Goal: Task Accomplishment & Management: Manage account settings

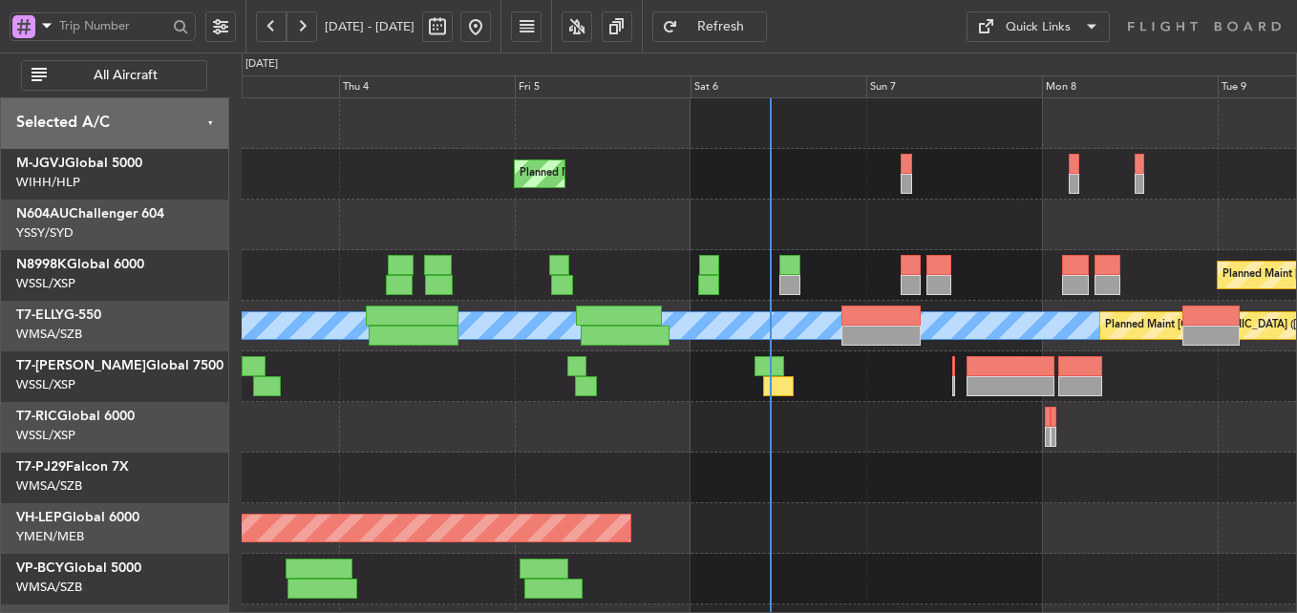
click at [696, 490] on div at bounding box center [769, 478] width 1055 height 51
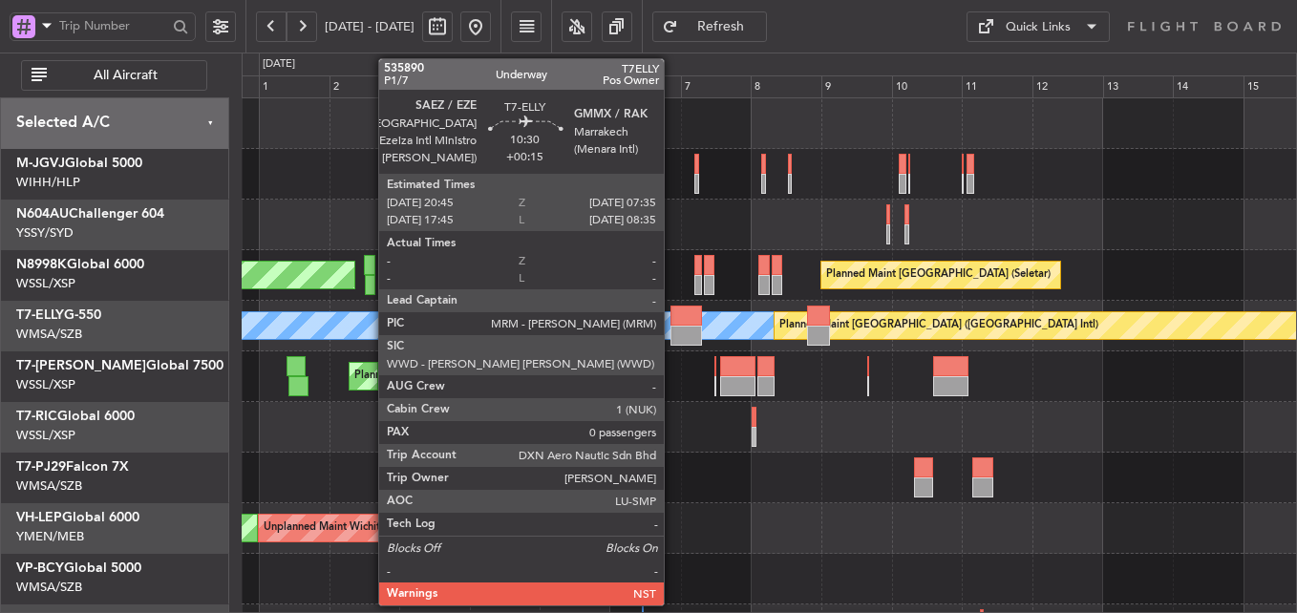
click at [673, 327] on div at bounding box center [687, 336] width 32 height 20
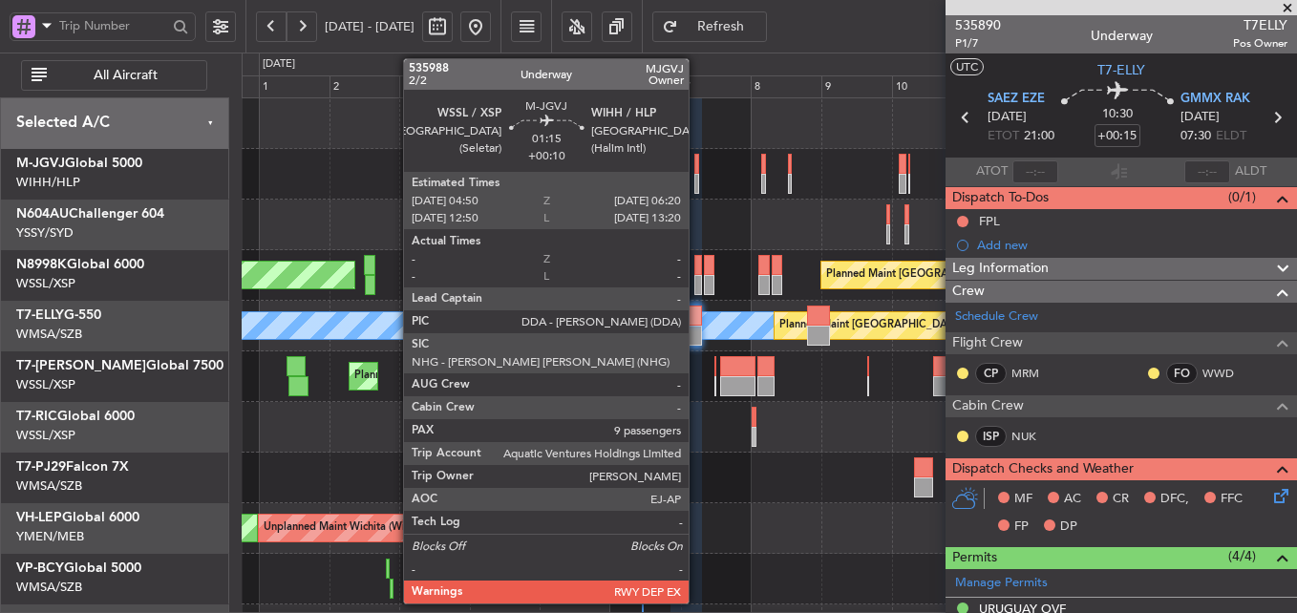
click at [697, 174] on div at bounding box center [696, 184] width 5 height 20
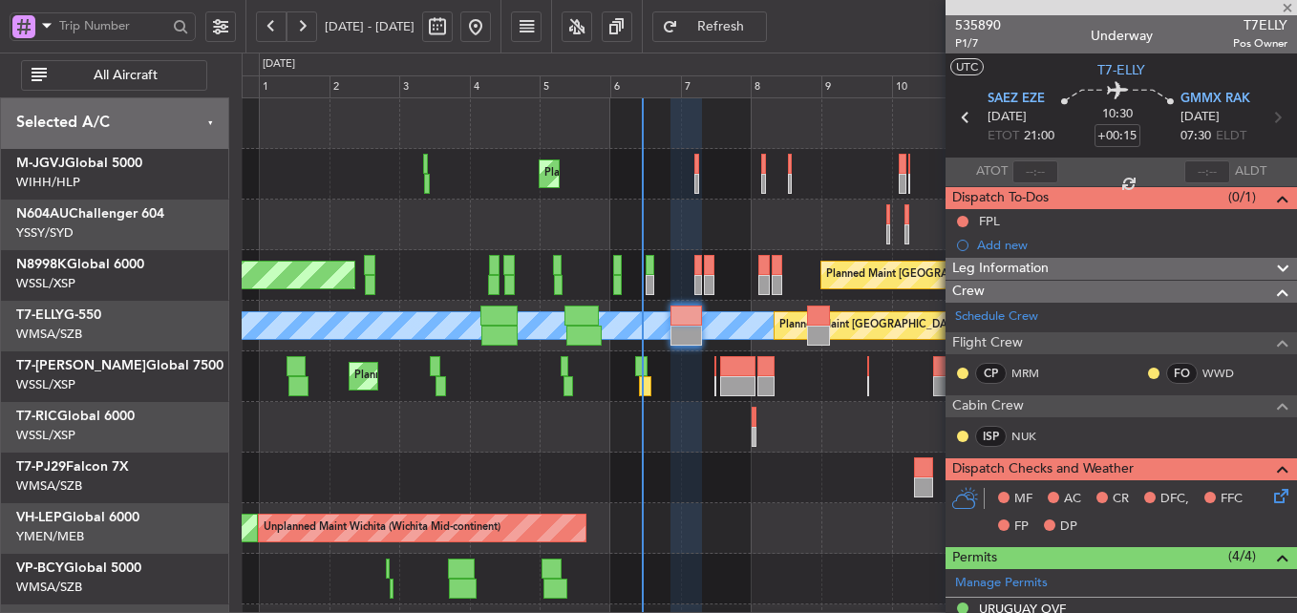
type input "+00:10"
type input "9"
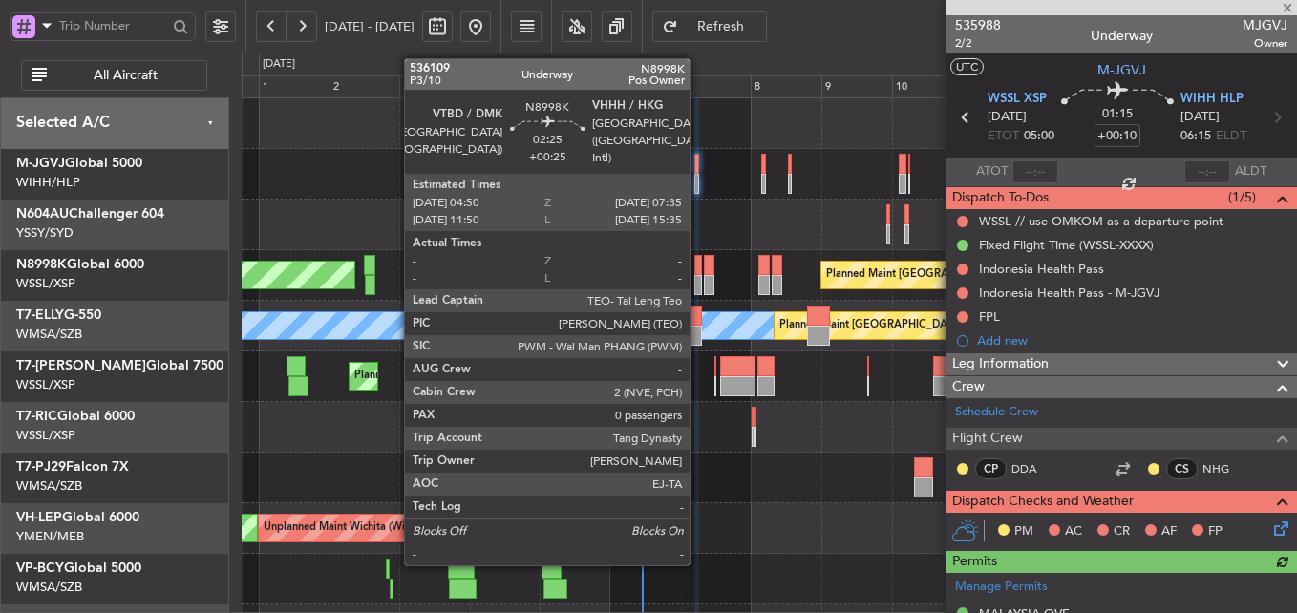
click at [698, 278] on div at bounding box center [698, 285] width 9 height 20
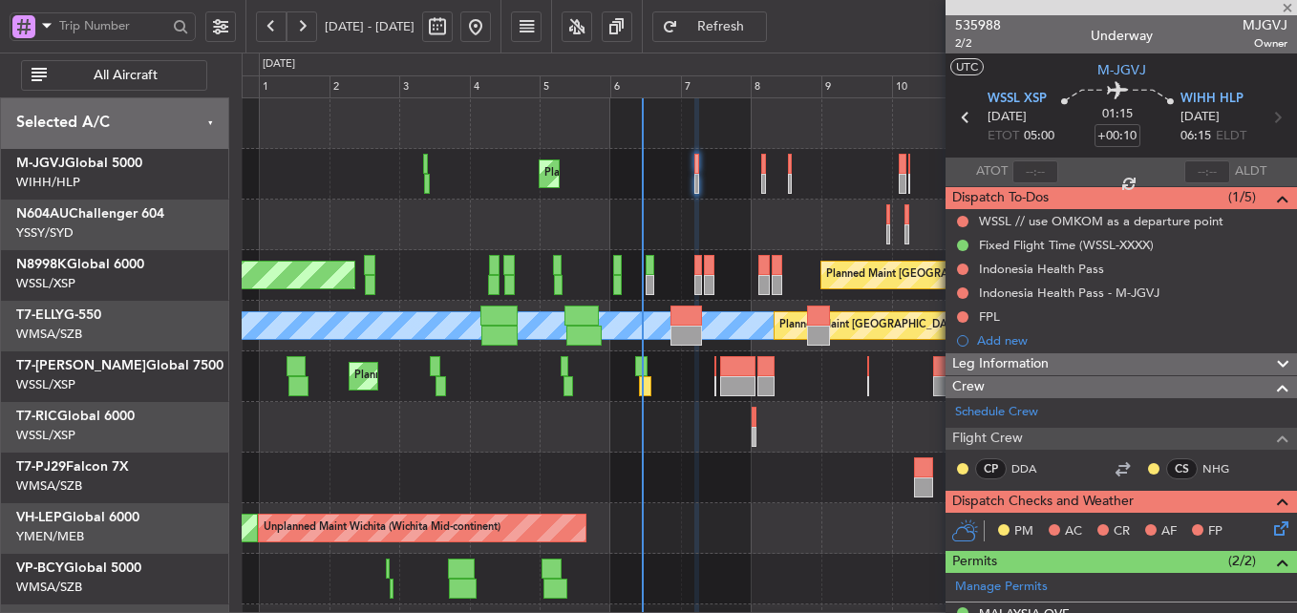
type input "+00:25"
type input "0"
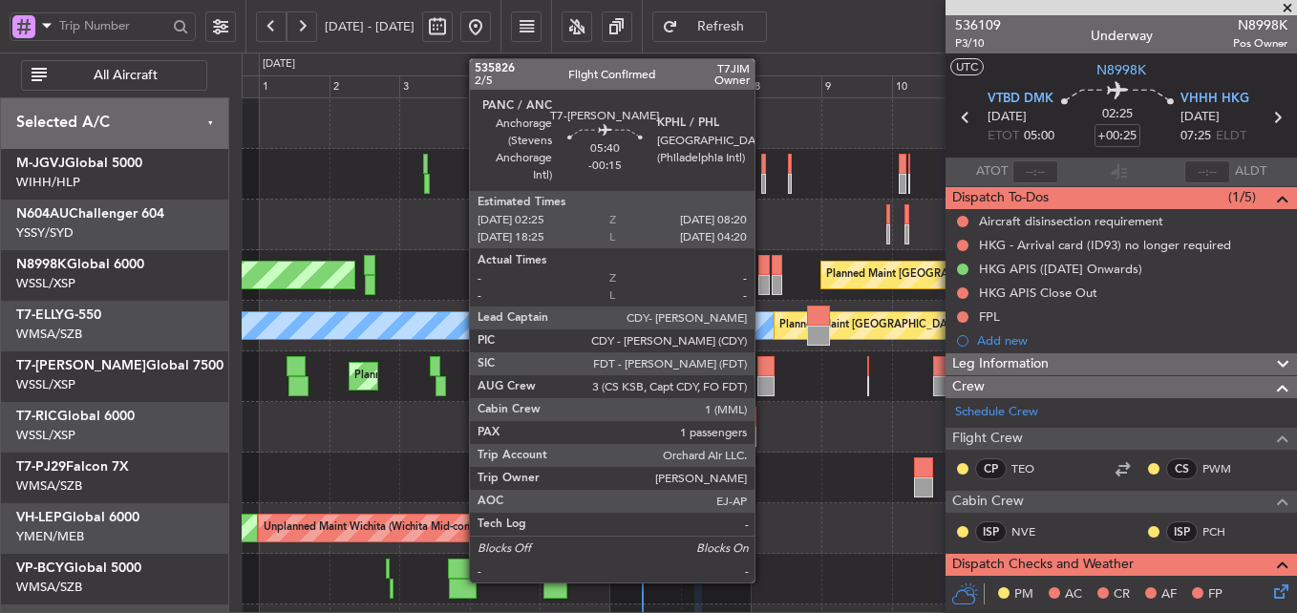
click at [763, 377] on div at bounding box center [767, 386] width 18 height 20
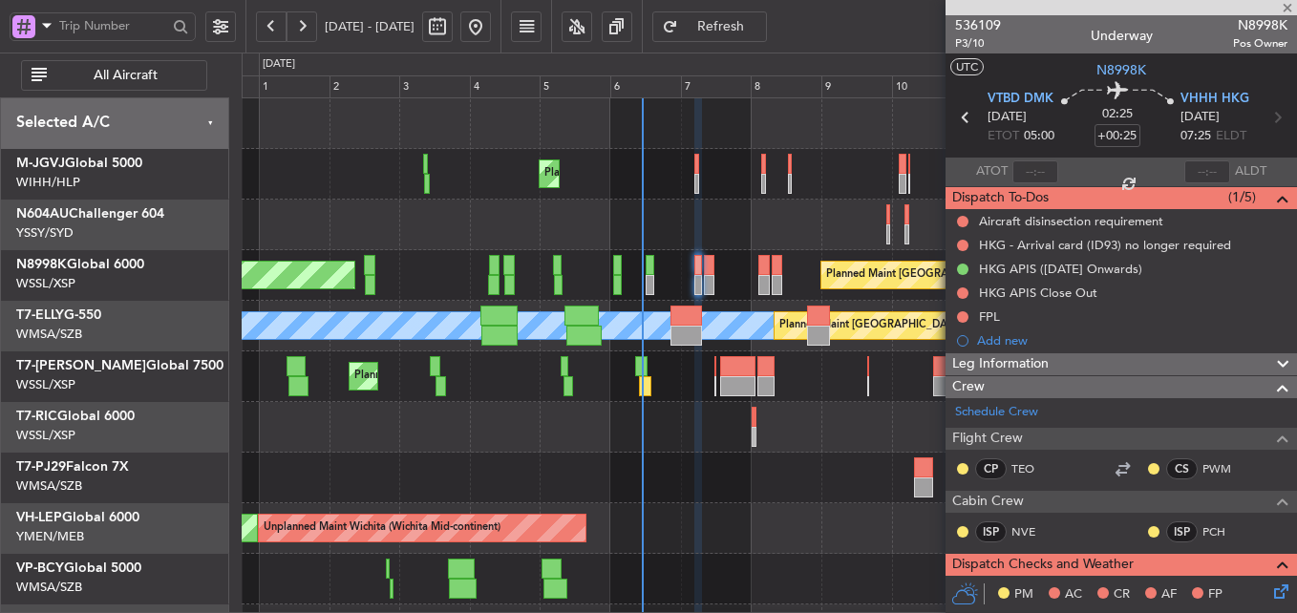
type input "-00:15"
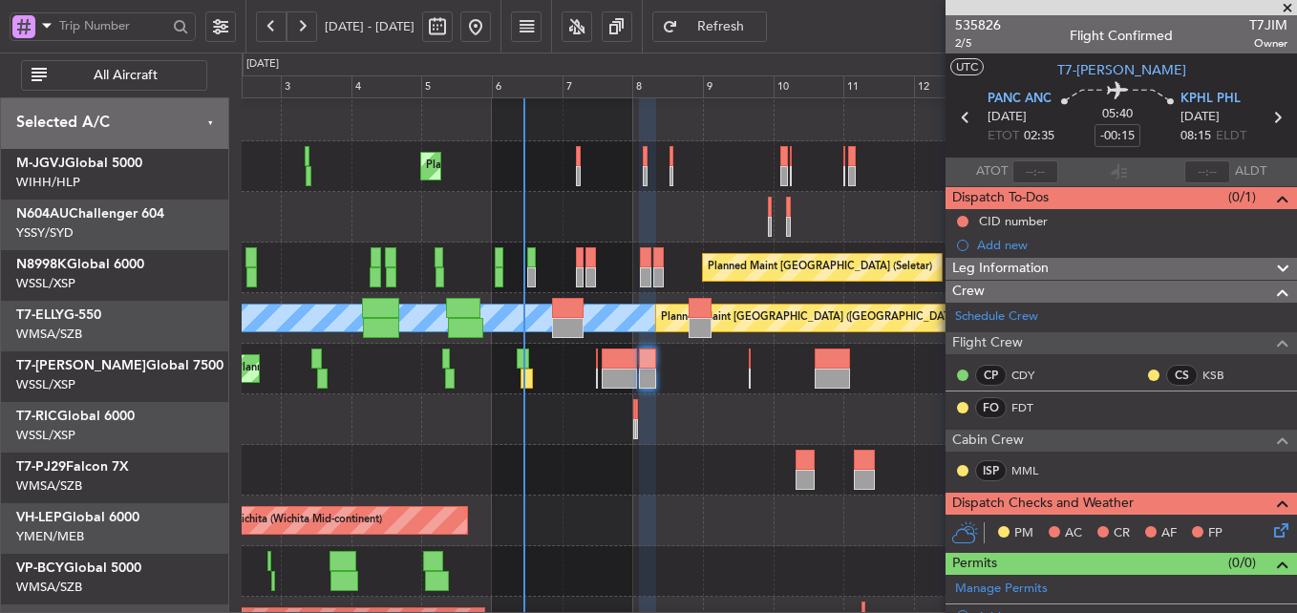
scroll to position [9, 0]
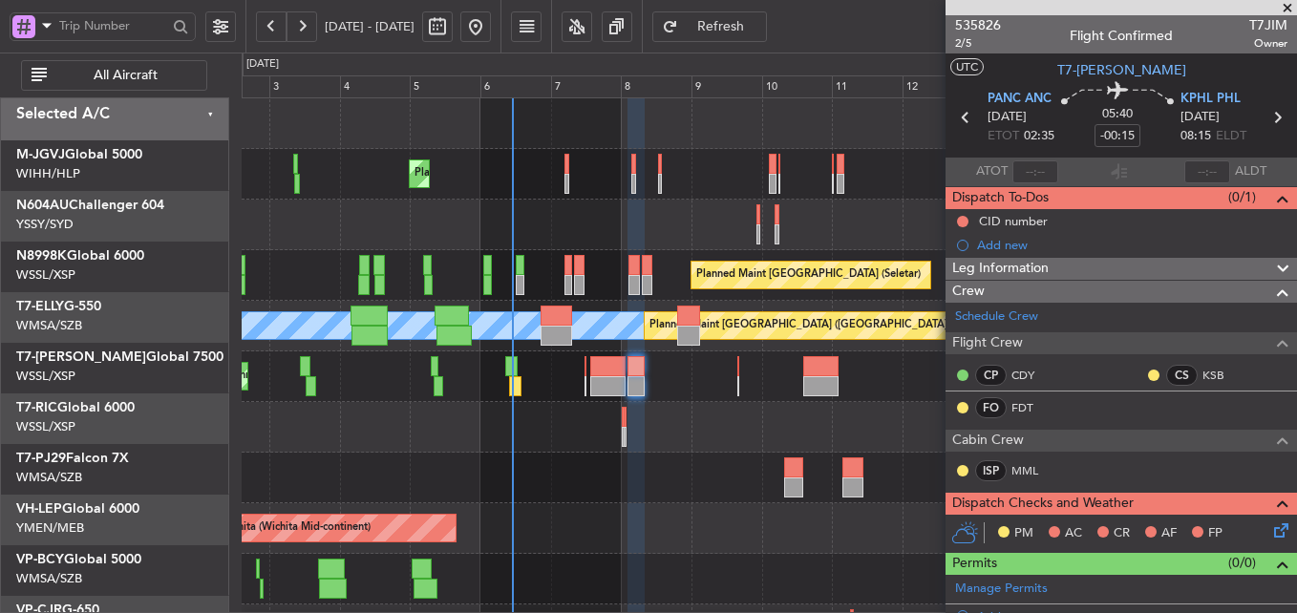
click at [474, 449] on div at bounding box center [769, 427] width 1055 height 51
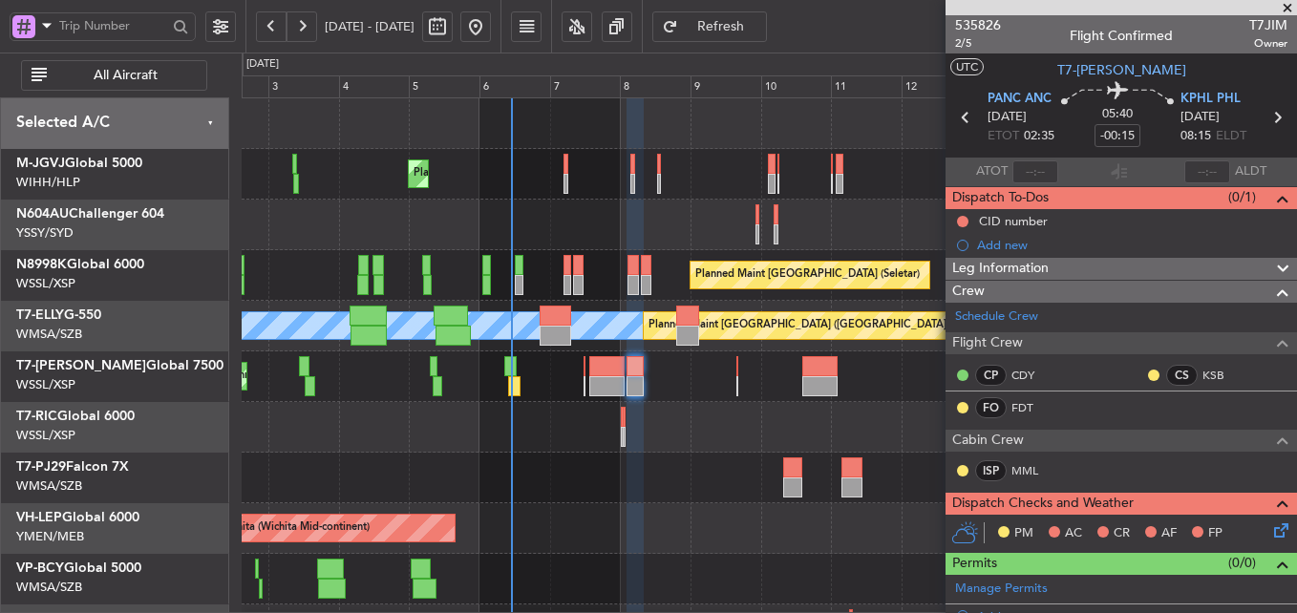
click at [1288, 10] on span at bounding box center [1287, 8] width 19 height 17
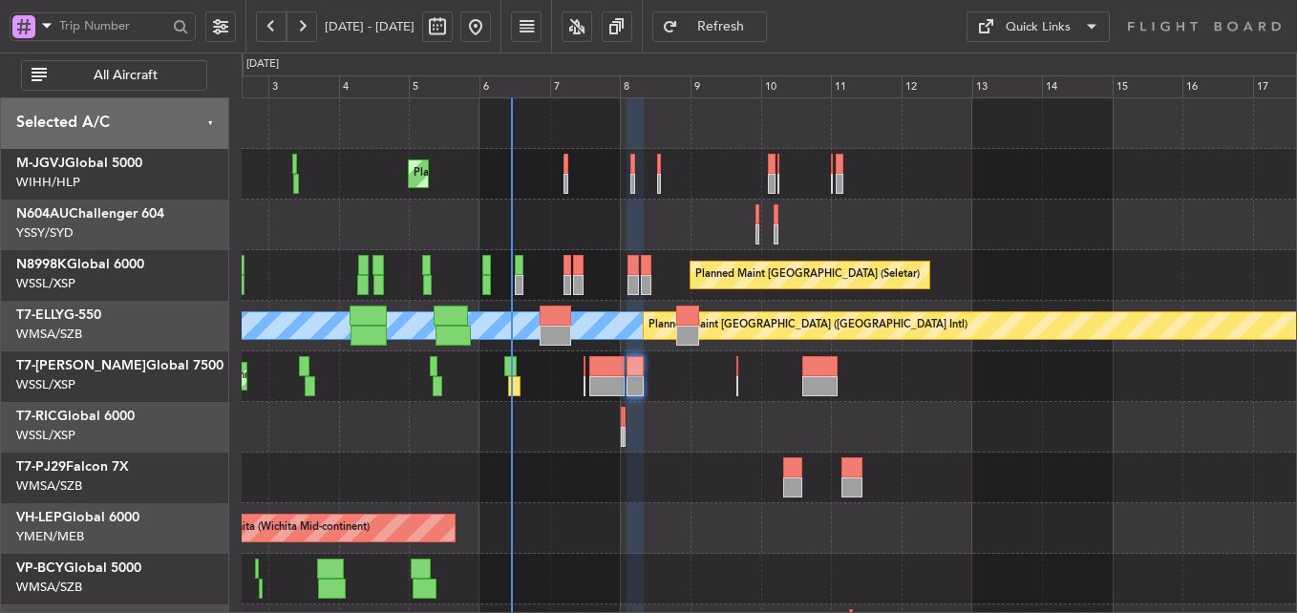
type input "0"
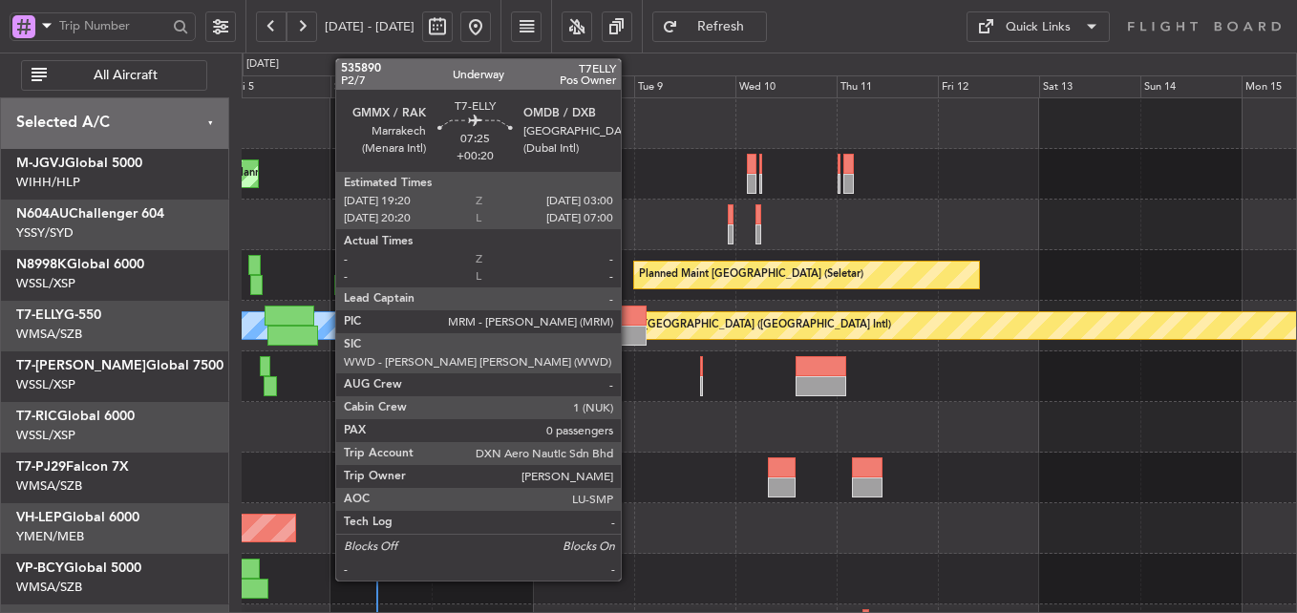
click at [630, 323] on div at bounding box center [630, 316] width 32 height 20
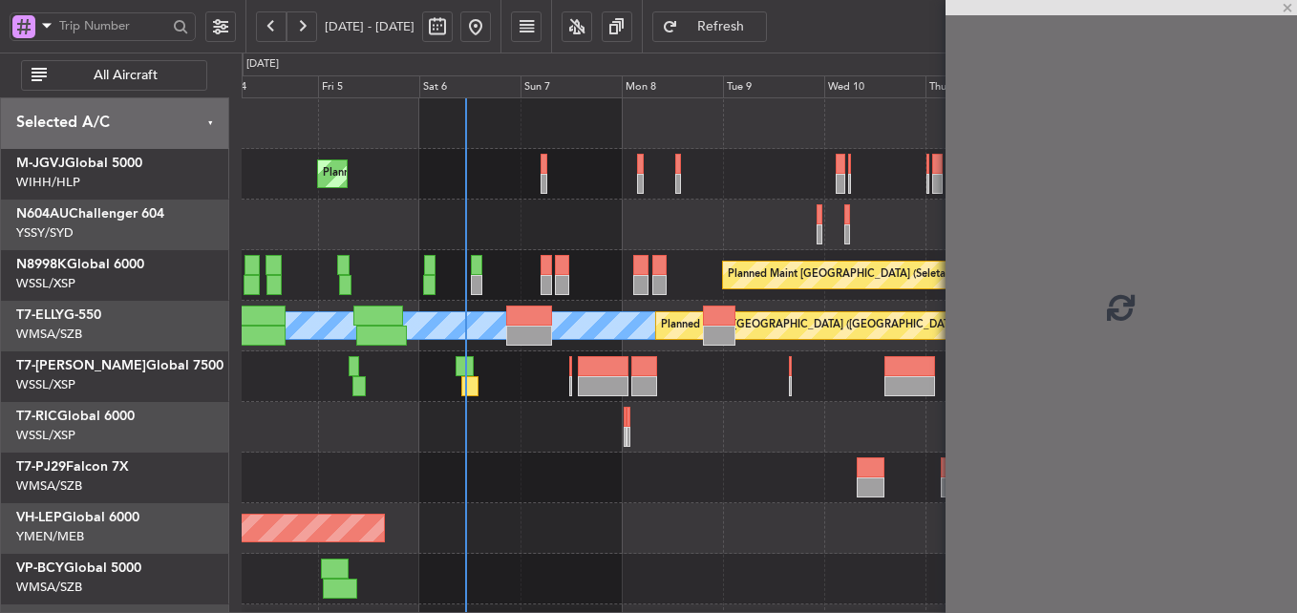
click at [641, 463] on div "Planned Maint Singapore (Seletar) Planned Maint Singapore (Seletar) Planned Mai…" at bounding box center [769, 427] width 1055 height 658
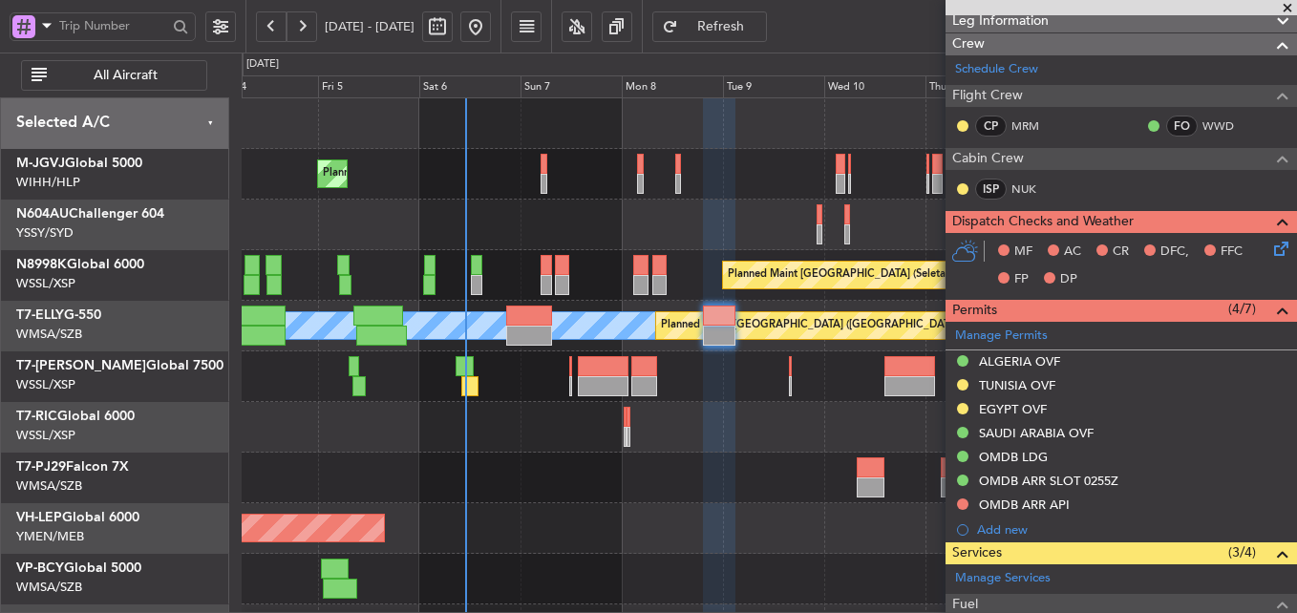
scroll to position [278, 0]
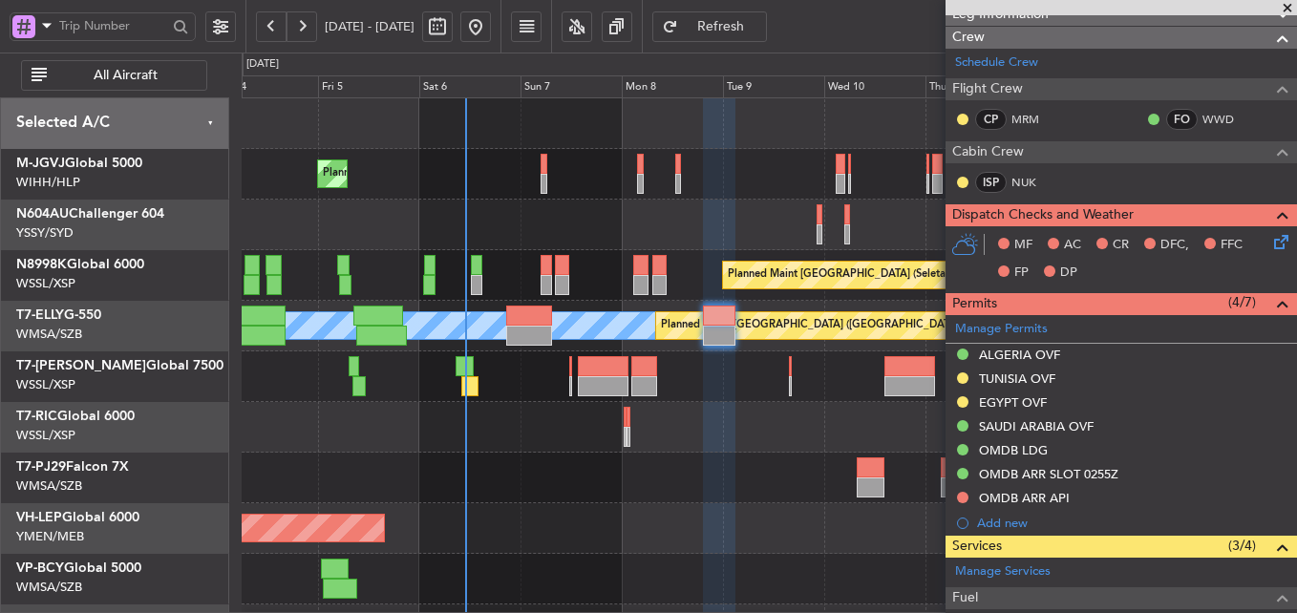
click at [620, 224] on div at bounding box center [769, 225] width 1055 height 51
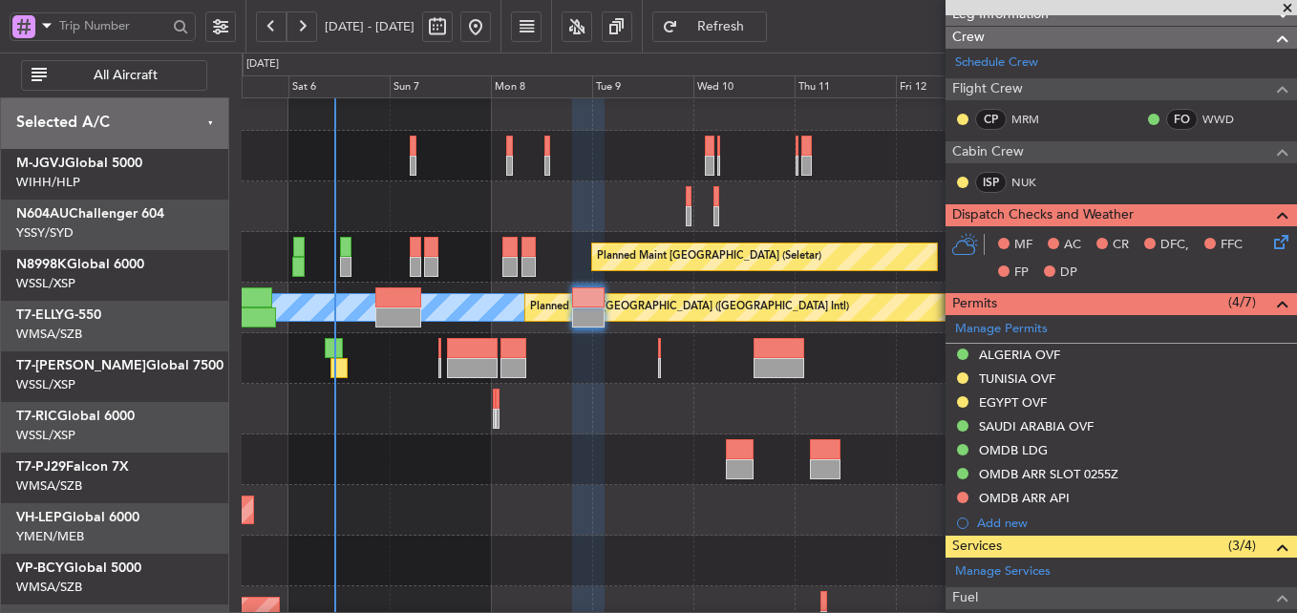
scroll to position [18, 0]
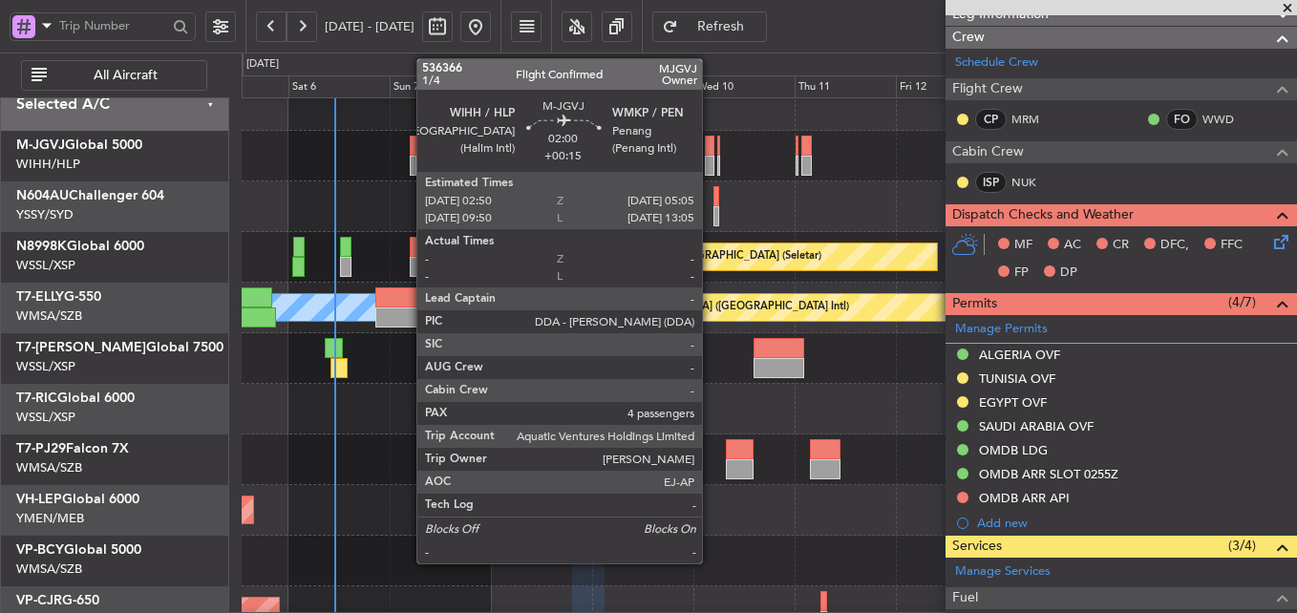
click at [711, 145] on div at bounding box center [710, 146] width 10 height 20
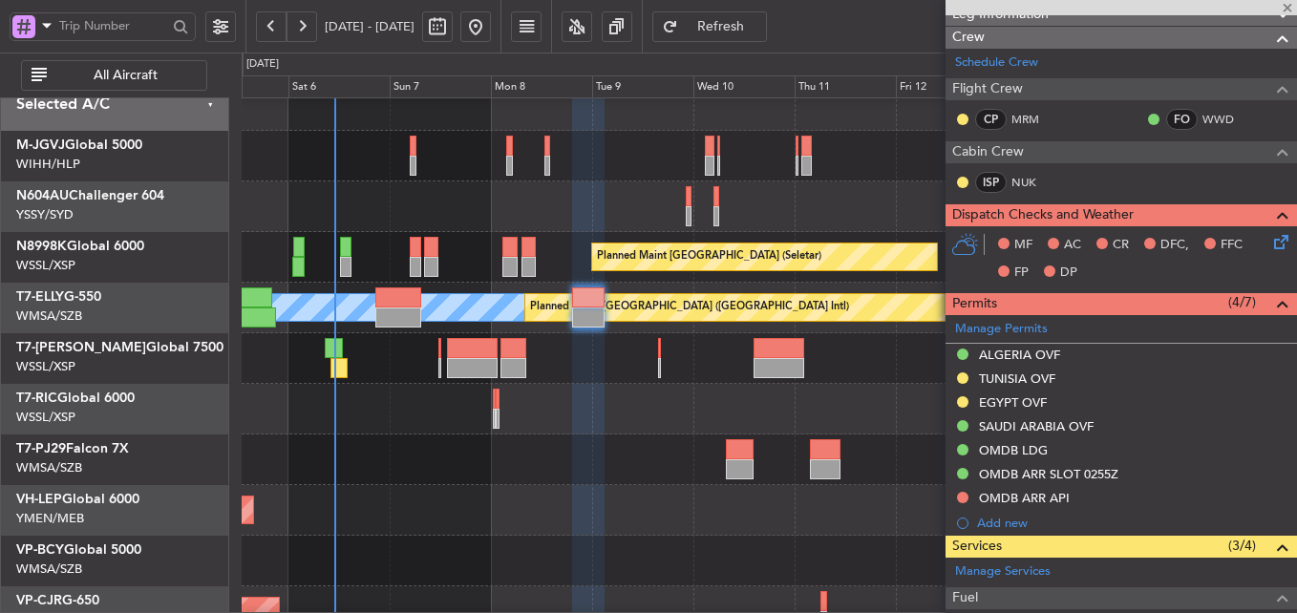
type input "+00:15"
type input "4"
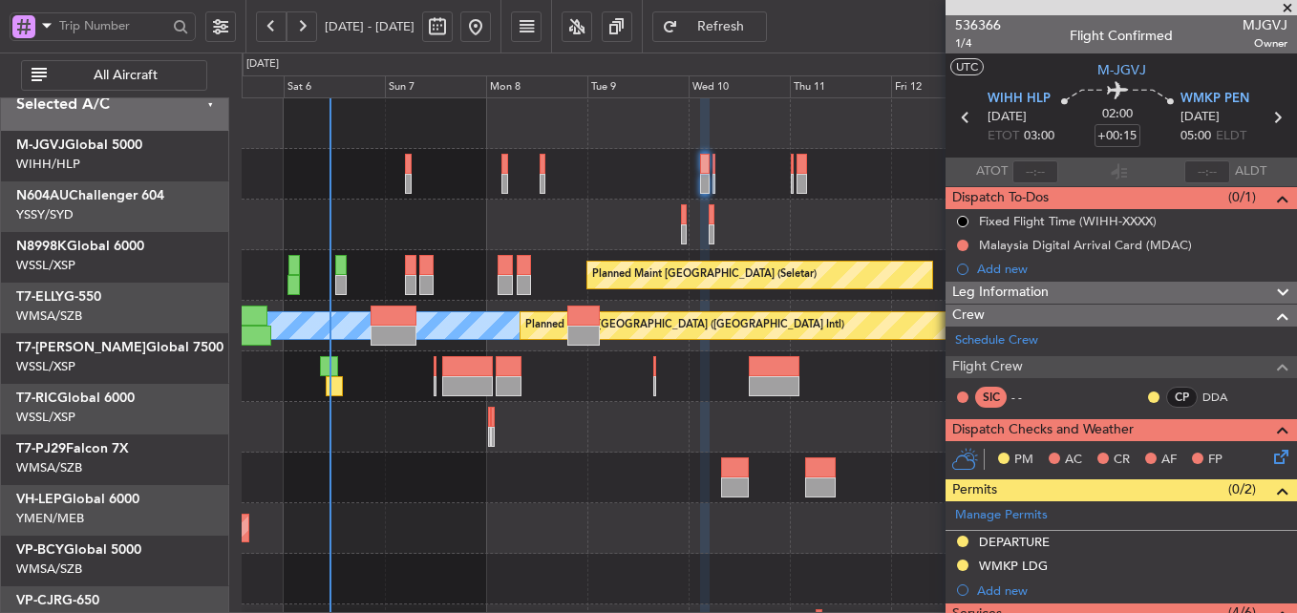
scroll to position [0, 0]
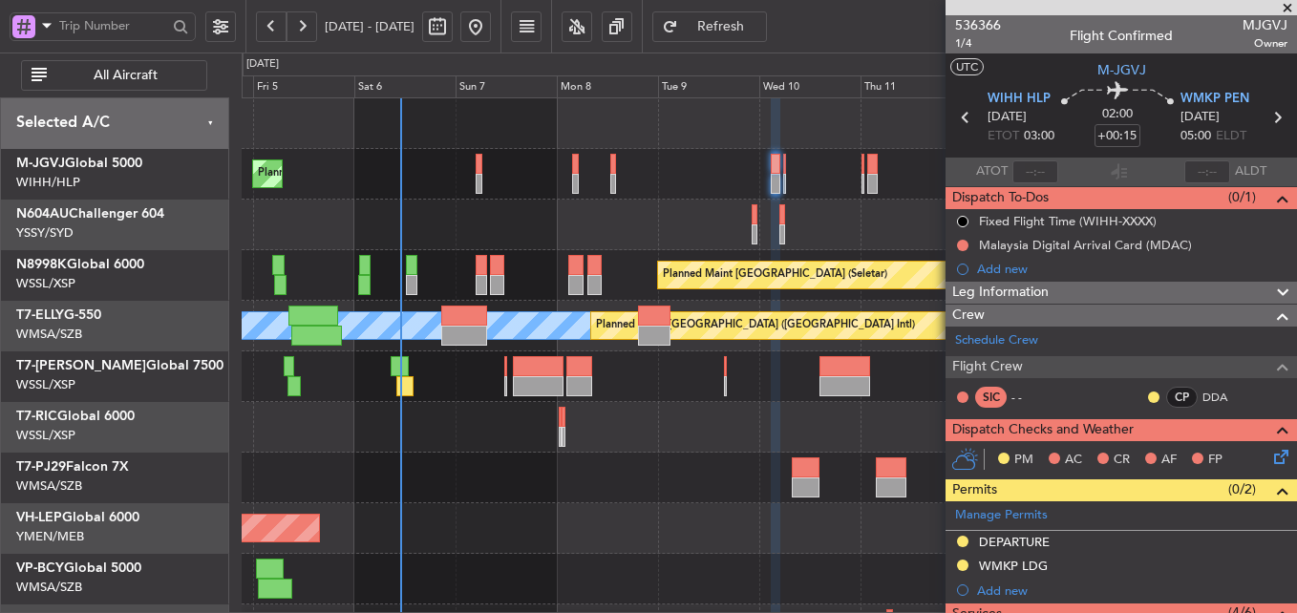
click at [708, 495] on div "Planned Maint Singapore (Seletar) Planned Maint Singapore (Seletar) Planned Mai…" at bounding box center [769, 427] width 1055 height 658
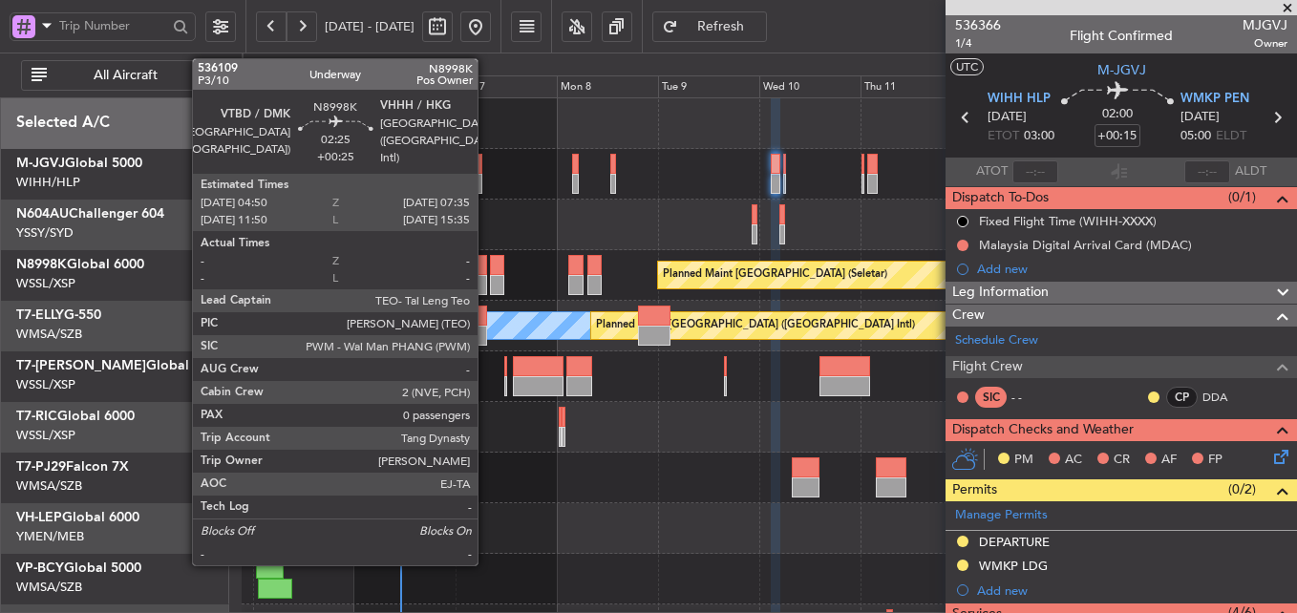
click at [486, 266] on div at bounding box center [482, 265] width 12 height 20
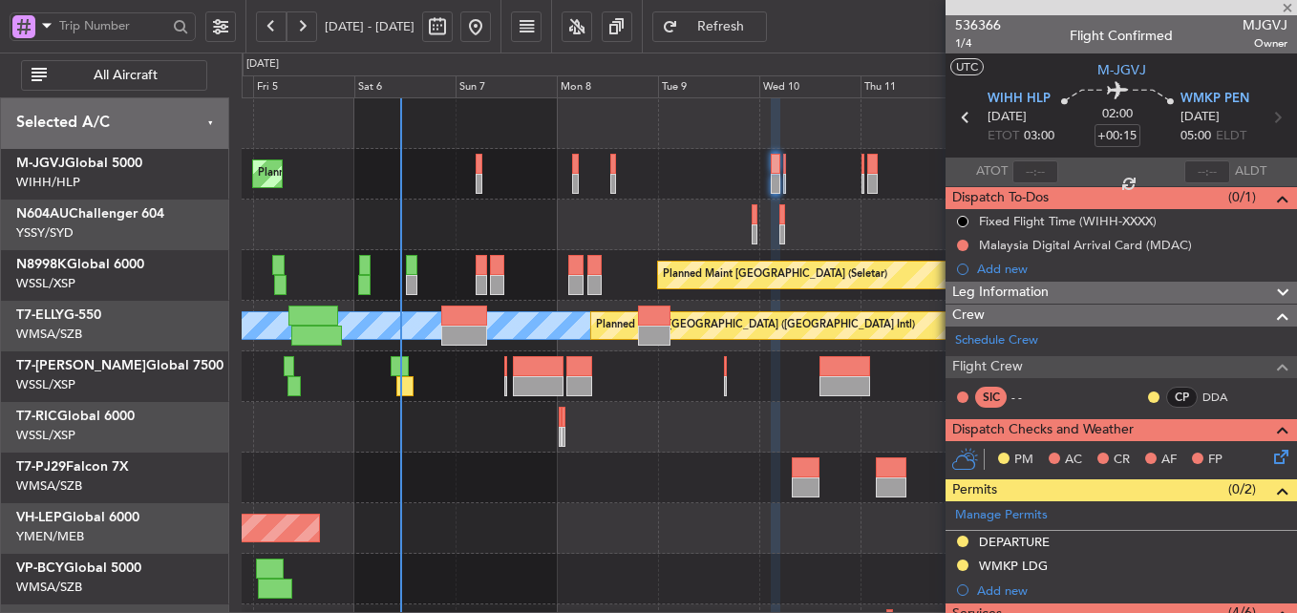
type input "+00:25"
type input "0"
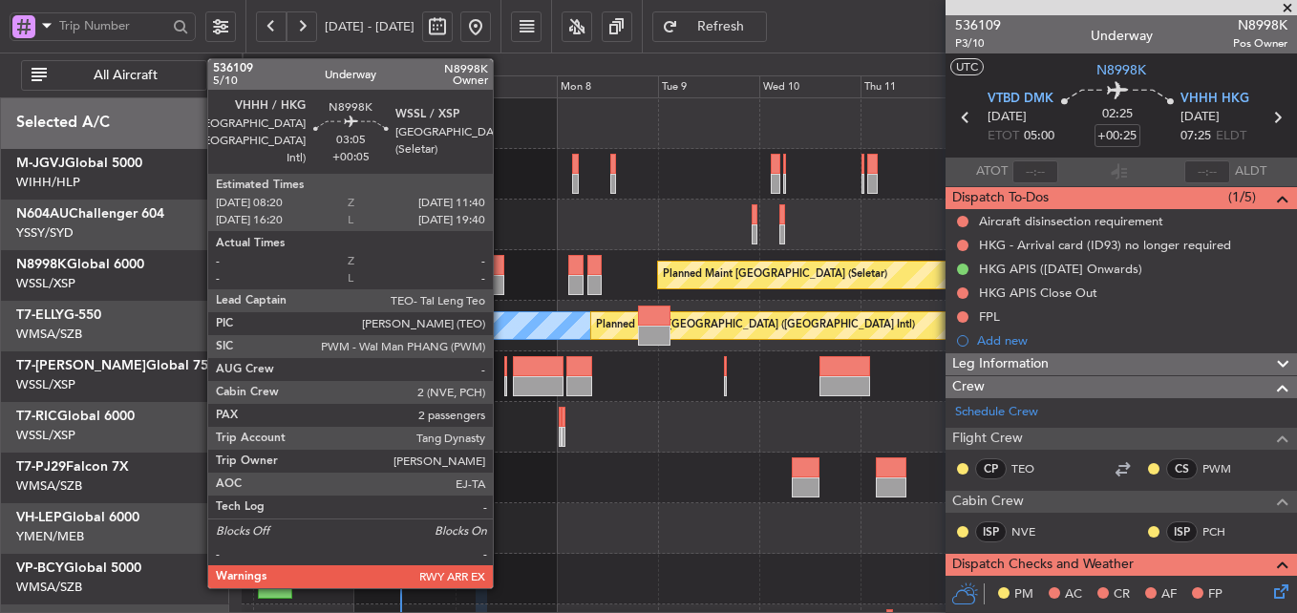
click at [502, 274] on div at bounding box center [497, 265] width 14 height 20
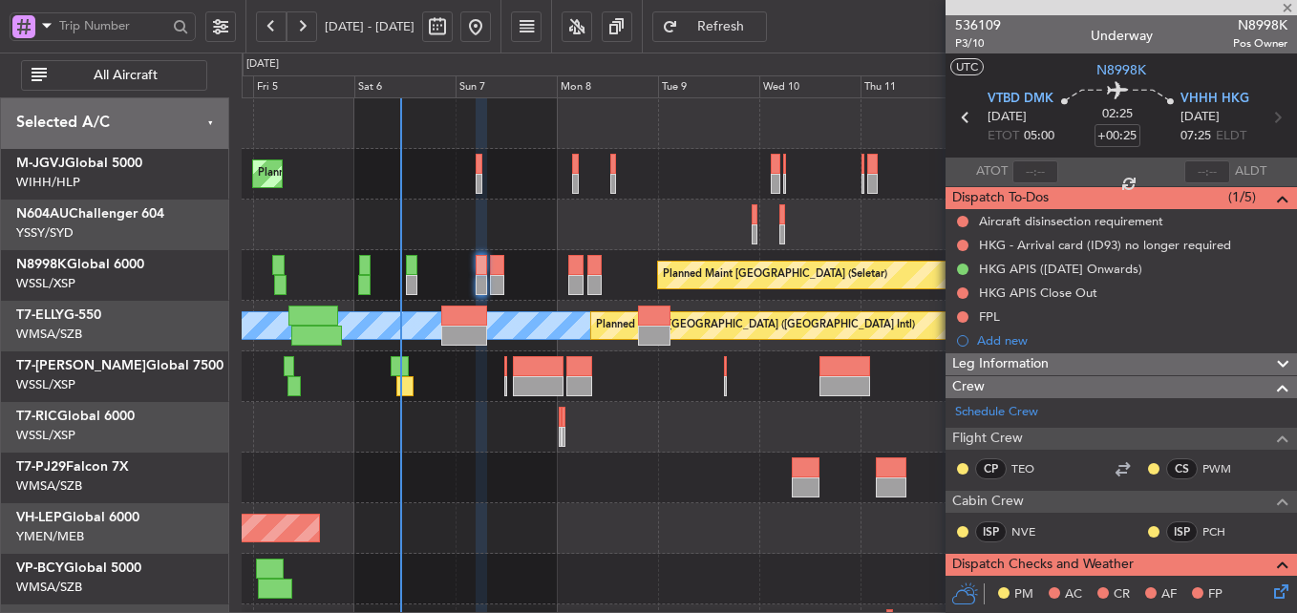
type input "+00:05"
type input "2"
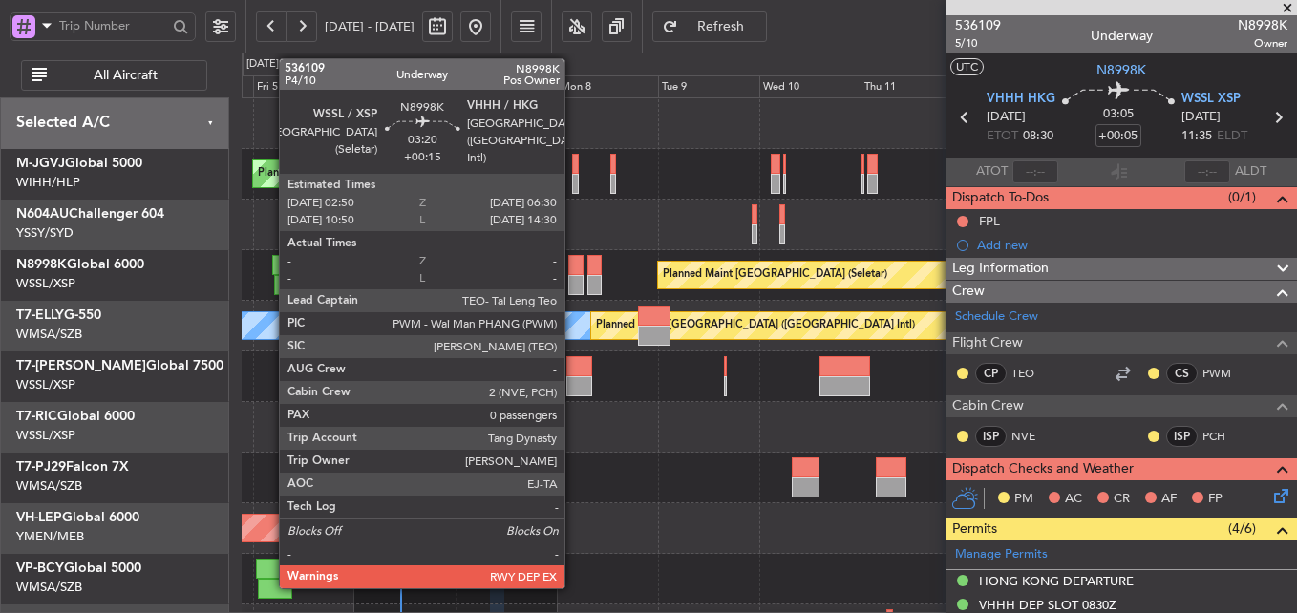
click at [573, 279] on div at bounding box center [576, 285] width 16 height 20
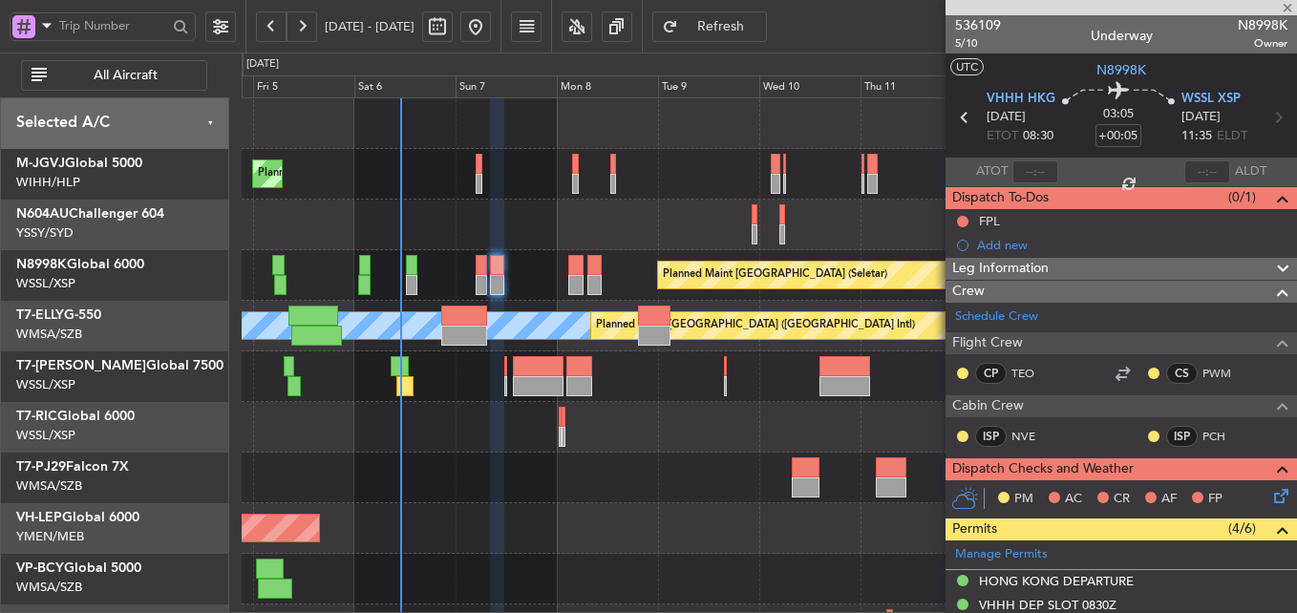
type input "+00:15"
type input "0"
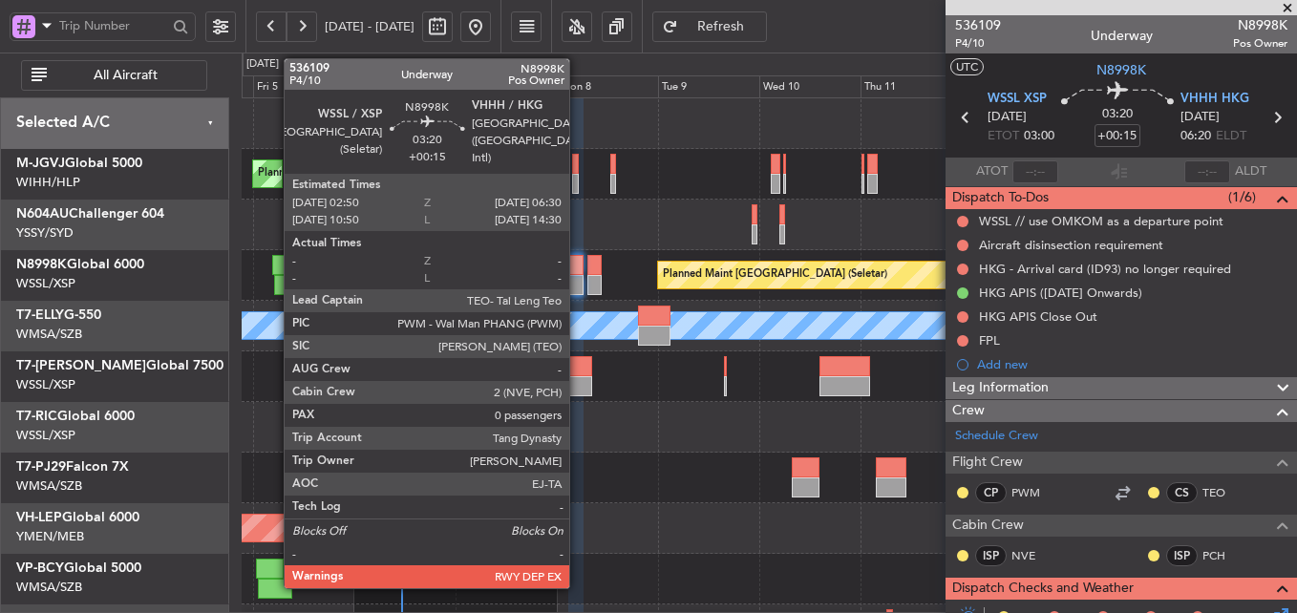
click at [578, 269] on div at bounding box center [576, 265] width 16 height 20
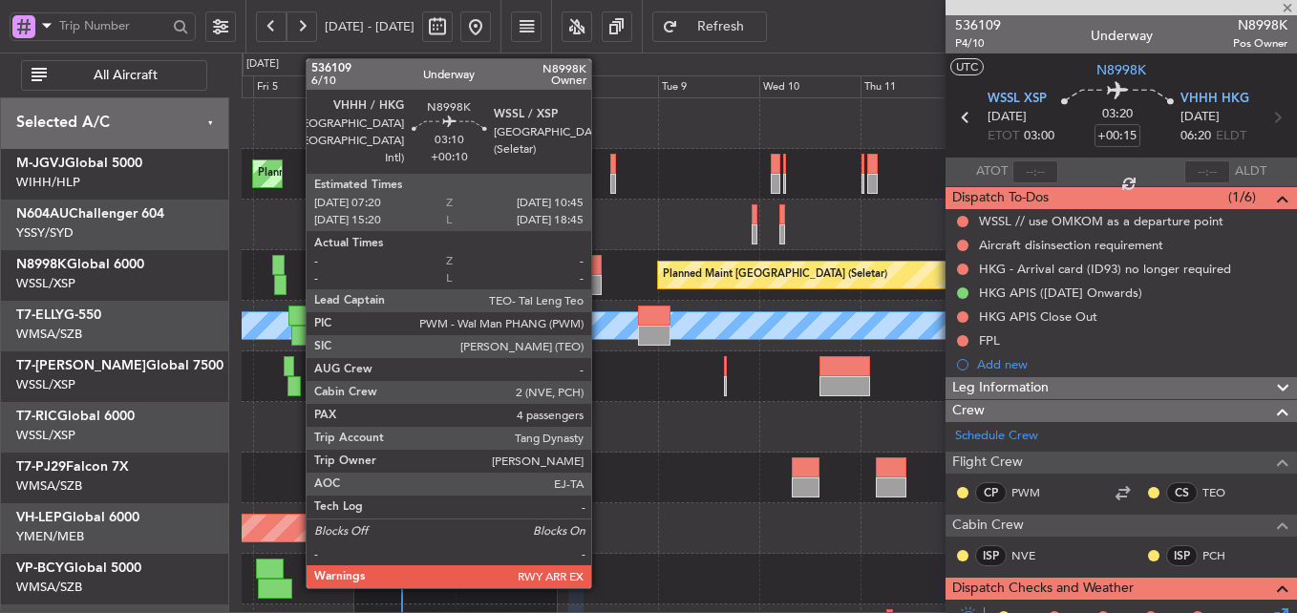
click at [600, 274] on div at bounding box center [594, 265] width 15 height 20
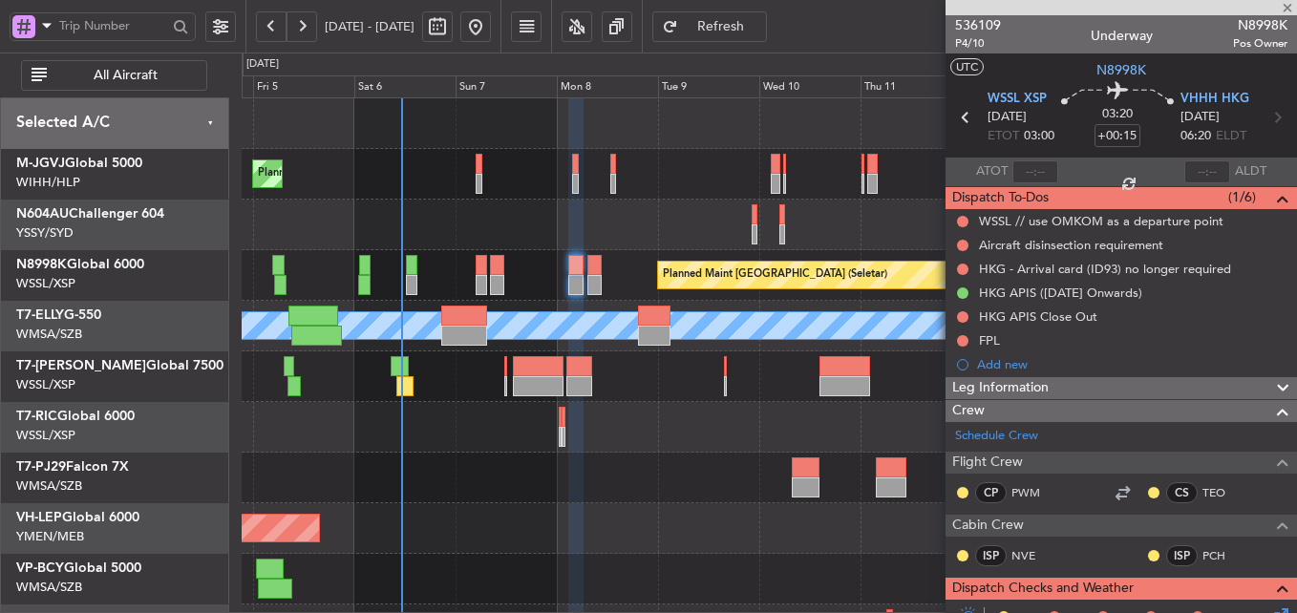
type input "+00:10"
type input "4"
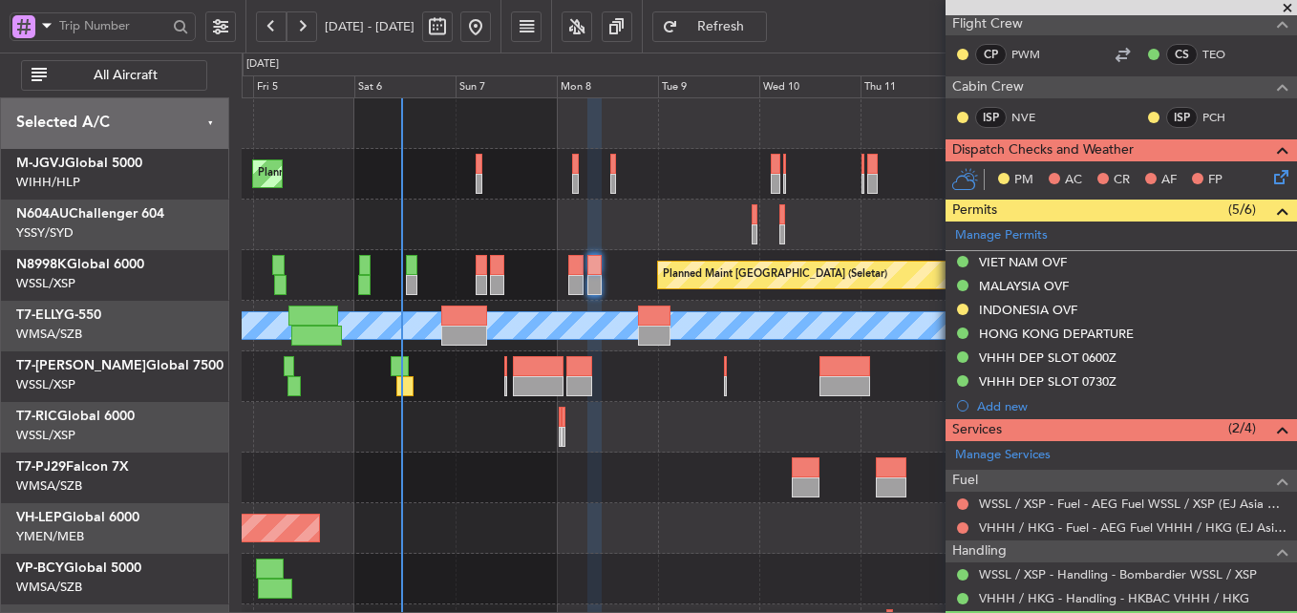
scroll to position [320, 0]
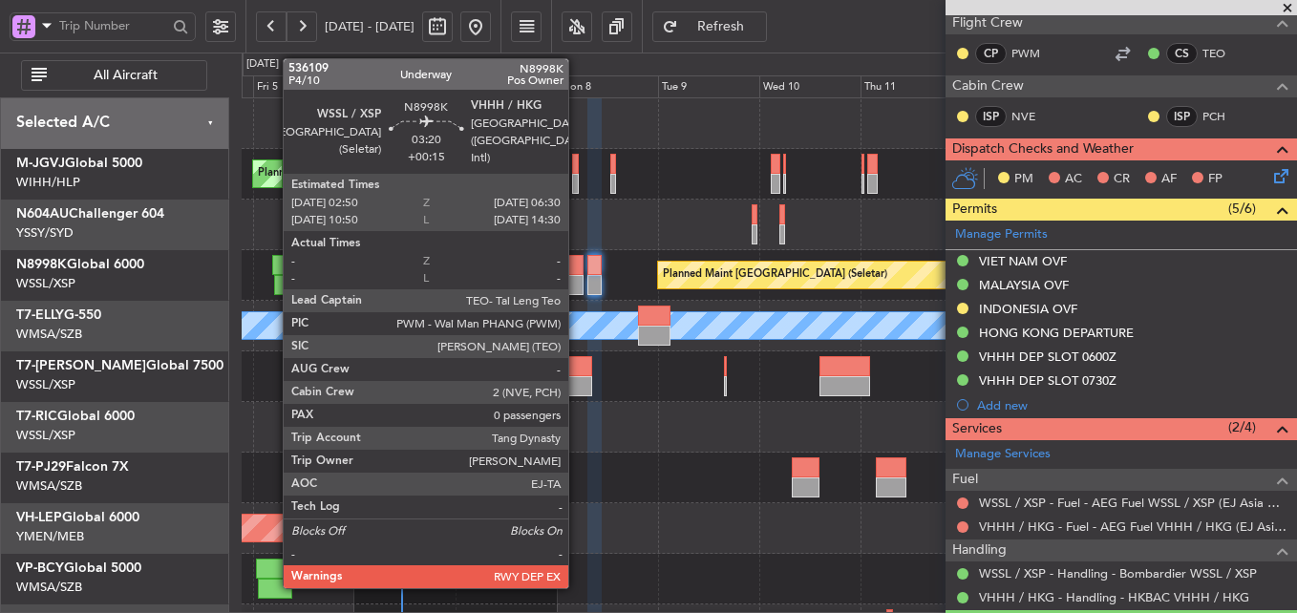
click at [577, 269] on div at bounding box center [576, 265] width 16 height 20
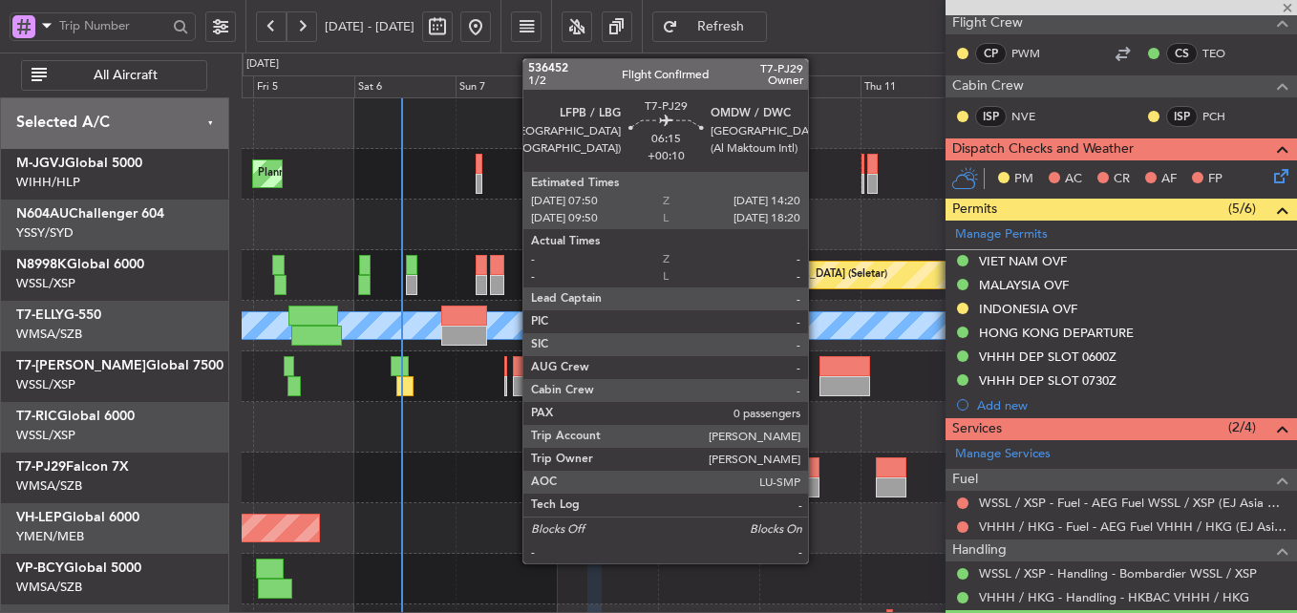
type input "+00:15"
type input "0"
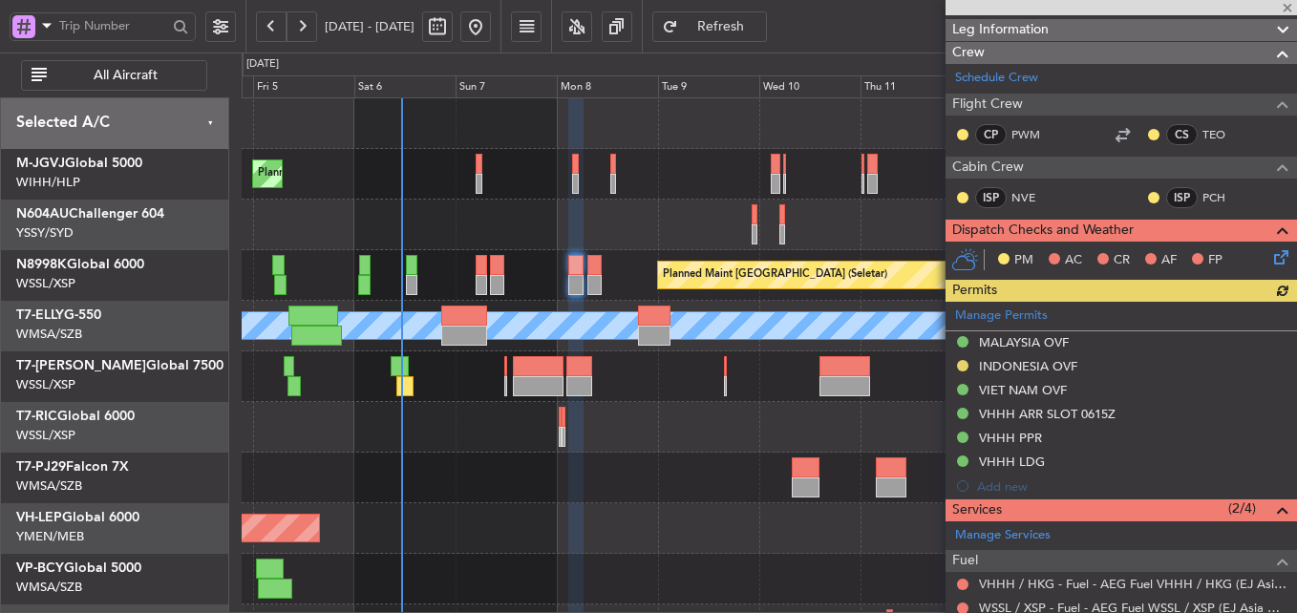
scroll to position [489, 0]
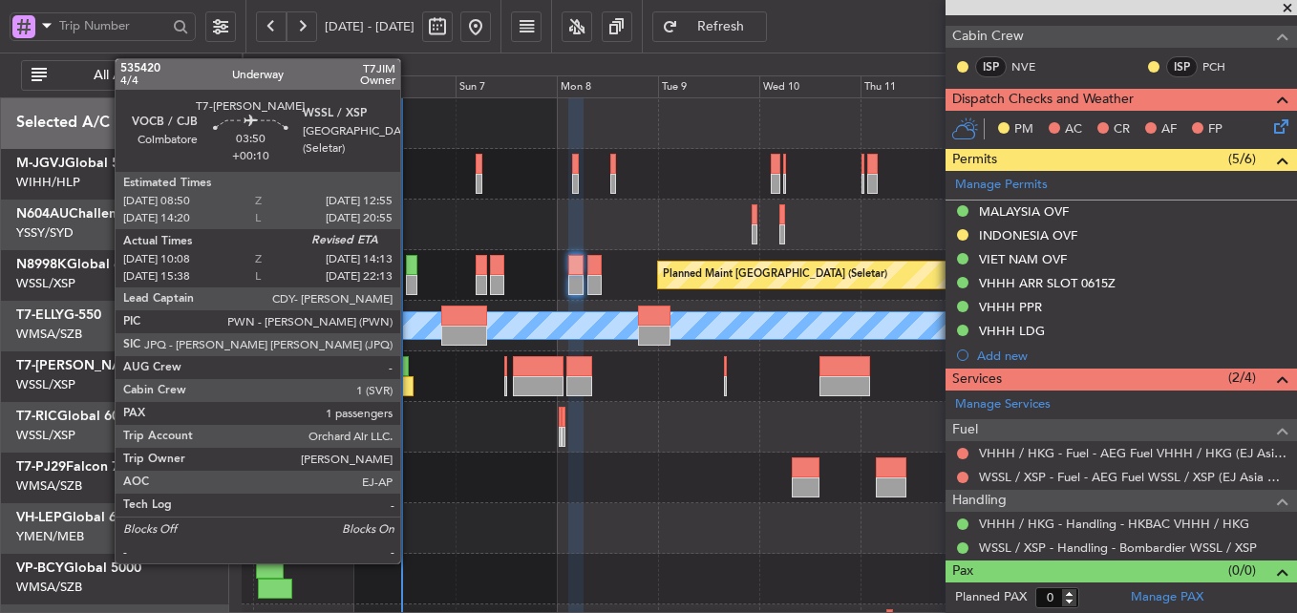
click at [409, 389] on div at bounding box center [405, 386] width 18 height 20
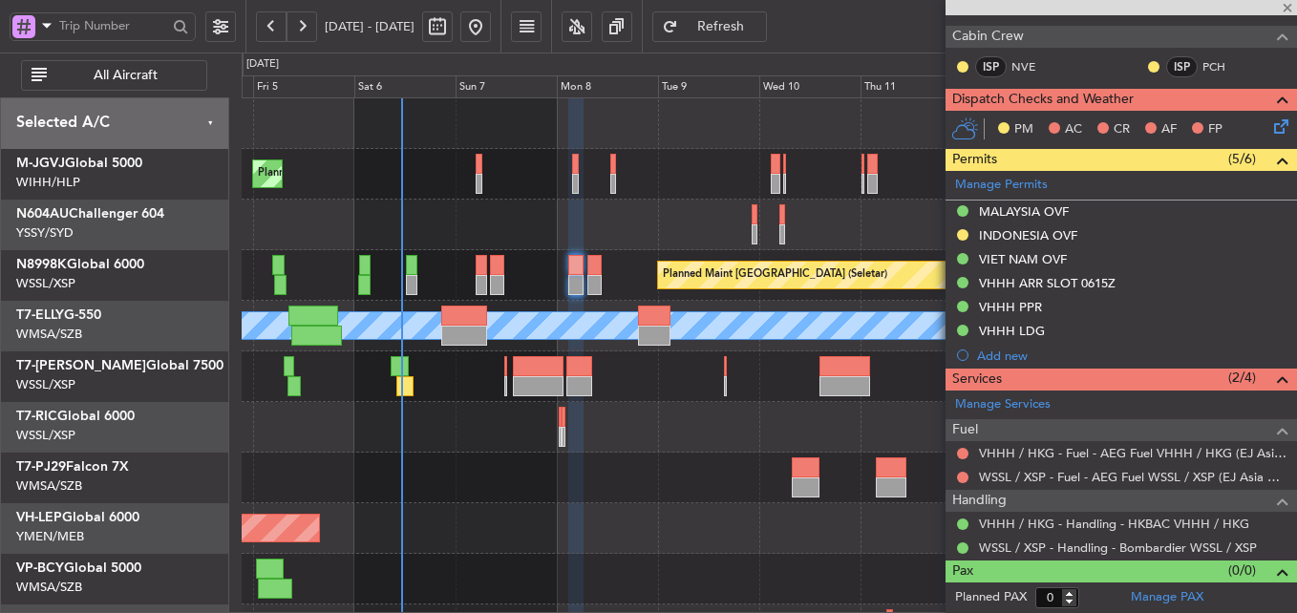
type input "+00:10"
type input "10:18"
type input "1"
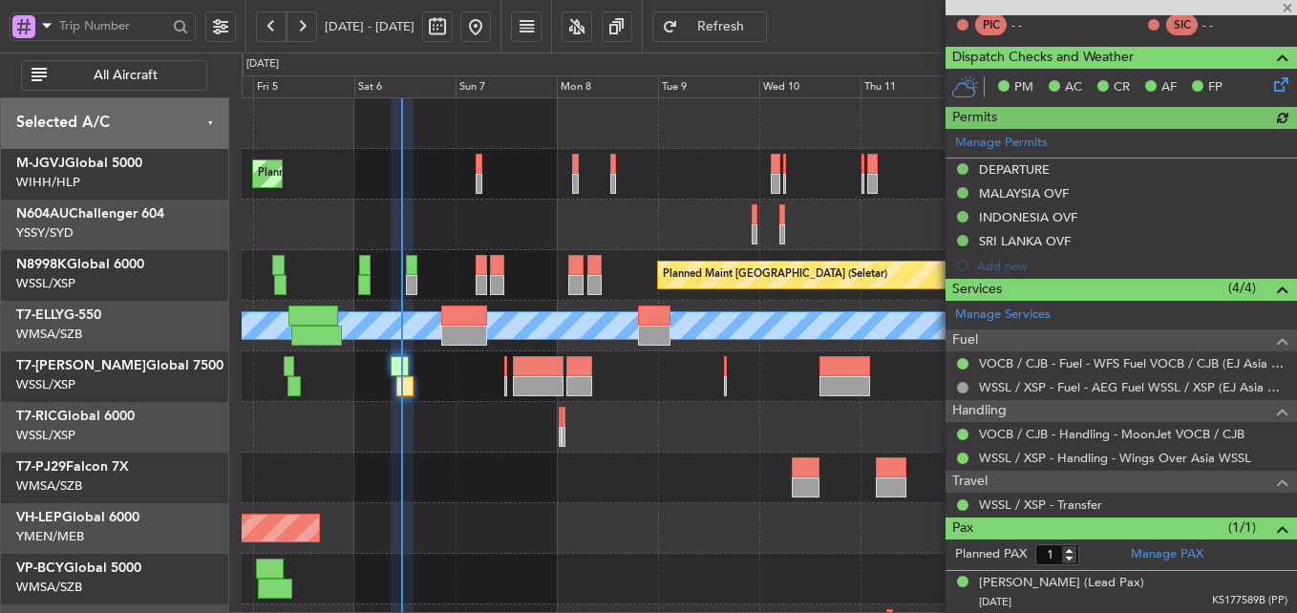
type input "[PERSON_NAME] (LEU)"
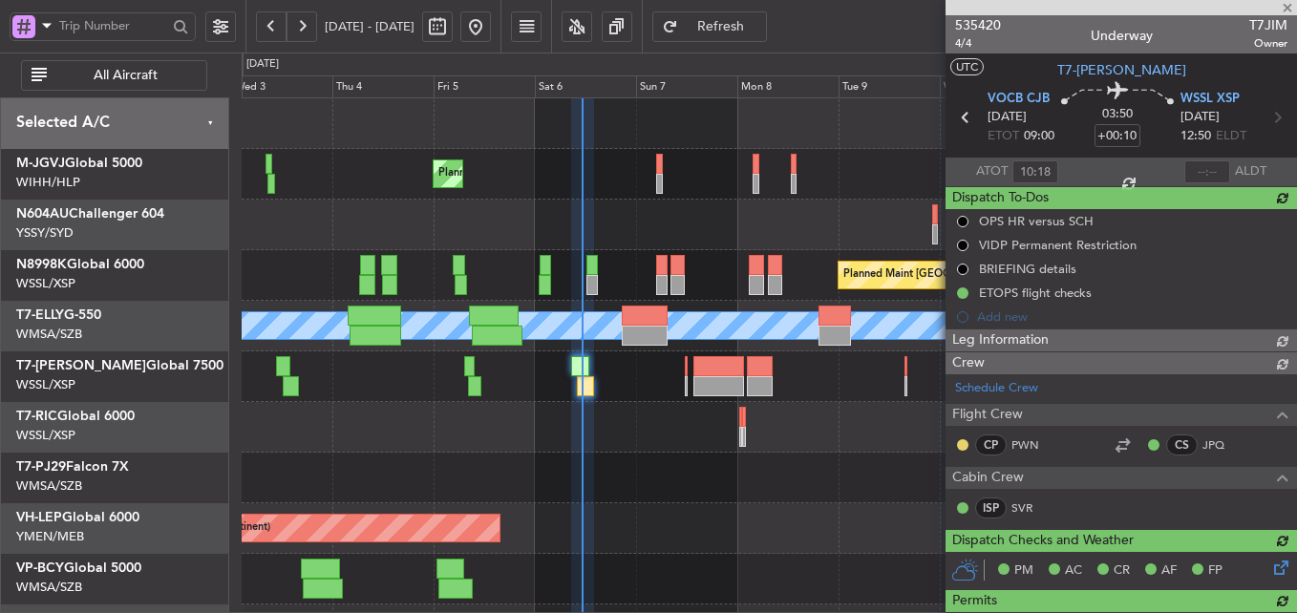
scroll to position [0, 0]
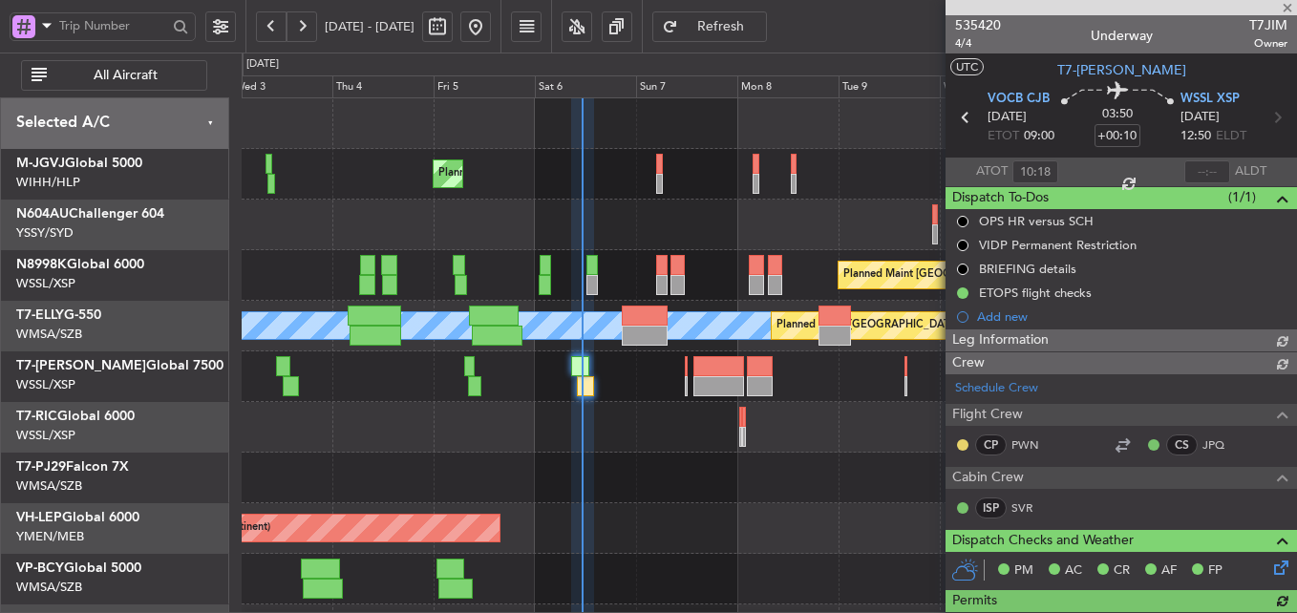
type input "[PERSON_NAME] (LEU)"
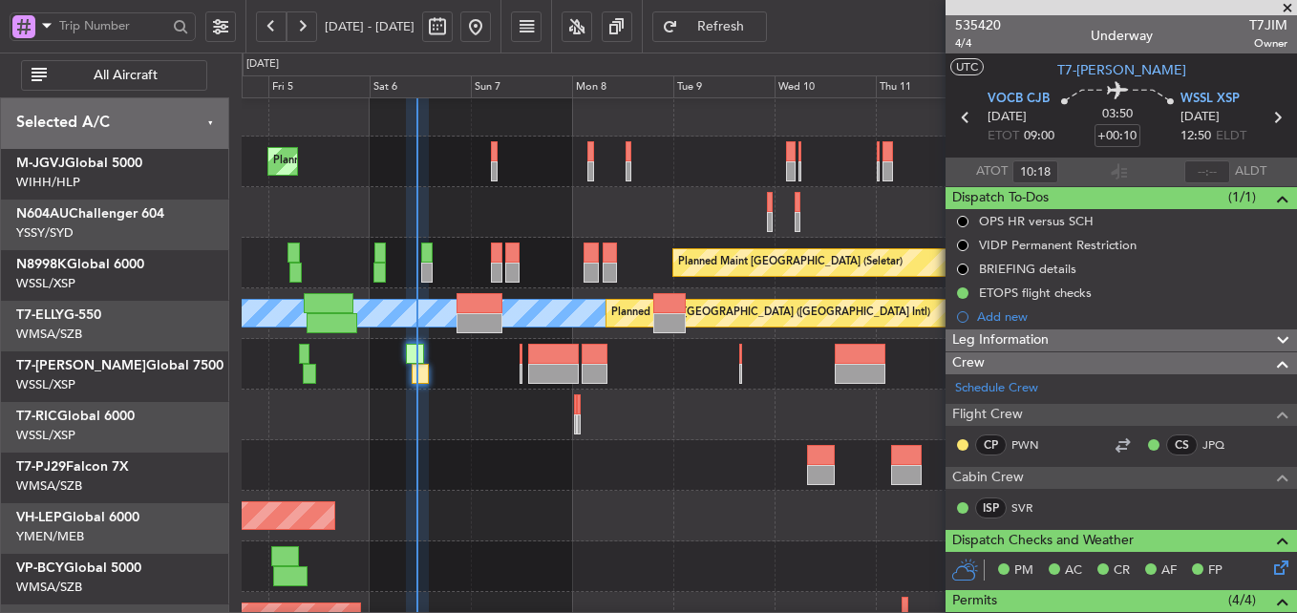
scroll to position [12, 0]
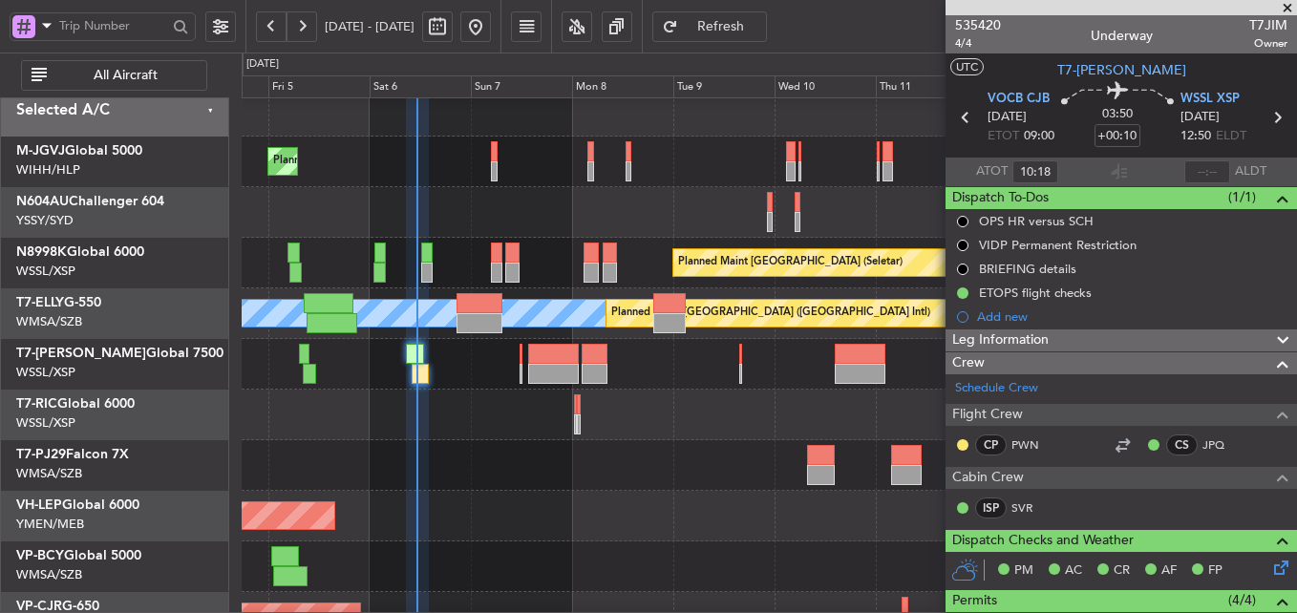
click at [504, 406] on div at bounding box center [769, 415] width 1055 height 51
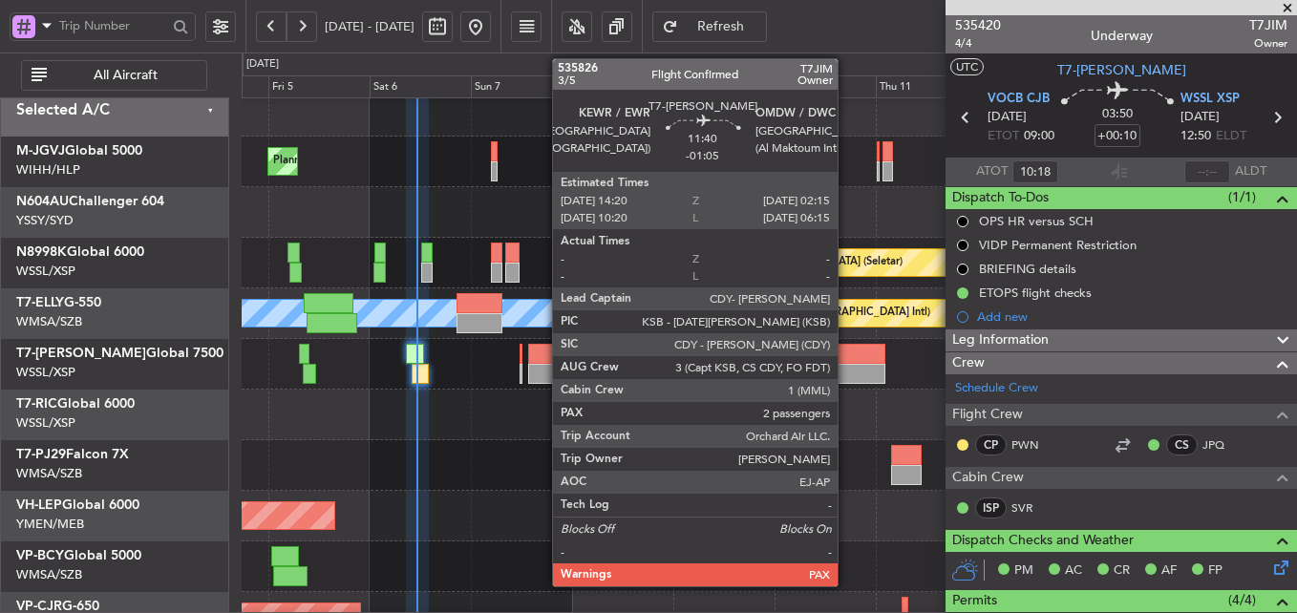
click at [846, 365] on div at bounding box center [860, 374] width 51 height 20
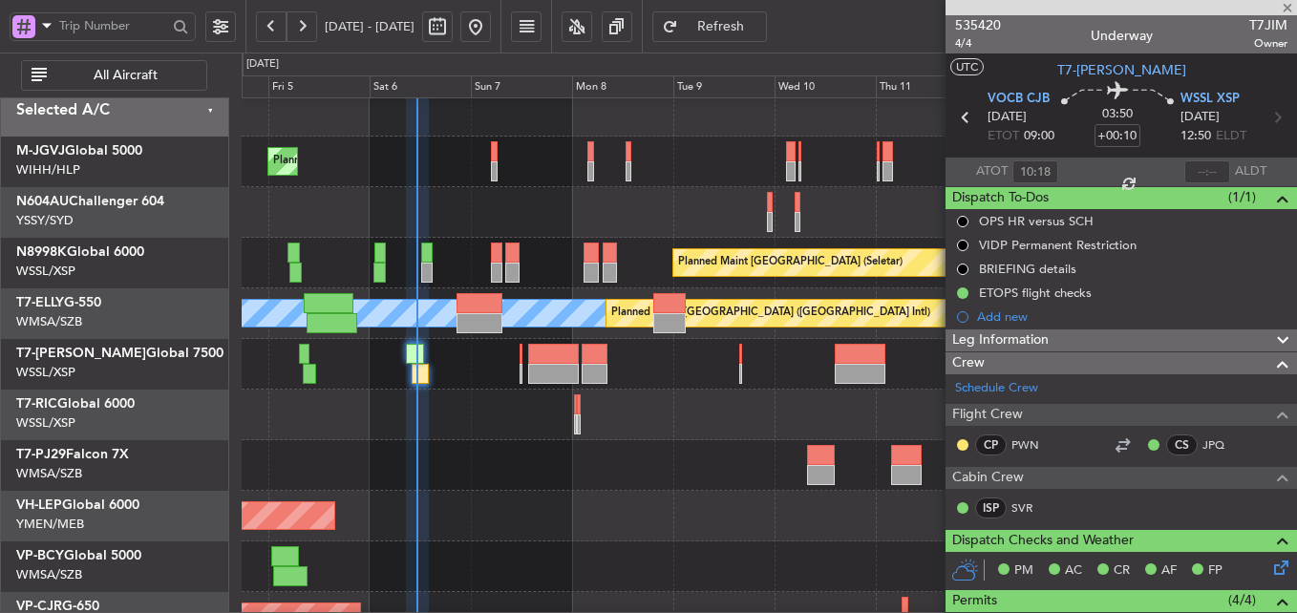
type input "-01:05"
type input "2"
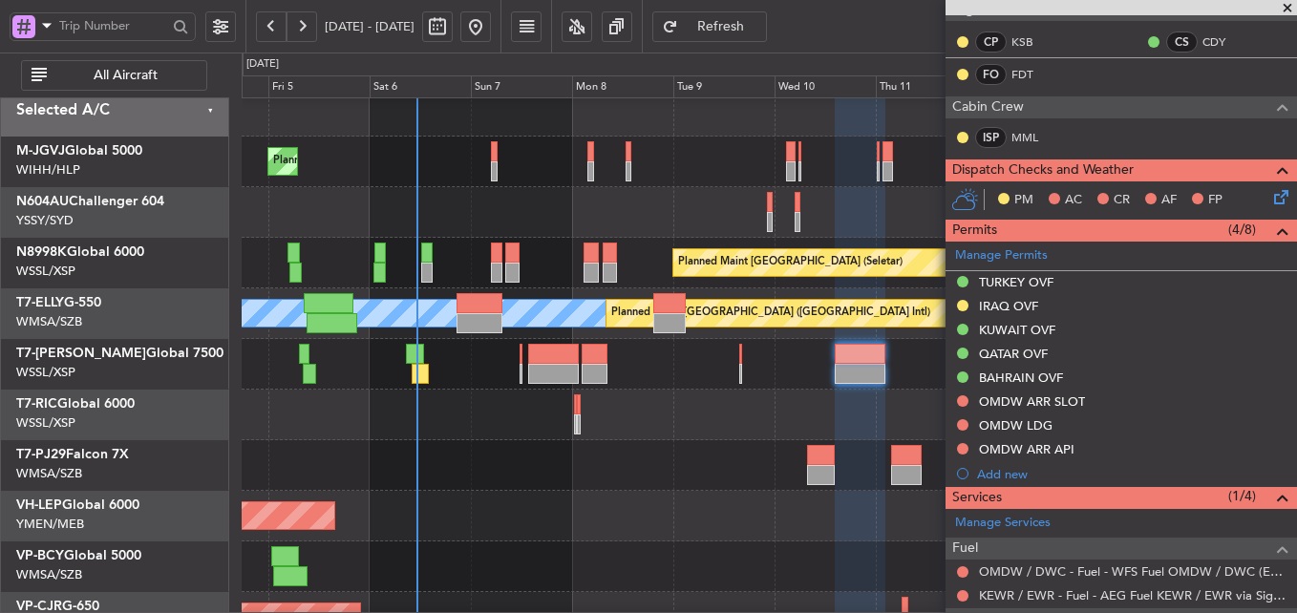
scroll to position [358, 0]
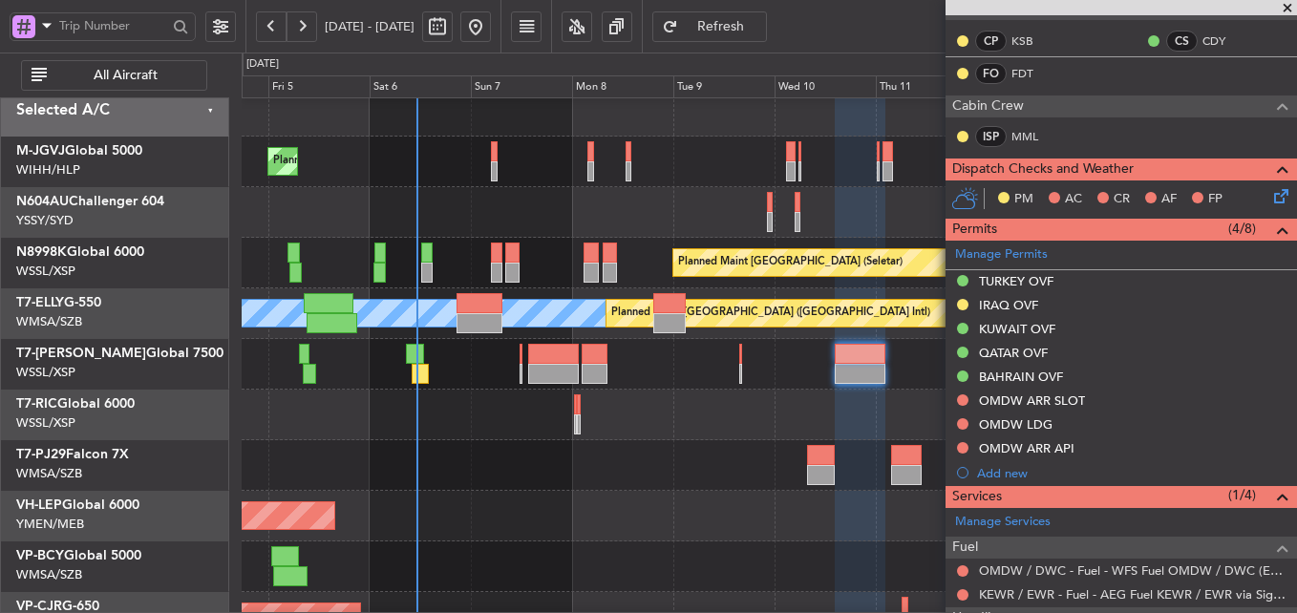
click at [1153, 438] on div "OMDW ARR API" at bounding box center [1122, 450] width 352 height 24
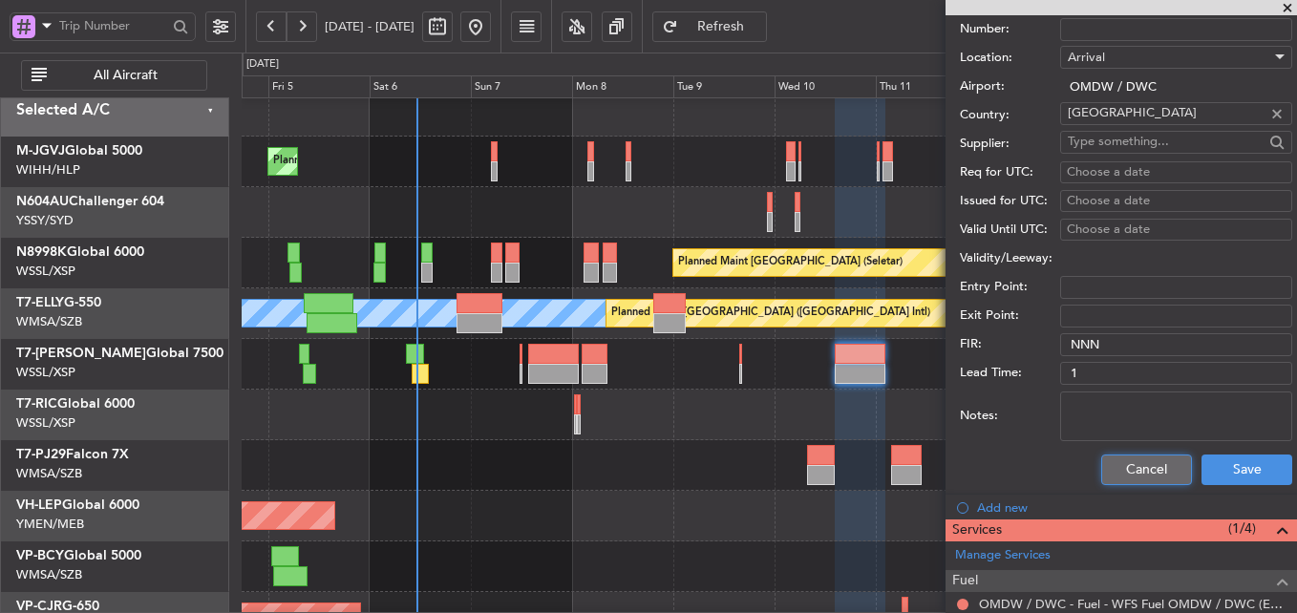
click at [1139, 461] on button "Cancel" at bounding box center [1146, 470] width 91 height 31
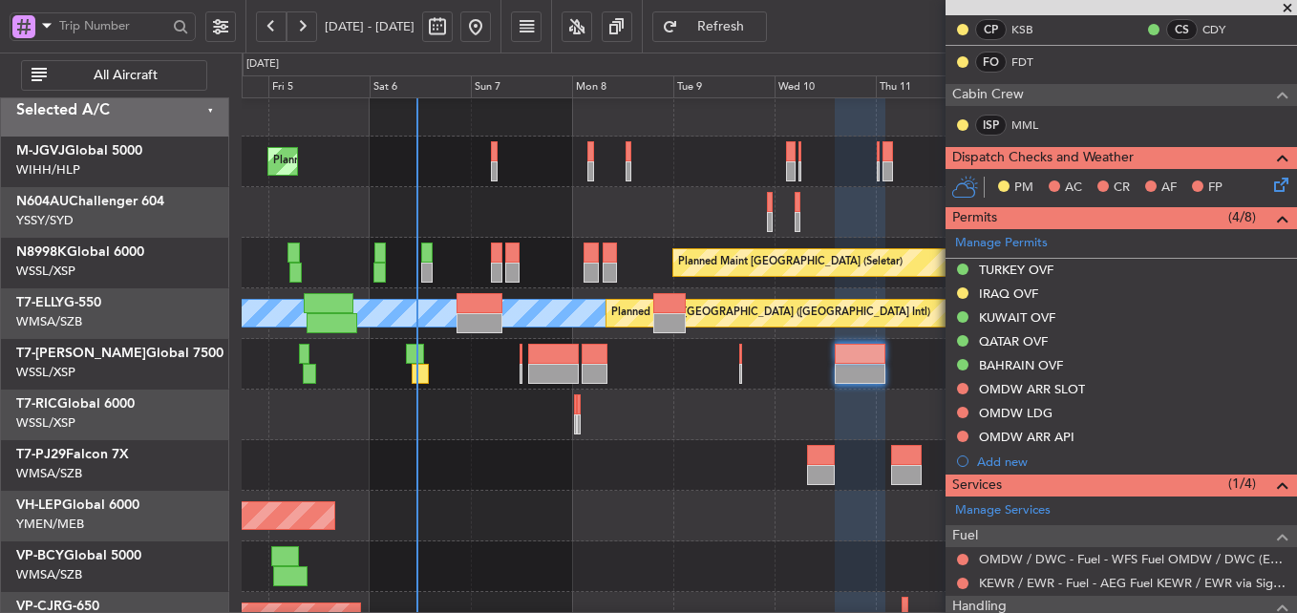
scroll to position [371, 0]
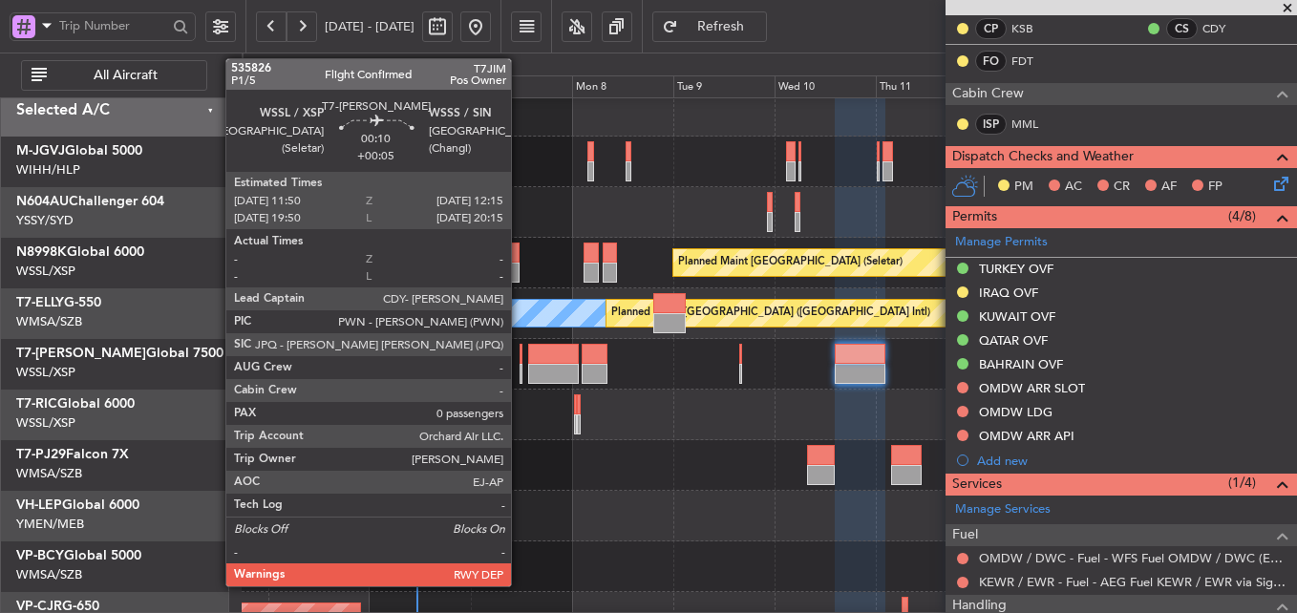
click at [520, 361] on div at bounding box center [521, 354] width 2 height 20
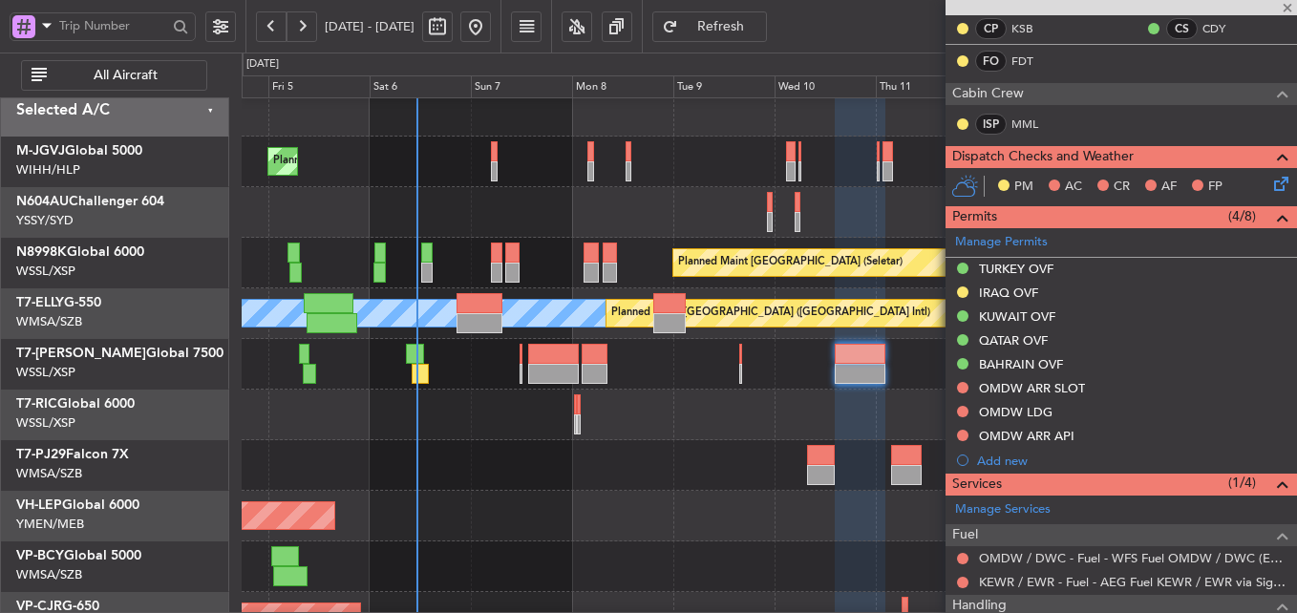
type input "+00:05"
type input "0"
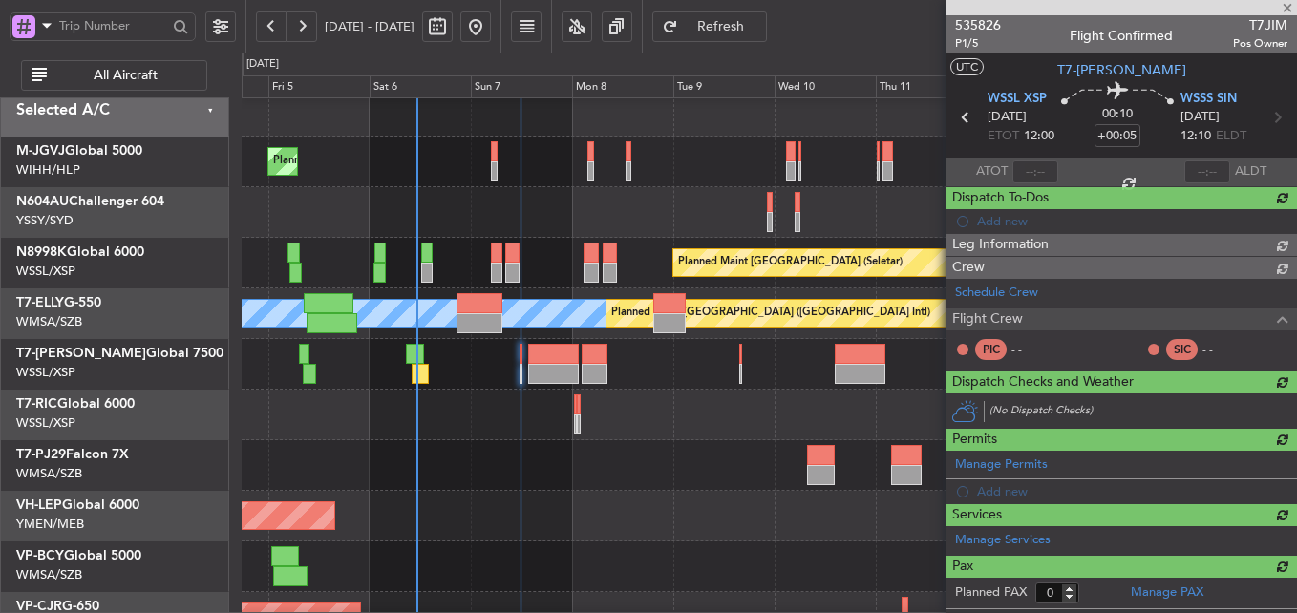
scroll to position [0, 0]
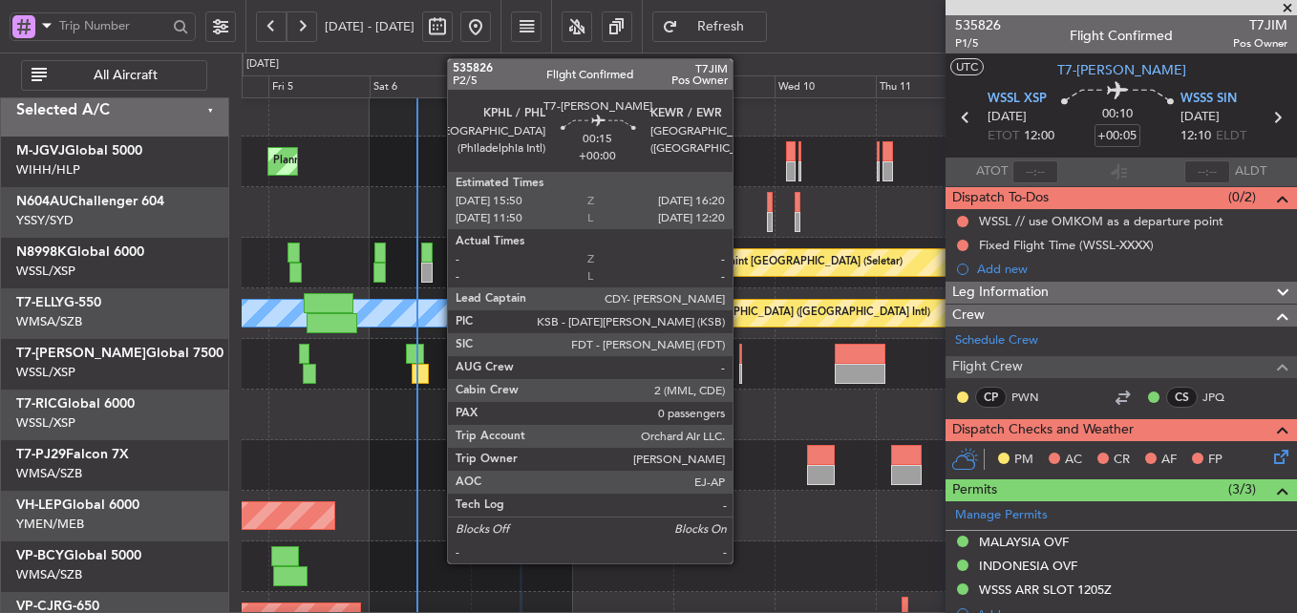
click at [741, 365] on div at bounding box center [740, 374] width 3 height 20
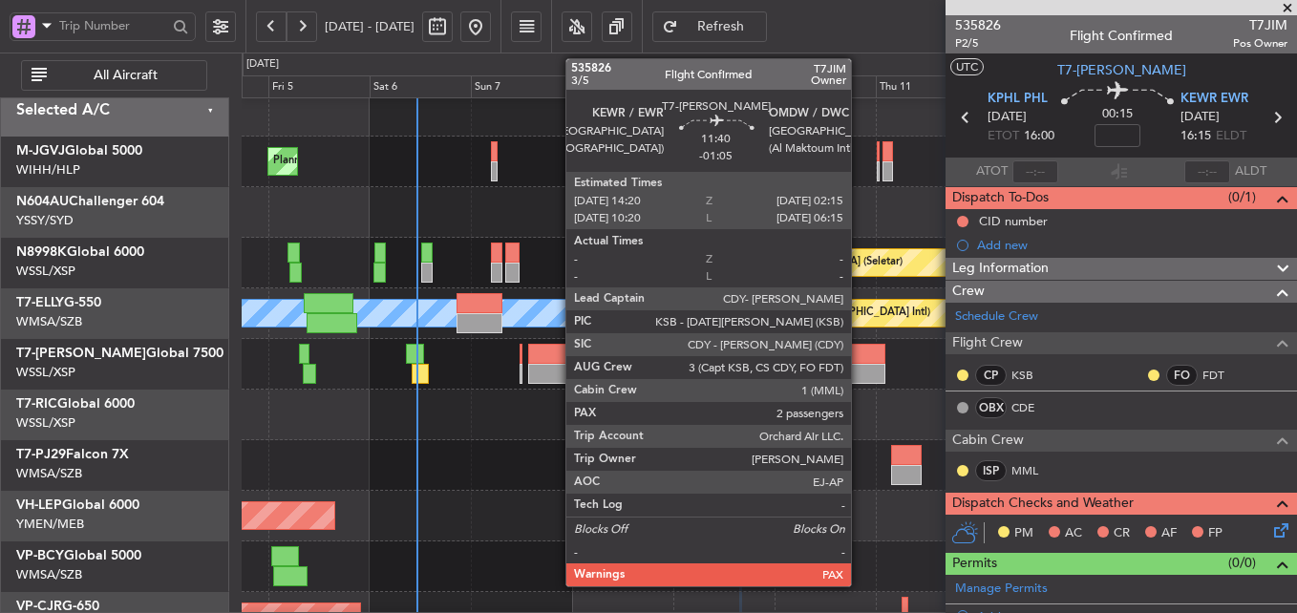
click at [860, 361] on div at bounding box center [860, 354] width 51 height 20
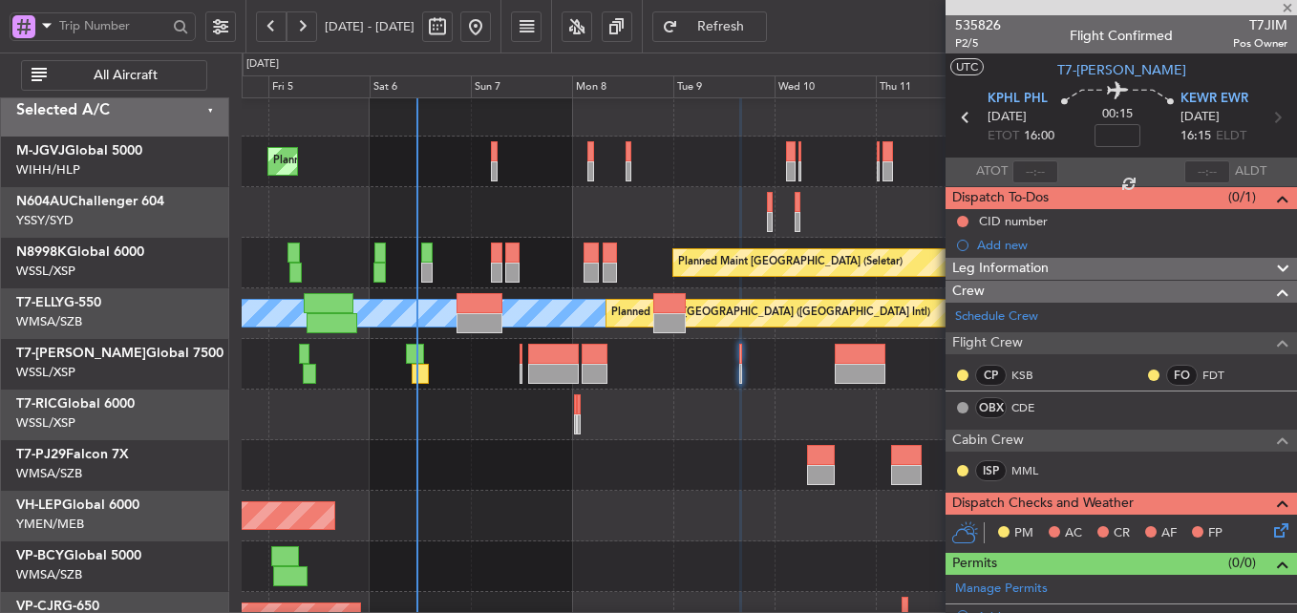
type input "-01:05"
type input "2"
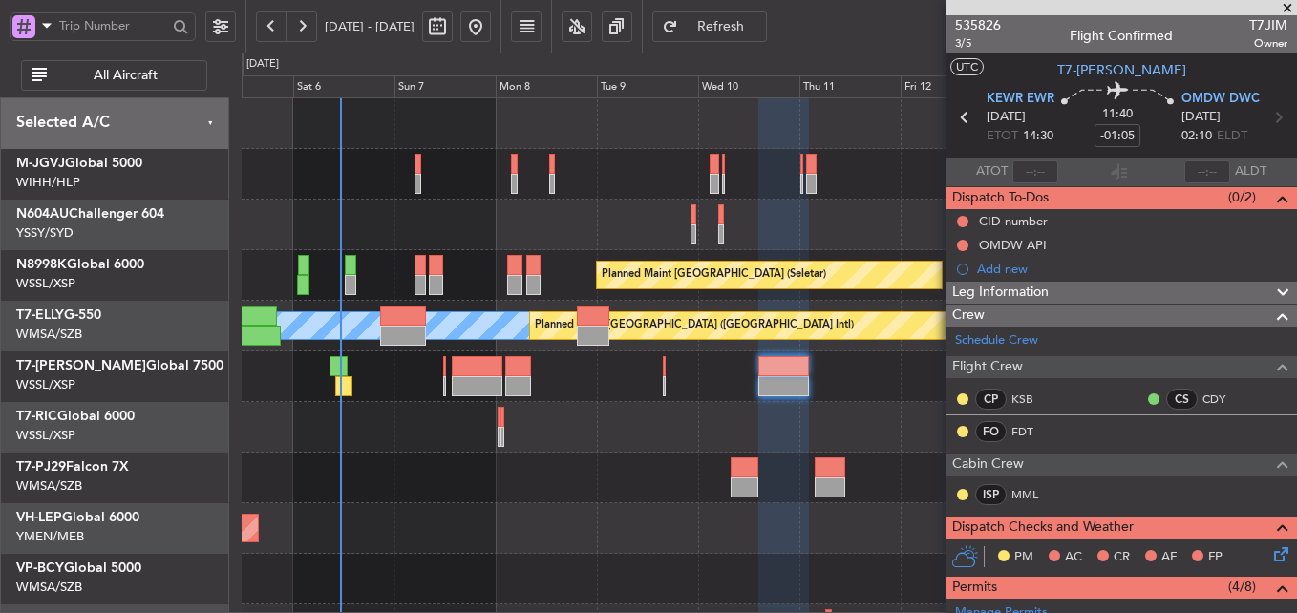
click at [685, 474] on div at bounding box center [769, 478] width 1055 height 51
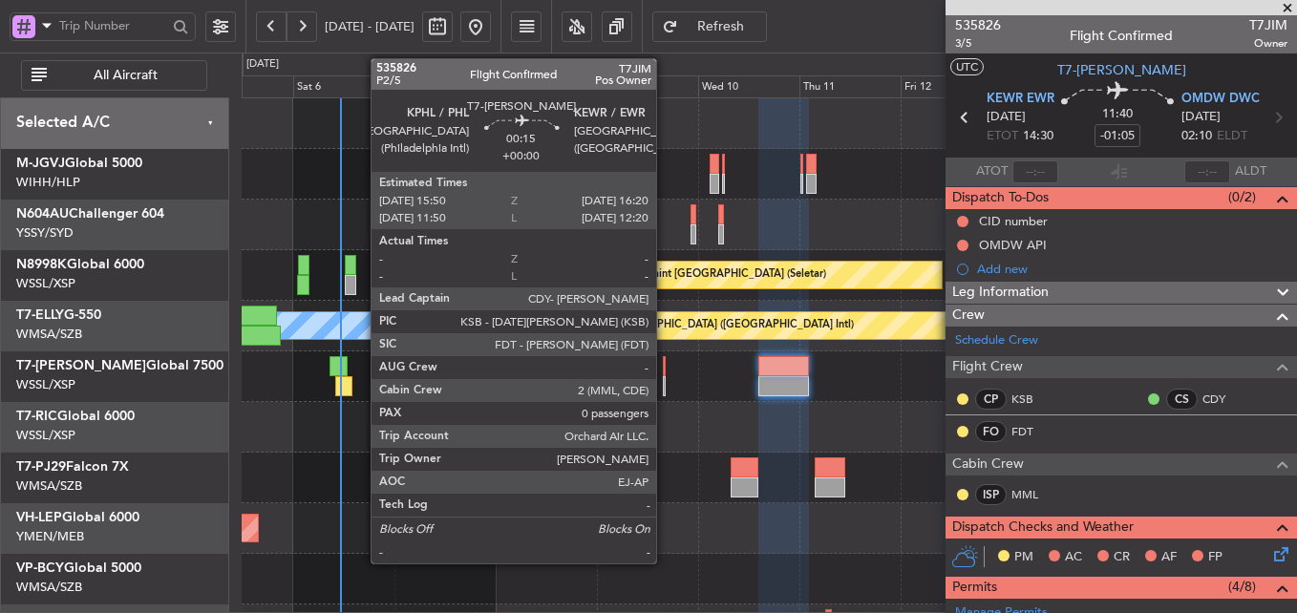
click at [665, 372] on div at bounding box center [664, 366] width 3 height 20
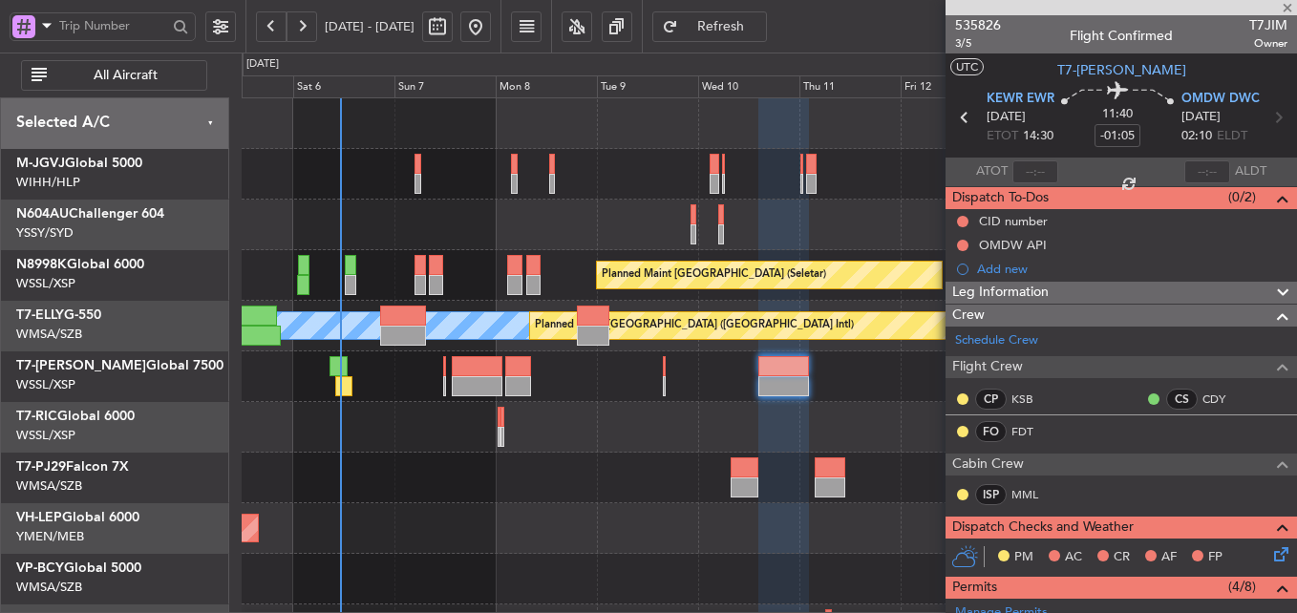
type input "0"
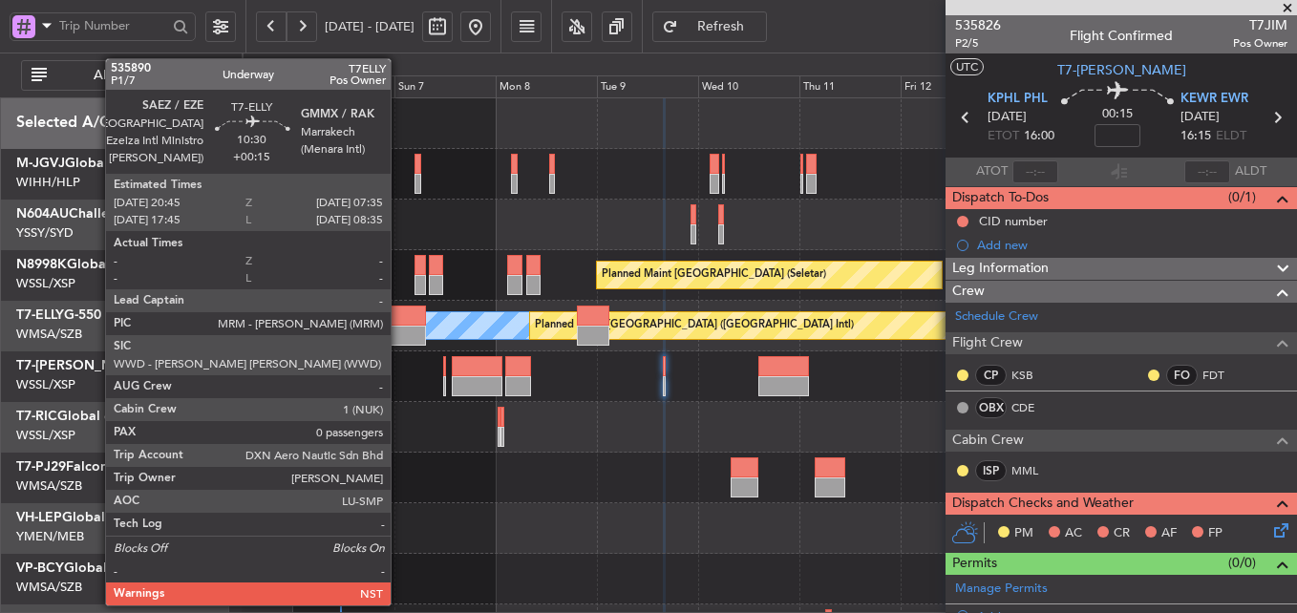
click at [399, 330] on div at bounding box center [403, 336] width 46 height 20
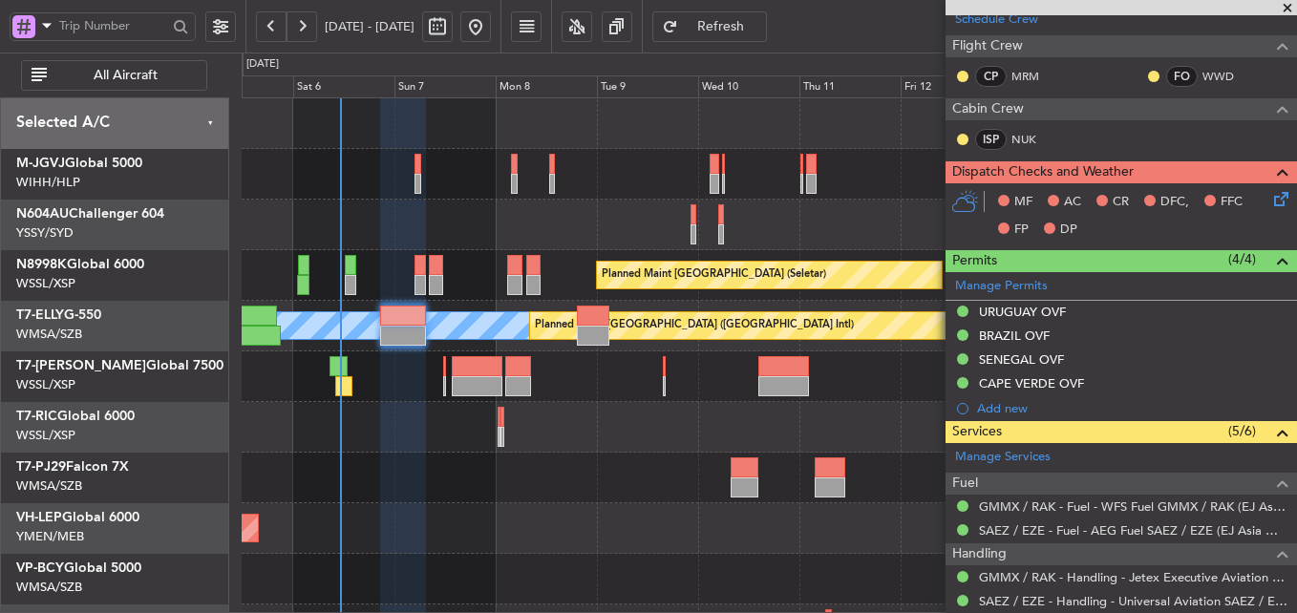
scroll to position [421, 0]
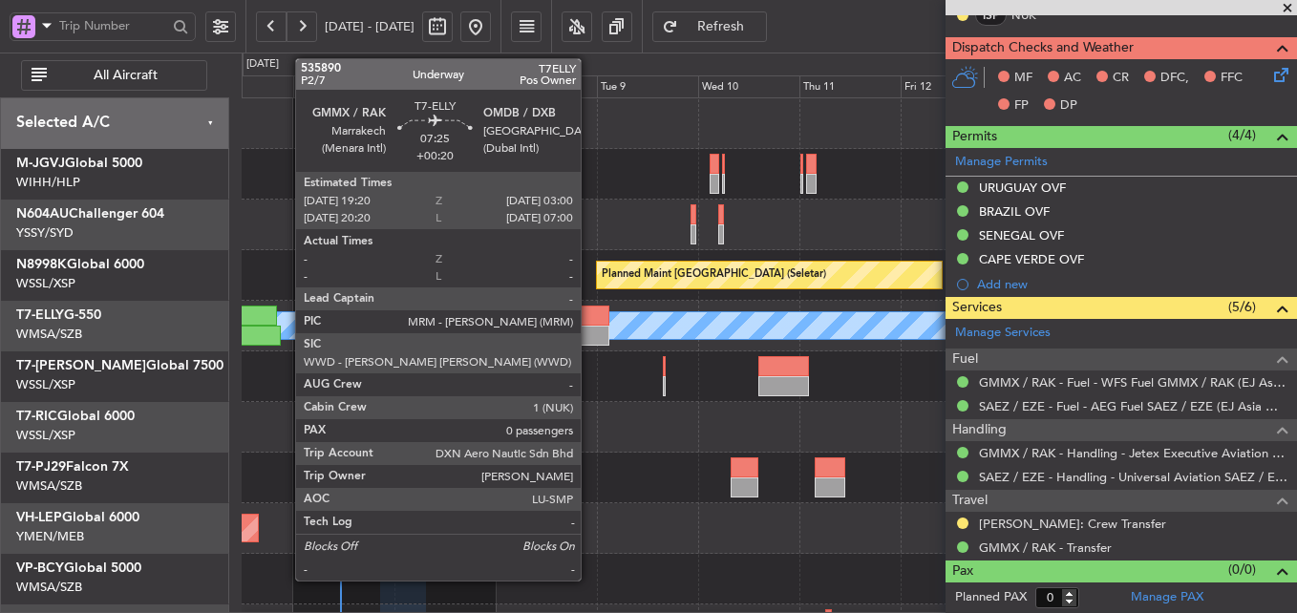
click at [589, 340] on div at bounding box center [593, 336] width 32 height 20
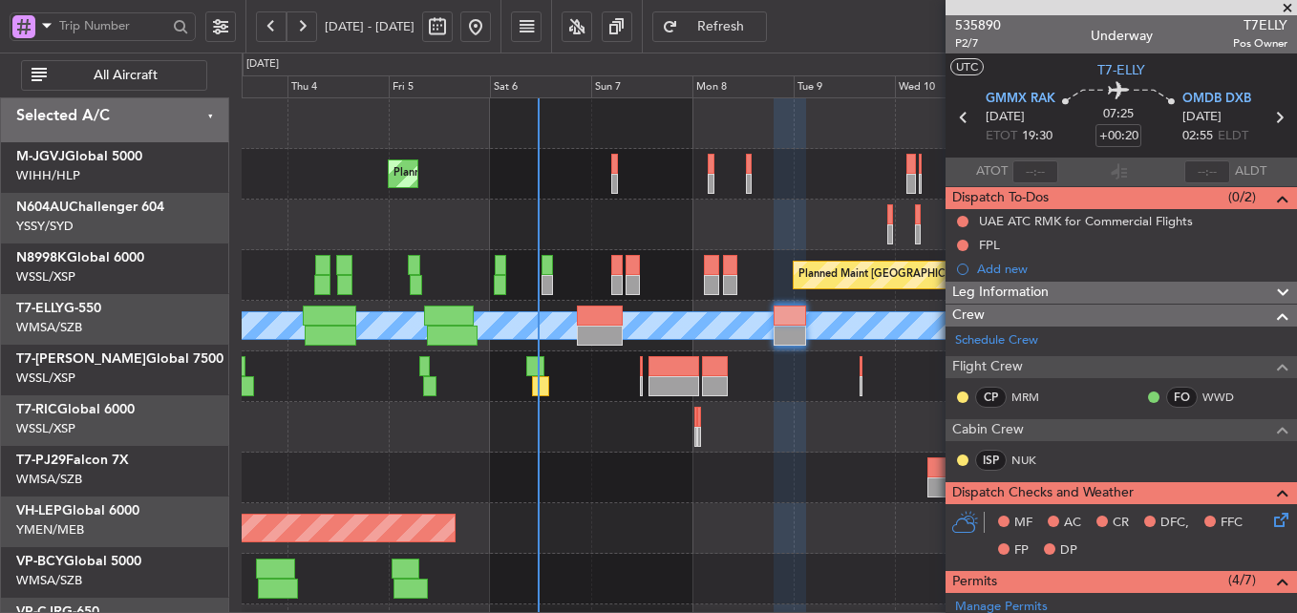
scroll to position [0, 0]
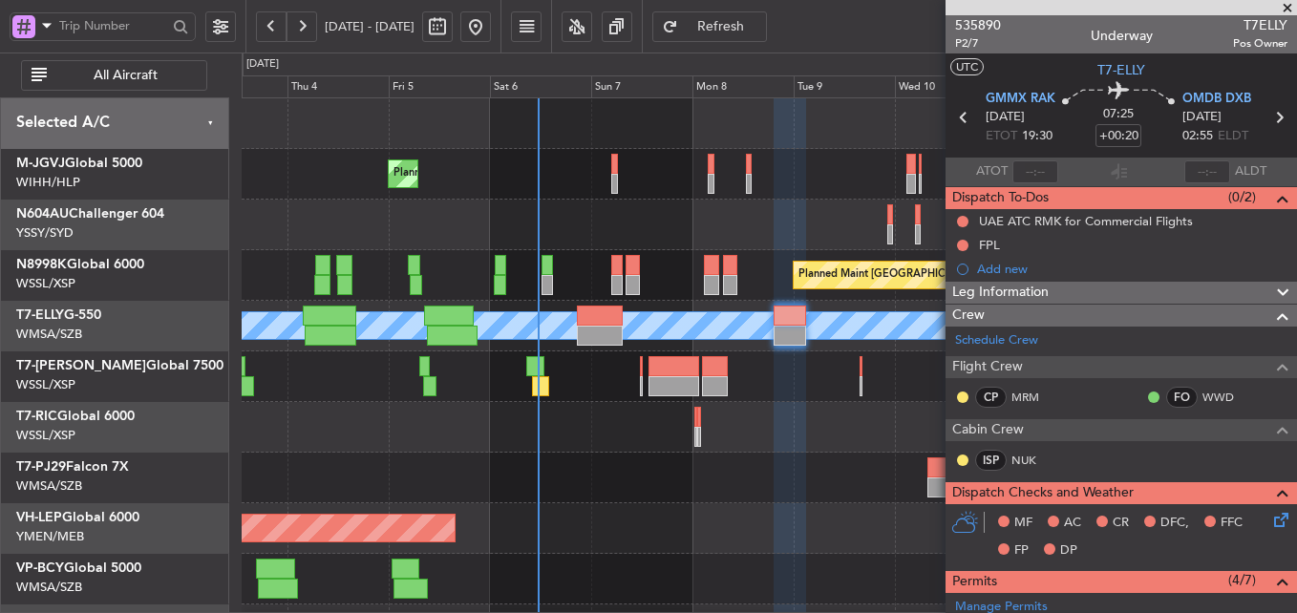
click at [625, 224] on div at bounding box center [769, 225] width 1055 height 51
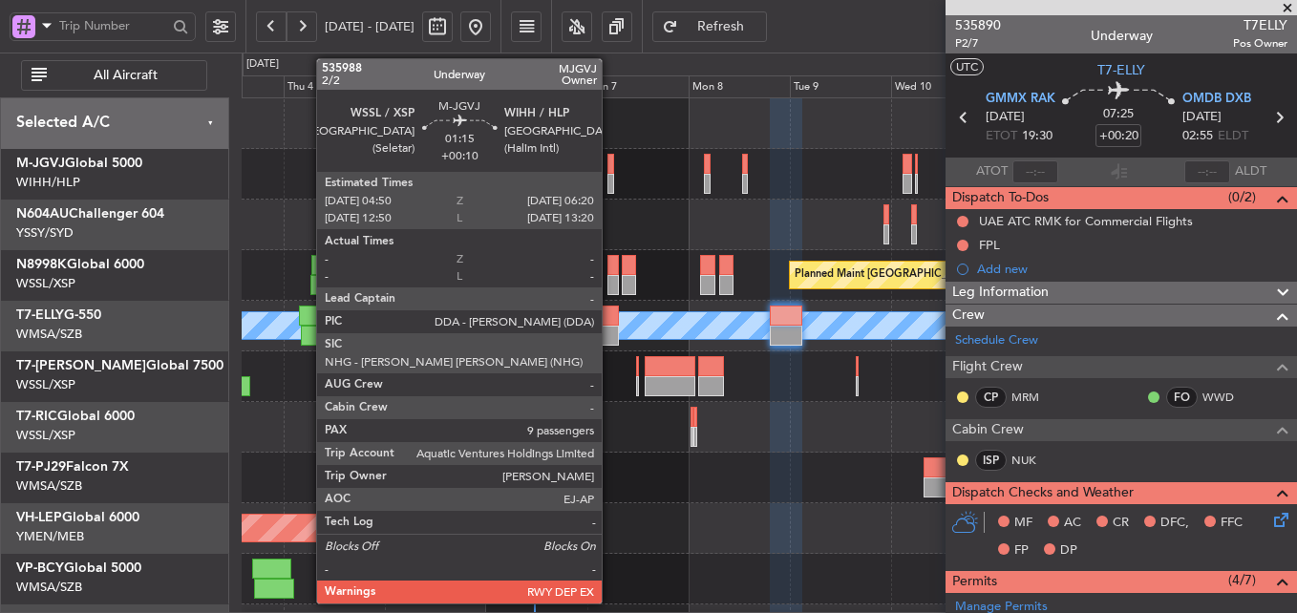
click at [610, 168] on div at bounding box center [611, 164] width 7 height 20
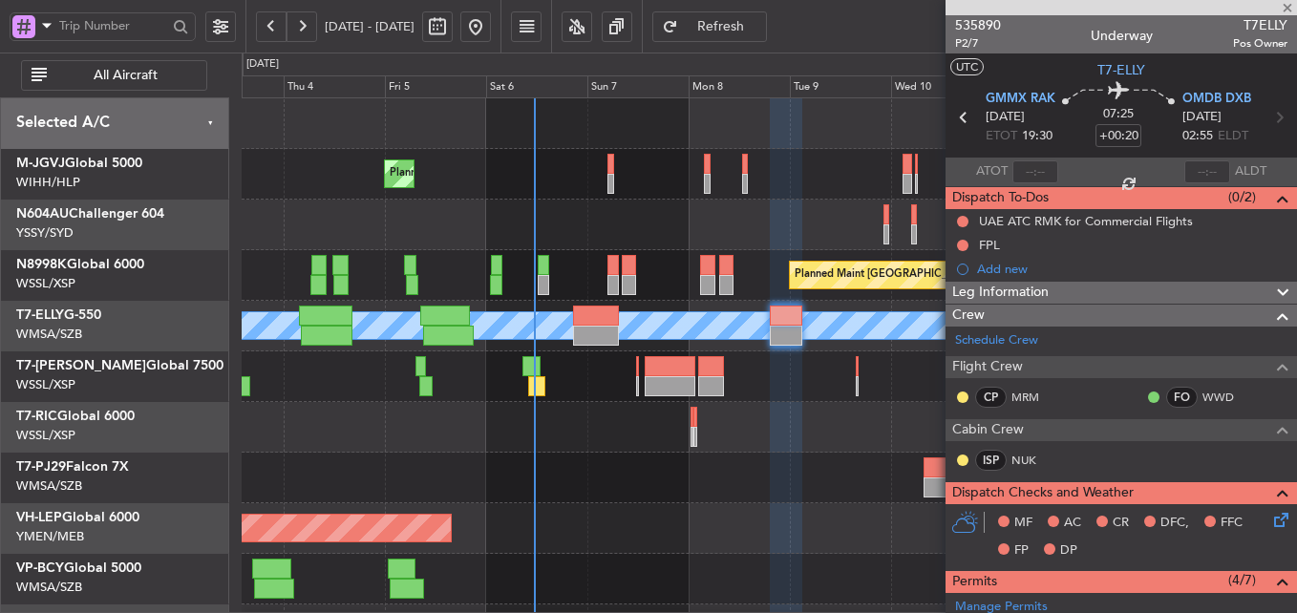
type input "+00:10"
type input "9"
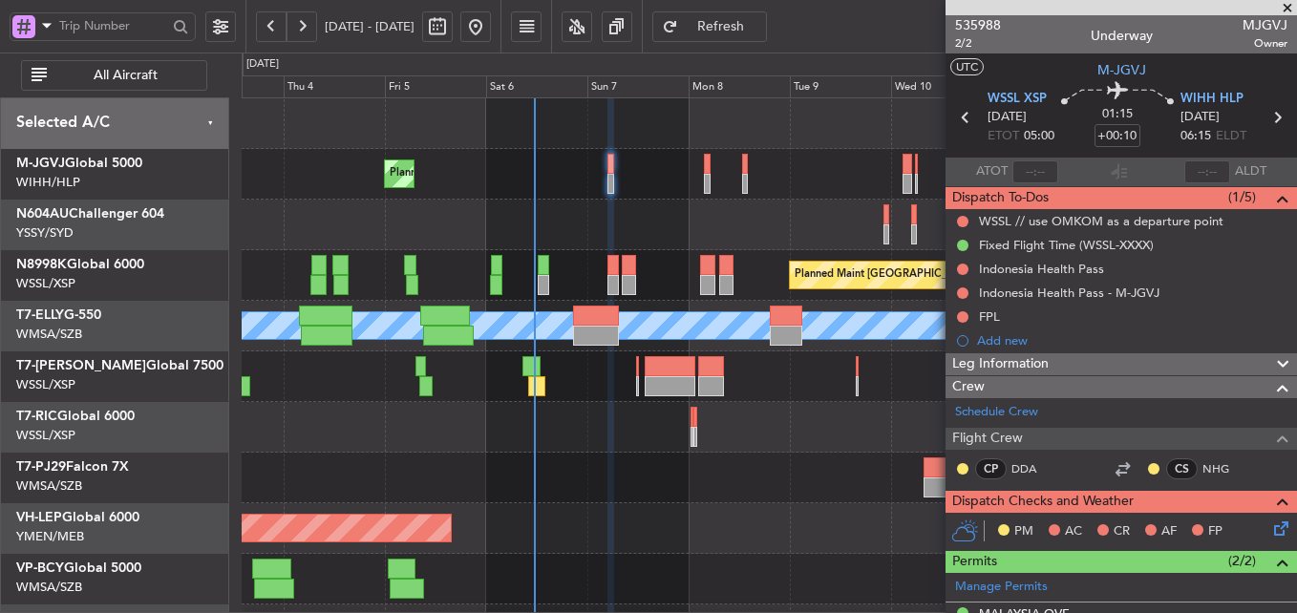
click at [1164, 428] on div "Flight Crew" at bounding box center [1122, 439] width 352 height 22
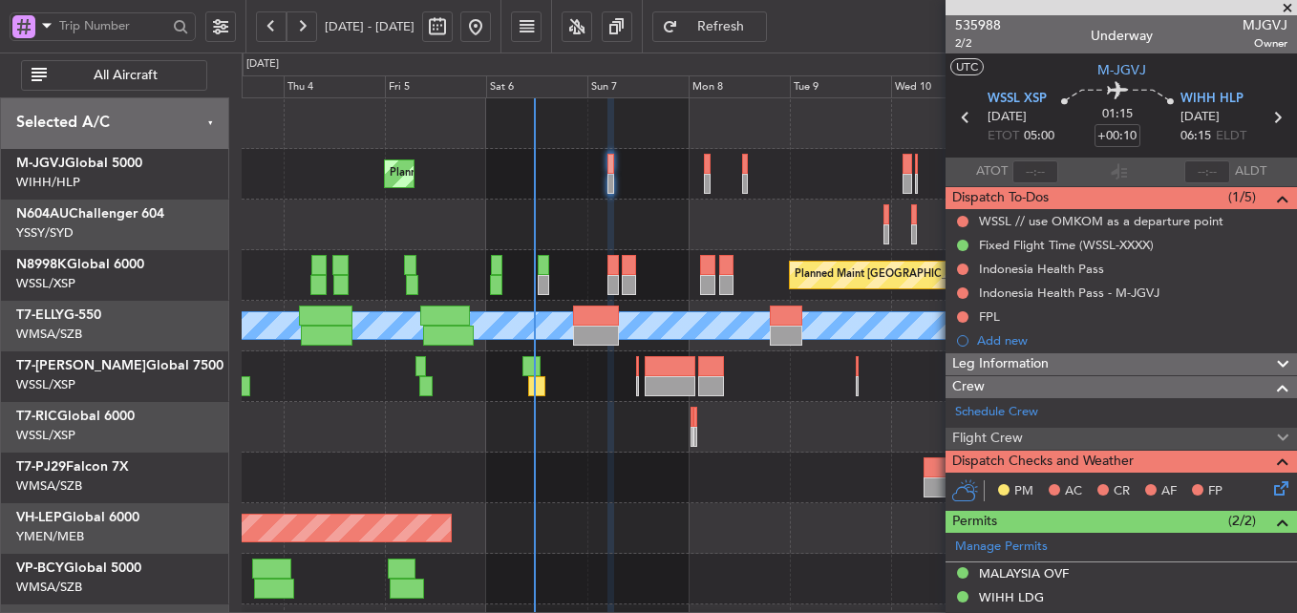
click at [1164, 428] on div "Flight Crew" at bounding box center [1122, 439] width 352 height 22
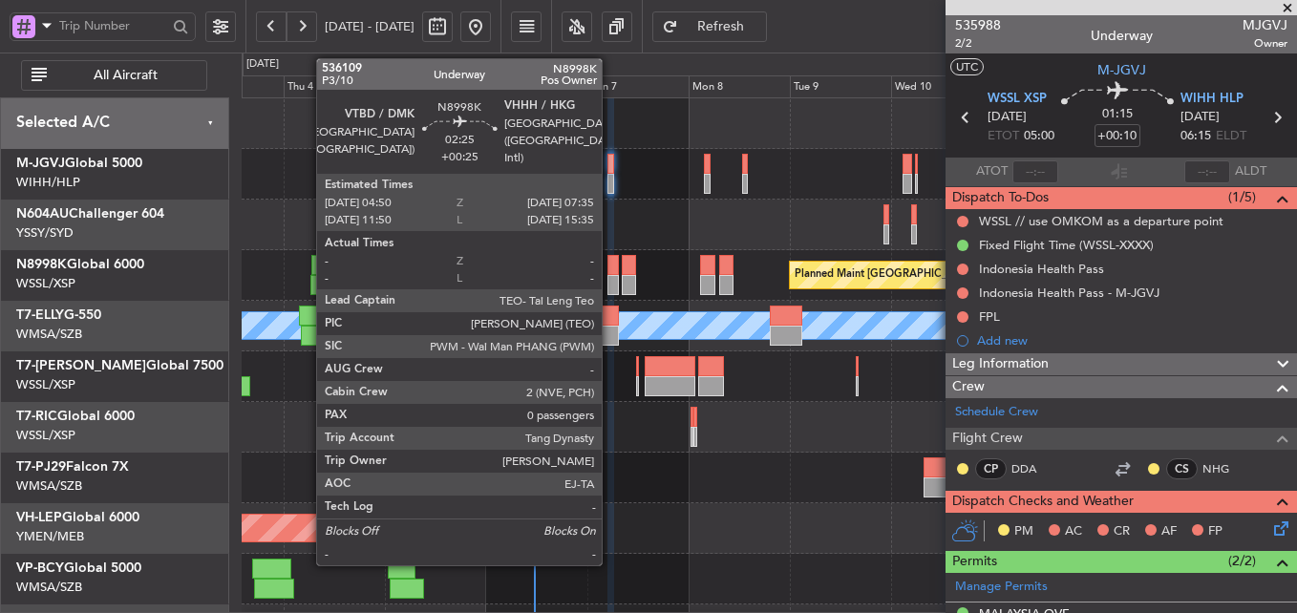
click at [610, 267] on div at bounding box center [614, 265] width 12 height 20
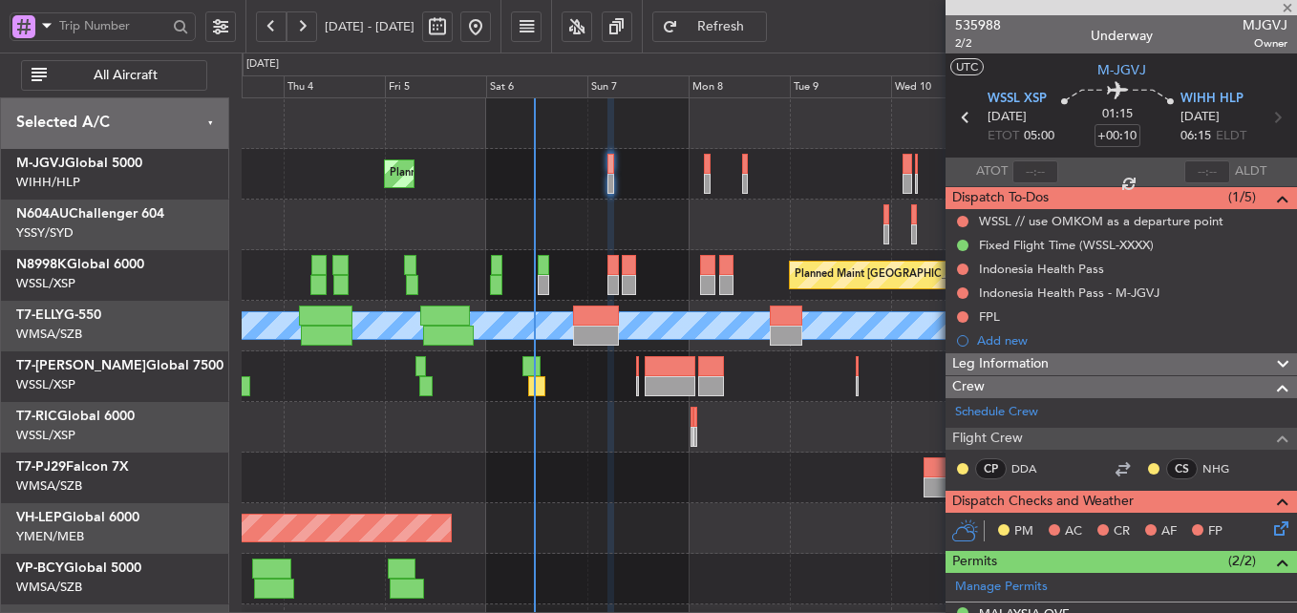
type input "+00:25"
type input "0"
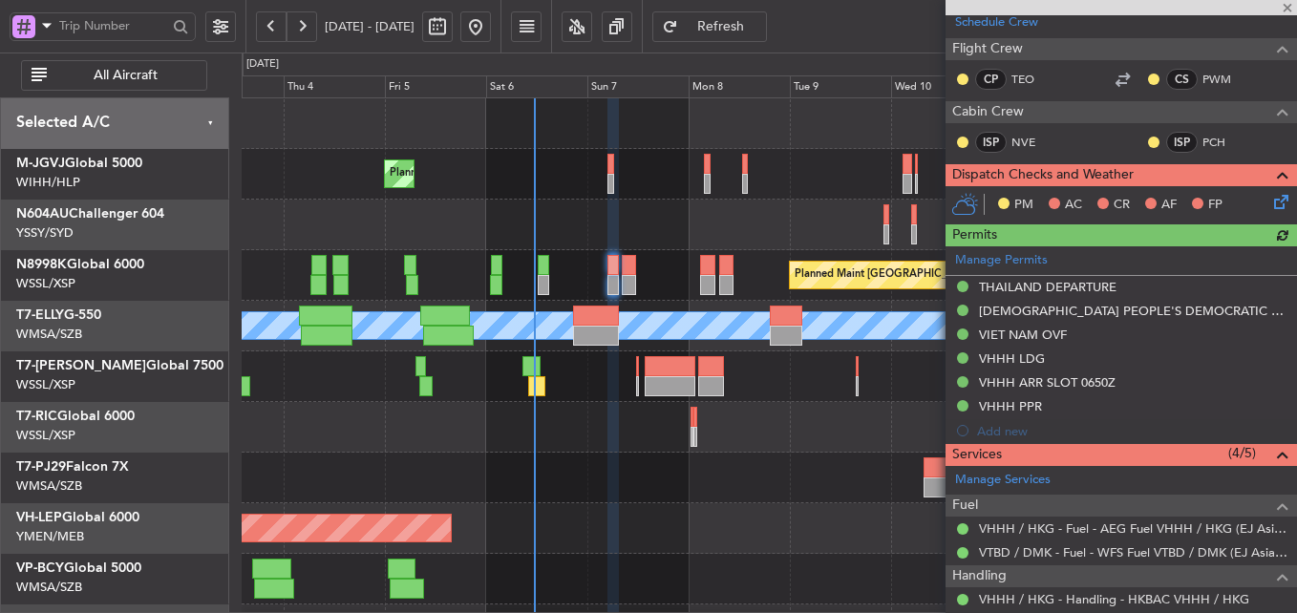
scroll to position [512, 0]
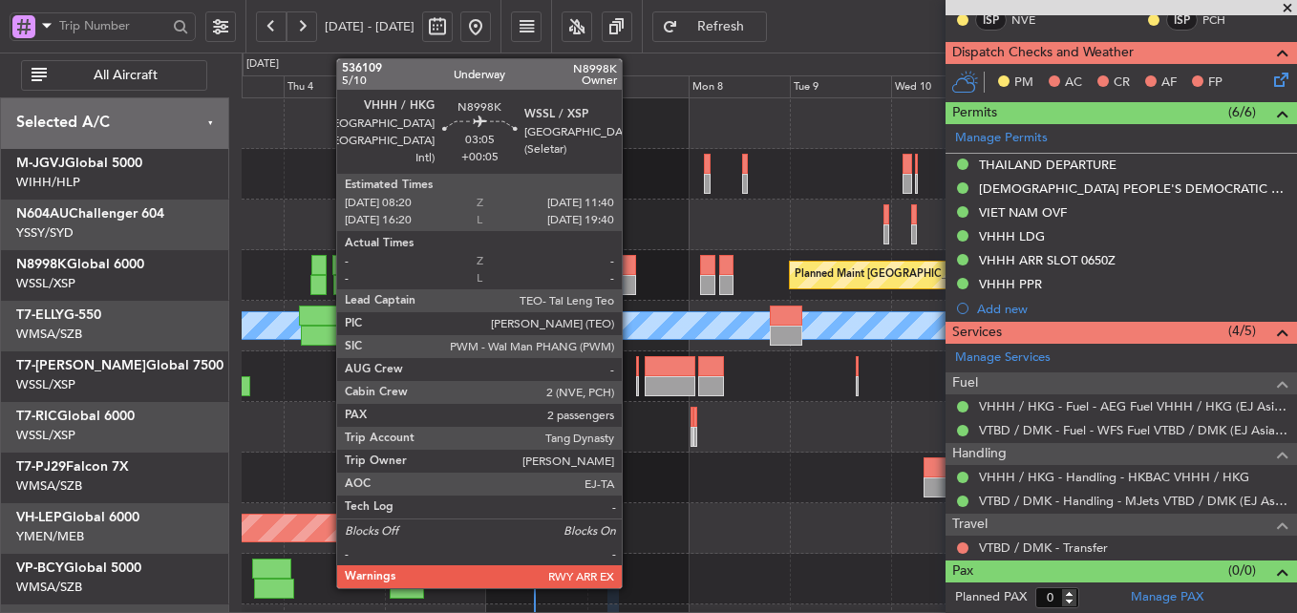
click at [630, 270] on div at bounding box center [629, 265] width 14 height 20
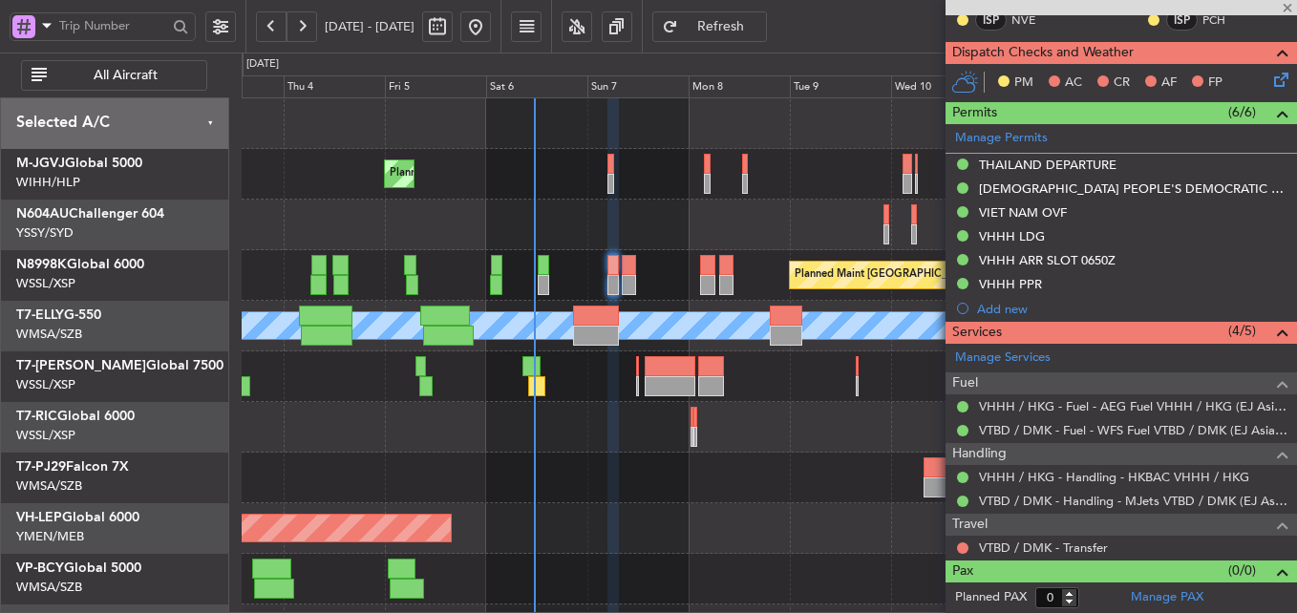
type input "+00:05"
type input "2"
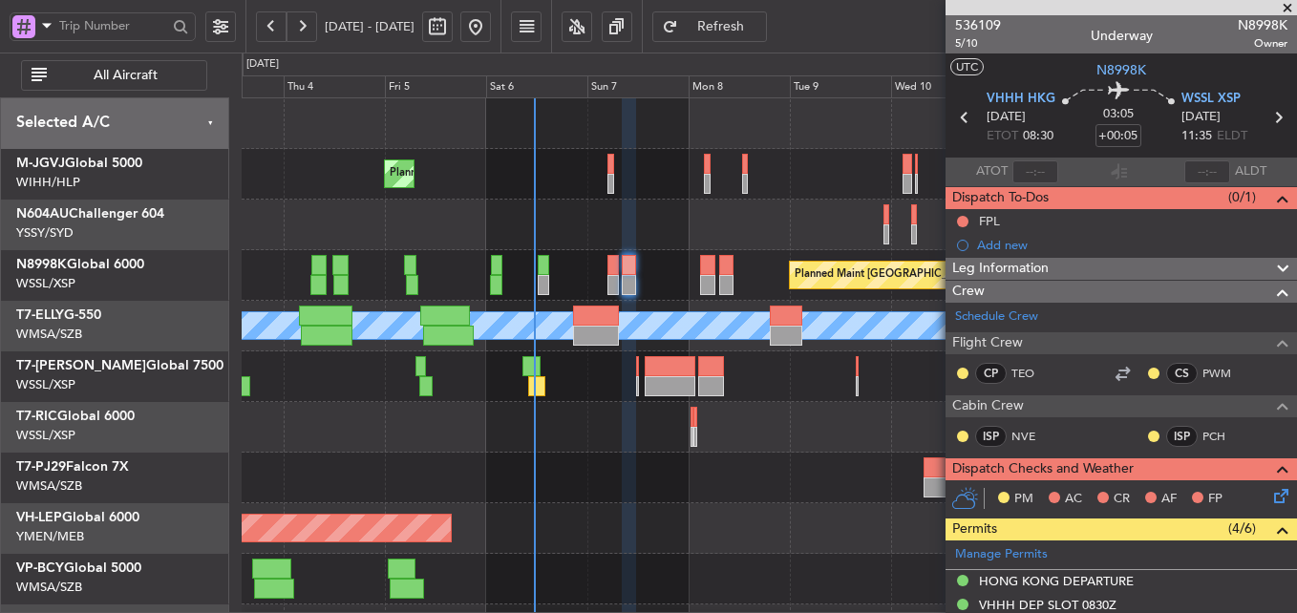
scroll to position [18, 0]
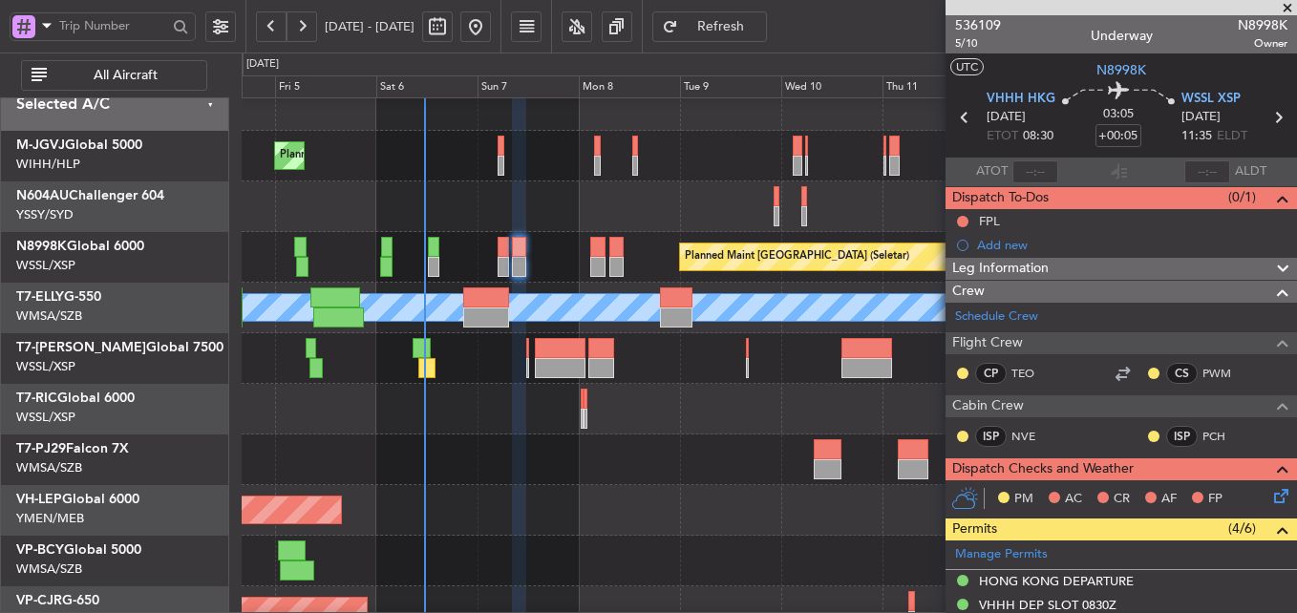
click at [623, 479] on div at bounding box center [769, 460] width 1055 height 51
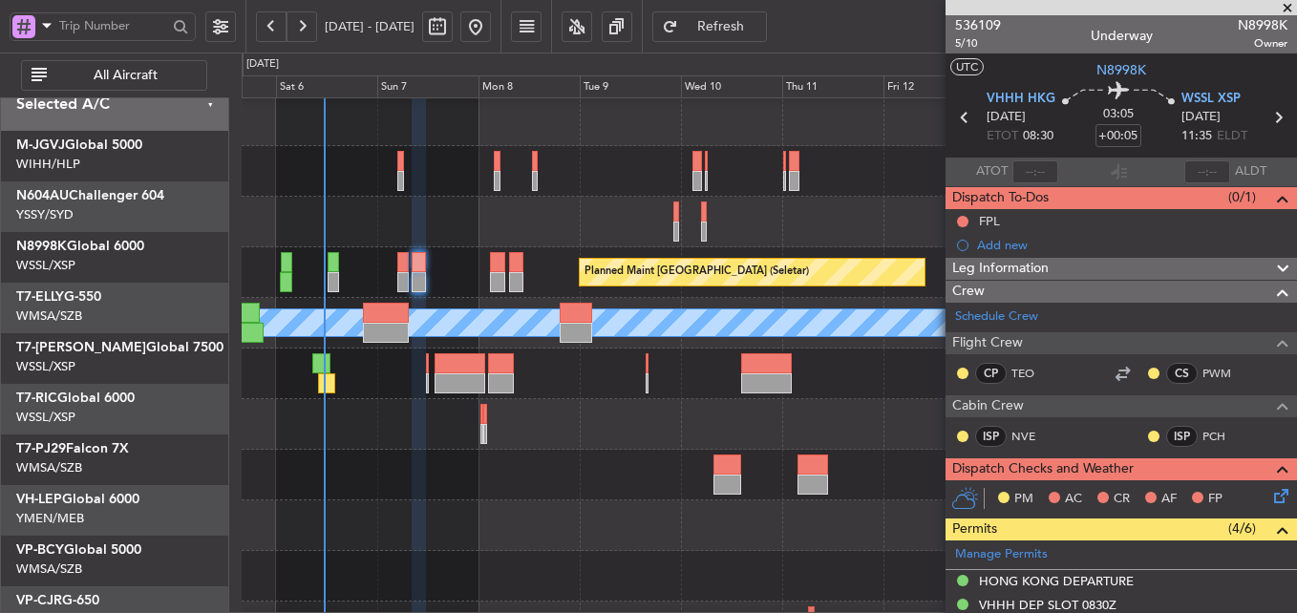
click at [606, 459] on div at bounding box center [769, 475] width 1055 height 51
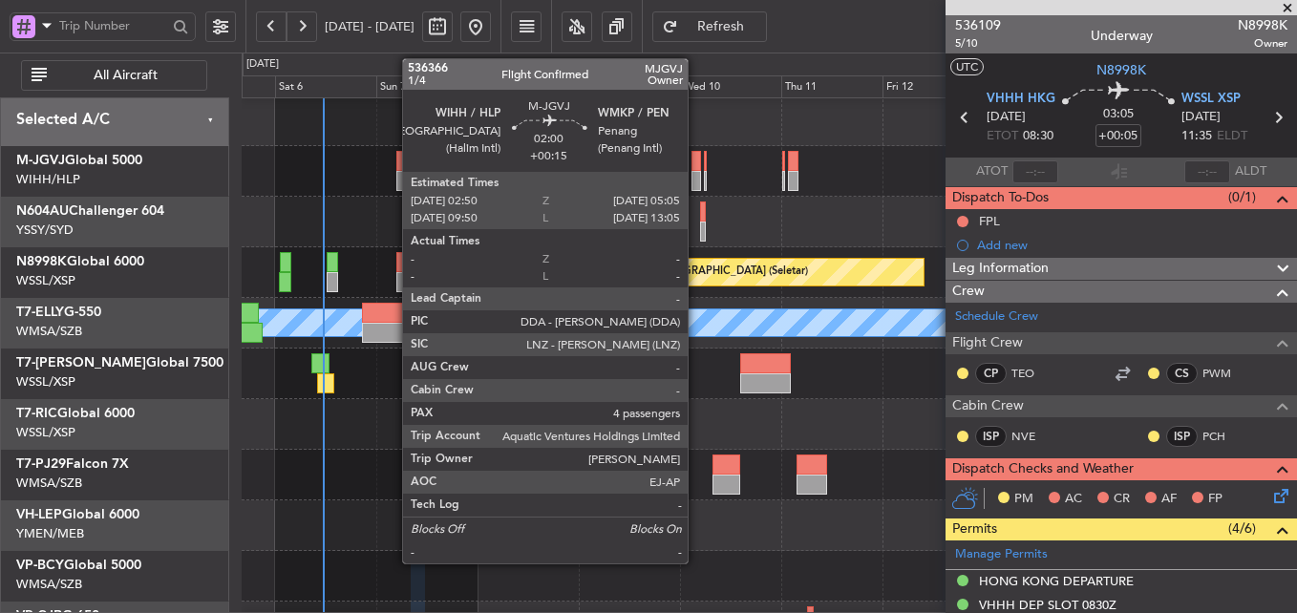
click at [696, 160] on div at bounding box center [697, 161] width 10 height 20
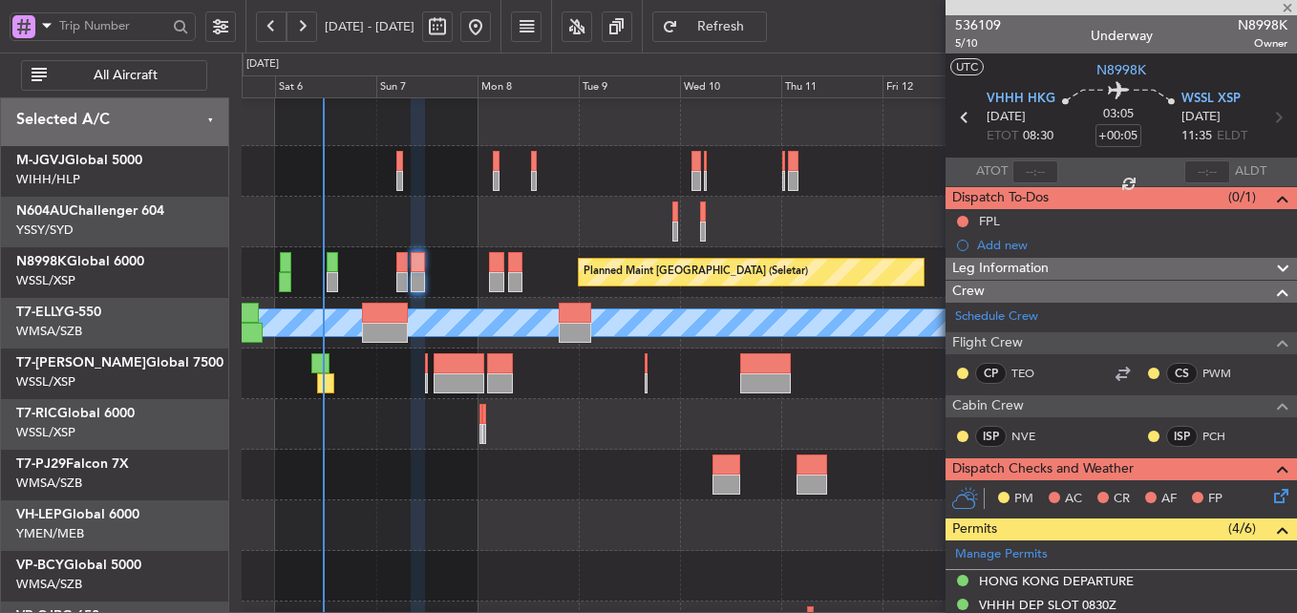
type input "+00:15"
type input "4"
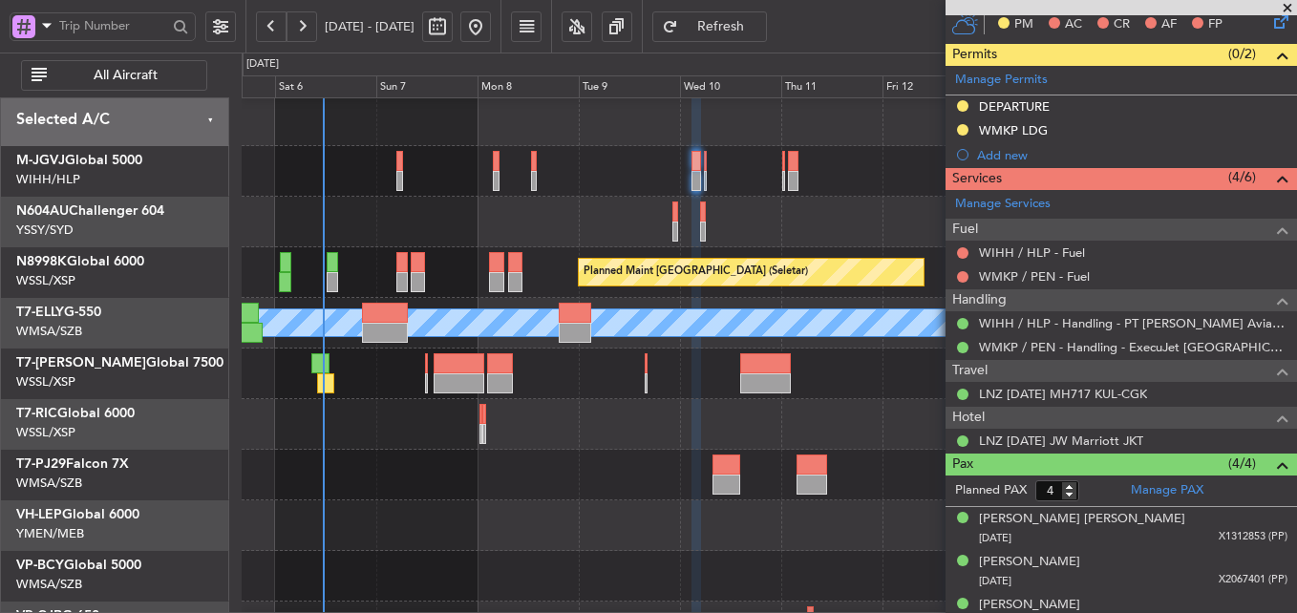
scroll to position [443, 0]
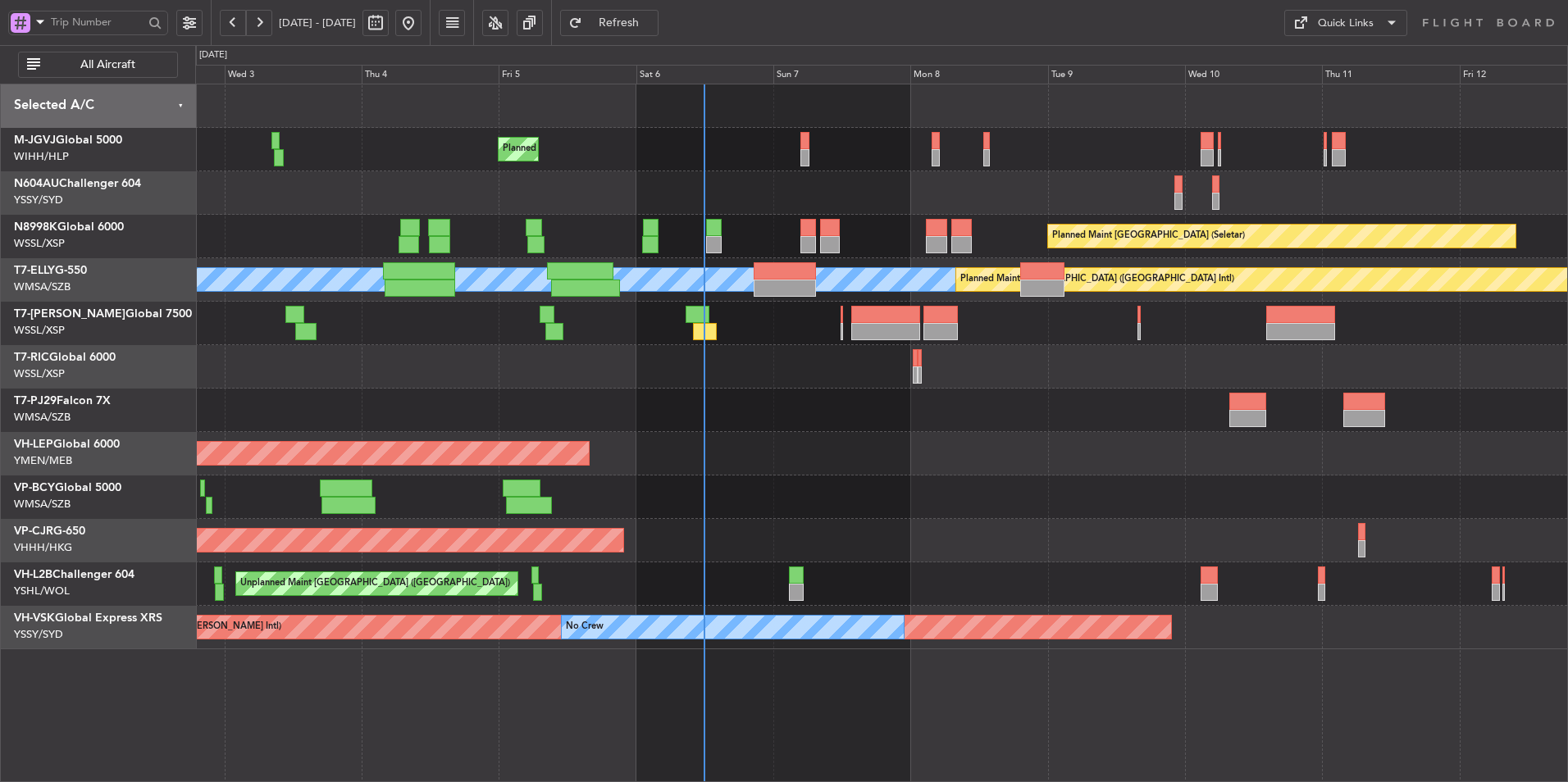
click at [700, 399] on div at bounding box center [881, 410] width 1372 height 44
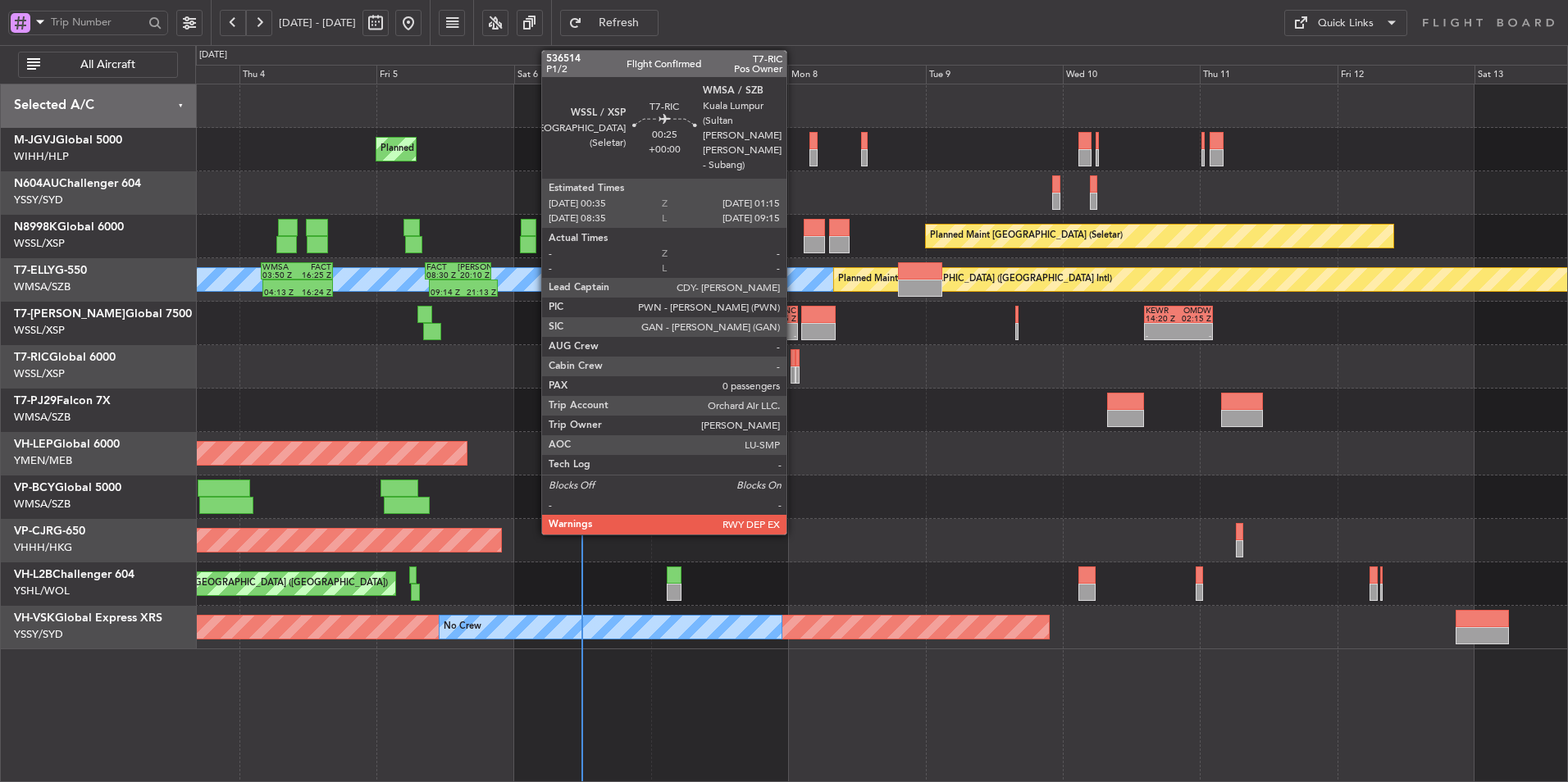
click at [794, 363] on div at bounding box center [793, 358] width 4 height 17
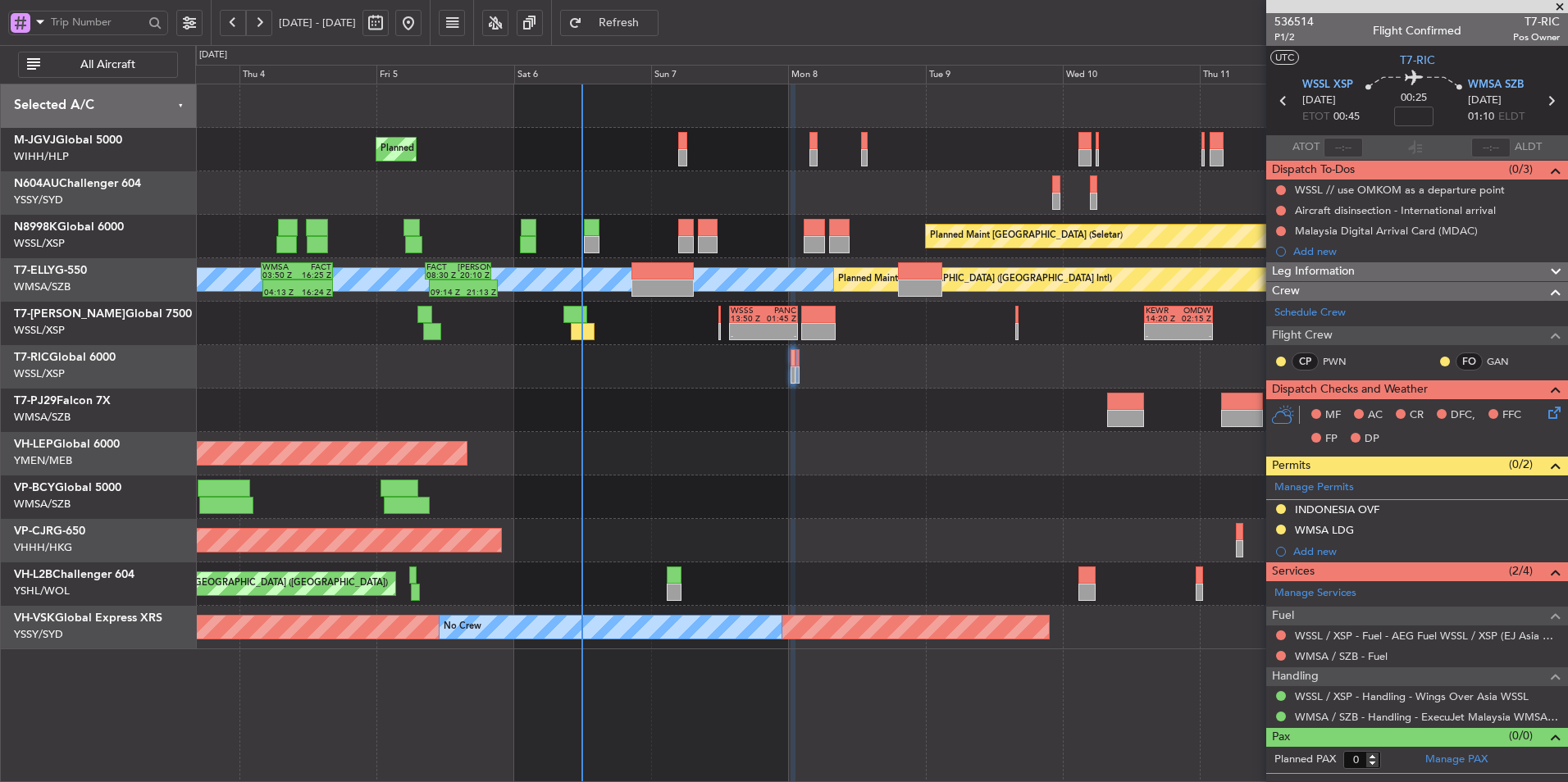
click at [901, 384] on div at bounding box center [881, 367] width 1372 height 44
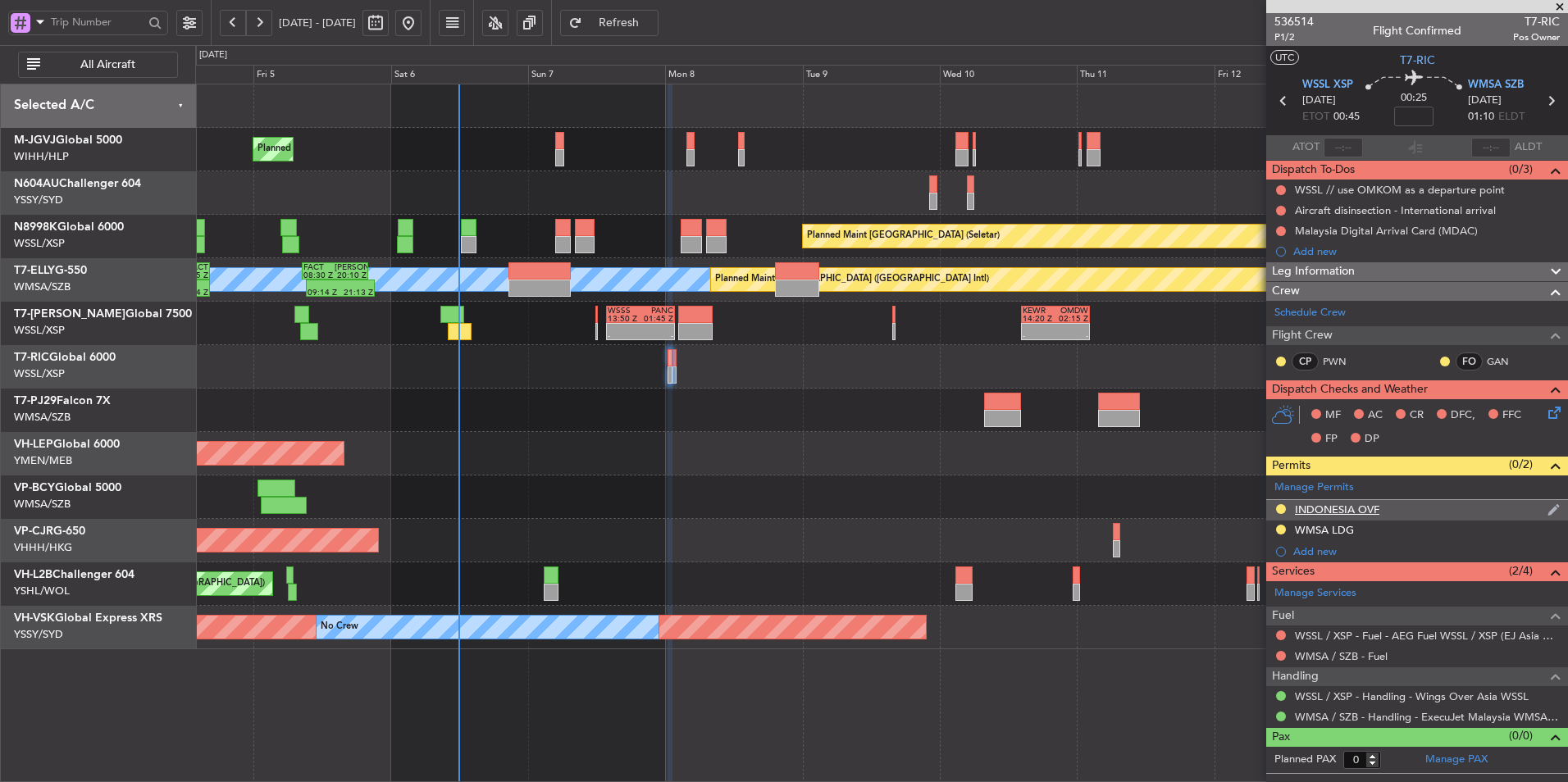
click at [1113, 507] on div "INDONESIA OVF" at bounding box center [1337, 510] width 84 height 14
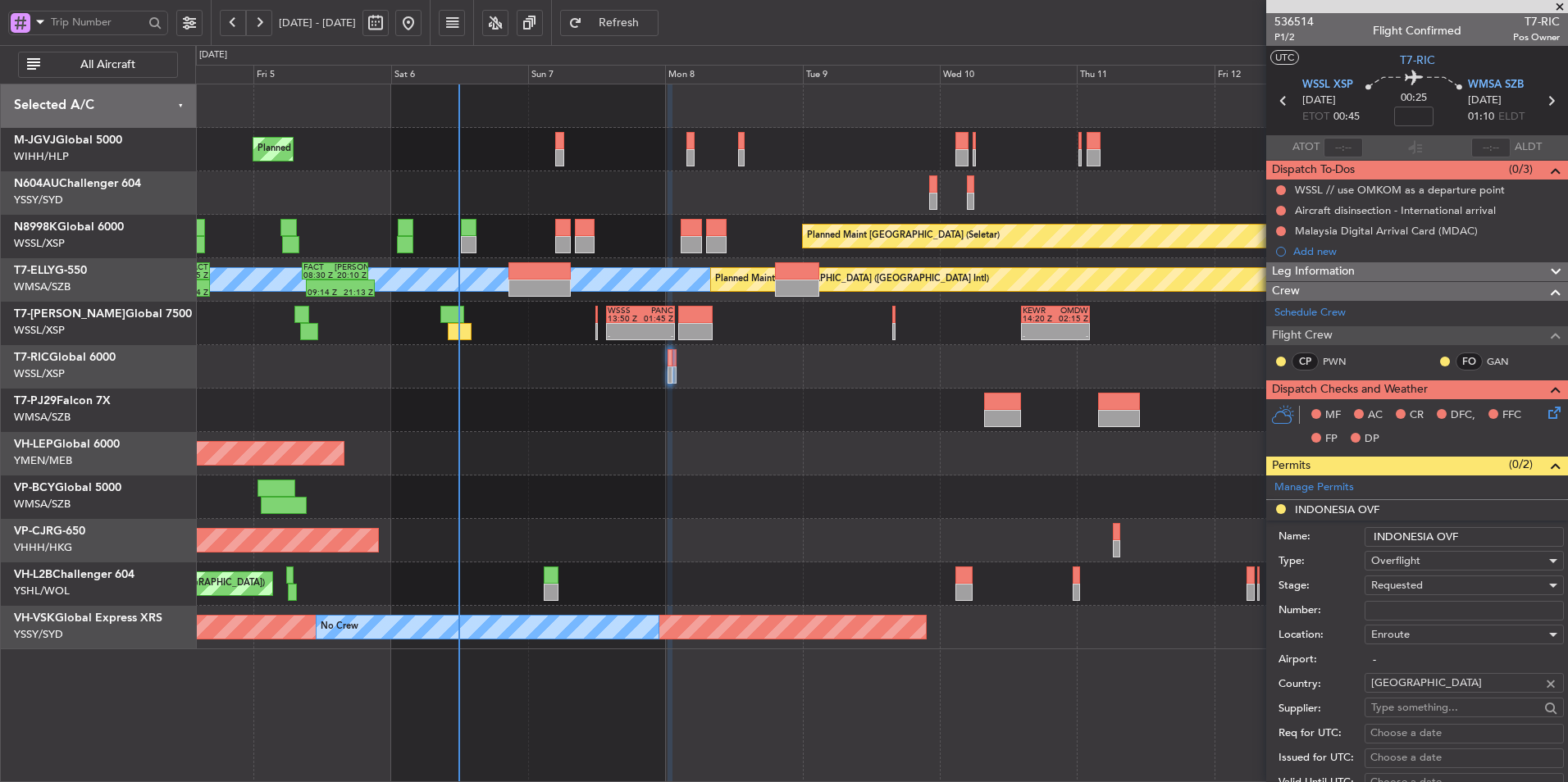
click at [1113, 525] on div "Planned Maint [GEOGRAPHIC_DATA] ([GEOGRAPHIC_DATA] Intl)" at bounding box center [881, 541] width 1372 height 44
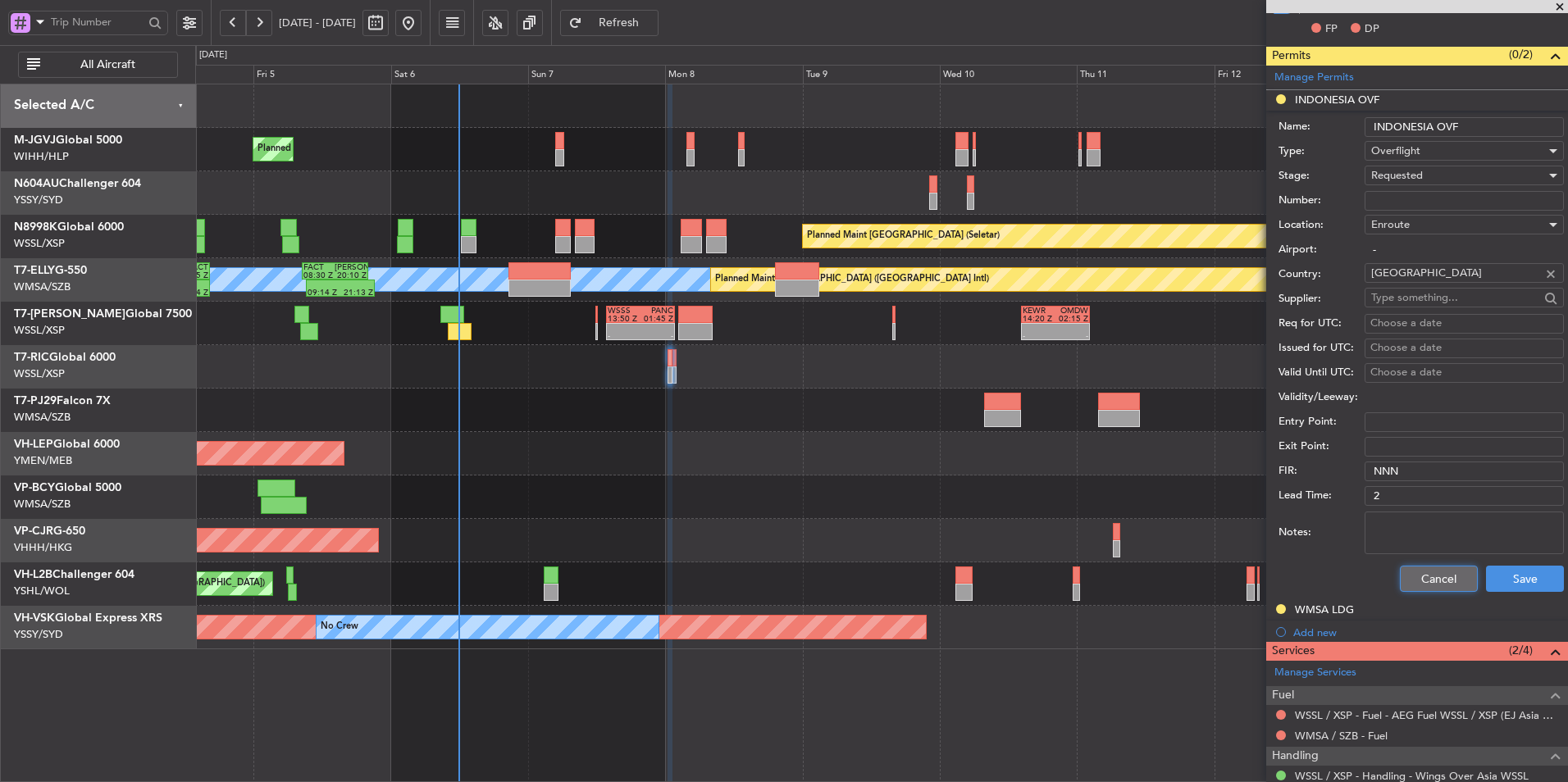
click at [1113, 525] on button "Cancel" at bounding box center [1439, 579] width 78 height 27
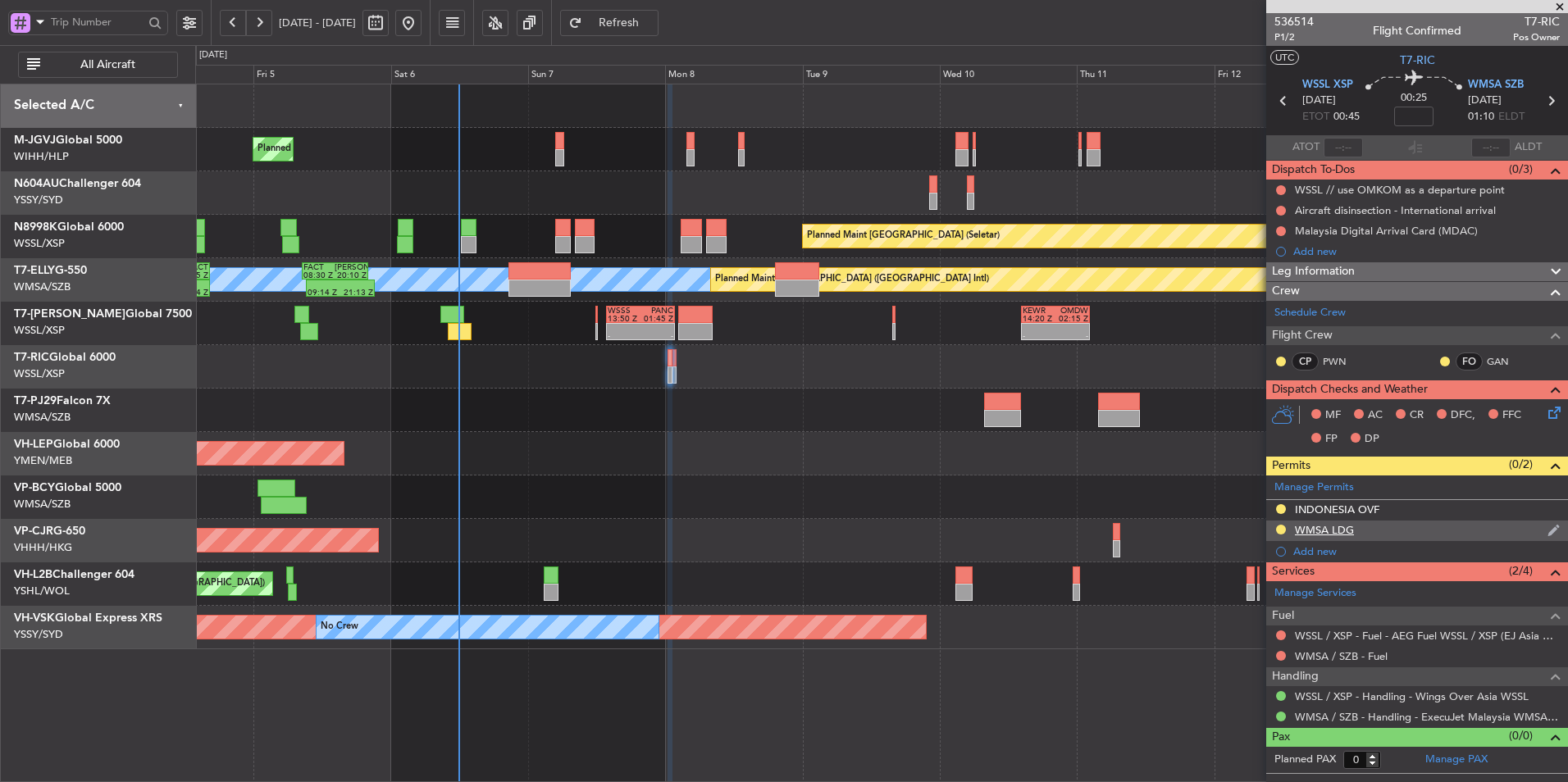
click at [1113, 525] on div "WMSA LDG" at bounding box center [1324, 530] width 59 height 14
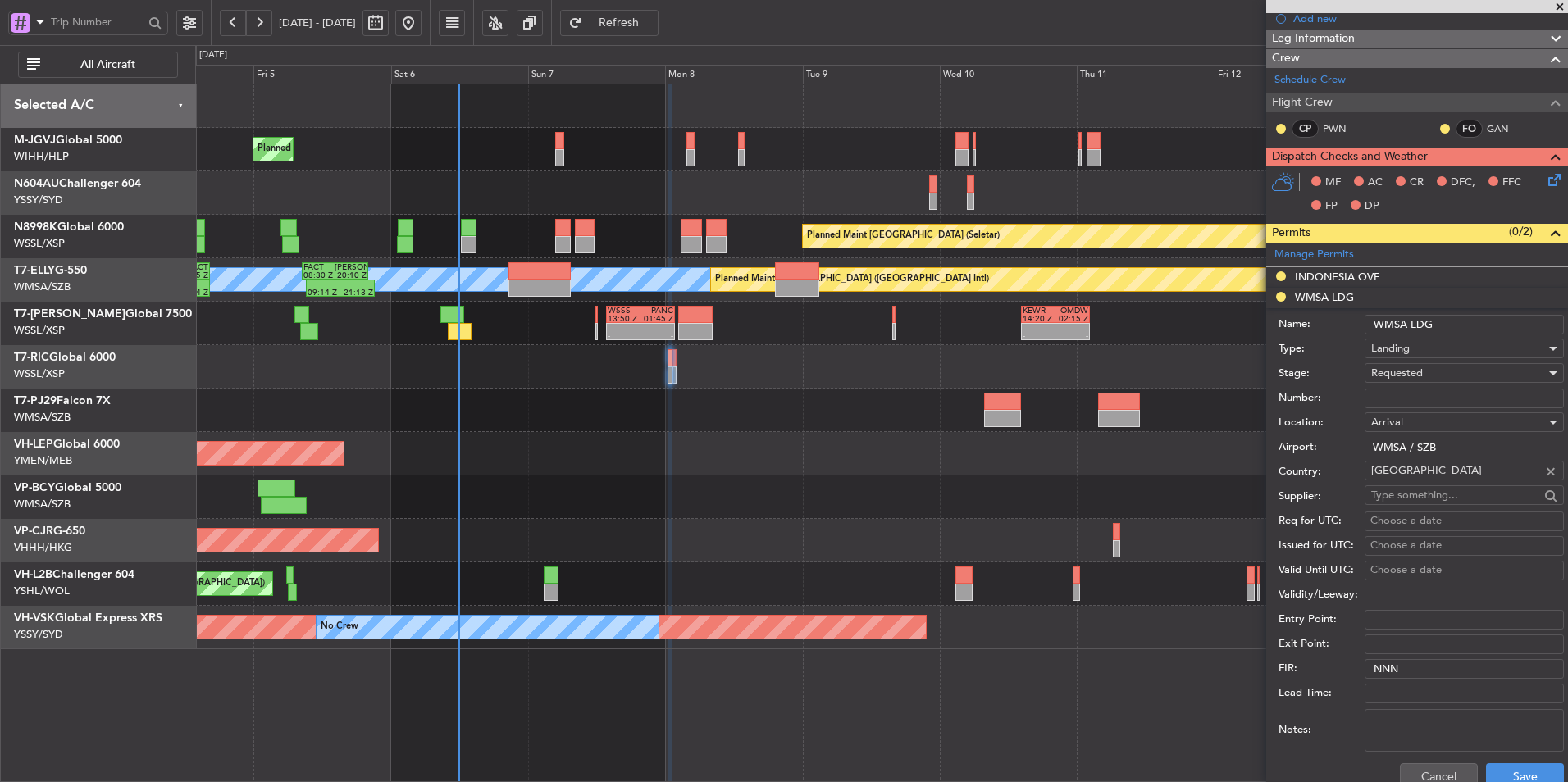
scroll to position [246, 0]
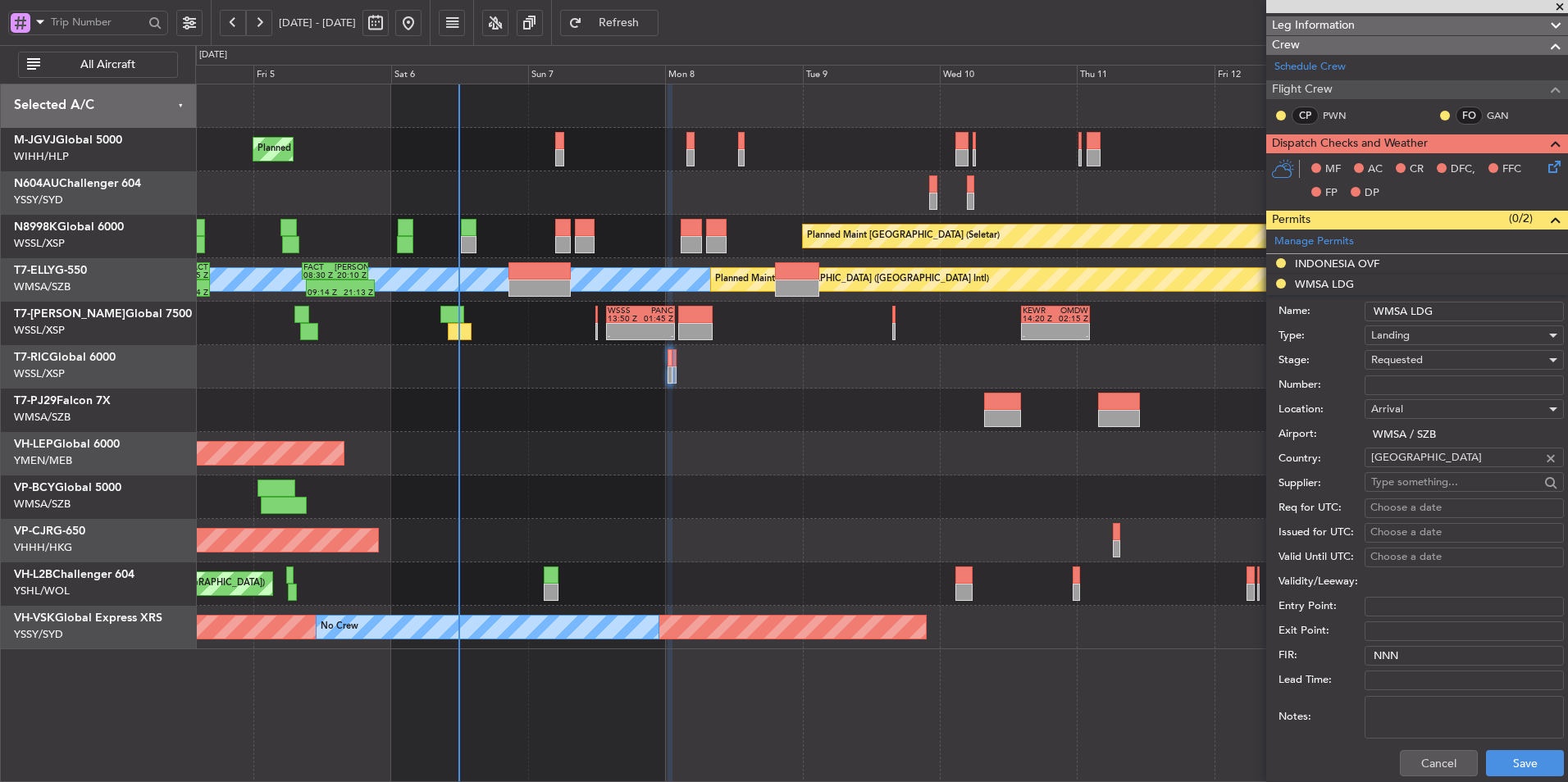
click at [1113, 388] on input "Number:" at bounding box center [1465, 385] width 199 height 20
paste input "CAAM-NS-0280-09-25"
type input "CAAM-NS-0280-09-25"
click at [1113, 363] on span "Requested" at bounding box center [1397, 360] width 52 height 15
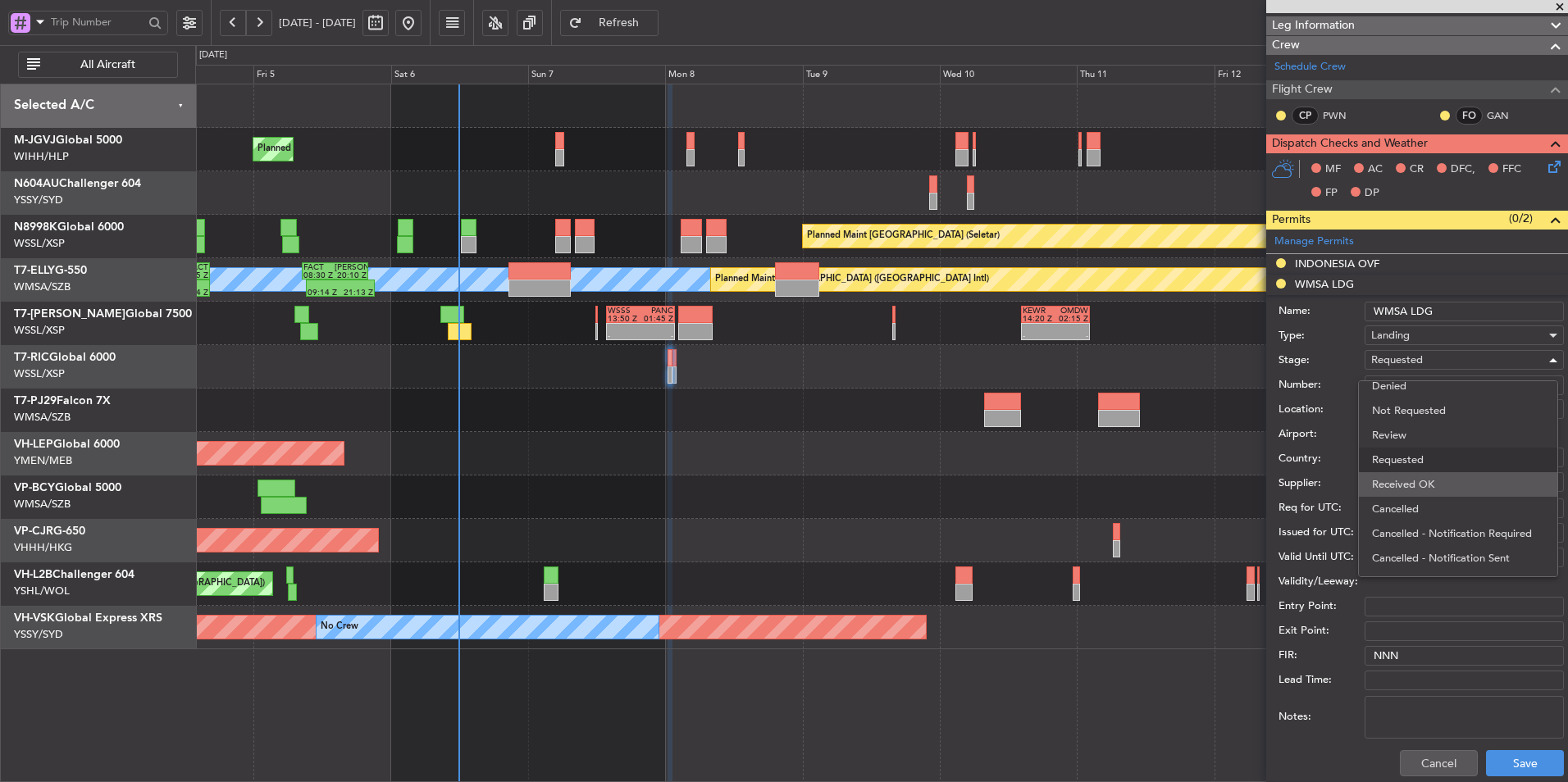
click at [1113, 484] on span "Received OK" at bounding box center [1458, 484] width 173 height 25
click at [1113, 511] on div "Choose a date" at bounding box center [1464, 508] width 188 height 16
select select "9"
select select "2025"
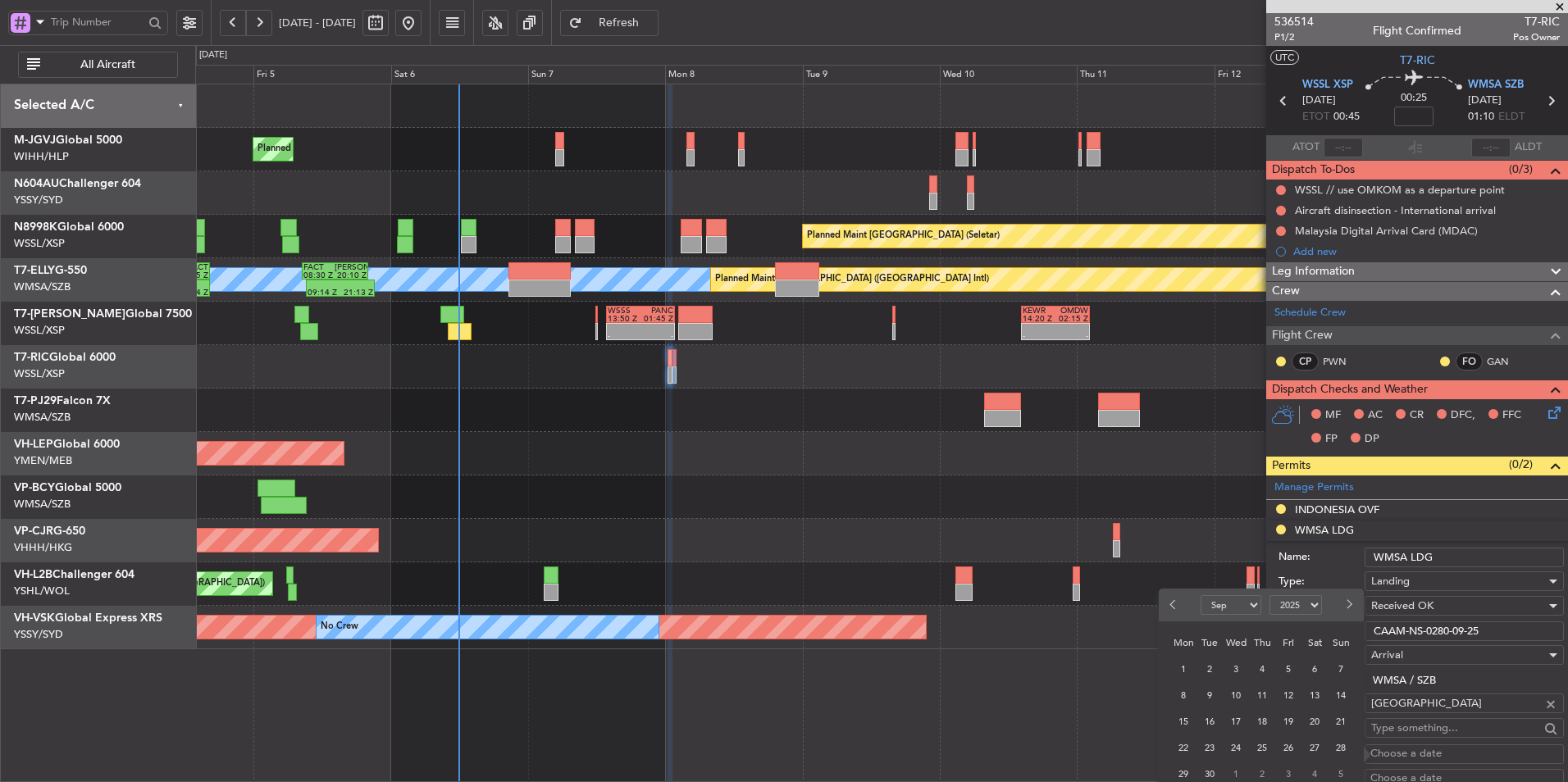
scroll to position [410, 0]
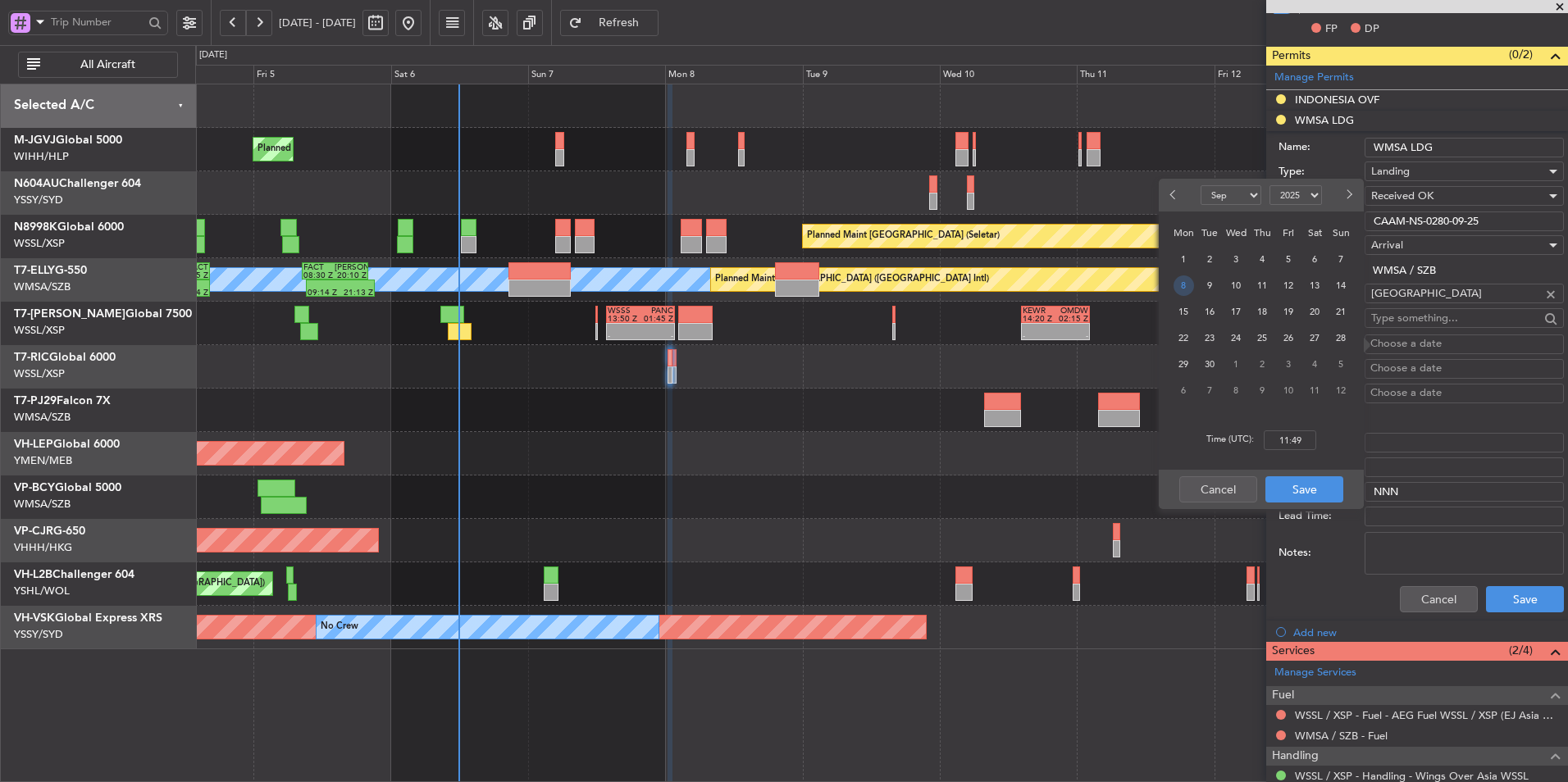
drag, startPoint x: 1188, startPoint y: 282, endPoint x: 1215, endPoint y: 322, distance: 48.3
click at [1113, 282] on span "8" at bounding box center [1184, 286] width 21 height 21
click at [1113, 446] on input "00:00" at bounding box center [1290, 440] width 52 height 20
type input "00:45"
click at [1113, 490] on button "Save" at bounding box center [1304, 489] width 78 height 27
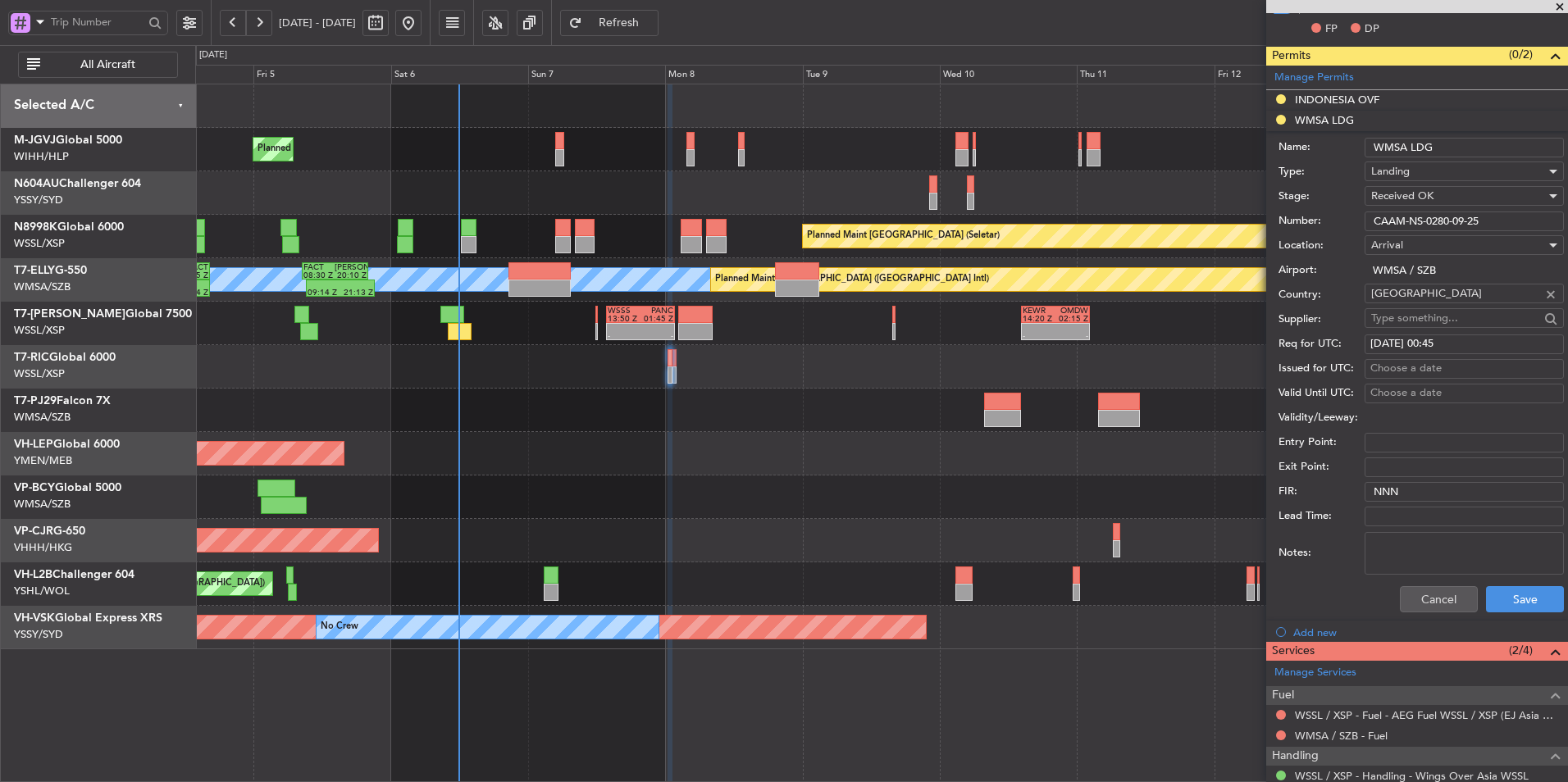
click at [1113, 376] on div "Choose a date" at bounding box center [1464, 368] width 188 height 16
select select "9"
select select "2025"
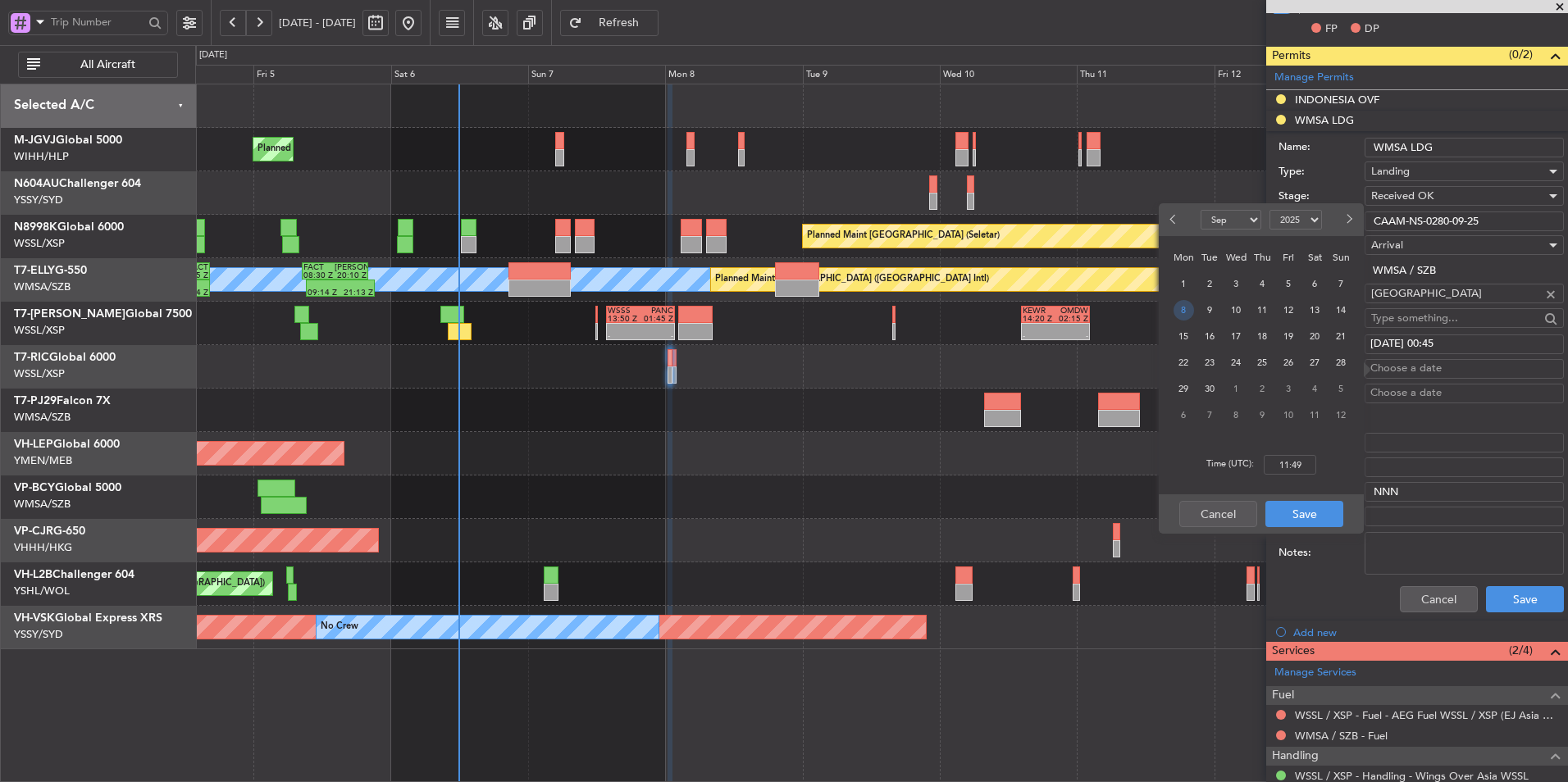
click at [1113, 312] on span "8" at bounding box center [1184, 311] width 21 height 21
click at [1113, 458] on input "00:00" at bounding box center [1290, 464] width 52 height 20
type input "00:45"
click at [1113, 518] on button "Save" at bounding box center [1304, 514] width 78 height 27
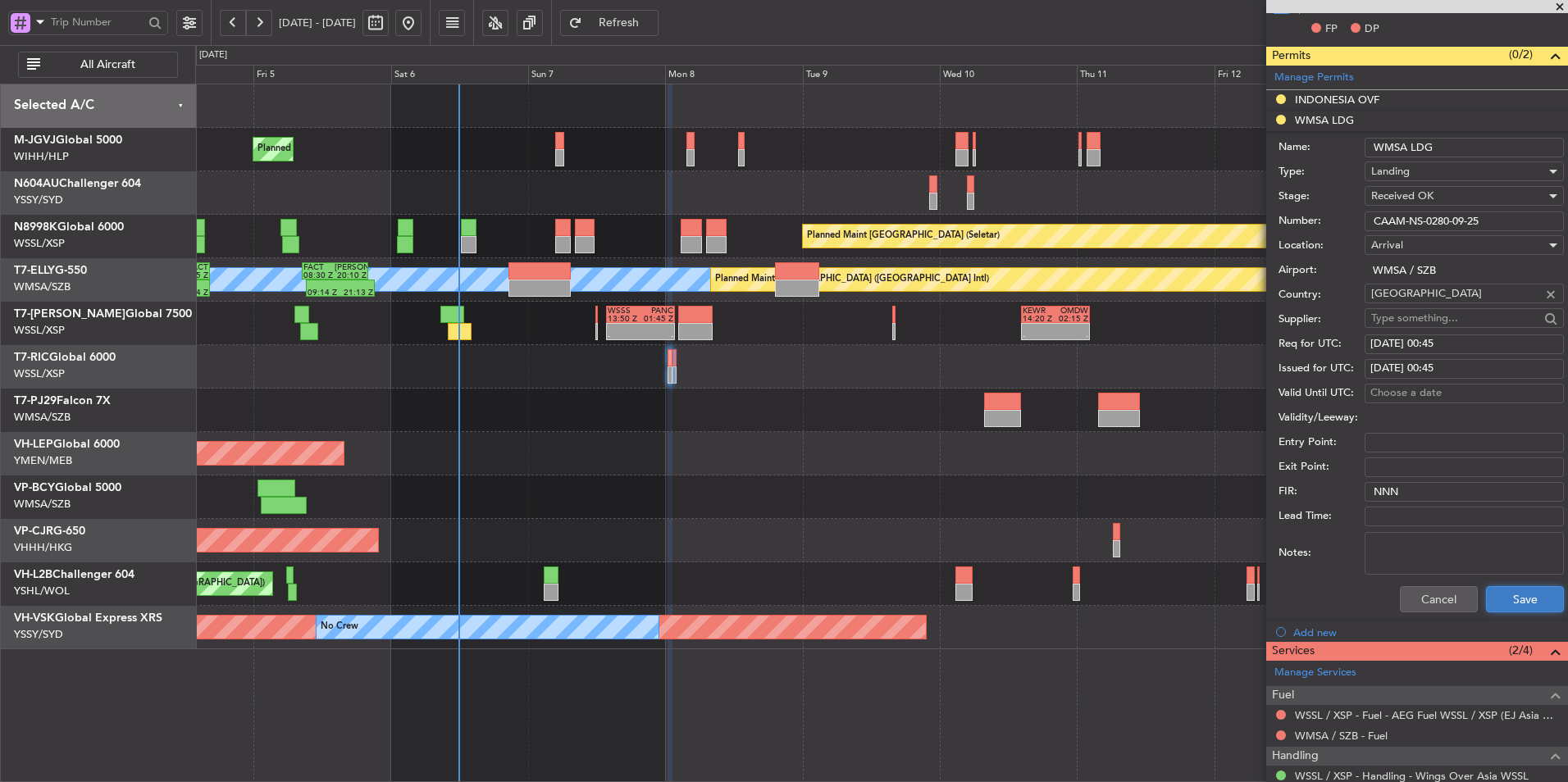
click at [1113, 525] on button "Save" at bounding box center [1525, 599] width 78 height 27
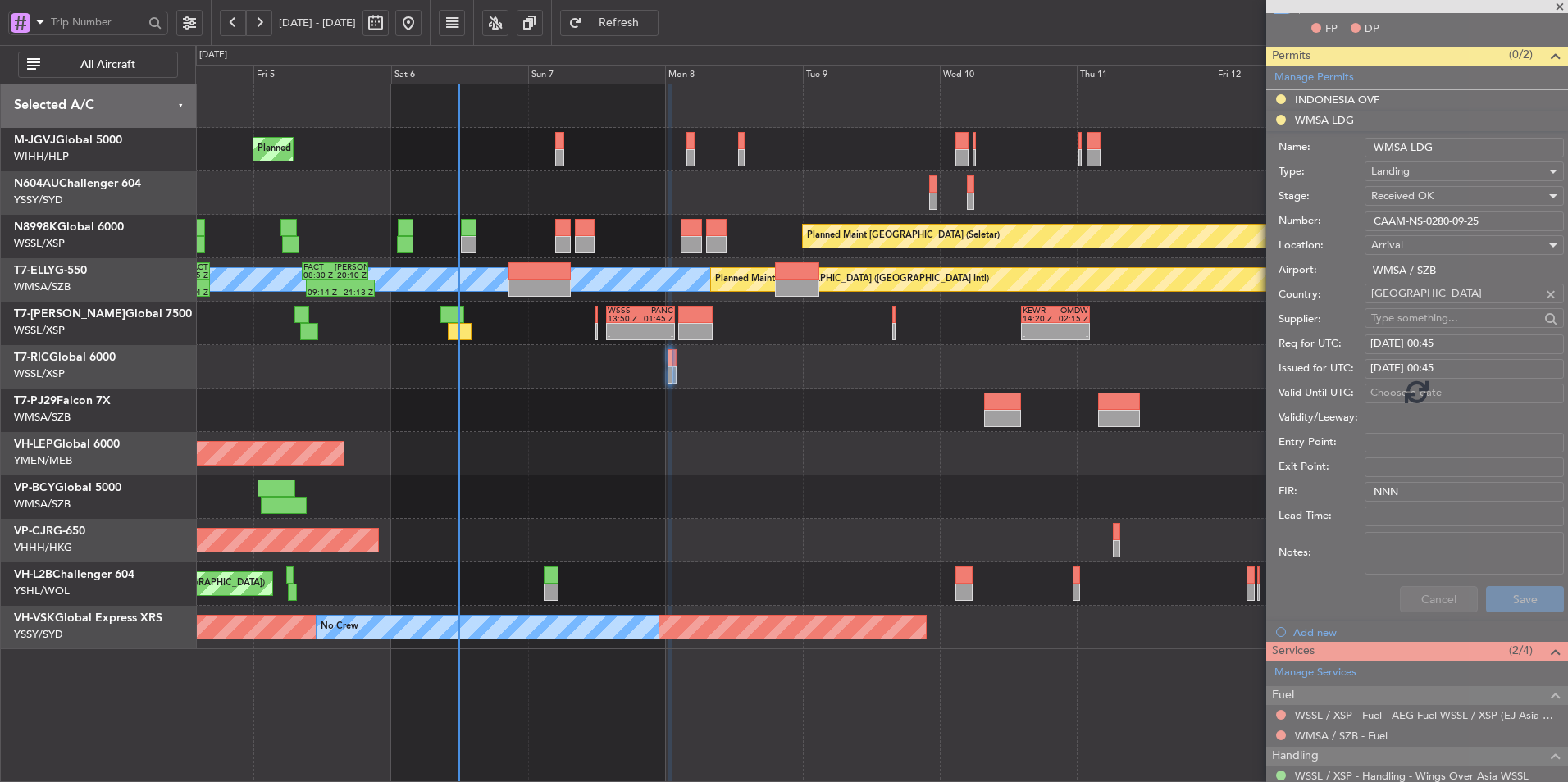
scroll to position [0, 0]
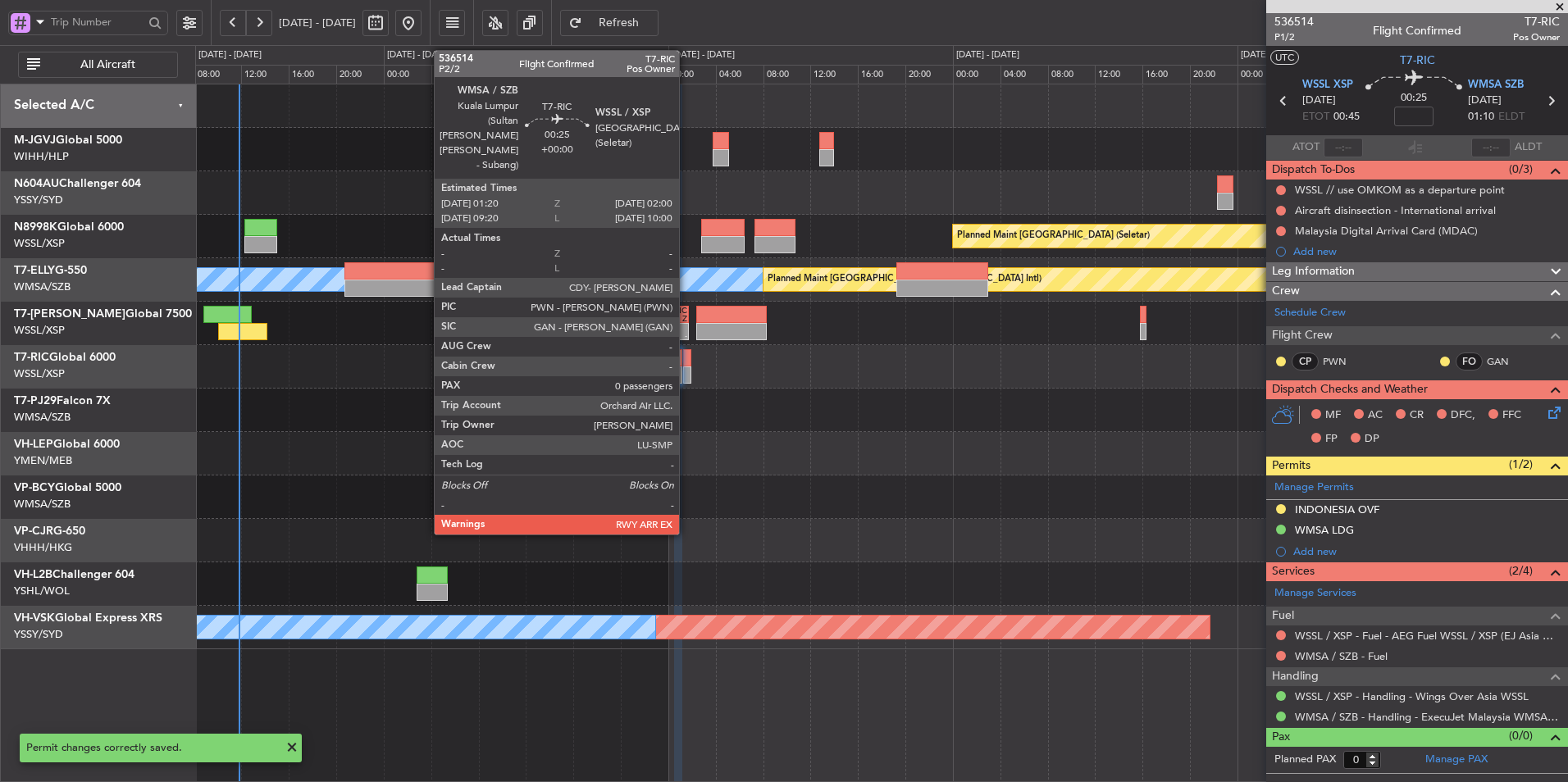
click at [687, 362] on div at bounding box center [688, 358] width 9 height 17
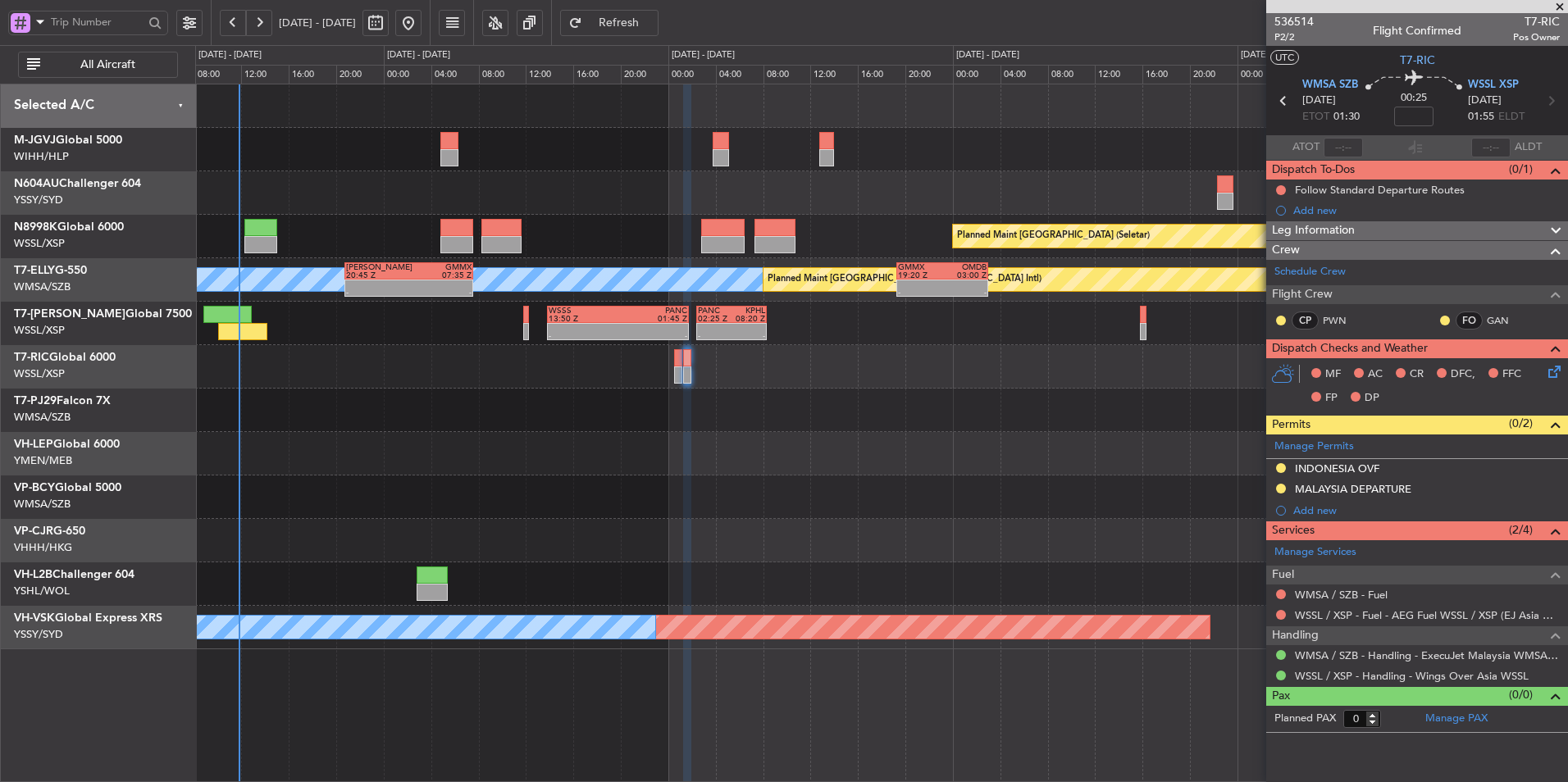
click at [1113, 490] on div "MALAYSIA DEPARTURE" at bounding box center [1353, 489] width 117 height 14
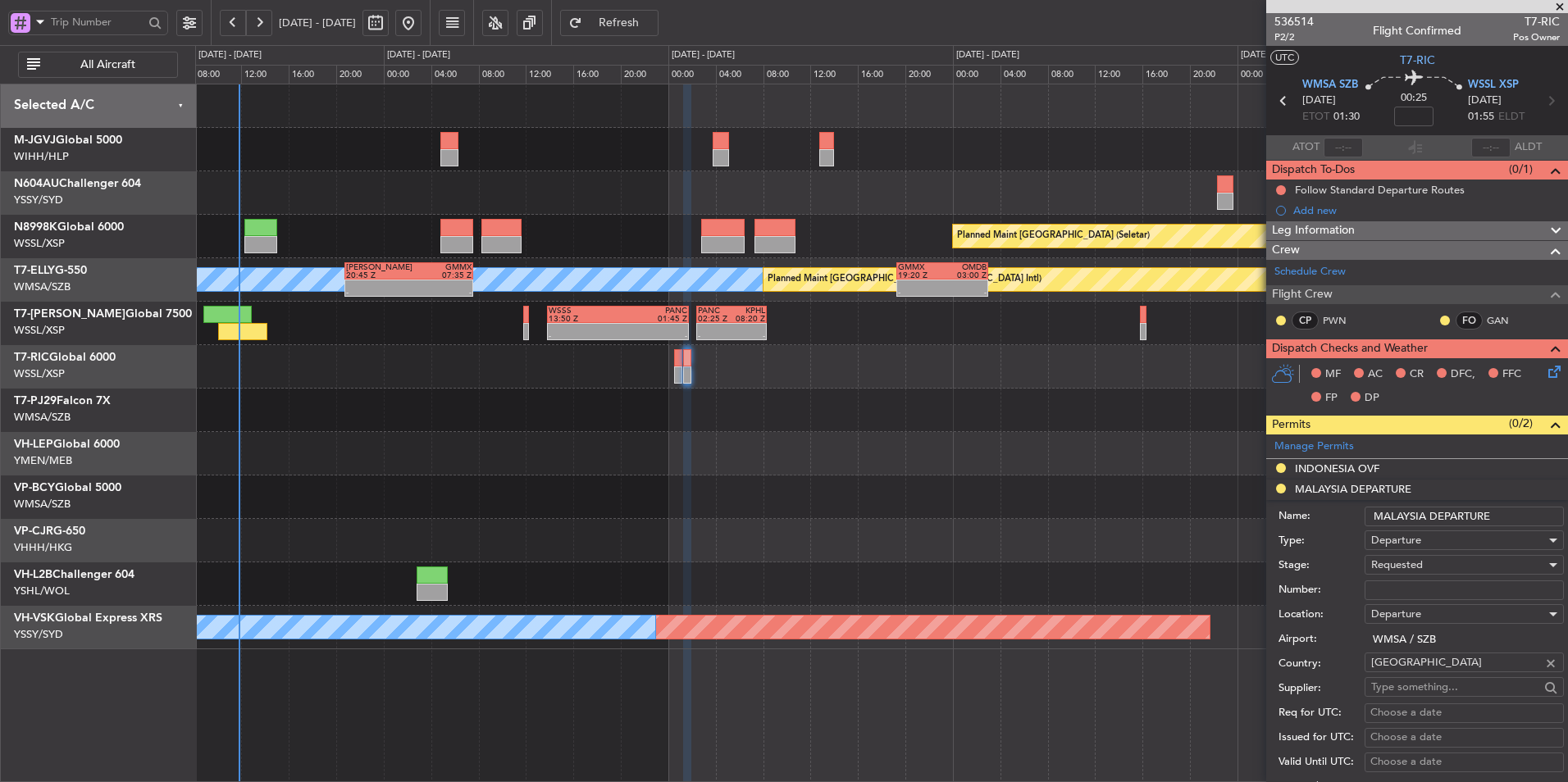
click at [1113, 525] on input "Number:" at bounding box center [1465, 590] width 199 height 20
paste input "CAAM-NS-0280-09-25"
type input "CAAM-NS-0280-09-25"
click at [1113, 525] on span "Requested" at bounding box center [1397, 565] width 52 height 15
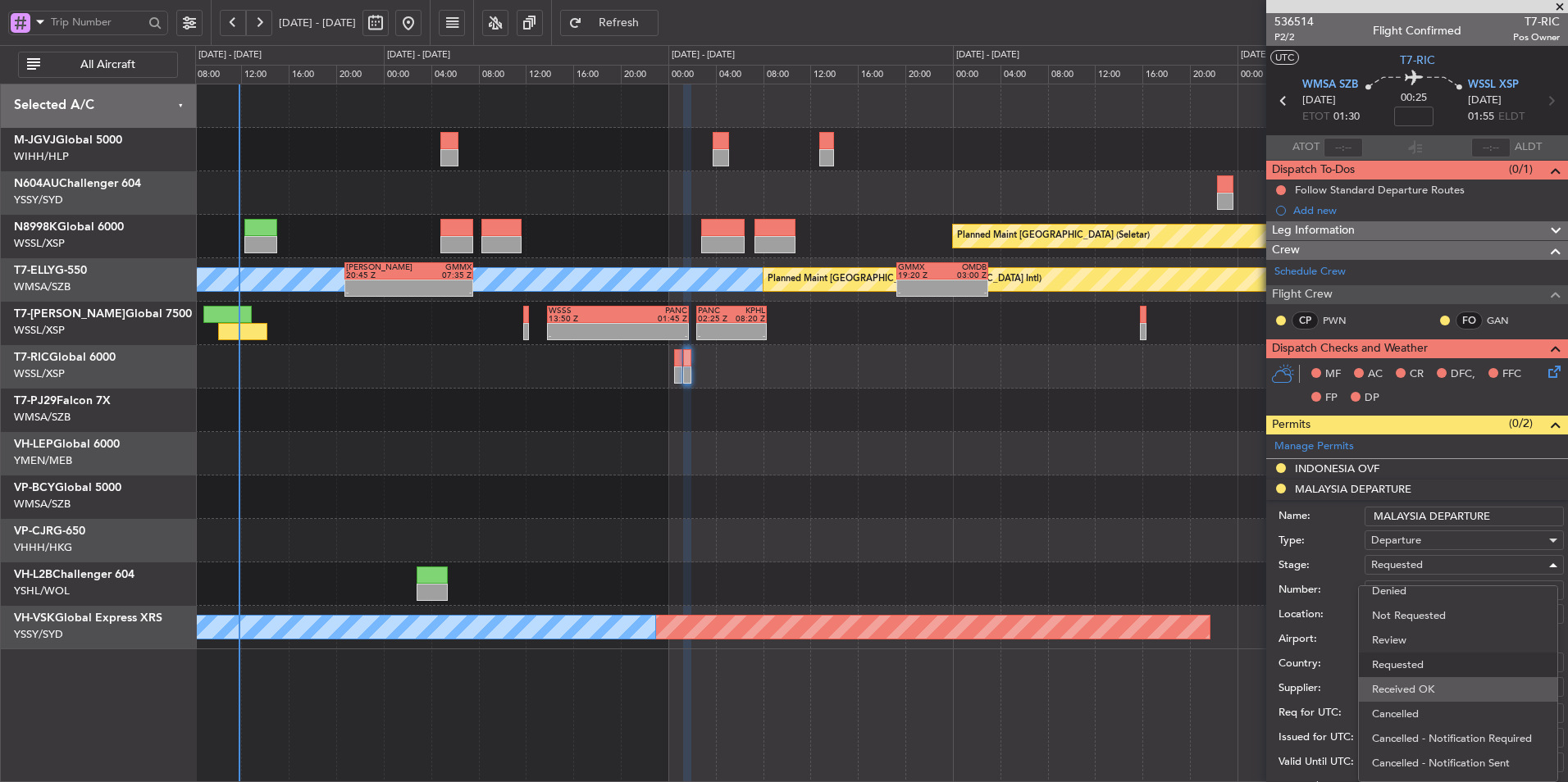
click at [1113, 525] on span "Received OK" at bounding box center [1458, 689] width 173 height 25
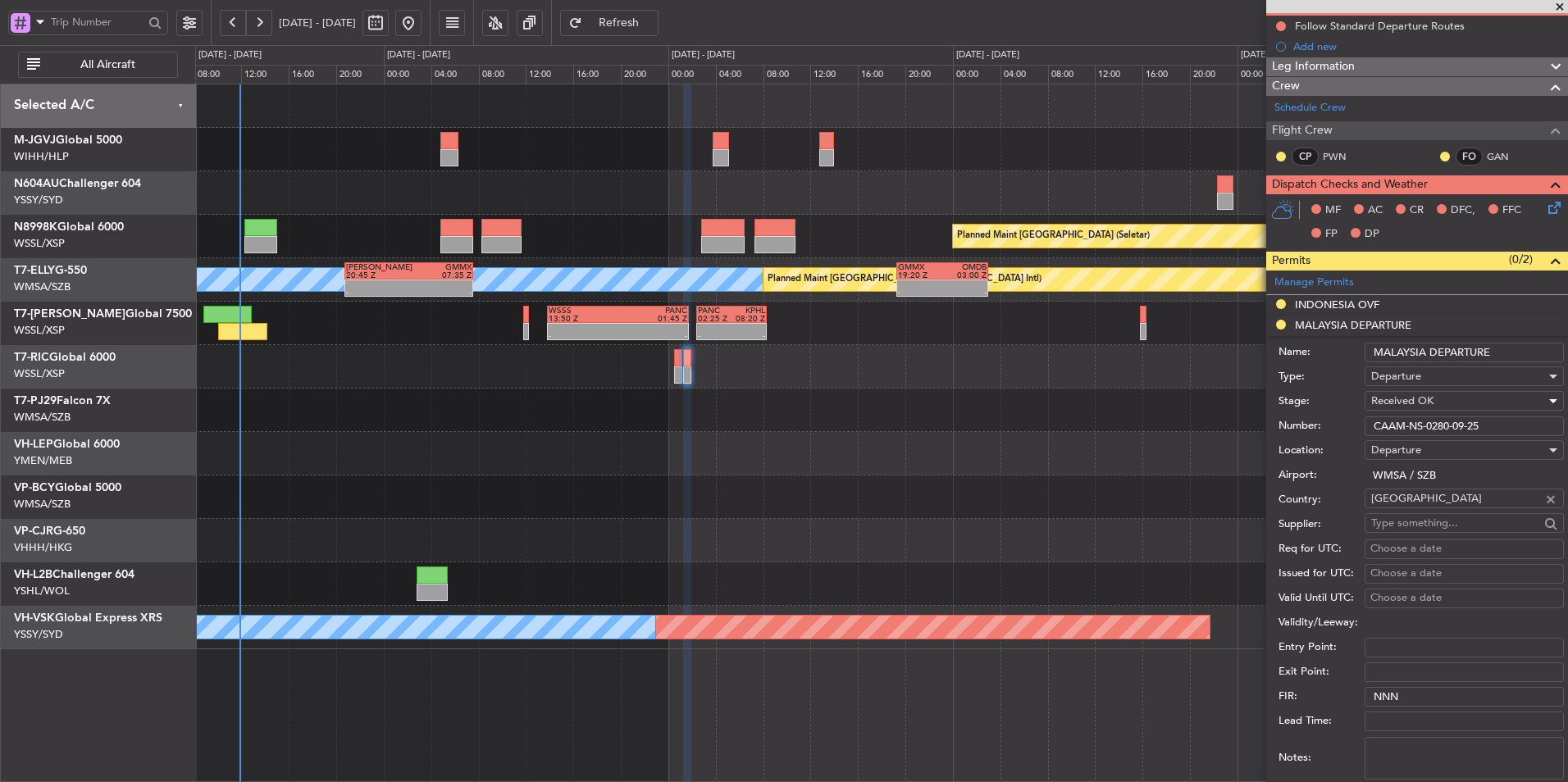
click at [1113, 525] on div "Choose a date" at bounding box center [1464, 549] width 188 height 16
select select "9"
select select "2025"
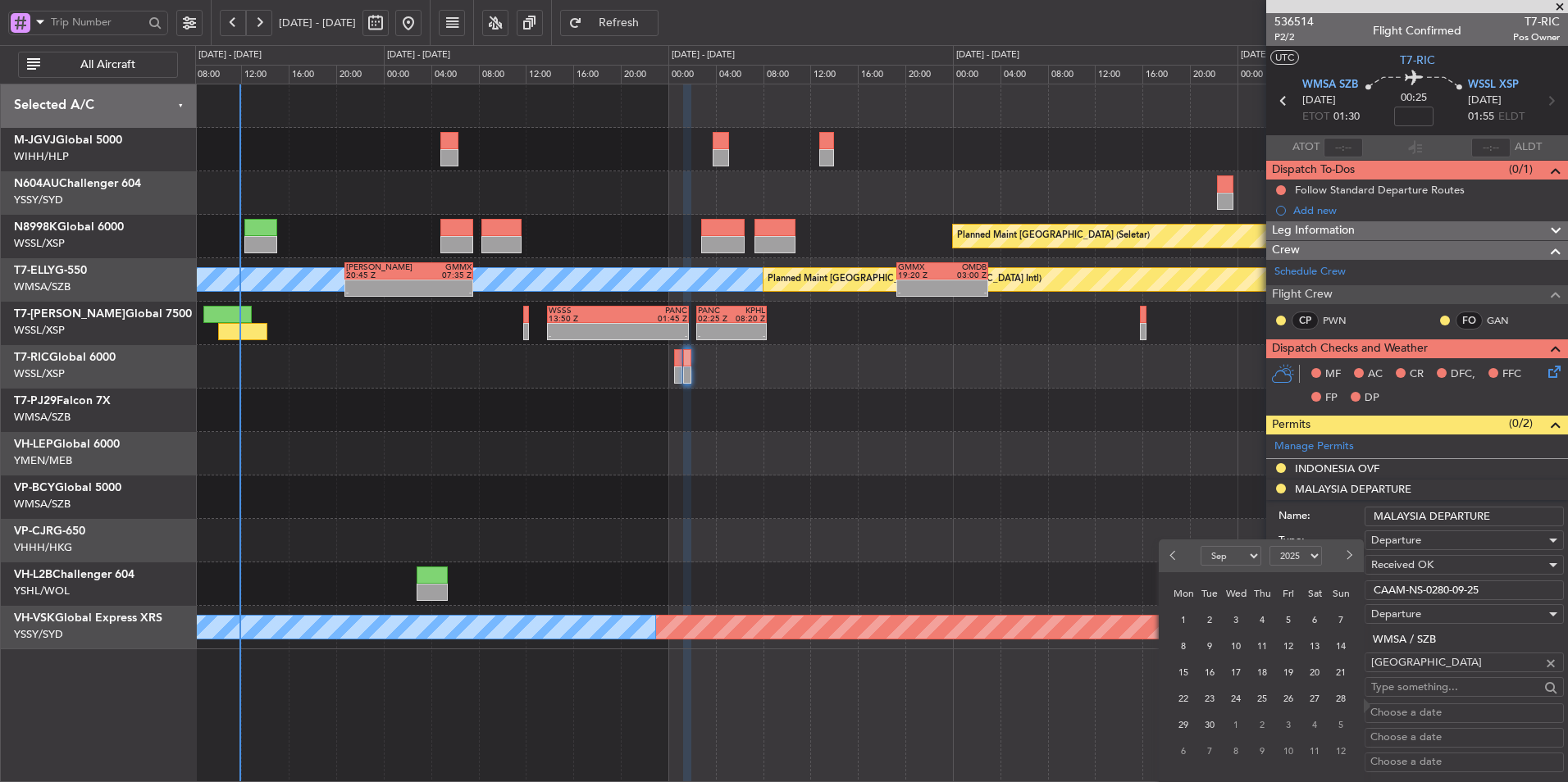
scroll to position [328, 0]
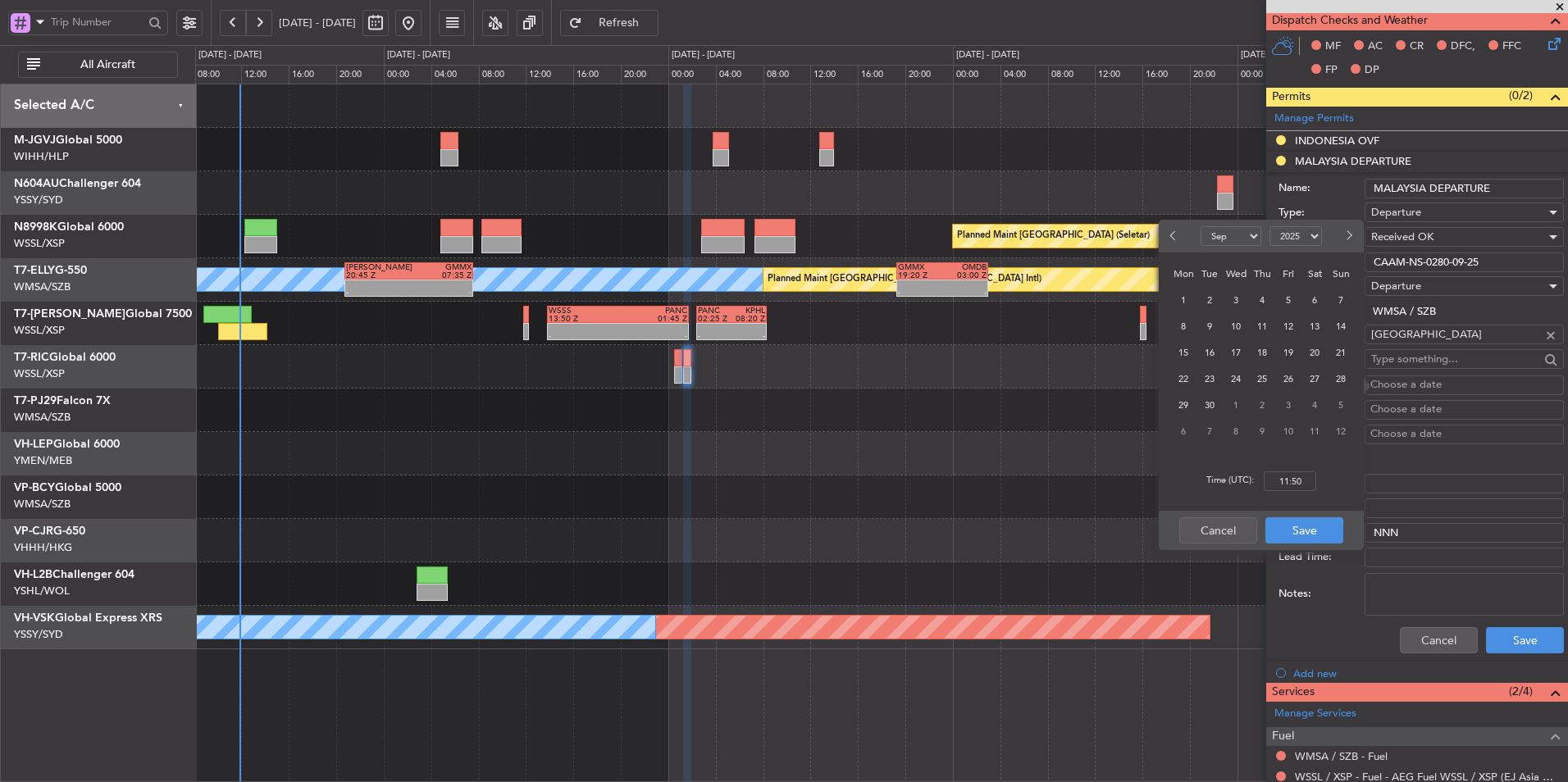
click at [1113, 324] on span "8" at bounding box center [1184, 327] width 21 height 21
click at [1113, 476] on input "00:00" at bounding box center [1290, 481] width 52 height 20
type input "01:30"
click at [1113, 525] on button "Save" at bounding box center [1304, 530] width 78 height 27
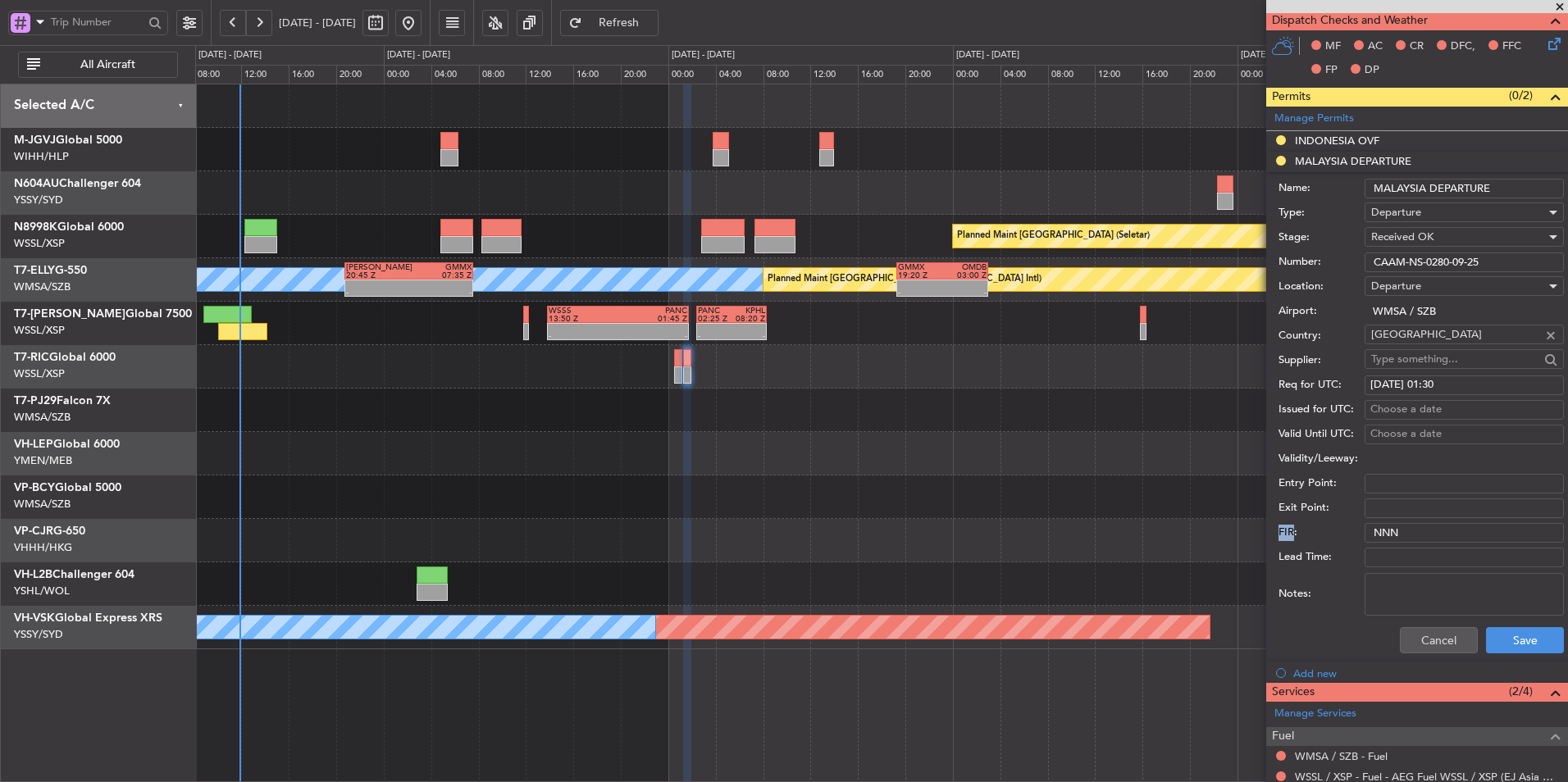
click at [1113, 525] on label "FIR:" at bounding box center [1322, 532] width 86 height 16
click at [1113, 525] on input "NNN" at bounding box center [1465, 532] width 199 height 20
drag, startPoint x: 1290, startPoint y: 529, endPoint x: 1473, endPoint y: 408, distance: 219.4
click at [1113, 408] on div "Choose a date" at bounding box center [1464, 409] width 188 height 16
select select "9"
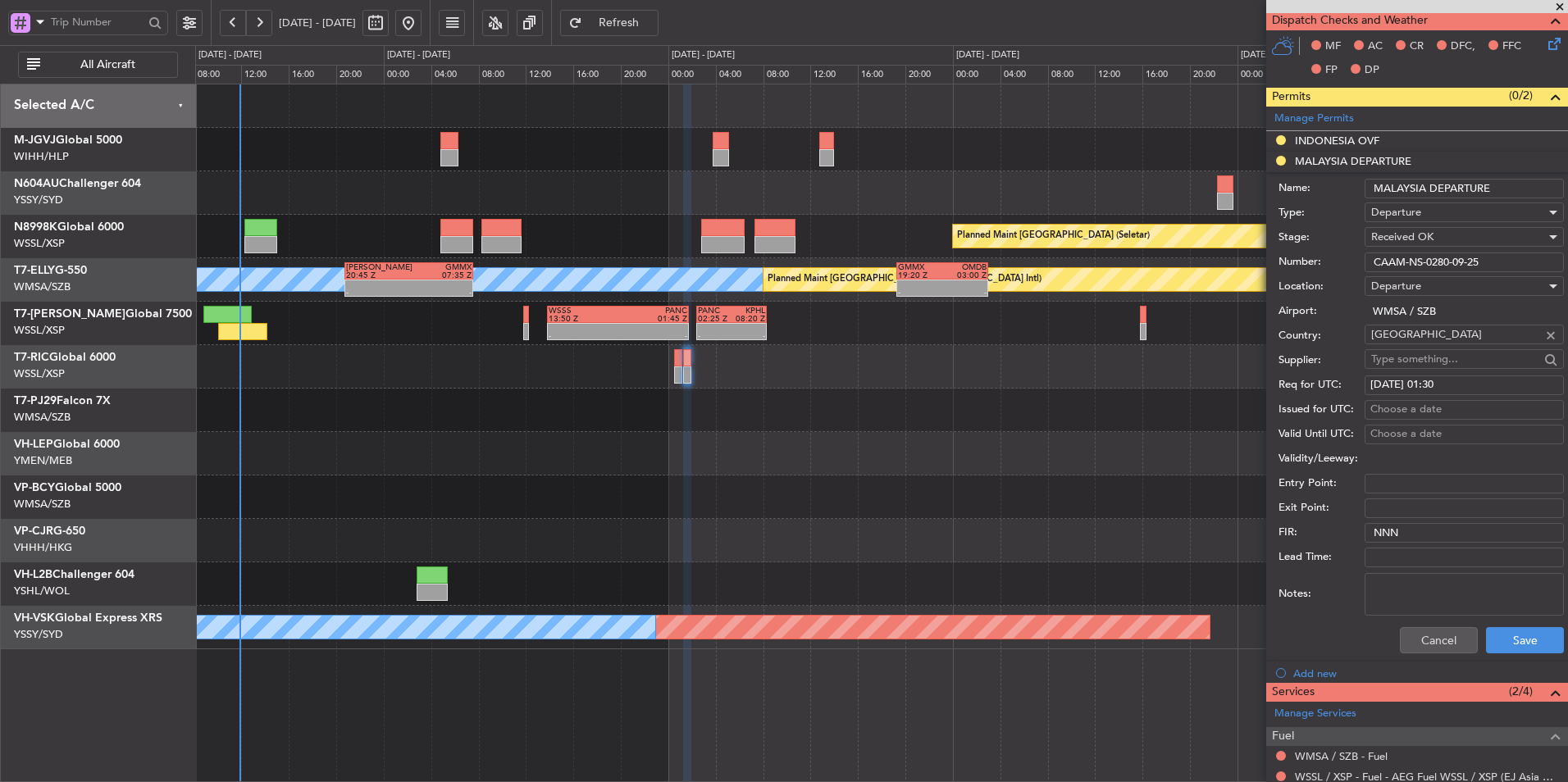
select select "2025"
click at [1113, 406] on div "Choose a date" at bounding box center [1464, 409] width 188 height 16
select select "9"
select select "2025"
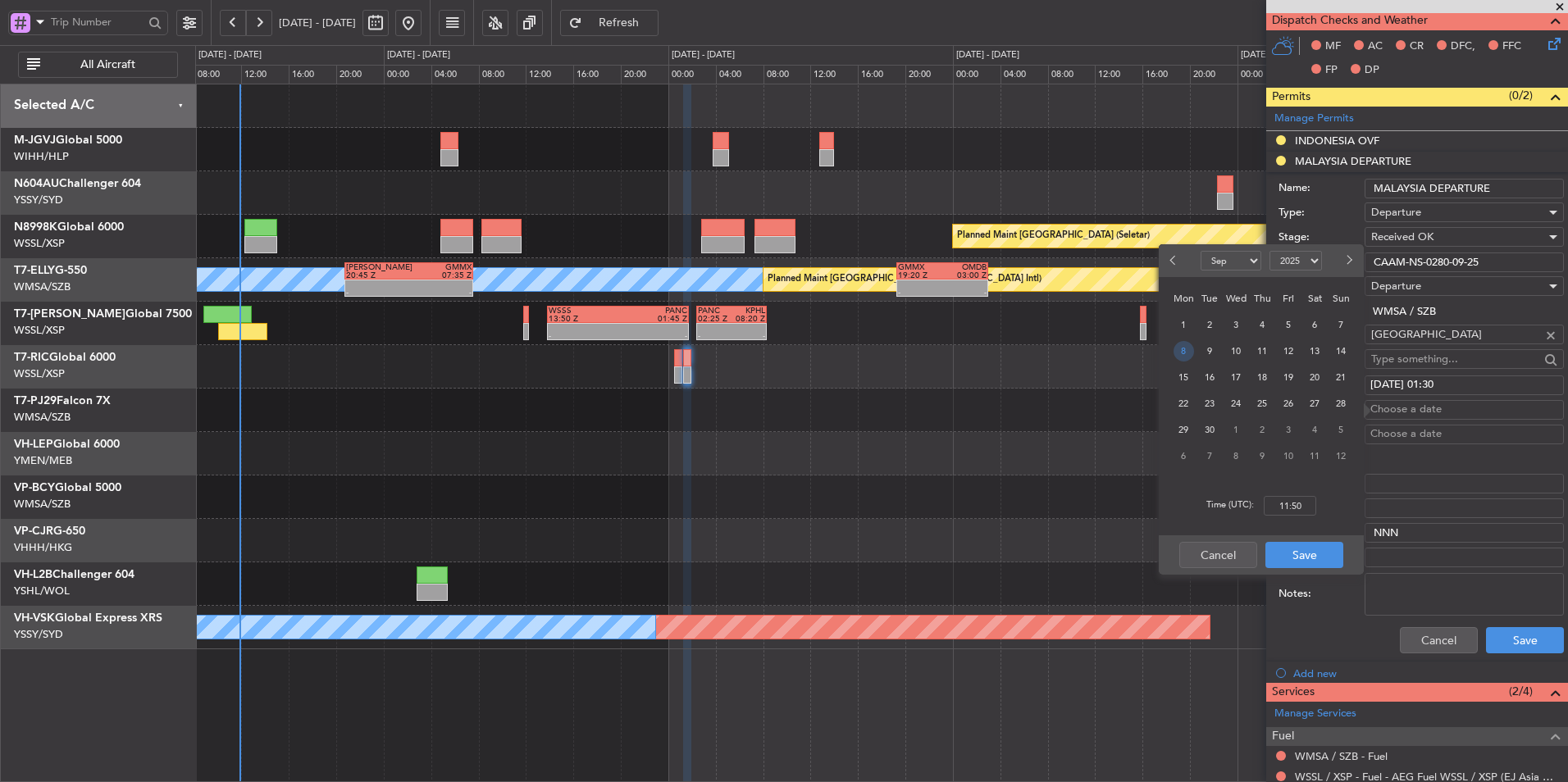
click at [1113, 348] on span "8" at bounding box center [1184, 351] width 21 height 21
click at [1113, 502] on input "00:00" at bounding box center [1290, 506] width 52 height 20
type input "01:30"
click at [1113, 525] on button "Save" at bounding box center [1304, 555] width 78 height 27
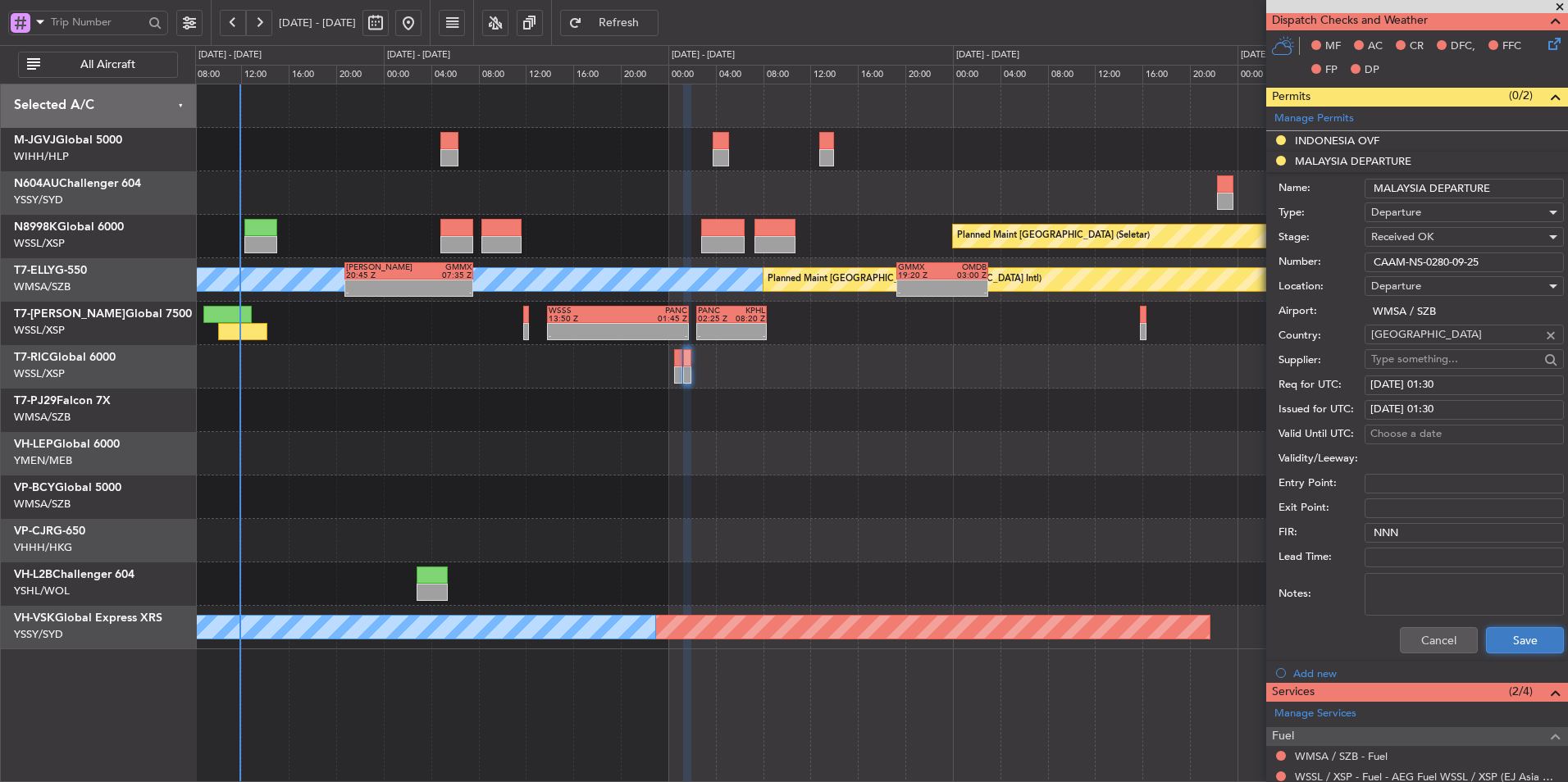
click at [1113, 525] on button "Save" at bounding box center [1525, 640] width 78 height 27
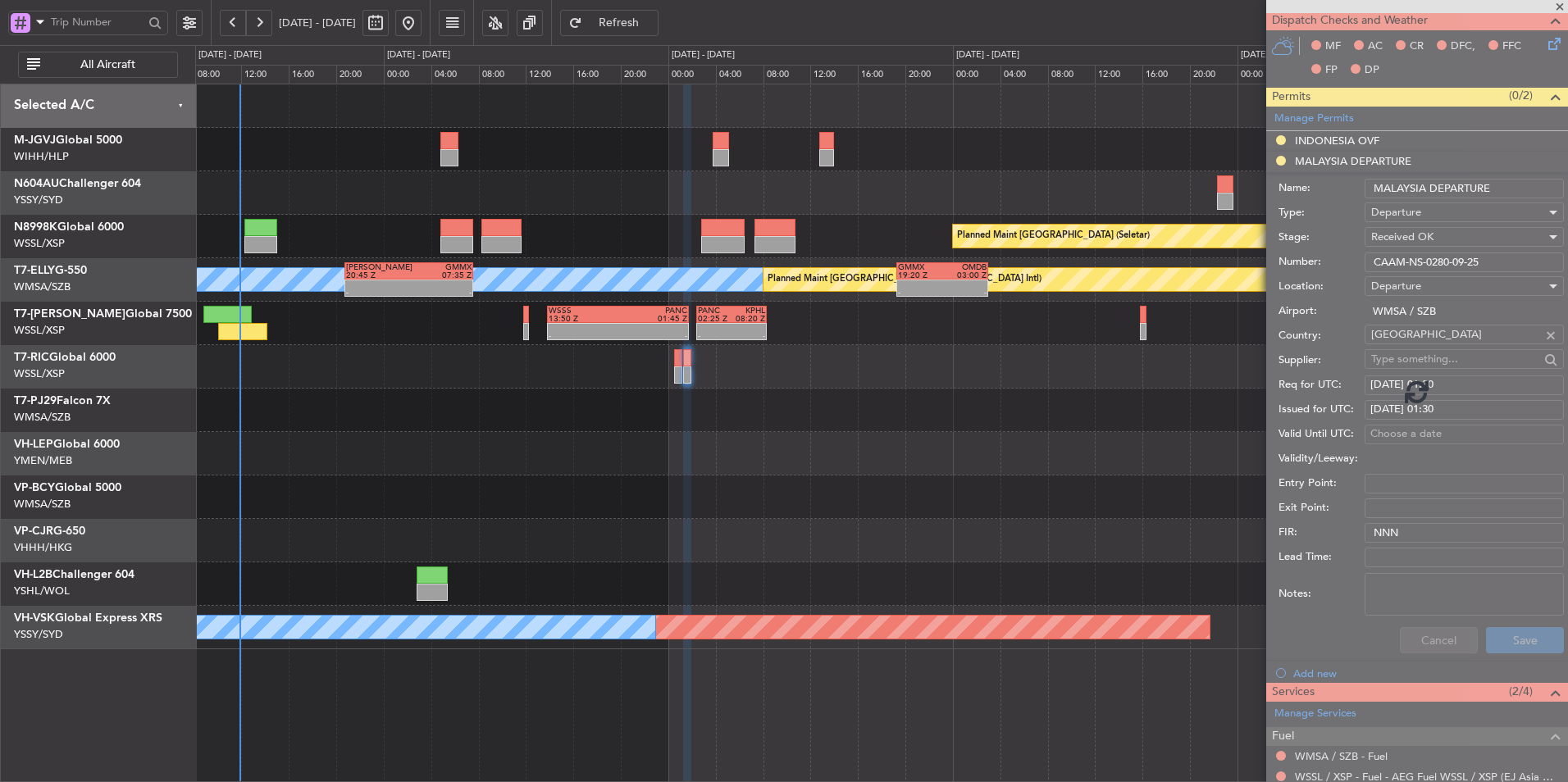
scroll to position [0, 0]
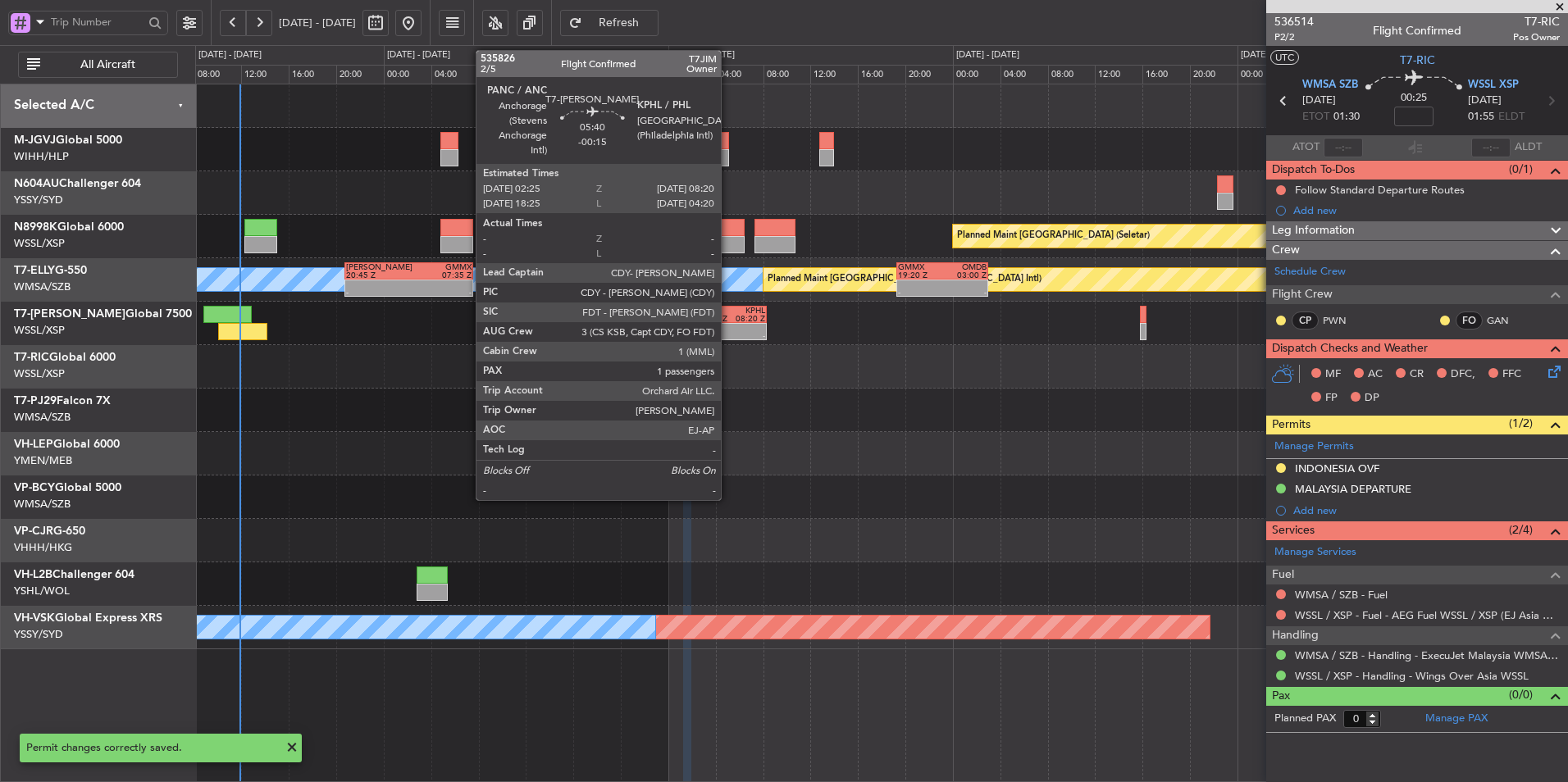
click at [728, 324] on div at bounding box center [714, 328] width 33 height 9
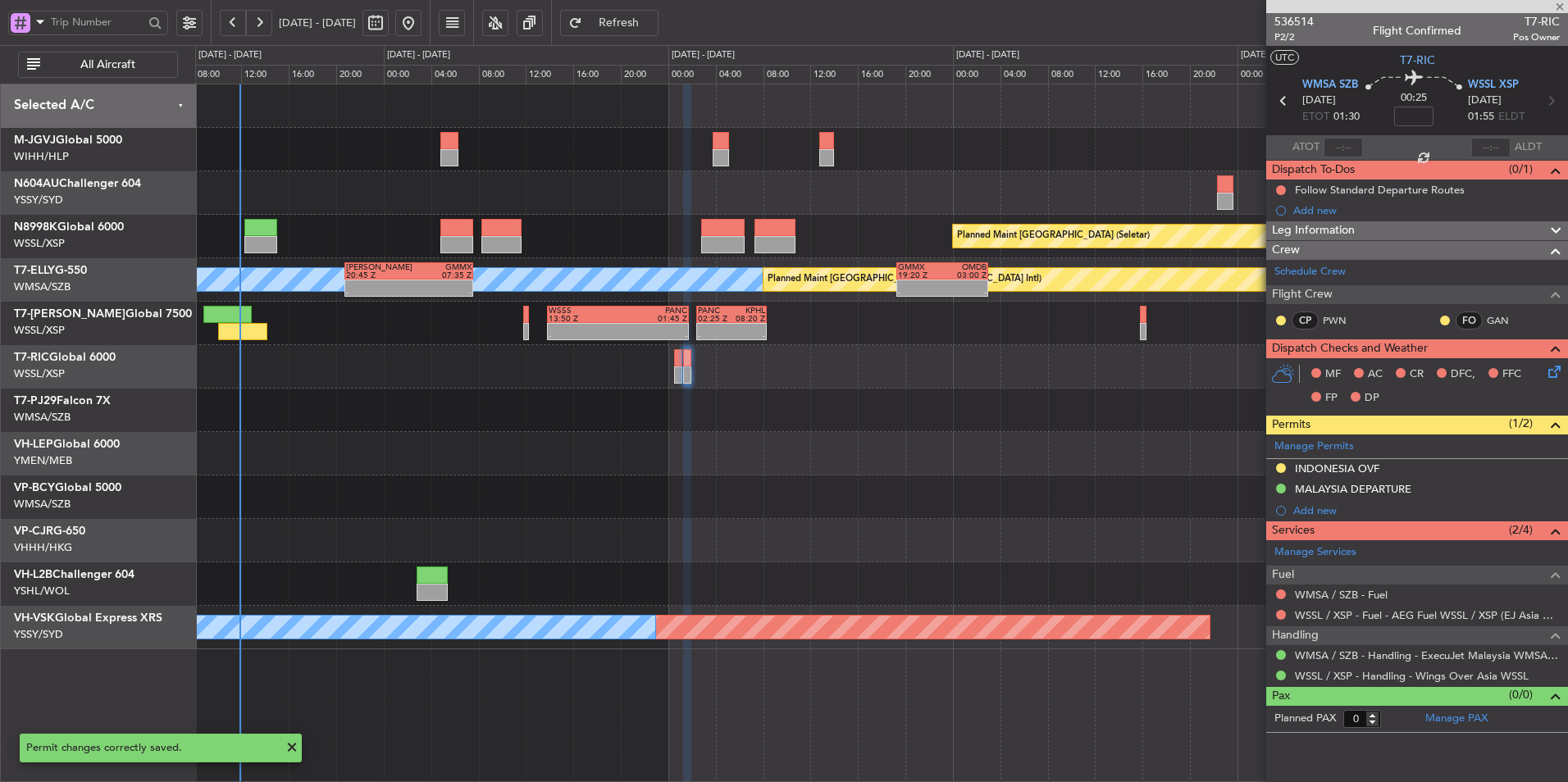
type input "-00:15"
type input "1"
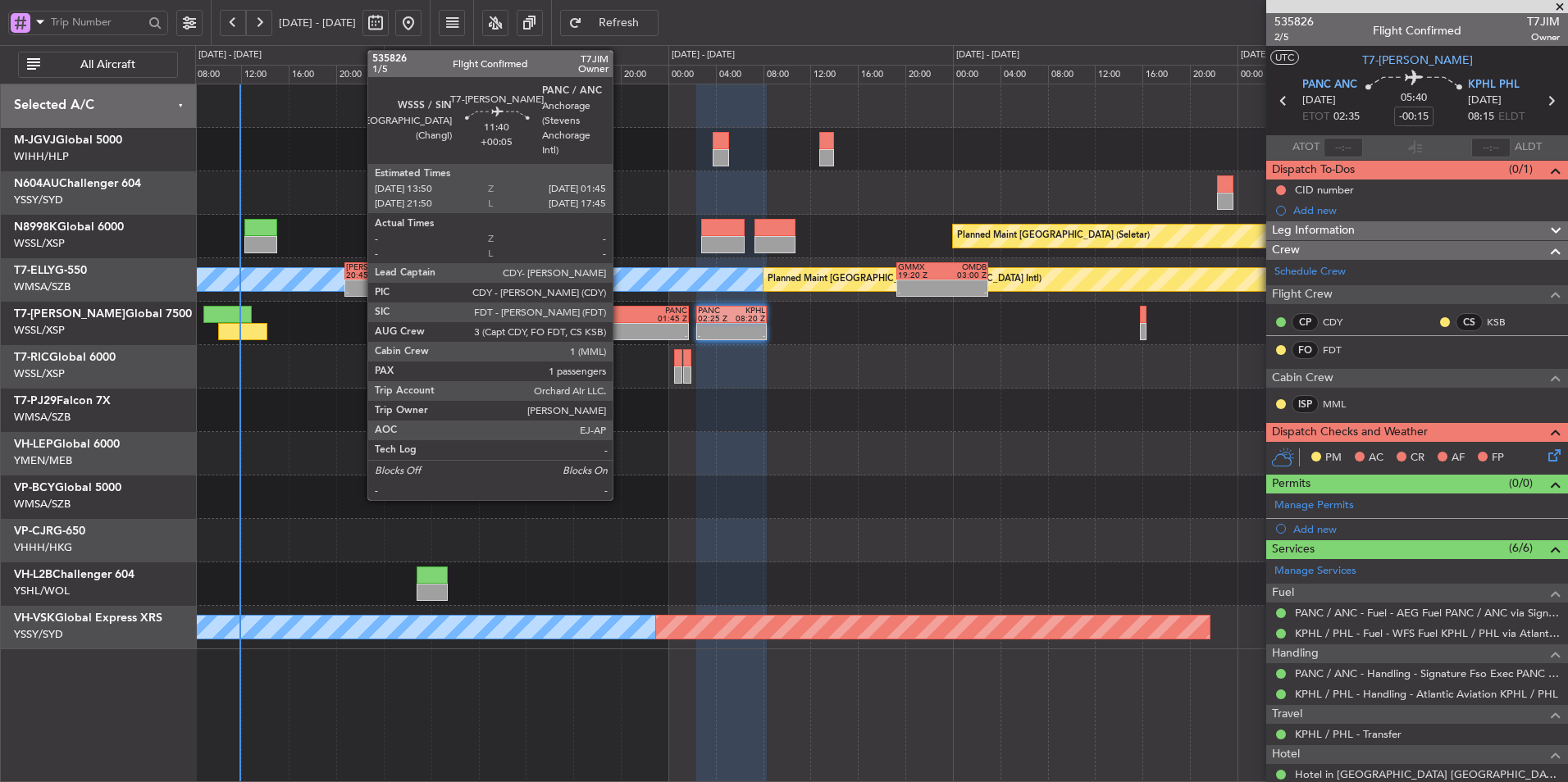
click at [620, 330] on div at bounding box center [652, 328] width 69 height 9
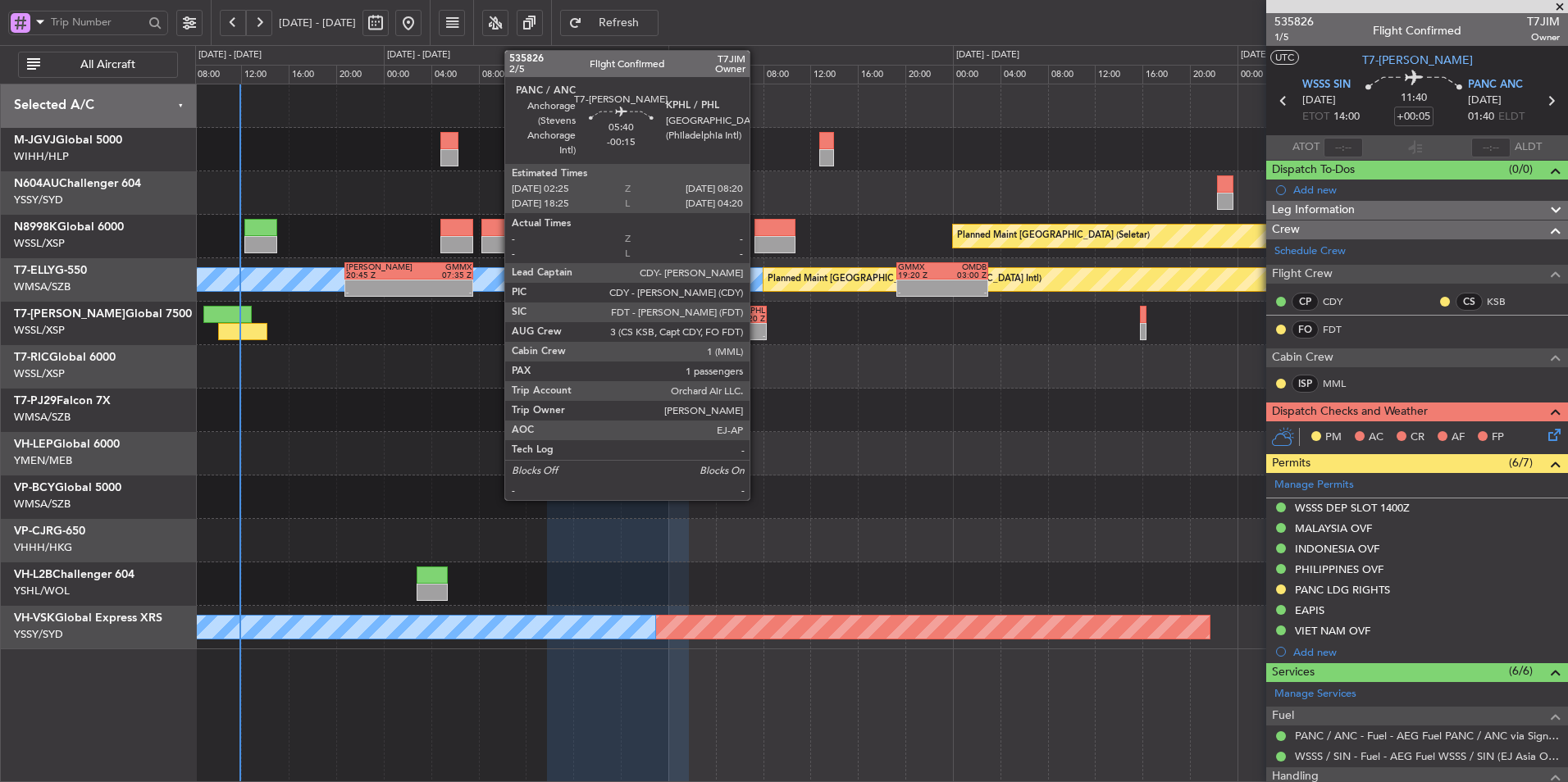
click at [757, 336] on div "-" at bounding box center [748, 336] width 33 height 9
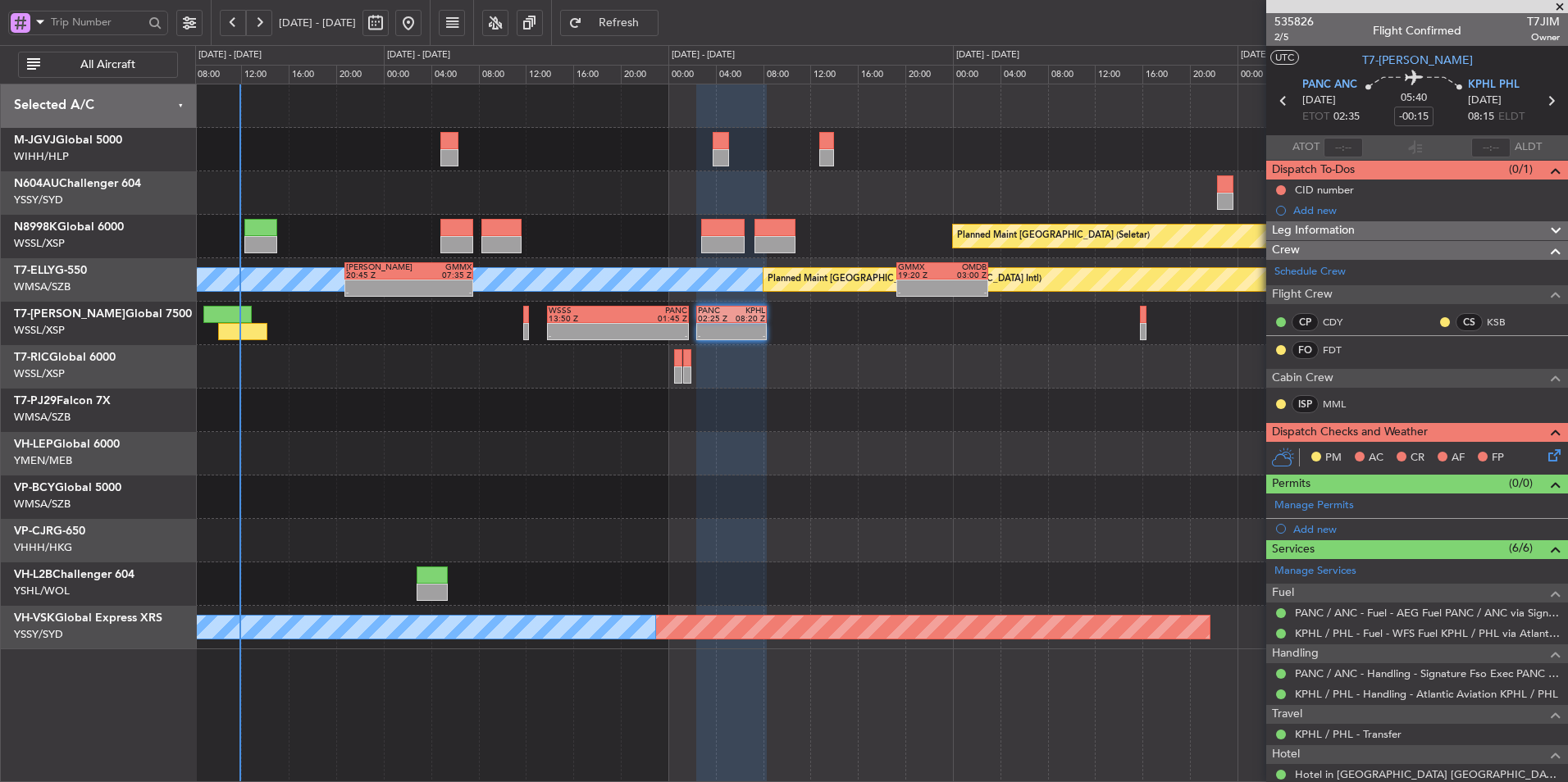
click at [604, 327] on div at bounding box center [583, 328] width 69 height 9
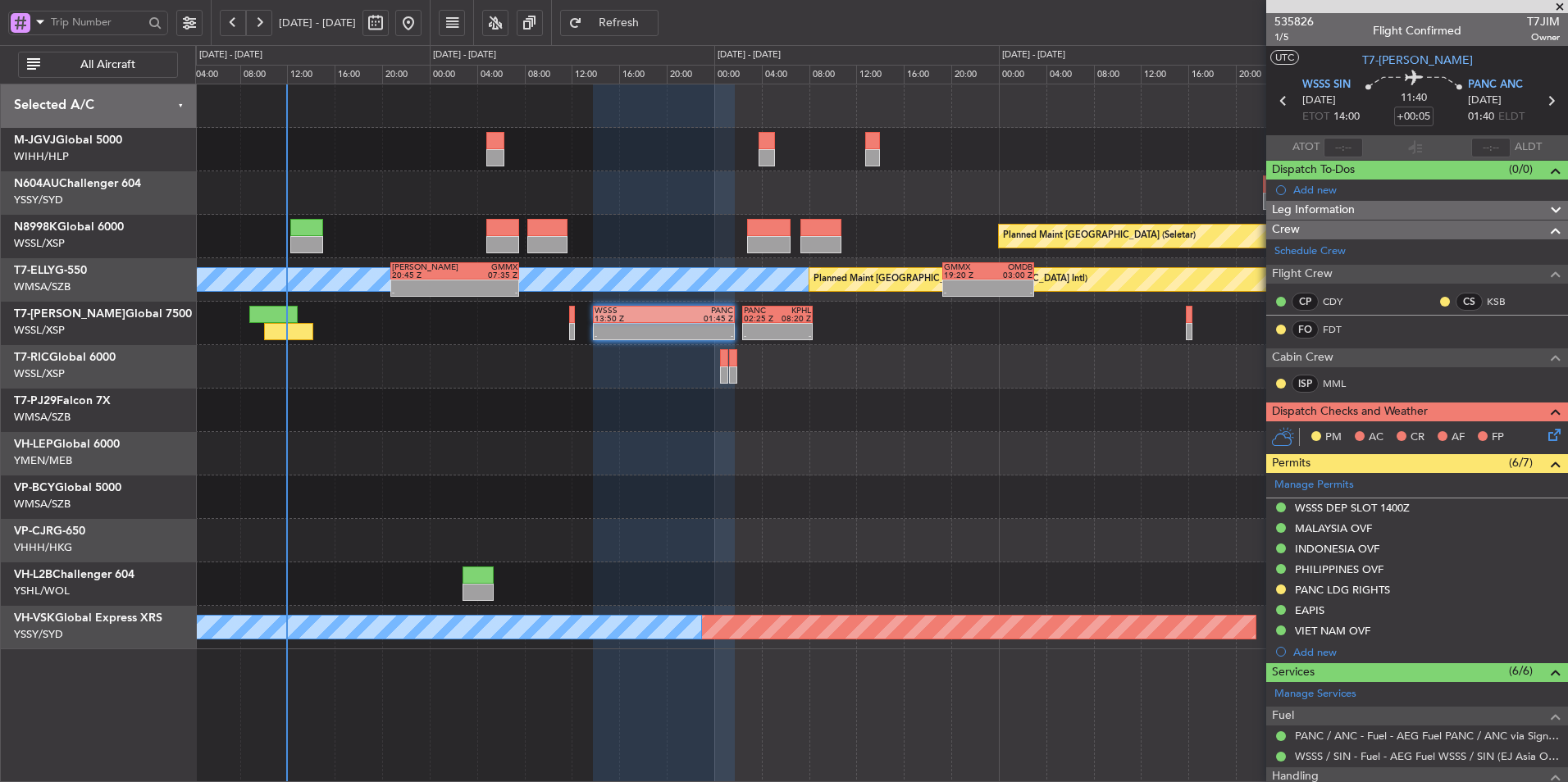
click at [689, 431] on div "- - LFPB 07:50 Z OMDW 14:20 Z - - OMDW 03:50 Z WMSA 11:00 Z" at bounding box center [881, 410] width 1372 height 44
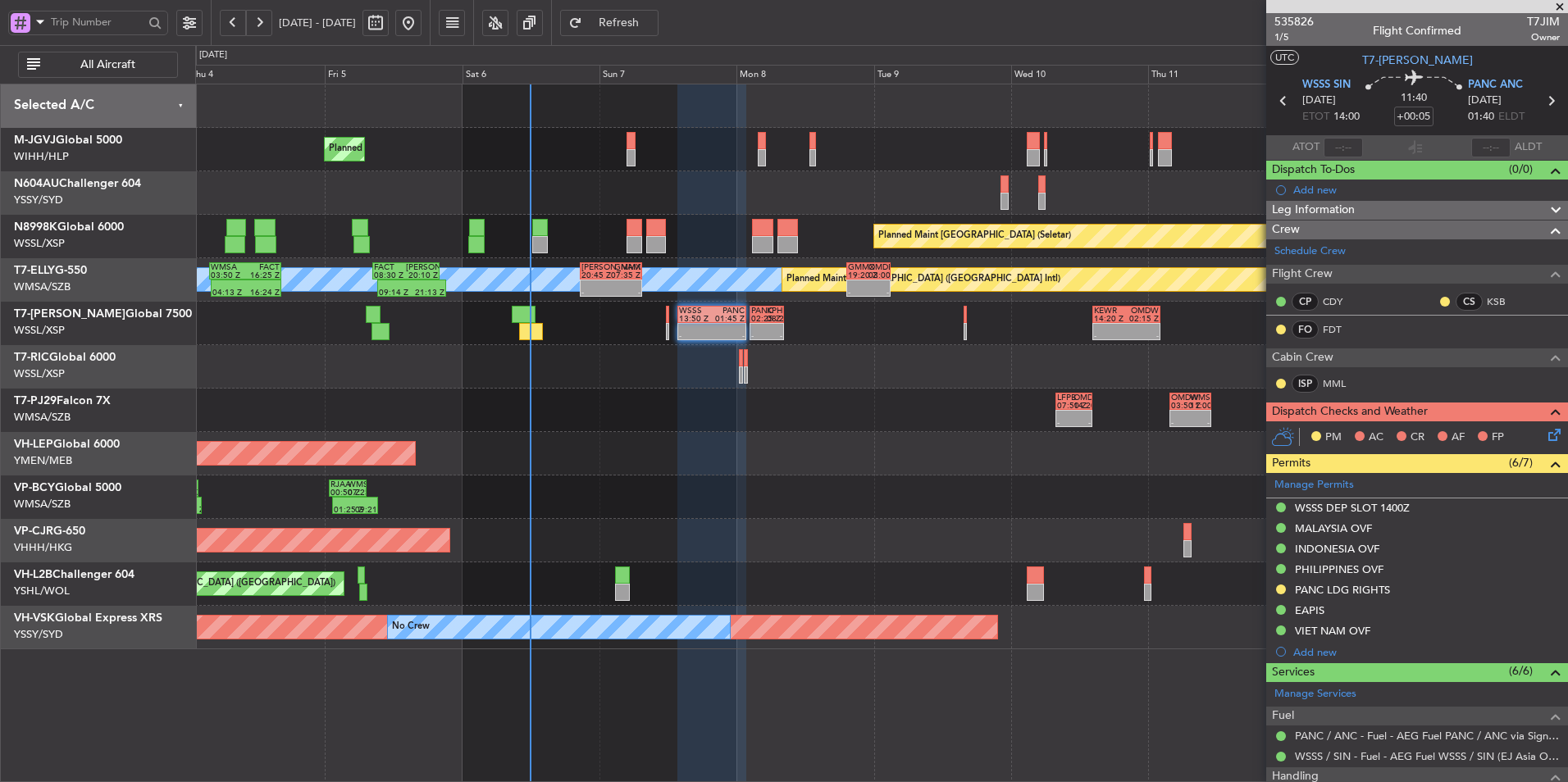
click at [711, 437] on div "Unplanned Maint Wichita (Wichita Mid-continent)" at bounding box center [881, 453] width 1372 height 44
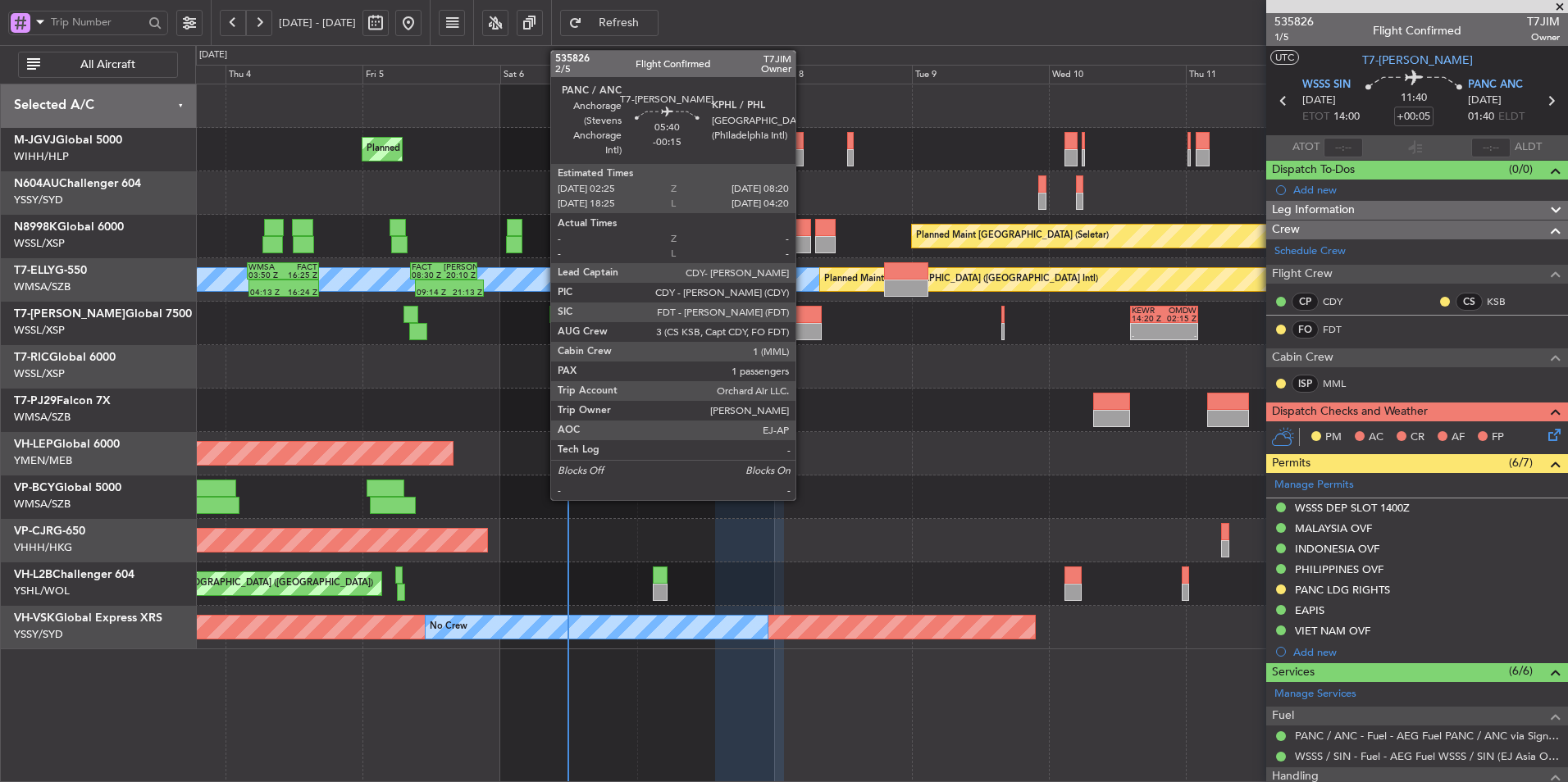
click at [803, 318] on div at bounding box center [805, 314] width 34 height 17
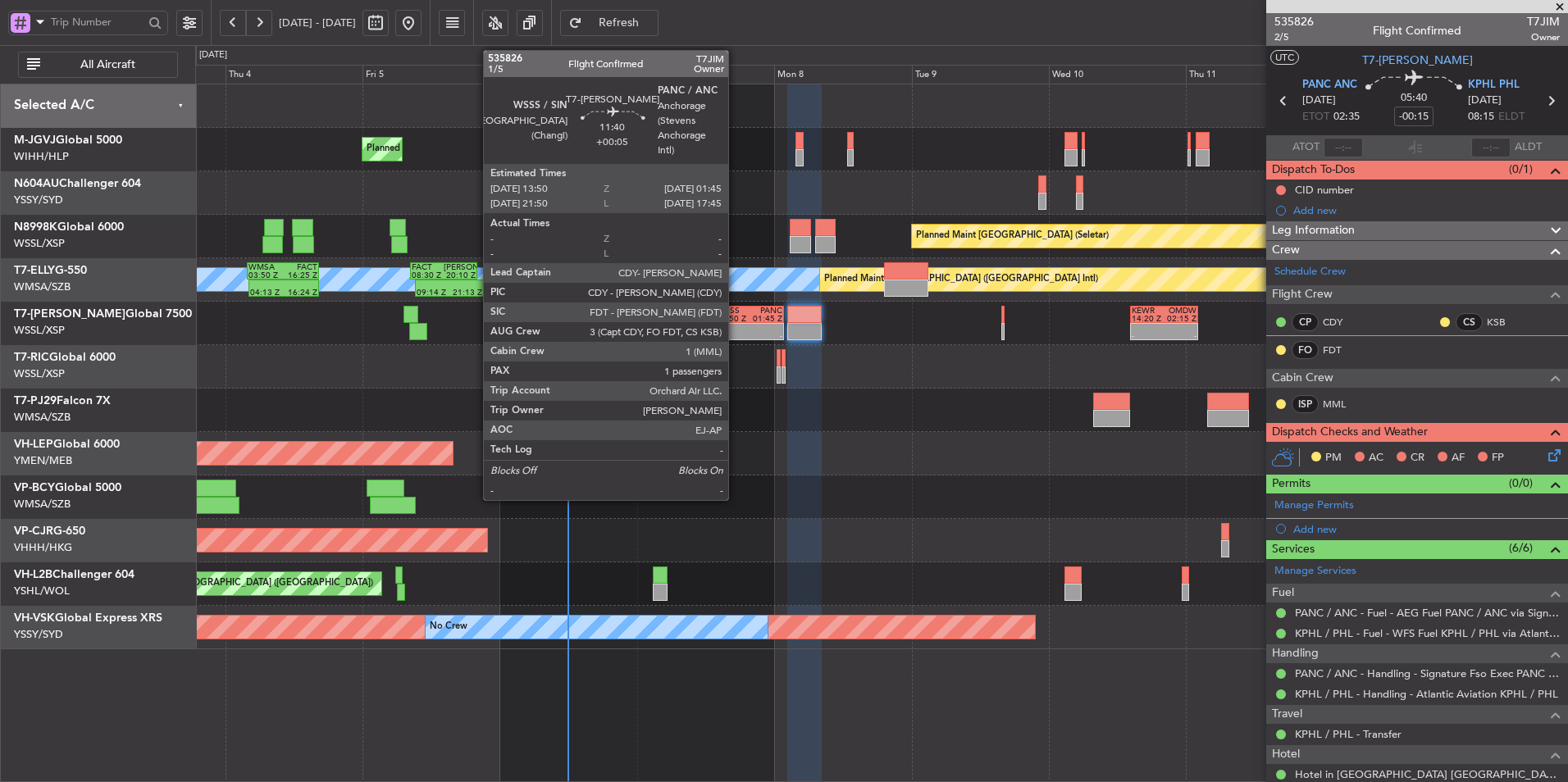
click at [736, 324] on div at bounding box center [733, 328] width 33 height 9
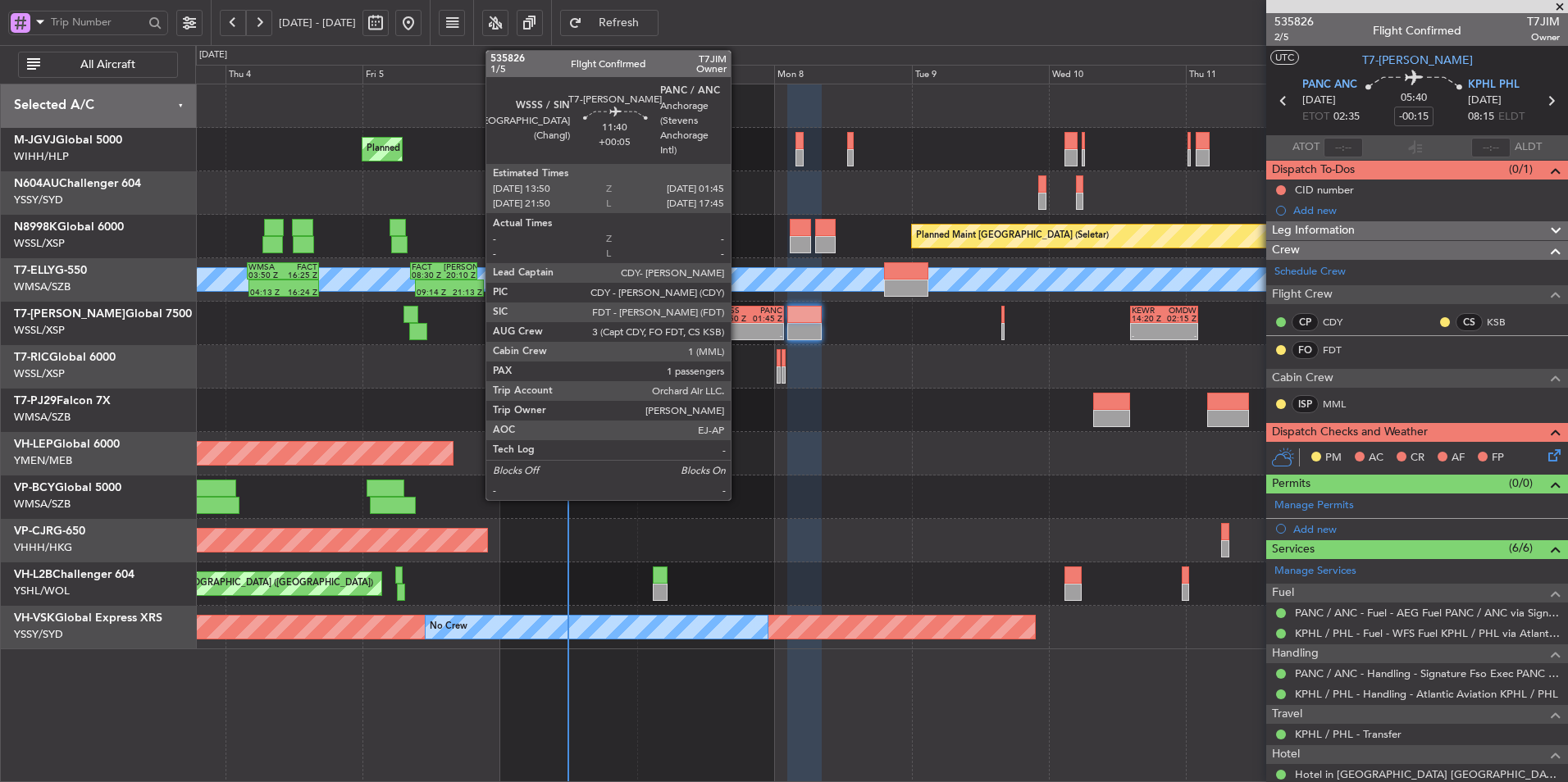
click at [738, 336] on div "-" at bounding box center [733, 336] width 33 height 9
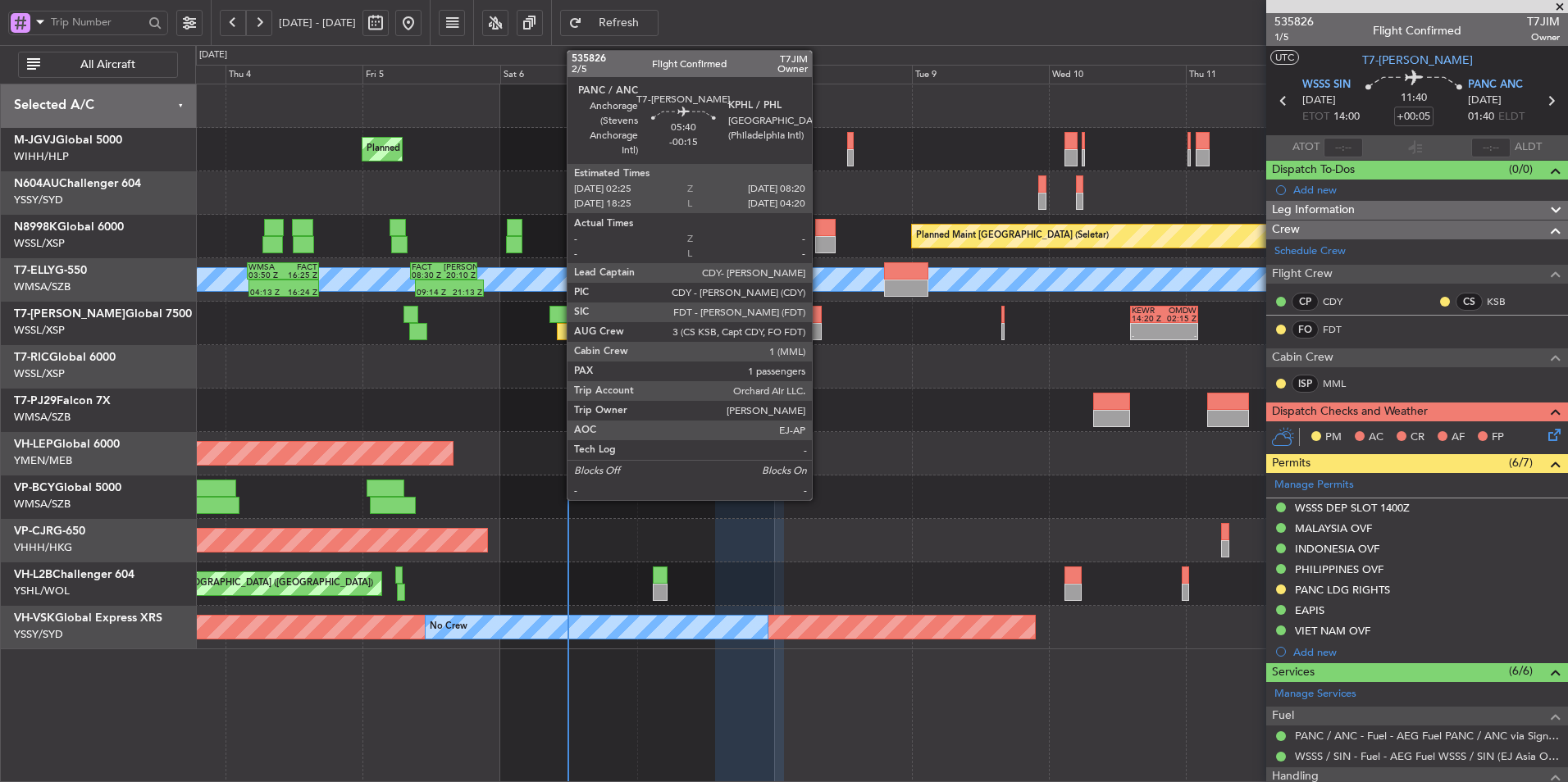
click at [816, 336] on div at bounding box center [805, 331] width 34 height 17
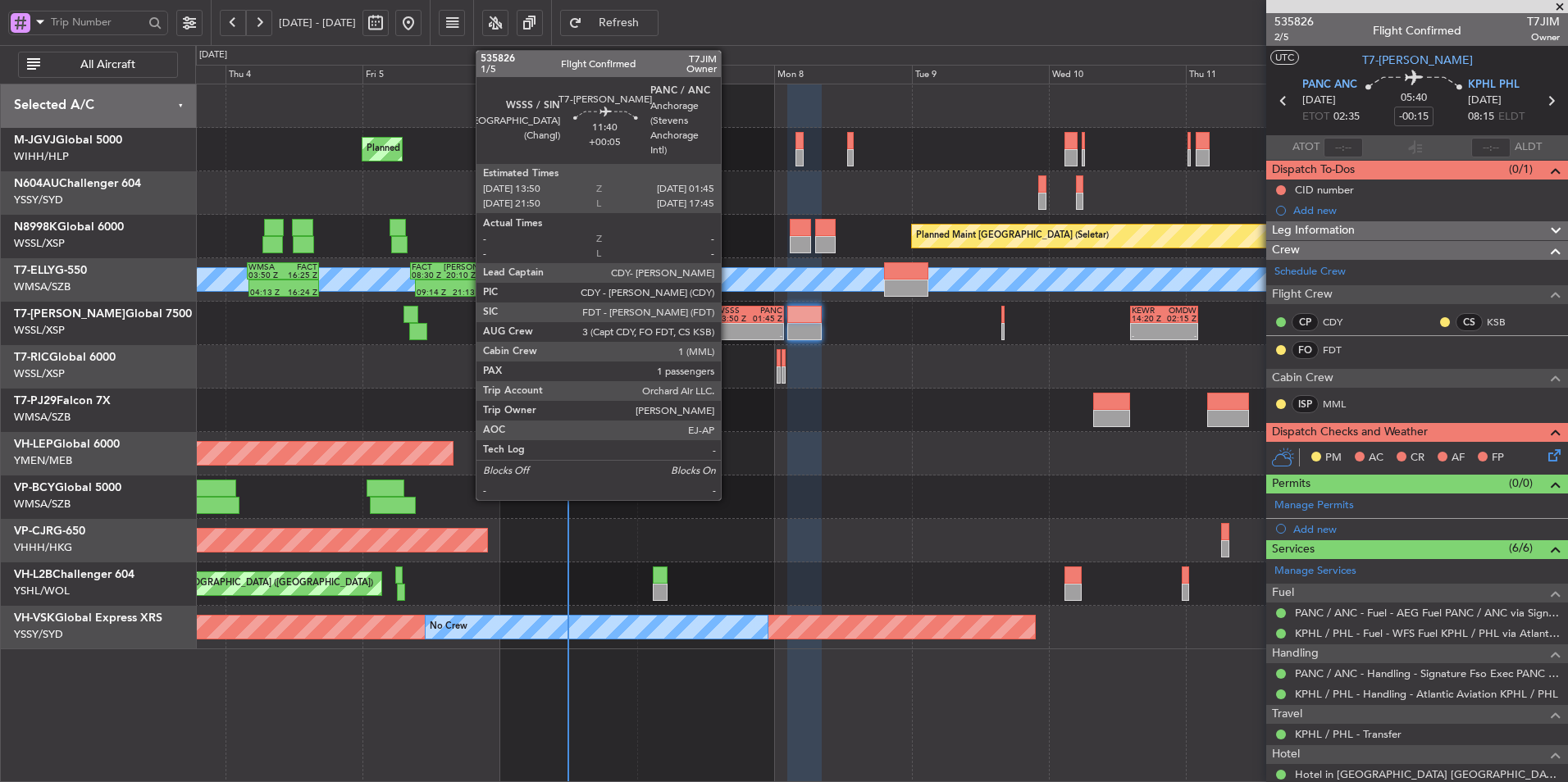
click at [728, 318] on div "13:50 Z" at bounding box center [733, 319] width 33 height 9
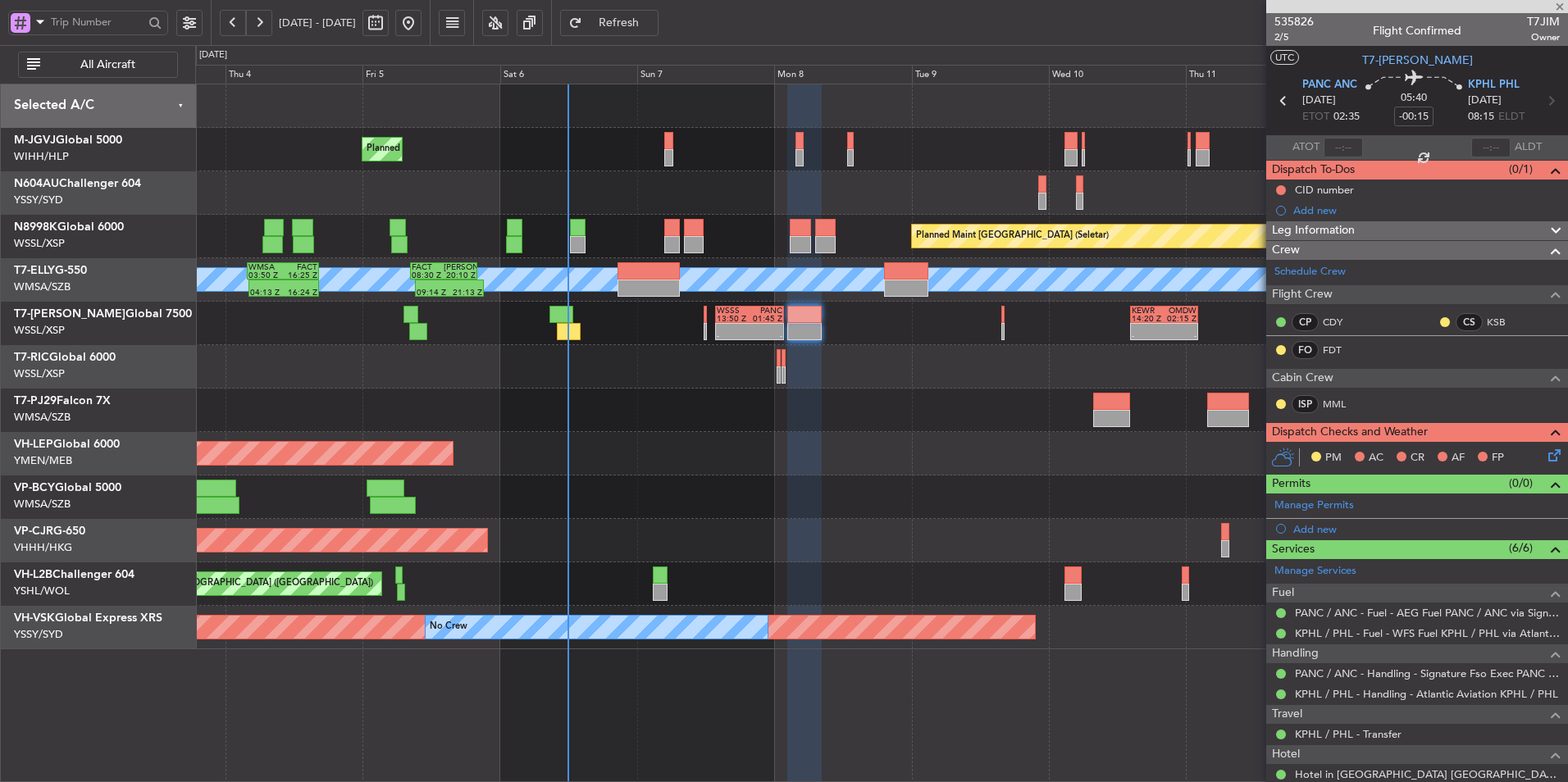
type input "+00:05"
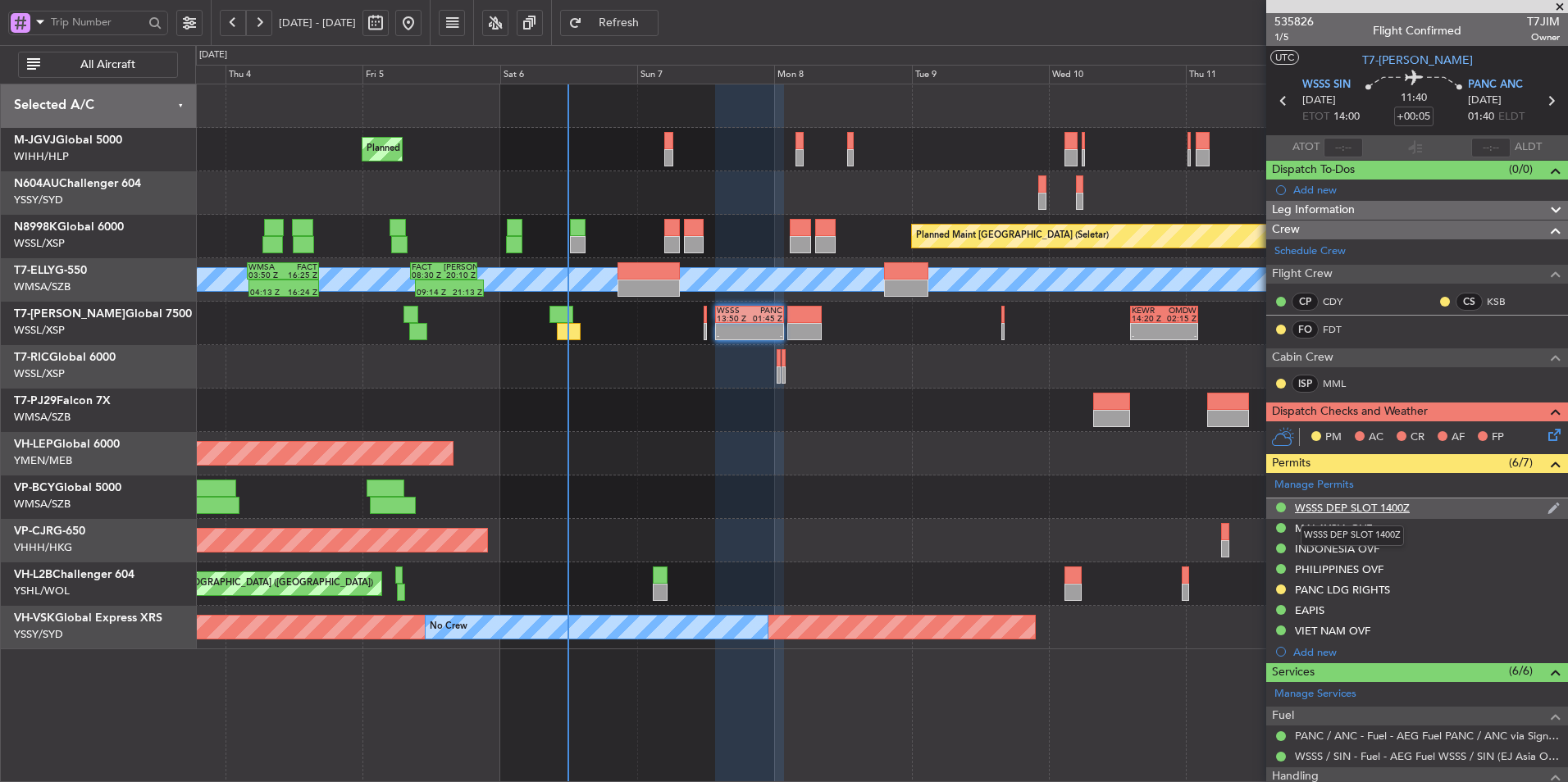
click at [1113, 505] on div "WSSS DEP SLOT 1400Z" at bounding box center [1352, 508] width 115 height 14
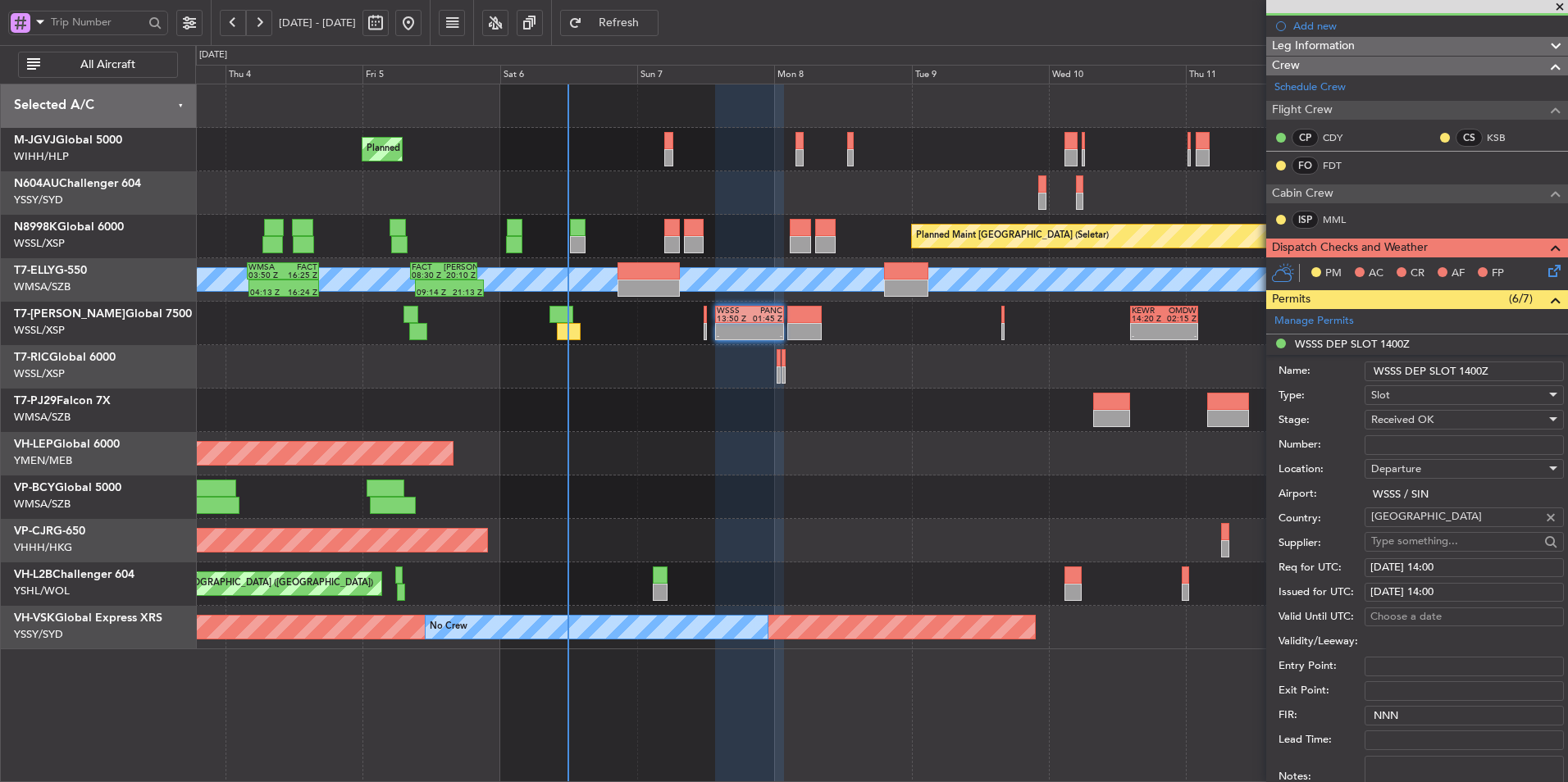
scroll to position [328, 0]
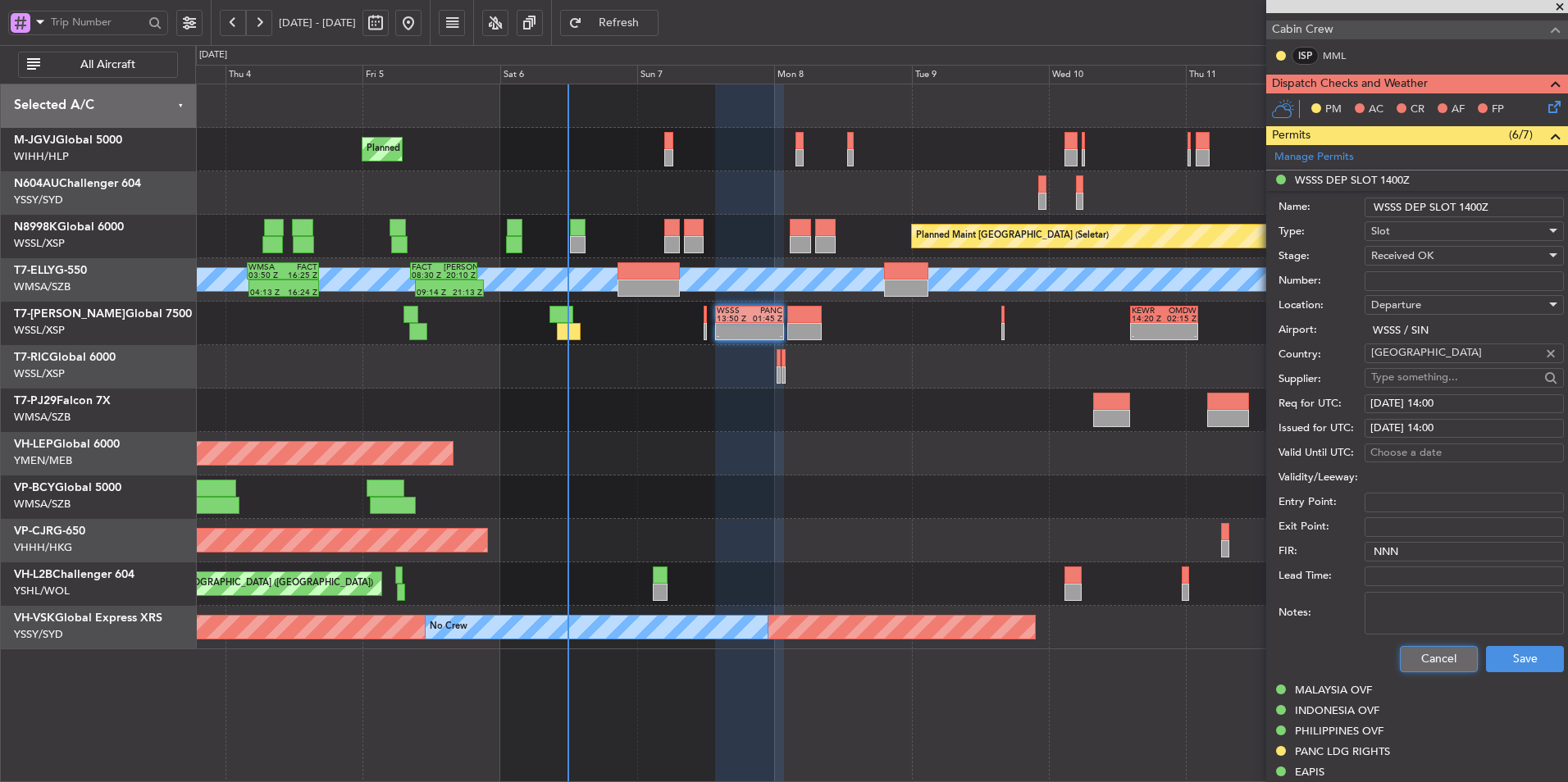
click at [1113, 525] on button "Cancel" at bounding box center [1439, 659] width 78 height 27
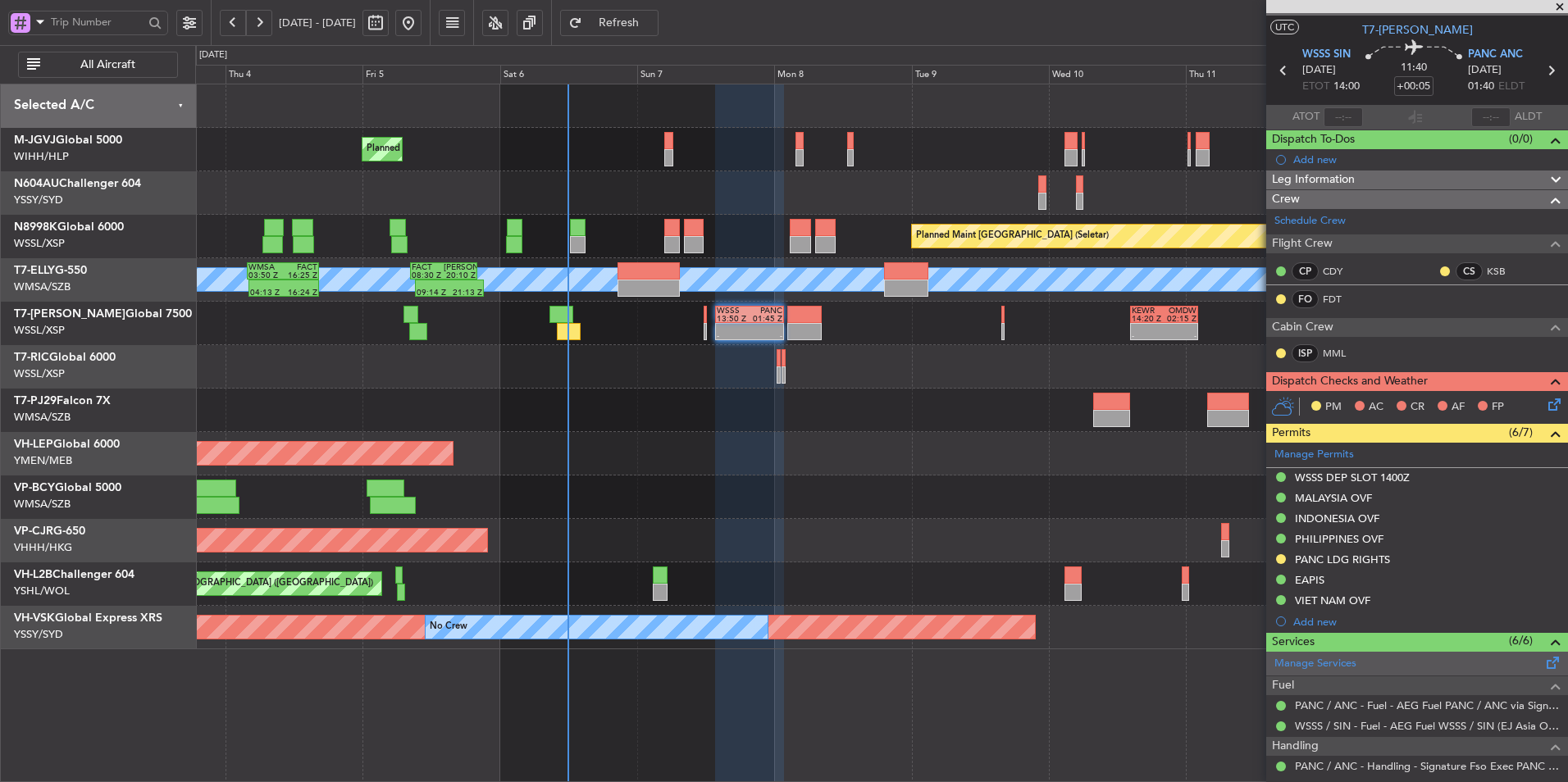
scroll to position [0, 0]
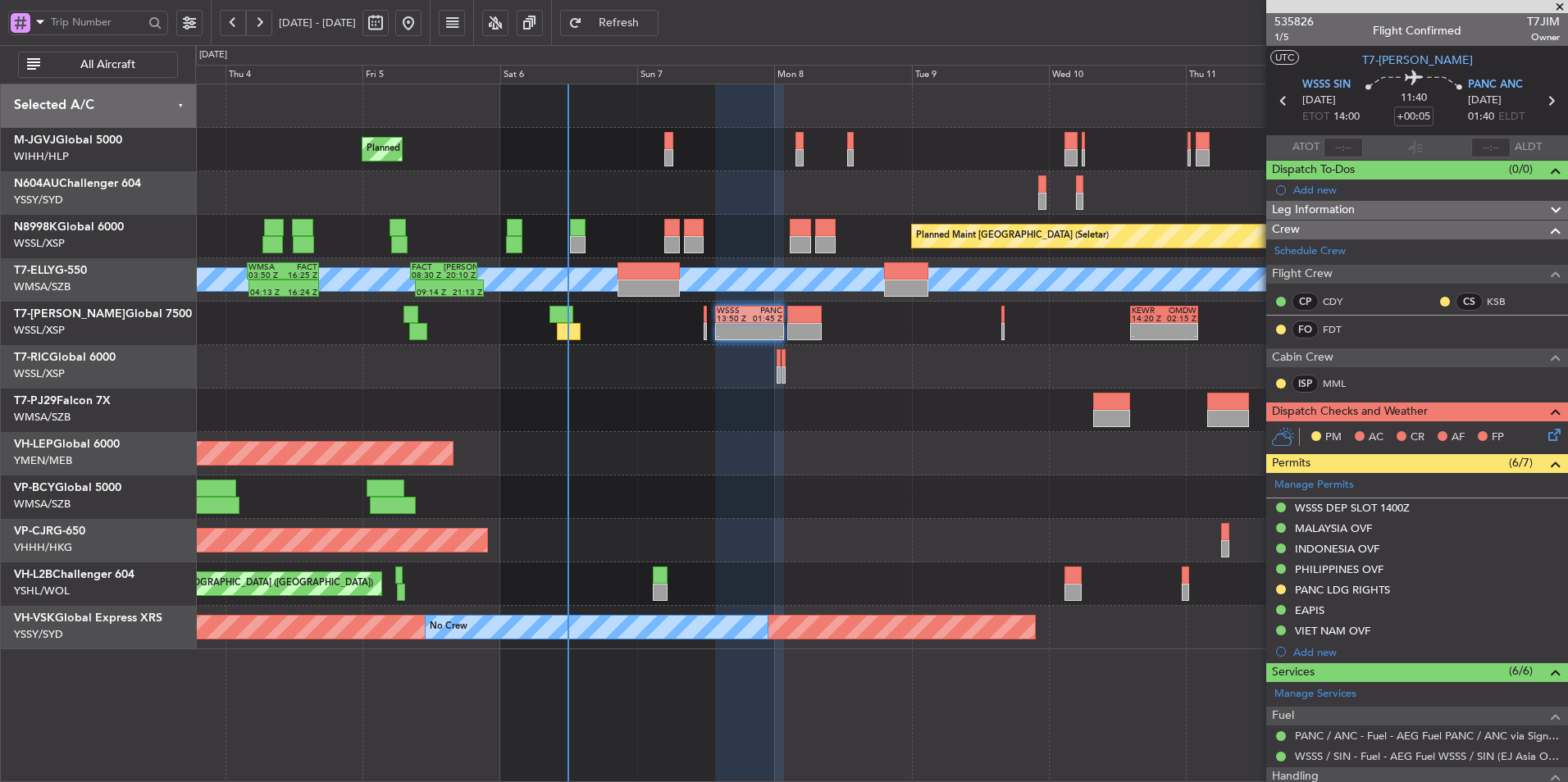
click at [888, 505] on div at bounding box center [881, 497] width 1372 height 44
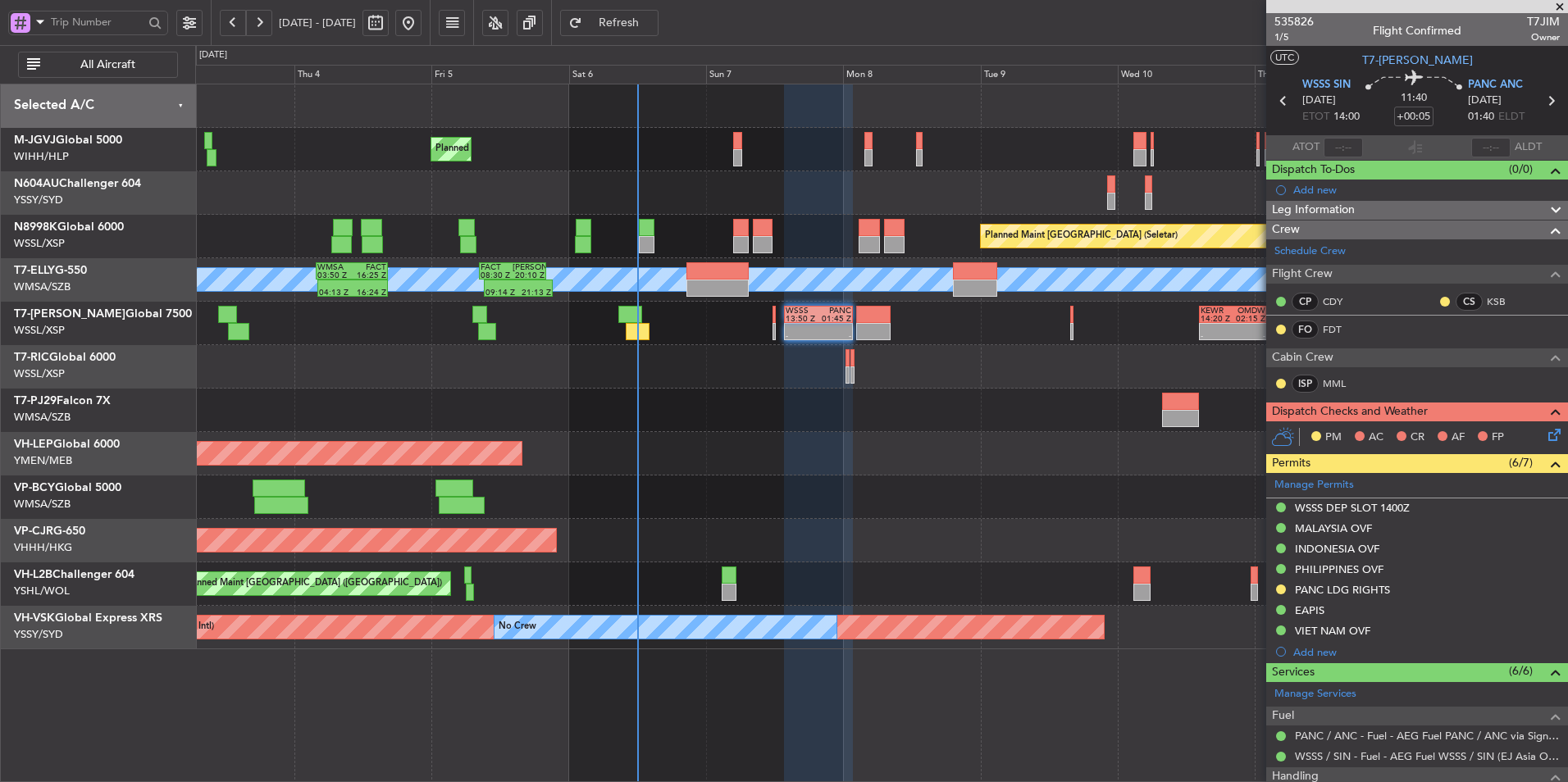
click at [896, 405] on div at bounding box center [881, 410] width 1372 height 44
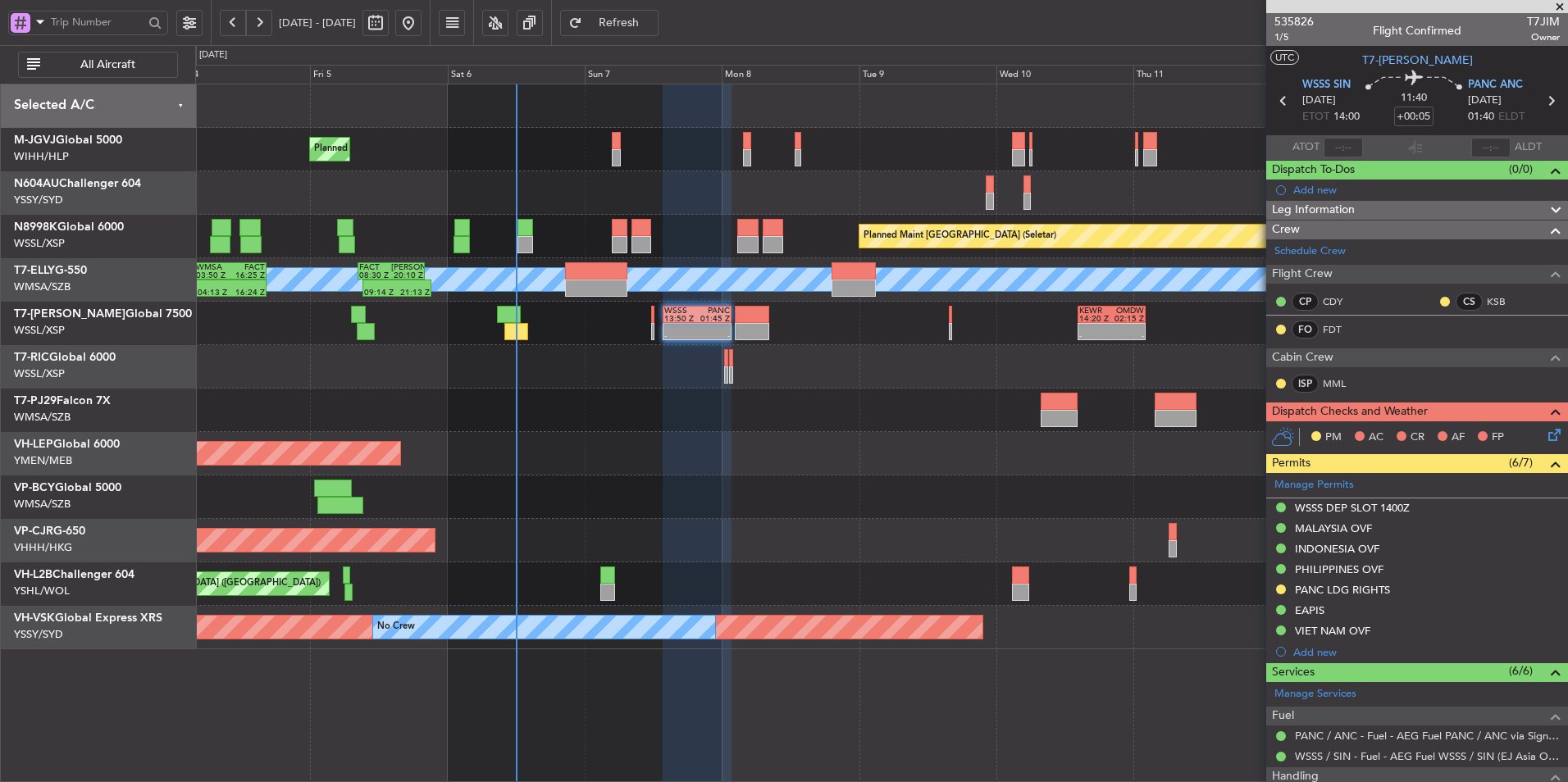
click at [734, 364] on div at bounding box center [881, 367] width 1372 height 44
click at [733, 361] on div at bounding box center [881, 367] width 1372 height 44
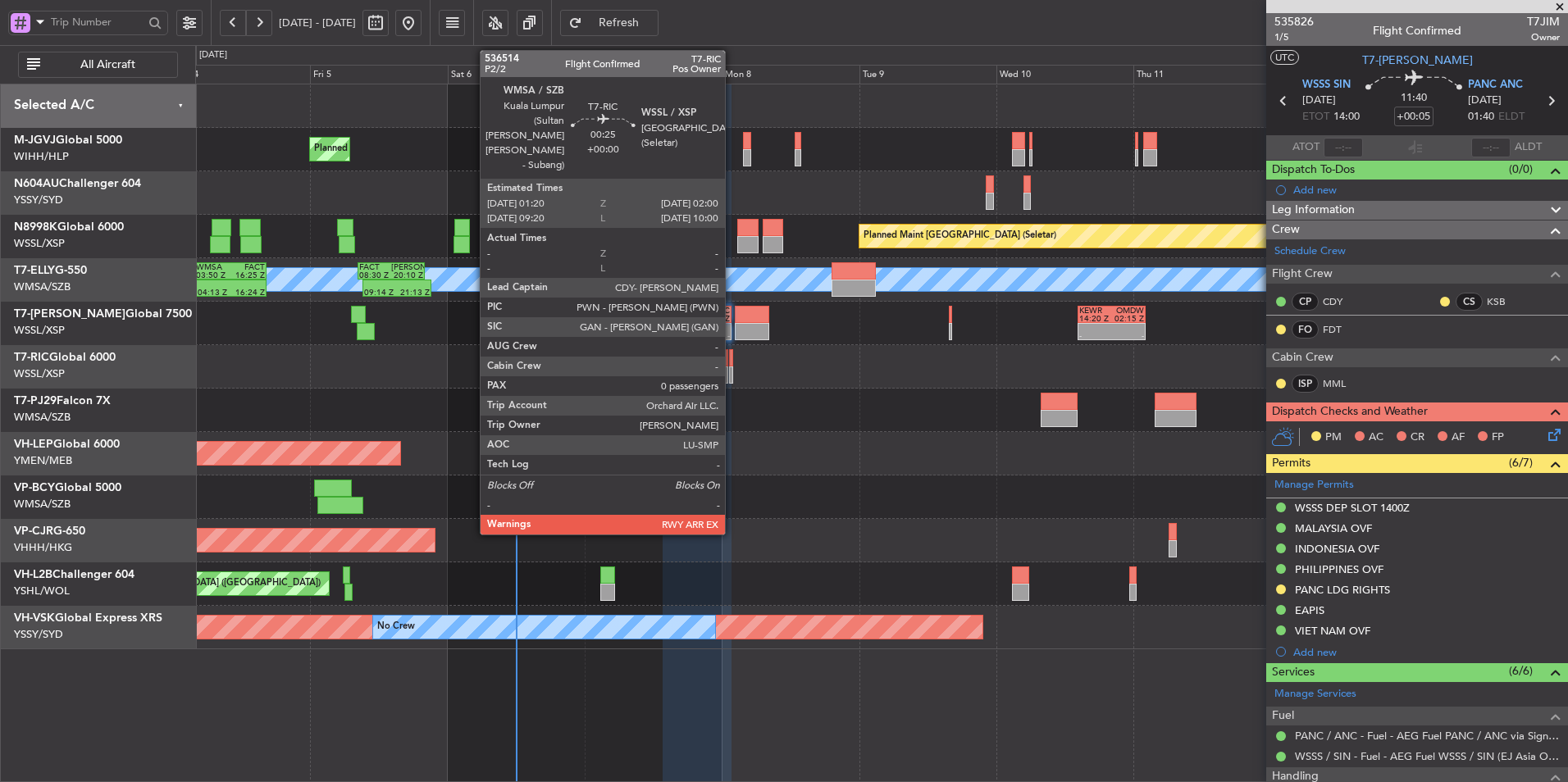
click at [732, 361] on div at bounding box center [731, 358] width 4 height 17
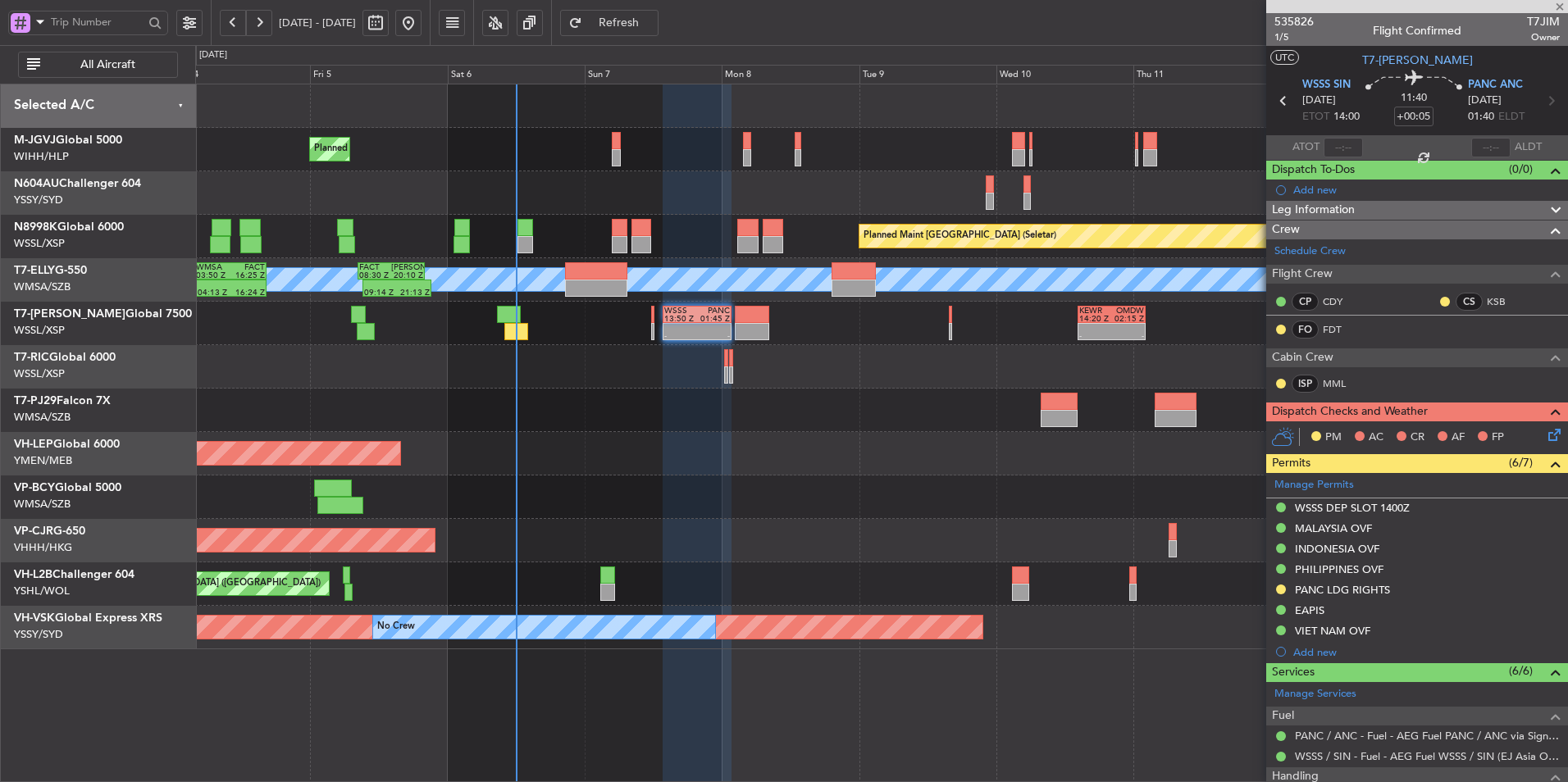
type input "0"
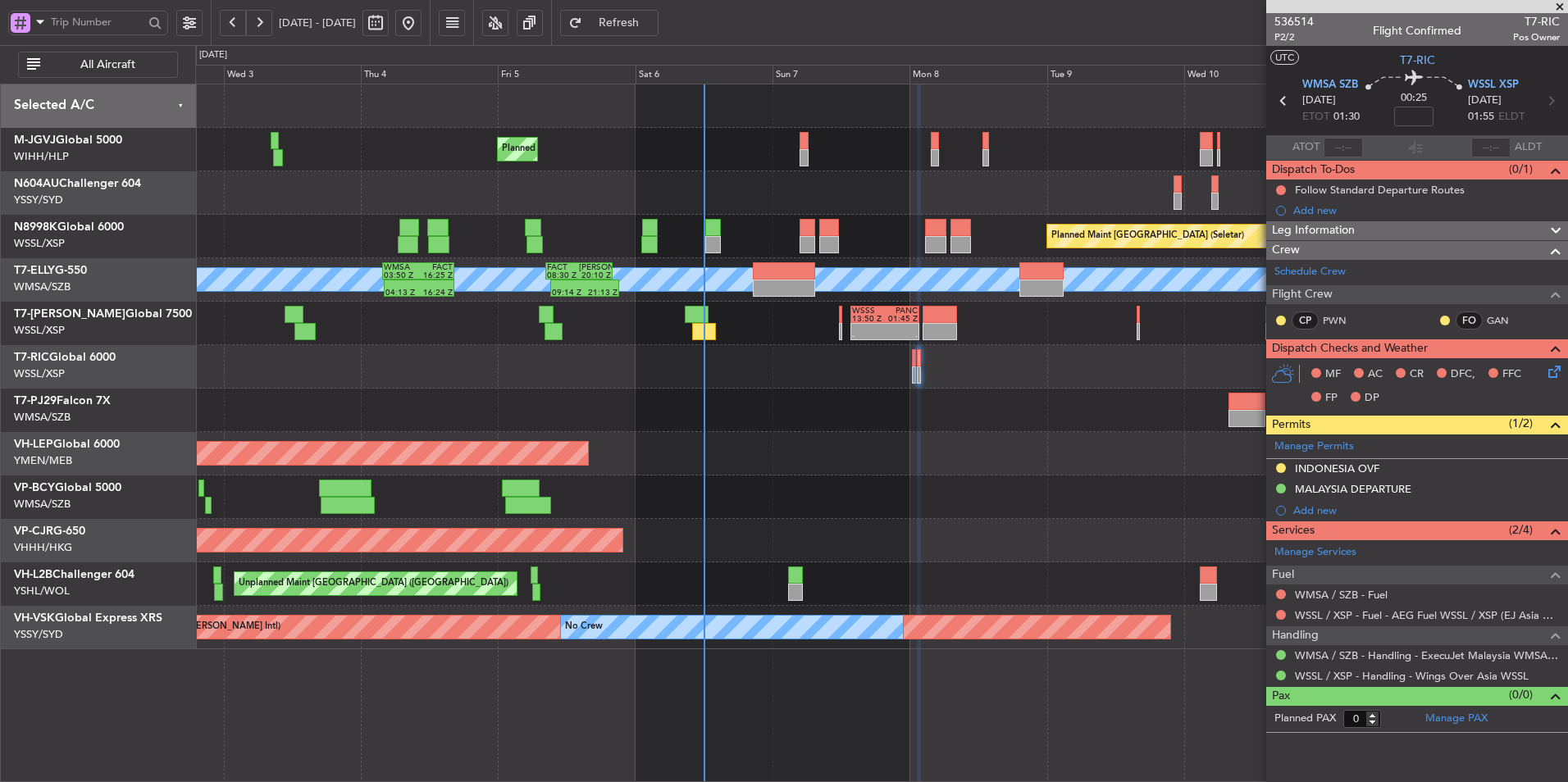
click at [813, 467] on div "Unplanned Maint Wichita (Wichita Mid-continent) Unplanned Maint Wichita (Wichit…" at bounding box center [881, 453] width 1372 height 44
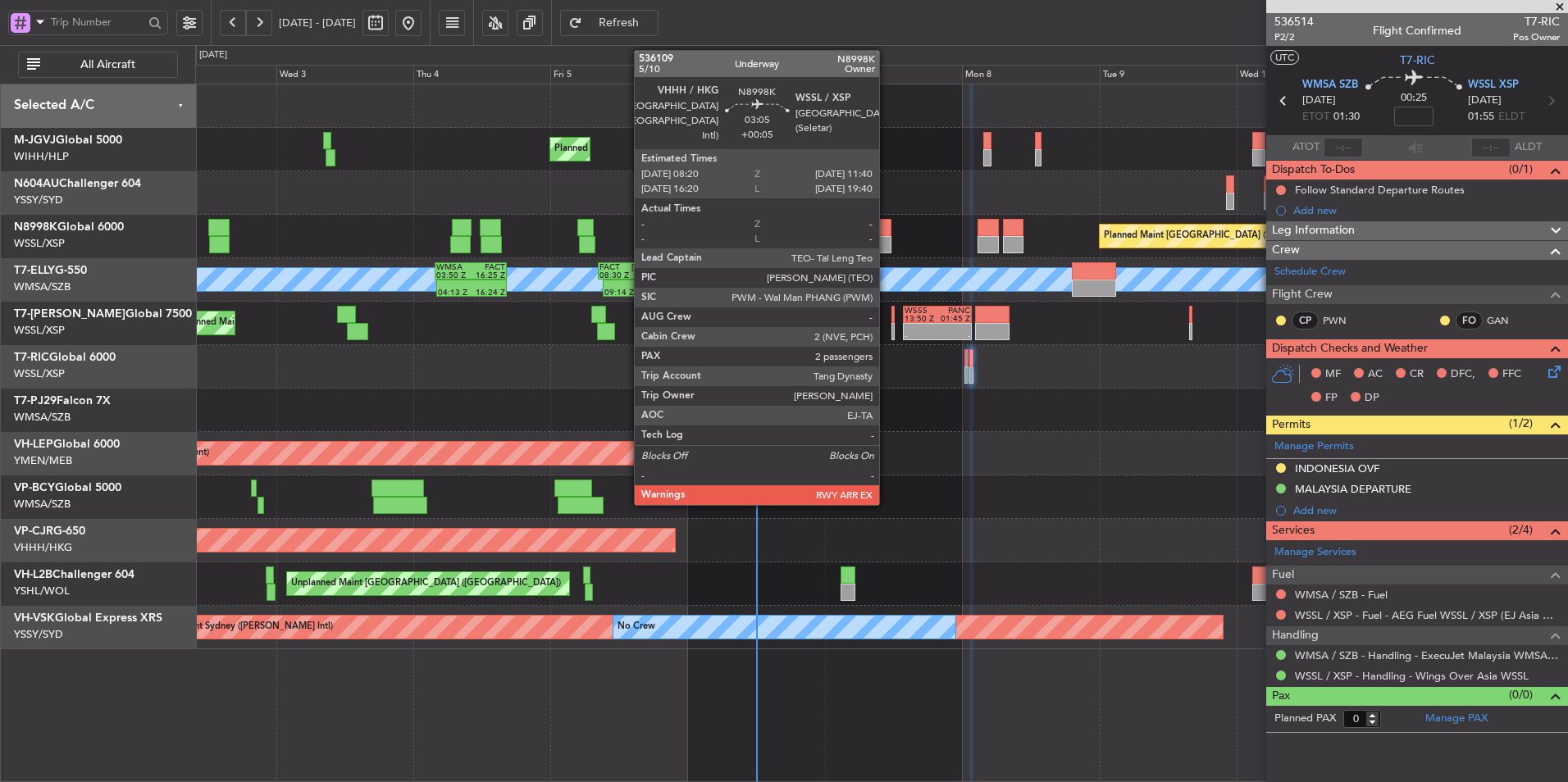
click at [887, 230] on div at bounding box center [881, 227] width 20 height 17
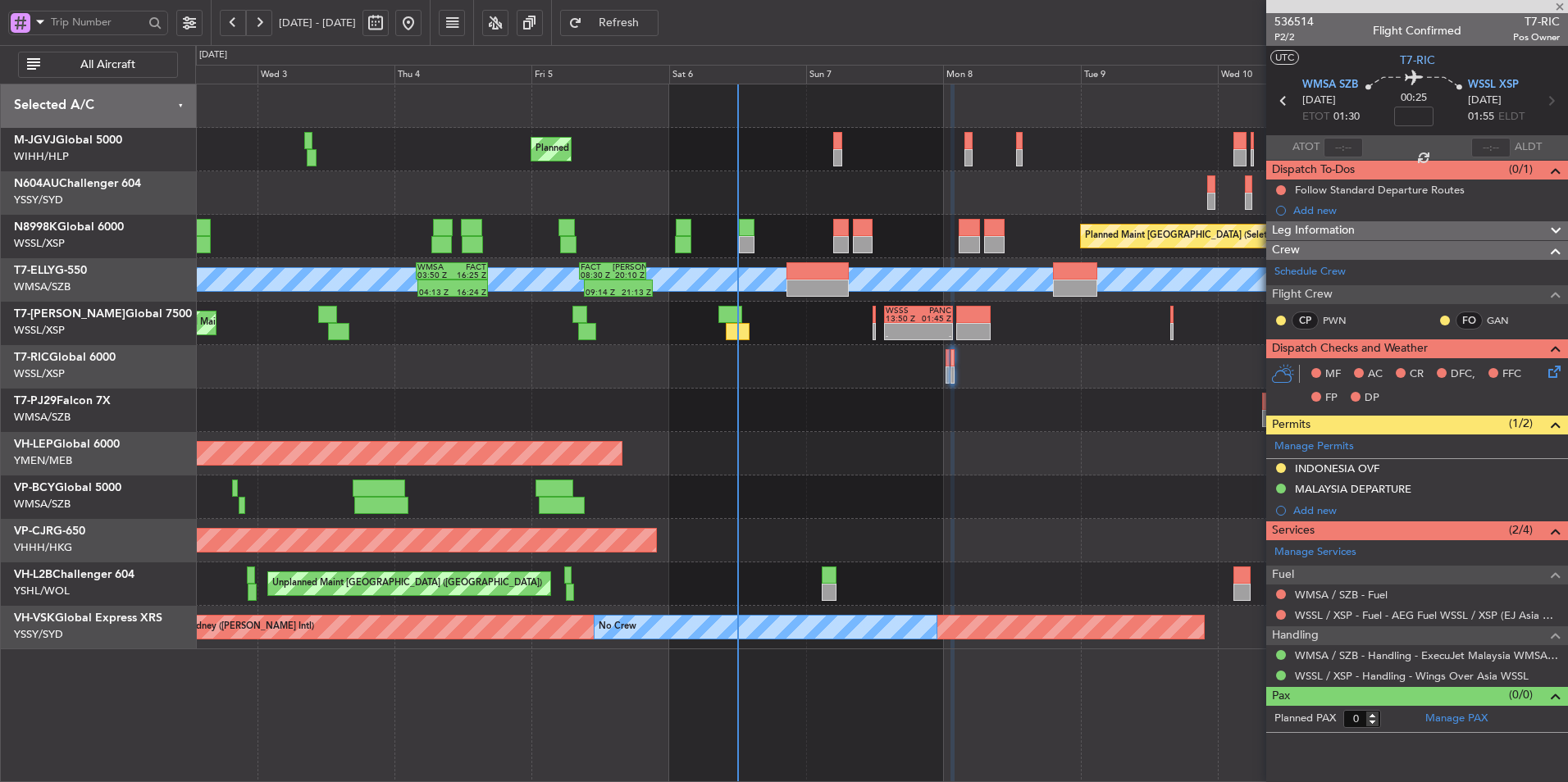
click at [939, 417] on div at bounding box center [881, 410] width 1372 height 44
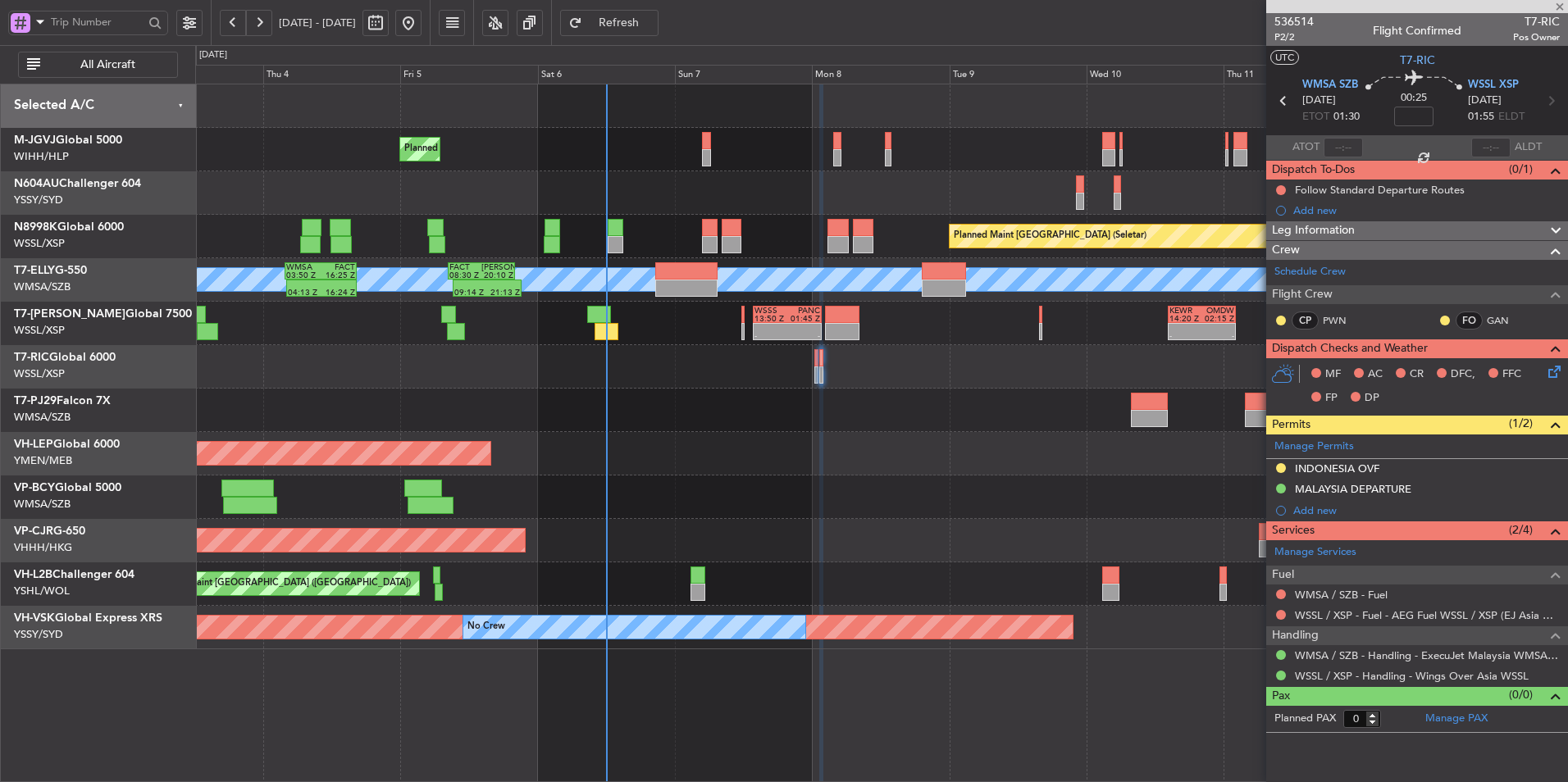
type input "+00:05"
type input "2"
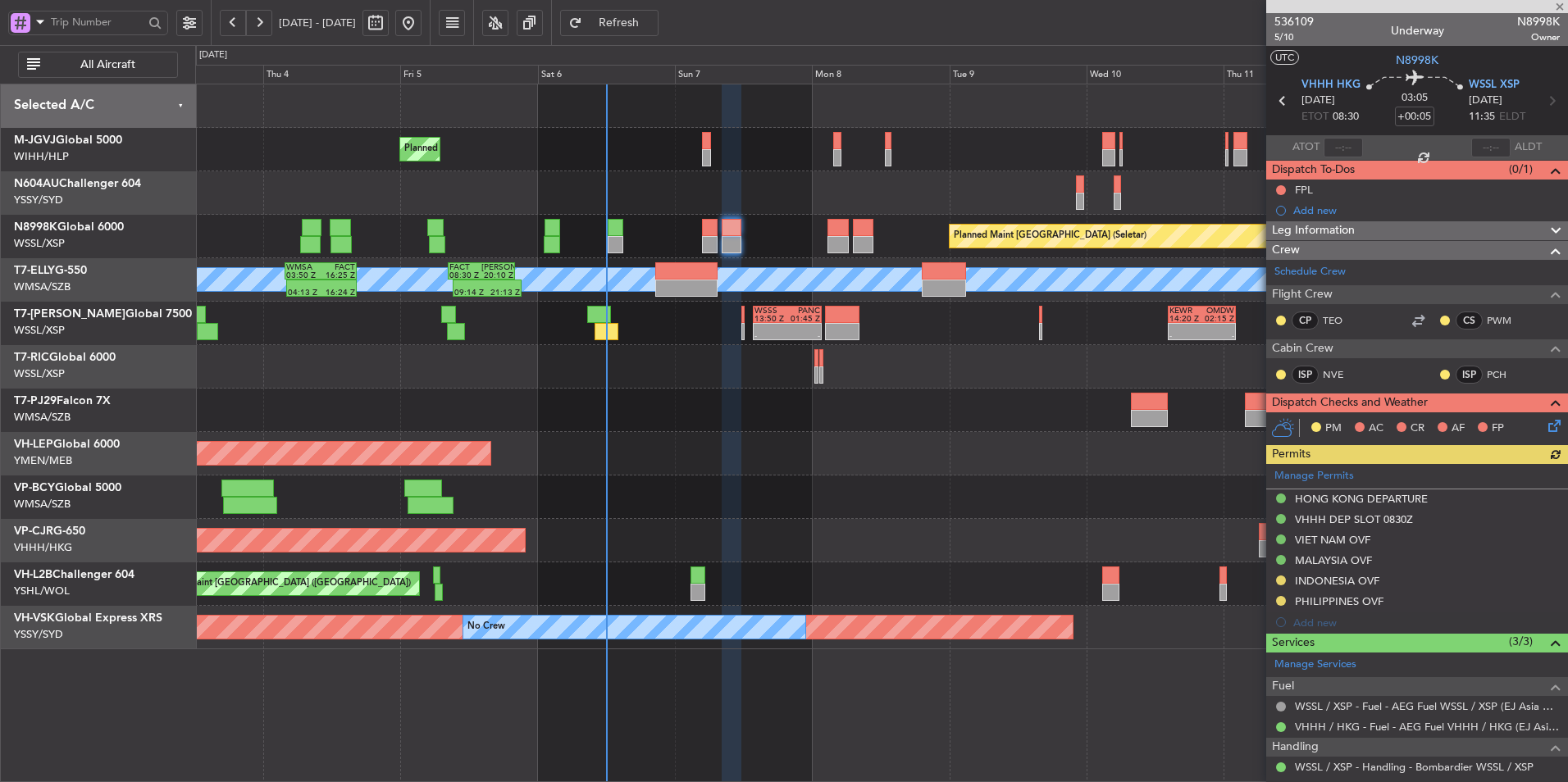
scroll to position [136, 0]
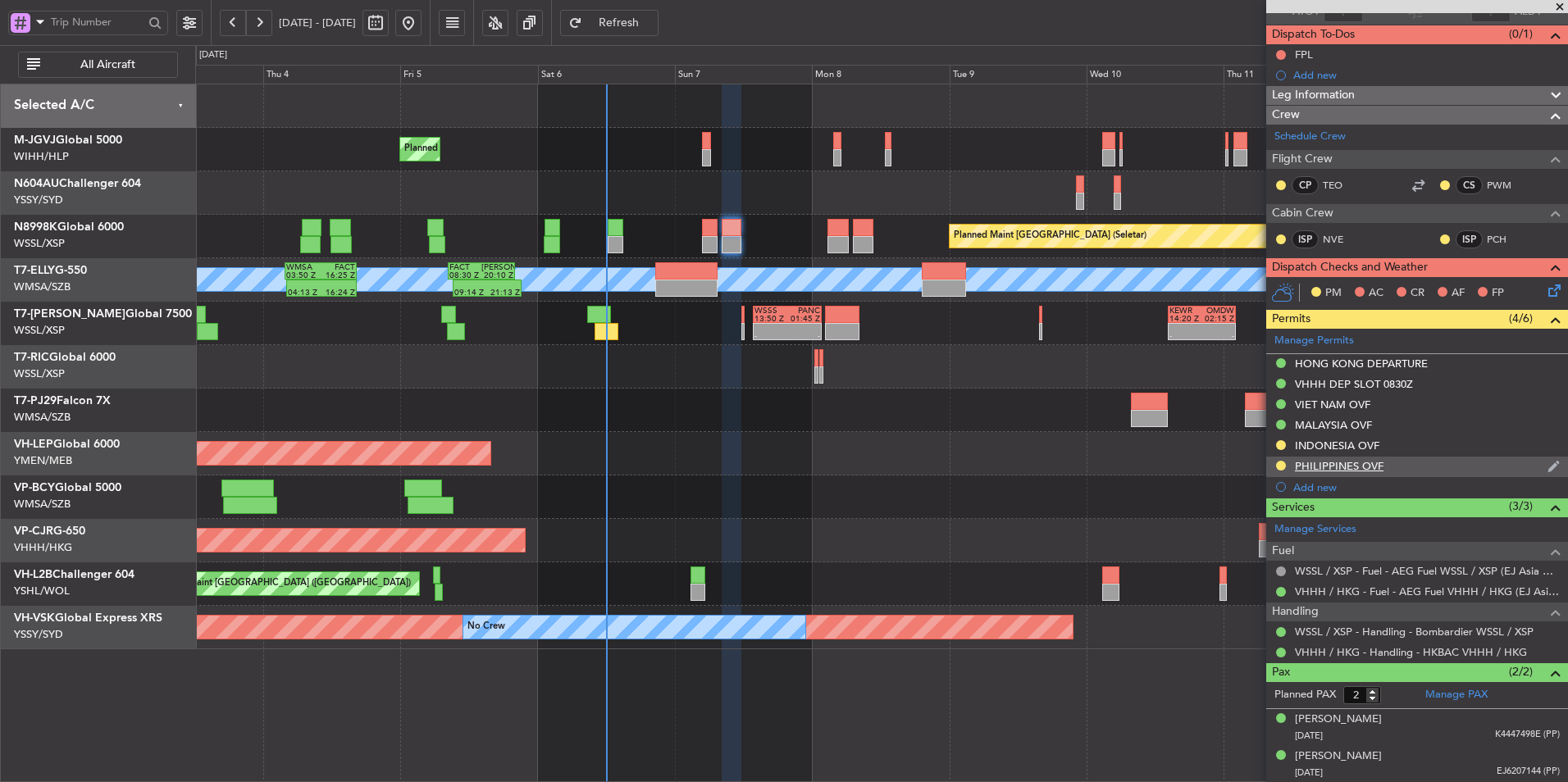
click at [1113, 467] on div "PHILIPPINES OVF" at bounding box center [1339, 466] width 88 height 14
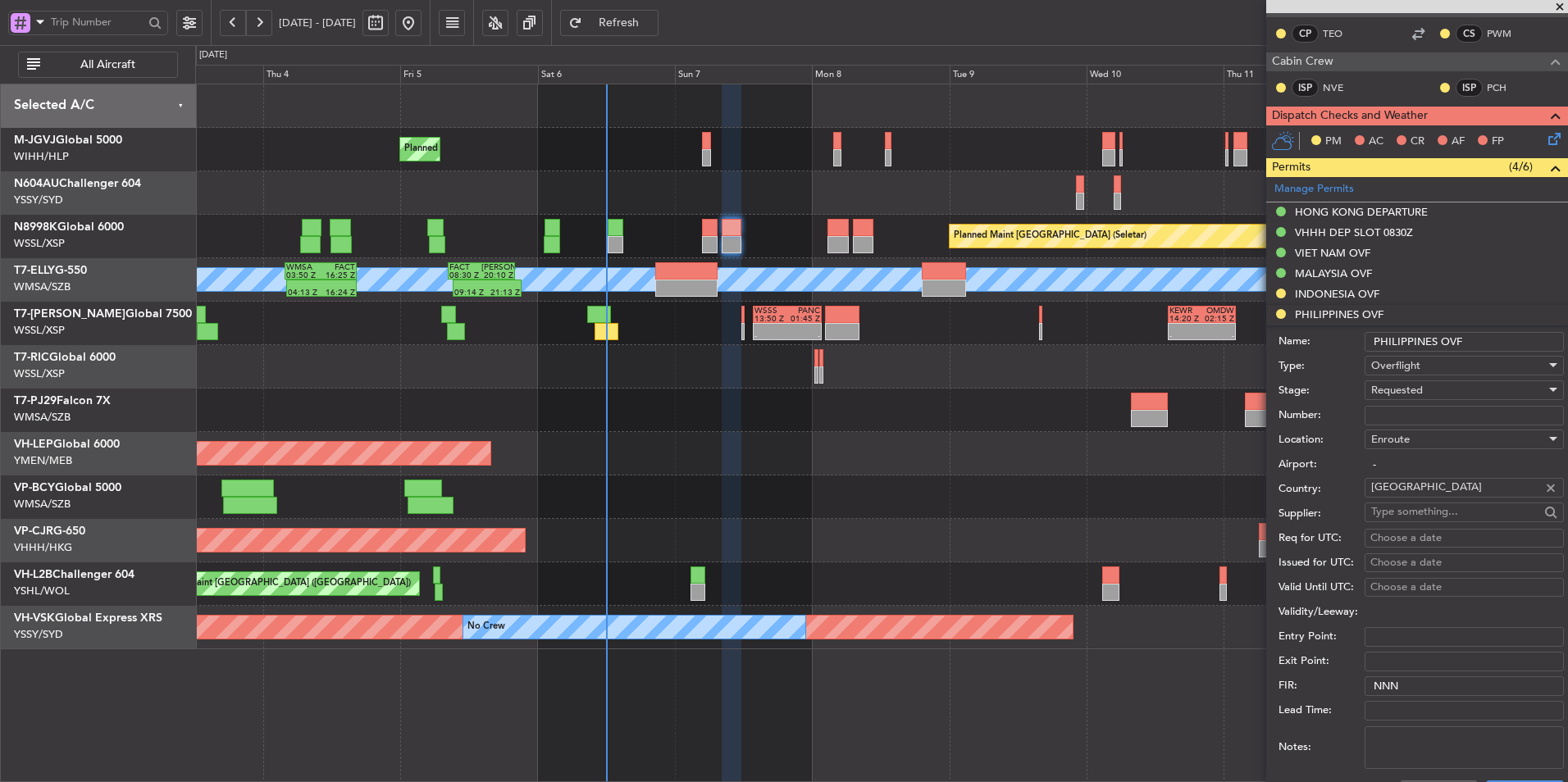
scroll to position [464, 0]
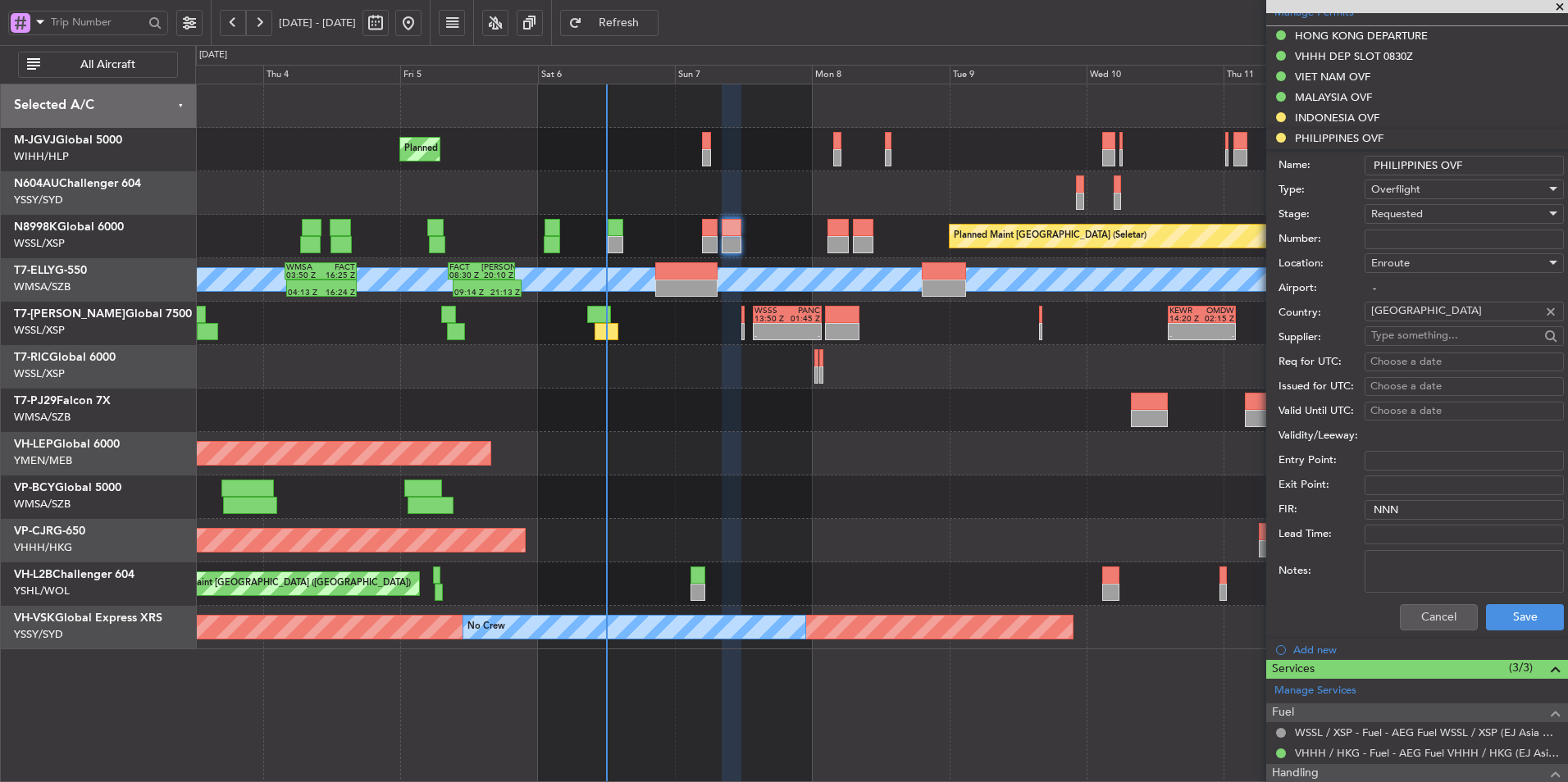
click at [1113, 238] on input "Number:" at bounding box center [1465, 239] width 199 height 20
paste input "OPCEN/OP2509381"
type input "OPCEN/OP2509381"
click at [1113, 215] on div "Requested" at bounding box center [1458, 214] width 174 height 25
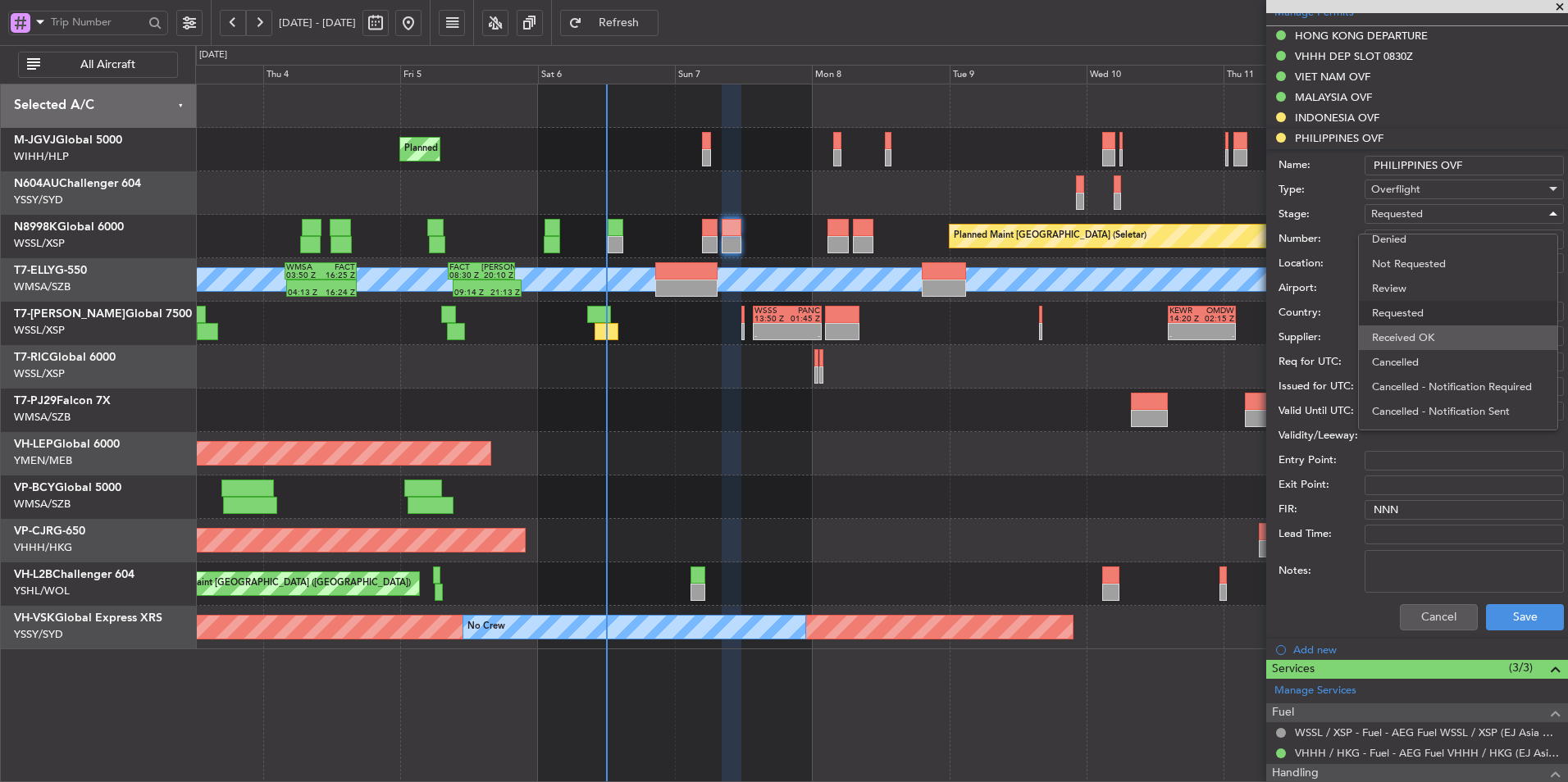
click at [1113, 334] on span "Received OK" at bounding box center [1458, 337] width 173 height 25
click at [1113, 361] on div "Choose a date" at bounding box center [1464, 362] width 188 height 16
select select "9"
select select "2025"
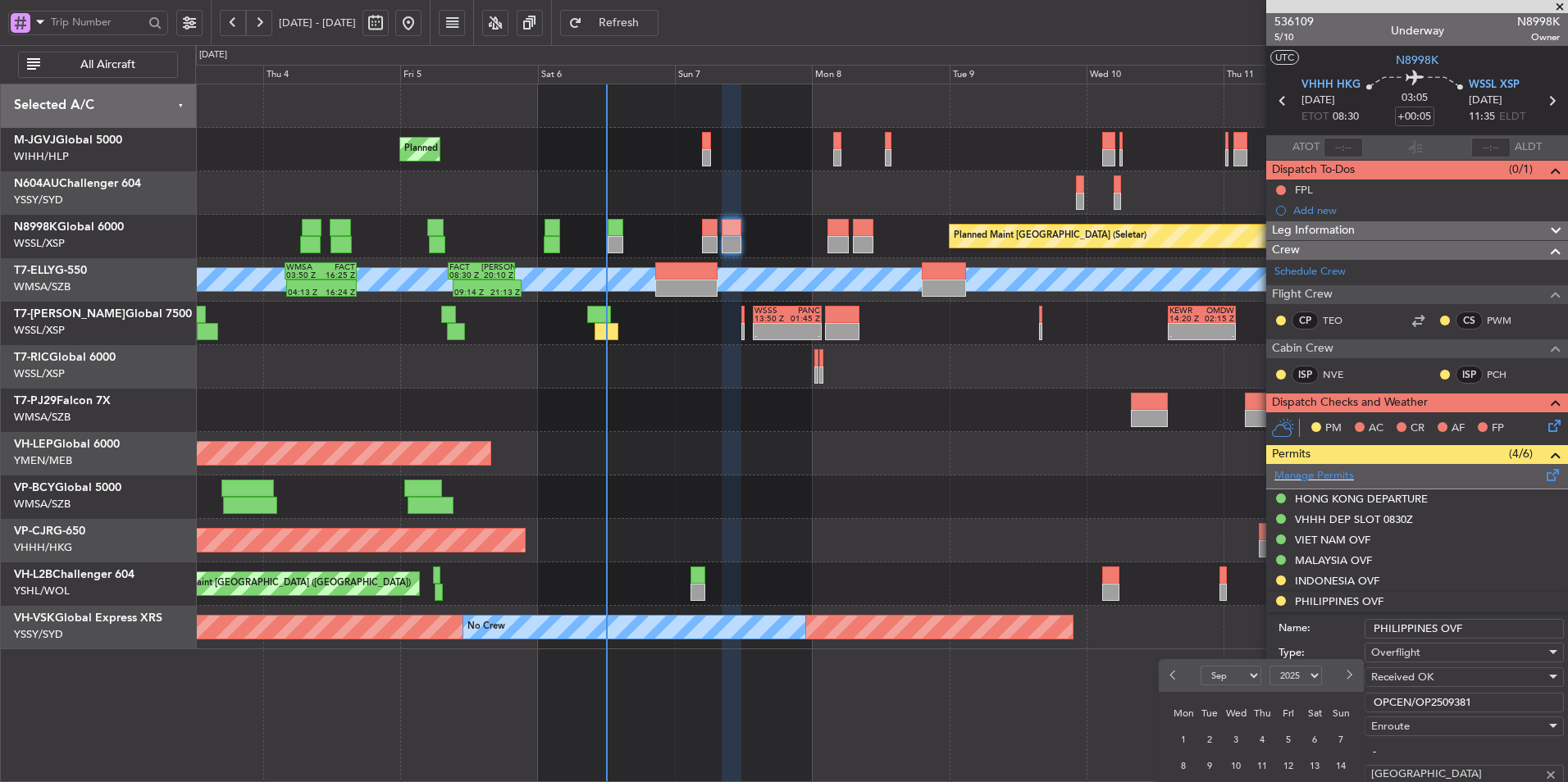
scroll to position [492, 0]
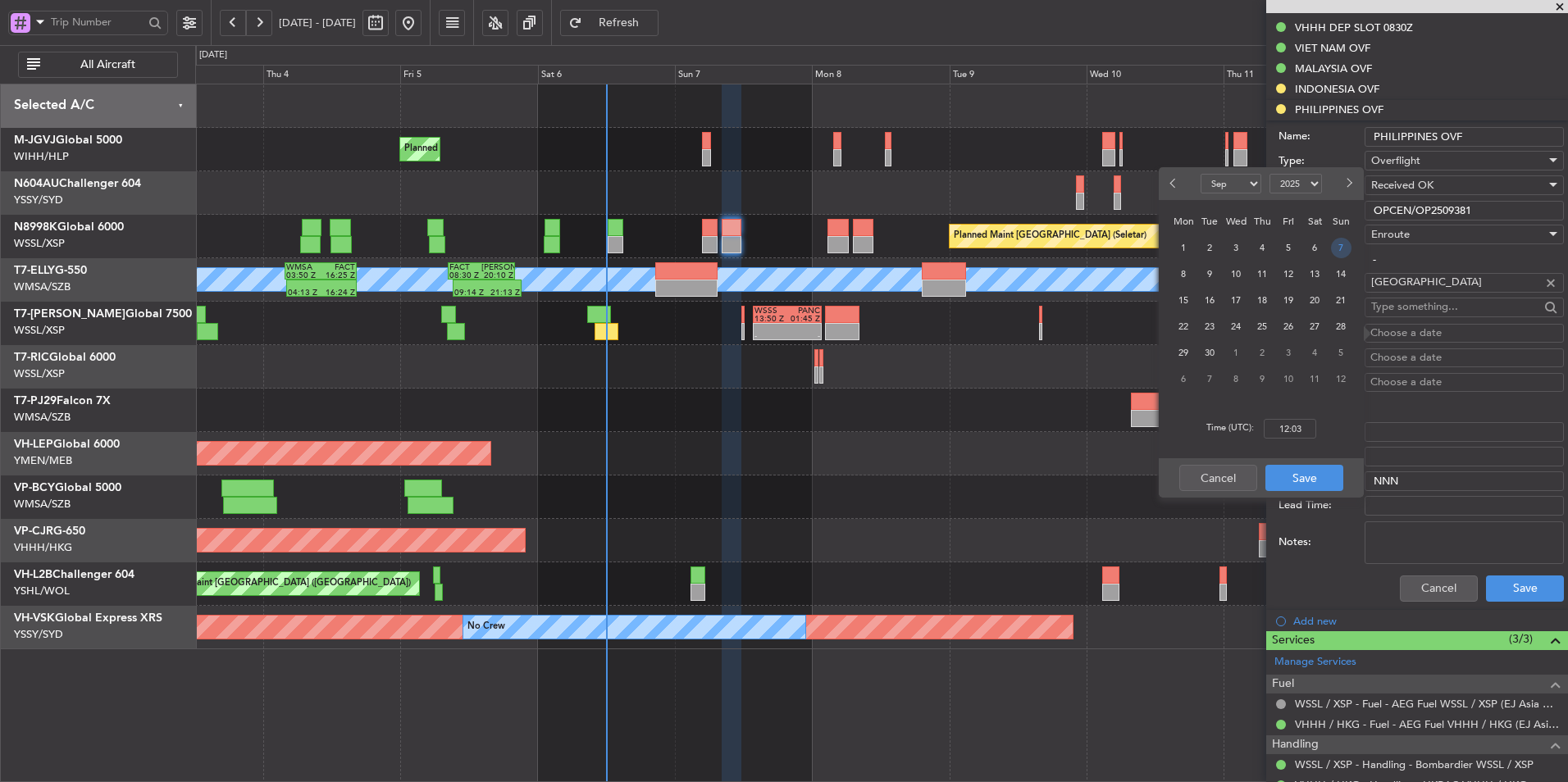
click at [1113, 257] on span "7" at bounding box center [1341, 248] width 21 height 21
click at [1113, 433] on input "00:00" at bounding box center [1290, 428] width 52 height 20
type input "08:30"
click at [1113, 477] on button "Save" at bounding box center [1304, 478] width 78 height 27
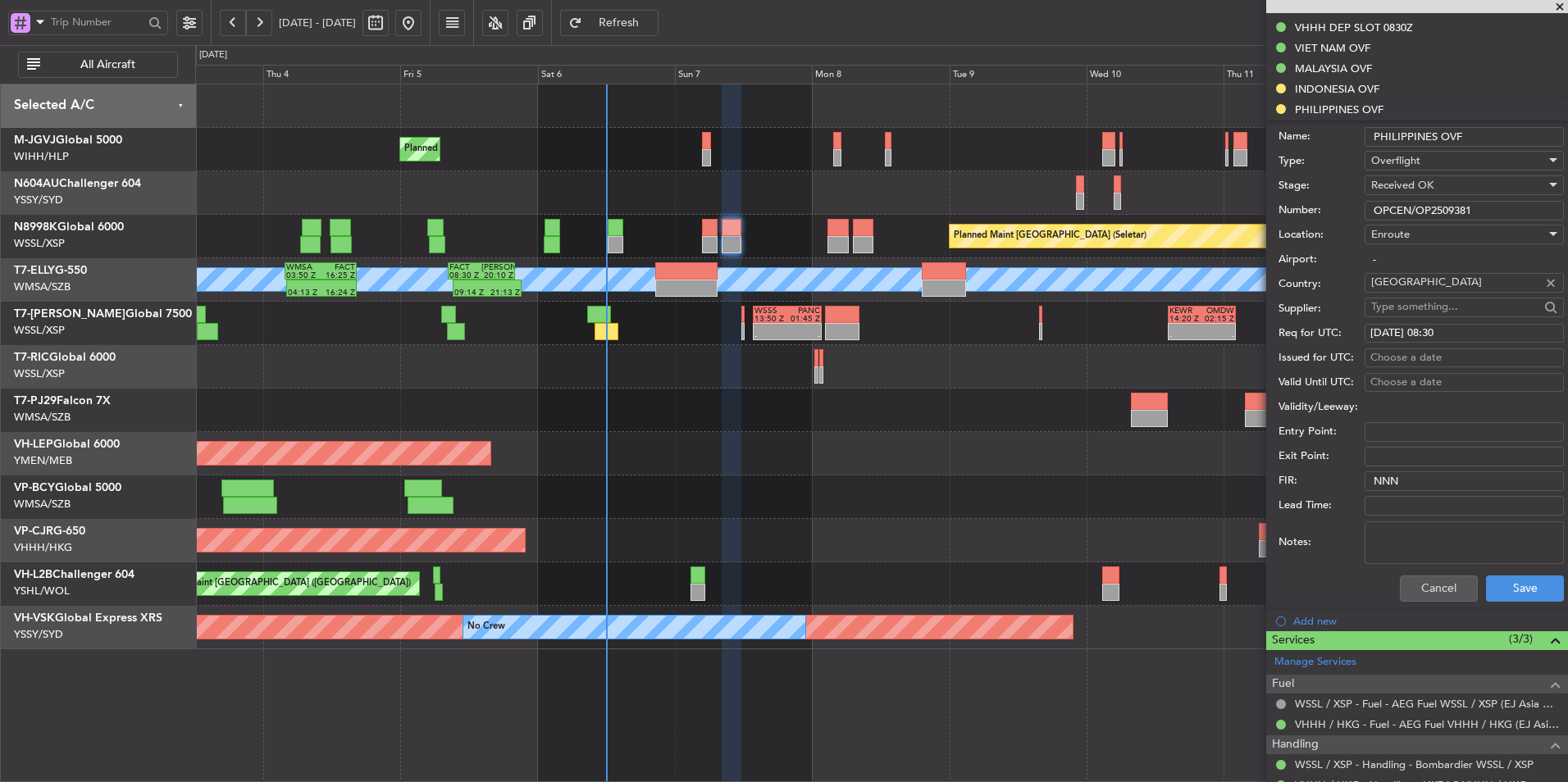
click at [1113, 356] on div "Choose a date" at bounding box center [1464, 358] width 188 height 16
select select "9"
select select "2025"
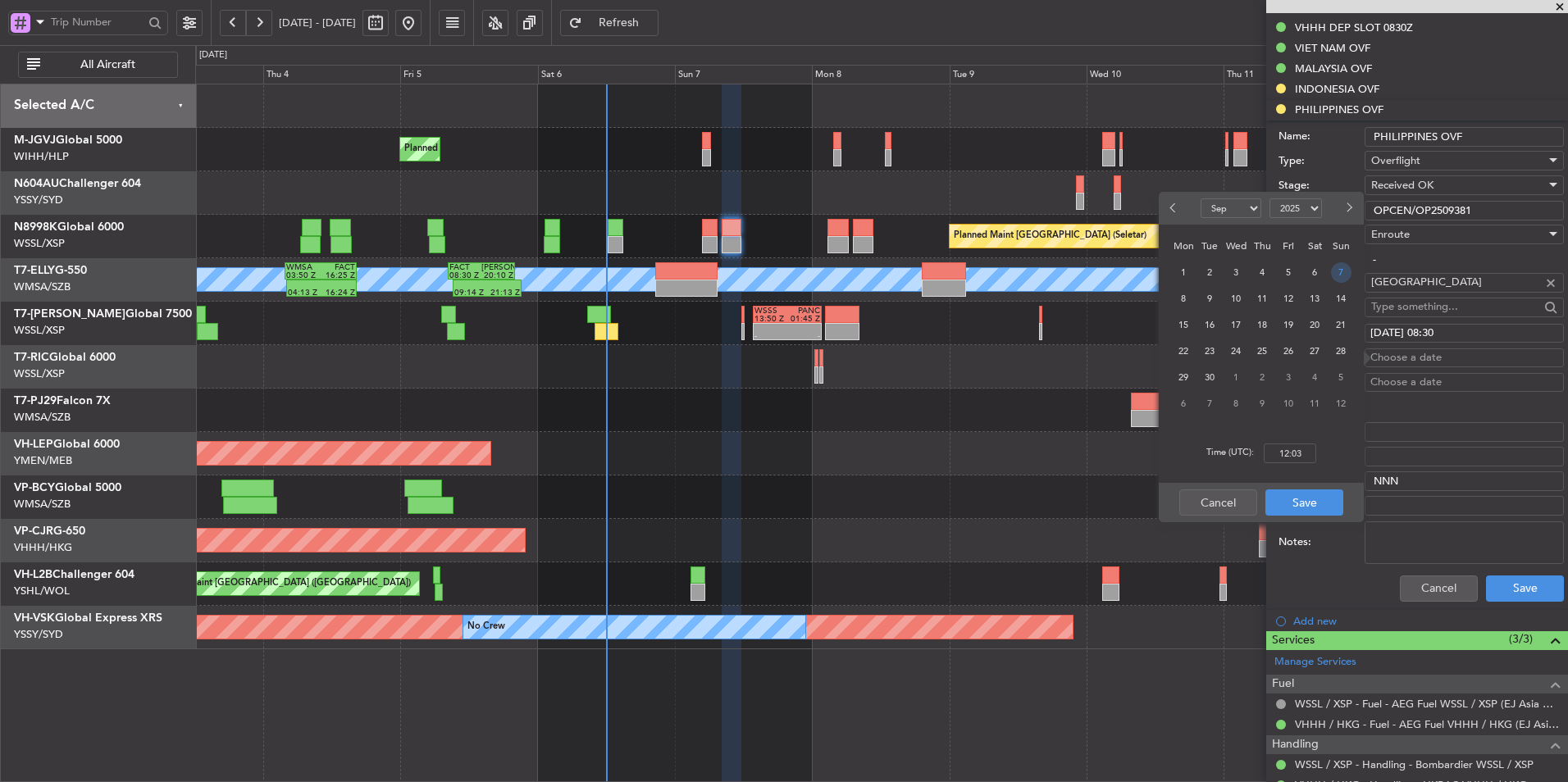
click at [1113, 272] on span "7" at bounding box center [1341, 273] width 21 height 21
click at [1113, 449] on input "00:00" at bounding box center [1290, 453] width 52 height 20
type input "08:30"
click at [1113, 494] on button "Save" at bounding box center [1304, 502] width 78 height 27
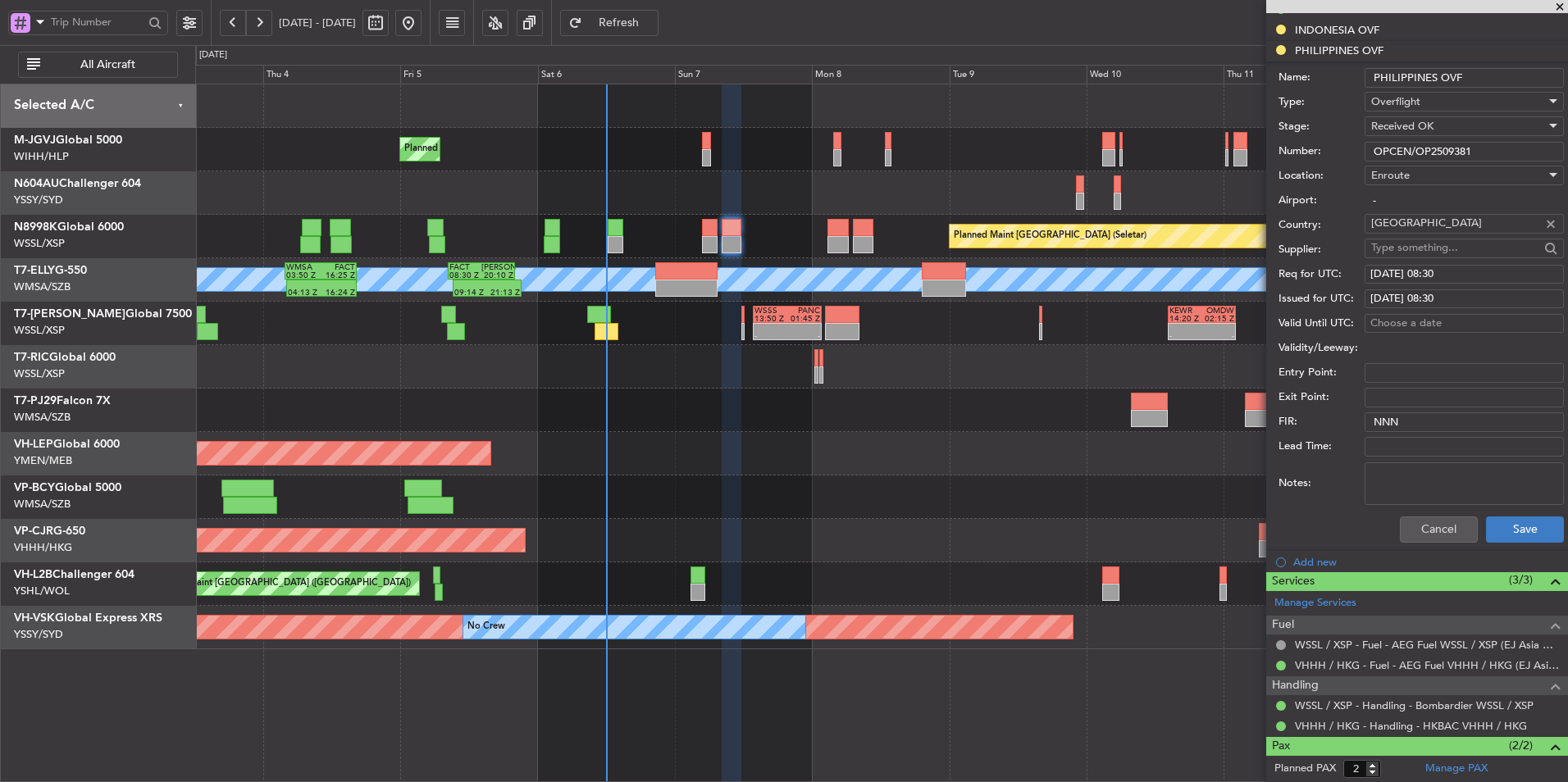
scroll to position [574, 0]
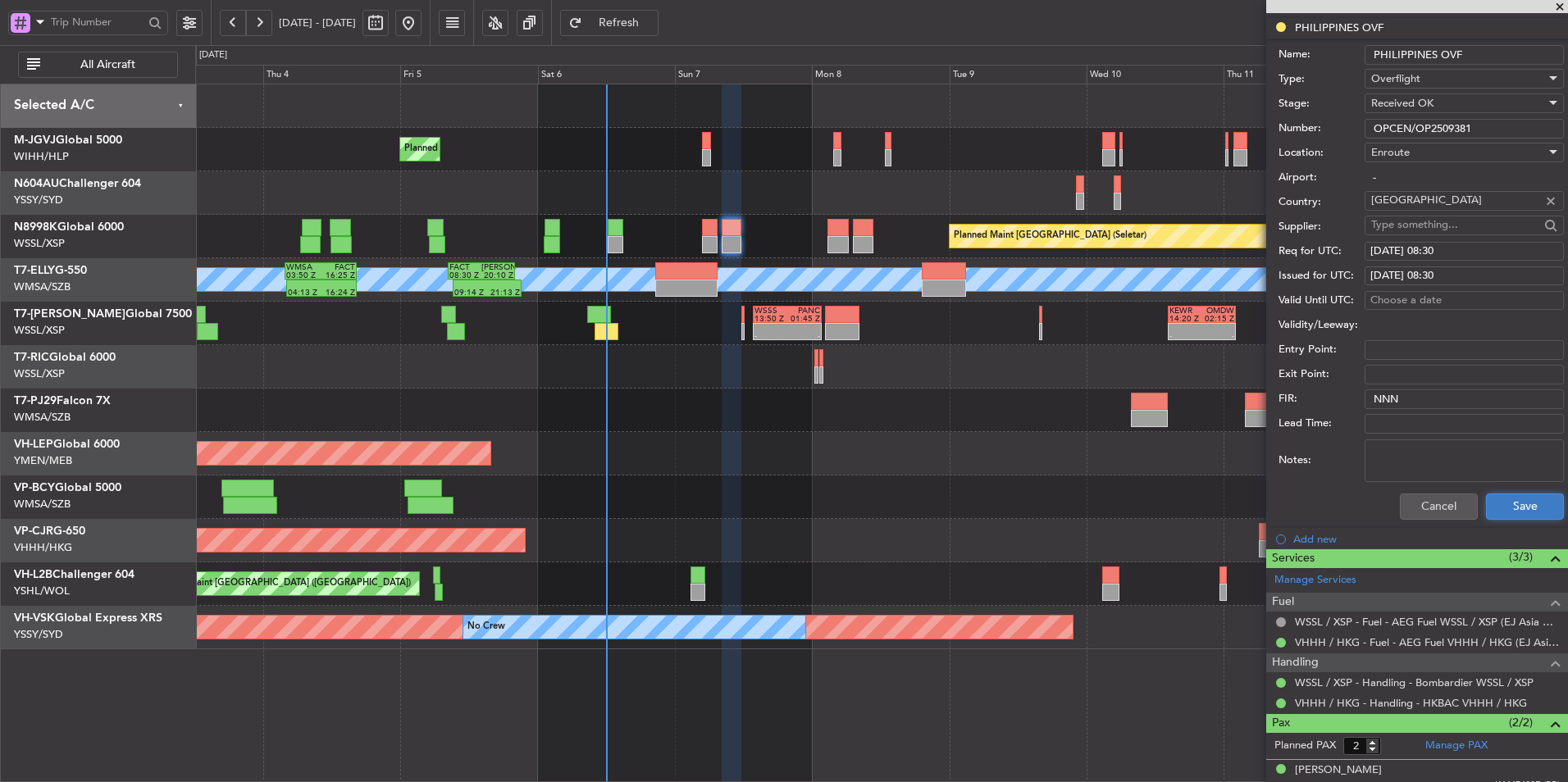
click at [1113, 512] on button "Save" at bounding box center [1525, 506] width 78 height 27
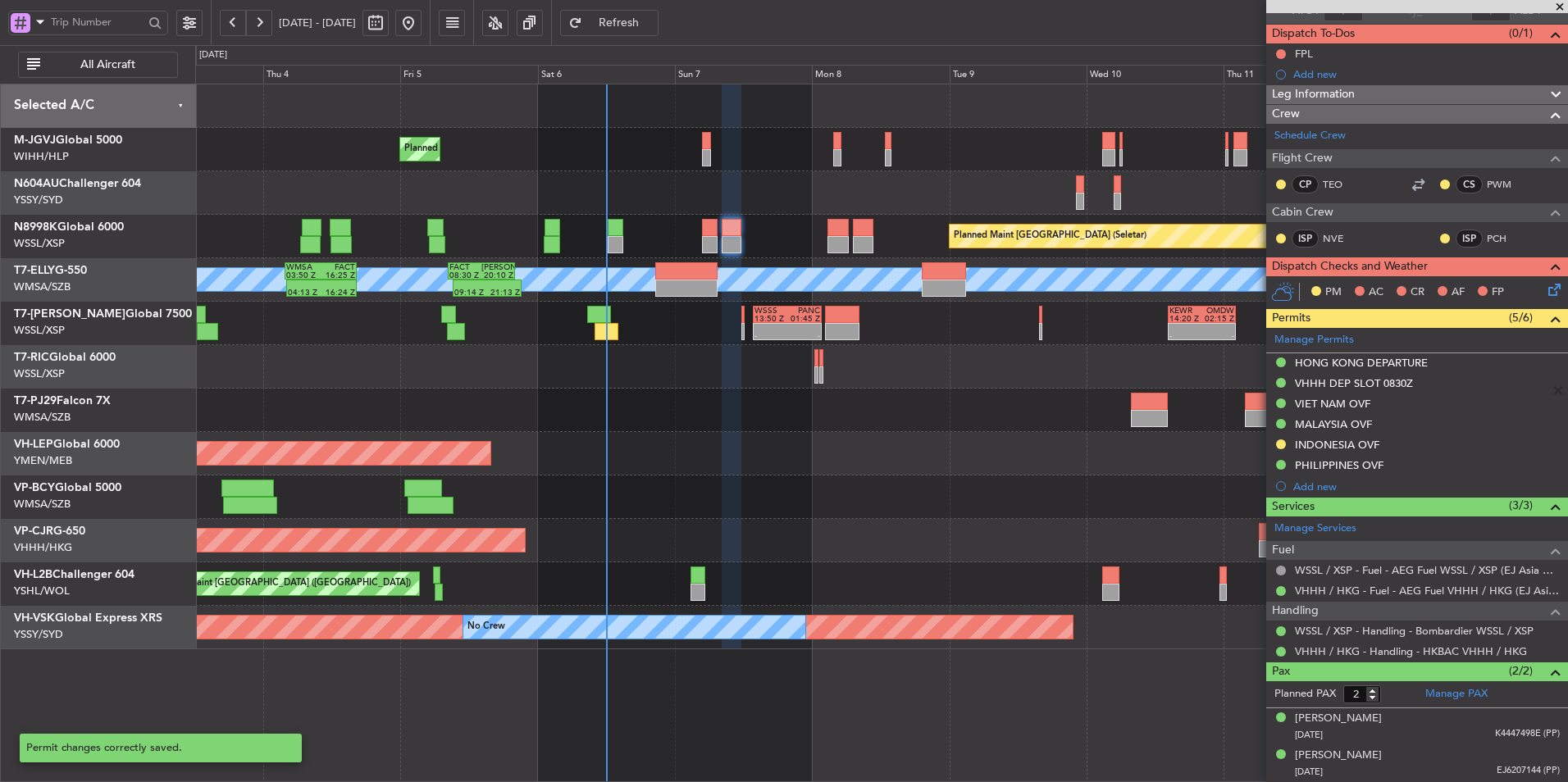
scroll to position [136, 0]
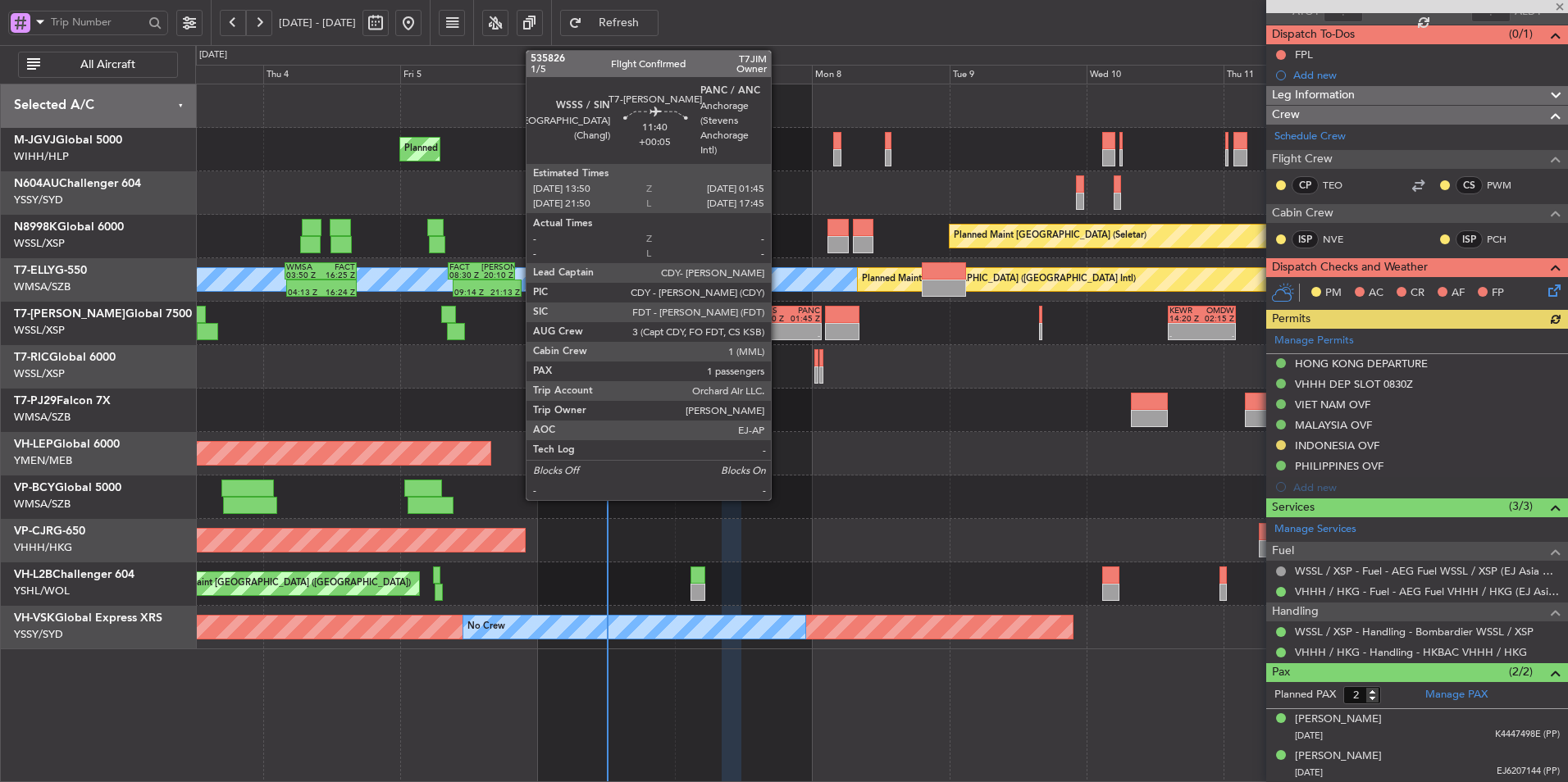
click at [779, 312] on div "WSSS" at bounding box center [771, 311] width 33 height 9
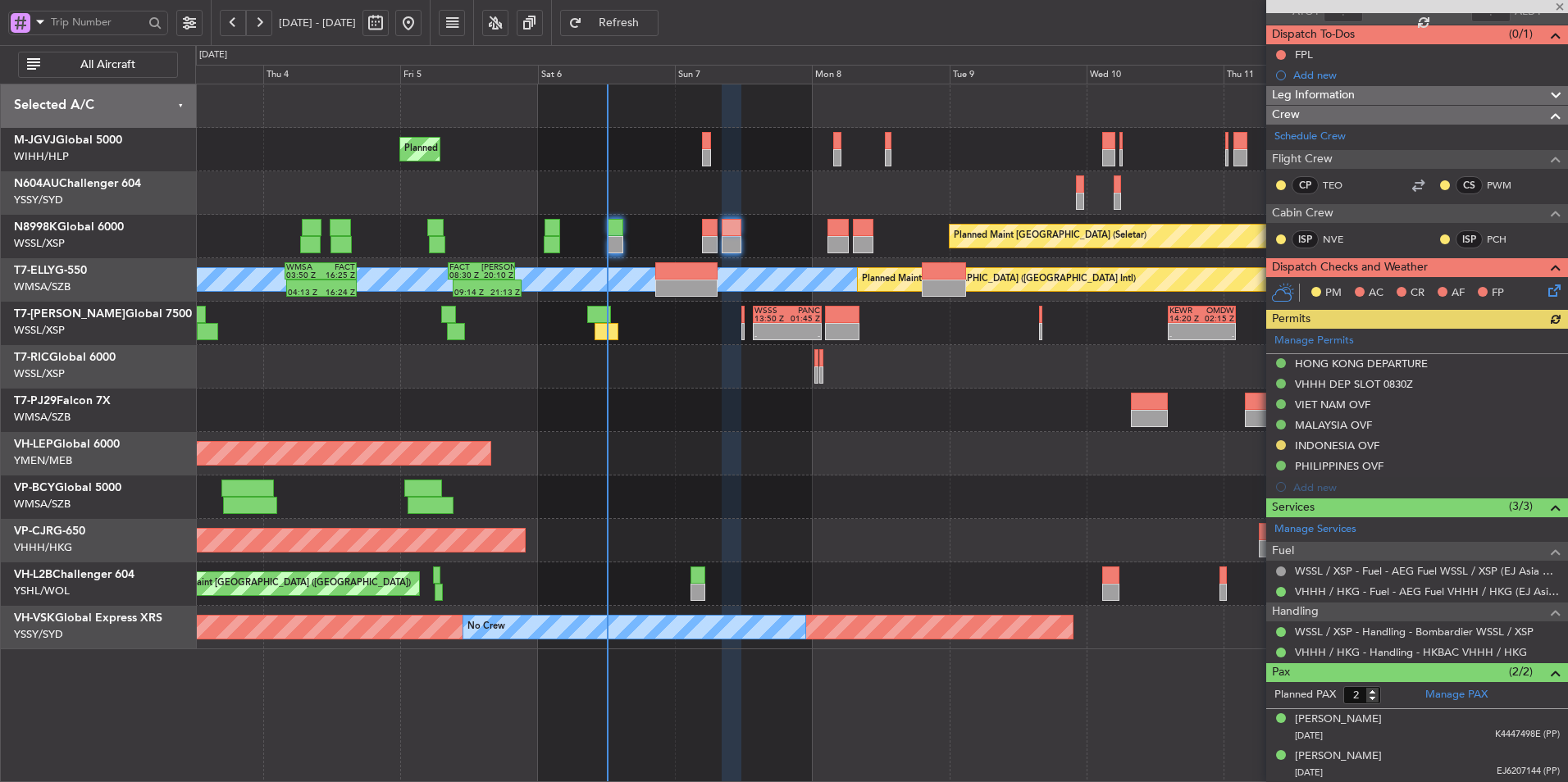
type input "1"
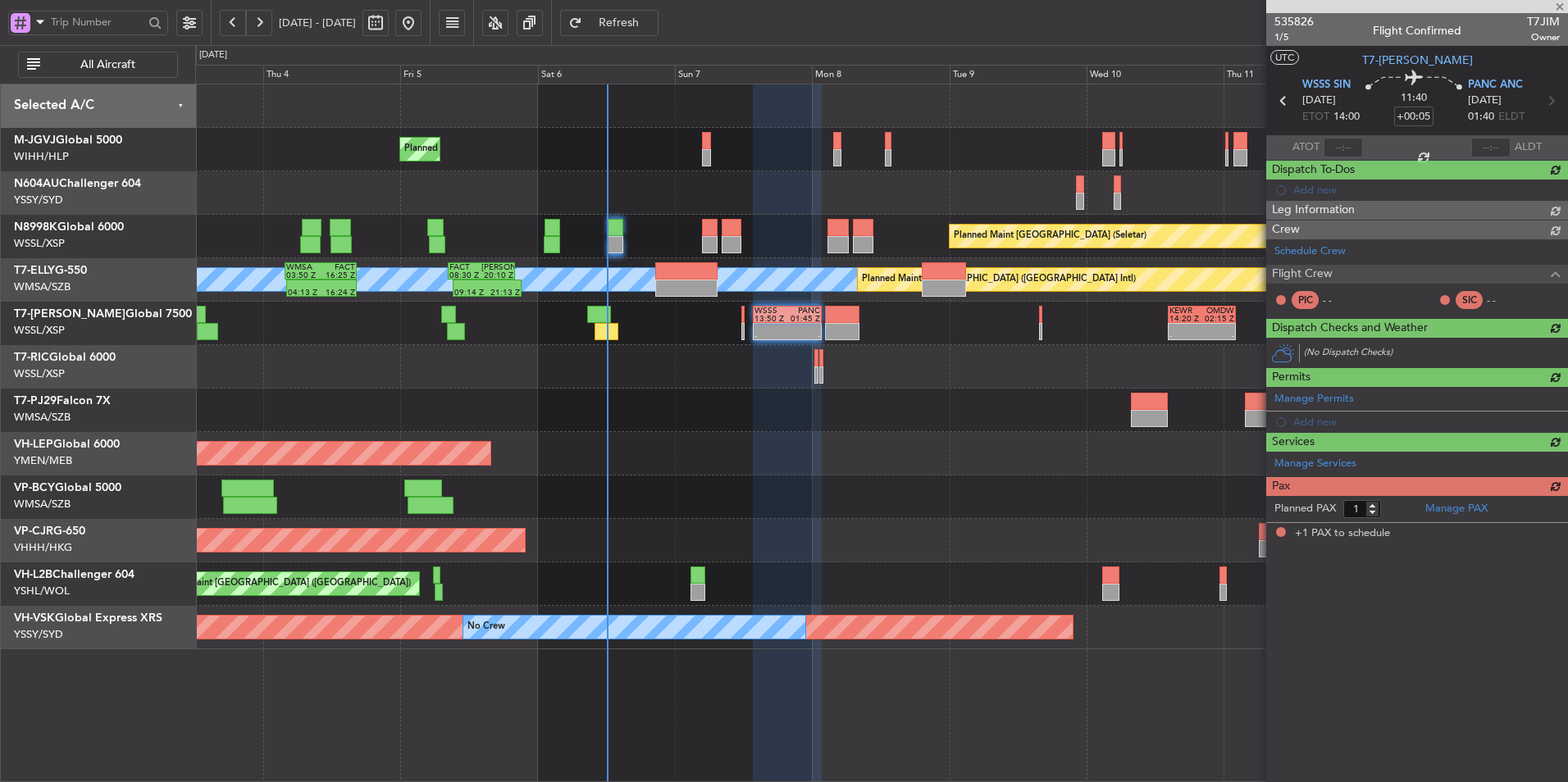
scroll to position [0, 0]
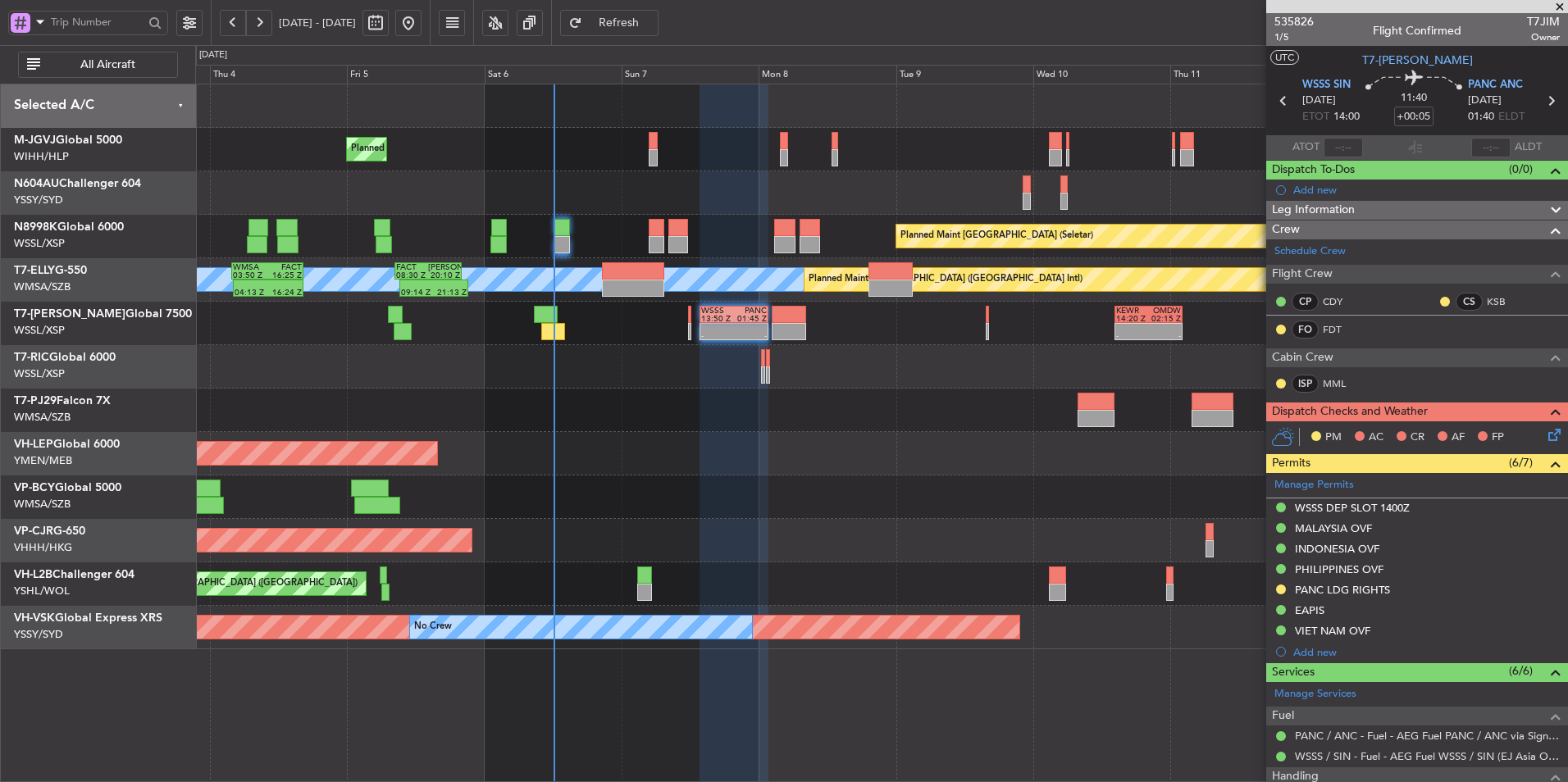
click at [703, 423] on div at bounding box center [881, 410] width 1372 height 44
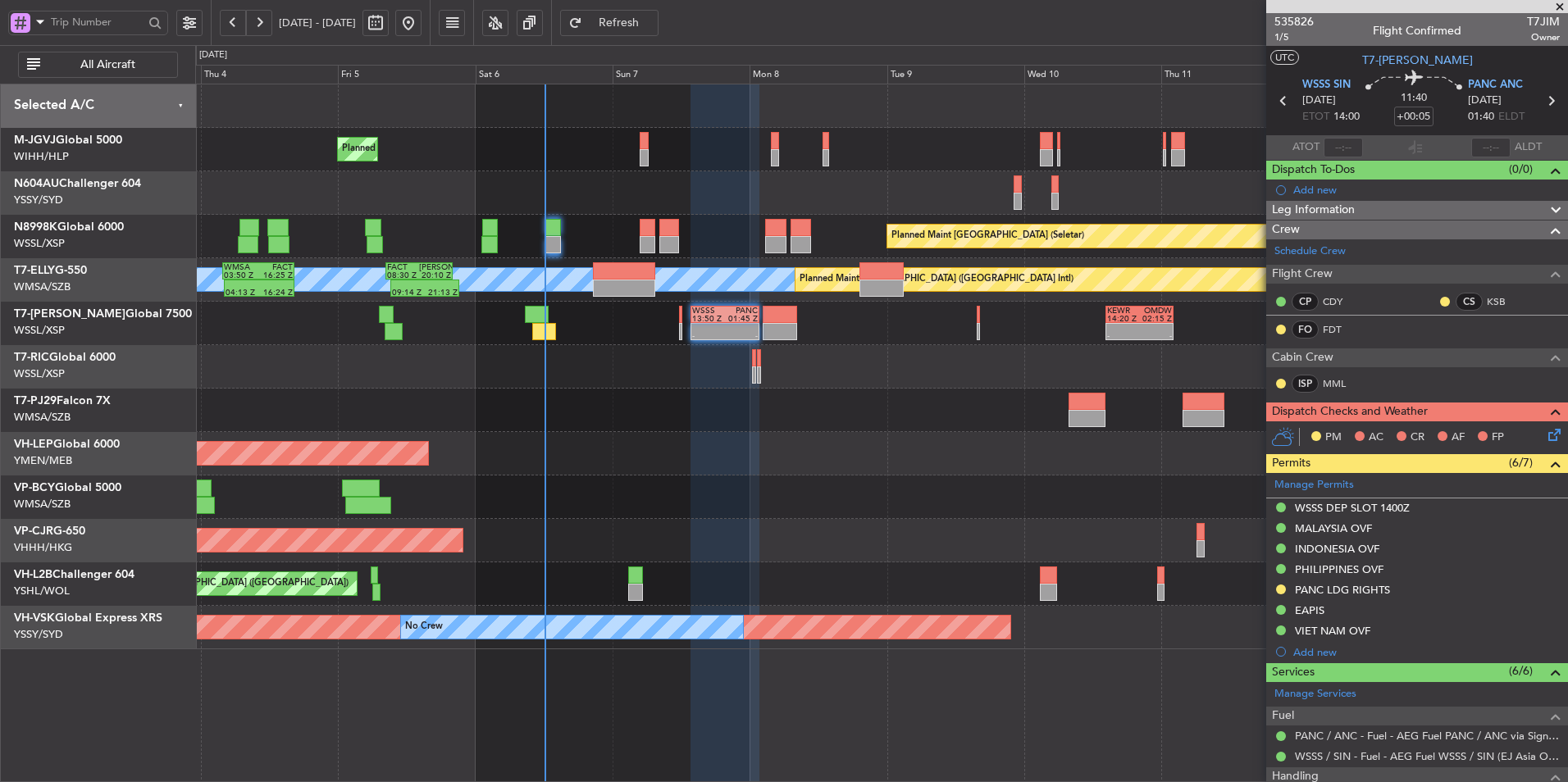
click at [980, 488] on div at bounding box center [881, 497] width 1372 height 44
click at [1113, 328] on link "FDT" at bounding box center [1341, 329] width 37 height 15
click at [657, 385] on div at bounding box center [881, 367] width 1372 height 44
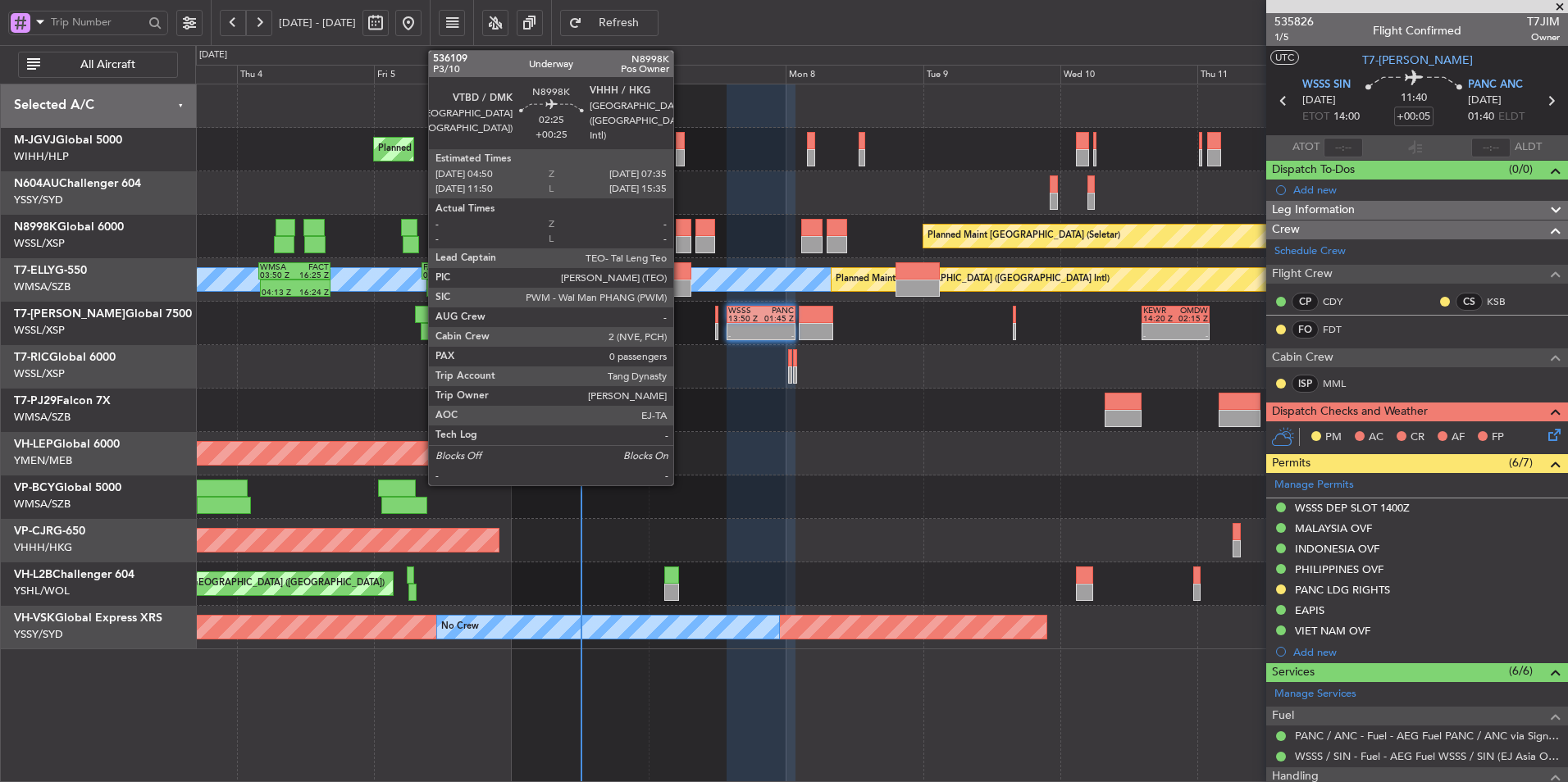
click at [681, 243] on div at bounding box center [684, 245] width 16 height 17
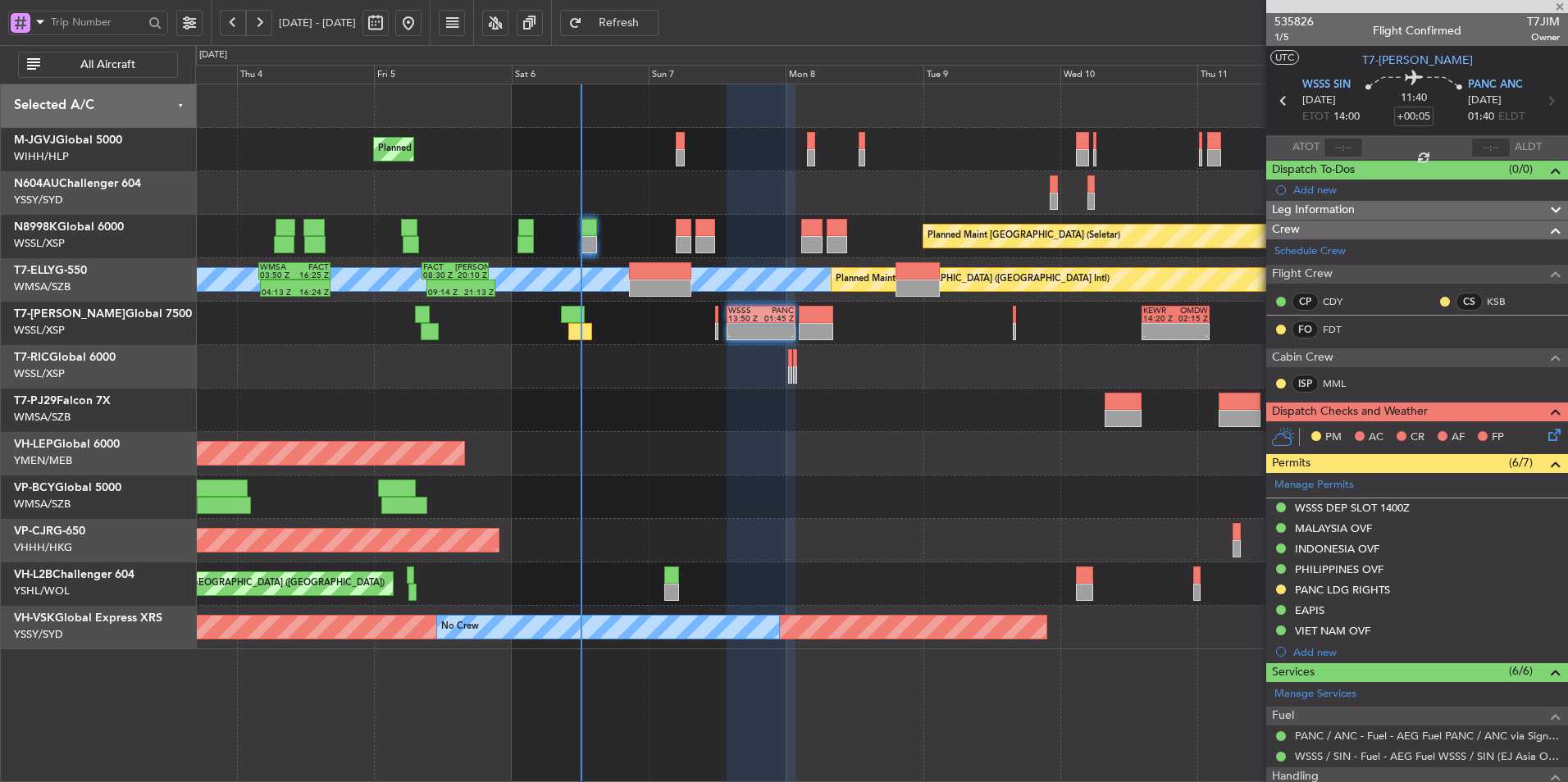
type input "+00:25"
type input "0"
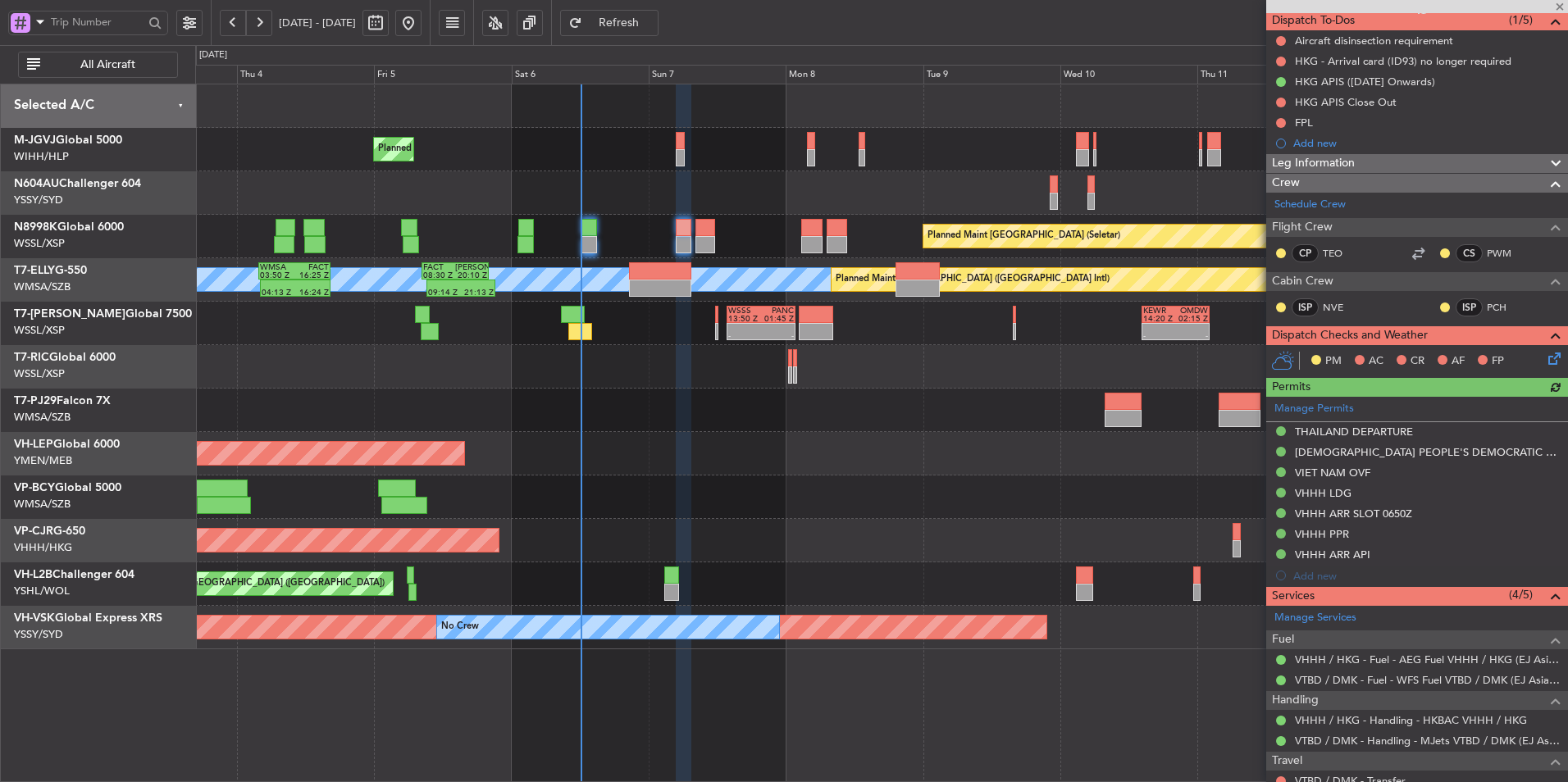
scroll to position [204, 0]
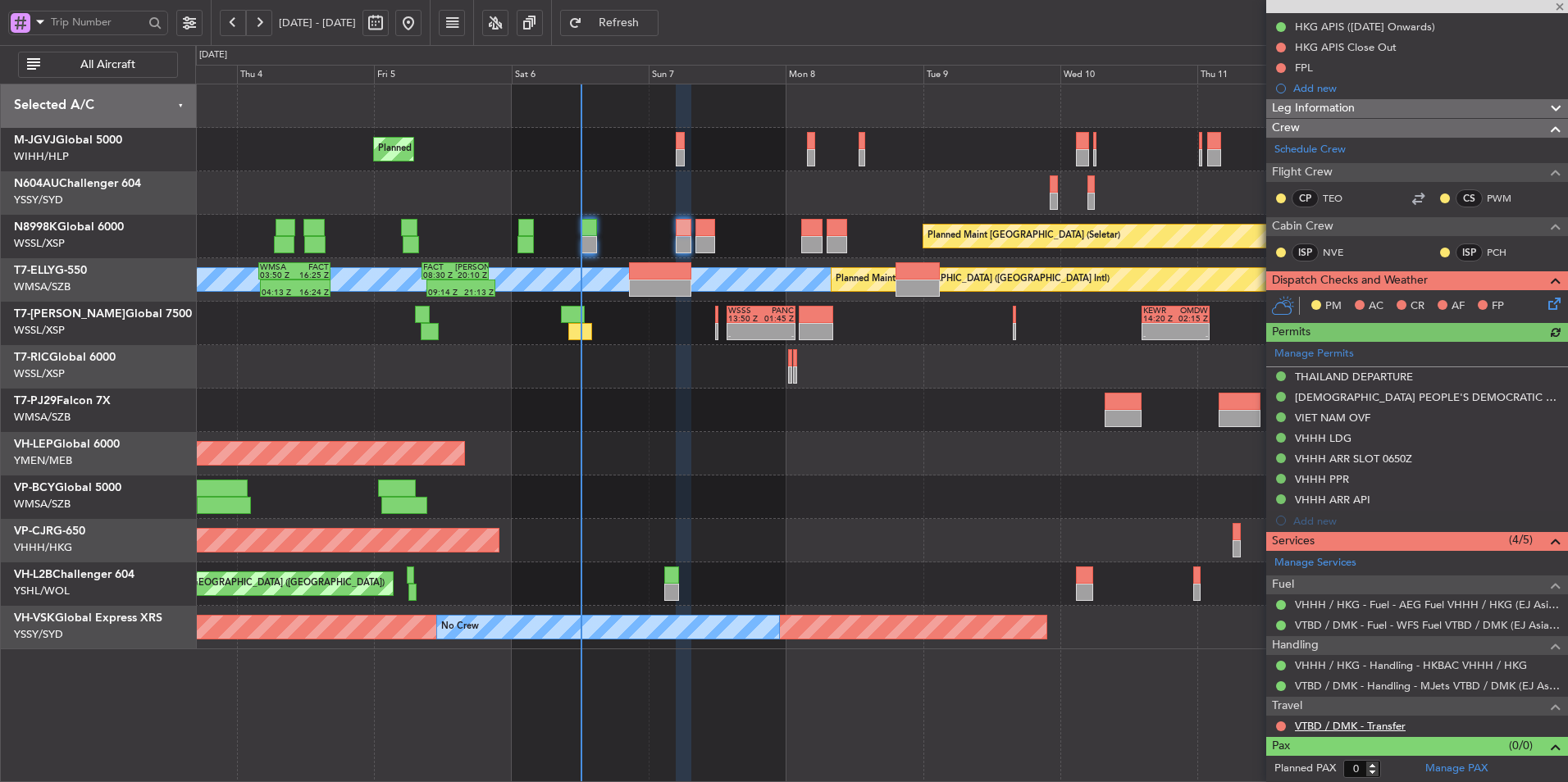
click at [1113, 525] on link "VTBD / DMK - Transfer" at bounding box center [1350, 726] width 111 height 14
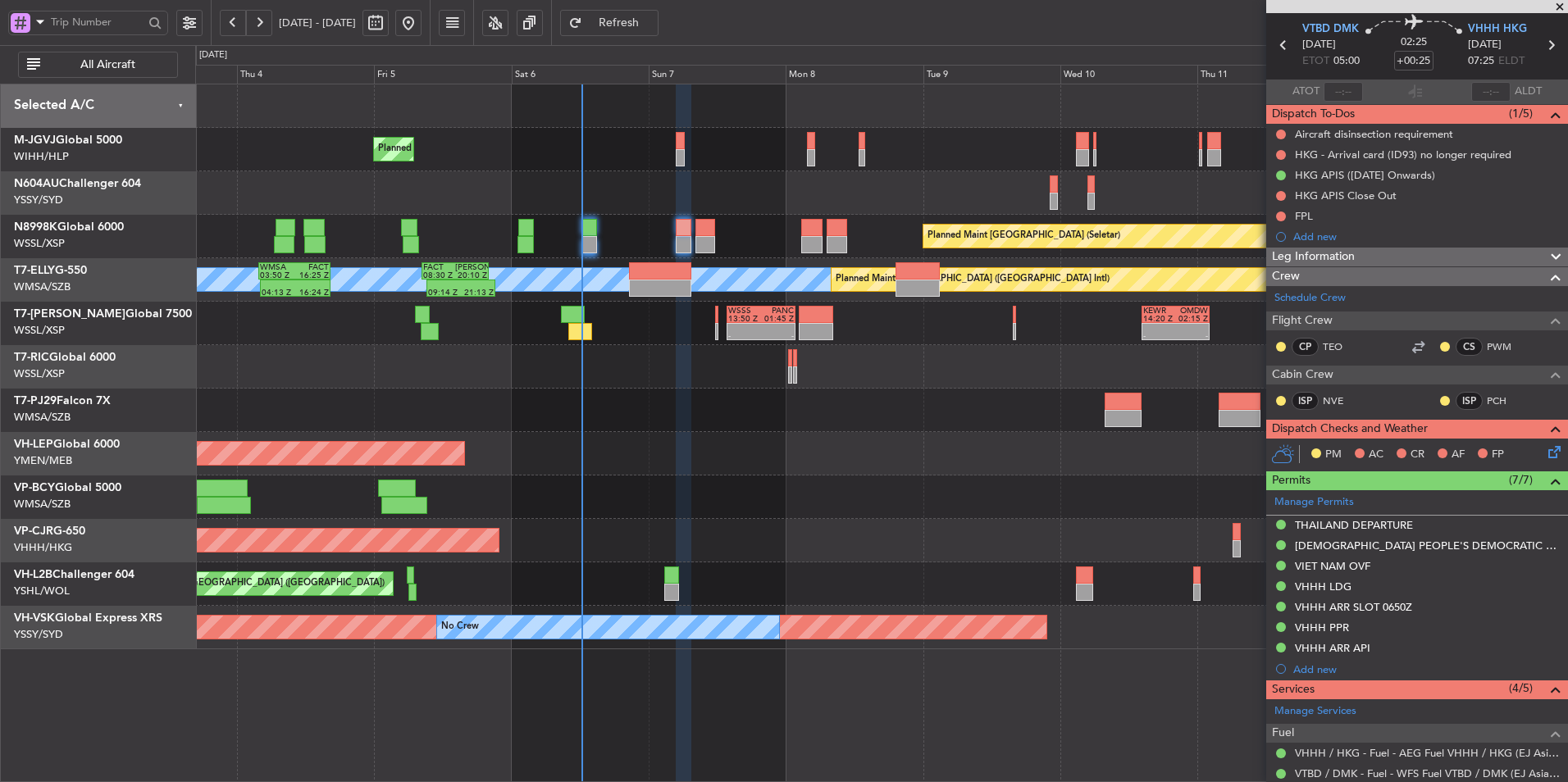
scroll to position [0, 0]
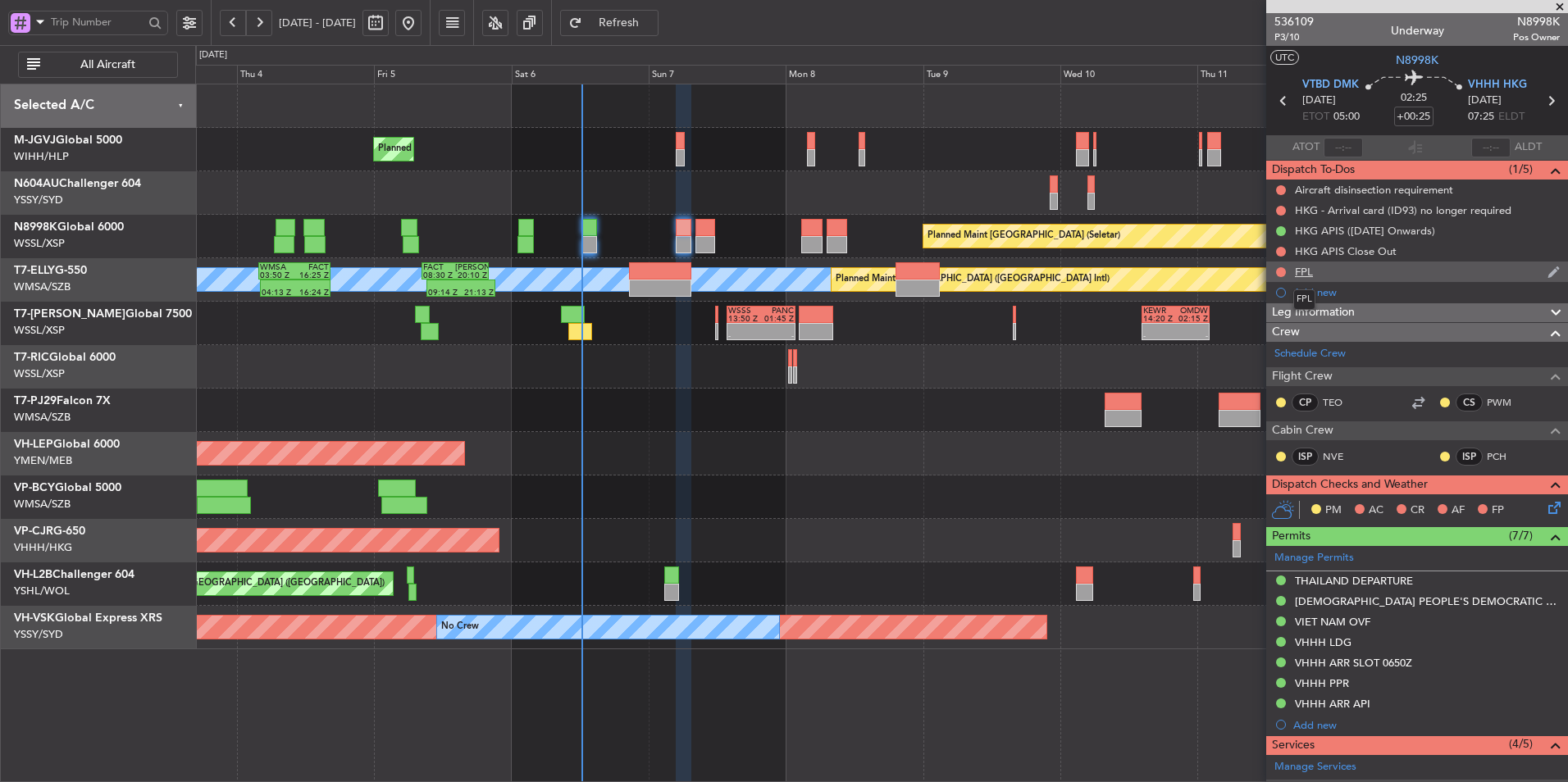
click at [1113, 268] on div "FPL" at bounding box center [1304, 272] width 18 height 14
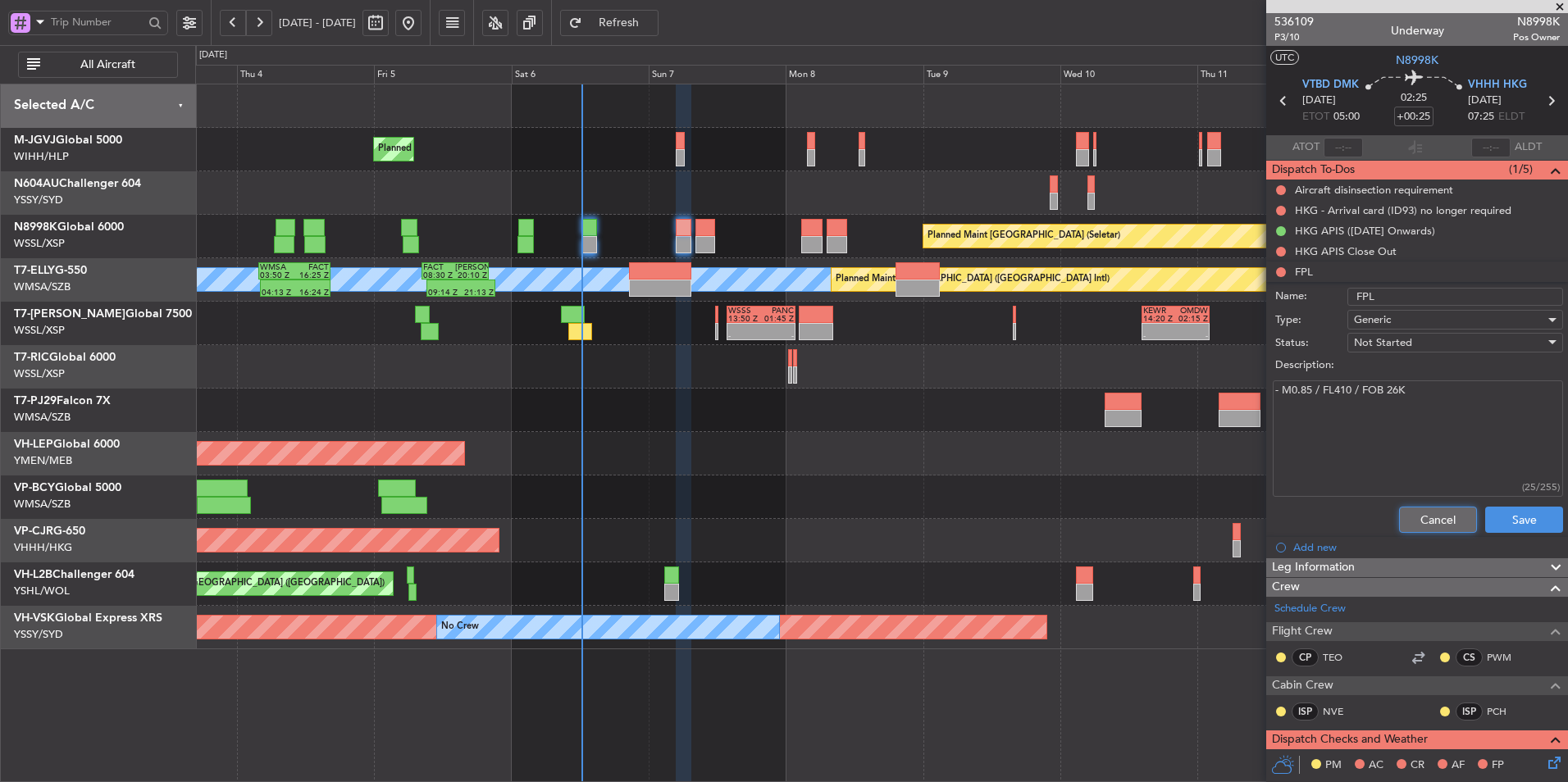
click at [1113, 508] on button "Cancel" at bounding box center [1438, 519] width 78 height 27
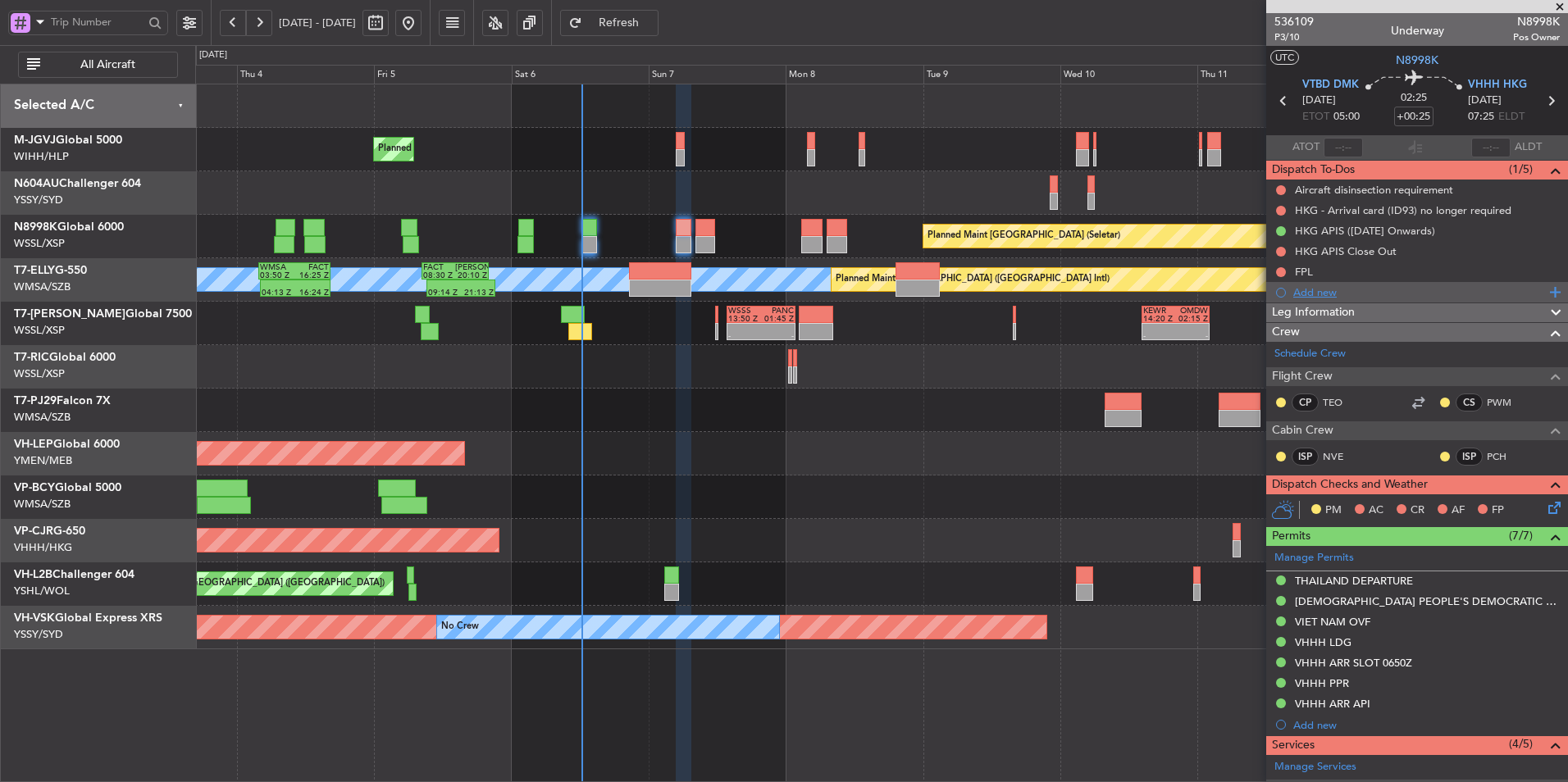
click at [1113, 291] on div "Add new" at bounding box center [1419, 292] width 252 height 14
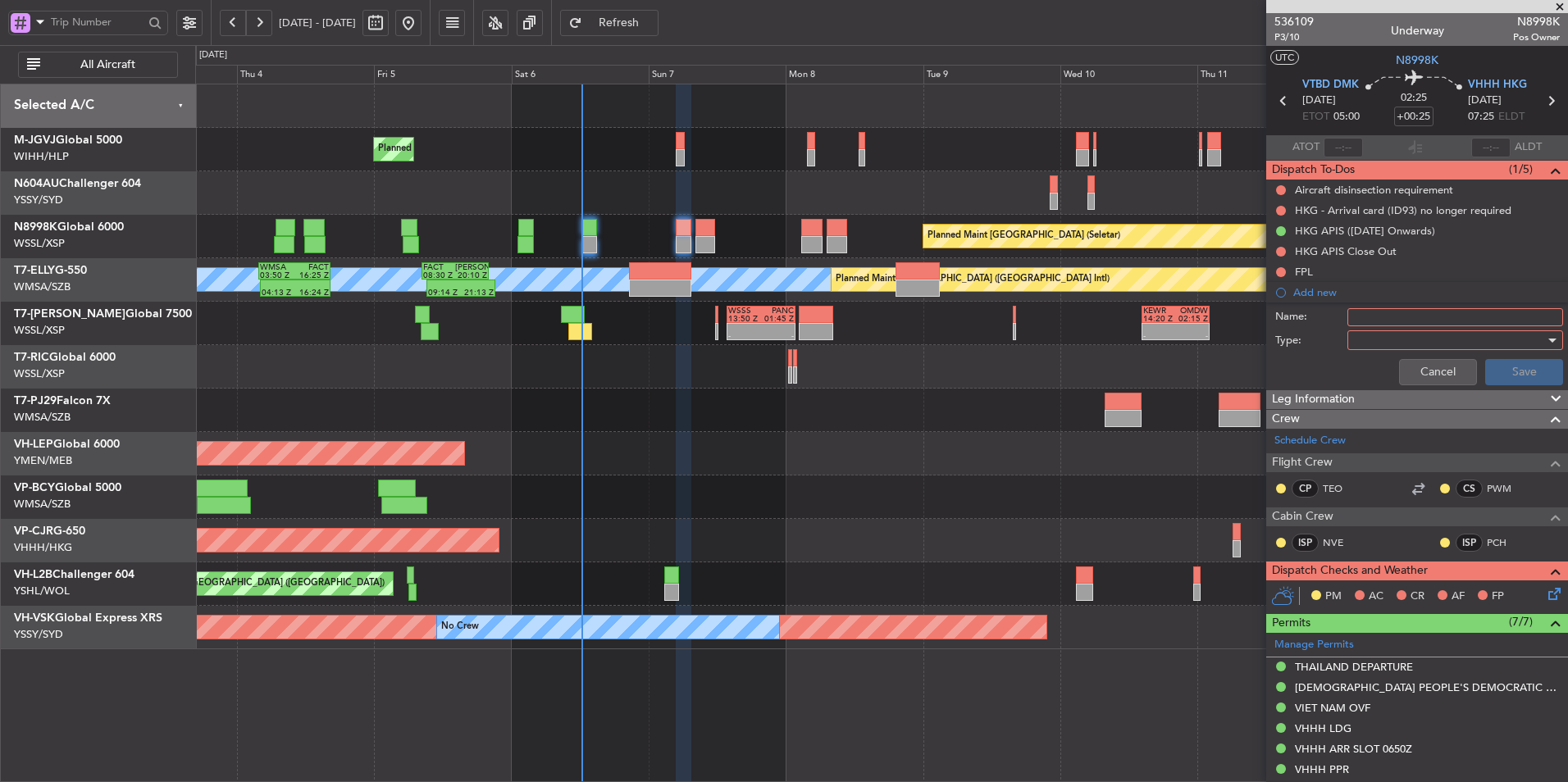
click at [1113, 313] on input "Name:" at bounding box center [1455, 317] width 216 height 18
type input "SERVICES - VTBD"
click at [1113, 336] on div at bounding box center [1449, 340] width 191 height 25
click at [1113, 355] on div at bounding box center [784, 391] width 1568 height 782
click at [1113, 342] on div at bounding box center [1449, 340] width 191 height 25
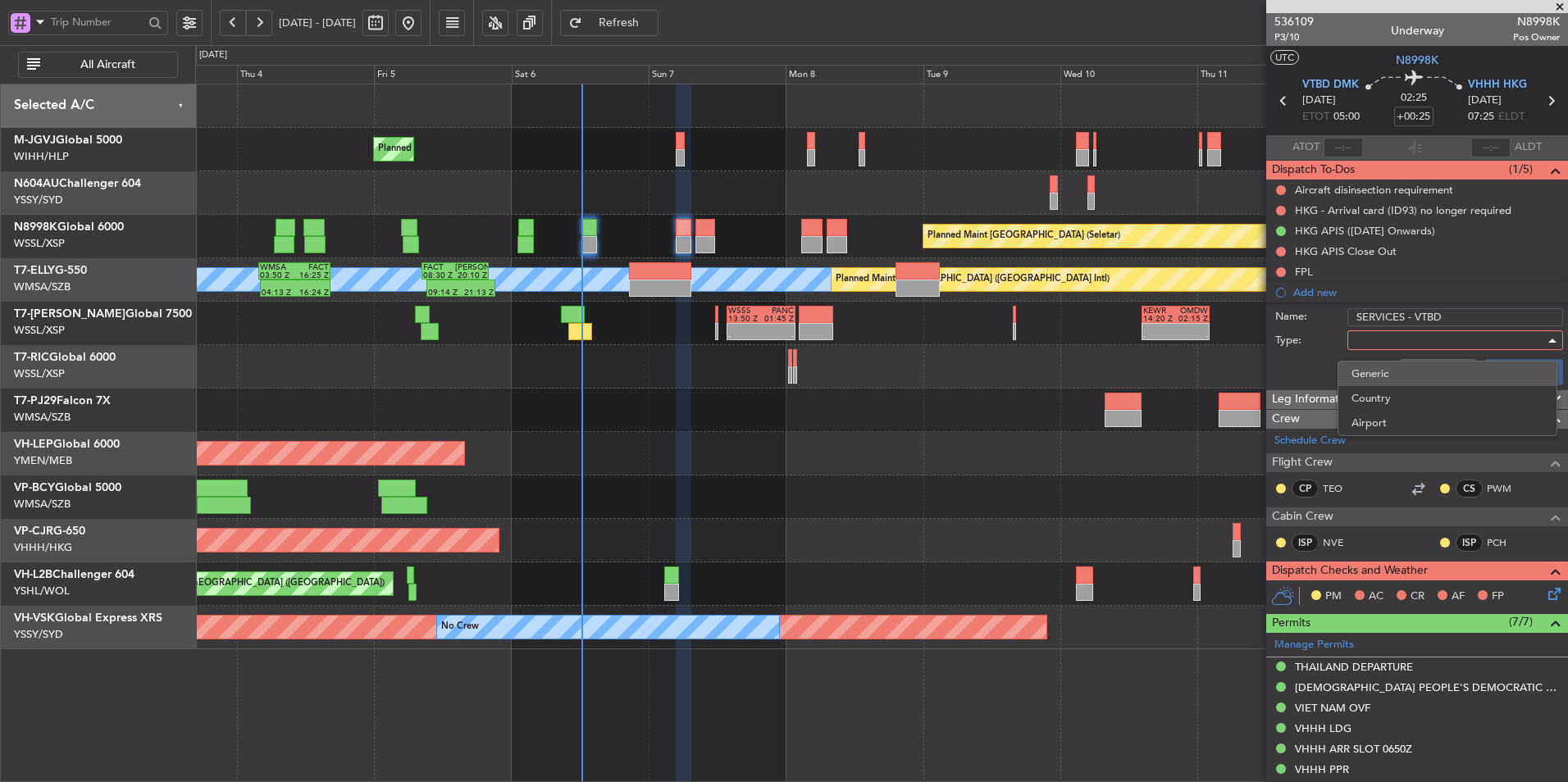
click at [1113, 373] on span "Generic" at bounding box center [1448, 373] width 192 height 25
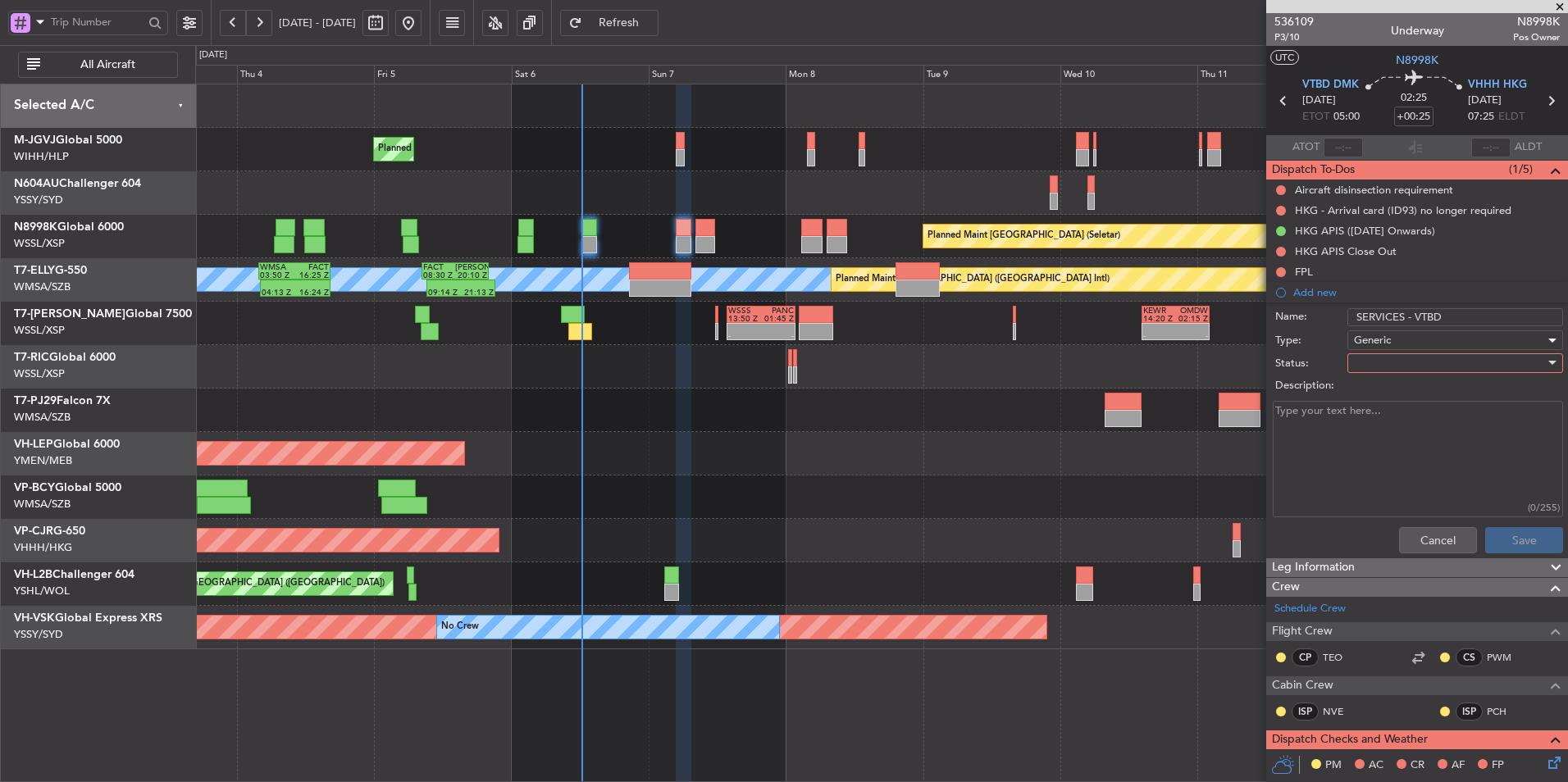
click at [1113, 357] on div at bounding box center [1449, 363] width 191 height 25
click at [1113, 384] on span "Not Started" at bounding box center [1448, 396] width 192 height 25
click at [1113, 427] on textarea "Description:" at bounding box center [1419, 459] width 290 height 118
click at [1113, 416] on textarea "Description:" at bounding box center [1419, 459] width 290 height 118
paste textarea "Fuel (FOB 29K), 15 Kg Wet ice."
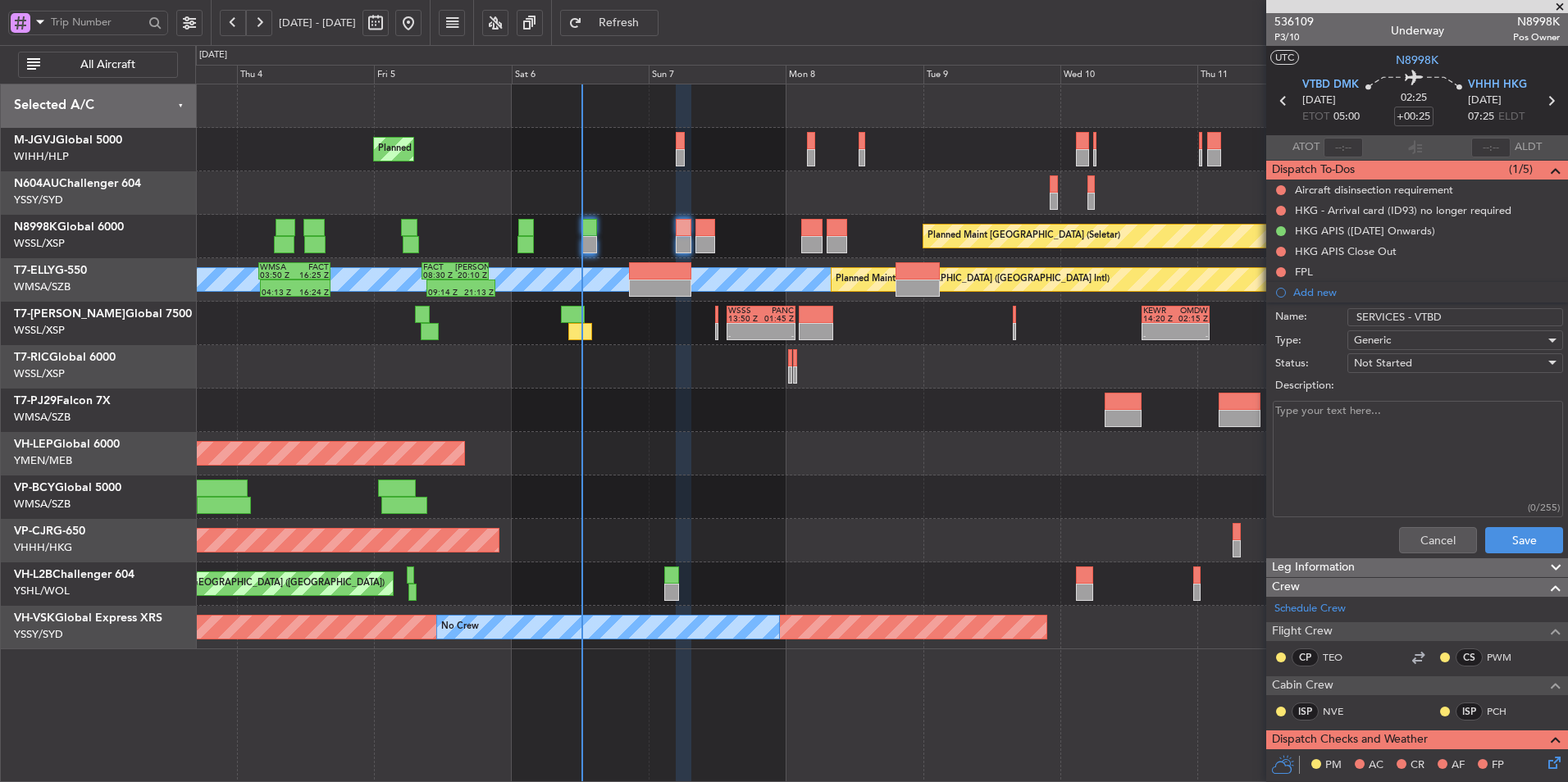
type textarea "Fuel (FOB 29K), 15 Kg Wet ice."
click at [1113, 525] on button "Save" at bounding box center [1524, 540] width 78 height 27
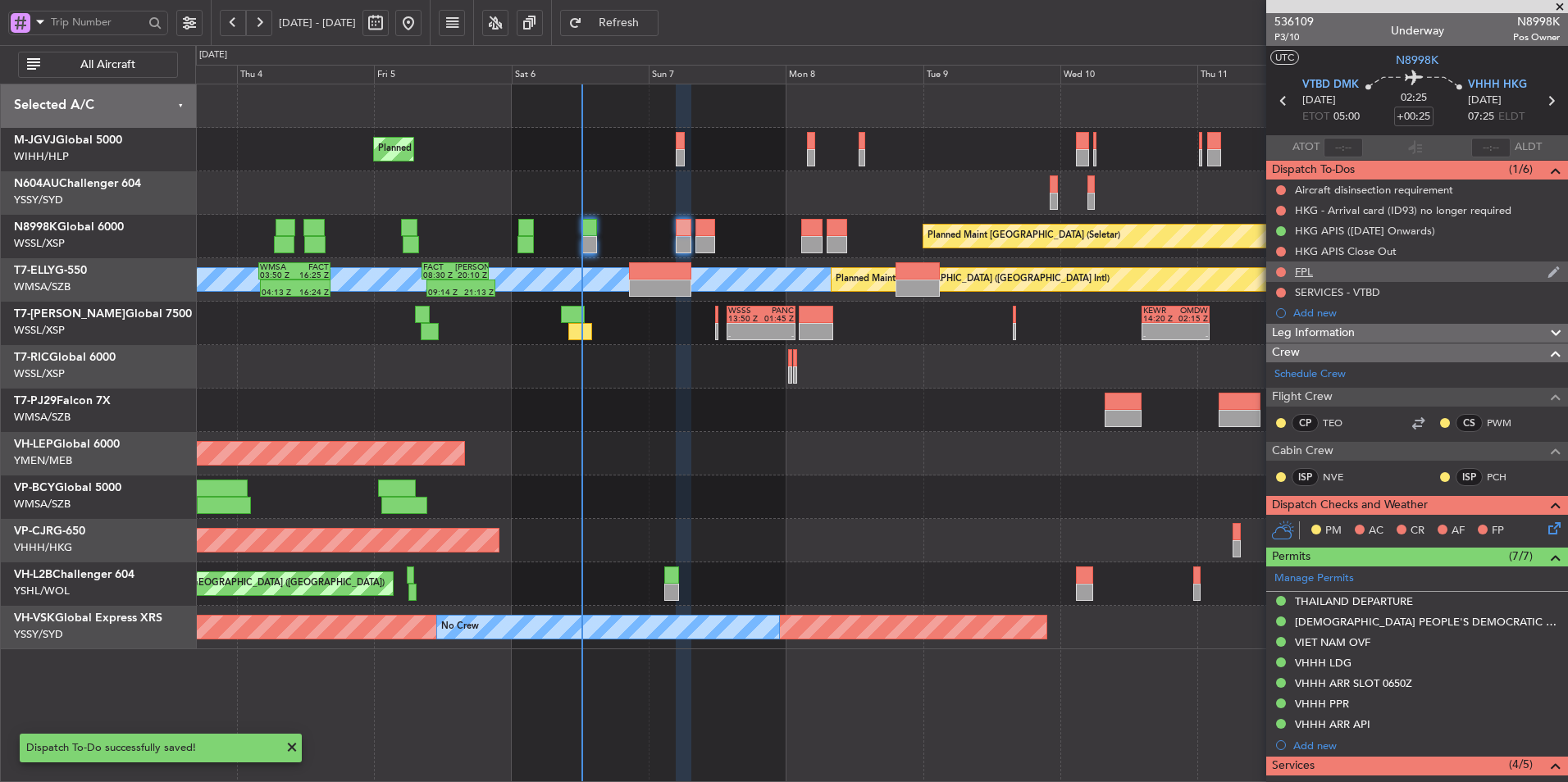
click at [1113, 270] on div "FPL" at bounding box center [1304, 272] width 18 height 14
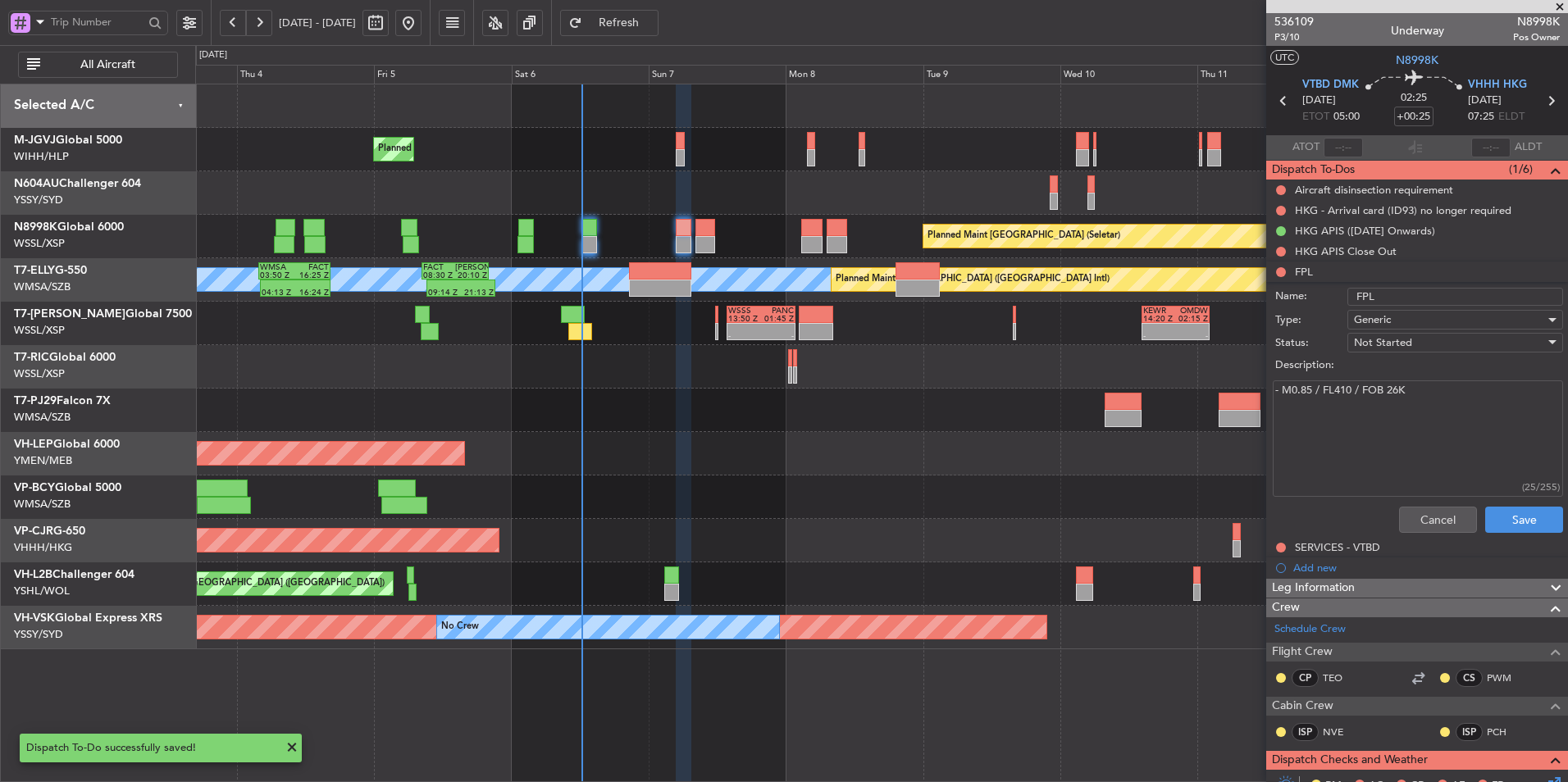
click at [1113, 390] on textarea "- M0.85 / FL410 / FOB 26K" at bounding box center [1419, 439] width 290 height 118
type textarea "- M0.85 / FL410 / FOB 29K"
click at [1113, 525] on button "Save" at bounding box center [1524, 519] width 78 height 27
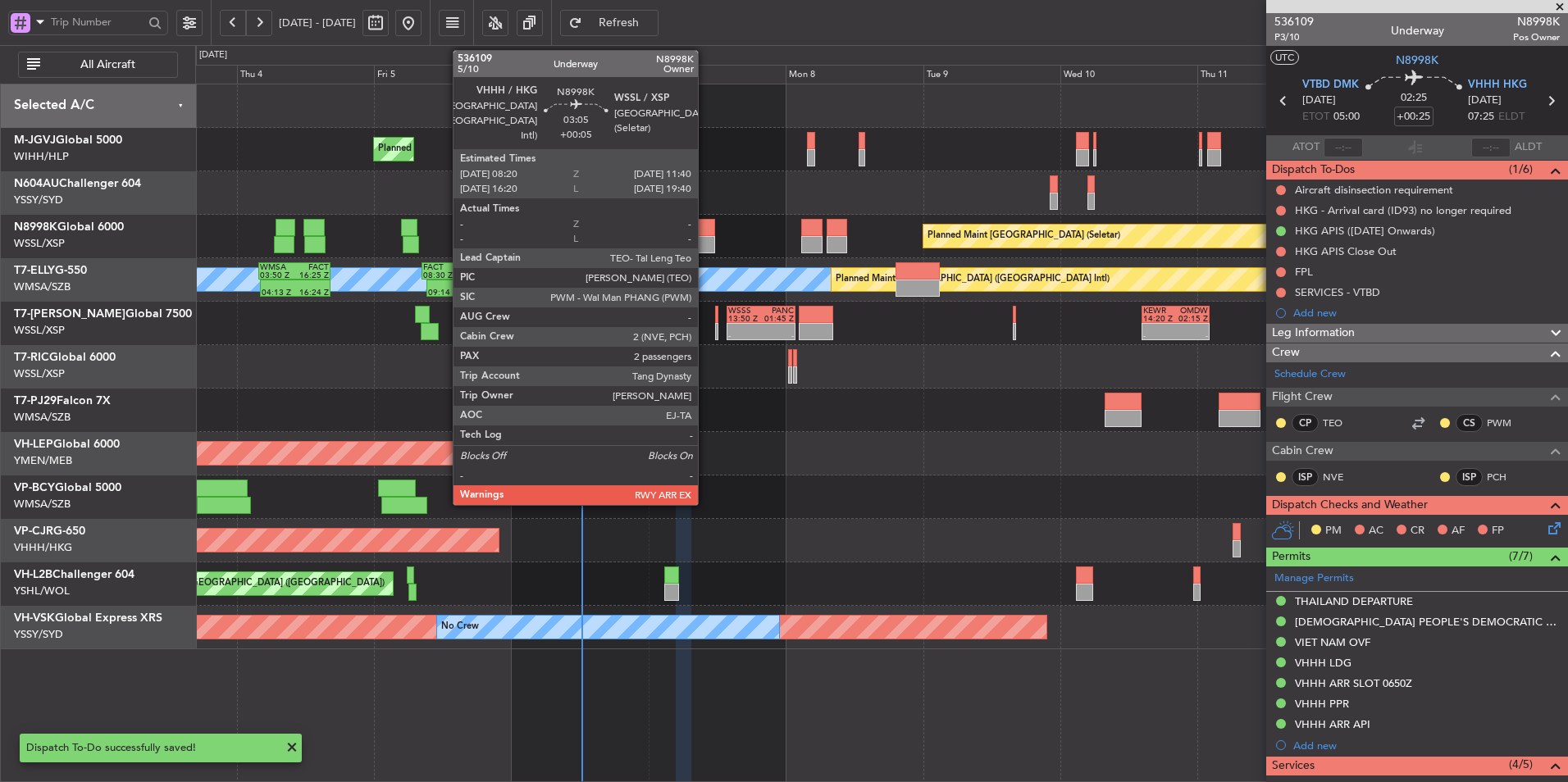
click at [706, 239] on div at bounding box center [705, 245] width 20 height 17
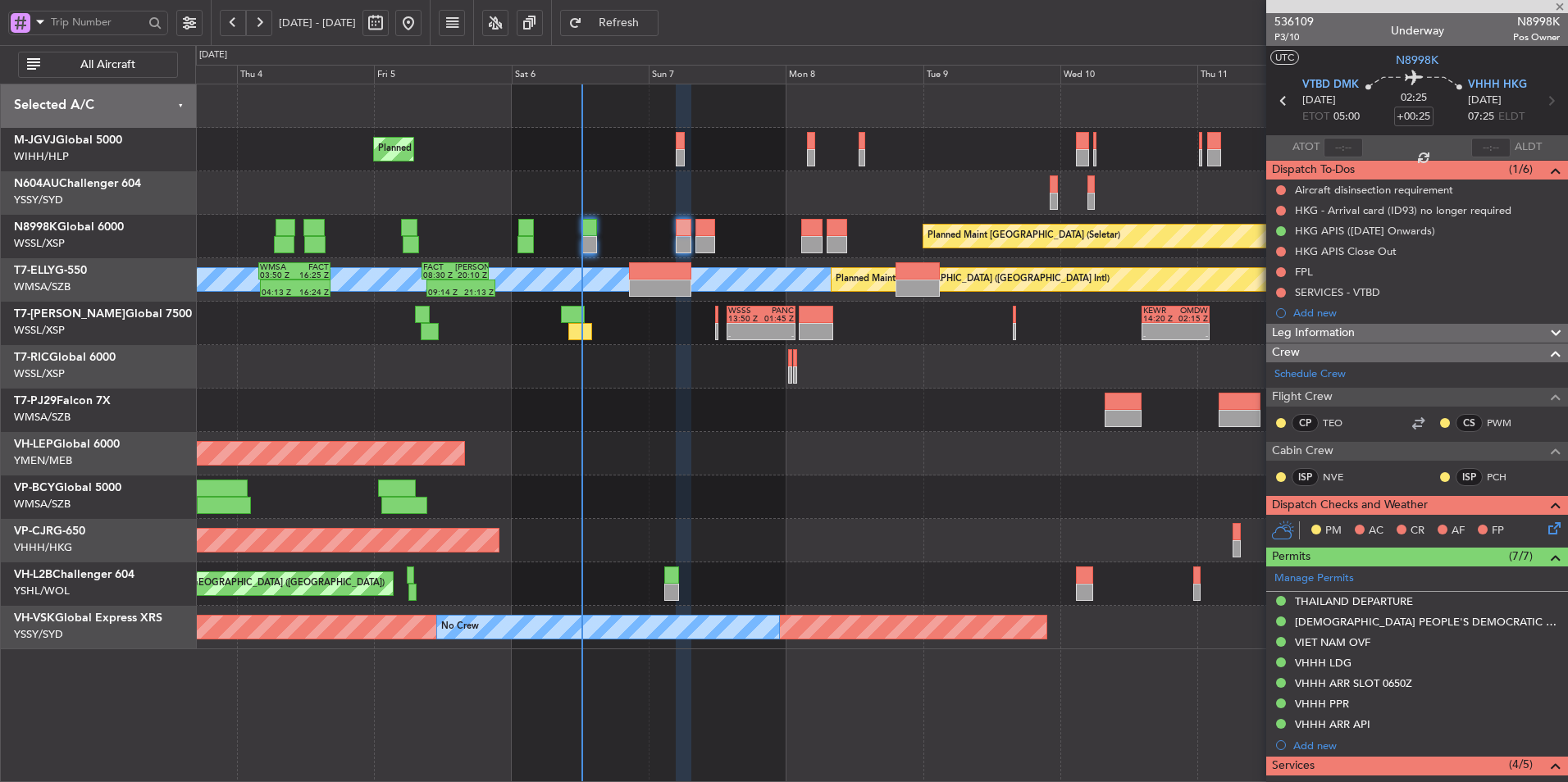
type input "+00:05"
type input "2"
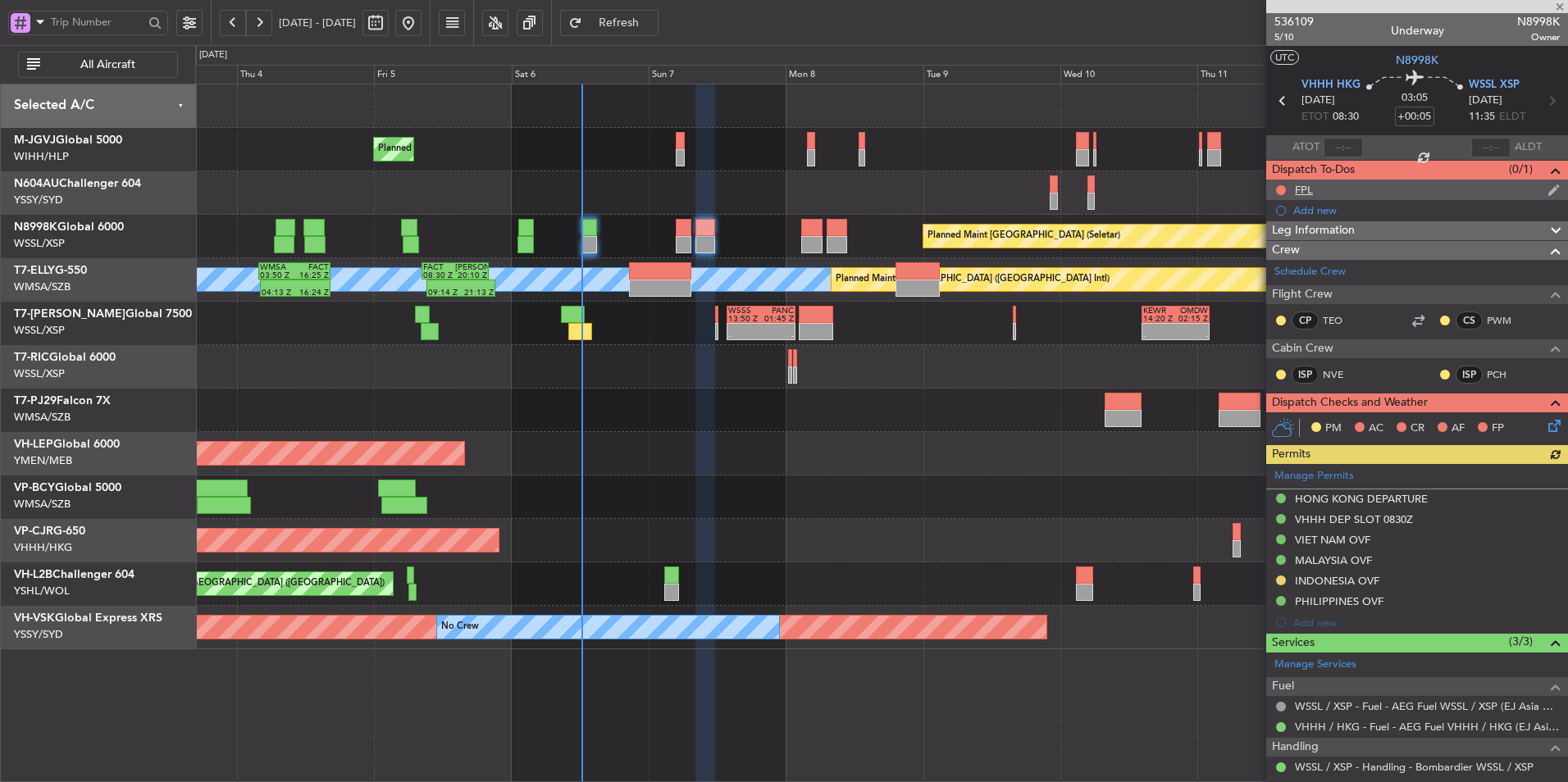
click at [1113, 185] on div "FPL" at bounding box center [1304, 190] width 18 height 14
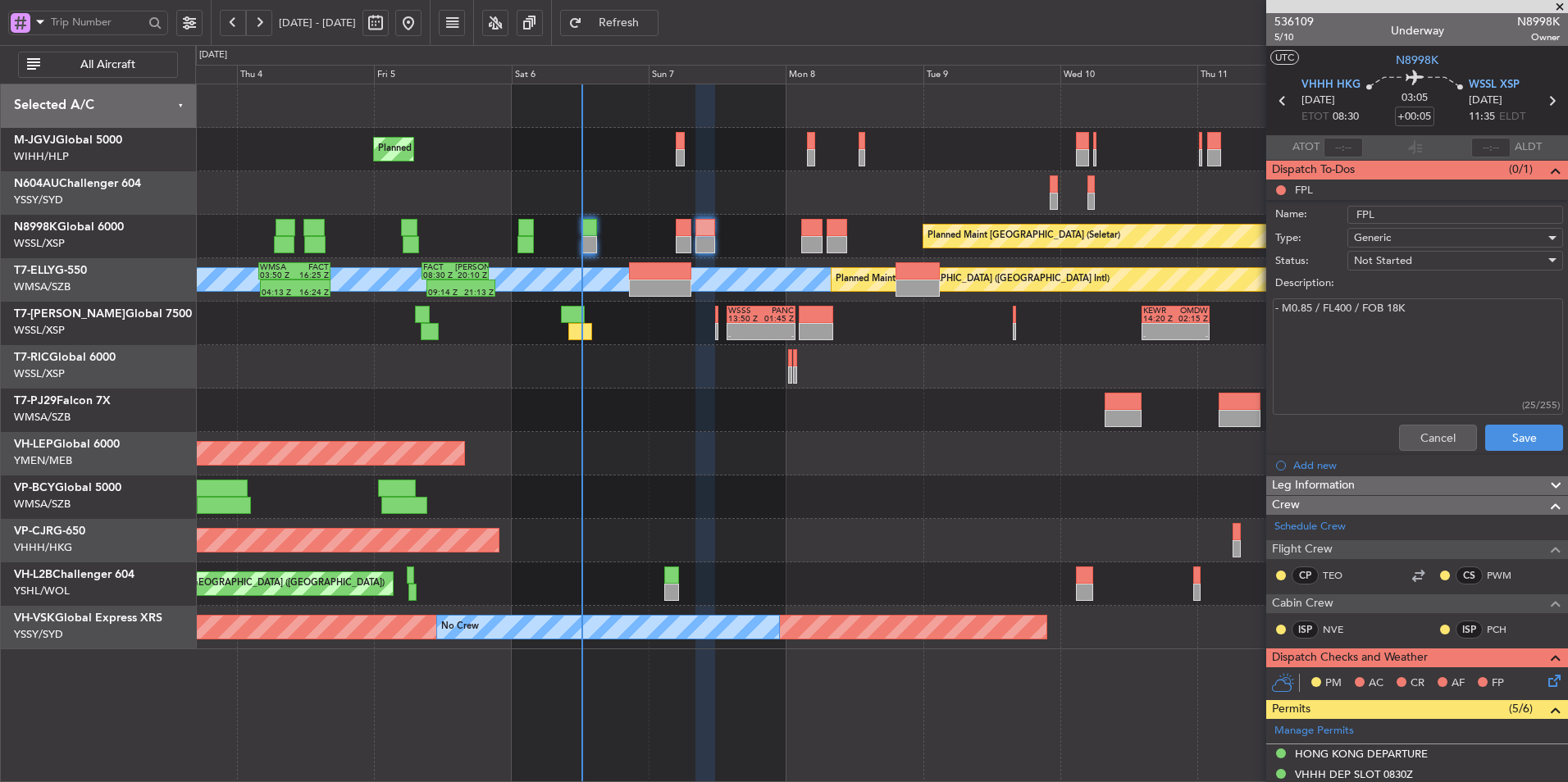
click at [1113, 308] on textarea "- M0.85 / FL400 / FOB 18K" at bounding box center [1419, 357] width 290 height 118
type textarea "- M0.85 / FL400 / FOB 20K"
click at [1113, 448] on button "Save" at bounding box center [1524, 438] width 78 height 27
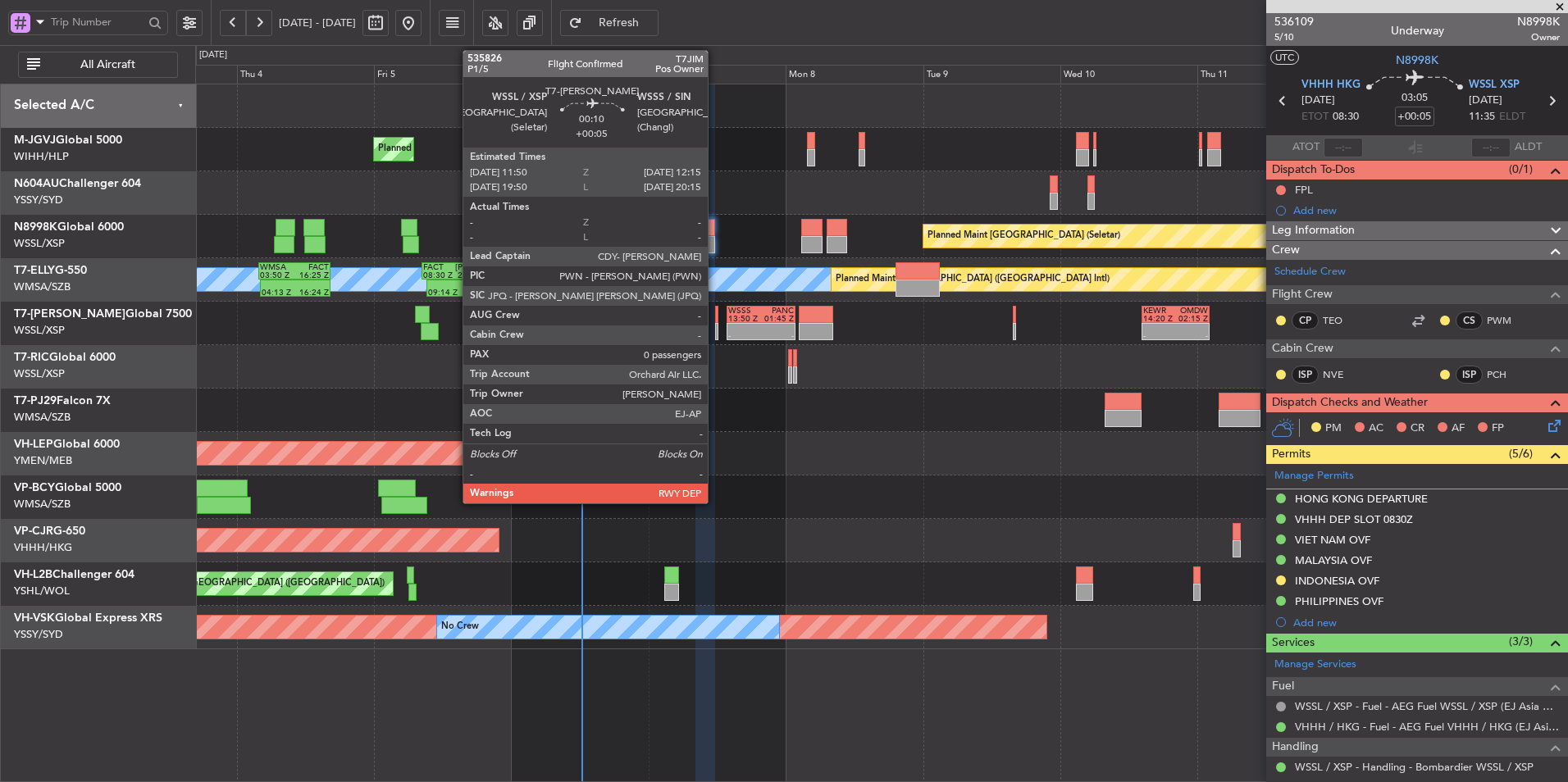
click at [715, 316] on div at bounding box center [716, 314] width 3 height 17
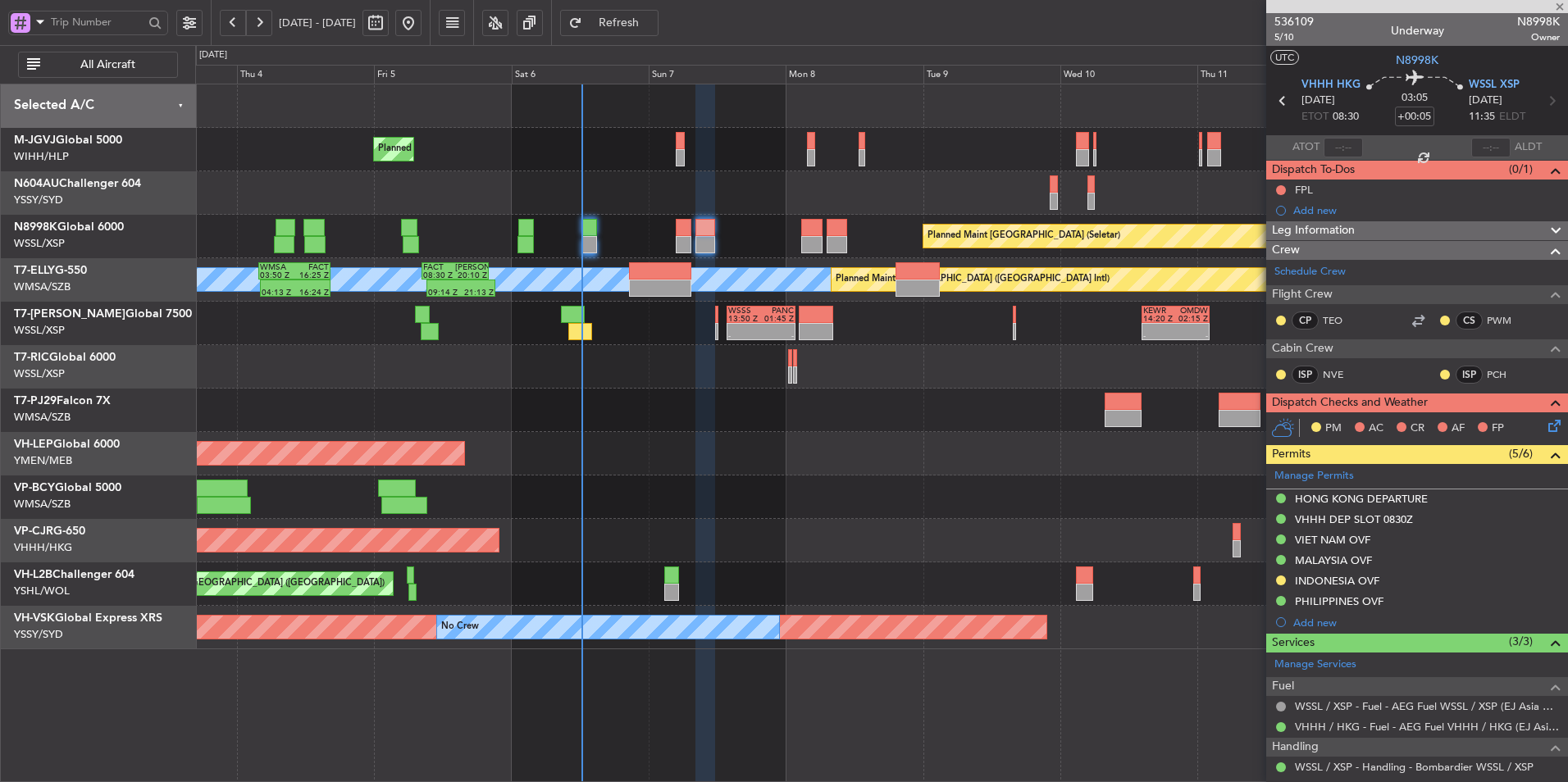
type input "0"
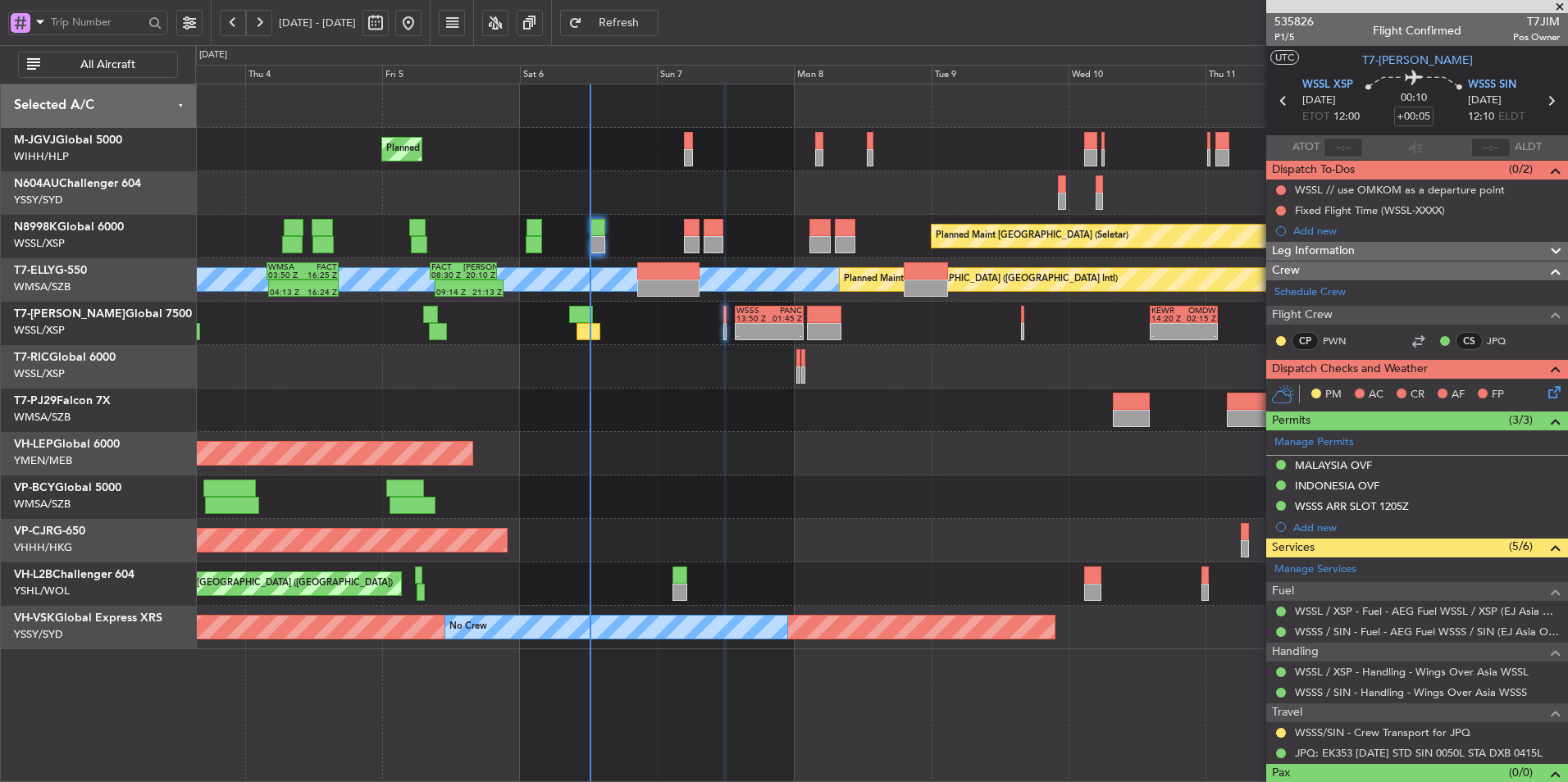
click at [830, 488] on div at bounding box center [881, 497] width 1372 height 44
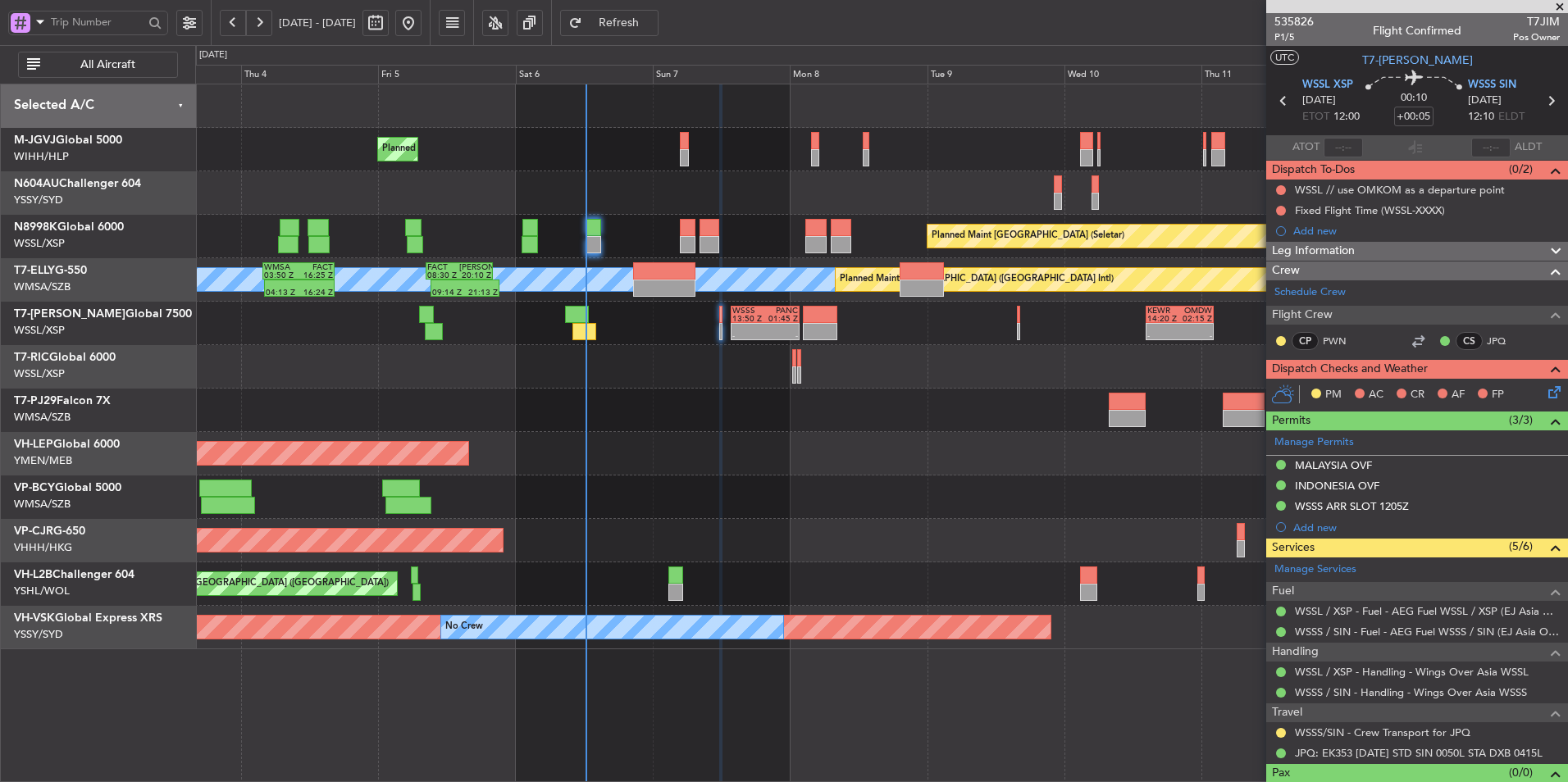
click at [1000, 346] on div "Planned Maint Singapore (Seletar) Planned Maint Singapore (Seletar) Planned Mai…" at bounding box center [881, 367] width 1372 height 565
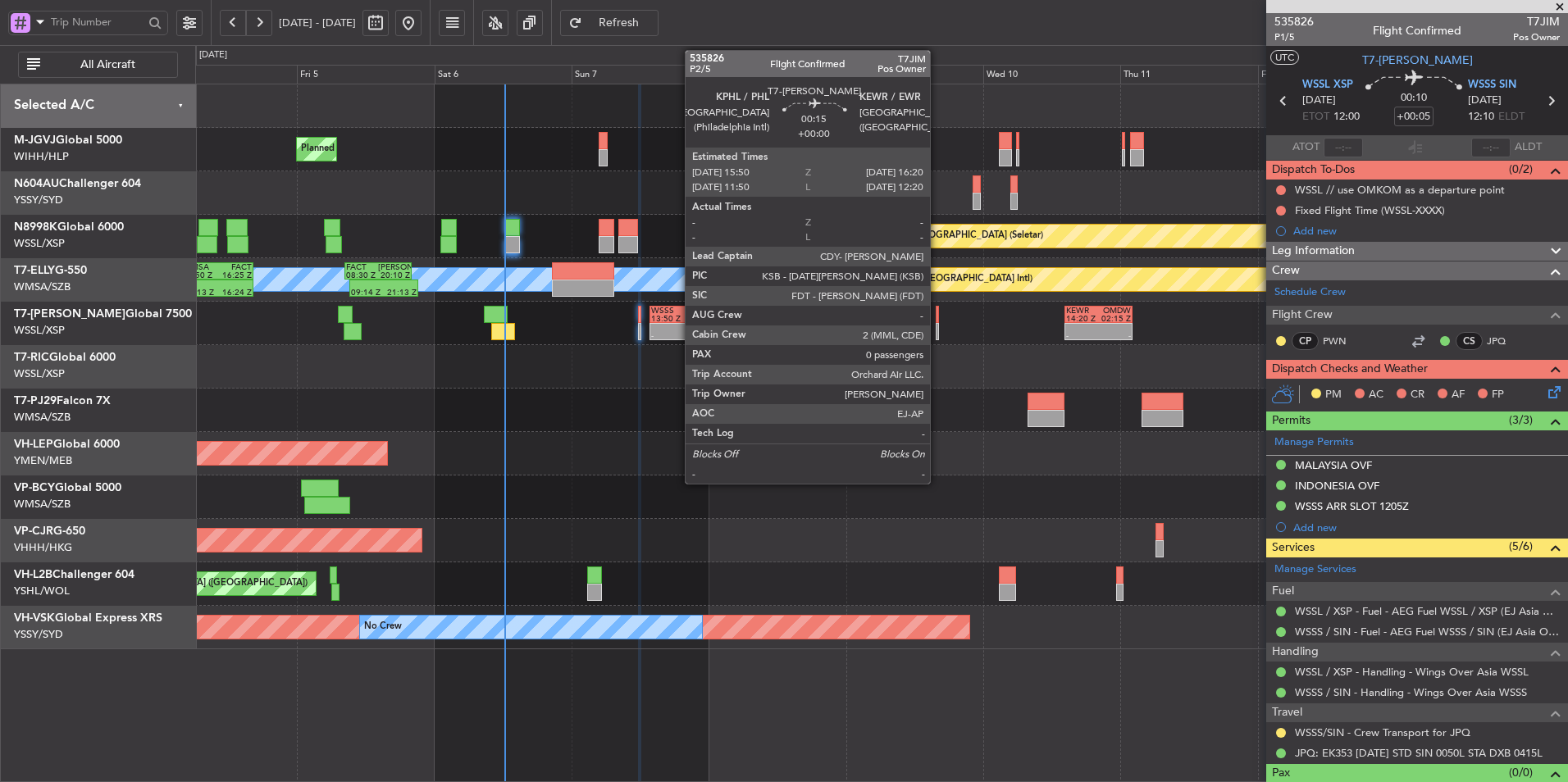
click at [938, 323] on div at bounding box center [938, 331] width 3 height 17
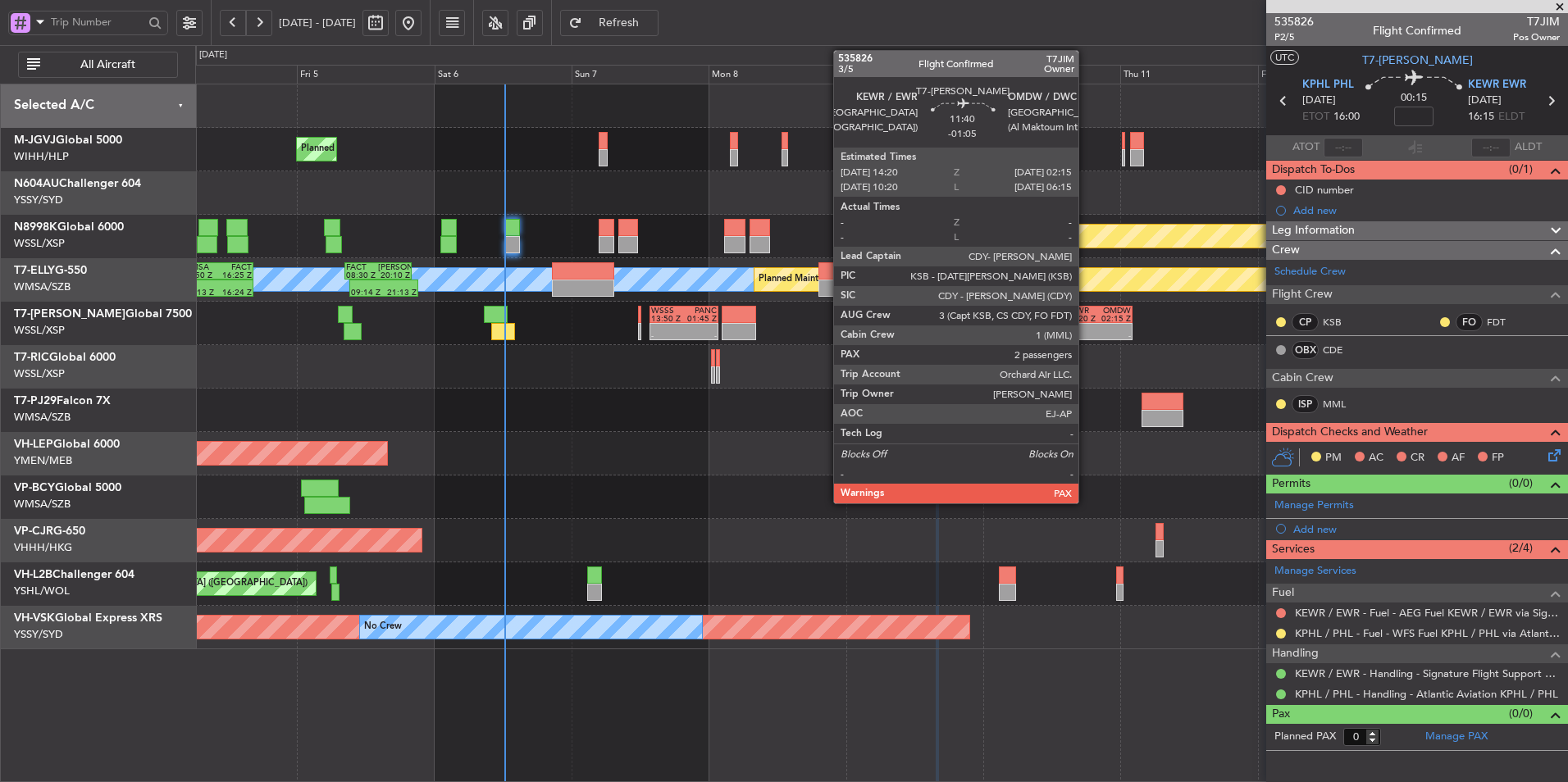
click at [1086, 326] on div at bounding box center [1083, 328] width 33 height 9
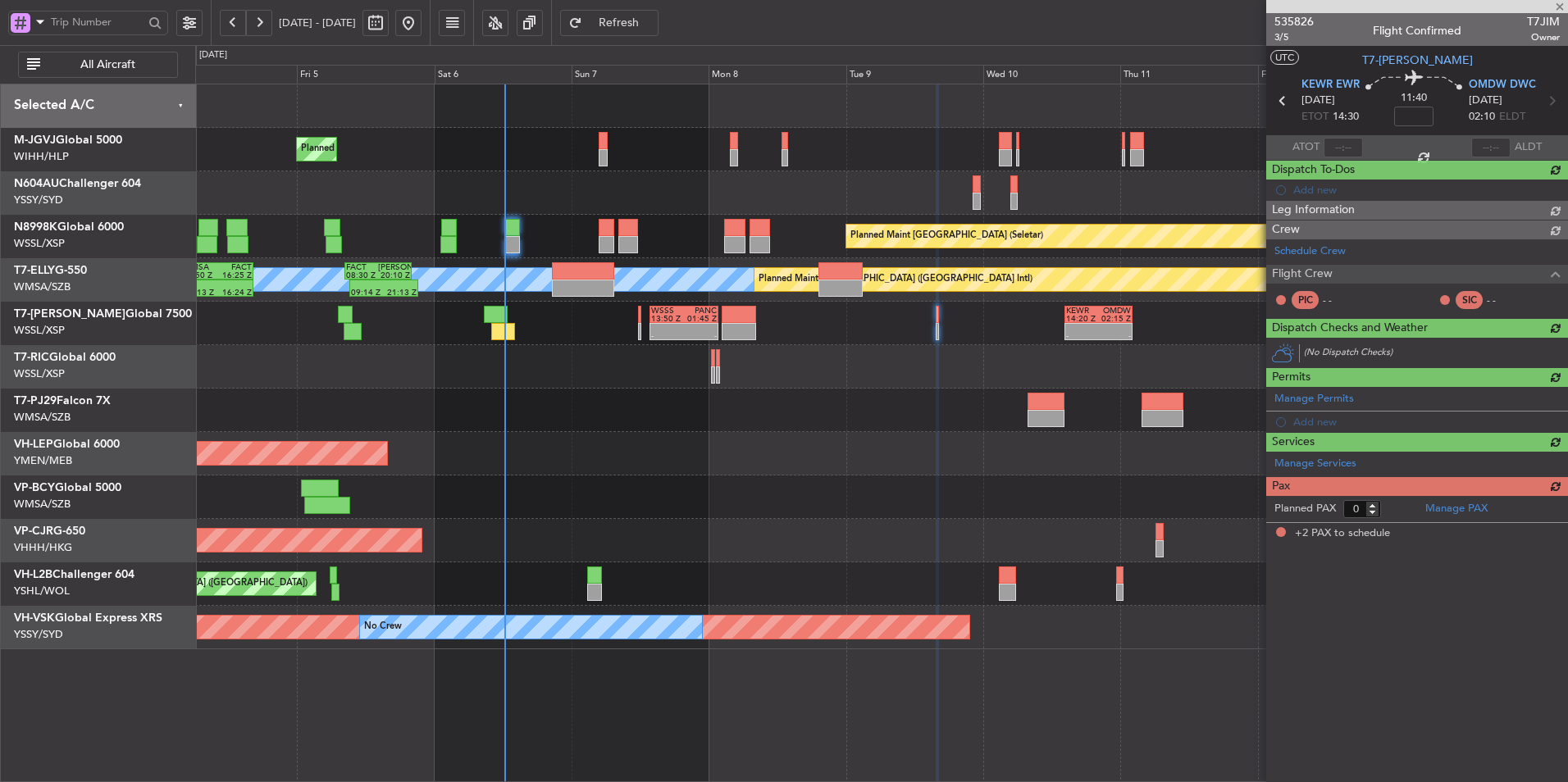
type input "-01:05"
type input "2"
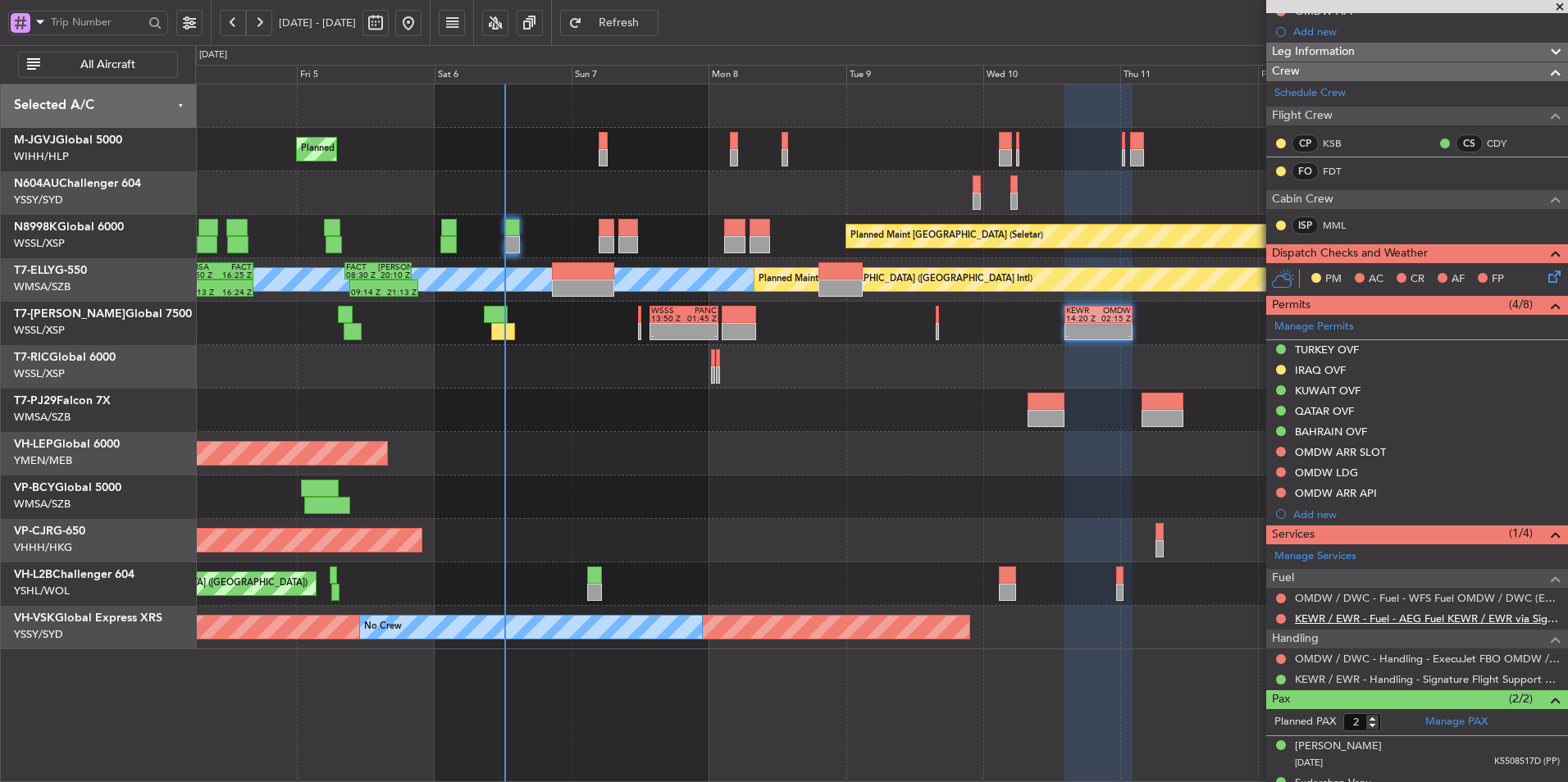
scroll to position [227, 0]
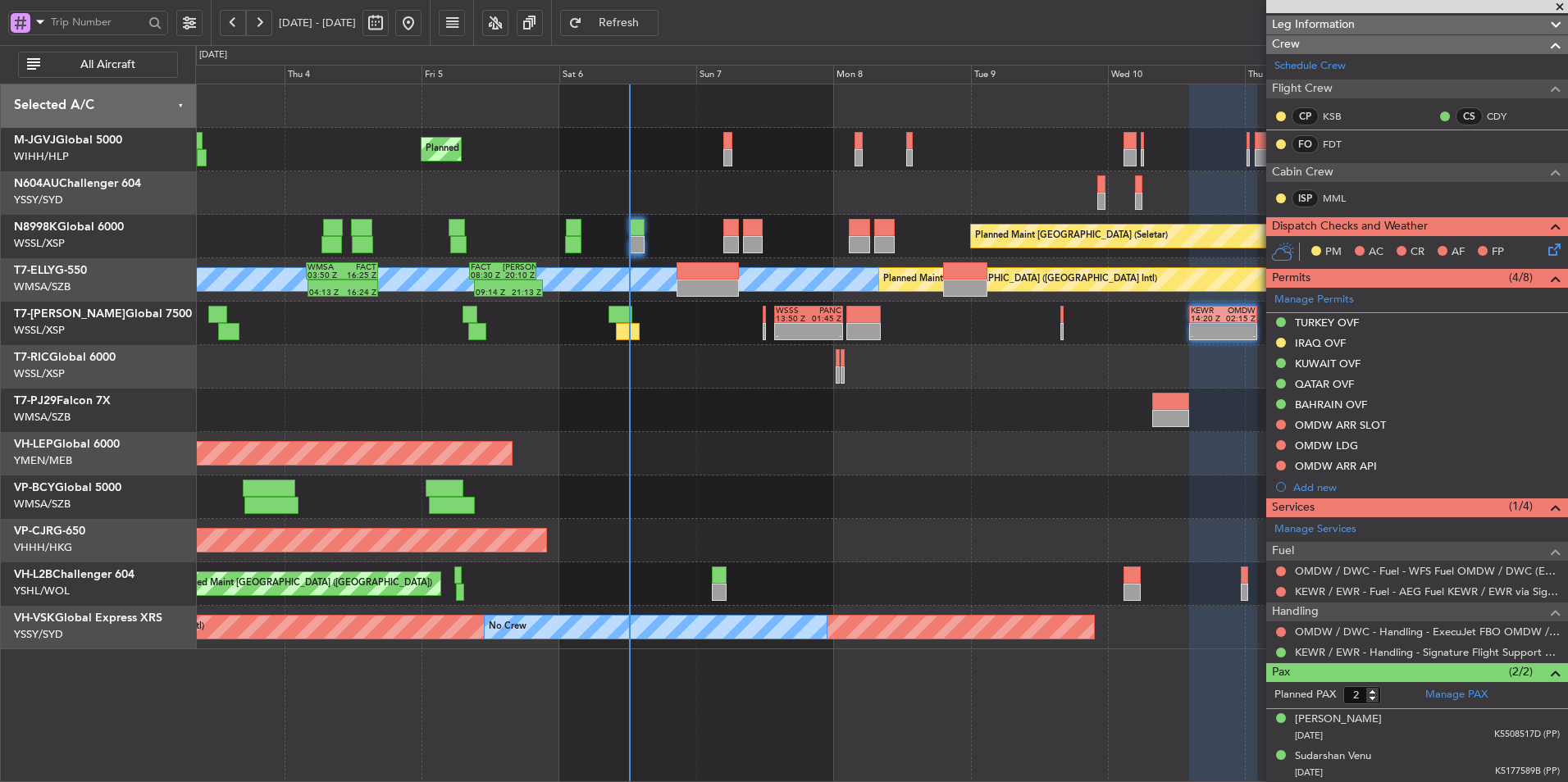
click at [690, 421] on div at bounding box center [881, 410] width 1372 height 44
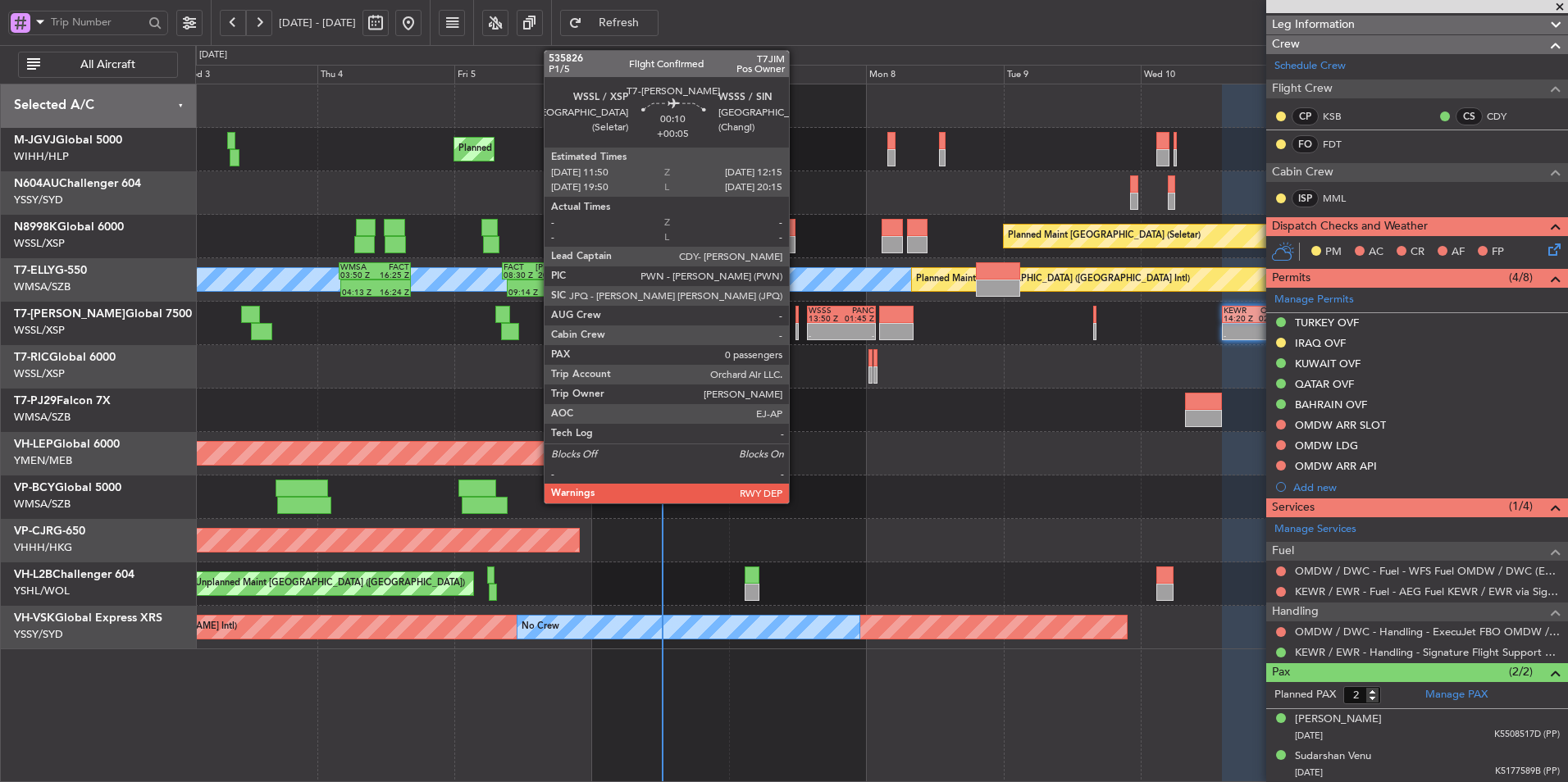
click at [797, 319] on div at bounding box center [797, 314] width 3 height 17
click at [798, 321] on div at bounding box center [797, 314] width 3 height 17
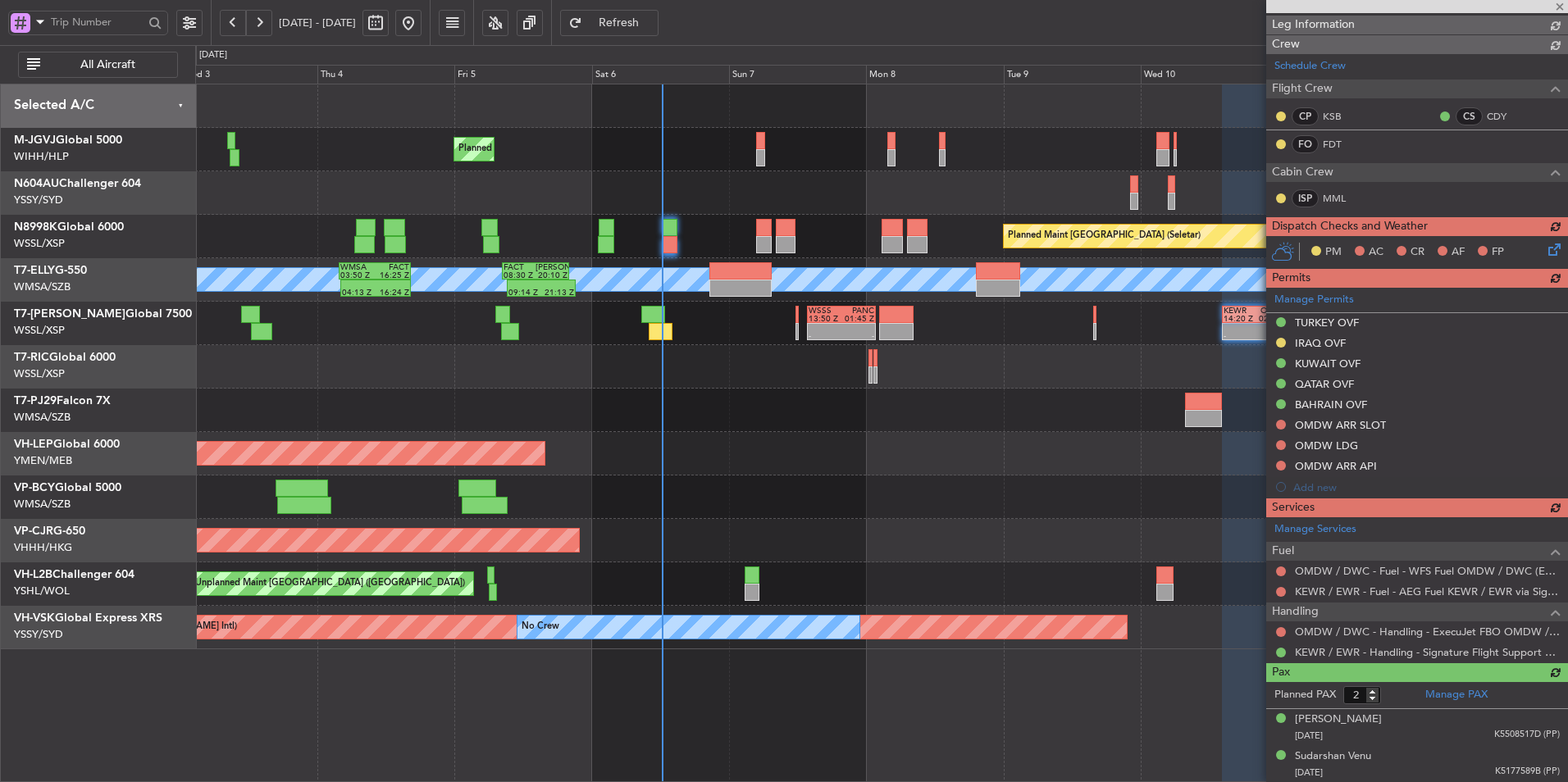
type input "+00:05"
type input "0"
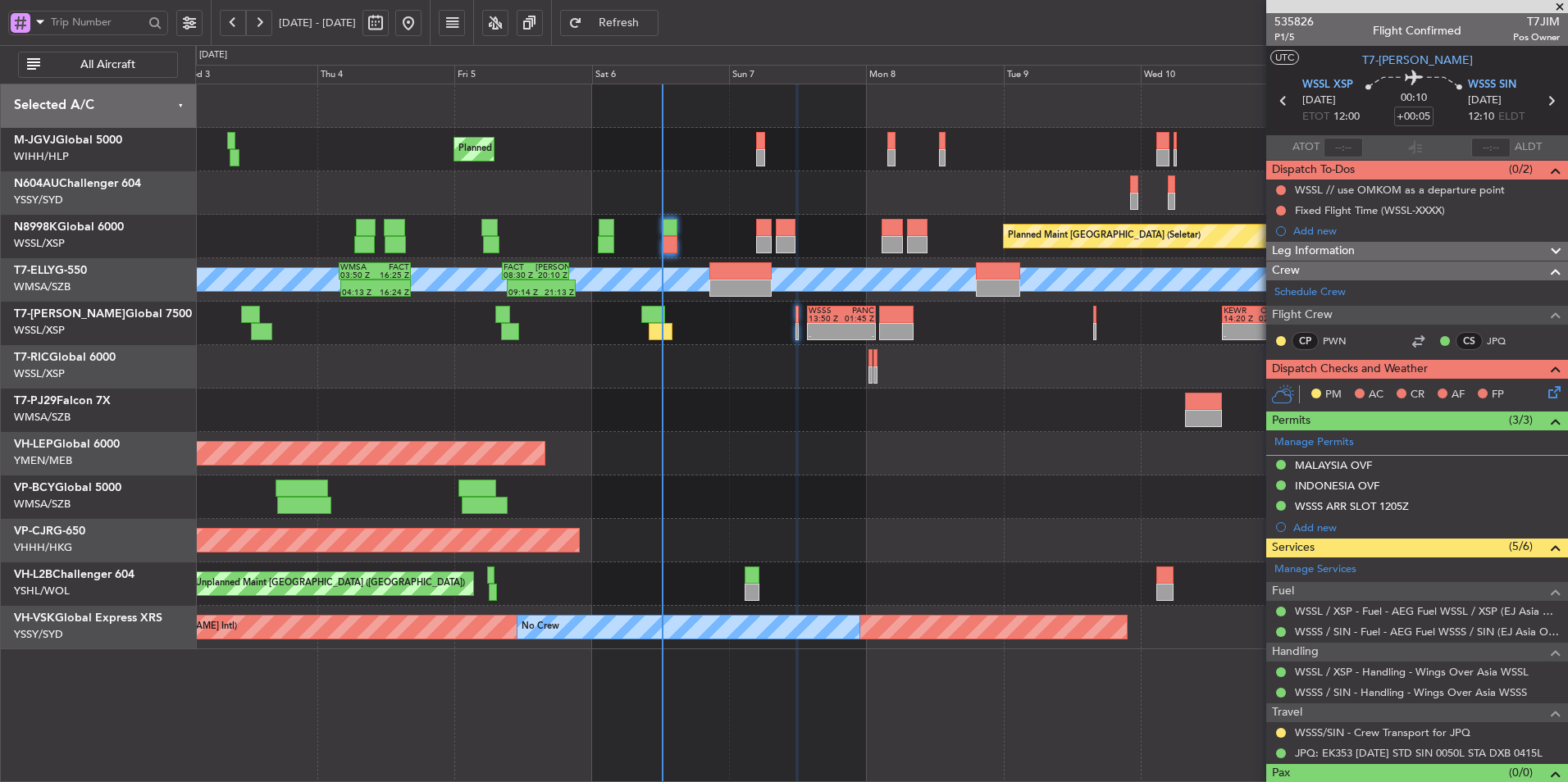
click at [653, 21] on span "Refresh" at bounding box center [619, 22] width 67 height 11
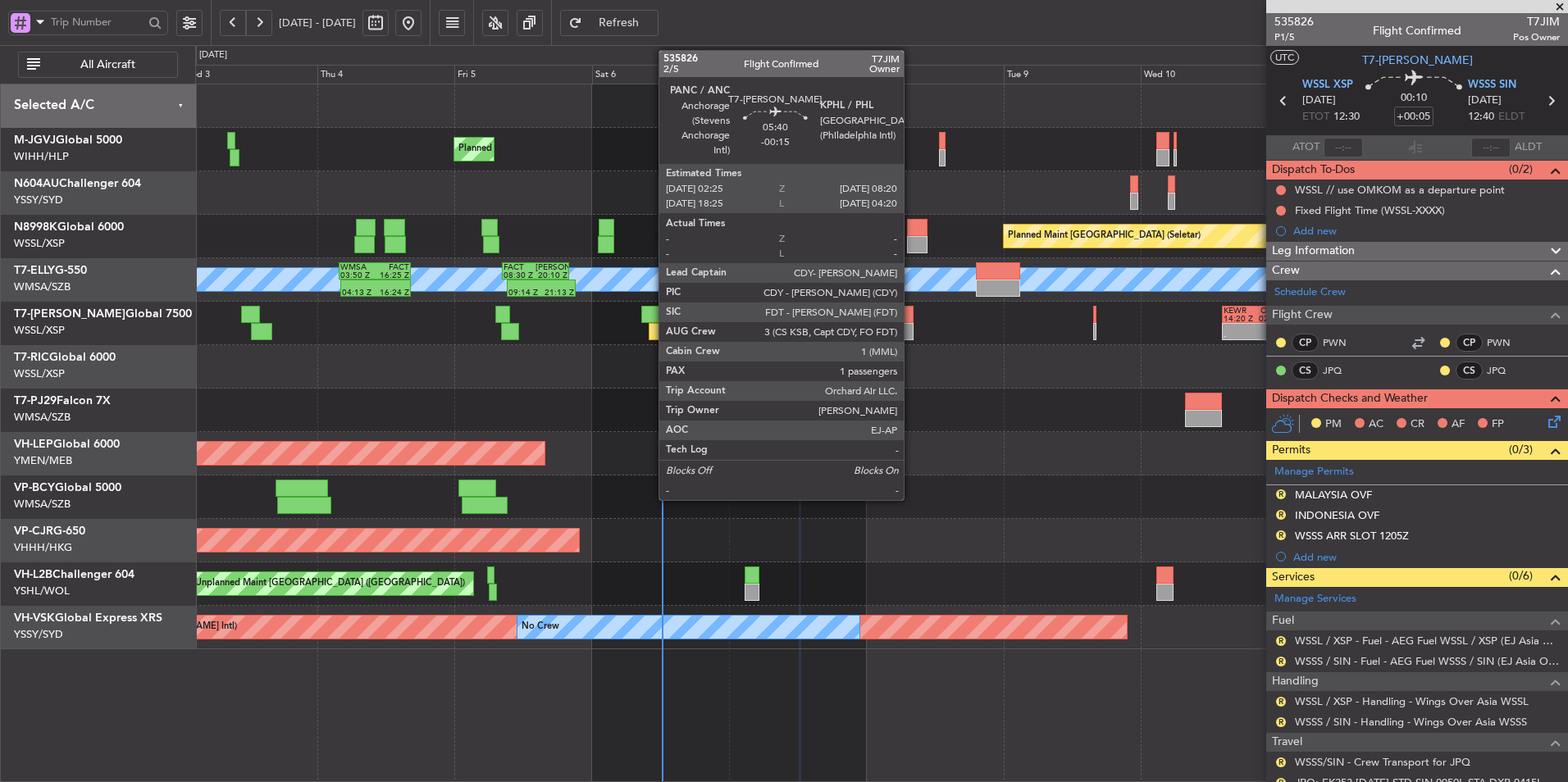
click at [909, 322] on div at bounding box center [896, 314] width 34 height 17
click at [909, 318] on div at bounding box center [896, 314] width 34 height 17
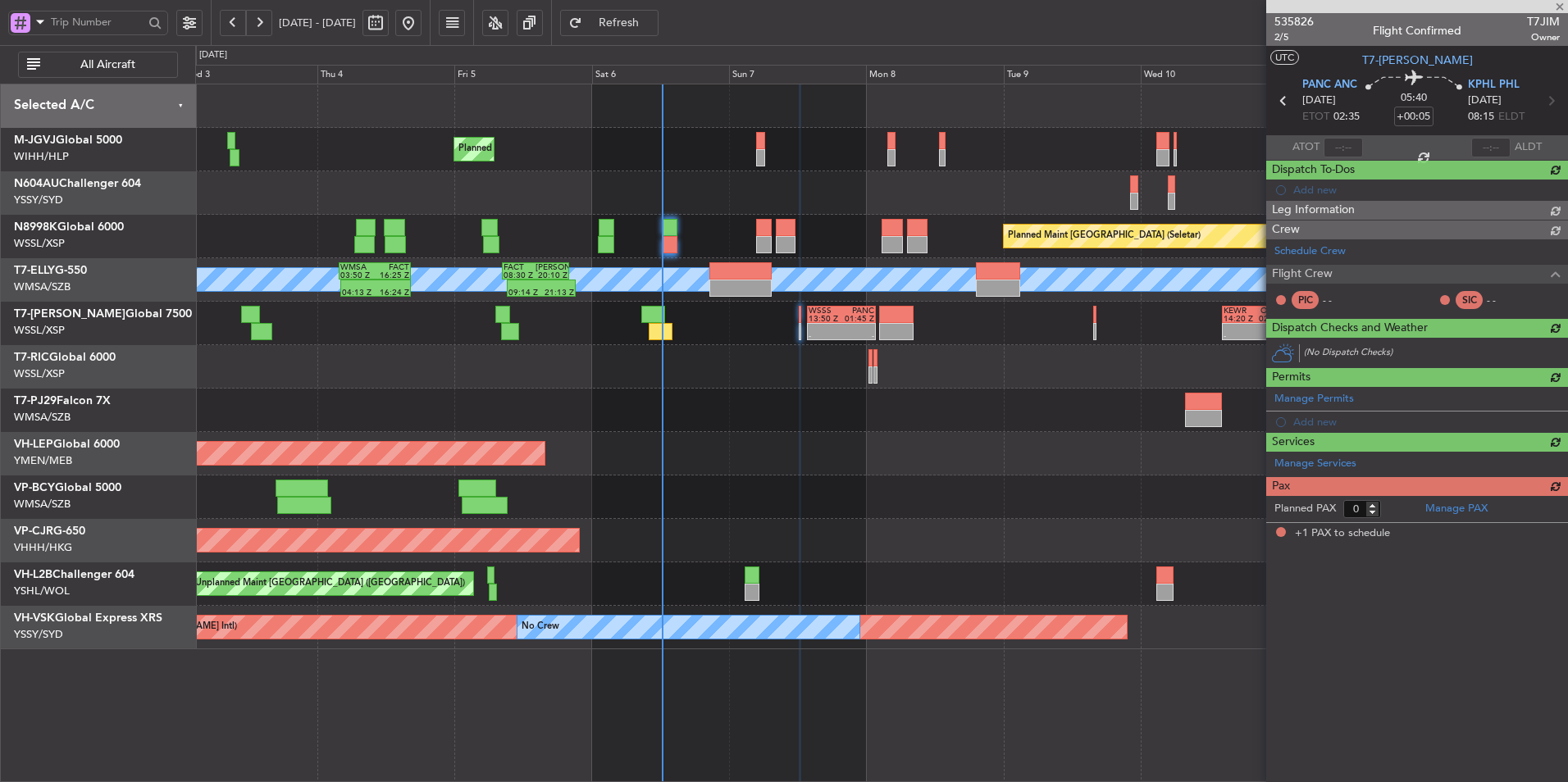
type input "-00:15"
type input "1"
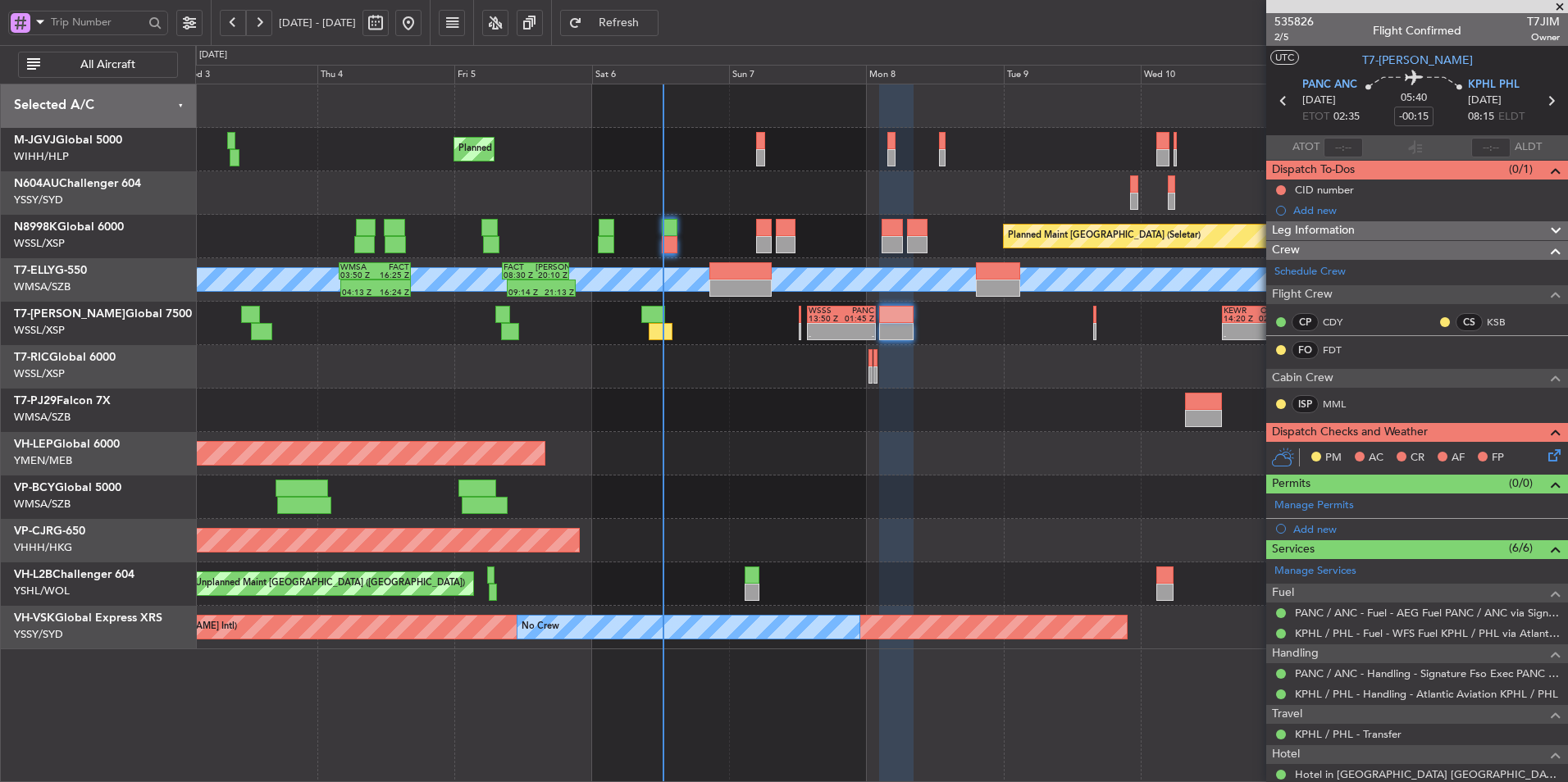
click at [659, 32] on button "Refresh" at bounding box center [609, 22] width 99 height 27
click at [720, 489] on div "Planned Maint Singapore (Seletar) Planned Maint Singapore (Seletar) Planned Mai…" at bounding box center [881, 367] width 1372 height 565
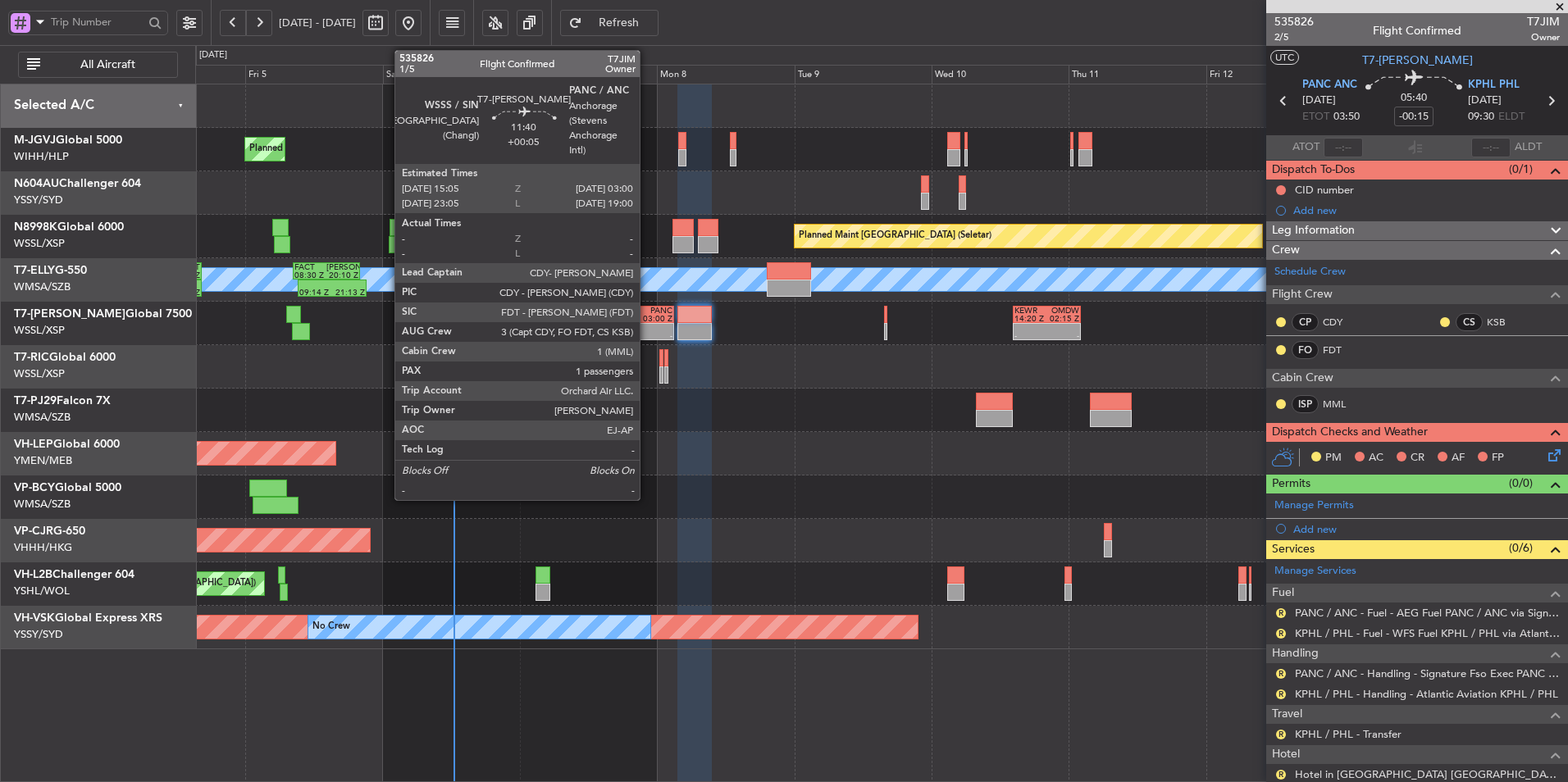
click at [647, 324] on div at bounding box center [656, 328] width 33 height 9
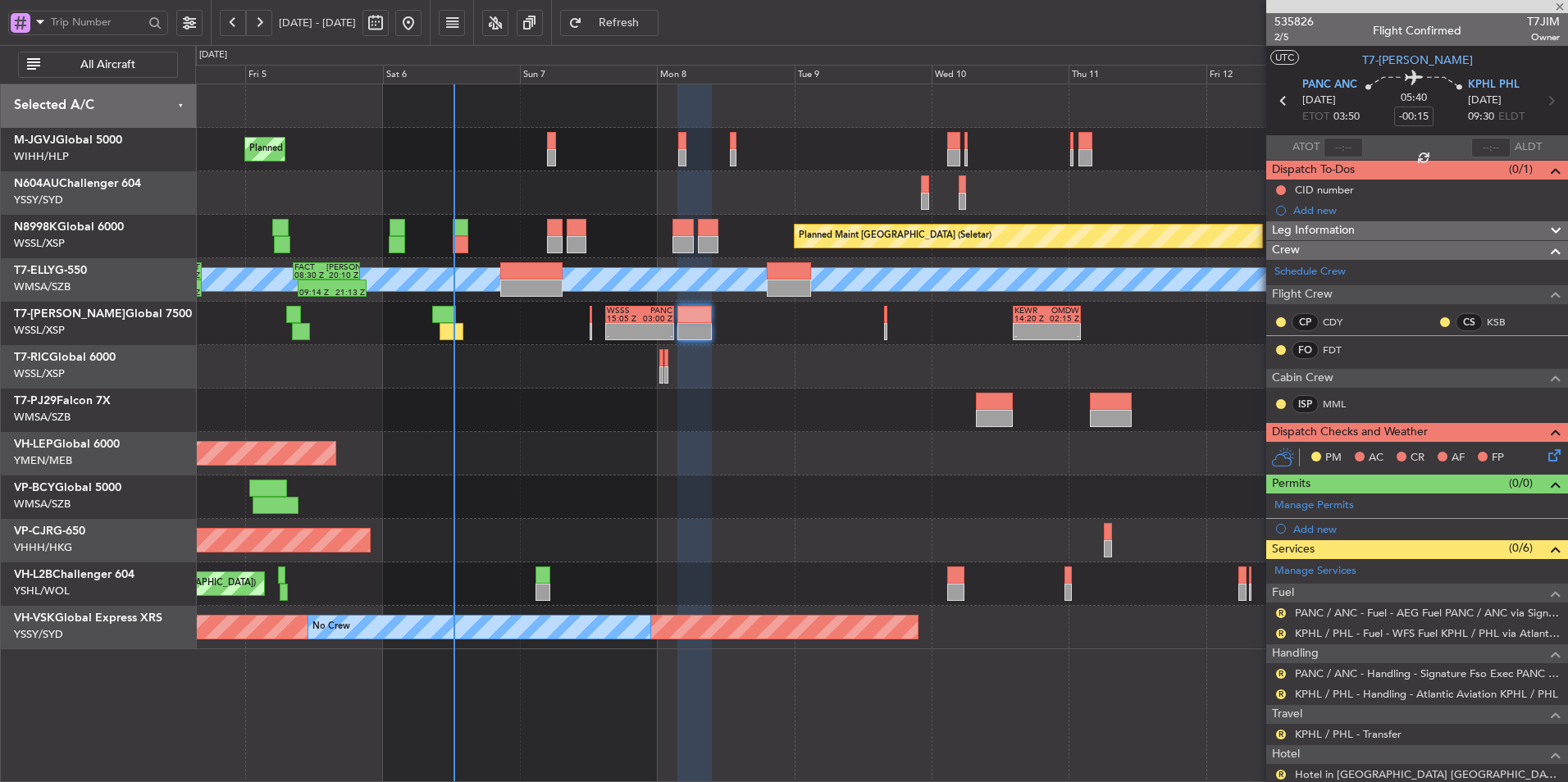
type input "+00:05"
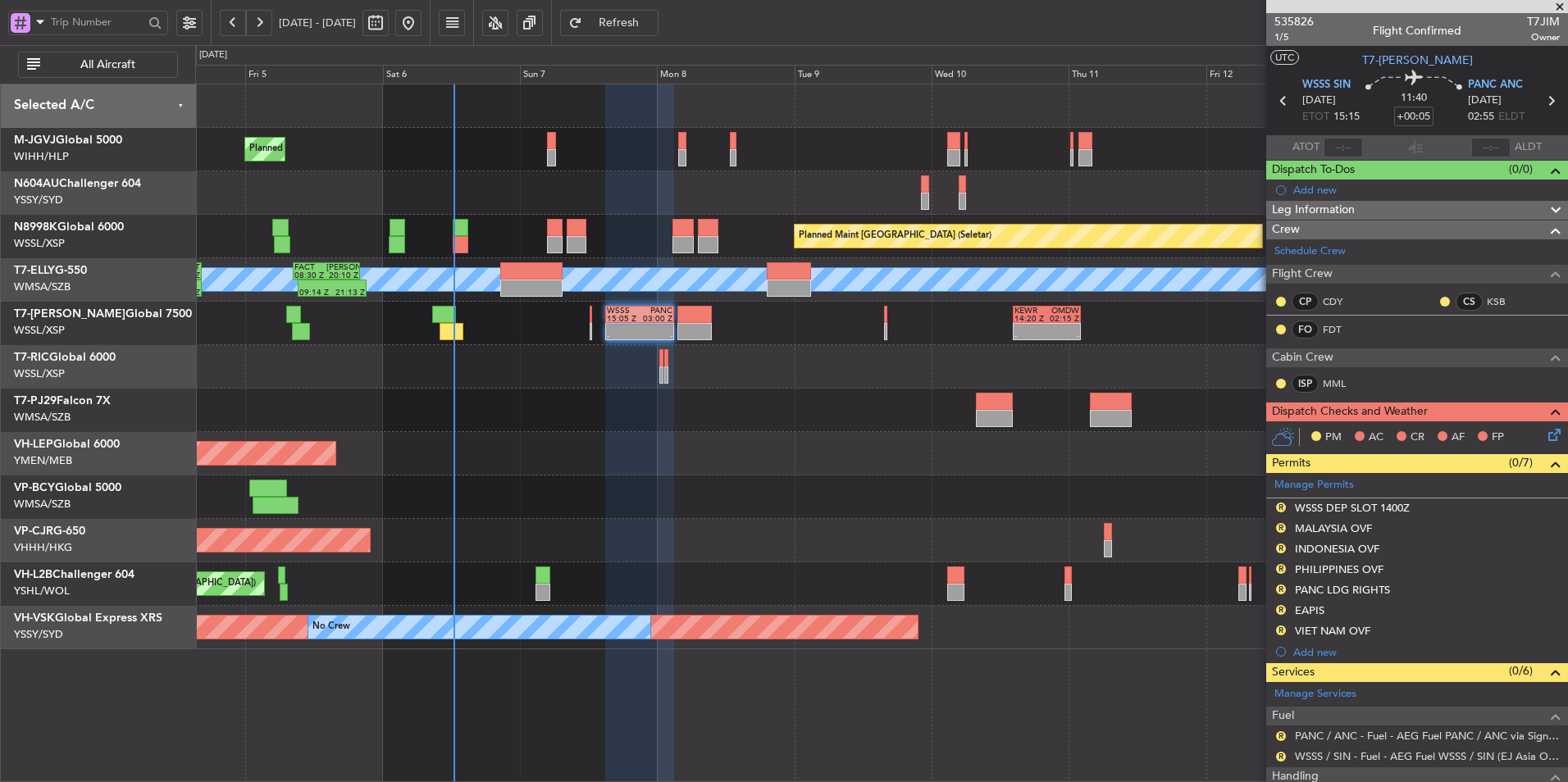
click at [740, 455] on div "Unplanned Maint Wichita (Wichita Mid-continent)" at bounding box center [881, 453] width 1372 height 44
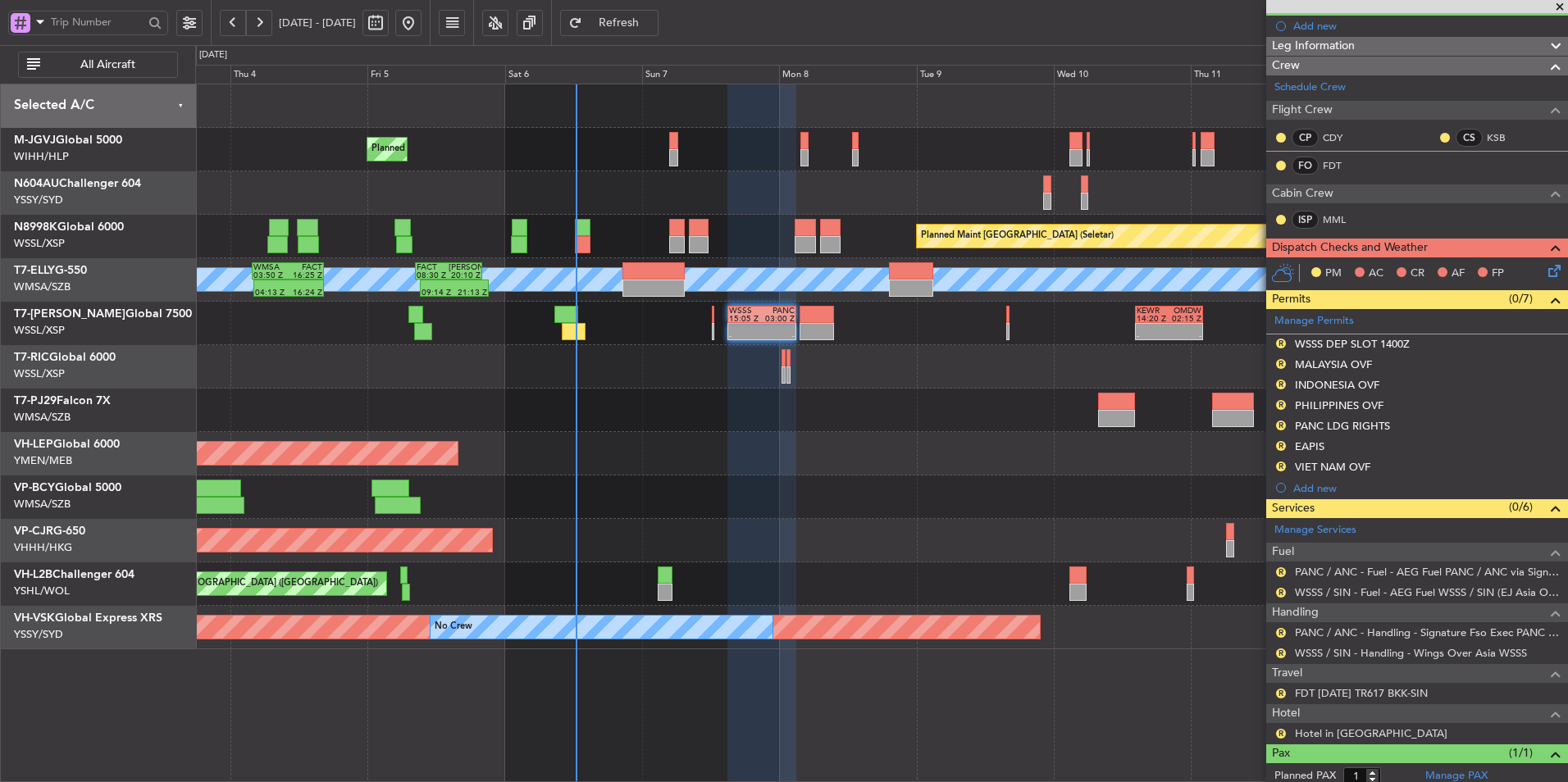
scroll to position [209, 0]
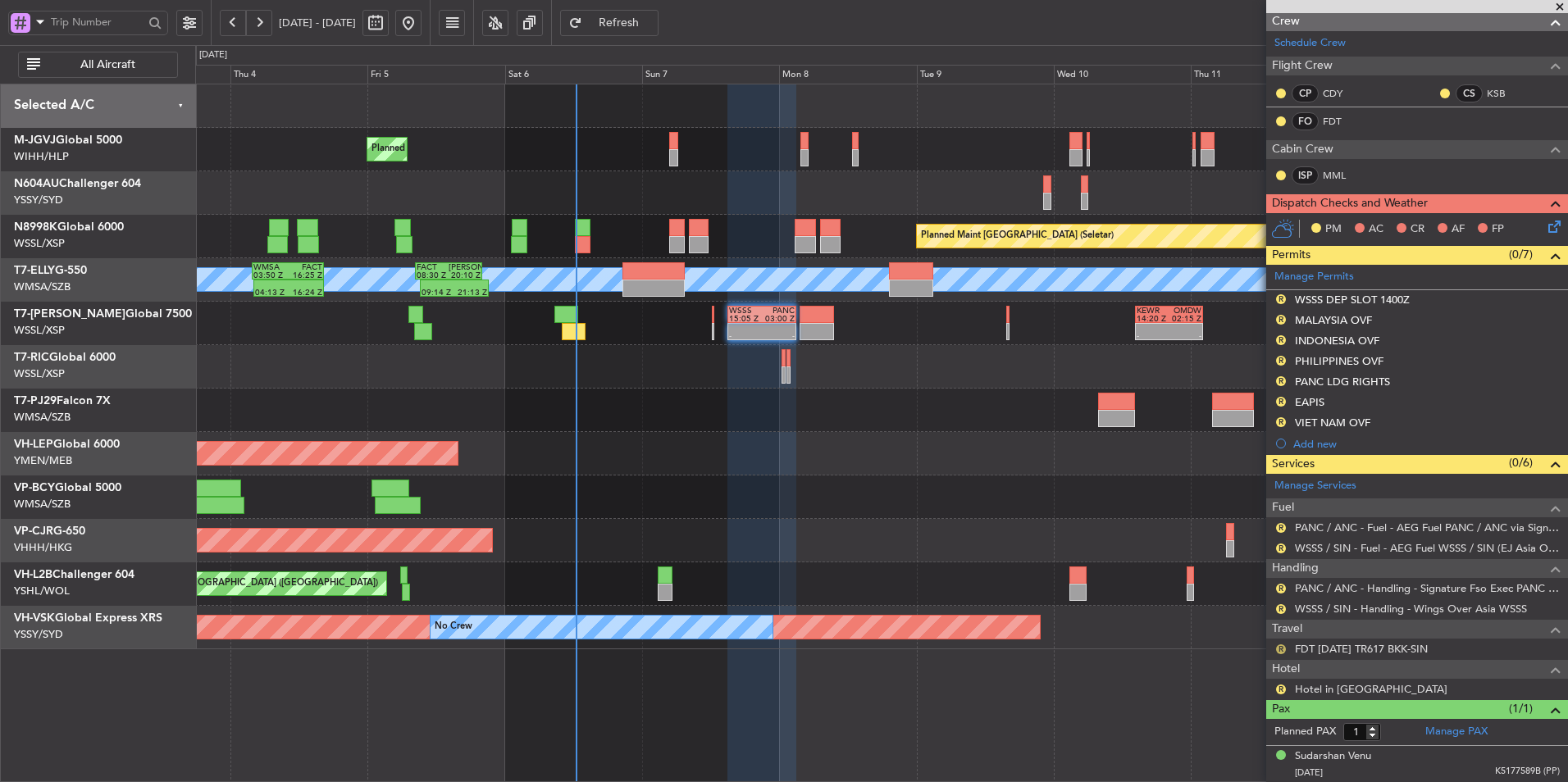
click at [1113, 525] on button "R" at bounding box center [1280, 649] width 9 height 9
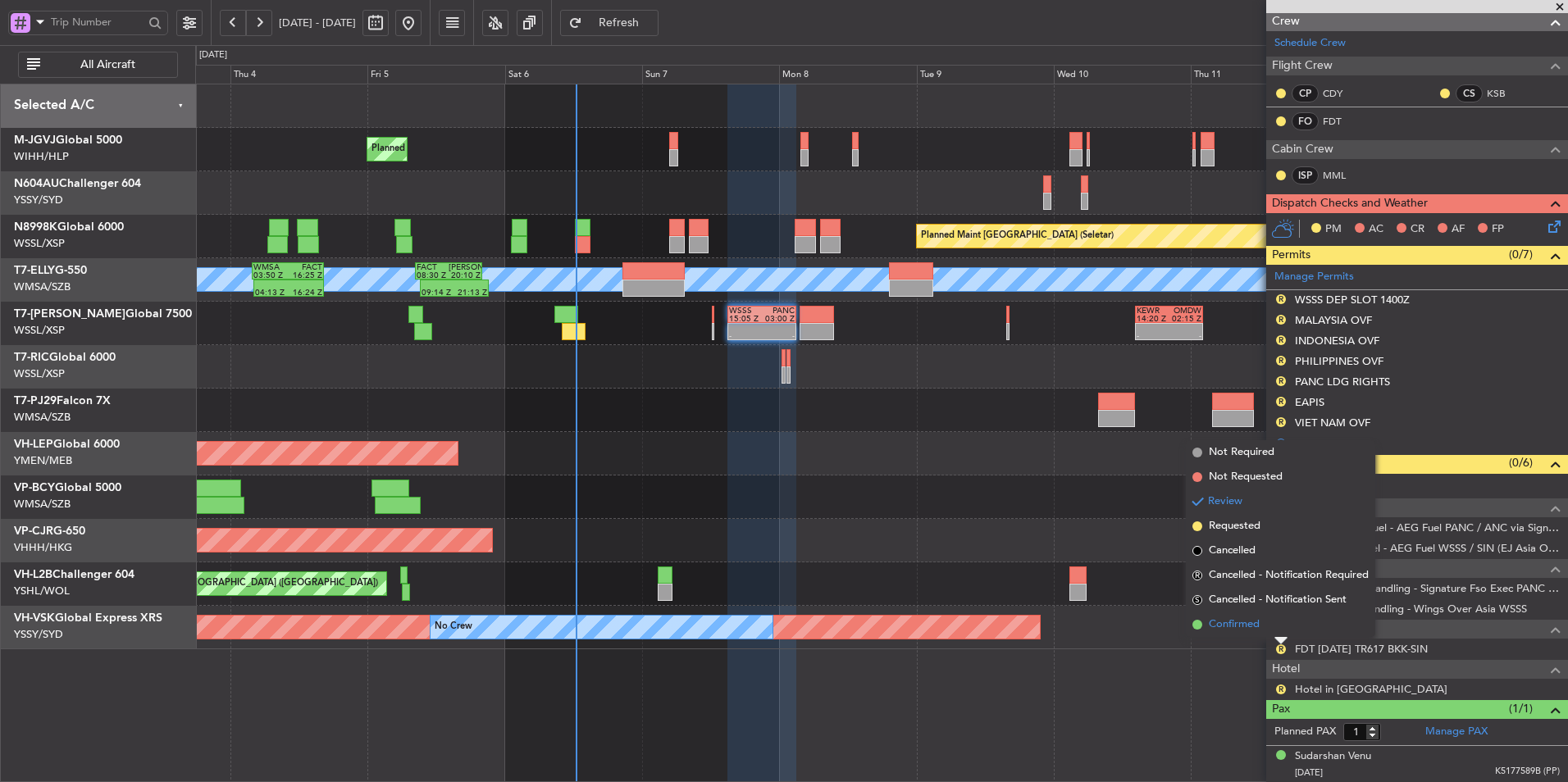
click at [1113, 525] on span "Confirmed" at bounding box center [1234, 624] width 51 height 16
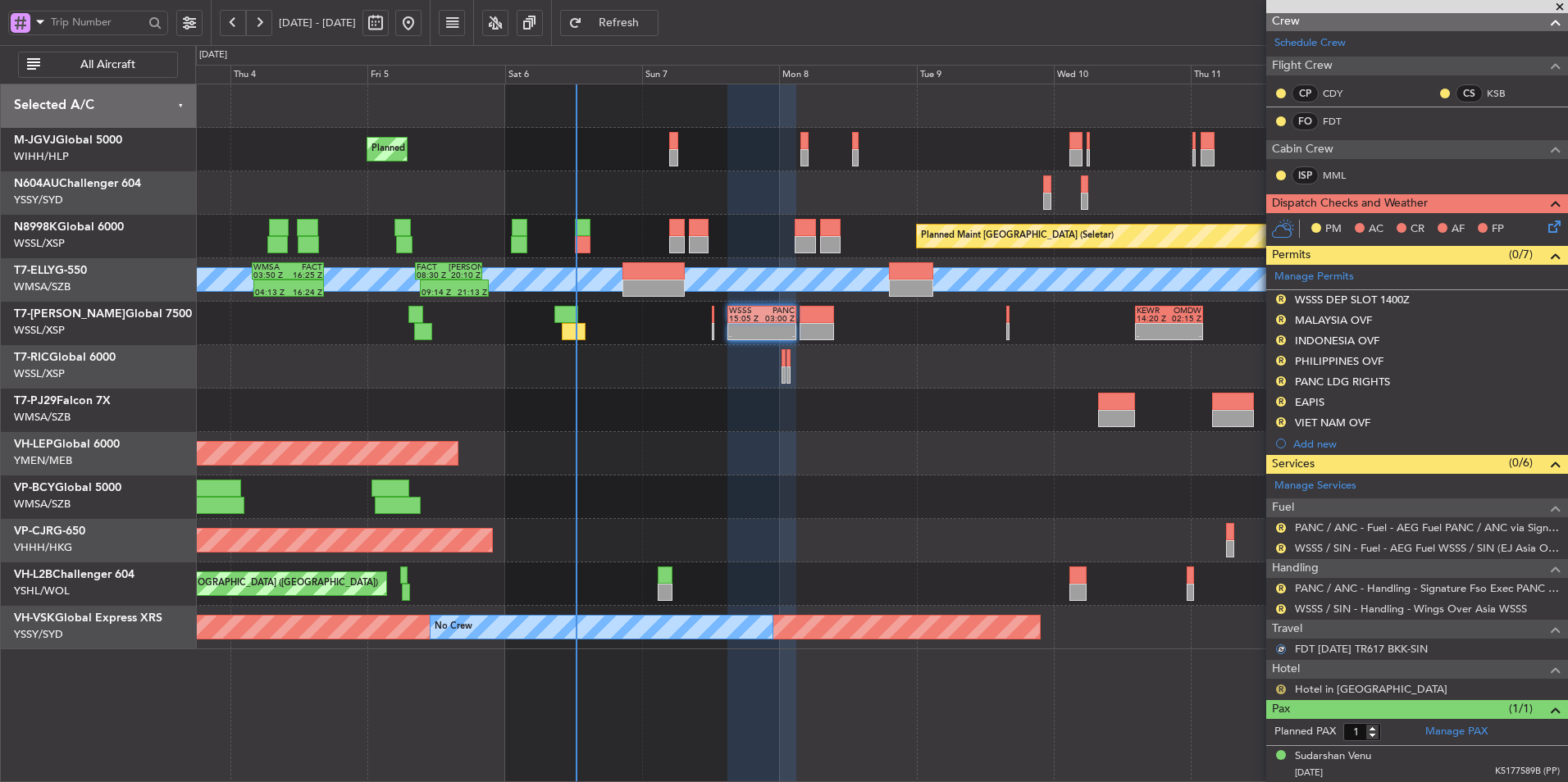
click at [1113, 525] on button "R" at bounding box center [1280, 689] width 9 height 9
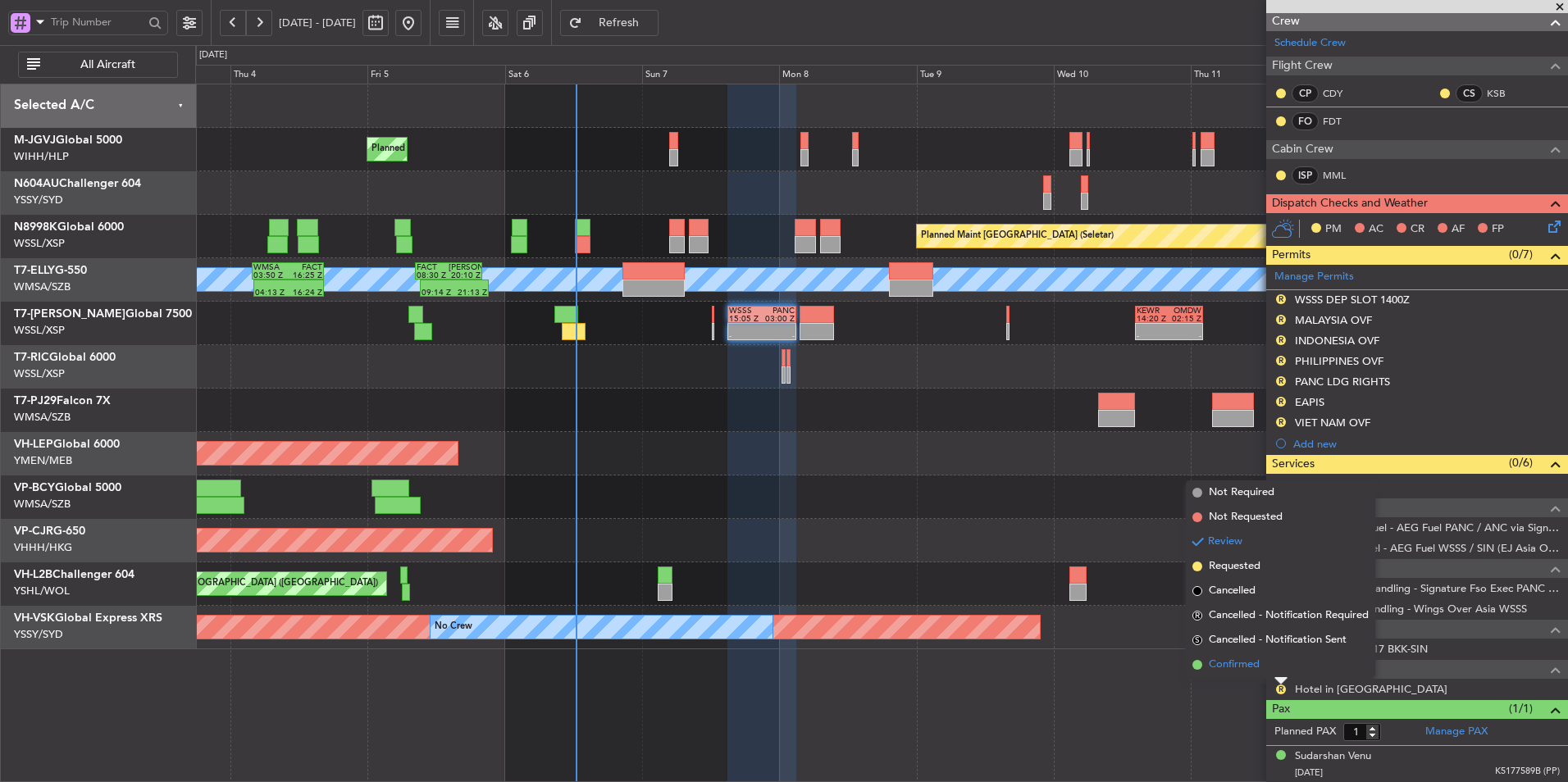
click at [1113, 525] on span "Confirmed" at bounding box center [1234, 664] width 51 height 16
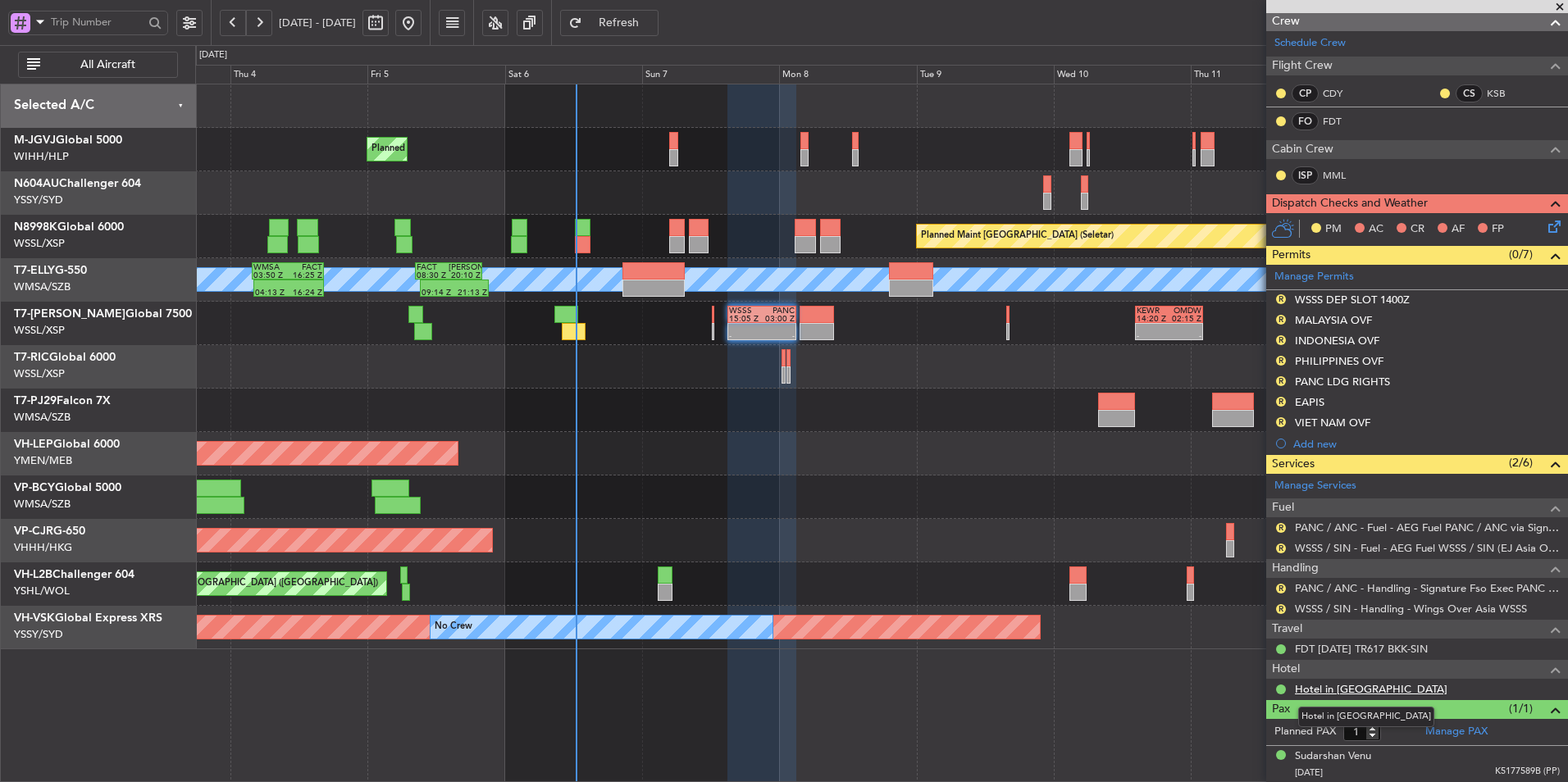
click at [1113, 525] on link "Hotel in Singapore" at bounding box center [1371, 689] width 153 height 14
click at [653, 18] on span "Refresh" at bounding box center [619, 22] width 67 height 11
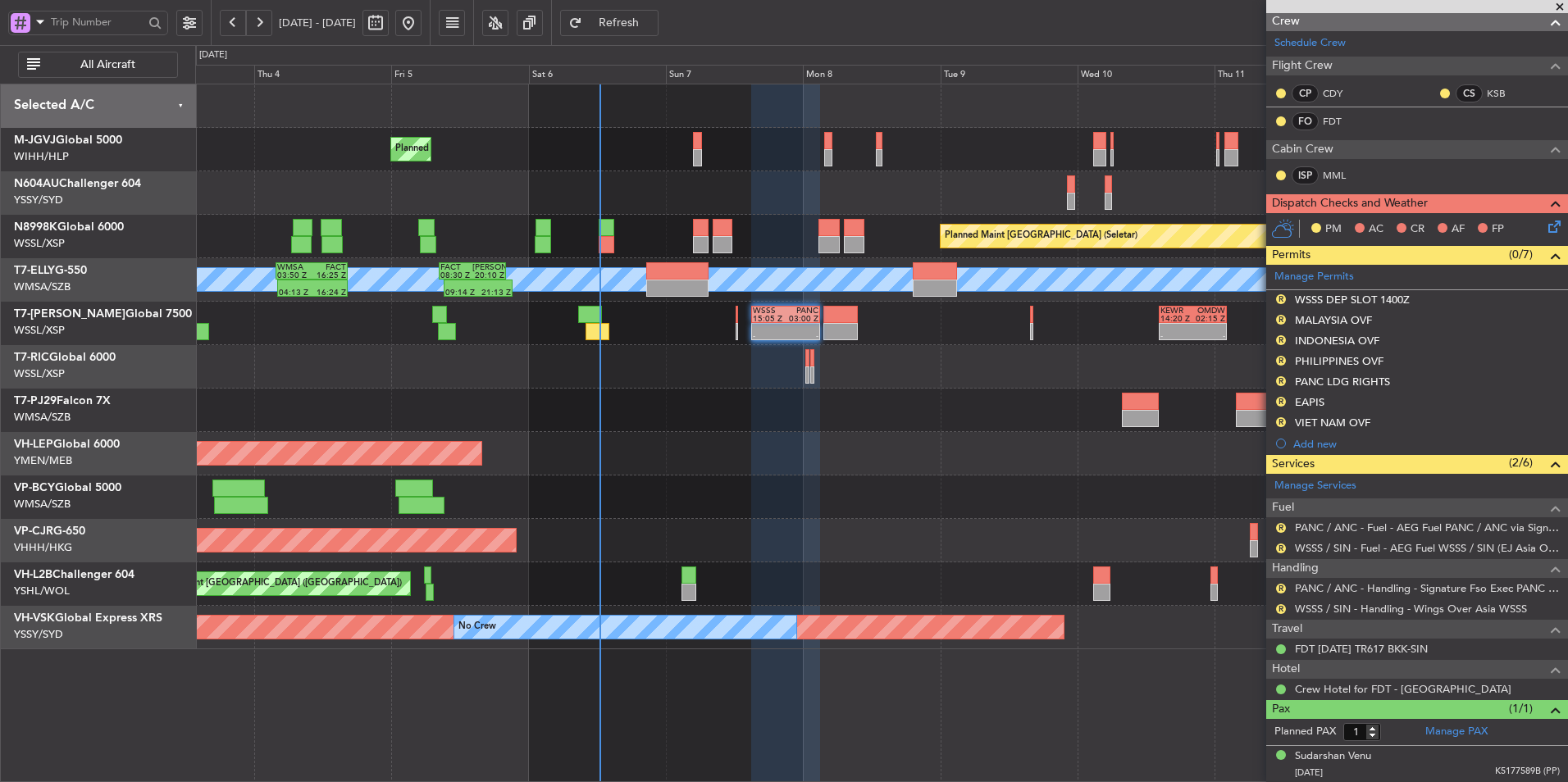
click at [760, 443] on div "Unplanned Maint Wichita (Wichita Mid-continent)" at bounding box center [881, 453] width 1372 height 44
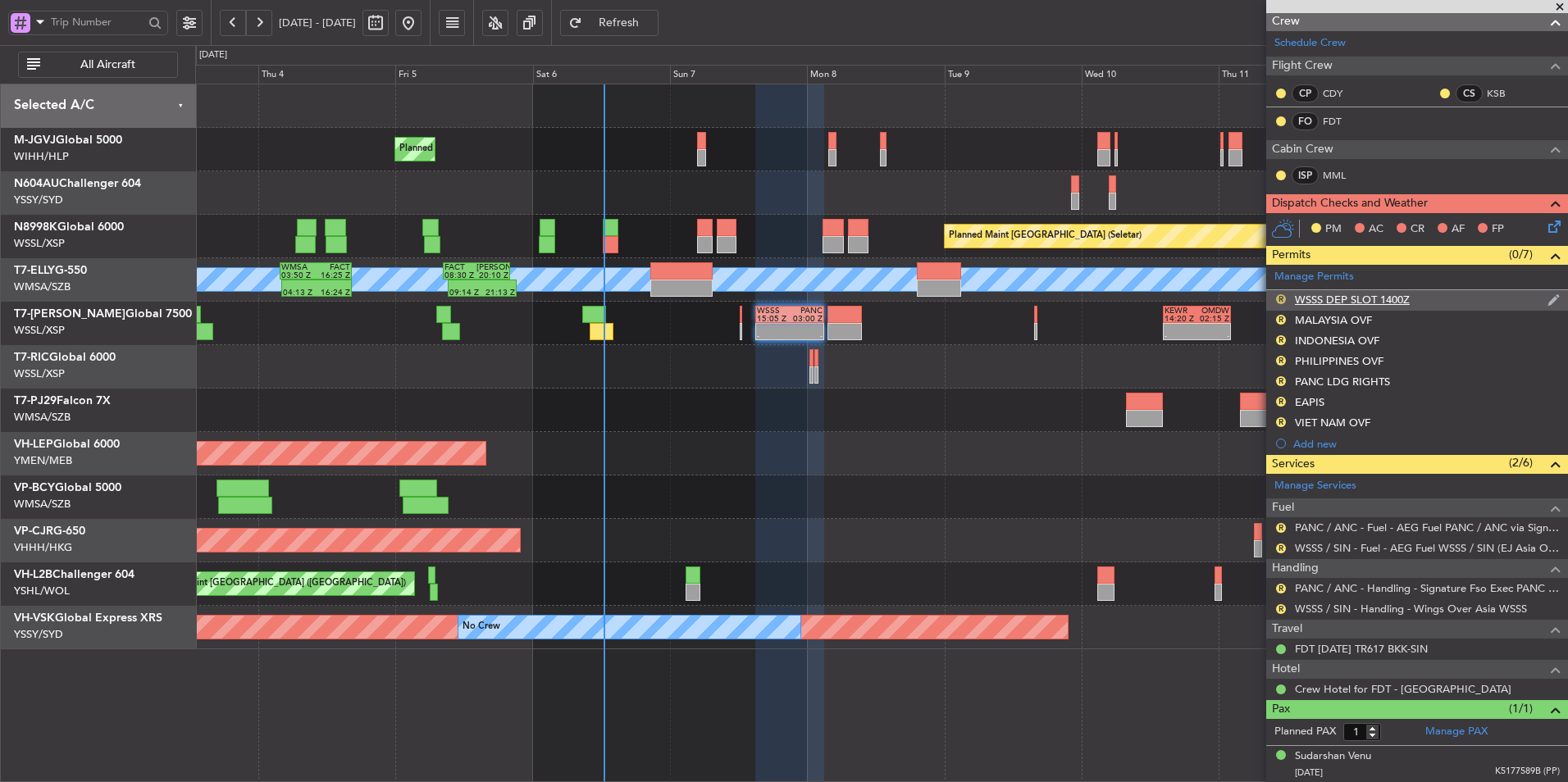
click at [1113, 294] on button "R" at bounding box center [1280, 299] width 9 height 9
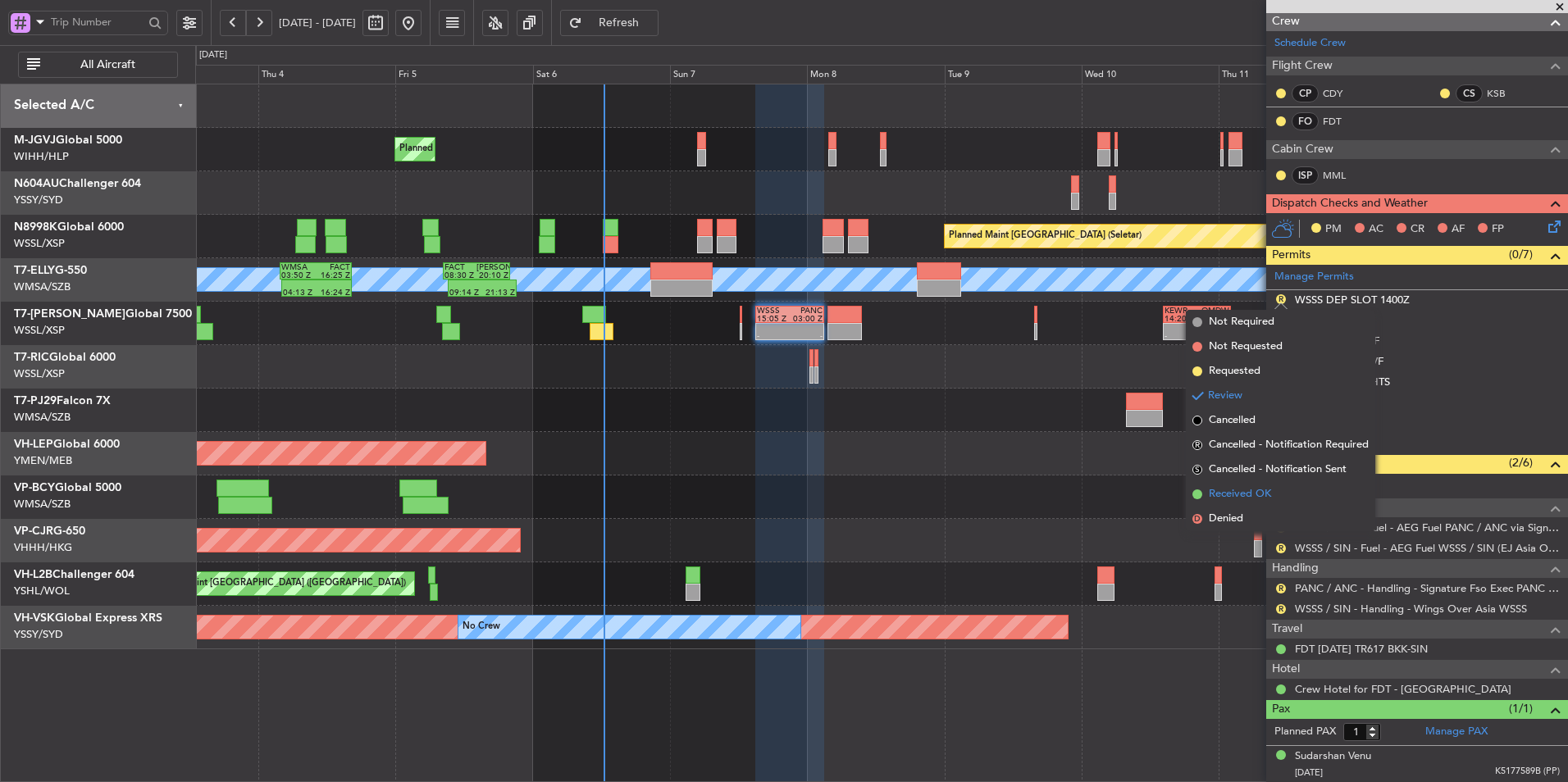
click at [1113, 489] on span "Received OK" at bounding box center [1240, 494] width 63 height 16
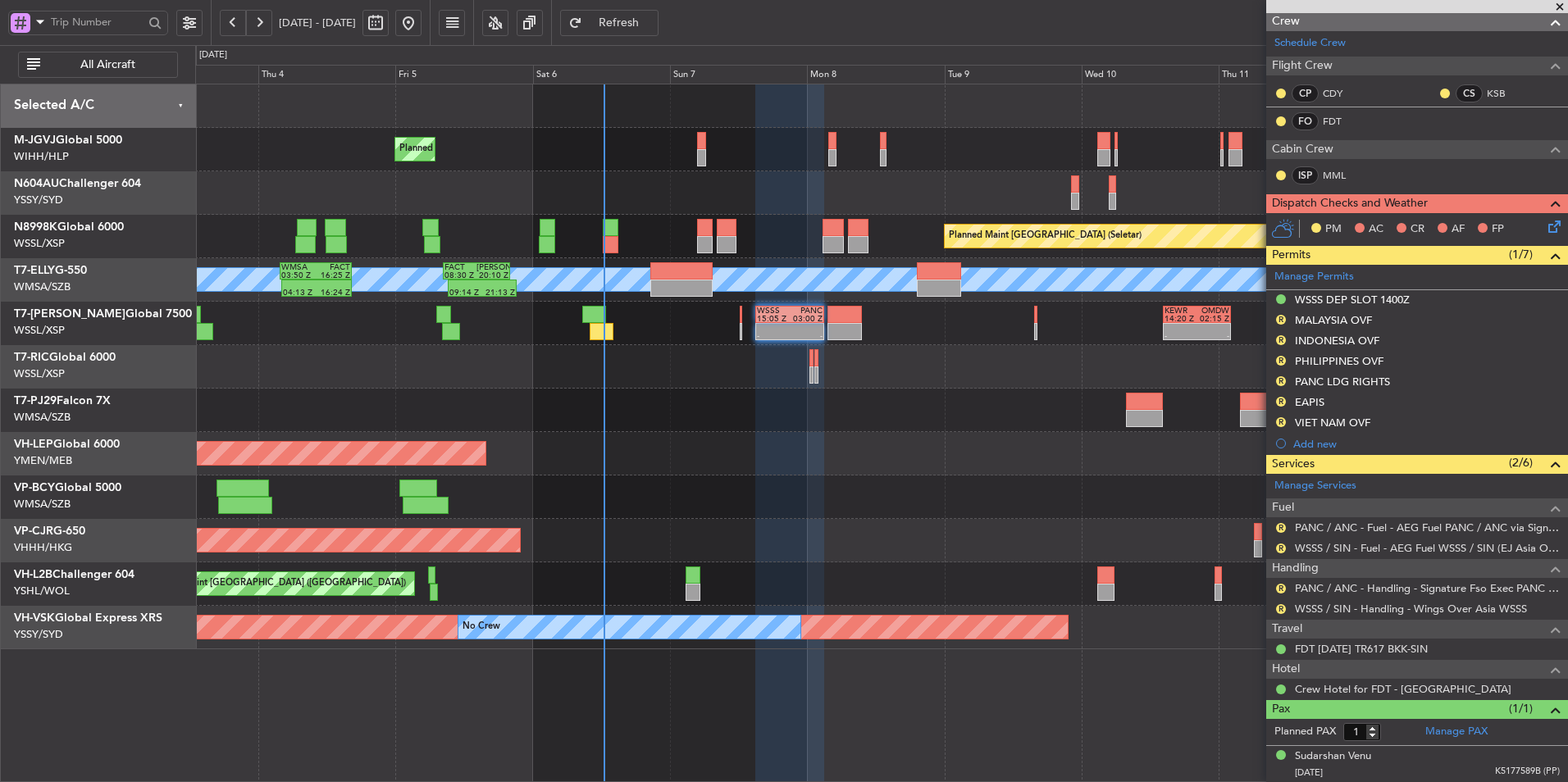
click at [1113, 301] on div "WSSS DEP SLOT 1400Z" at bounding box center [1352, 300] width 115 height 14
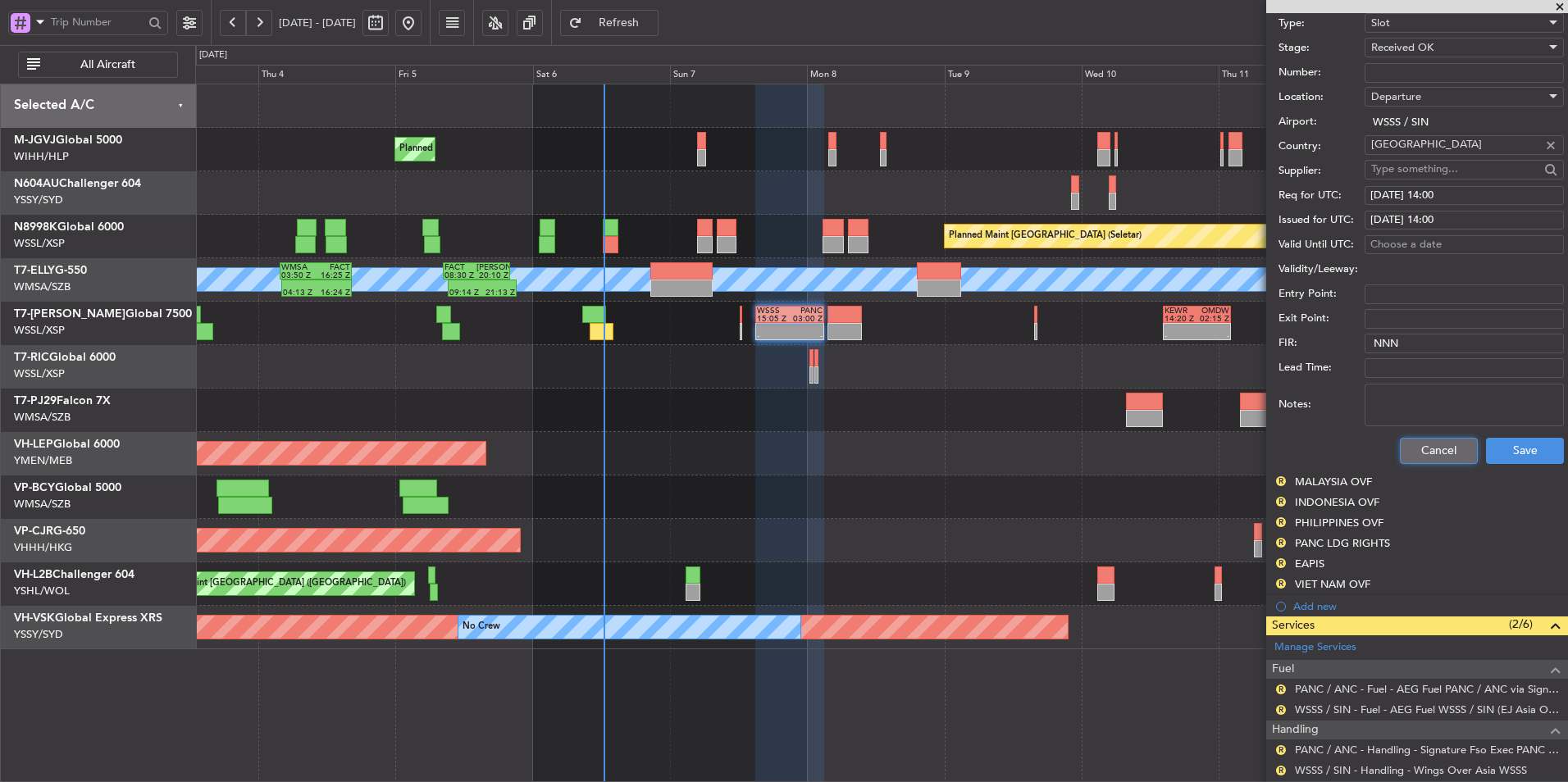
click at [1113, 438] on button "Cancel" at bounding box center [1439, 451] width 78 height 27
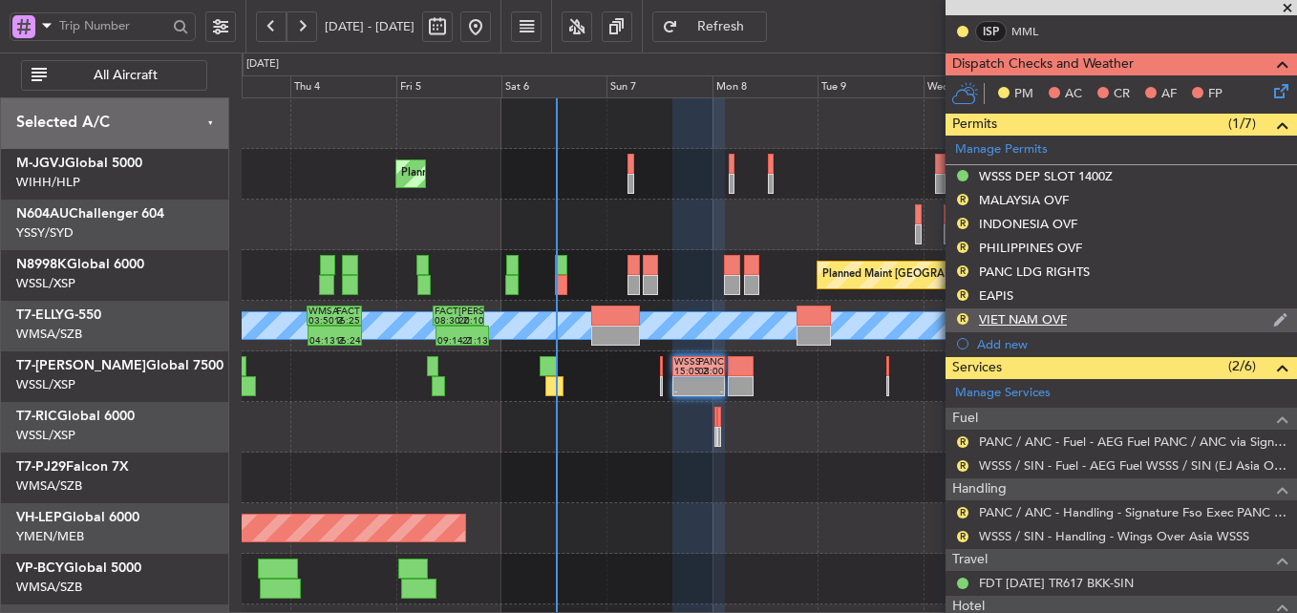
scroll to position [541, 0]
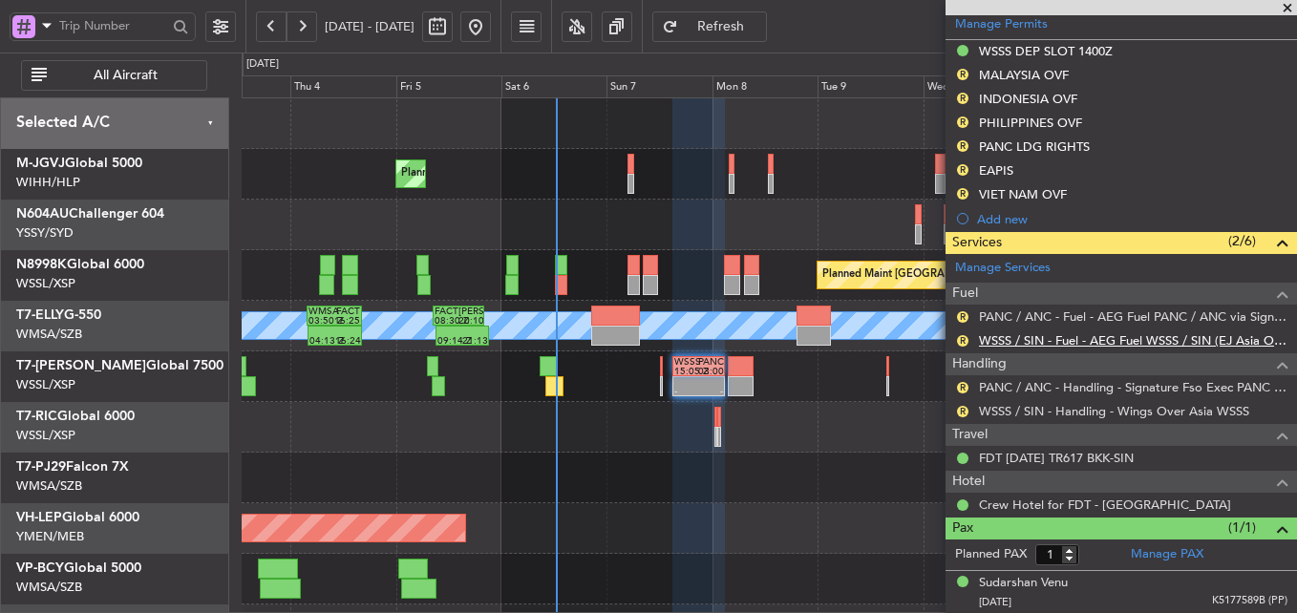
click at [1078, 339] on link "WSSS / SIN - Fuel - AEG Fuel WSSS / SIN (EJ Asia Only)" at bounding box center [1133, 340] width 309 height 16
click at [1119, 387] on link "PANC / ANC - Handling - Signature Fso Exec PANC / ANC" at bounding box center [1133, 387] width 309 height 16
click at [1073, 319] on link "PANC / ANC - Fuel - AEG Fuel PANC / ANC via Signature (EJ Asia Only)" at bounding box center [1133, 317] width 309 height 16
click at [966, 387] on button "R" at bounding box center [962, 387] width 11 height 11
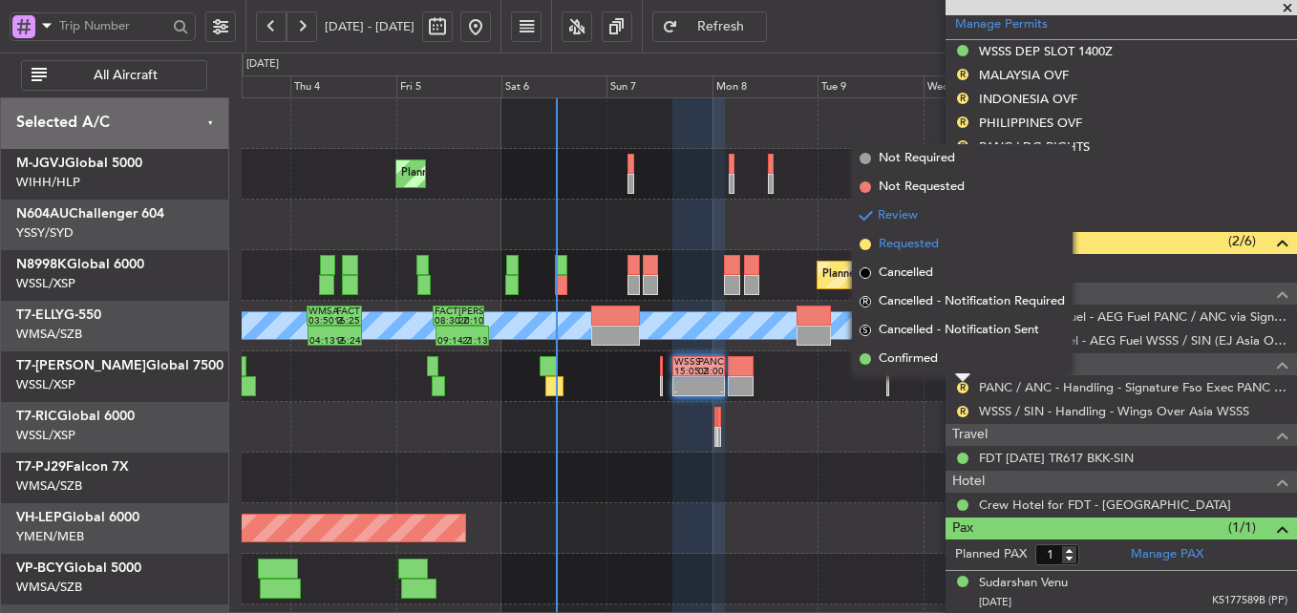
click at [913, 250] on span "Requested" at bounding box center [909, 244] width 60 height 19
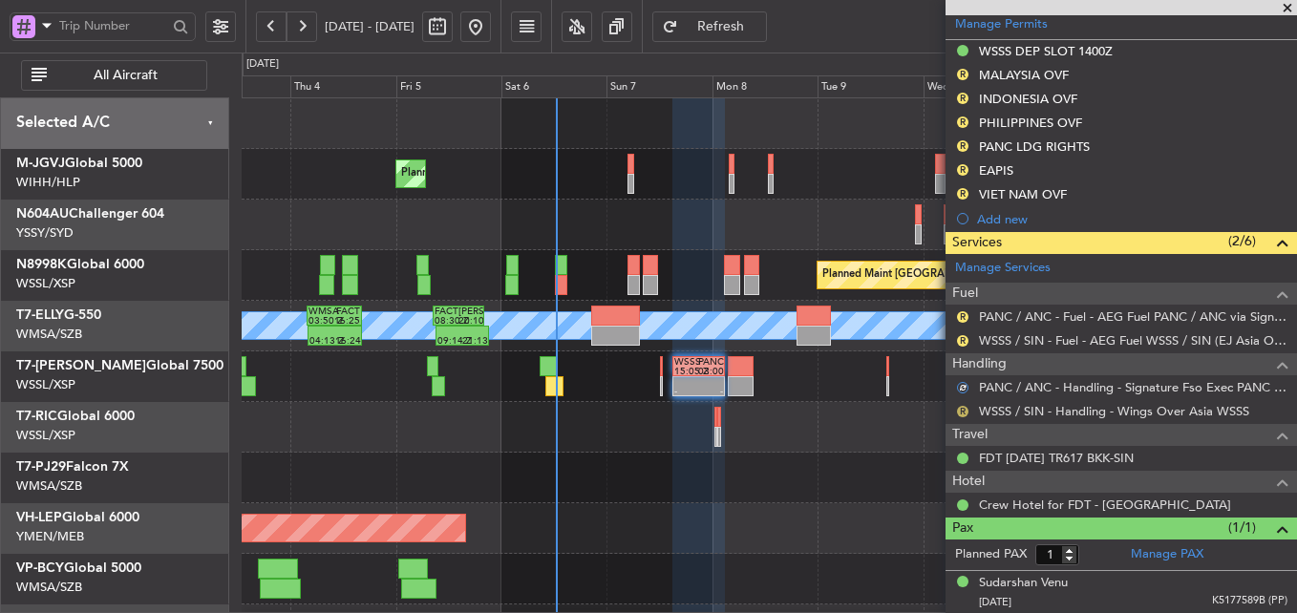
click at [964, 414] on button "R" at bounding box center [962, 411] width 11 height 11
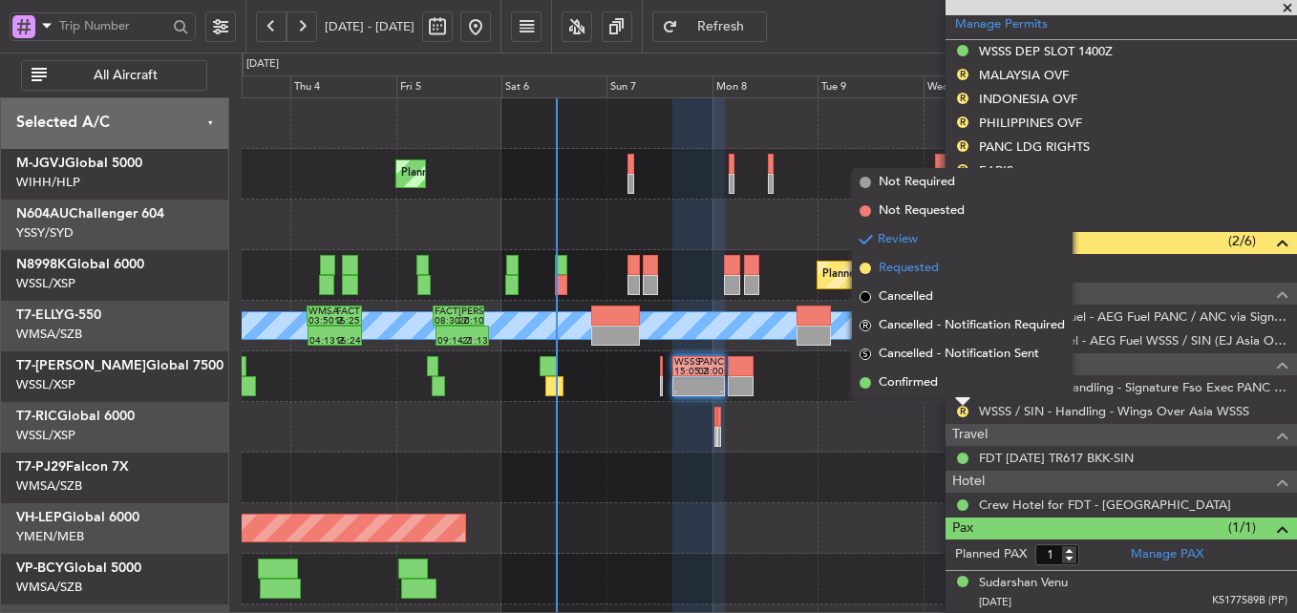
click at [933, 274] on span "Requested" at bounding box center [909, 268] width 60 height 19
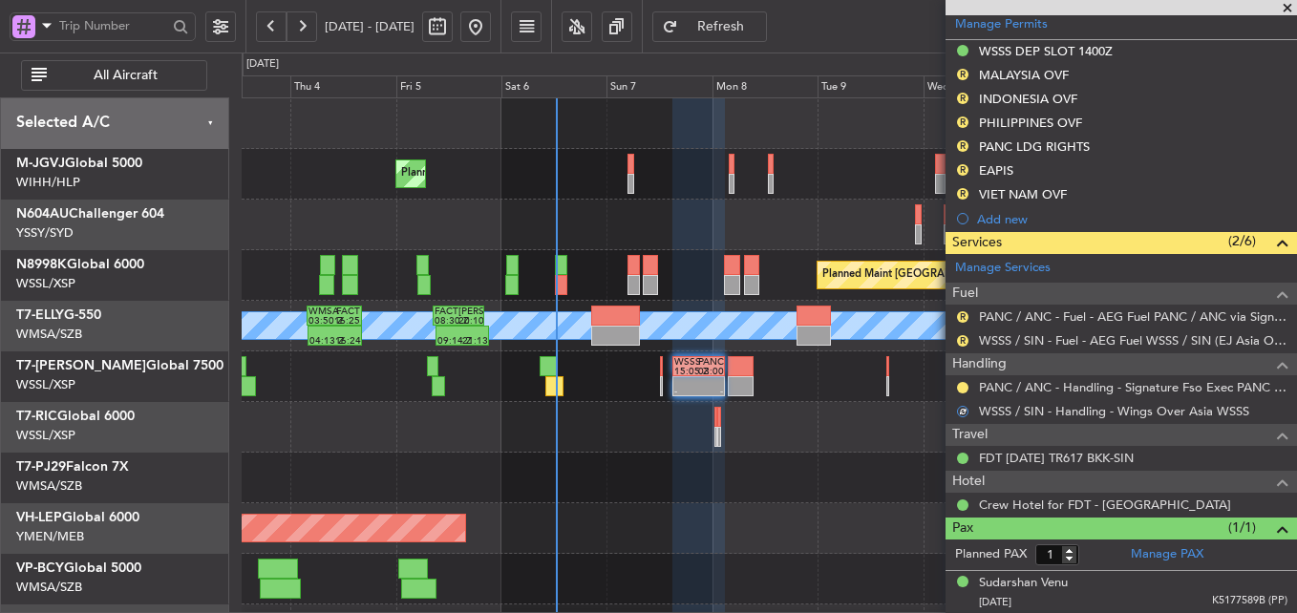
click at [663, 382] on div "- - WSSS 15:05 Z PANC 03:00 Z - - KEWR 14:20 Z OMDW 02:15 Z Planned Maint Dubai…" at bounding box center [769, 377] width 1055 height 51
click at [658, 371] on div "- - WSSS 15:05 Z PANC 03:00 Z - - KEWR 14:20 Z OMDW 02:15 Z Planned Maint Dubai…" at bounding box center [769, 377] width 1055 height 51
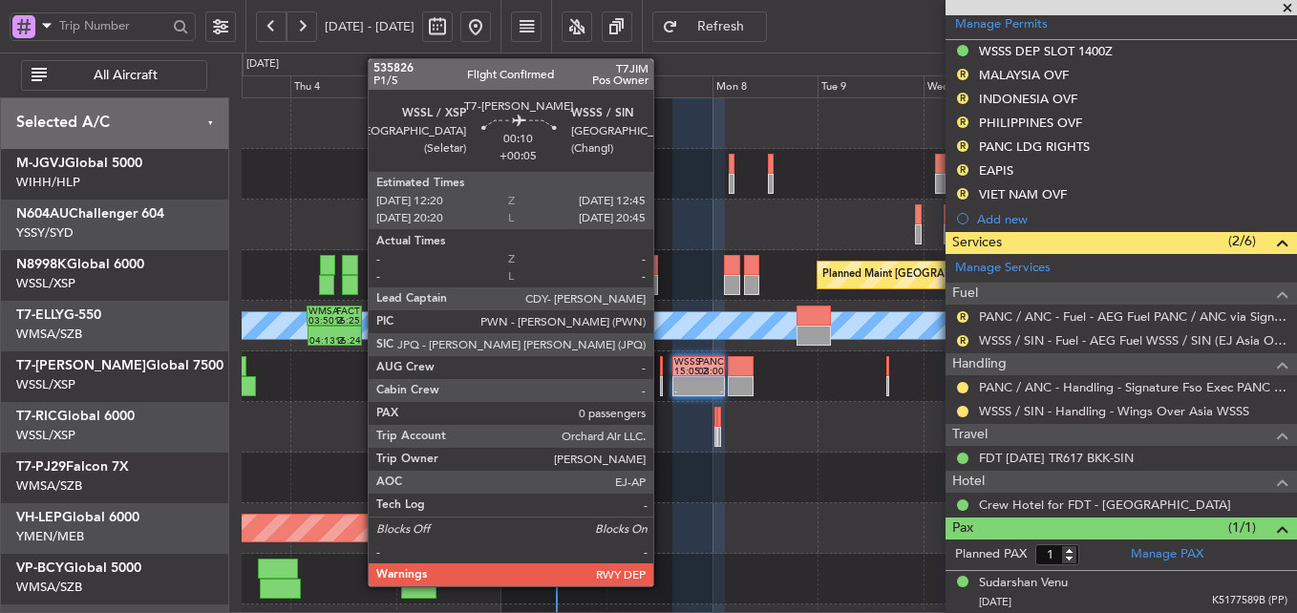
click at [662, 371] on div at bounding box center [661, 366] width 2 height 20
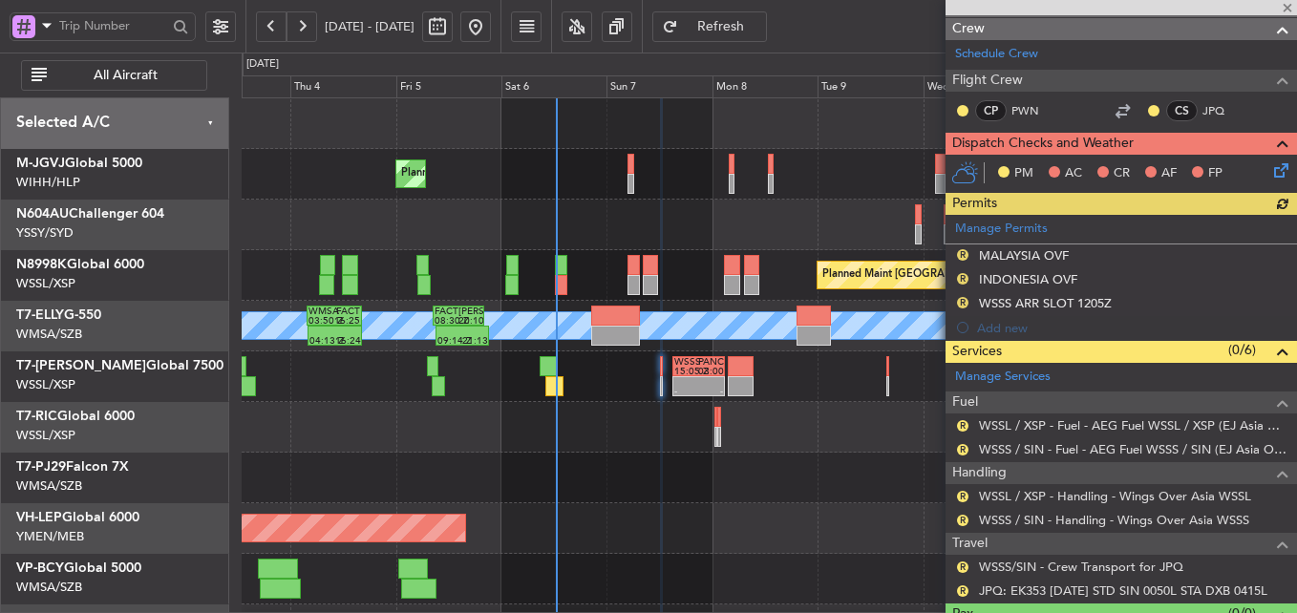
scroll to position [0, 0]
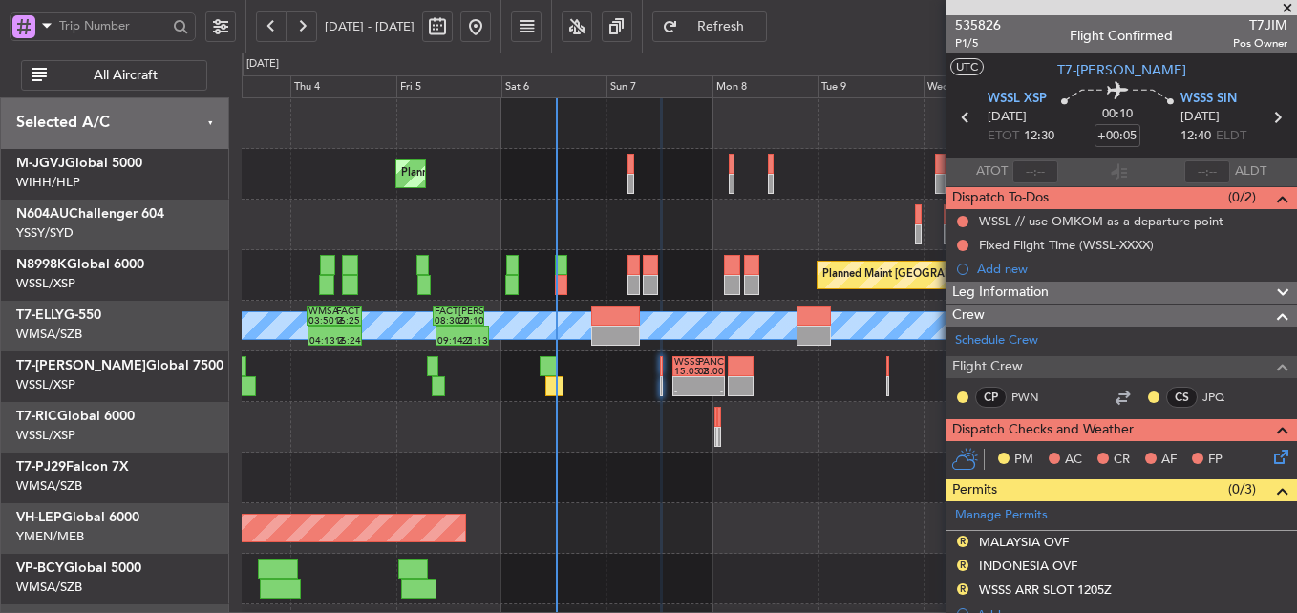
click at [1093, 237] on div "Fixed Flight Time (WSSL-XXXX)" at bounding box center [1066, 245] width 175 height 16
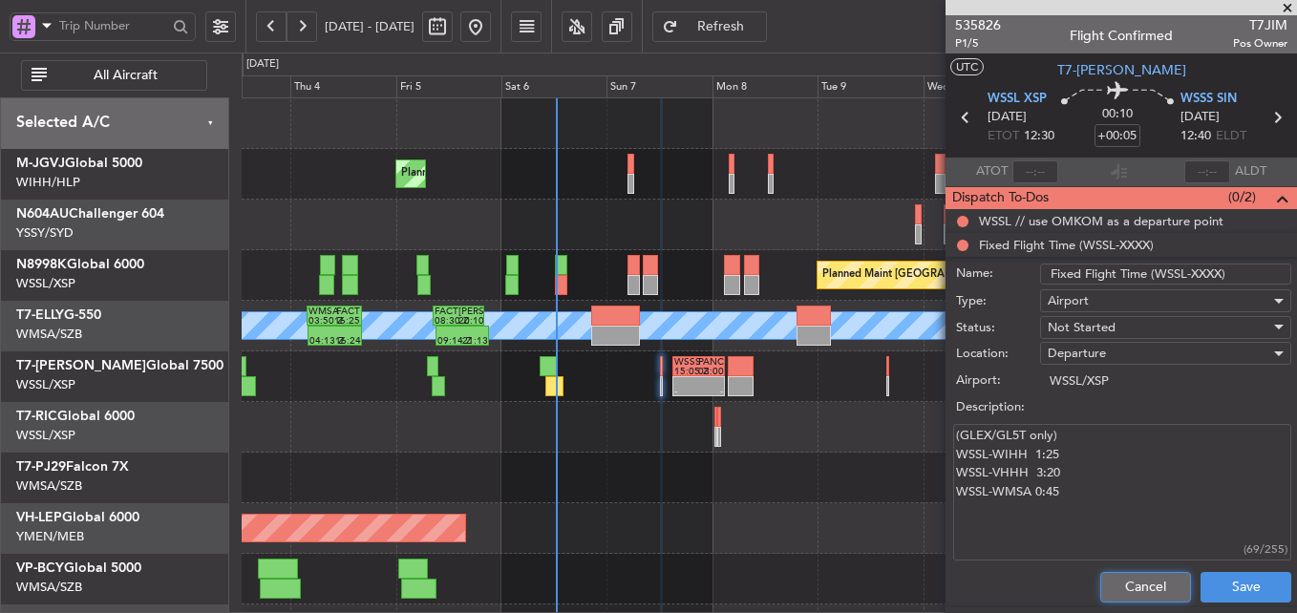
click at [1124, 587] on button "Cancel" at bounding box center [1145, 587] width 91 height 31
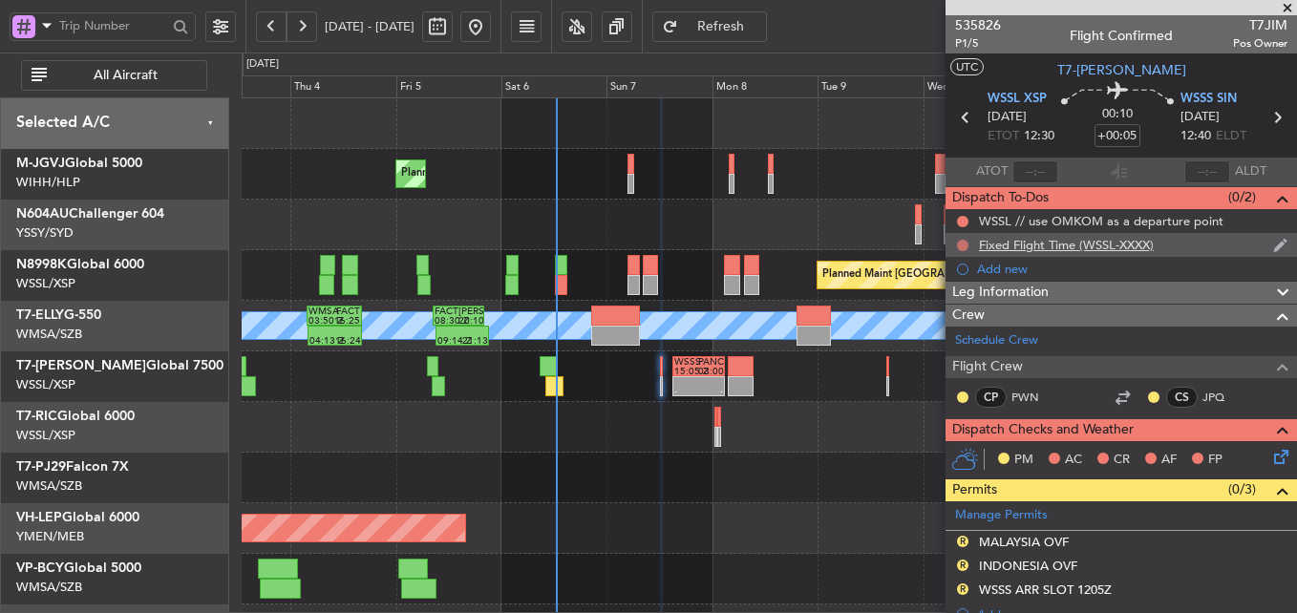
click at [966, 244] on button at bounding box center [962, 245] width 11 height 11
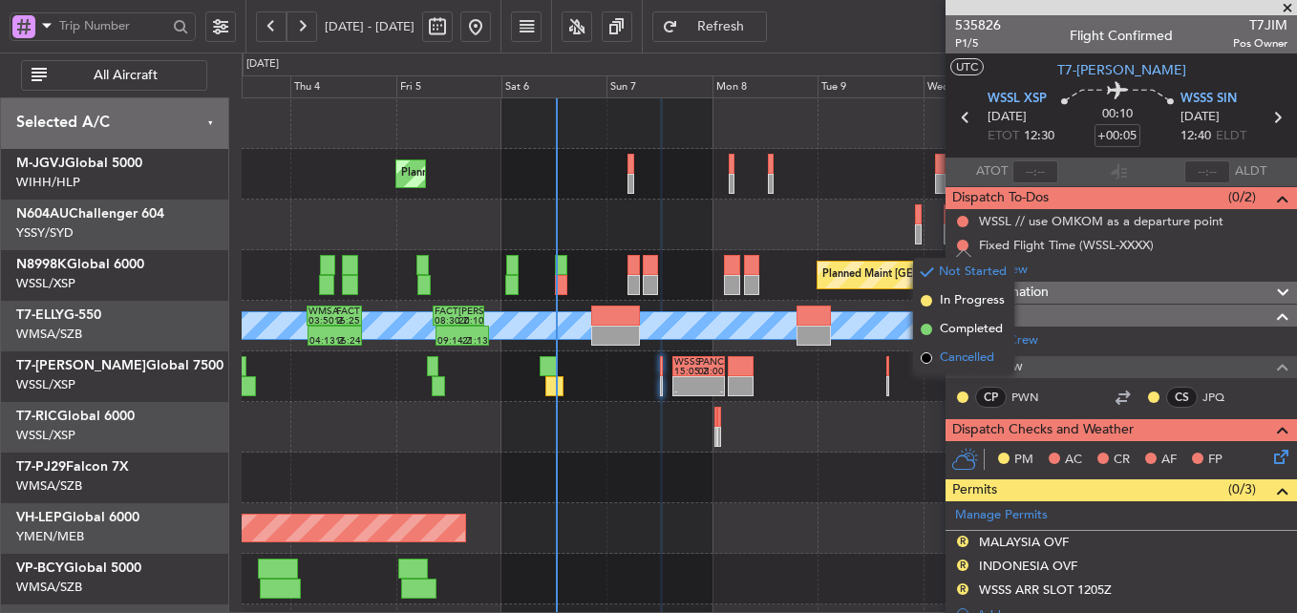
click at [959, 358] on span "Cancelled" at bounding box center [967, 358] width 54 height 19
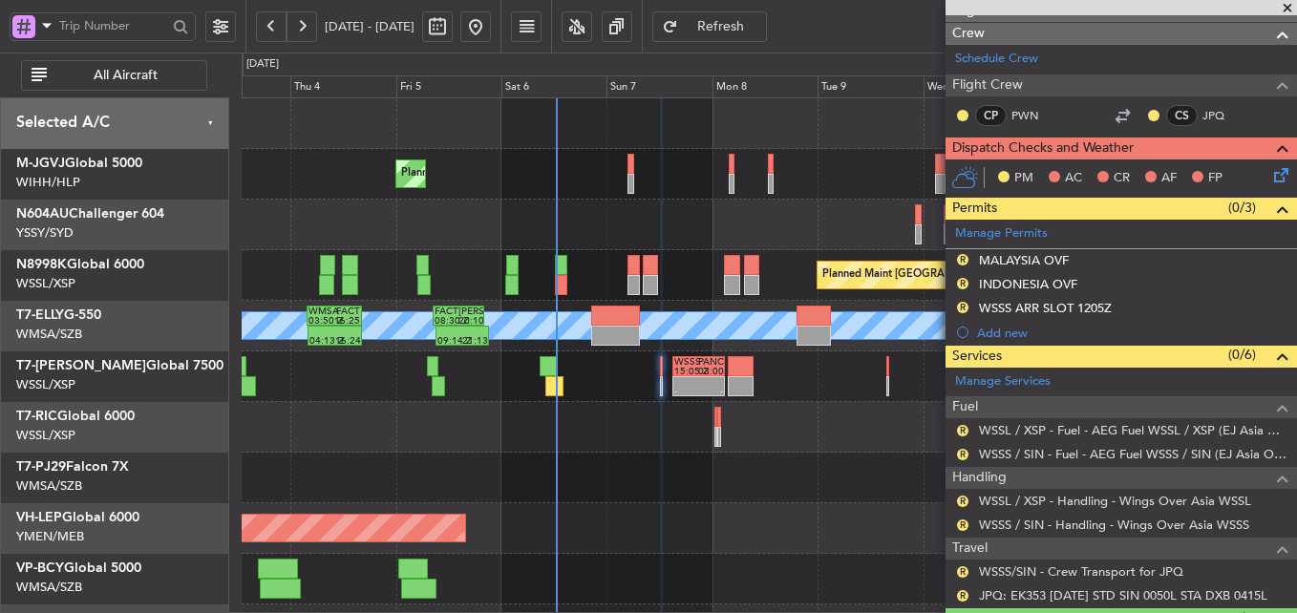
scroll to position [287, 0]
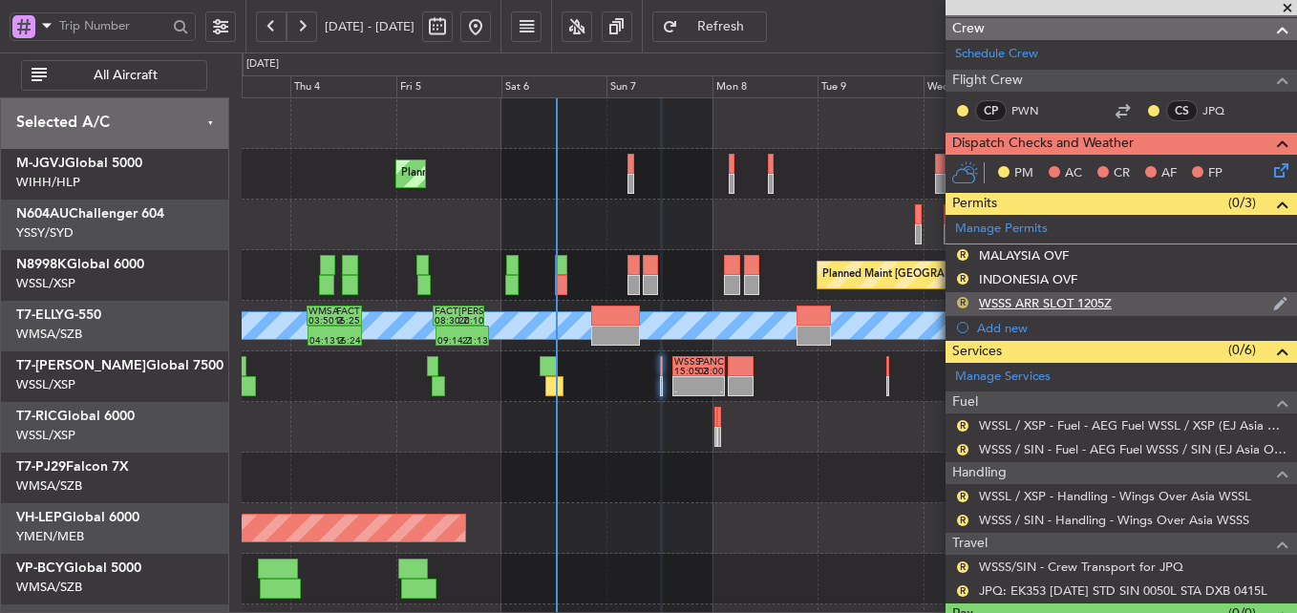
click at [959, 302] on button "R" at bounding box center [962, 302] width 11 height 11
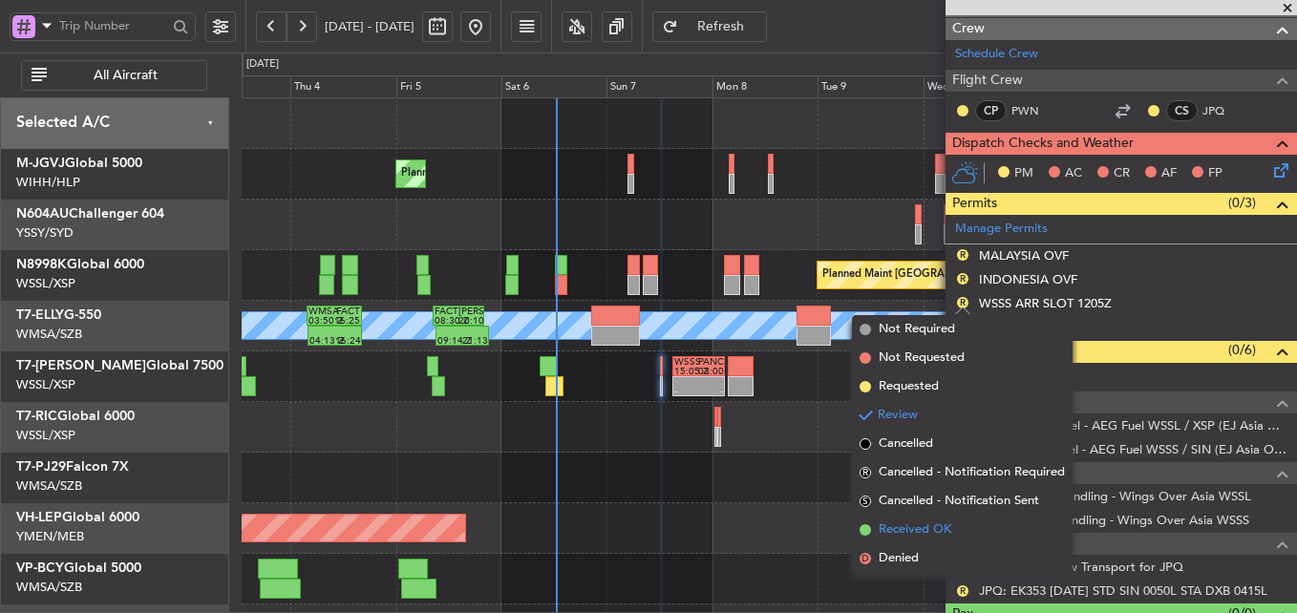
click at [941, 528] on span "Received OK" at bounding box center [915, 530] width 73 height 19
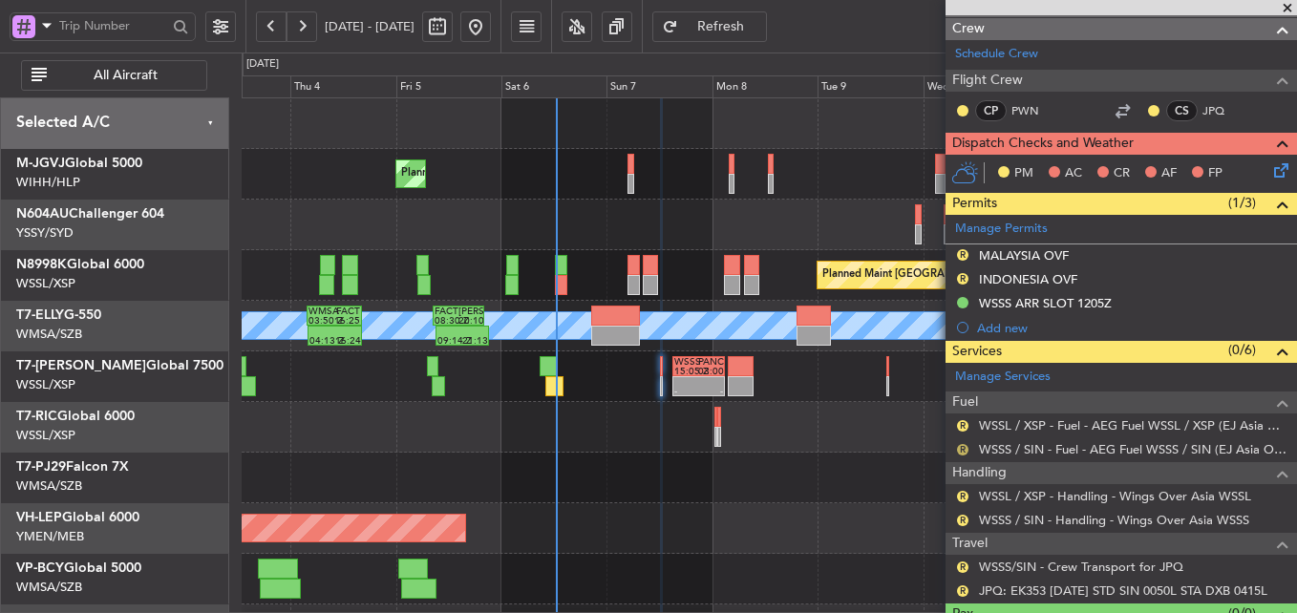
click at [964, 450] on button "R" at bounding box center [962, 449] width 11 height 11
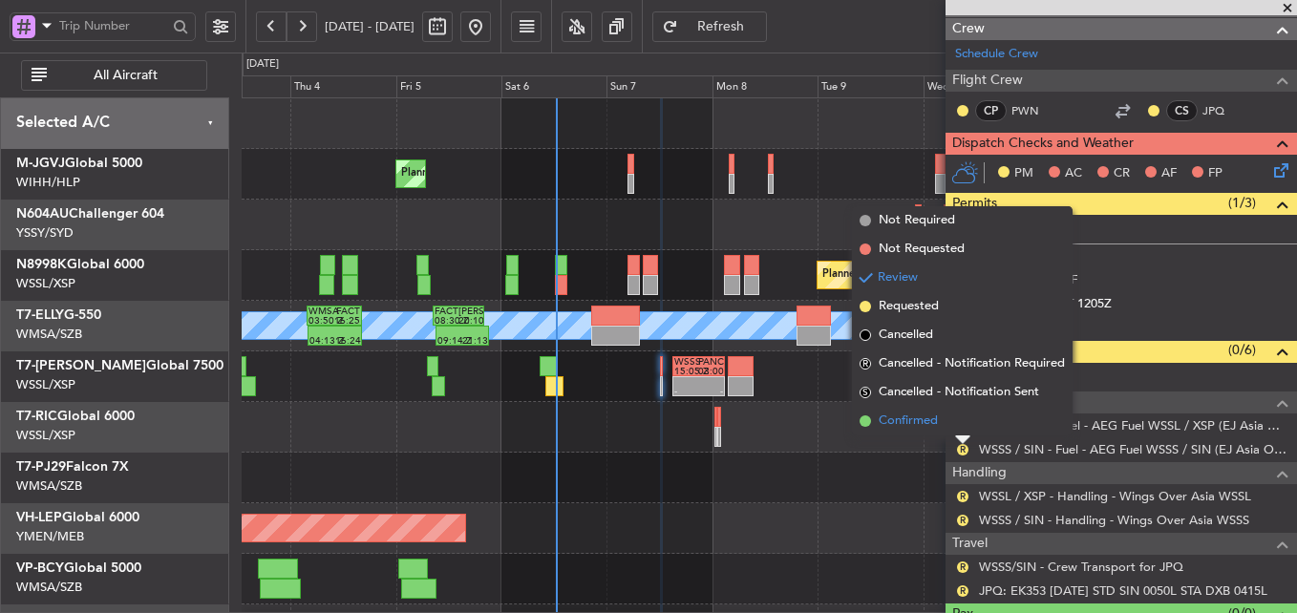
click at [921, 425] on span "Confirmed" at bounding box center [908, 421] width 59 height 19
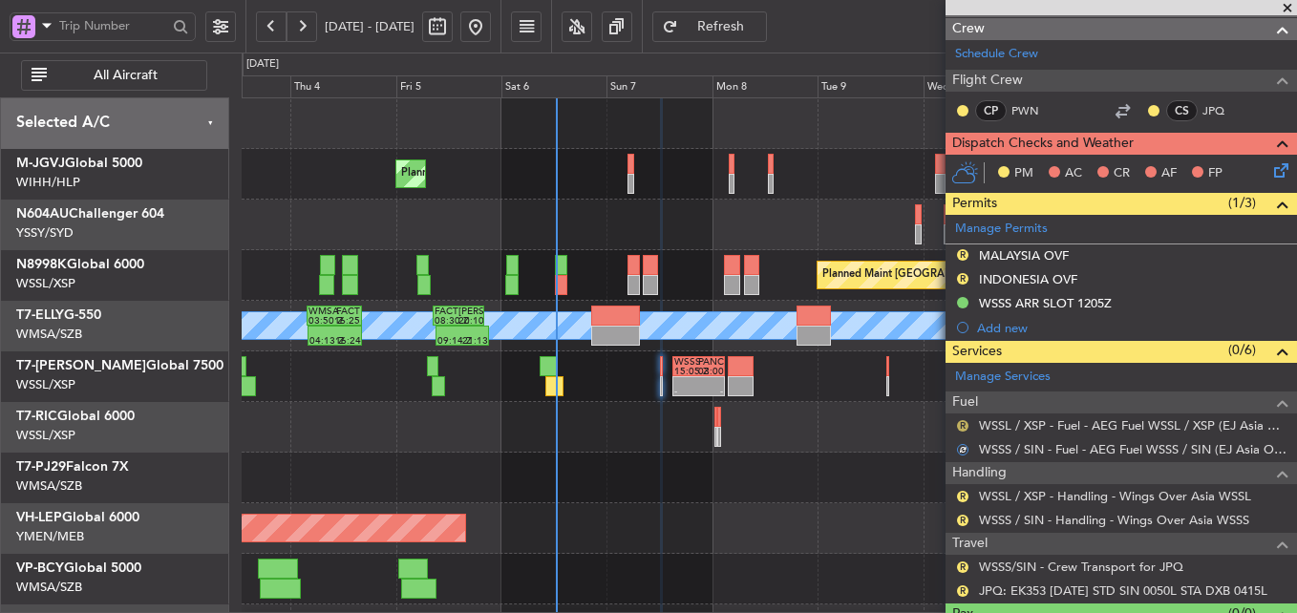
click at [962, 421] on button "R" at bounding box center [962, 425] width 11 height 11
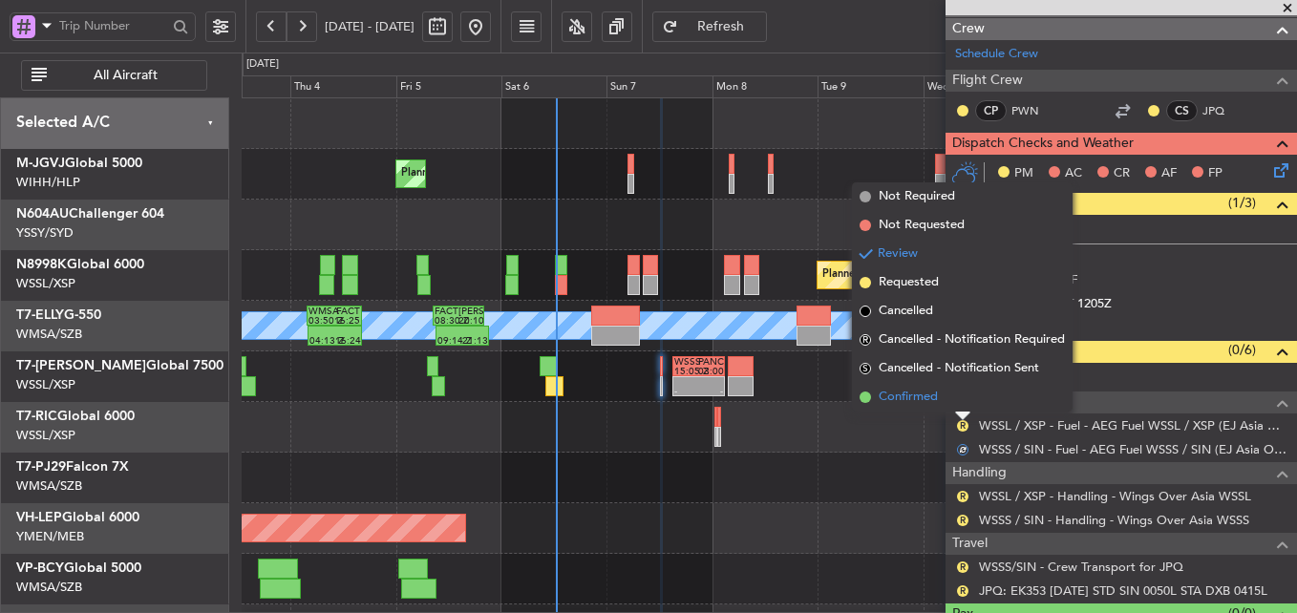
click at [923, 406] on span "Confirmed" at bounding box center [908, 397] width 59 height 19
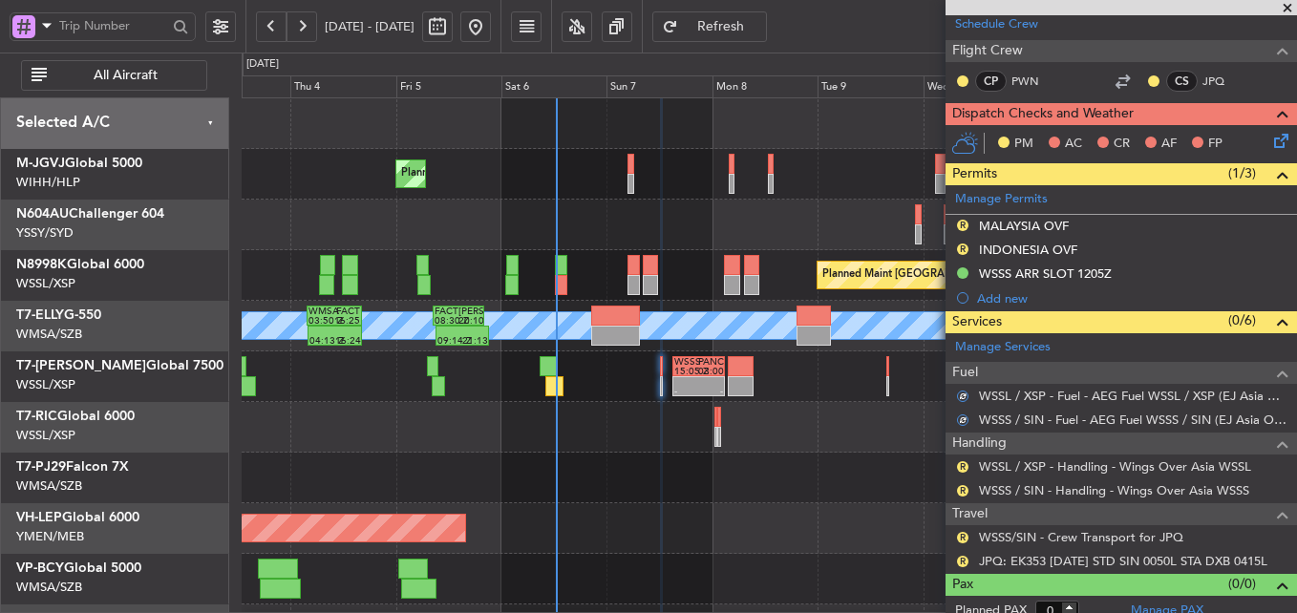
scroll to position [330, 0]
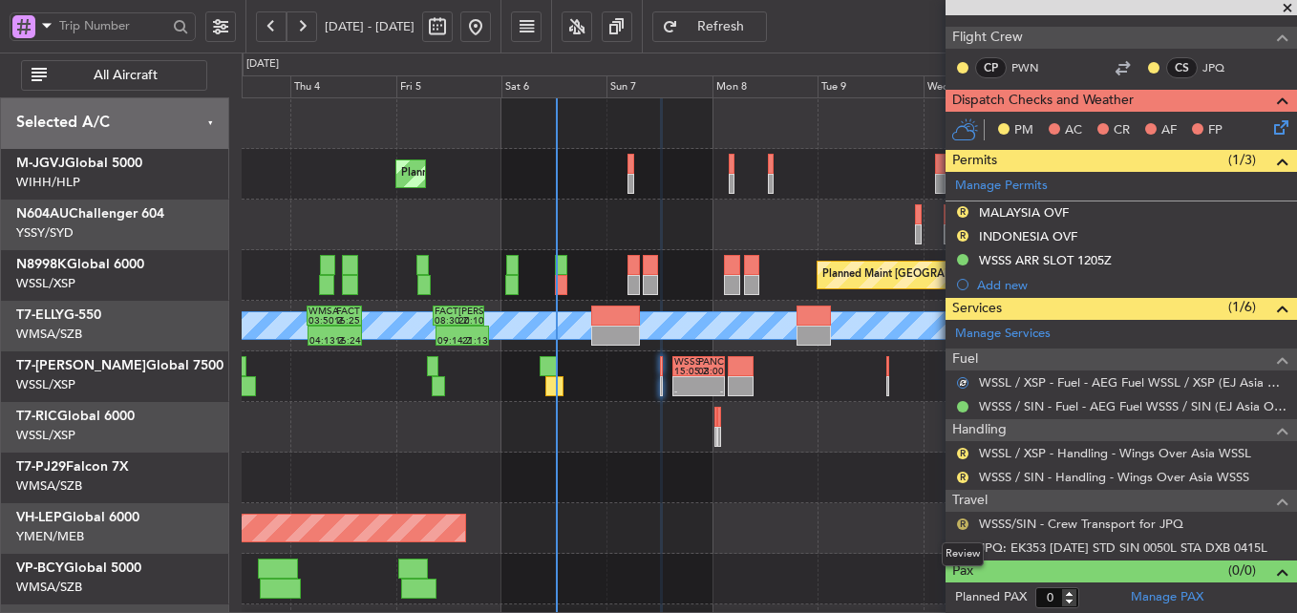
click at [962, 525] on button "R" at bounding box center [962, 524] width 11 height 11
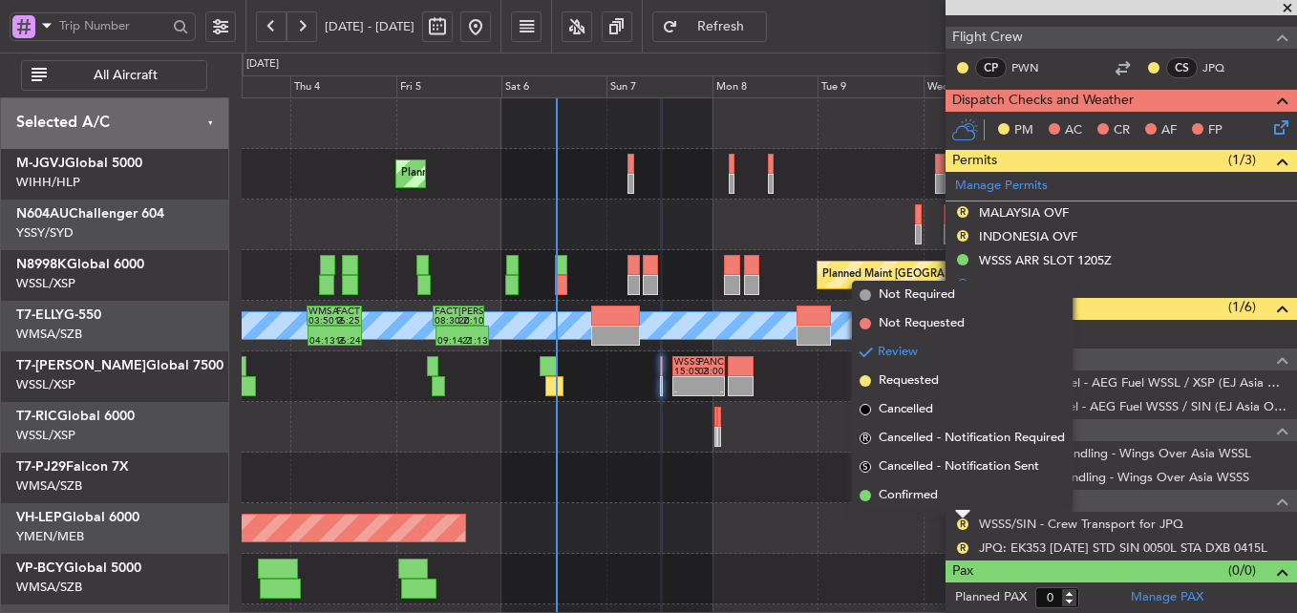
click at [932, 503] on span "Confirmed" at bounding box center [908, 495] width 59 height 19
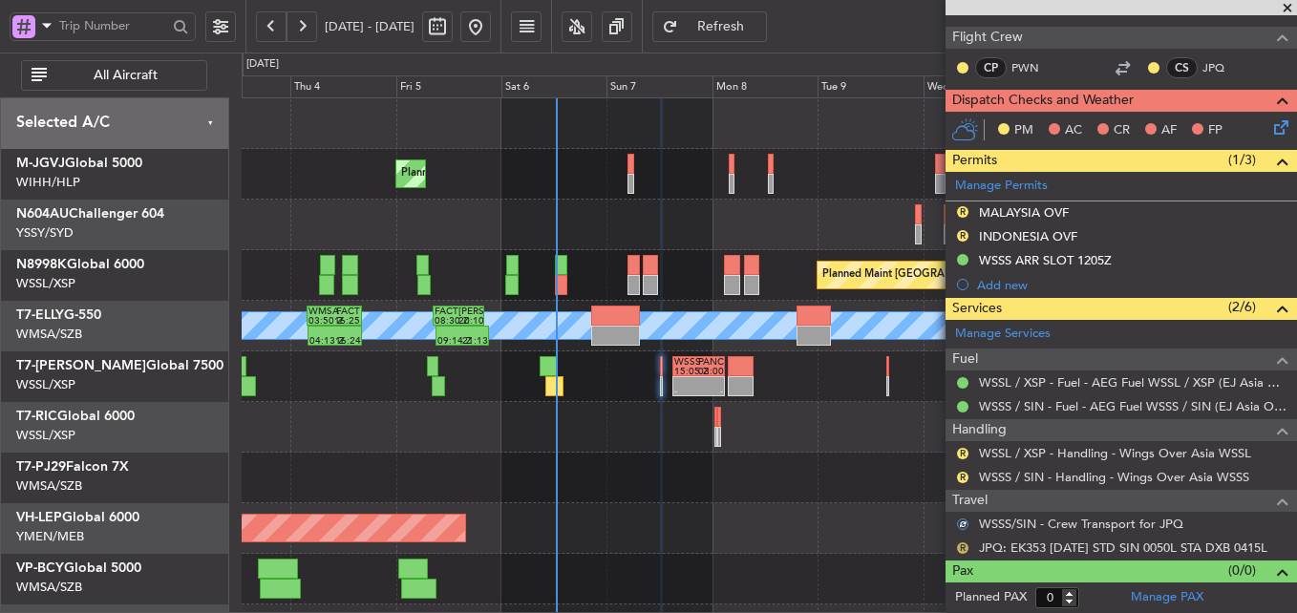
click at [965, 545] on button "R" at bounding box center [962, 548] width 11 height 11
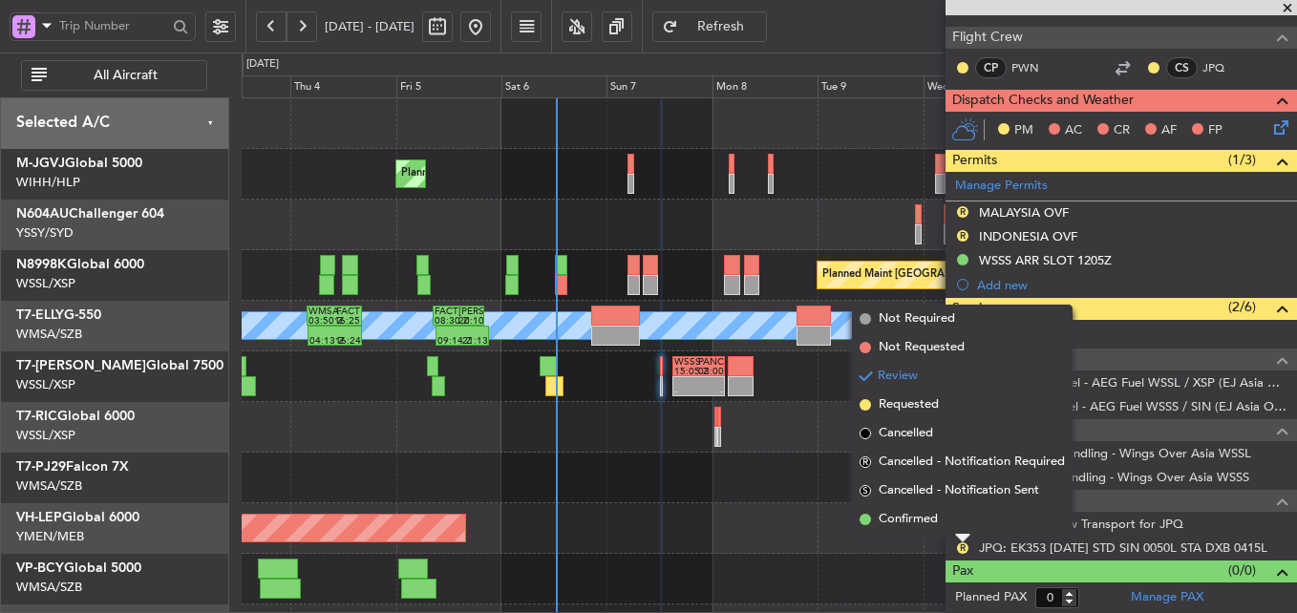
click at [936, 529] on li "Confirmed" at bounding box center [962, 519] width 221 height 29
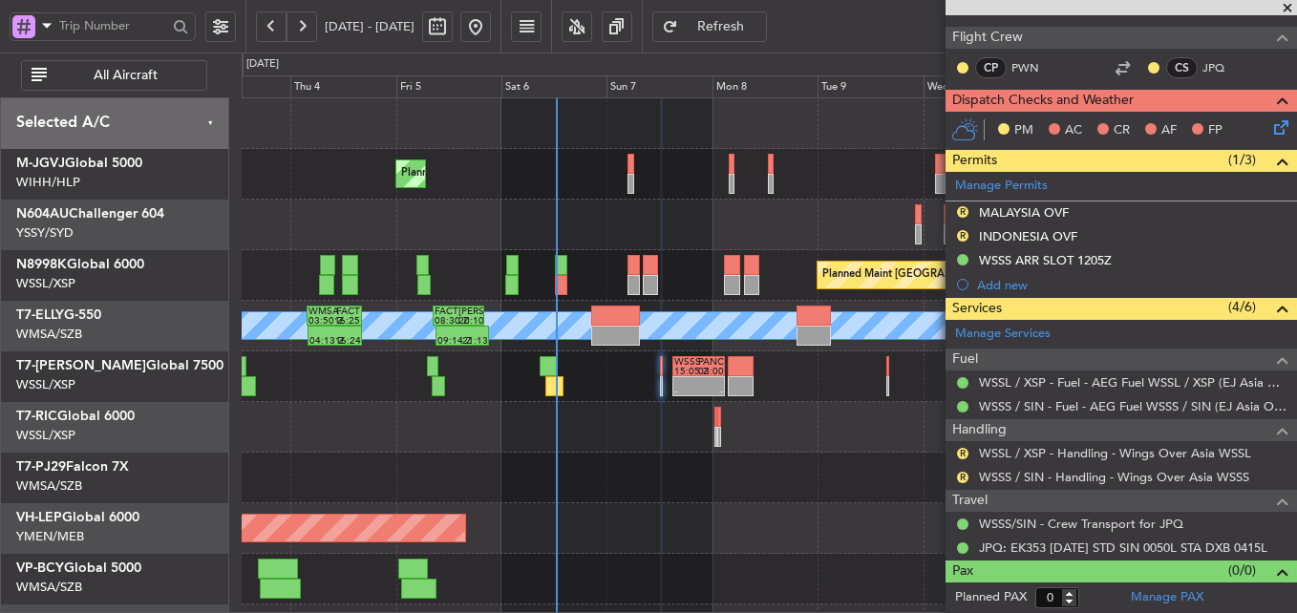
click at [642, 425] on div at bounding box center [769, 427] width 1055 height 51
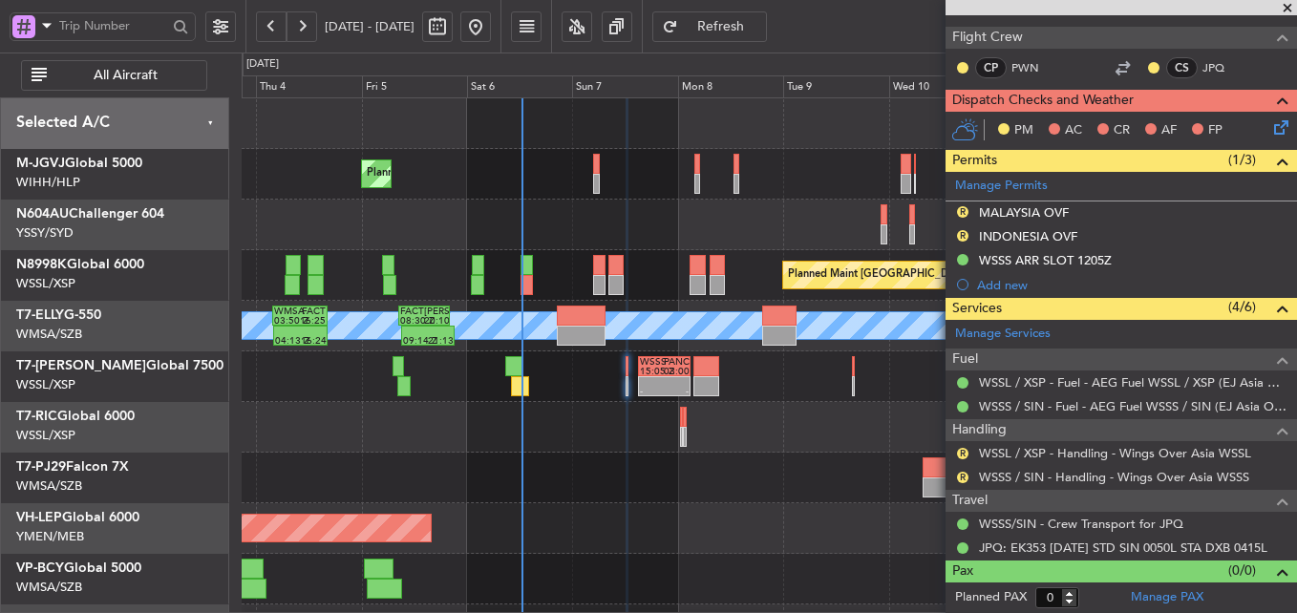
click at [503, 438] on div at bounding box center [769, 427] width 1055 height 51
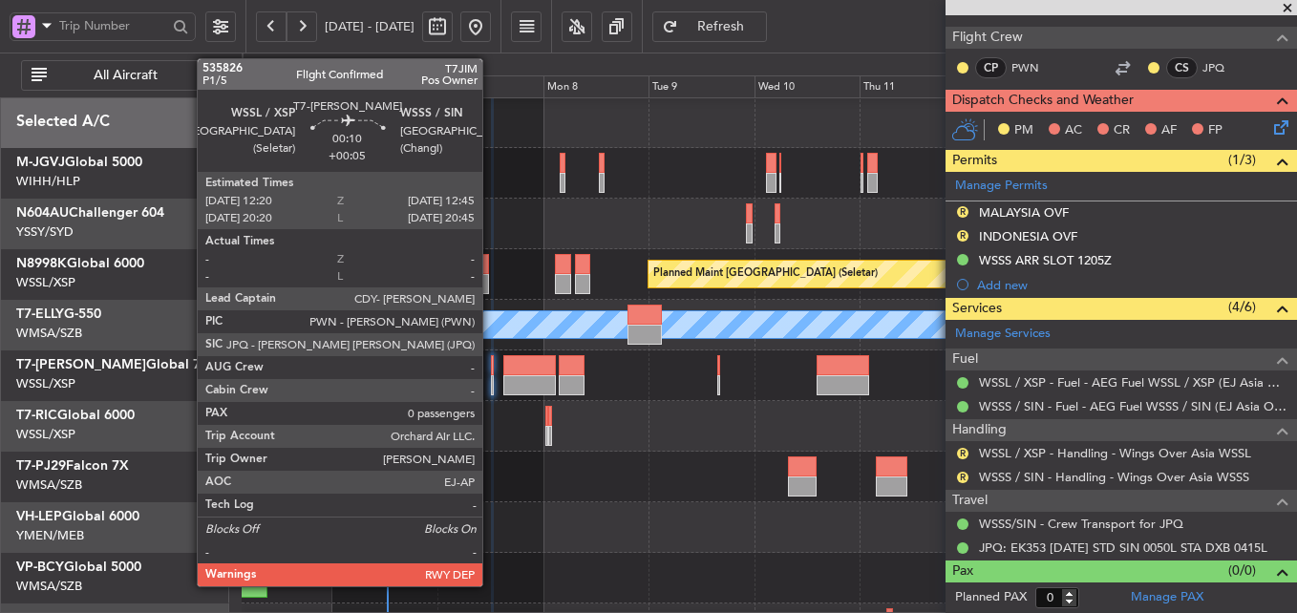
click at [491, 370] on div at bounding box center [492, 365] width 2 height 20
click at [491, 369] on div at bounding box center [492, 365] width 2 height 20
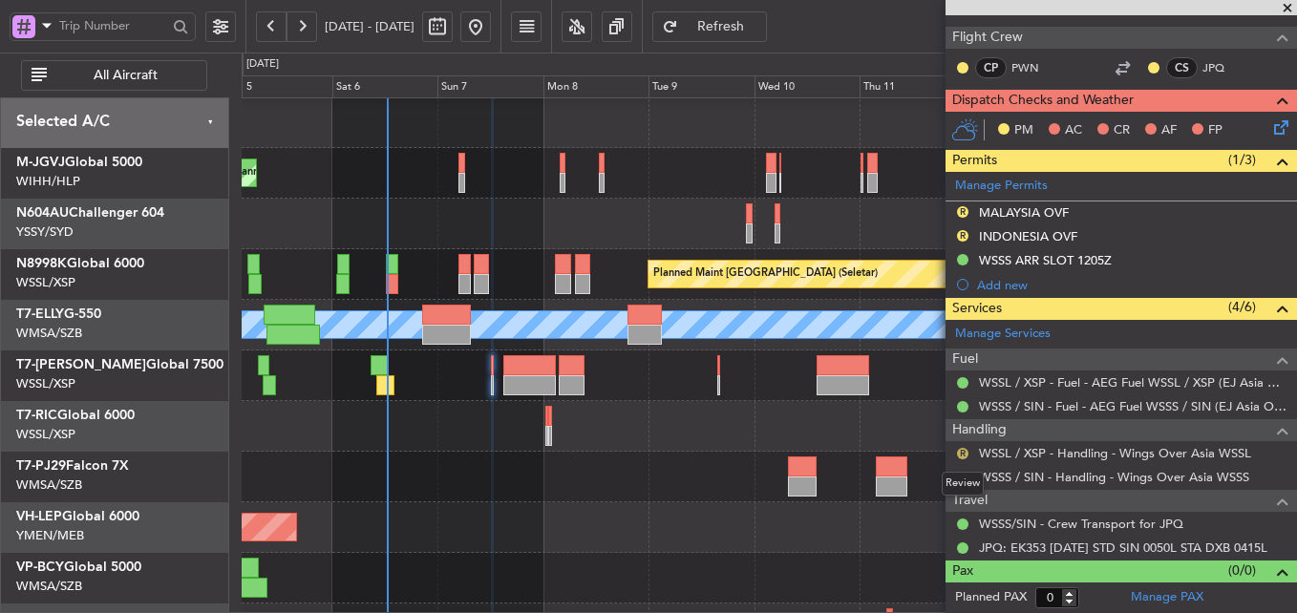
click at [962, 448] on button "R" at bounding box center [962, 453] width 11 height 11
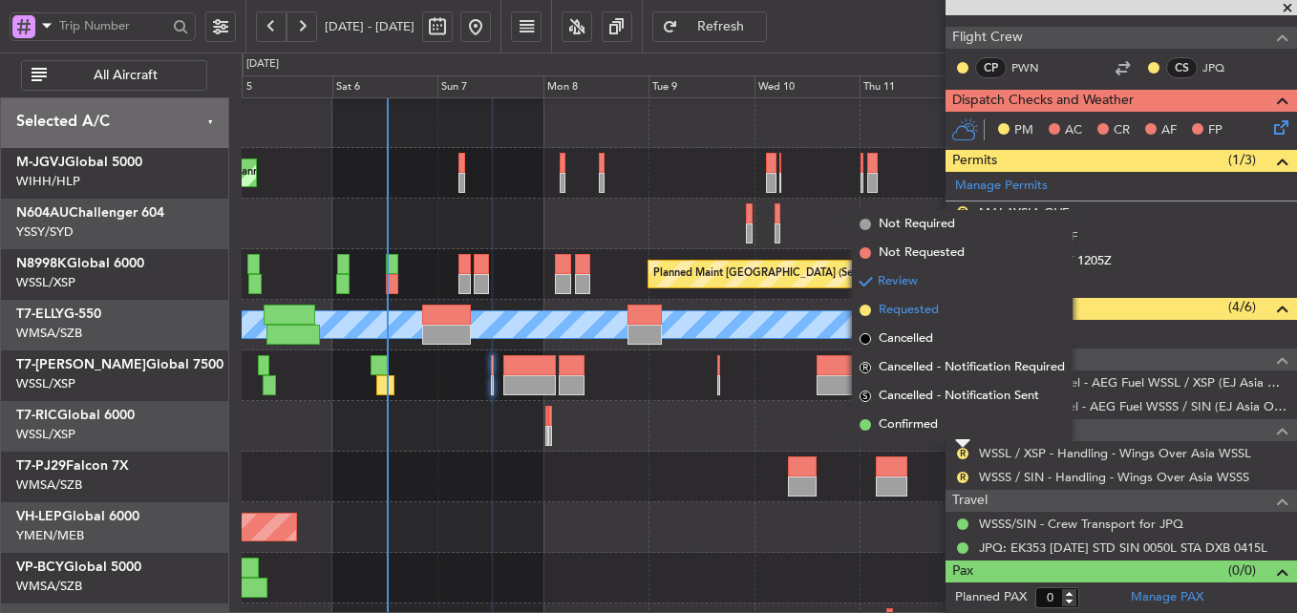
click at [907, 306] on span "Requested" at bounding box center [909, 310] width 60 height 19
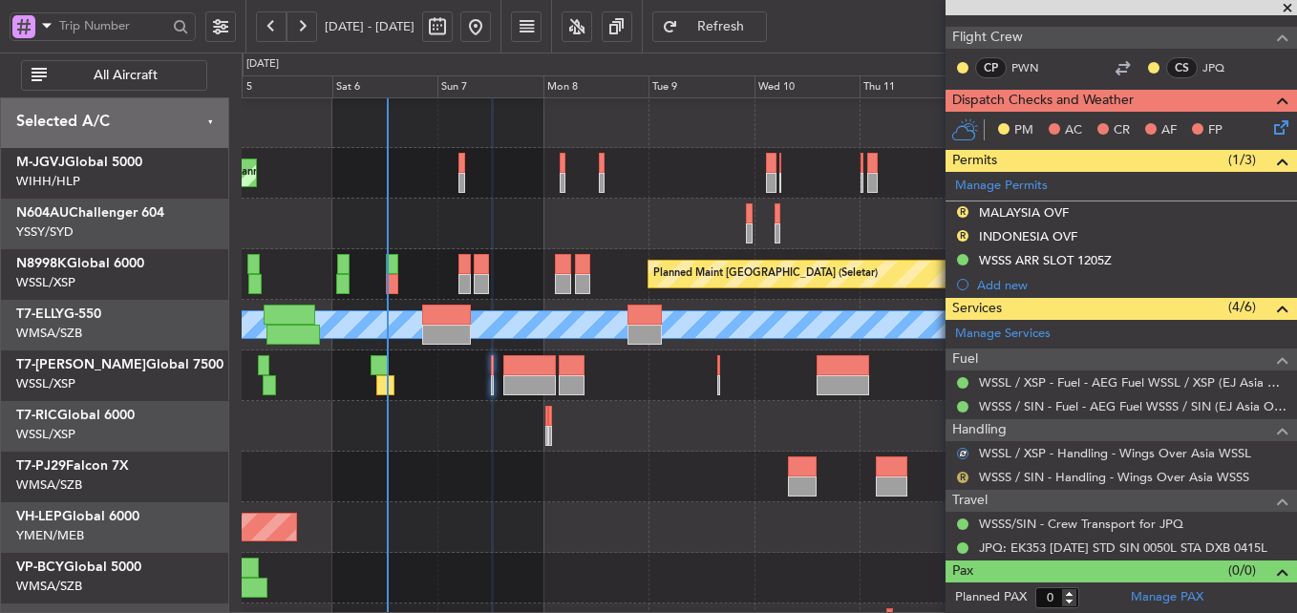
click at [967, 478] on button "R" at bounding box center [962, 477] width 11 height 11
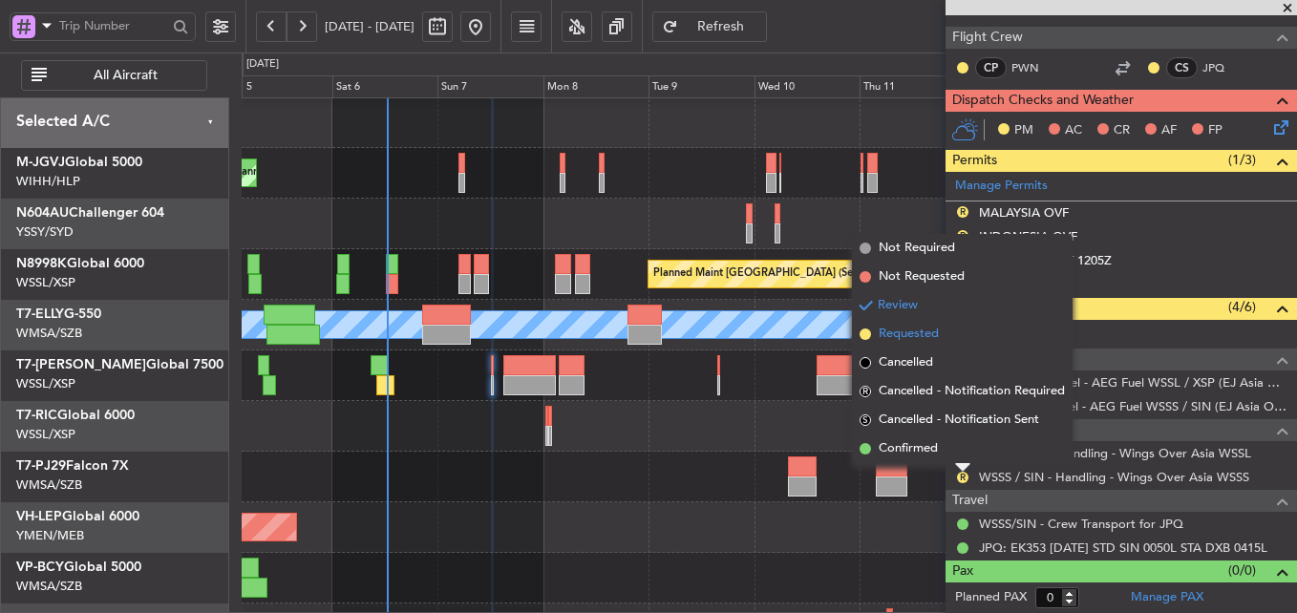
click at [938, 334] on span "Requested" at bounding box center [909, 334] width 60 height 19
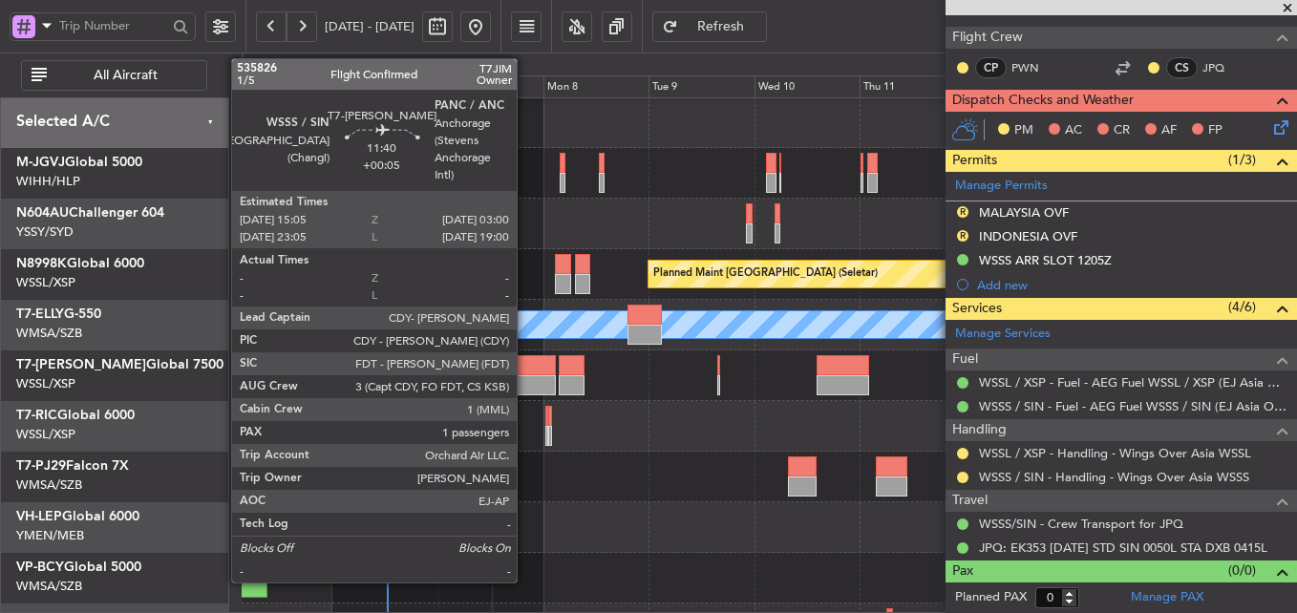
click at [524, 376] on div at bounding box center [529, 385] width 53 height 20
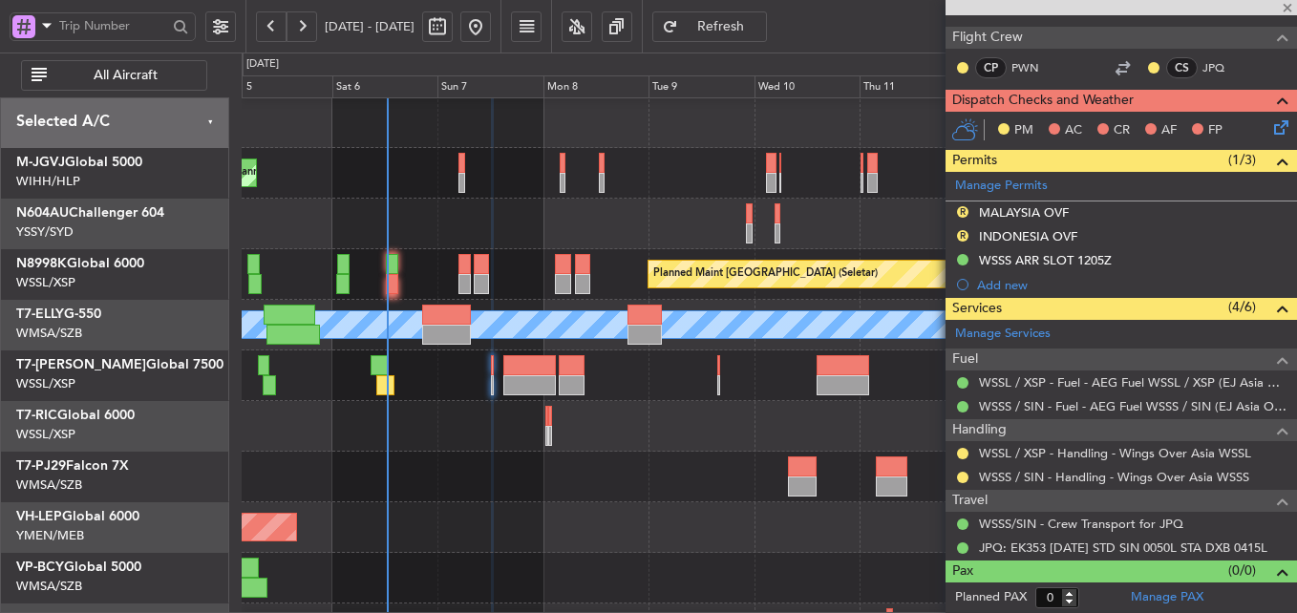
type input "1"
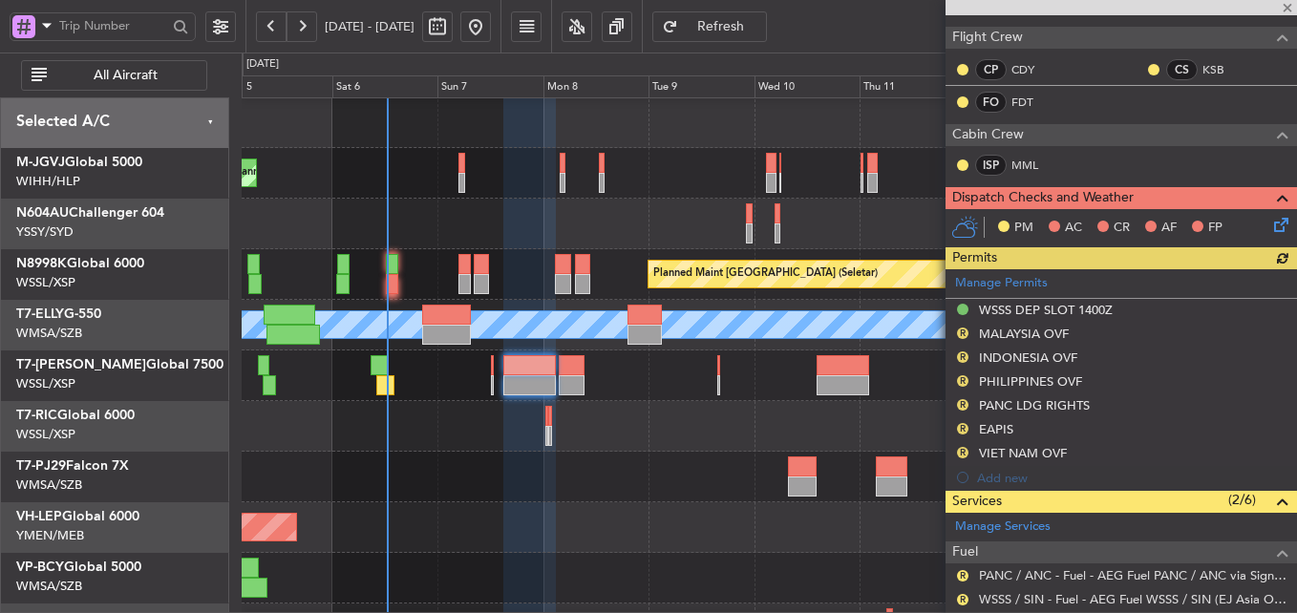
scroll to position [541, 0]
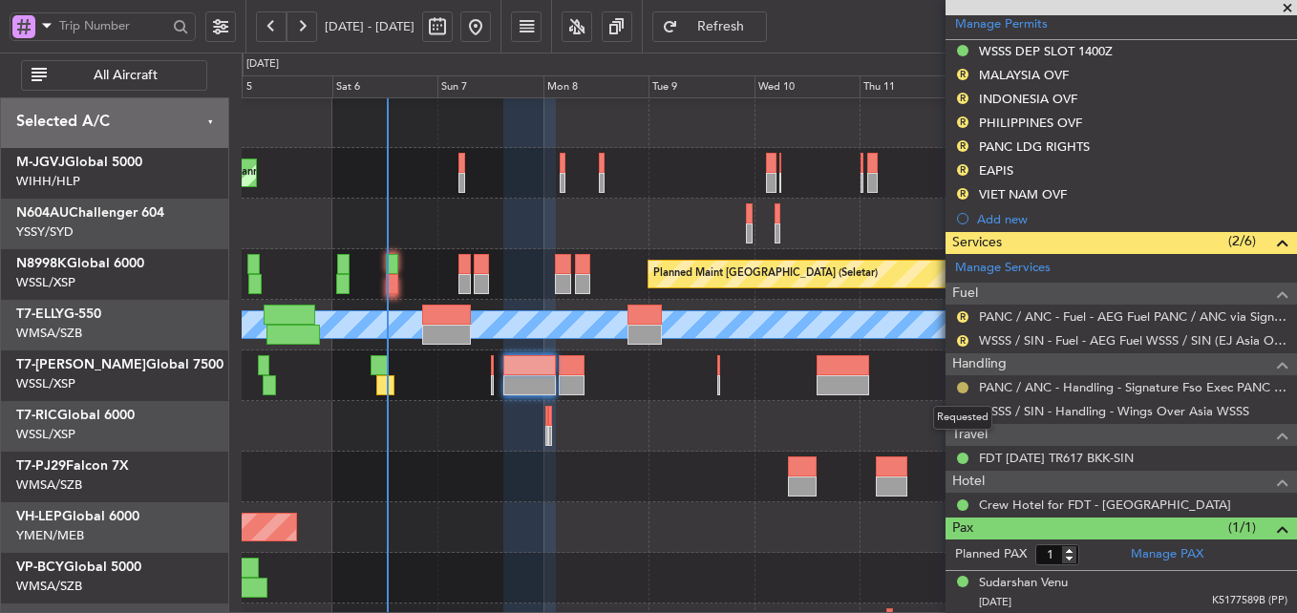
click at [961, 385] on button at bounding box center [962, 387] width 11 height 11
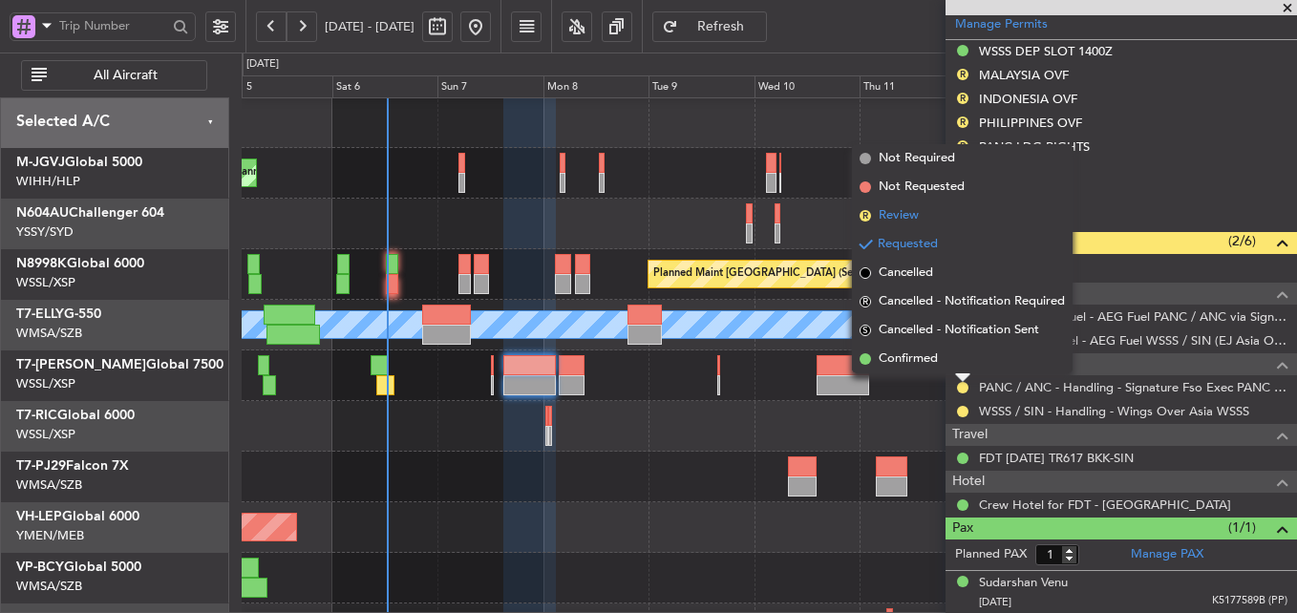
click at [919, 210] on li "R Review" at bounding box center [962, 216] width 221 height 29
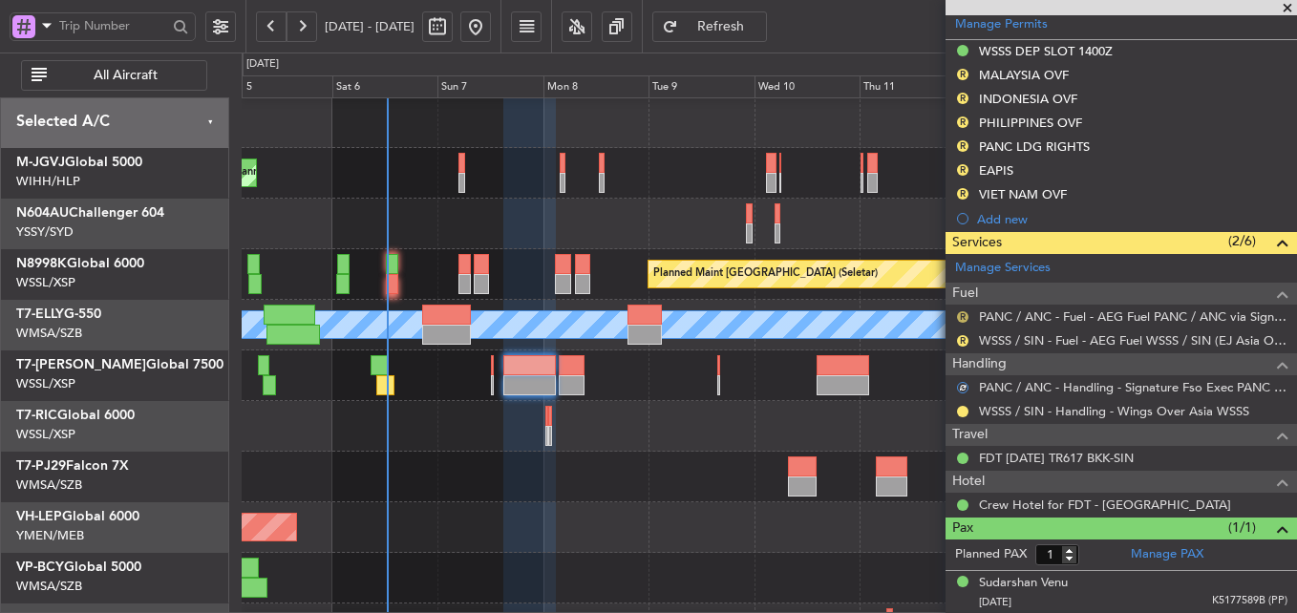
click at [961, 313] on button "R" at bounding box center [962, 316] width 11 height 11
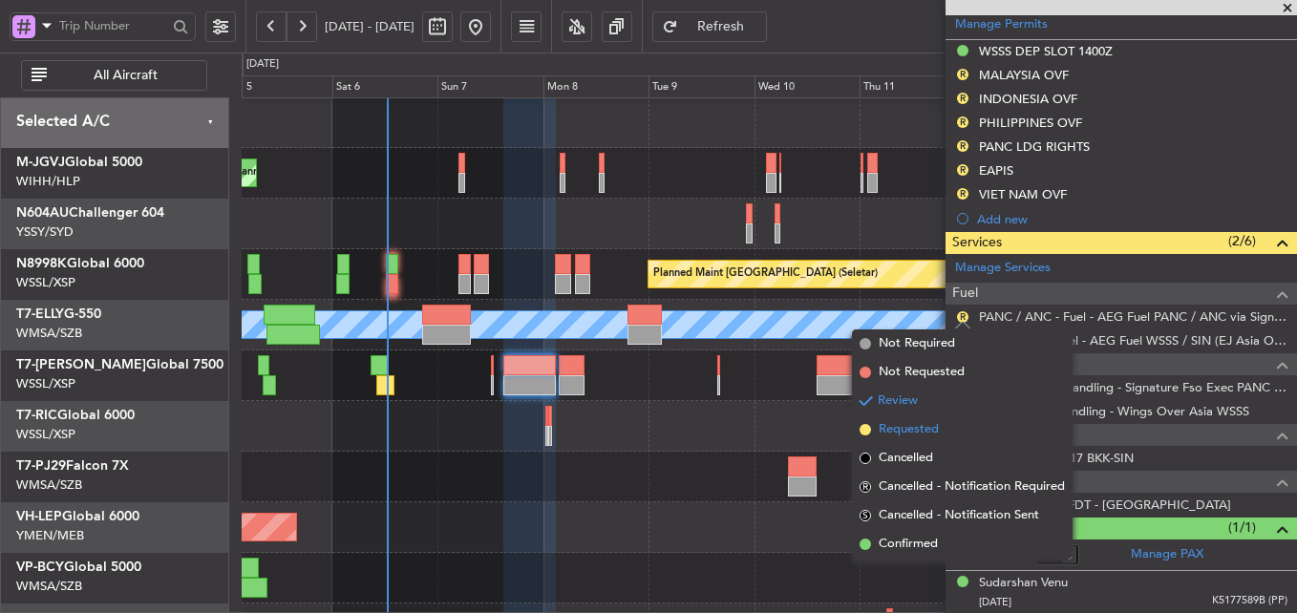
click at [922, 430] on span "Requested" at bounding box center [909, 429] width 60 height 19
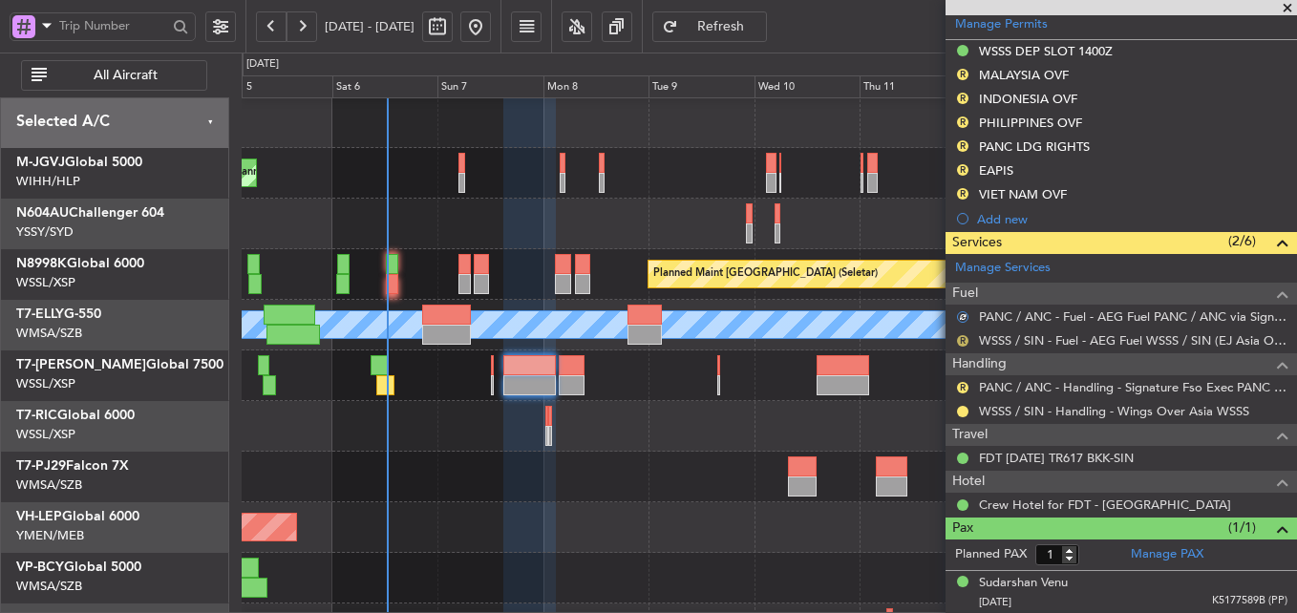
click at [959, 341] on button "R" at bounding box center [962, 340] width 11 height 11
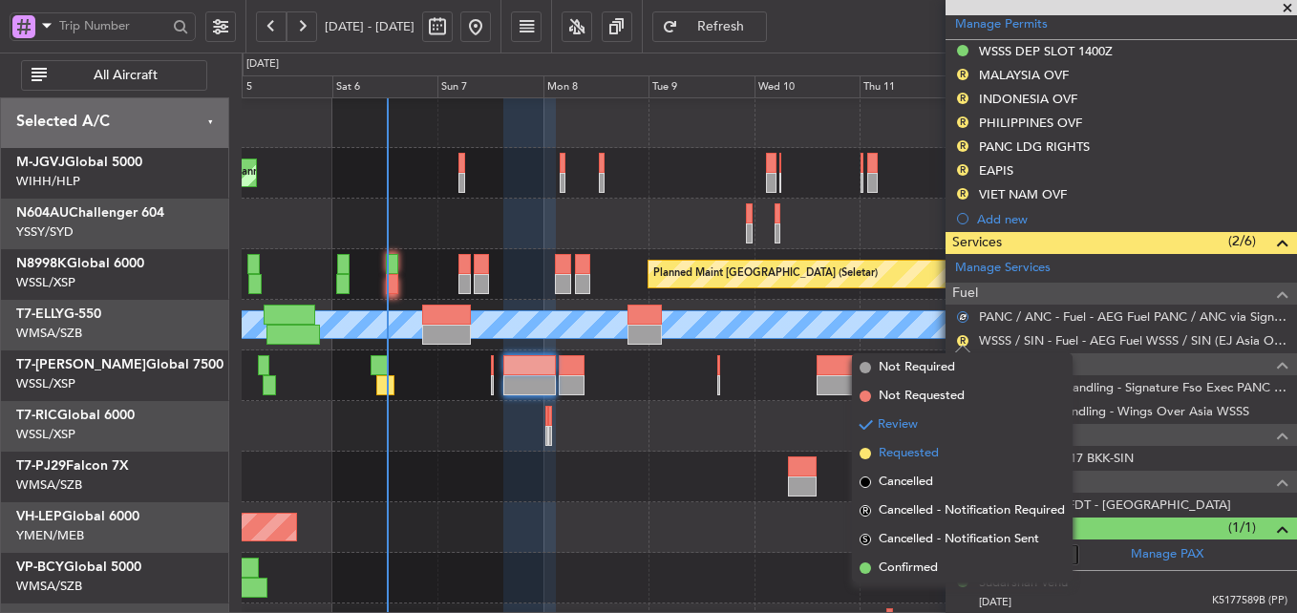
click at [904, 444] on span "Requested" at bounding box center [909, 453] width 60 height 19
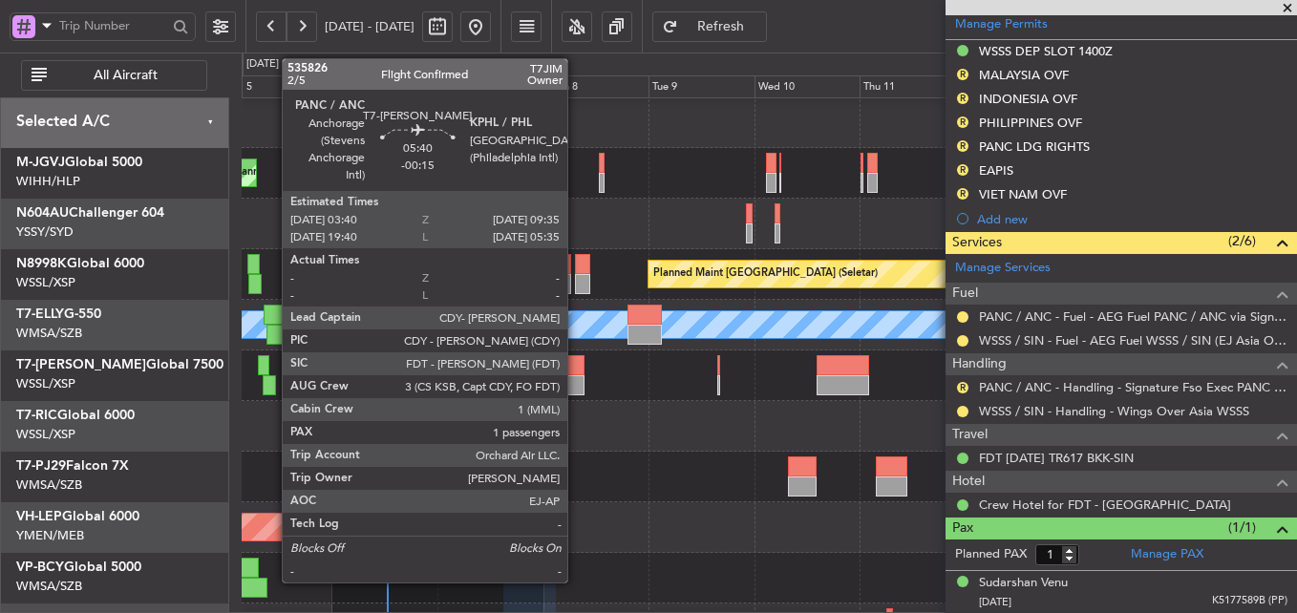
click at [576, 381] on div at bounding box center [572, 385] width 27 height 20
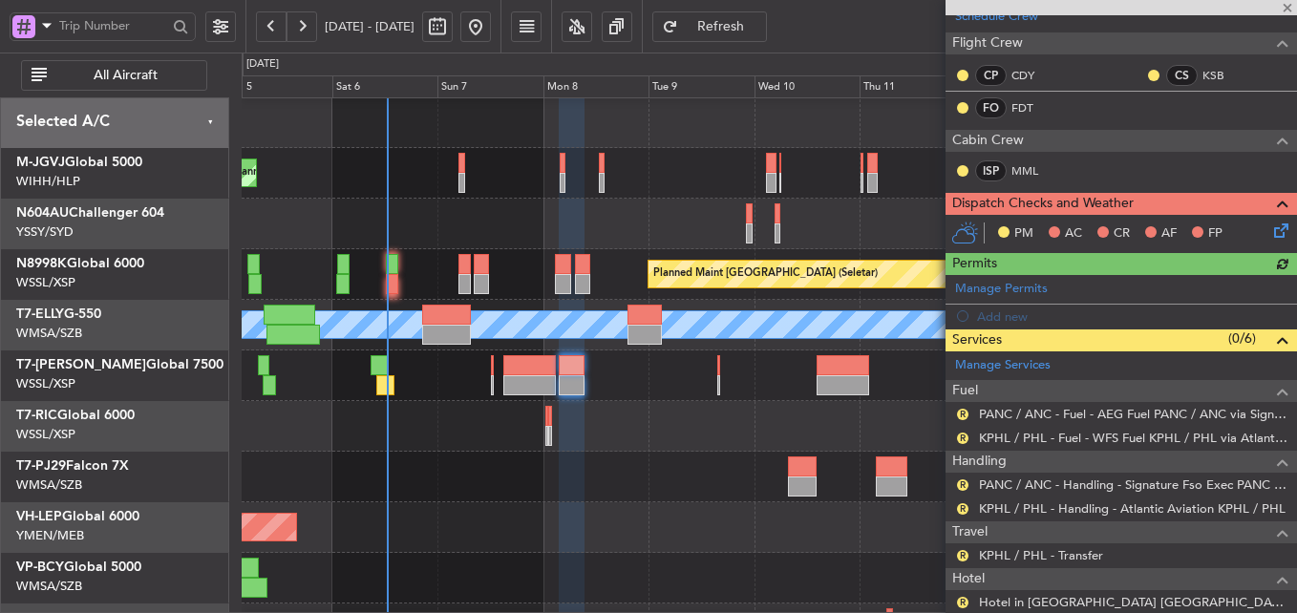
scroll to position [397, 0]
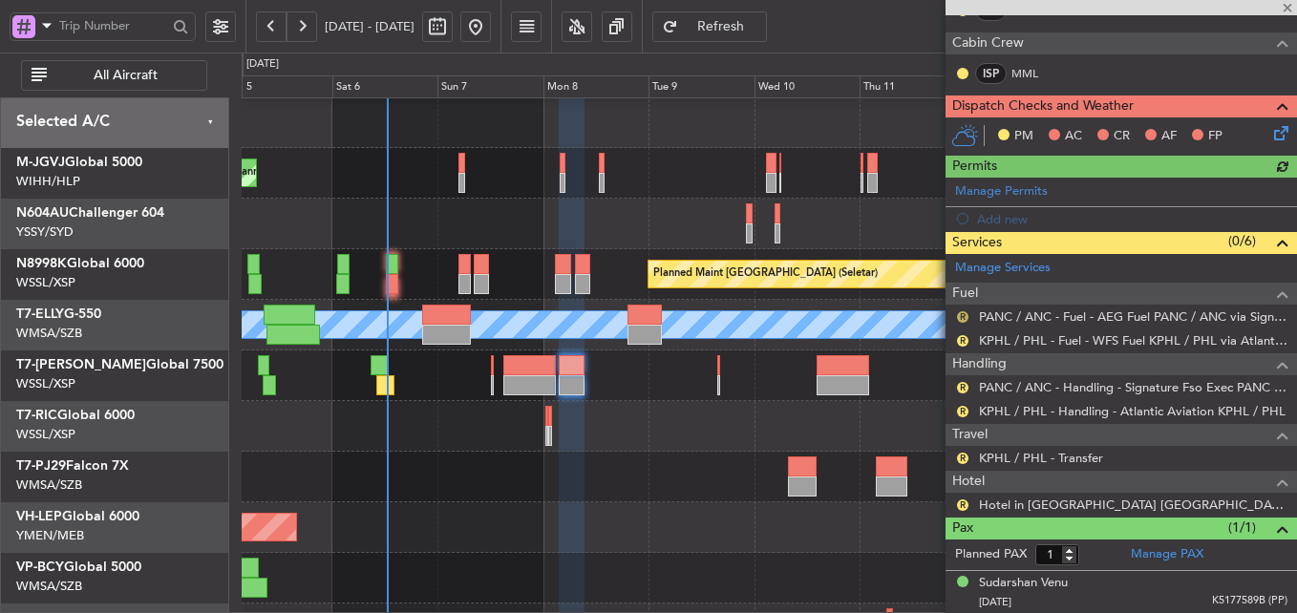
click at [964, 316] on button "R" at bounding box center [962, 316] width 11 height 11
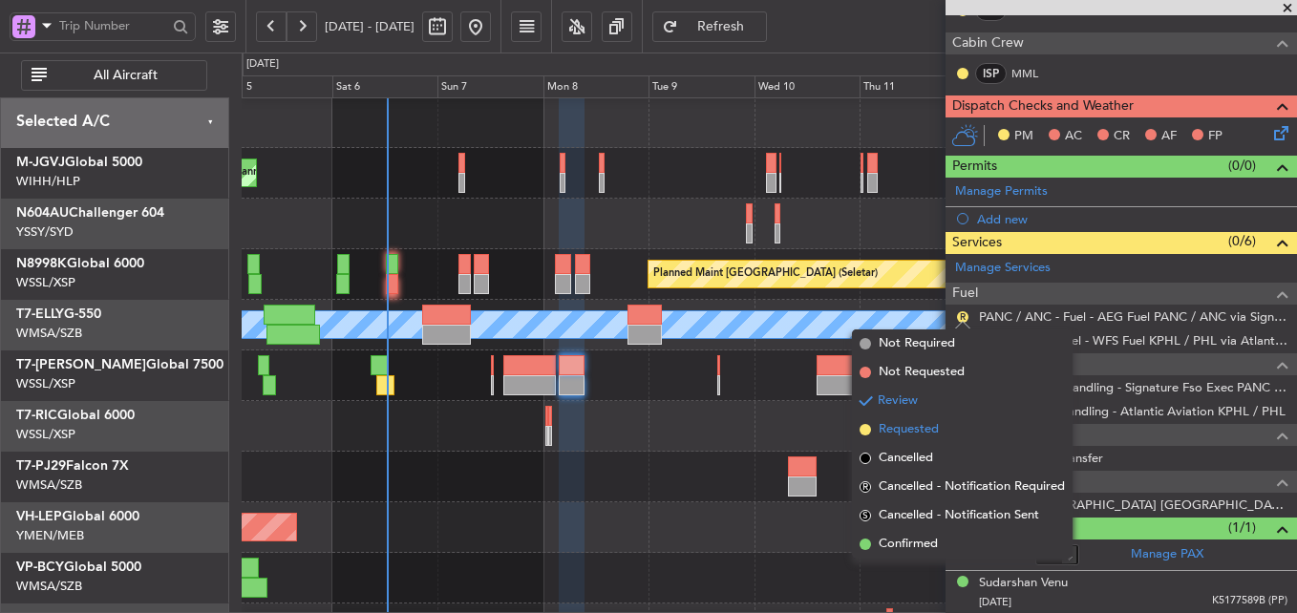
click at [917, 429] on span "Requested" at bounding box center [909, 429] width 60 height 19
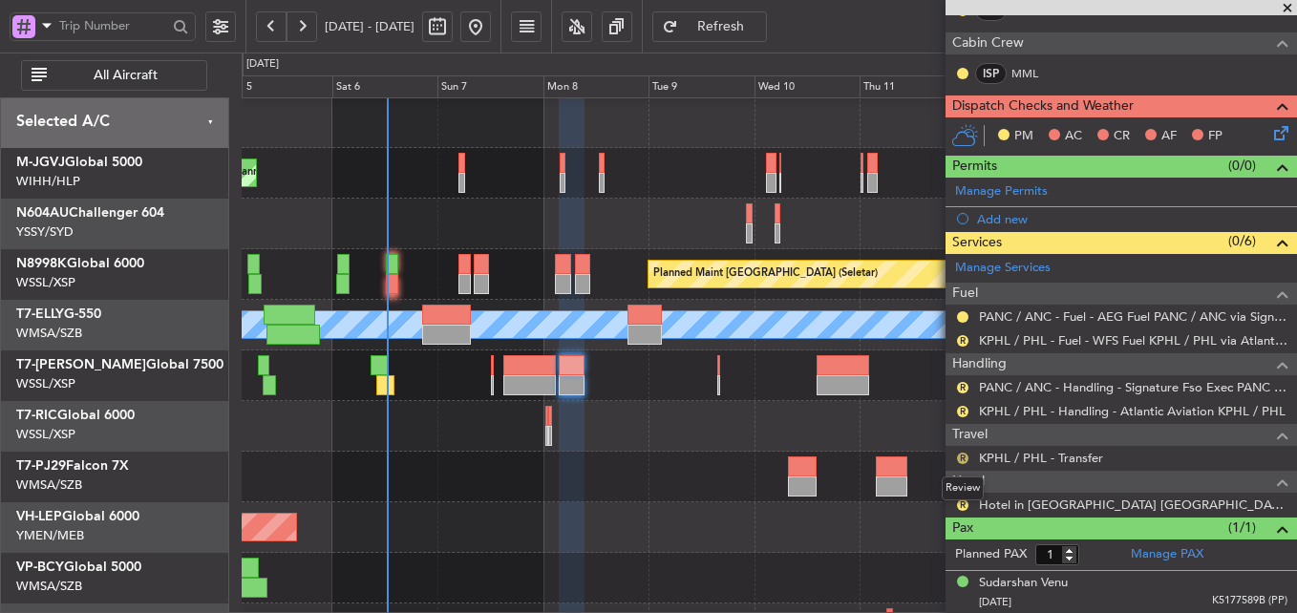
click at [960, 458] on button "R" at bounding box center [962, 458] width 11 height 11
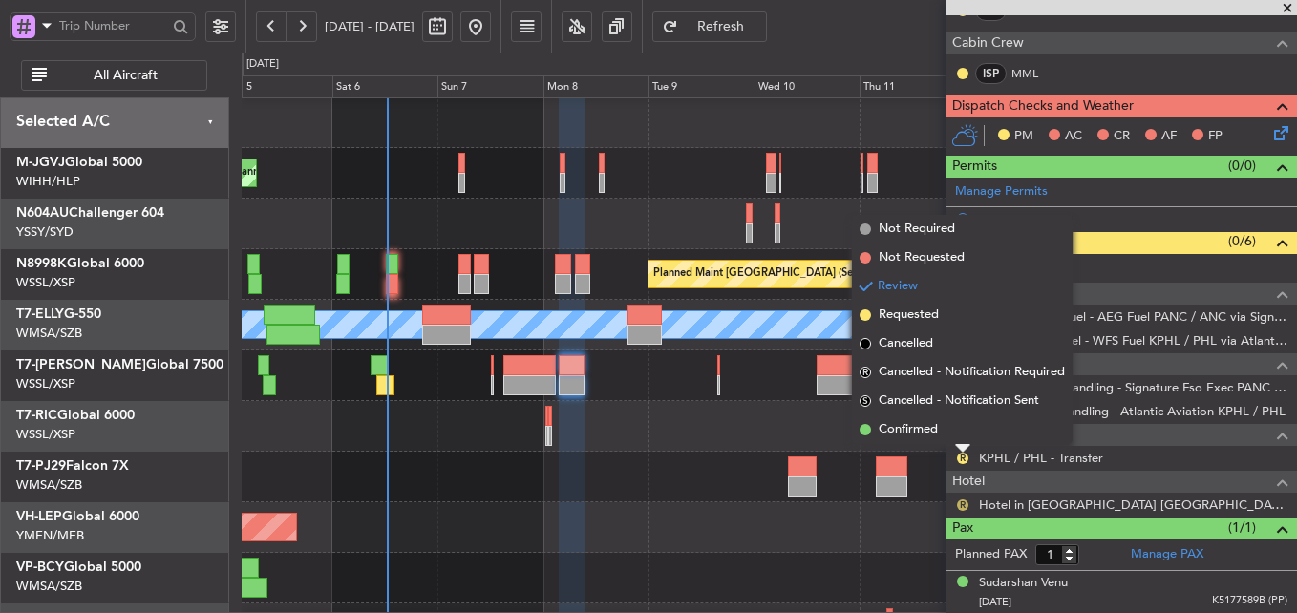
click at [960, 502] on button "R" at bounding box center [962, 505] width 11 height 11
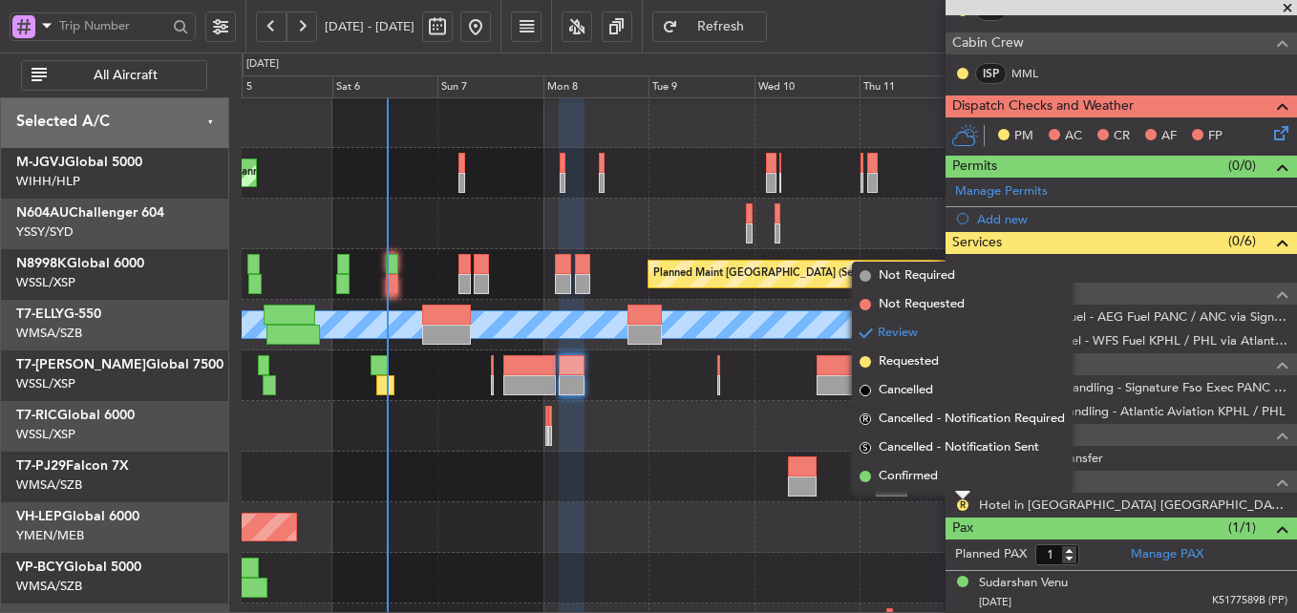
drag, startPoint x: 924, startPoint y: 483, endPoint x: 900, endPoint y: 482, distance: 23.9
click at [924, 482] on span "Confirmed" at bounding box center [908, 476] width 59 height 19
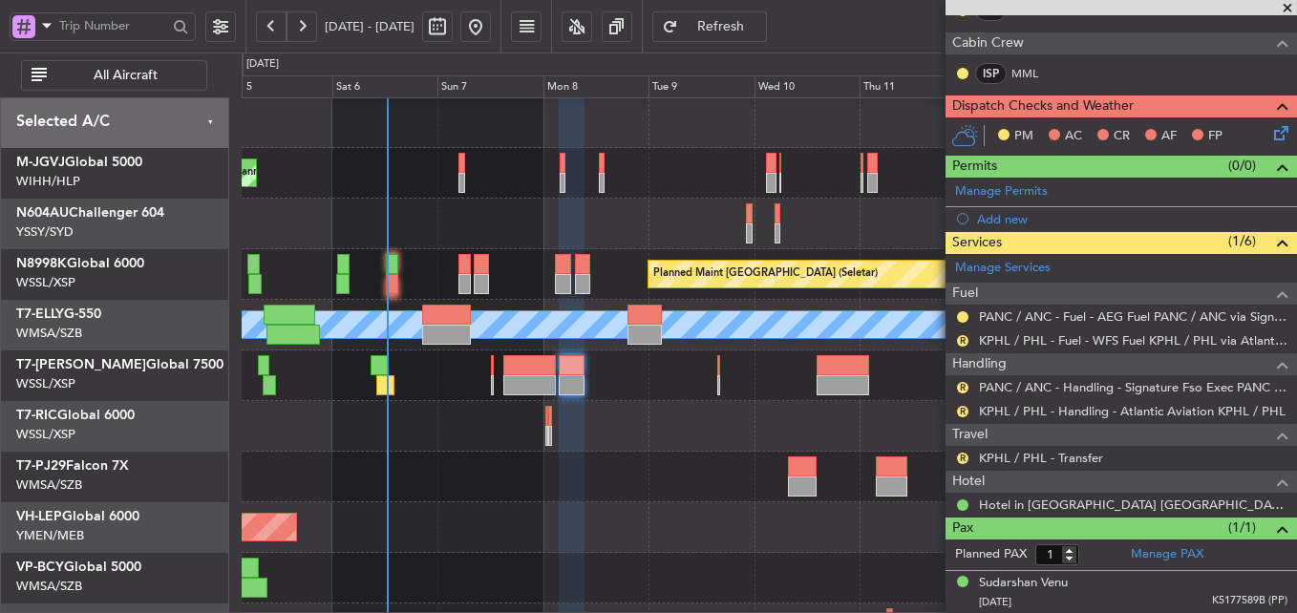
click at [582, 512] on div "Unplanned Maint Wichita (Wichita Mid-continent)" at bounding box center [769, 527] width 1055 height 51
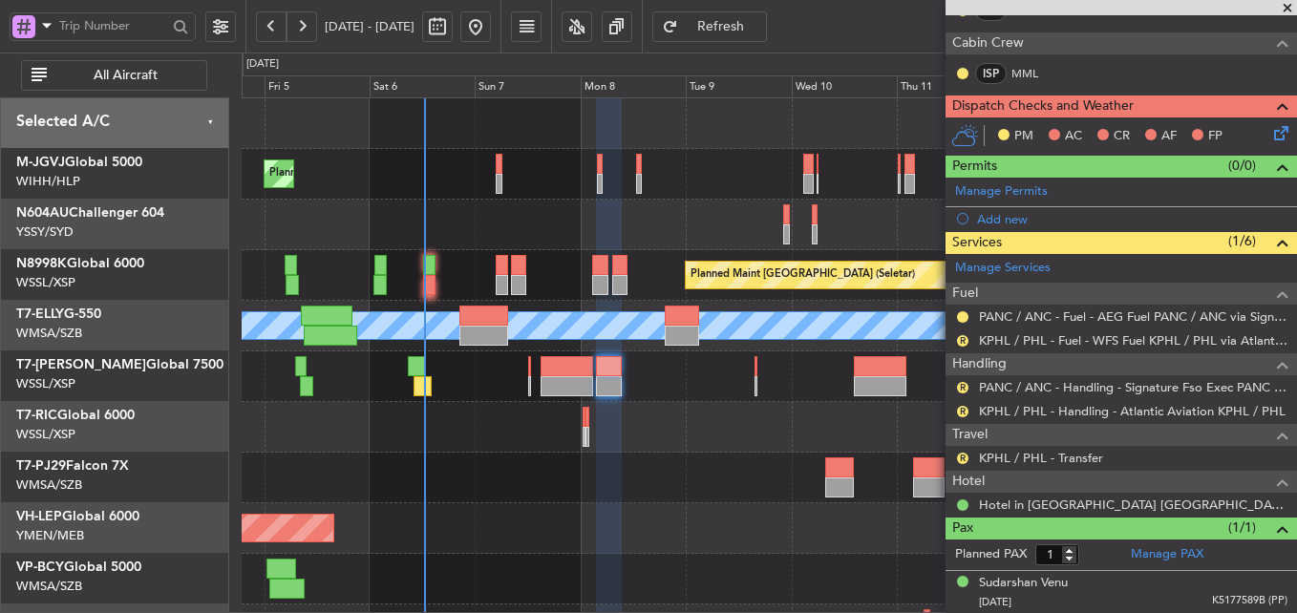
scroll to position [0, 0]
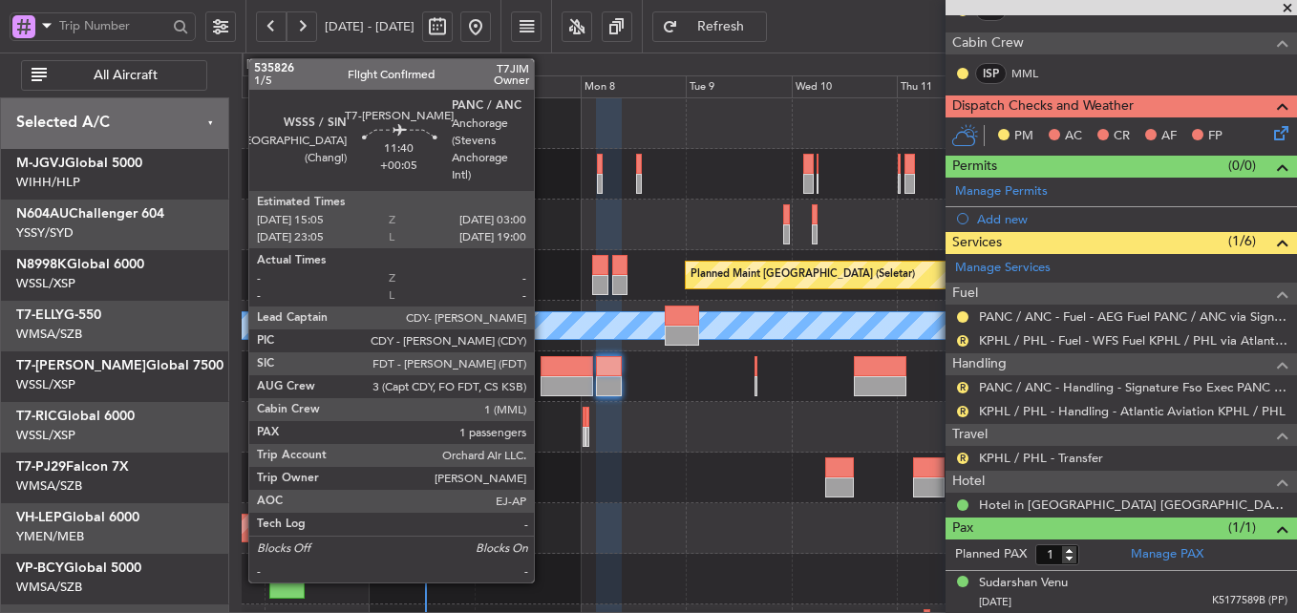
click at [546, 377] on div at bounding box center [567, 386] width 53 height 20
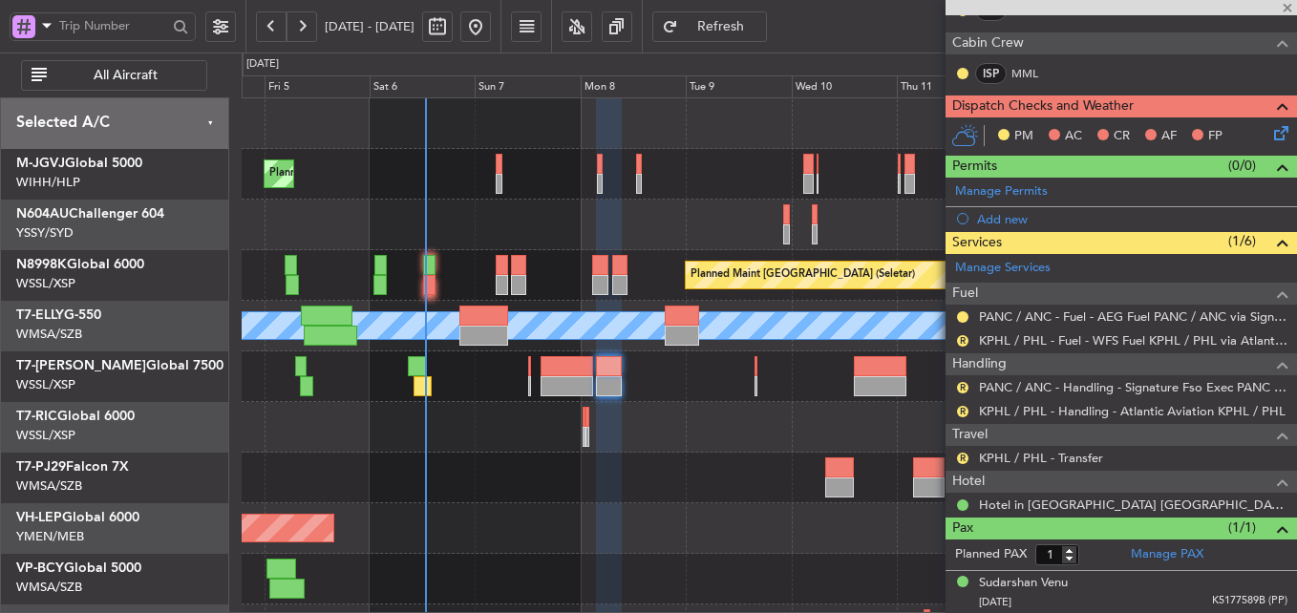
type input "+00:05"
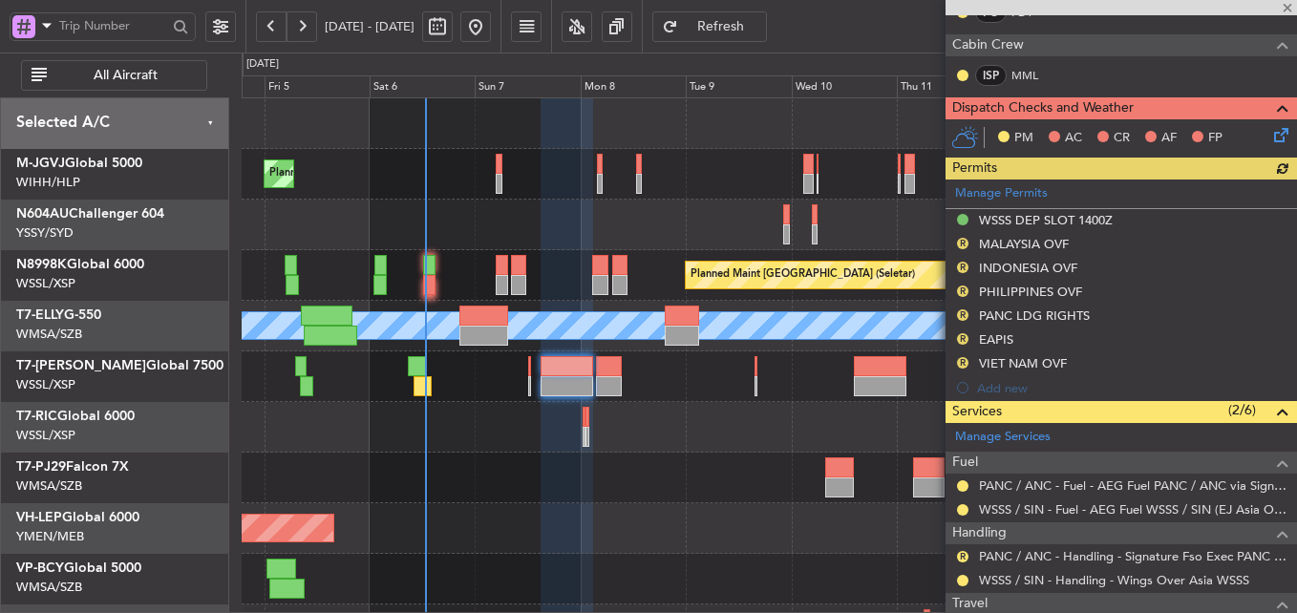
scroll to position [374, 0]
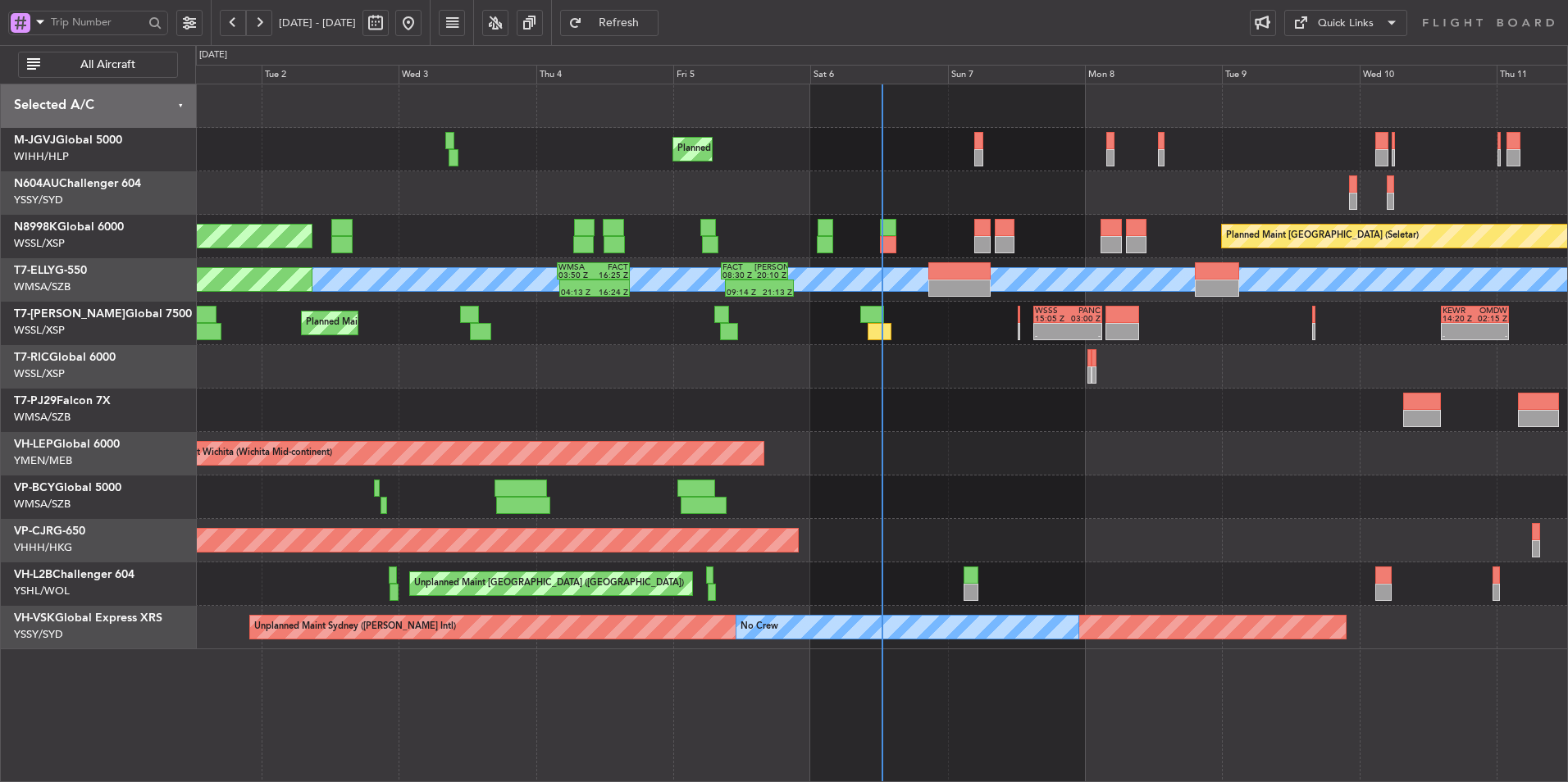
click at [896, 446] on div "Unplanned Maint Wichita (Wichita Mid-continent) Unplanned Maint Wichita (Wichit…" at bounding box center [881, 453] width 1372 height 44
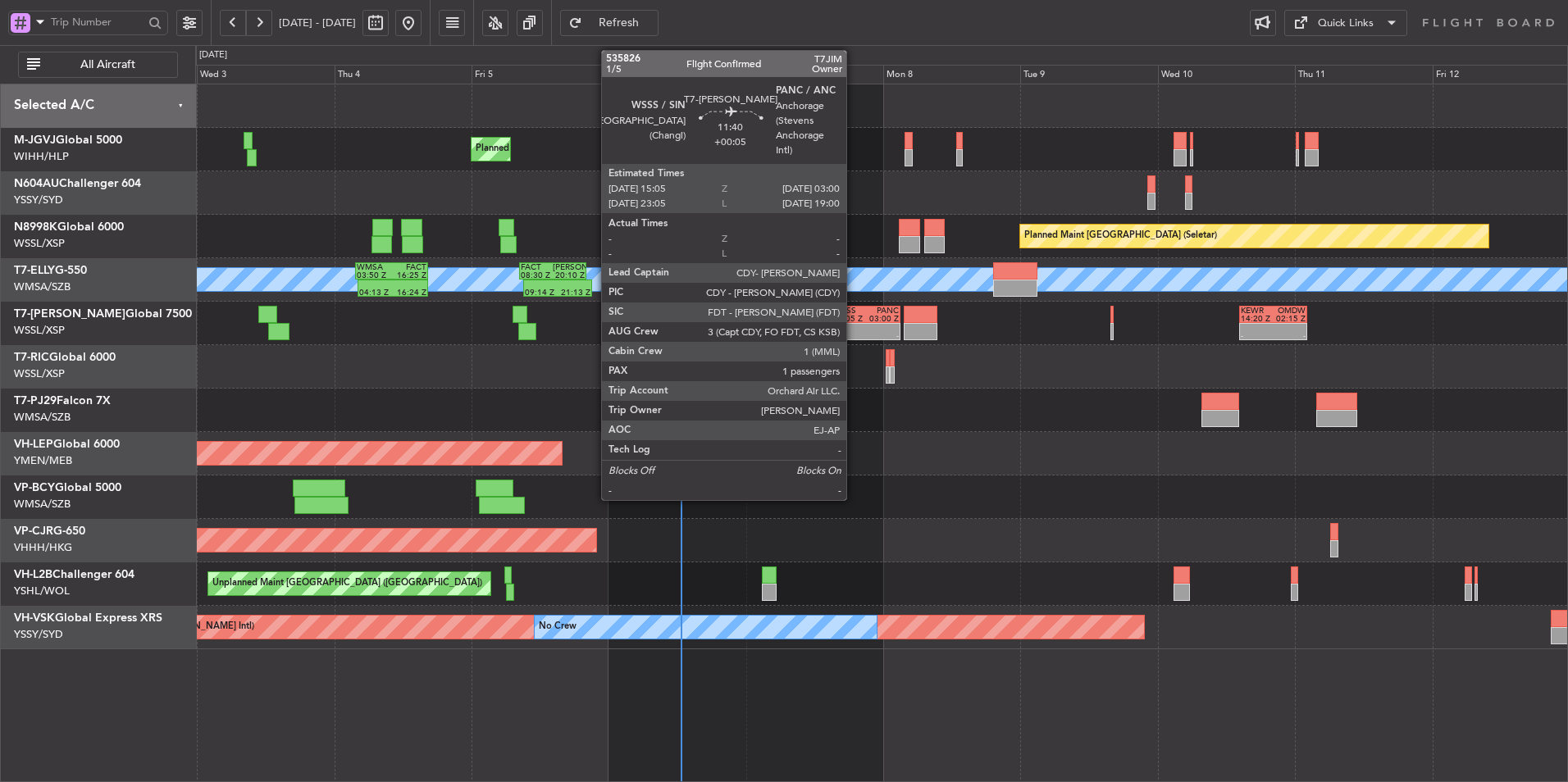
click at [854, 312] on div "WSSS" at bounding box center [850, 311] width 33 height 9
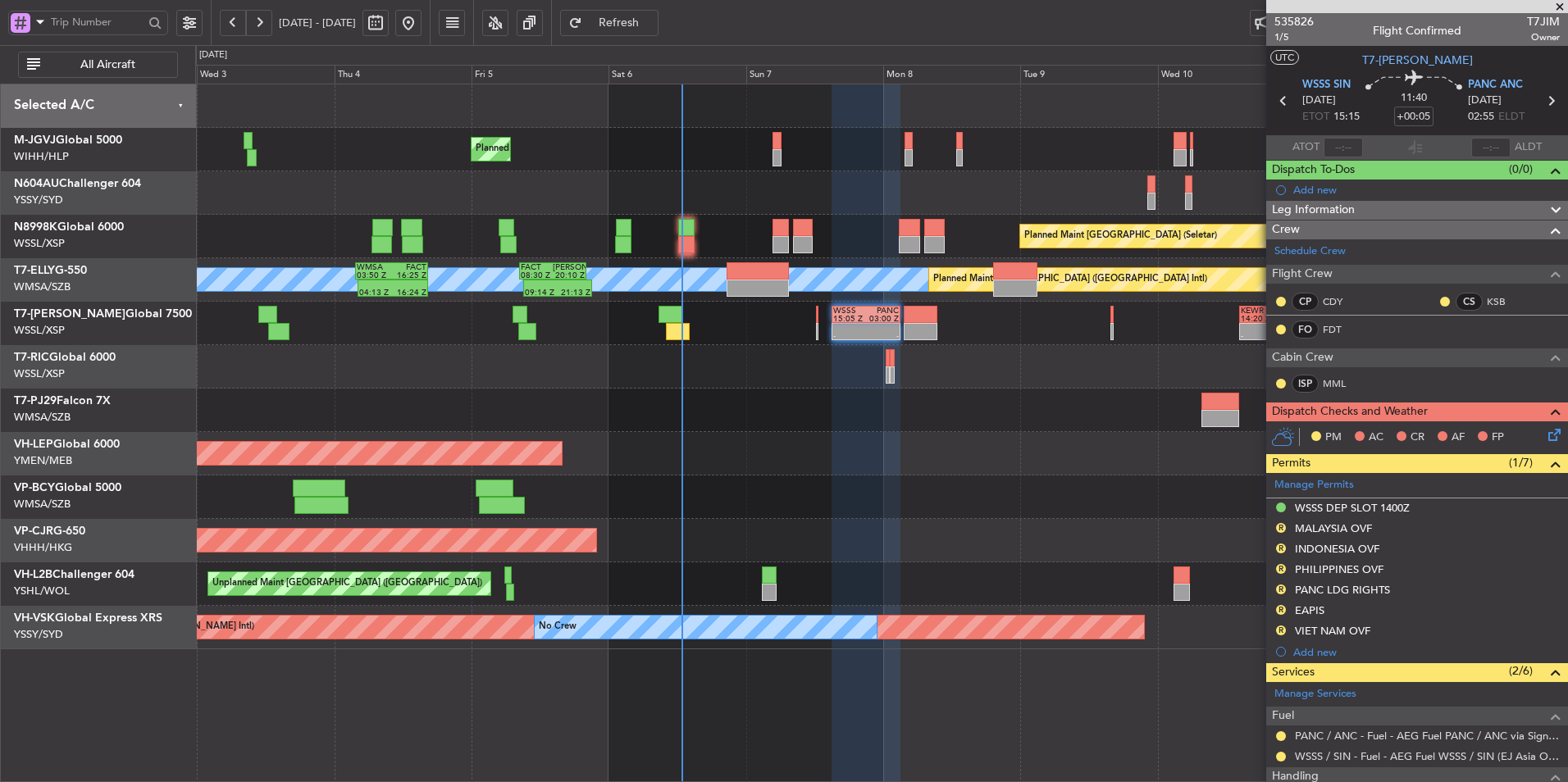
click at [754, 428] on div at bounding box center [881, 410] width 1372 height 44
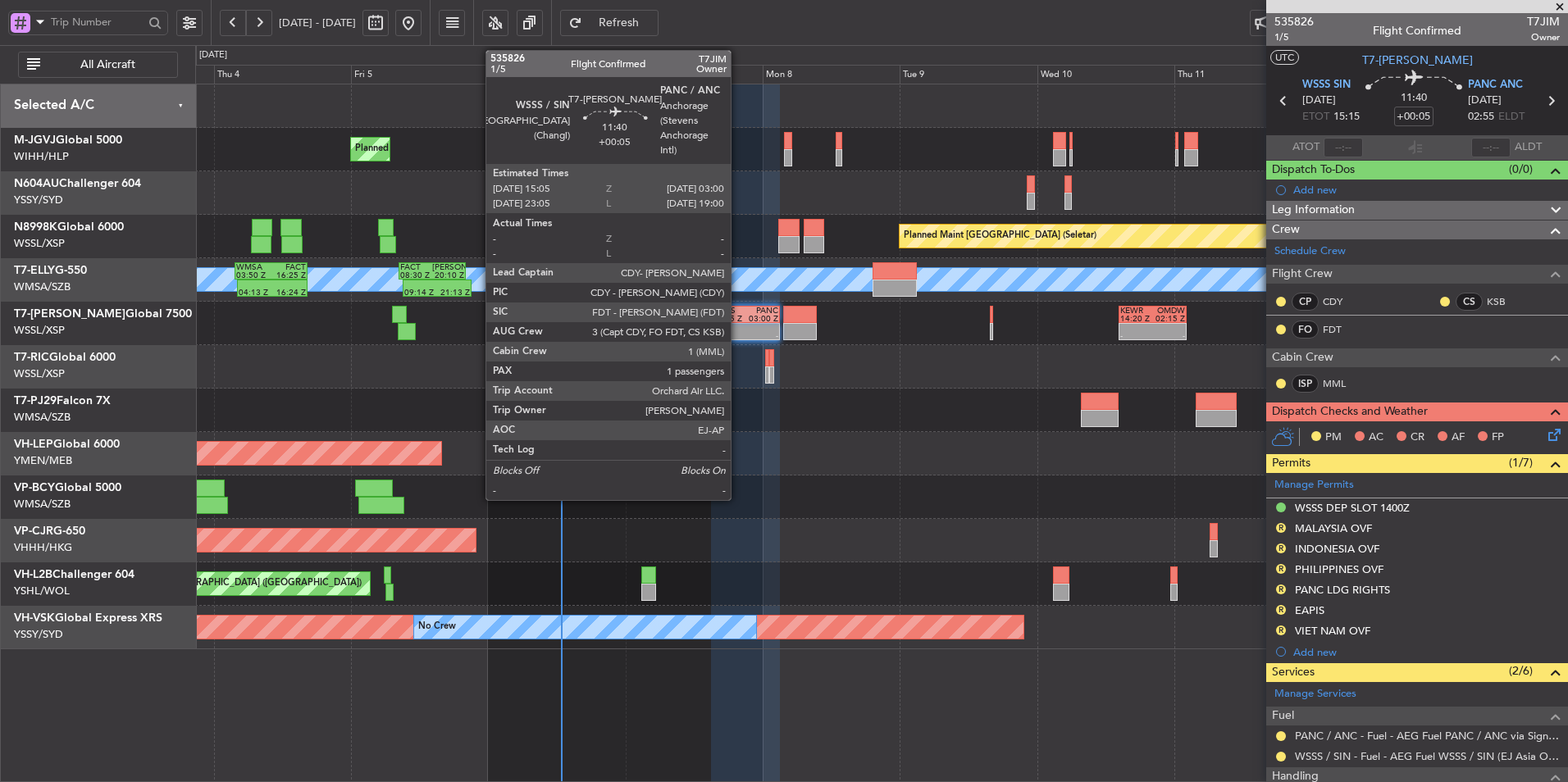
click at [738, 318] on div "15:05 Z" at bounding box center [729, 319] width 33 height 9
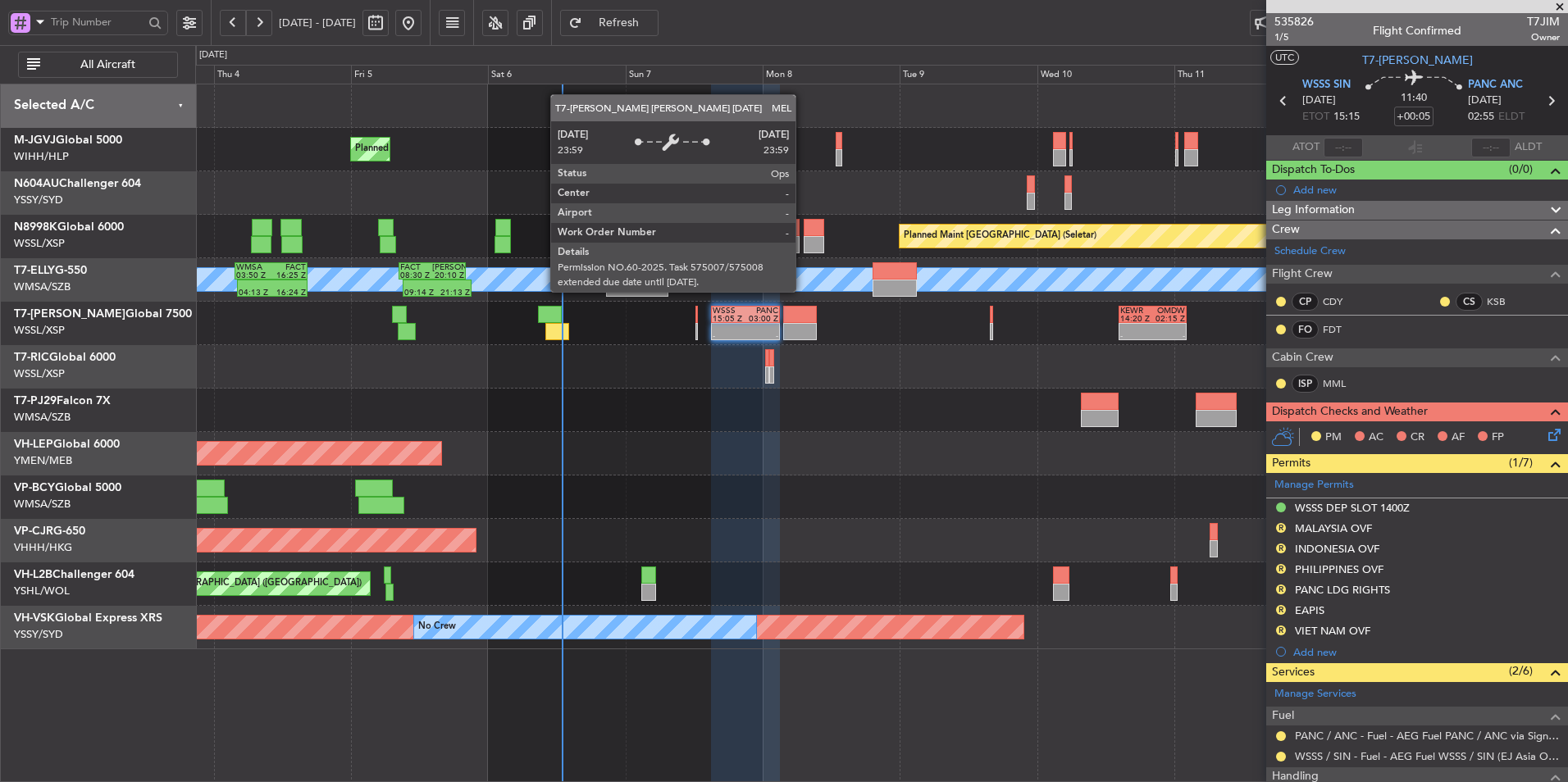
click at [803, 291] on div "MEL" at bounding box center [881, 279] width 4118 height 25
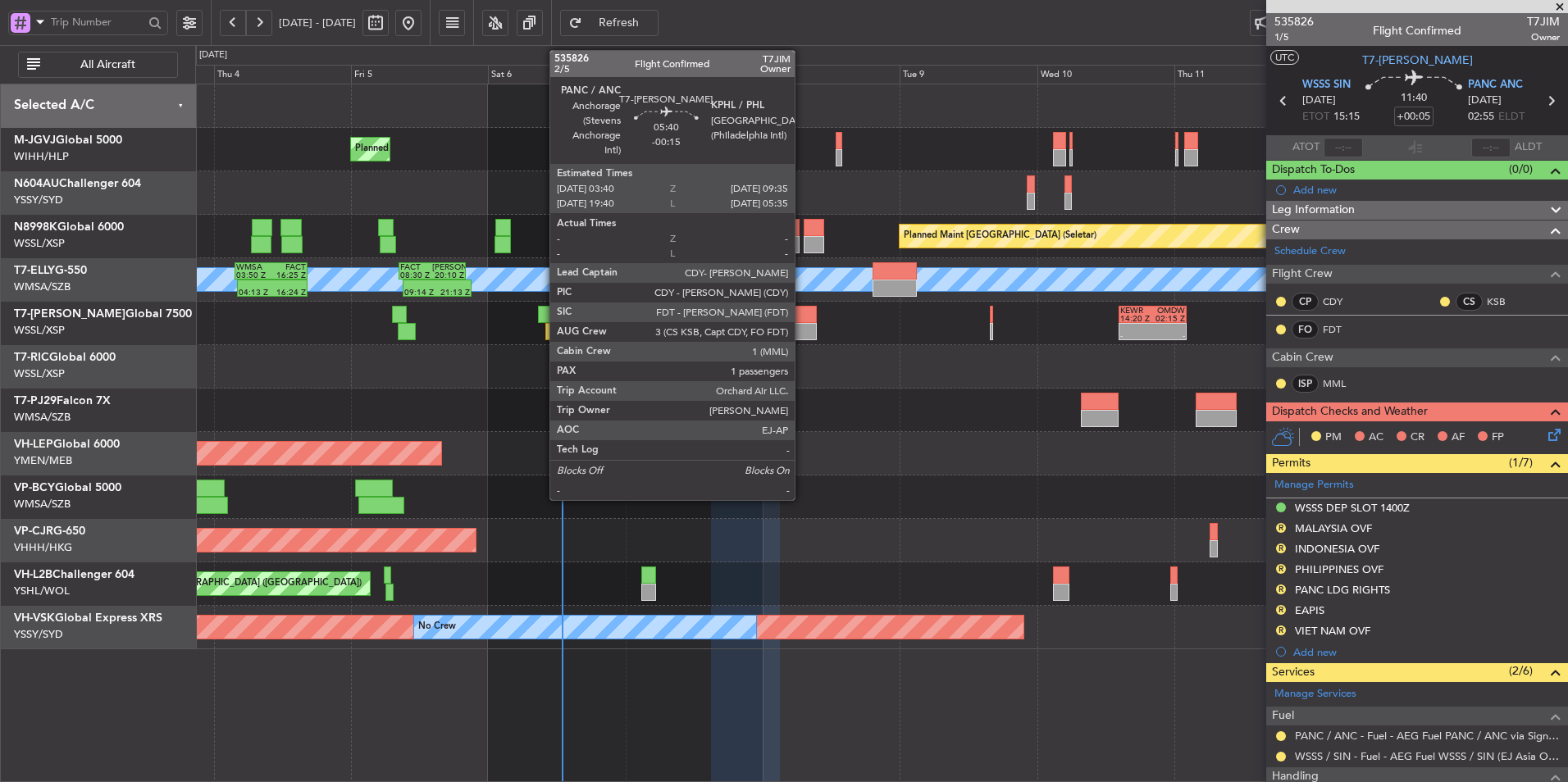
click at [802, 321] on div at bounding box center [800, 314] width 34 height 17
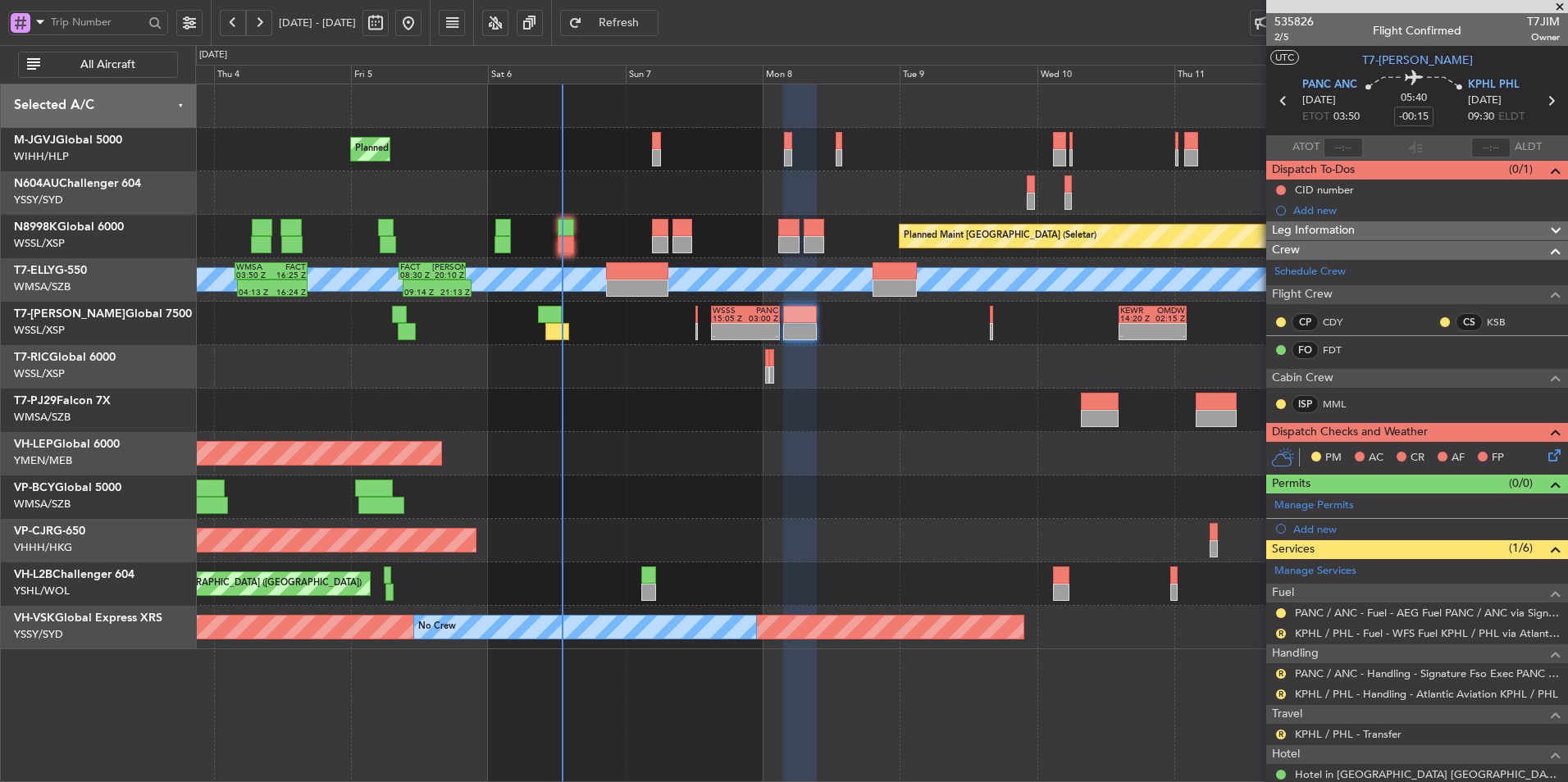
click at [796, 418] on div at bounding box center [881, 410] width 1372 height 44
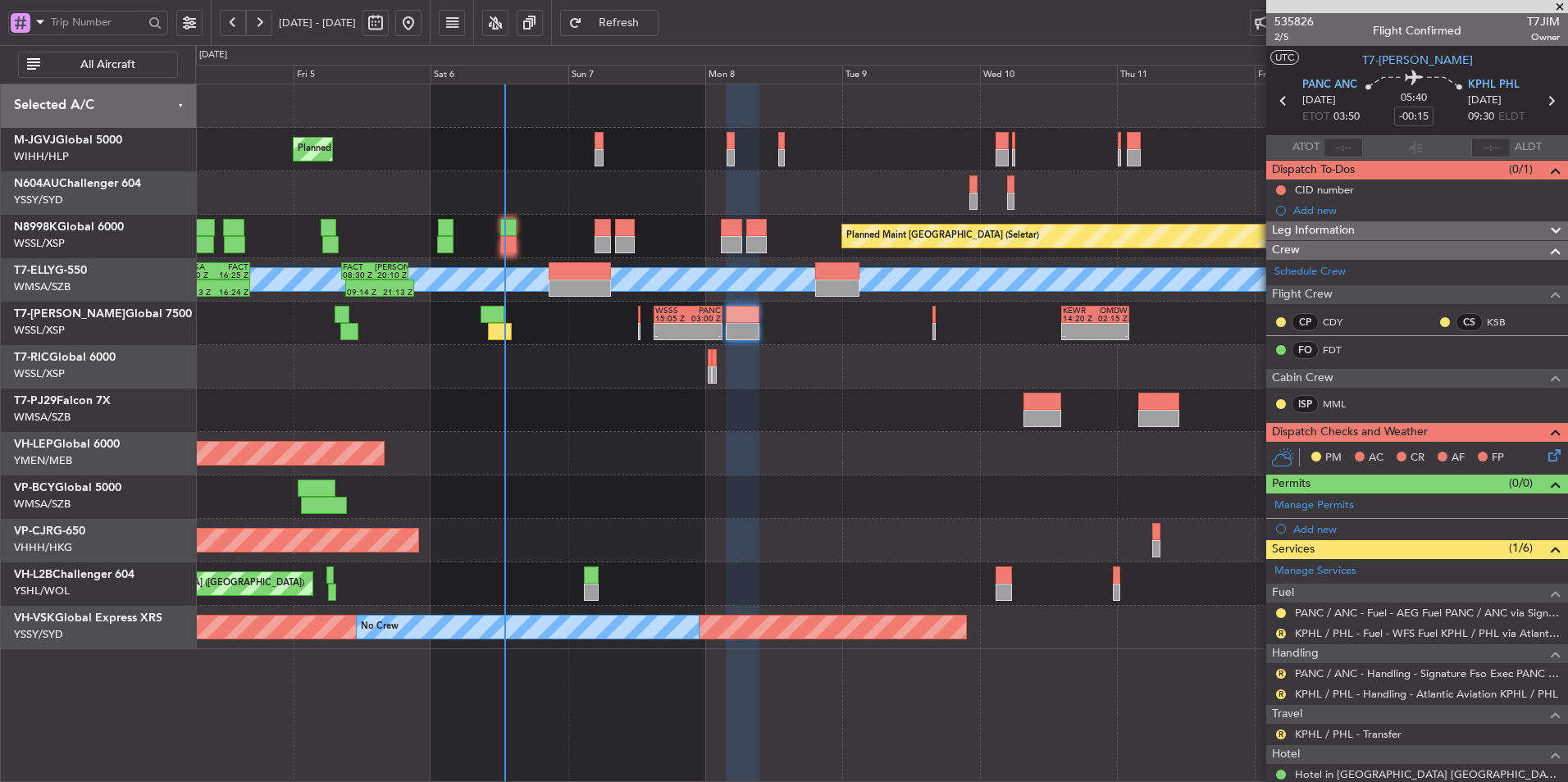
click at [810, 517] on div "Planned Maint [GEOGRAPHIC_DATA] (Seletar) Planned Maint [GEOGRAPHIC_DATA] (Sele…" at bounding box center [881, 367] width 1372 height 565
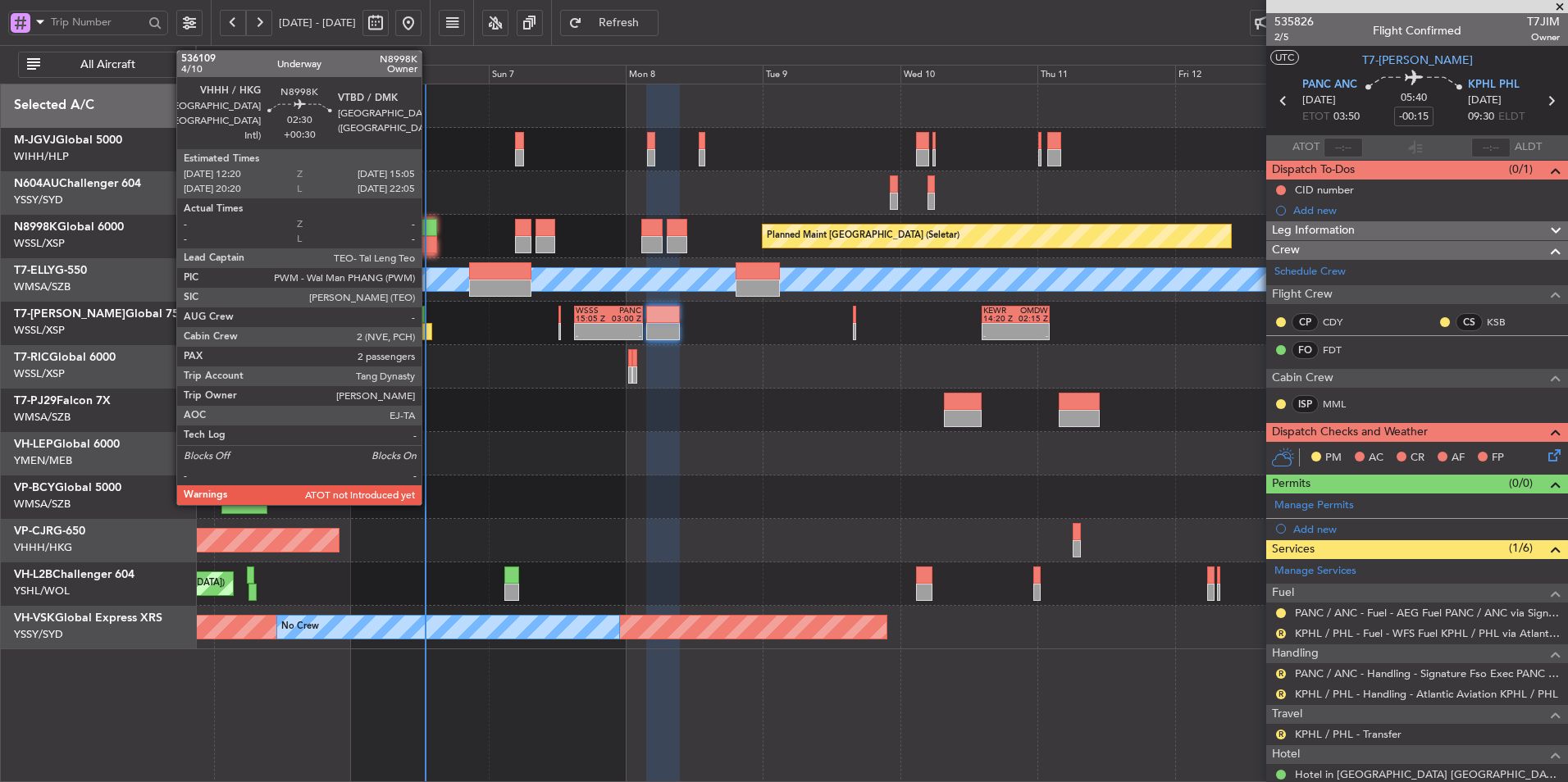
click at [429, 231] on div at bounding box center [428, 227] width 16 height 17
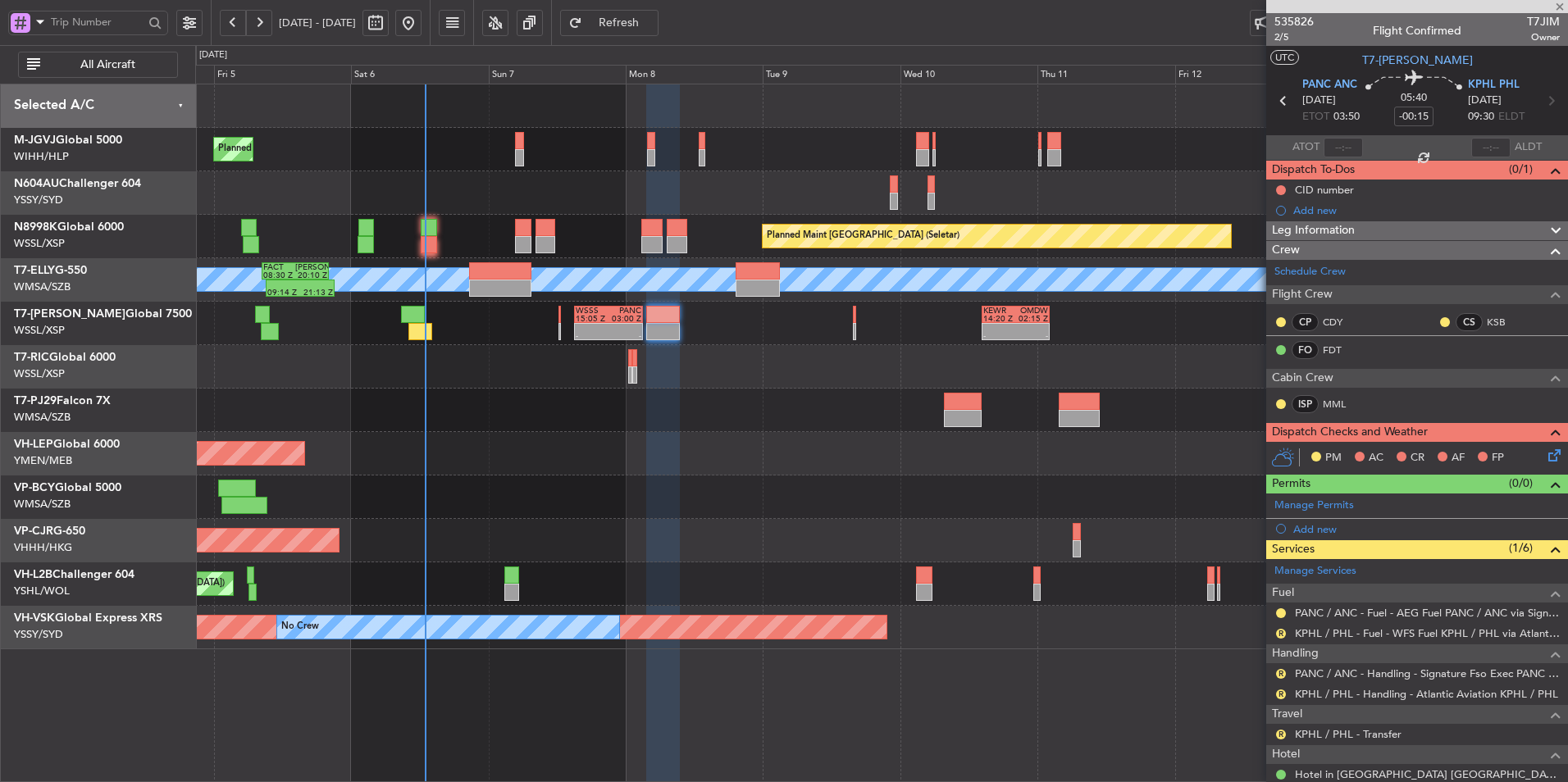
type input "+00:30"
type input "2"
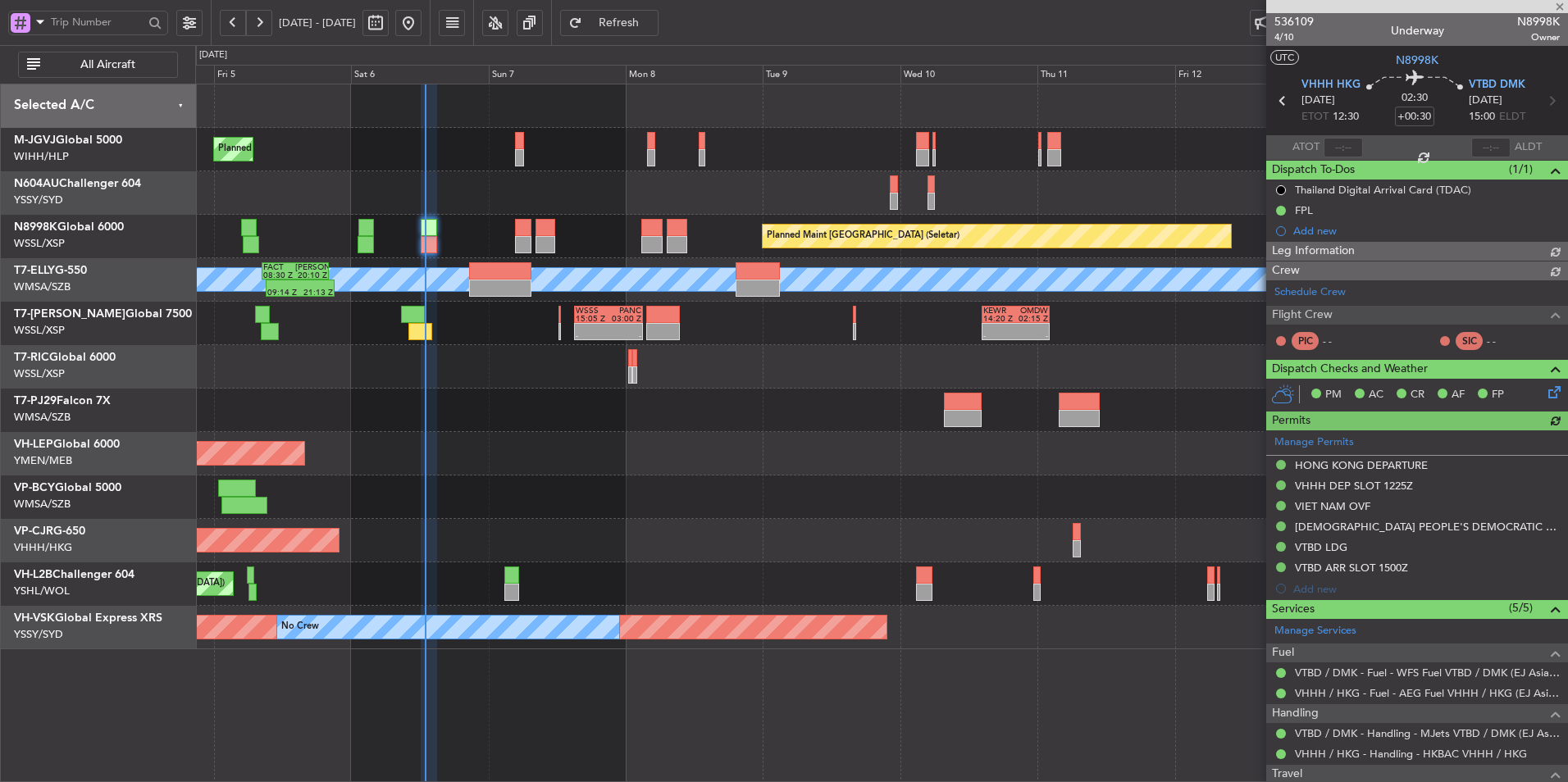
type input "[PERSON_NAME] (BTA)"
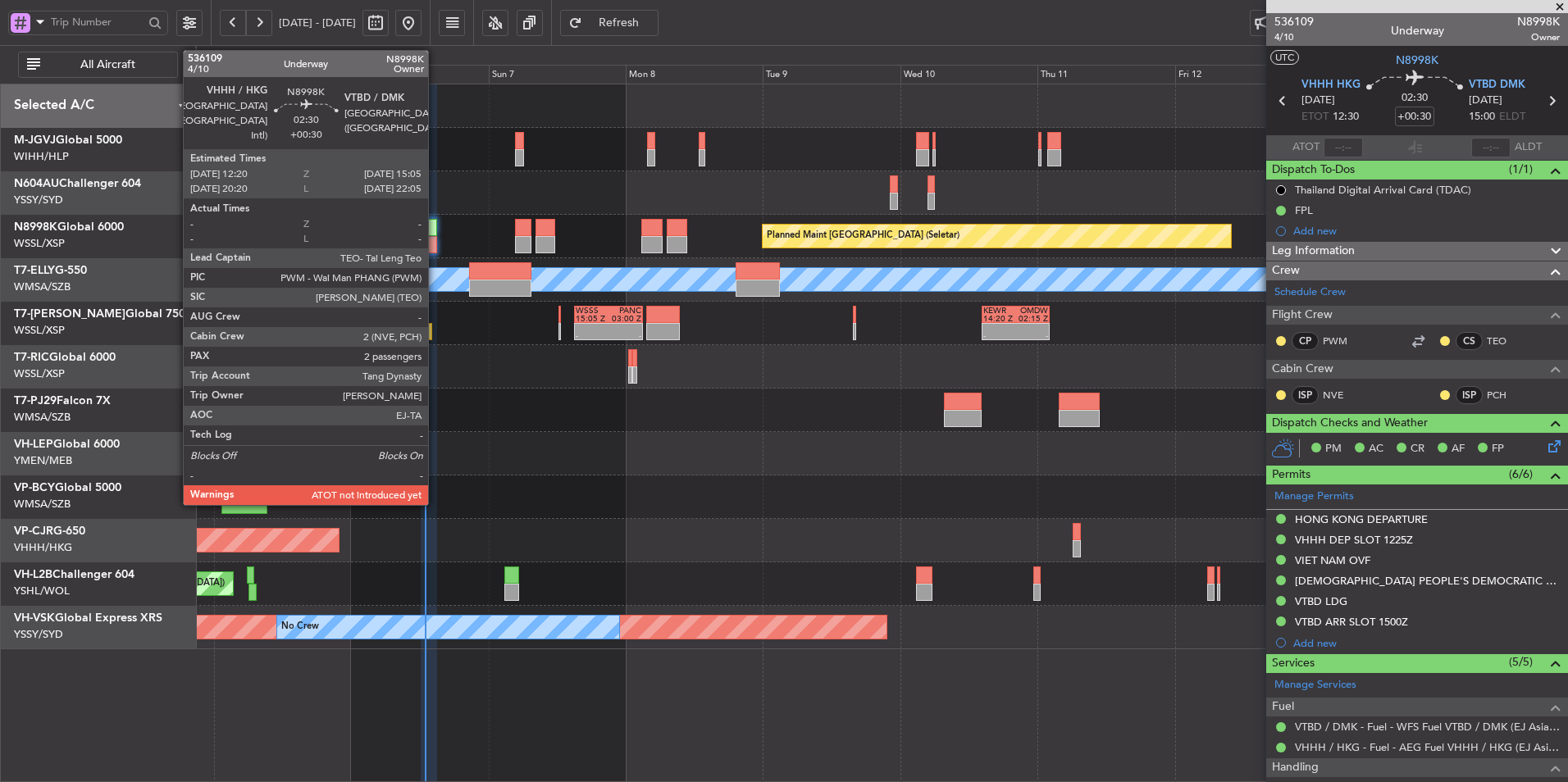
click at [435, 237] on div at bounding box center [428, 245] width 16 height 17
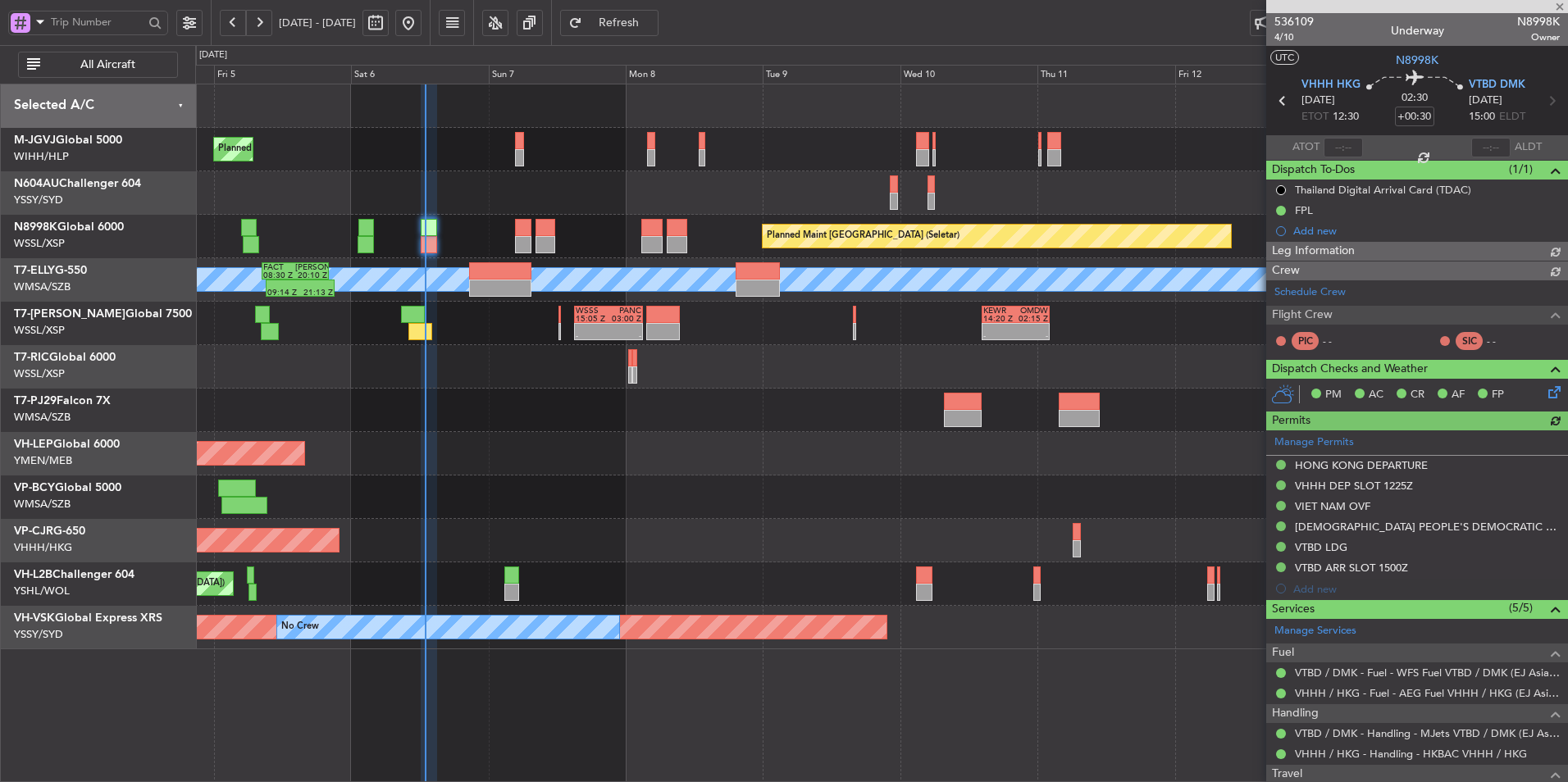
type input "[PERSON_NAME] (BTA)"
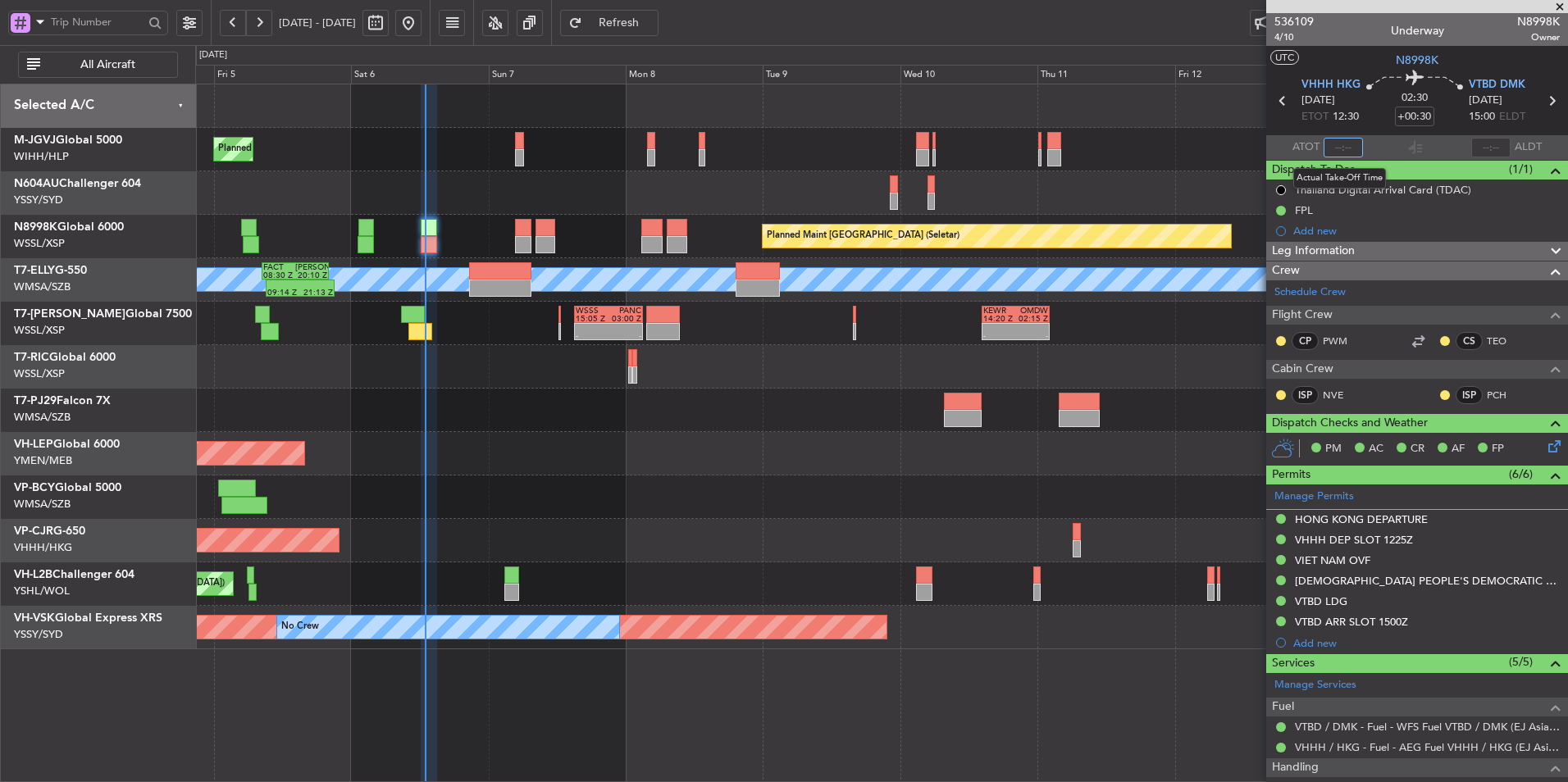
click at [1347, 148] on input "text" at bounding box center [1344, 147] width 40 height 20
type input "12:51"
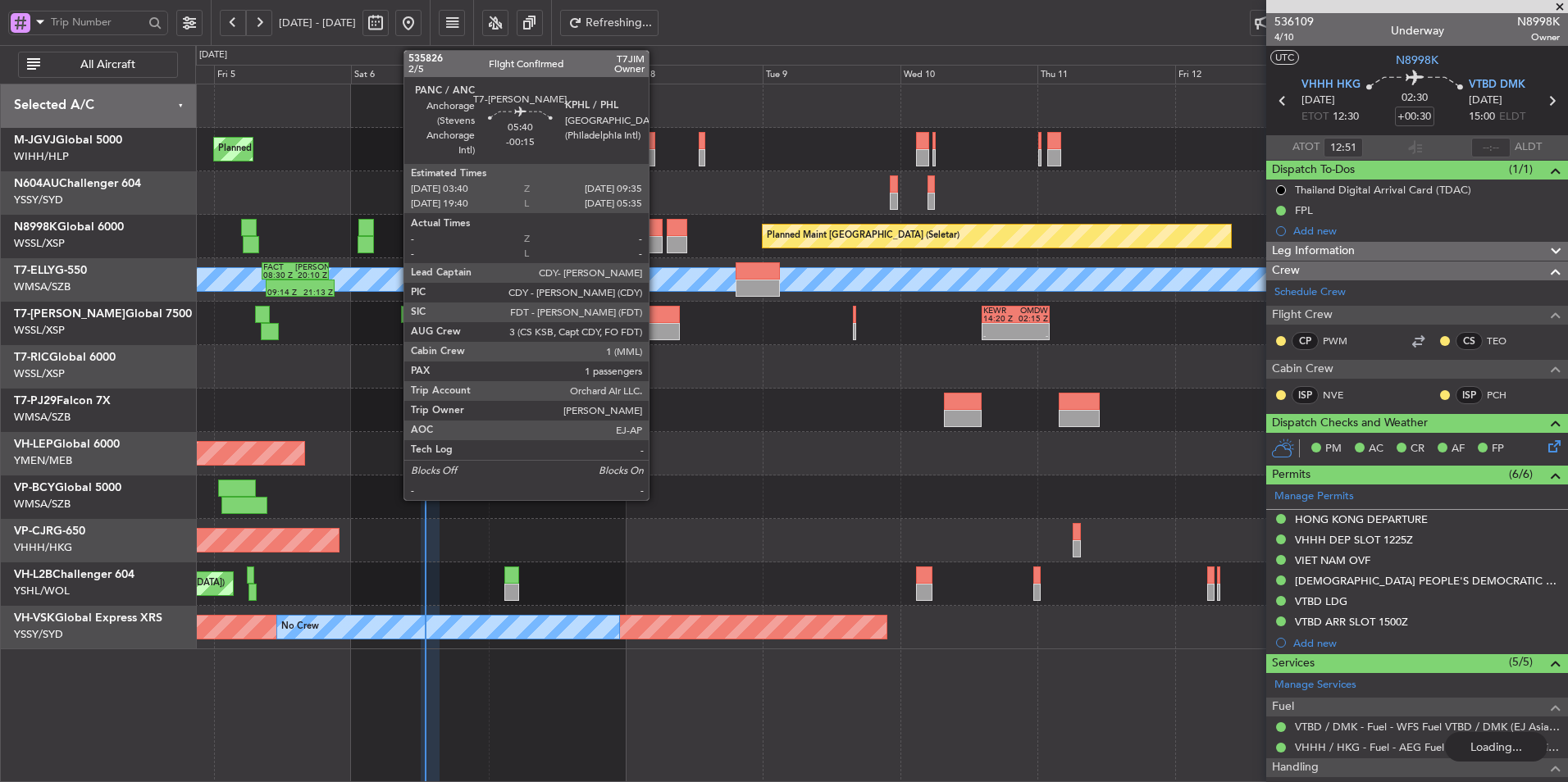
click at [659, 320] on div at bounding box center [664, 314] width 34 height 17
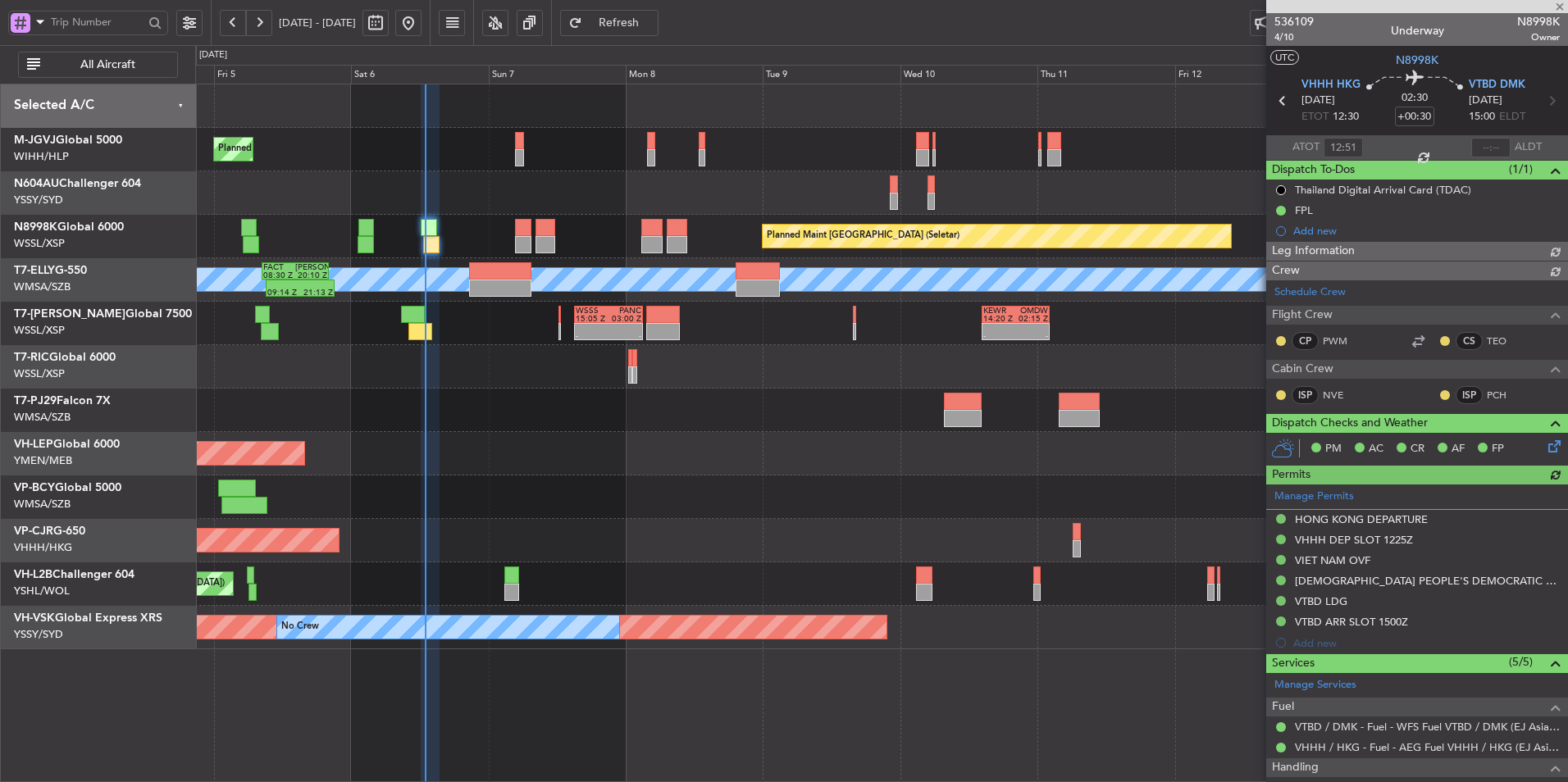
type input "[PERSON_NAME] (BTA)"
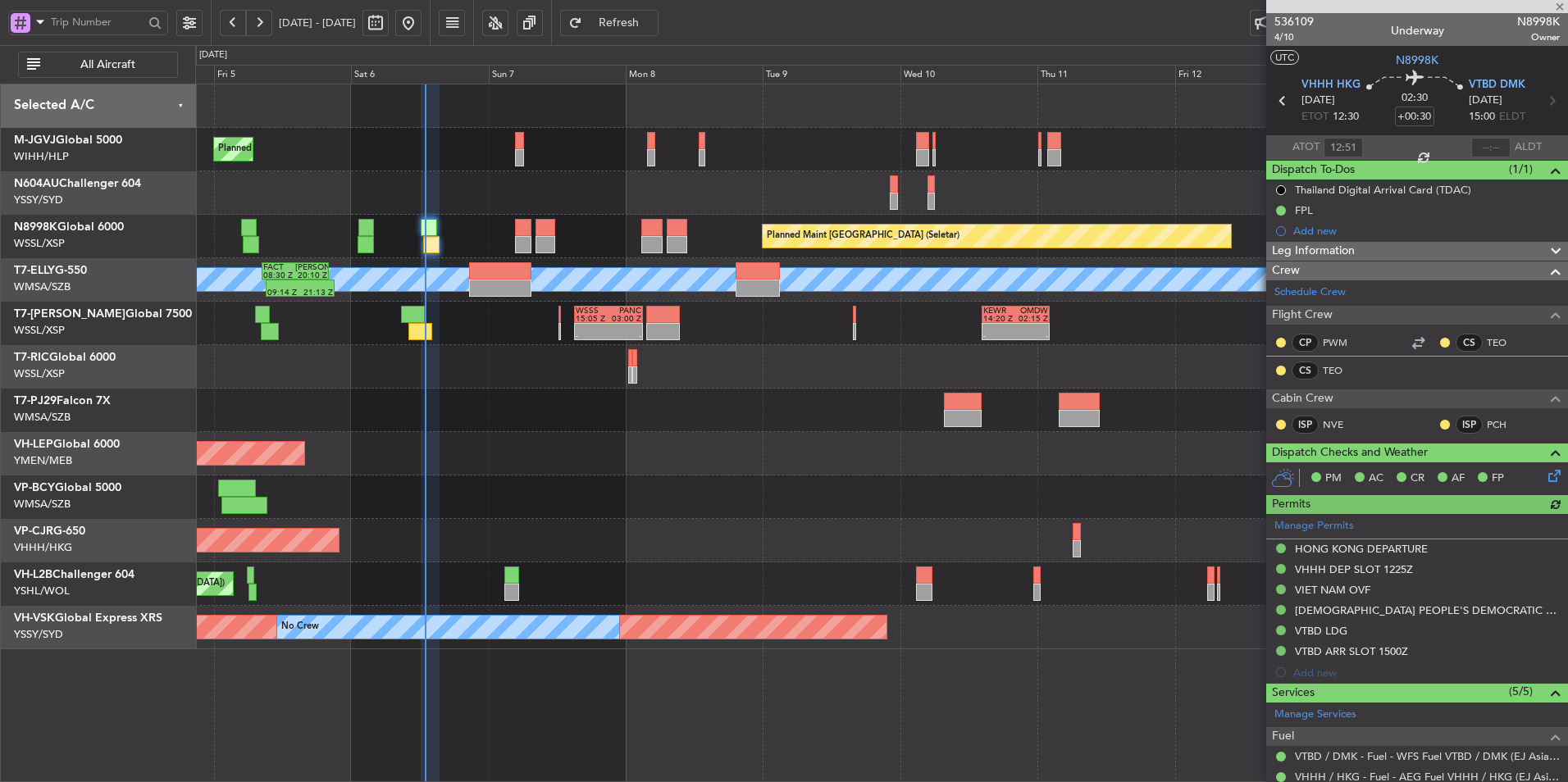
type input "-00:15"
type input "1"
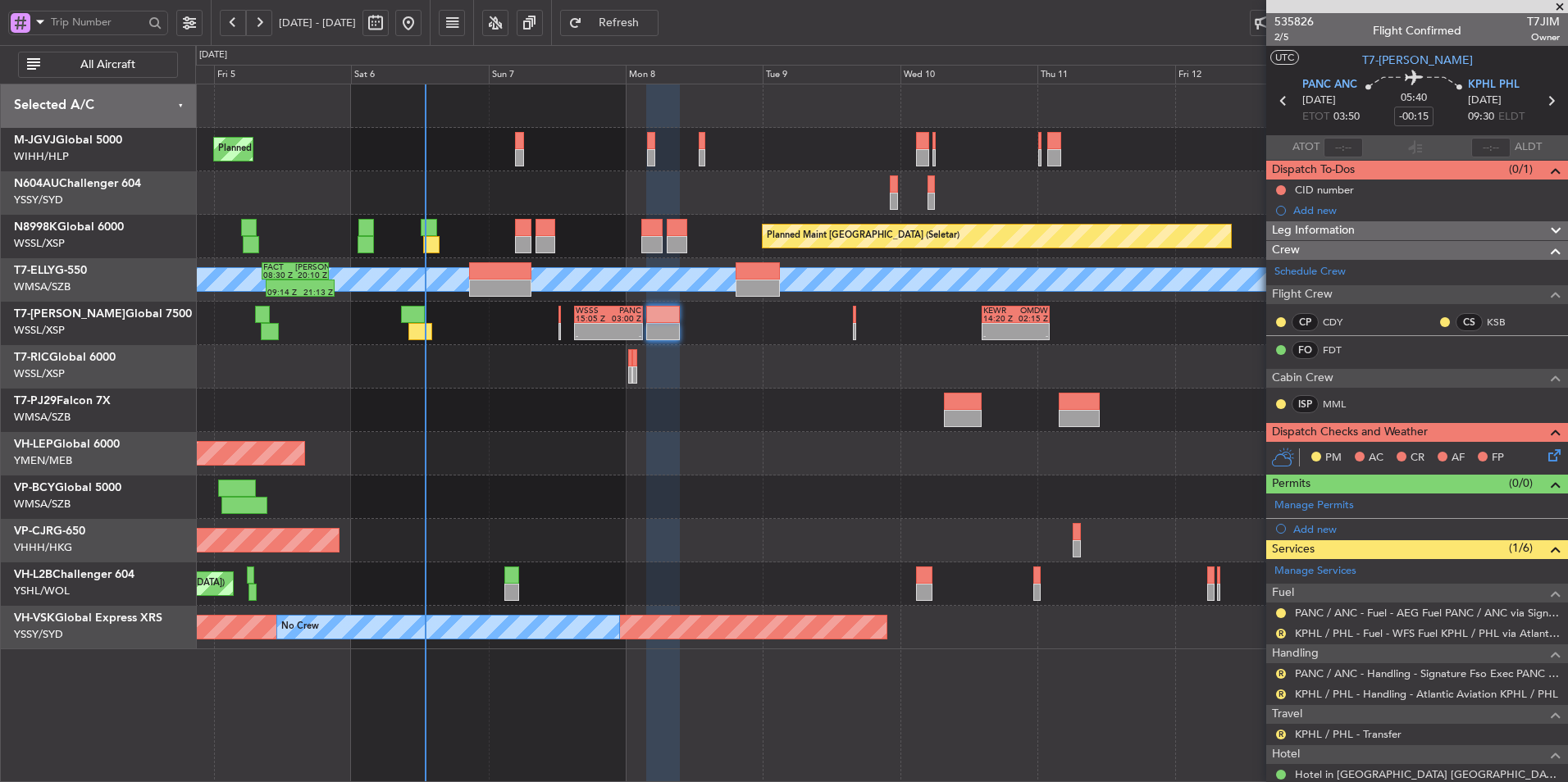
click at [605, 321] on div "15:05 Z" at bounding box center [593, 319] width 33 height 9
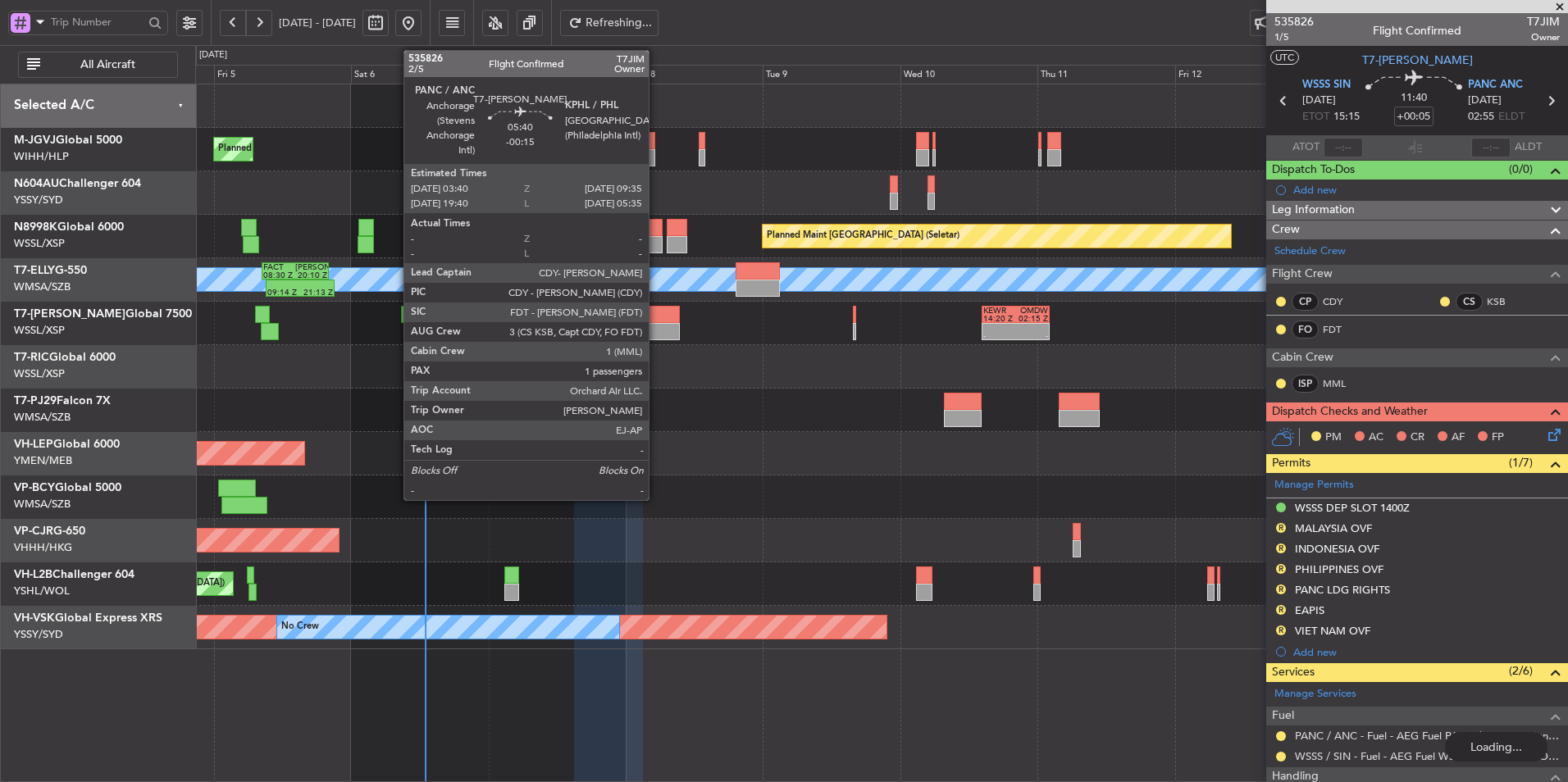
click at [665, 322] on div at bounding box center [664, 314] width 34 height 17
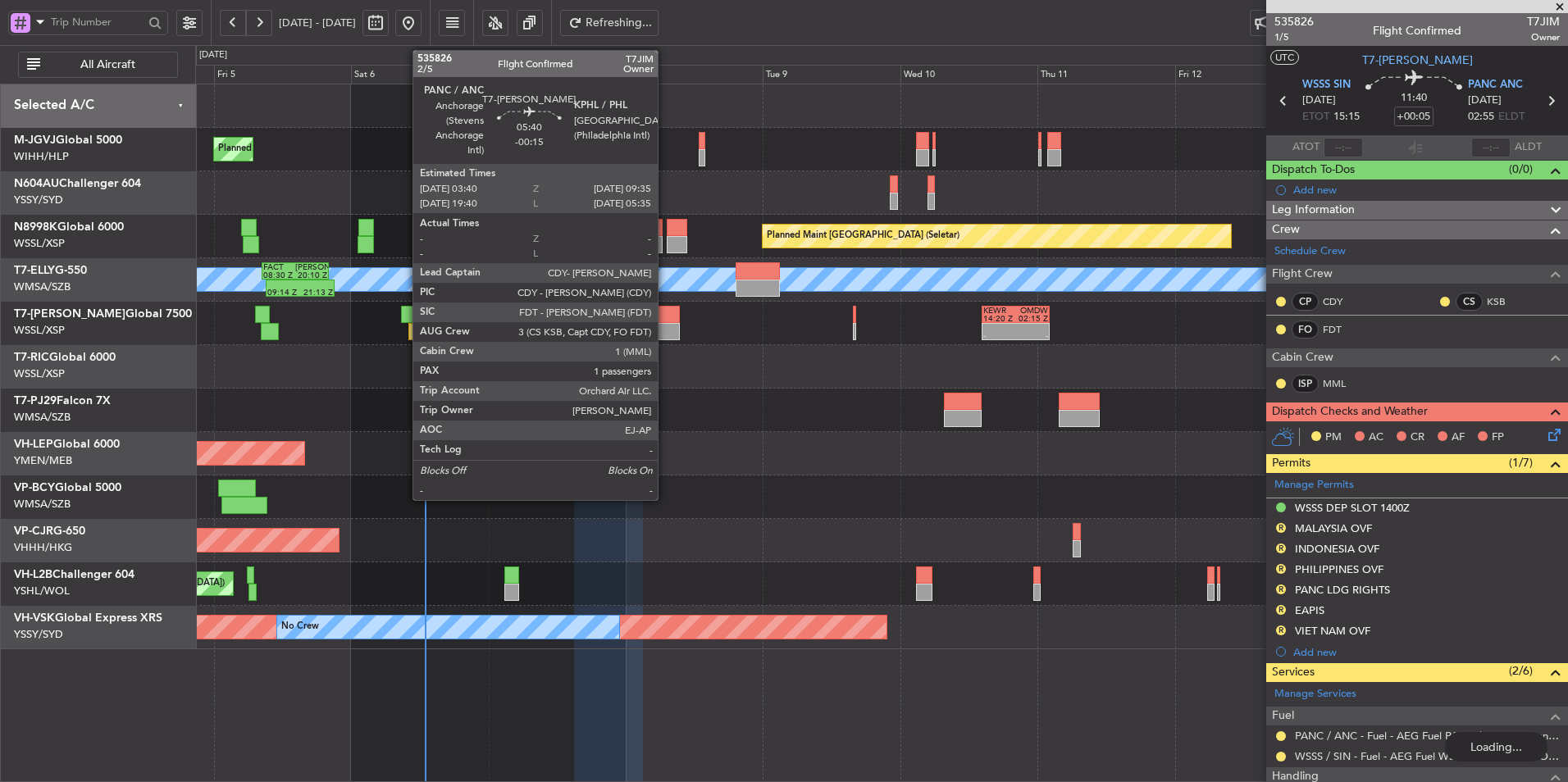
click at [665, 322] on div at bounding box center [664, 314] width 34 height 17
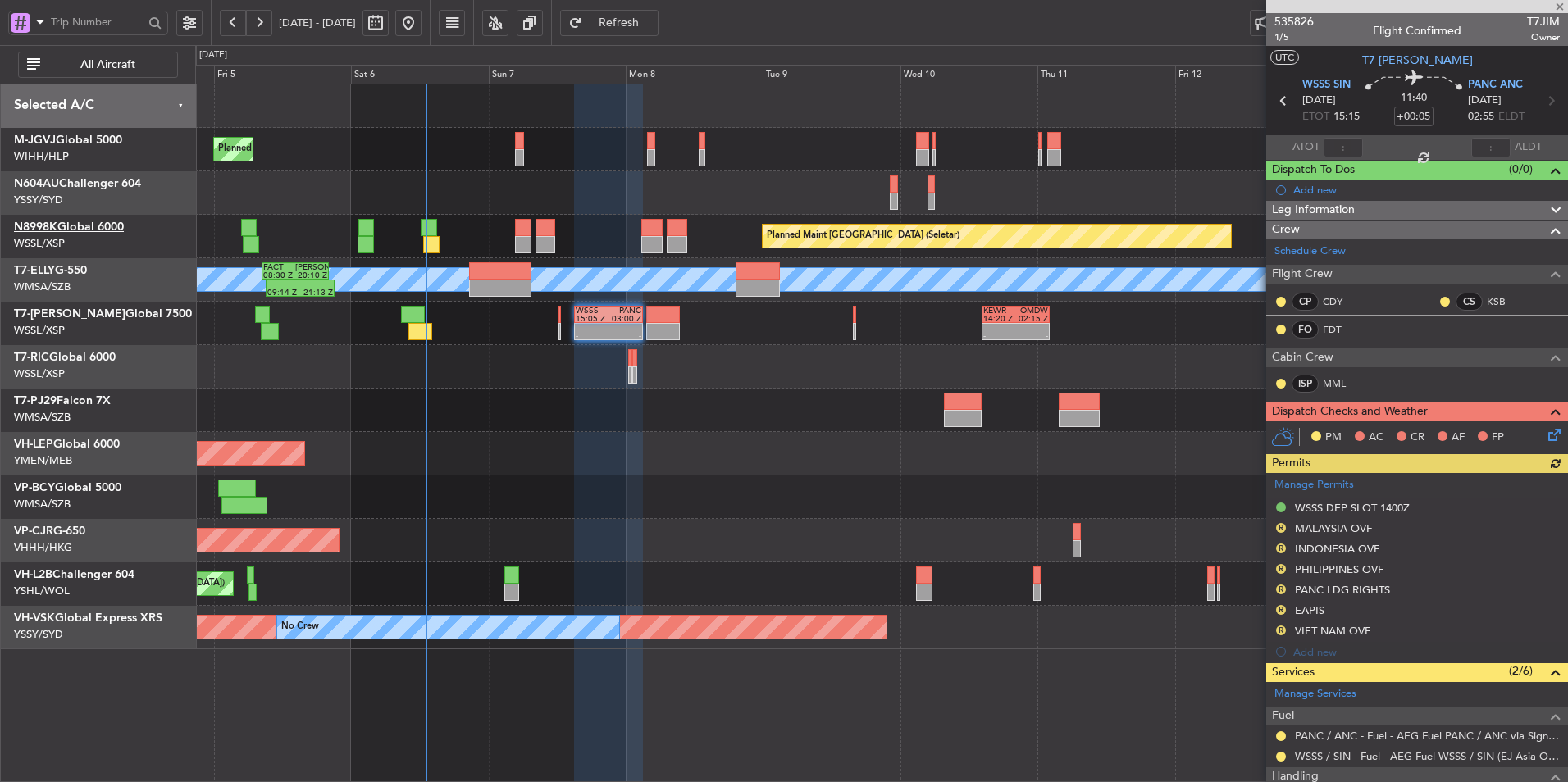
click at [65, 229] on link "N8998K Global 6000" at bounding box center [69, 227] width 110 height 11
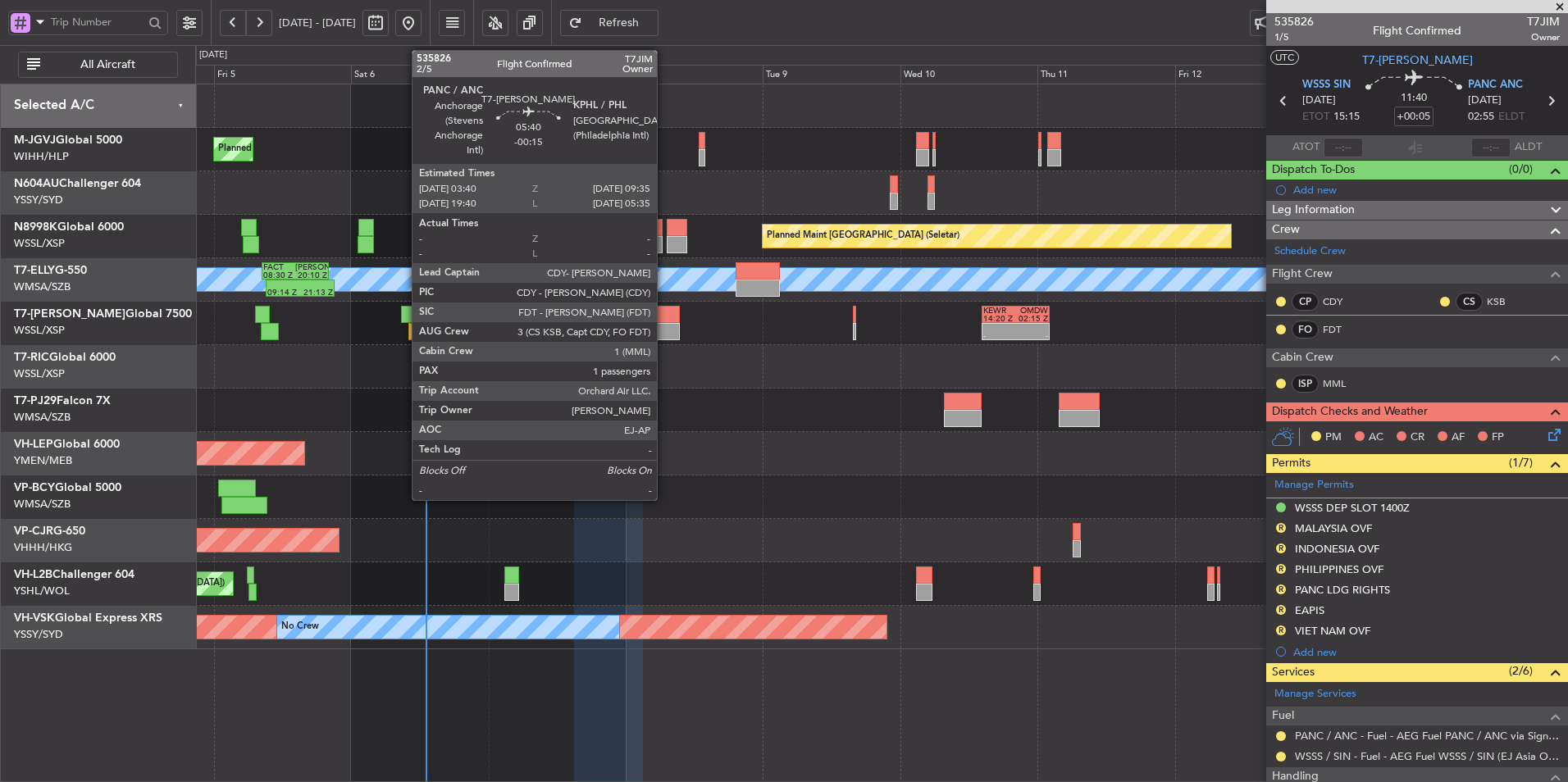
click at [664, 339] on div at bounding box center [664, 331] width 34 height 17
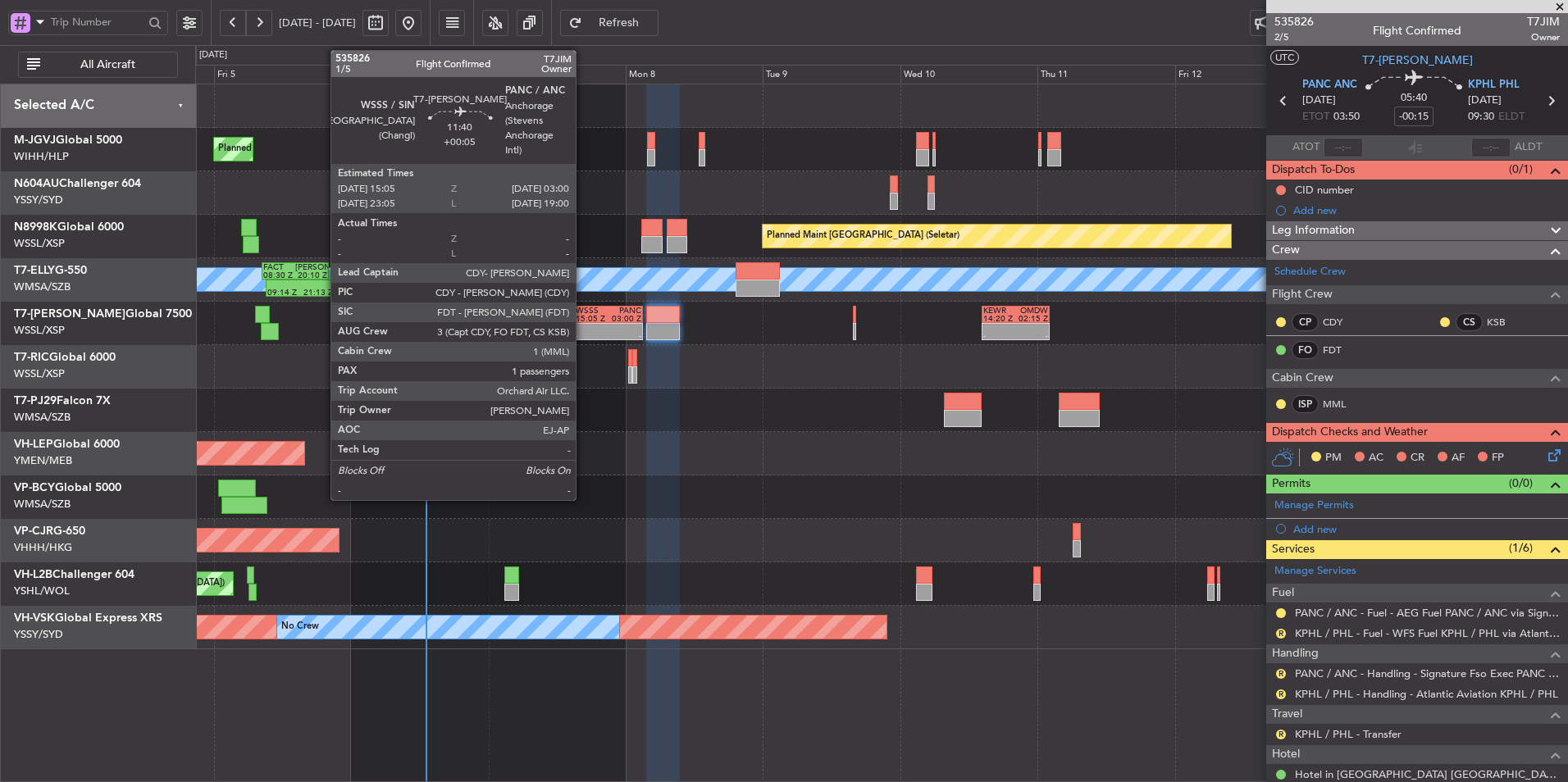
click at [598, 324] on div at bounding box center [593, 328] width 33 height 9
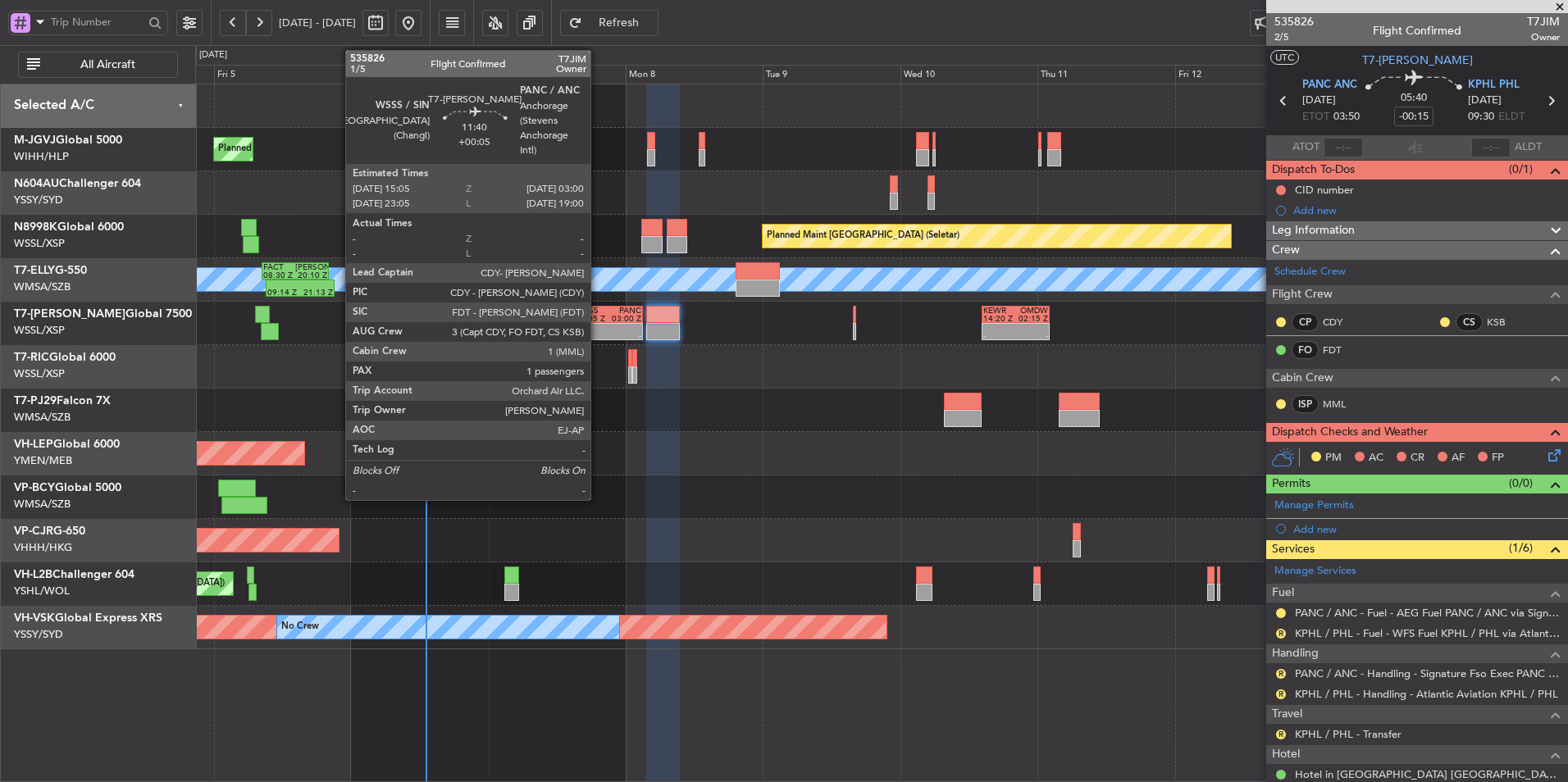
click at [598, 324] on div at bounding box center [593, 328] width 33 height 9
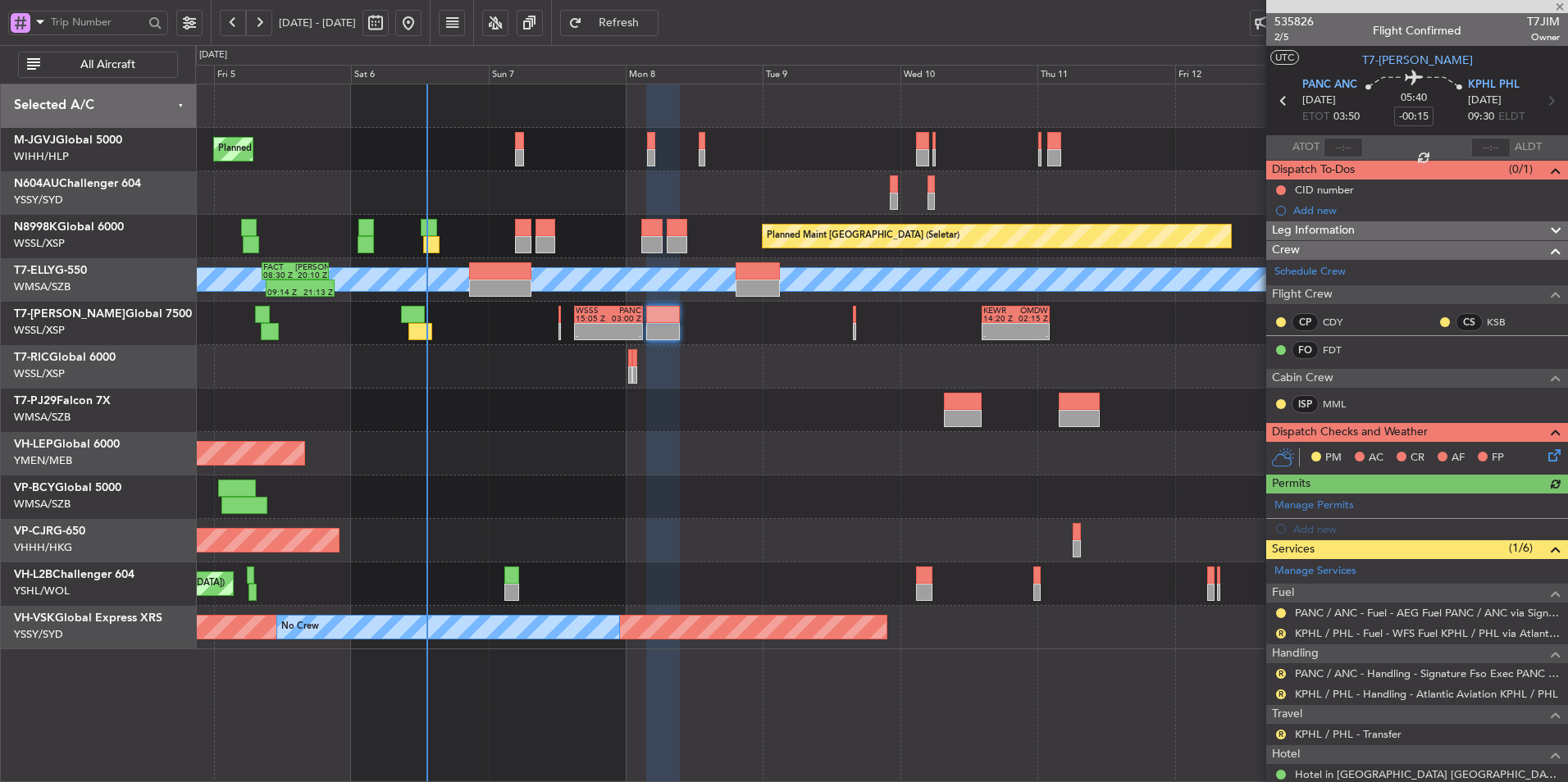
click at [629, 457] on div "Unplanned Maint Wichita (Wichita Mid-continent)" at bounding box center [881, 453] width 1372 height 44
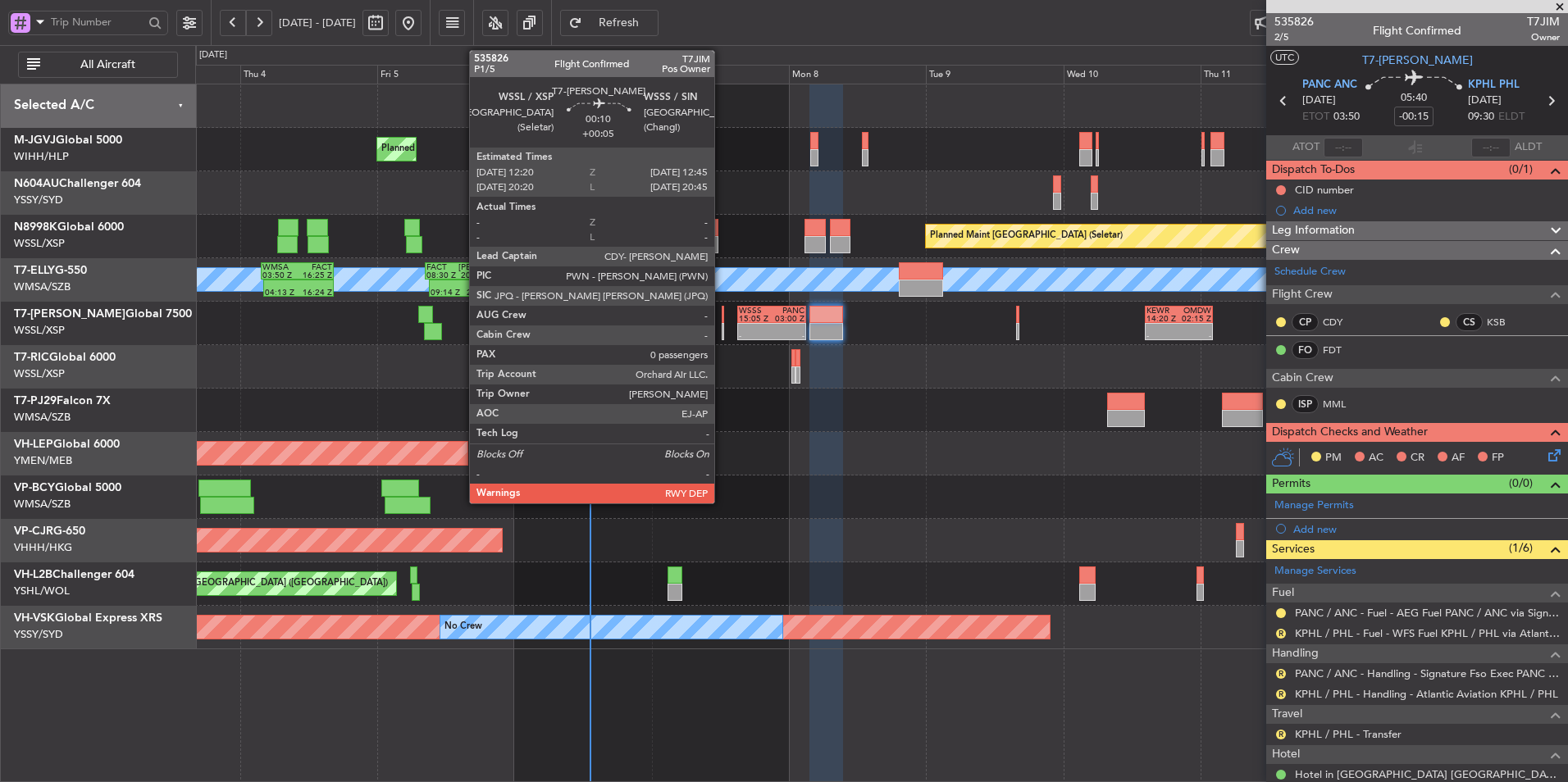
click at [722, 321] on div at bounding box center [723, 314] width 3 height 17
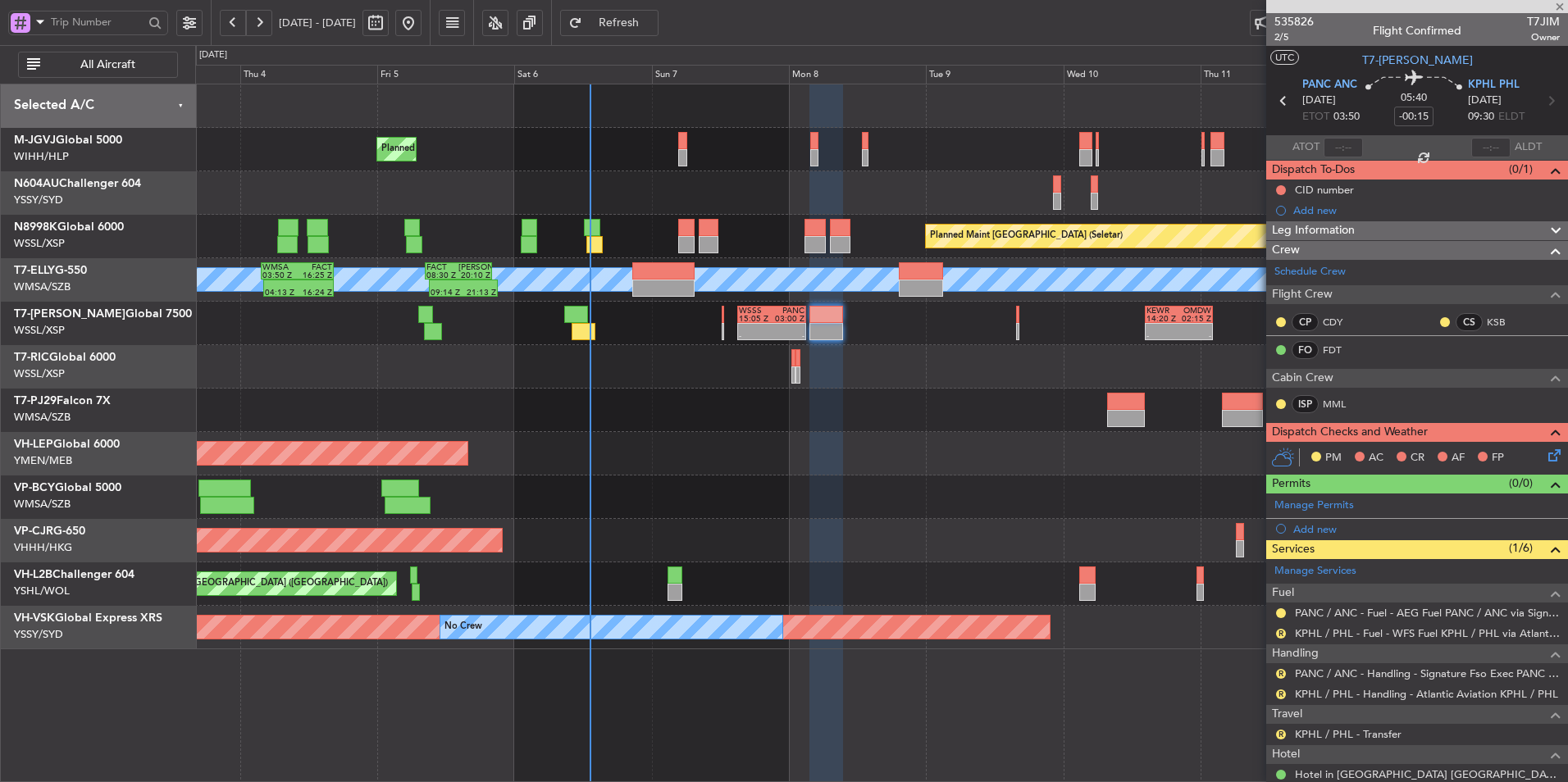
type input "+00:05"
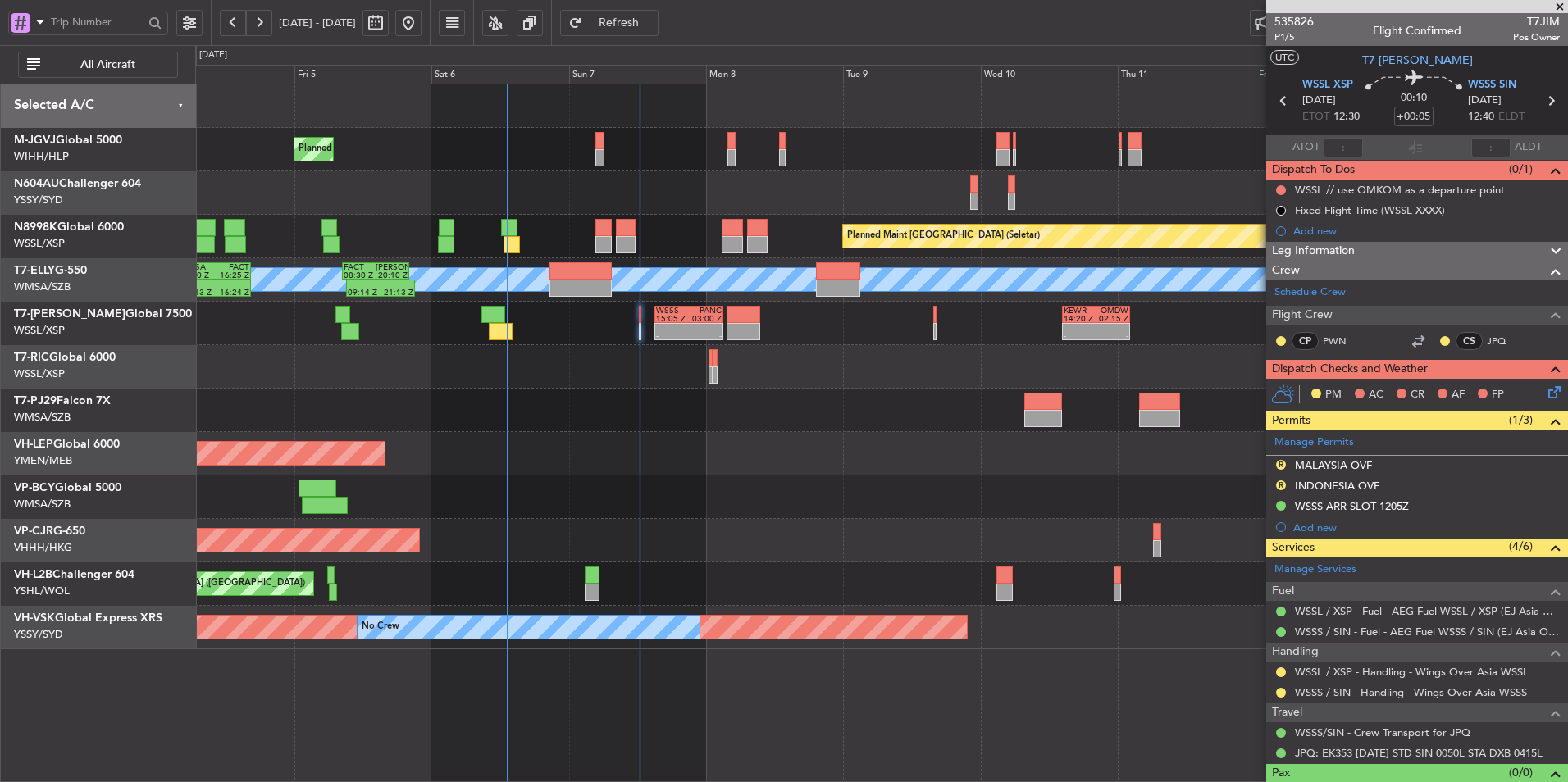
click at [624, 471] on div "Unplanned Maint Wichita (Wichita Mid-continent)" at bounding box center [881, 453] width 1372 height 44
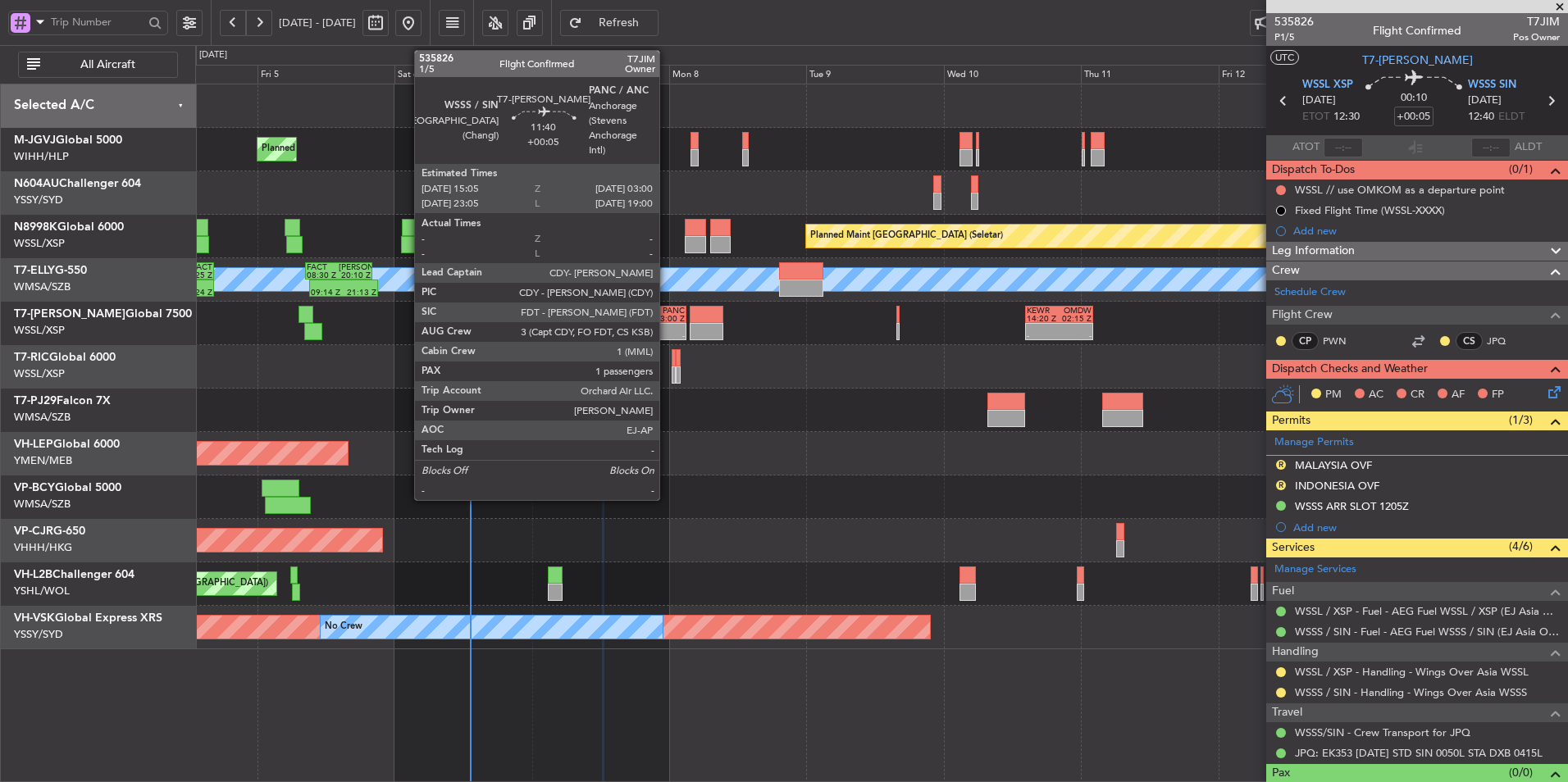
click at [663, 330] on div at bounding box center [668, 328] width 33 height 9
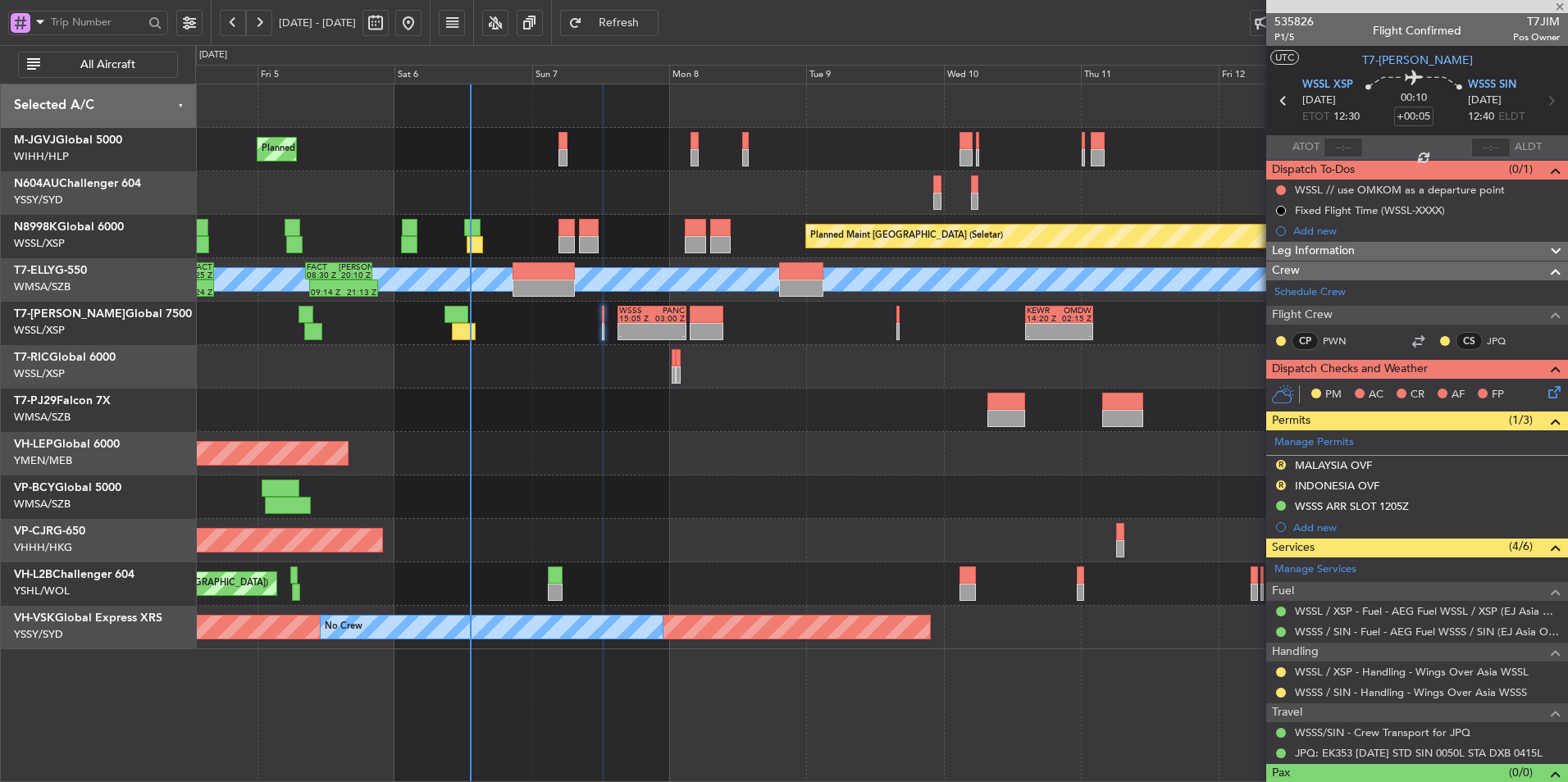
type input "1"
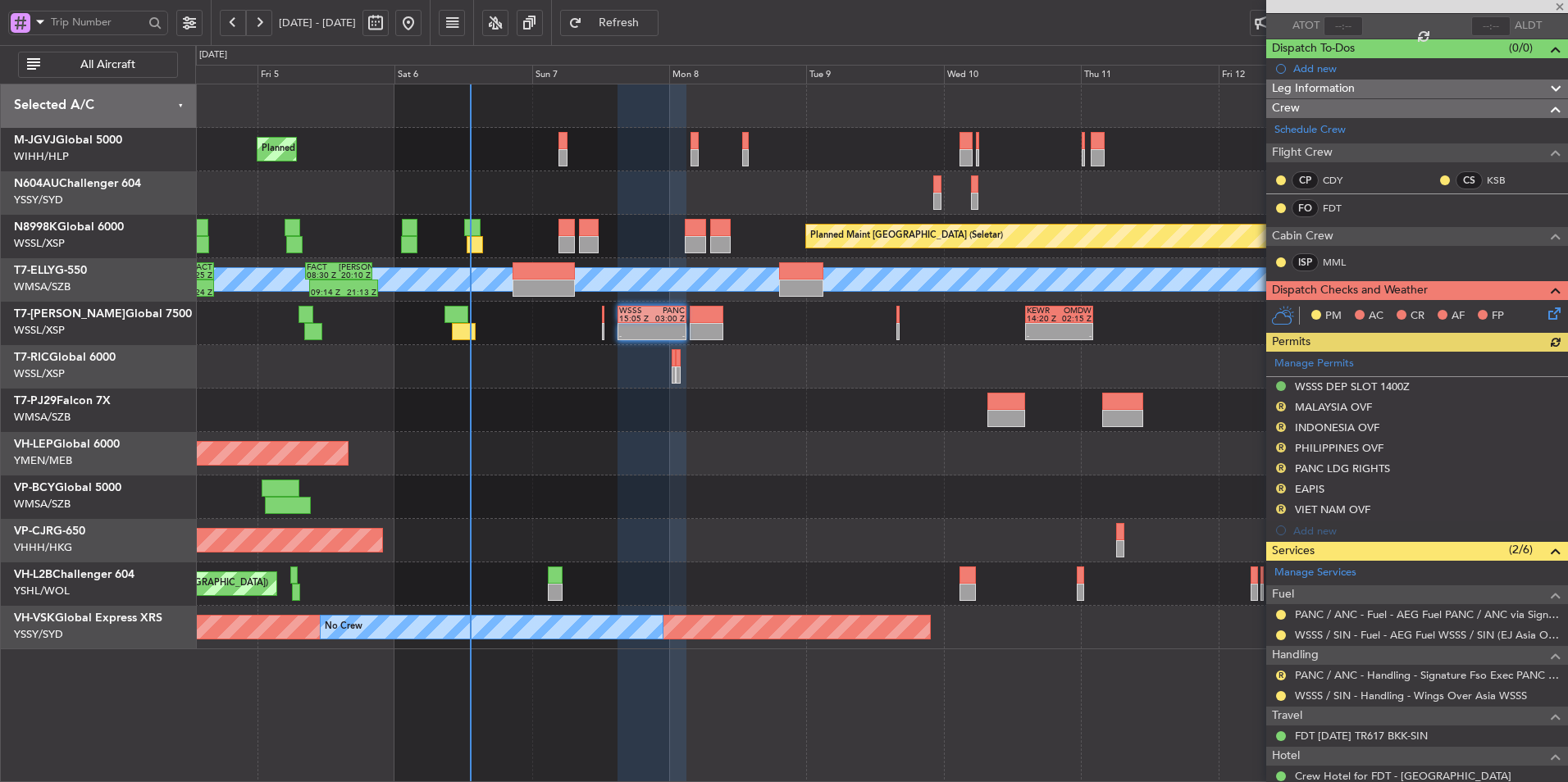
scroll to position [209, 0]
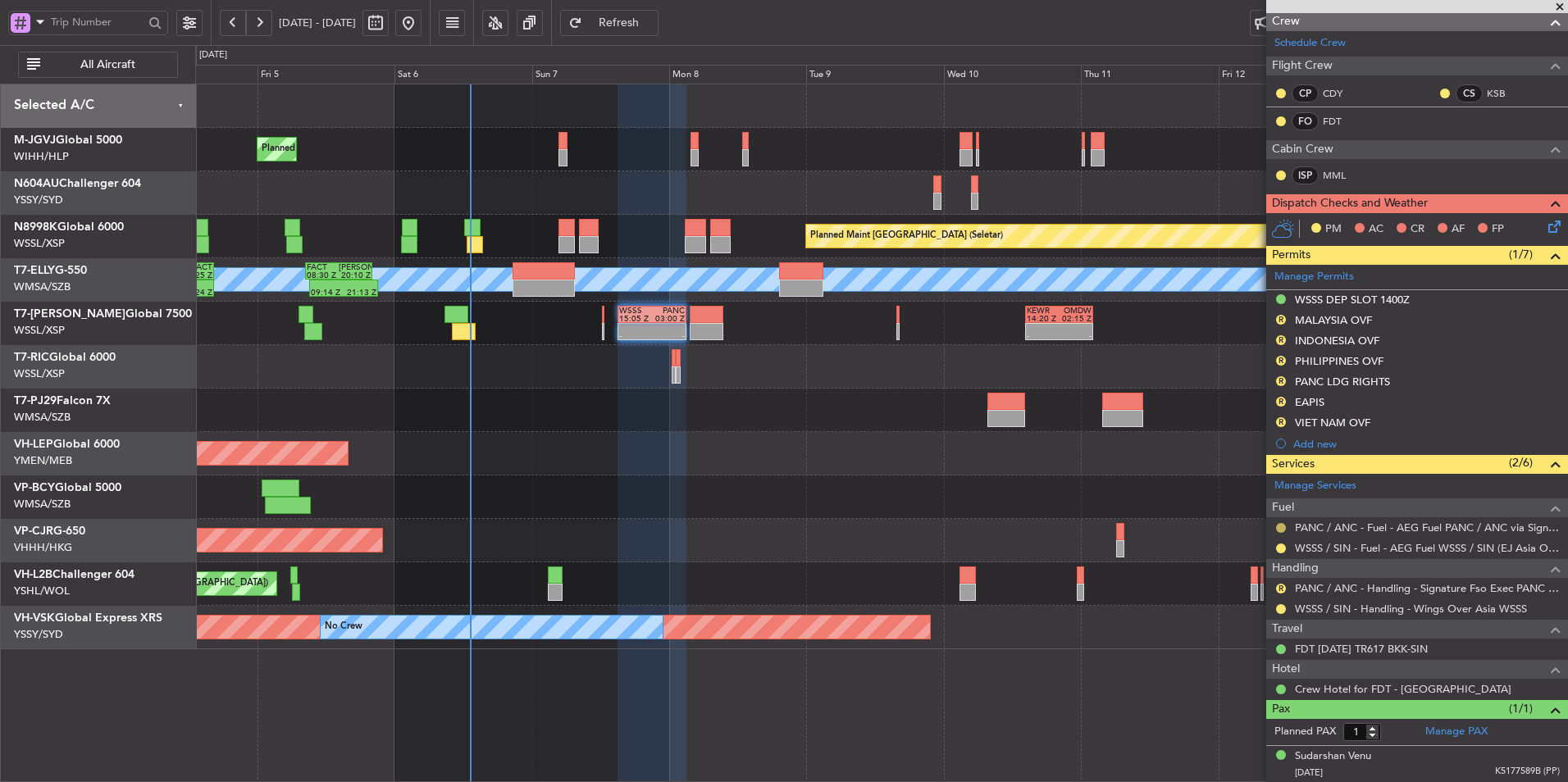
click at [1282, 524] on button at bounding box center [1280, 527] width 9 height 9
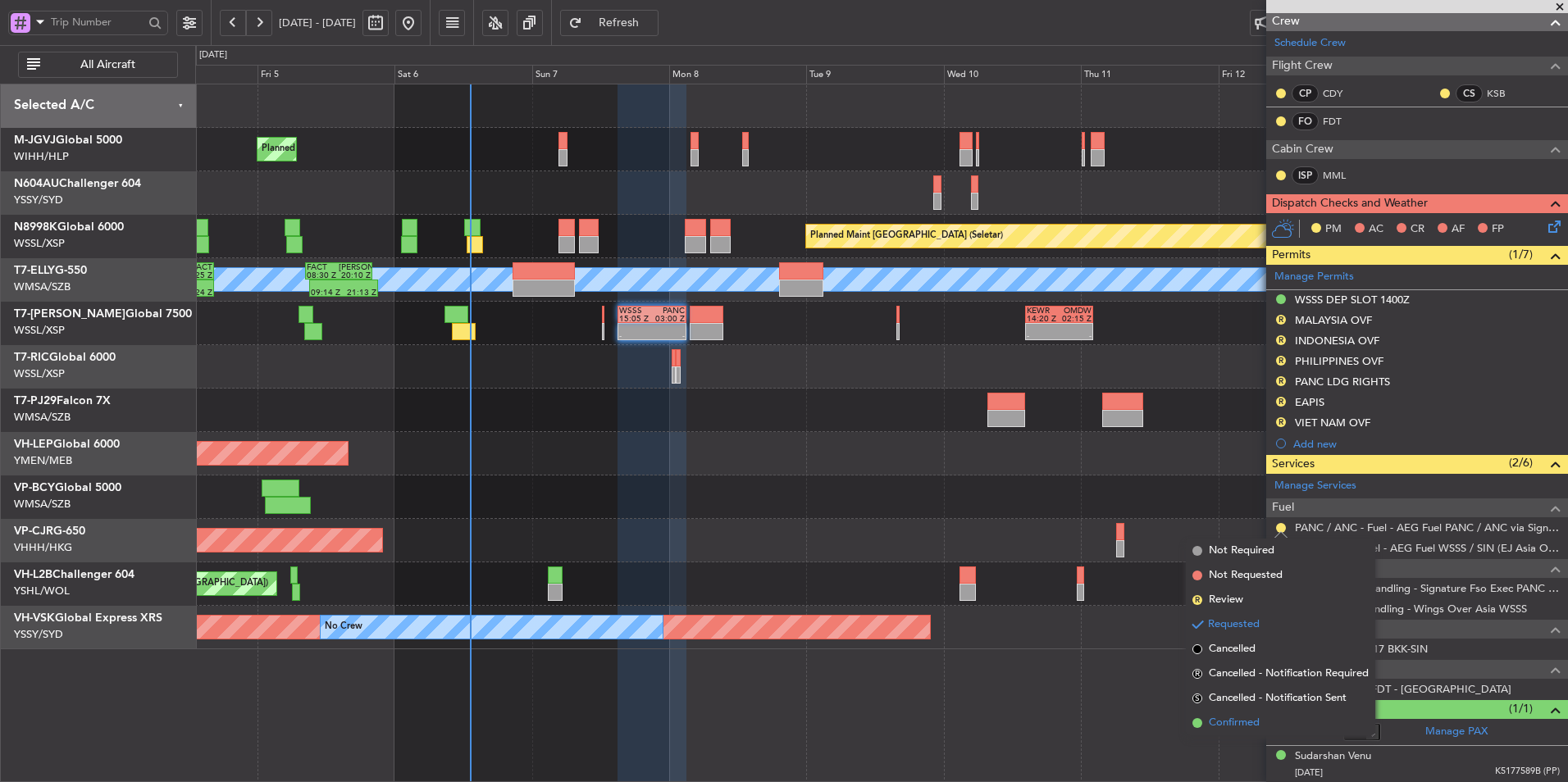
click at [1236, 718] on span "Confirmed" at bounding box center [1234, 723] width 51 height 16
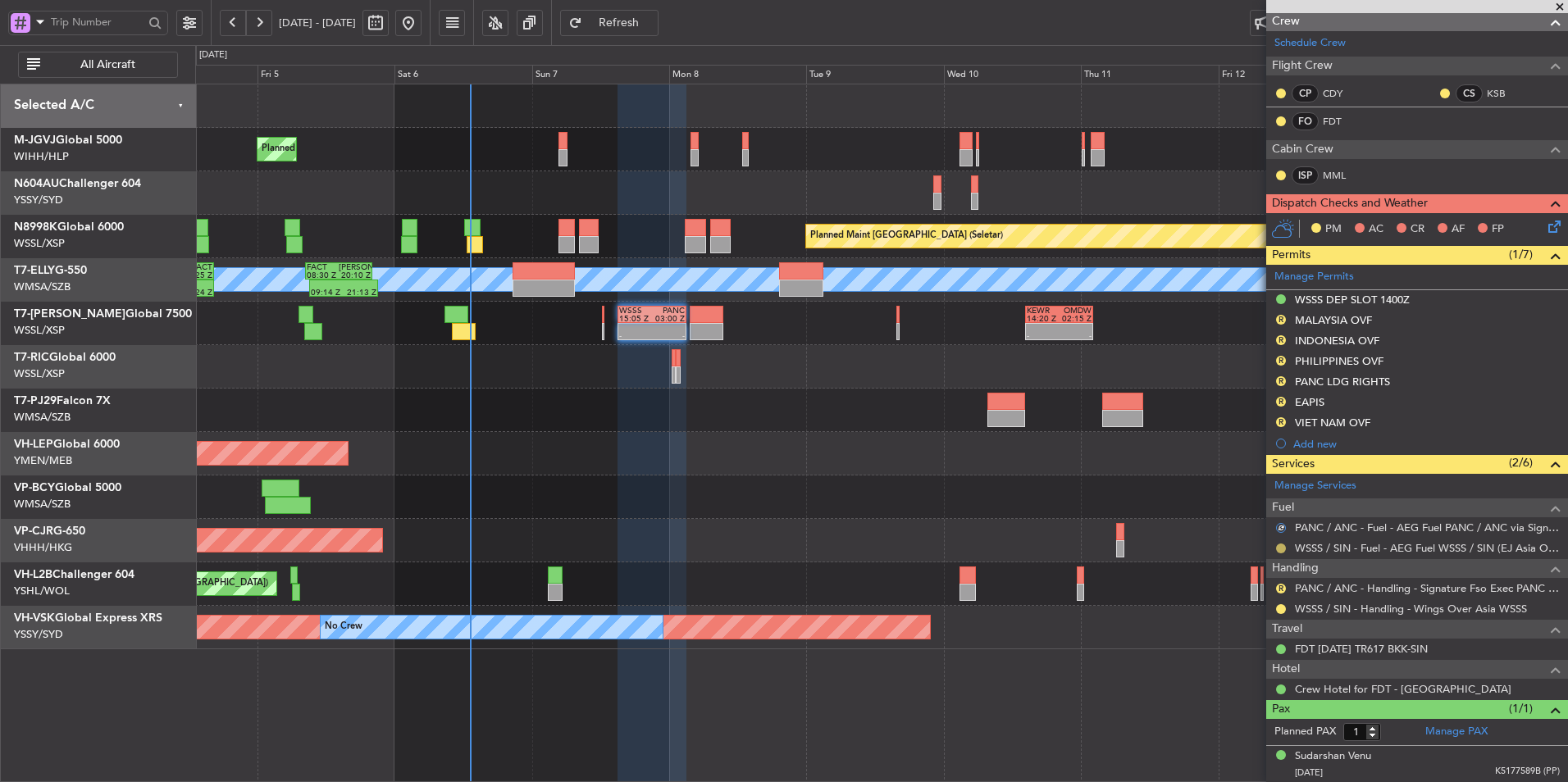
click at [1279, 548] on button at bounding box center [1280, 548] width 9 height 9
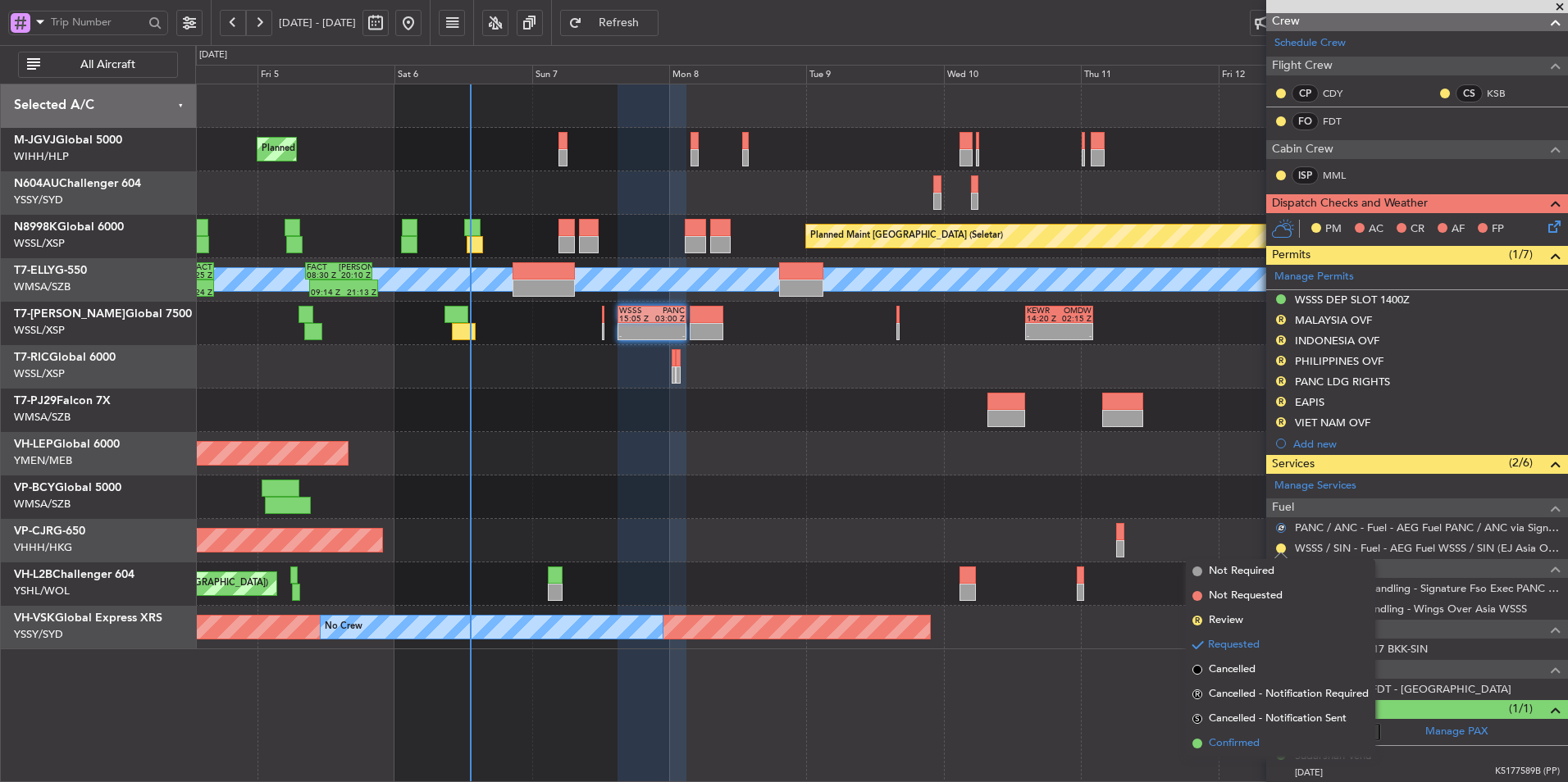
click at [1214, 746] on span "Confirmed" at bounding box center [1234, 743] width 51 height 16
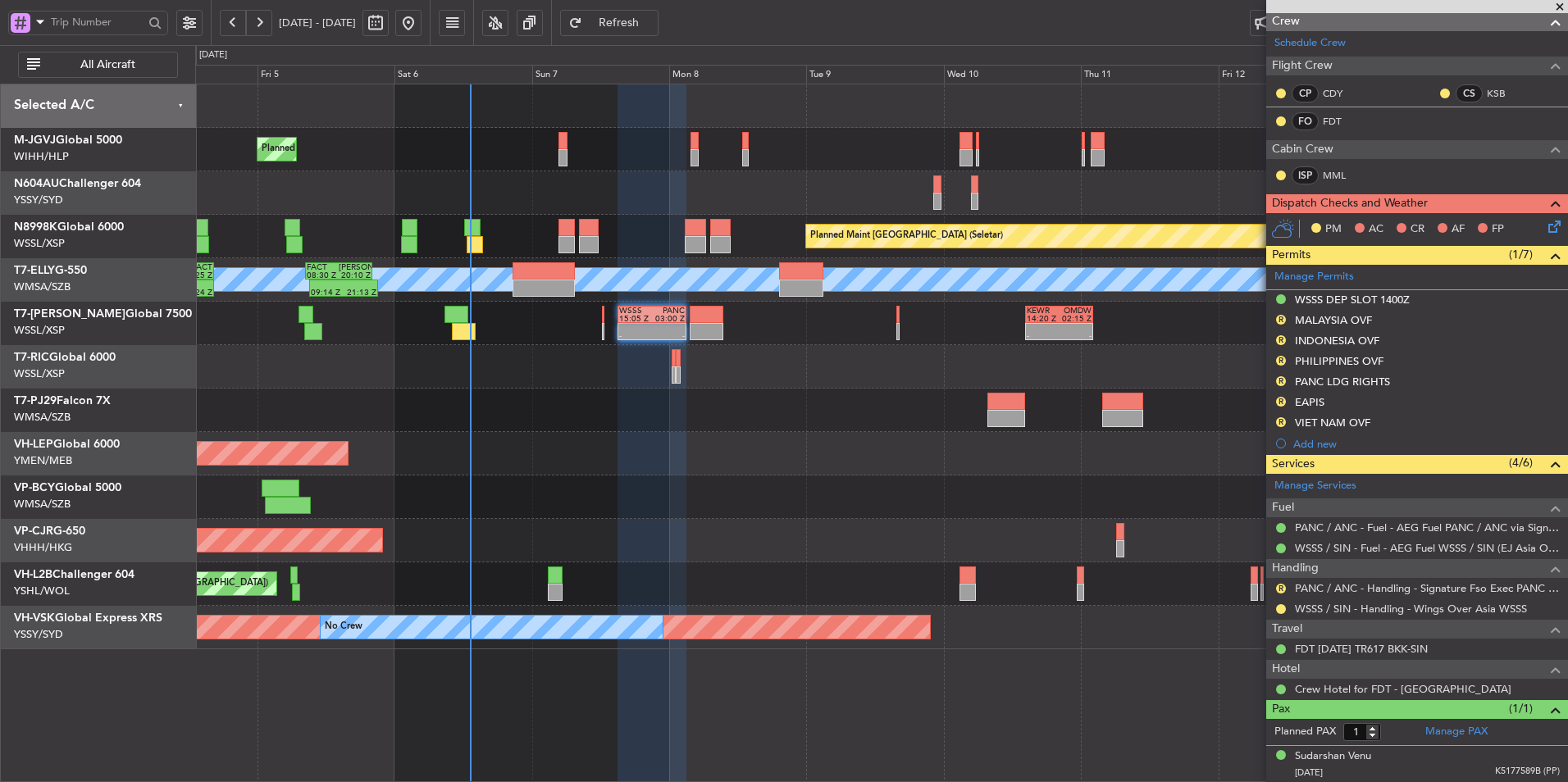
click at [701, 321] on div at bounding box center [707, 314] width 34 height 17
type input "-00:15"
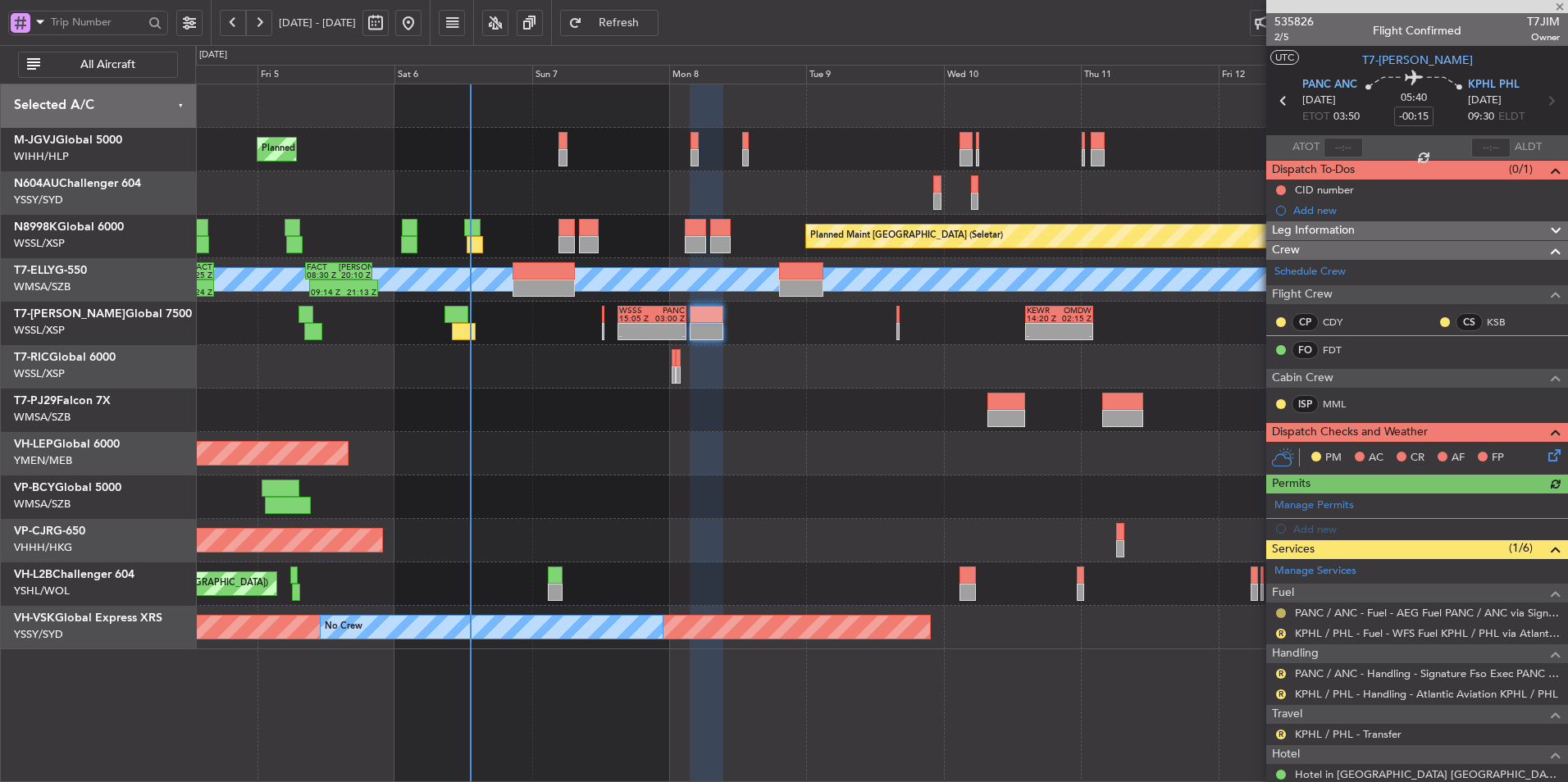
click at [1279, 614] on button at bounding box center [1280, 613] width 9 height 9
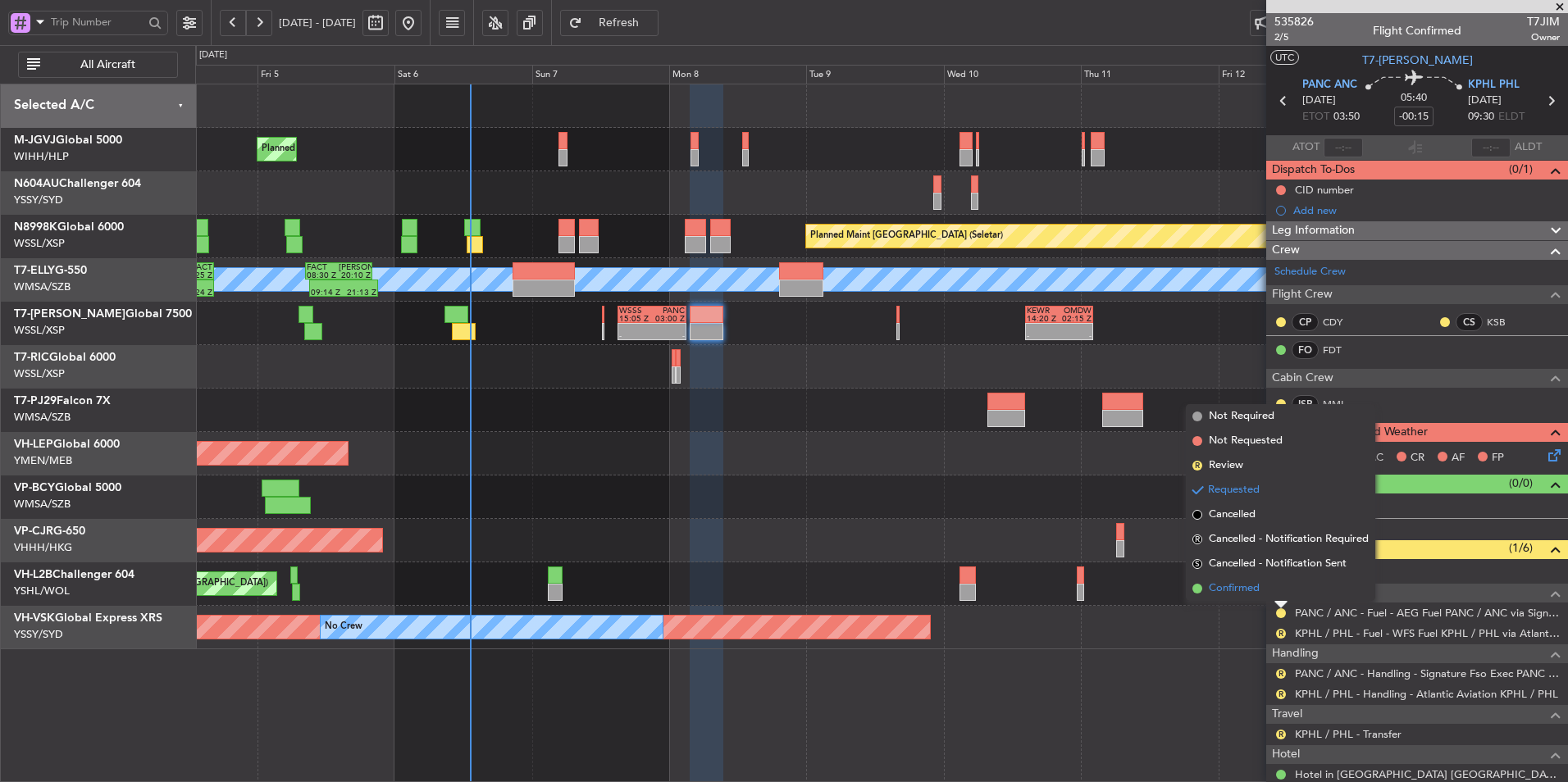
click at [1227, 596] on span "Confirmed" at bounding box center [1234, 588] width 51 height 16
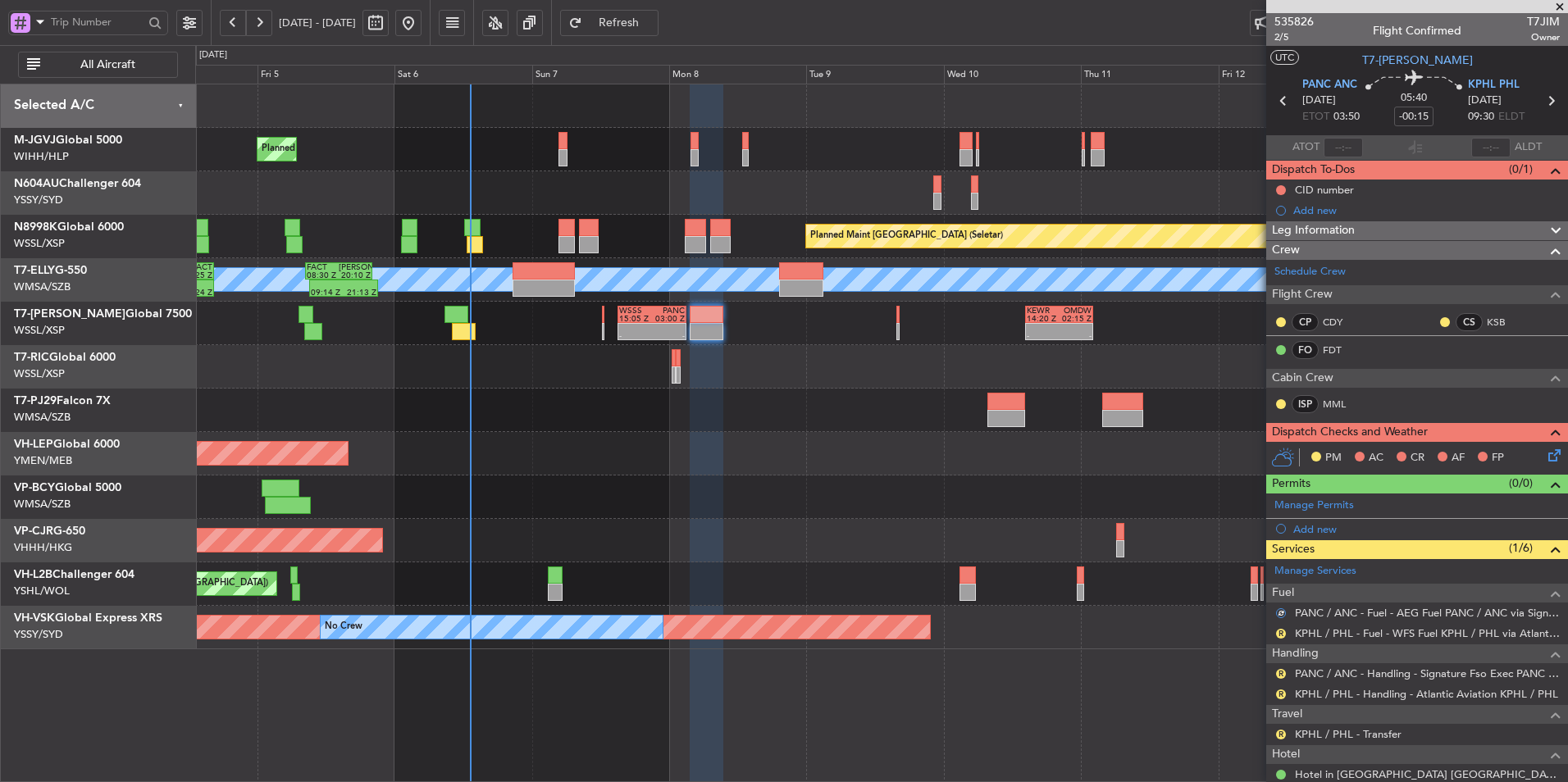
scroll to position [85, 0]
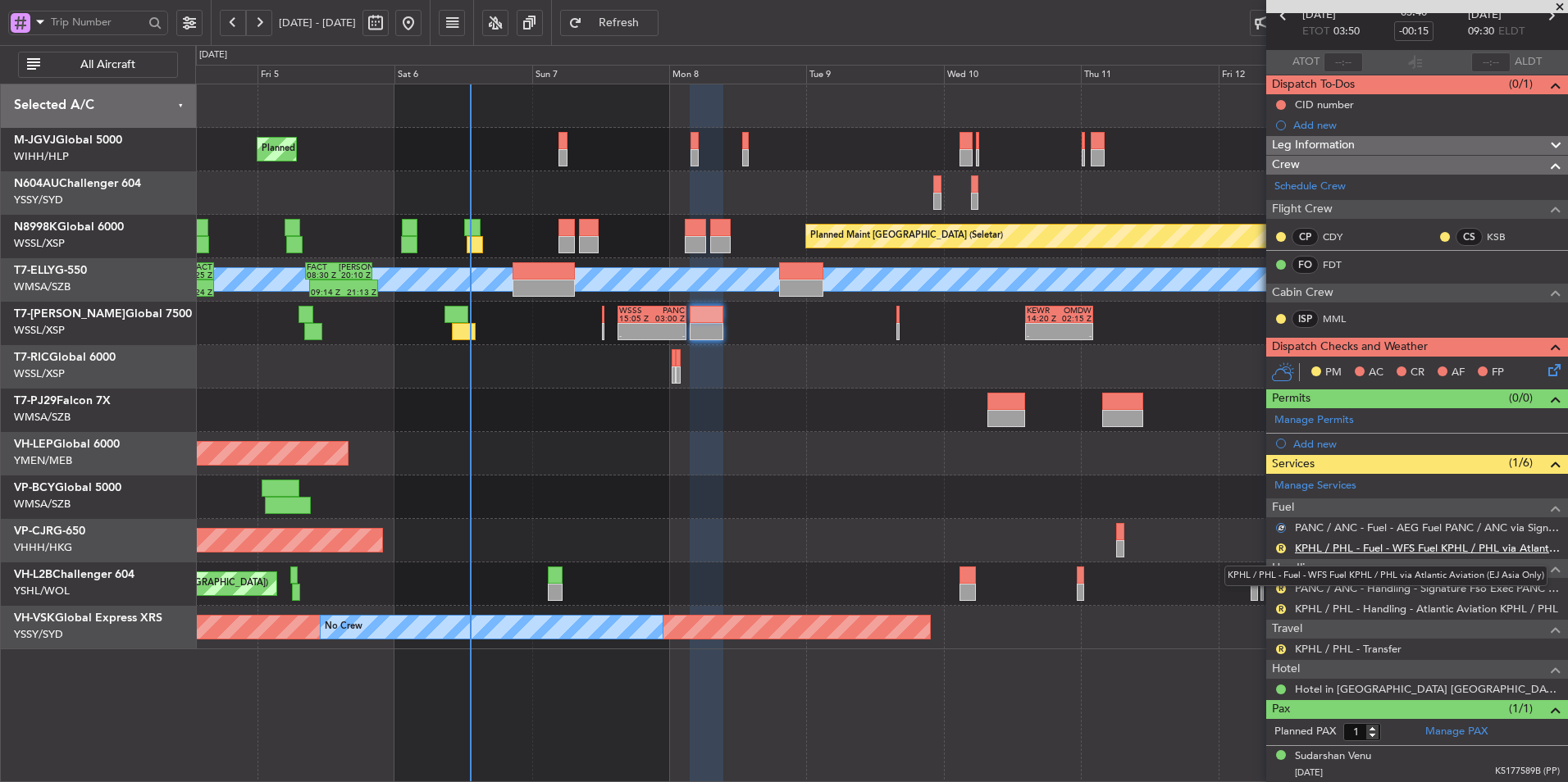
click at [1400, 549] on link "KPHL / PHL - Fuel - WFS Fuel KPHL / PHL via Atlantic Aviation (EJ Asia Only)" at bounding box center [1427, 548] width 265 height 14
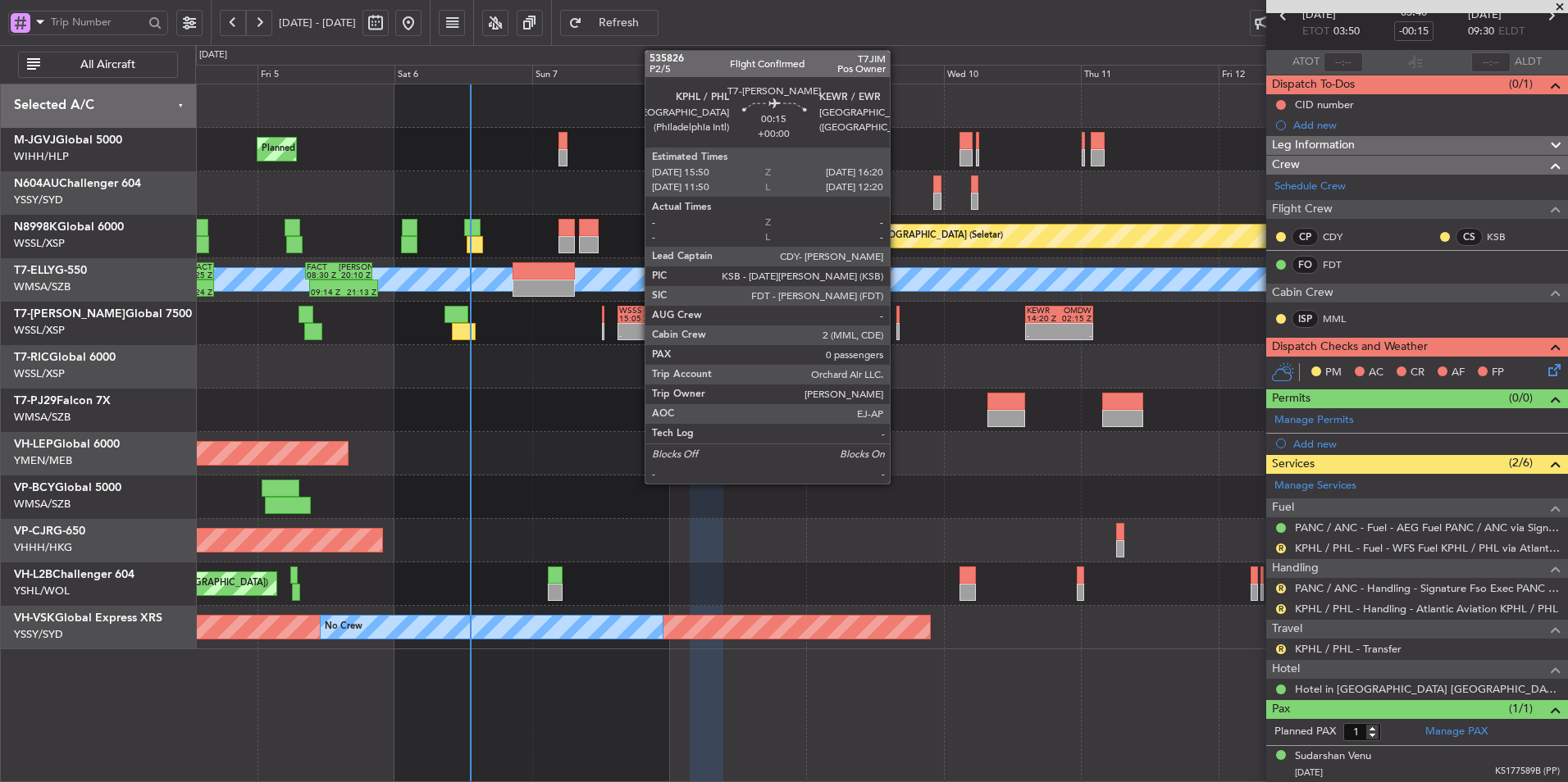
click at [897, 317] on div at bounding box center [898, 314] width 3 height 17
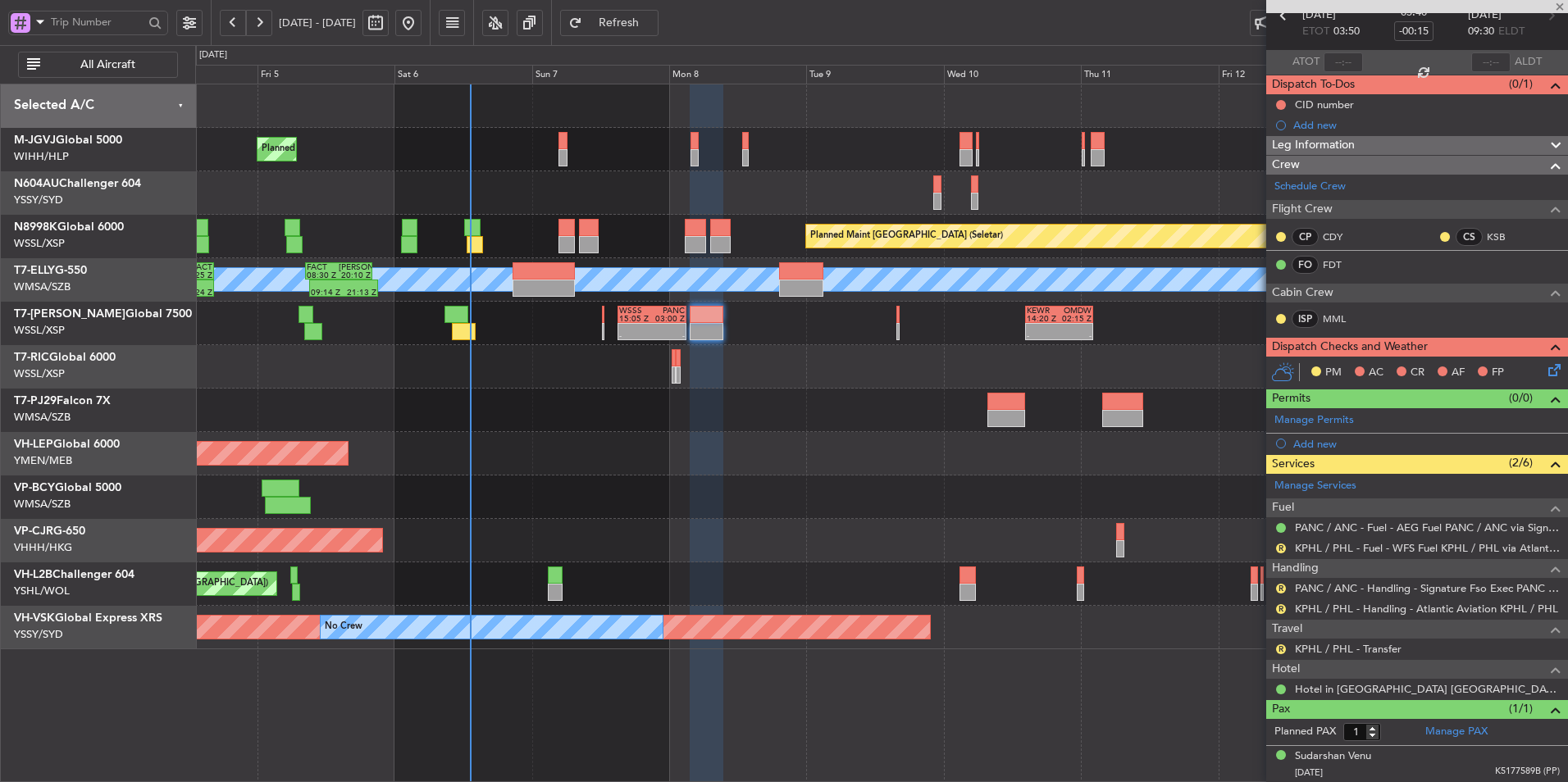
type input "0"
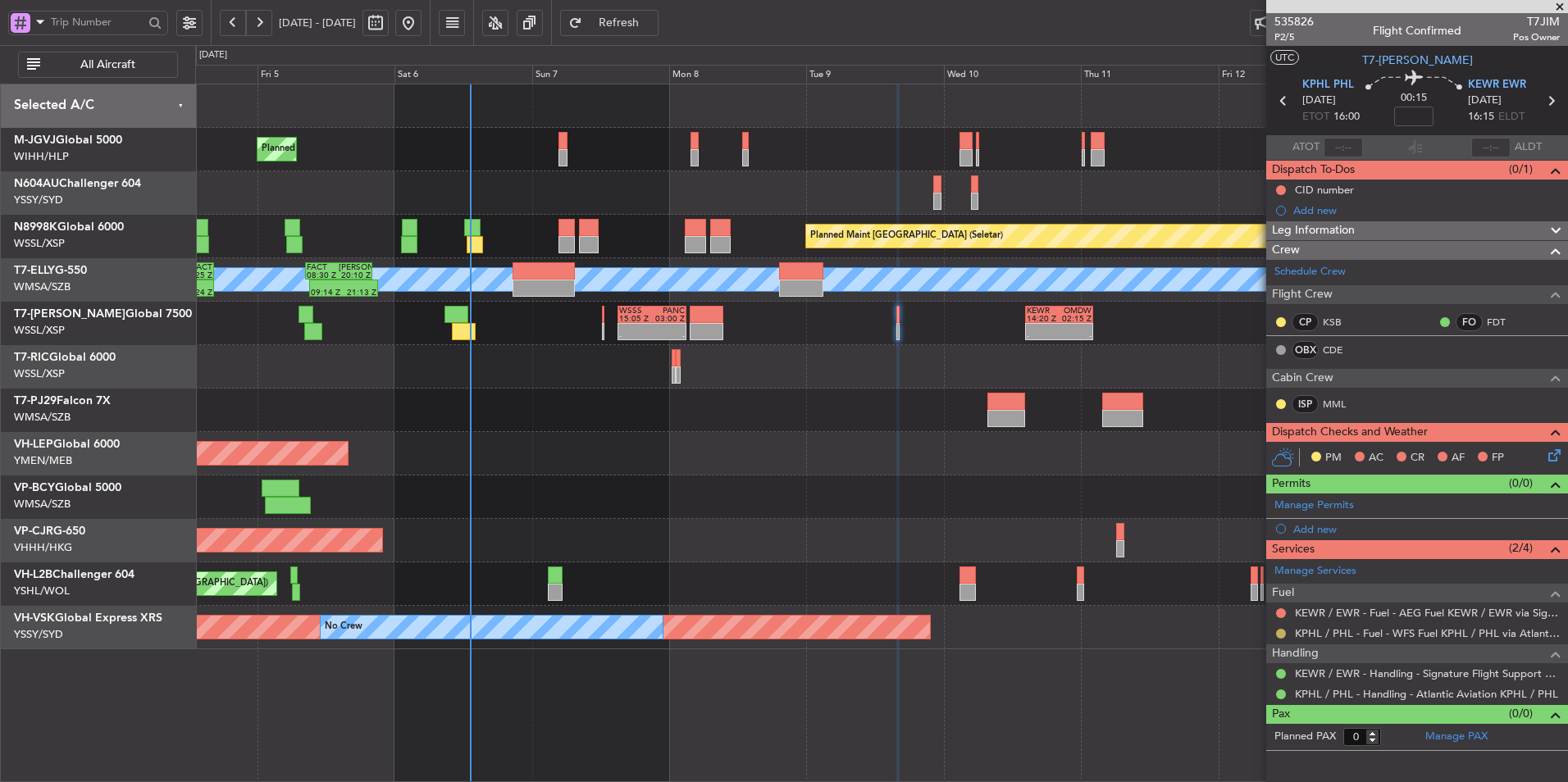
click at [1282, 633] on button at bounding box center [1280, 633] width 9 height 9
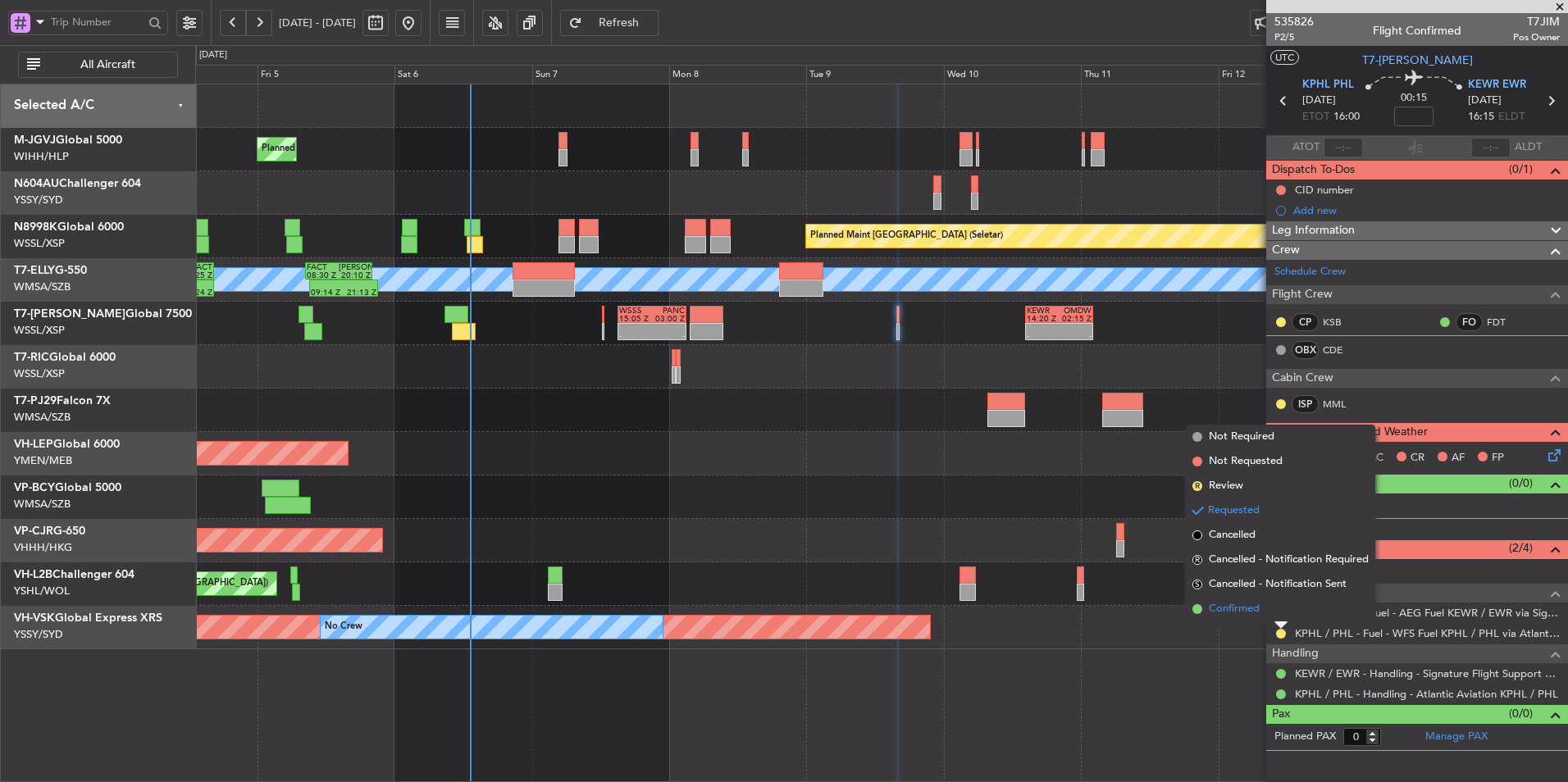
click at [1212, 614] on span "Confirmed" at bounding box center [1234, 609] width 51 height 16
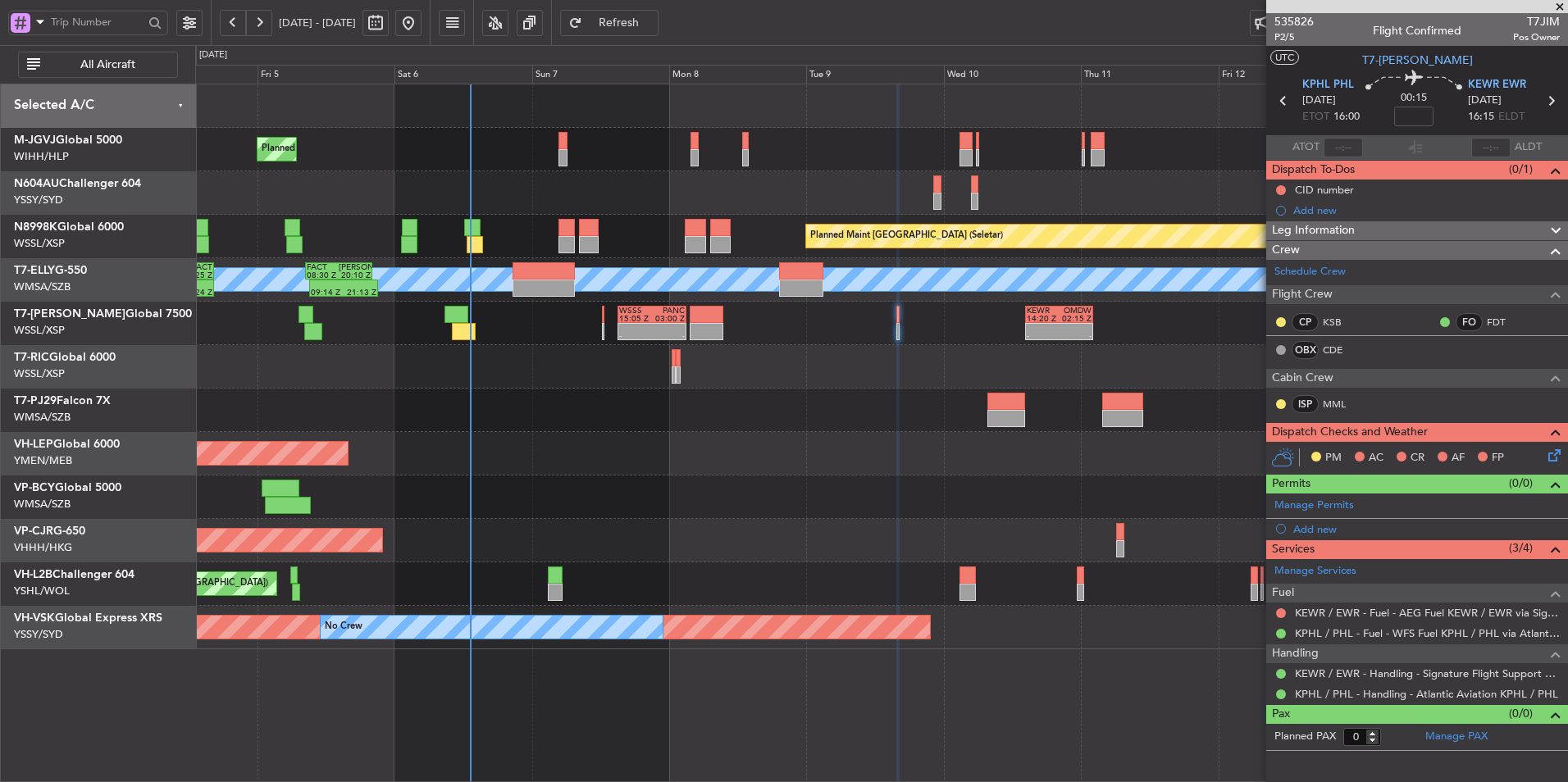
click at [723, 319] on div at bounding box center [707, 314] width 34 height 17
type input "-00:15"
type input "1"
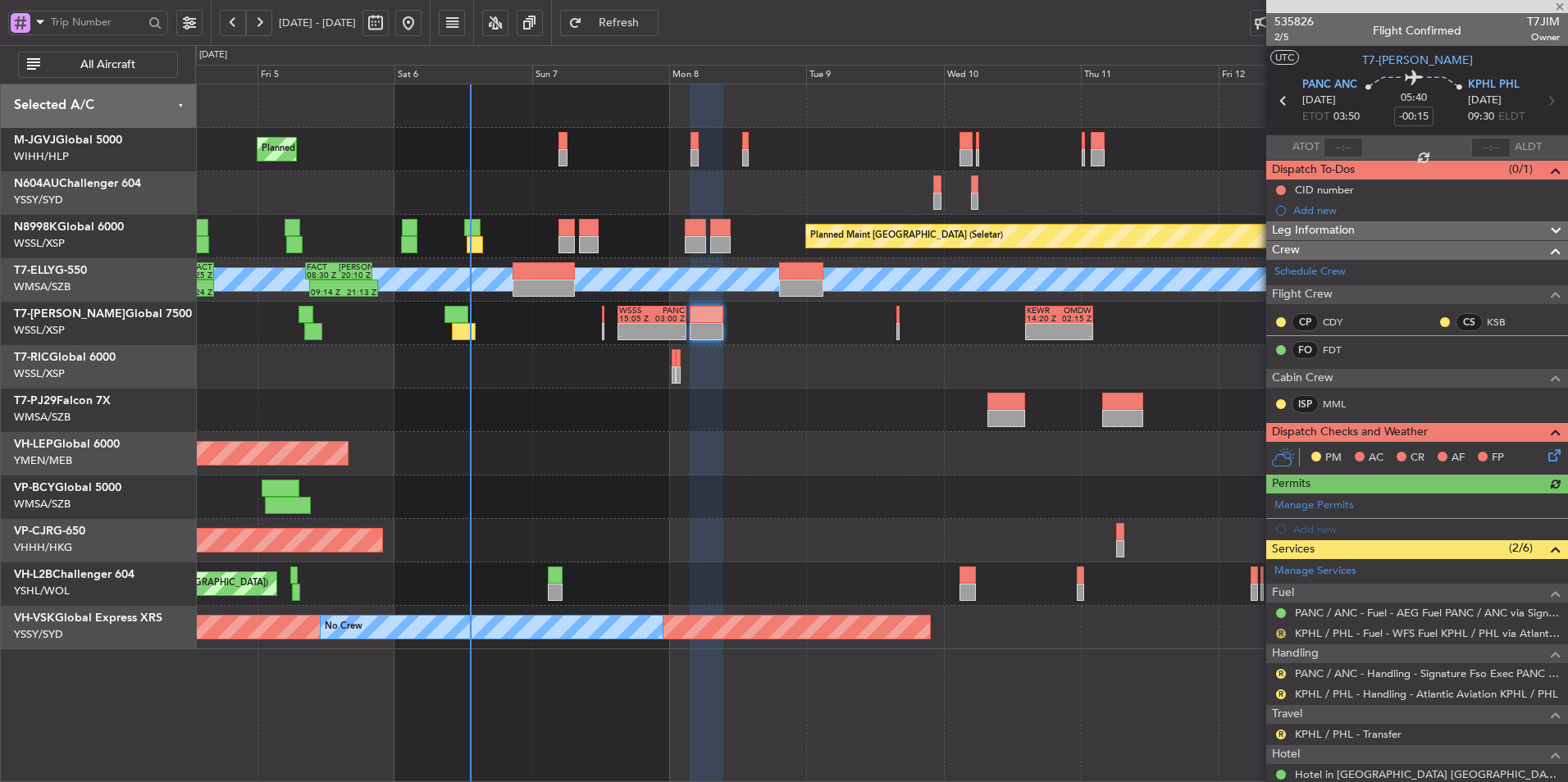
click at [1280, 633] on button "R" at bounding box center [1280, 633] width 9 height 9
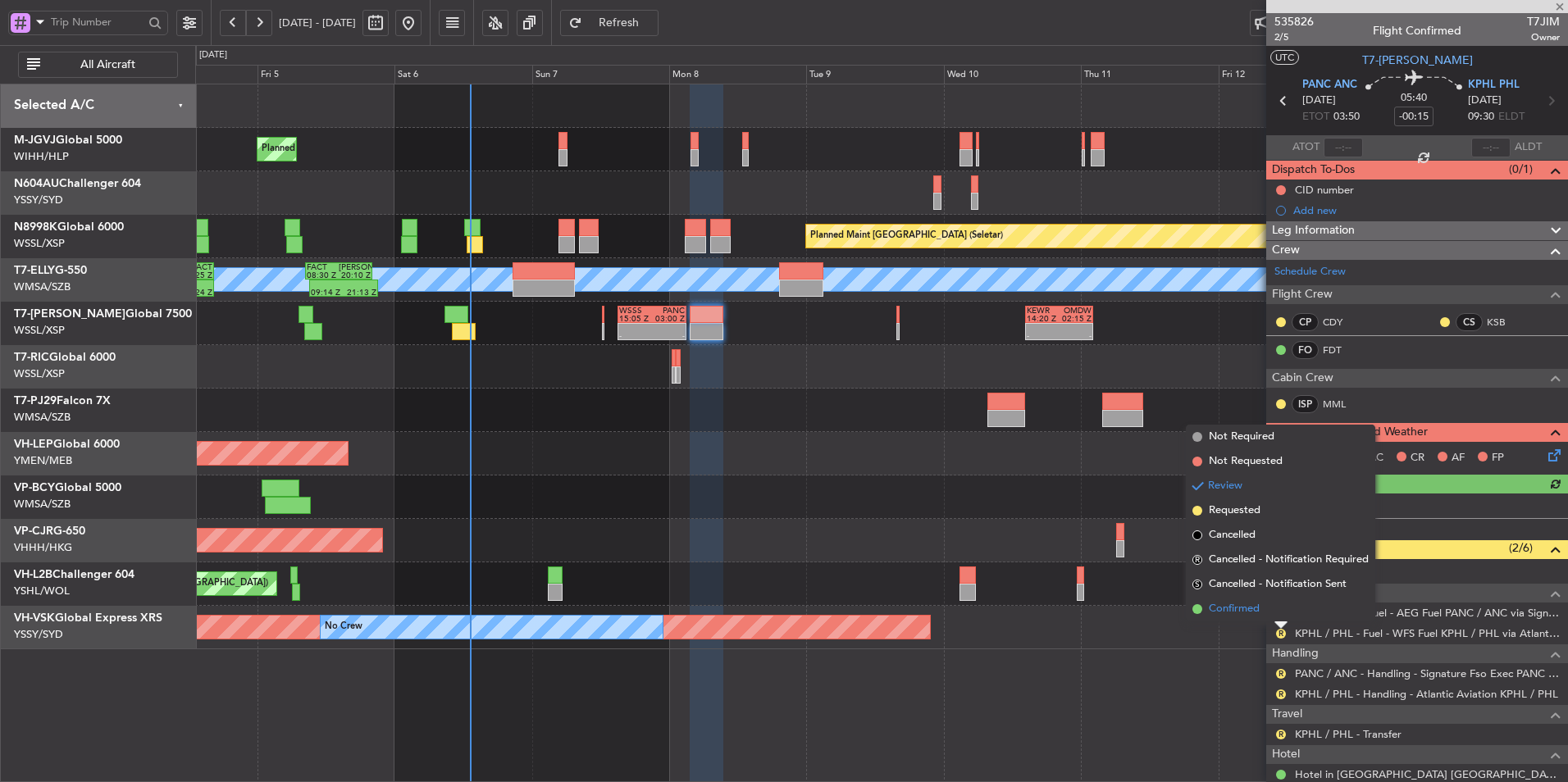
click at [1237, 615] on span "Confirmed" at bounding box center [1234, 609] width 51 height 16
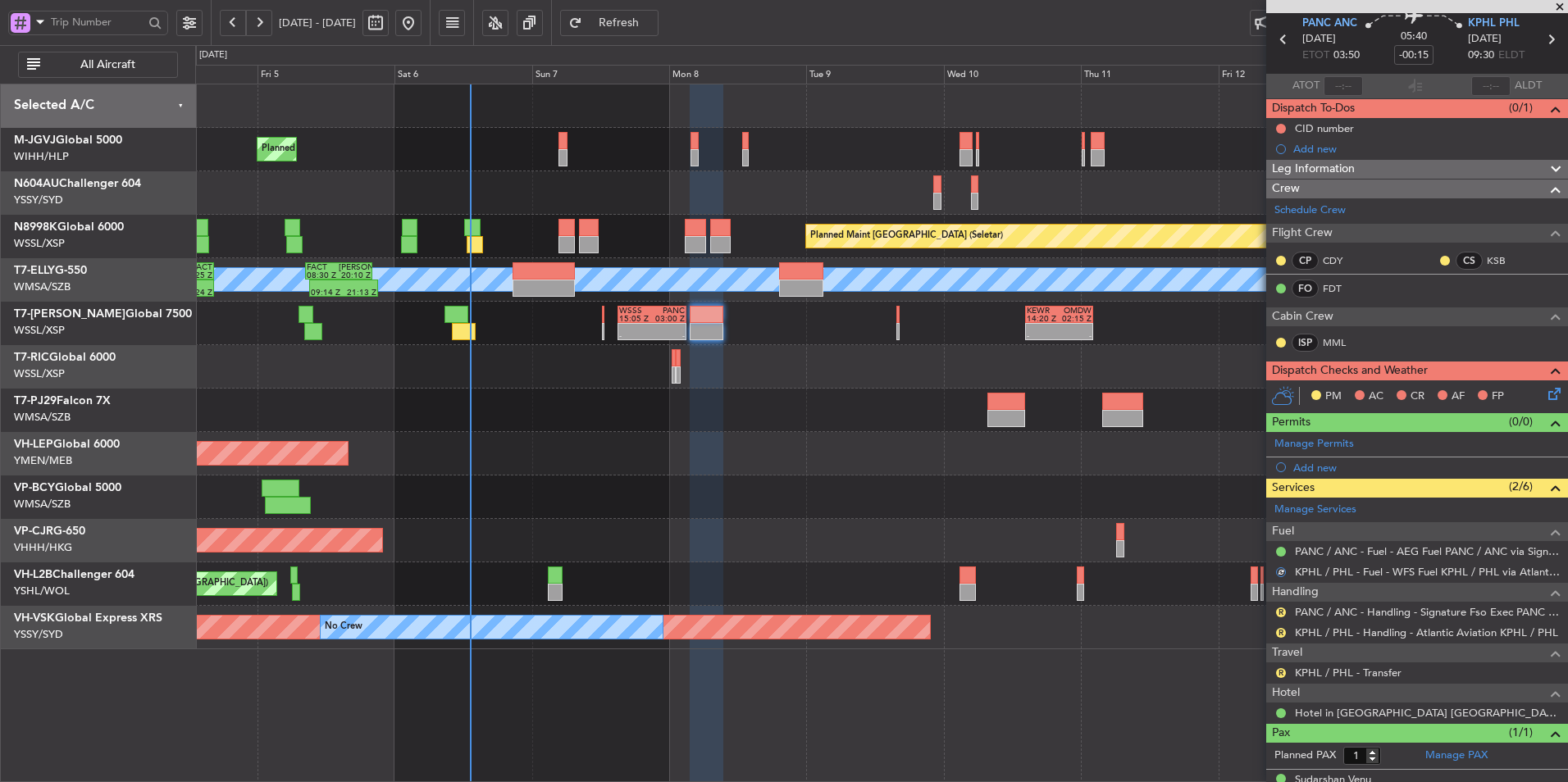
scroll to position [85, 0]
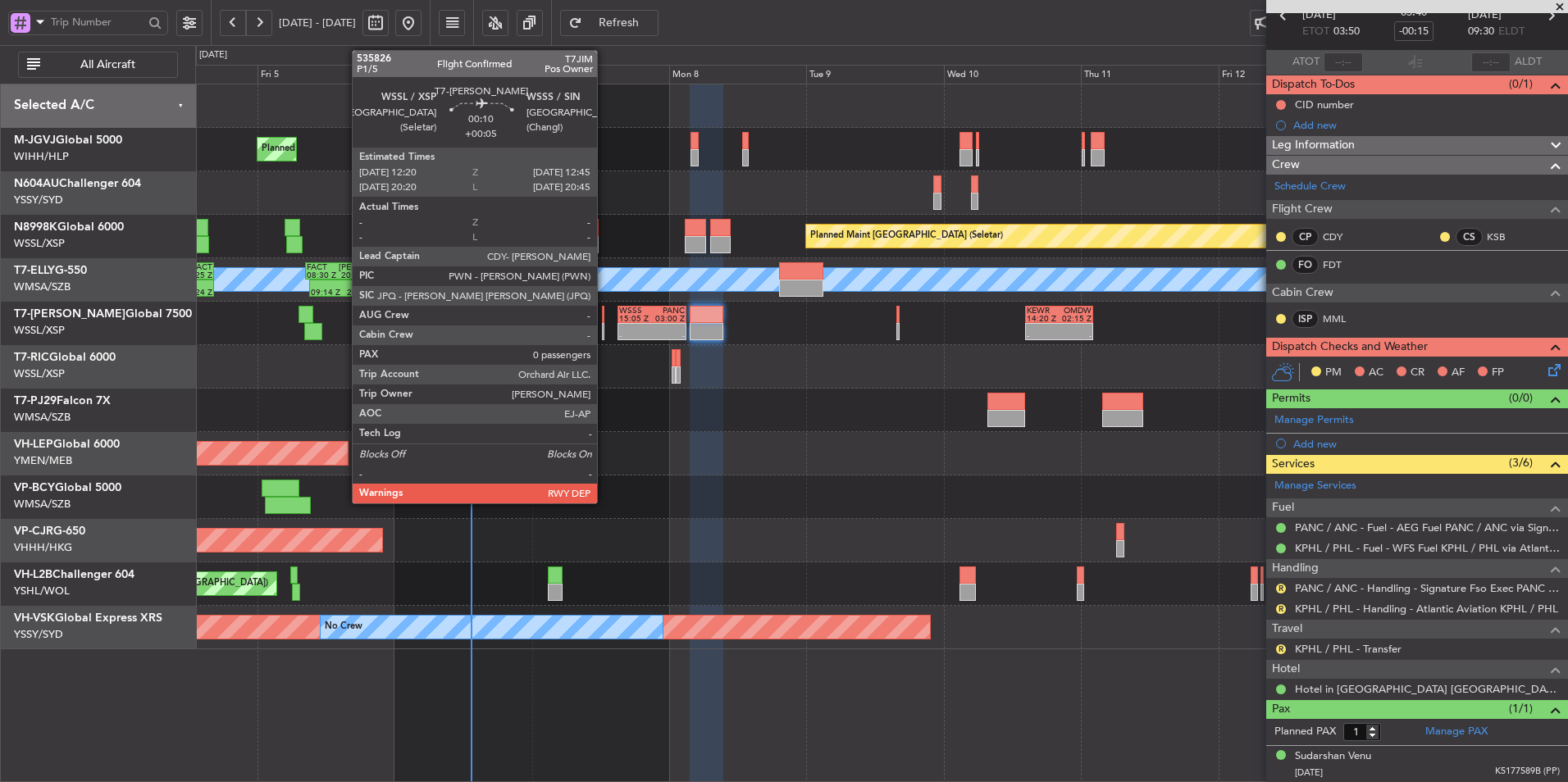
click at [605, 321] on div at bounding box center [603, 314] width 3 height 17
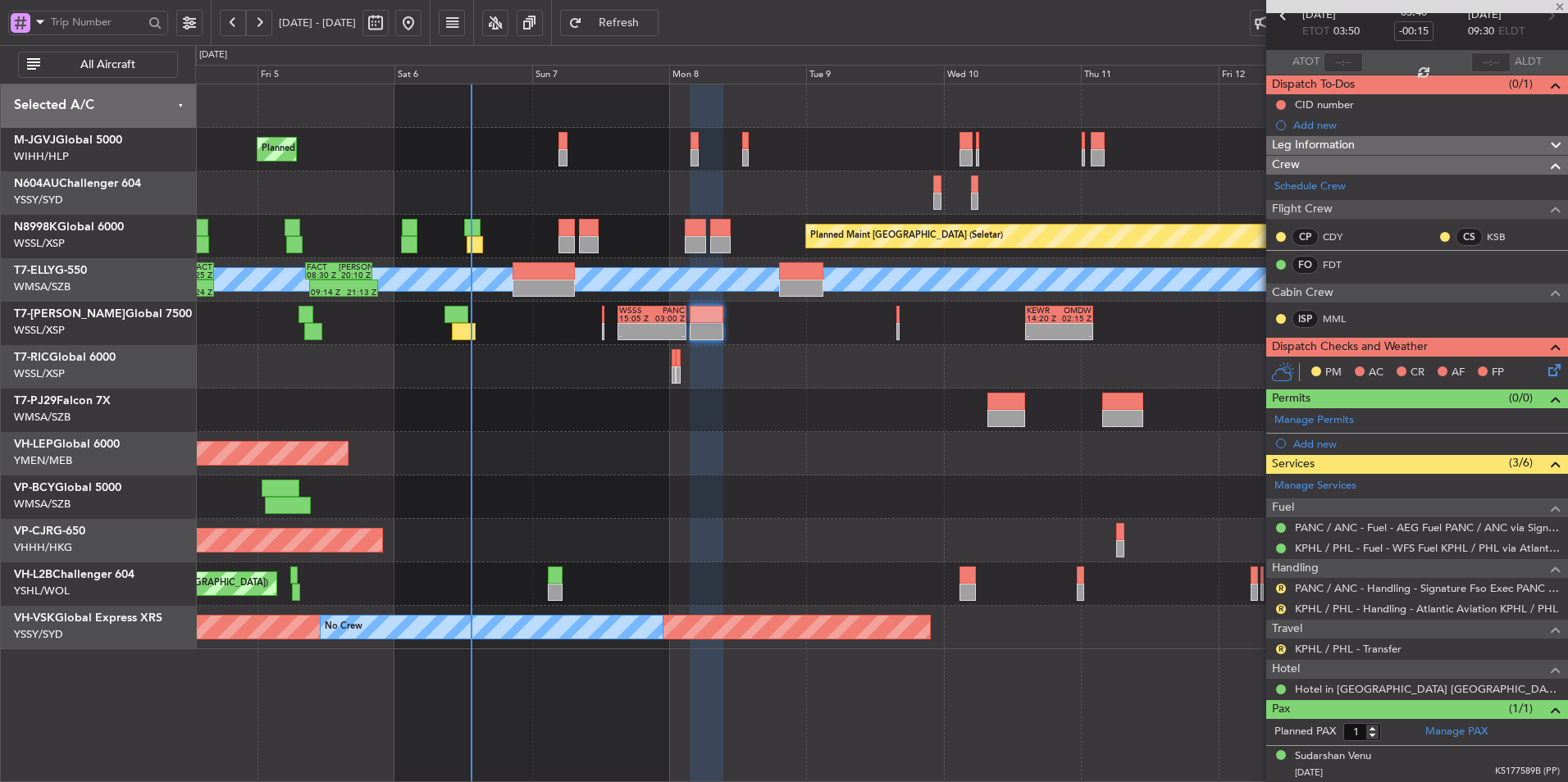
type input "+00:05"
type input "0"
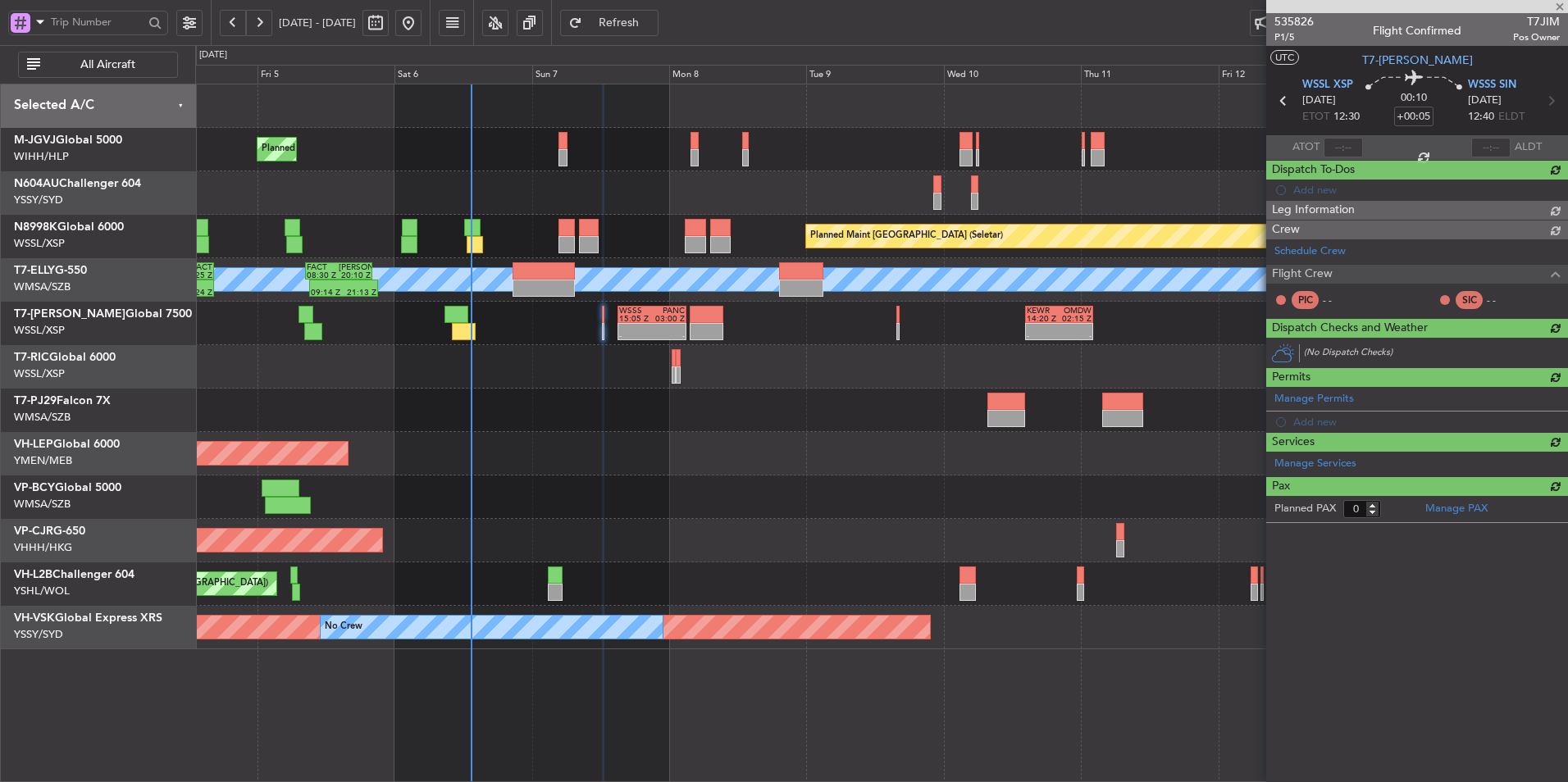
scroll to position [0, 0]
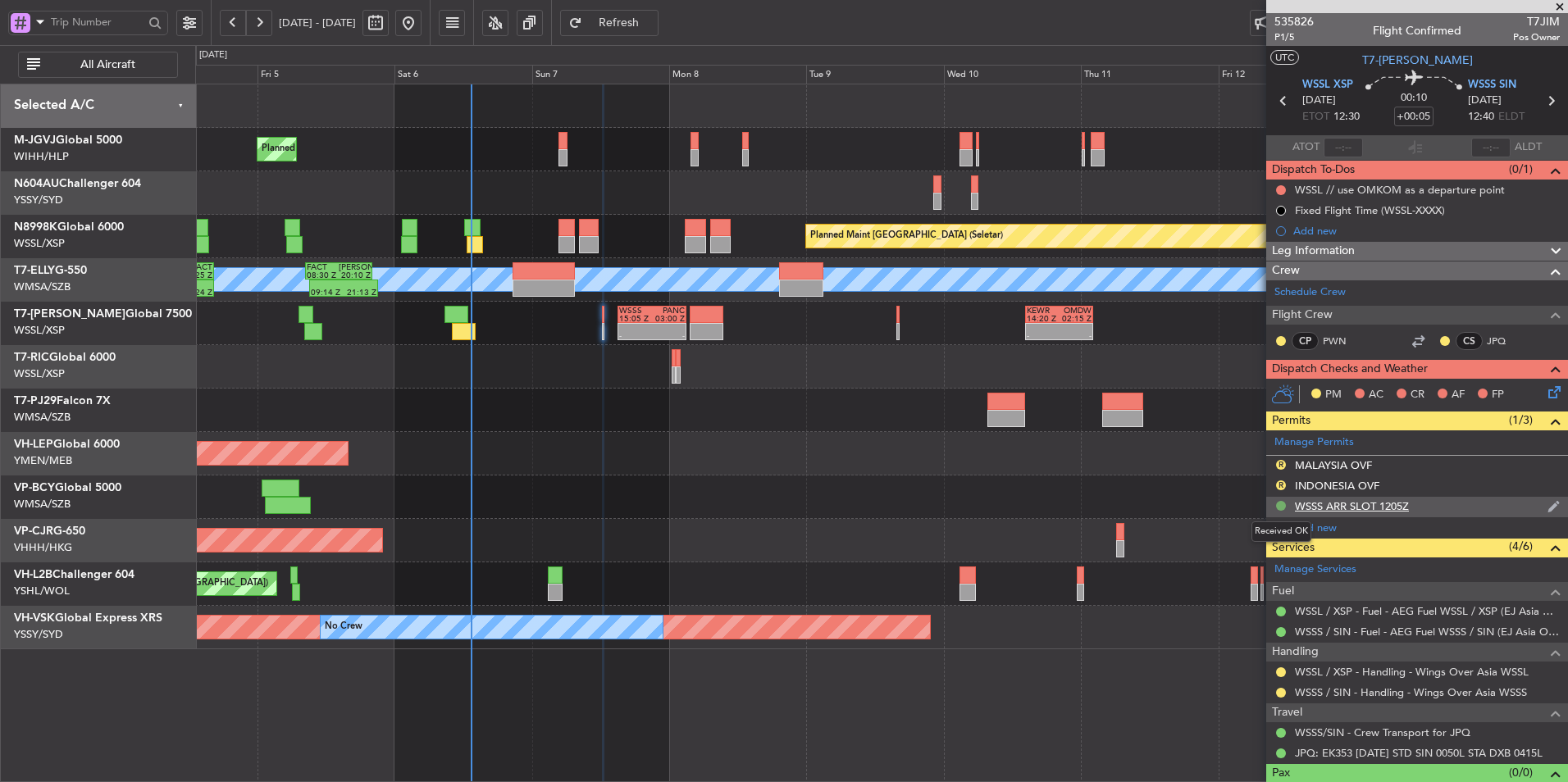
click at [1280, 502] on button at bounding box center [1280, 506] width 9 height 9
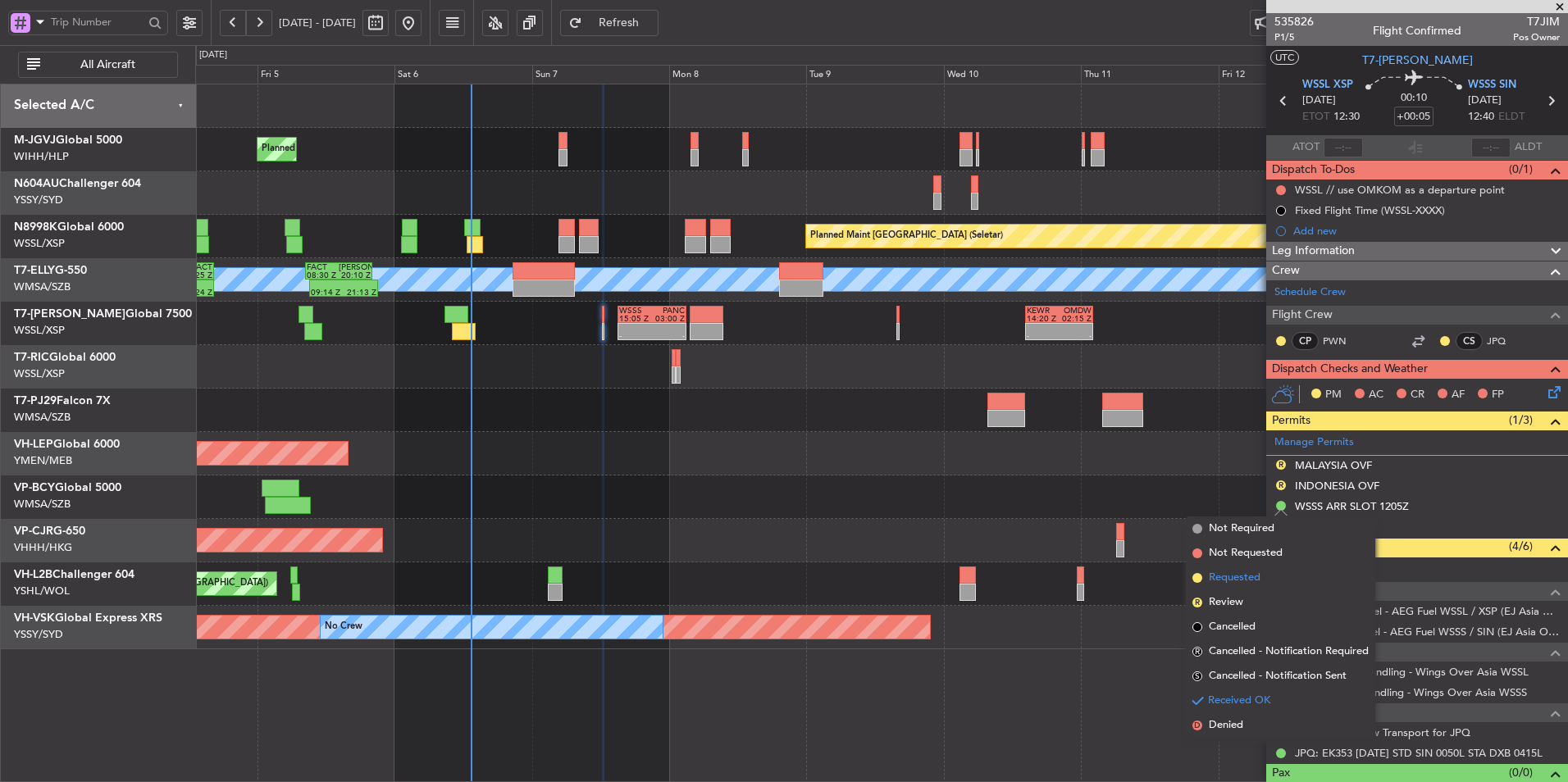
click at [1262, 572] on li "Requested" at bounding box center [1280, 578] width 190 height 25
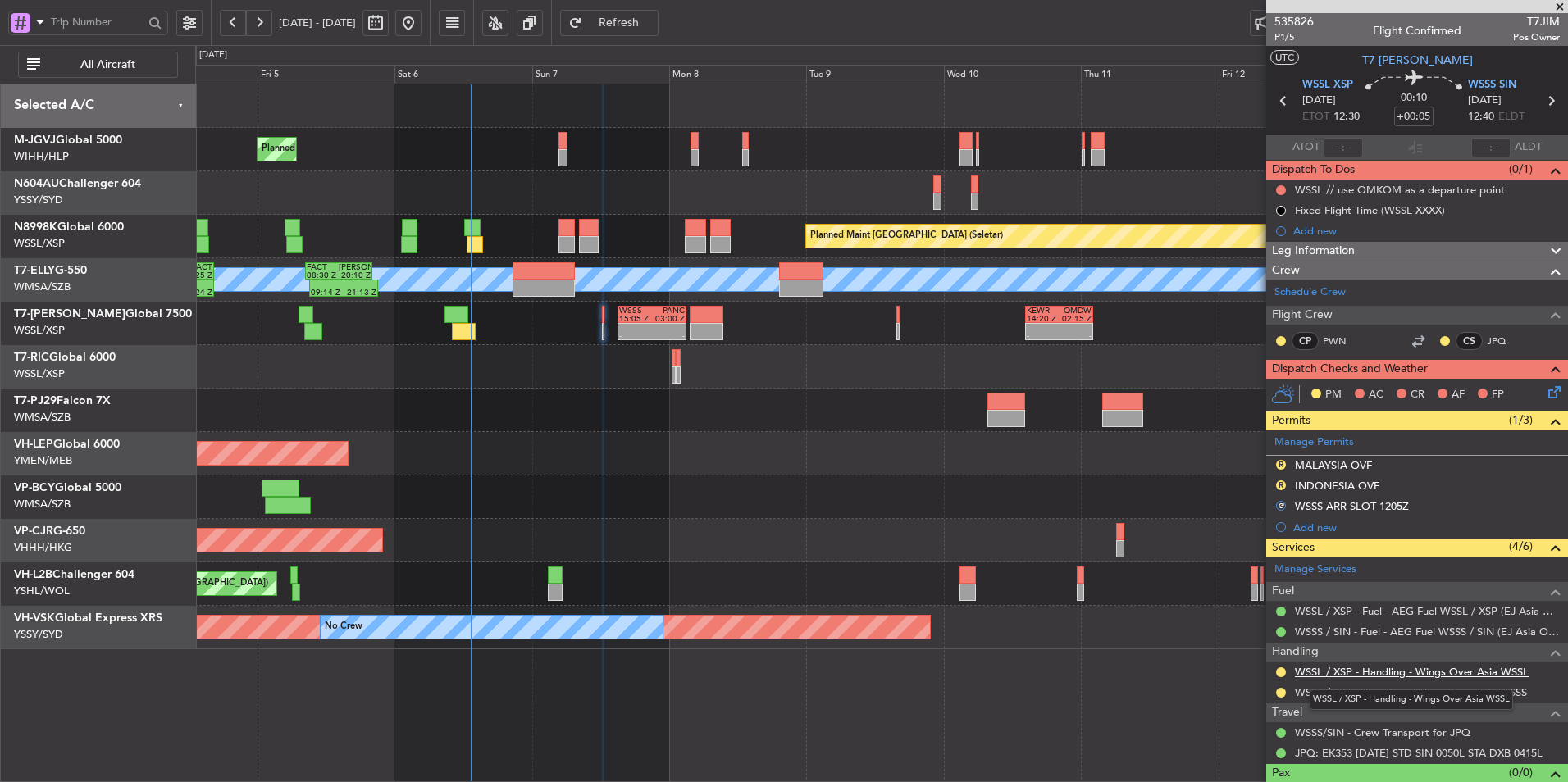
click at [1321, 670] on link "WSSL / XSP - Handling - Wings Over Asia WSSL" at bounding box center [1412, 672] width 234 height 14
click at [637, 406] on div at bounding box center [881, 410] width 1372 height 44
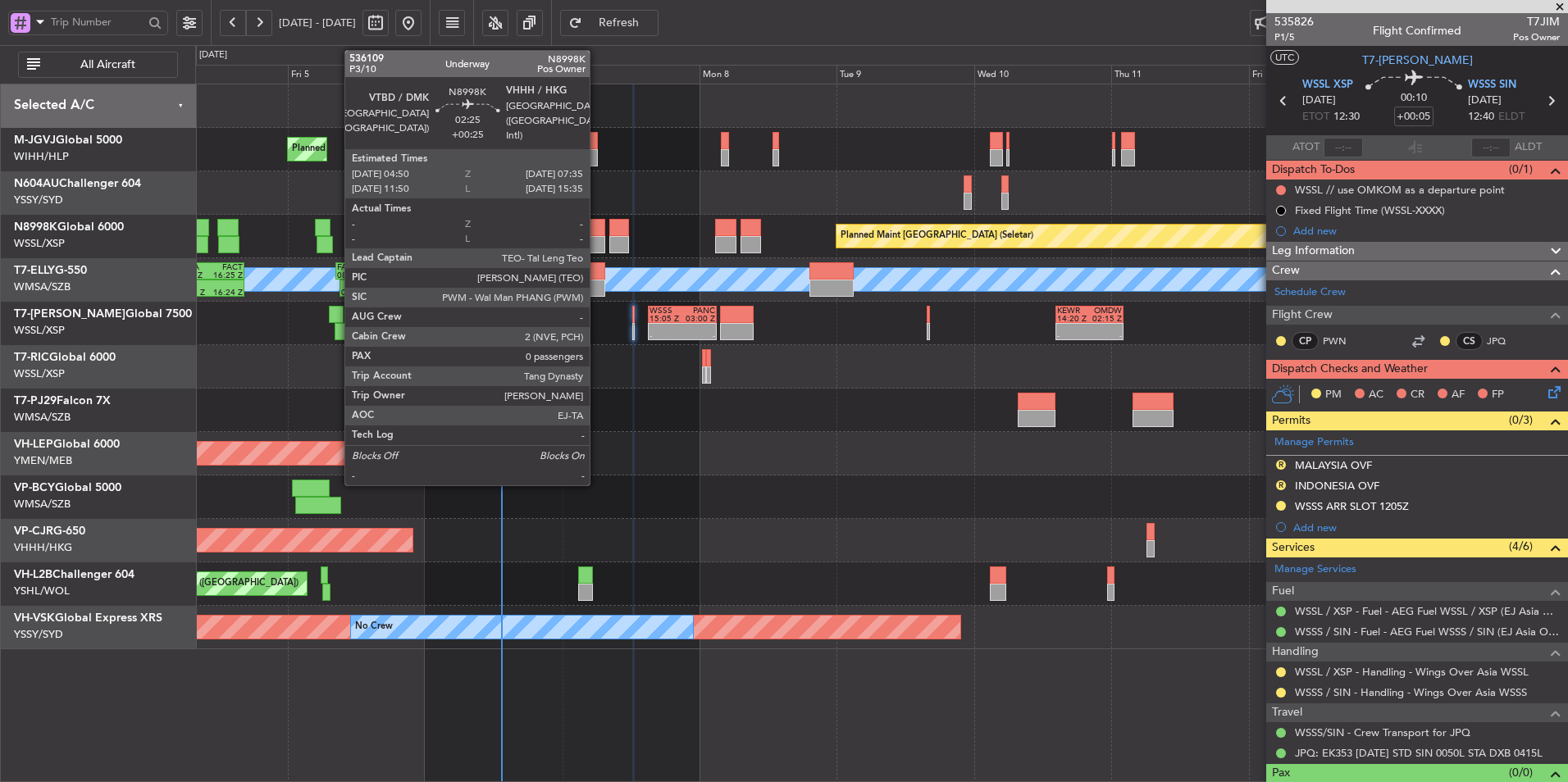
click at [597, 235] on div at bounding box center [597, 227] width 16 height 17
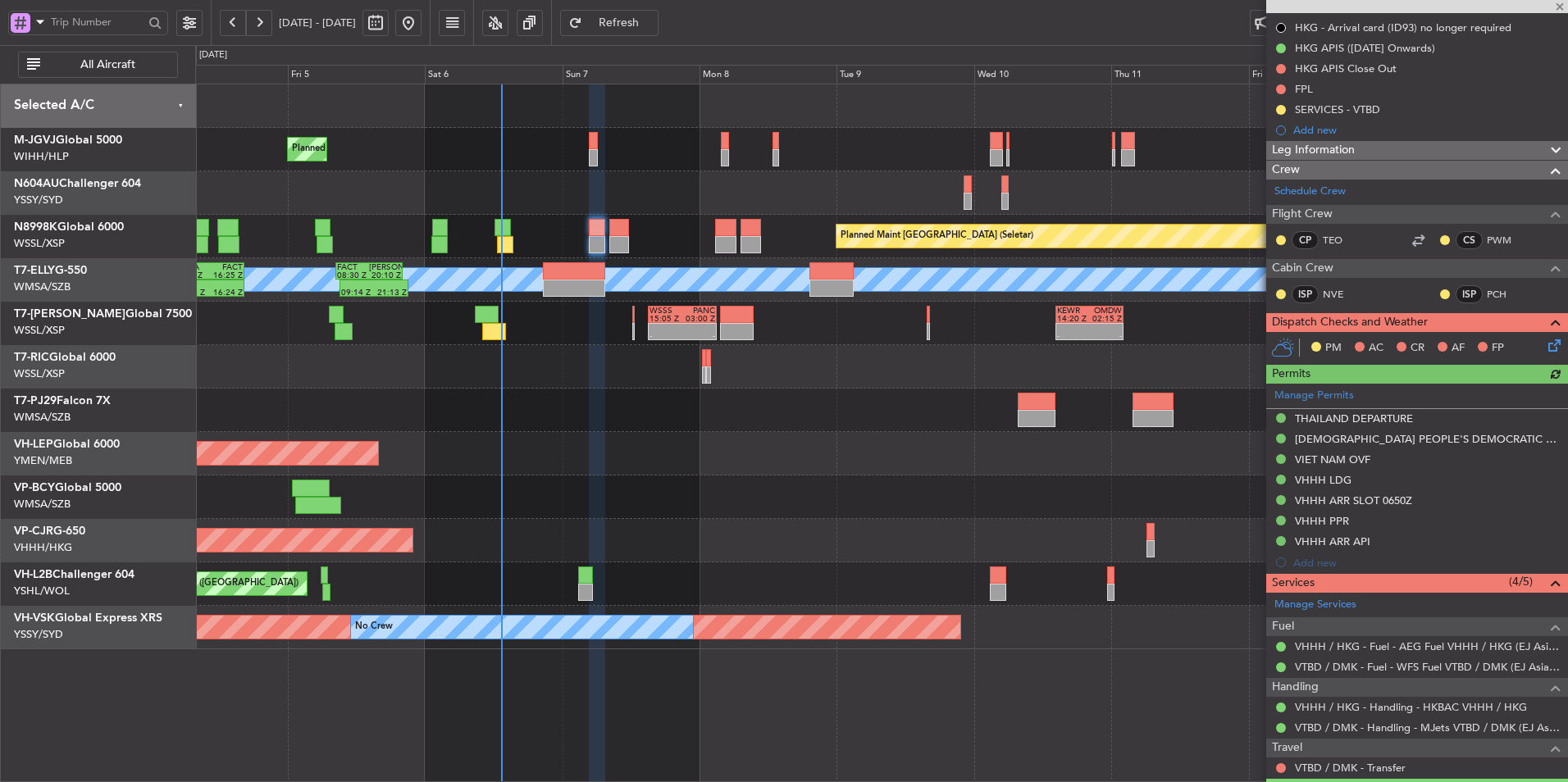
scroll to position [225, 0]
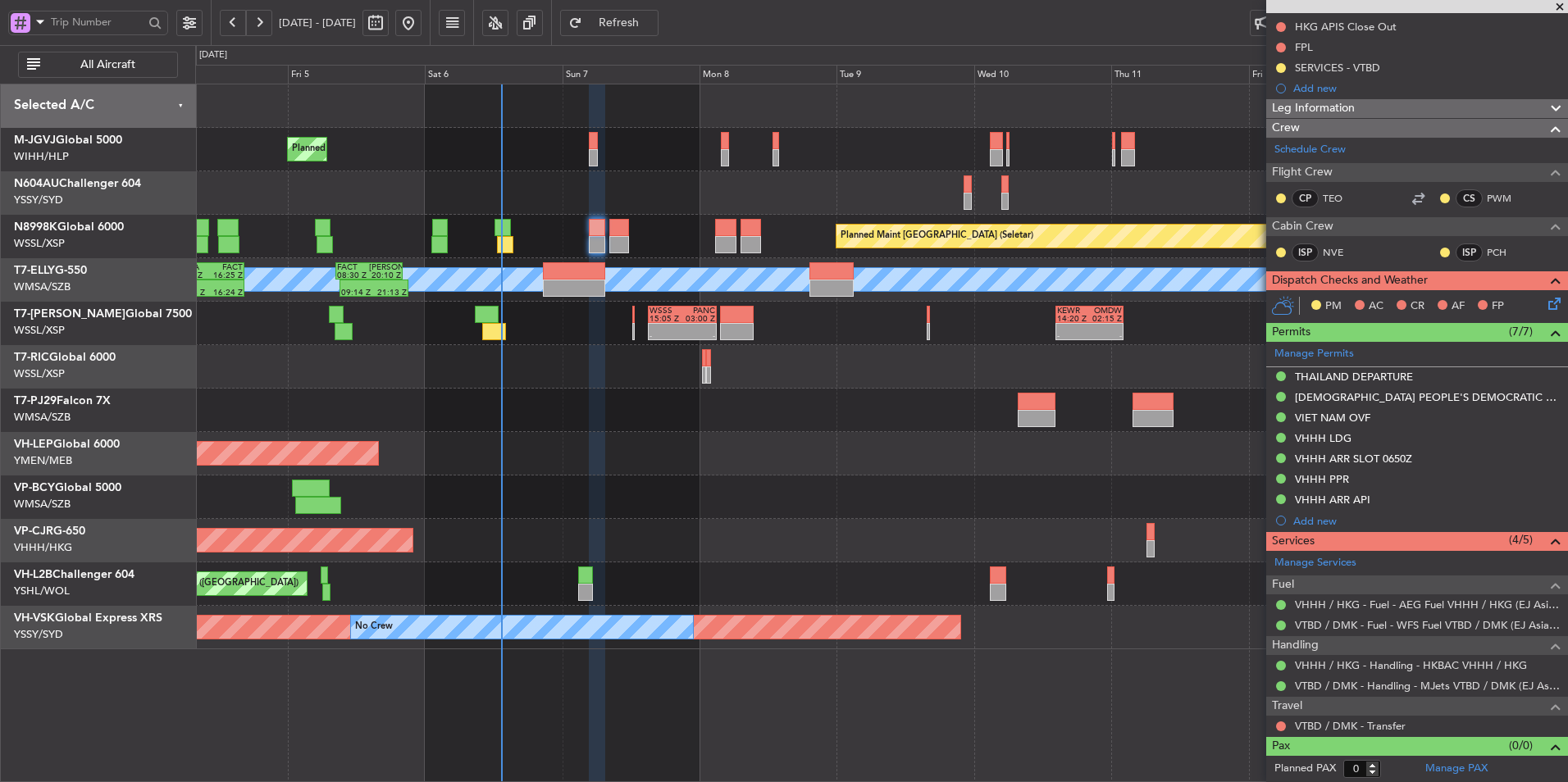
click at [658, 428] on div at bounding box center [881, 410] width 1372 height 44
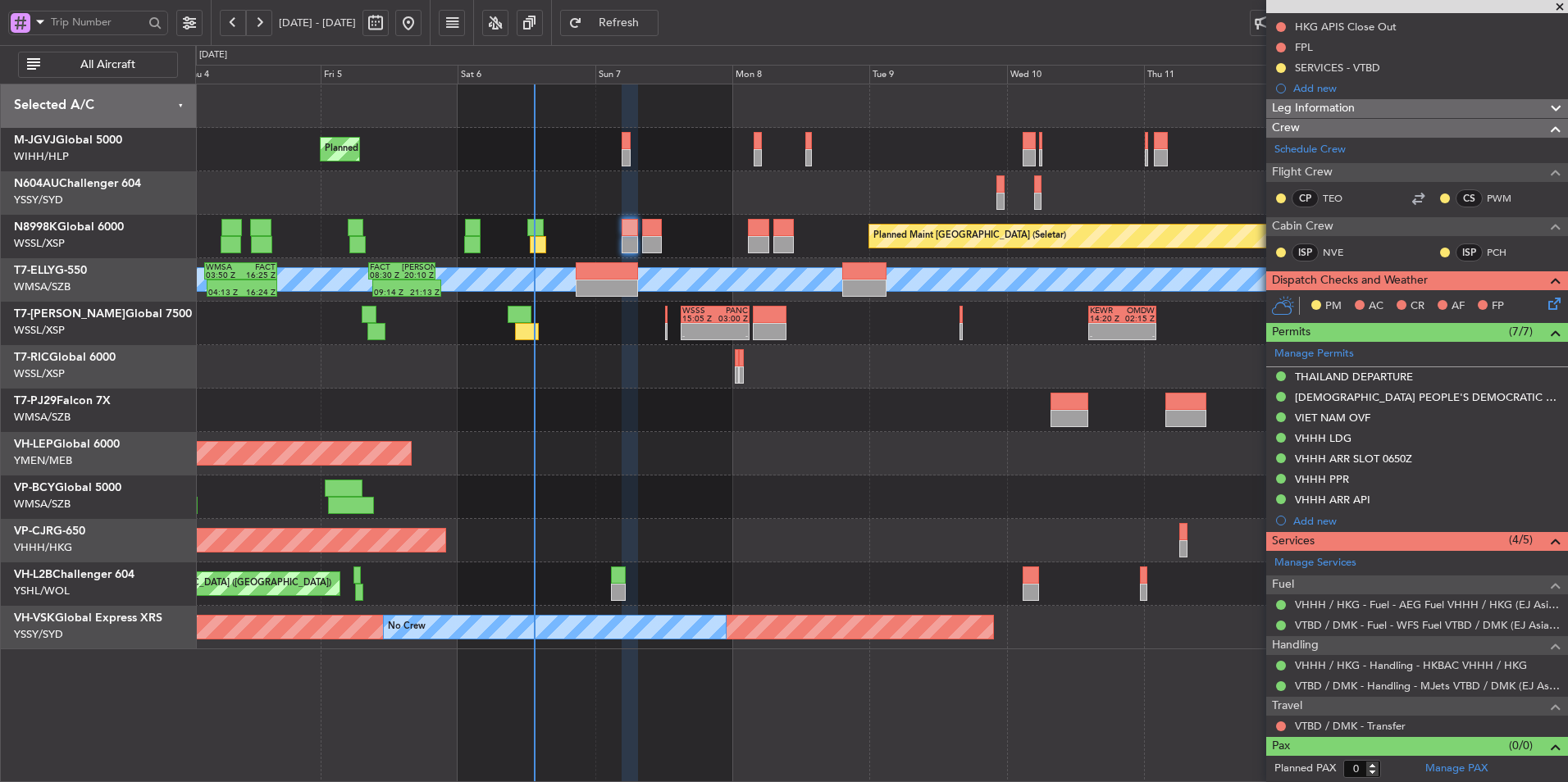
click at [661, 454] on div "Unplanned Maint Wichita (Wichita Mid-continent)" at bounding box center [881, 453] width 1372 height 44
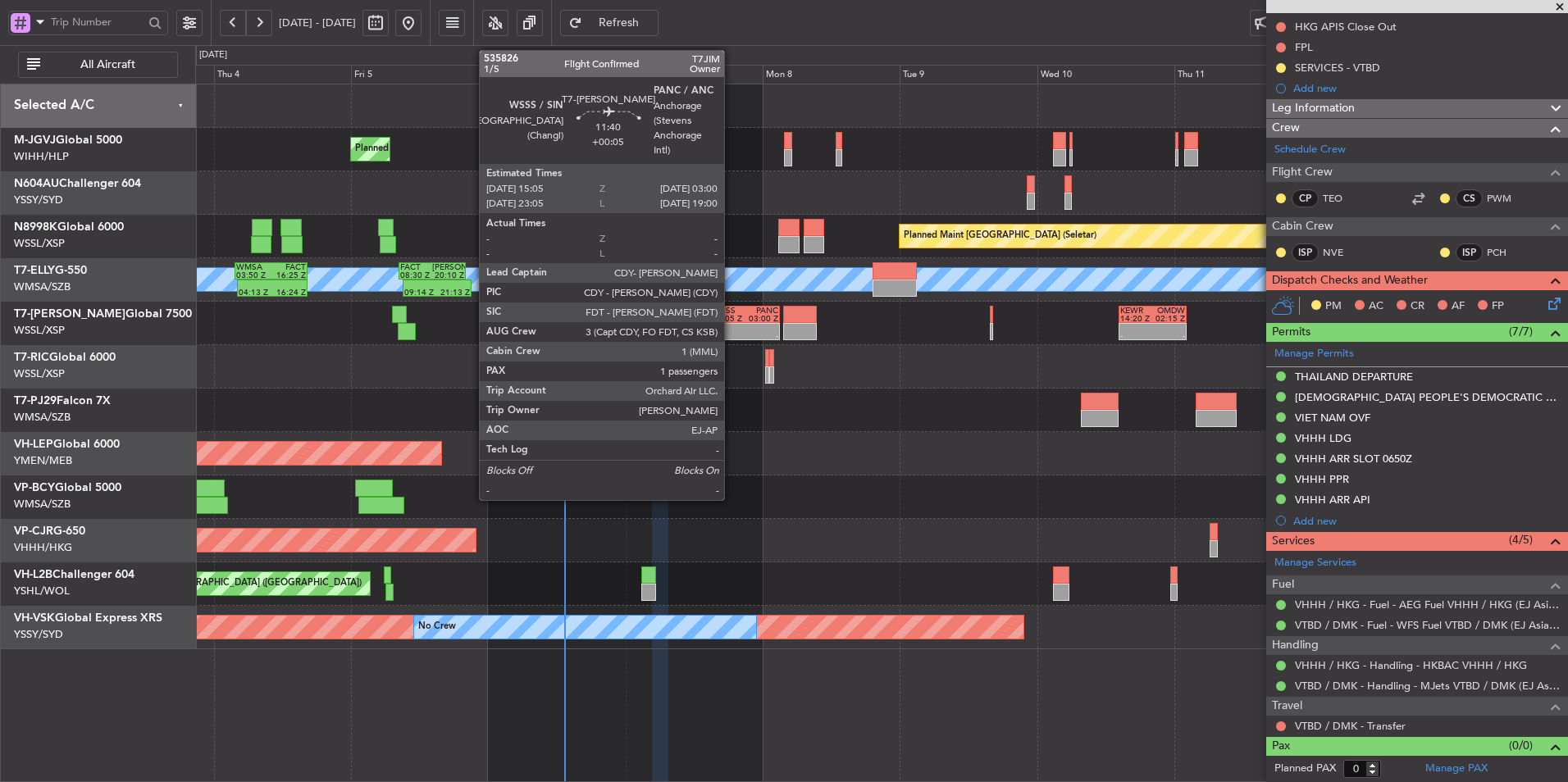
click at [732, 326] on div at bounding box center [729, 328] width 33 height 9
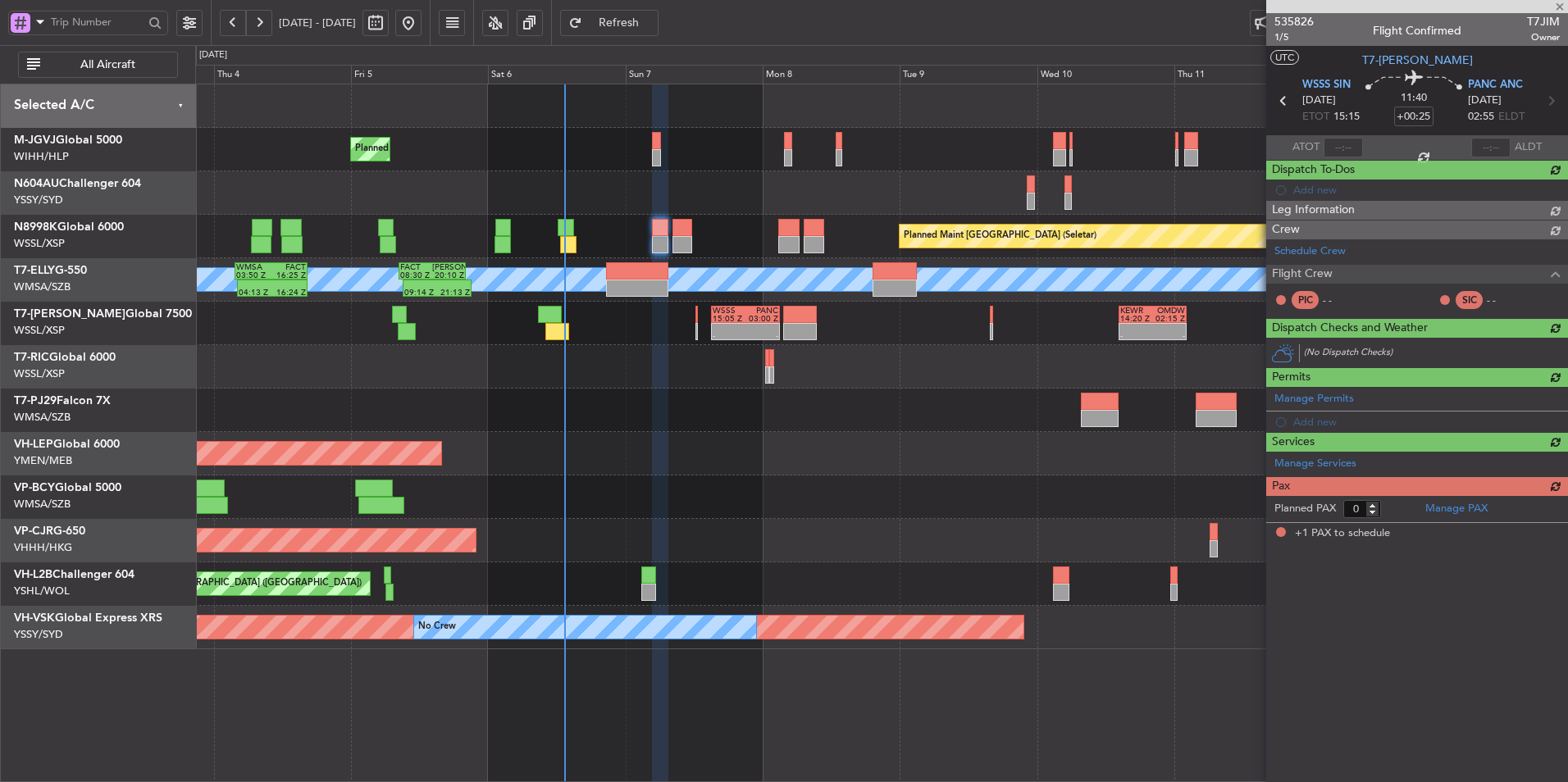
type input "+00:05"
type input "1"
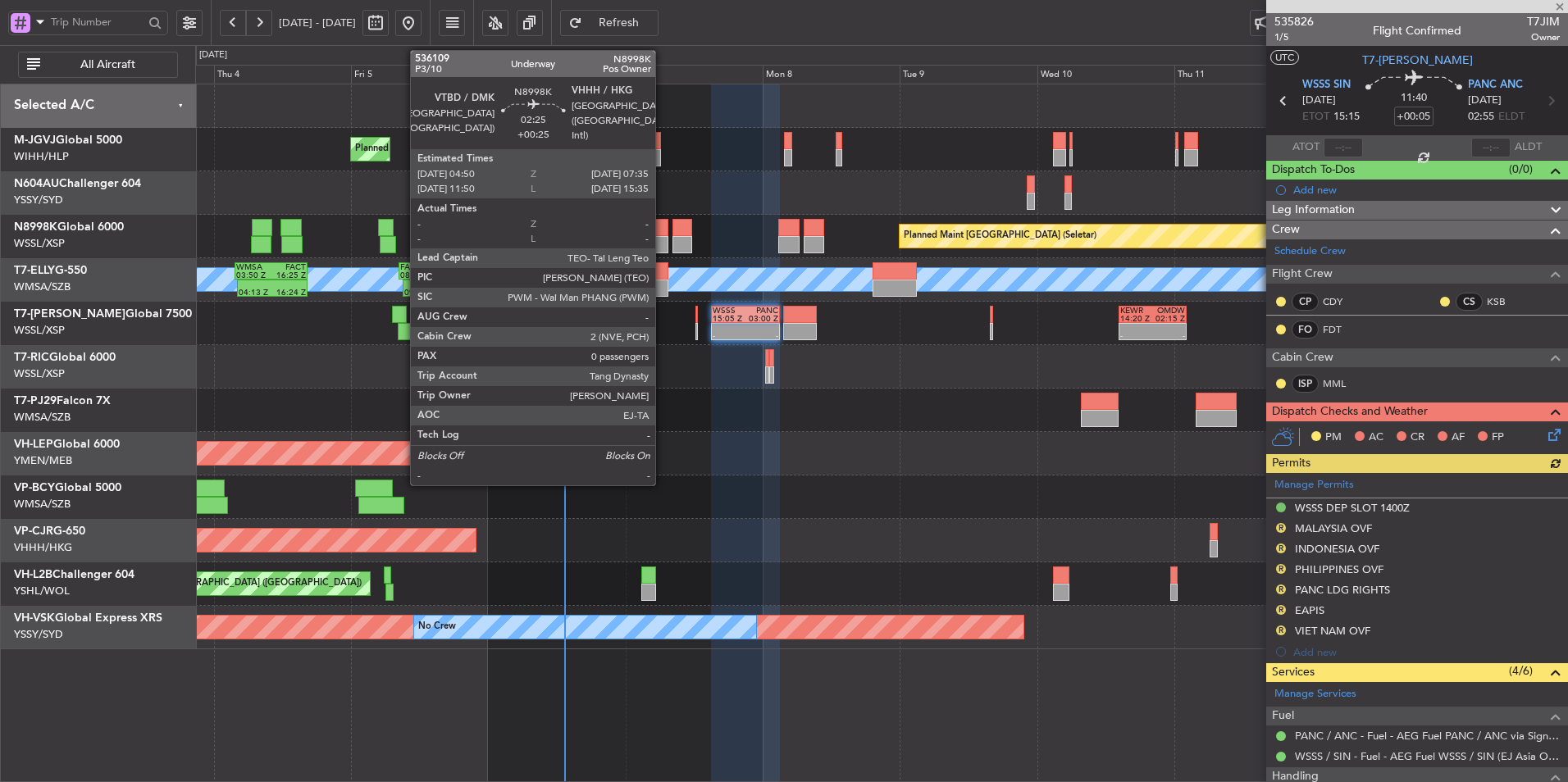
click at [663, 241] on div at bounding box center [659, 245] width 16 height 17
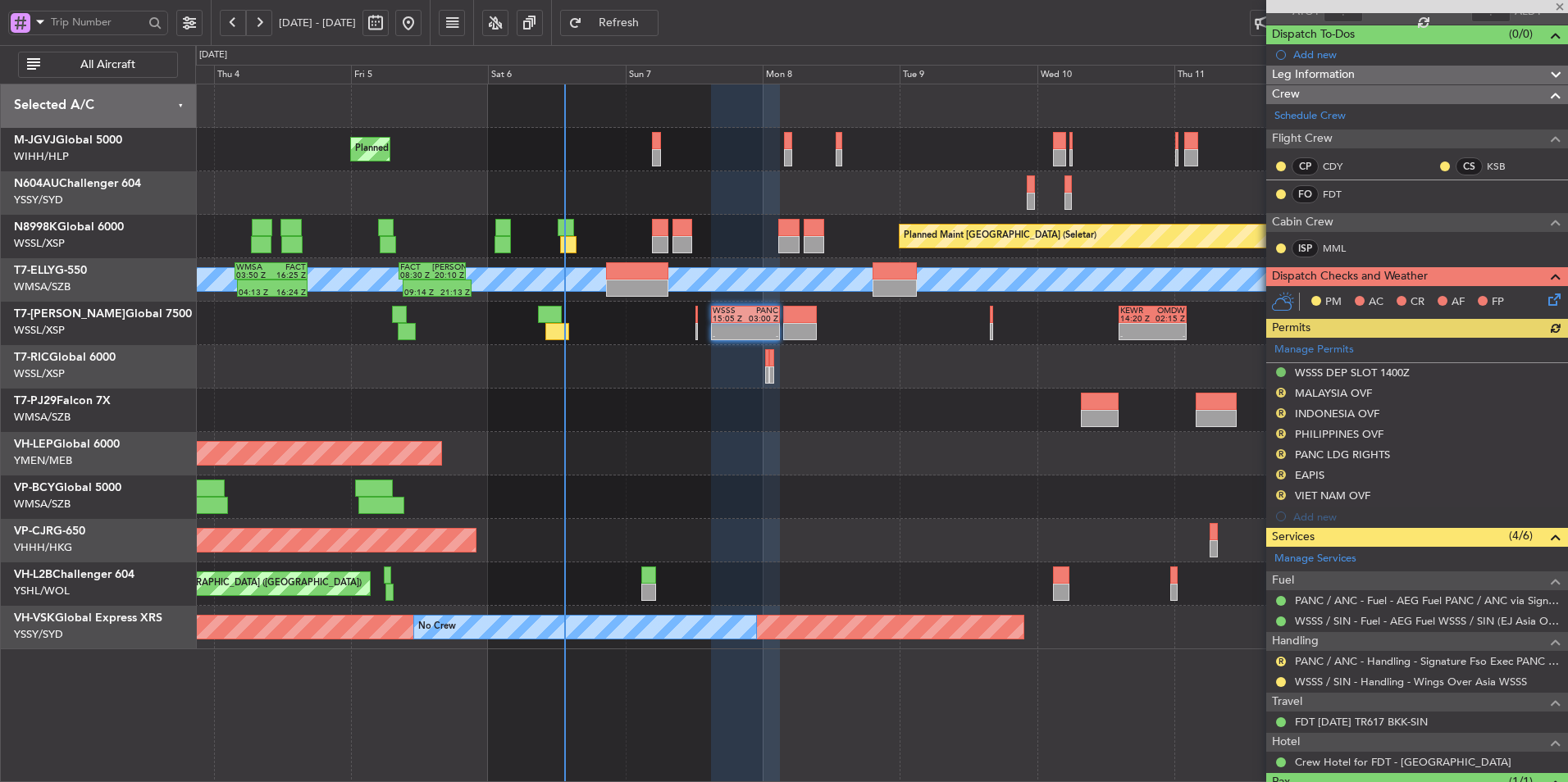
scroll to position [209, 0]
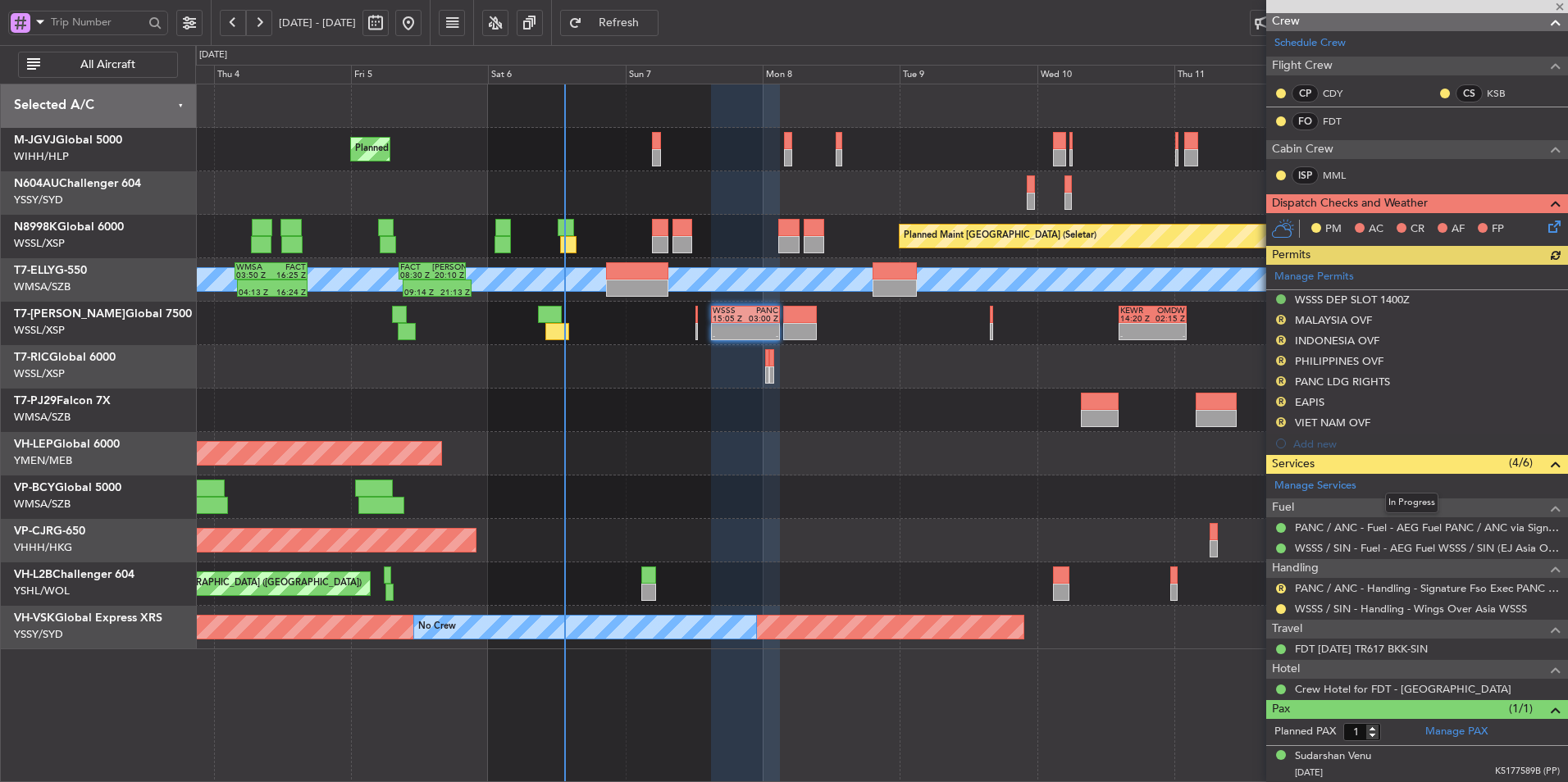
type input "+00:25"
type input "0"
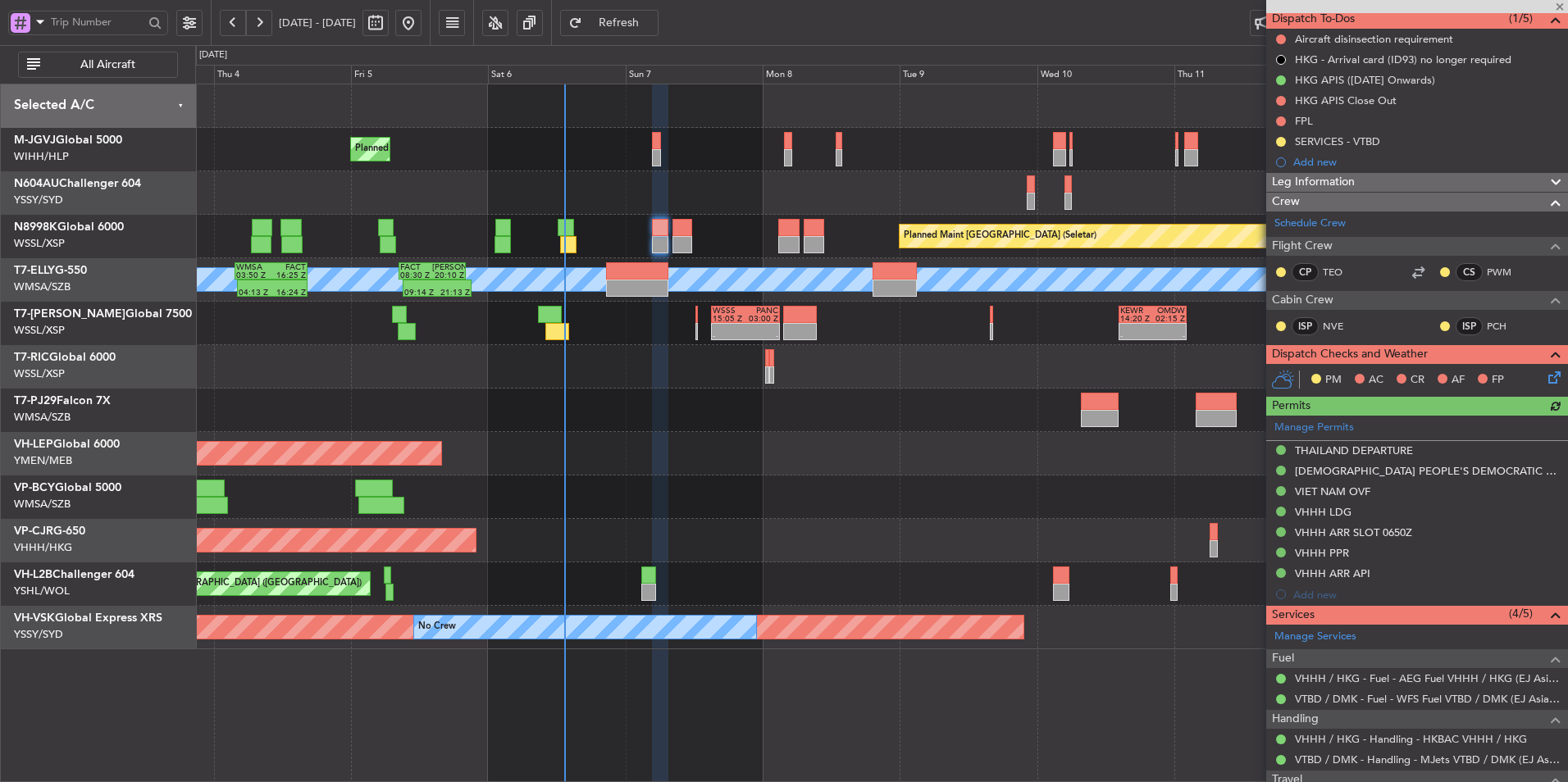
scroll to position [225, 0]
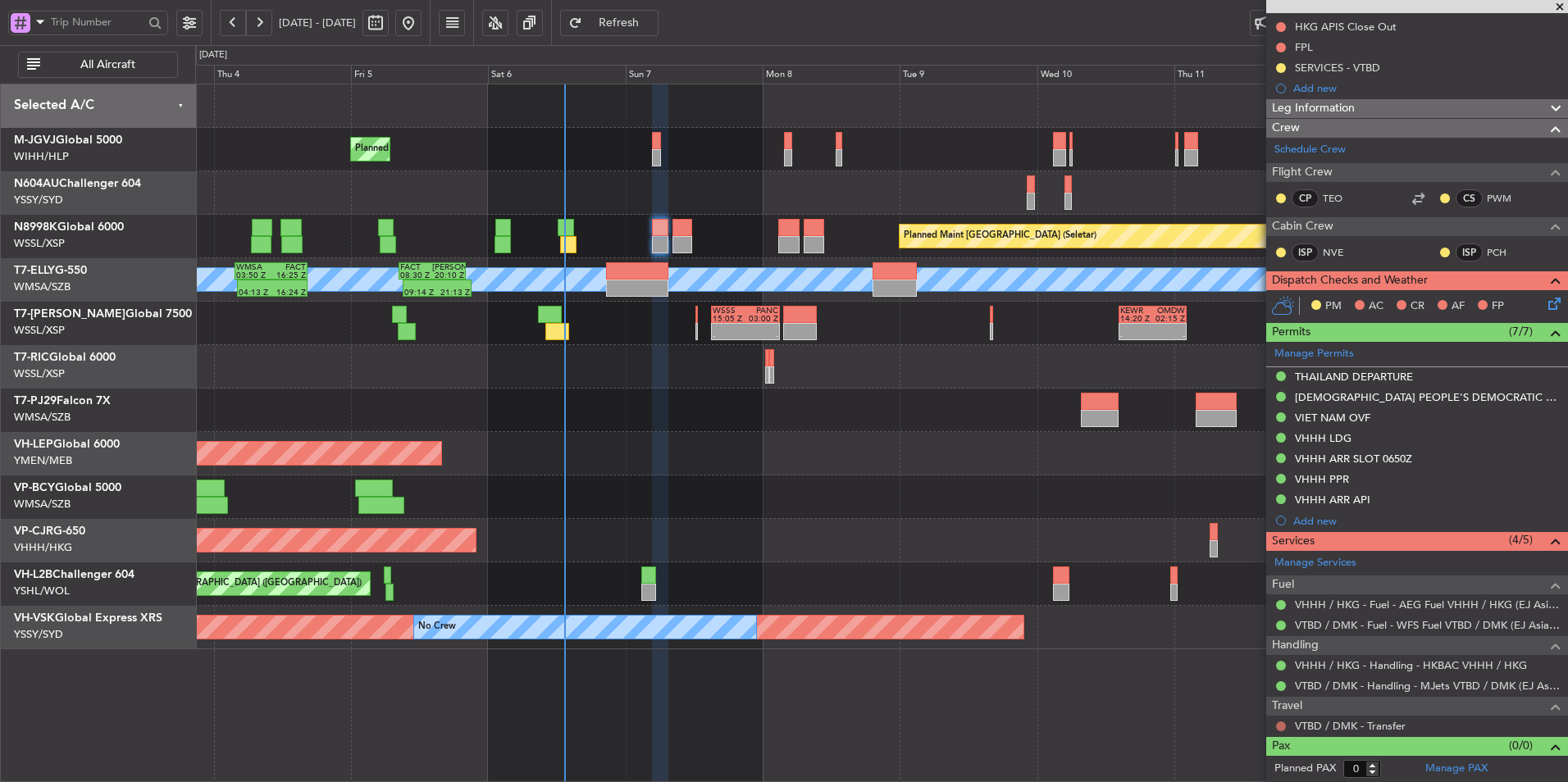
click at [1283, 727] on button at bounding box center [1280, 726] width 9 height 9
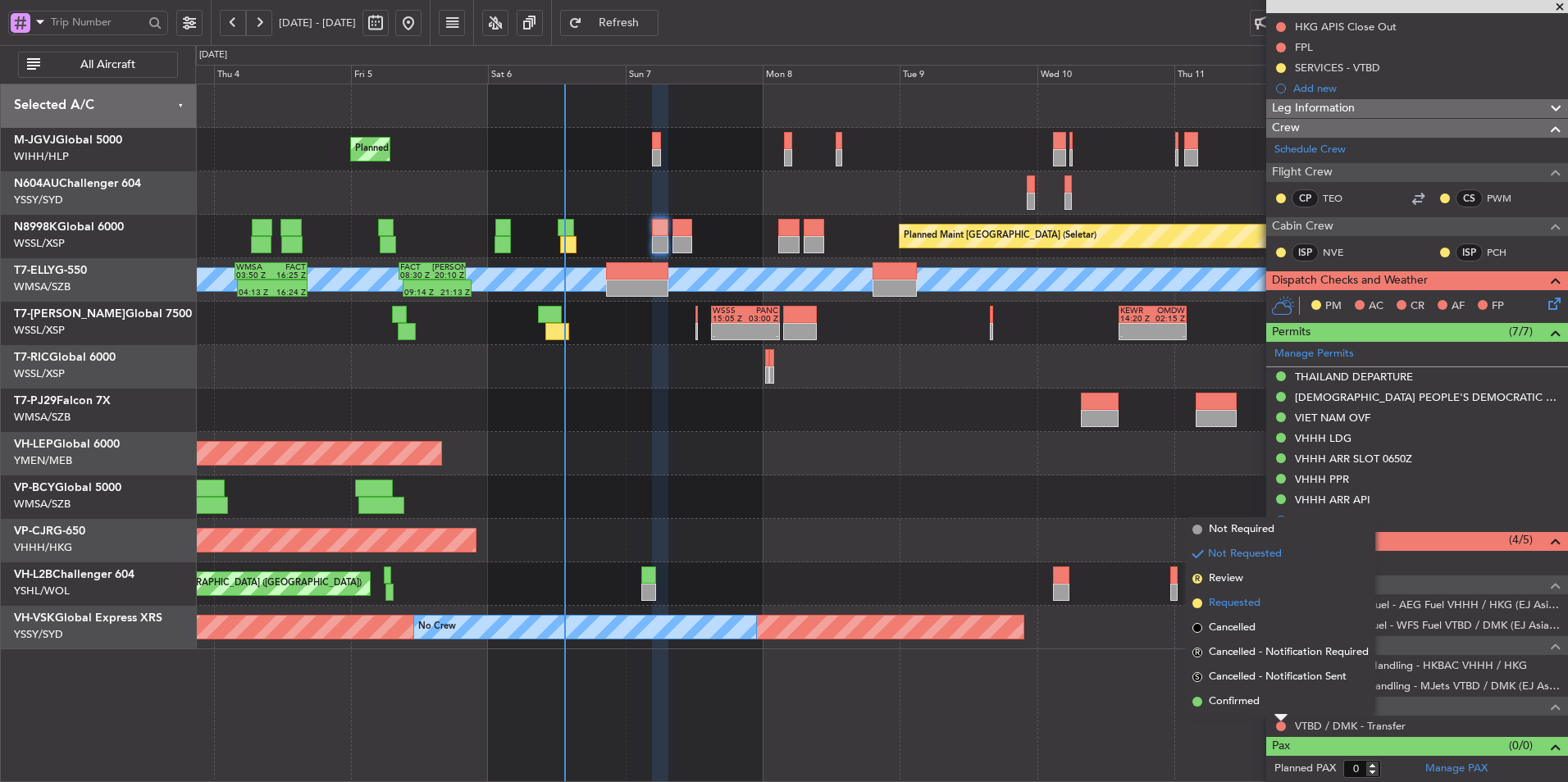
click at [1255, 601] on span "Requested" at bounding box center [1235, 603] width 52 height 16
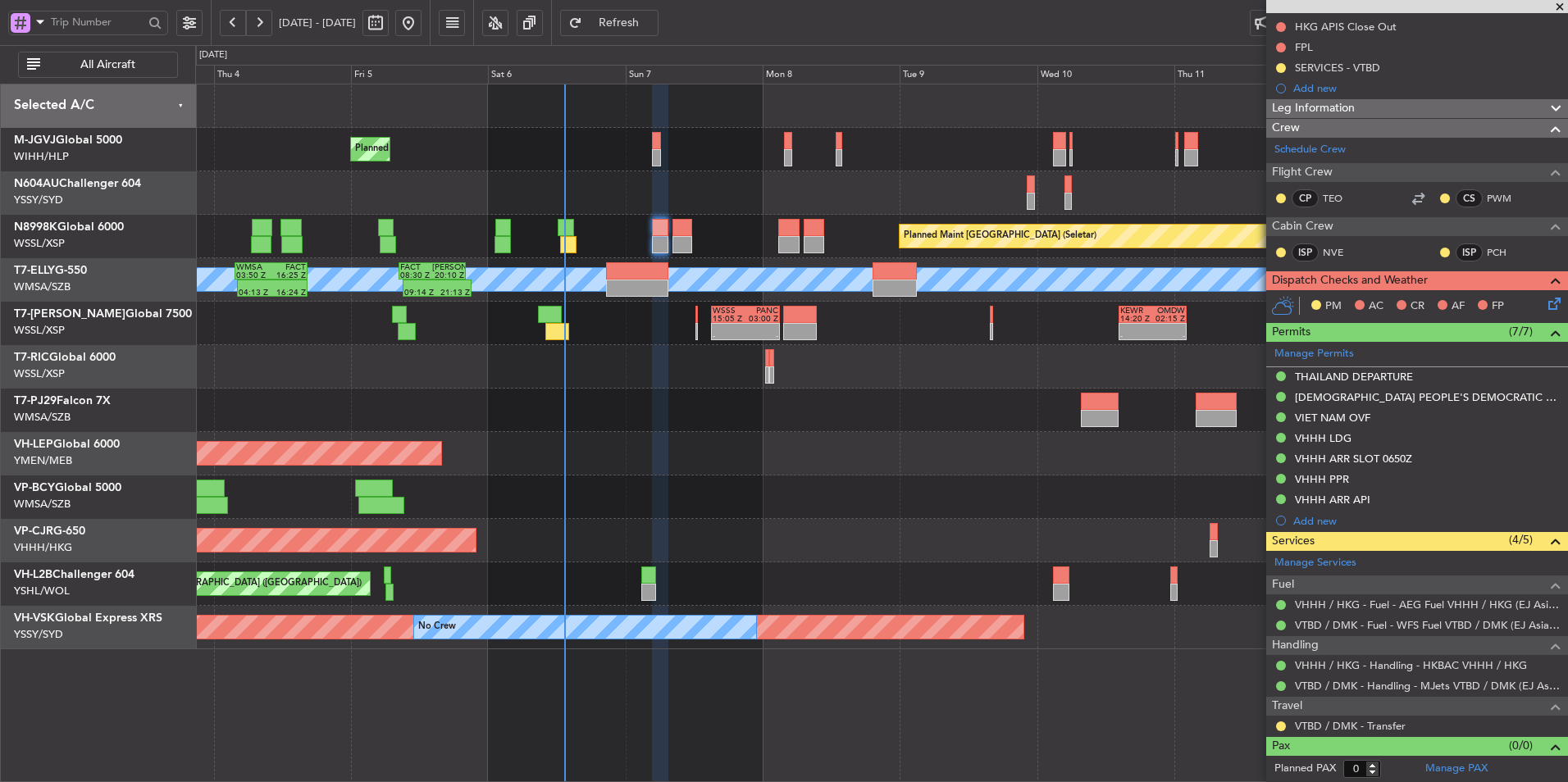
click at [694, 233] on div "Planned Maint Singapore (Seletar) Planned Maint Singapore (Seletar)" at bounding box center [881, 236] width 1372 height 44
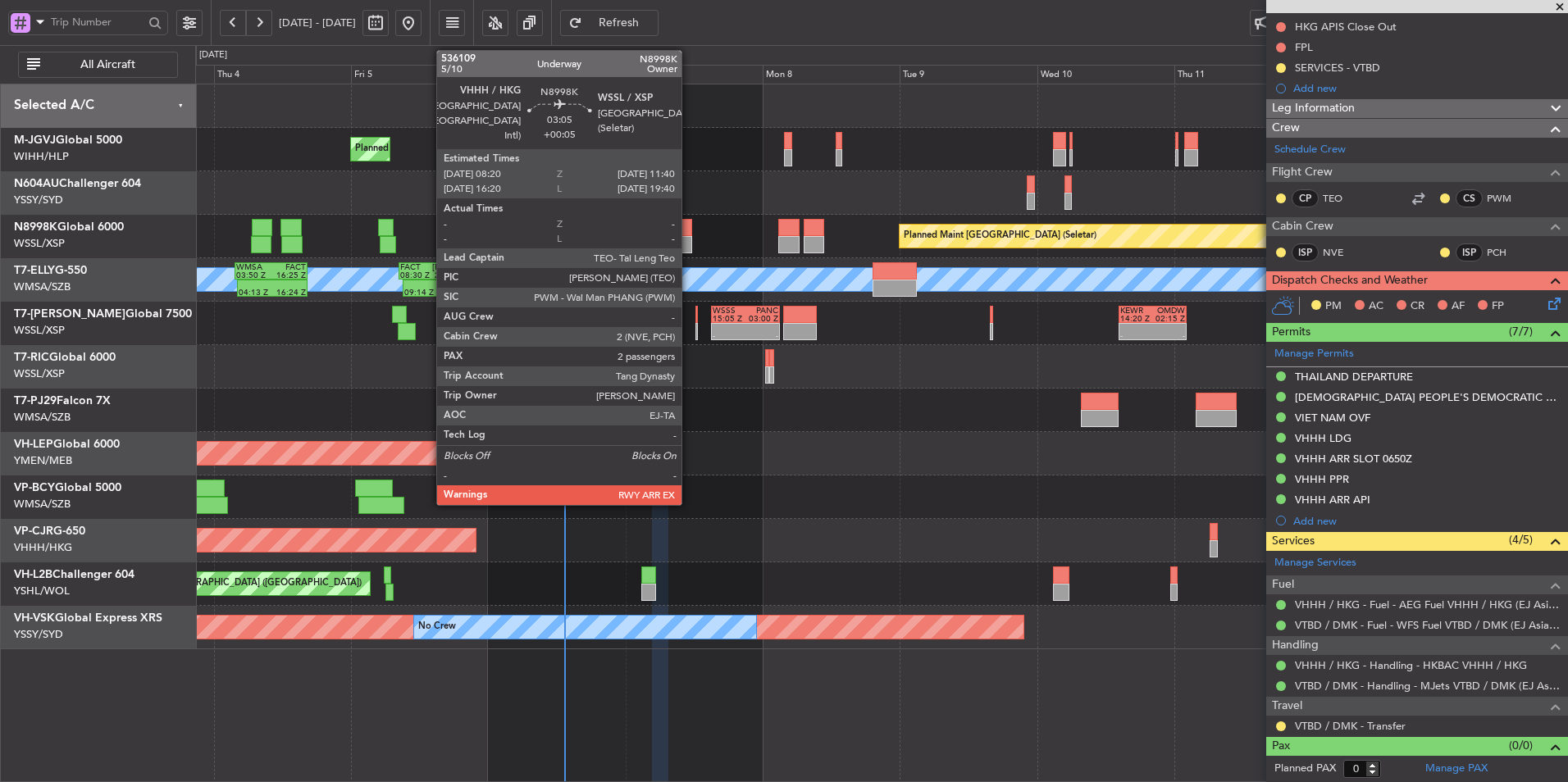
click at [689, 233] on div at bounding box center [682, 227] width 20 height 17
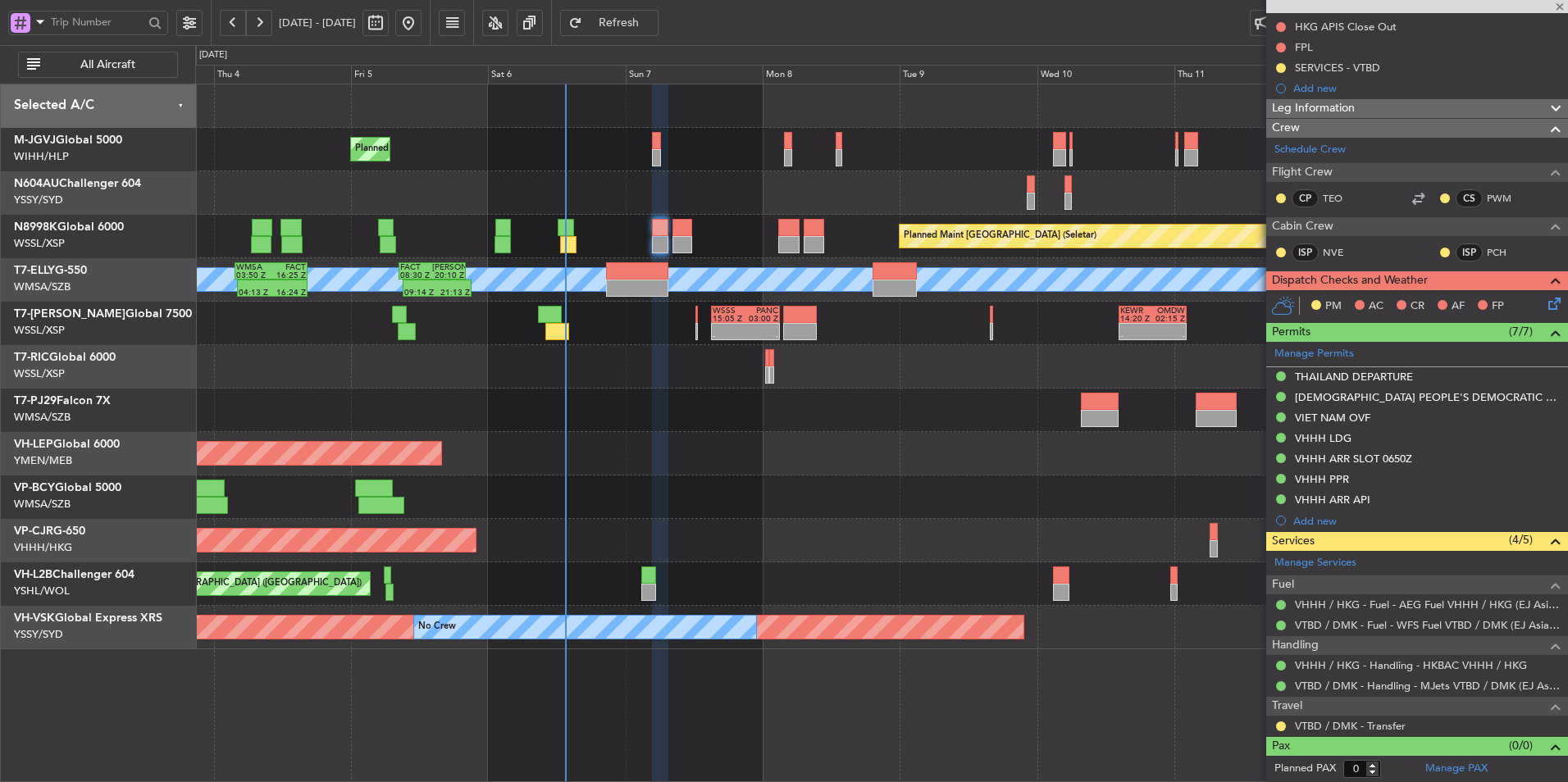
type input "+00:05"
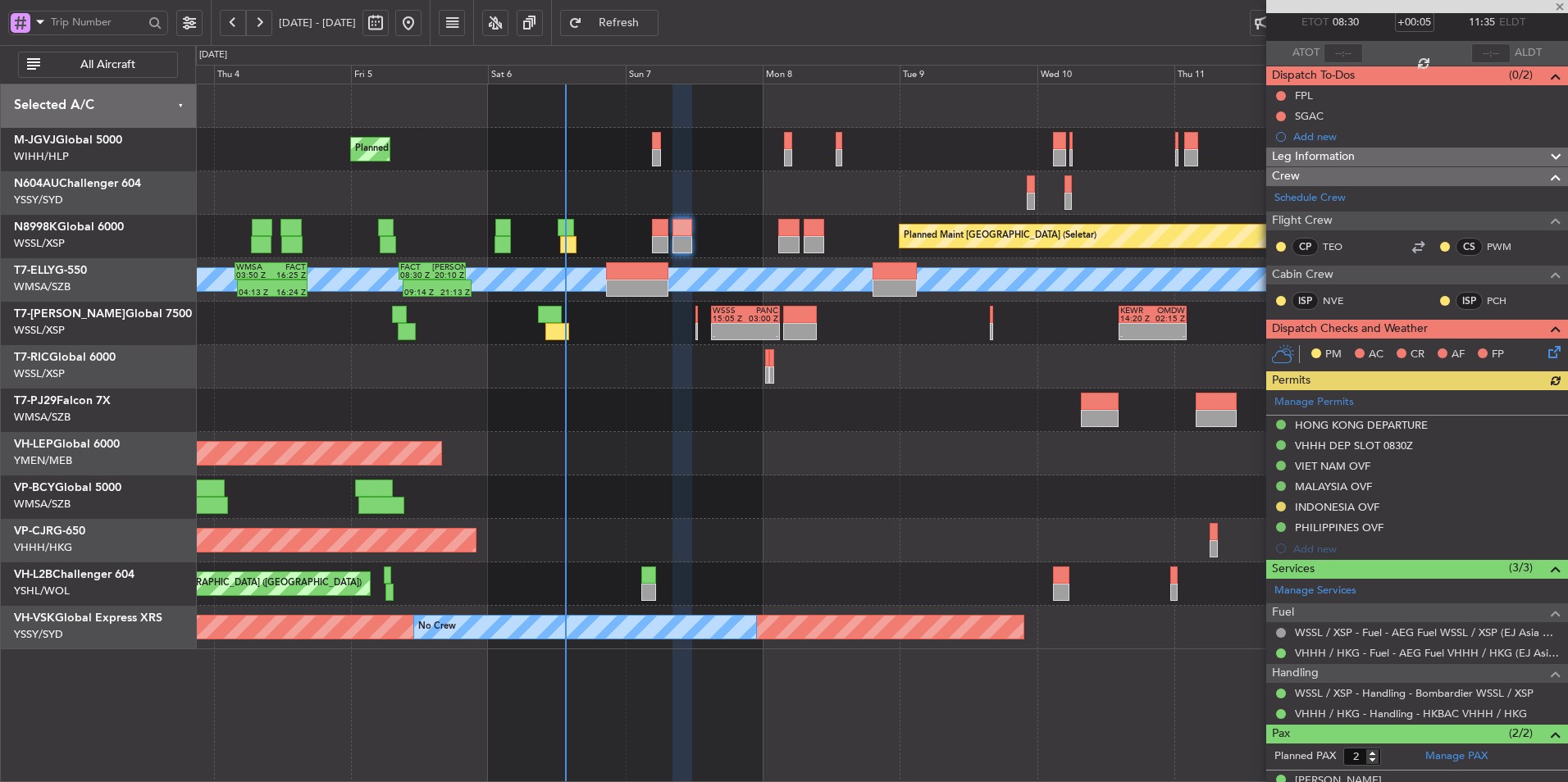
scroll to position [155, 0]
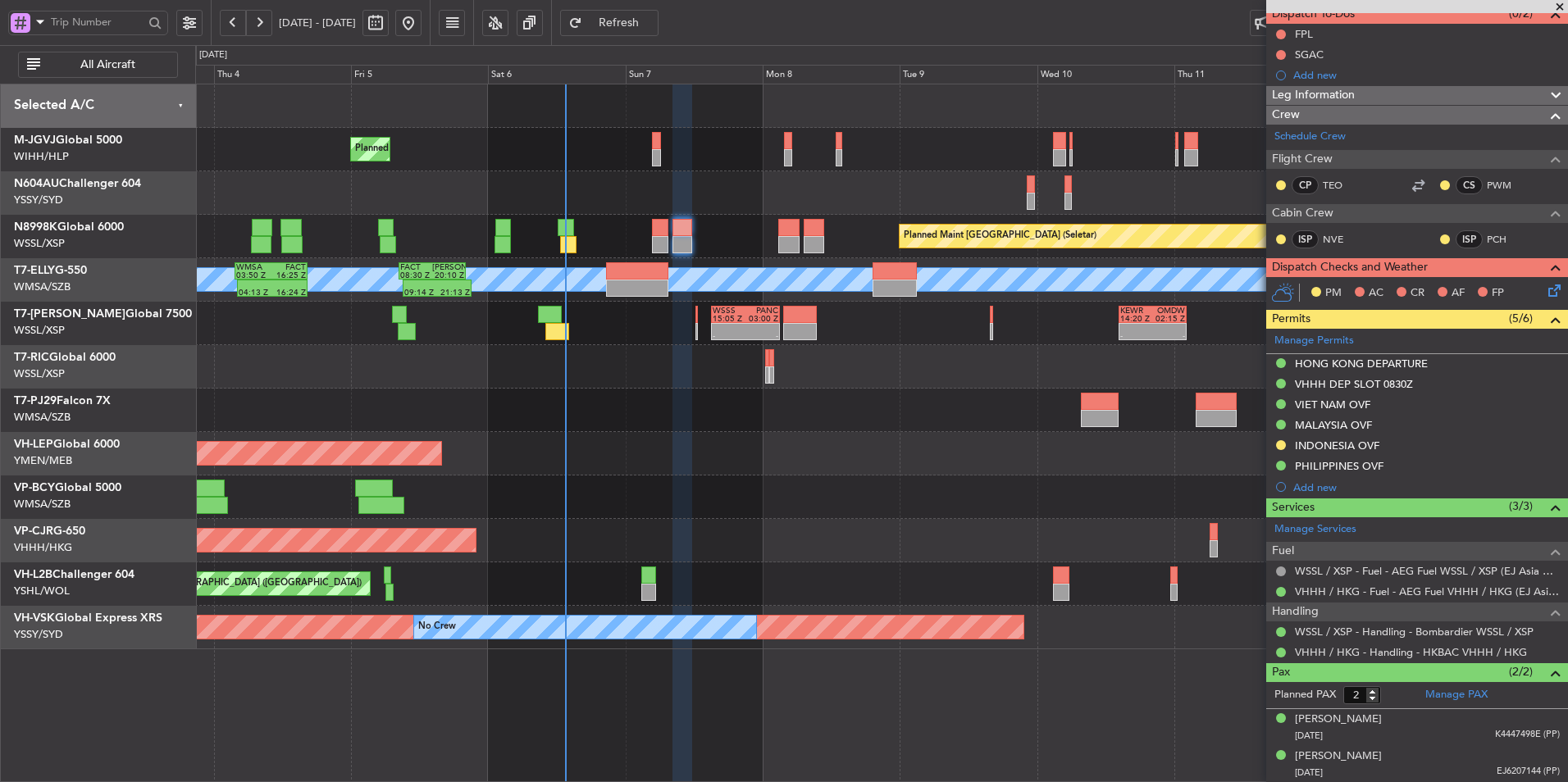
click at [697, 443] on div "Unplanned Maint Wichita (Wichita Mid-continent)" at bounding box center [881, 453] width 1372 height 44
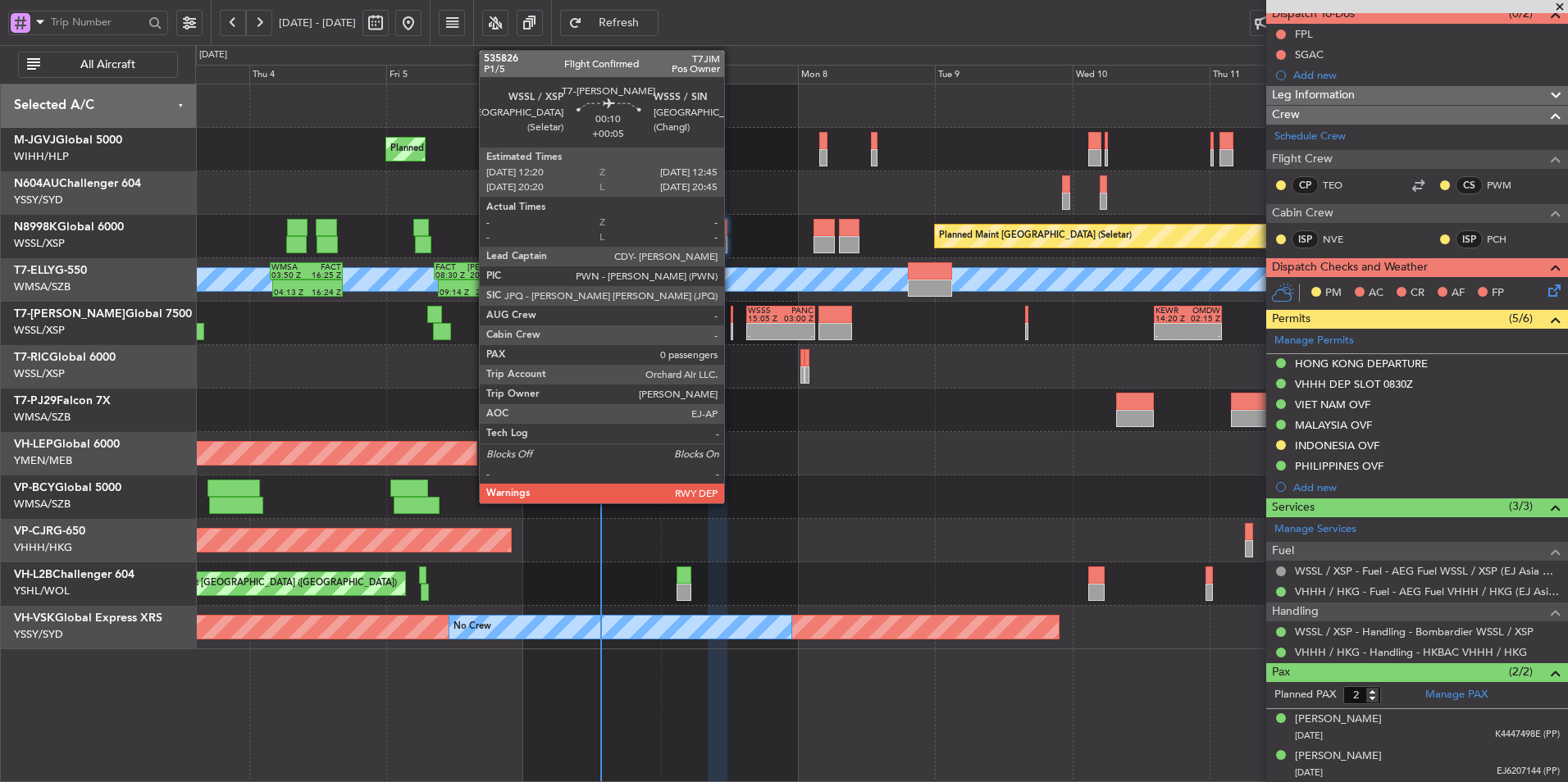
click at [732, 321] on div at bounding box center [732, 314] width 3 height 17
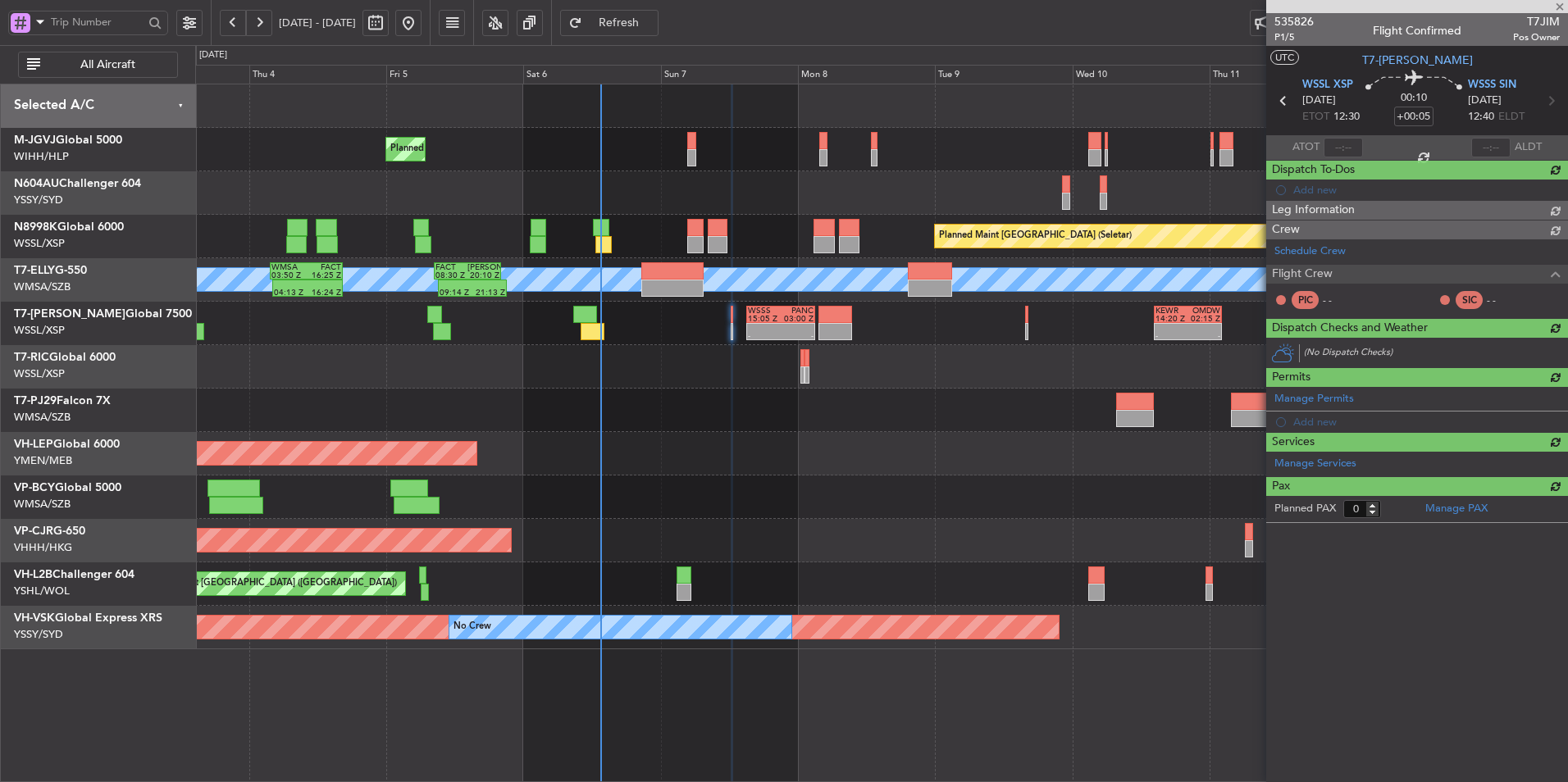
scroll to position [0, 0]
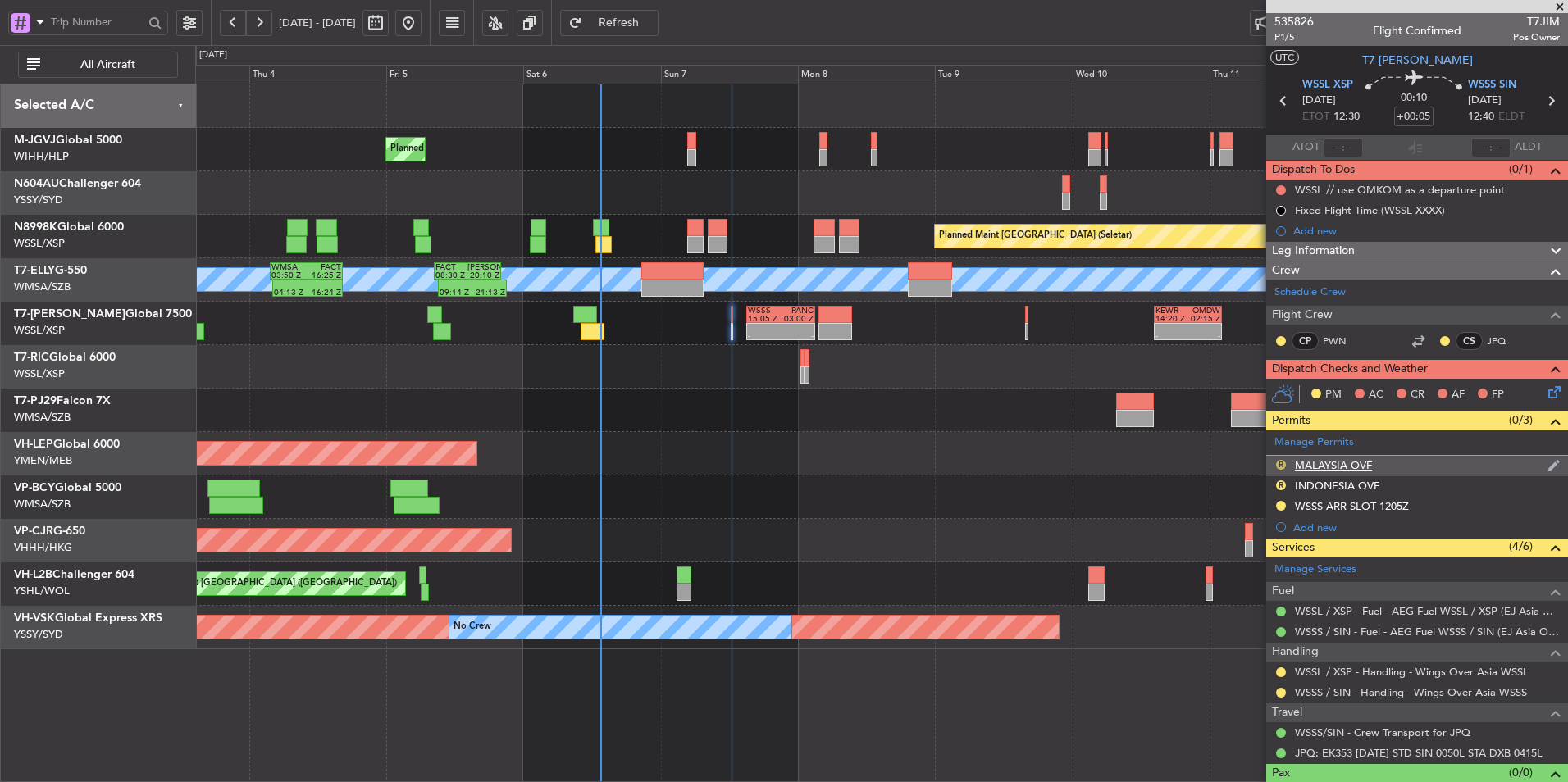
click at [1281, 464] on button "R" at bounding box center [1280, 464] width 9 height 9
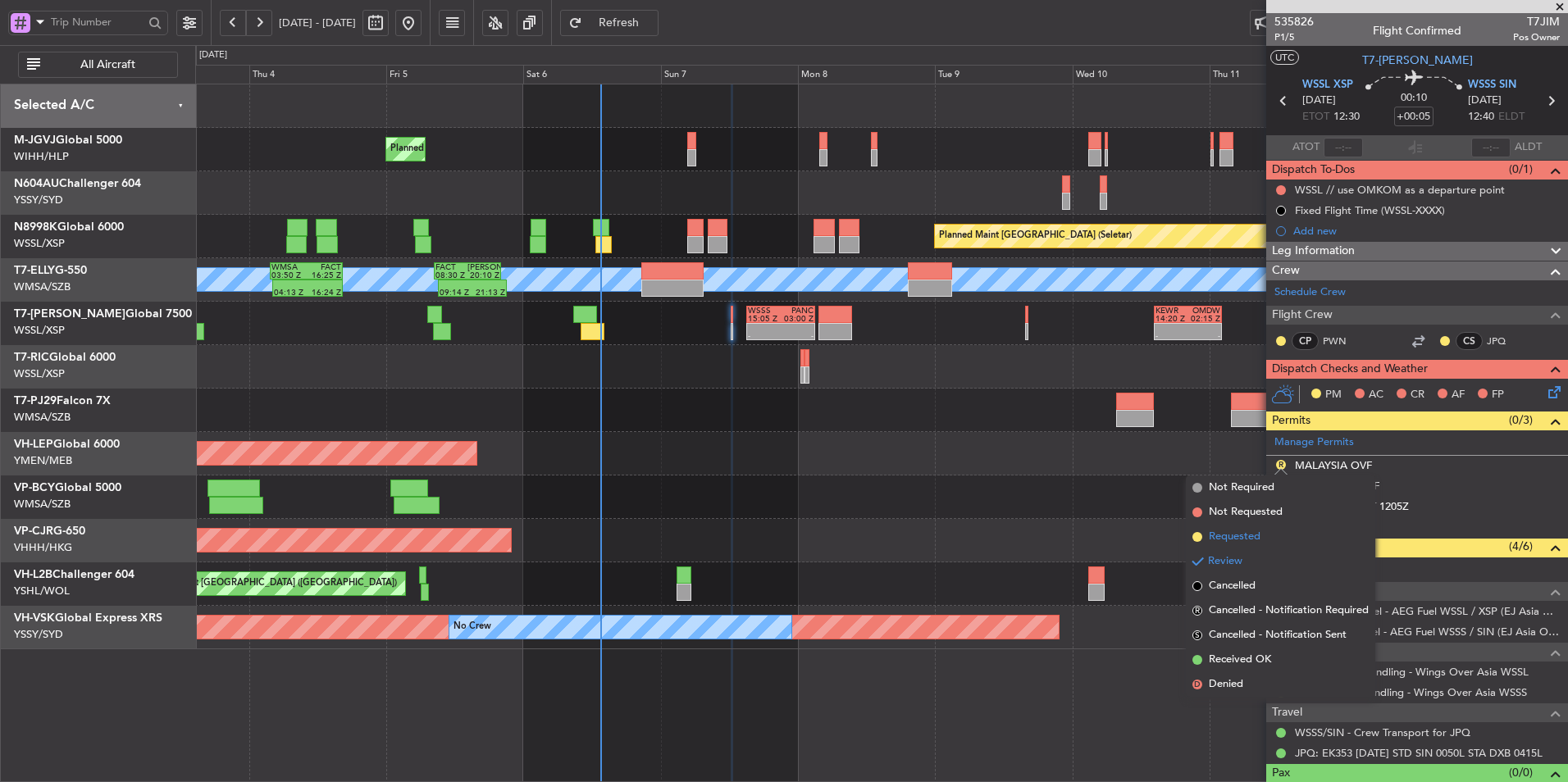
click at [1247, 534] on span "Requested" at bounding box center [1235, 536] width 52 height 16
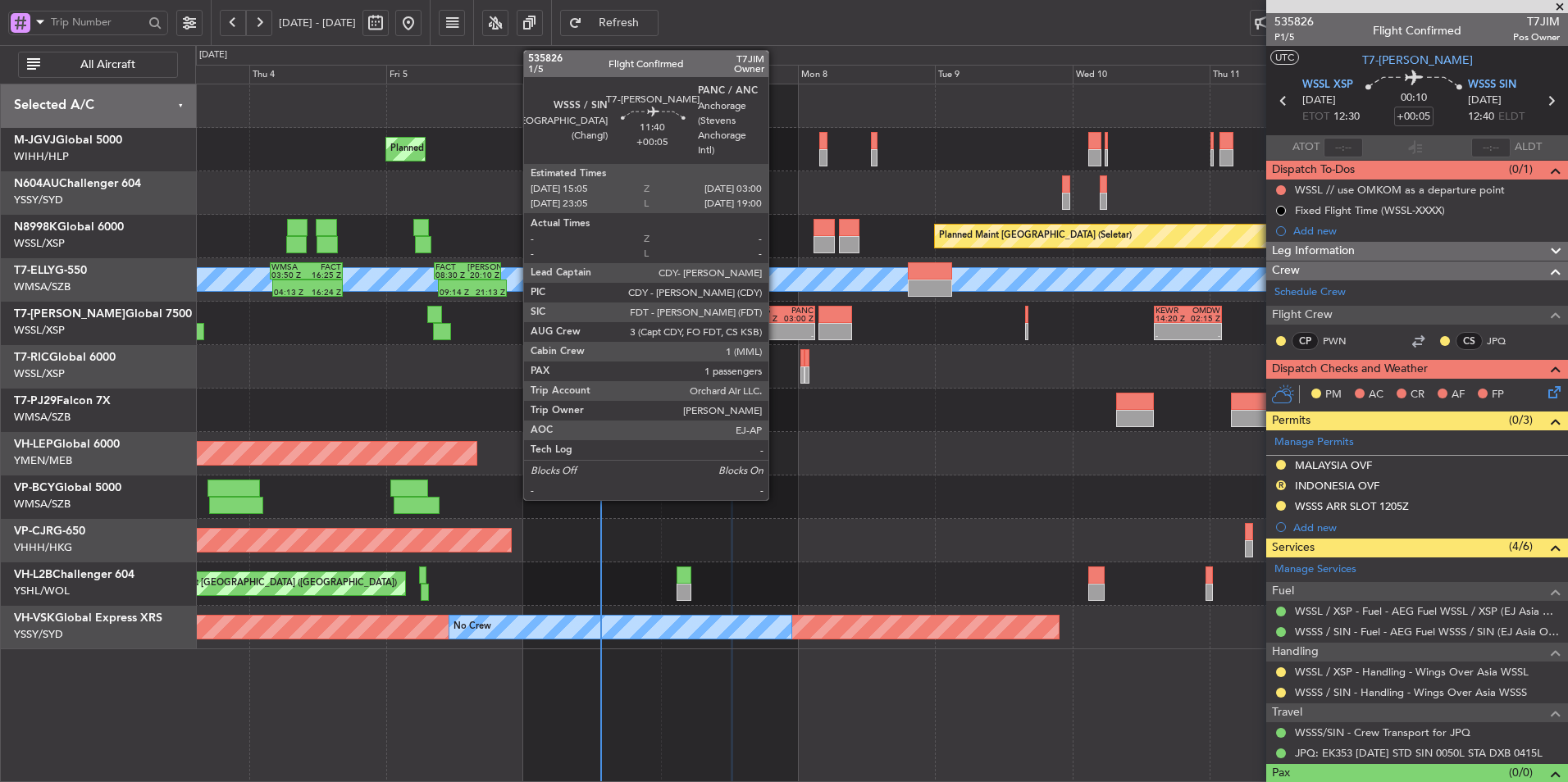
click at [776, 317] on div "15:05 Z" at bounding box center [764, 319] width 33 height 9
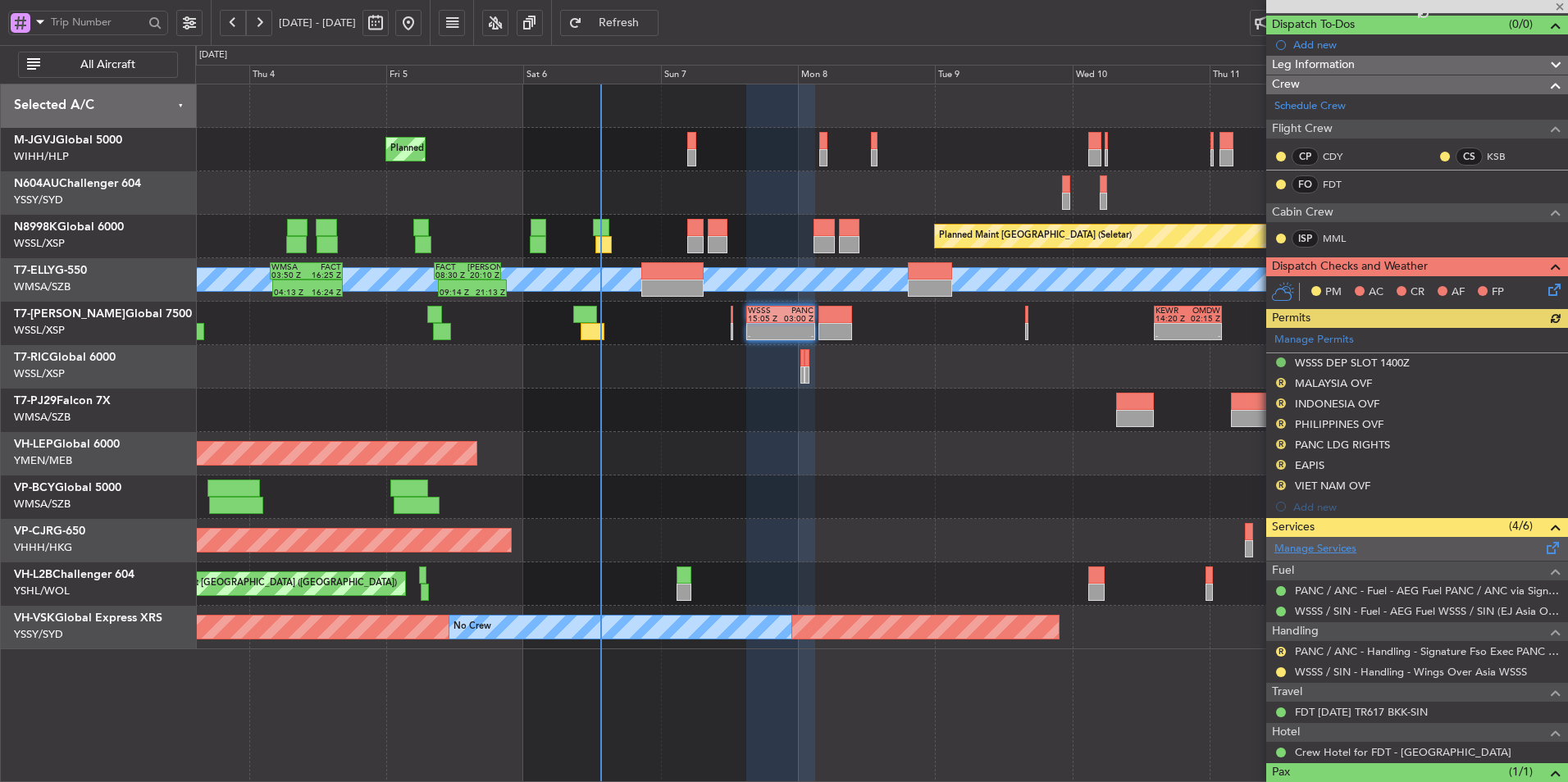
scroll to position [164, 0]
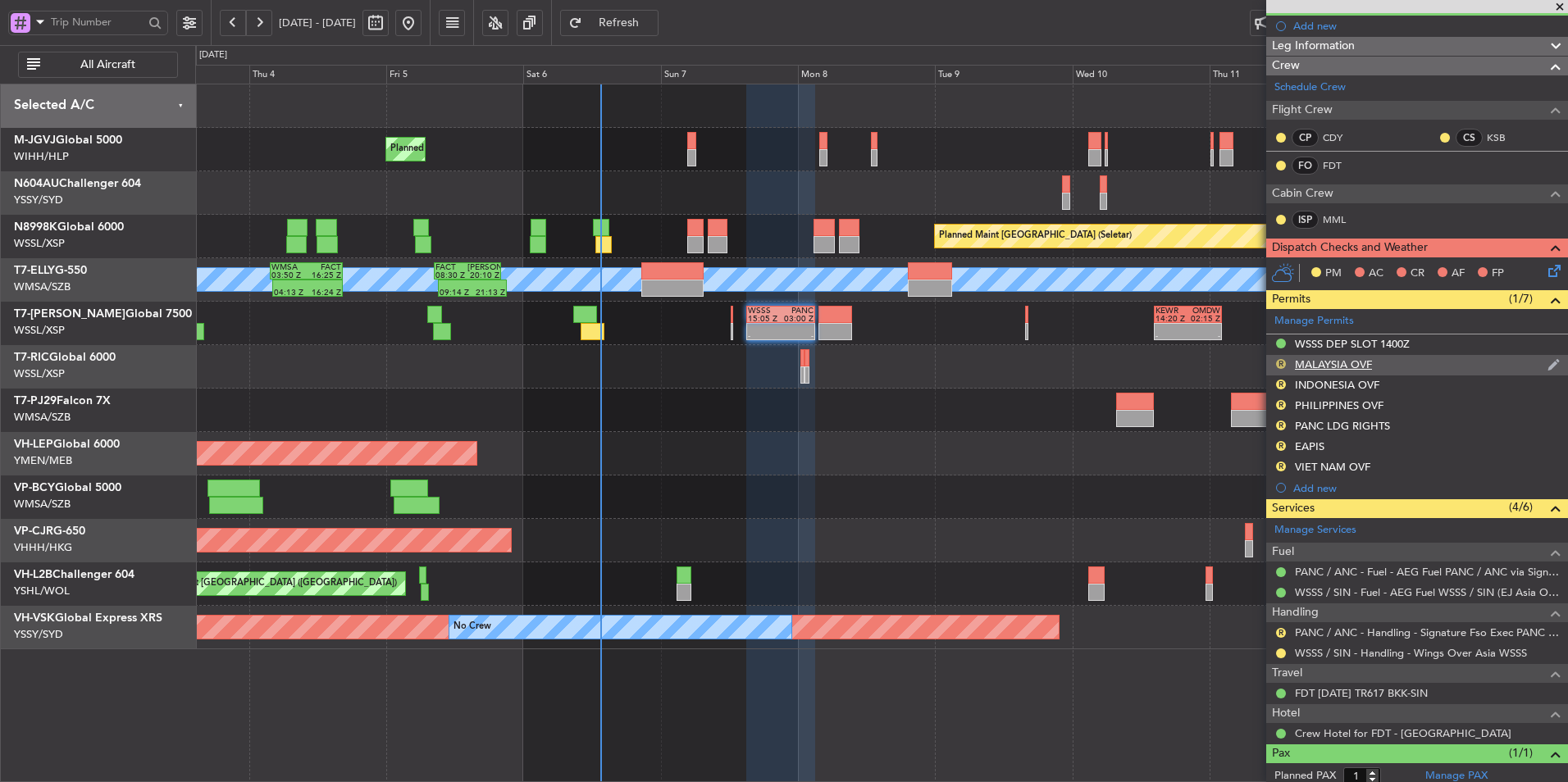
click at [1278, 363] on button "R" at bounding box center [1280, 363] width 9 height 9
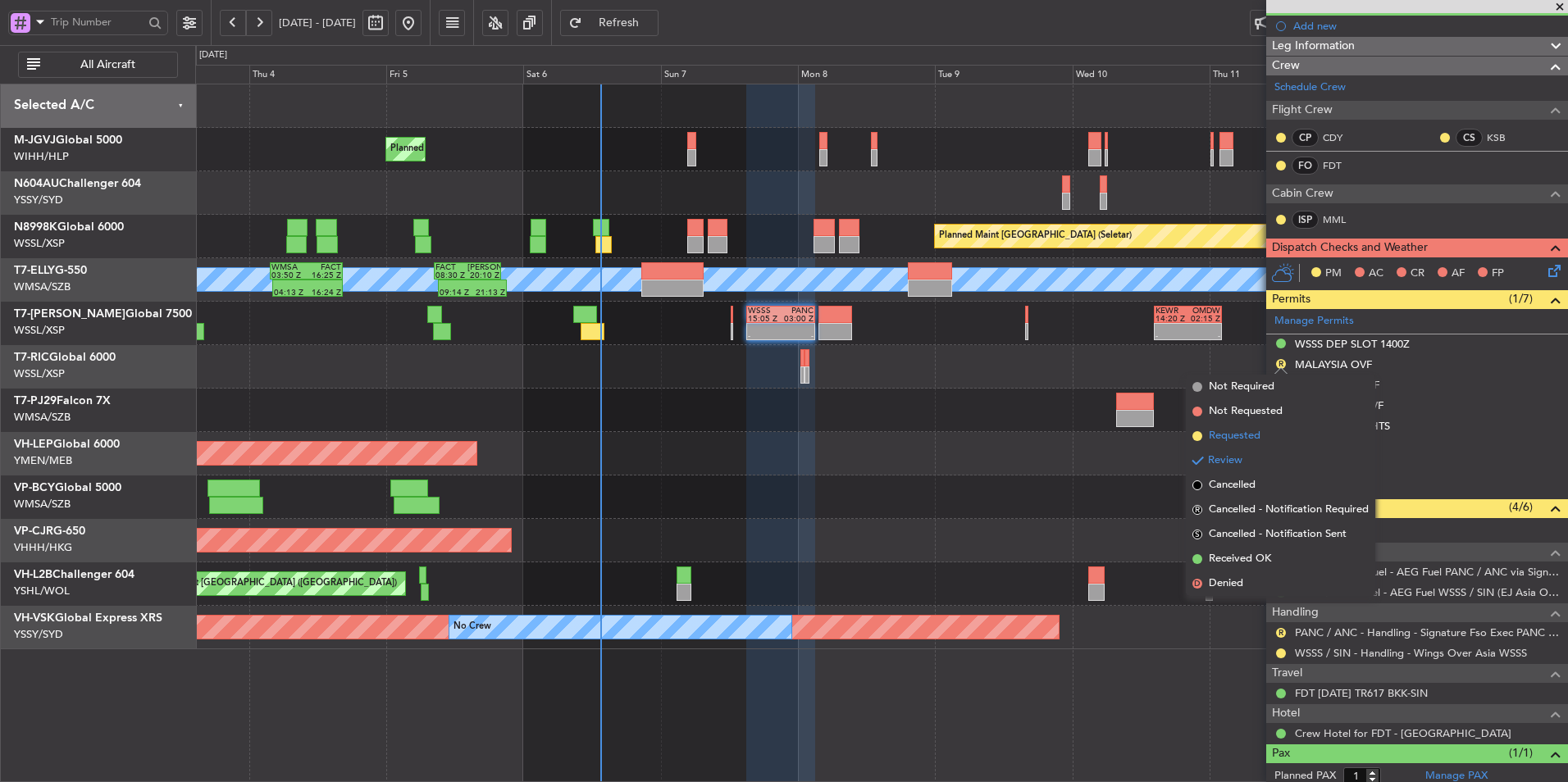
click at [1248, 430] on span "Requested" at bounding box center [1235, 436] width 52 height 16
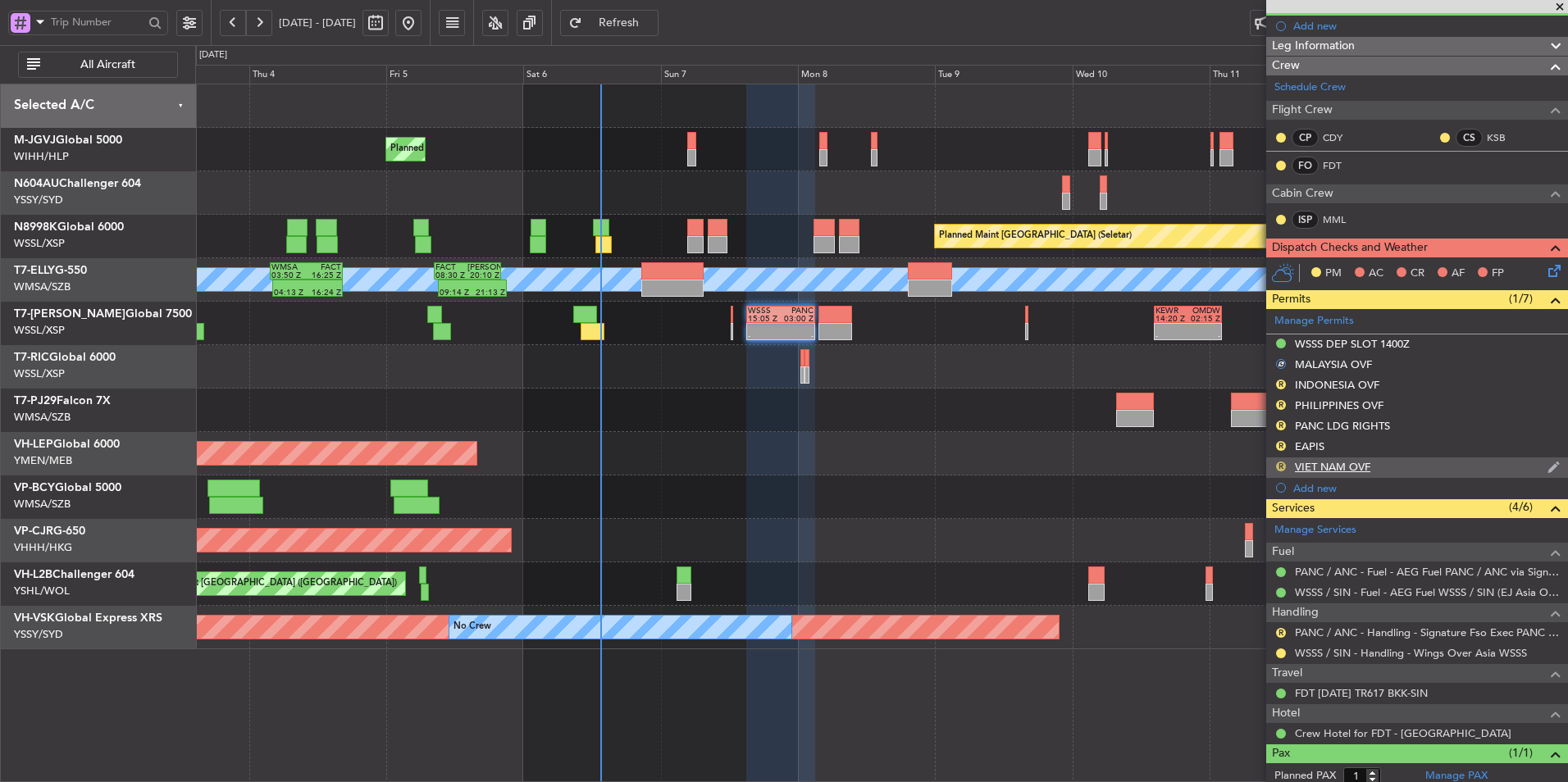
click at [1278, 467] on button "R" at bounding box center [1280, 466] width 9 height 9
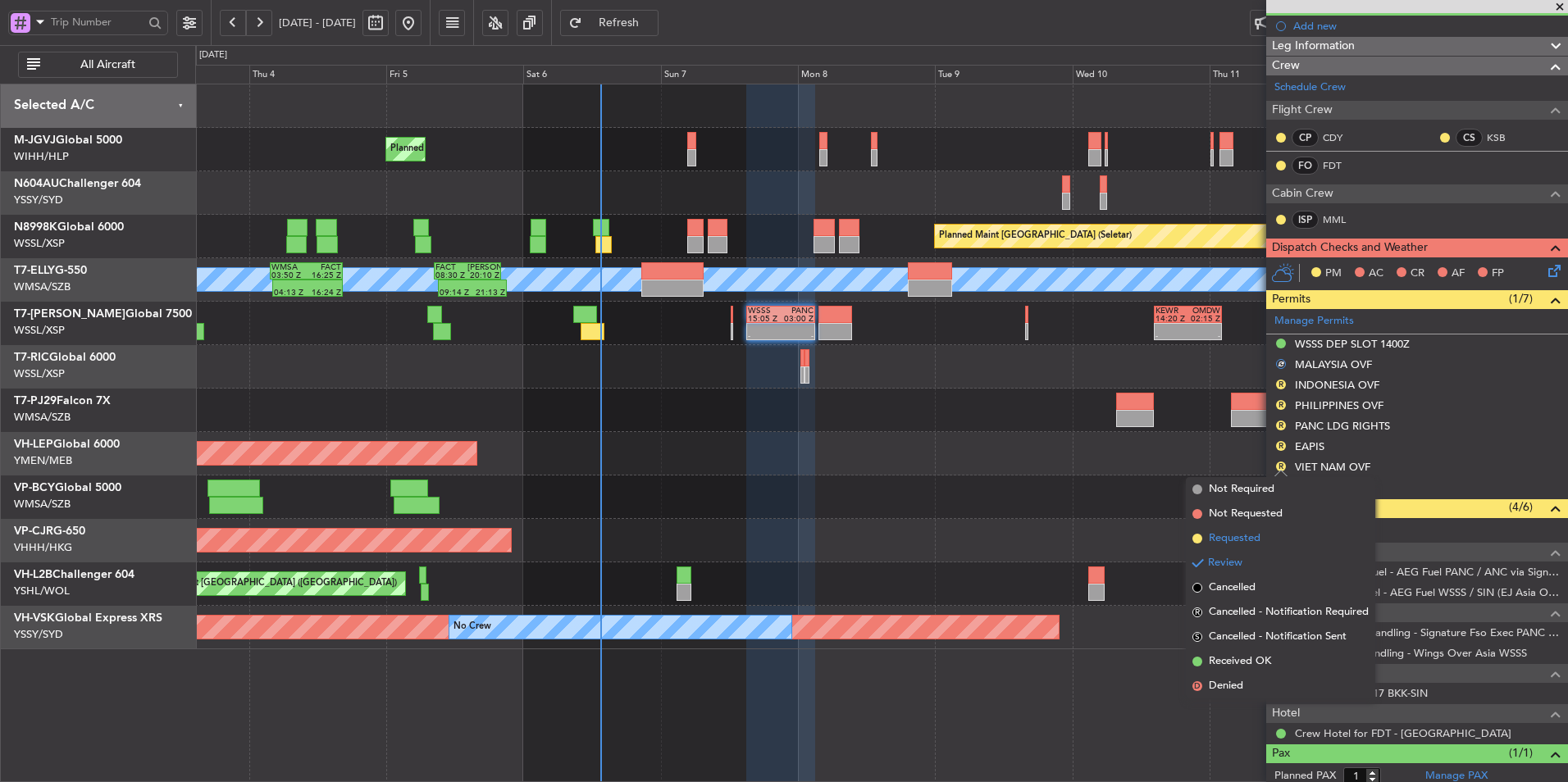
click at [1243, 533] on span "Requested" at bounding box center [1235, 538] width 52 height 16
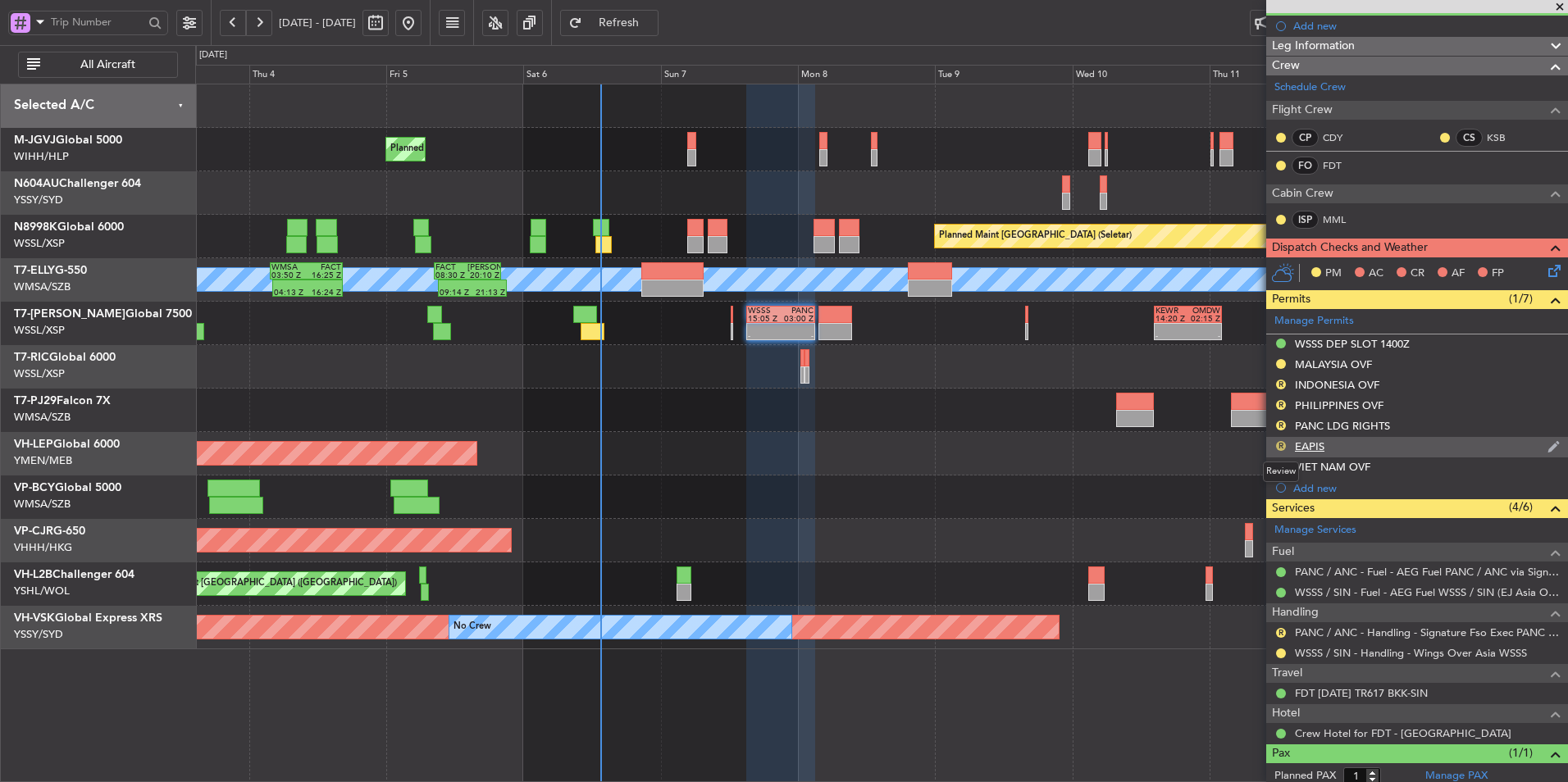
click at [1280, 445] on button "R" at bounding box center [1280, 446] width 9 height 9
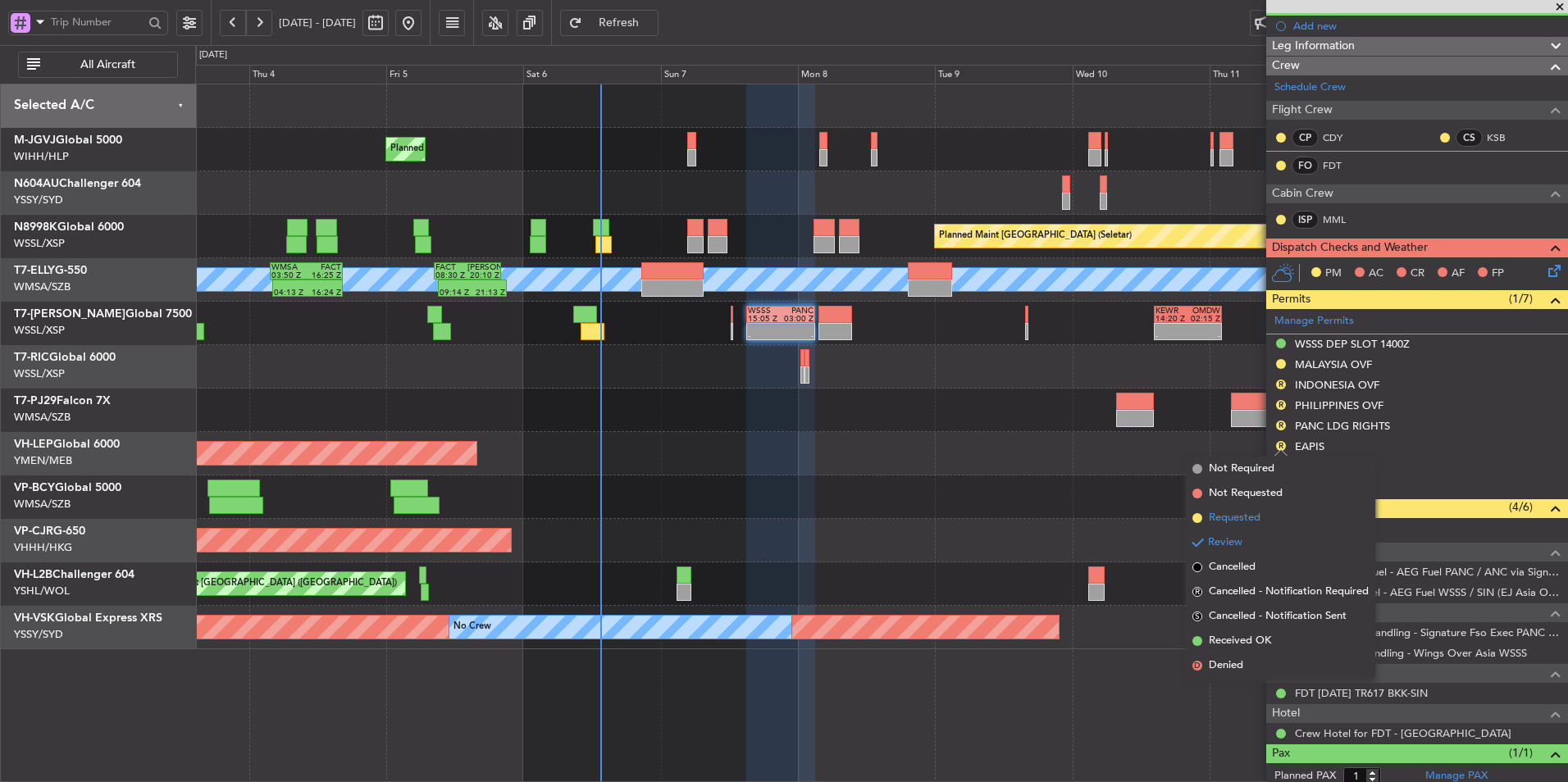
click at [1258, 518] on span "Requested" at bounding box center [1235, 518] width 52 height 16
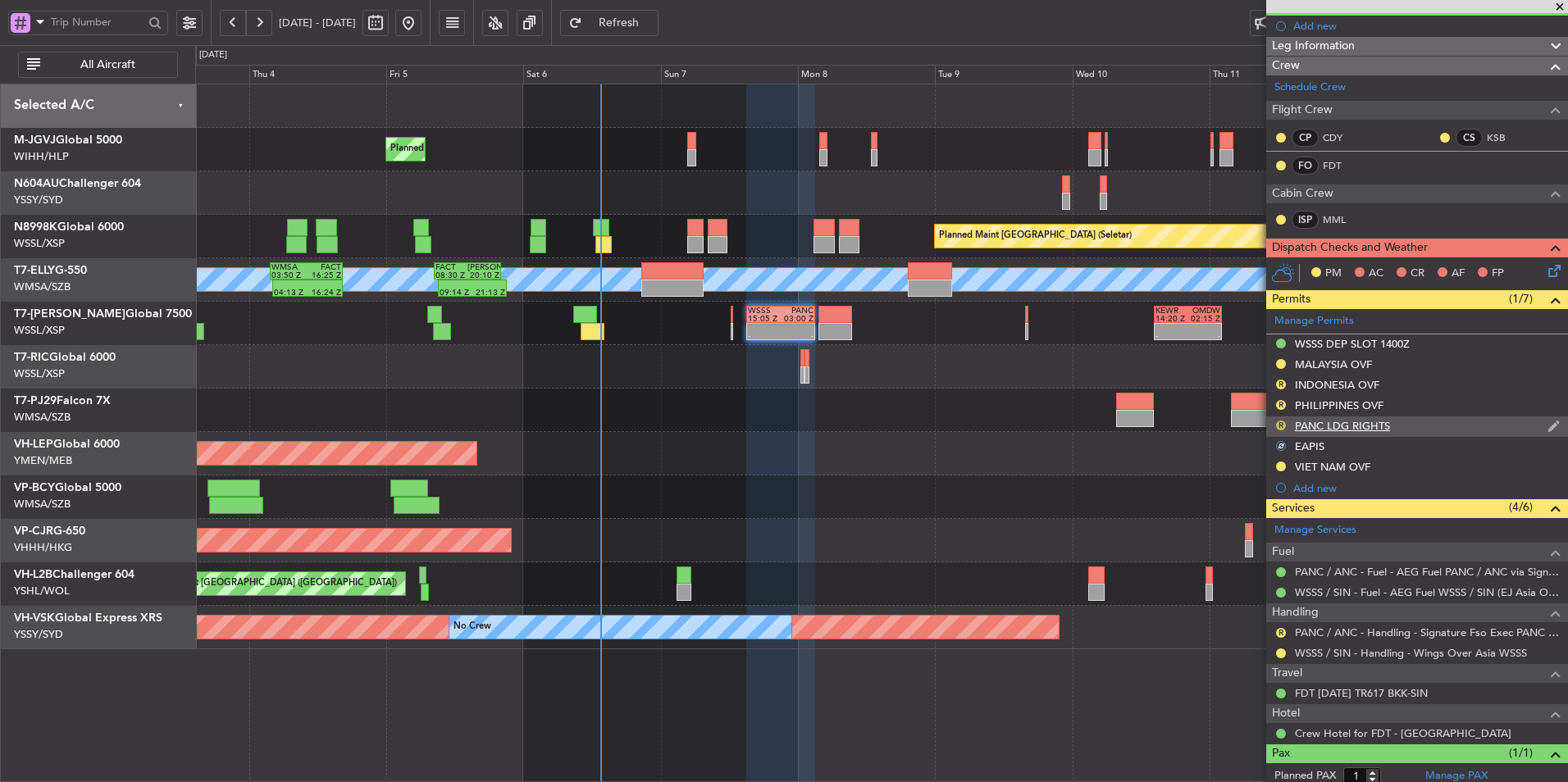
click at [1279, 421] on button "R" at bounding box center [1280, 425] width 9 height 9
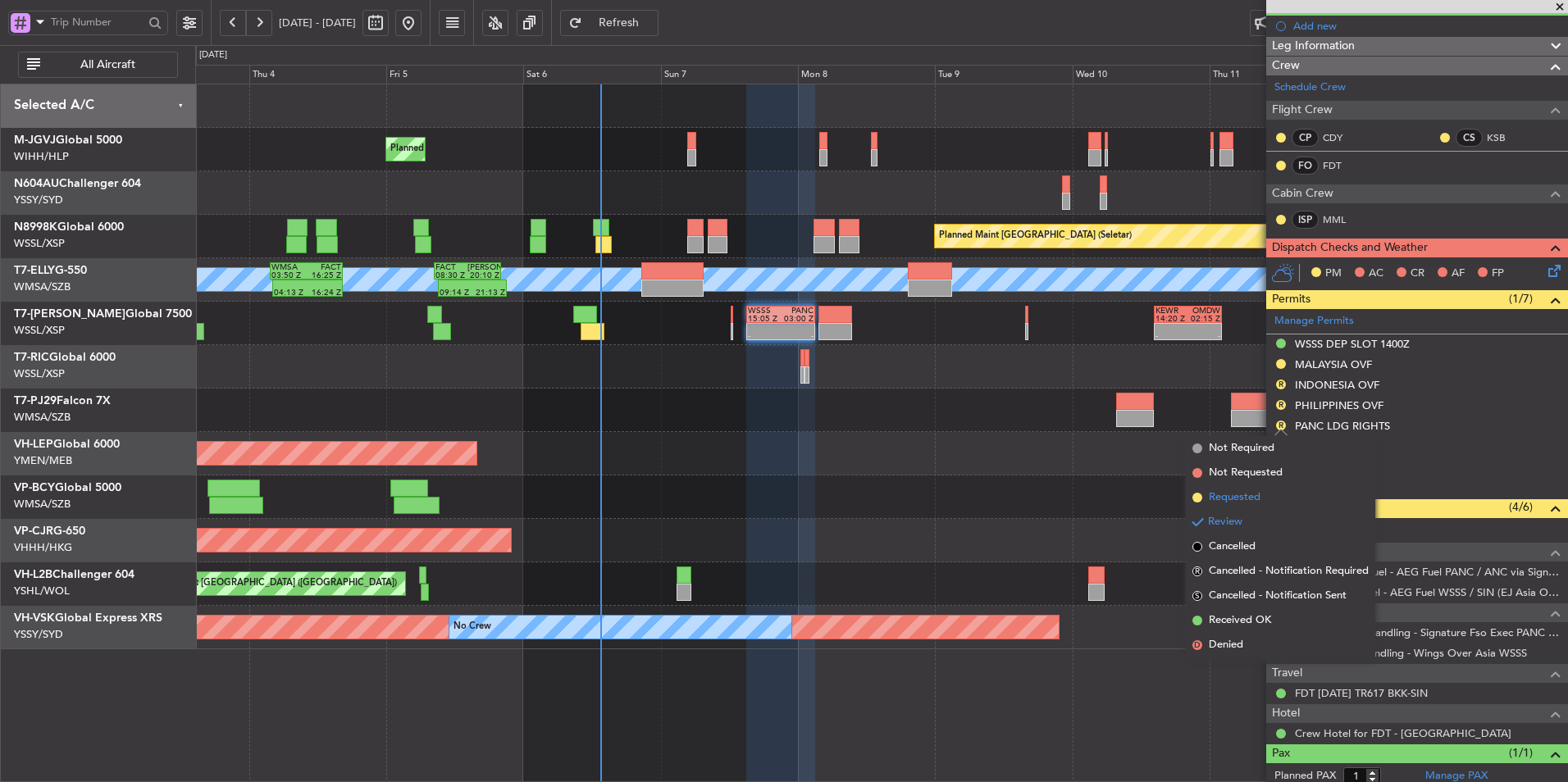
click at [1263, 494] on li "Requested" at bounding box center [1280, 498] width 190 height 25
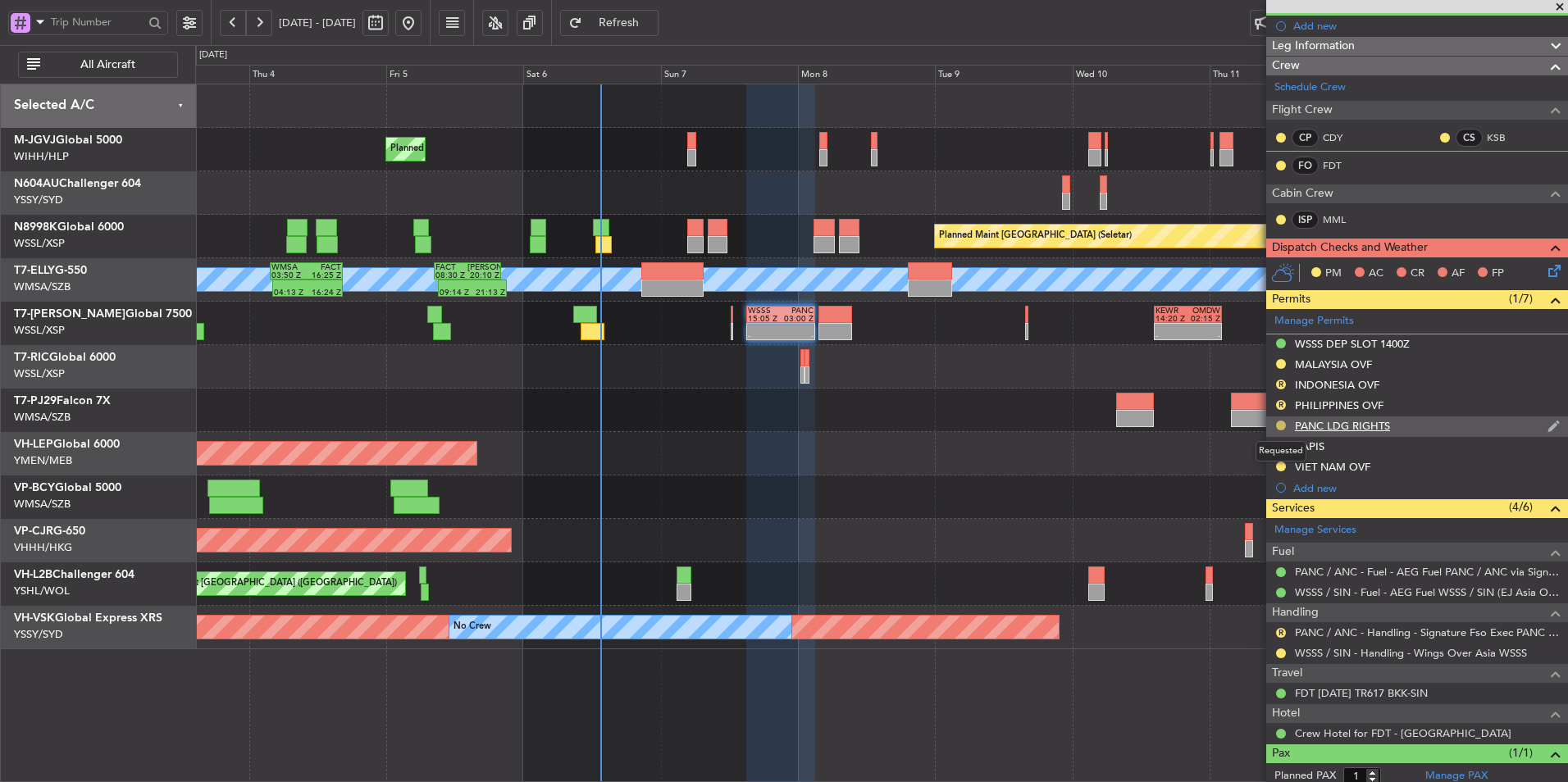
click at [1280, 427] on button at bounding box center [1280, 425] width 9 height 9
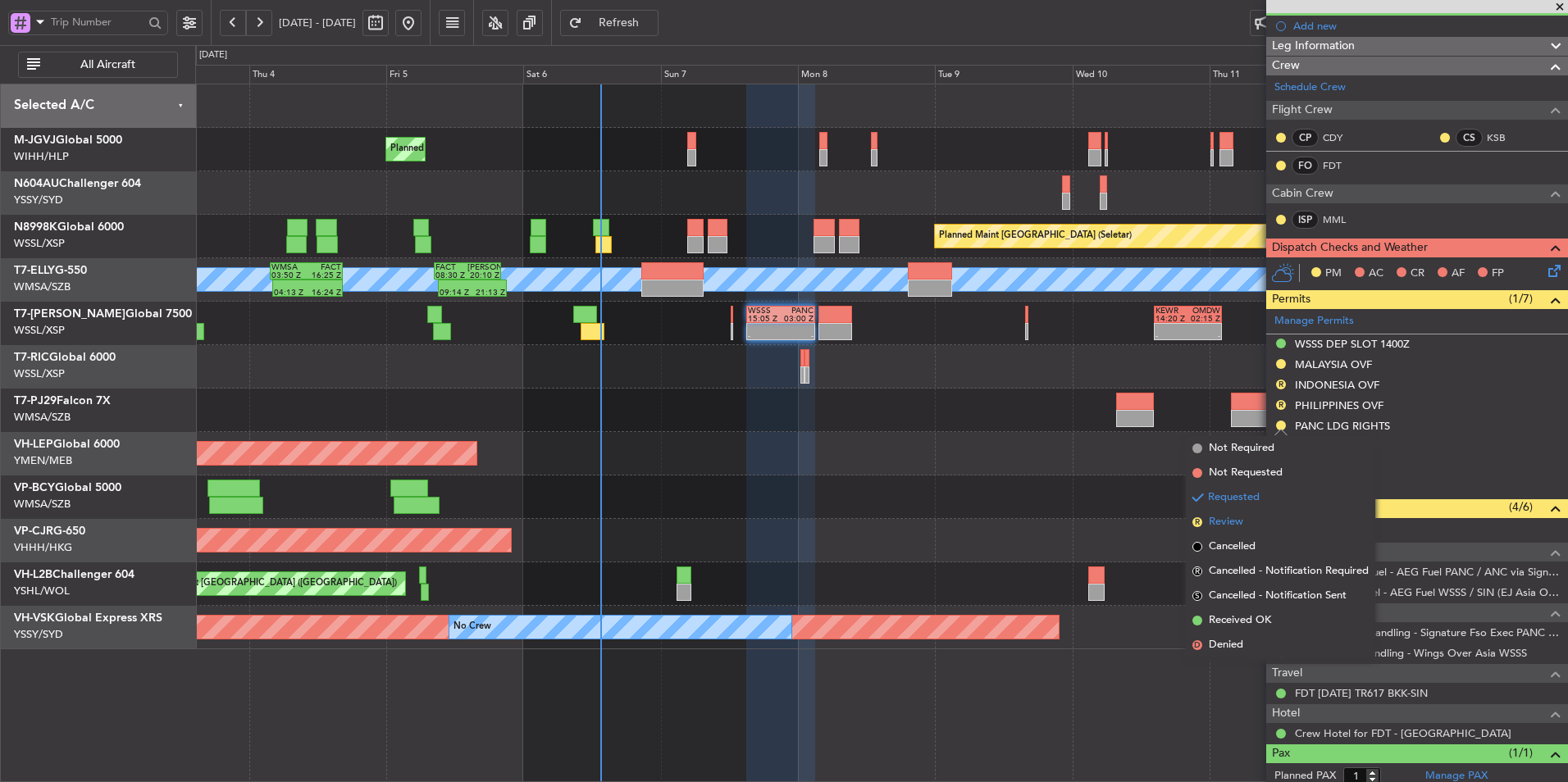
click at [1250, 513] on li "R Review" at bounding box center [1280, 522] width 190 height 25
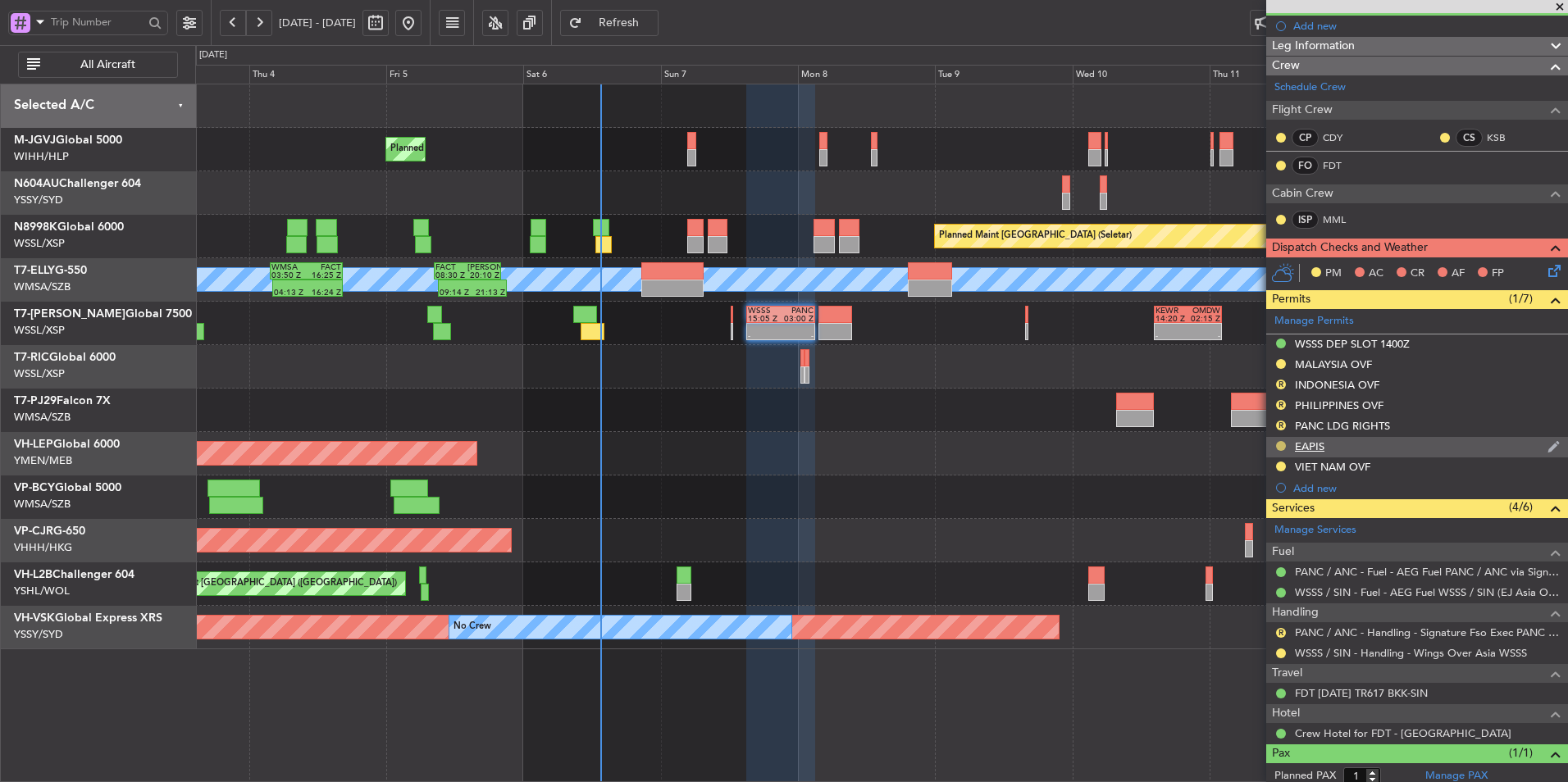
click at [1282, 441] on button at bounding box center [1280, 446] width 9 height 9
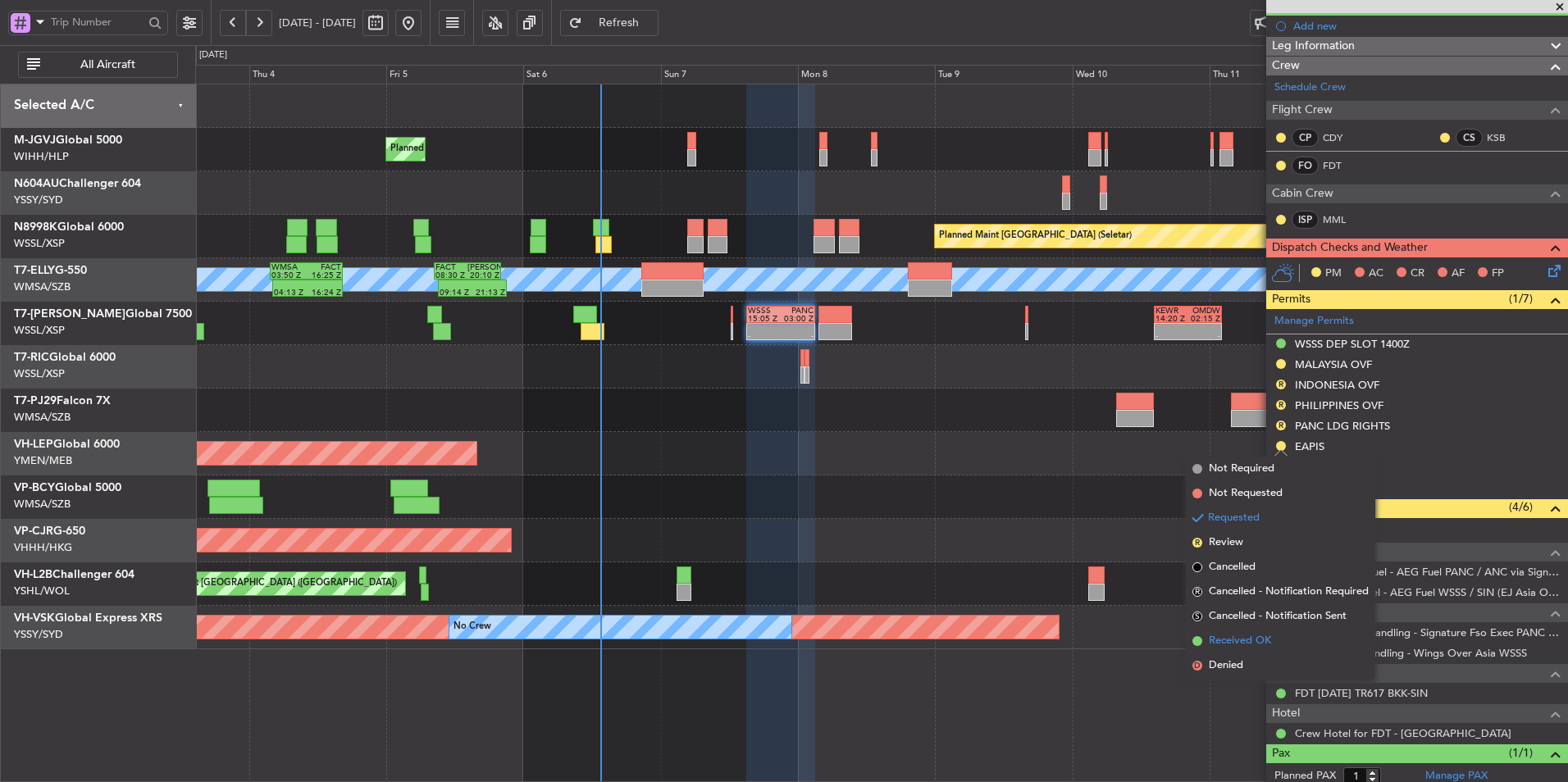
click at [1255, 640] on span "Received OK" at bounding box center [1240, 640] width 63 height 16
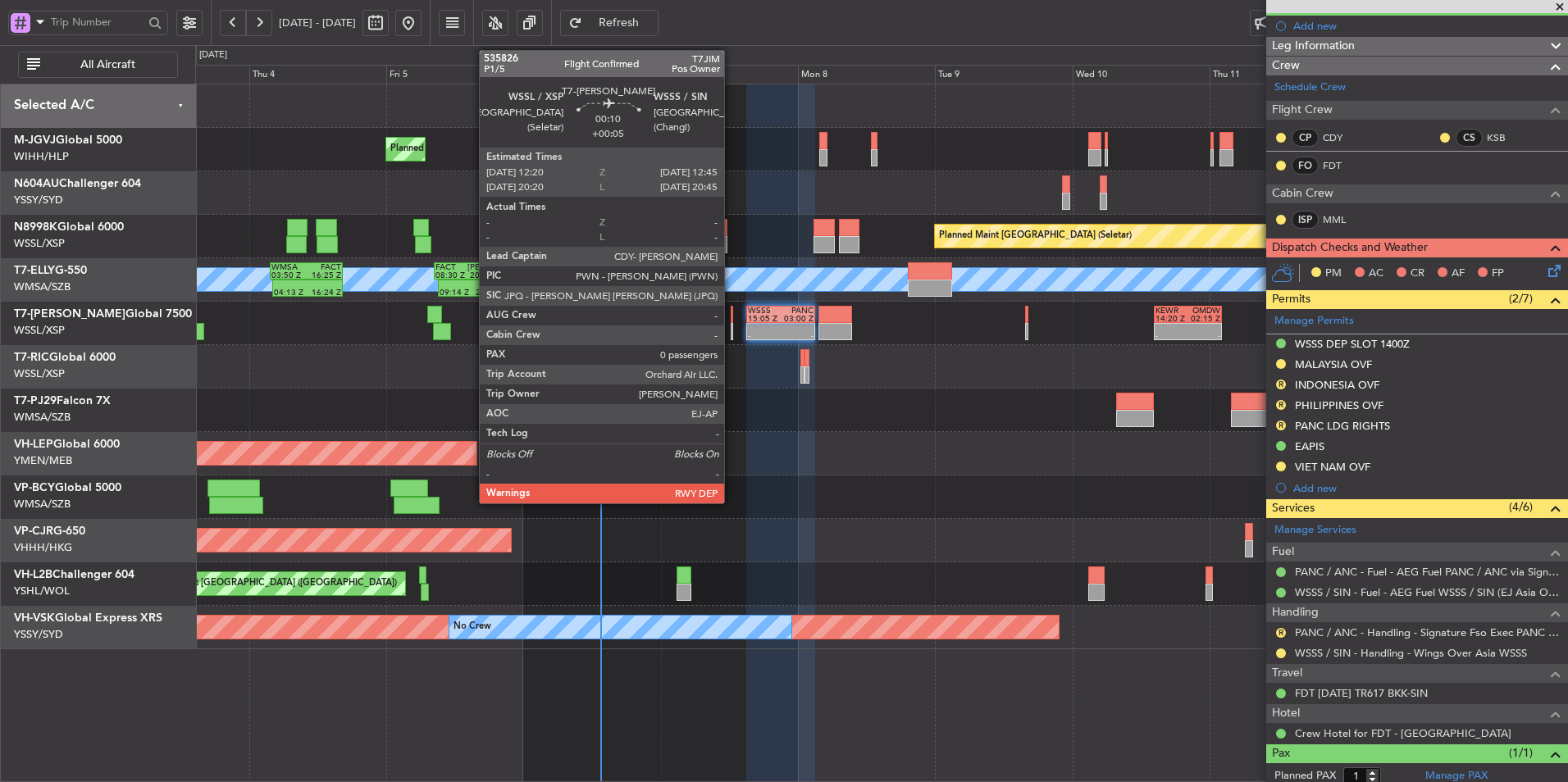
click at [732, 319] on div at bounding box center [732, 314] width 3 height 17
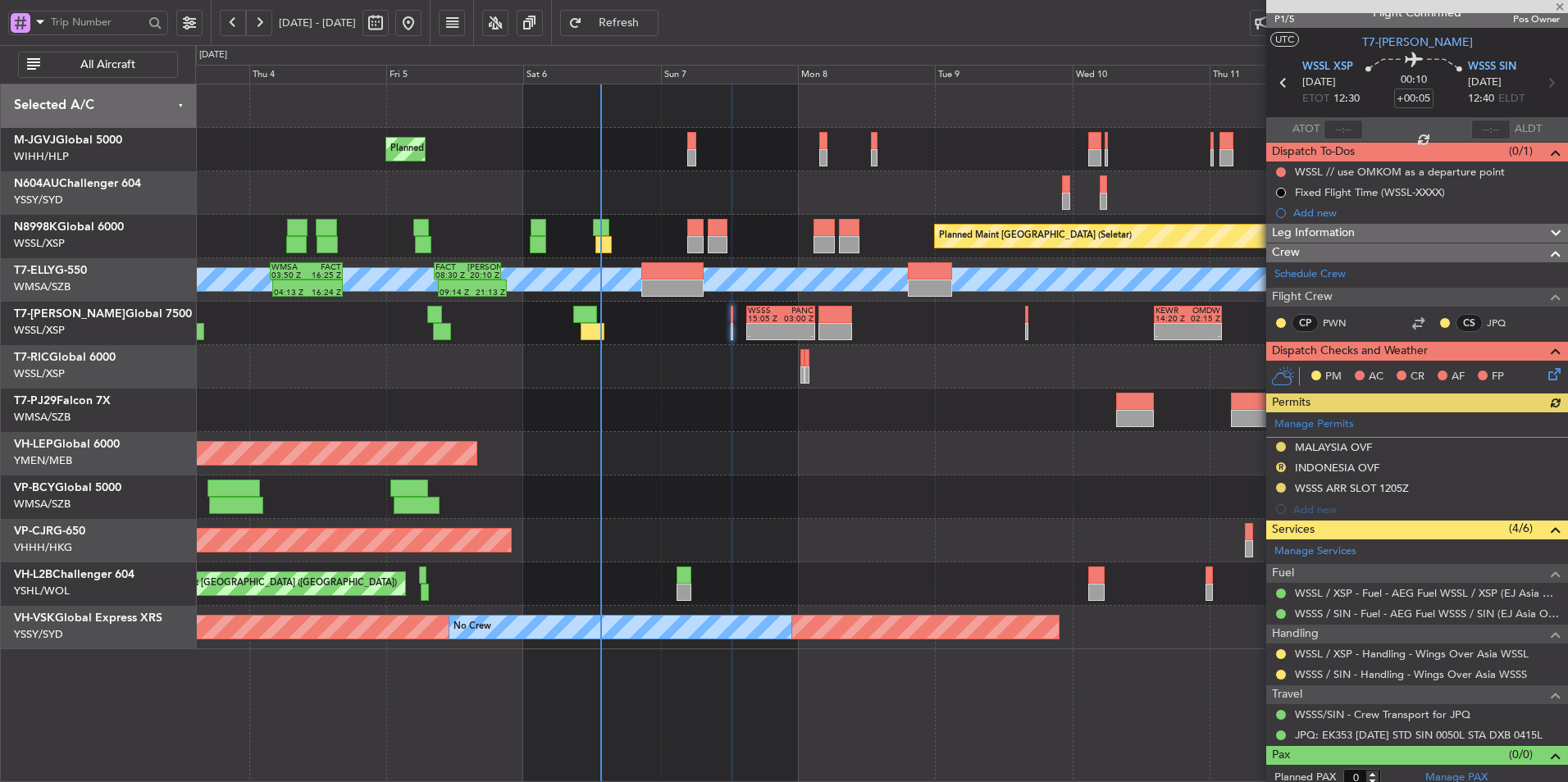
scroll to position [27, 0]
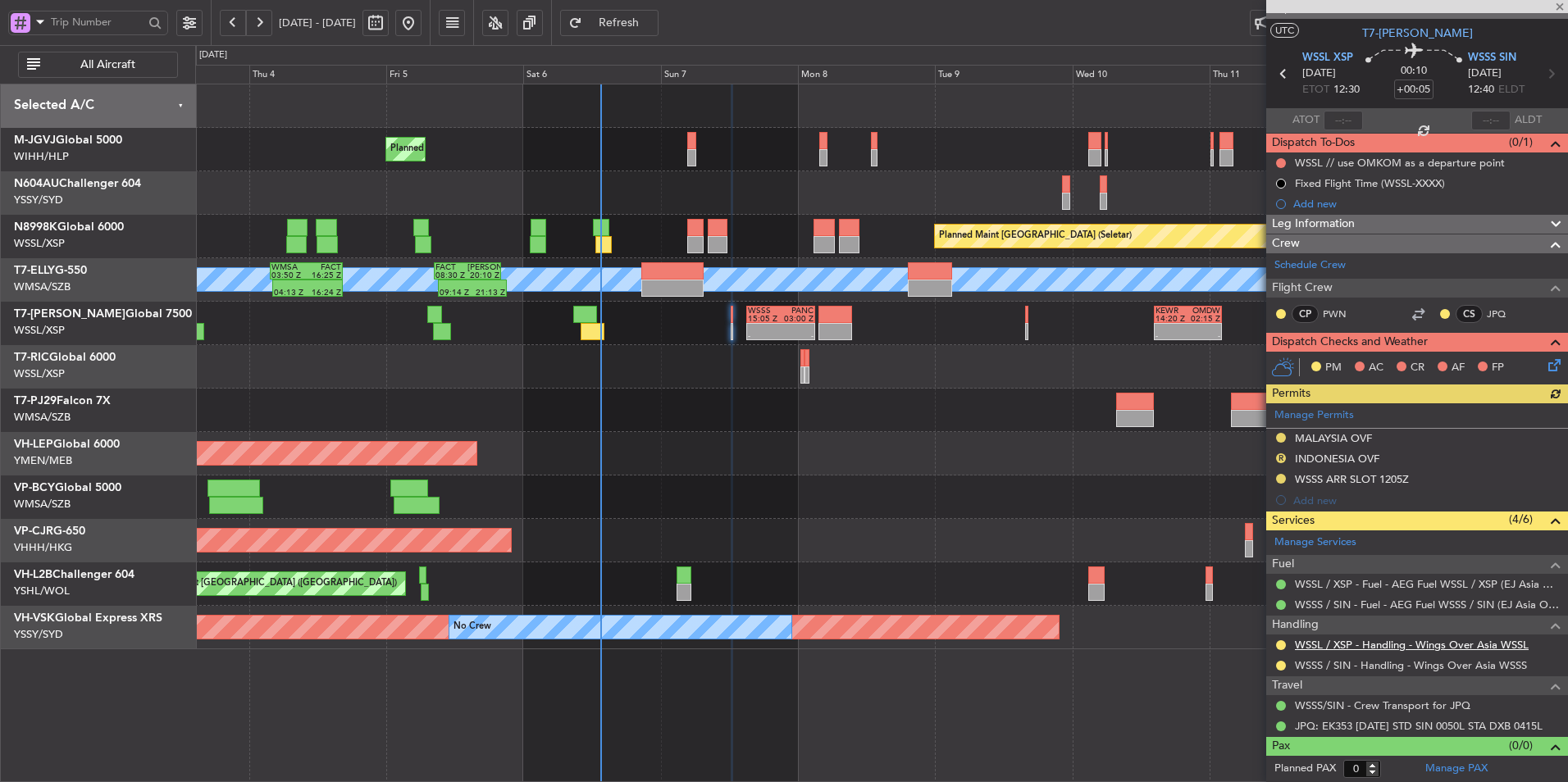
click at [1378, 647] on link "WSSL / XSP - Handling - Wings Over Asia WSSL" at bounding box center [1412, 645] width 234 height 14
click at [714, 419] on div at bounding box center [881, 410] width 1372 height 44
click at [1283, 454] on button "R" at bounding box center [1280, 458] width 9 height 9
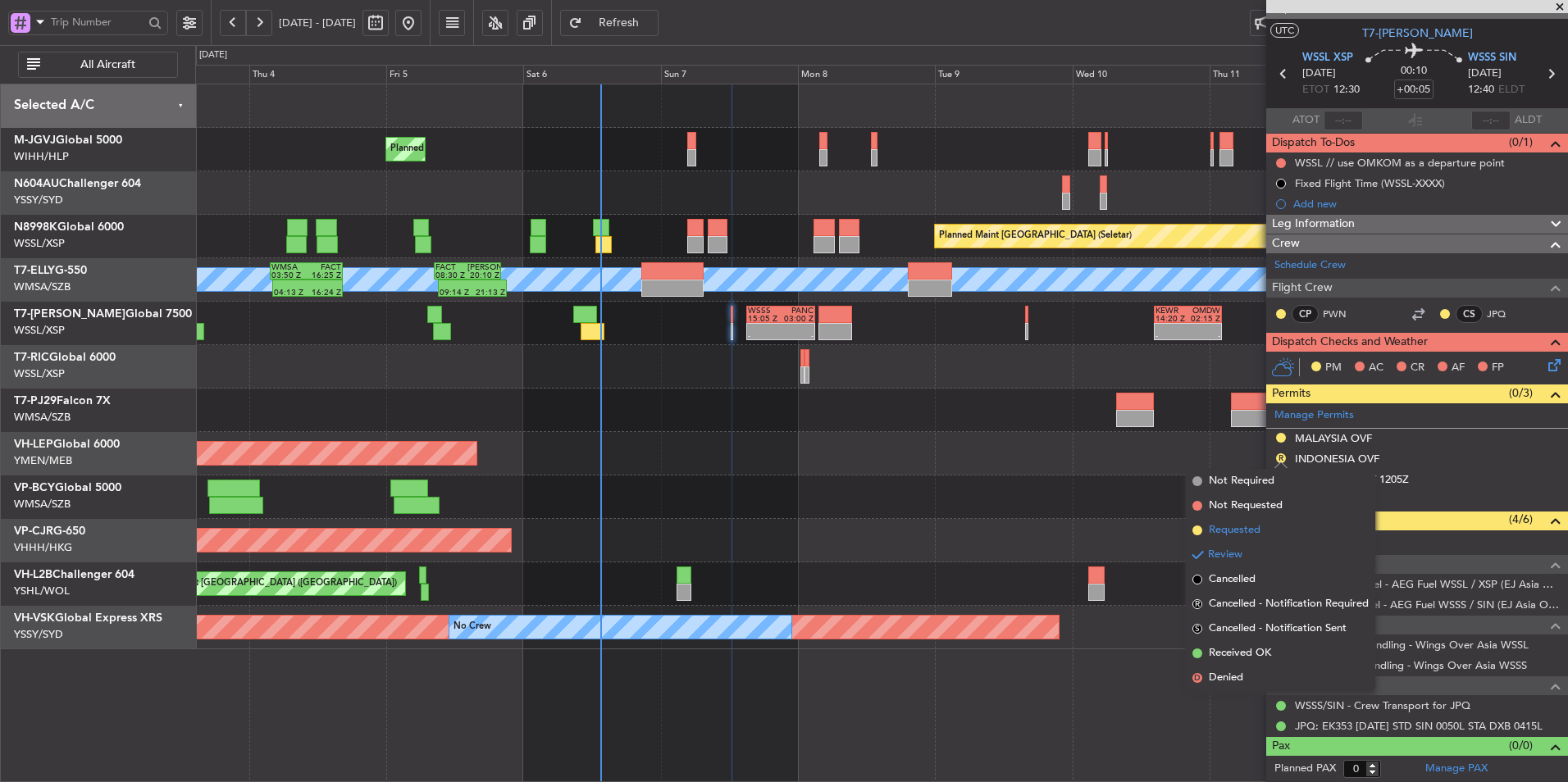
click at [1267, 532] on li "Requested" at bounding box center [1280, 530] width 190 height 25
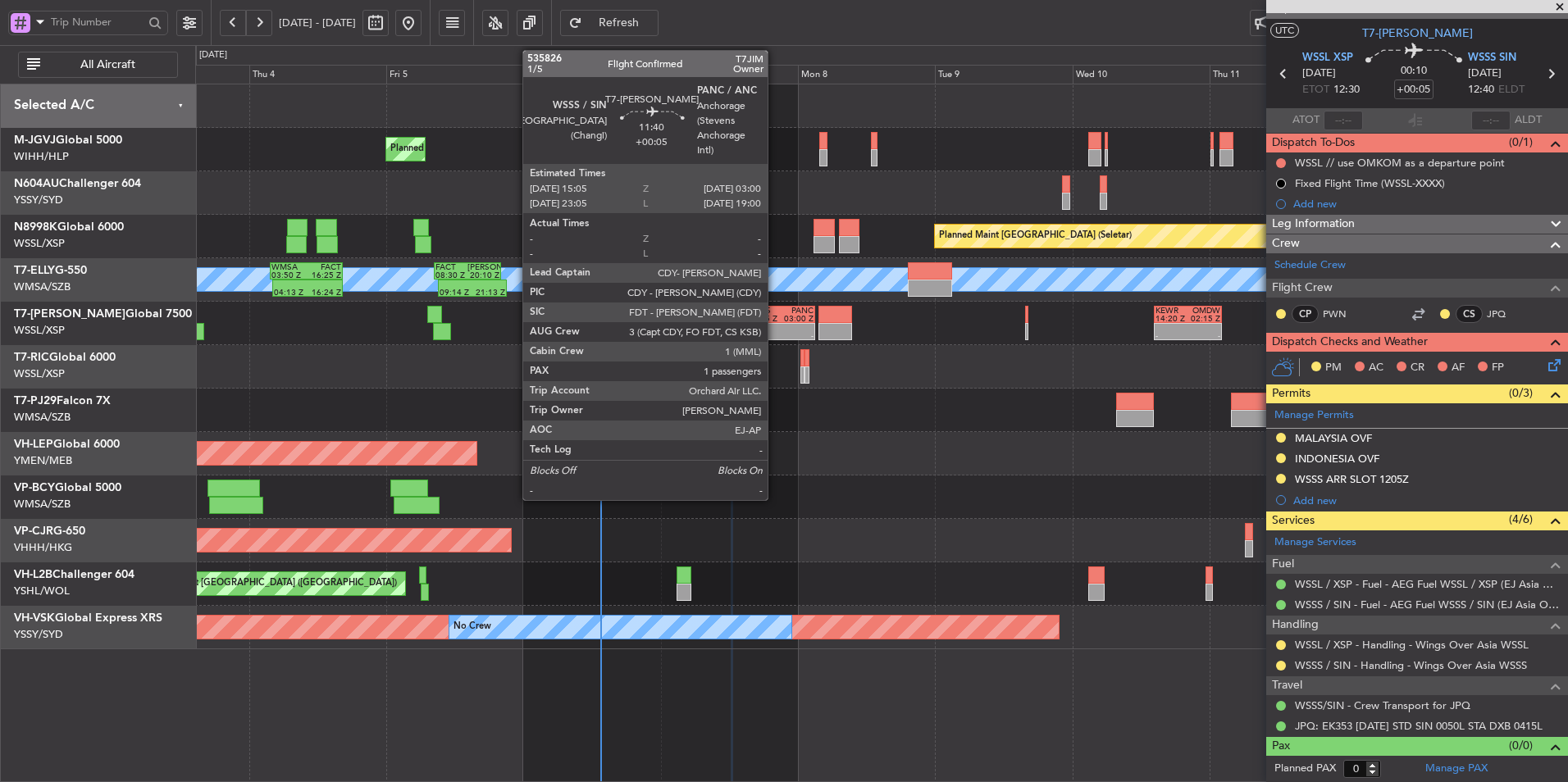
click at [775, 334] on div "-" at bounding box center [764, 336] width 33 height 9
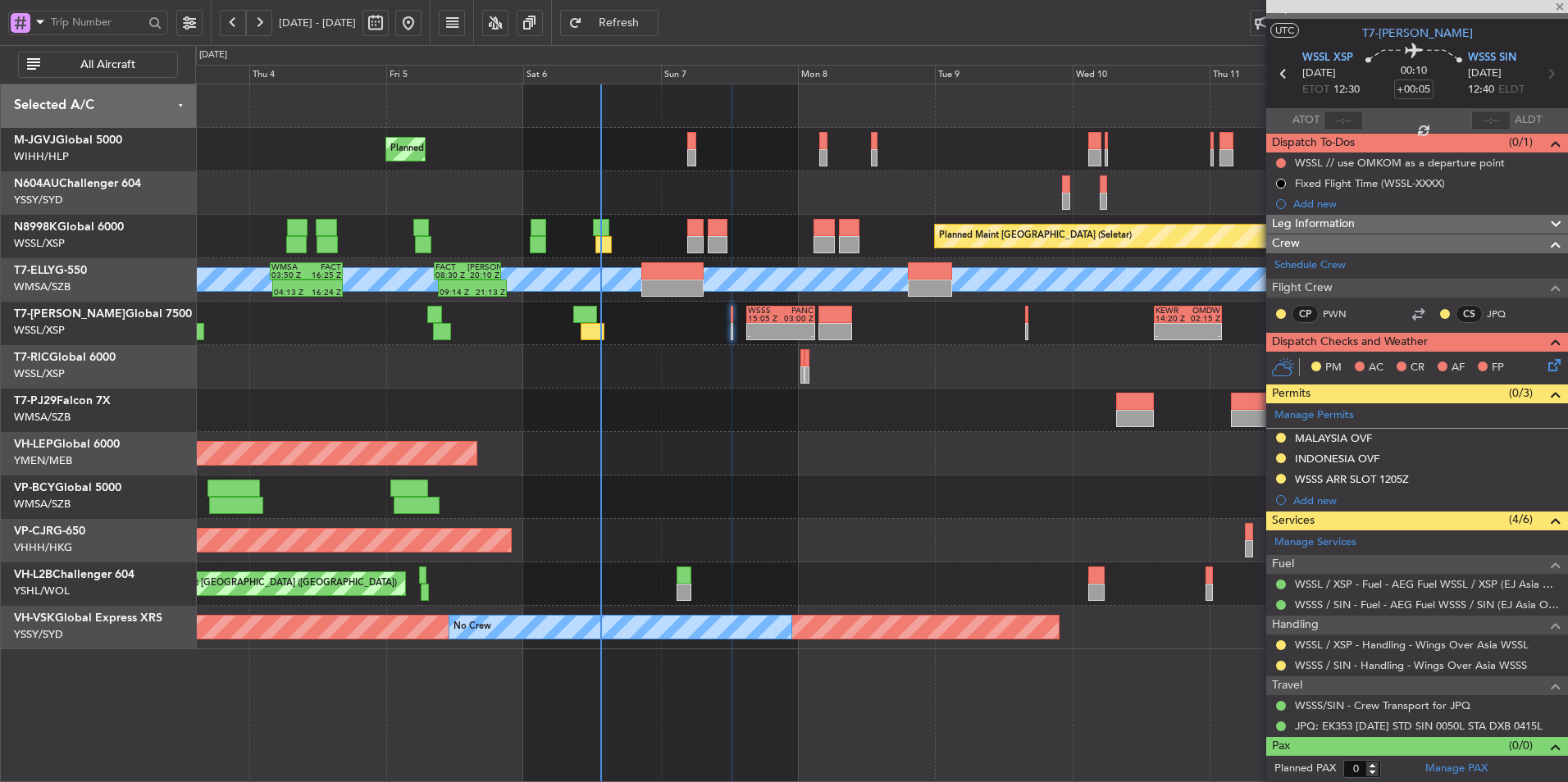
type input "1"
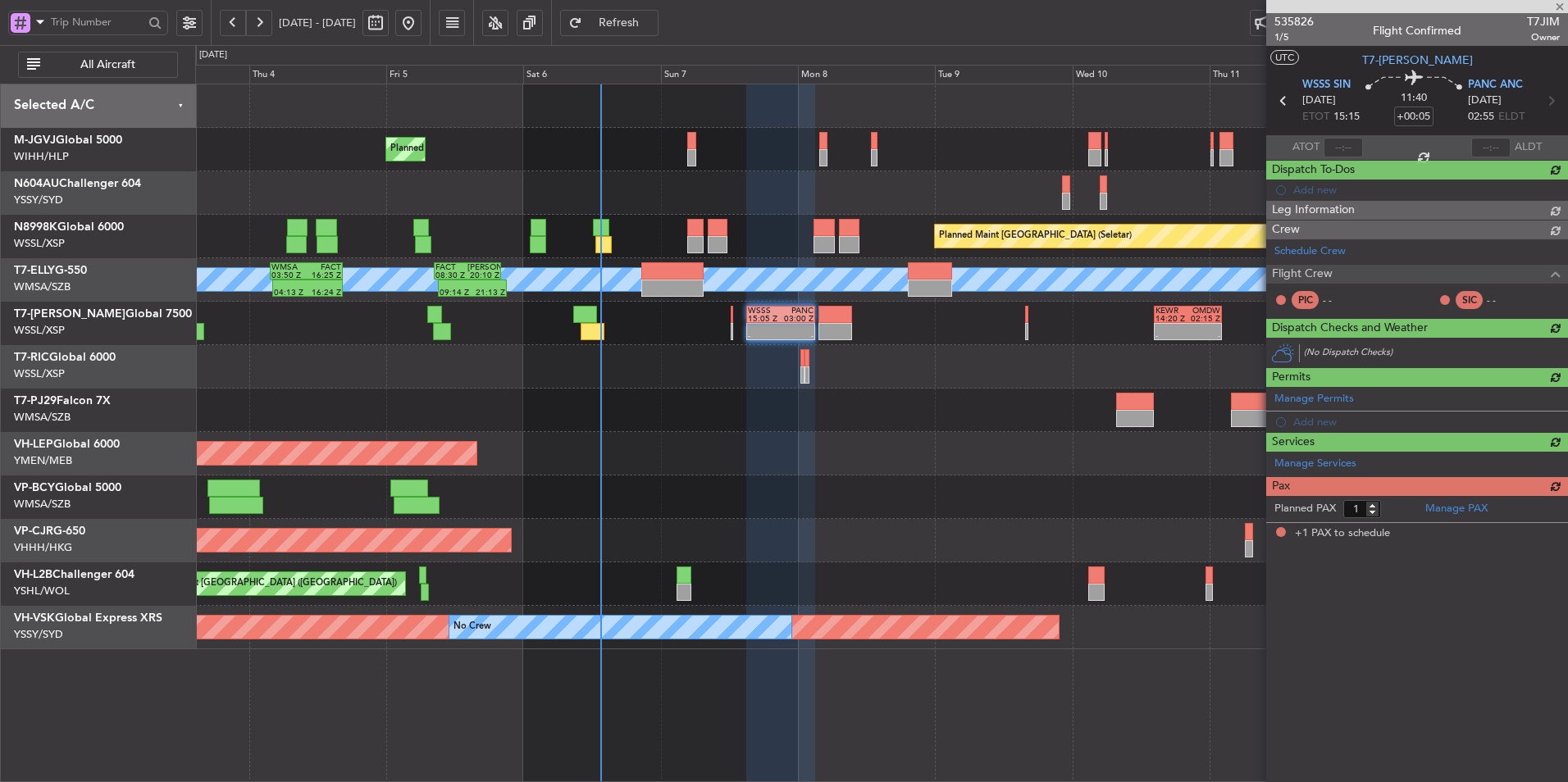
scroll to position [0, 0]
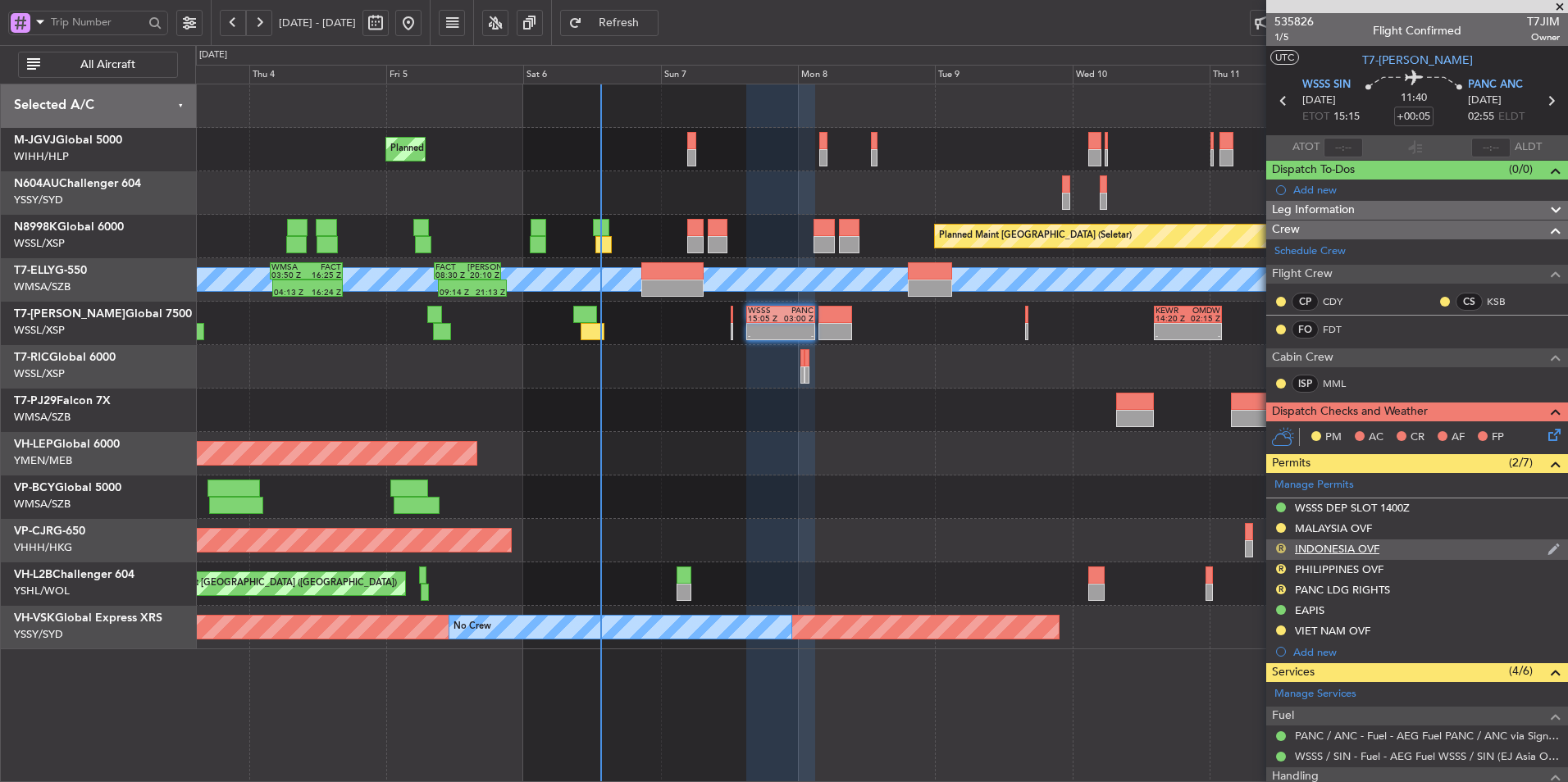
click at [1282, 545] on button "R" at bounding box center [1280, 548] width 9 height 9
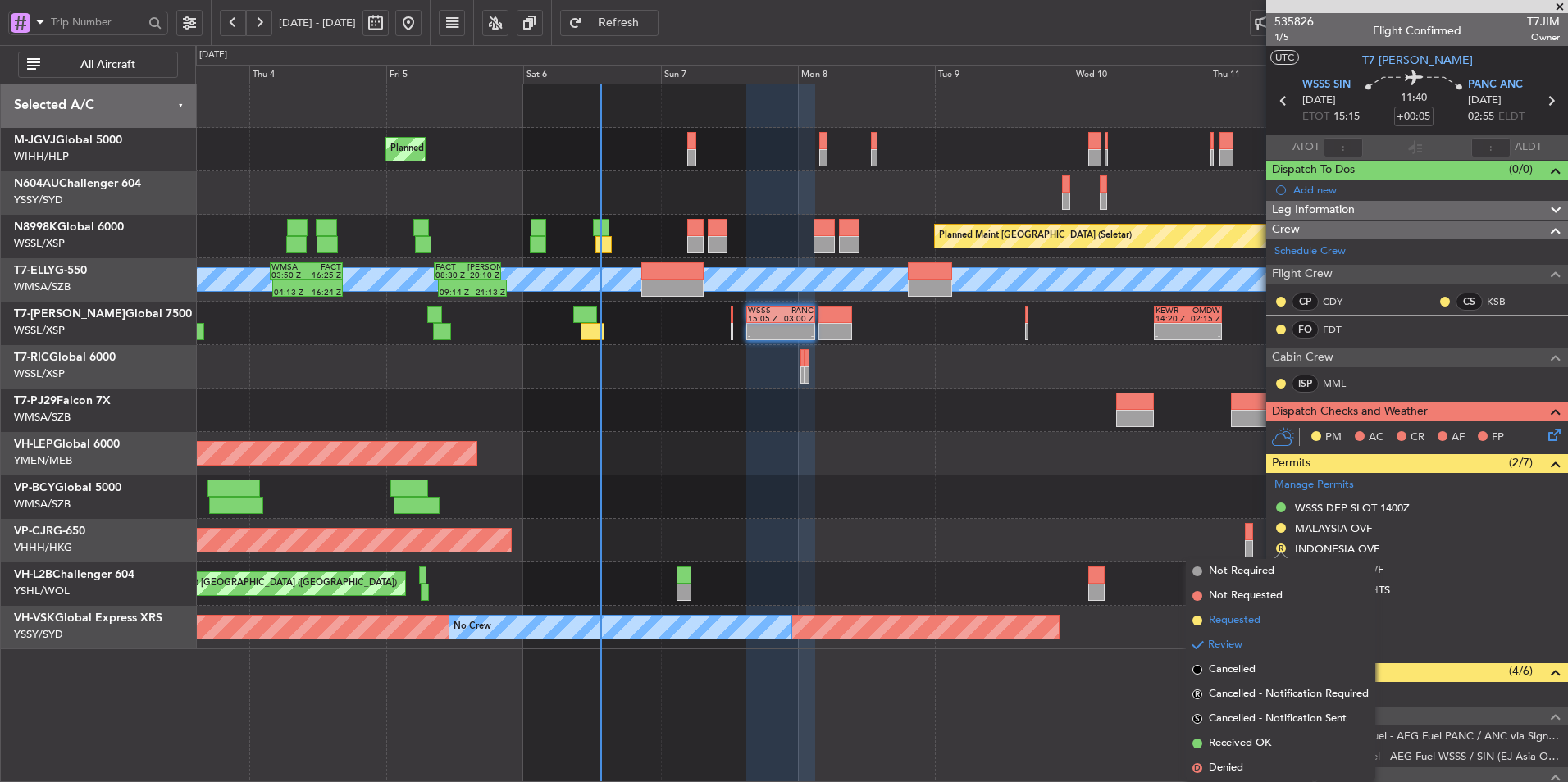
click at [1252, 613] on span "Requested" at bounding box center [1235, 621] width 52 height 16
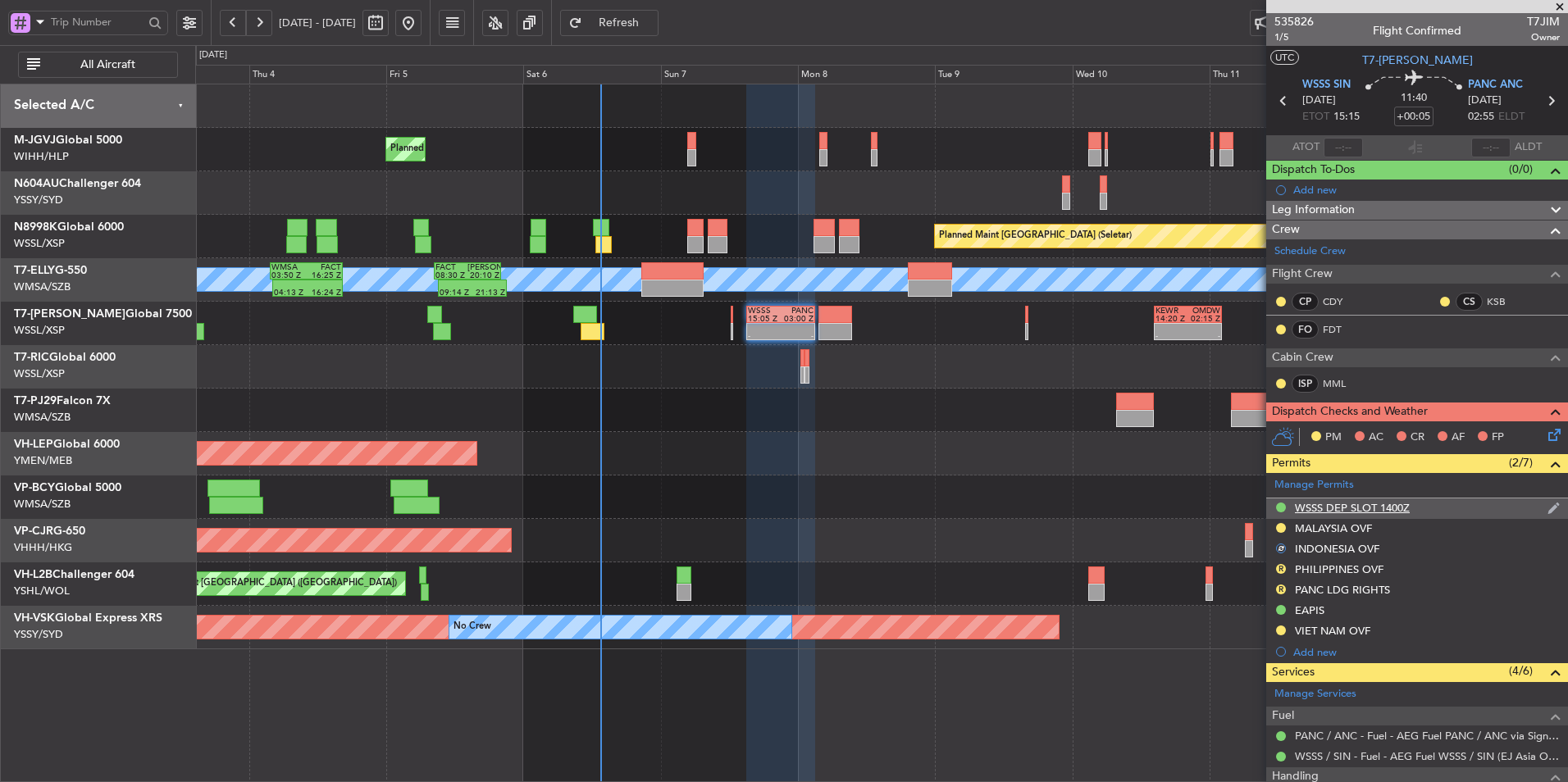
scroll to position [164, 0]
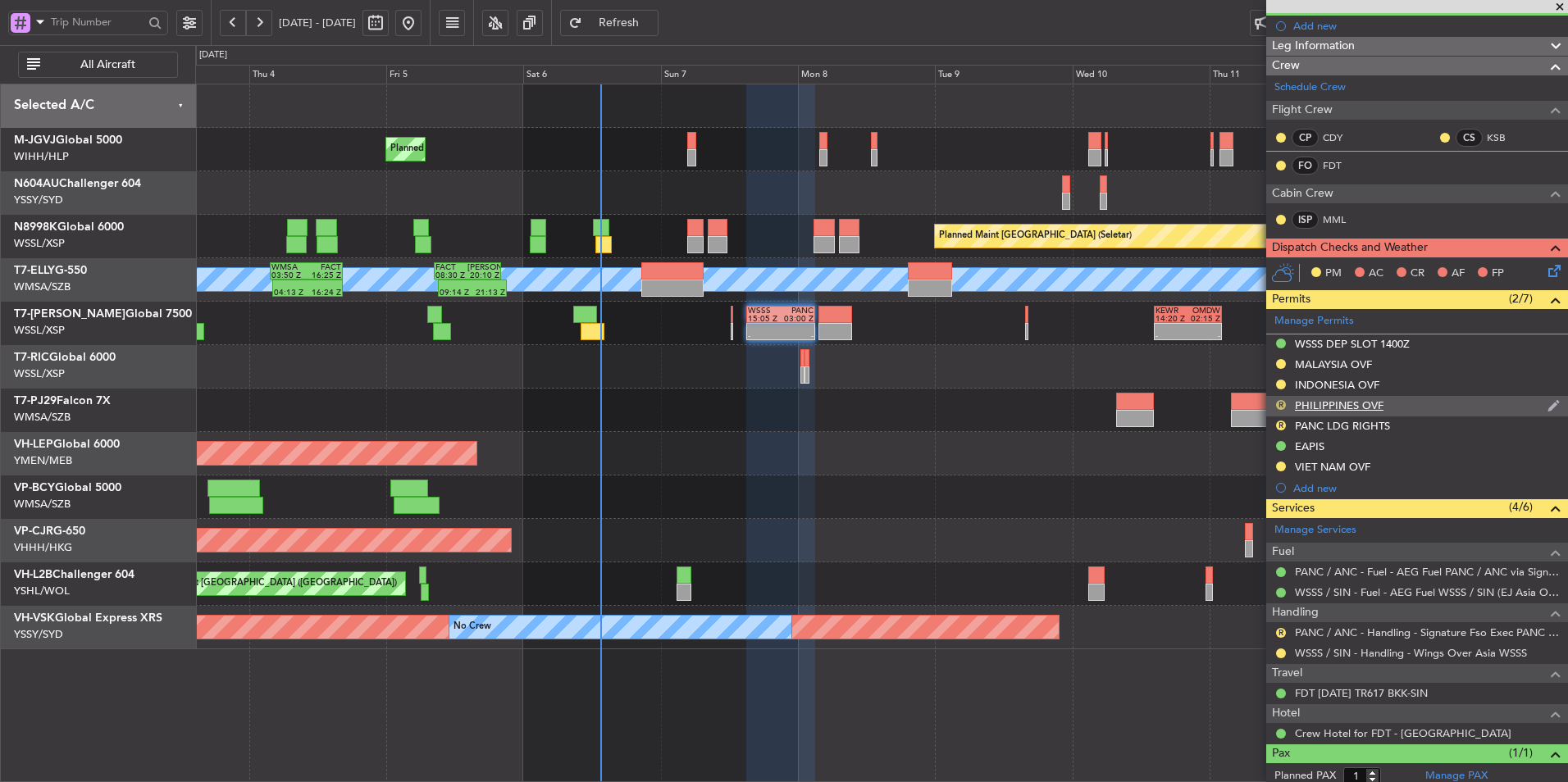
click at [1279, 401] on button "R" at bounding box center [1280, 404] width 9 height 9
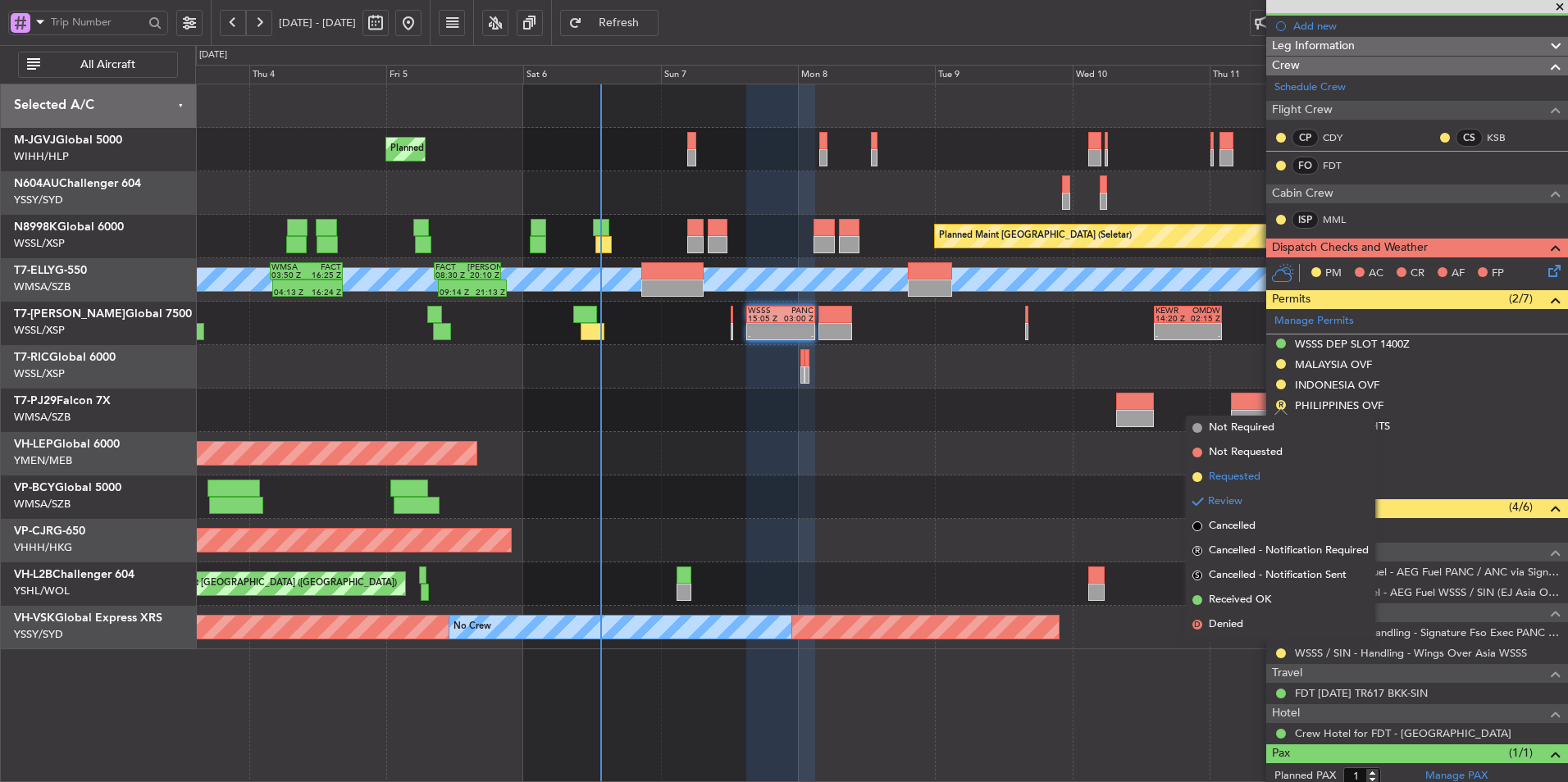
click at [1256, 467] on li "Requested" at bounding box center [1280, 477] width 190 height 25
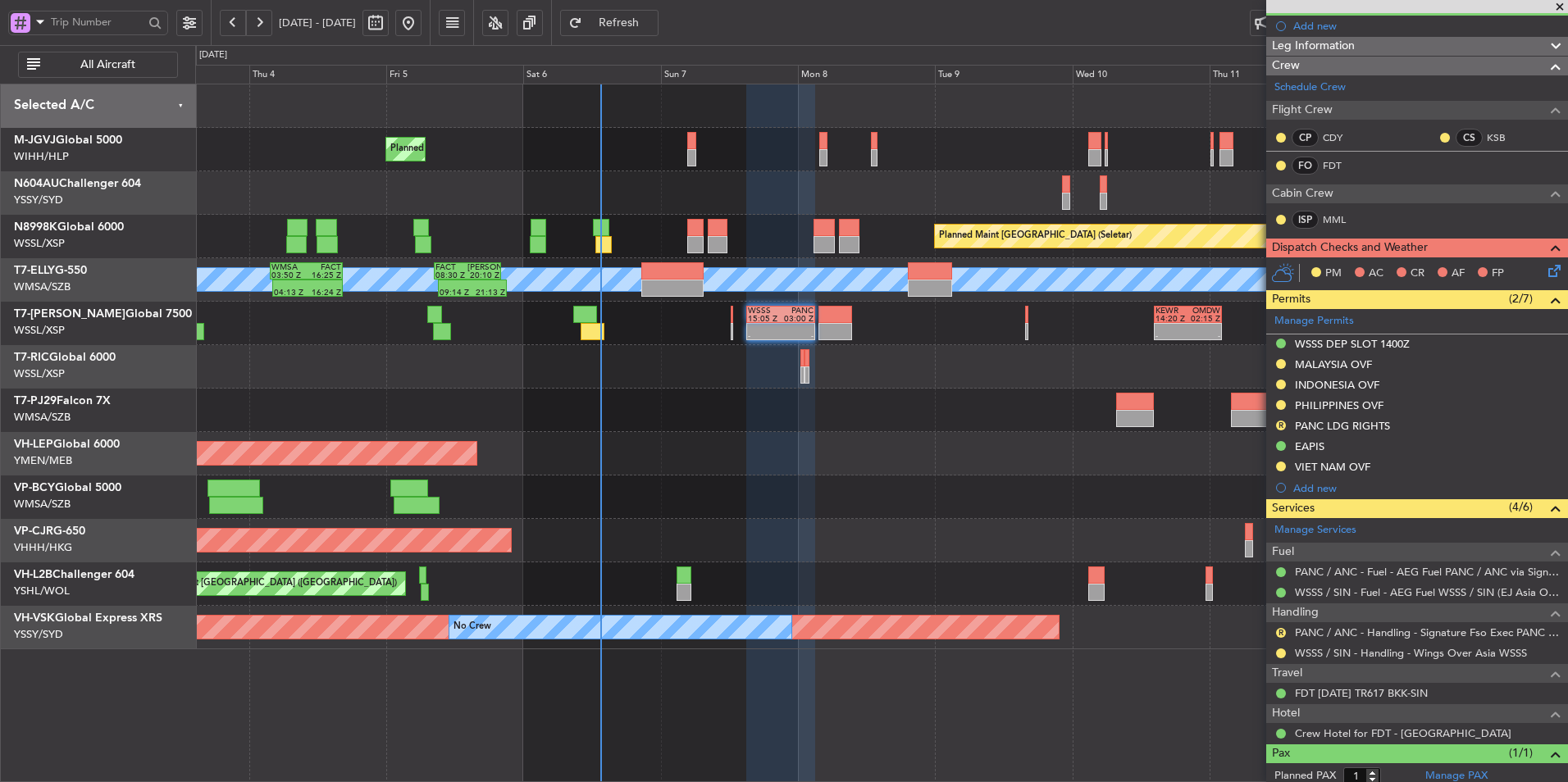
click at [647, 420] on div at bounding box center [881, 410] width 1372 height 44
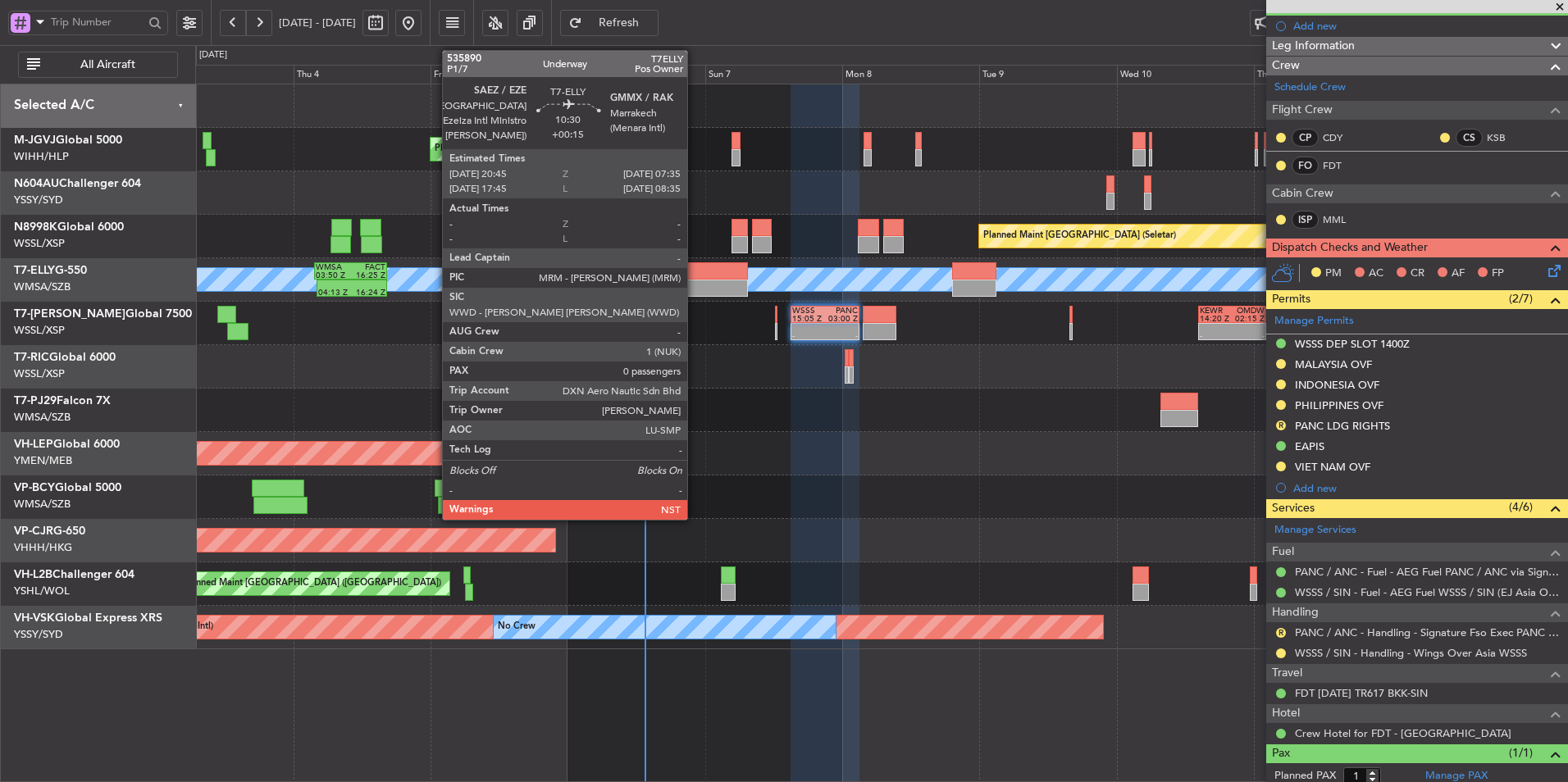
click at [695, 287] on div at bounding box center [717, 288] width 63 height 17
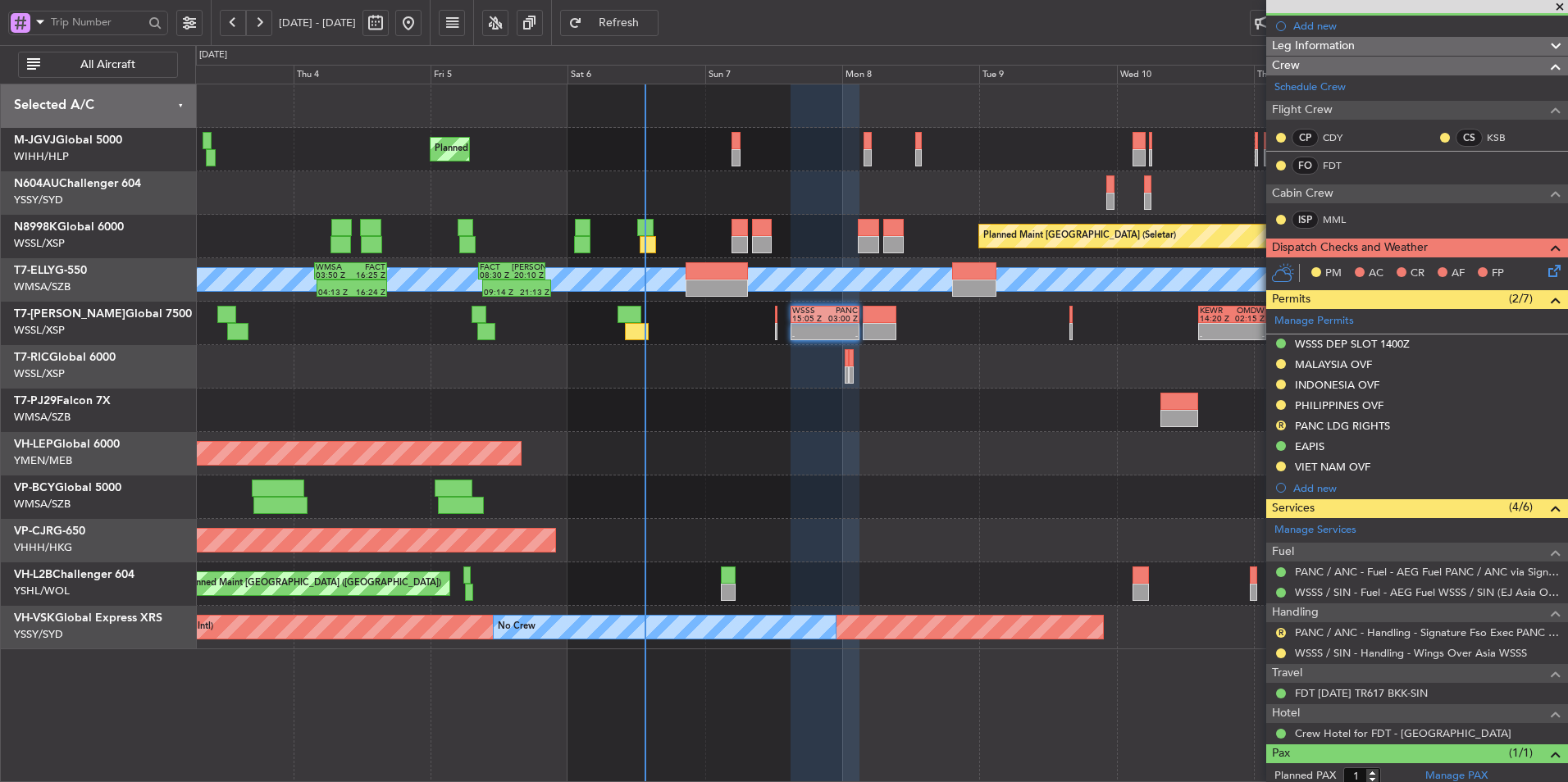
click at [829, 414] on div at bounding box center [881, 410] width 1372 height 44
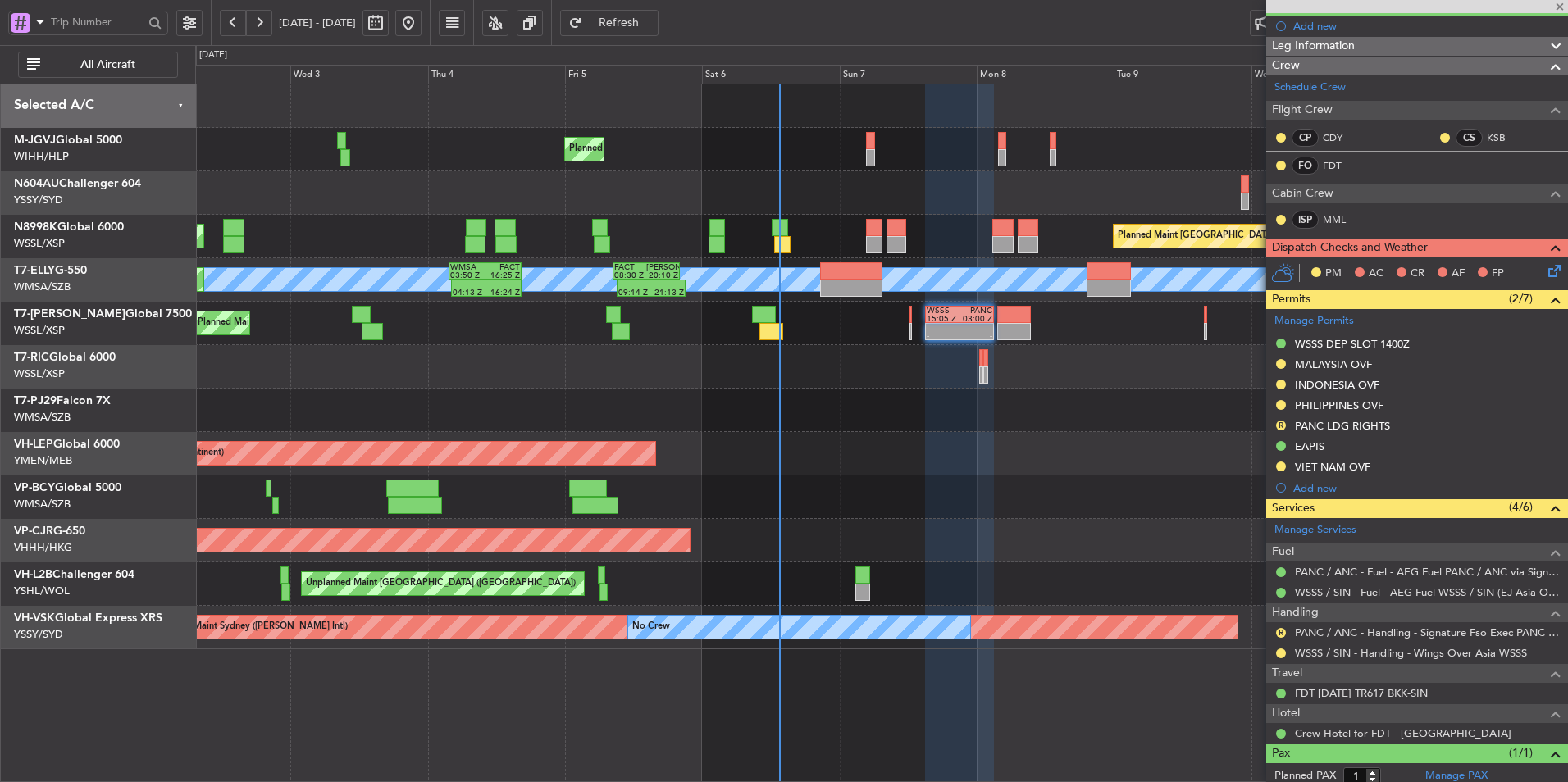
type input "+00:15"
type input "0"
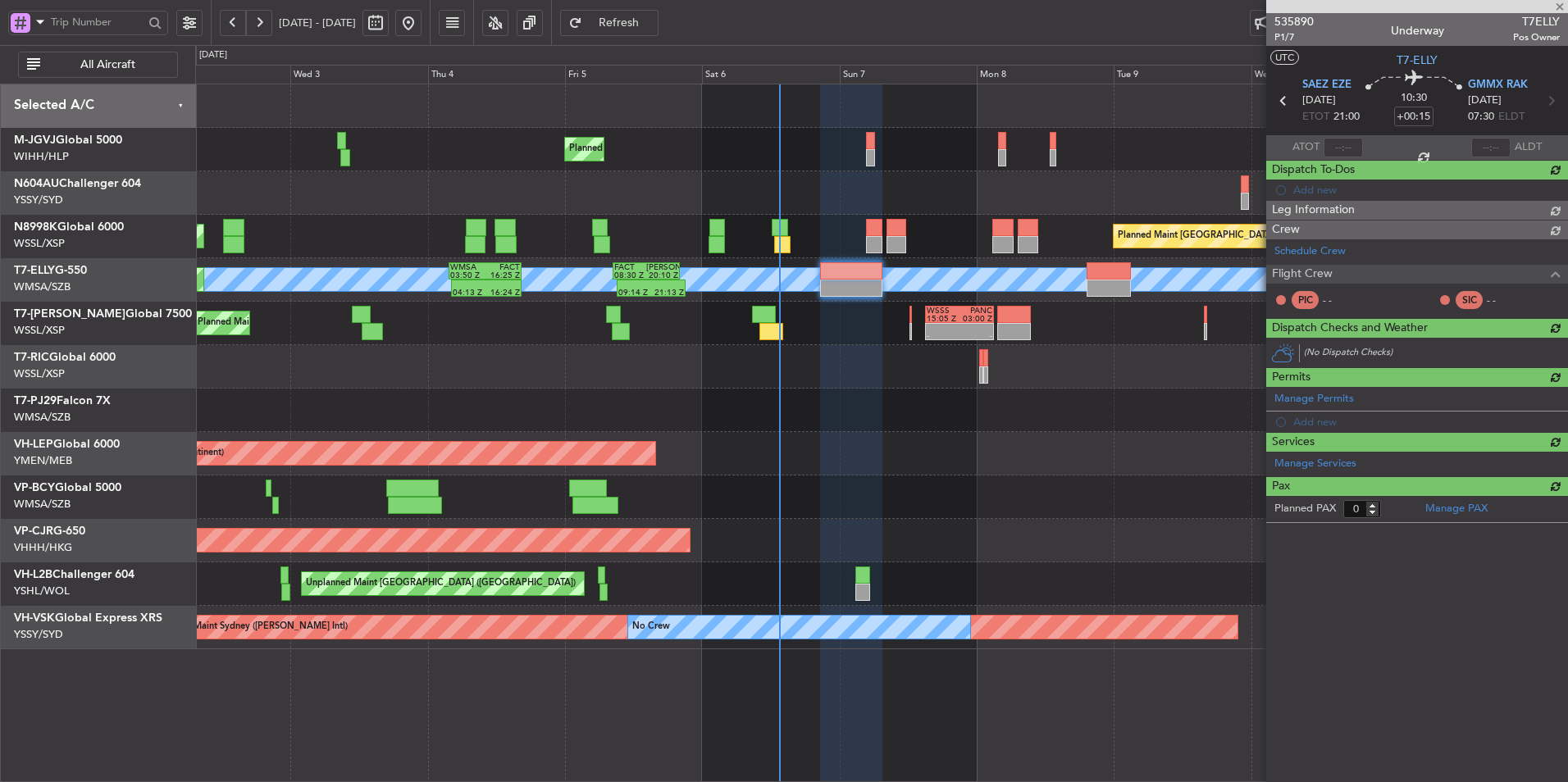
scroll to position [0, 0]
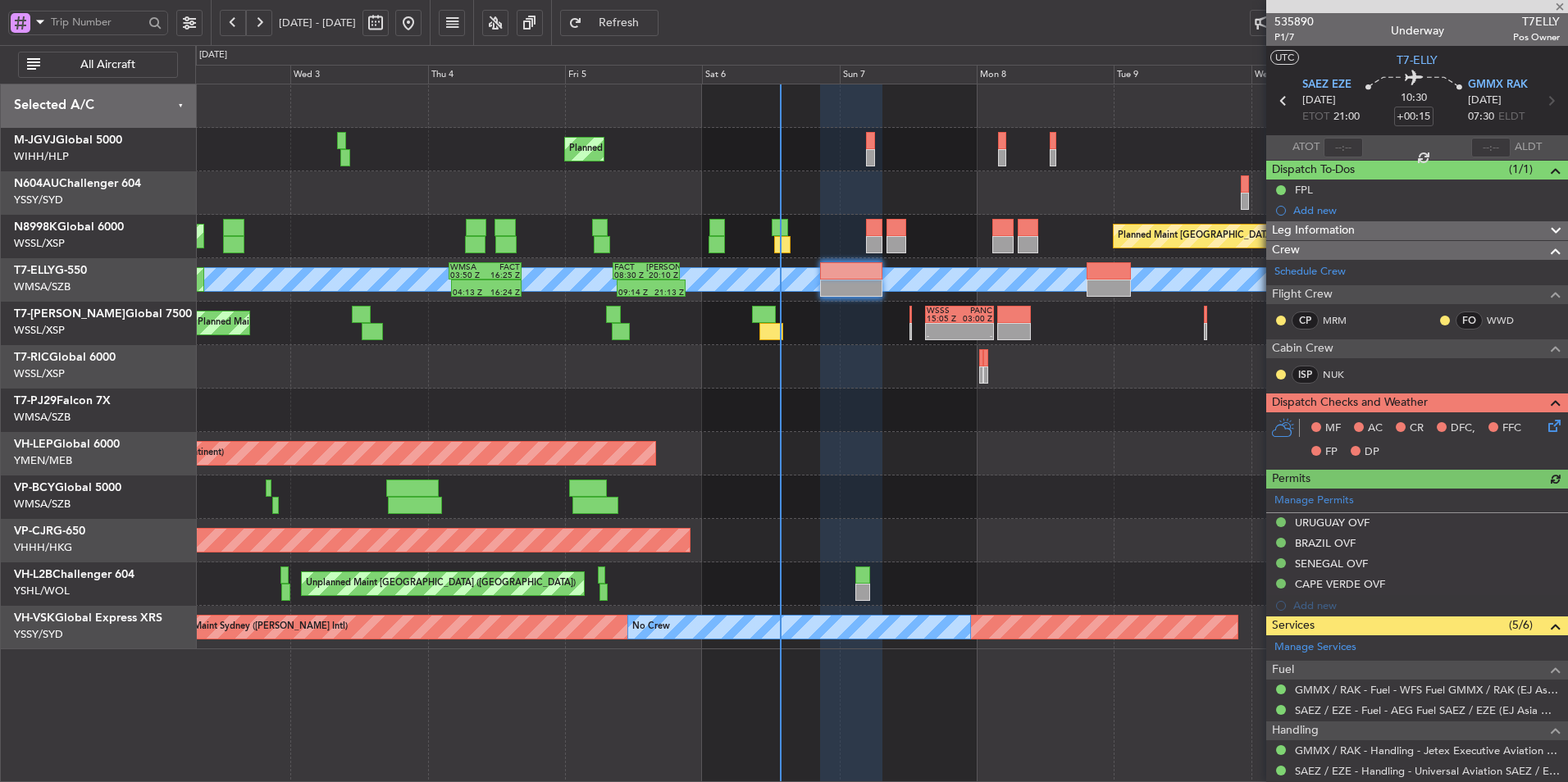
click at [796, 402] on div at bounding box center [881, 410] width 1372 height 44
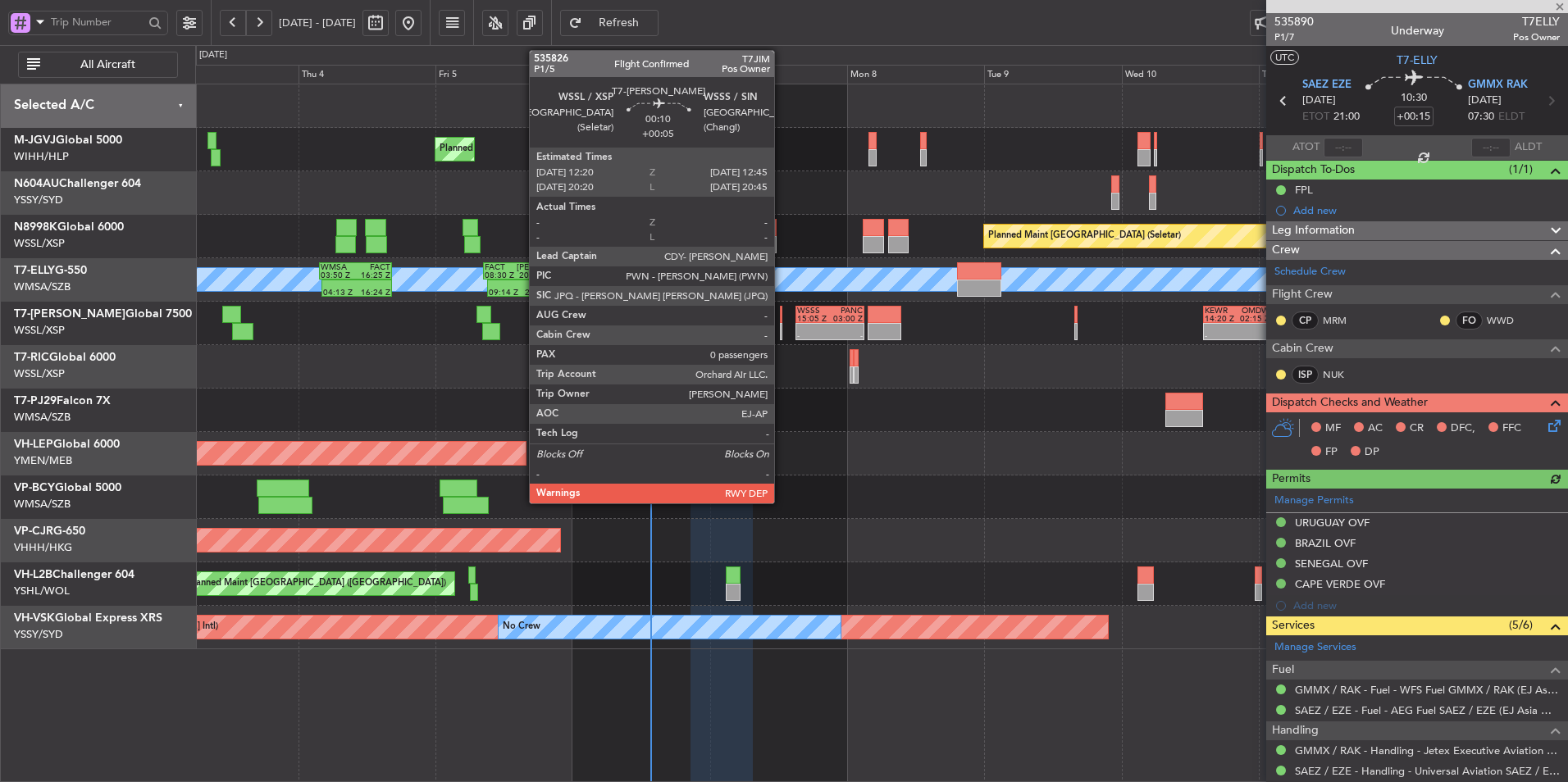
click at [781, 315] on div at bounding box center [781, 314] width 3 height 17
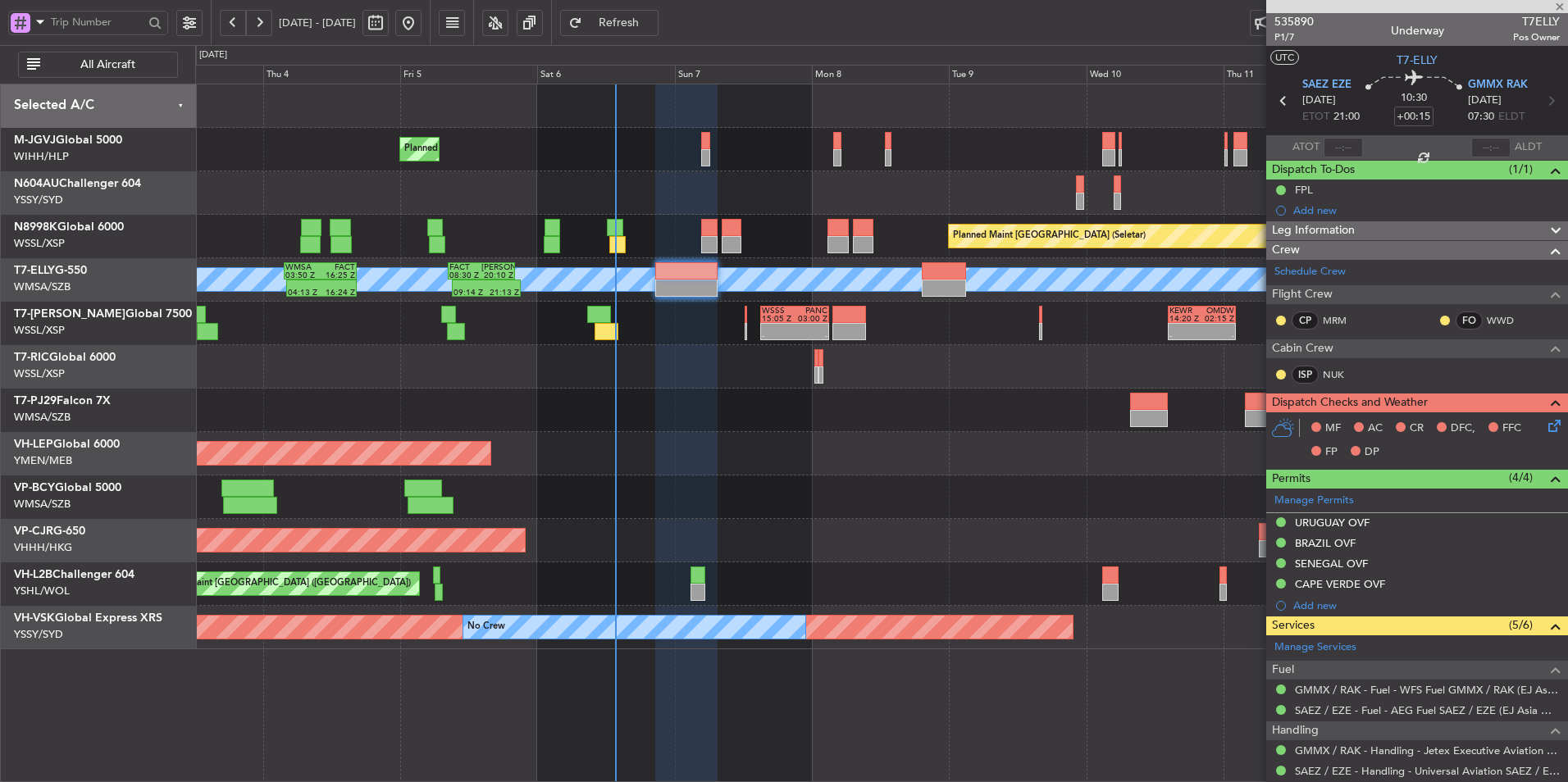
click at [828, 519] on div "Planned Maint Singapore (Seletar) Planned Maint Singapore (Seletar) Planned Mai…" at bounding box center [881, 367] width 1372 height 565
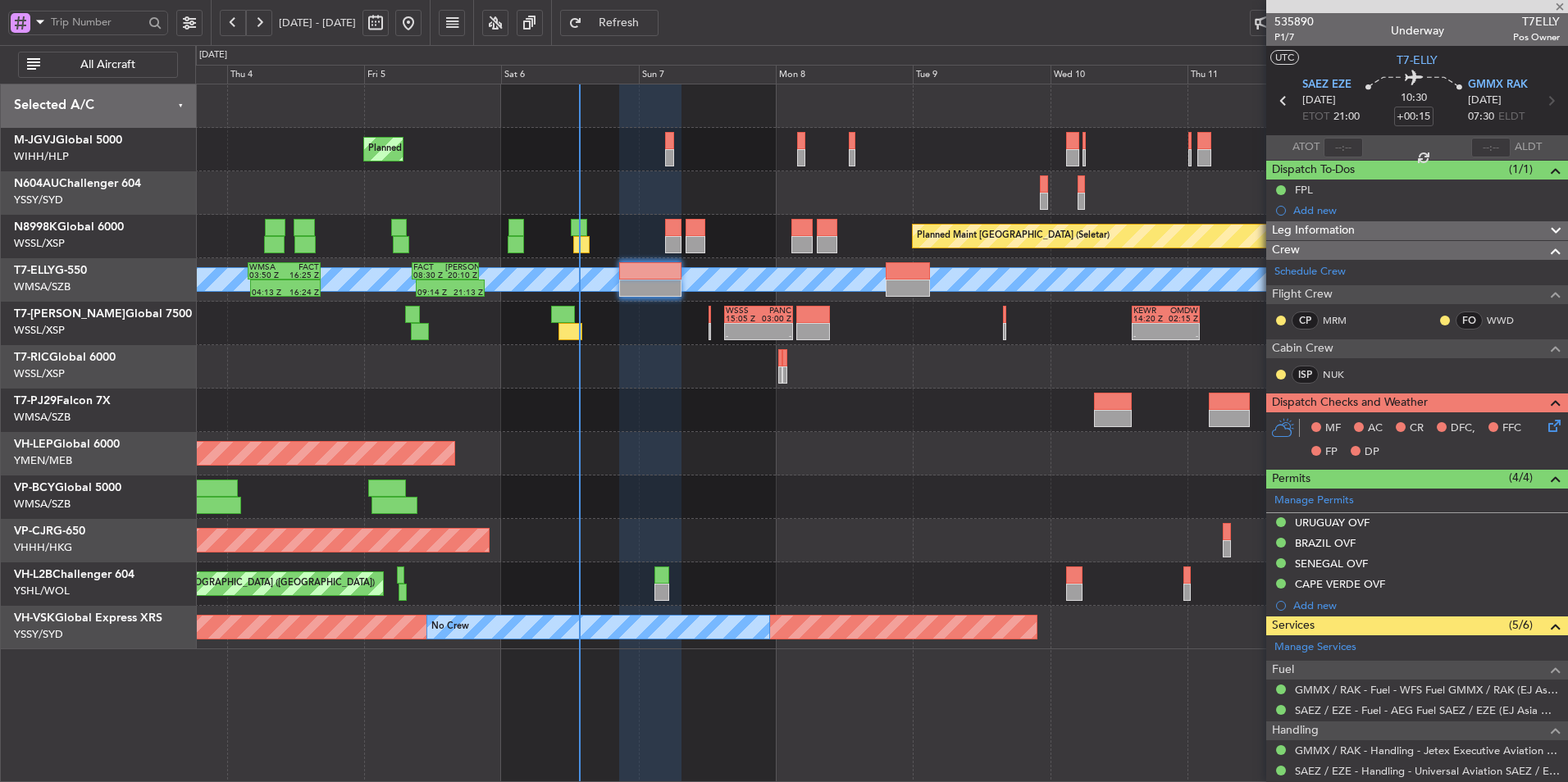
type input "+00:05"
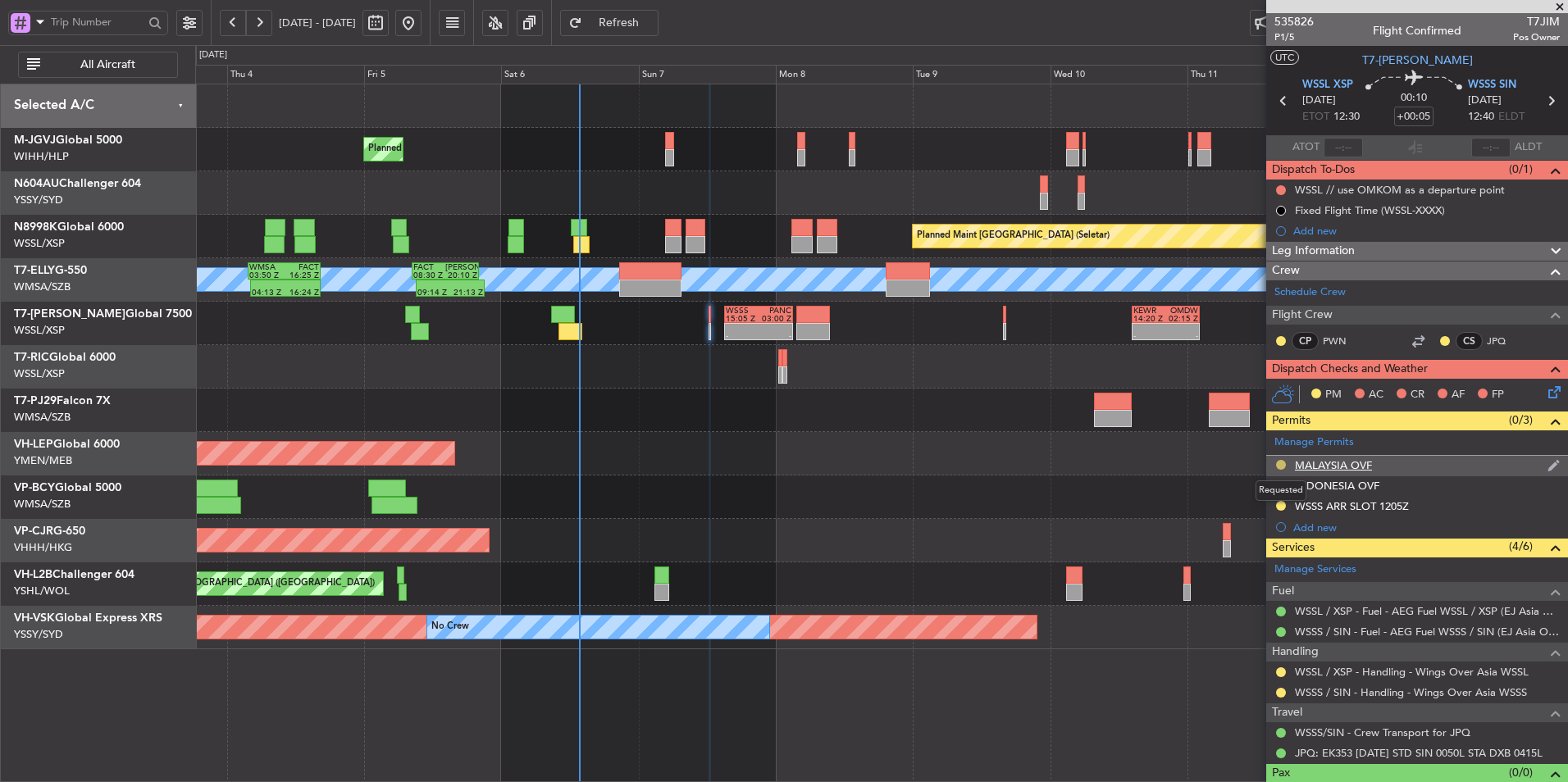
click at [1279, 461] on button at bounding box center [1280, 464] width 9 height 9
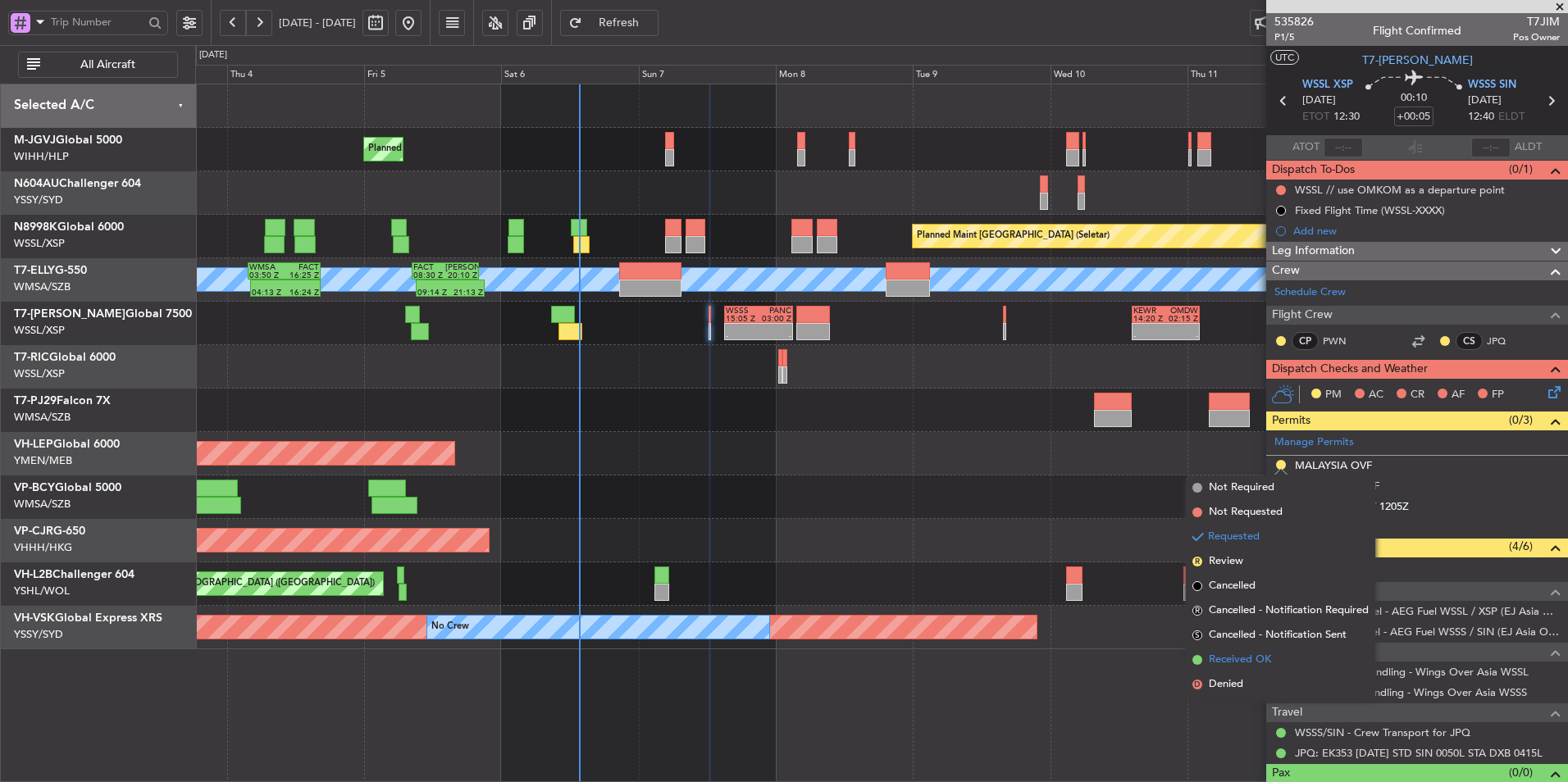
click at [1247, 652] on span "Received OK" at bounding box center [1240, 659] width 63 height 16
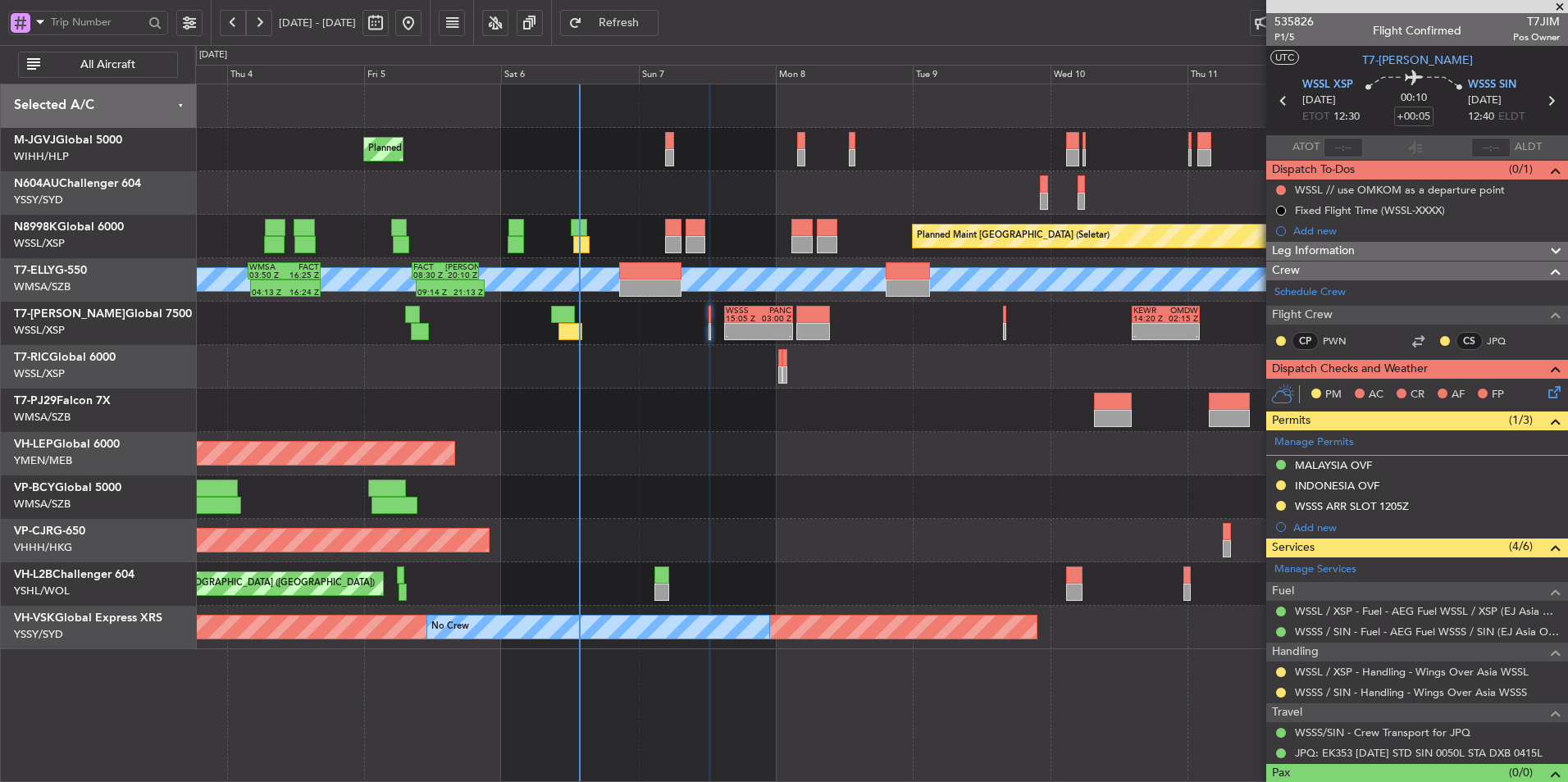
click at [1352, 467] on div "MALAYSIA OVF" at bounding box center [1334, 465] width 77 height 14
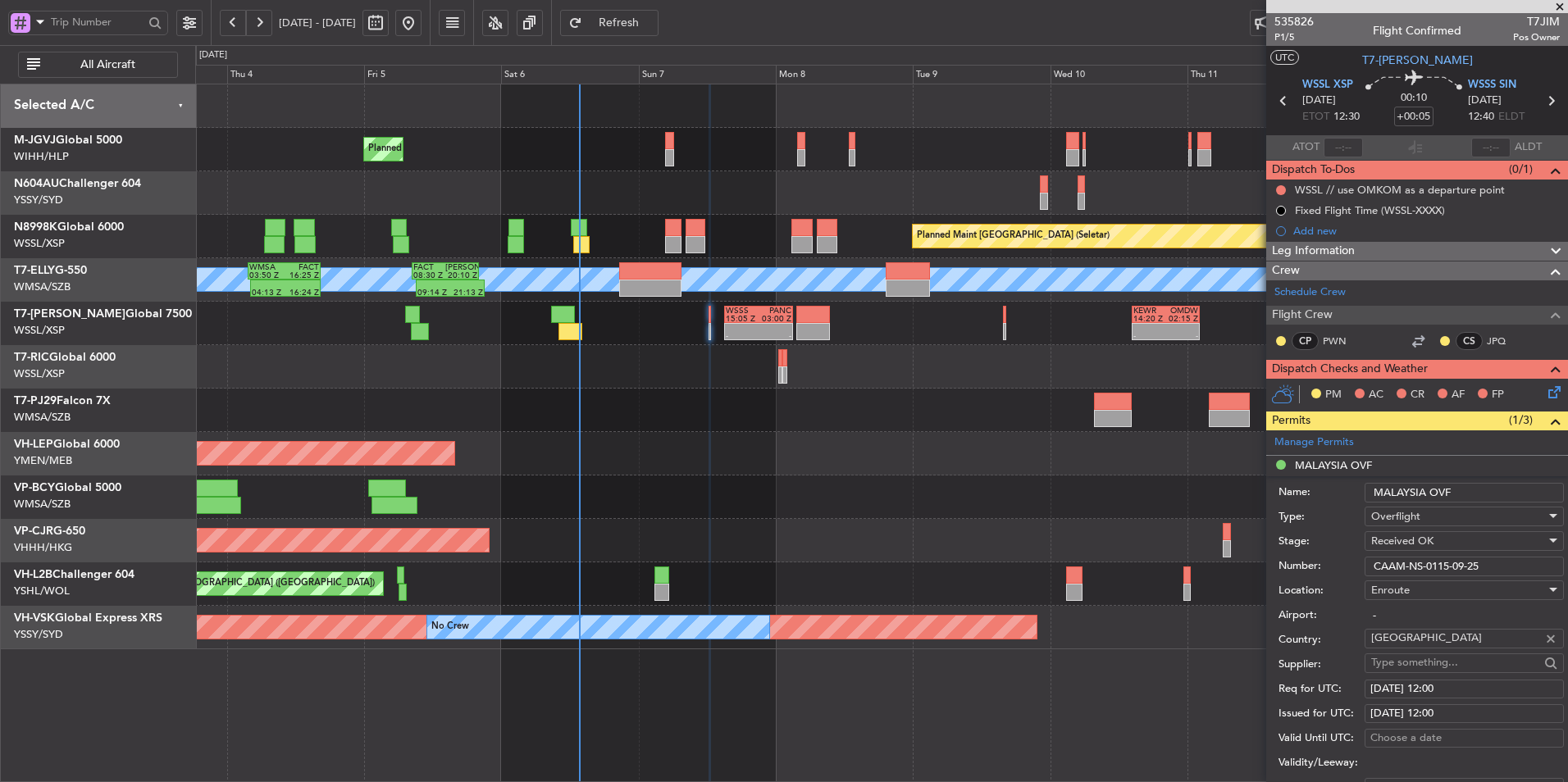
click at [1443, 686] on div "07/09/2025 12:00" at bounding box center [1464, 689] width 188 height 16
select select "9"
select select "2025"
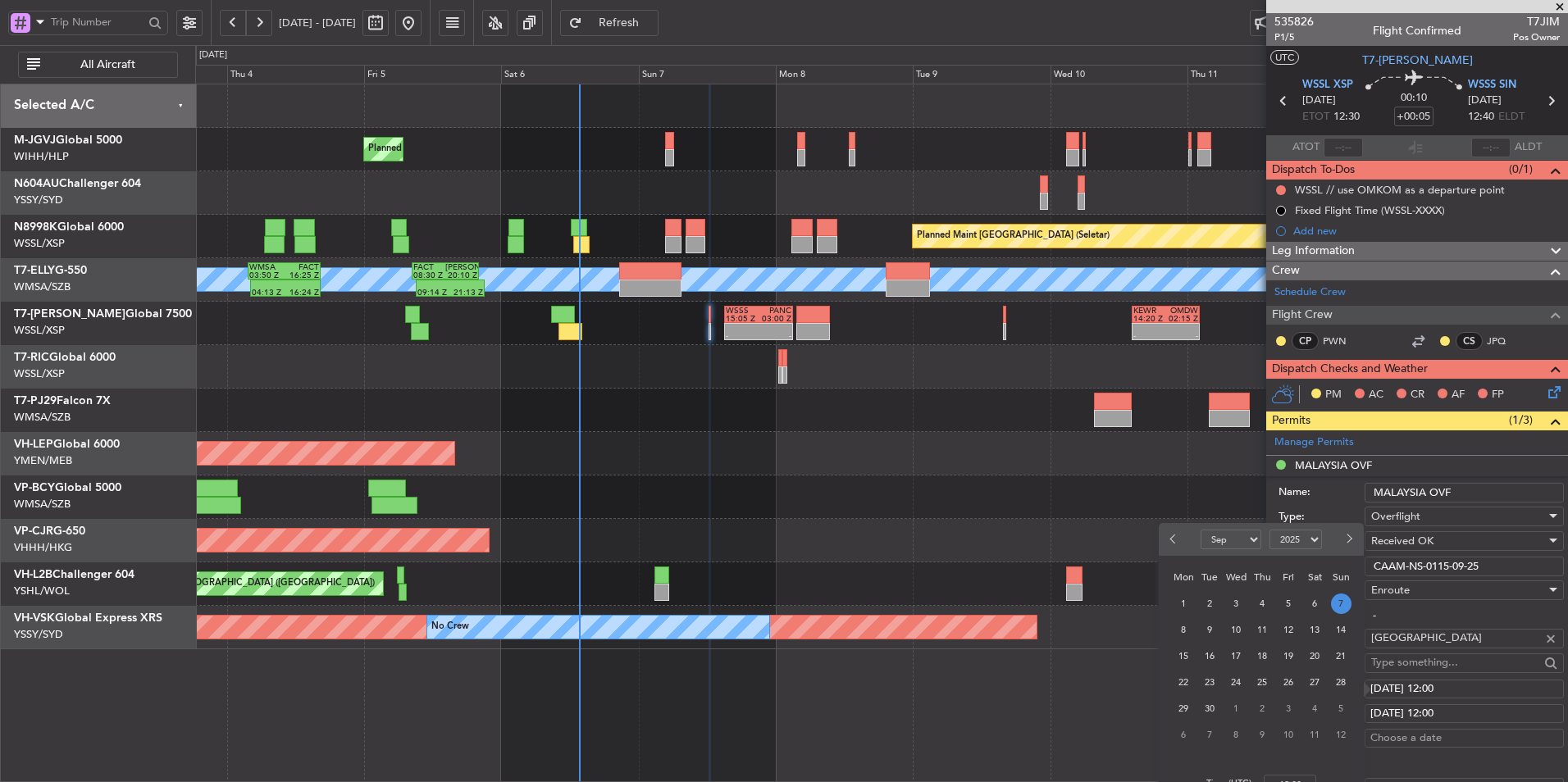
scroll to position [164, 0]
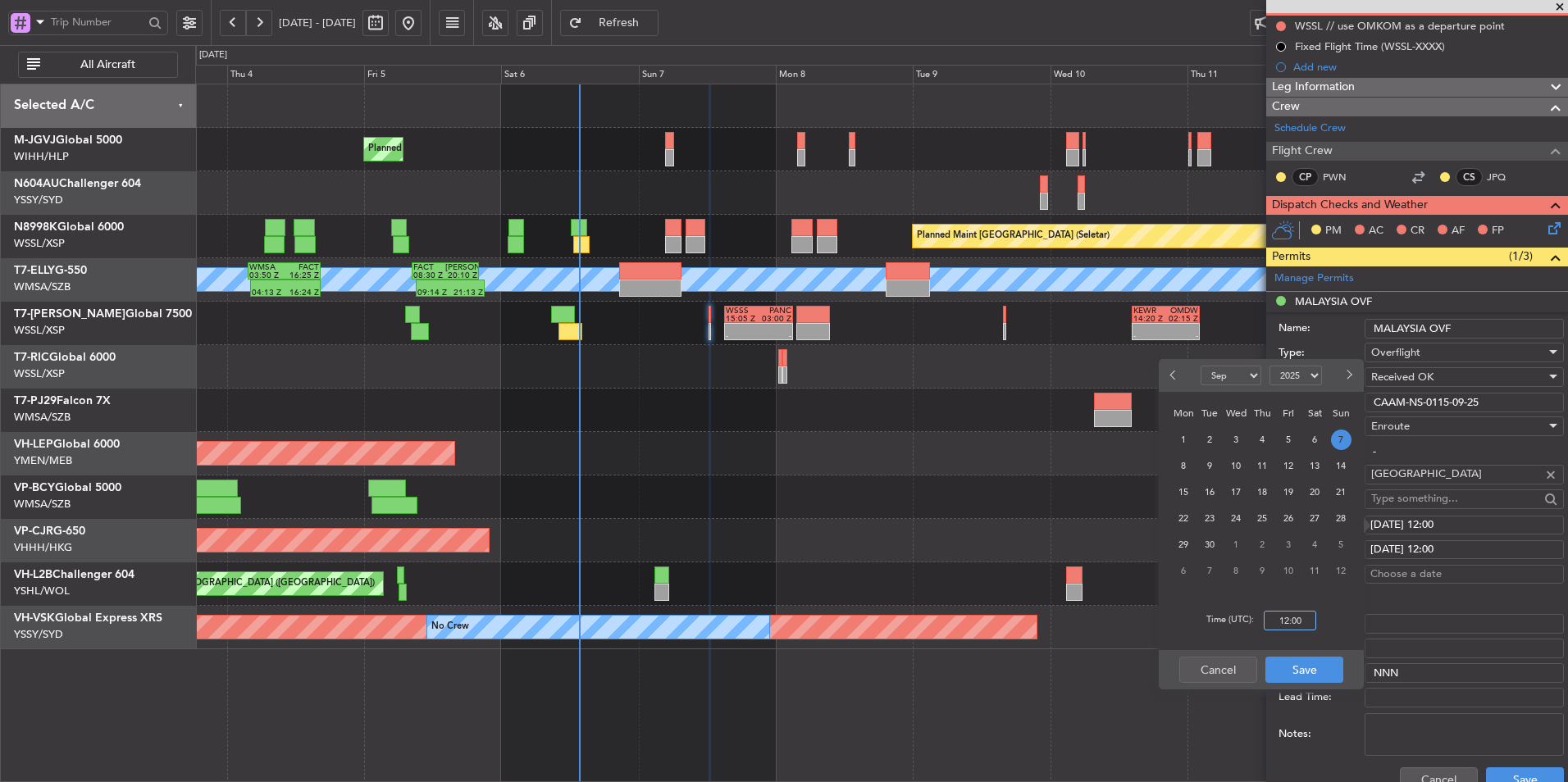
click at [1310, 627] on input "12:00" at bounding box center [1290, 621] width 52 height 20
type input "12:30"
click at [1312, 660] on button "Save" at bounding box center [1304, 670] width 78 height 27
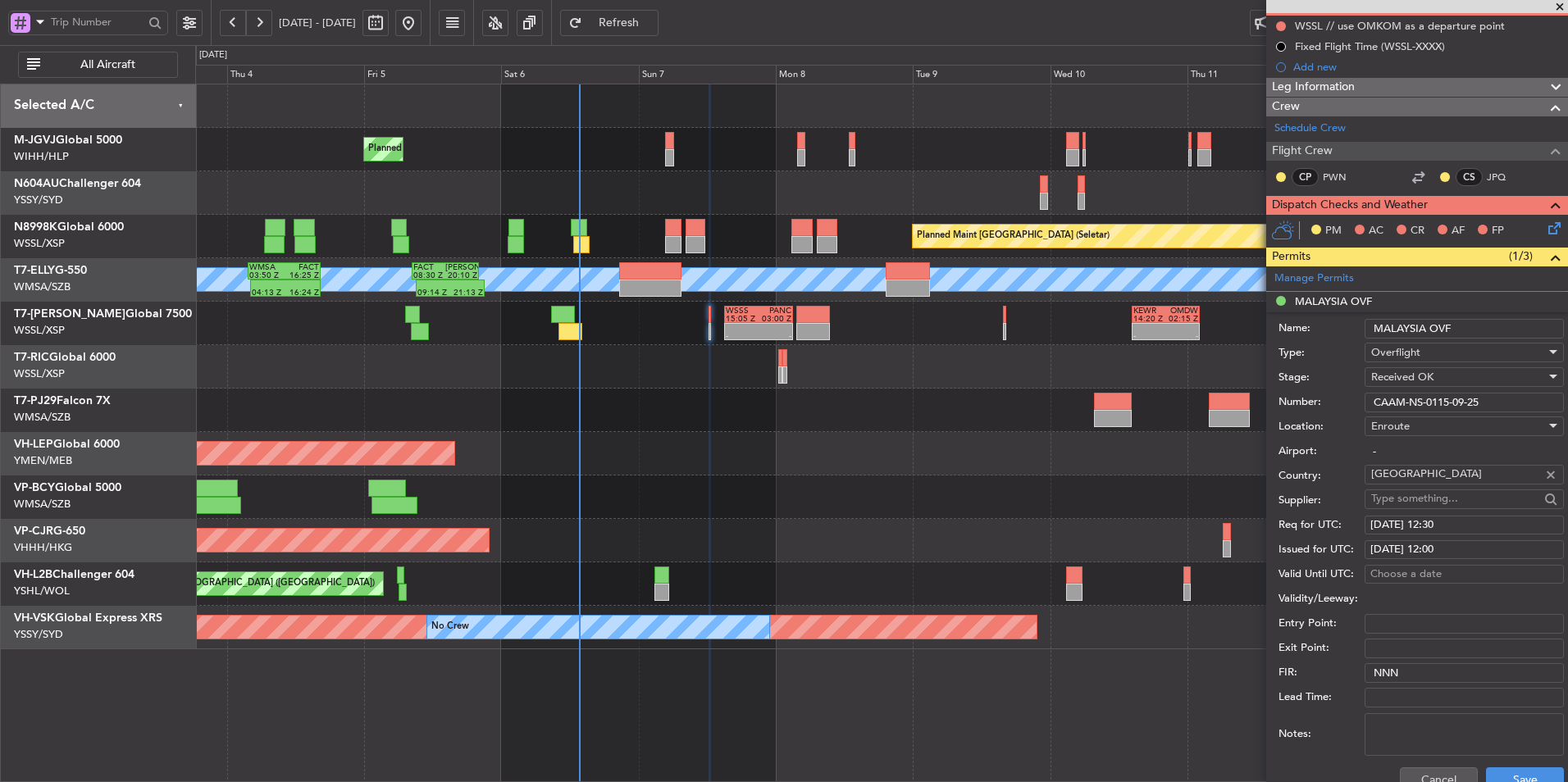
click at [1490, 555] on div "07/09/2025 12:00" at bounding box center [1464, 549] width 188 height 16
select select "9"
select select "2025"
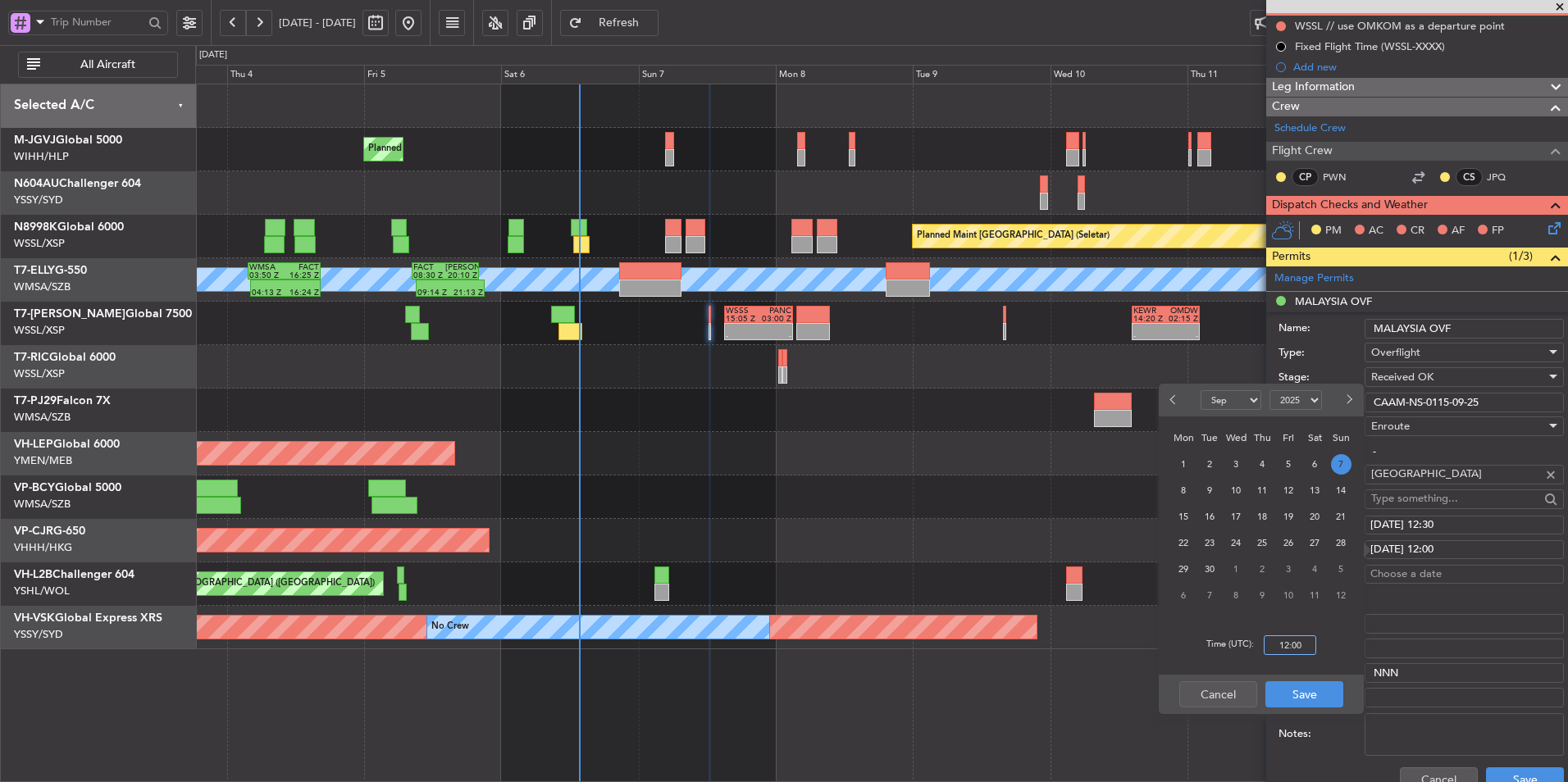
click at [1302, 646] on input "12:00" at bounding box center [1290, 645] width 52 height 20
type input "12:30"
click at [1300, 683] on button "Save" at bounding box center [1304, 694] width 78 height 27
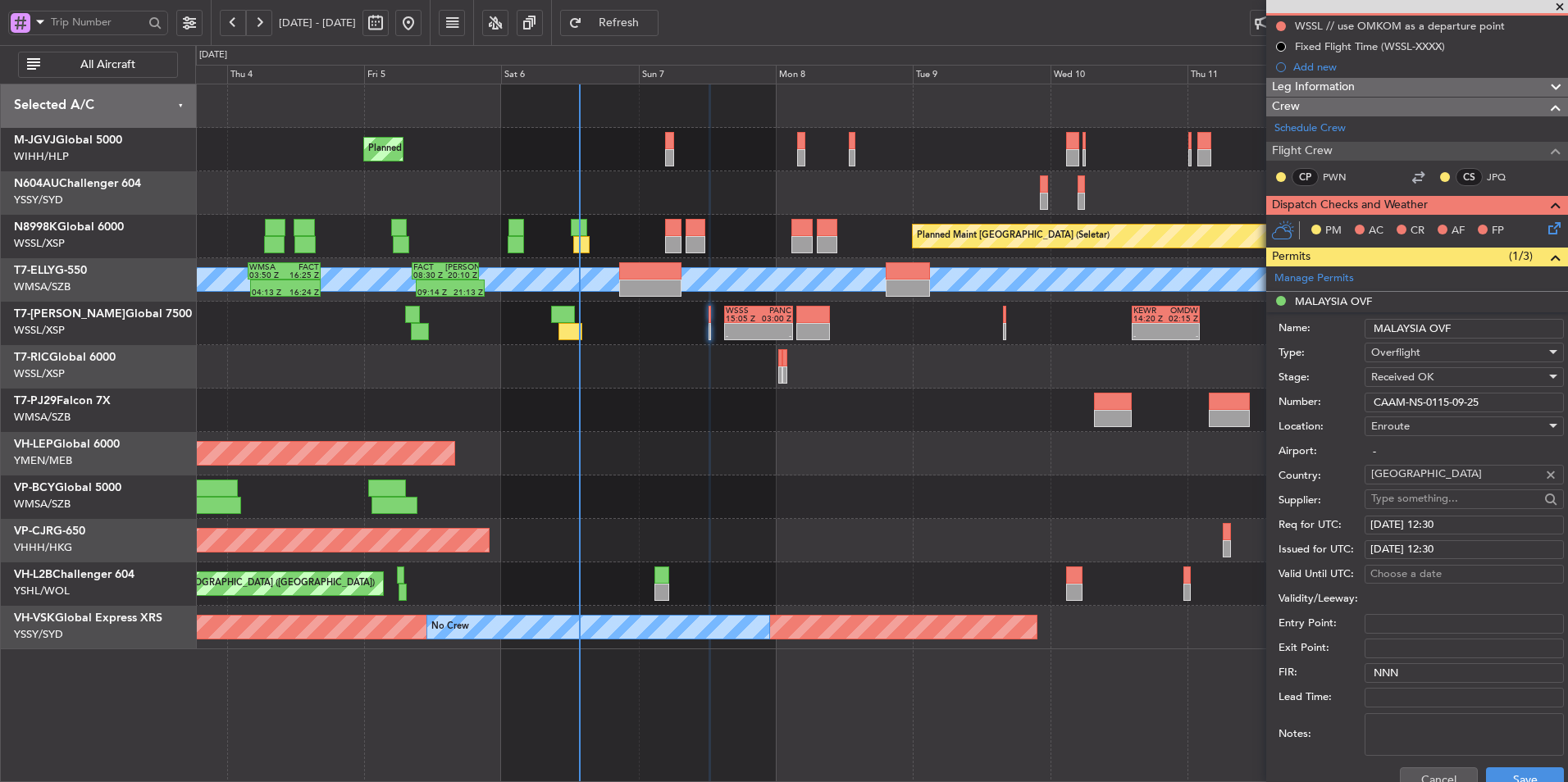
scroll to position [246, 0]
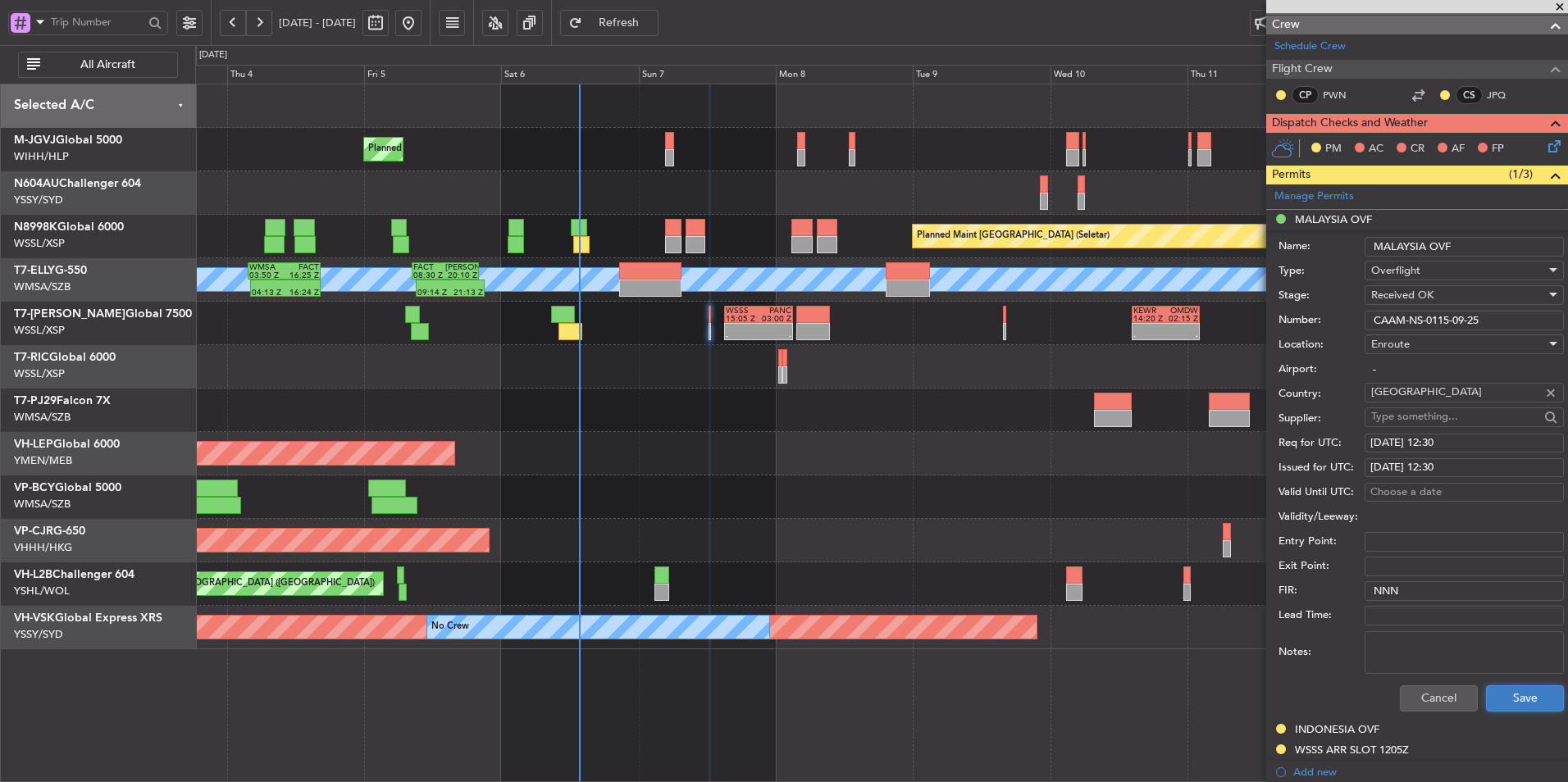
click at [1533, 704] on button "Save" at bounding box center [1525, 699] width 78 height 27
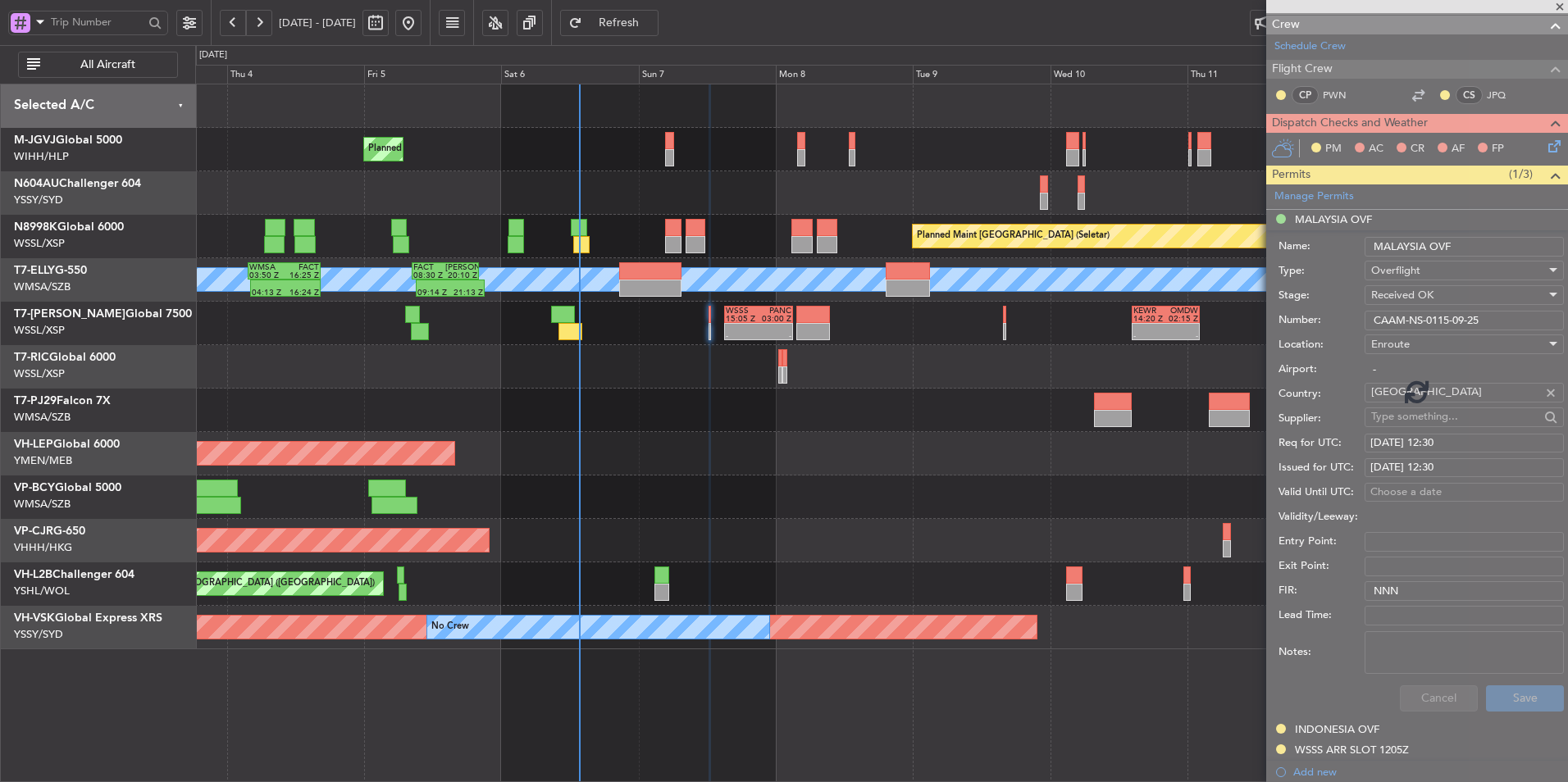
scroll to position [27, 0]
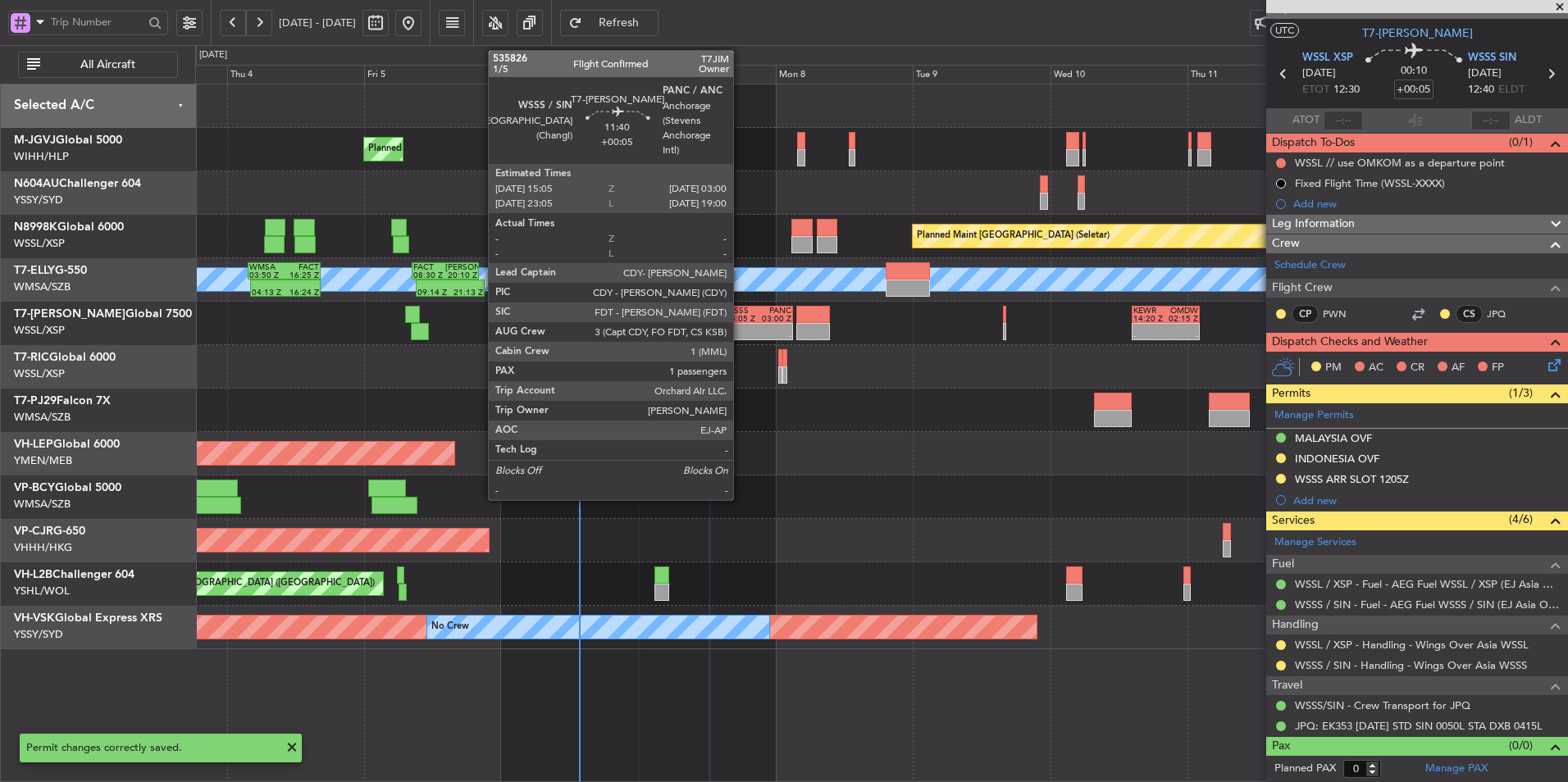
click at [742, 330] on div at bounding box center [742, 328] width 33 height 9
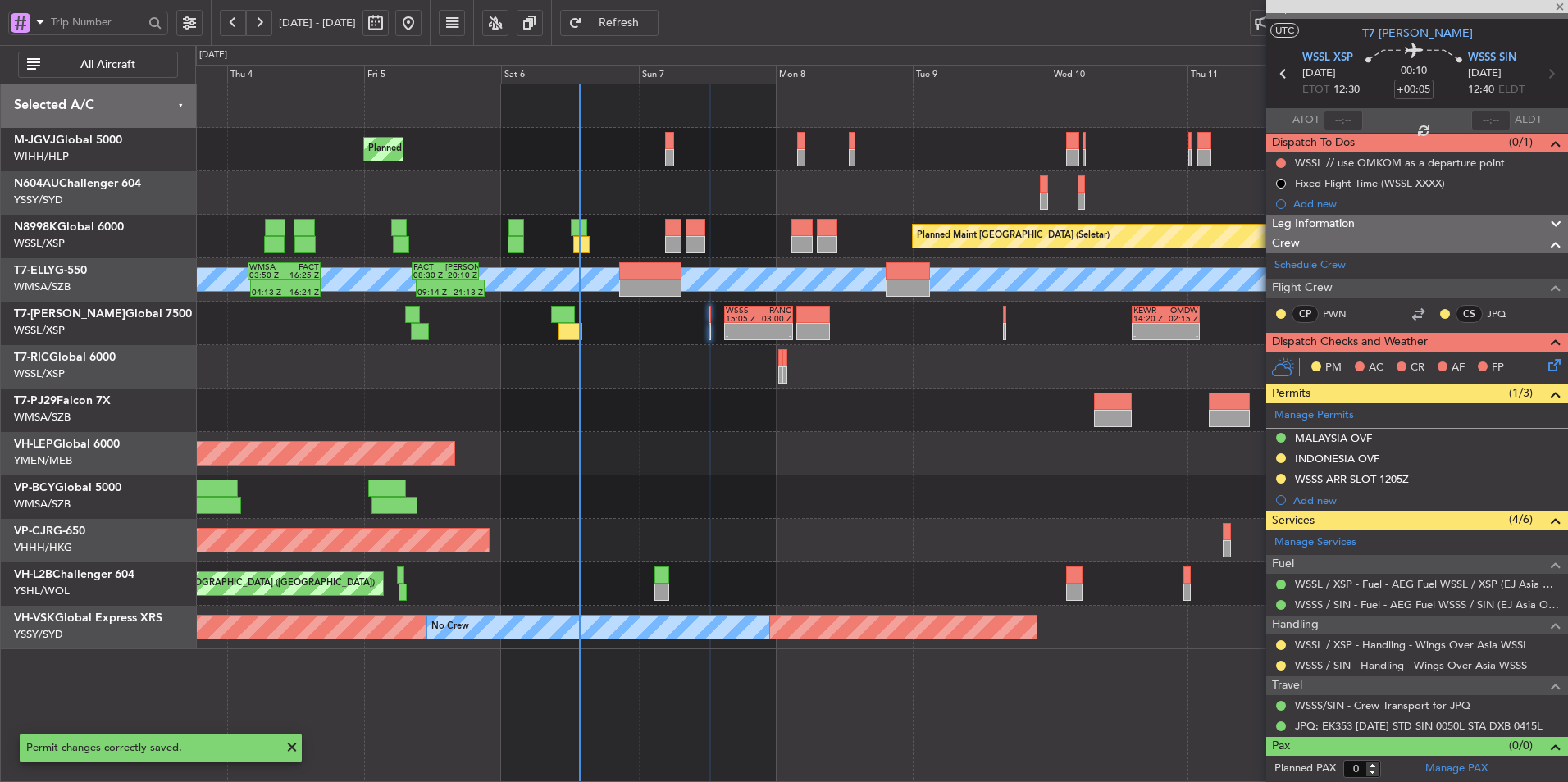
type input "1"
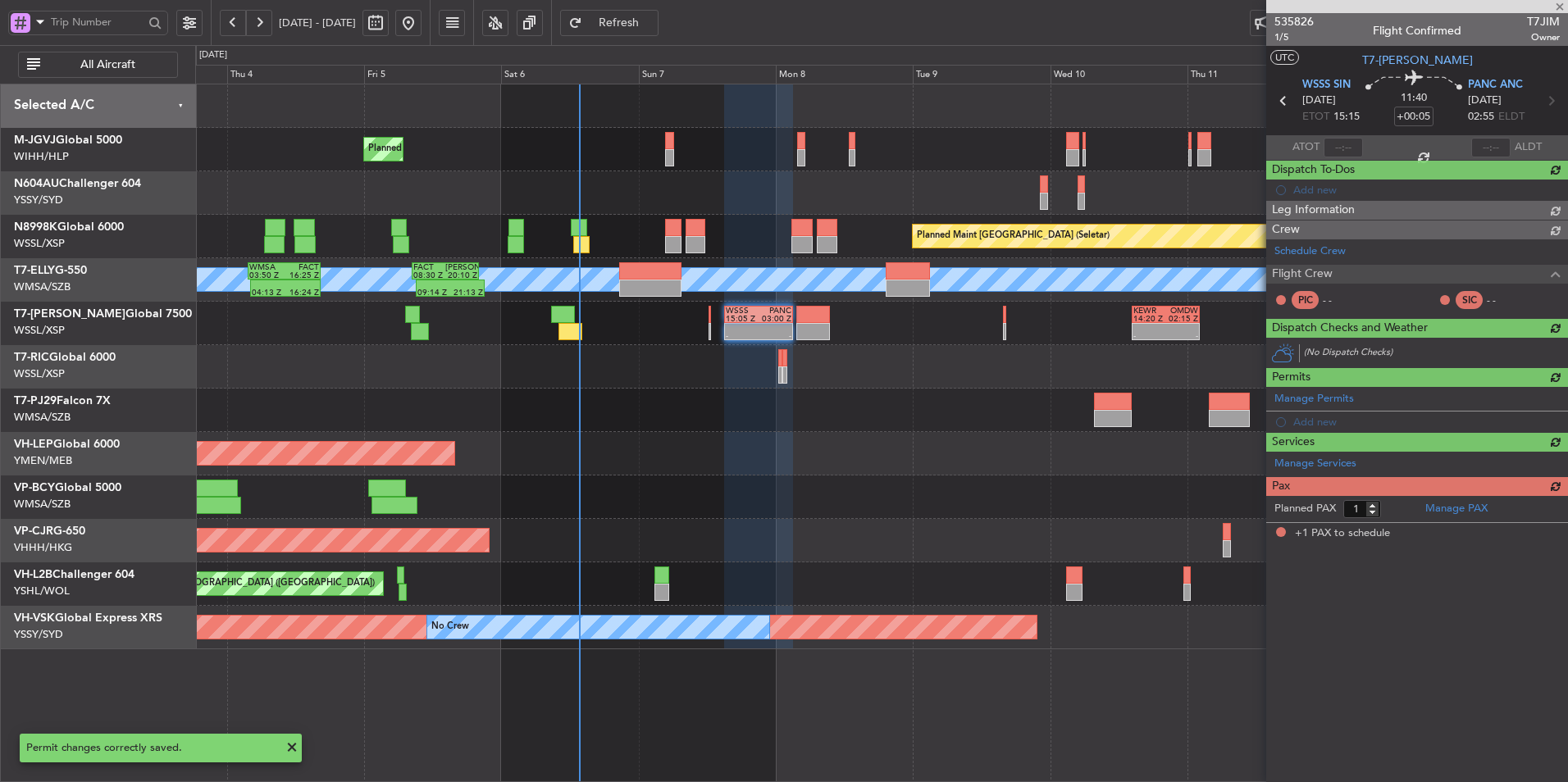
scroll to position [0, 0]
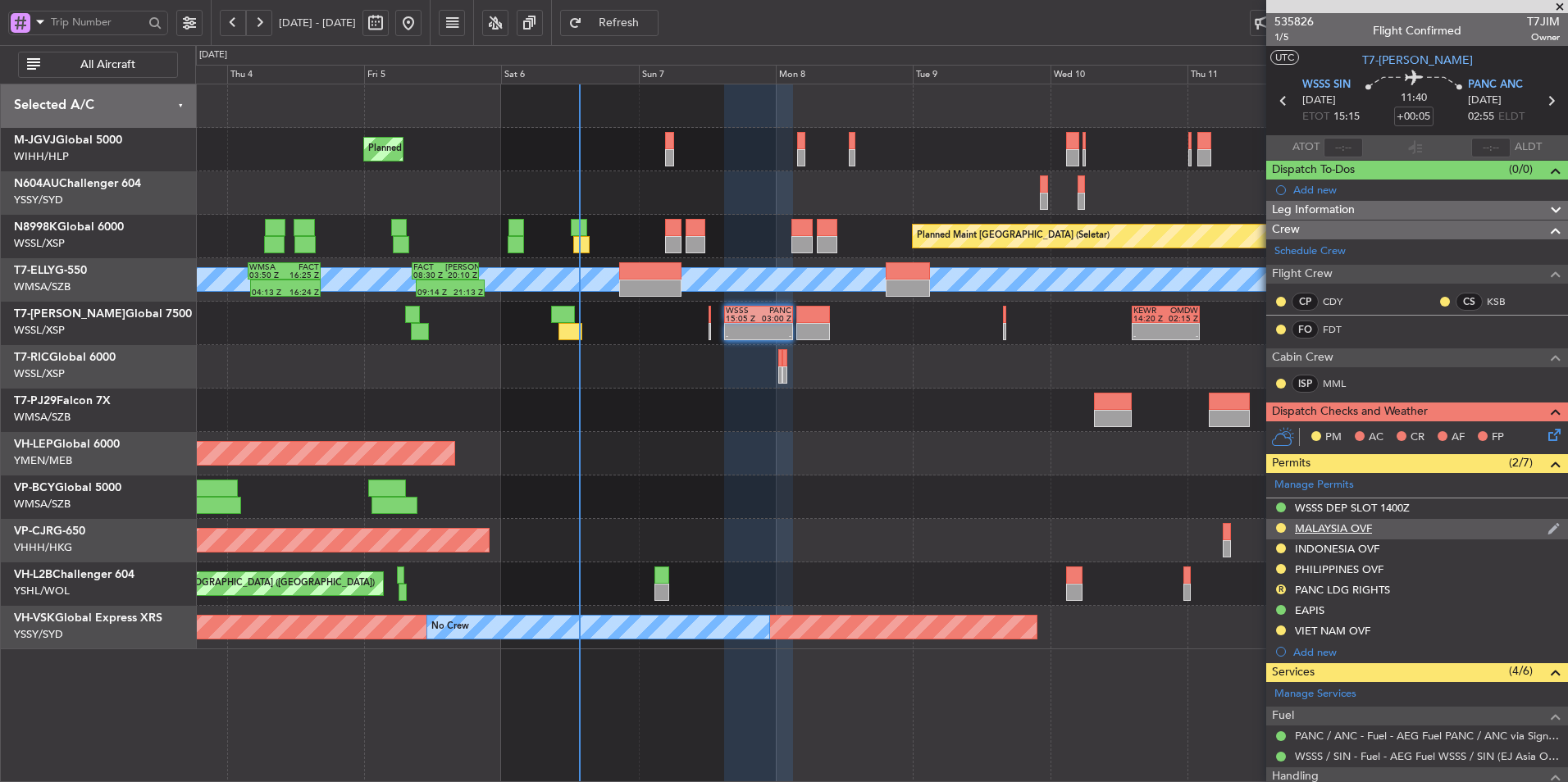
click at [1352, 530] on div "MALAYSIA OVF" at bounding box center [1334, 529] width 77 height 14
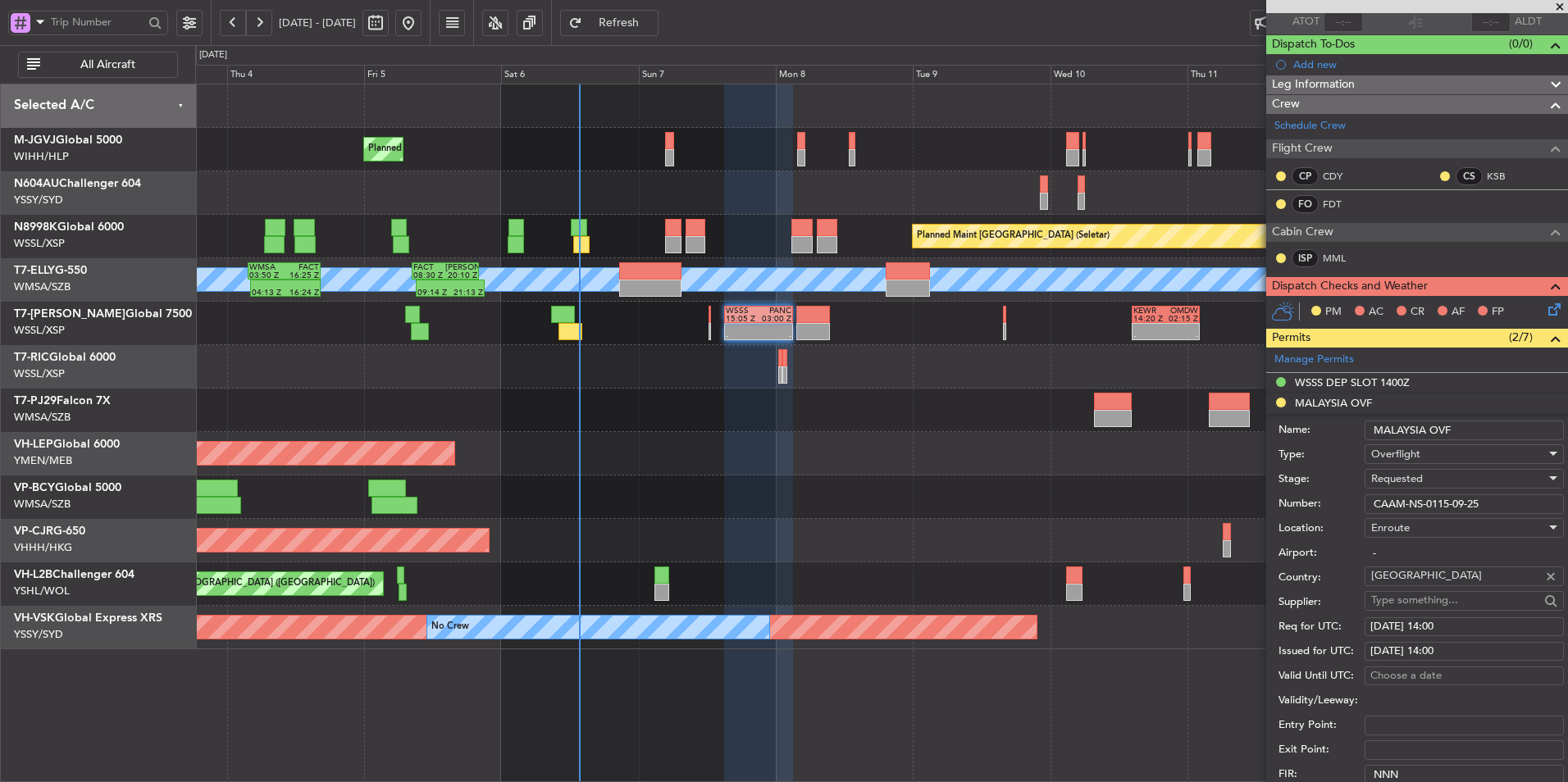
scroll to position [164, 0]
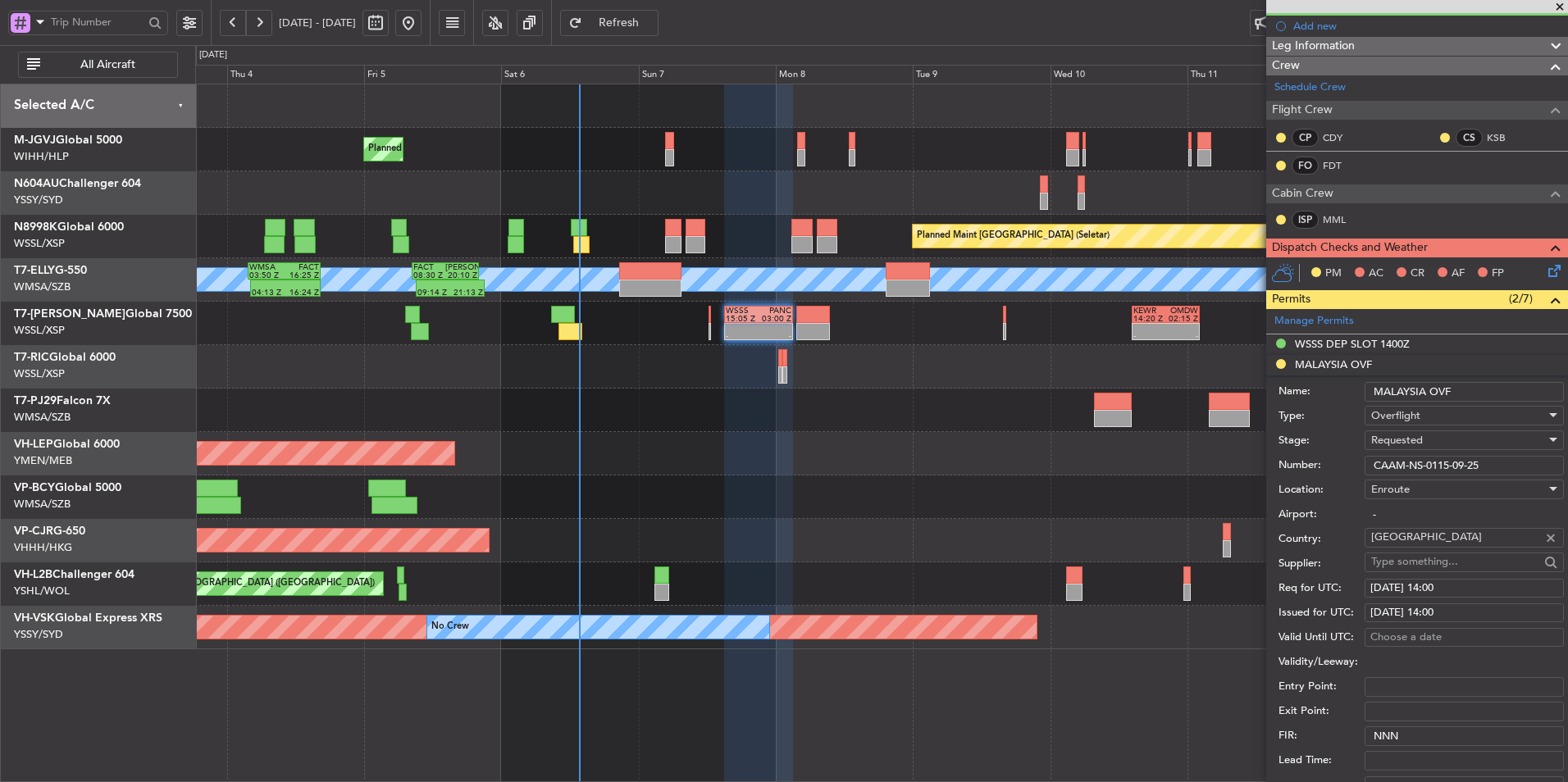
click at [1466, 593] on div "[DATE] 14:00" at bounding box center [1464, 588] width 188 height 16
select select "9"
select select "2025"
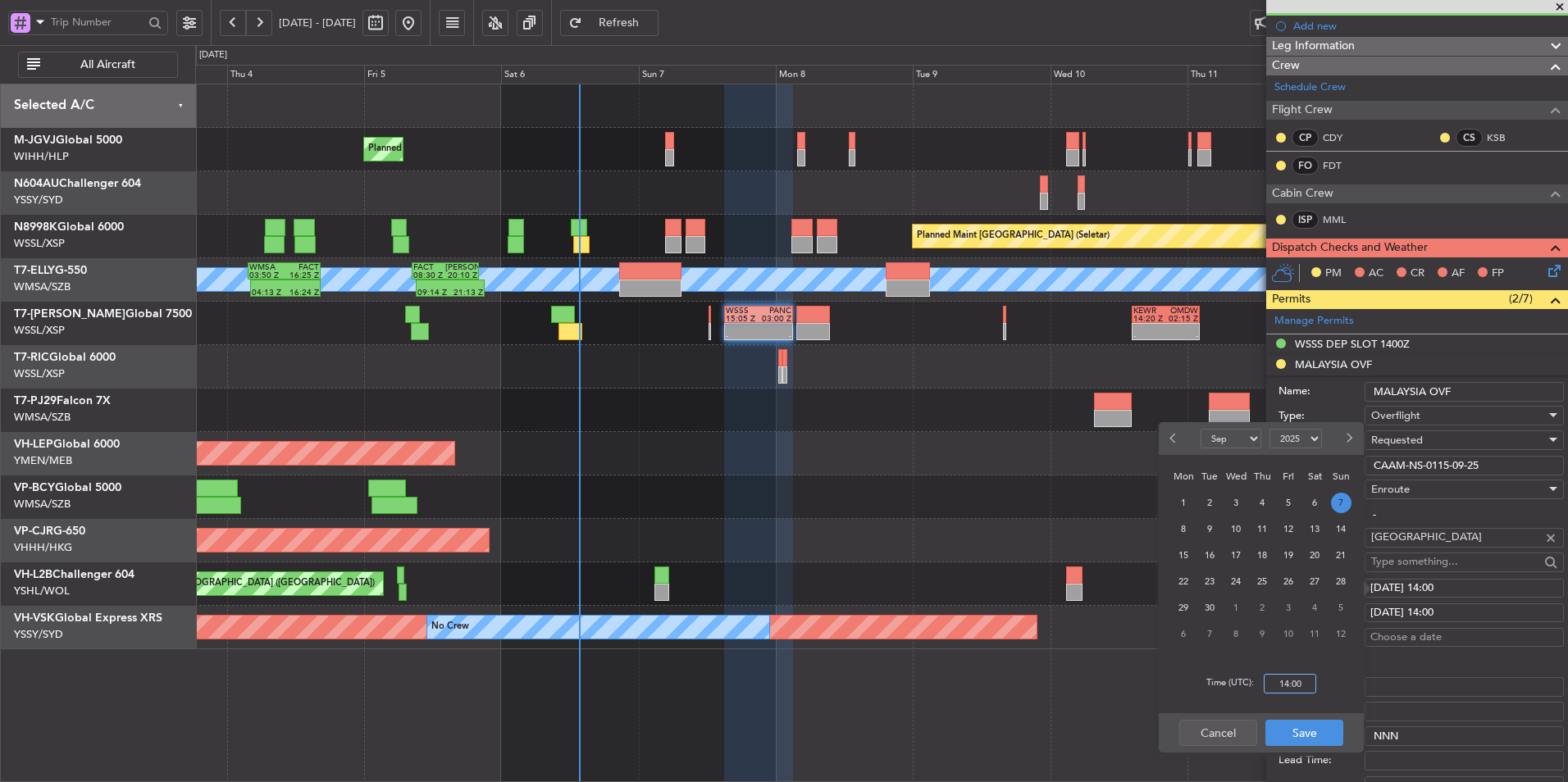
click at [1305, 676] on input "14:00" at bounding box center [1290, 683] width 52 height 20
type input "15:15"
click at [1313, 734] on button "Save" at bounding box center [1304, 733] width 78 height 27
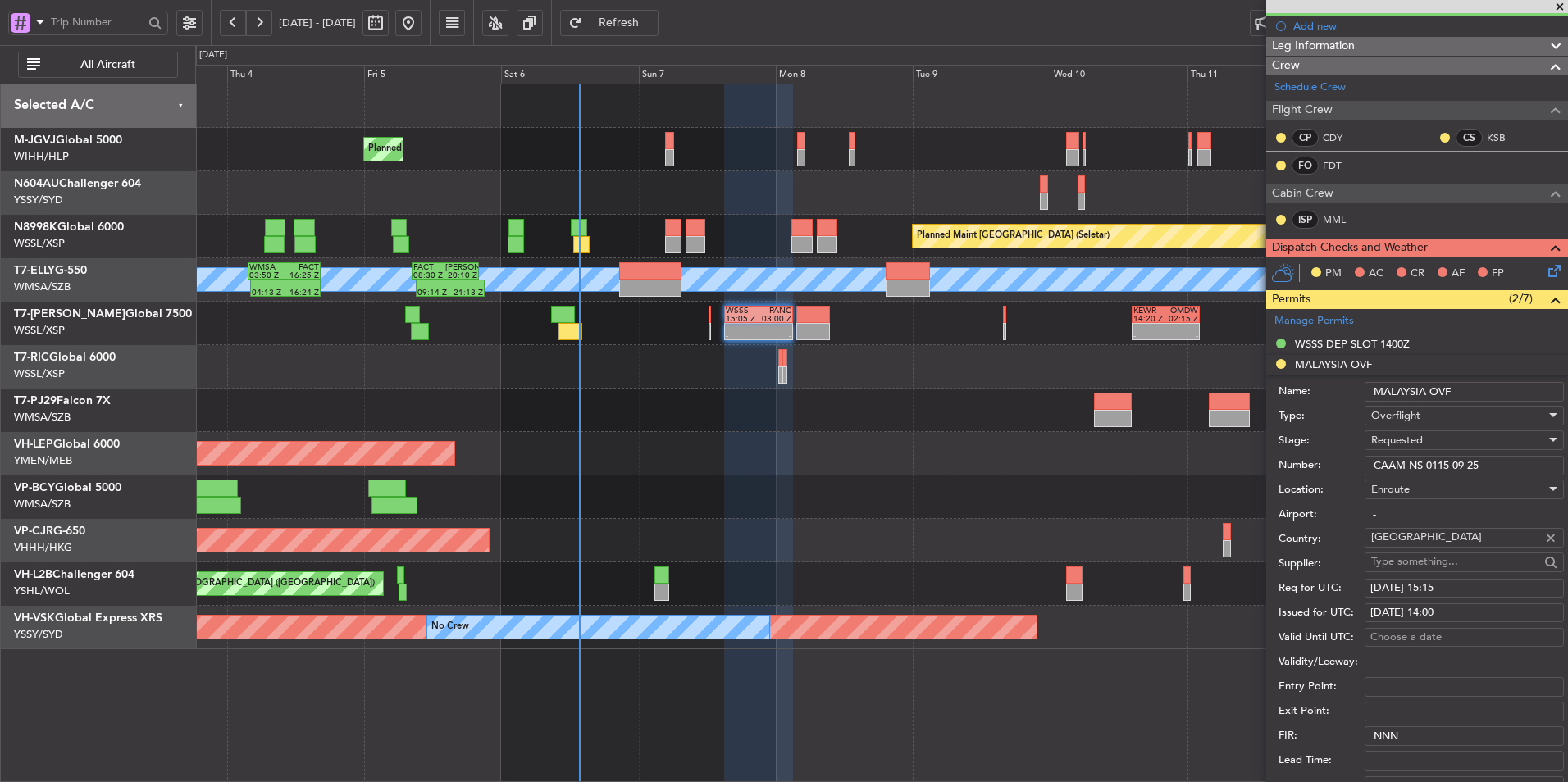
click at [1458, 615] on div "[DATE] 14:00" at bounding box center [1464, 613] width 188 height 16
select select "9"
select select "2025"
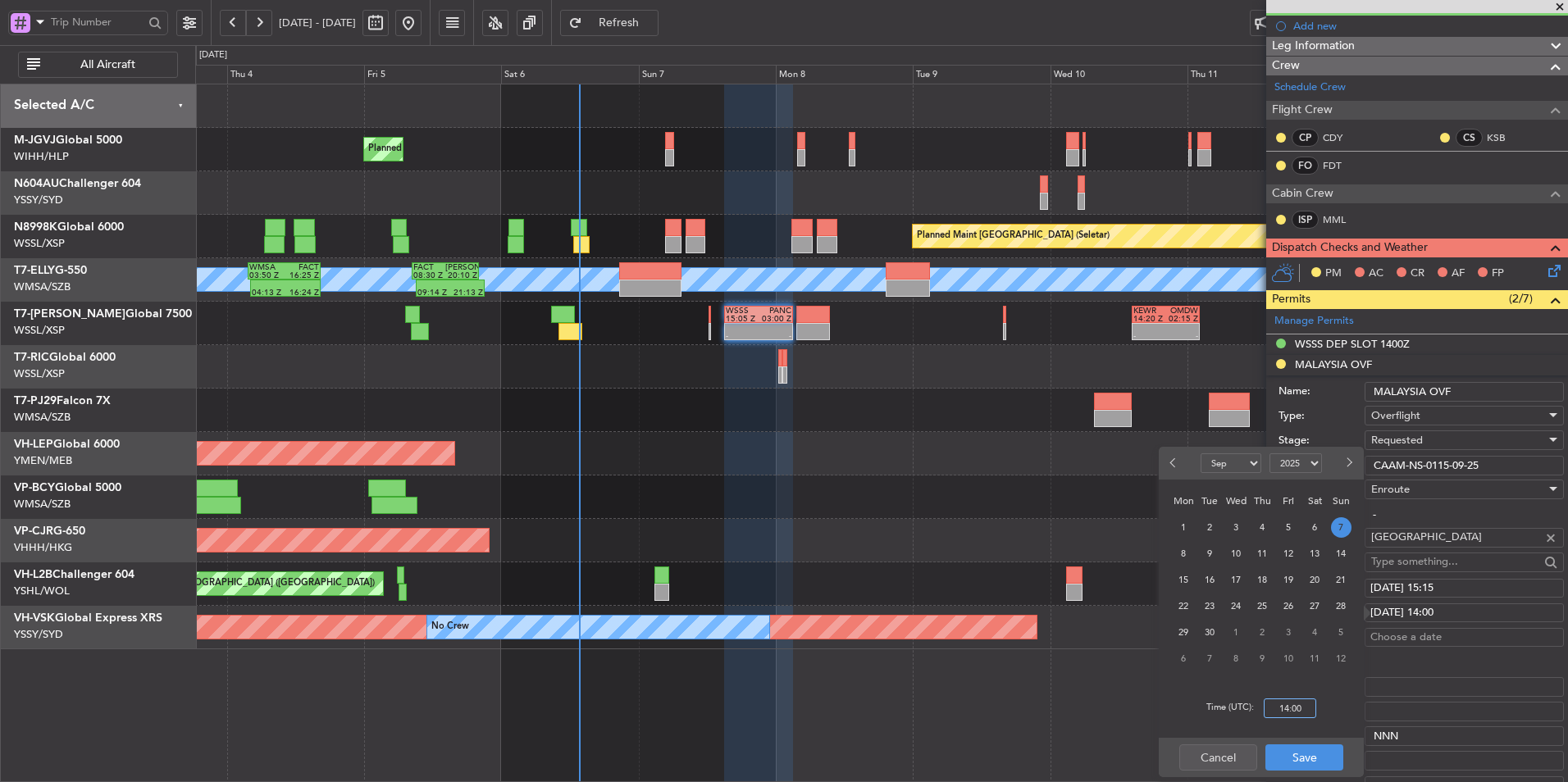
click at [1310, 704] on input "14:00" at bounding box center [1290, 708] width 52 height 20
type input "15:15"
click at [1316, 755] on button "Save" at bounding box center [1304, 757] width 78 height 27
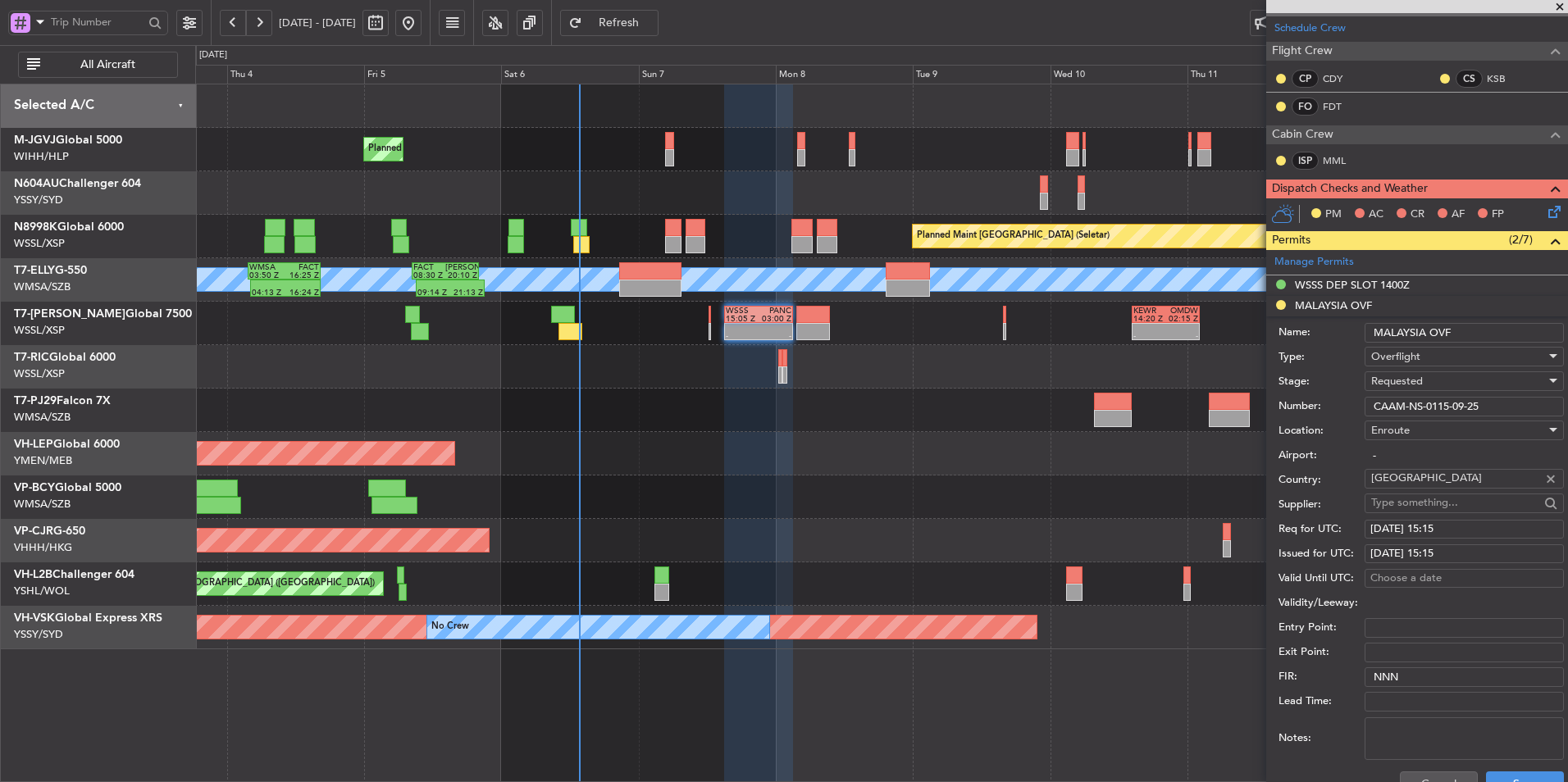
scroll to position [246, 0]
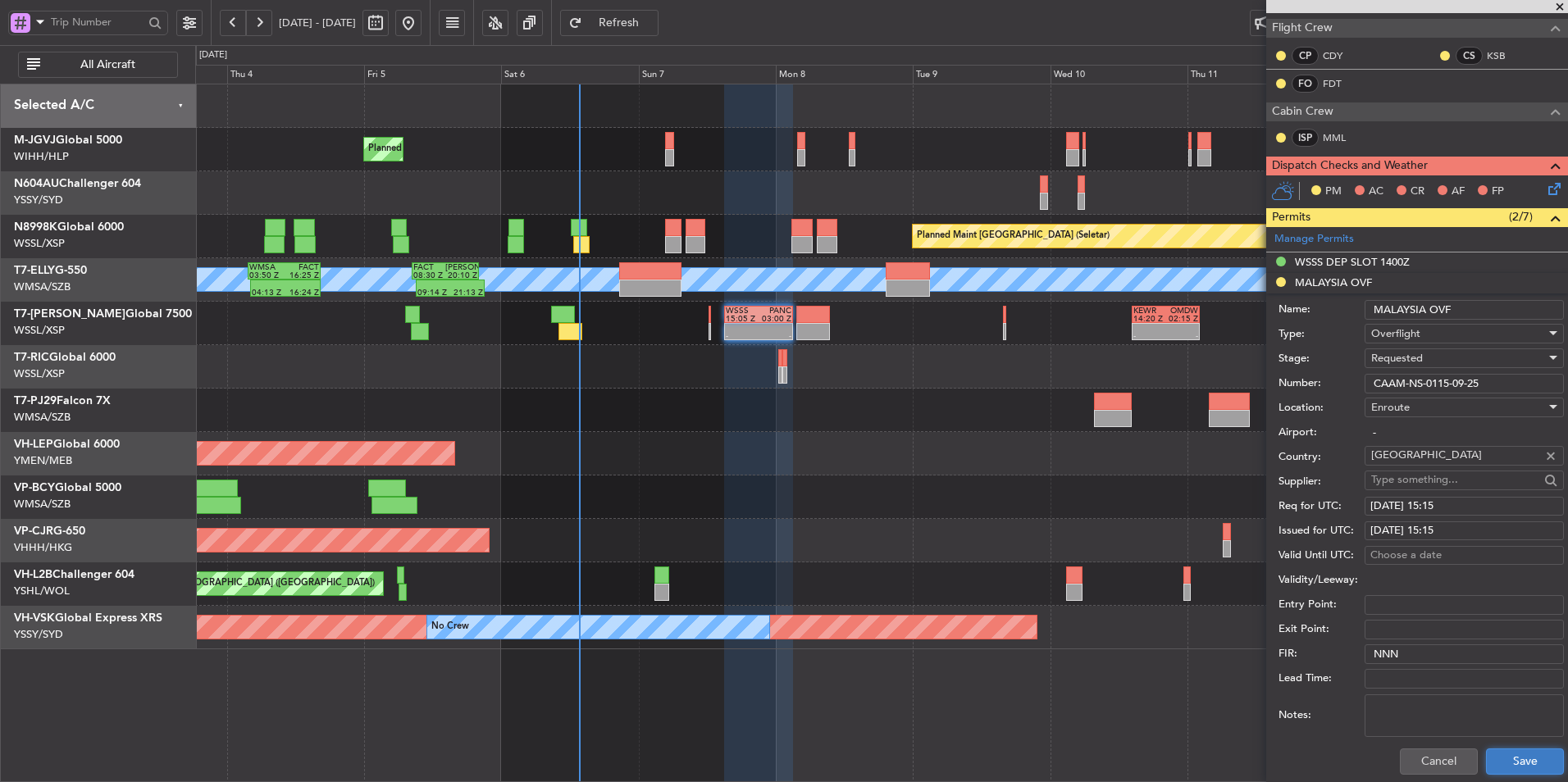
click at [1503, 754] on button "Save" at bounding box center [1525, 761] width 78 height 27
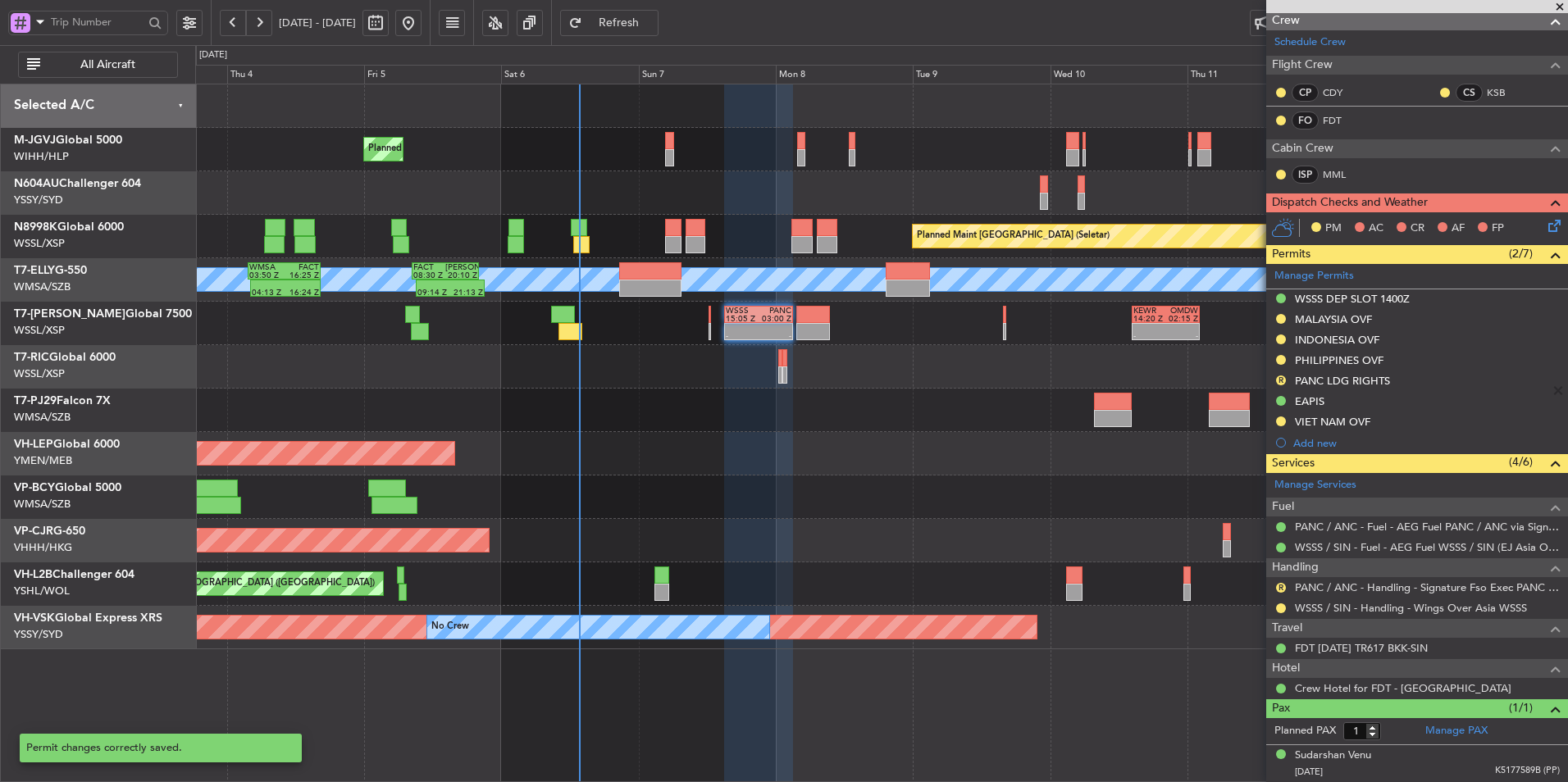
scroll to position [209, 0]
click at [1280, 319] on button at bounding box center [1280, 319] width 9 height 9
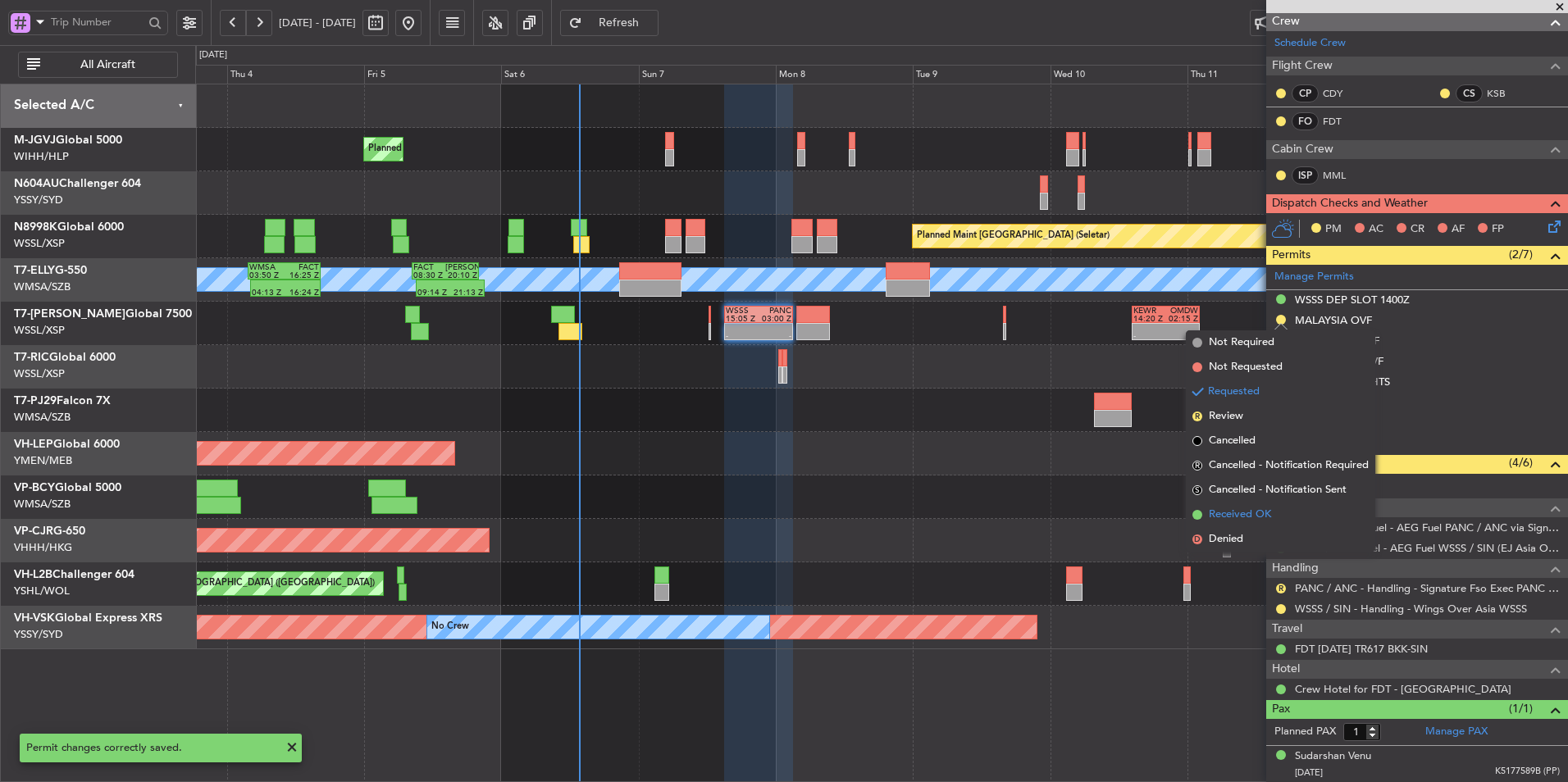
click at [1264, 517] on span "Received OK" at bounding box center [1240, 514] width 63 height 16
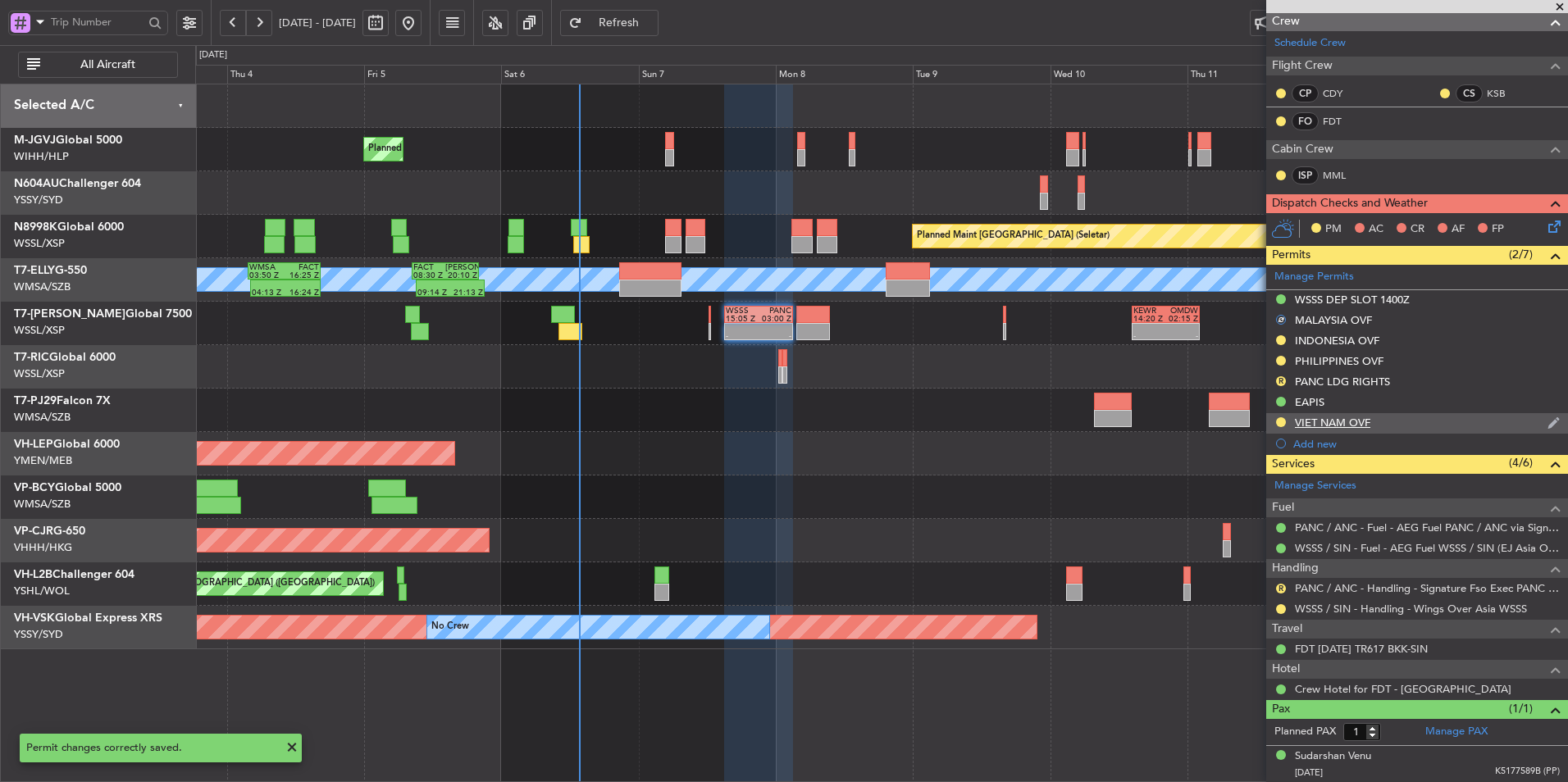
click at [1329, 423] on div "VIET NAM OVF" at bounding box center [1333, 422] width 76 height 14
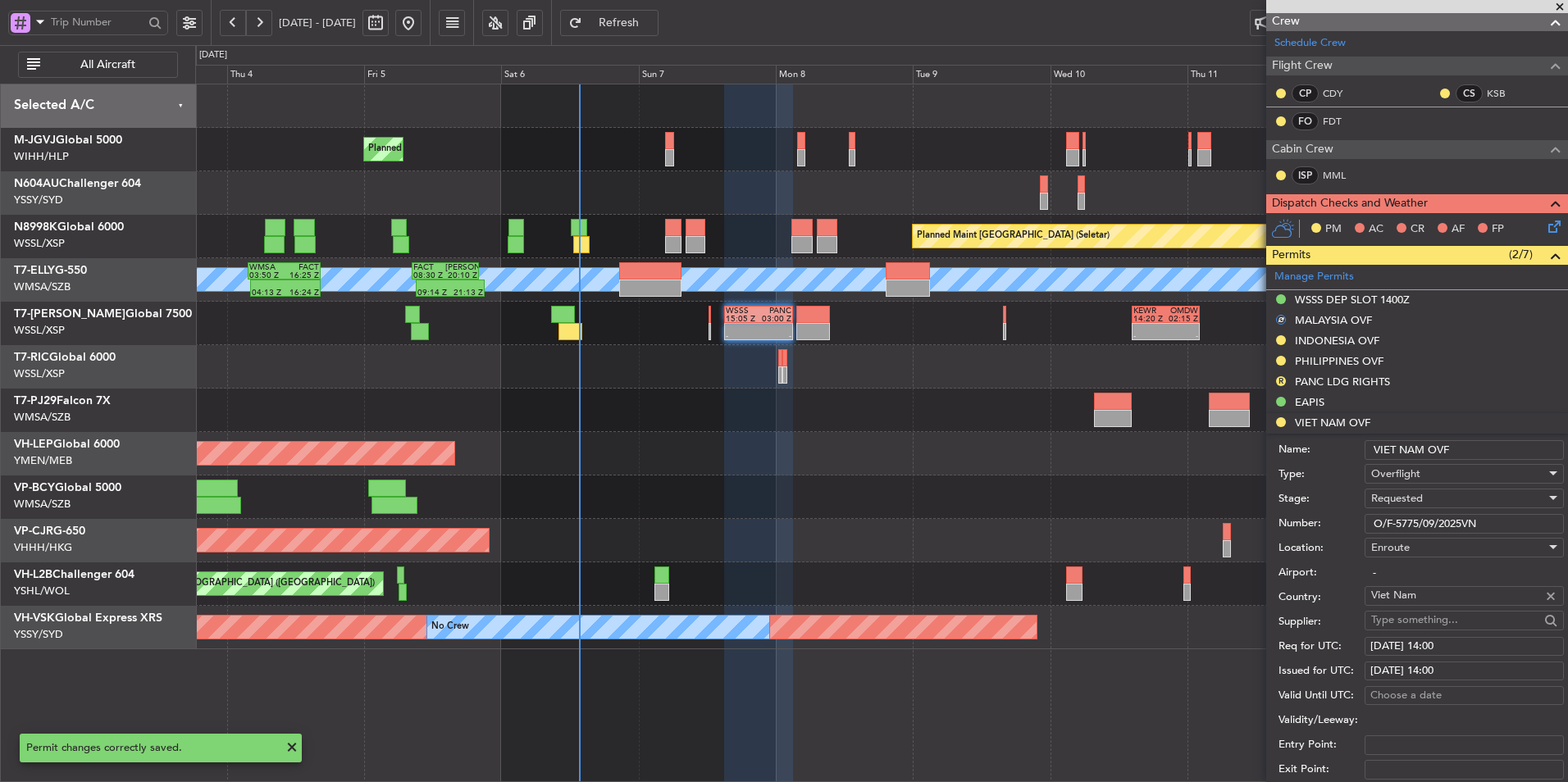
click at [1457, 645] on div "[DATE] 14:00" at bounding box center [1464, 646] width 188 height 16
select select "9"
select select "2025"
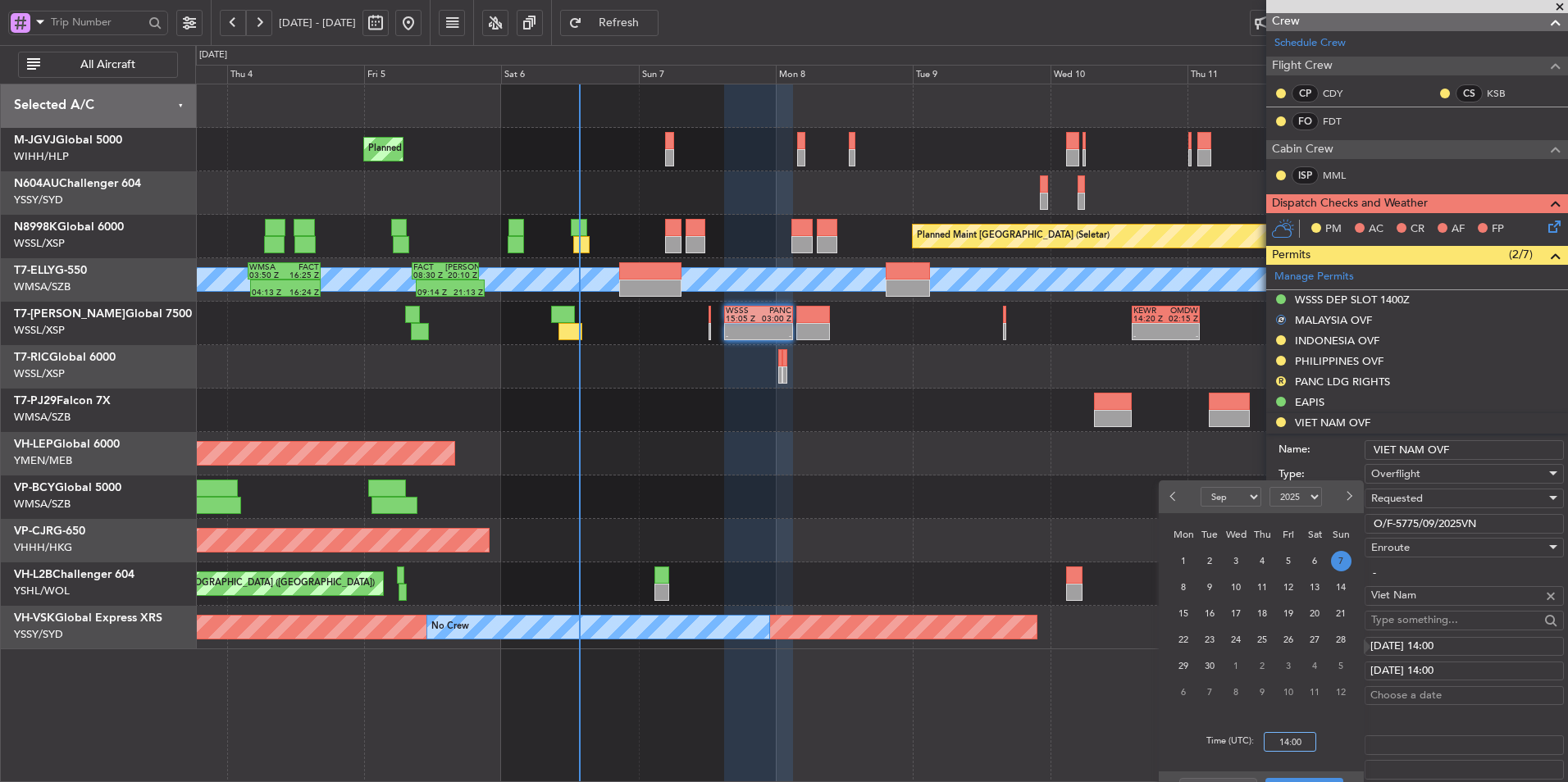
click at [1302, 743] on input "14:00" at bounding box center [1290, 742] width 52 height 20
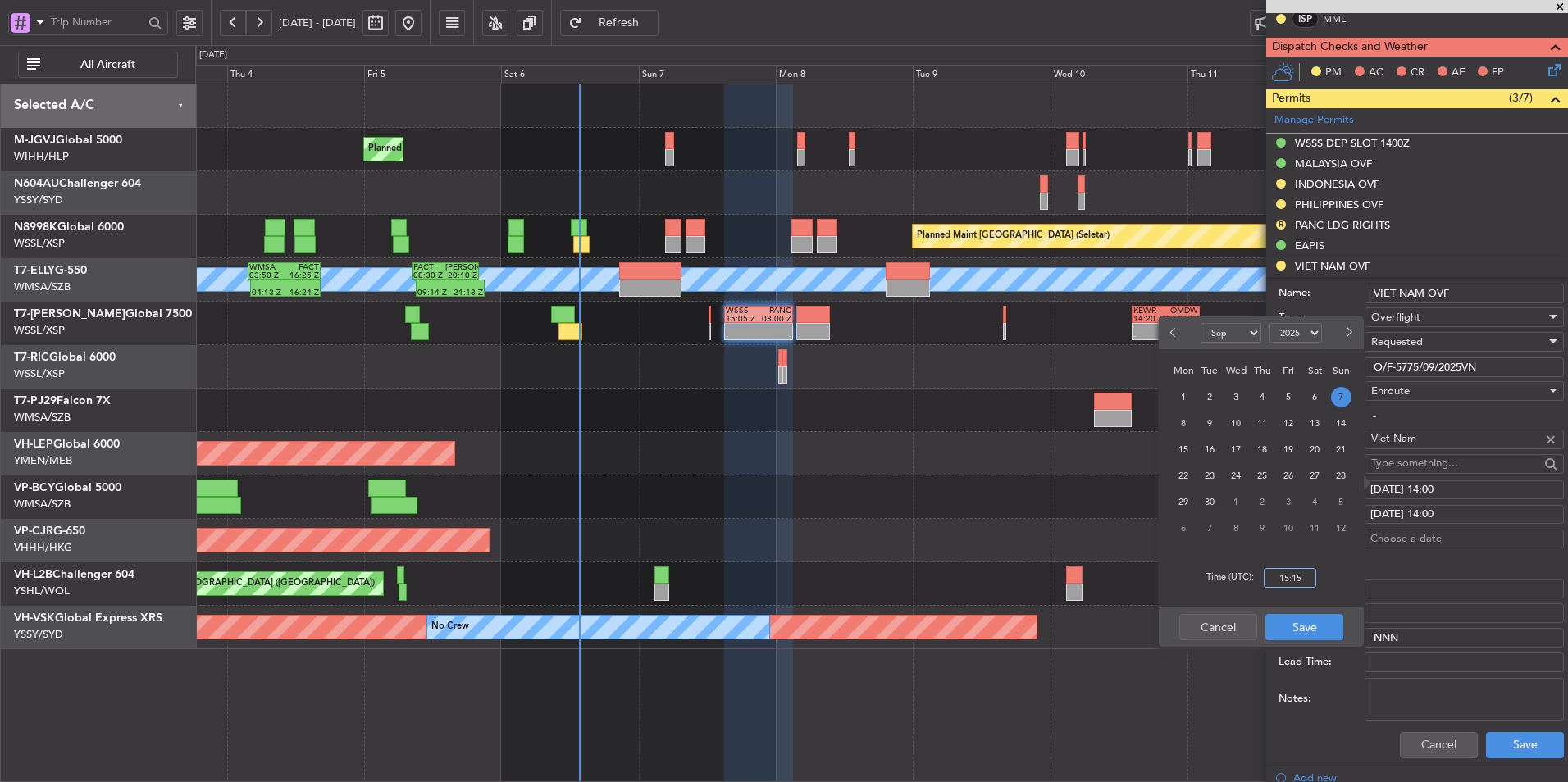
scroll to position [373, 0]
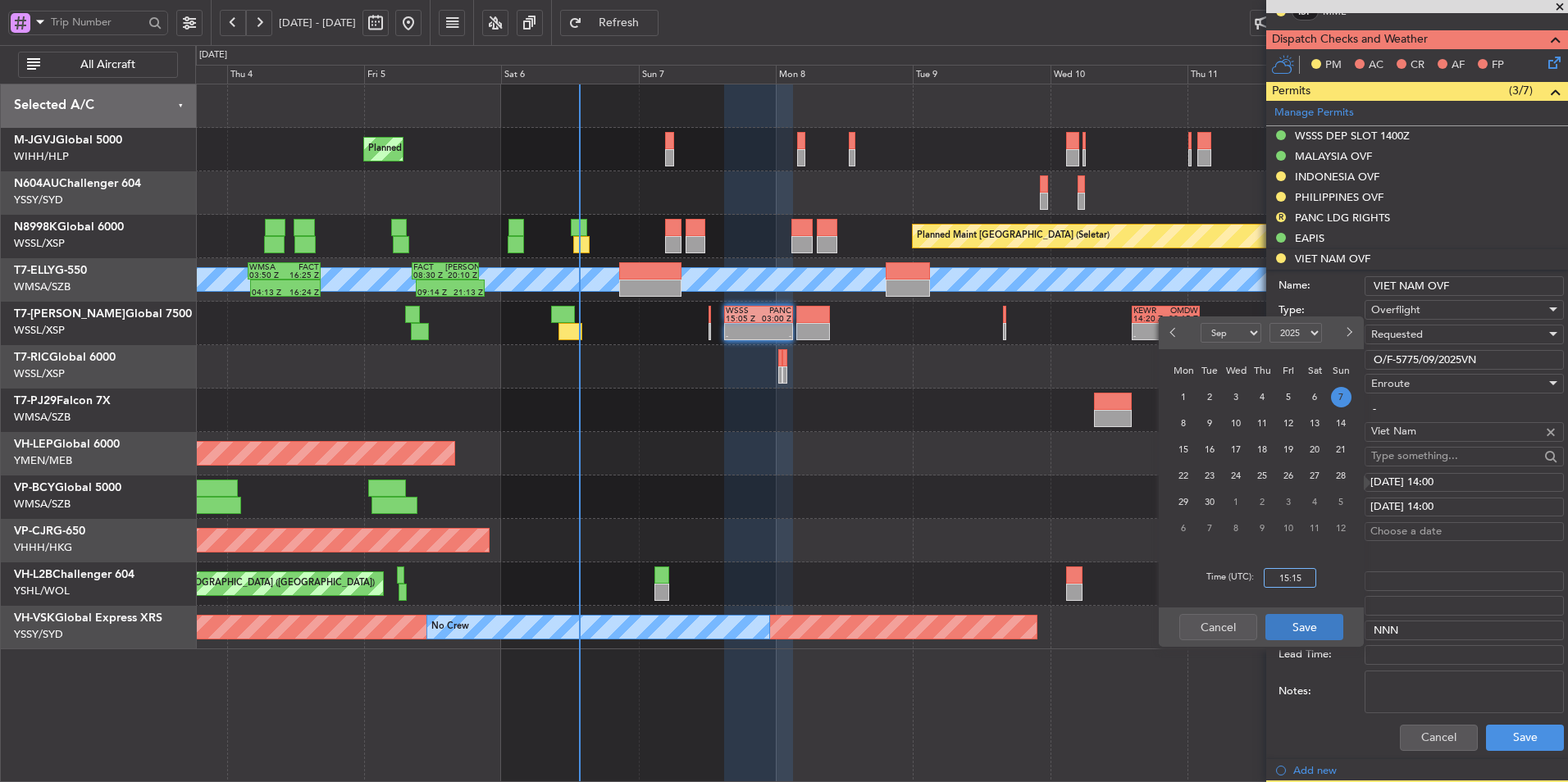
type input "15:15"
click at [1327, 639] on button "Save" at bounding box center [1304, 627] width 78 height 27
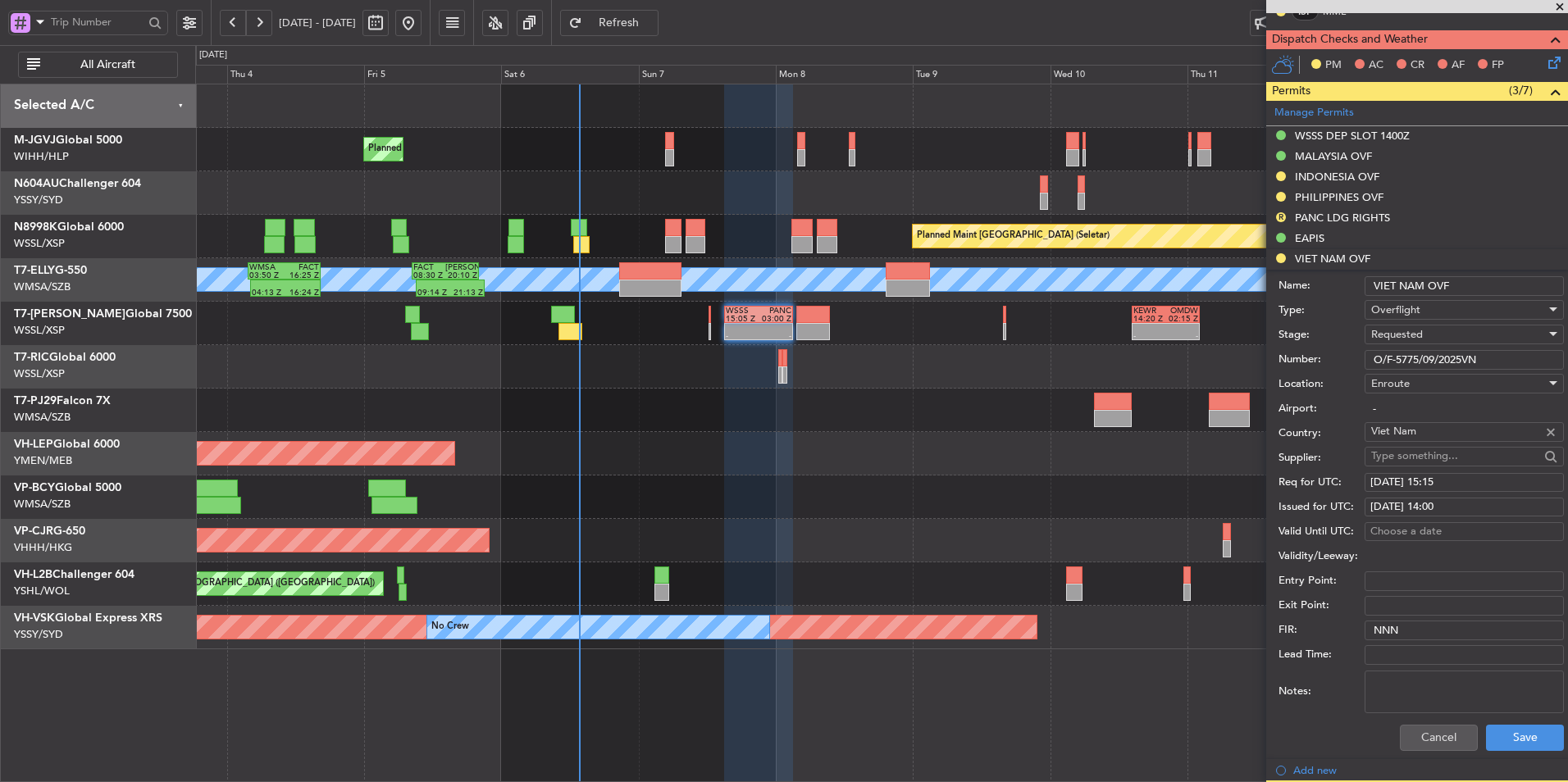
click at [1467, 500] on div "[DATE] 14:00" at bounding box center [1464, 507] width 188 height 16
select select "9"
select select "2025"
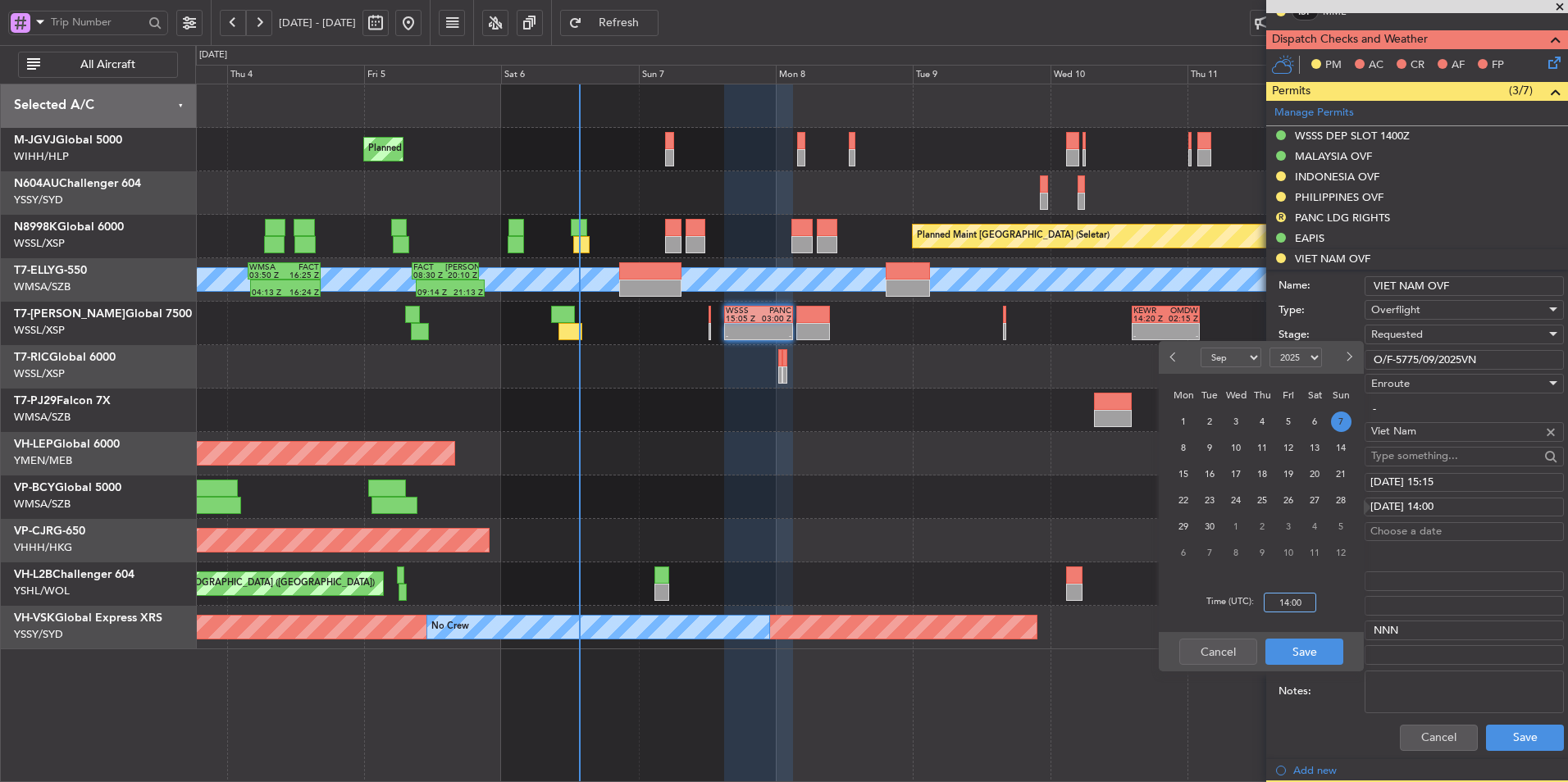
click at [1305, 608] on input "14:00" at bounding box center [1290, 603] width 52 height 20
type input "15:15"
click at [1316, 651] on button "Save" at bounding box center [1304, 652] width 78 height 27
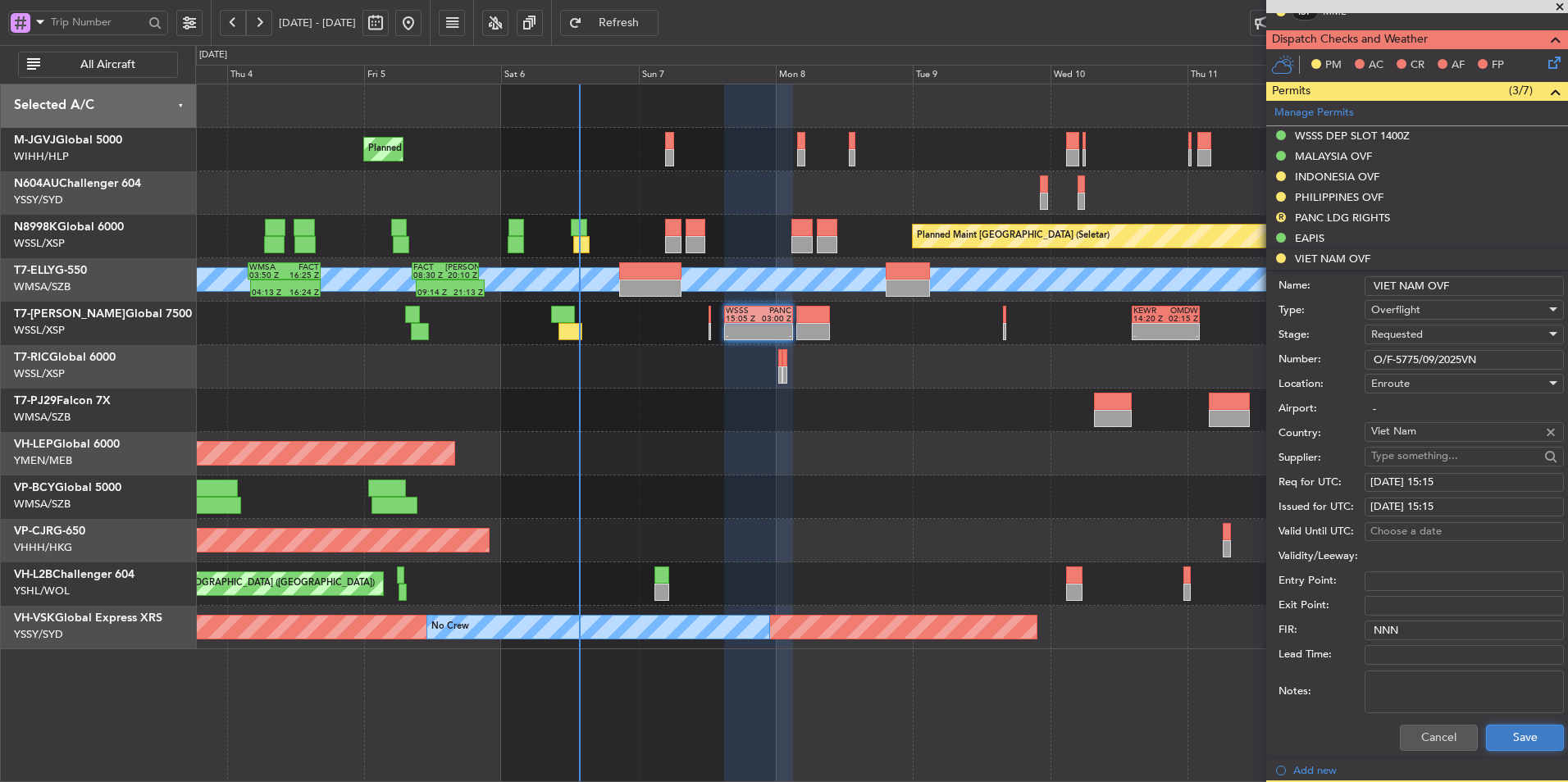
click at [1516, 735] on button "Save" at bounding box center [1525, 737] width 78 height 27
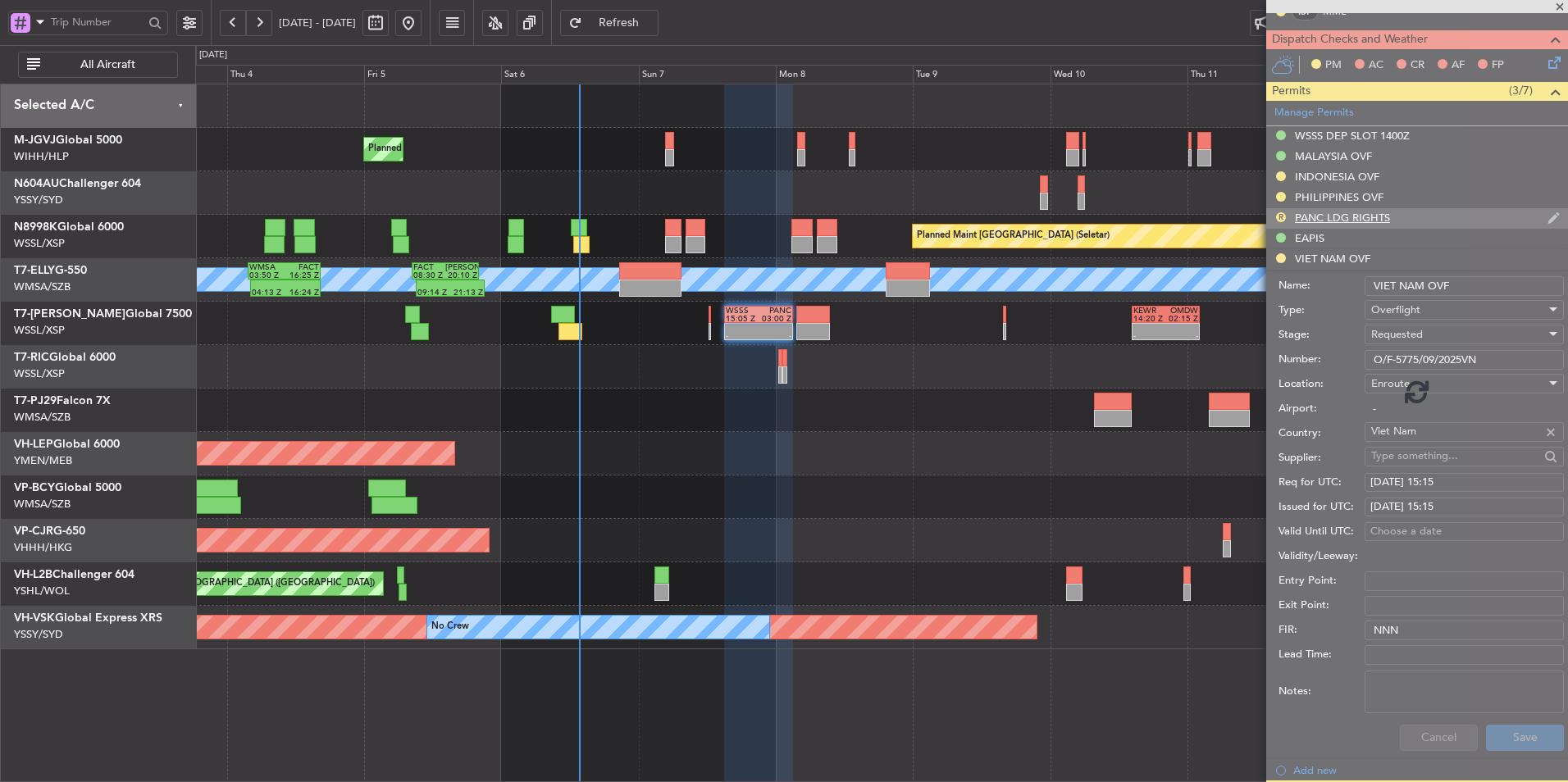
scroll to position [209, 0]
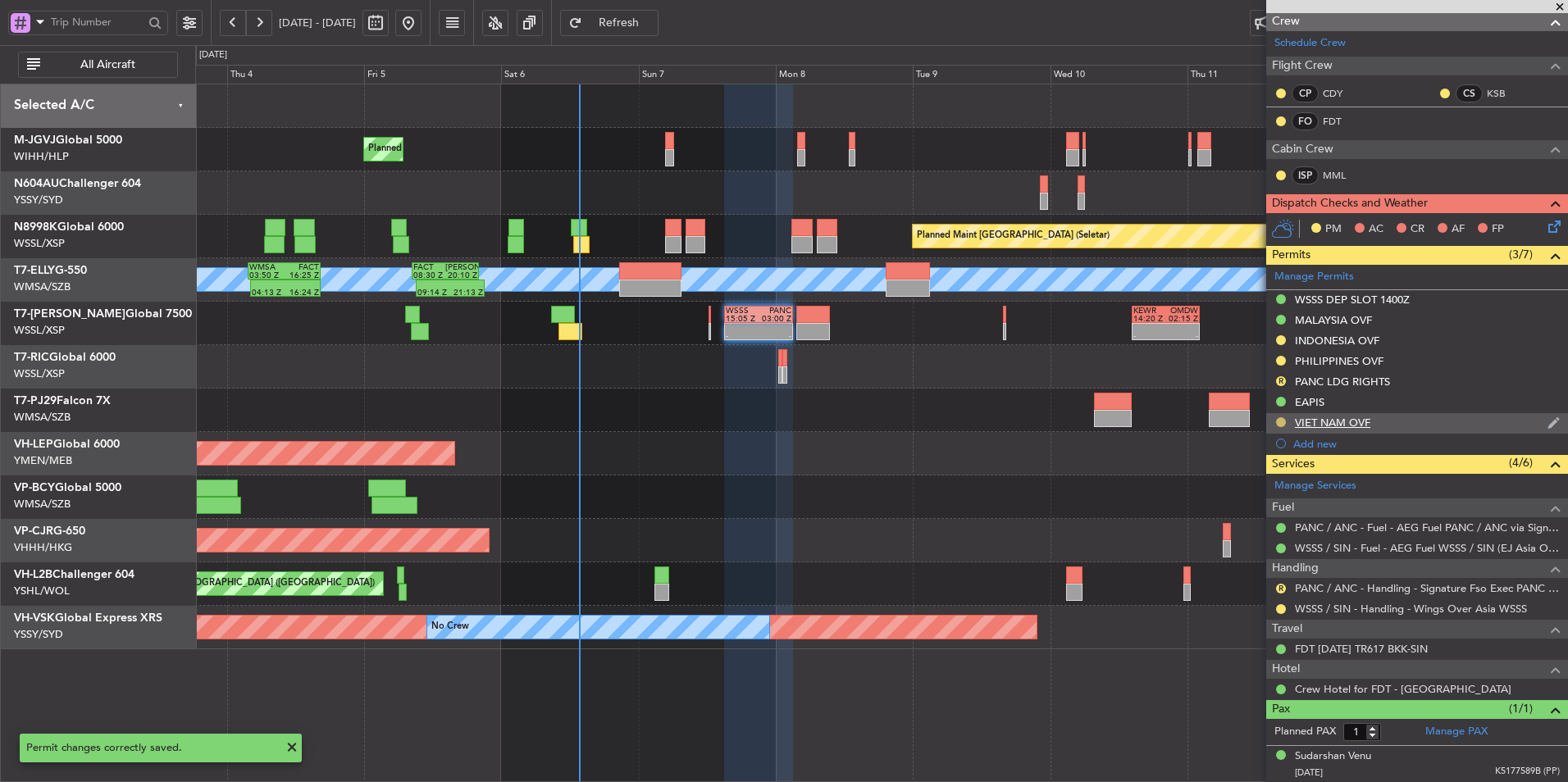
click at [1283, 420] on button at bounding box center [1280, 421] width 9 height 9
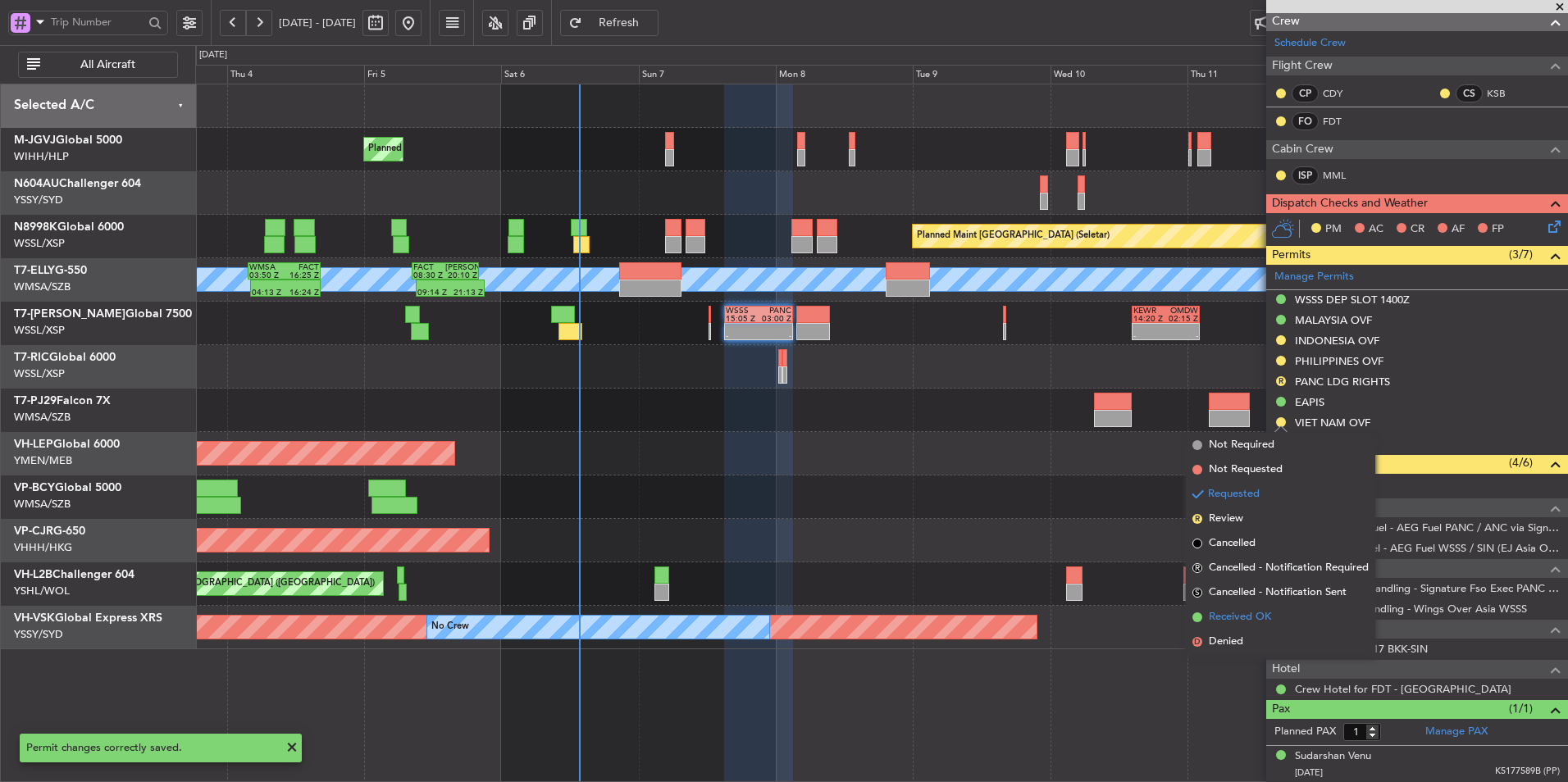
click at [1254, 618] on span "Received OK" at bounding box center [1240, 617] width 63 height 16
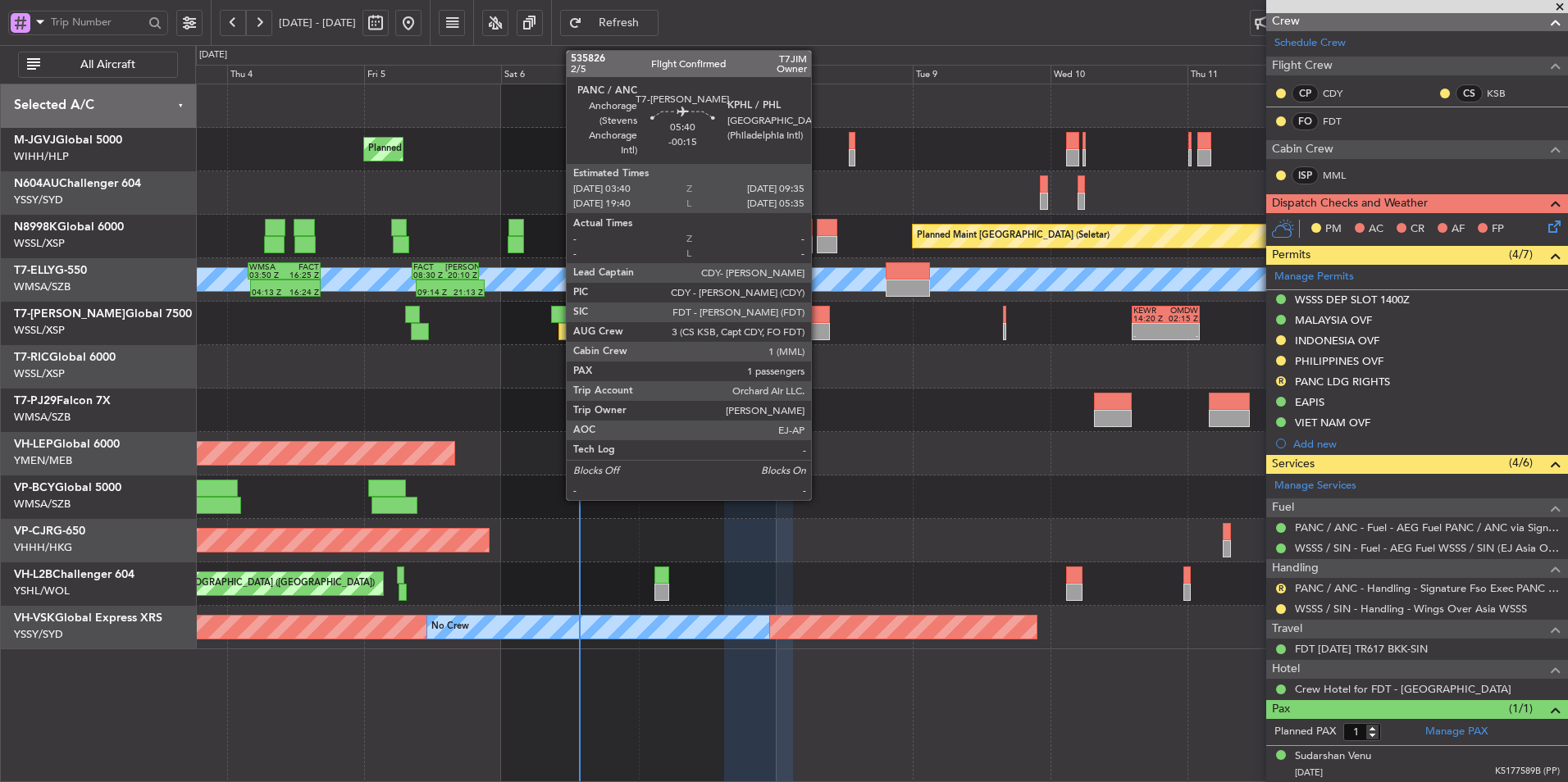
click at [818, 327] on div at bounding box center [814, 331] width 34 height 17
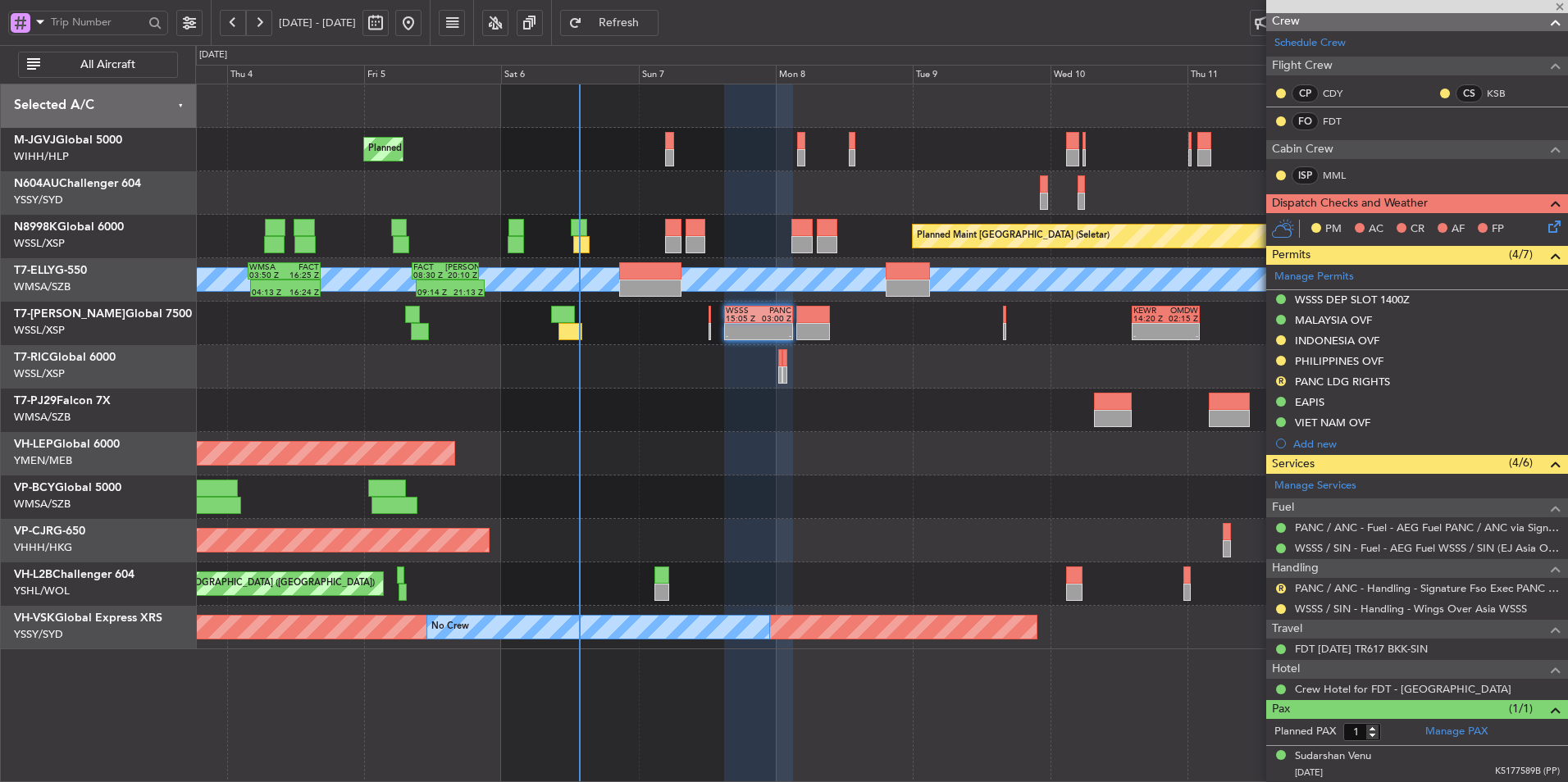
scroll to position [0, 0]
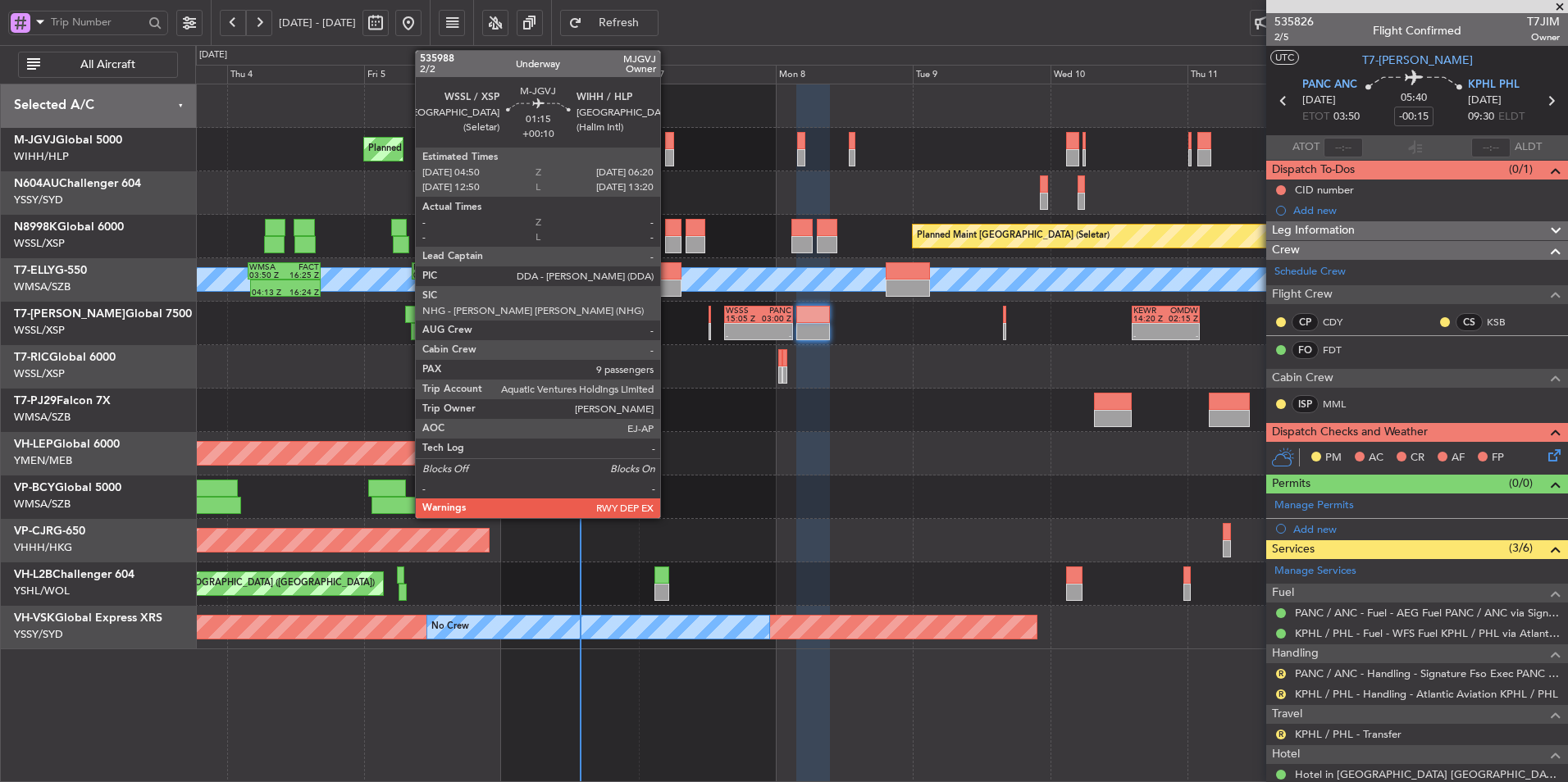
click at [668, 146] on div at bounding box center [670, 141] width 9 height 17
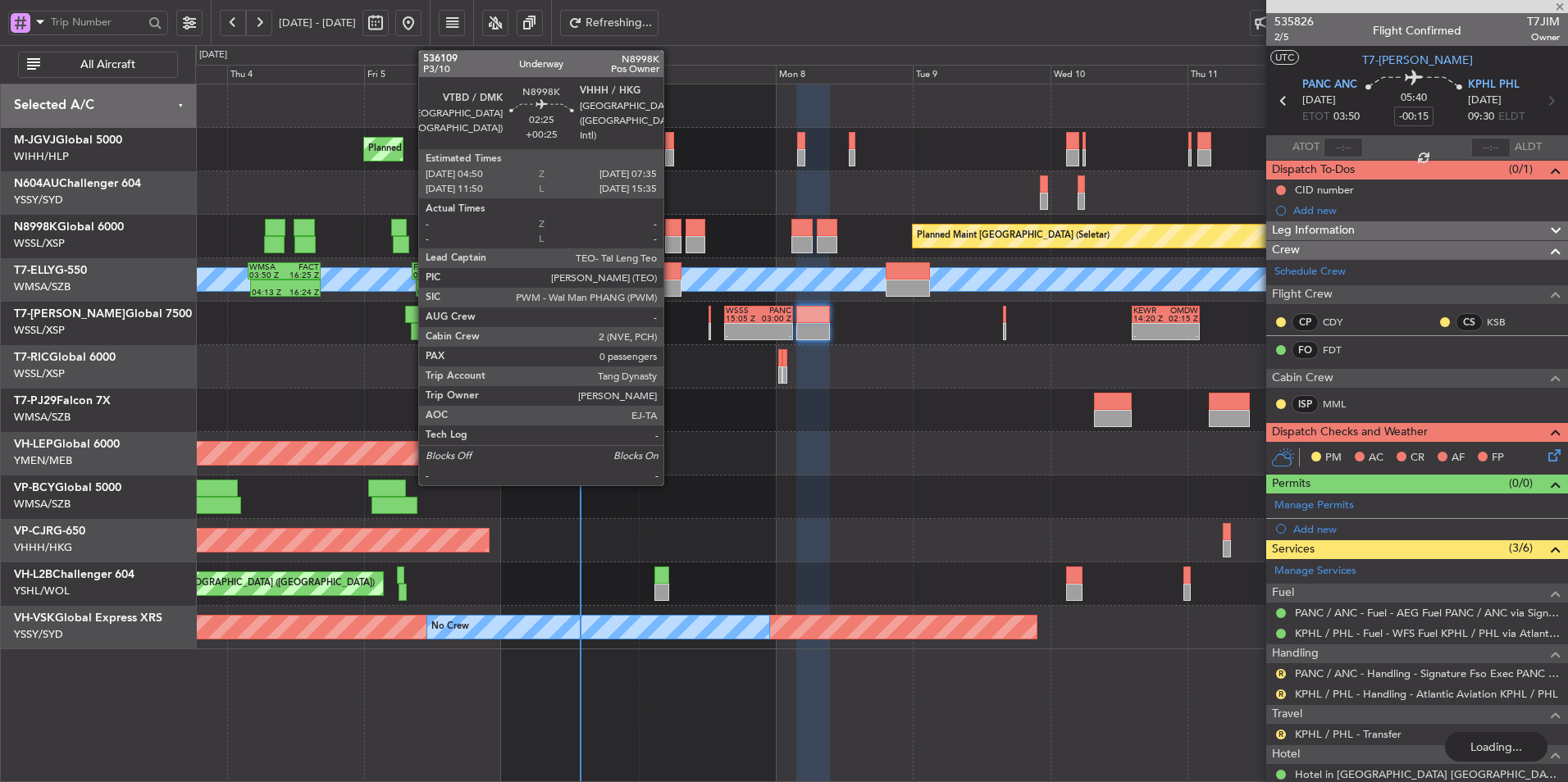
click at [671, 239] on div at bounding box center [673, 245] width 16 height 17
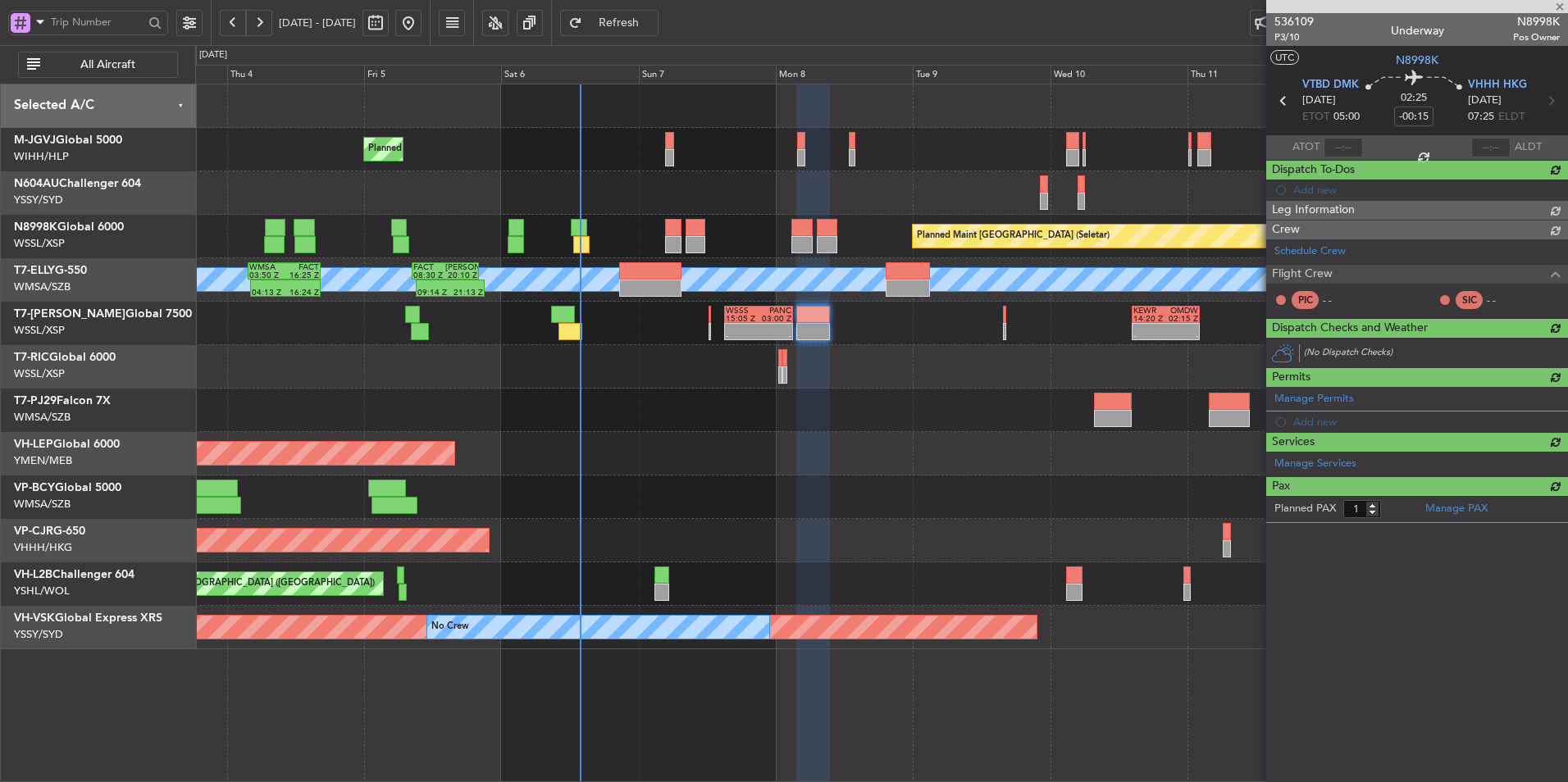
type input "+00:25"
type input "0"
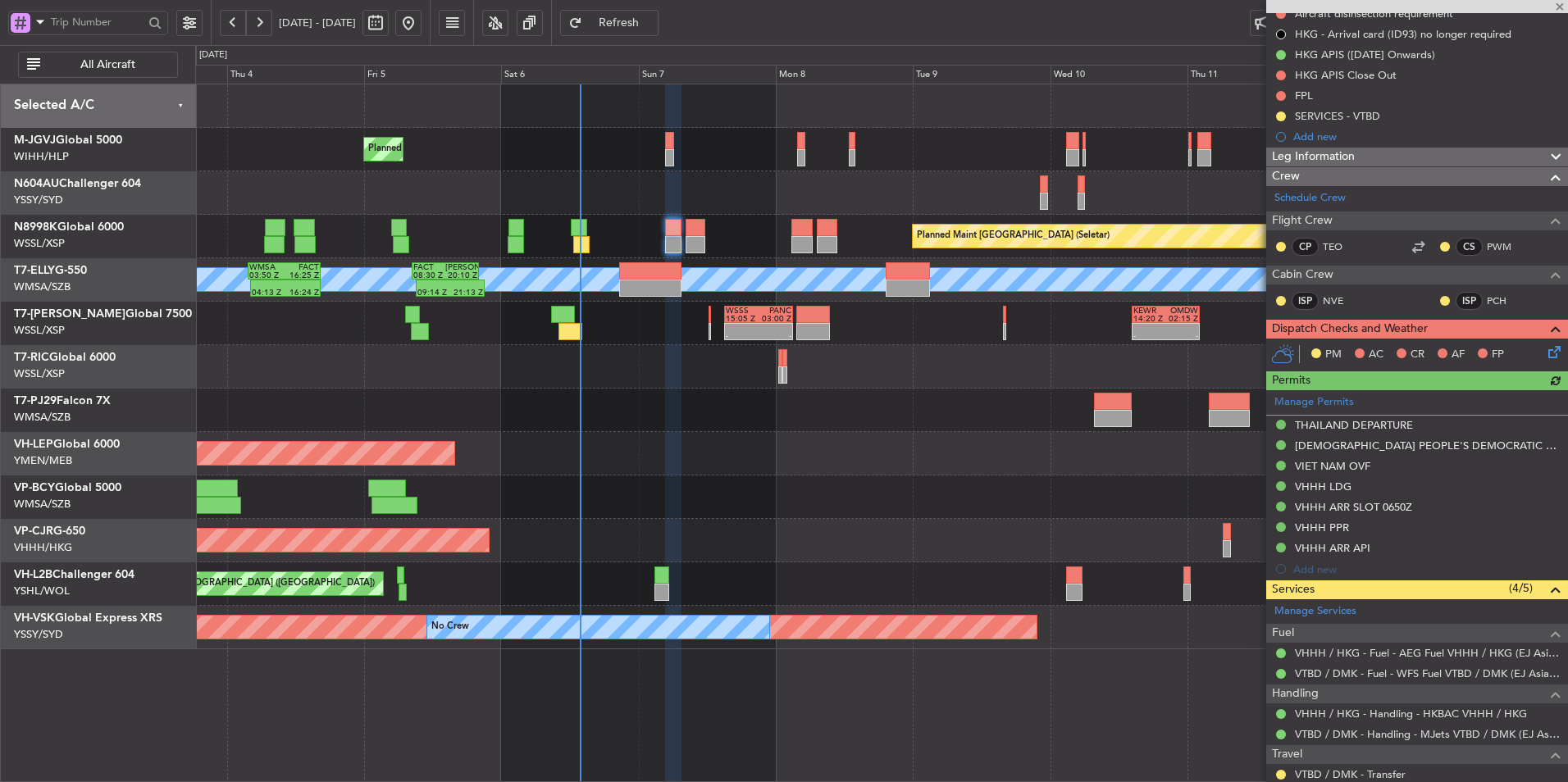
scroll to position [225, 0]
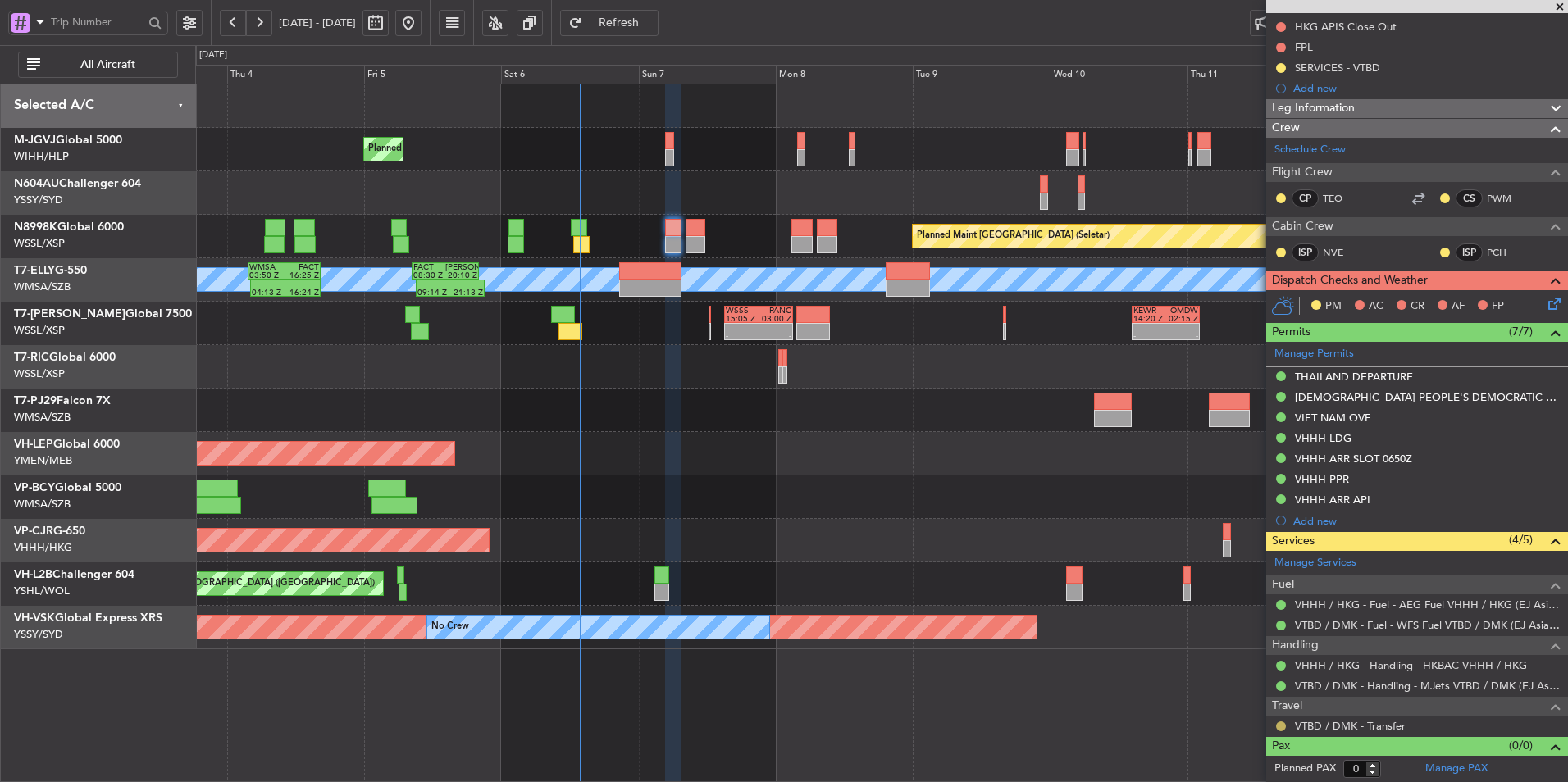
click at [1285, 725] on button at bounding box center [1280, 726] width 9 height 9
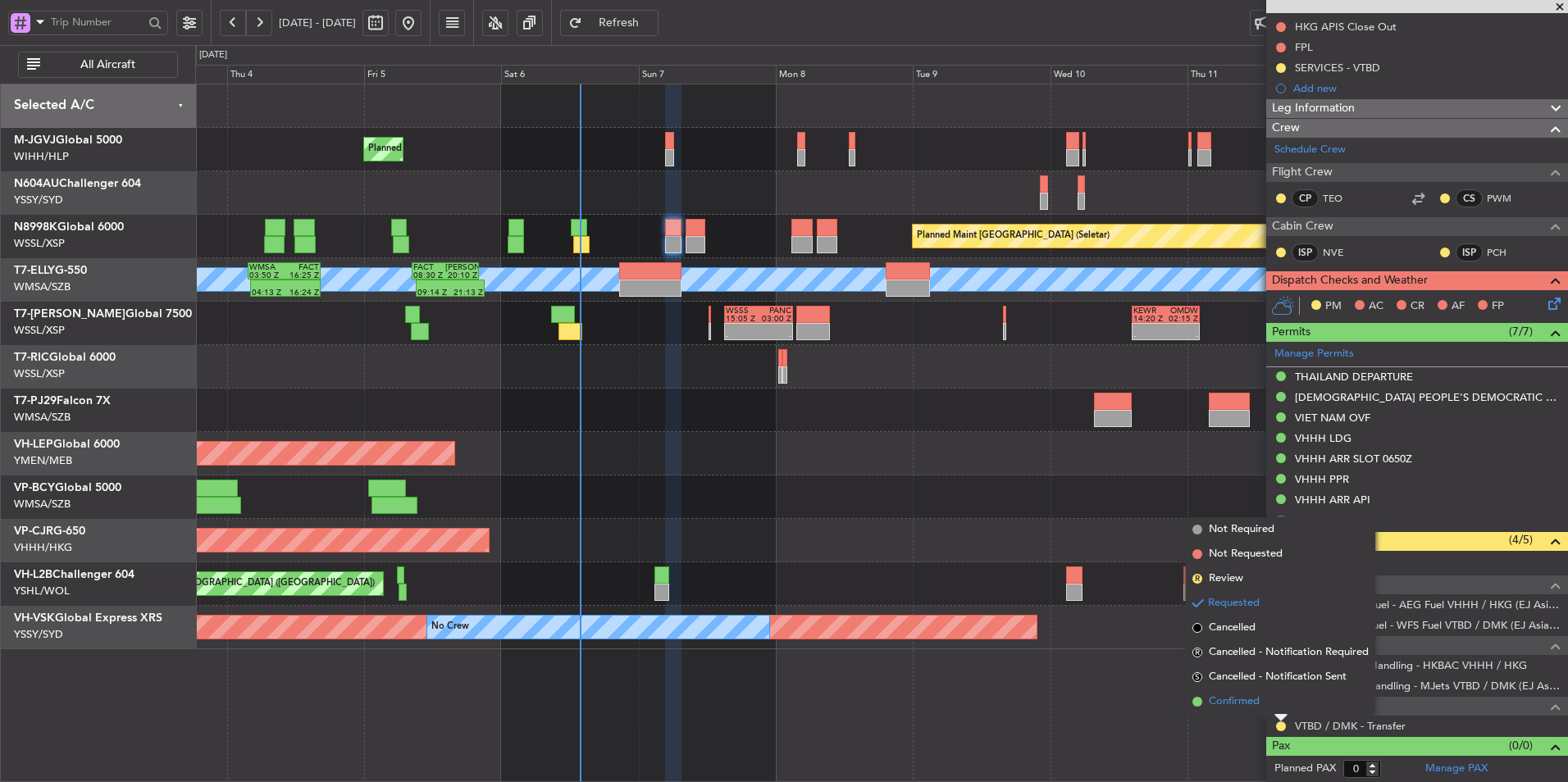
click at [1246, 706] on span "Confirmed" at bounding box center [1234, 701] width 51 height 16
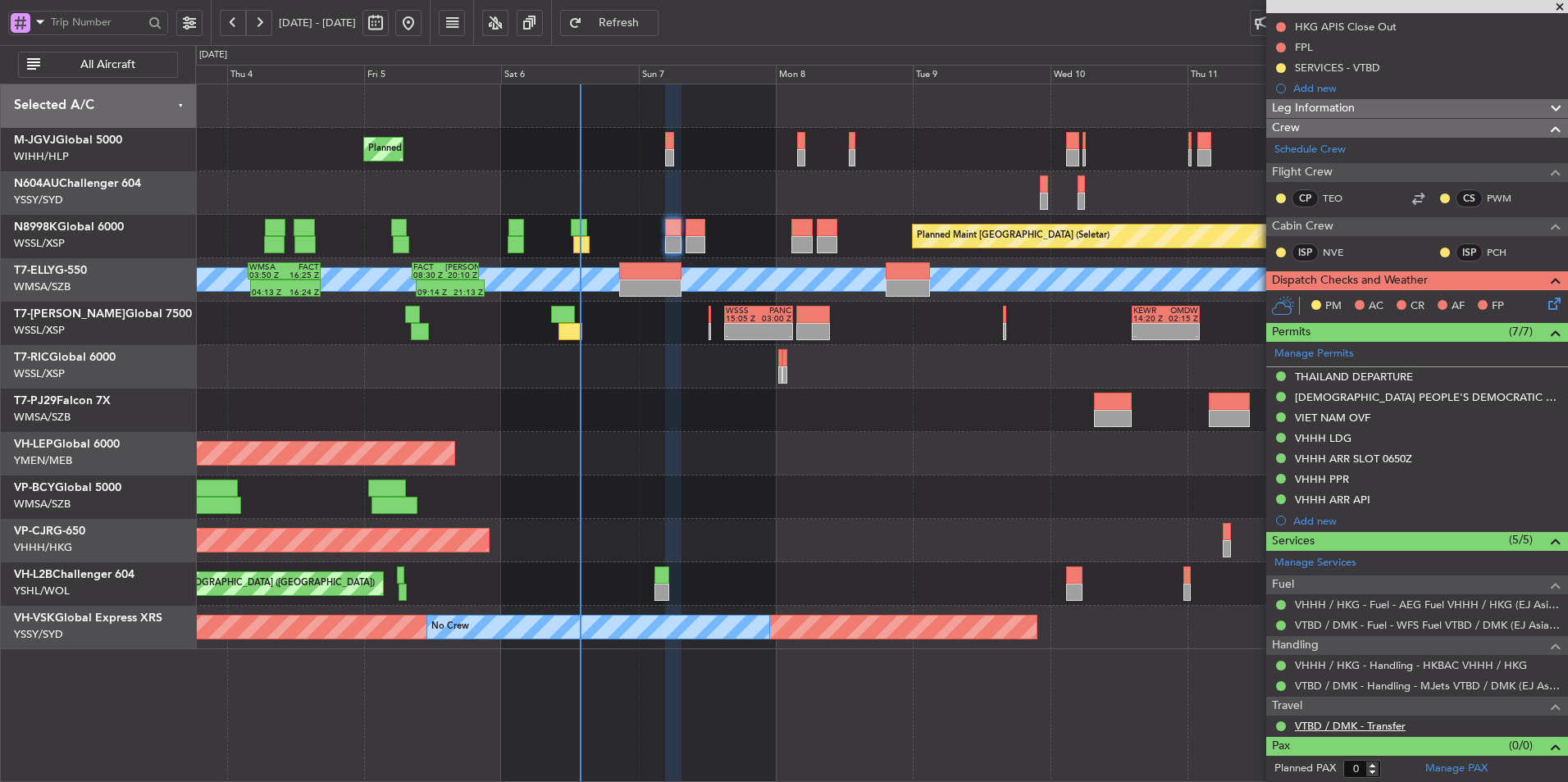
click at [1367, 724] on link "VTBD / DMK - Transfer" at bounding box center [1350, 726] width 111 height 14
click at [659, 31] on button "Refresh" at bounding box center [609, 22] width 99 height 27
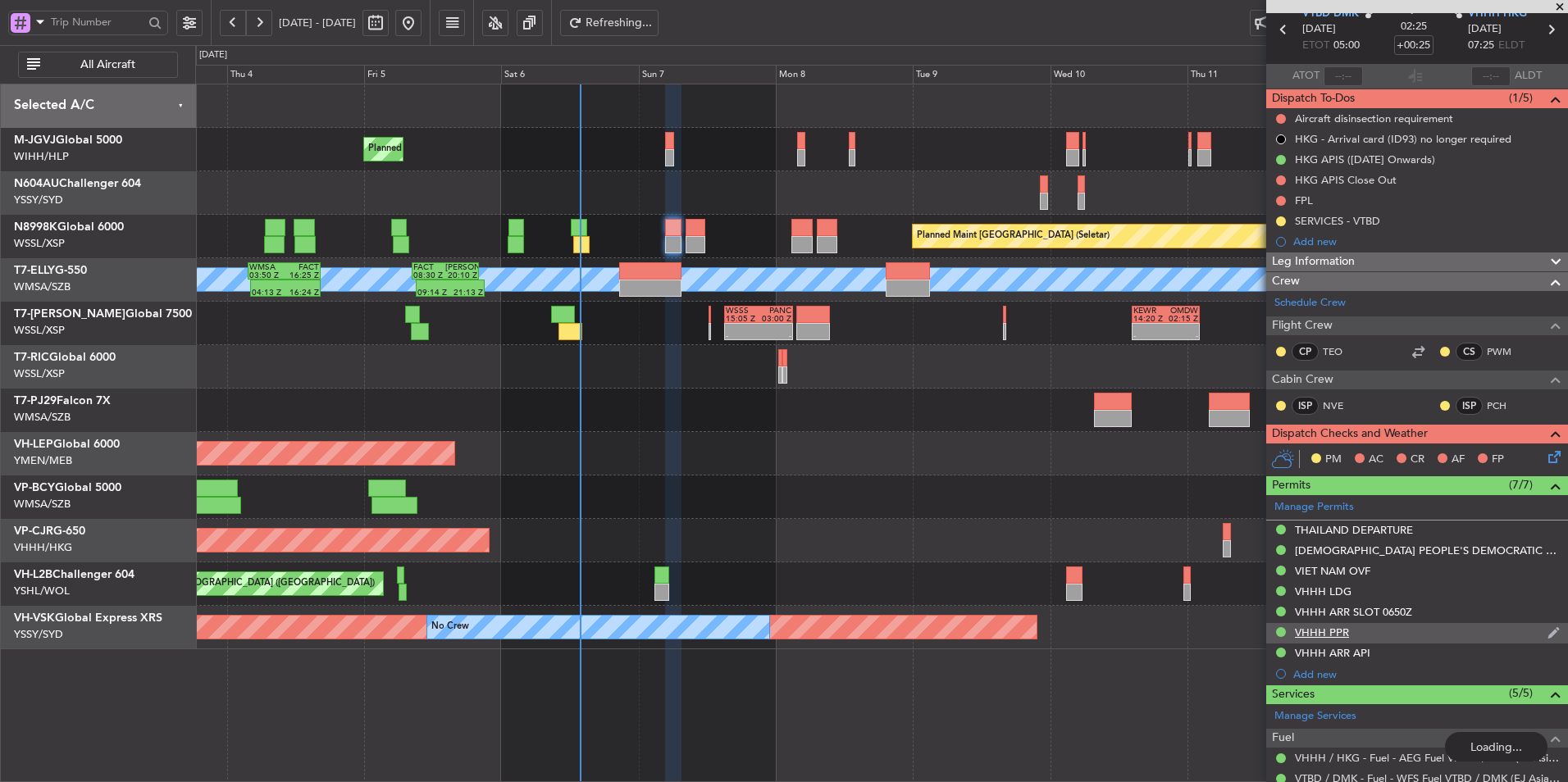
scroll to position [0, 0]
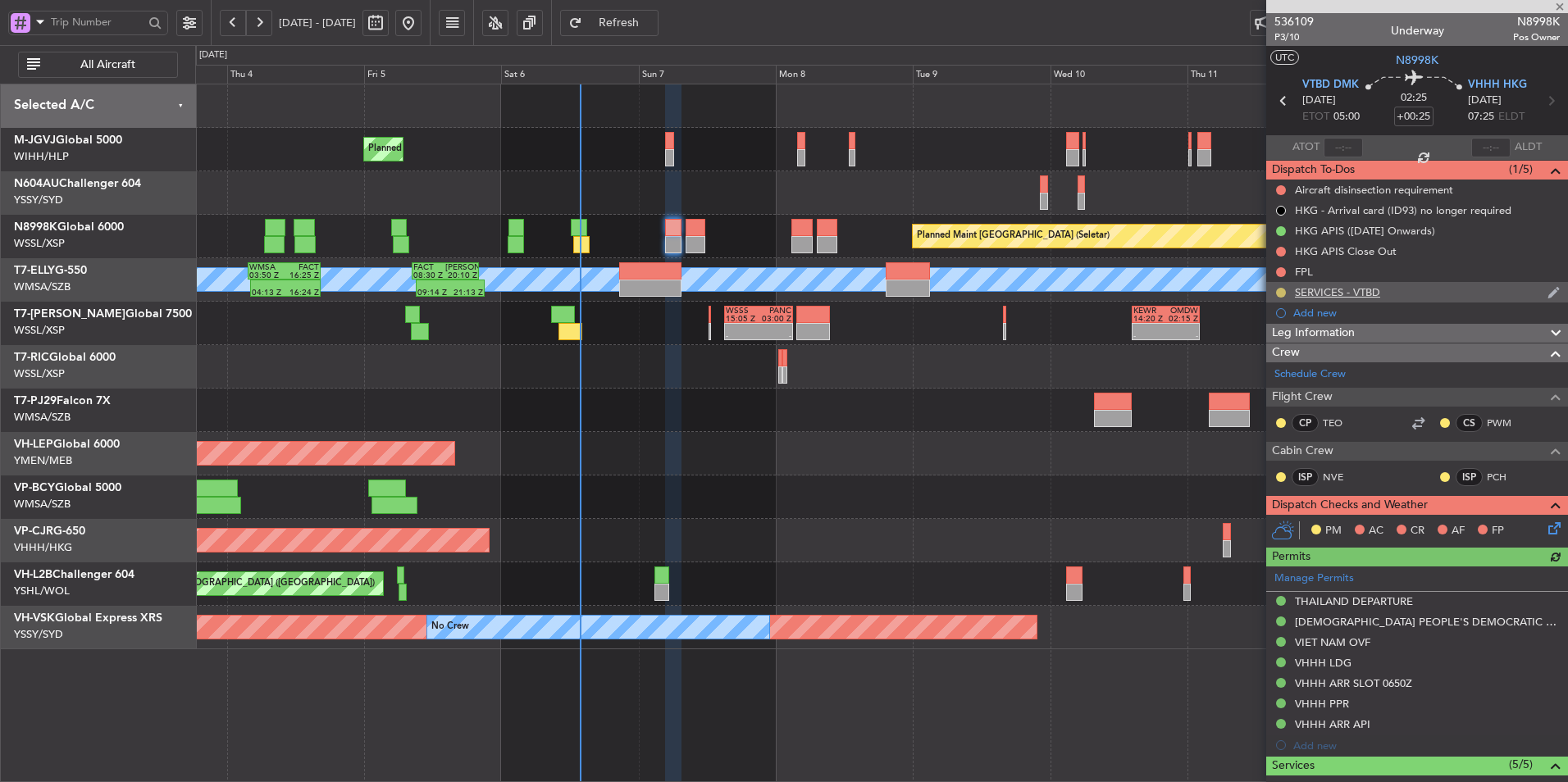
click at [1282, 288] on button at bounding box center [1280, 292] width 9 height 9
click at [1274, 367] on span "Completed" at bounding box center [1287, 365] width 54 height 16
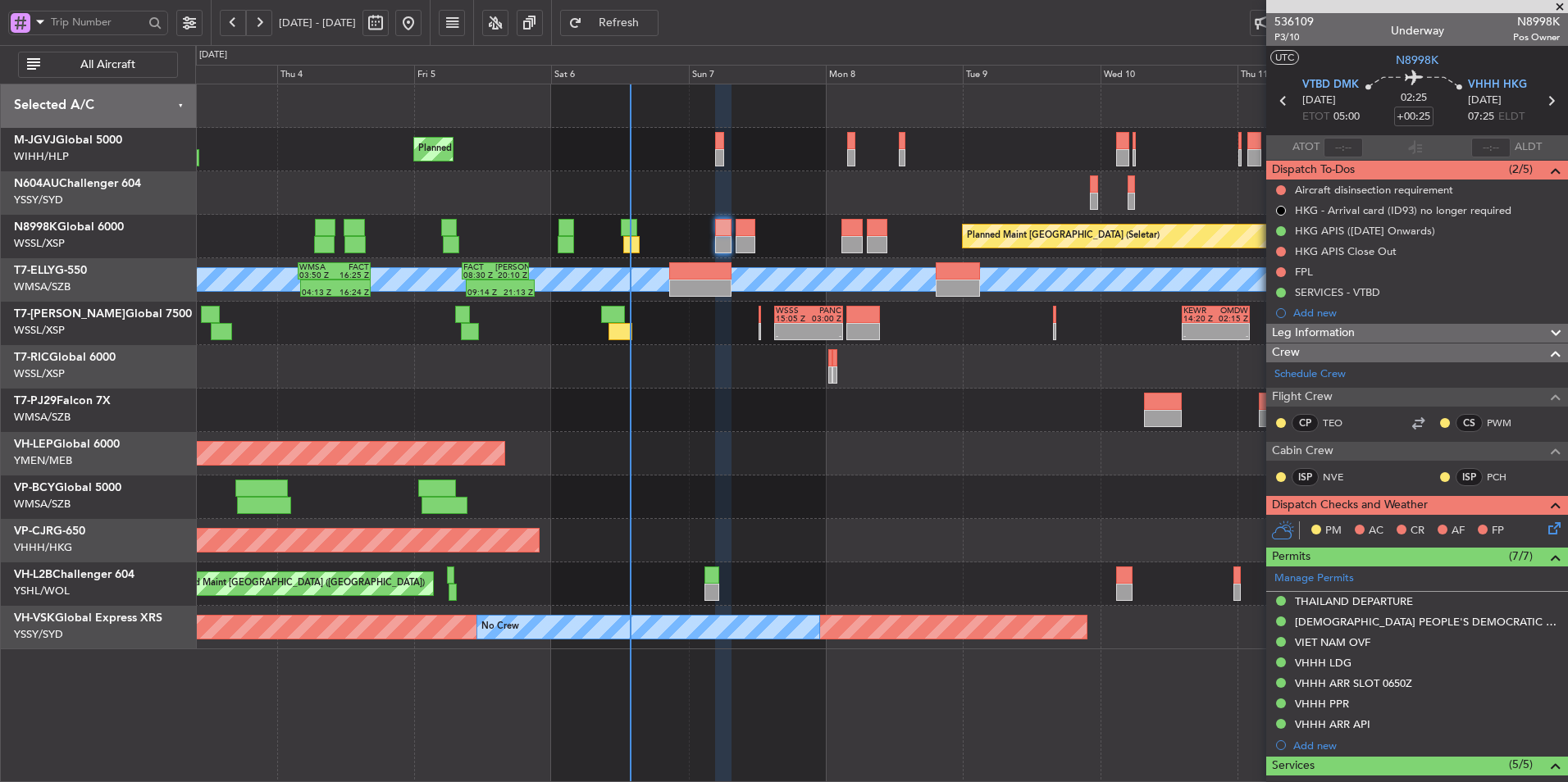
click at [791, 449] on div "Unplanned Maint Wichita (Wichita Mid-continent) Unplanned Maint Wichita (Wichit…" at bounding box center [881, 453] width 1372 height 44
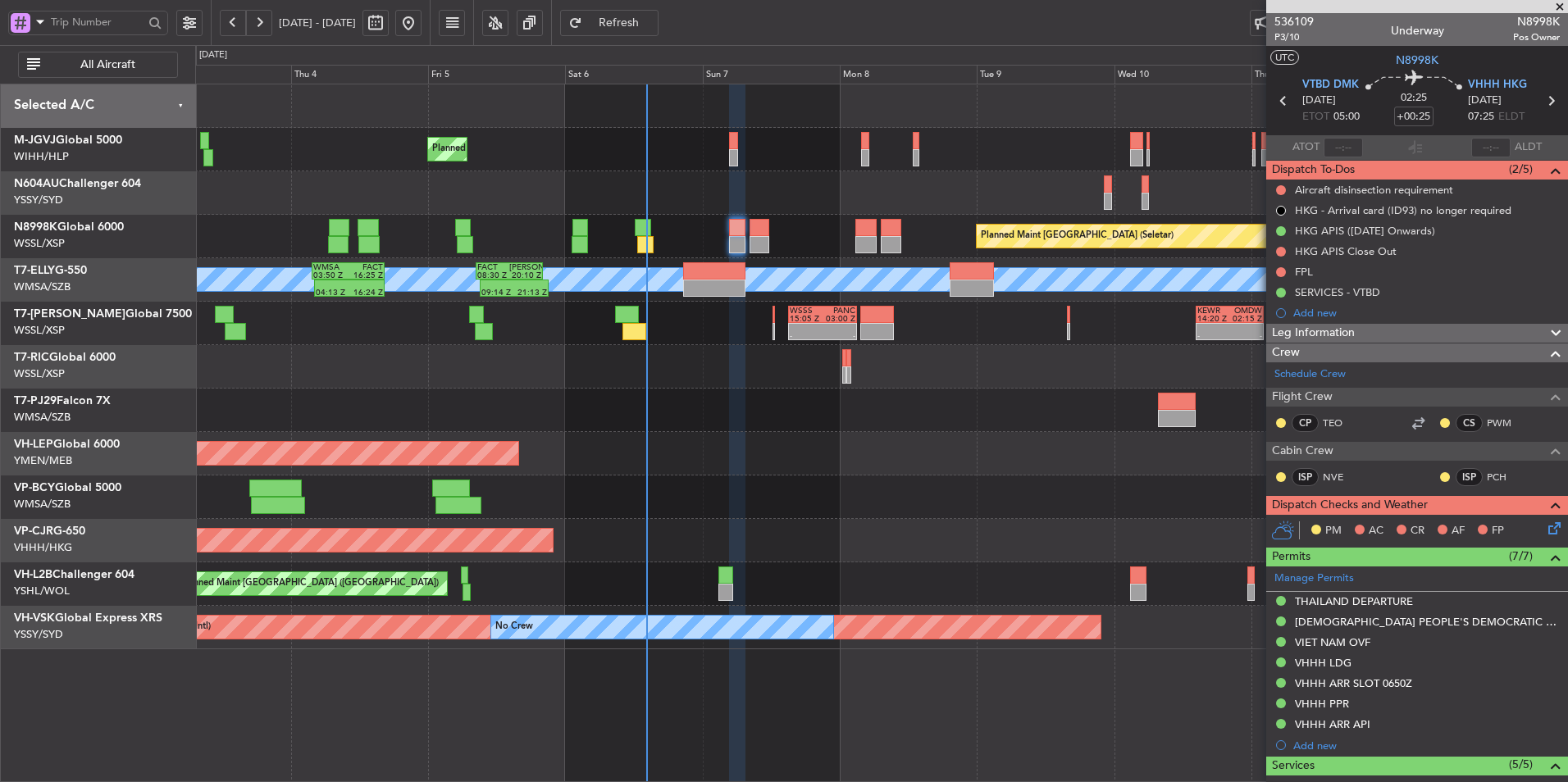
click at [691, 449] on div "Unplanned Maint Wichita (Wichita Mid-continent) Unplanned Maint Wichita (Wichit…" at bounding box center [881, 453] width 1372 height 44
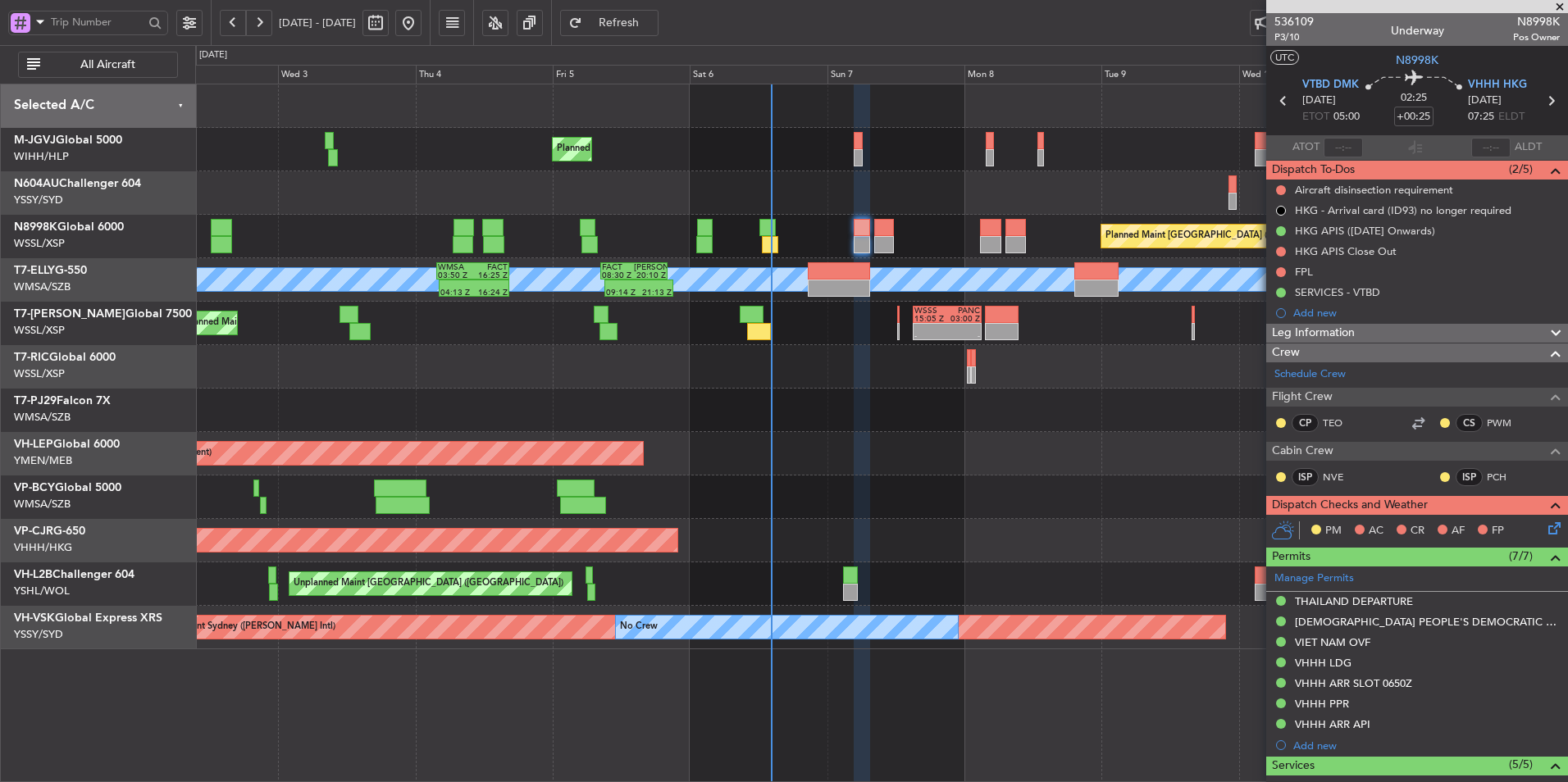
click at [582, 406] on div at bounding box center [881, 410] width 1372 height 44
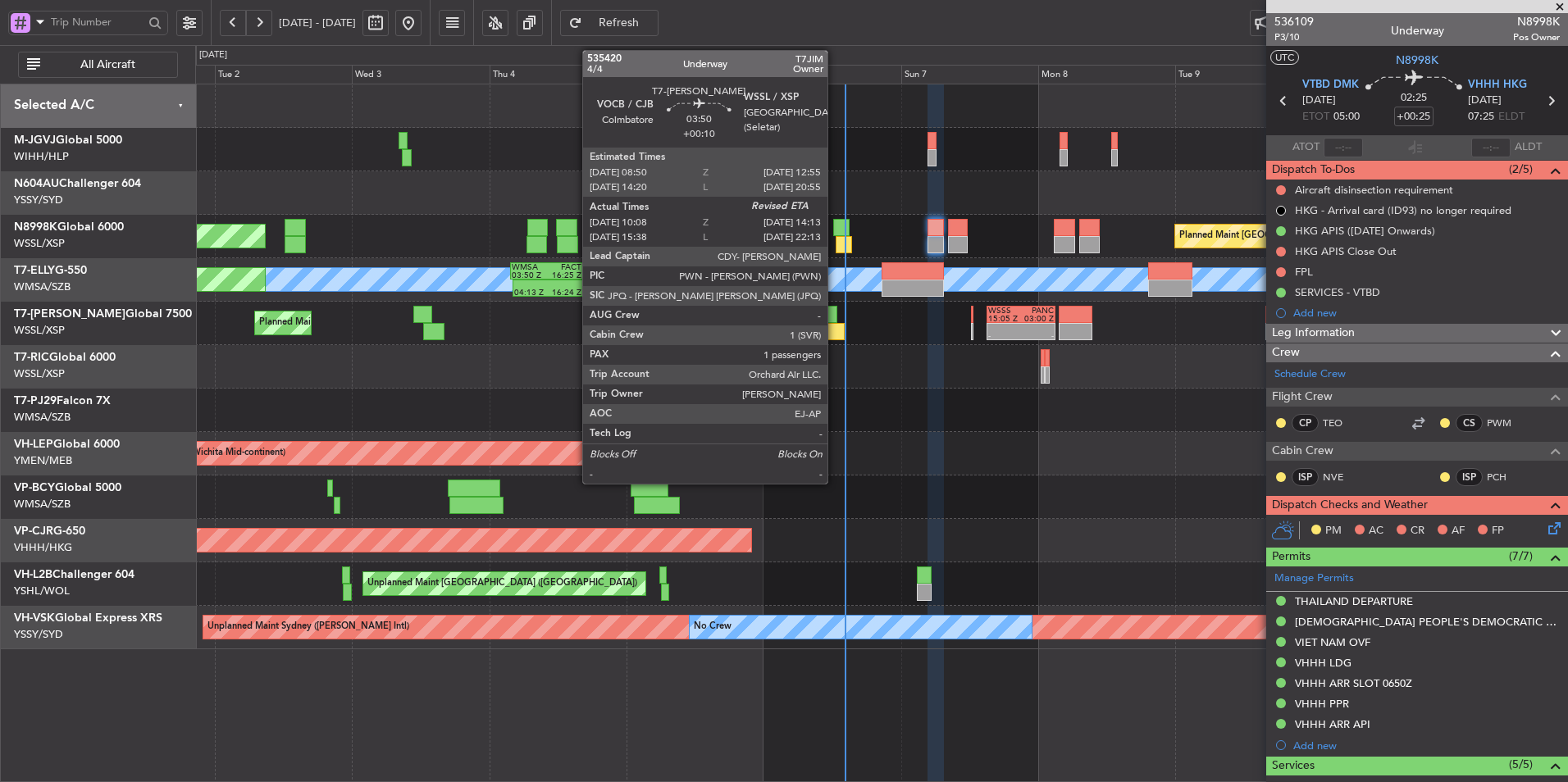
click at [835, 330] on div at bounding box center [833, 331] width 24 height 17
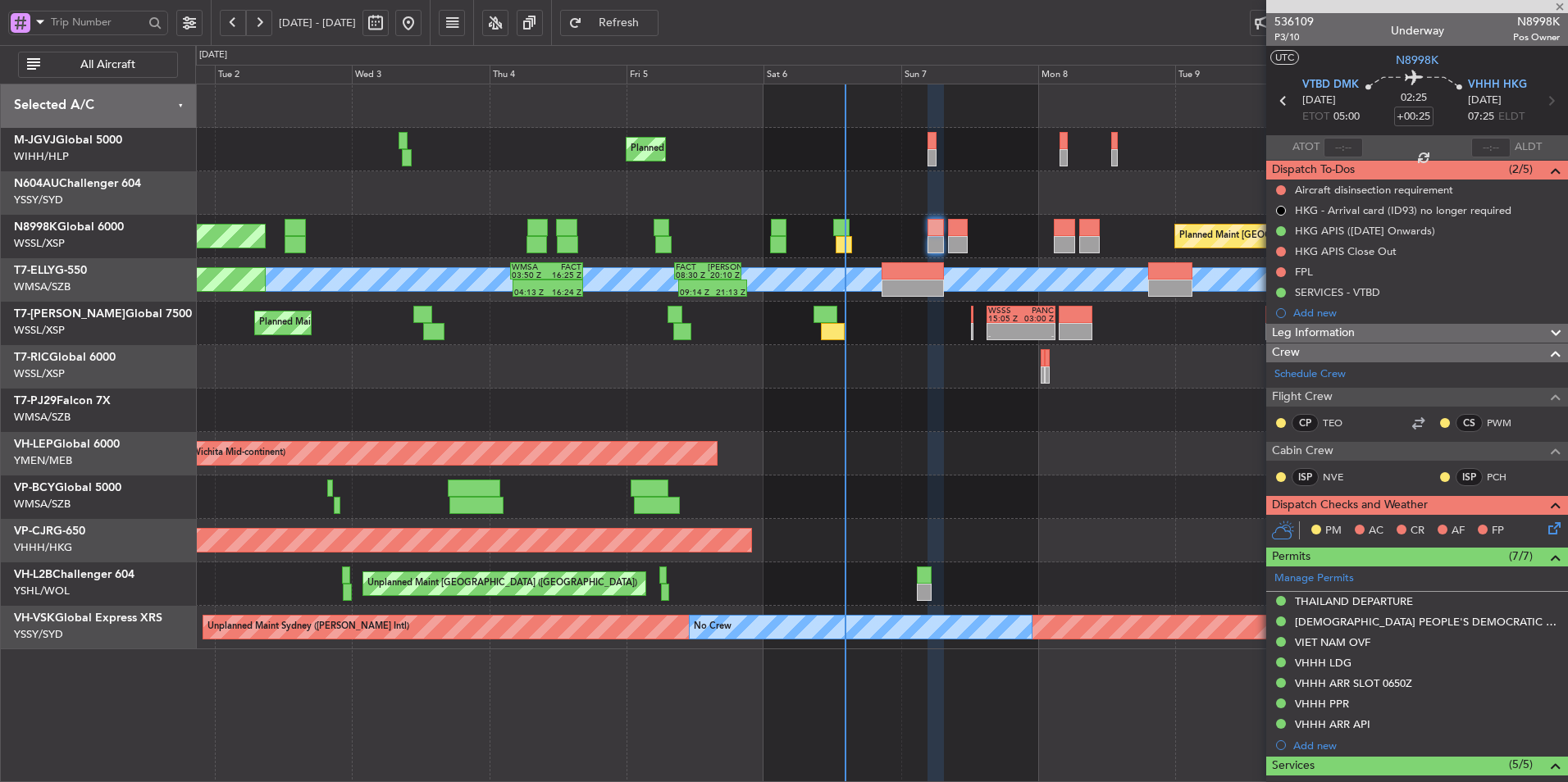
type input "+00:10"
type input "10:18"
type input "1"
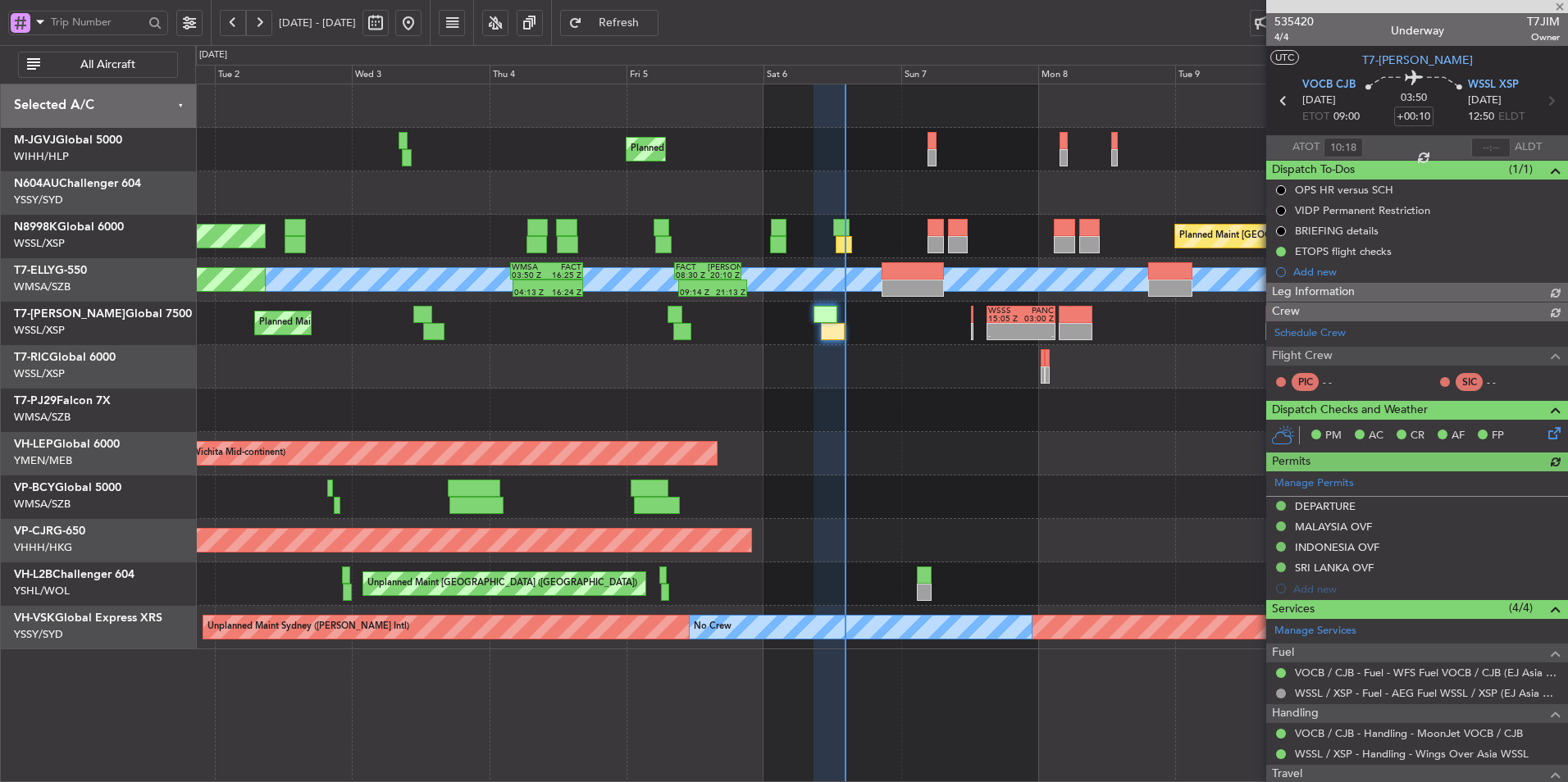
type input "[PERSON_NAME] (LEU)"
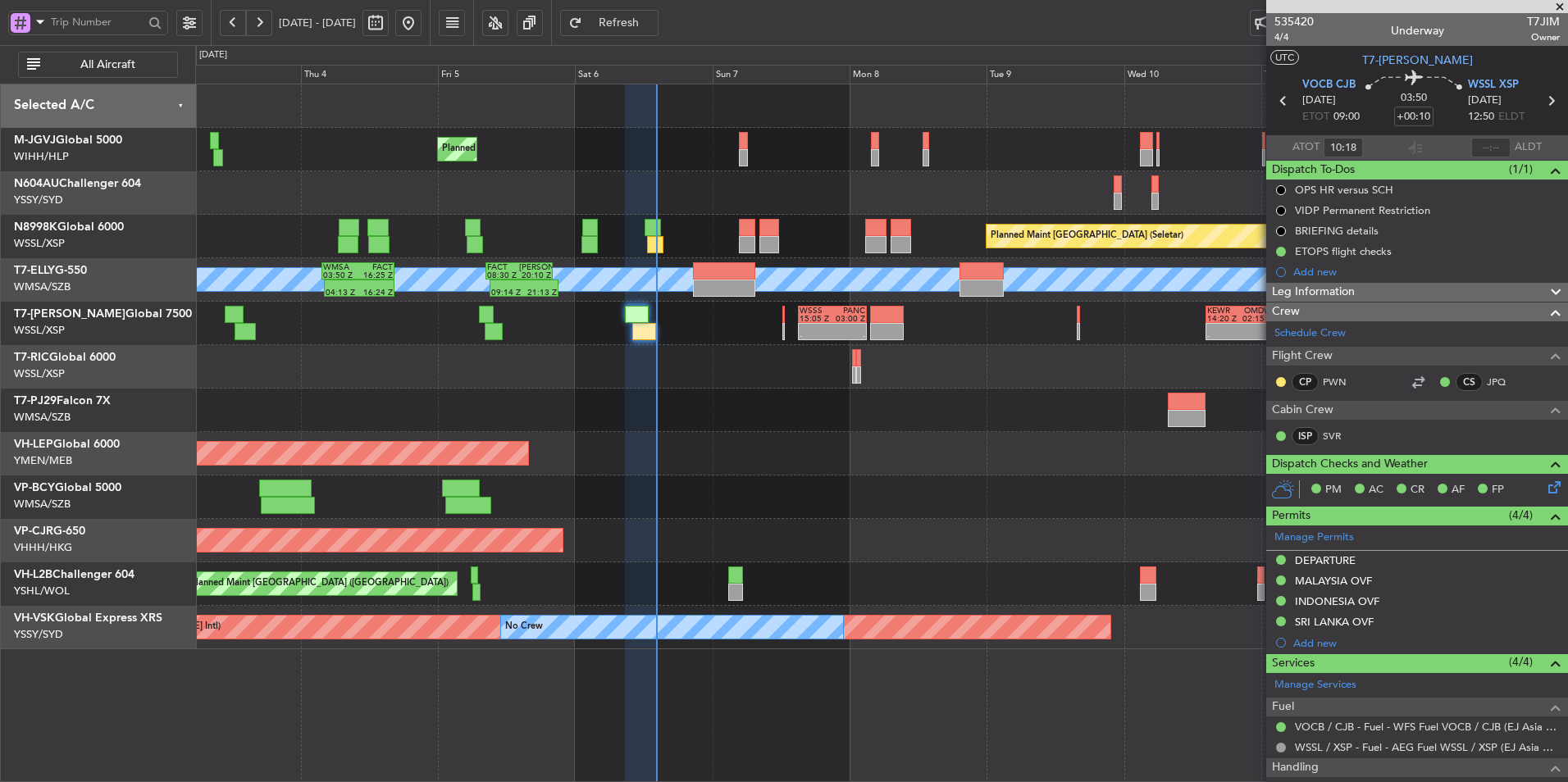
click at [852, 474] on div "Unplanned Maint Wichita (Wichita Mid-continent) Unplanned Maint Wichita (Wichit…" at bounding box center [881, 453] width 1372 height 44
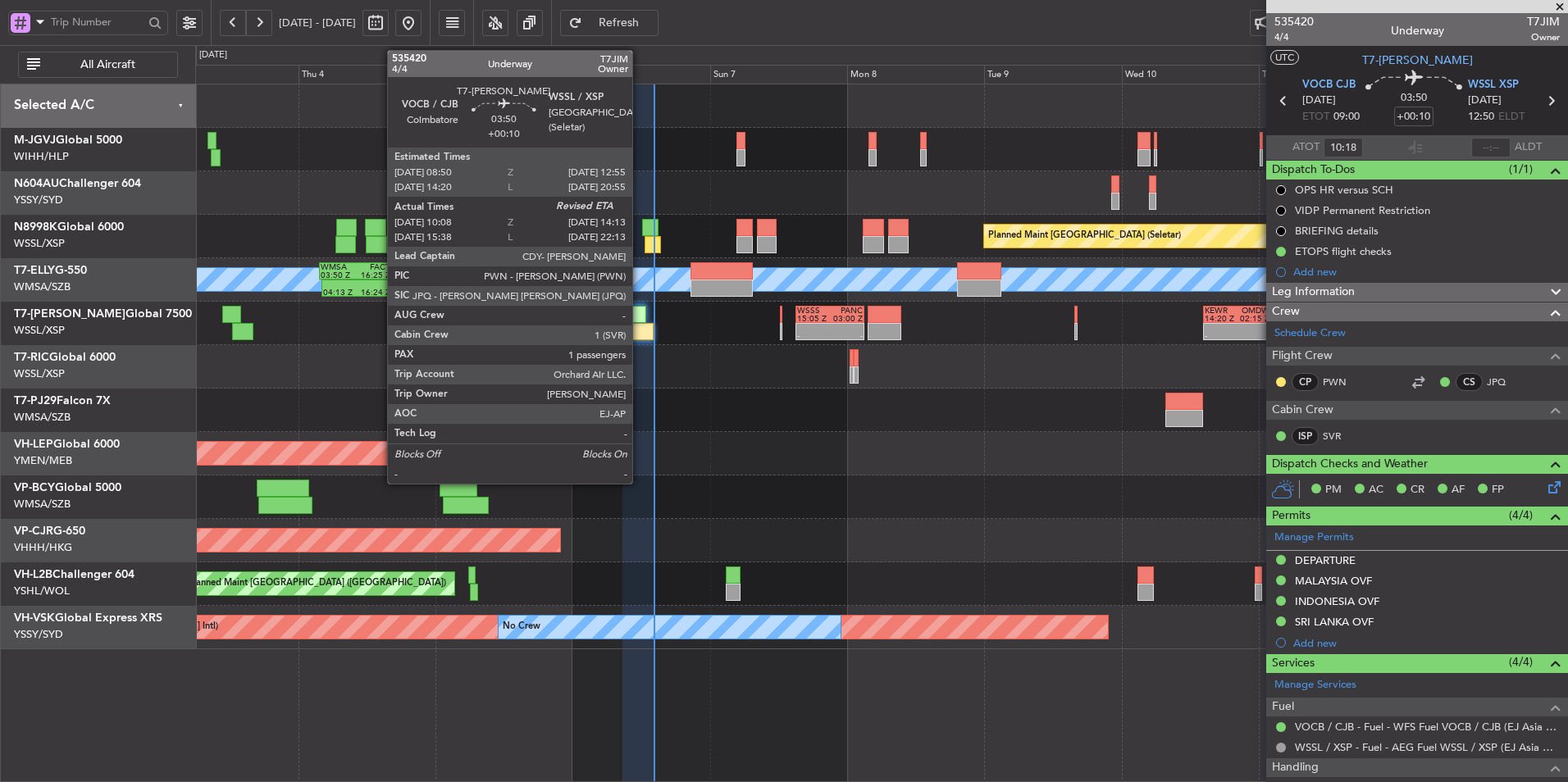
click at [640, 331] on div at bounding box center [642, 331] width 24 height 17
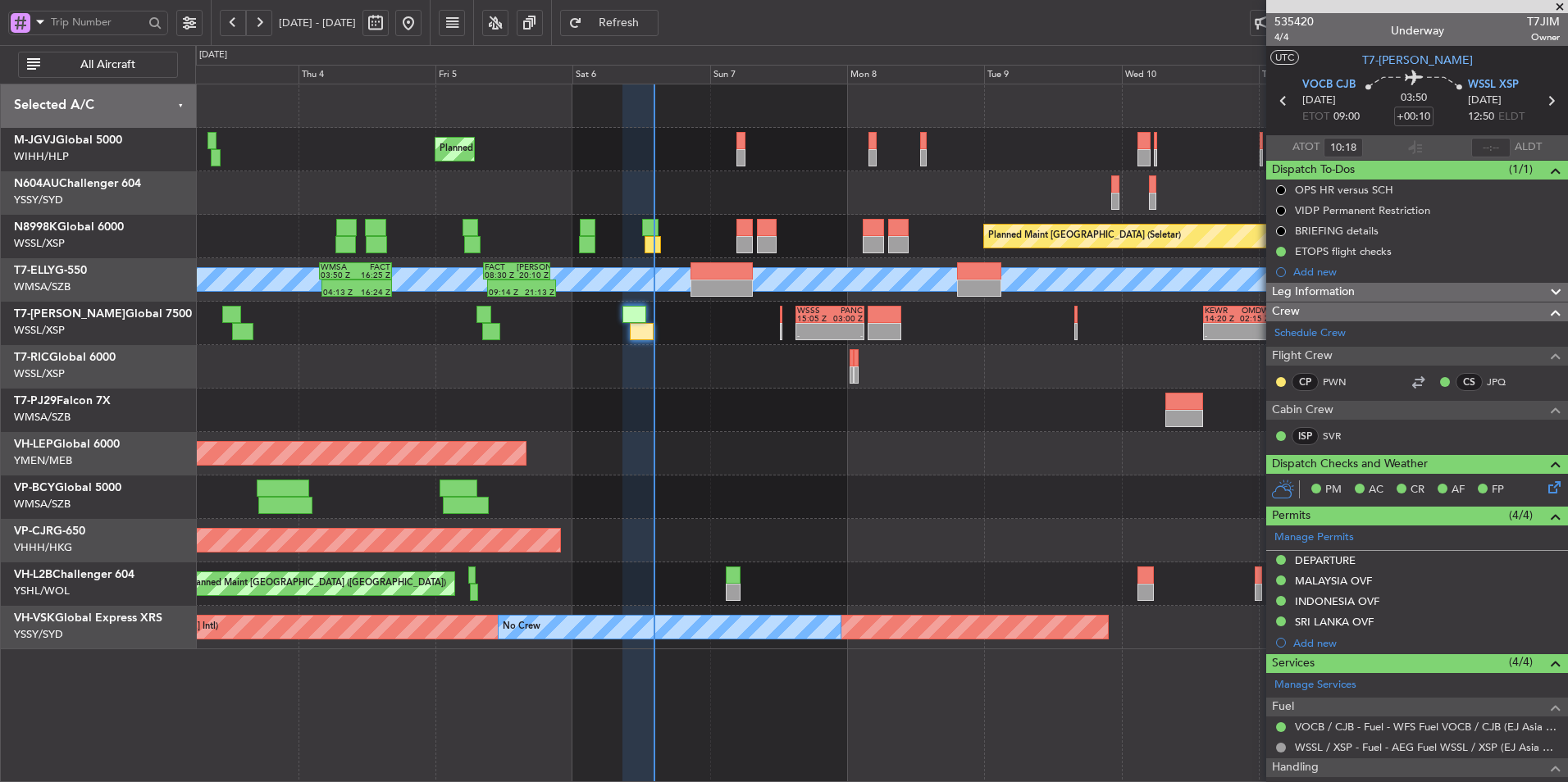
click at [735, 477] on div "Planned Maint [GEOGRAPHIC_DATA] (Seletar) Planned Maint [GEOGRAPHIC_DATA] (Sele…" at bounding box center [881, 367] width 1372 height 565
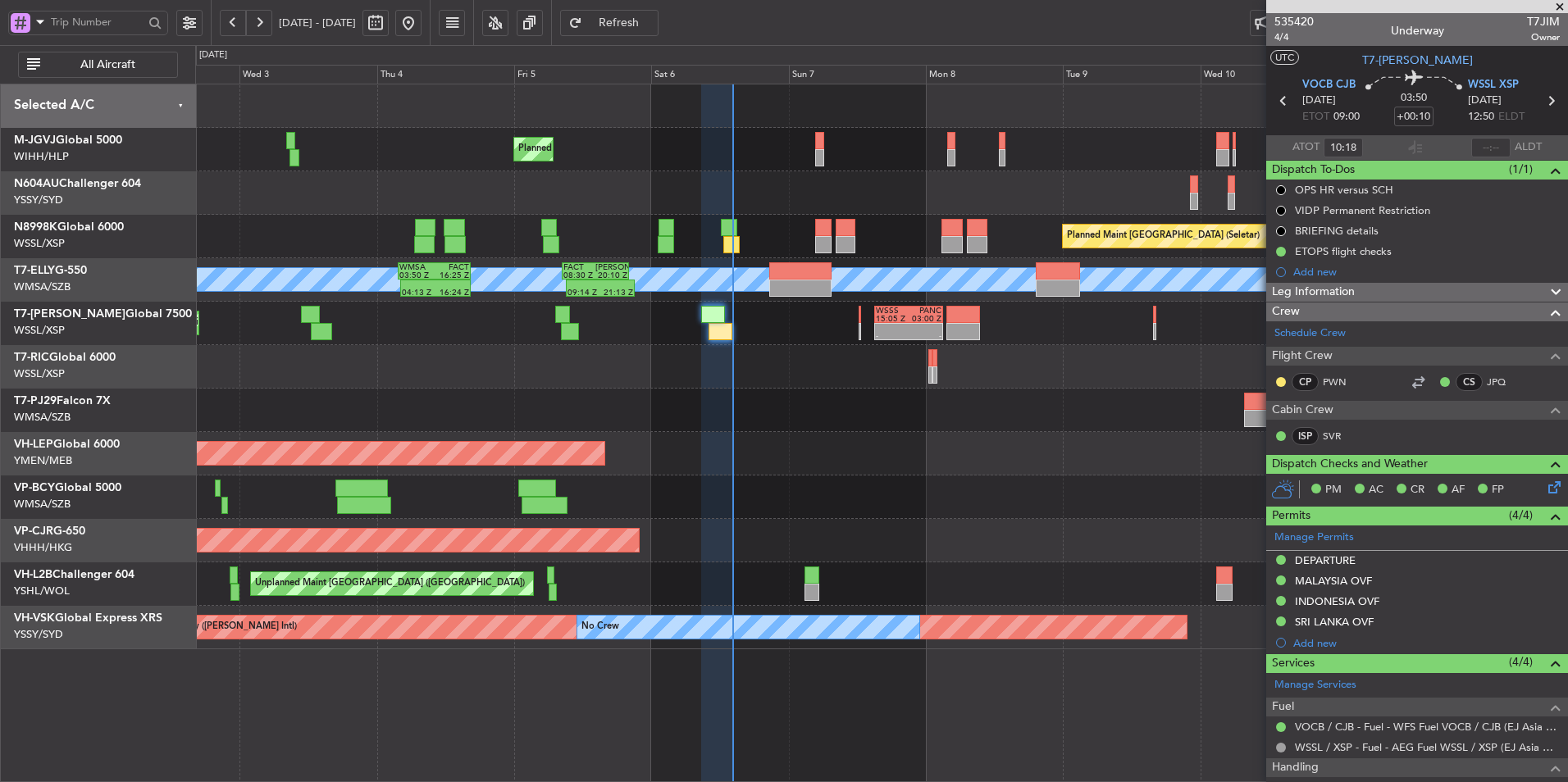
click at [898, 461] on div "Unplanned Maint Wichita (Wichita Mid-continent) Unplanned Maint Wichita (Wichit…" at bounding box center [881, 453] width 1372 height 44
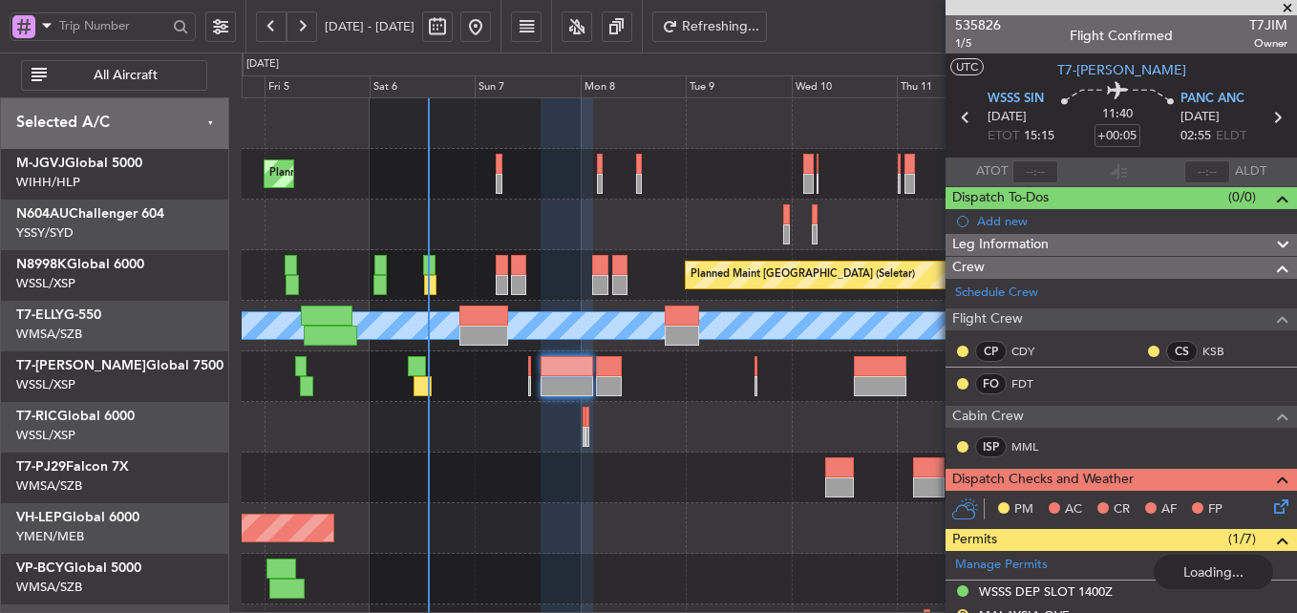
scroll to position [374, 0]
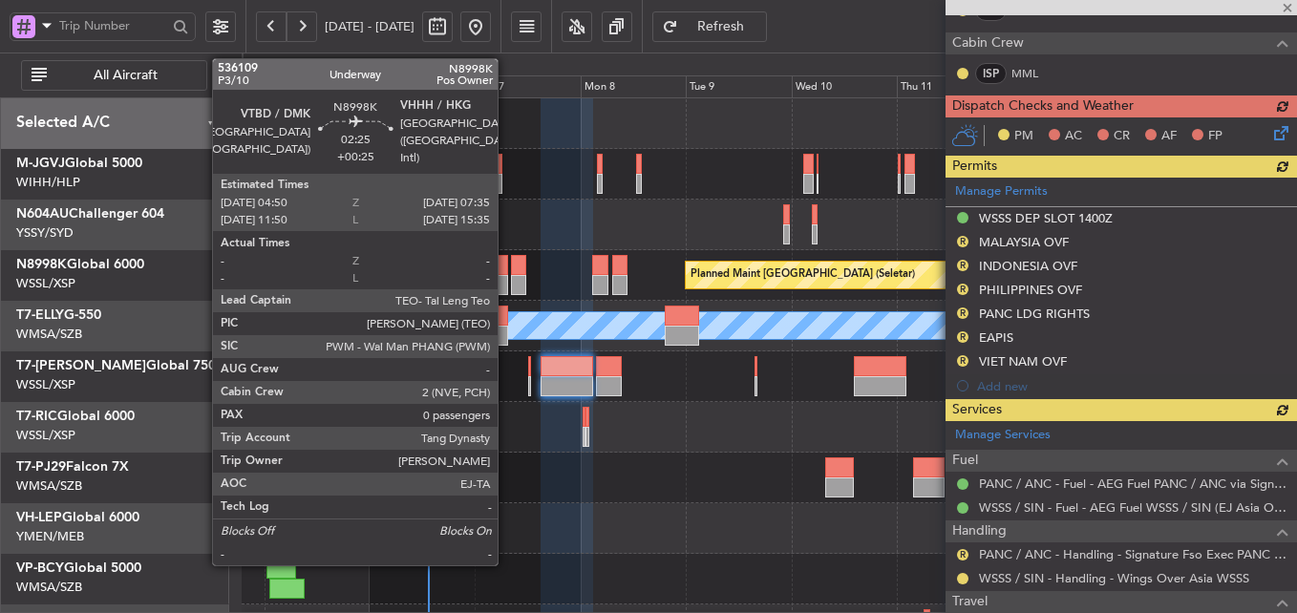
click at [506, 268] on div at bounding box center [502, 265] width 12 height 20
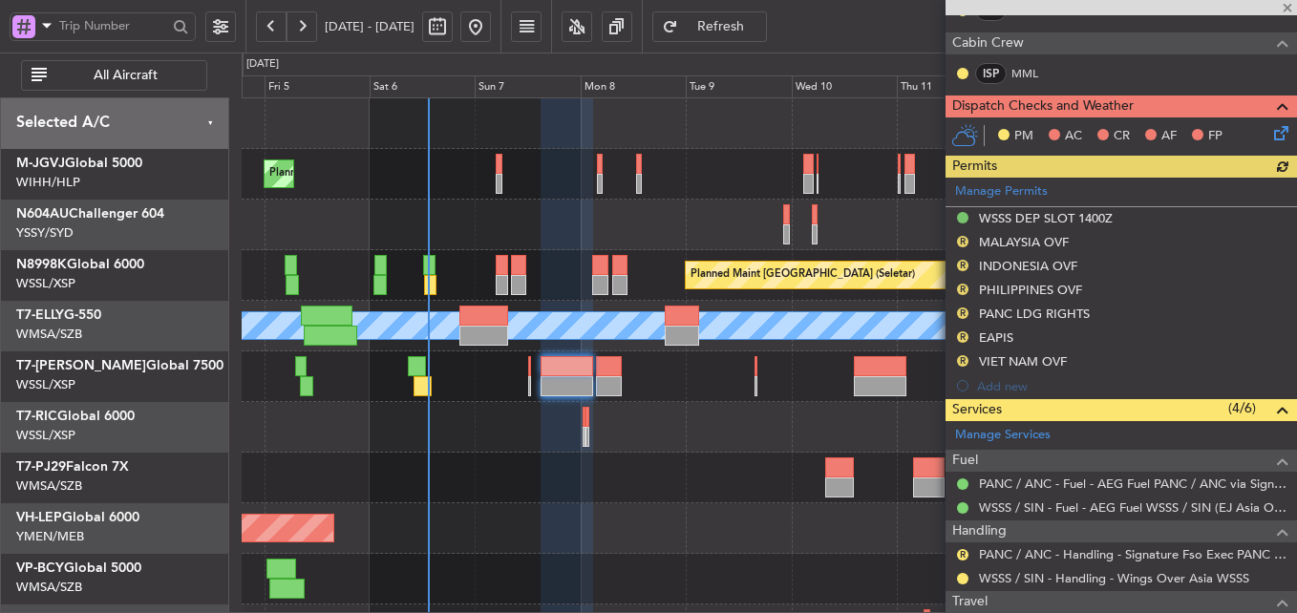
type input "+00:25"
type input "0"
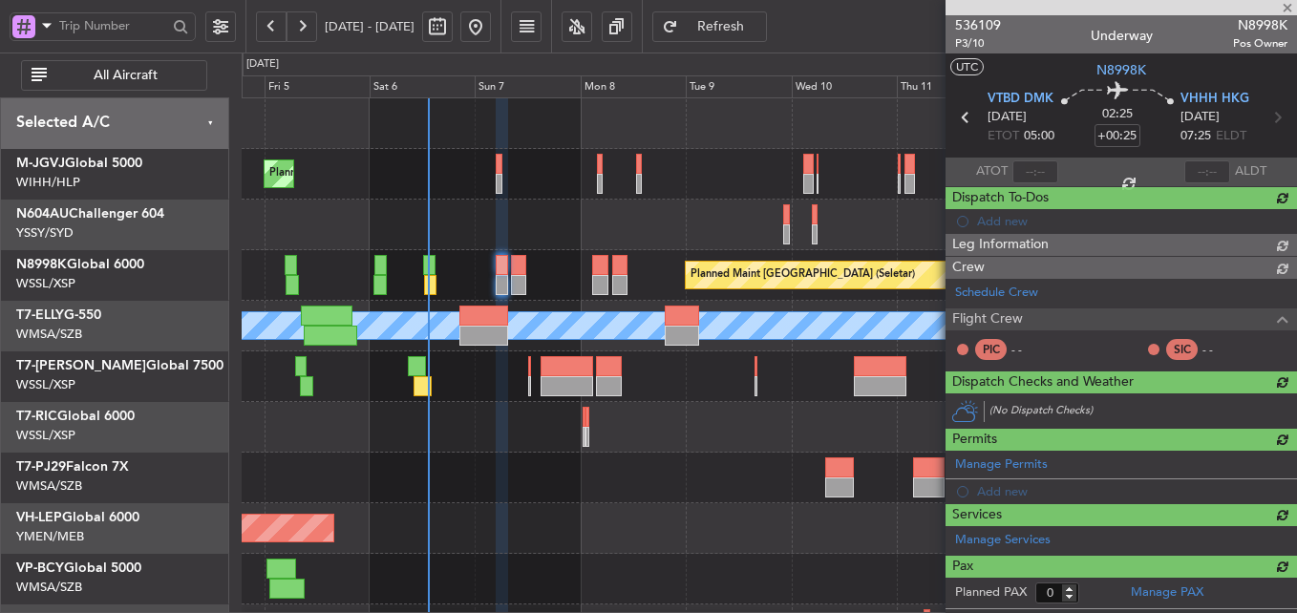
scroll to position [0, 0]
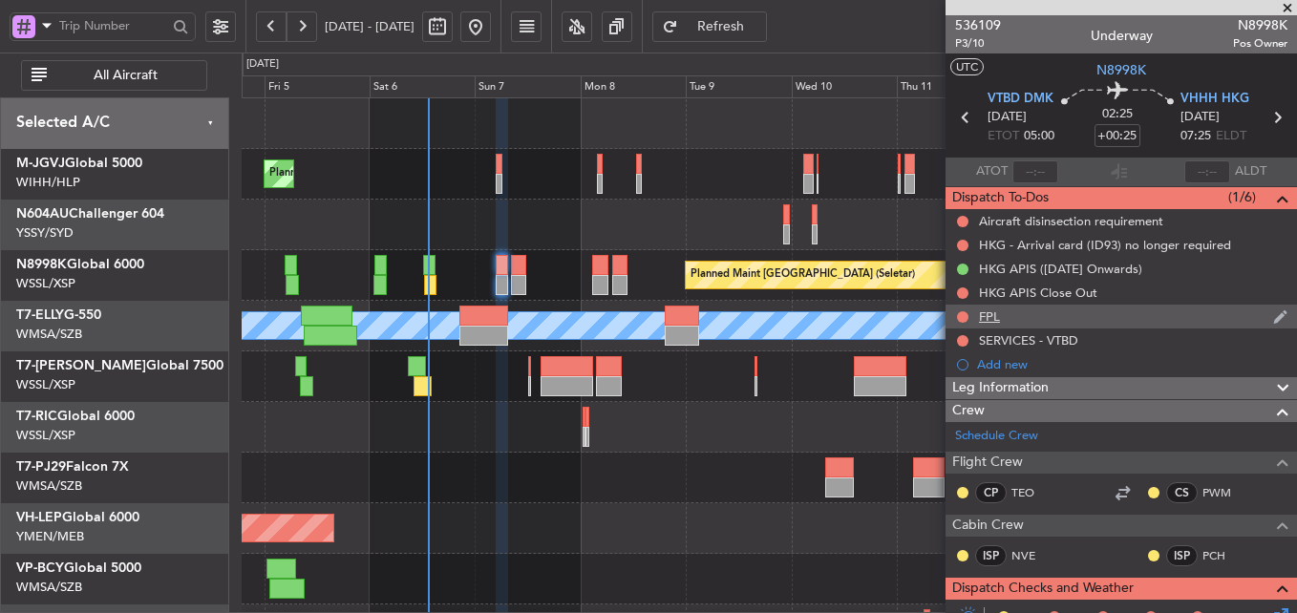
click at [996, 316] on div "FPL" at bounding box center [989, 317] width 21 height 16
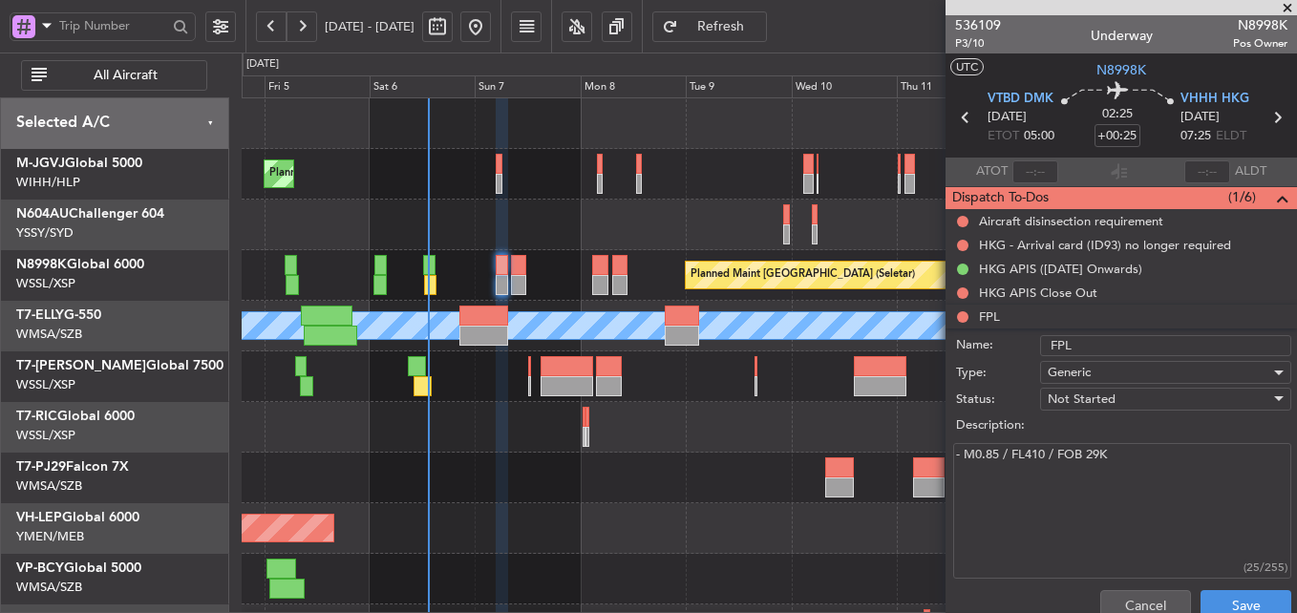
click at [688, 408] on div at bounding box center [769, 427] width 1055 height 51
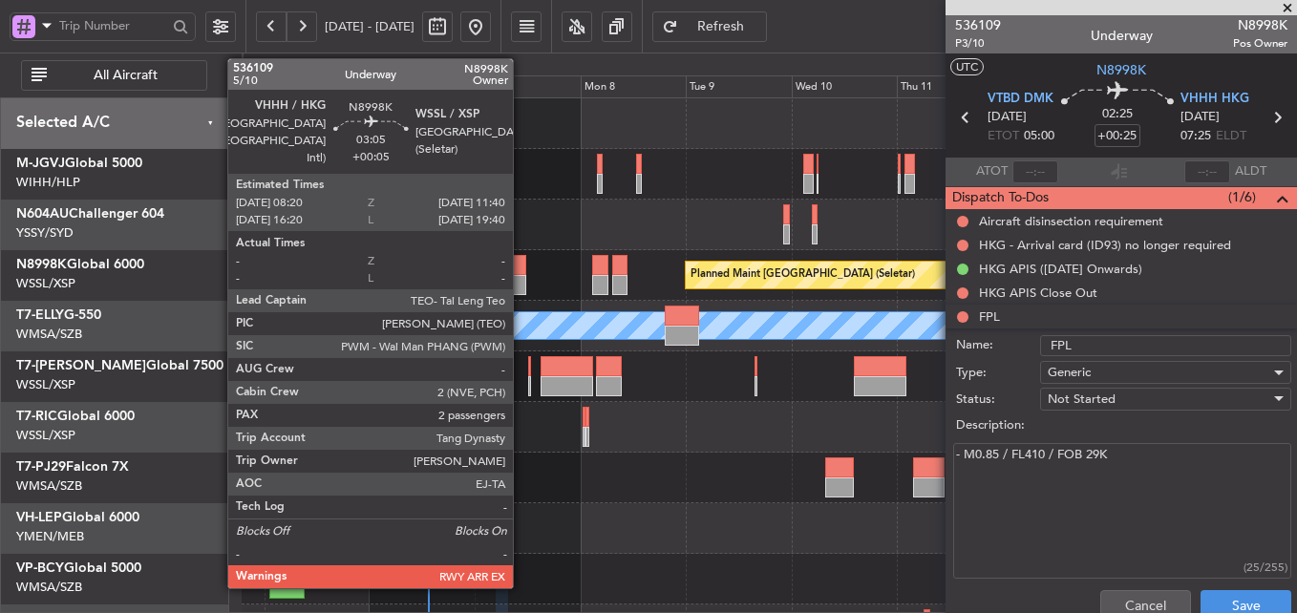
click at [522, 269] on div at bounding box center [518, 265] width 15 height 20
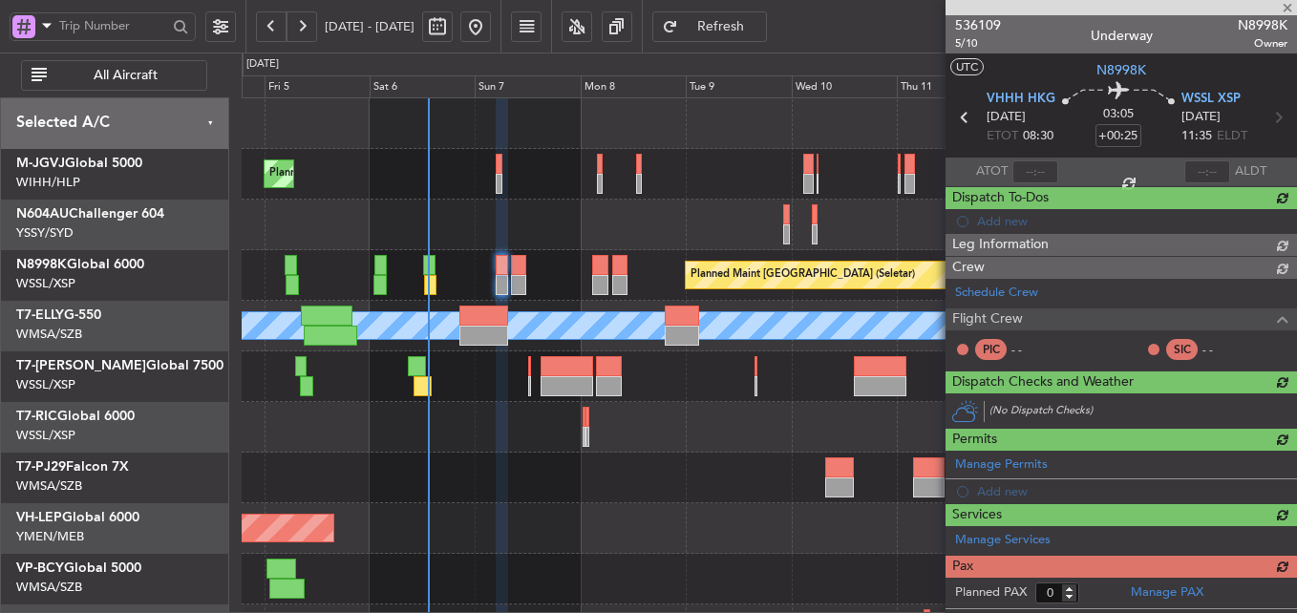
type input "+00:05"
type input "2"
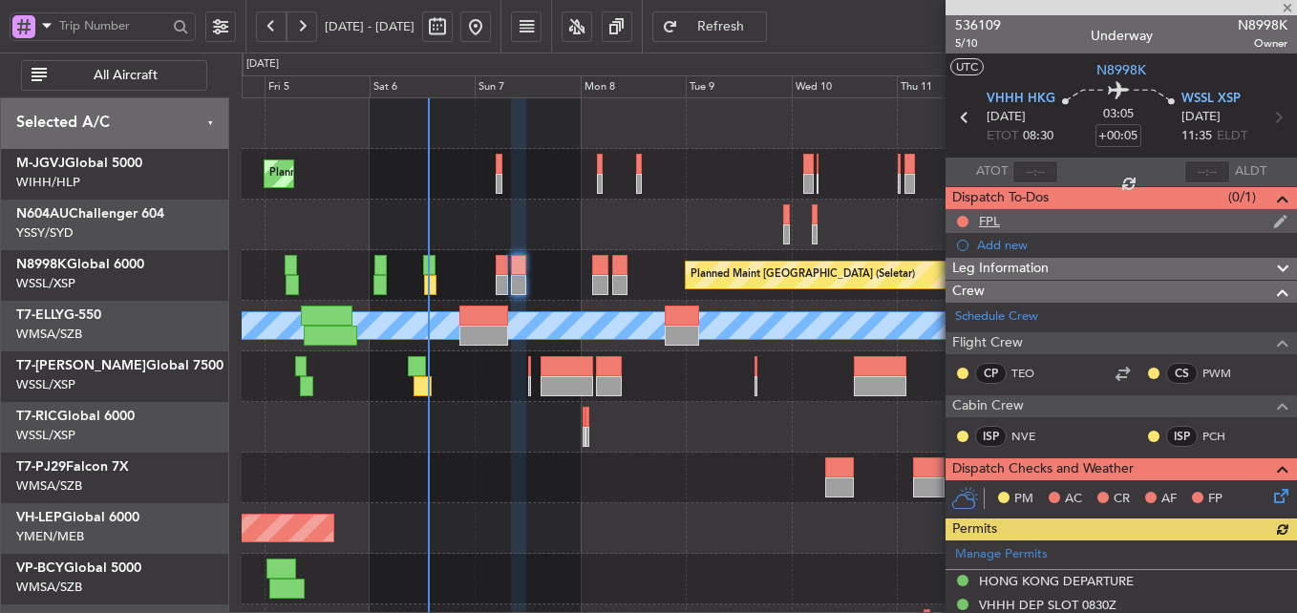
click at [993, 224] on div "FPL" at bounding box center [989, 221] width 21 height 16
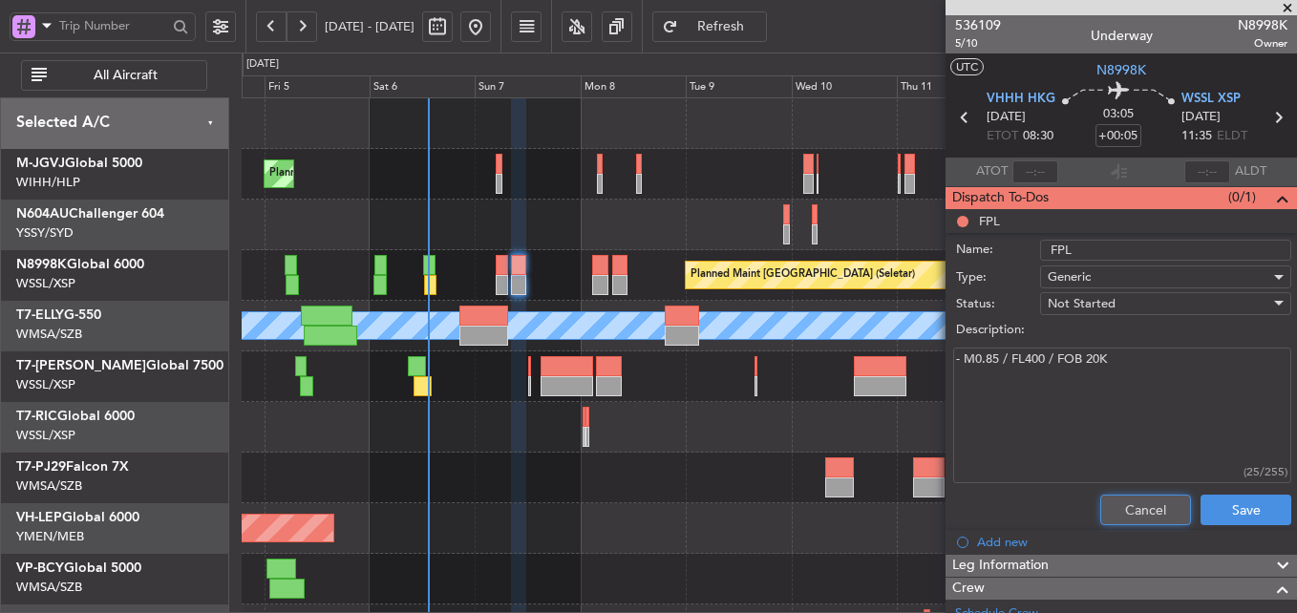
drag, startPoint x: 1118, startPoint y: 499, endPoint x: 1082, endPoint y: 459, distance: 53.5
click at [1118, 499] on button "Cancel" at bounding box center [1145, 510] width 91 height 31
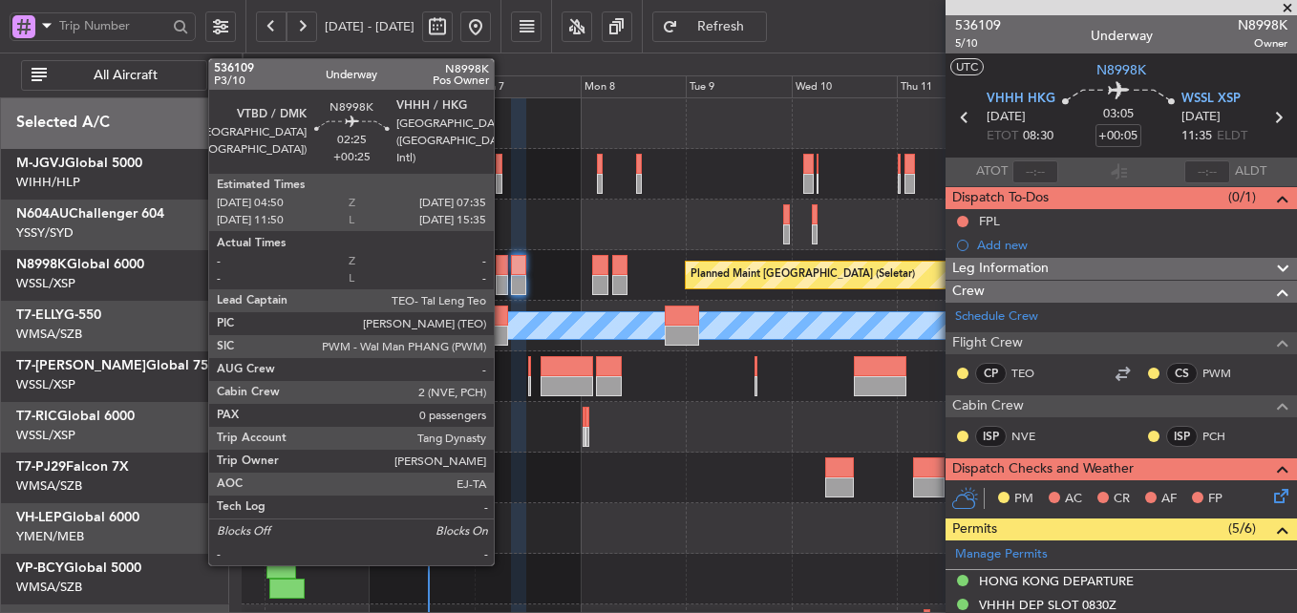
click at [501, 267] on div at bounding box center [502, 265] width 12 height 20
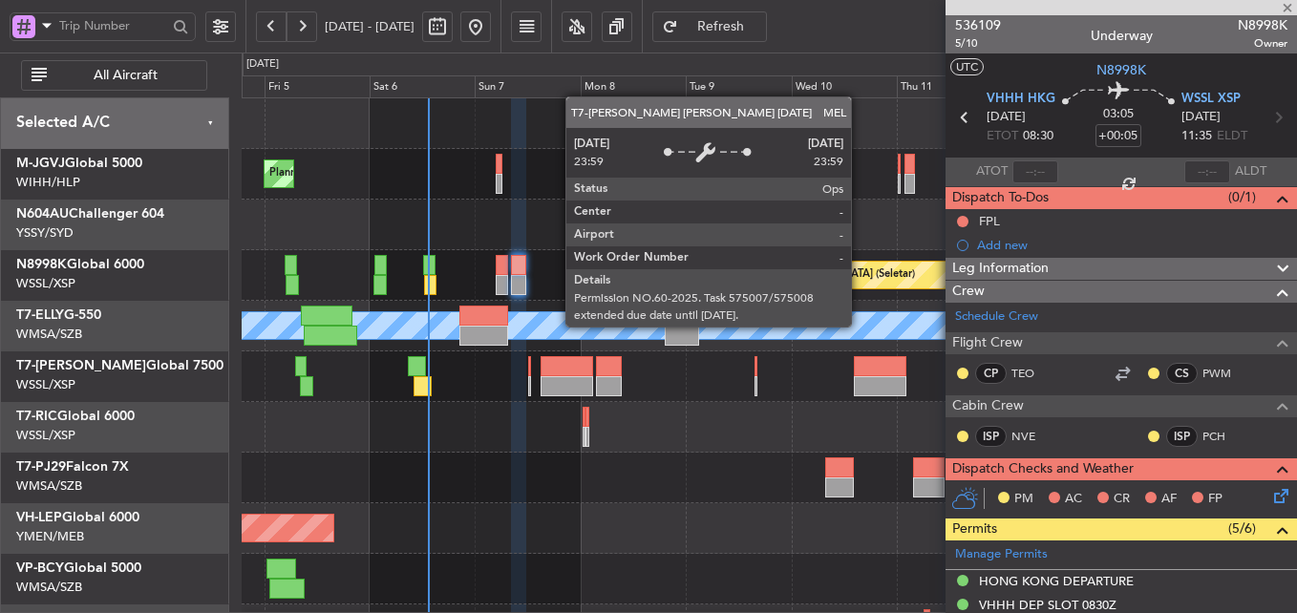
type input "+00:25"
type input "0"
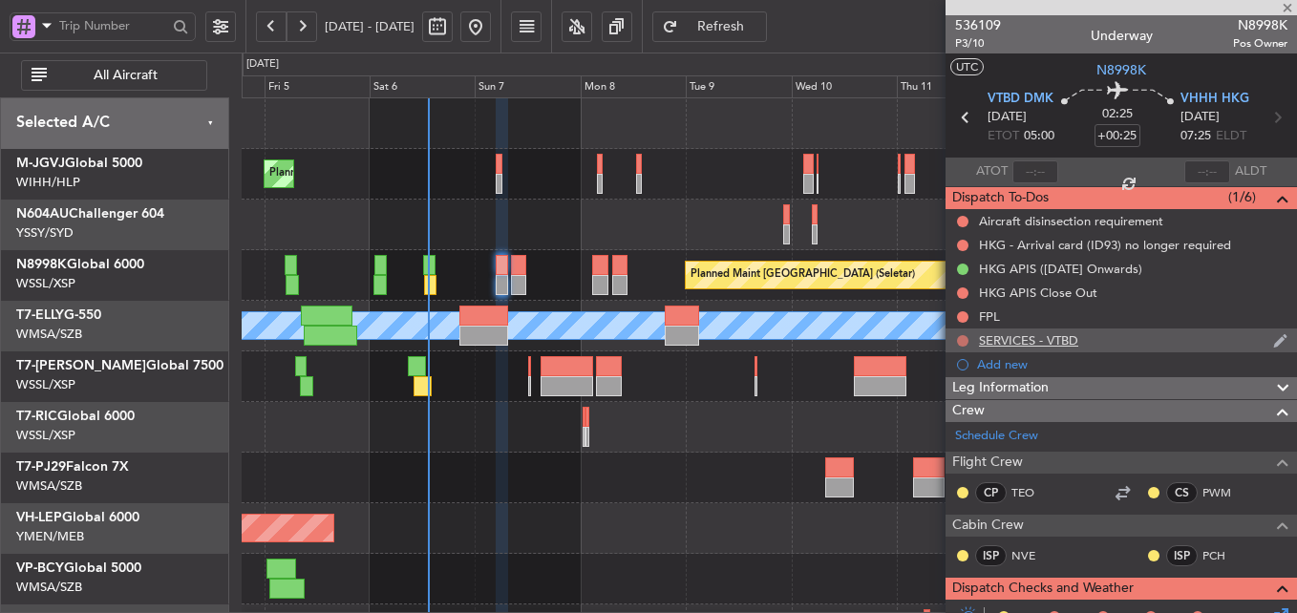
click at [967, 337] on button at bounding box center [962, 340] width 11 height 11
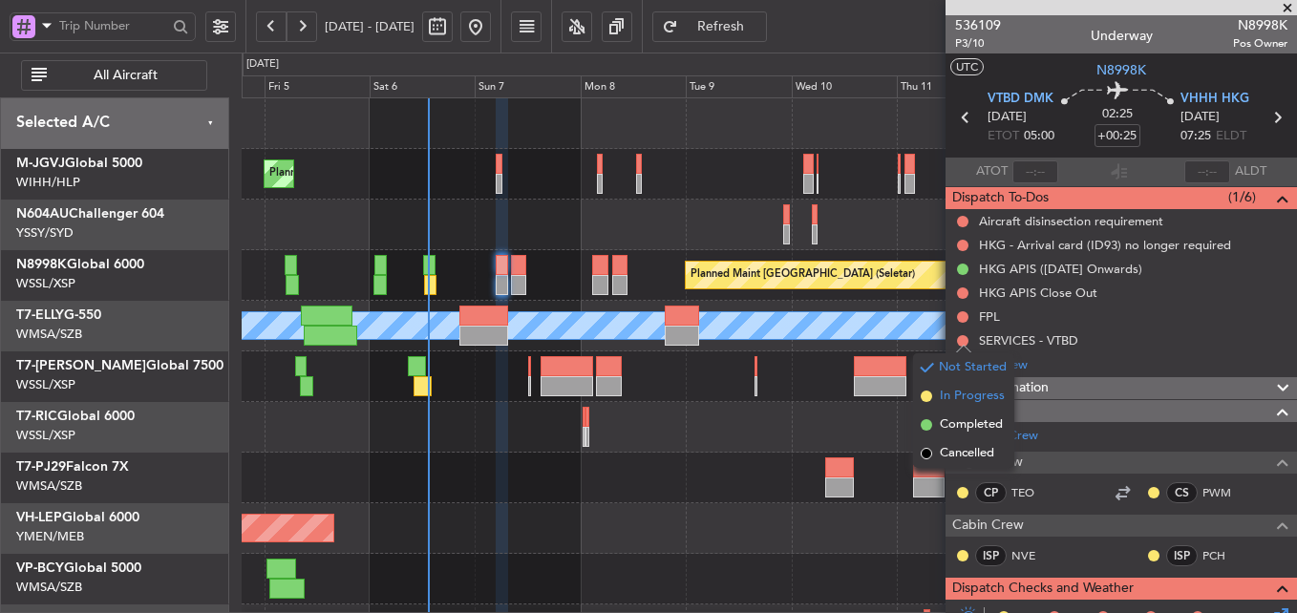
click at [964, 399] on span "In Progress" at bounding box center [972, 396] width 65 height 19
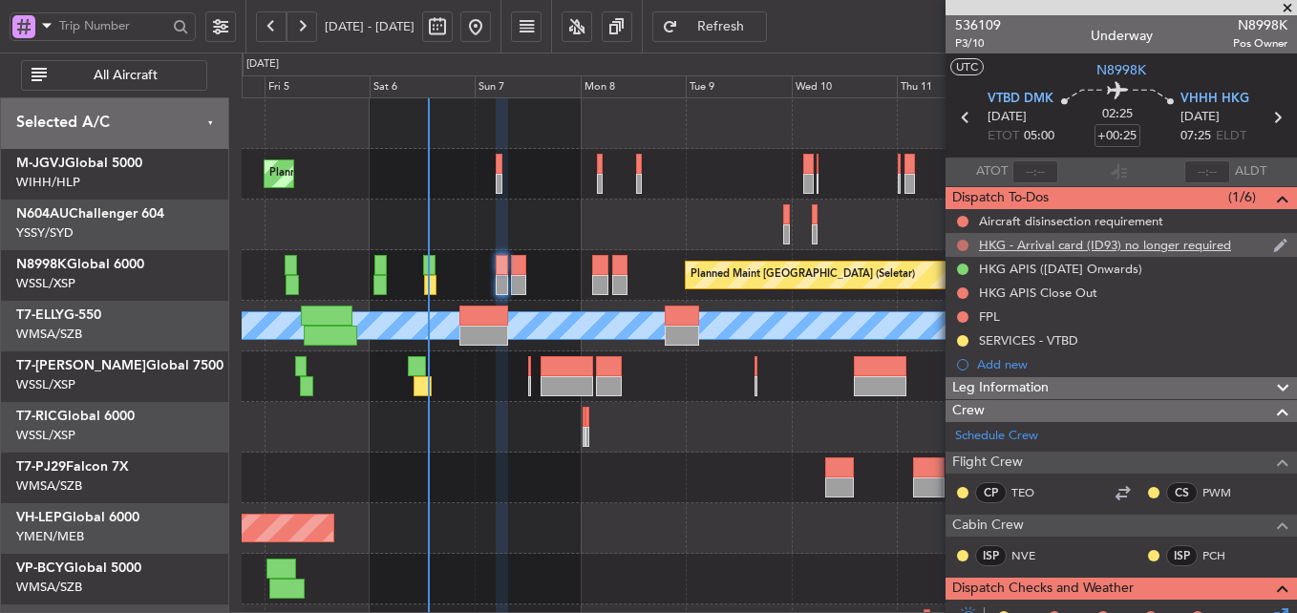
click at [961, 245] on button at bounding box center [962, 245] width 11 height 11
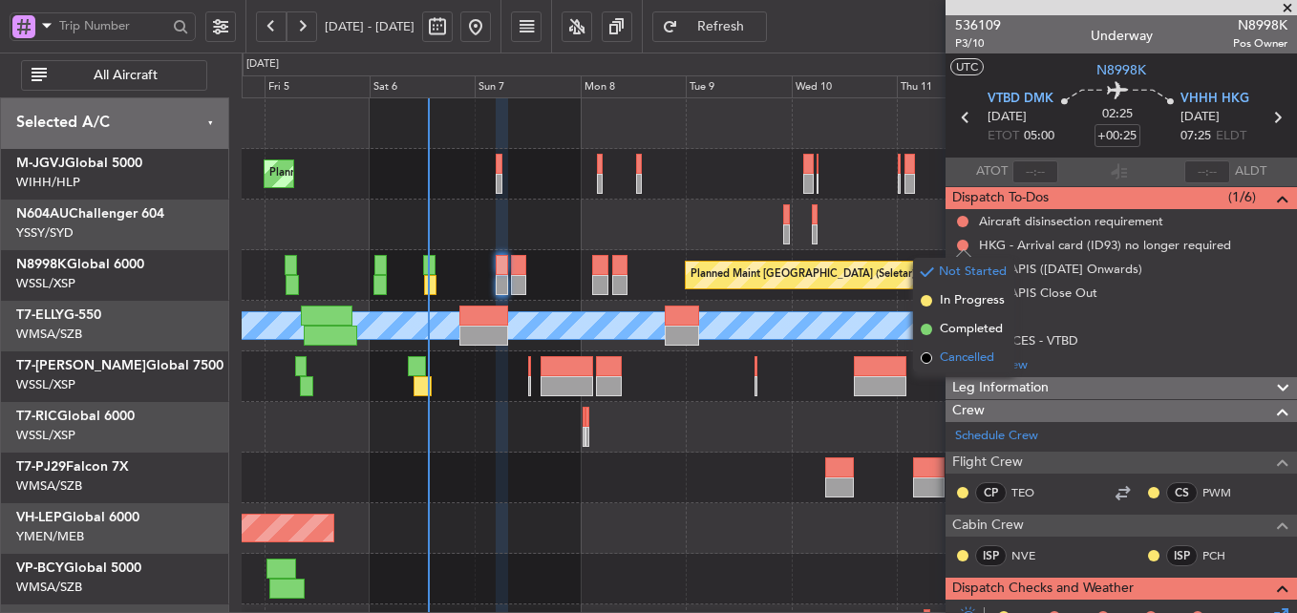
click at [950, 354] on span "Cancelled" at bounding box center [967, 358] width 54 height 19
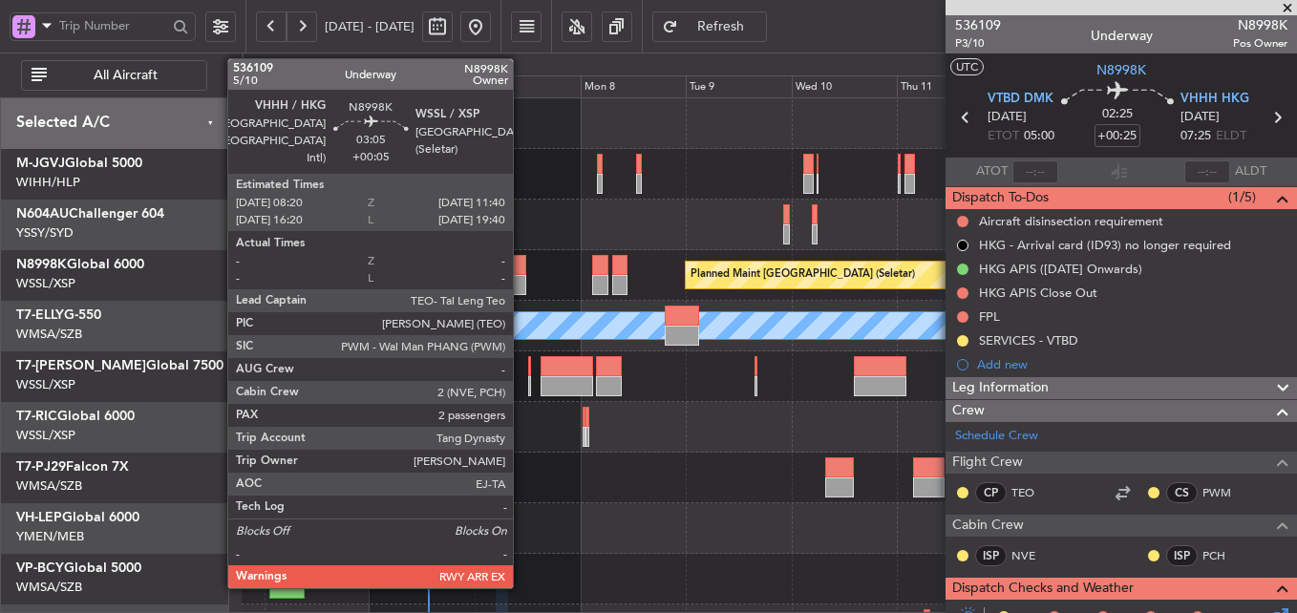
click at [522, 267] on div at bounding box center [518, 265] width 15 height 20
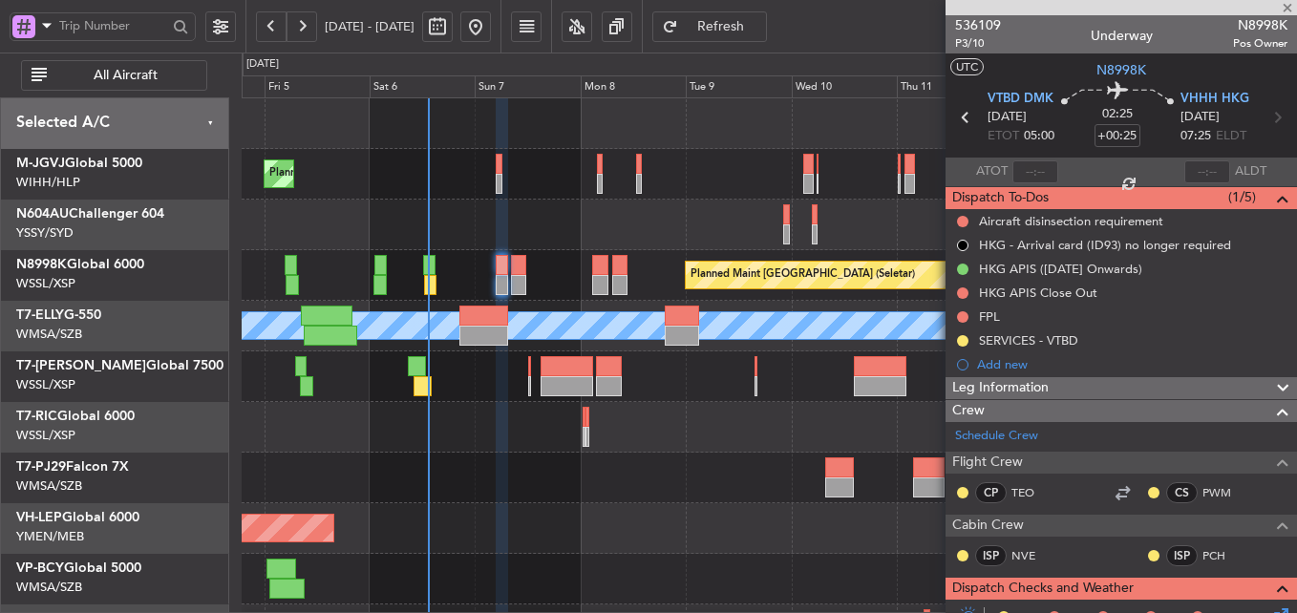
type input "+00:05"
type input "2"
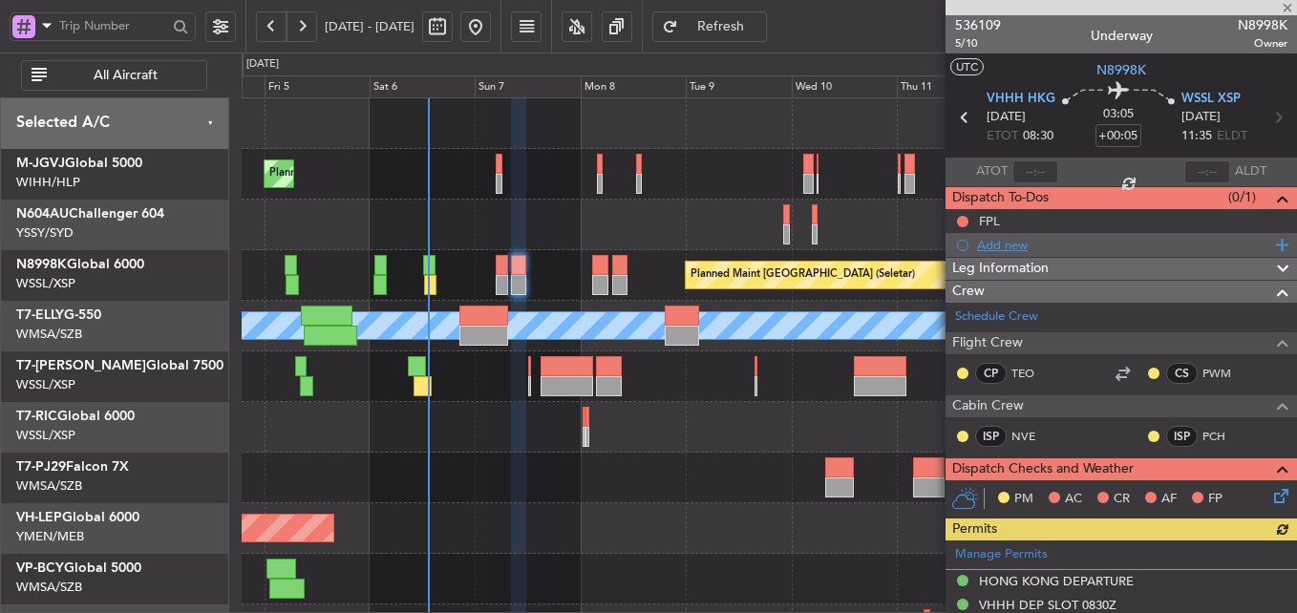
click at [1010, 246] on div "Add new" at bounding box center [1123, 245] width 293 height 16
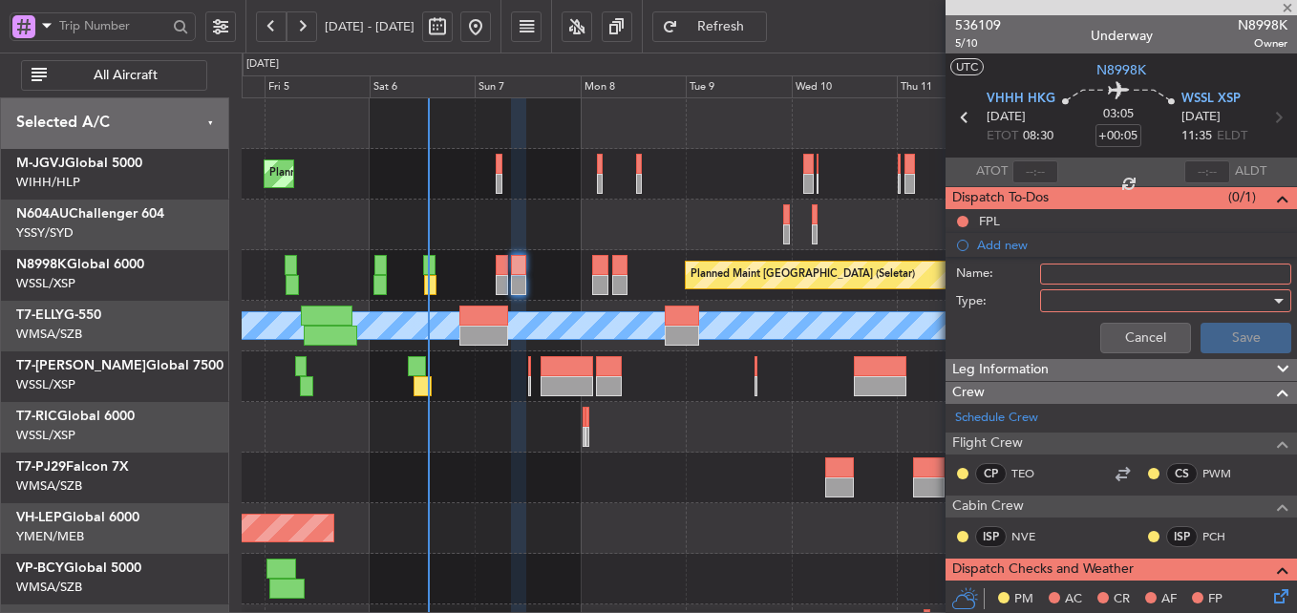
click at [1078, 275] on input "Name:" at bounding box center [1165, 274] width 251 height 21
type input "SGAC"
click at [1106, 300] on div at bounding box center [1159, 301] width 223 height 29
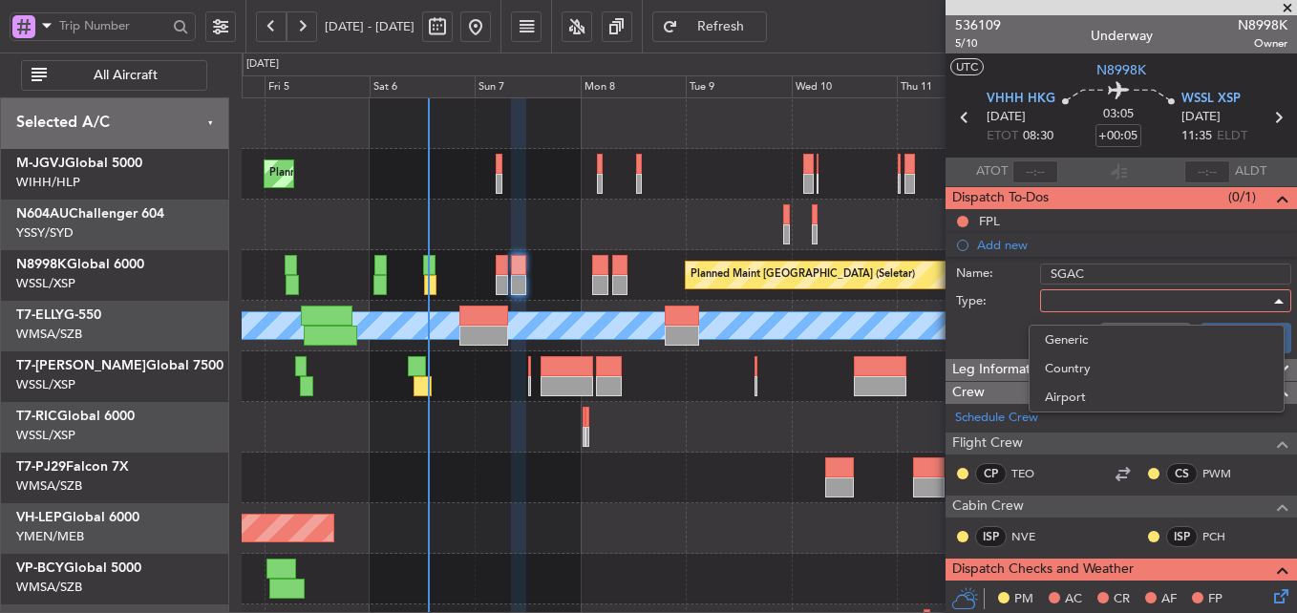
click at [1094, 325] on div "Generic Country Airport" at bounding box center [1157, 369] width 256 height 88
click at [1088, 330] on span "Generic" at bounding box center [1157, 340] width 224 height 29
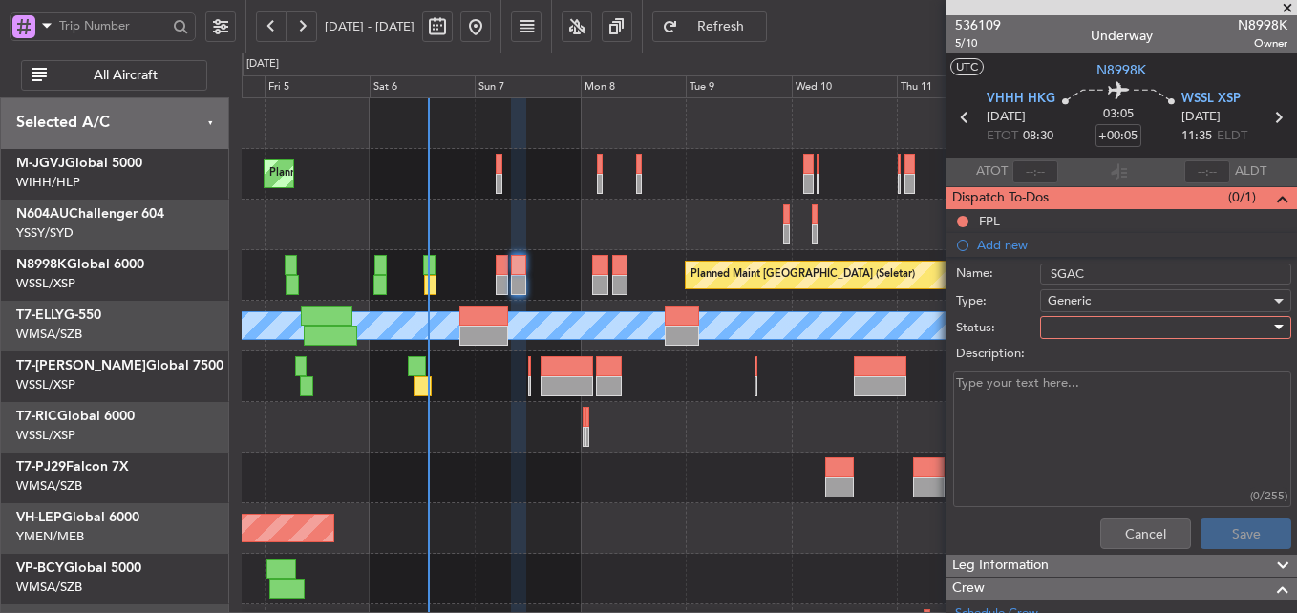
click at [1102, 333] on div at bounding box center [1159, 327] width 223 height 29
click at [1085, 289] on div at bounding box center [648, 306] width 1297 height 613
click at [1078, 301] on span "Generic" at bounding box center [1069, 300] width 43 height 17
click at [1078, 374] on span "Country" at bounding box center [1157, 368] width 224 height 29
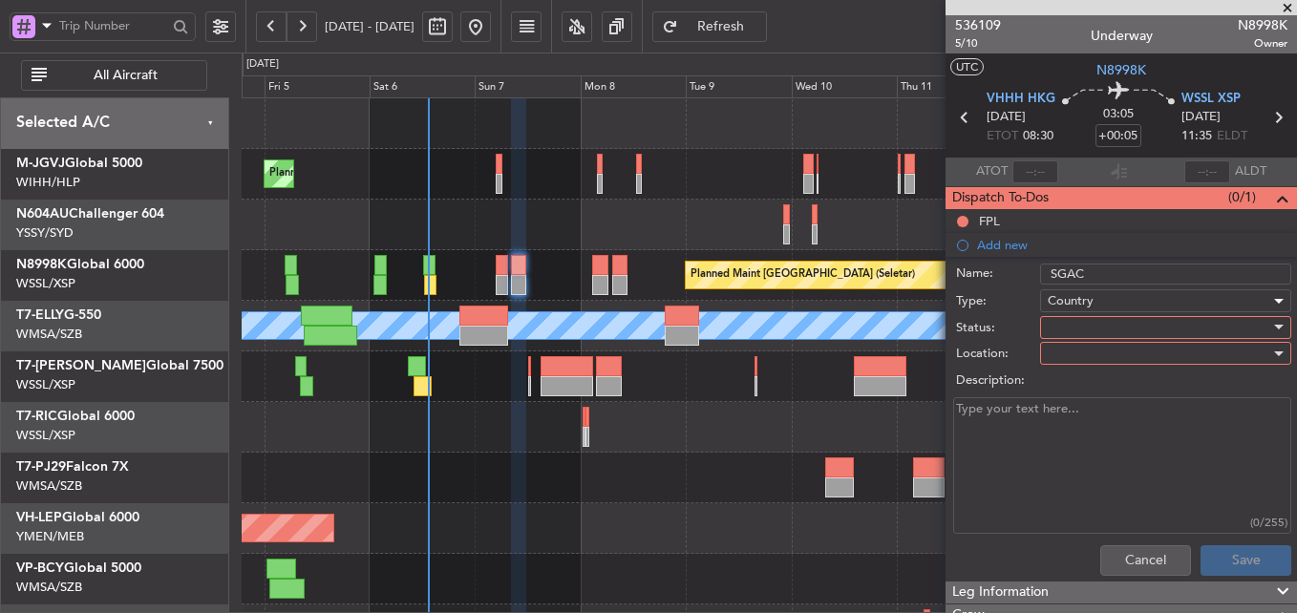
click at [1086, 331] on div at bounding box center [1159, 327] width 223 height 29
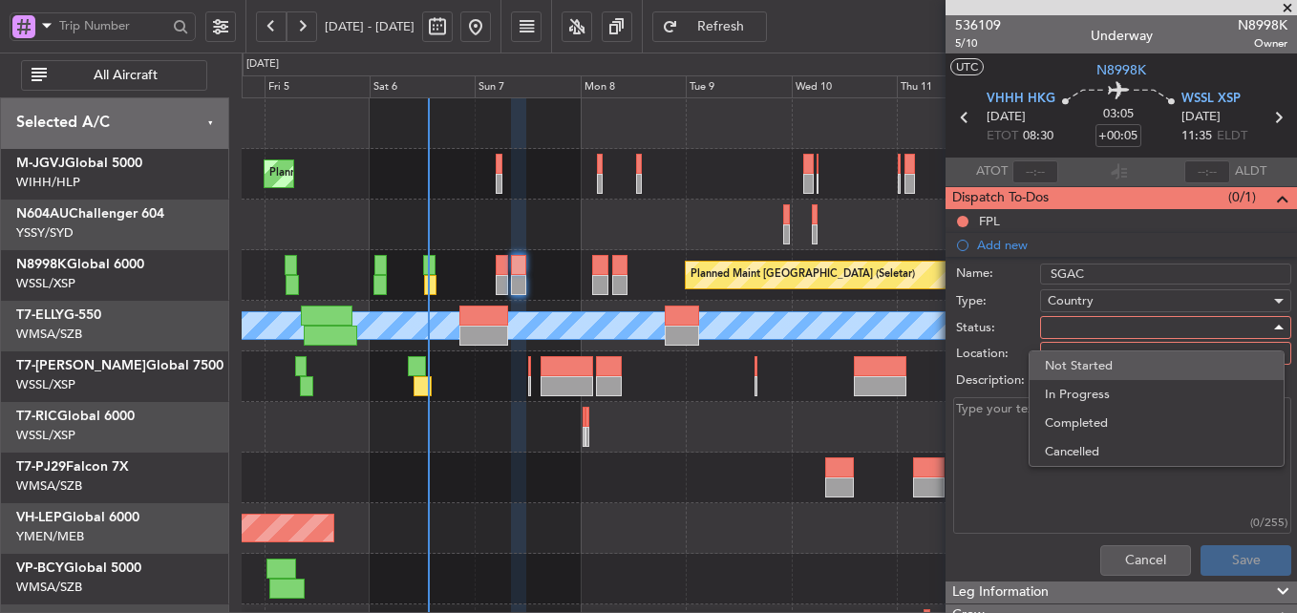
click at [1100, 366] on span "Not Started" at bounding box center [1157, 366] width 224 height 29
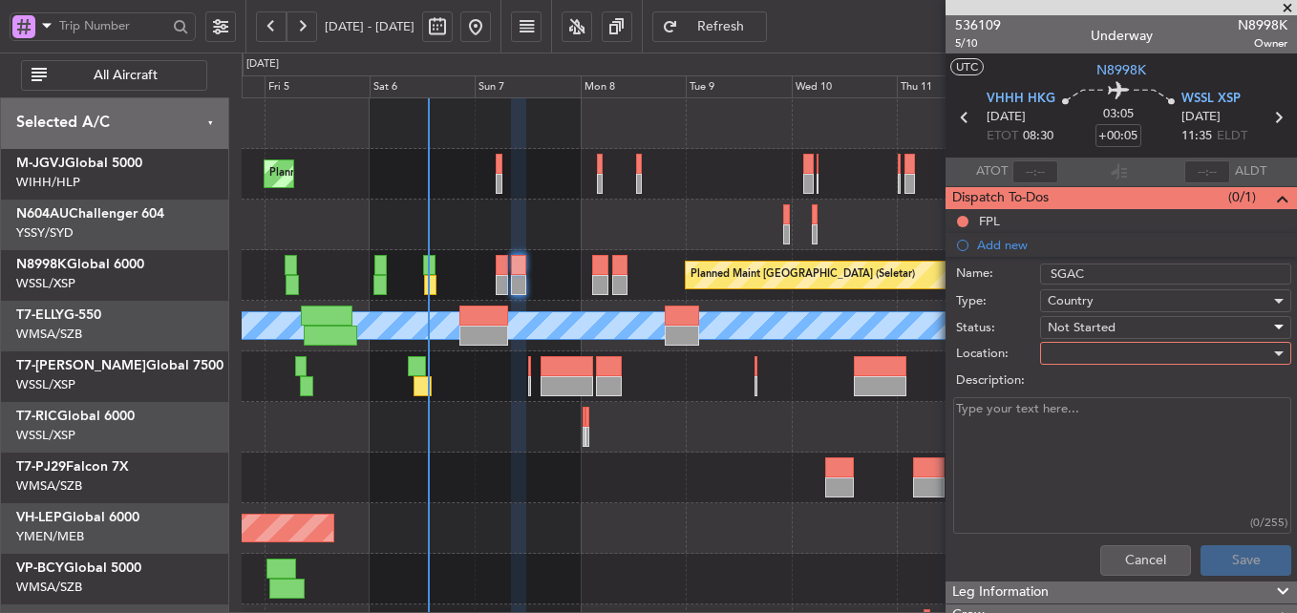
click at [1097, 354] on div at bounding box center [1159, 353] width 223 height 29
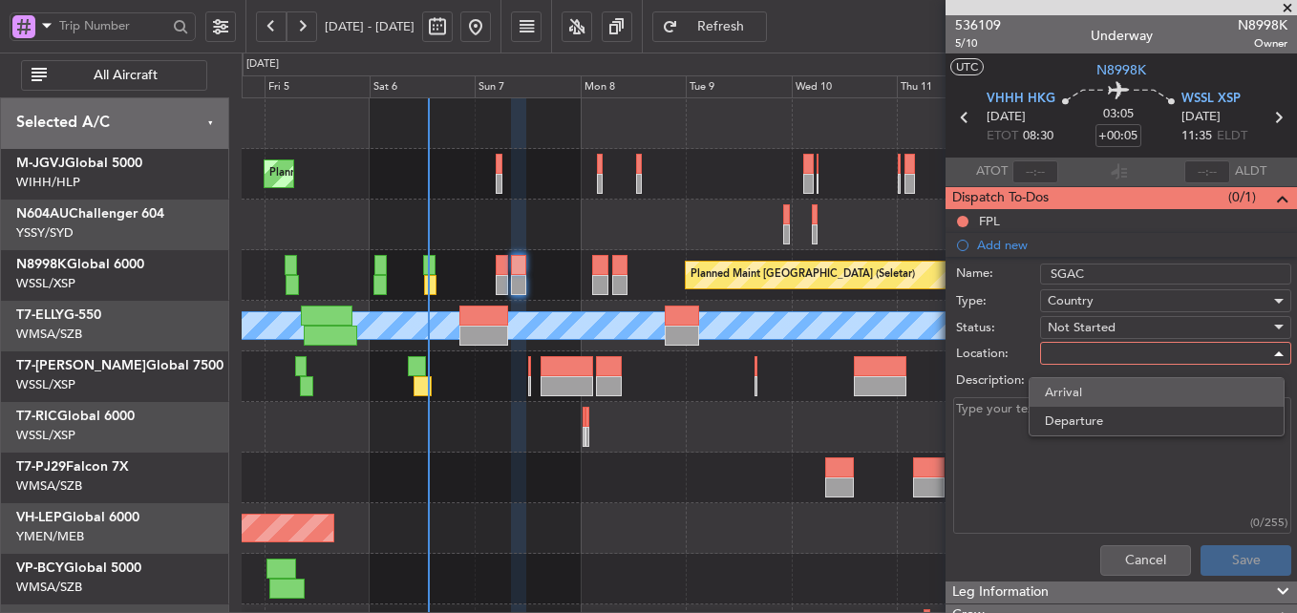
click at [1095, 394] on span "Arrival" at bounding box center [1157, 392] width 224 height 29
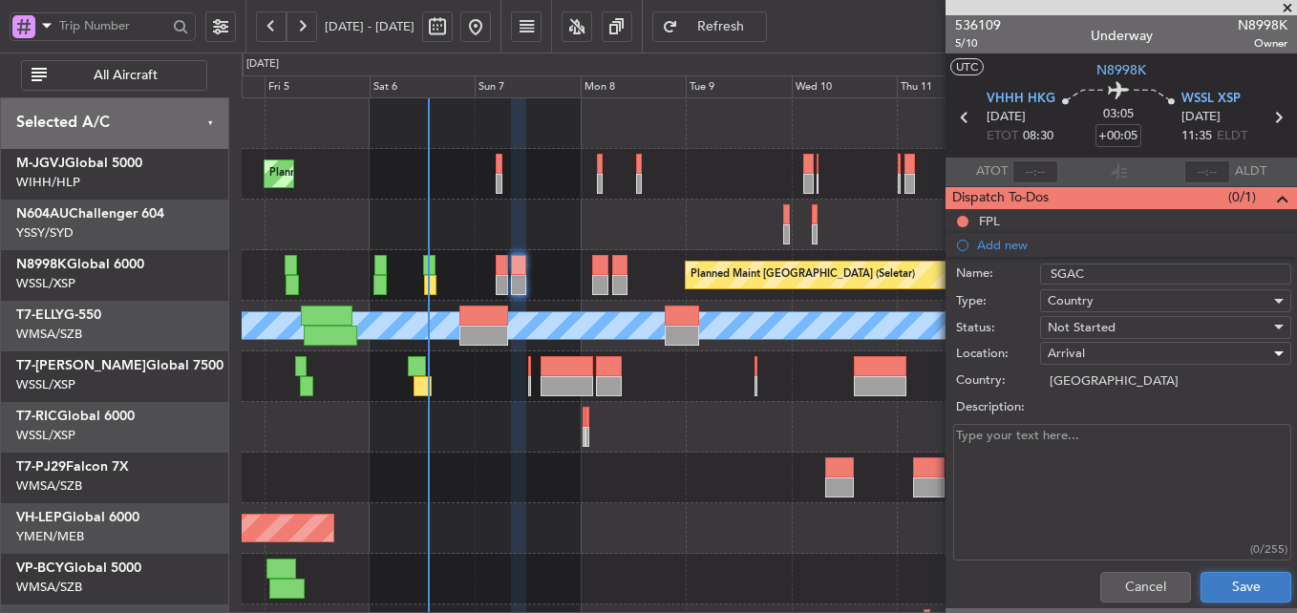
click at [1220, 586] on button "Save" at bounding box center [1246, 587] width 91 height 31
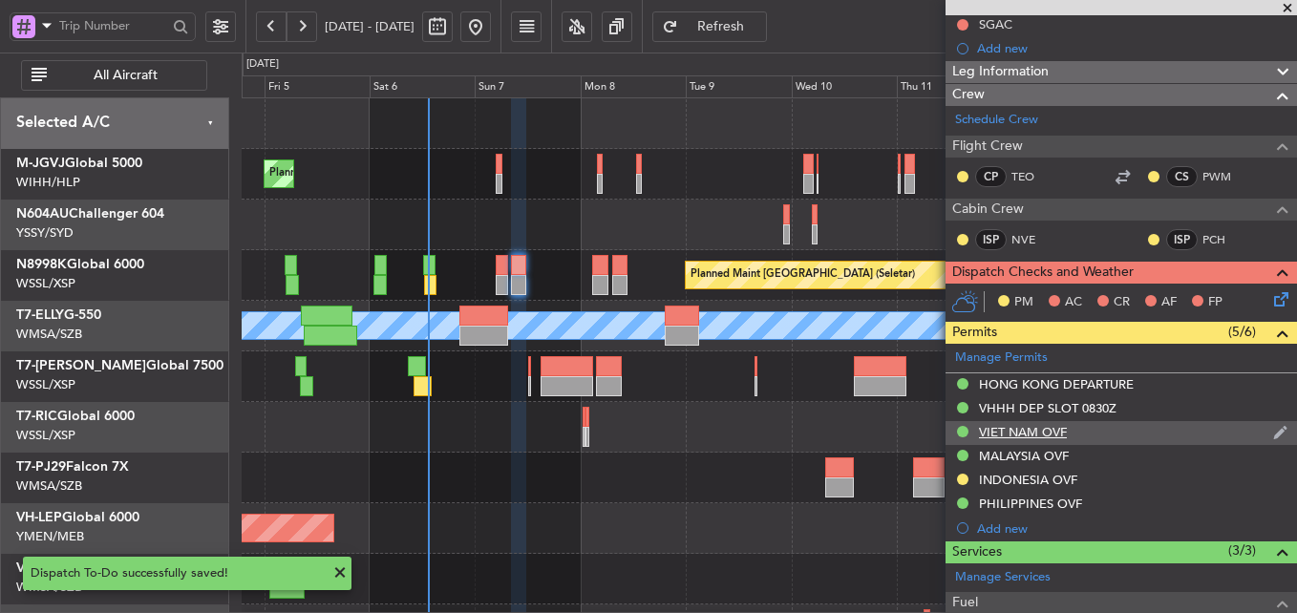
scroll to position [191, 0]
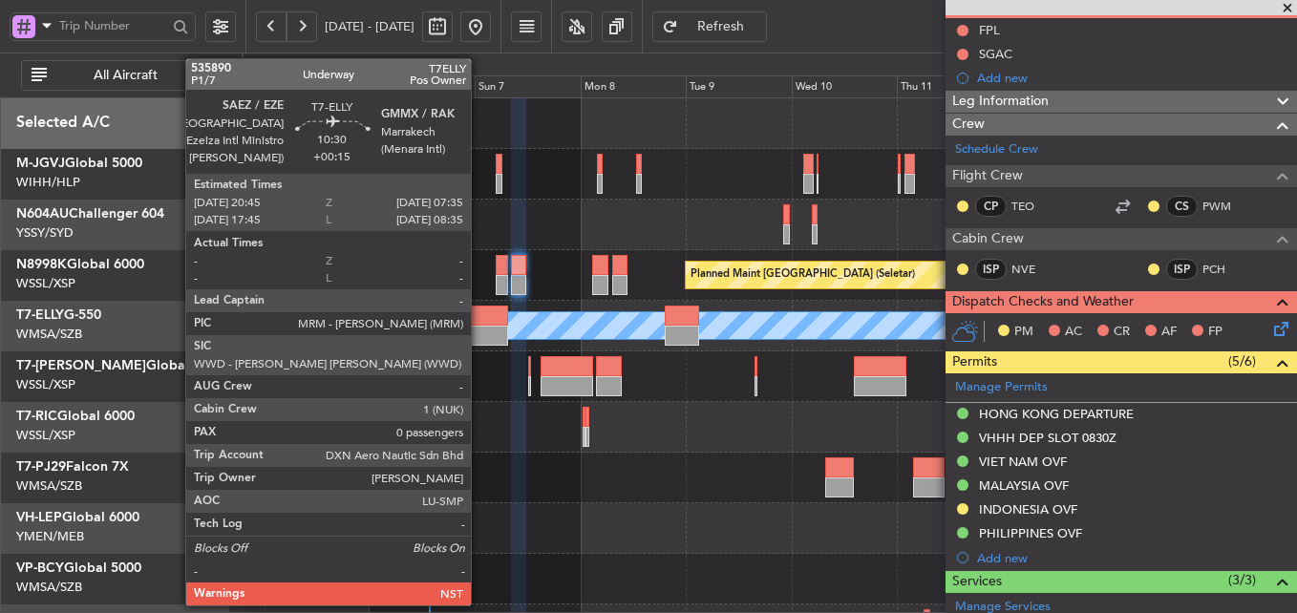
click at [480, 325] on div at bounding box center [483, 316] width 48 height 20
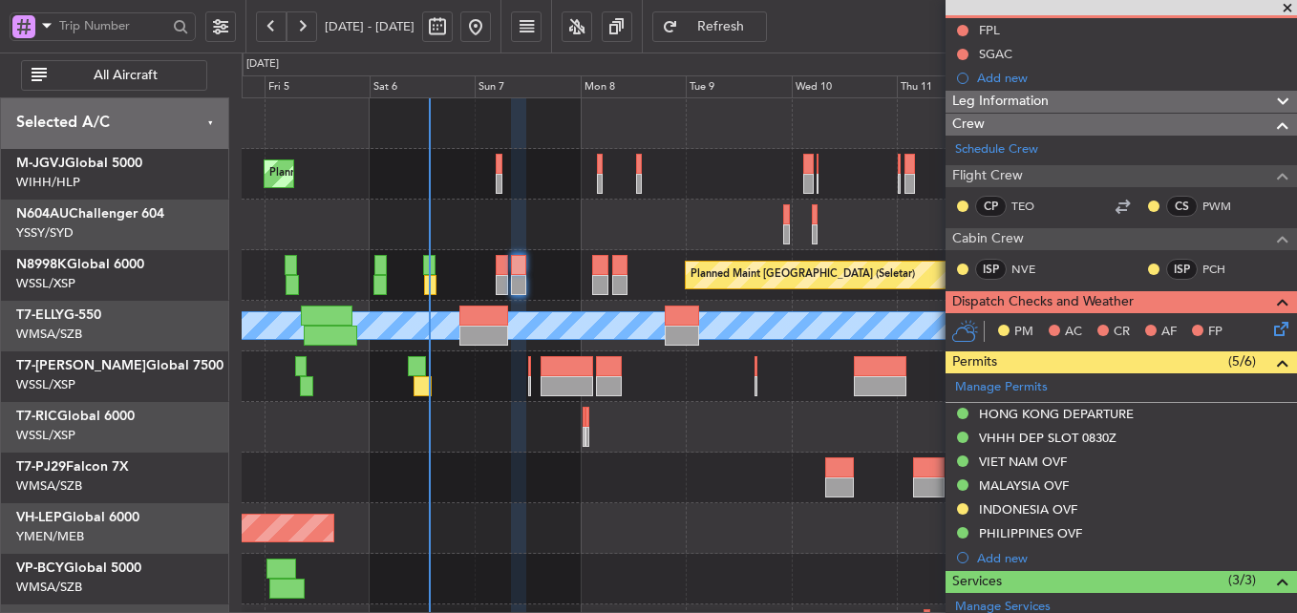
click at [597, 460] on div at bounding box center [769, 478] width 1055 height 51
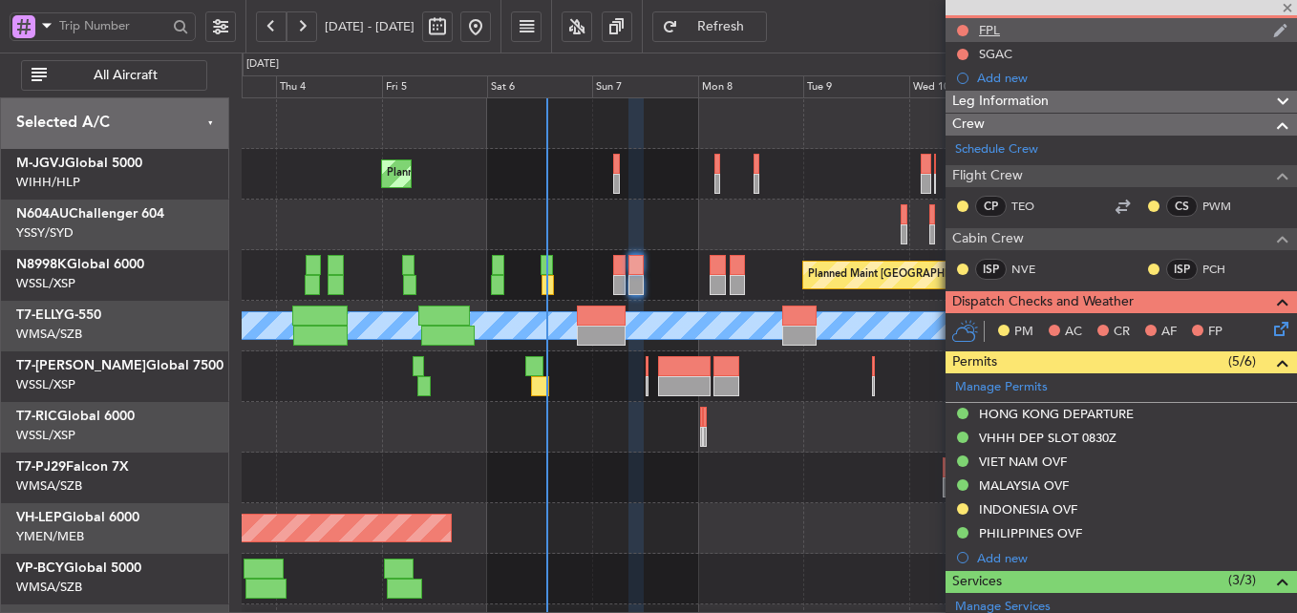
type input "+00:15"
type input "0"
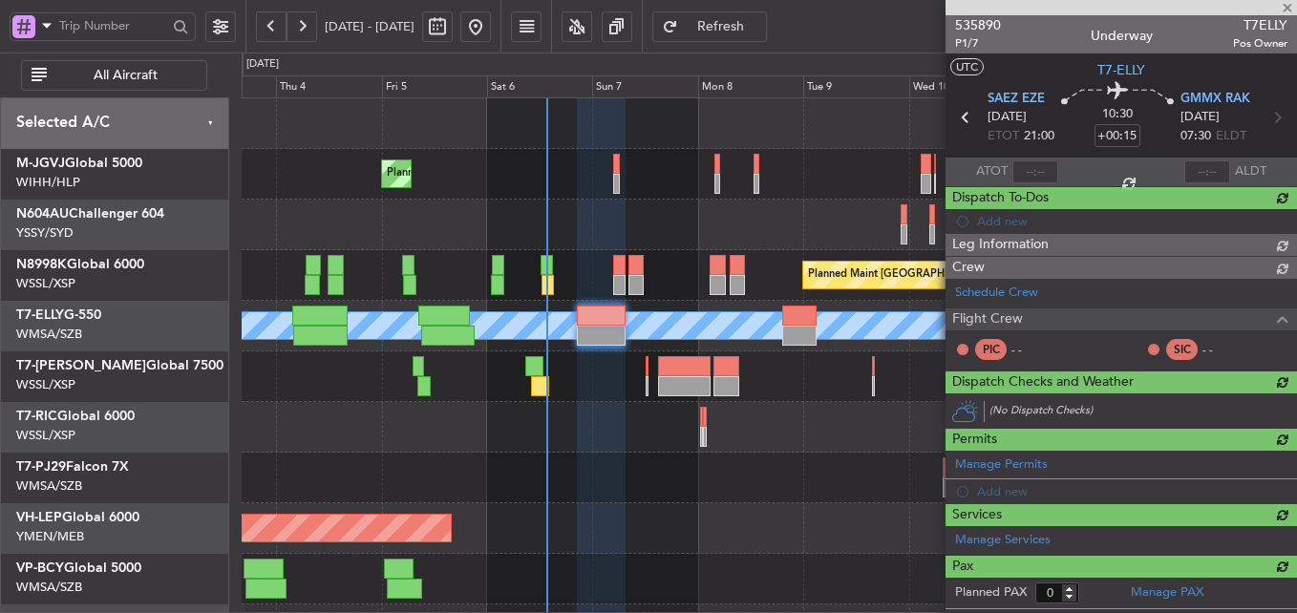
scroll to position [0, 0]
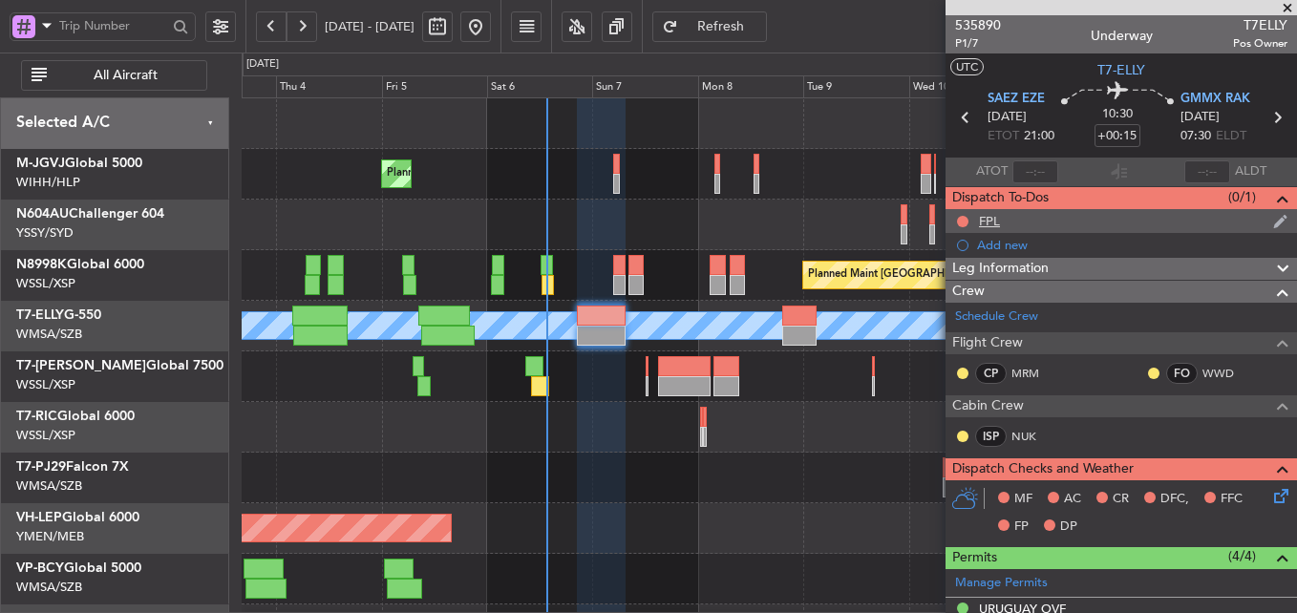
click at [990, 223] on div "FPL" at bounding box center [989, 221] width 21 height 16
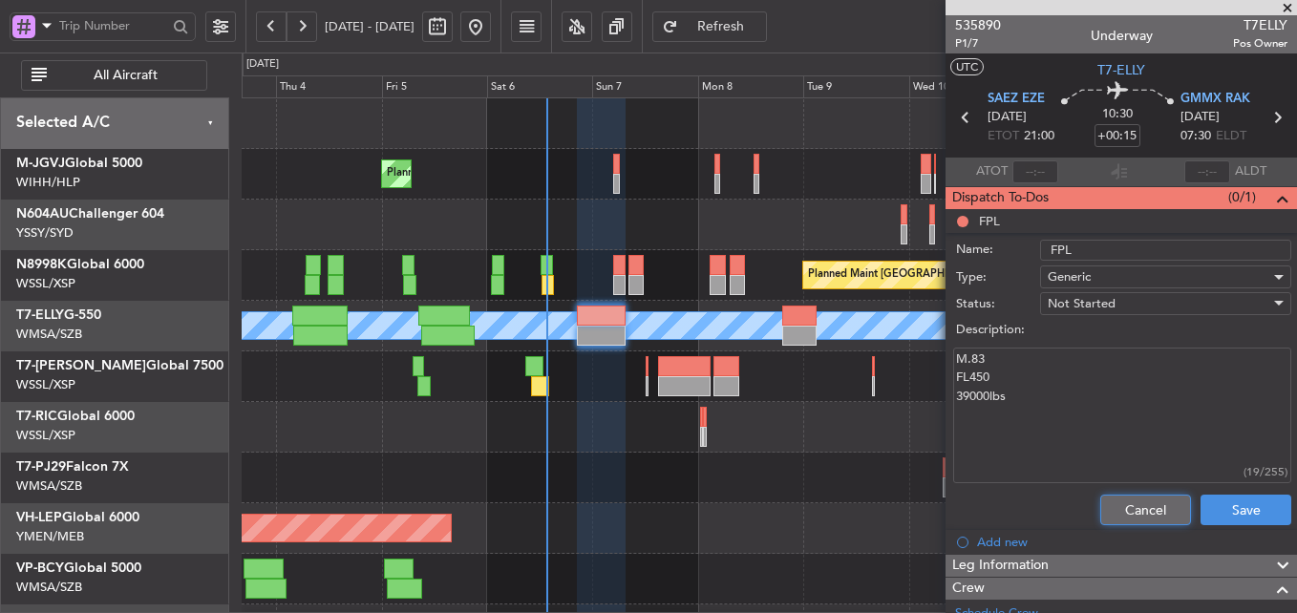
click at [1121, 512] on button "Cancel" at bounding box center [1145, 510] width 91 height 31
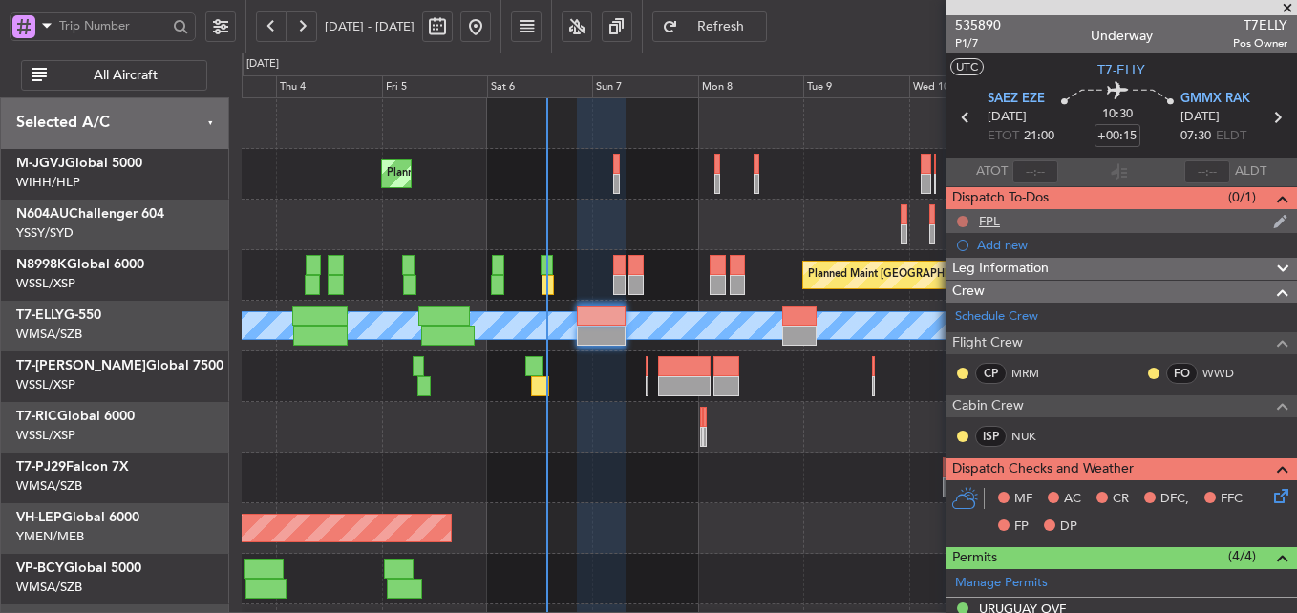
click at [965, 221] on button at bounding box center [962, 221] width 11 height 11
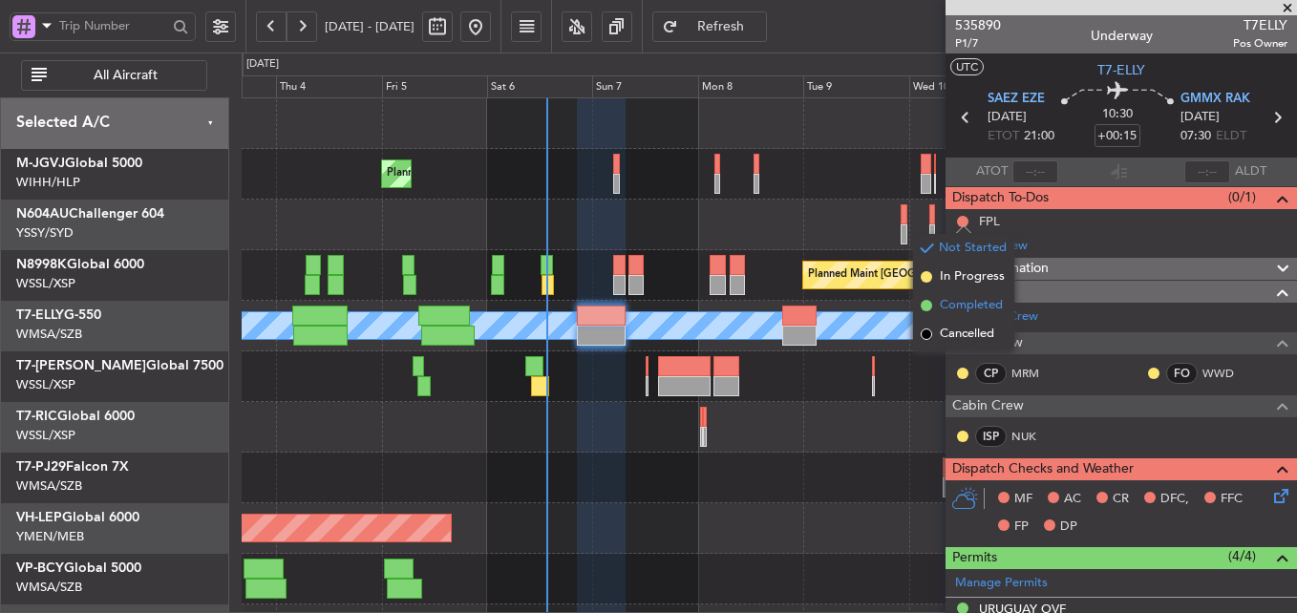
click at [968, 306] on span "Completed" at bounding box center [971, 305] width 63 height 19
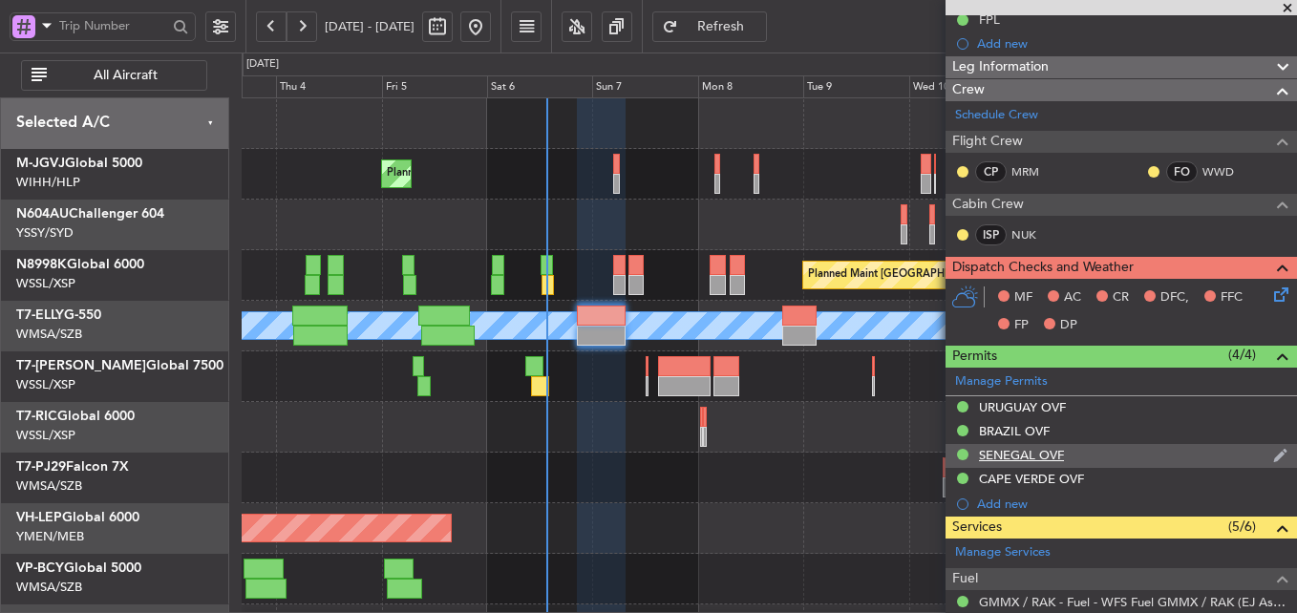
scroll to position [421, 0]
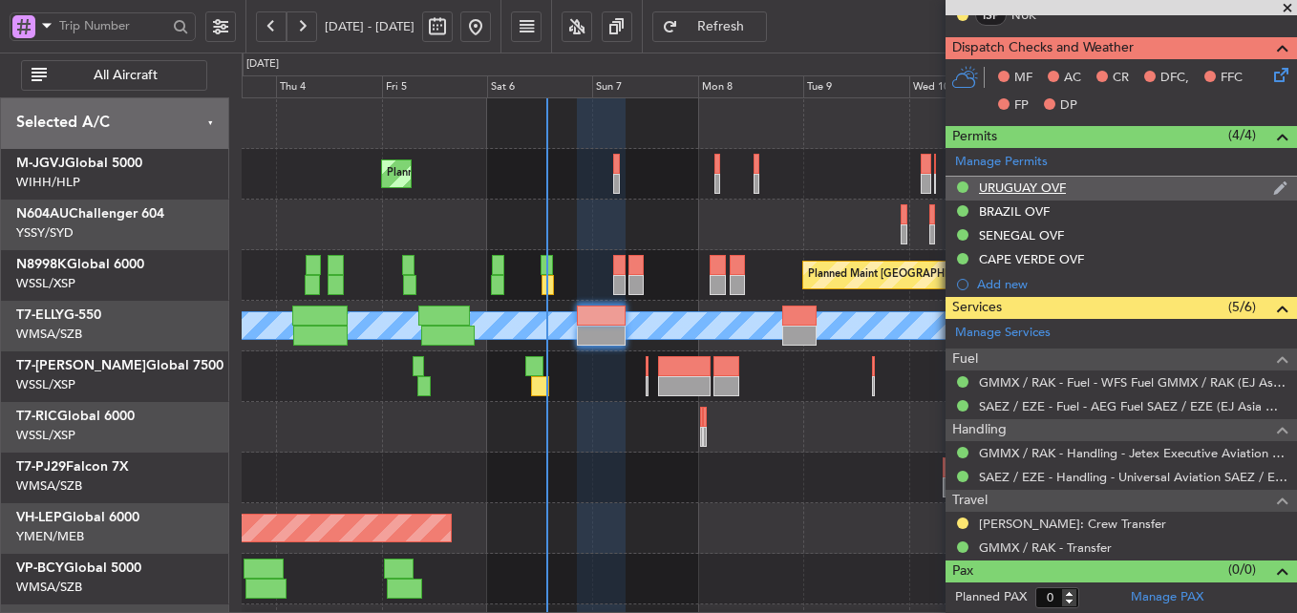
click at [1019, 185] on div "URUGUAY OVF" at bounding box center [1022, 188] width 87 height 16
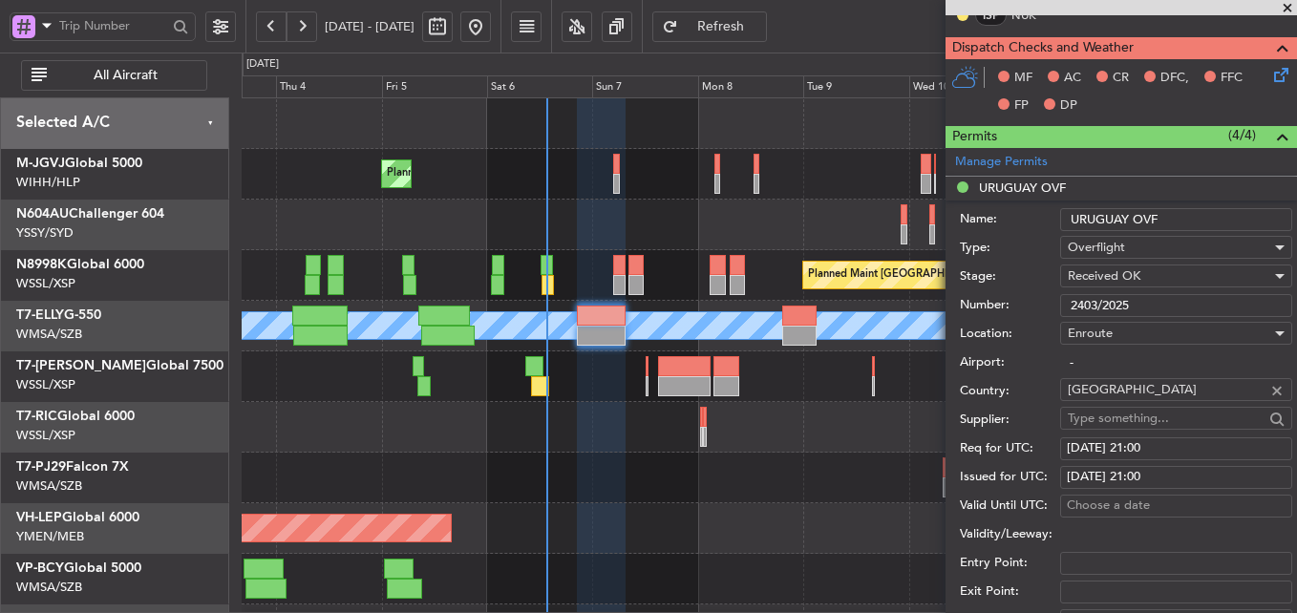
drag, startPoint x: 1126, startPoint y: 308, endPoint x: 847, endPoint y: 336, distance: 280.4
click at [881, 332] on fb-app "03 Sep 2025 - 13 Sep 2025 Refresh Quick Links All Aircraft Planned Maint Singap…" at bounding box center [648, 319] width 1297 height 590
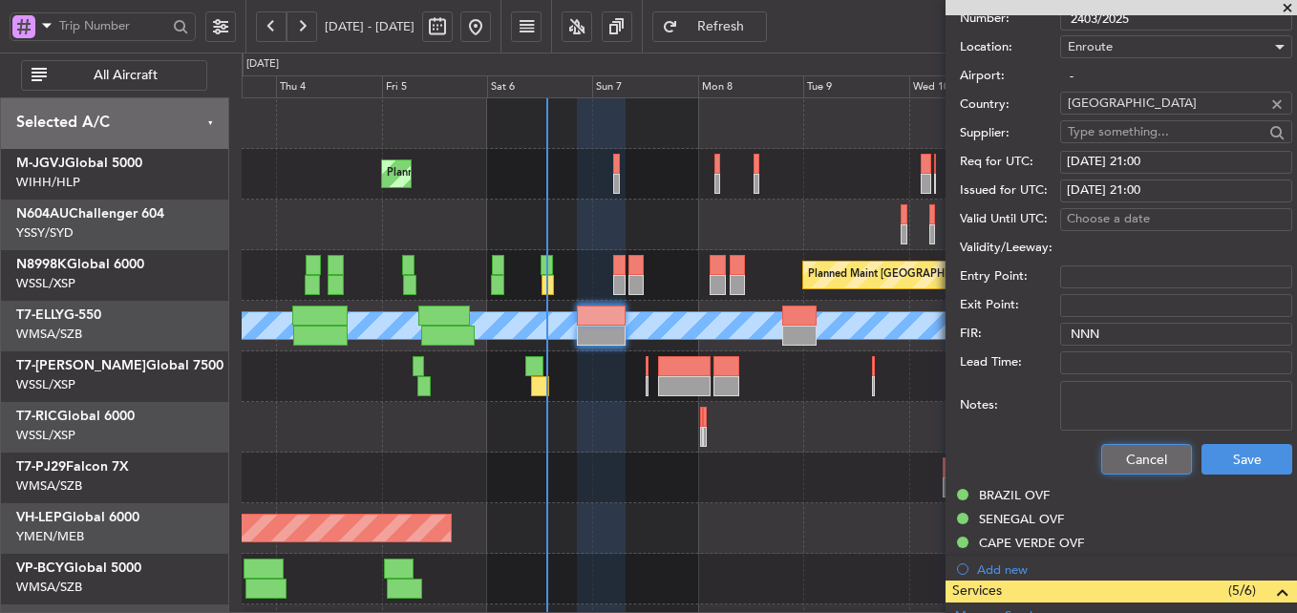
click at [1137, 457] on button "Cancel" at bounding box center [1146, 459] width 91 height 31
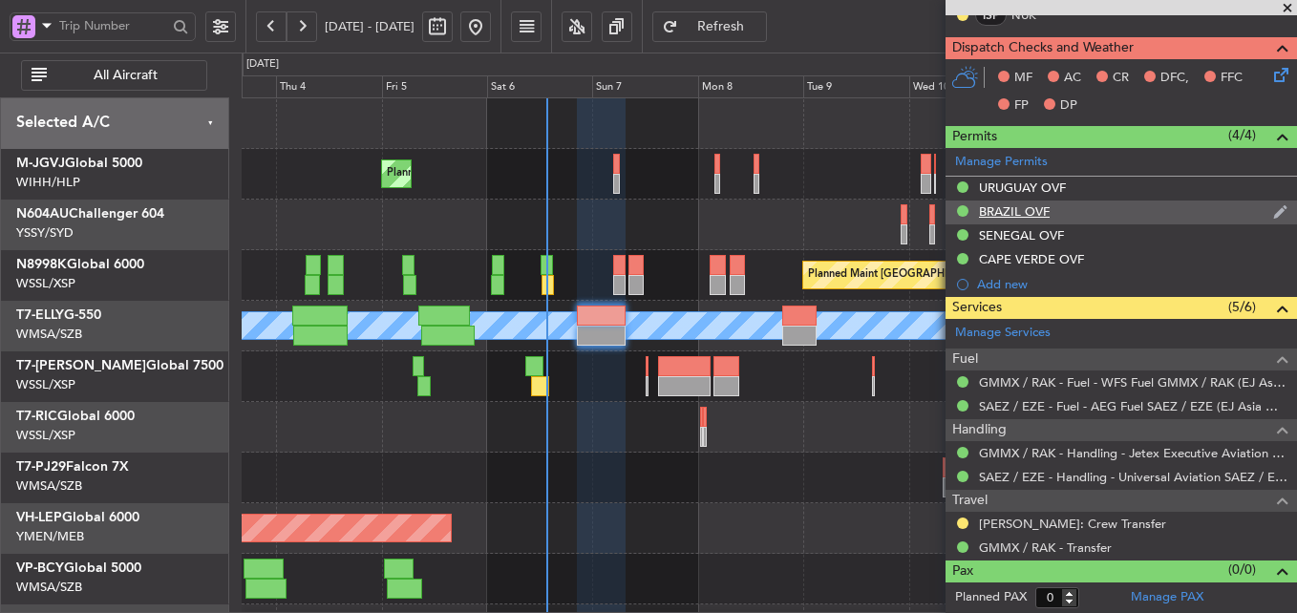
click at [1020, 210] on div "BRAZIL OVF" at bounding box center [1014, 211] width 71 height 16
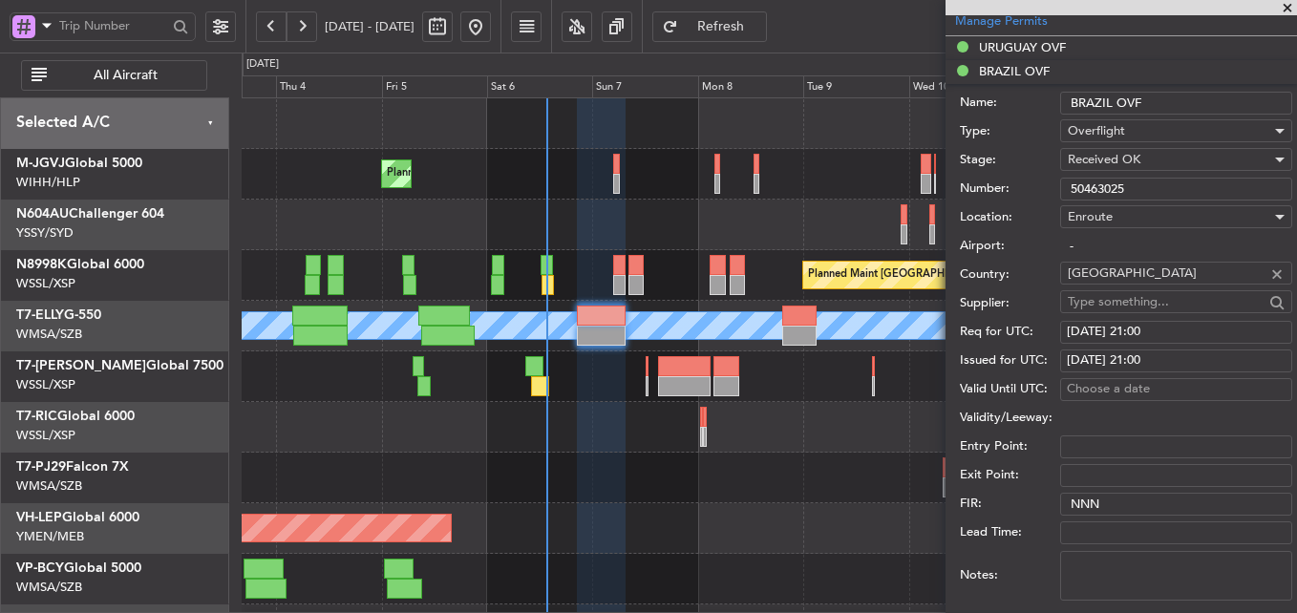
scroll to position [517, 0]
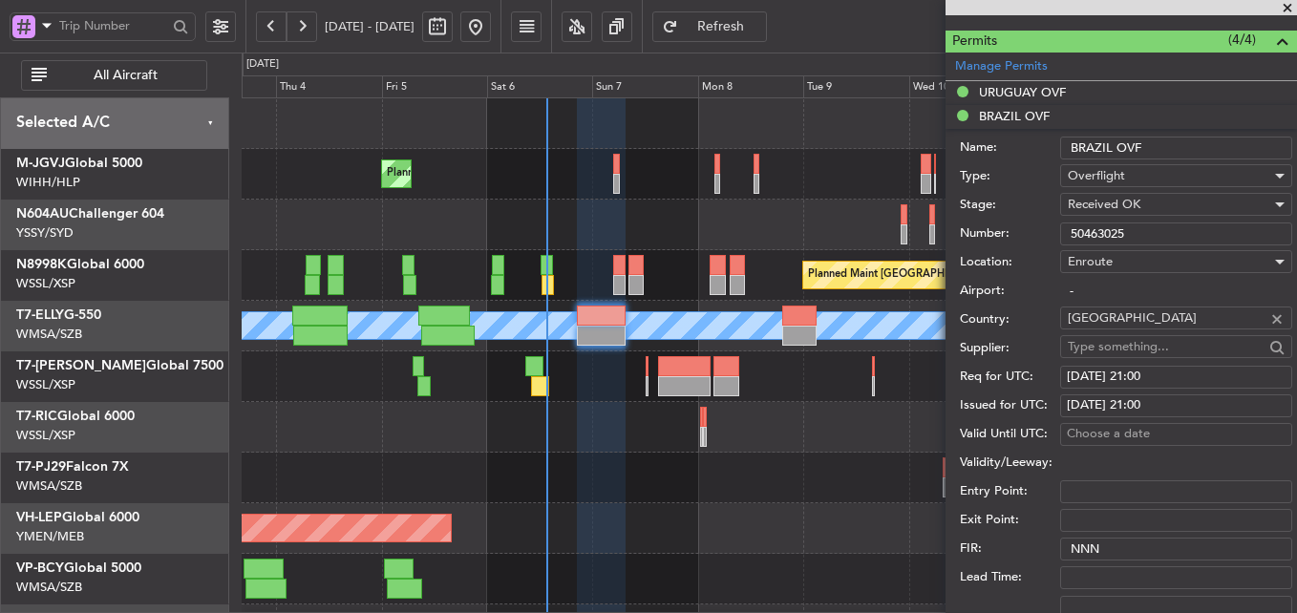
drag, startPoint x: 1153, startPoint y: 234, endPoint x: 951, endPoint y: 244, distance: 201.8
click at [1021, 242] on div "Number: 50463025" at bounding box center [1126, 234] width 332 height 29
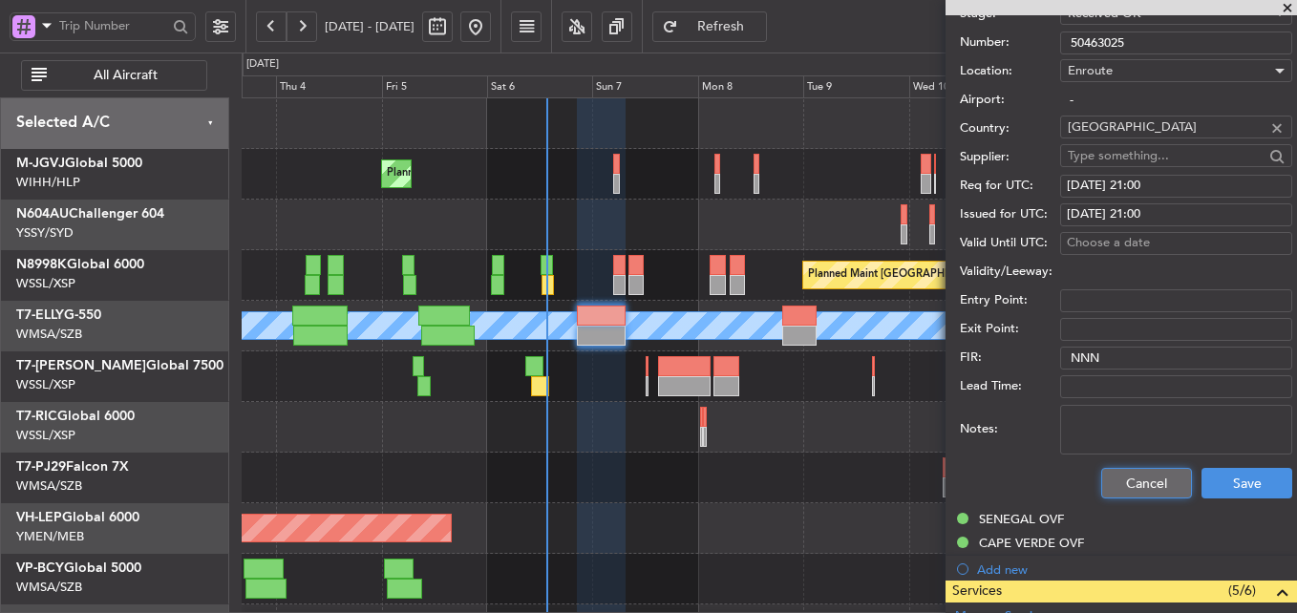
click at [1137, 477] on button "Cancel" at bounding box center [1146, 483] width 91 height 31
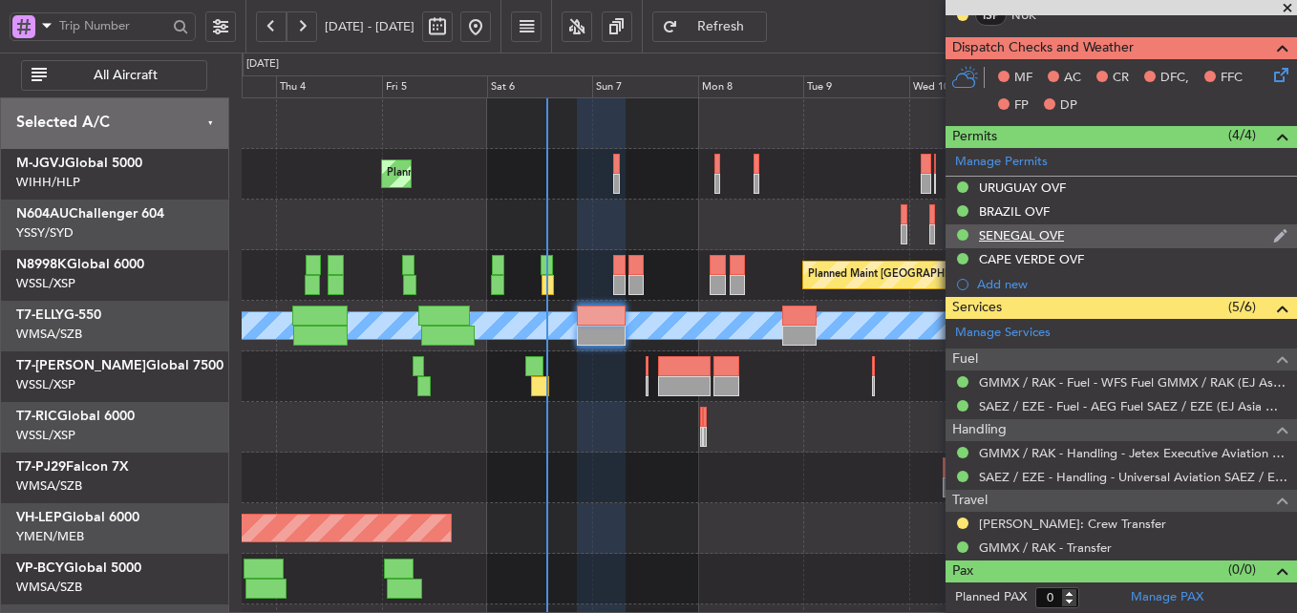
click at [1036, 230] on div "SENEGAL OVF" at bounding box center [1021, 235] width 85 height 16
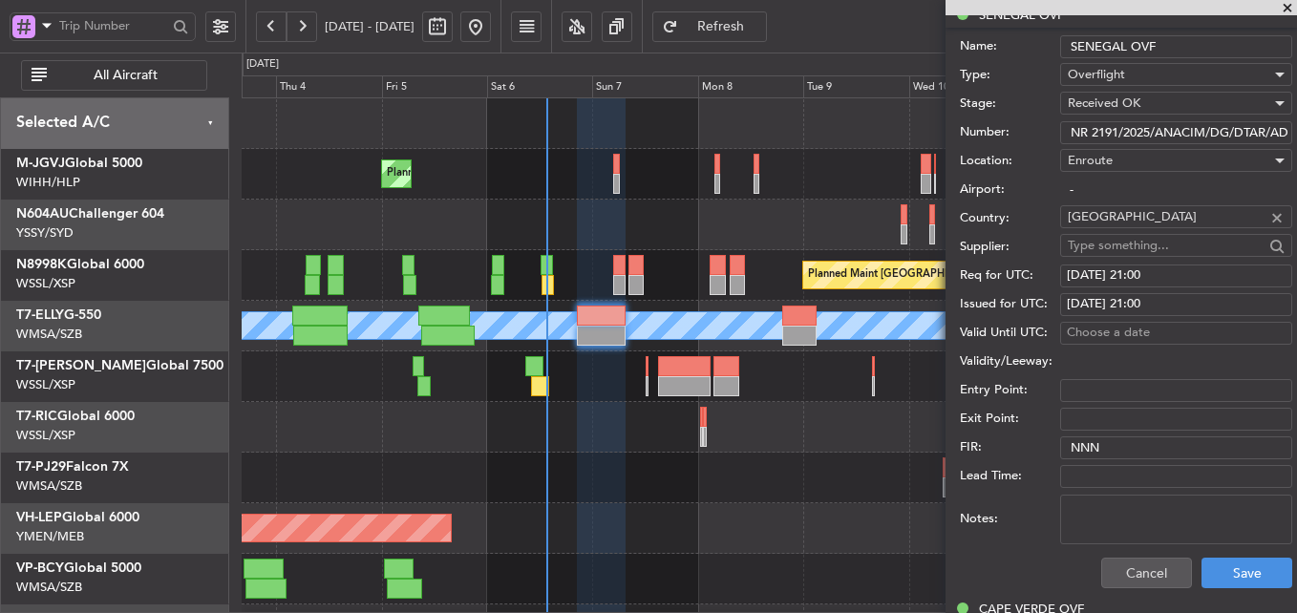
scroll to position [612, 0]
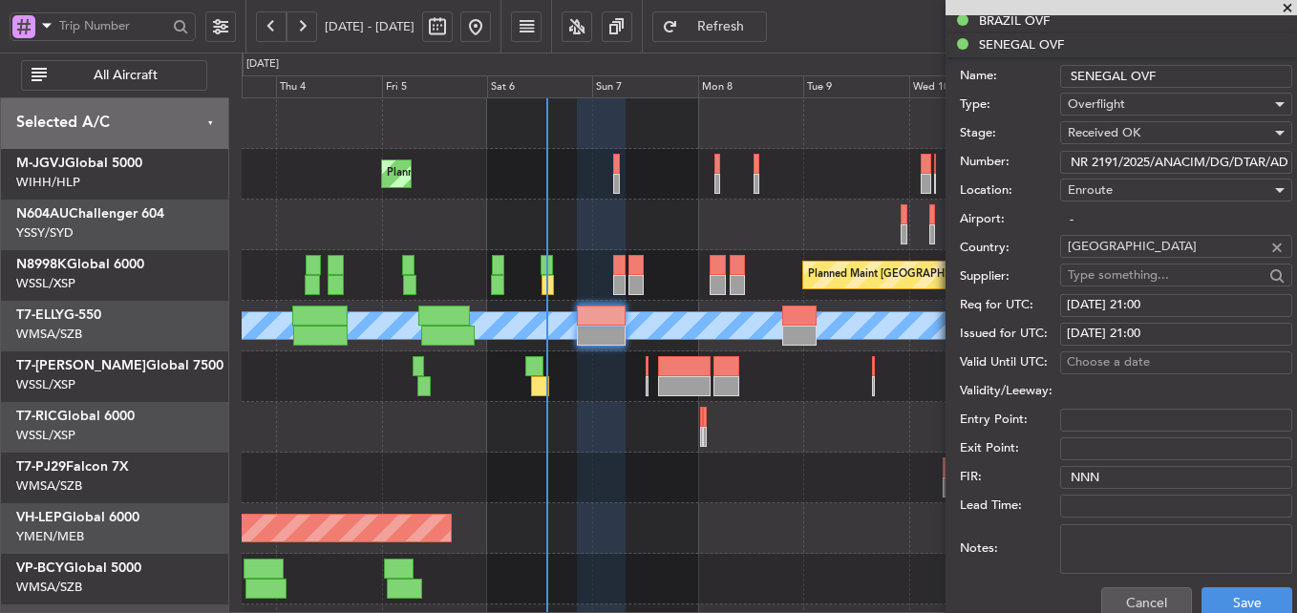
click at [1158, 158] on input "NR 2191/2025/ANACIM/DG/DTAR/AD DU 02 SEPTEMBRE 2025" at bounding box center [1176, 162] width 232 height 23
click at [1142, 608] on button "Cancel" at bounding box center [1146, 602] width 91 height 31
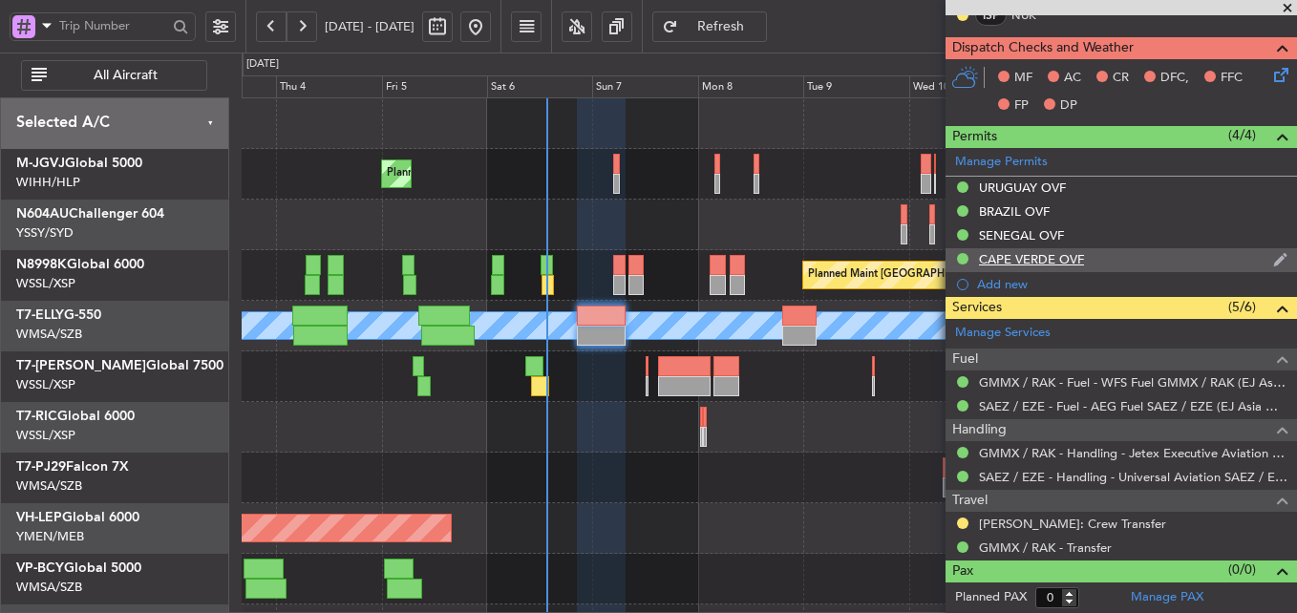
click at [1053, 262] on div "CAPE VERDE OVF" at bounding box center [1031, 259] width 105 height 16
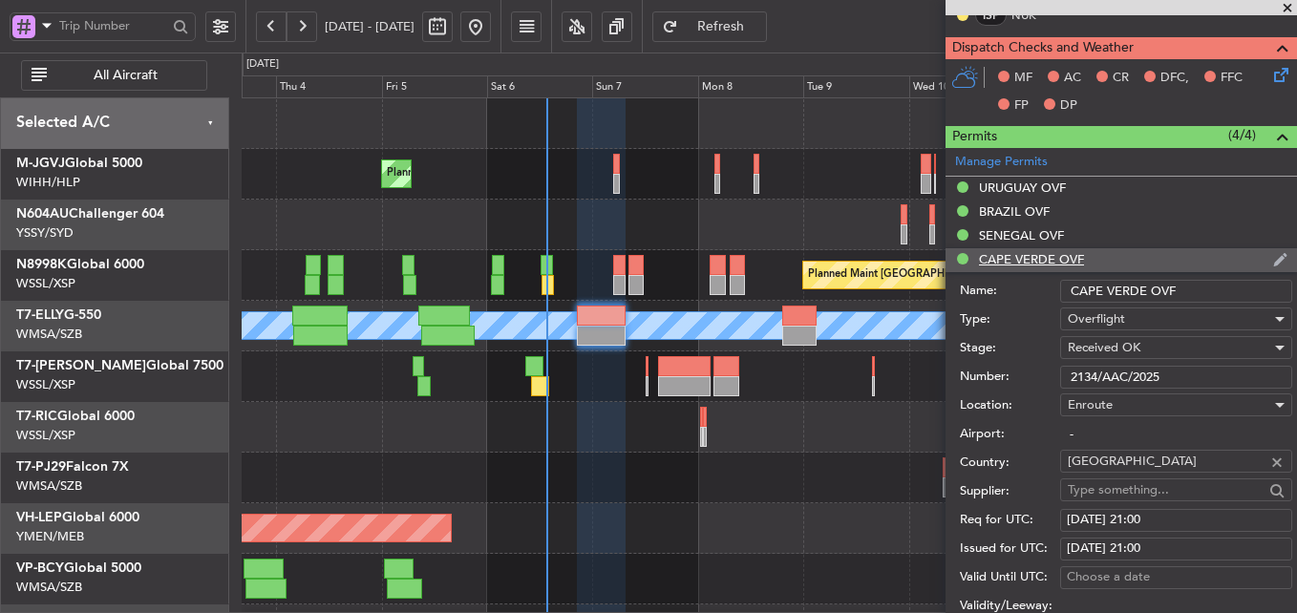
scroll to position [612, 0]
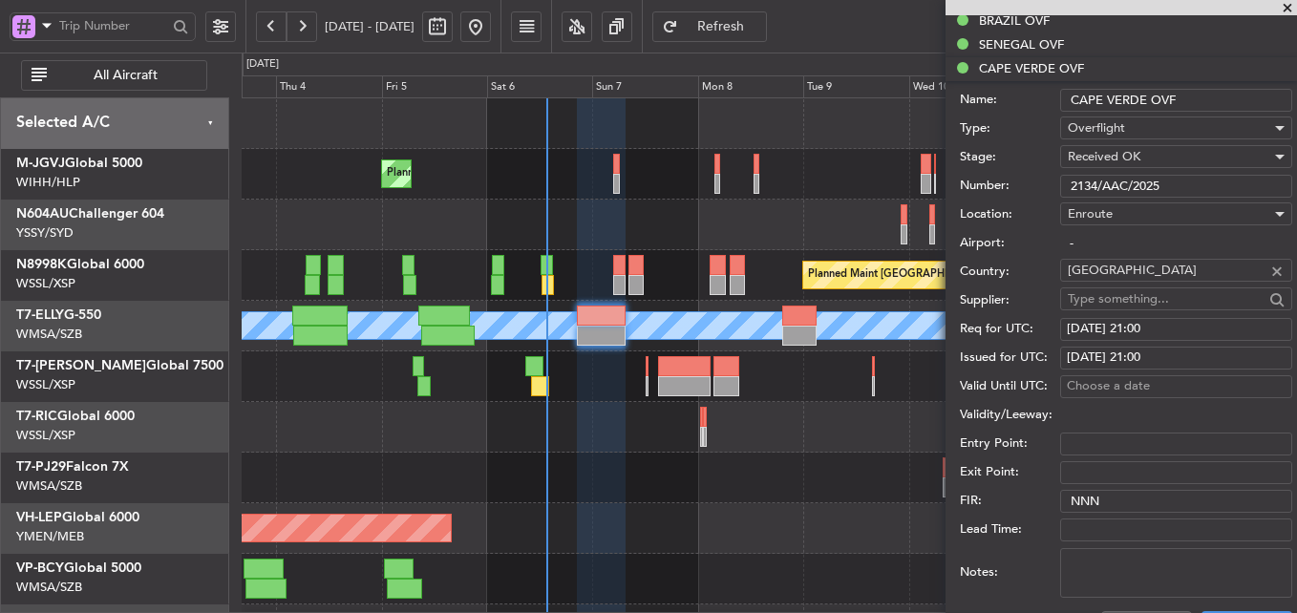
drag, startPoint x: 1192, startPoint y: 181, endPoint x: 881, endPoint y: 182, distance: 311.4
click at [1079, 182] on input "2134/AAC/2025" at bounding box center [1176, 186] width 232 height 23
click at [1172, 178] on input "2134/AAC/2025" at bounding box center [1176, 186] width 232 height 23
drag, startPoint x: 1187, startPoint y: 180, endPoint x: 859, endPoint y: 185, distance: 328.7
click at [954, 181] on form "Name: CAPE VERDE OVF Type: Overflight Stage: Received OK Number: 2134/AAC/2025 …" at bounding box center [1122, 366] width 352 height 570
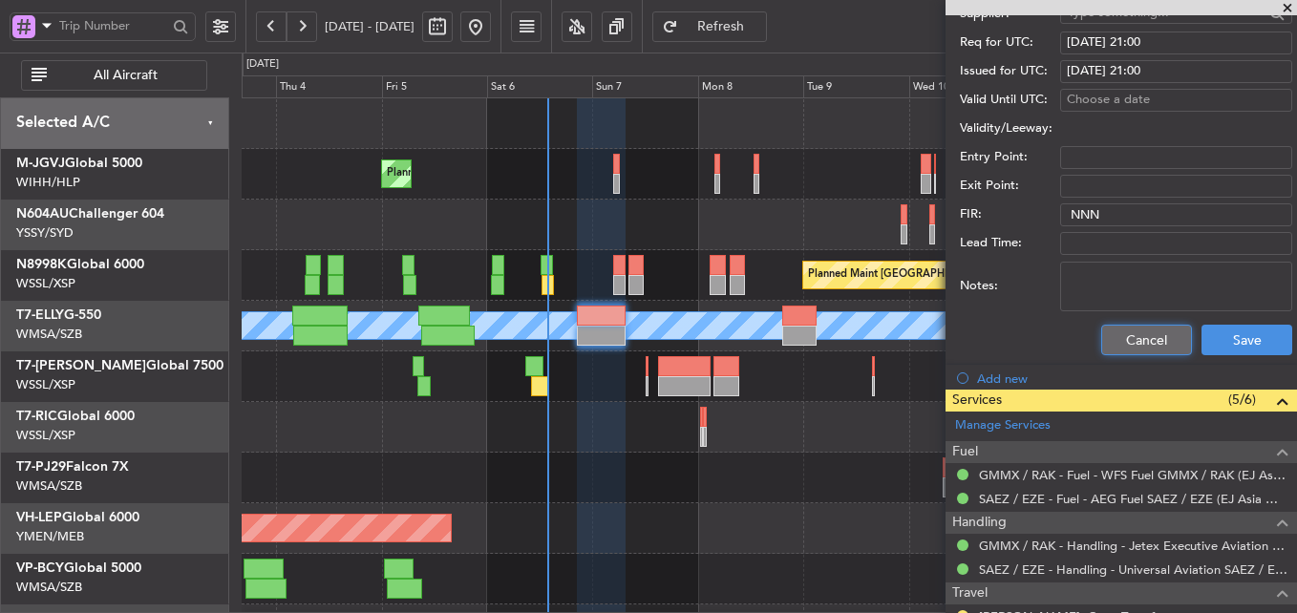
click at [1124, 349] on button "Cancel" at bounding box center [1146, 340] width 91 height 31
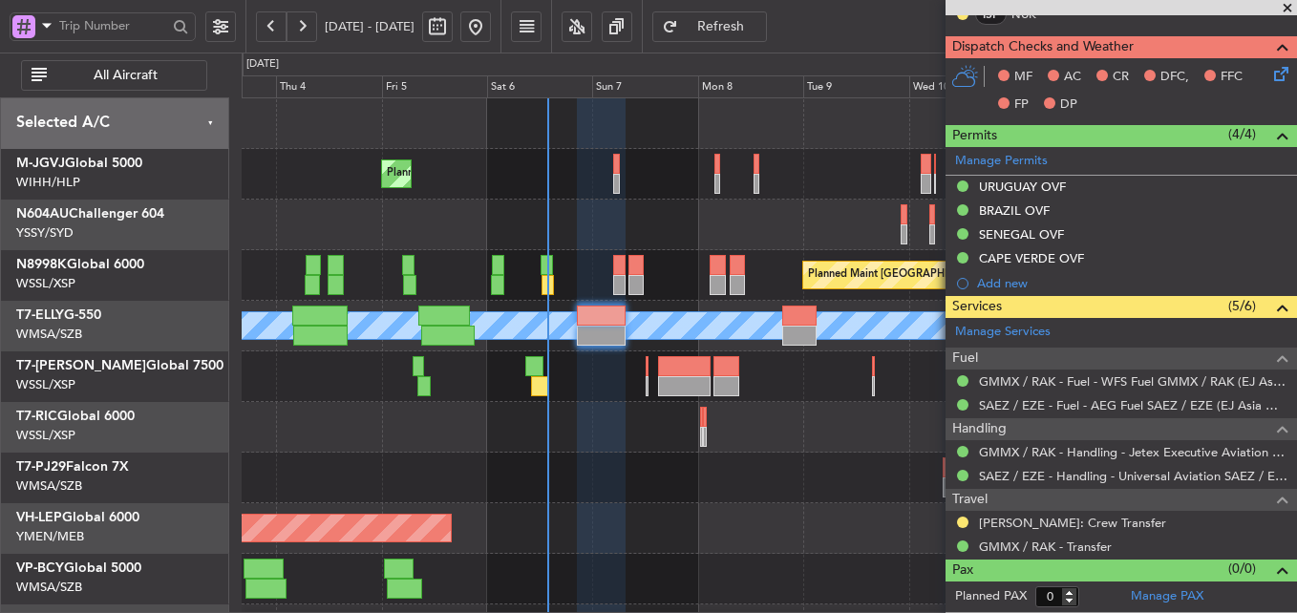
scroll to position [421, 0]
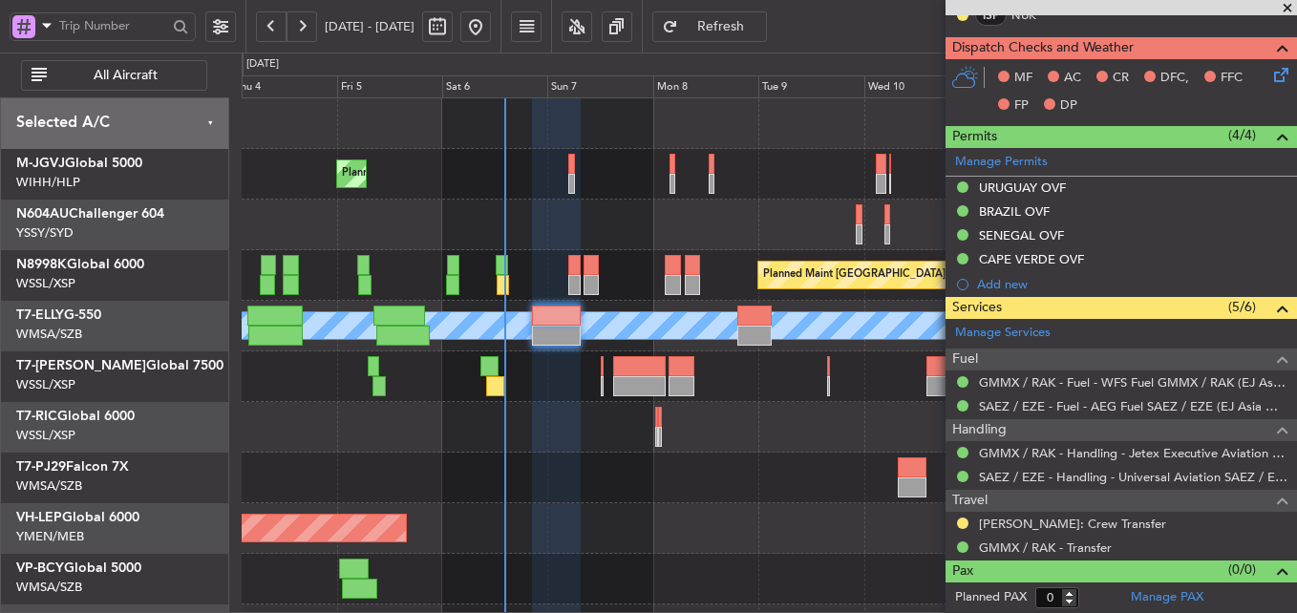
click at [632, 493] on div at bounding box center [769, 478] width 1055 height 51
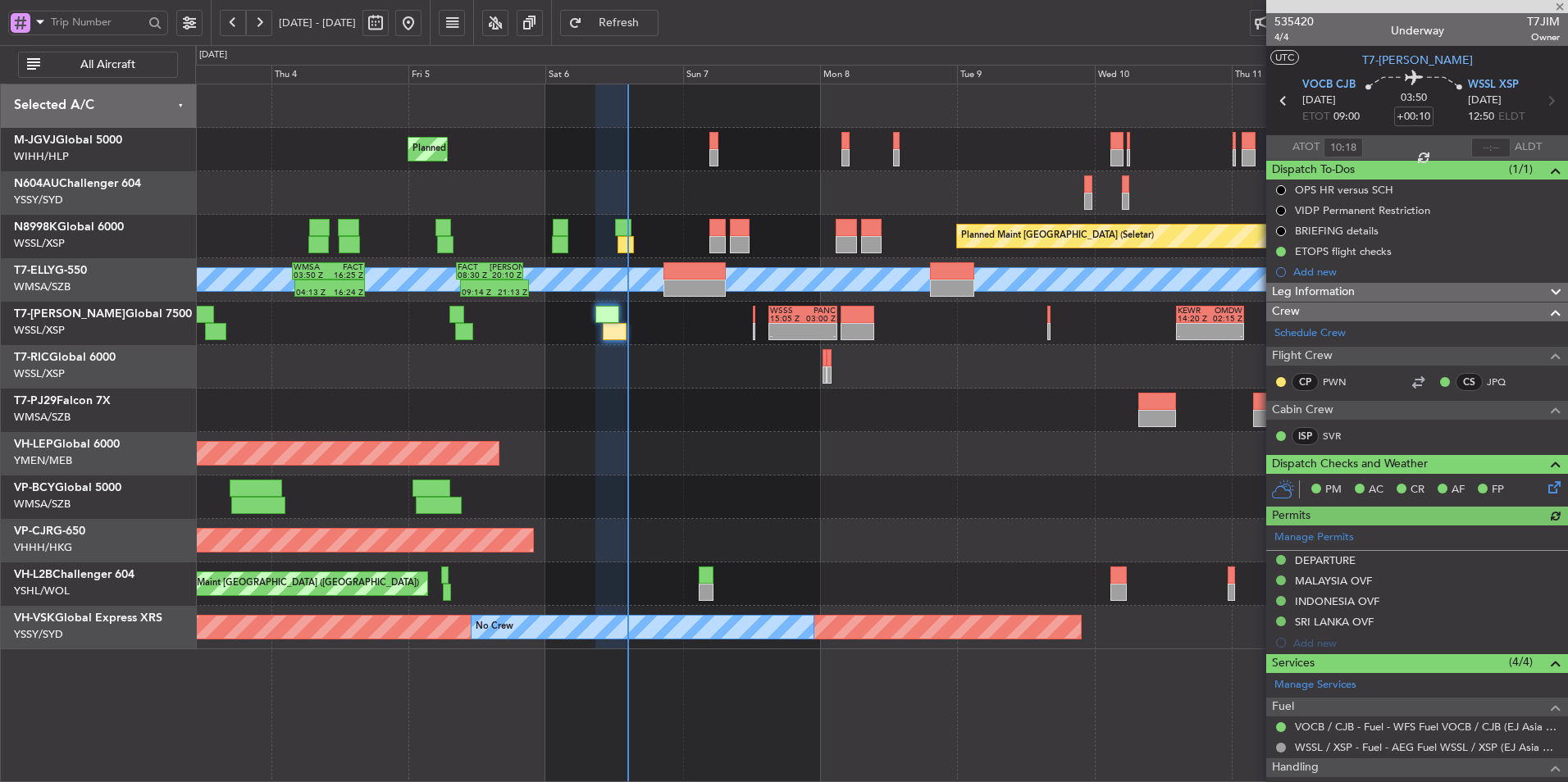
type input "[PERSON_NAME] (LEU)"
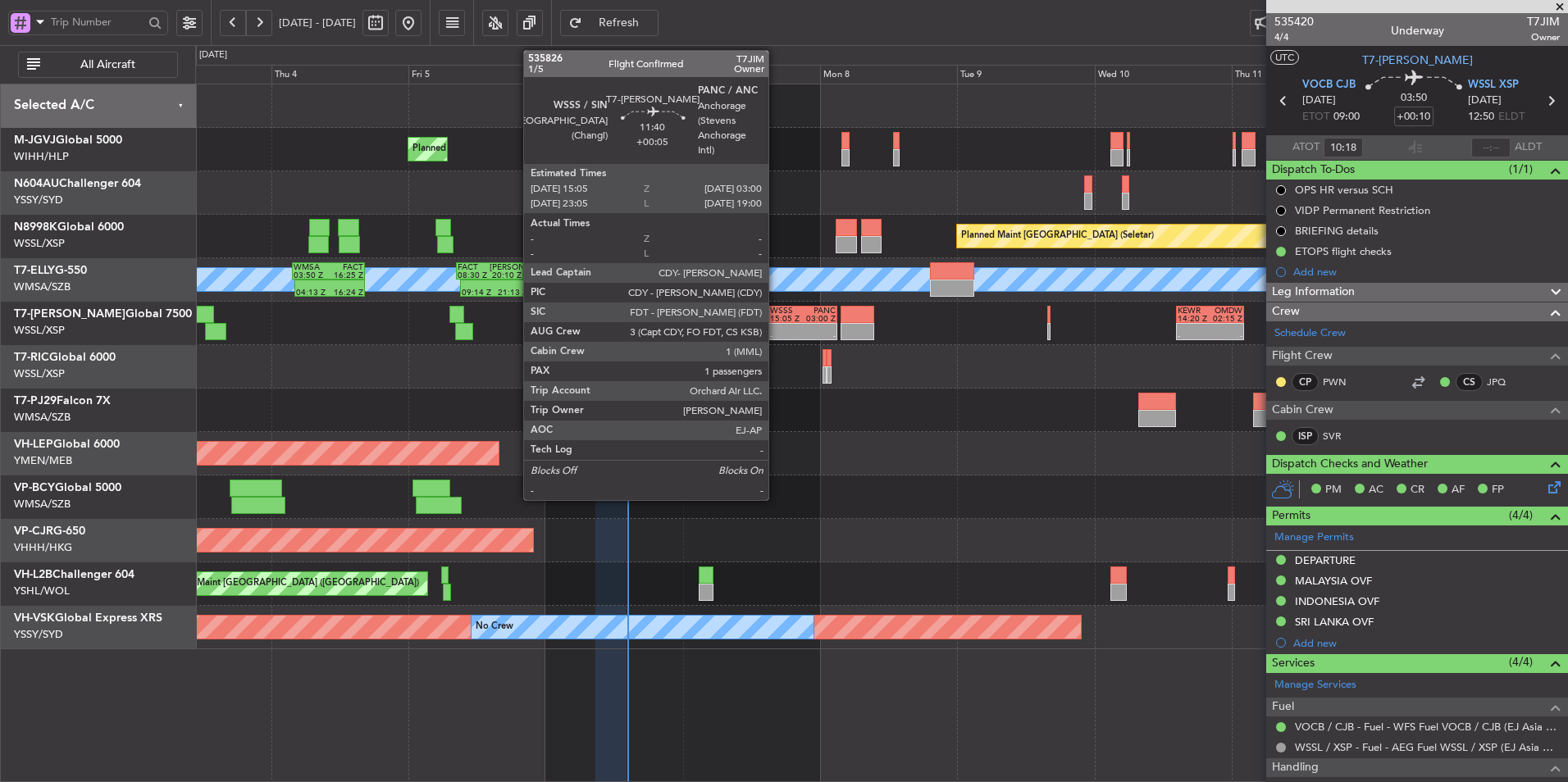
click at [776, 321] on div "15:05 Z" at bounding box center [787, 319] width 33 height 9
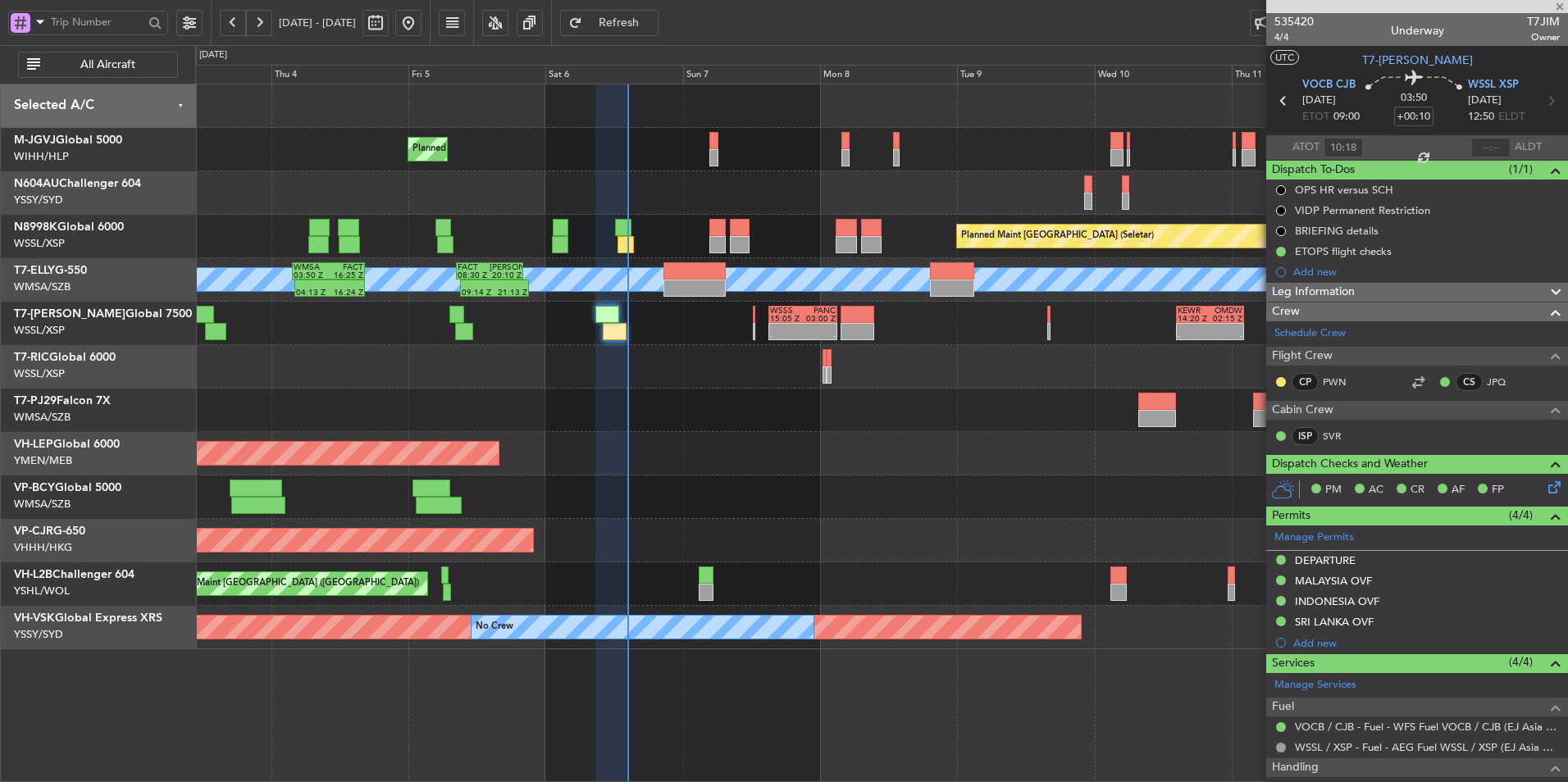
type input "+00:05"
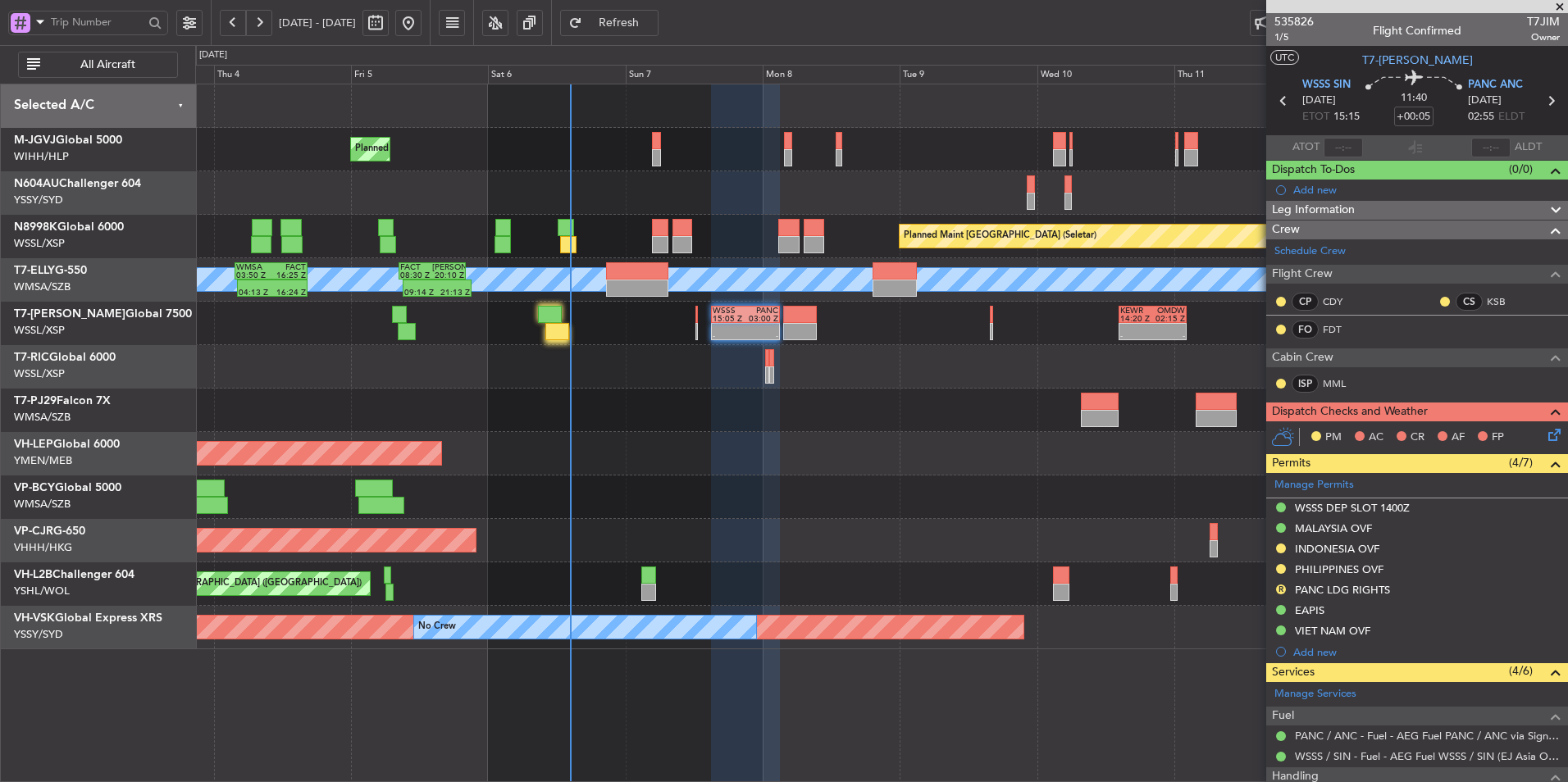
click at [798, 463] on div "Unplanned Maint Wichita (Wichita Mid-continent)" at bounding box center [881, 453] width 1372 height 44
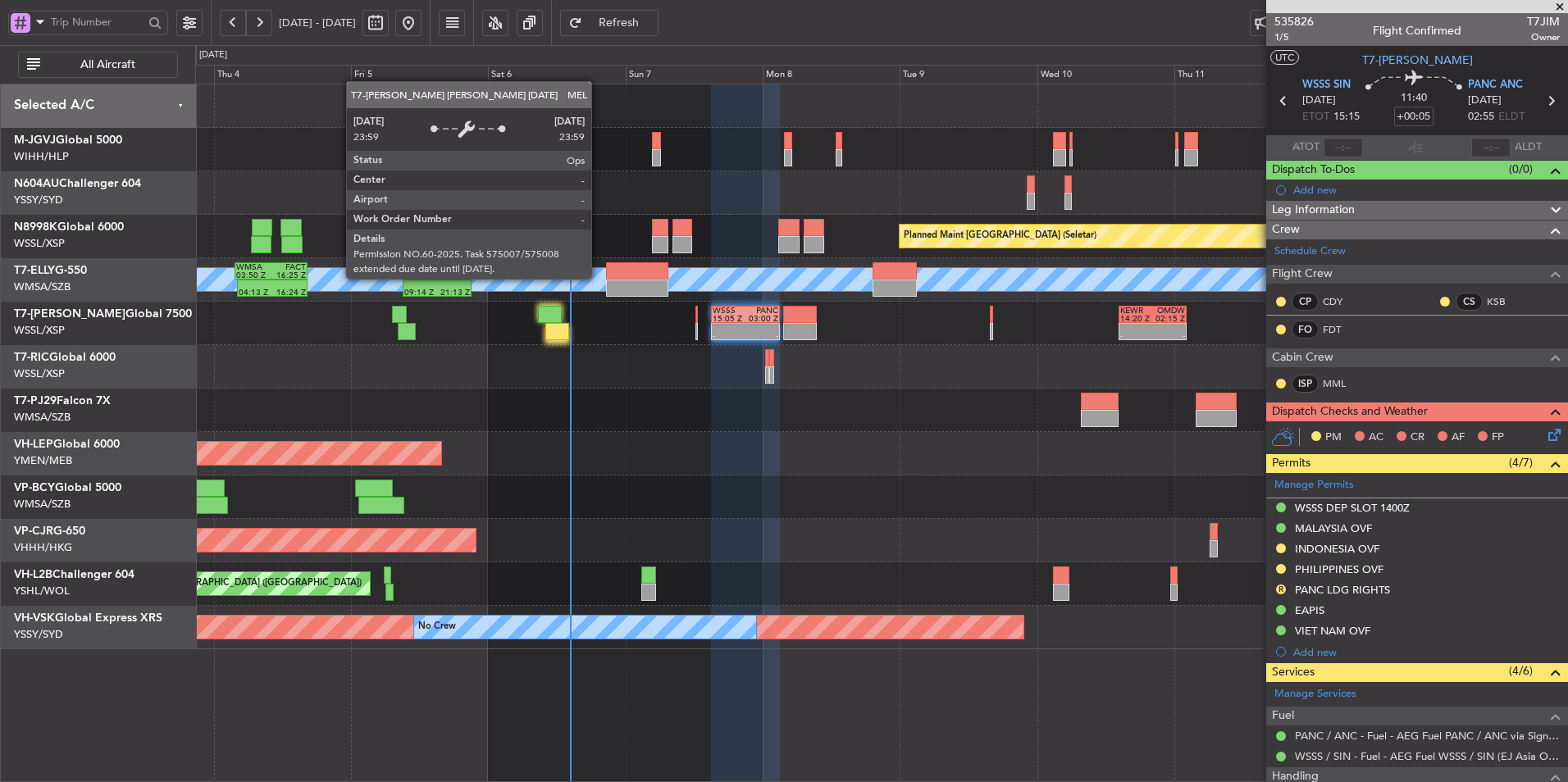
click at [608, 278] on div at bounding box center [637, 271] width 63 height 17
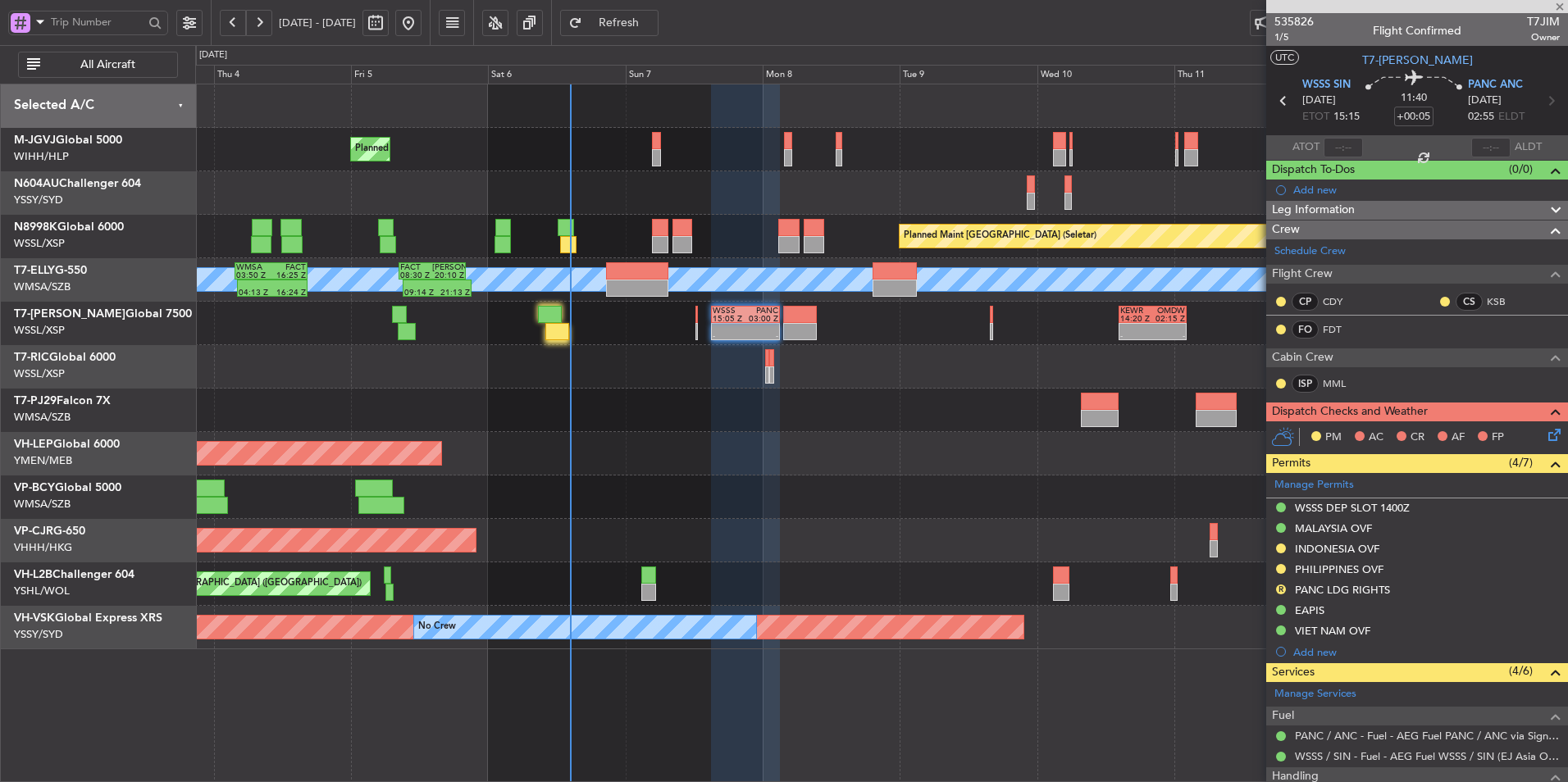
type input "+00:15"
type input "0"
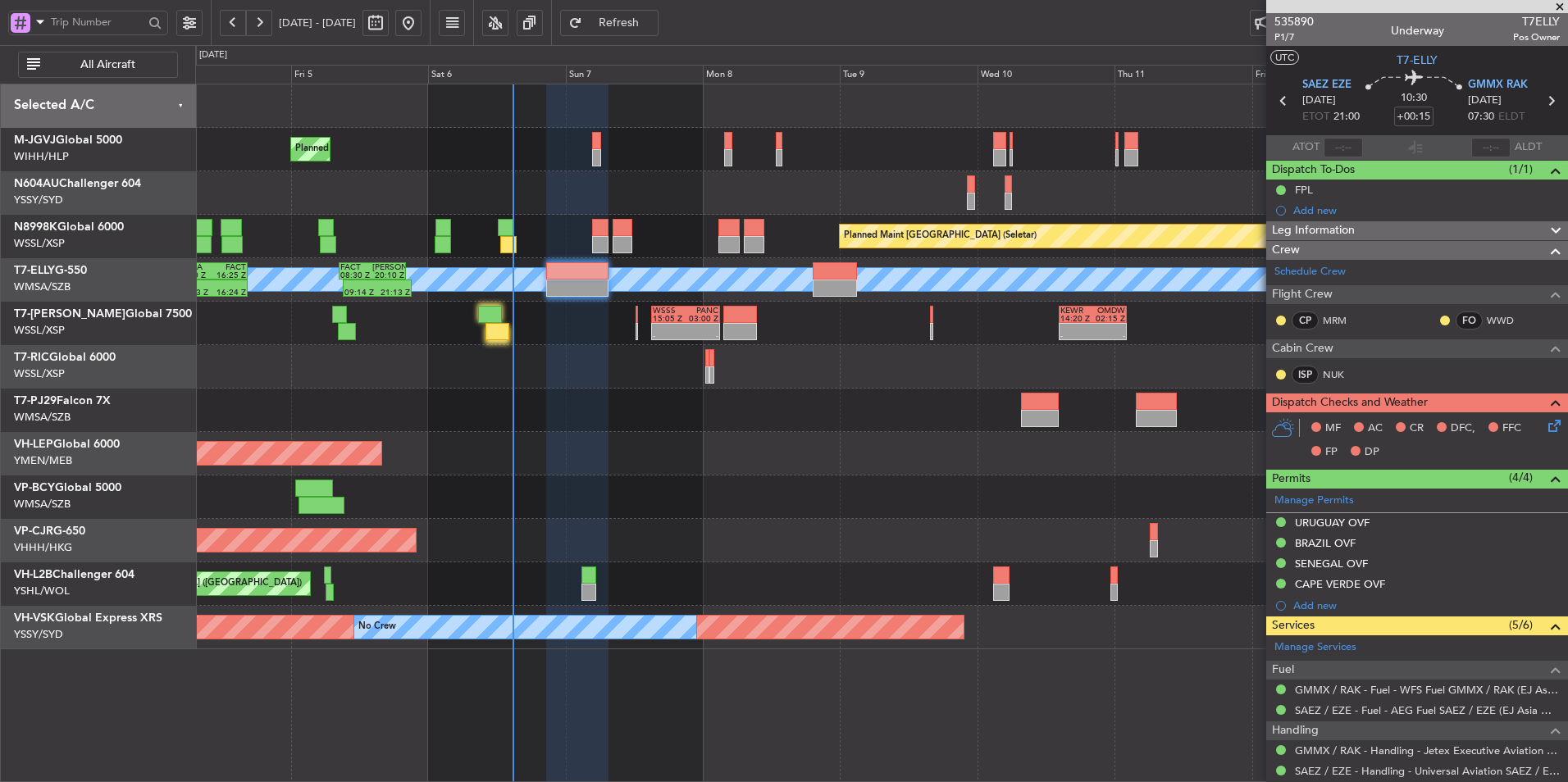
click at [635, 414] on div at bounding box center [881, 410] width 1372 height 44
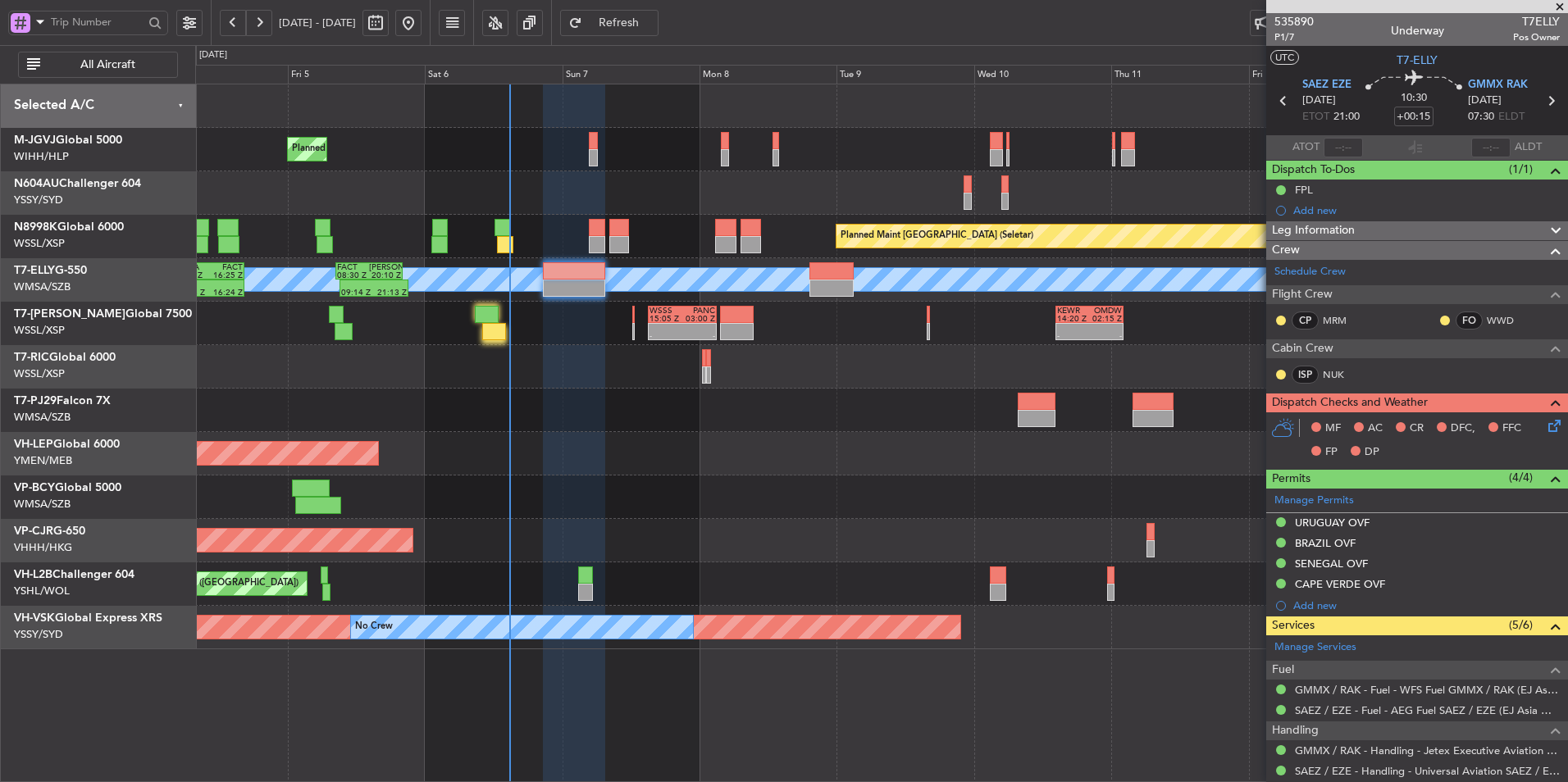
click at [775, 397] on div at bounding box center [881, 410] width 1372 height 44
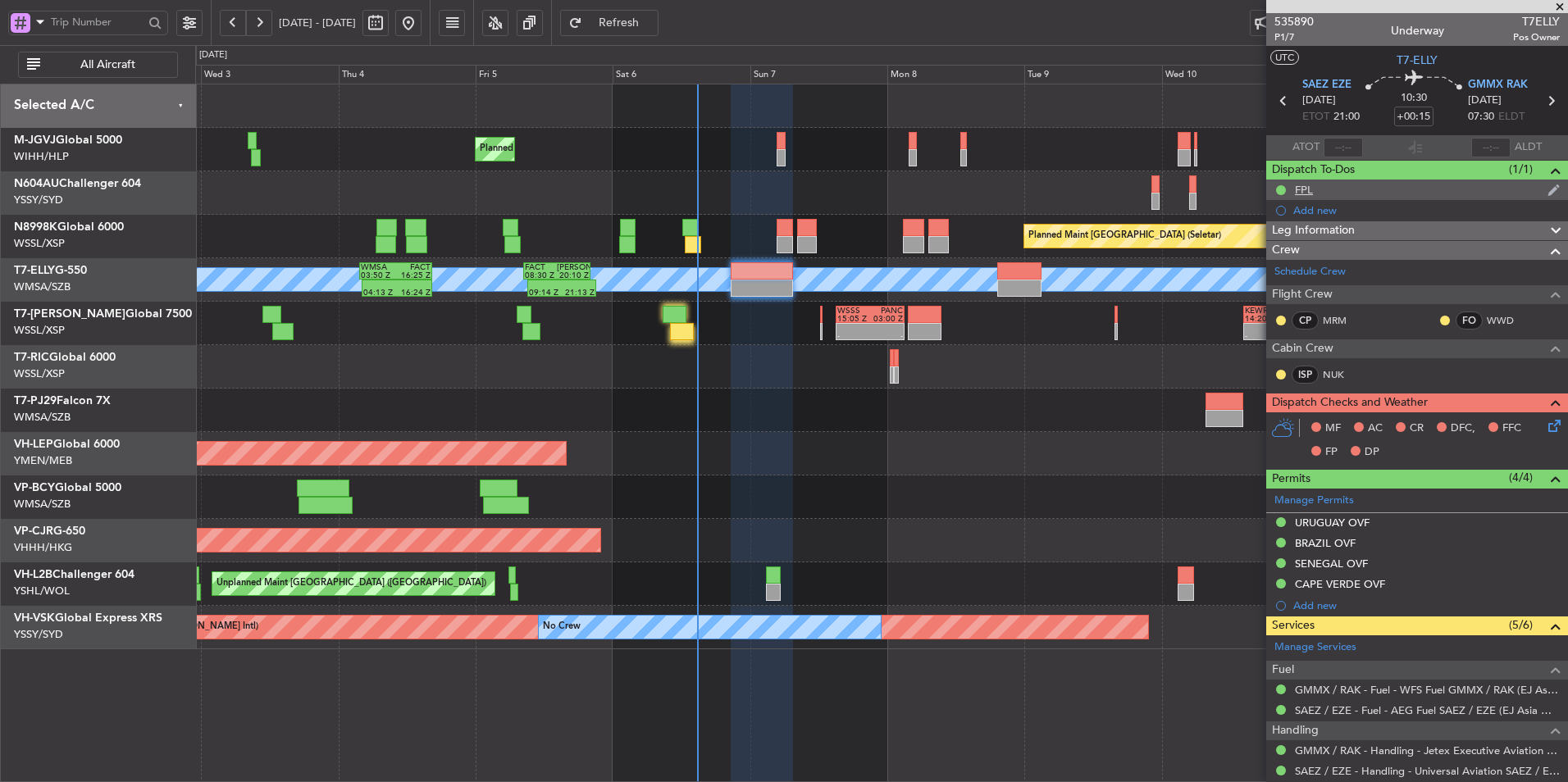
click at [1304, 191] on div "FPL" at bounding box center [1304, 190] width 18 height 14
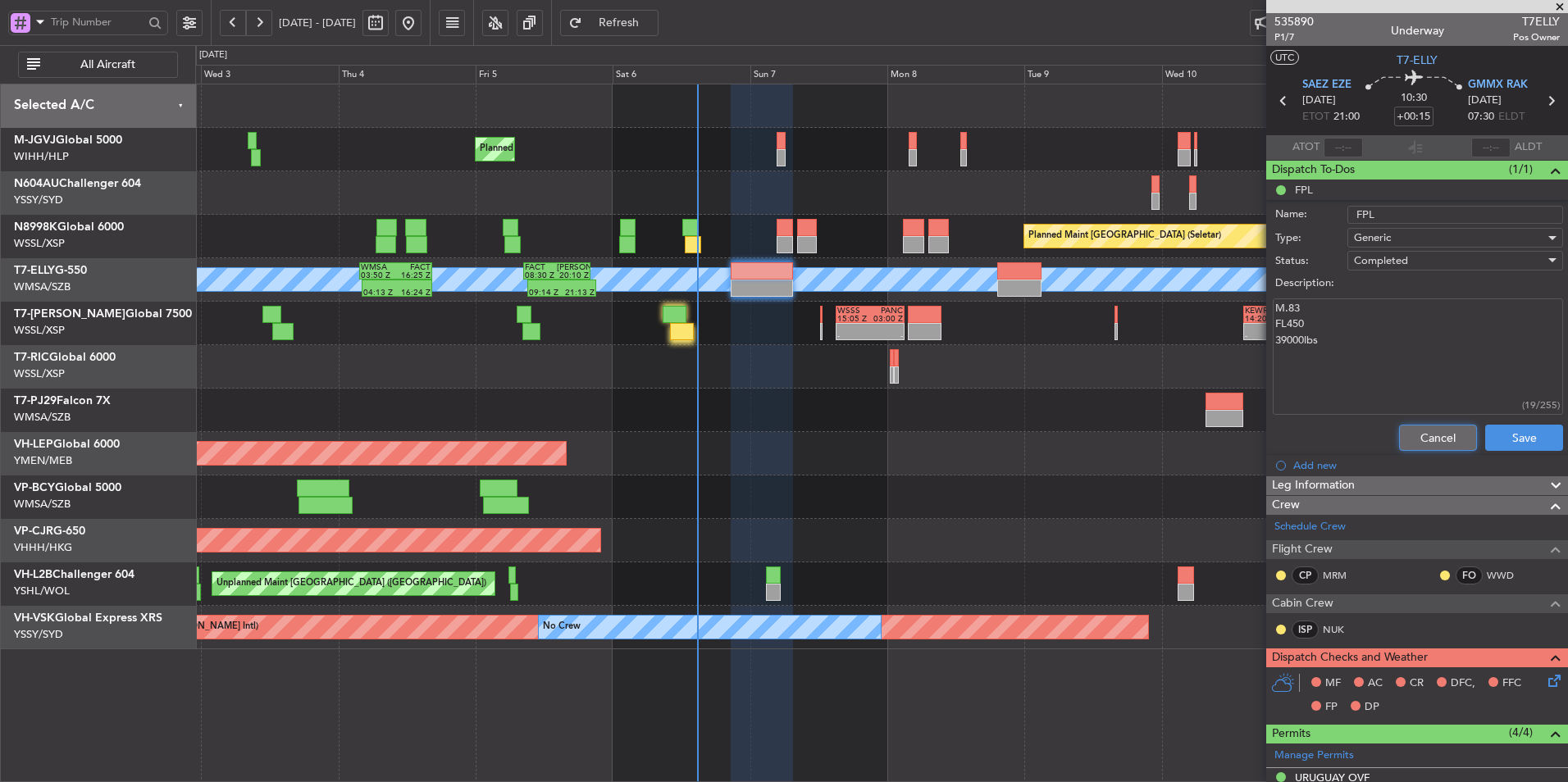
click at [1412, 433] on button "Cancel" at bounding box center [1438, 438] width 78 height 27
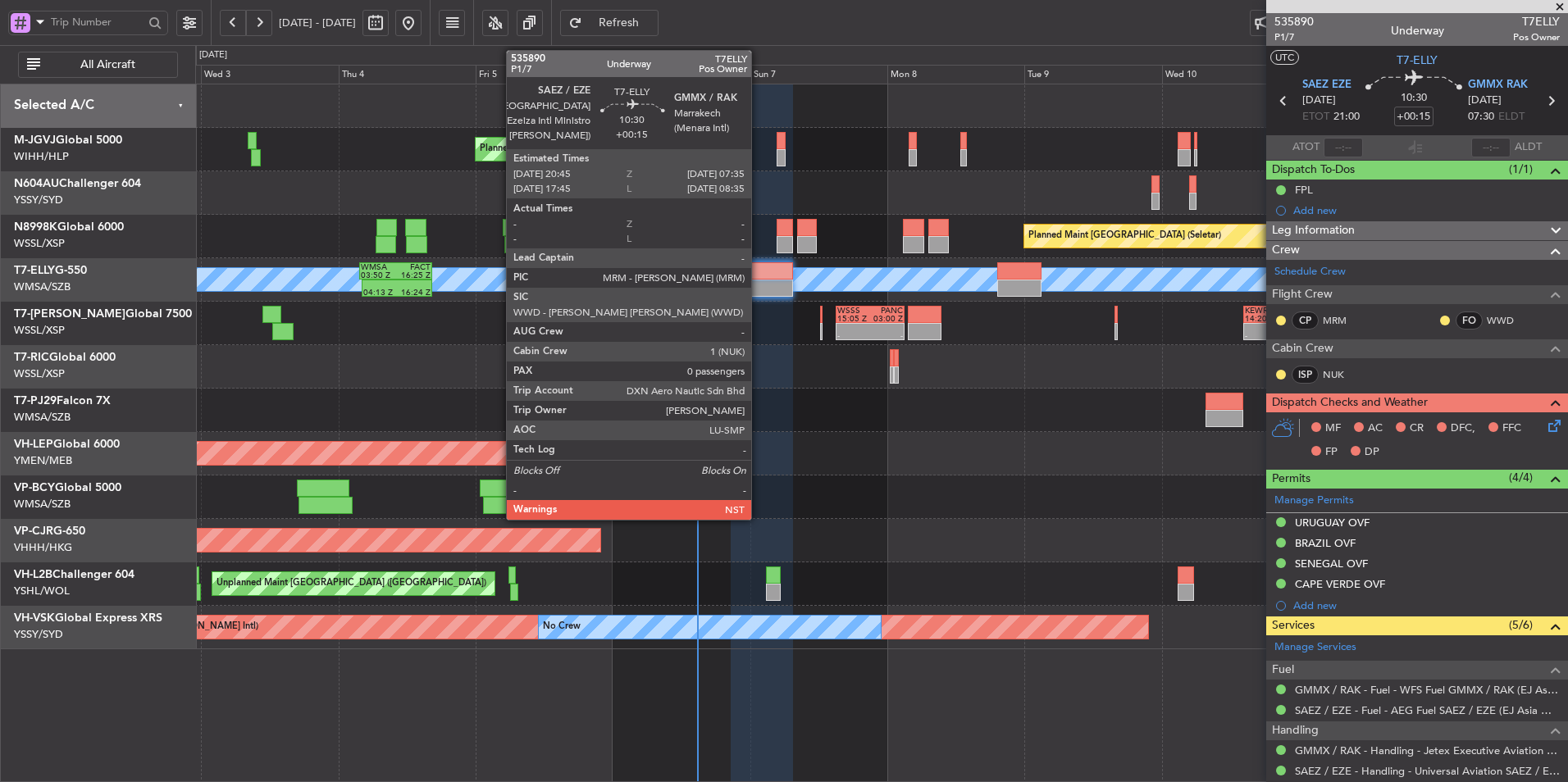
click at [759, 292] on div at bounding box center [762, 288] width 63 height 17
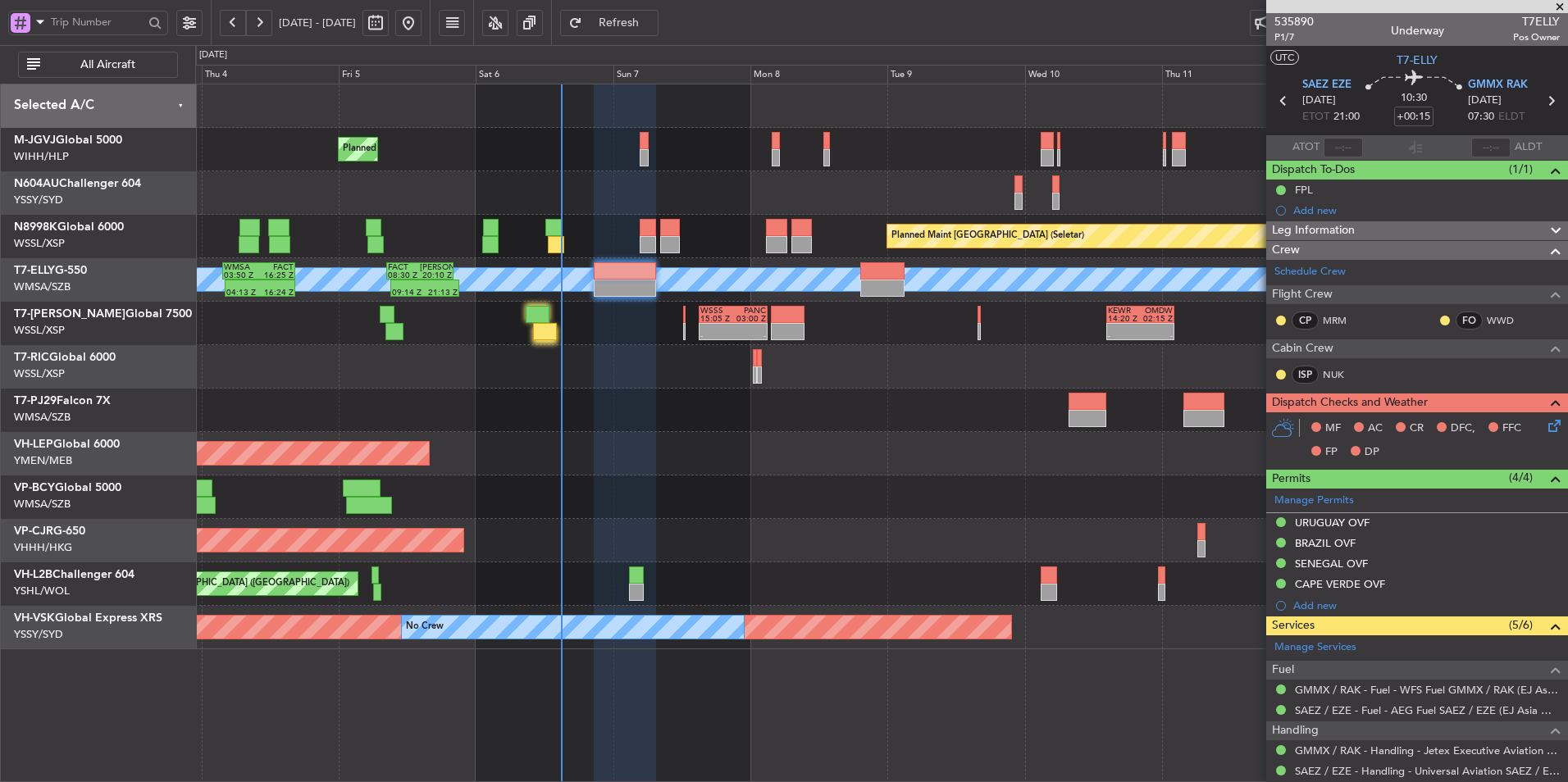
click at [703, 406] on div at bounding box center [881, 410] width 1372 height 44
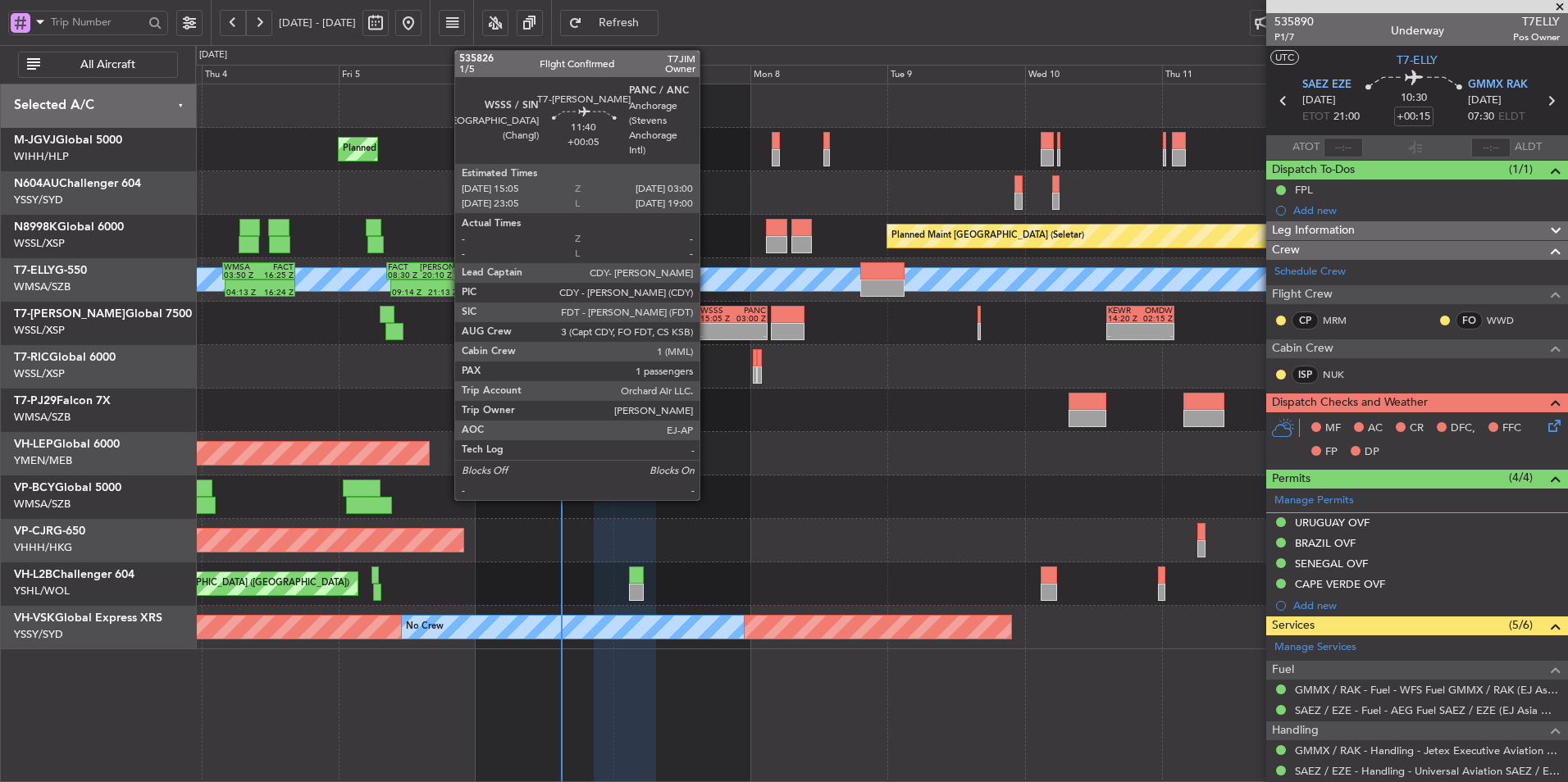
click at [708, 327] on div at bounding box center [717, 328] width 33 height 9
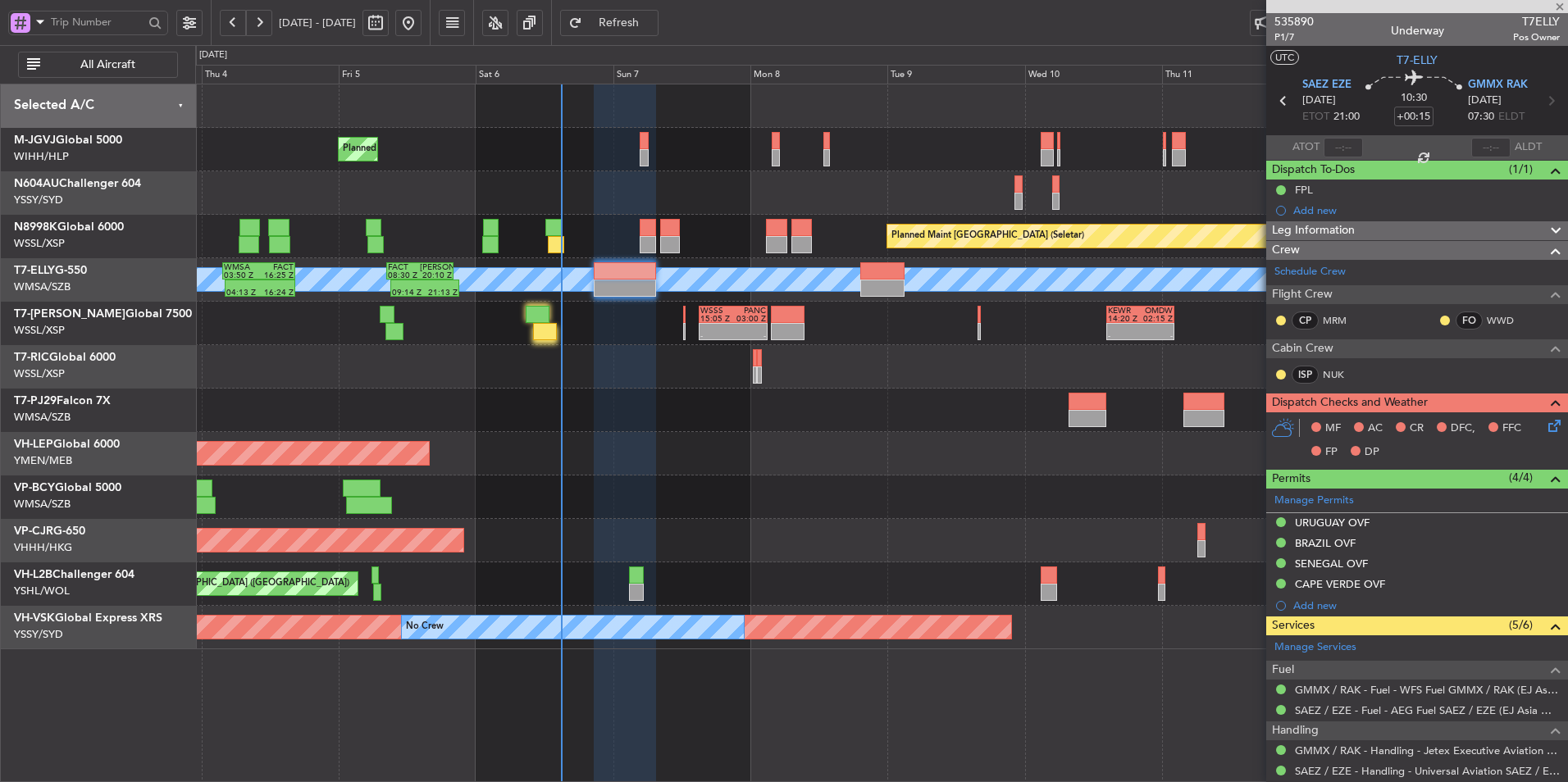
type input "+00:05"
type input "1"
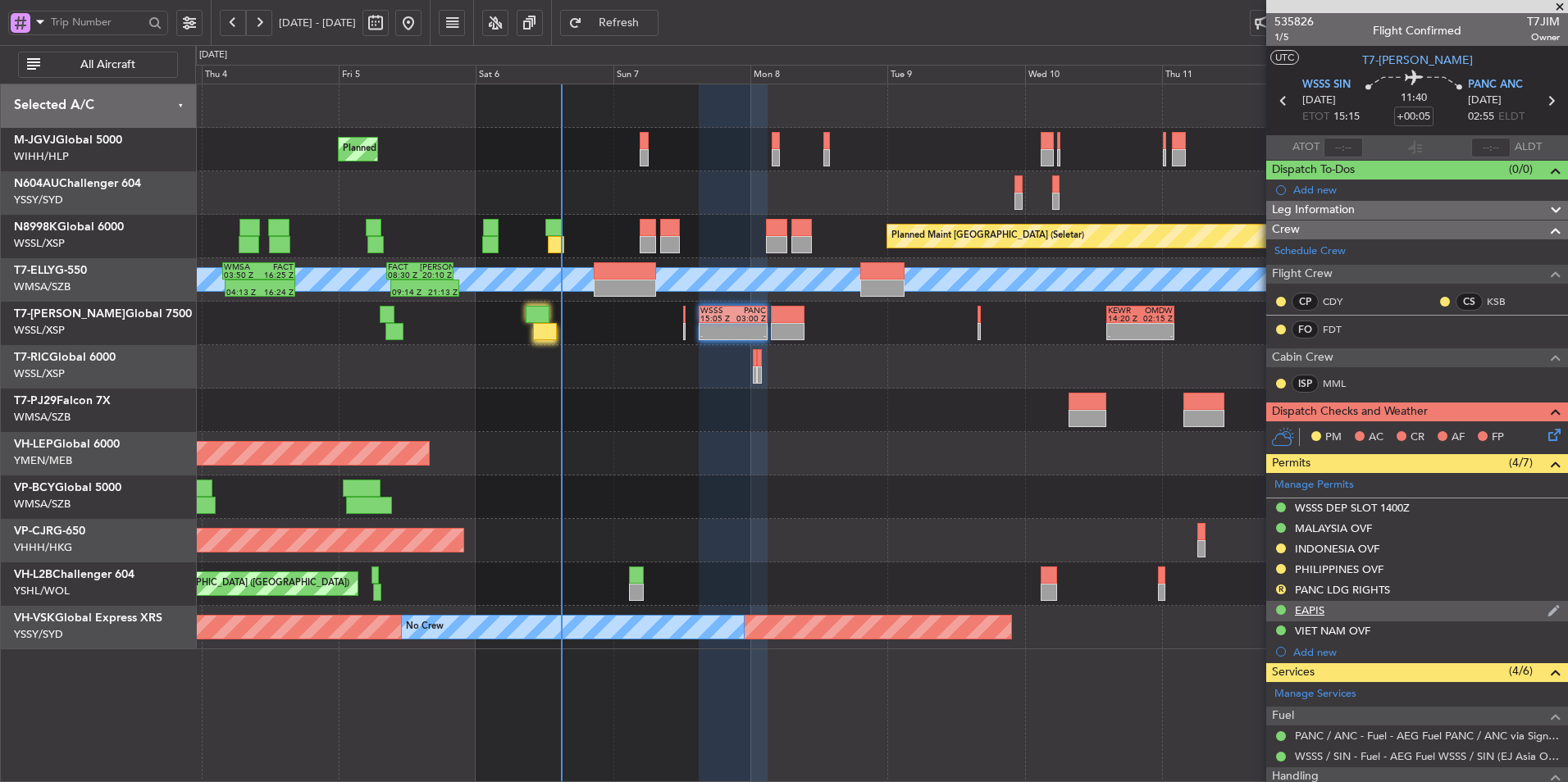
scroll to position [164, 0]
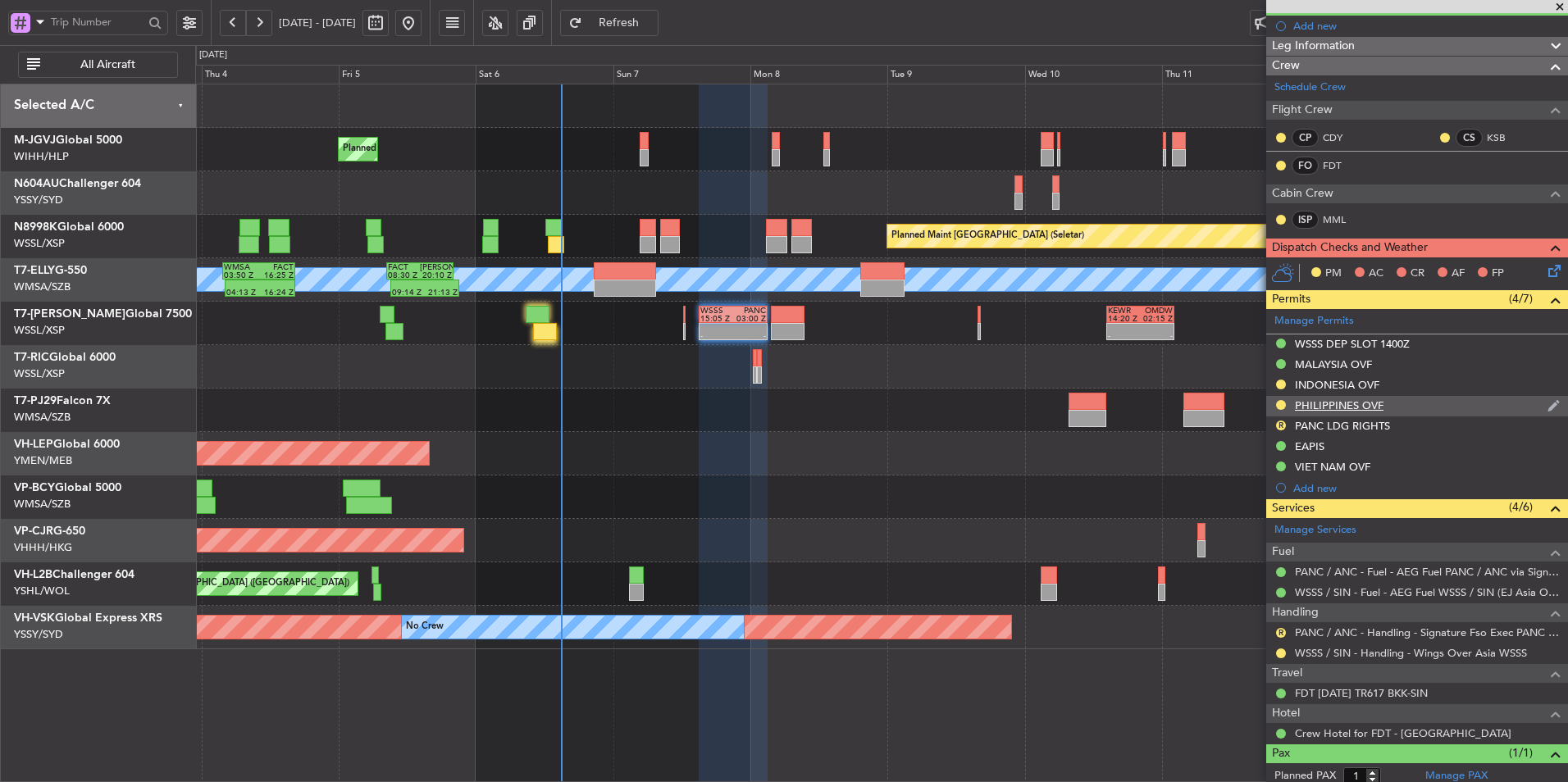
click at [1359, 403] on div "PHILIPPINES OVF" at bounding box center [1339, 405] width 88 height 14
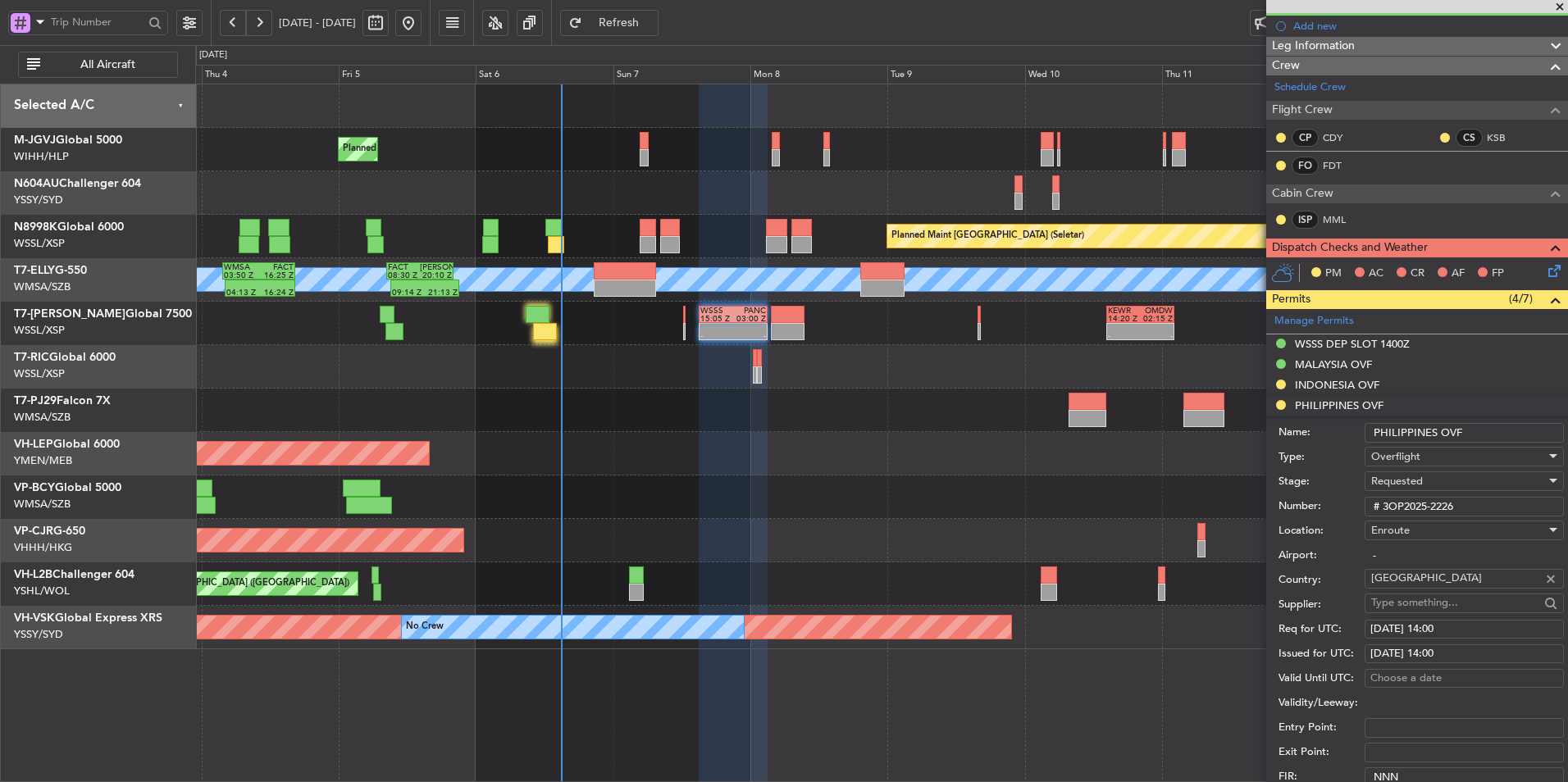
click at [1437, 481] on div "Requested" at bounding box center [1458, 481] width 174 height 25
click at [1426, 603] on span "Received OK" at bounding box center [1458, 605] width 173 height 25
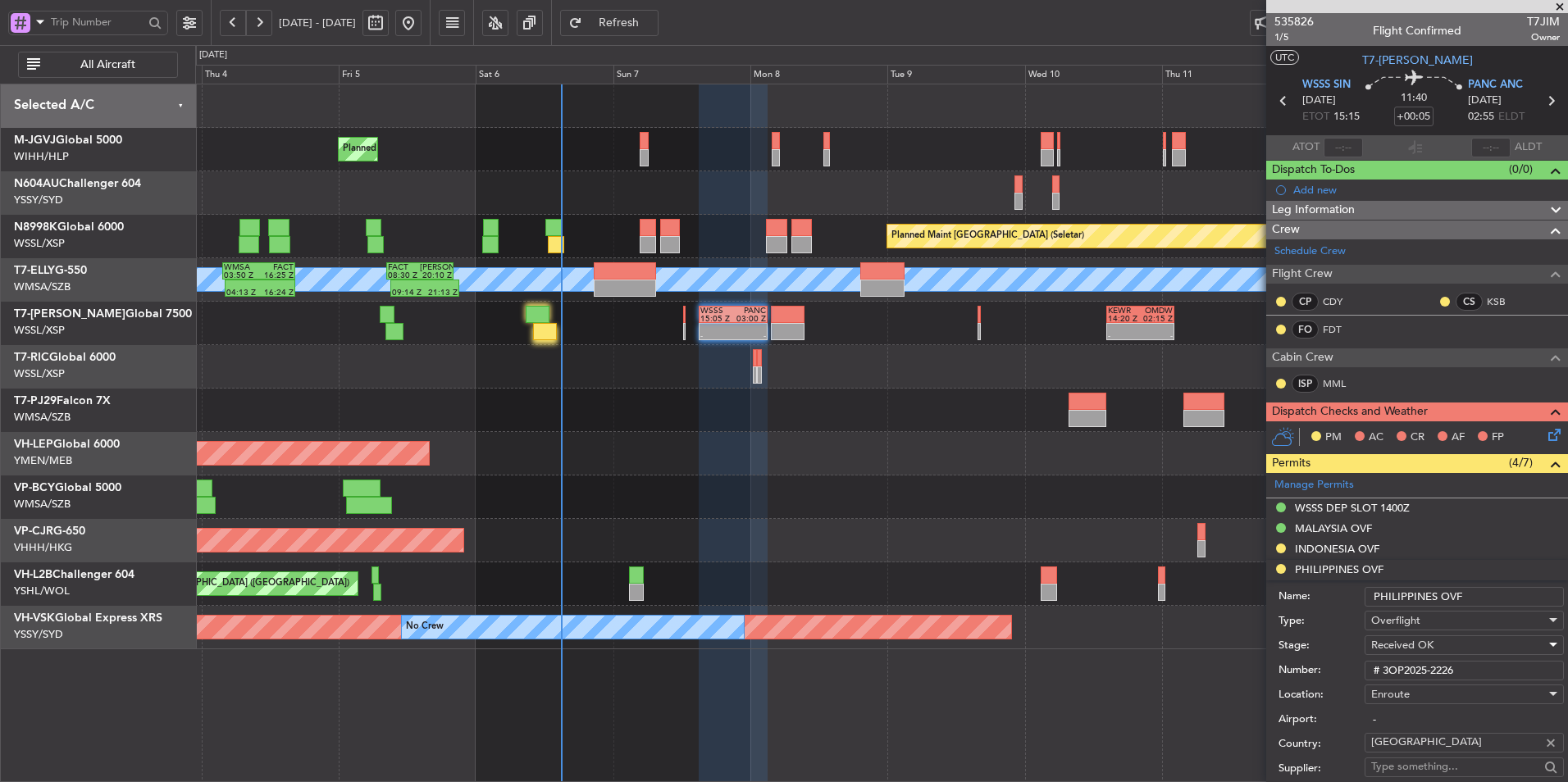
scroll to position [410, 0]
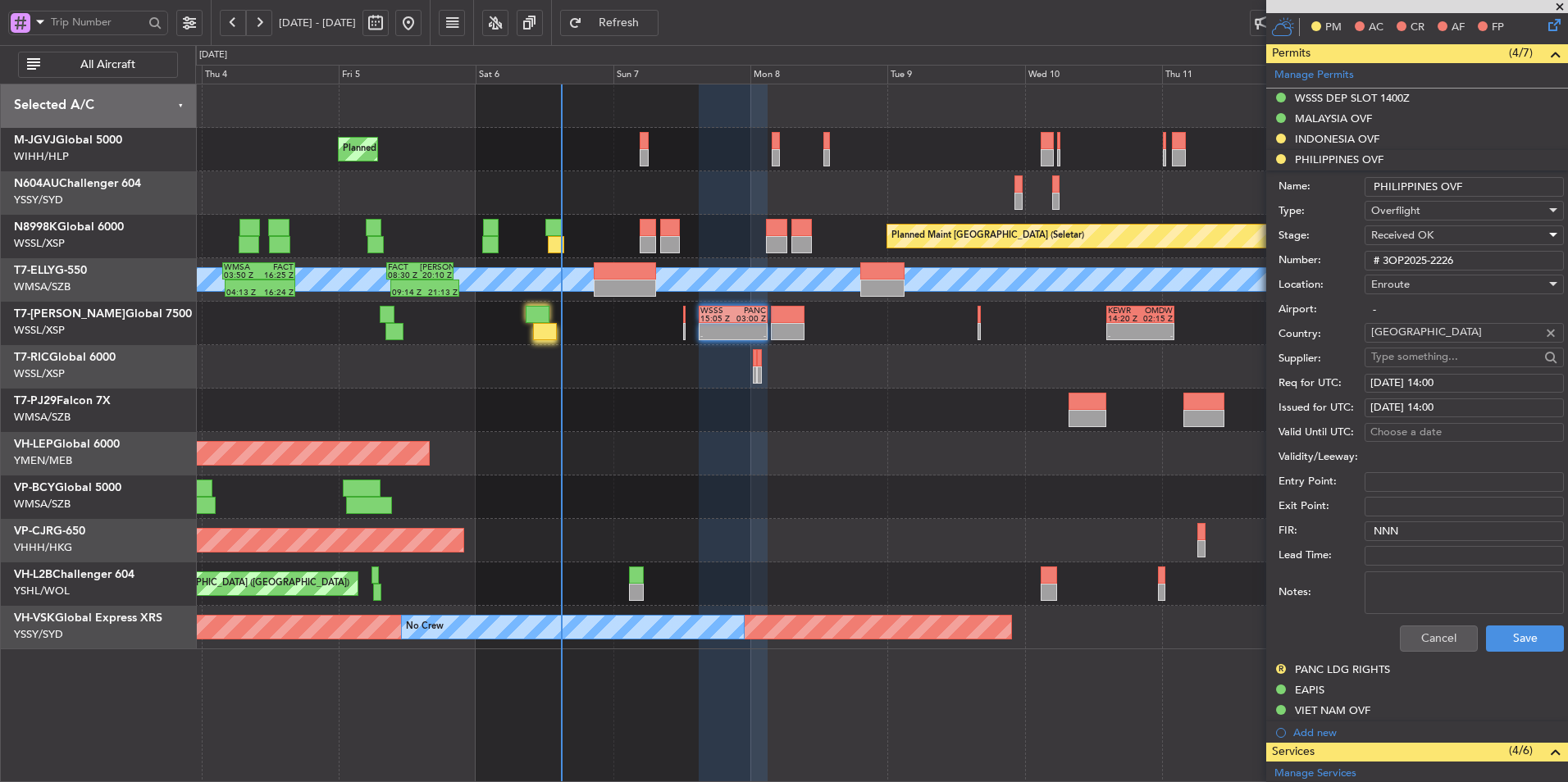
click at [1470, 393] on div "Req for UTC: [DATE] 14:00" at bounding box center [1421, 384] width 285 height 25
click at [1463, 384] on div "[DATE] 14:00" at bounding box center [1464, 384] width 188 height 16
select select "9"
select select "2025"
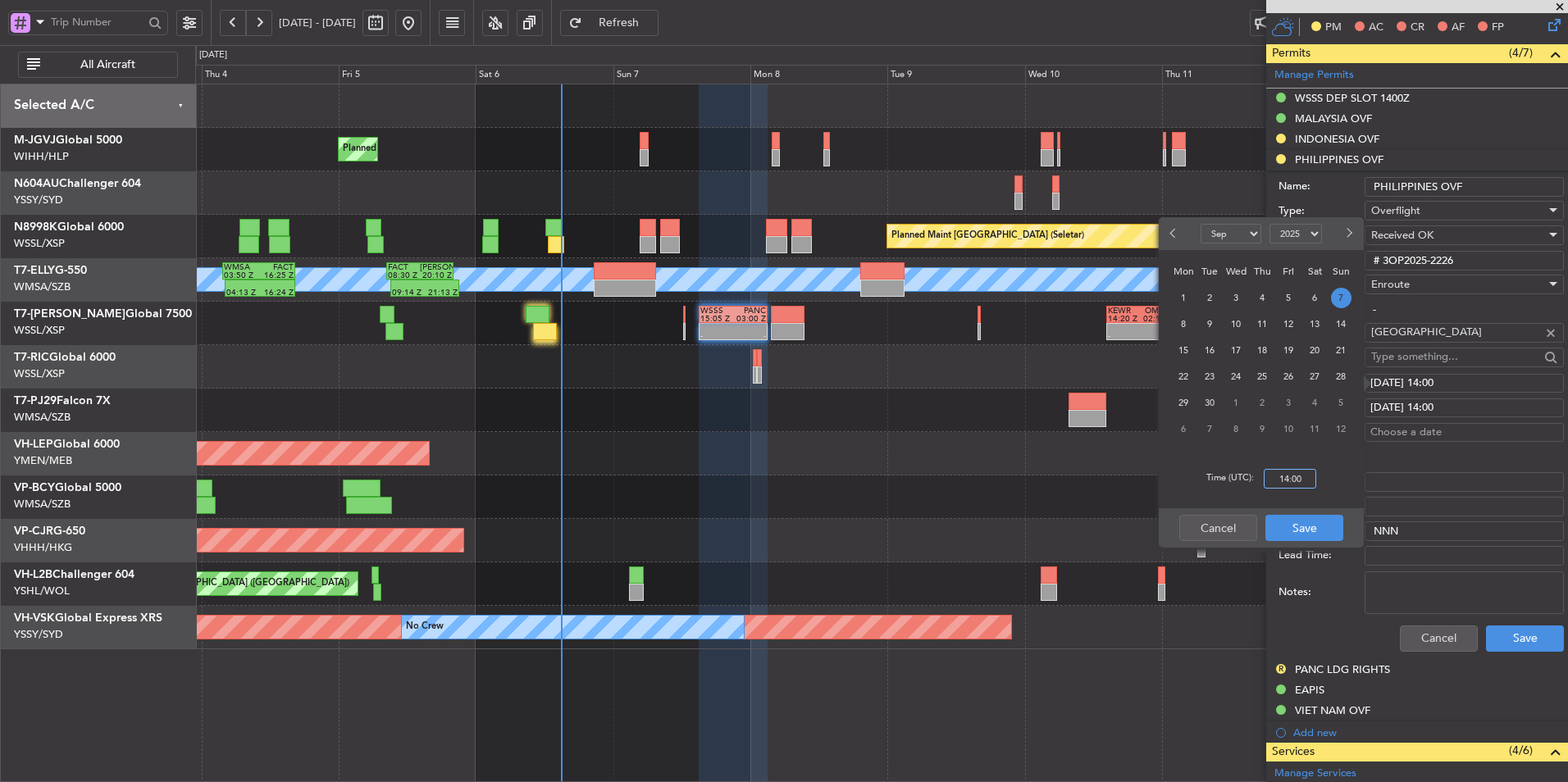
click at [1304, 483] on input "14:00" at bounding box center [1290, 478] width 52 height 20
click at [1325, 487] on div "Time (UTC): 1515" at bounding box center [1261, 478] width 205 height 59
type input "15:15"
click at [1313, 521] on button "Save" at bounding box center [1304, 528] width 78 height 27
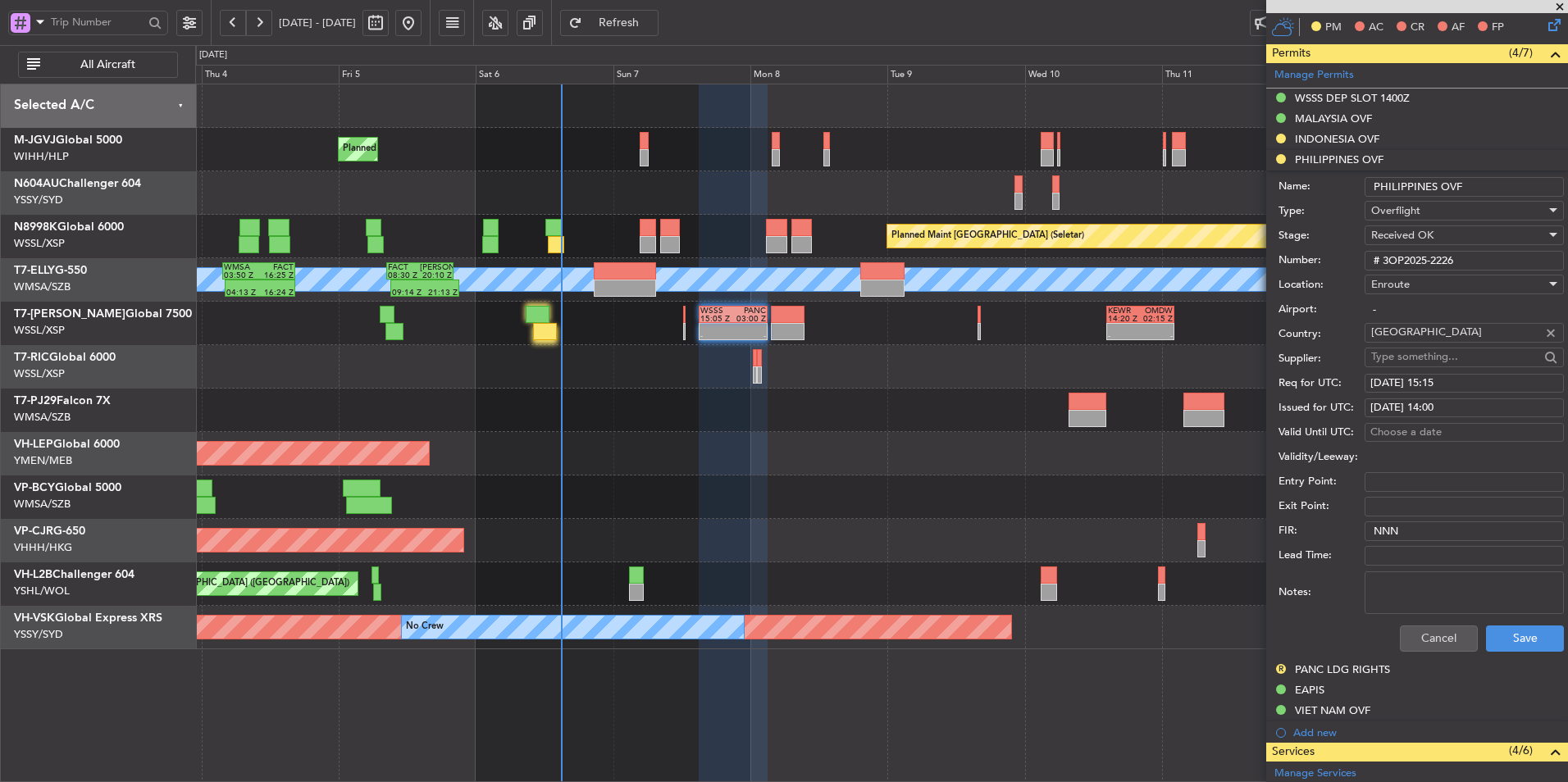
click at [1464, 413] on div "[DATE] 14:00" at bounding box center [1464, 408] width 188 height 16
select select "9"
select select "2025"
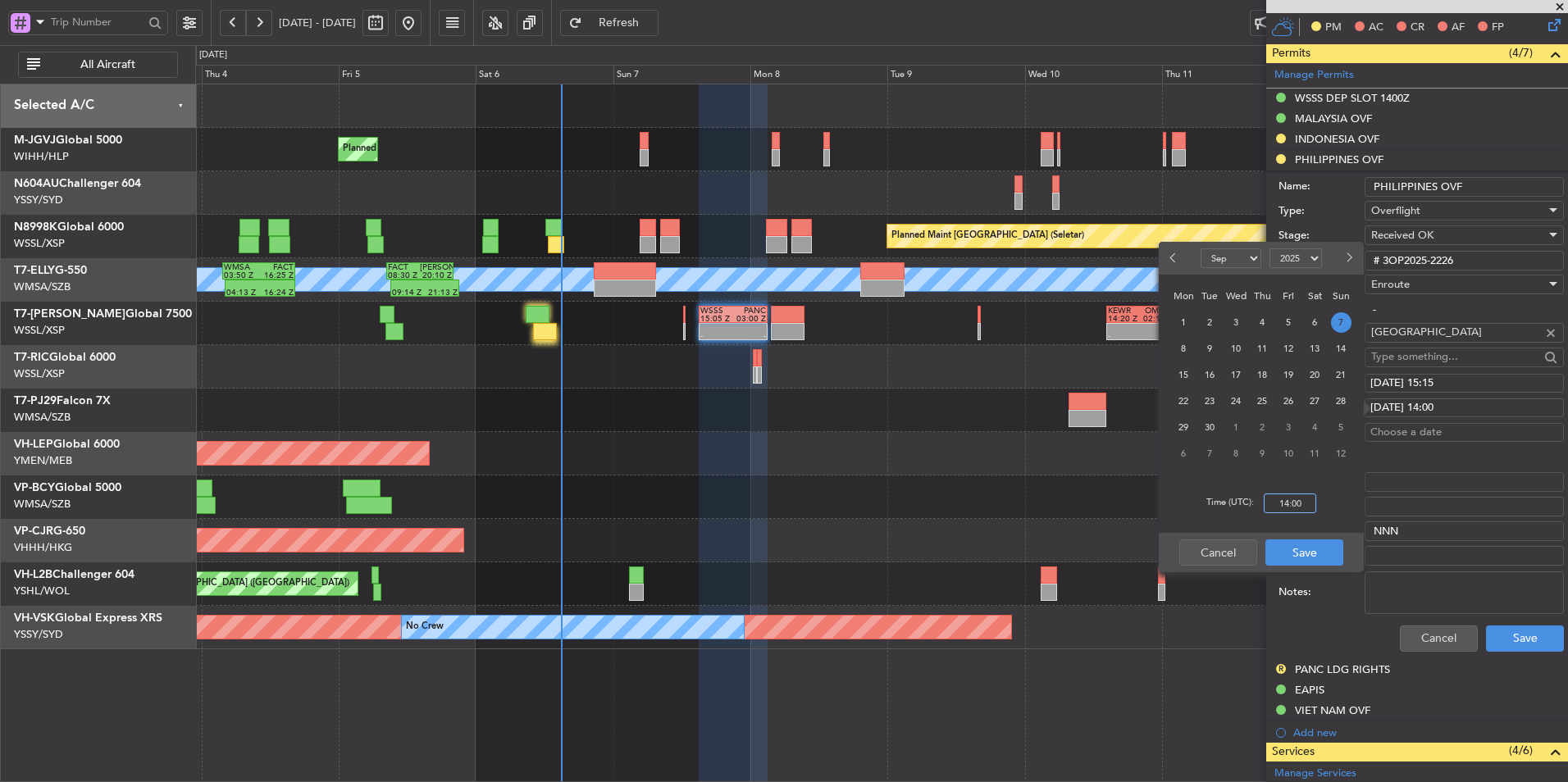
click at [1312, 504] on input "14:00" at bounding box center [1290, 503] width 52 height 20
drag, startPoint x: 1334, startPoint y: 513, endPoint x: 1335, endPoint y: 527, distance: 14.0
click at [1334, 513] on div "Time (UTC): 1515" at bounding box center [1261, 503] width 205 height 59
type input "15:15"
click at [1323, 547] on button "Save" at bounding box center [1304, 553] width 78 height 27
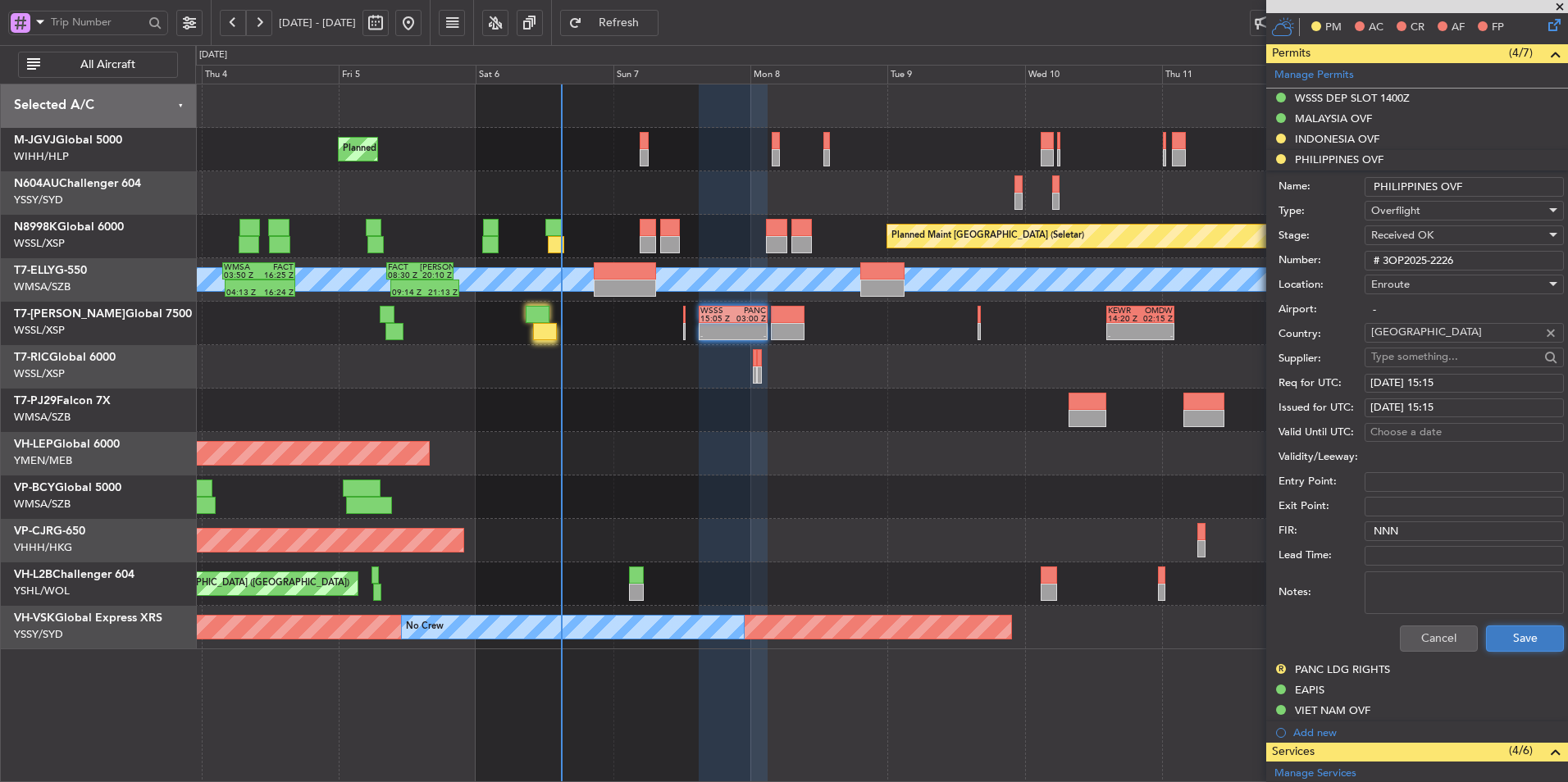
click at [1524, 627] on button "Save" at bounding box center [1525, 639] width 78 height 27
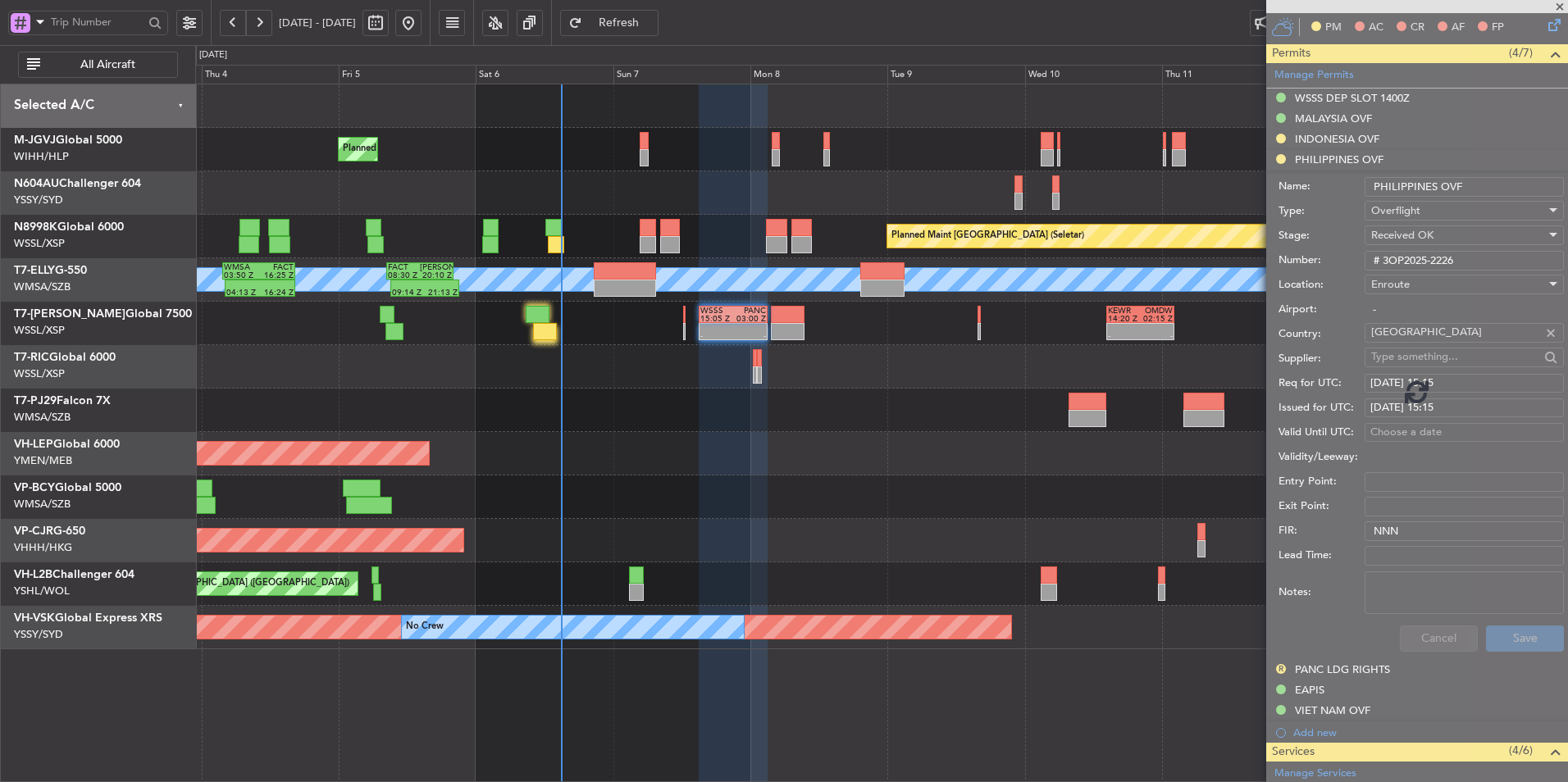
scroll to position [209, 0]
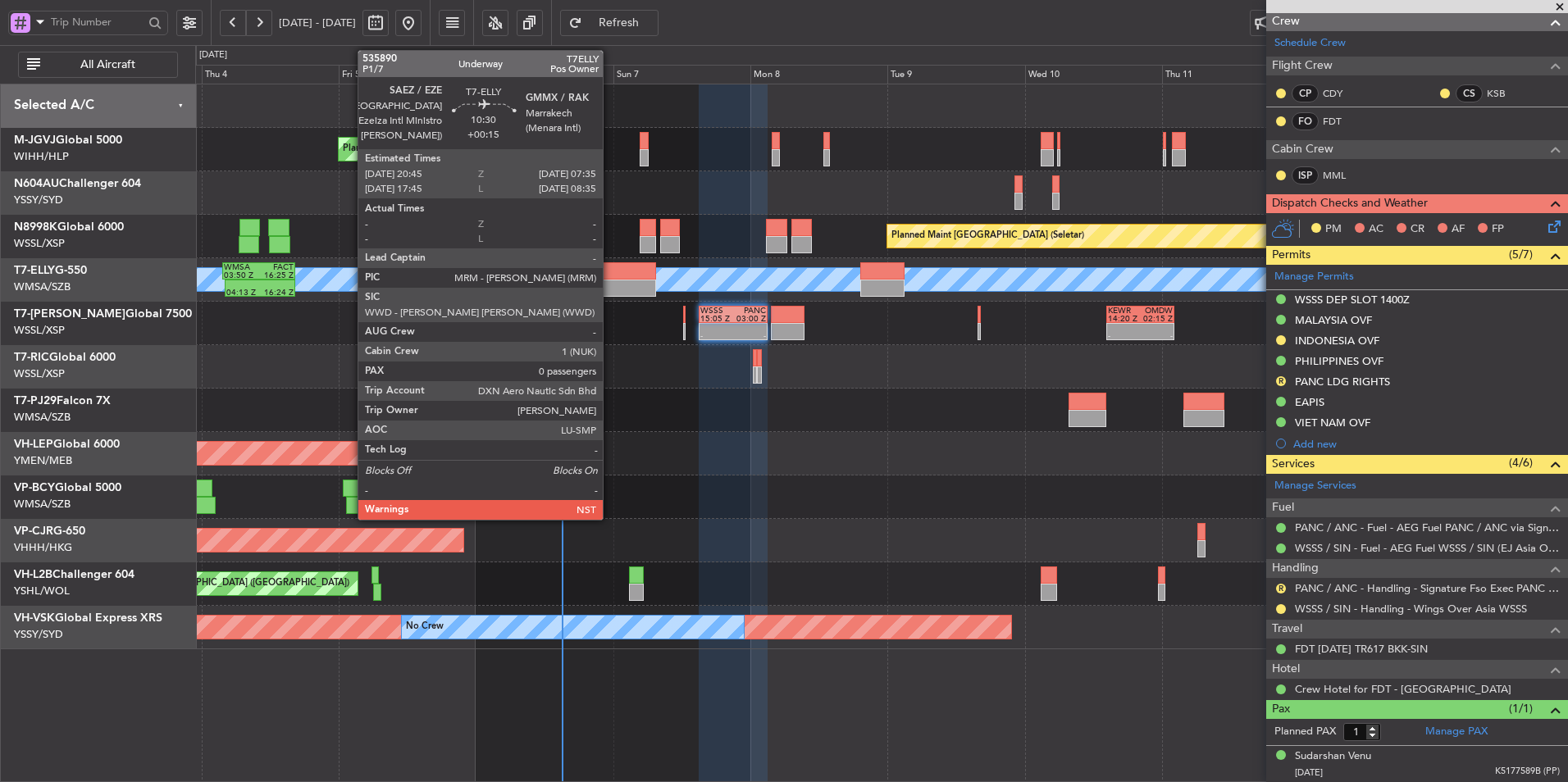
click at [611, 292] on div at bounding box center [625, 288] width 63 height 17
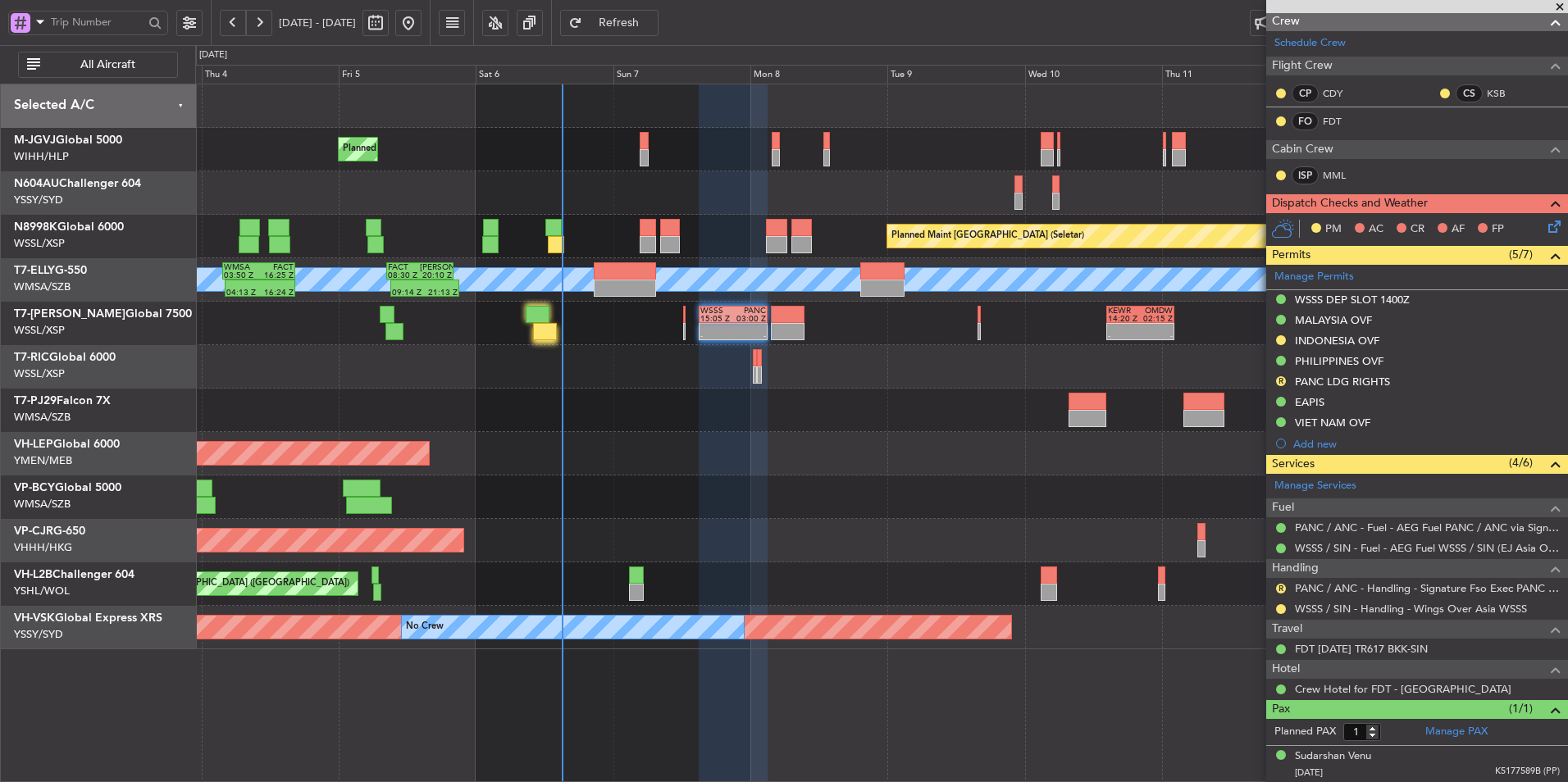
click at [765, 406] on div at bounding box center [881, 410] width 1372 height 44
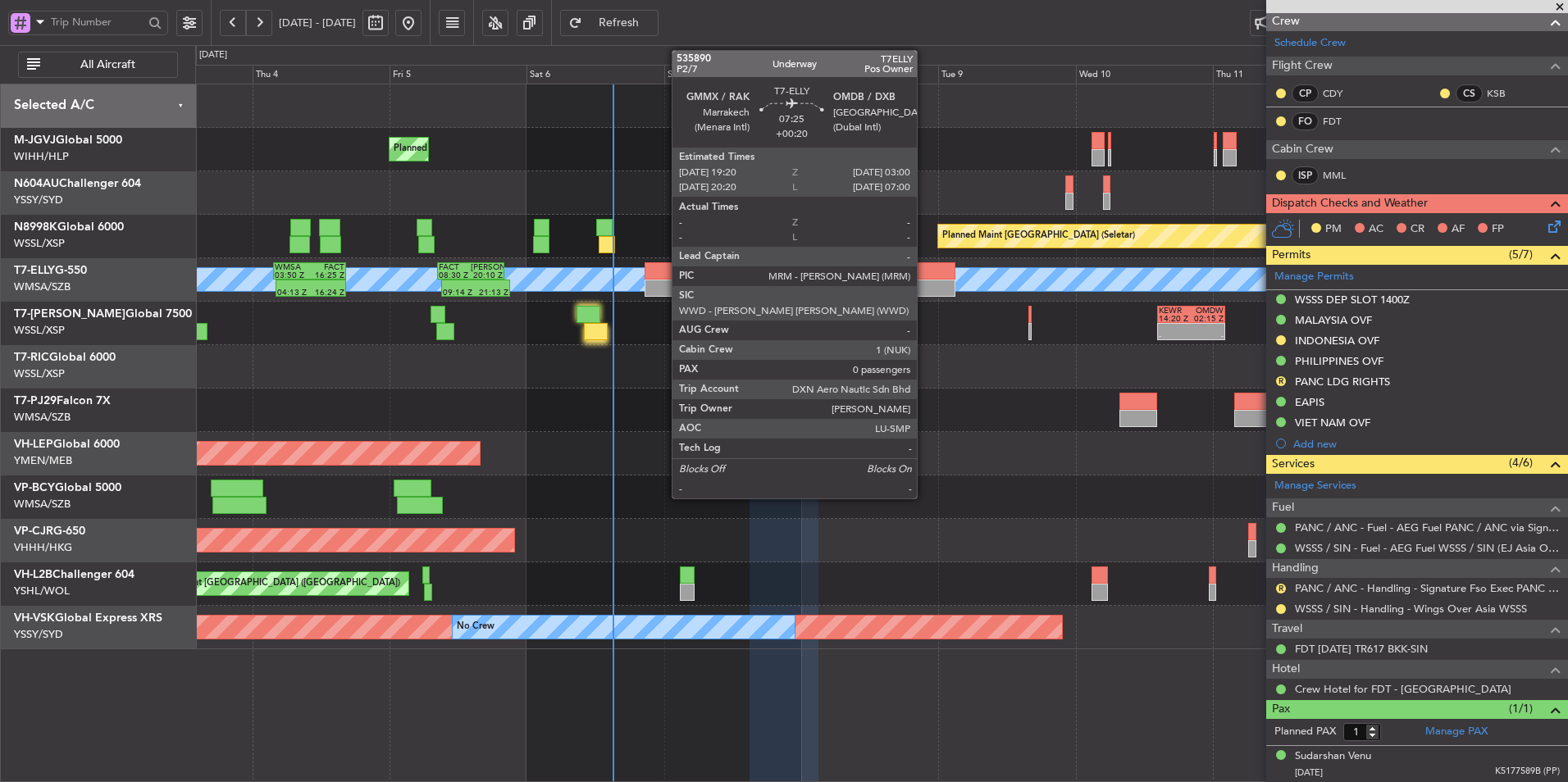
click at [925, 288] on div at bounding box center [933, 288] width 45 height 17
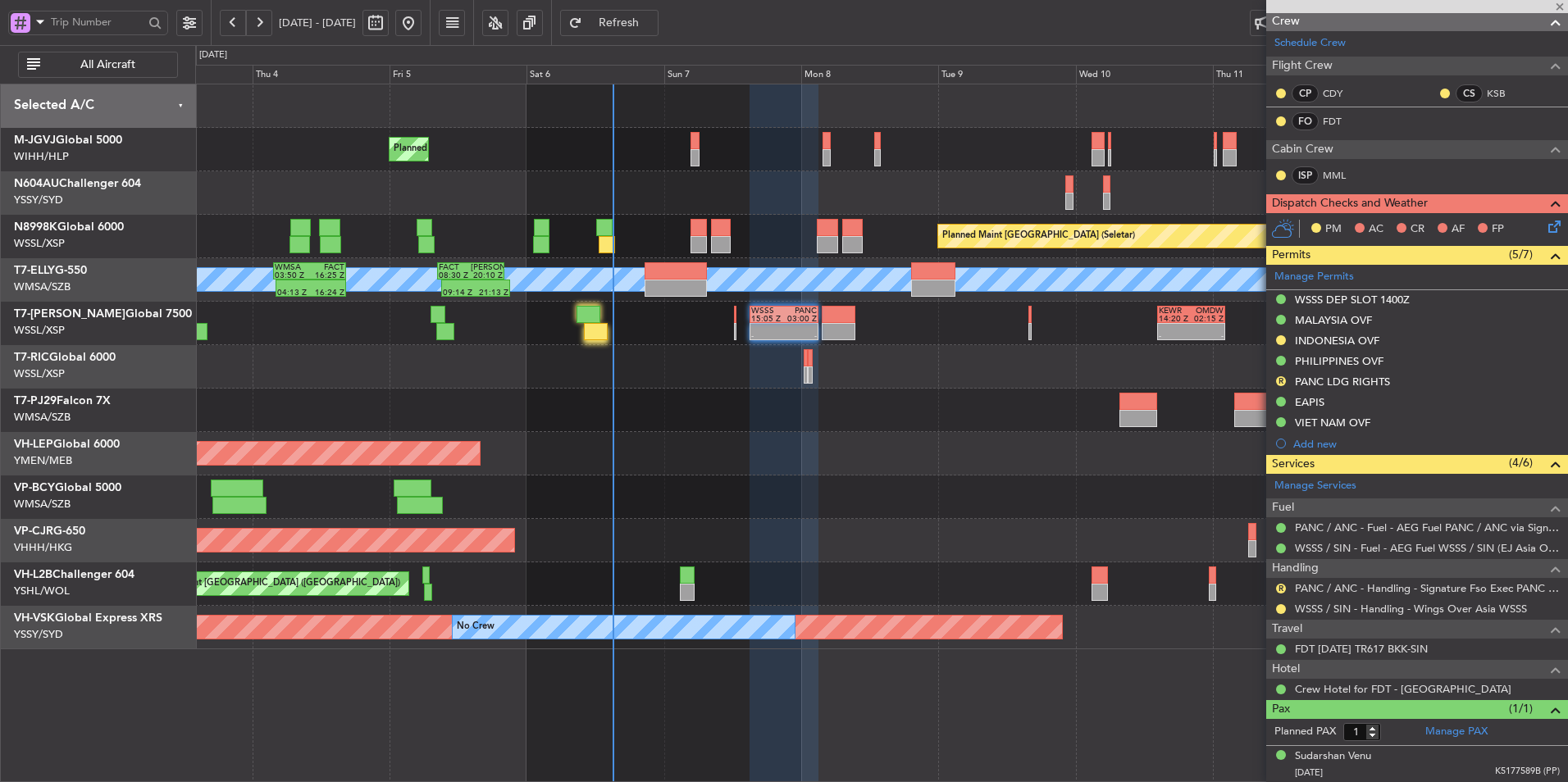
type input "+00:20"
type input "0"
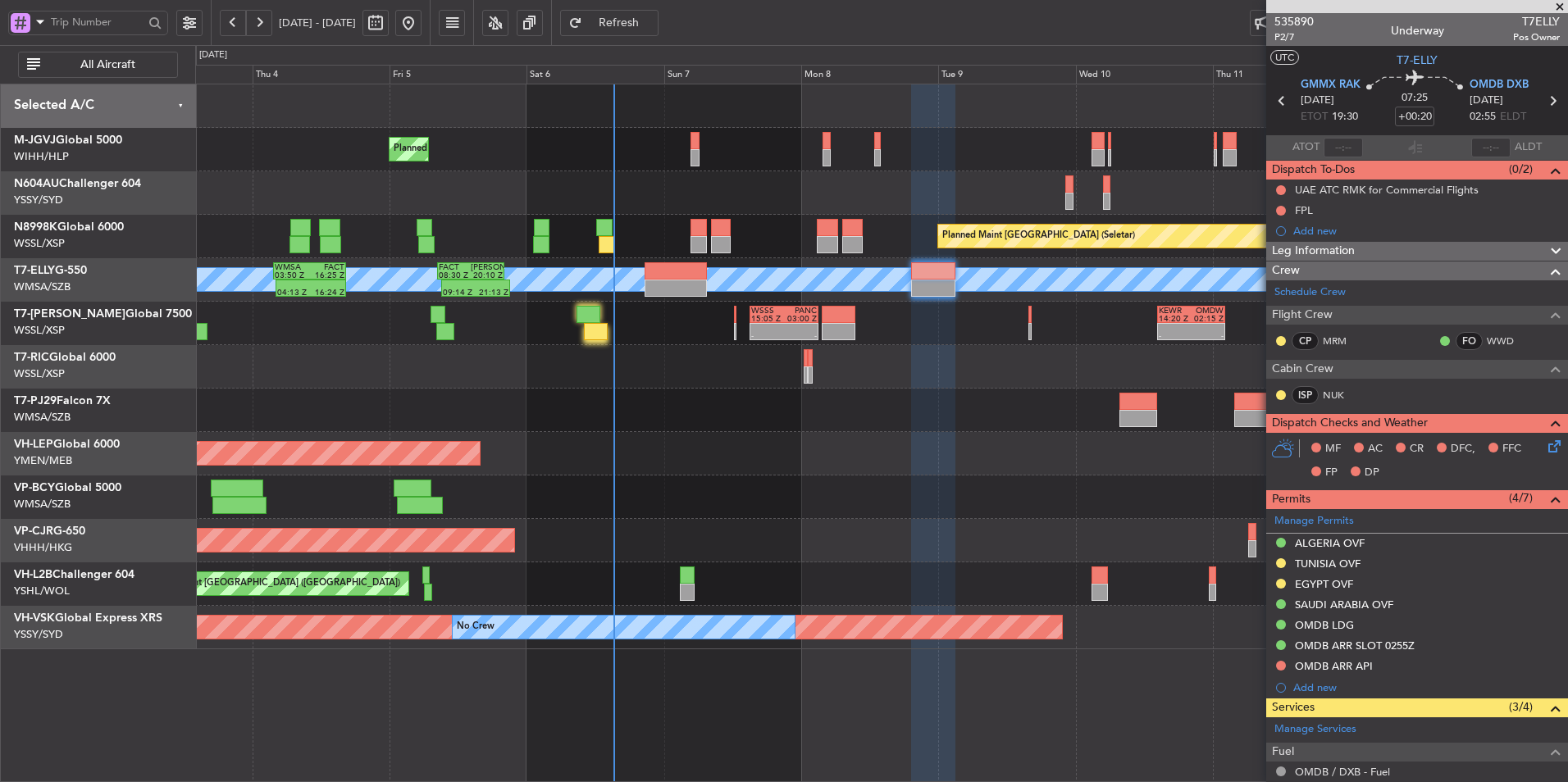
click at [670, 466] on div "Unplanned Maint Wichita (Wichita Mid-continent)" at bounding box center [881, 453] width 1372 height 44
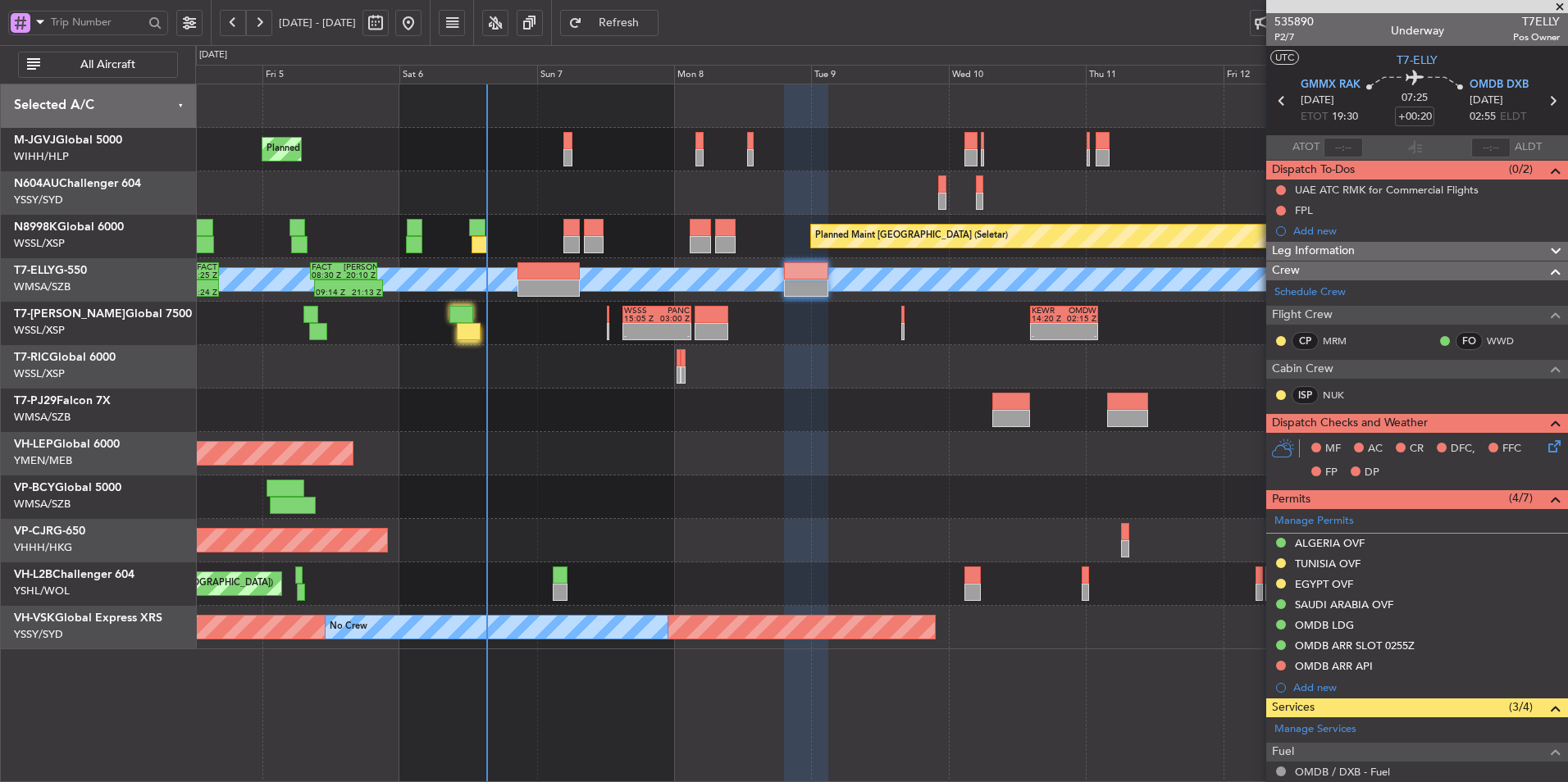
click at [611, 448] on div "Unplanned Maint Wichita (Wichita Mid-continent)" at bounding box center [881, 453] width 1372 height 44
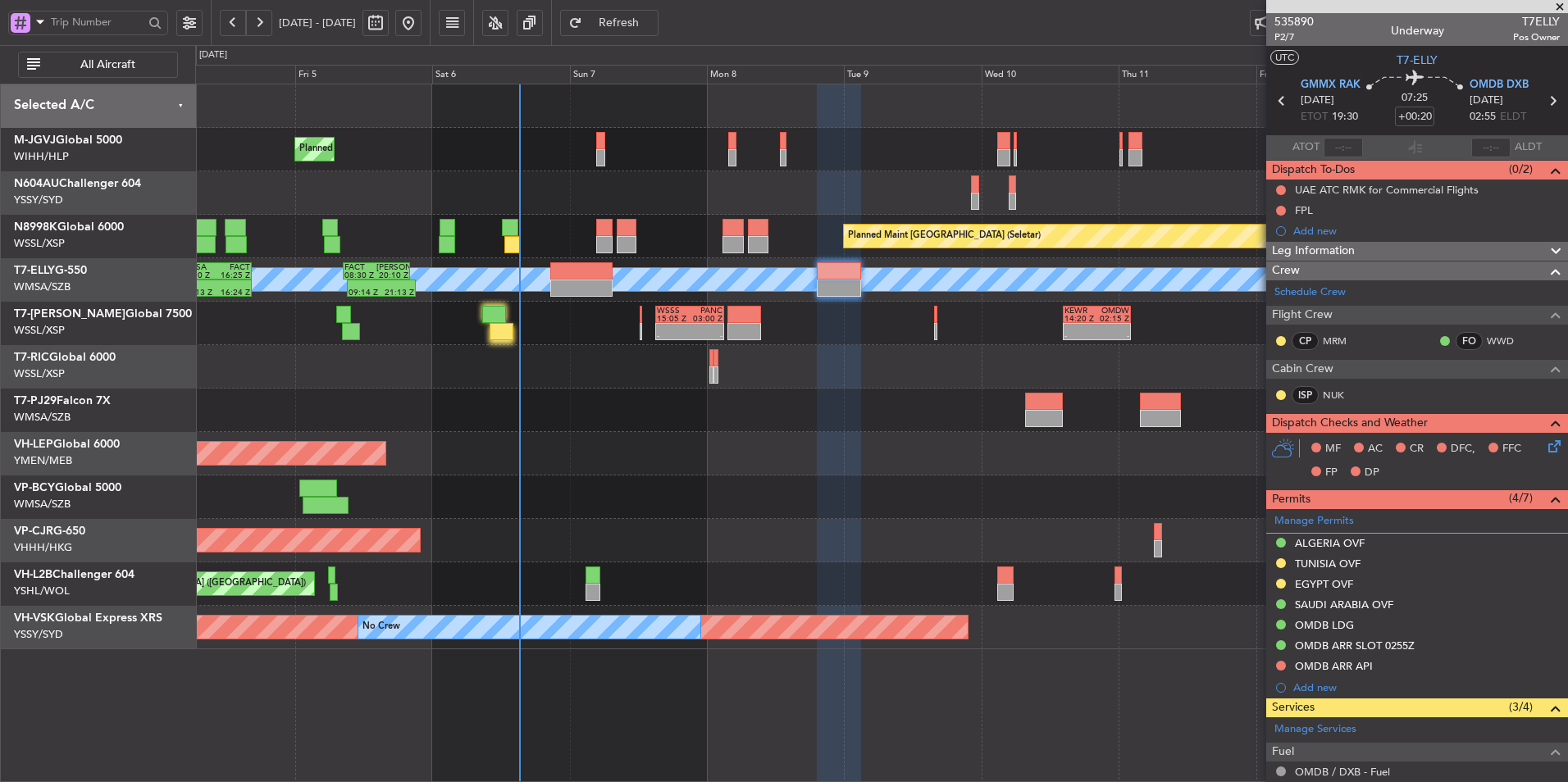
click at [538, 412] on div at bounding box center [881, 410] width 1372 height 44
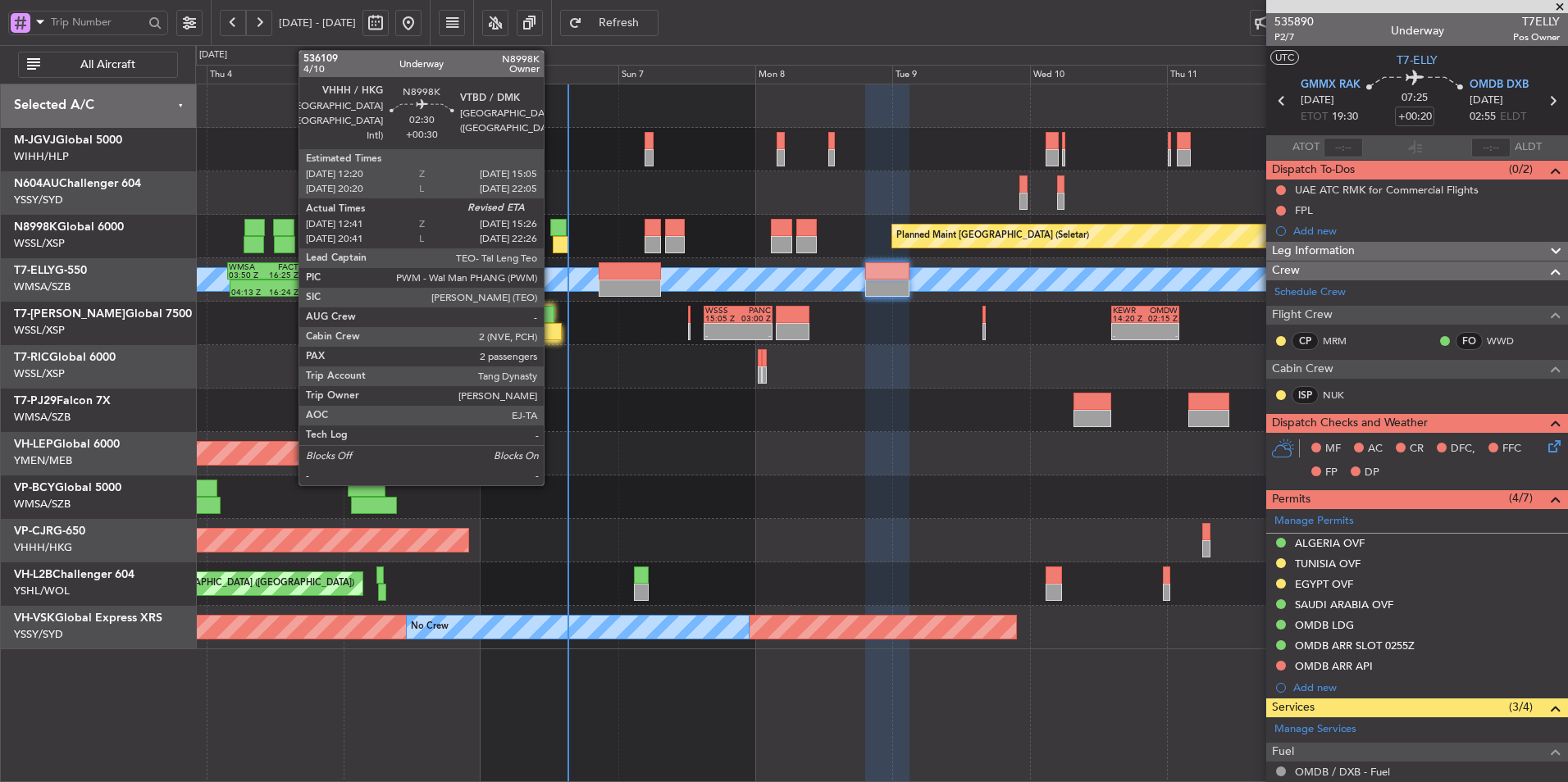
click at [551, 231] on div at bounding box center [558, 227] width 16 height 17
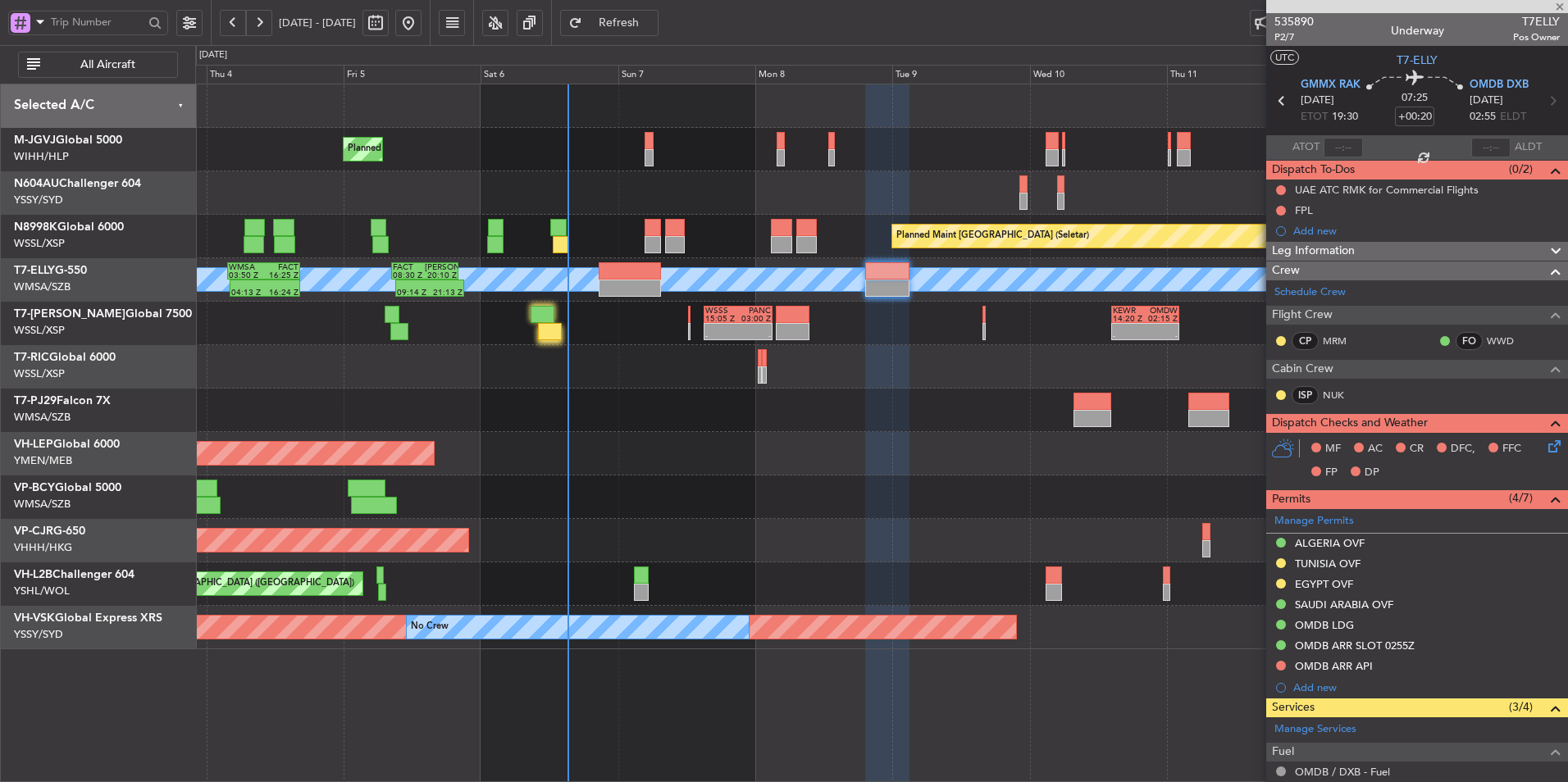
type input "+00:30"
type input "12:51"
type input "2"
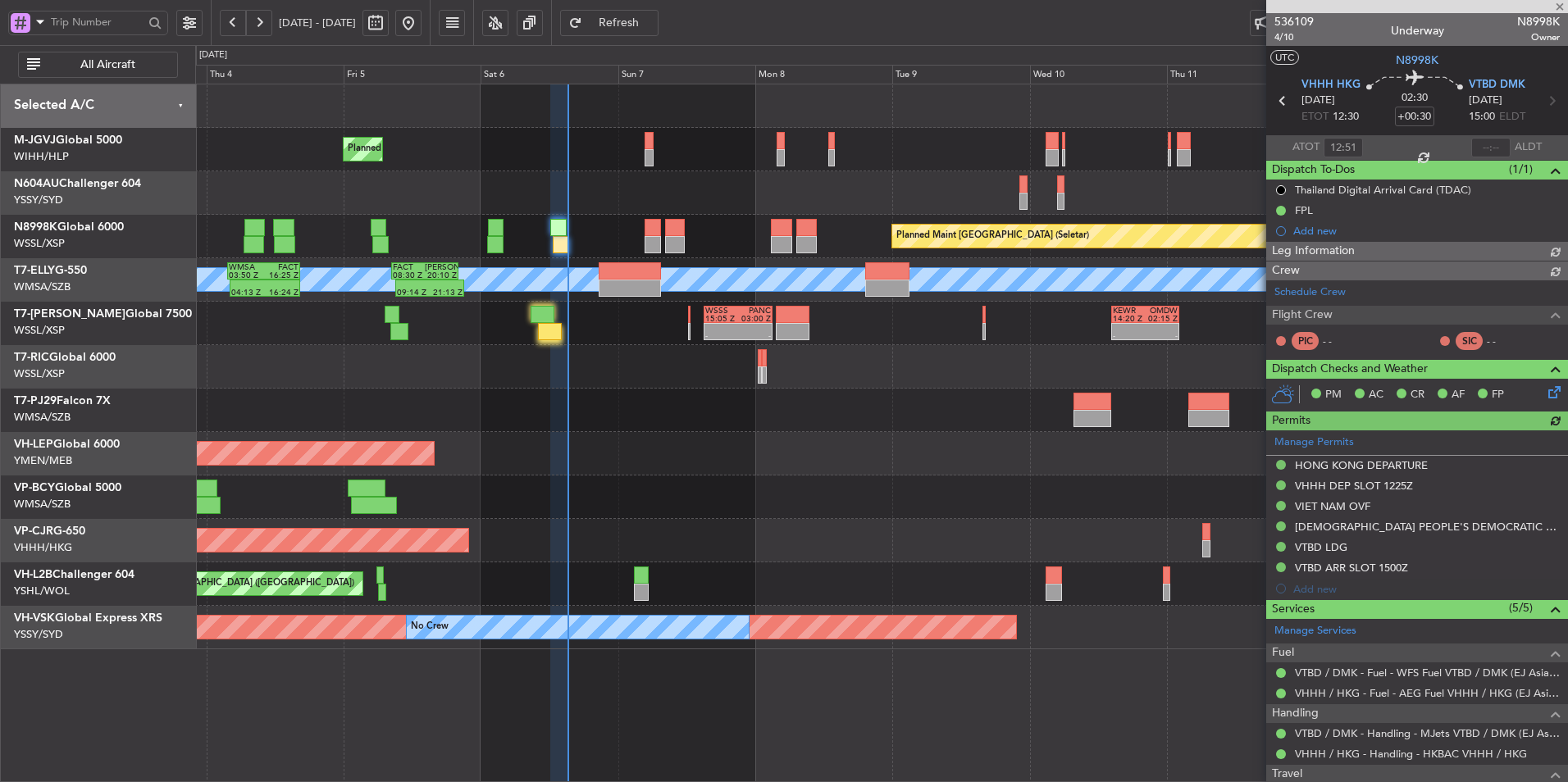
type input "Brien Tan (BTA)"
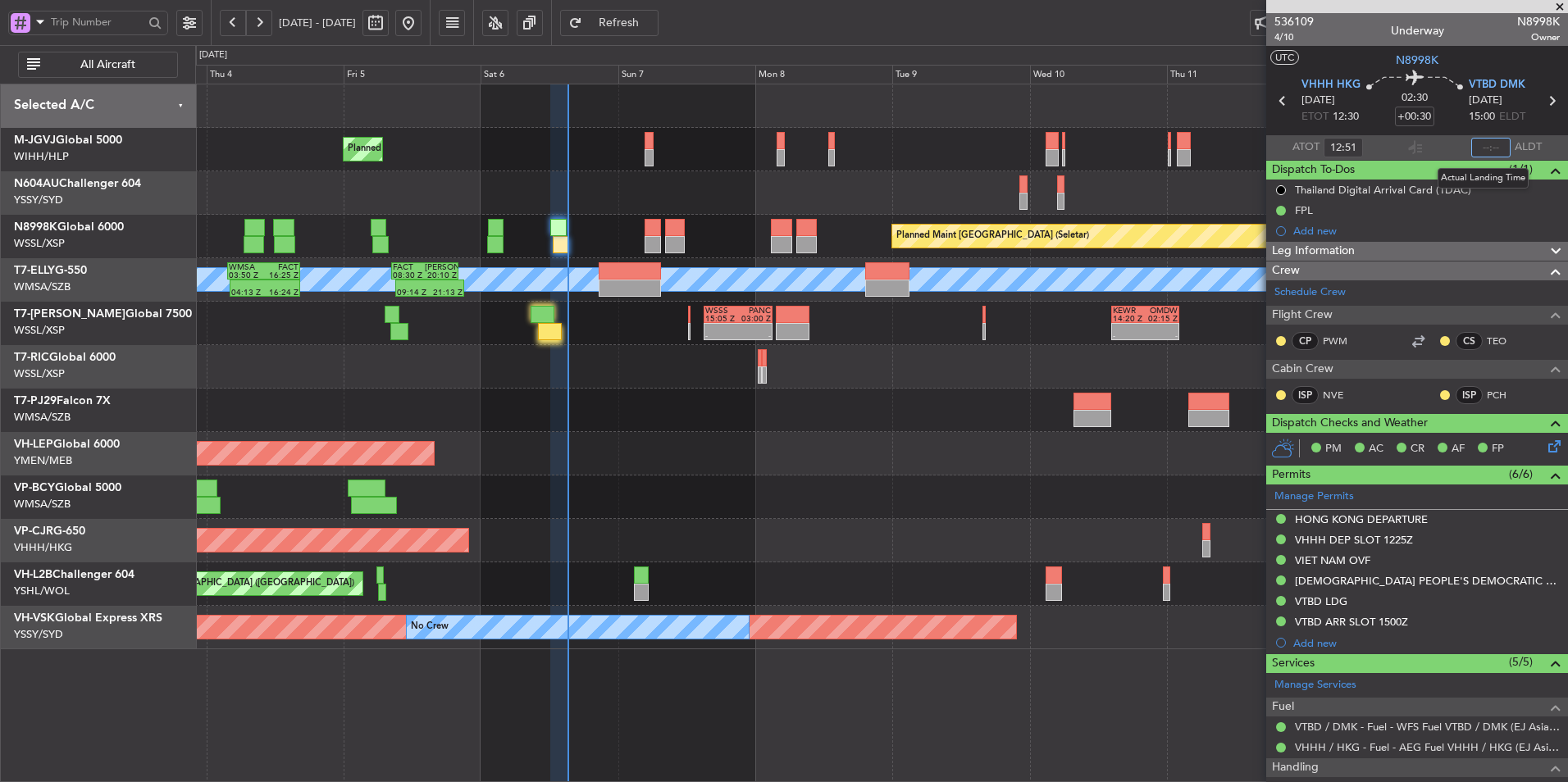
click at [1476, 147] on input "text" at bounding box center [1492, 147] width 40 height 20
type input "15:11"
click at [647, 439] on div "Unplanned Maint Wichita (Wichita Mid-continent)" at bounding box center [881, 453] width 1372 height 44
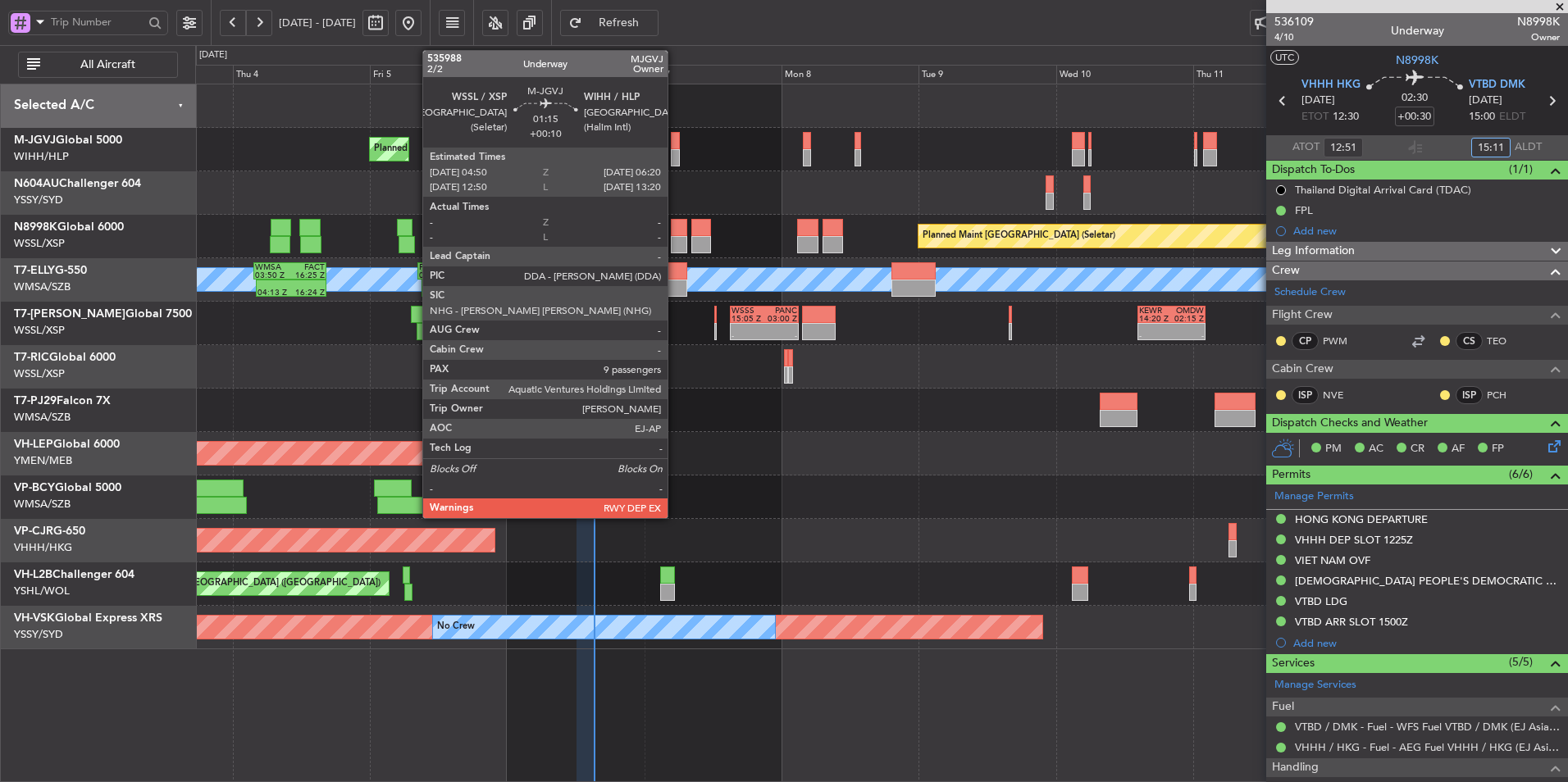
click at [675, 147] on div at bounding box center [675, 141] width 9 height 17
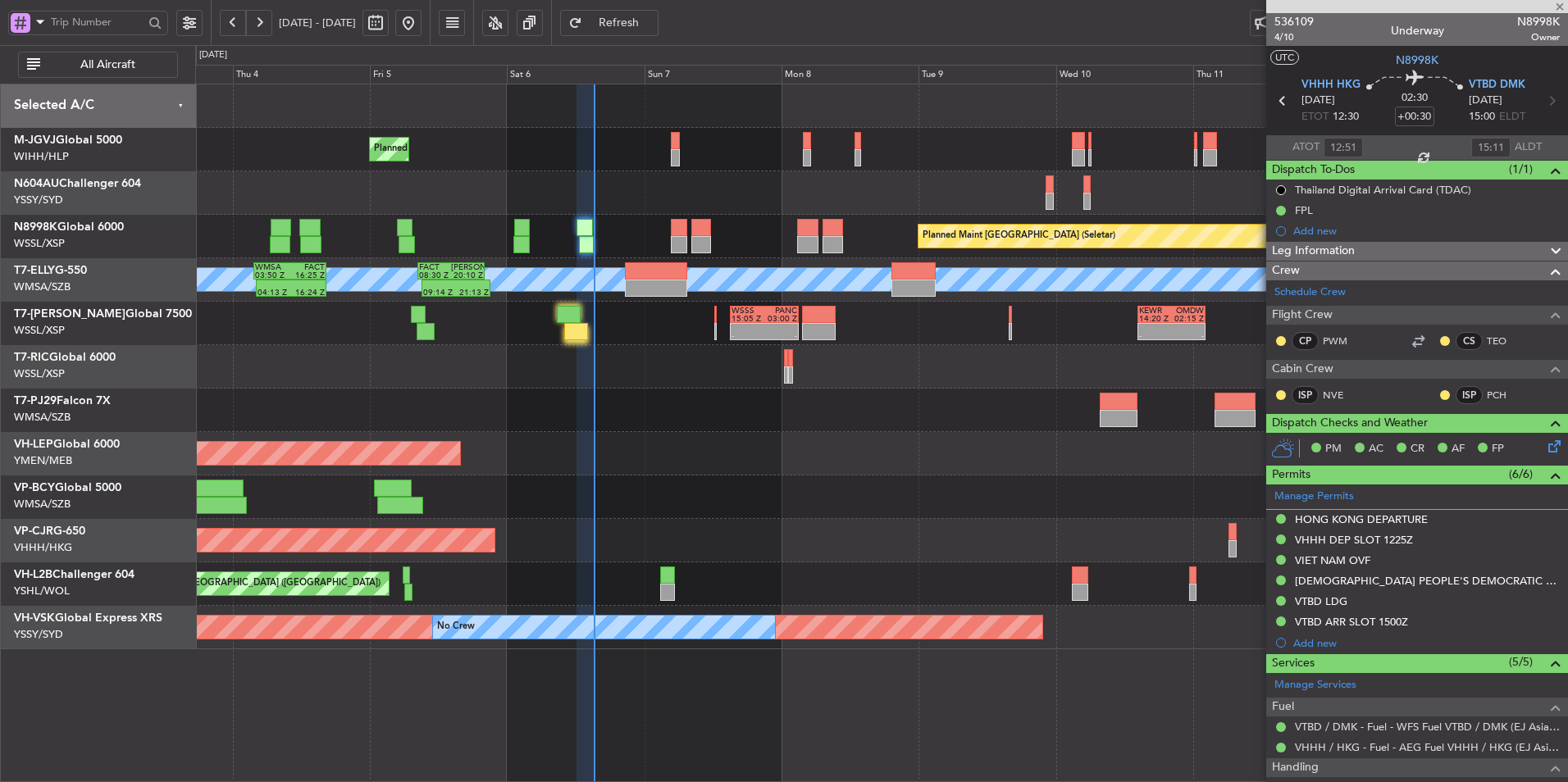
type input "+00:10"
type input "9"
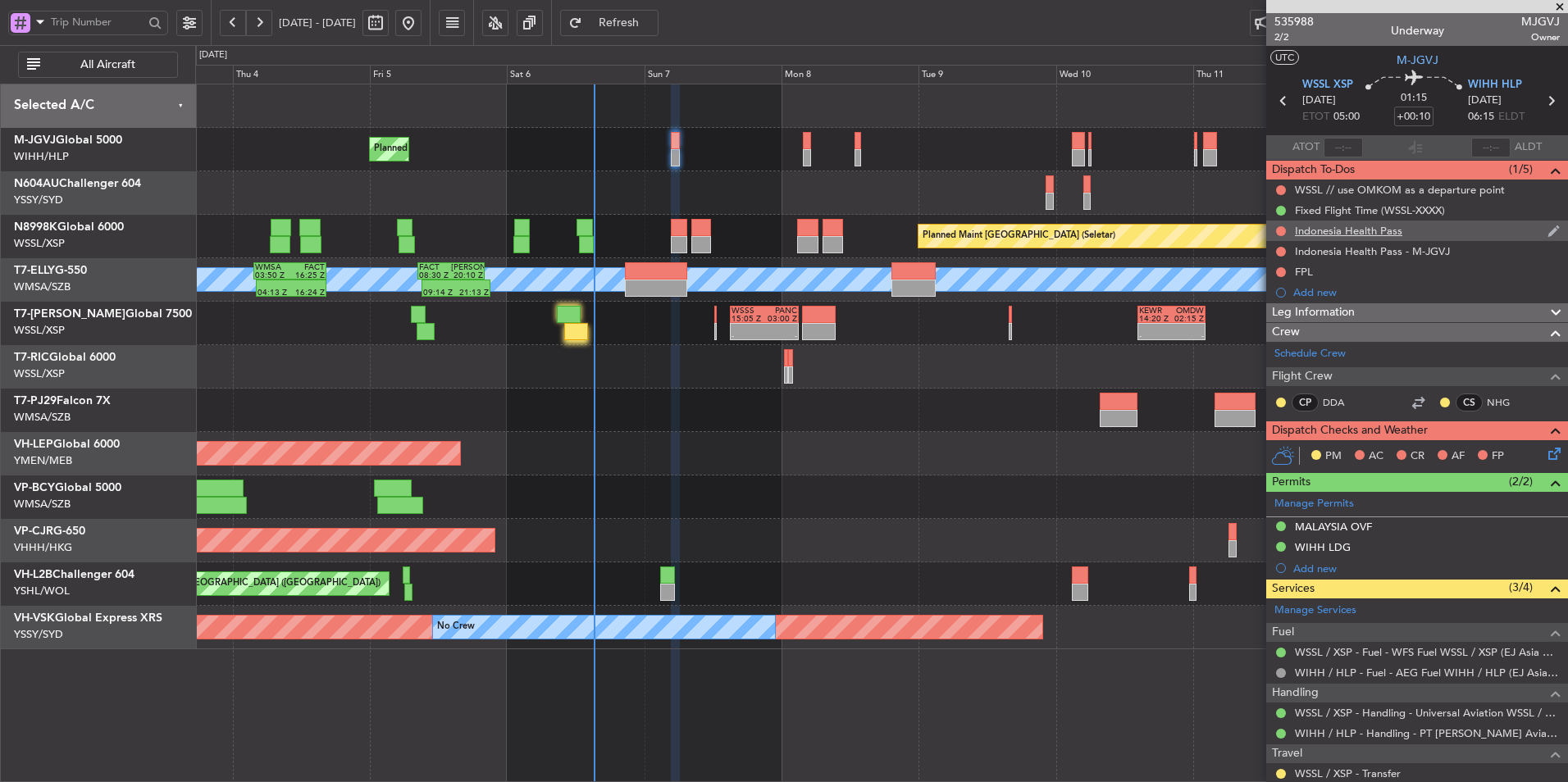
click at [1363, 229] on div "Indonesia Health Pass" at bounding box center [1348, 231] width 107 height 14
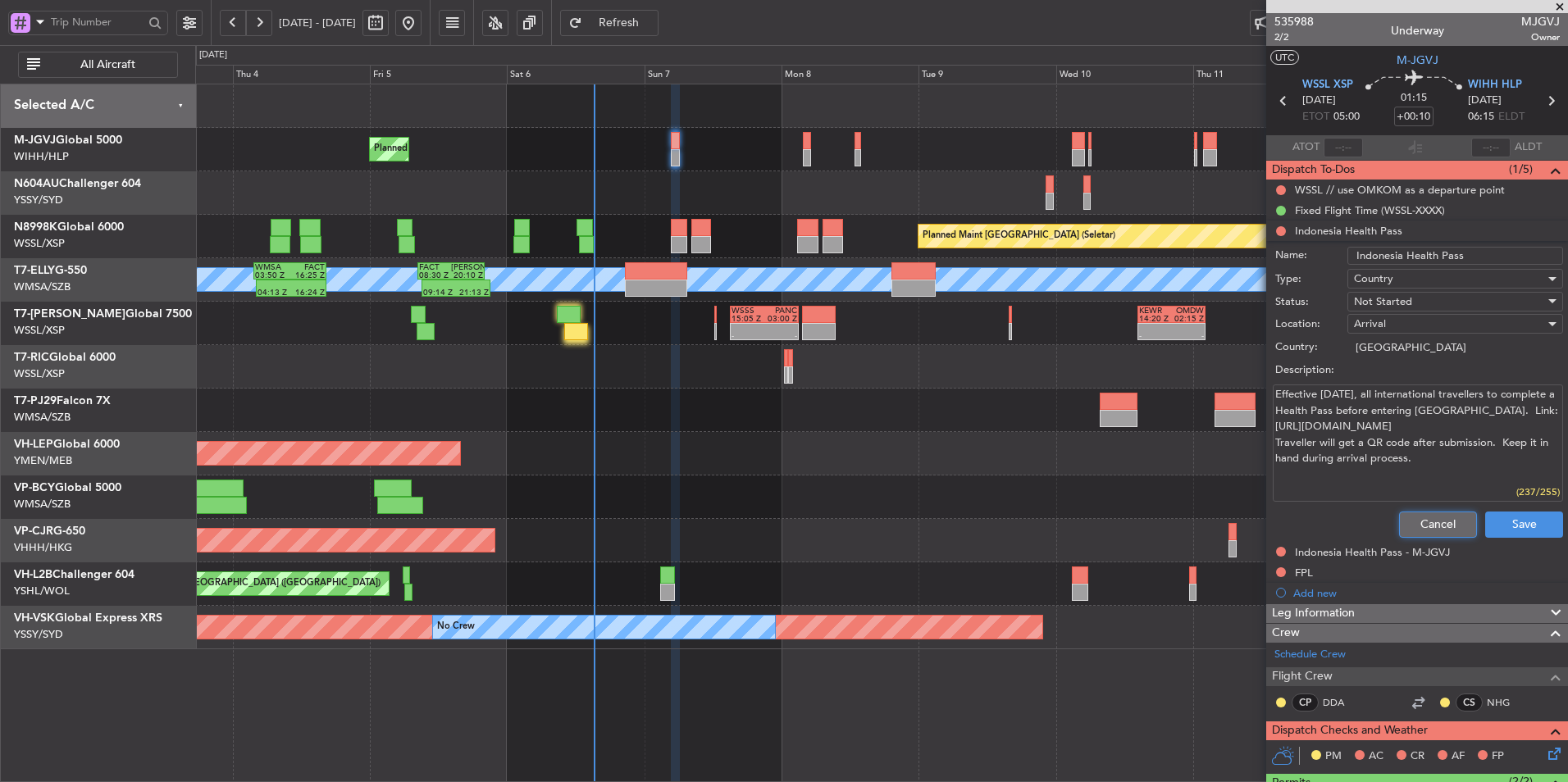
click at [1425, 512] on button "Cancel" at bounding box center [1438, 524] width 78 height 27
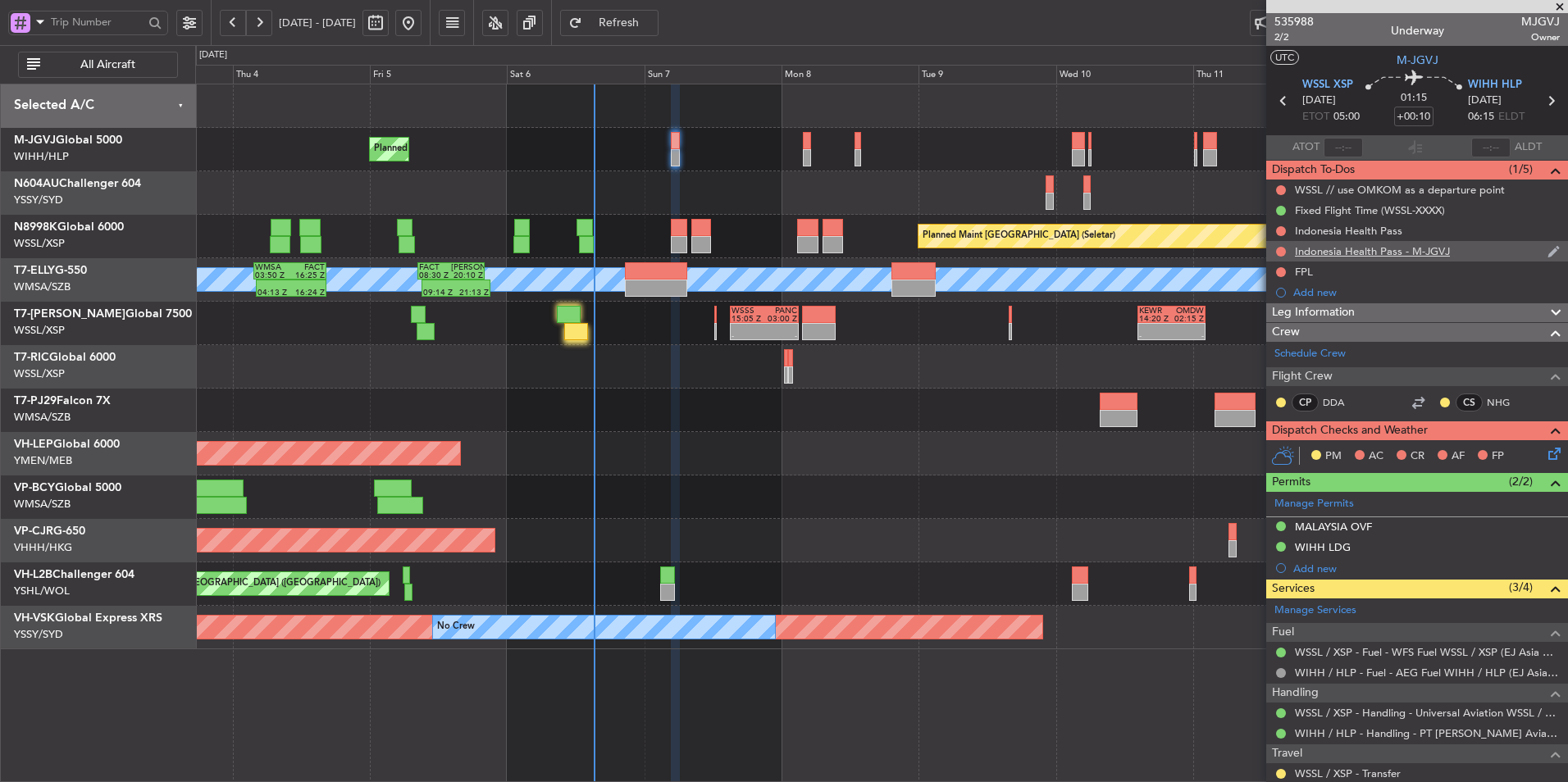
click at [1415, 257] on div "Indonesia Health Pass - M-JGVJ" at bounding box center [1372, 252] width 155 height 14
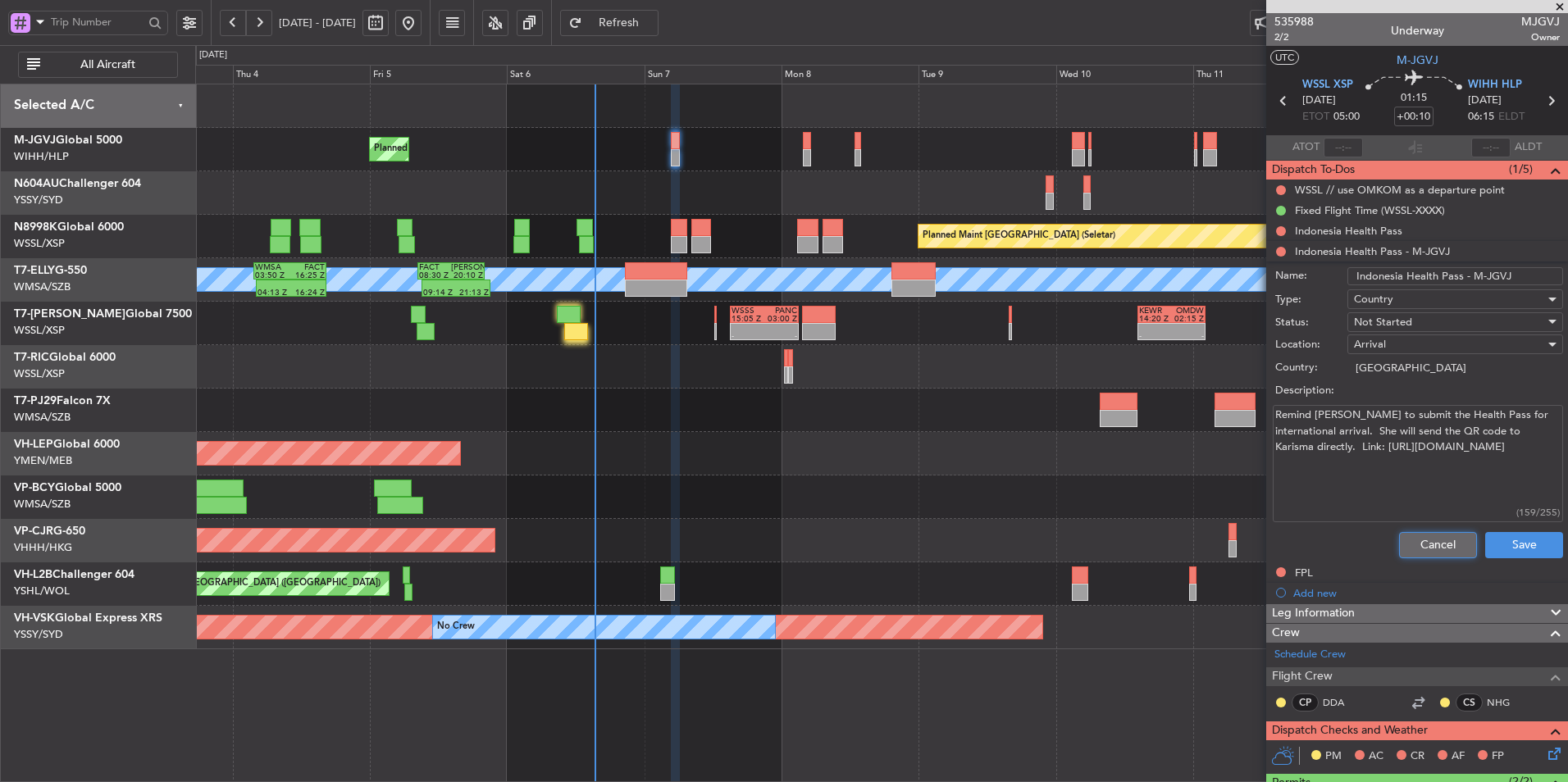
click at [1437, 536] on button "Cancel" at bounding box center [1438, 545] width 78 height 27
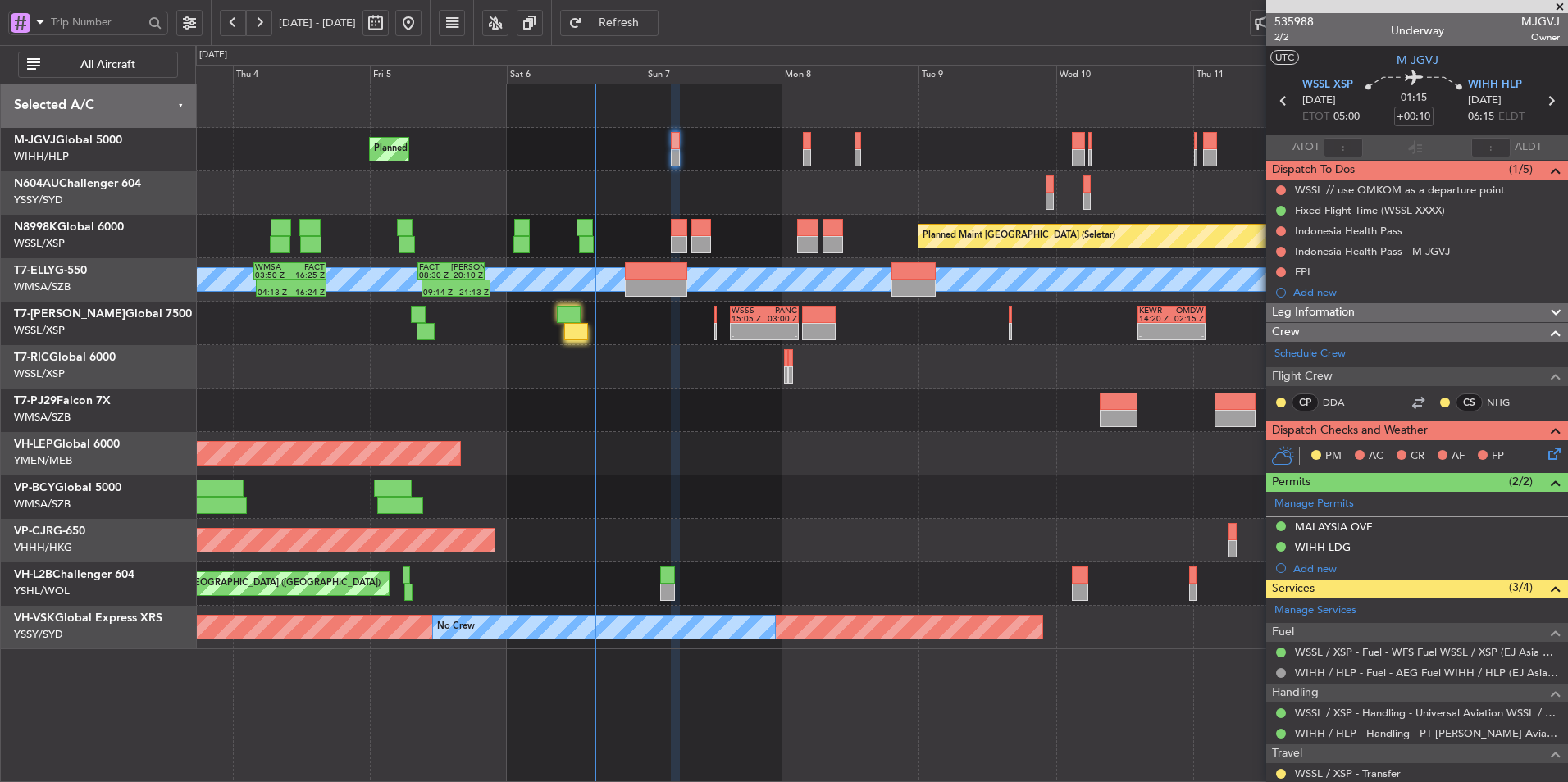
click at [1370, 234] on div "Indonesia Health Pass" at bounding box center [1348, 231] width 107 height 14
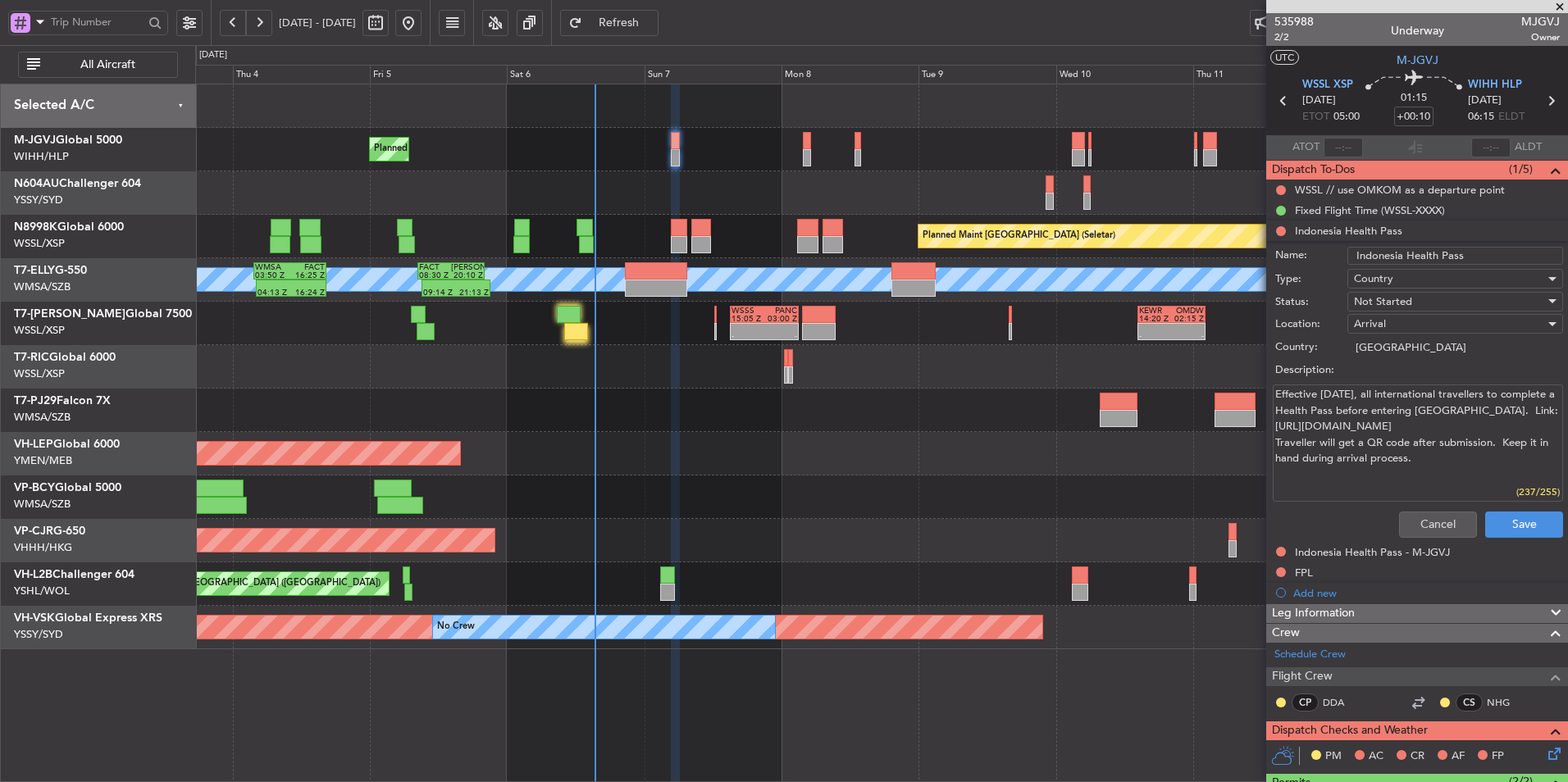
drag, startPoint x: 1351, startPoint y: 437, endPoint x: 1243, endPoint y: 383, distance: 120.7
click at [1243, 383] on fb-app "03 Sep 2025 - 13 Sep 2025 Refresh Quick Links All Aircraft Planned Maint Singap…" at bounding box center [784, 402] width 1568 height 762
click at [1400, 530] on button "Cancel" at bounding box center [1438, 524] width 78 height 27
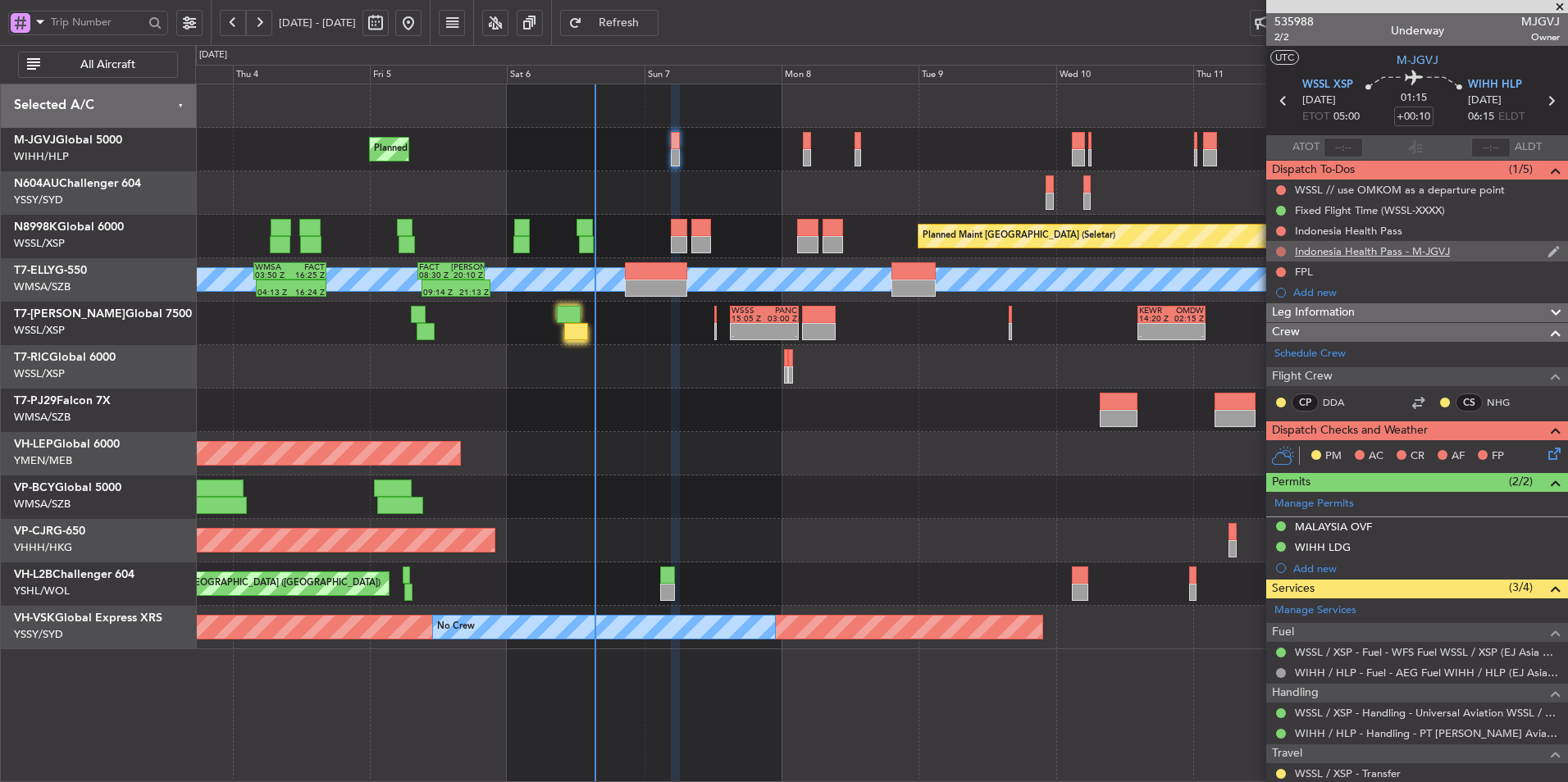
click at [1279, 247] on button at bounding box center [1280, 252] width 9 height 9
click at [1283, 321] on span "Completed" at bounding box center [1288, 324] width 54 height 16
click at [1282, 229] on button at bounding box center [1280, 231] width 9 height 9
click at [1276, 301] on span "Completed" at bounding box center [1288, 303] width 54 height 16
click at [1280, 267] on button at bounding box center [1280, 271] width 9 height 9
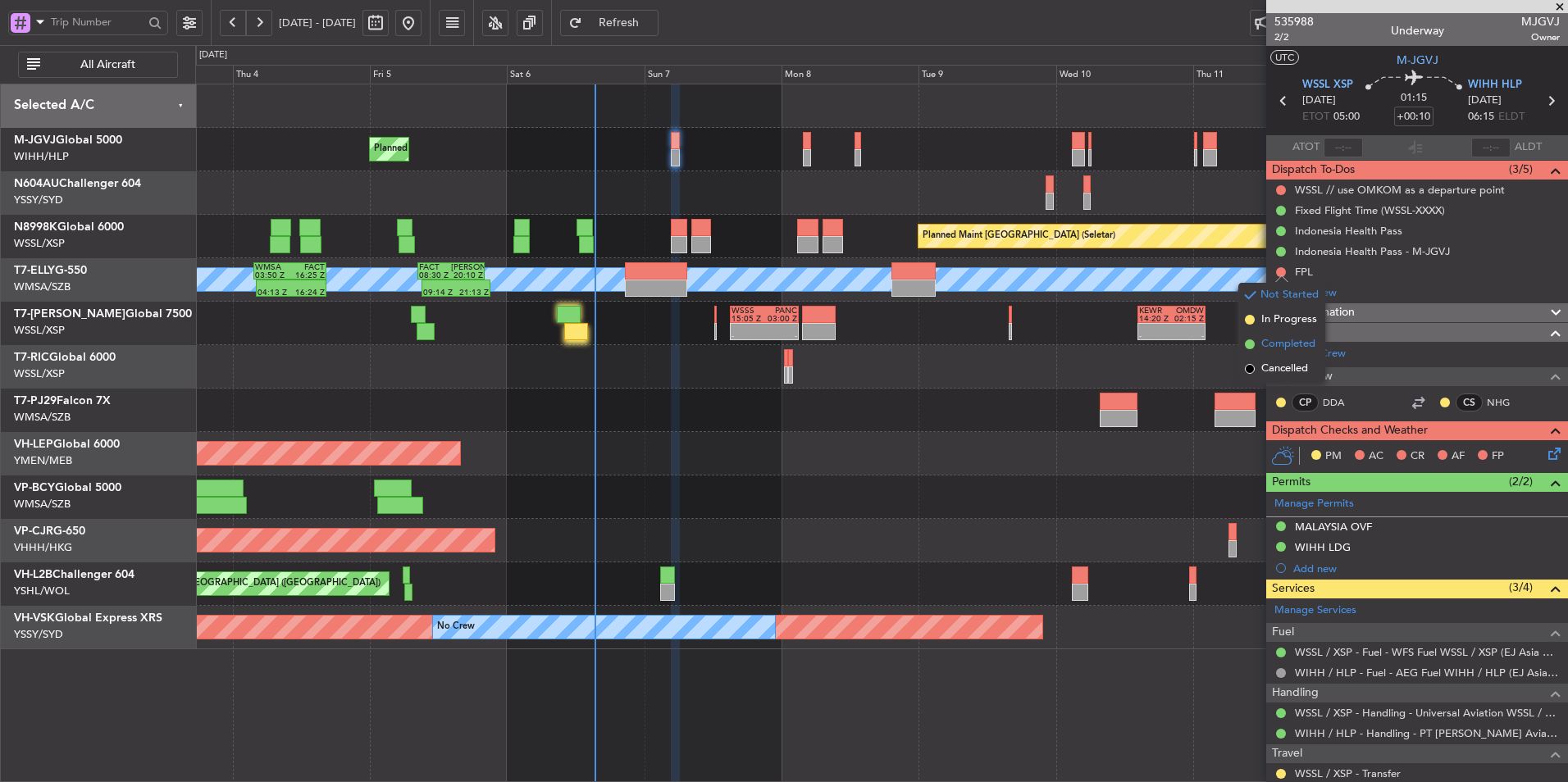
click at [1284, 351] on span "Completed" at bounding box center [1288, 344] width 54 height 16
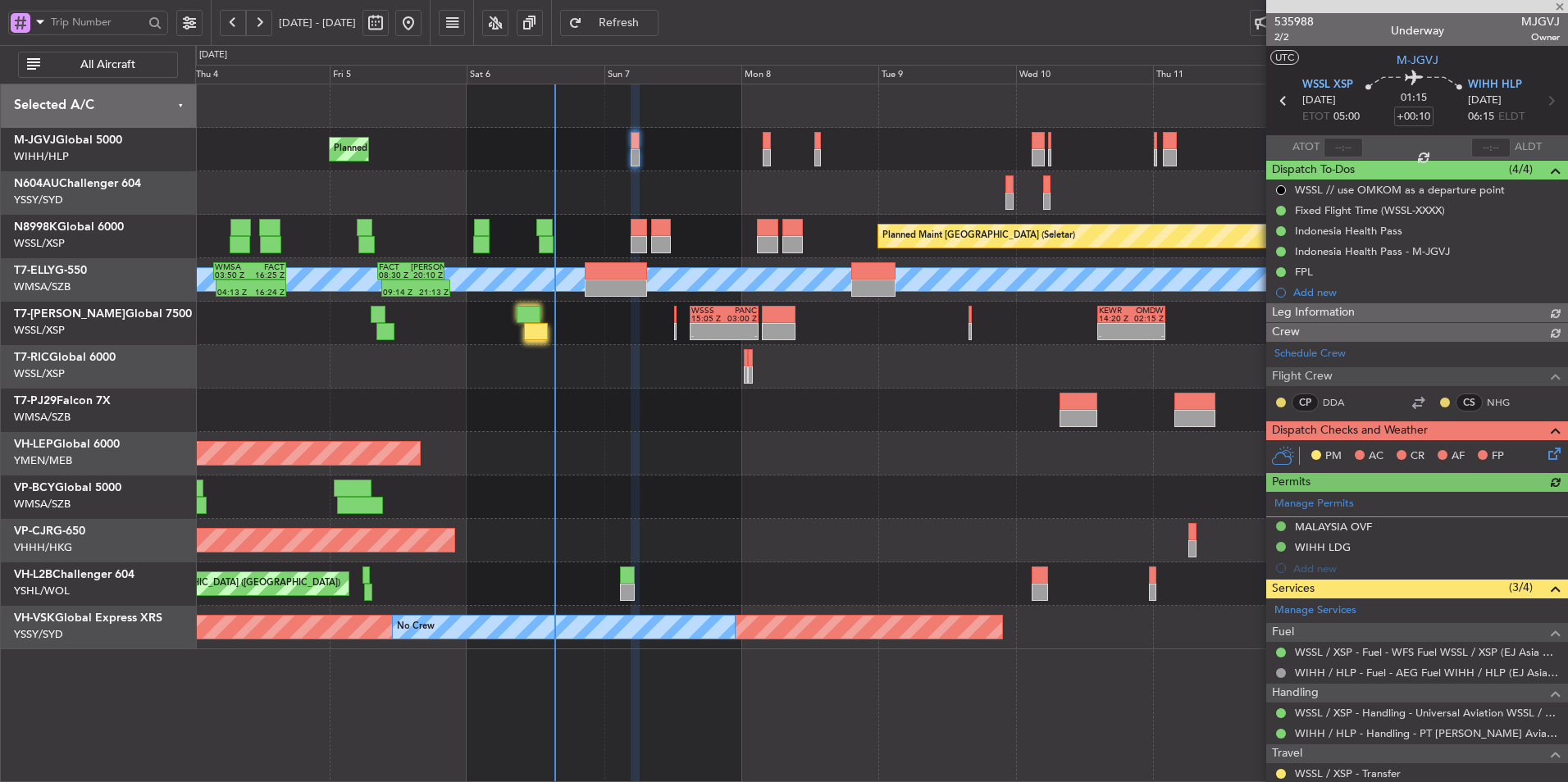
click at [697, 470] on div "Unplanned Maint Wichita (Wichita Mid-continent)" at bounding box center [881, 453] width 1372 height 44
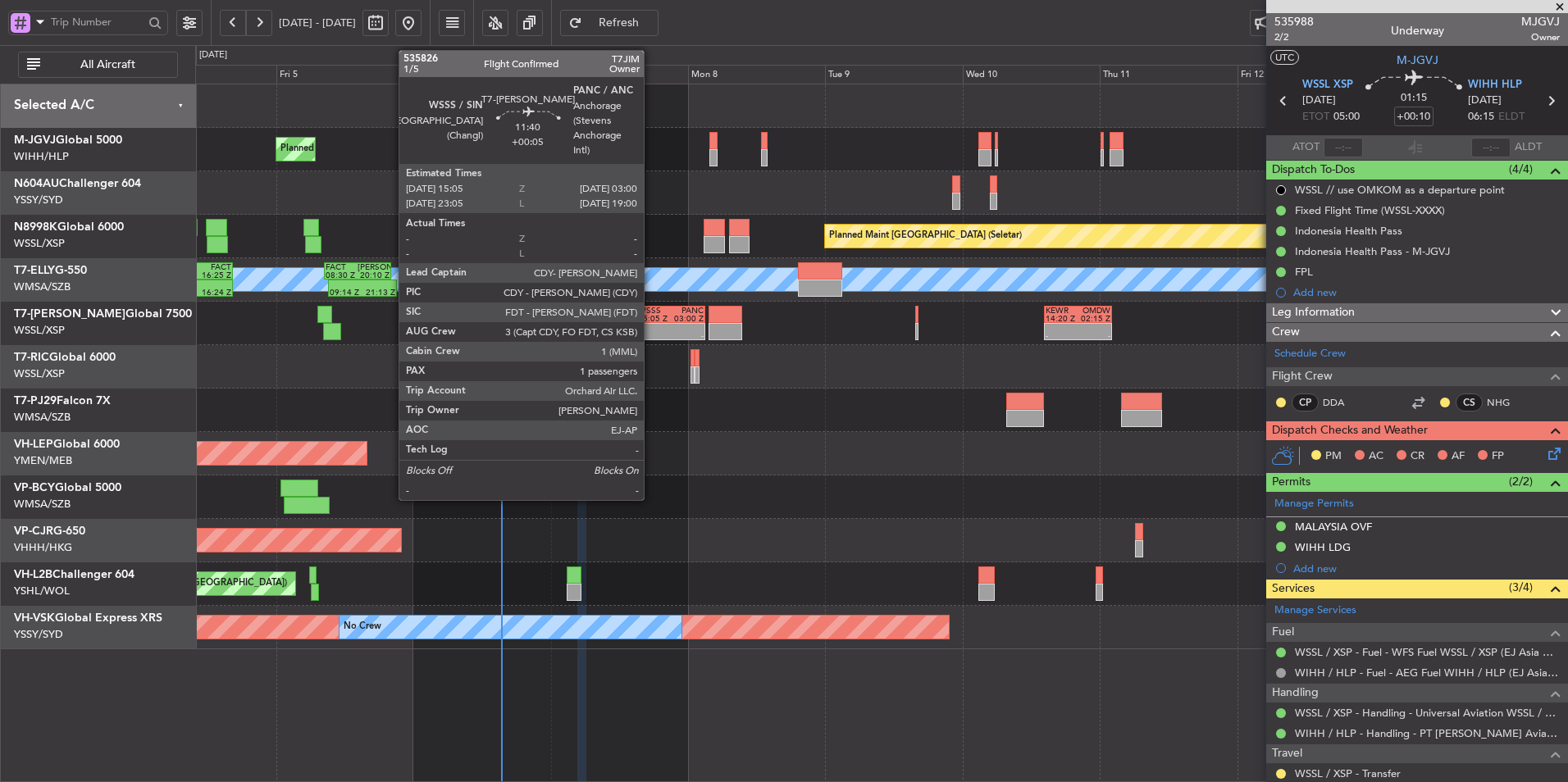
click at [651, 318] on div "15:05 Z" at bounding box center [654, 319] width 33 height 9
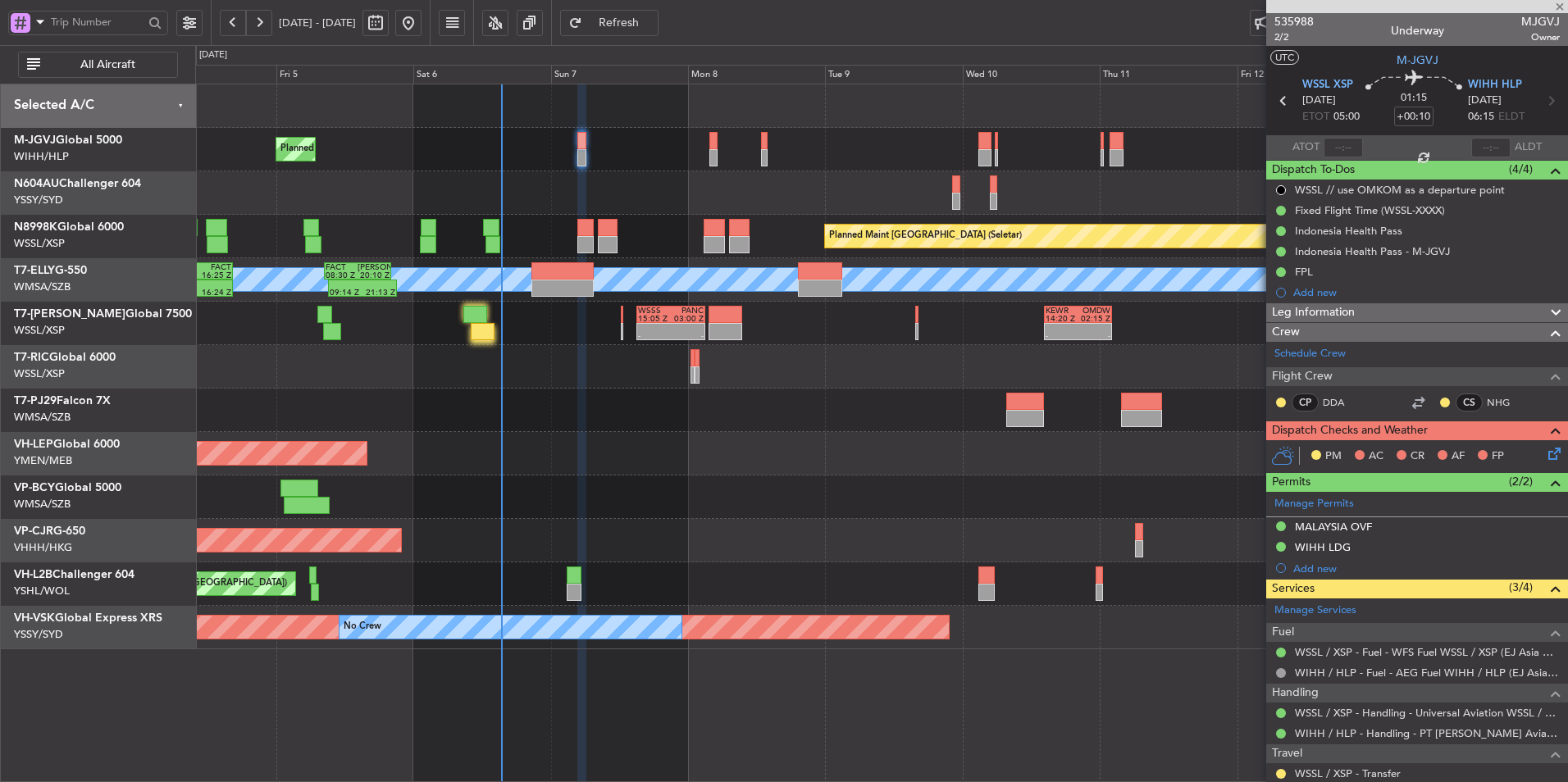
type input "+00:05"
type input "1"
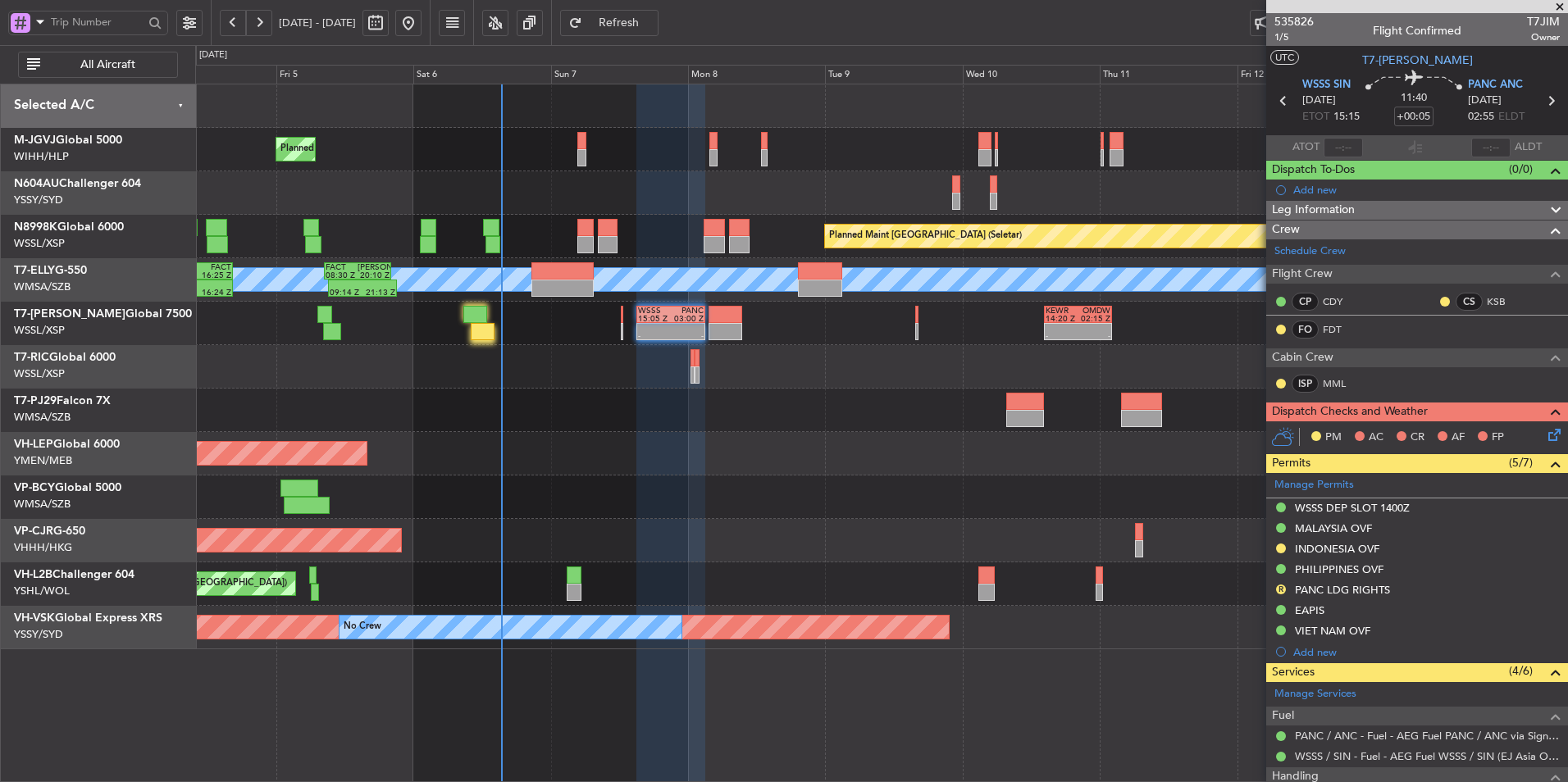
click at [735, 469] on div "Unplanned Maint Wichita (Wichita Mid-continent)" at bounding box center [881, 453] width 1372 height 44
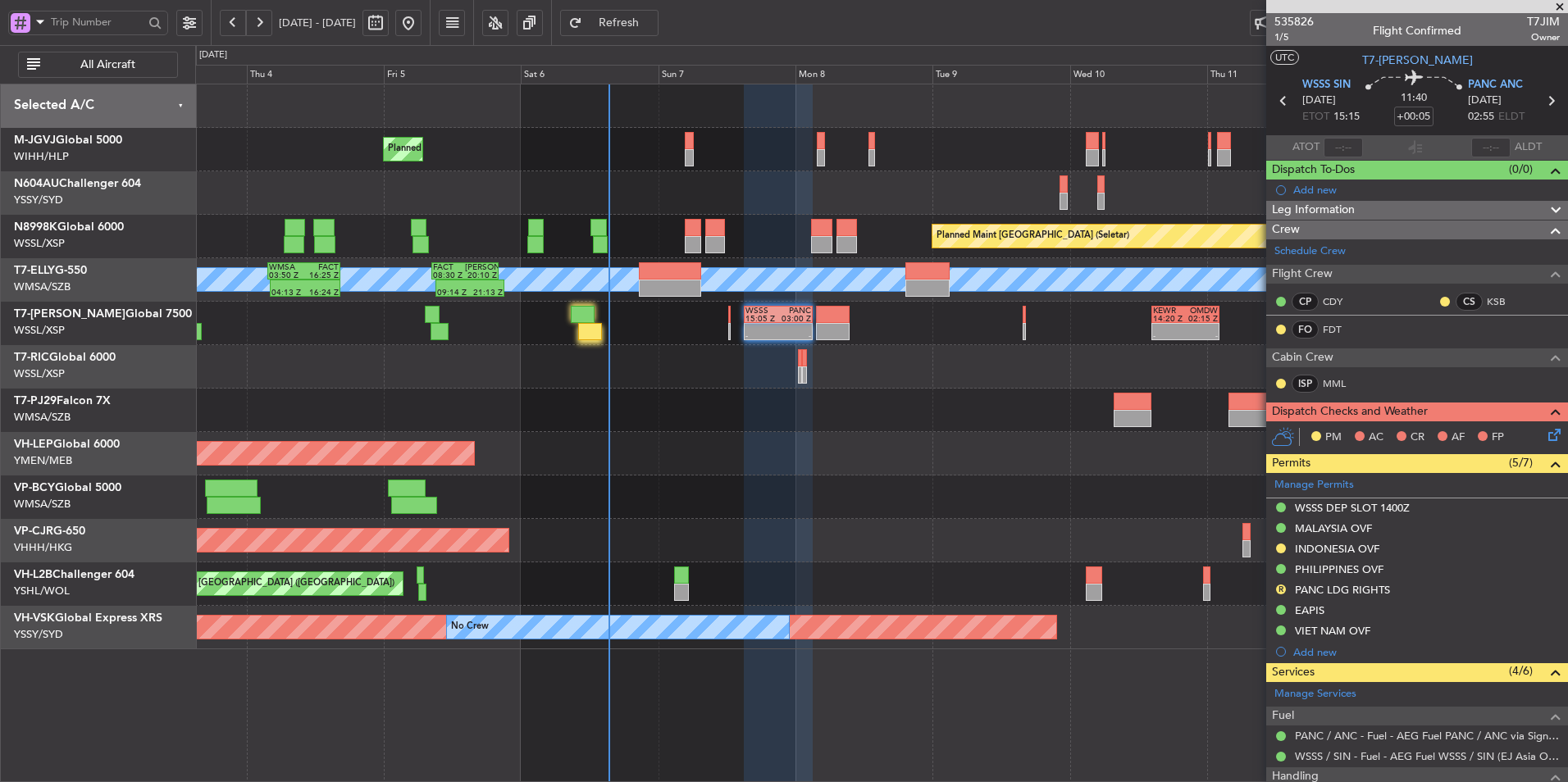
click at [718, 458] on div "Unplanned Maint Wichita (Wichita Mid-continent)" at bounding box center [881, 453] width 1372 height 44
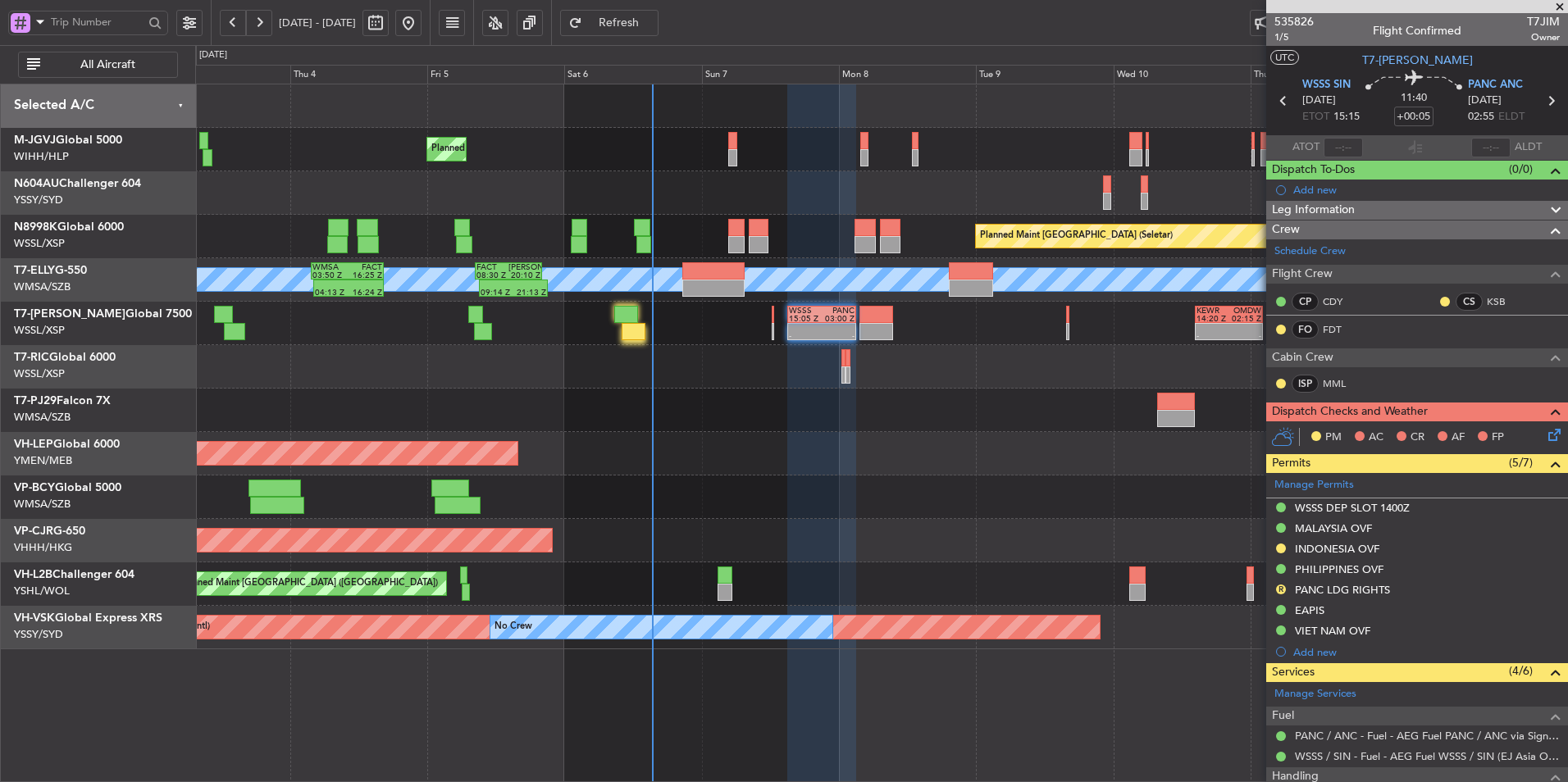
click at [622, 480] on div "Planned Maint Singapore (Seletar) Planned Maint Singapore (Seletar) Planned Mai…" at bounding box center [881, 367] width 1372 height 565
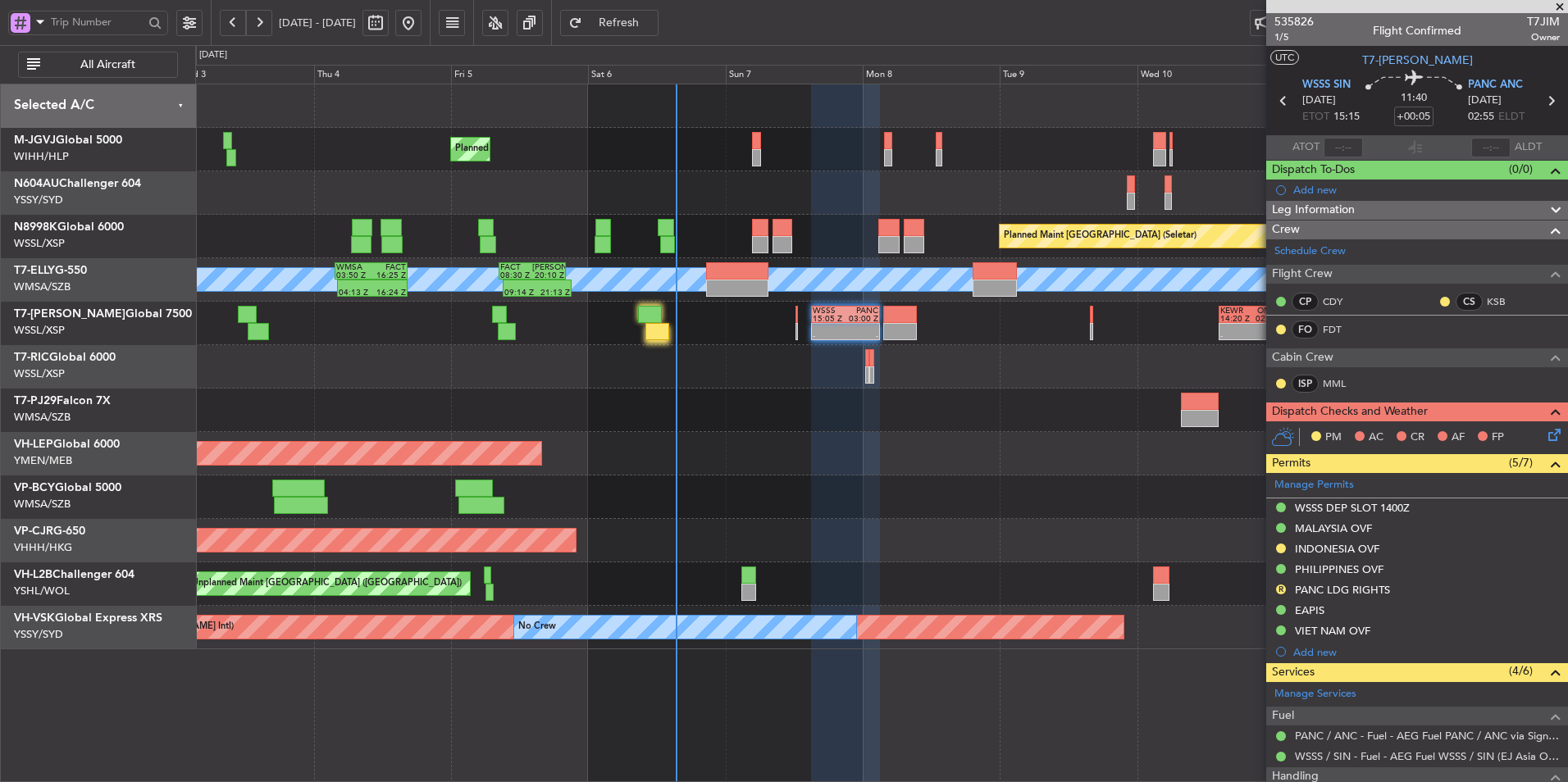
click at [746, 393] on div at bounding box center [881, 410] width 1372 height 44
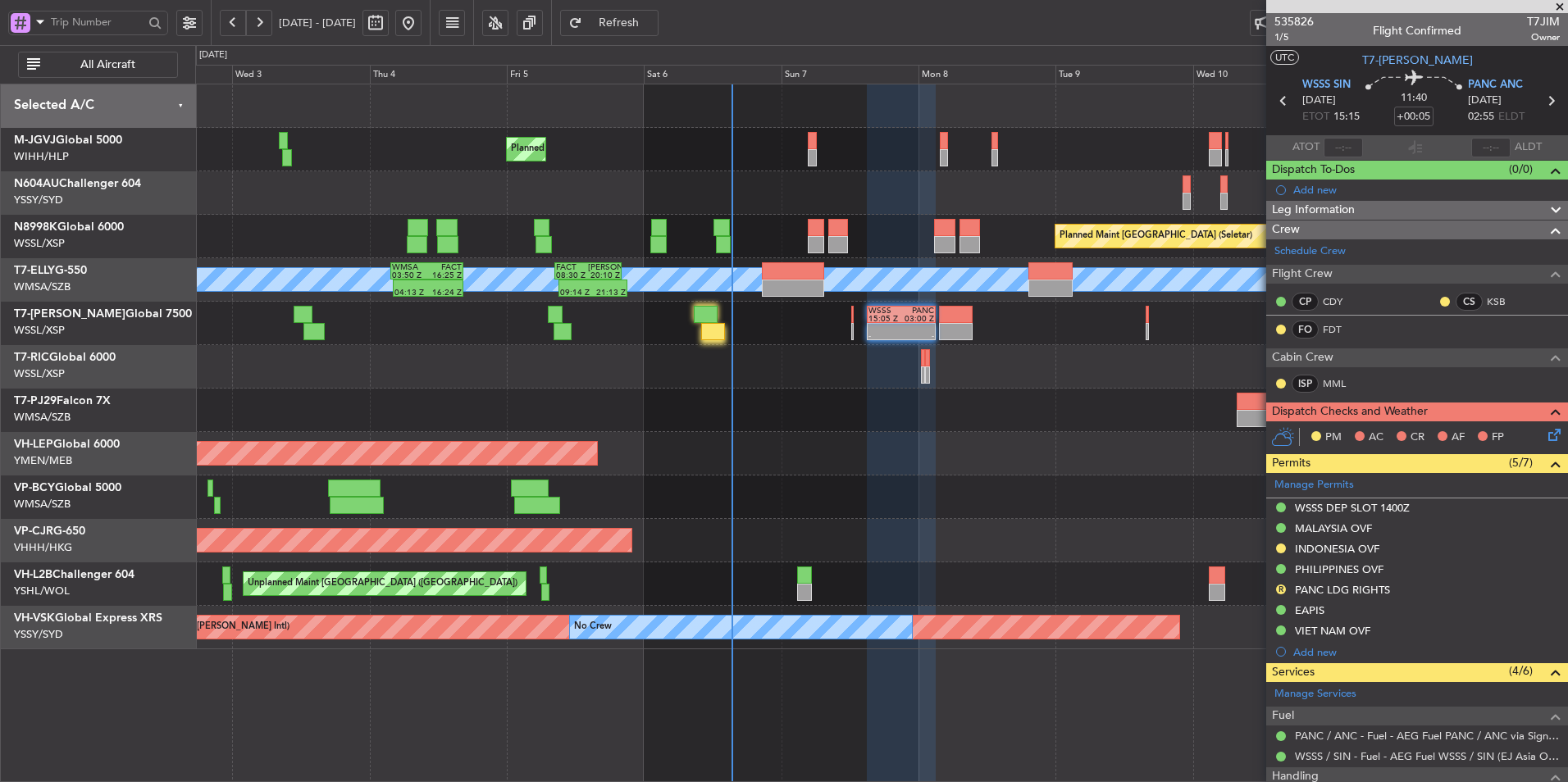
click at [742, 369] on div at bounding box center [881, 367] width 1372 height 44
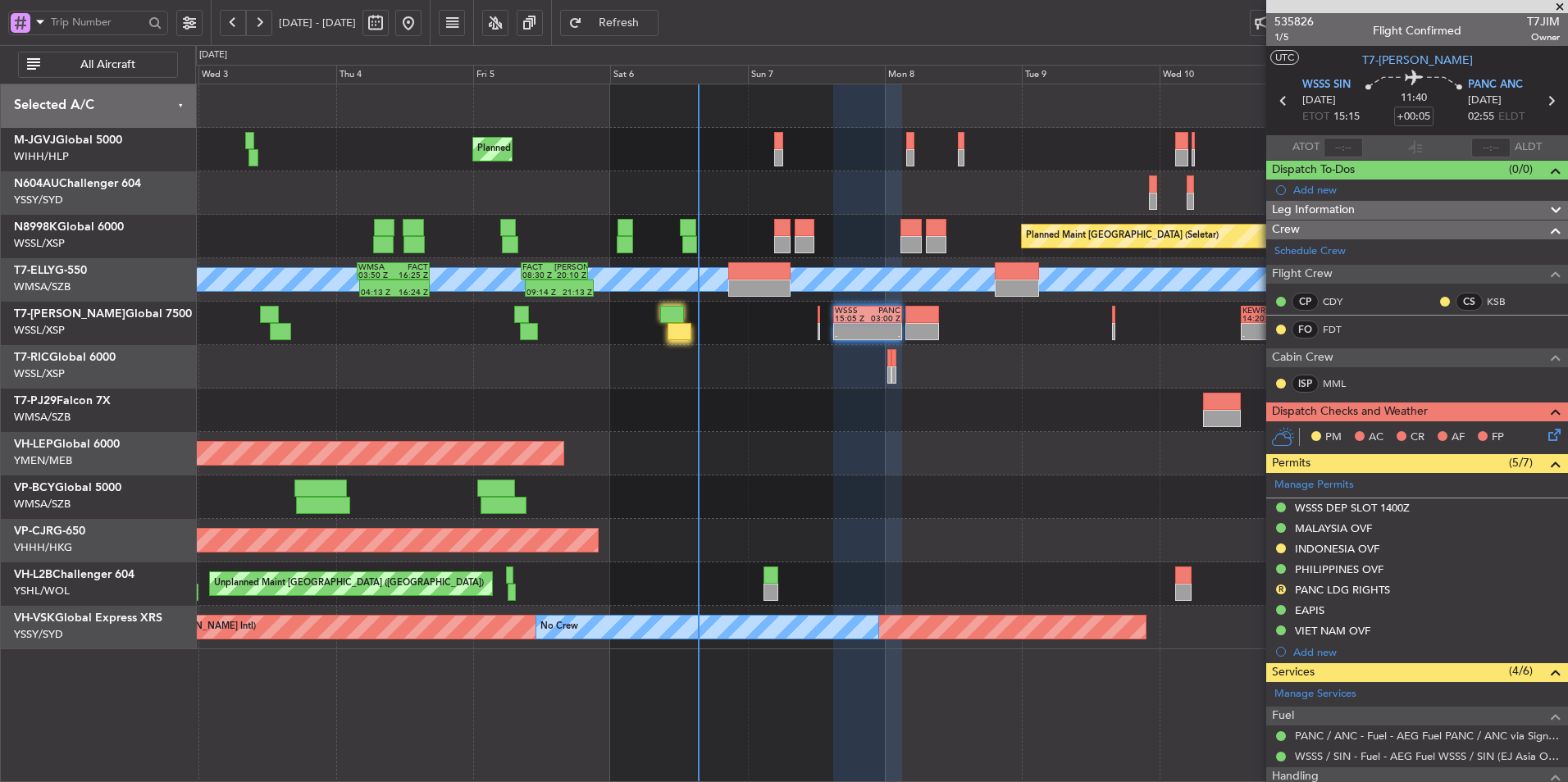
click at [670, 323] on div at bounding box center [680, 331] width 24 height 17
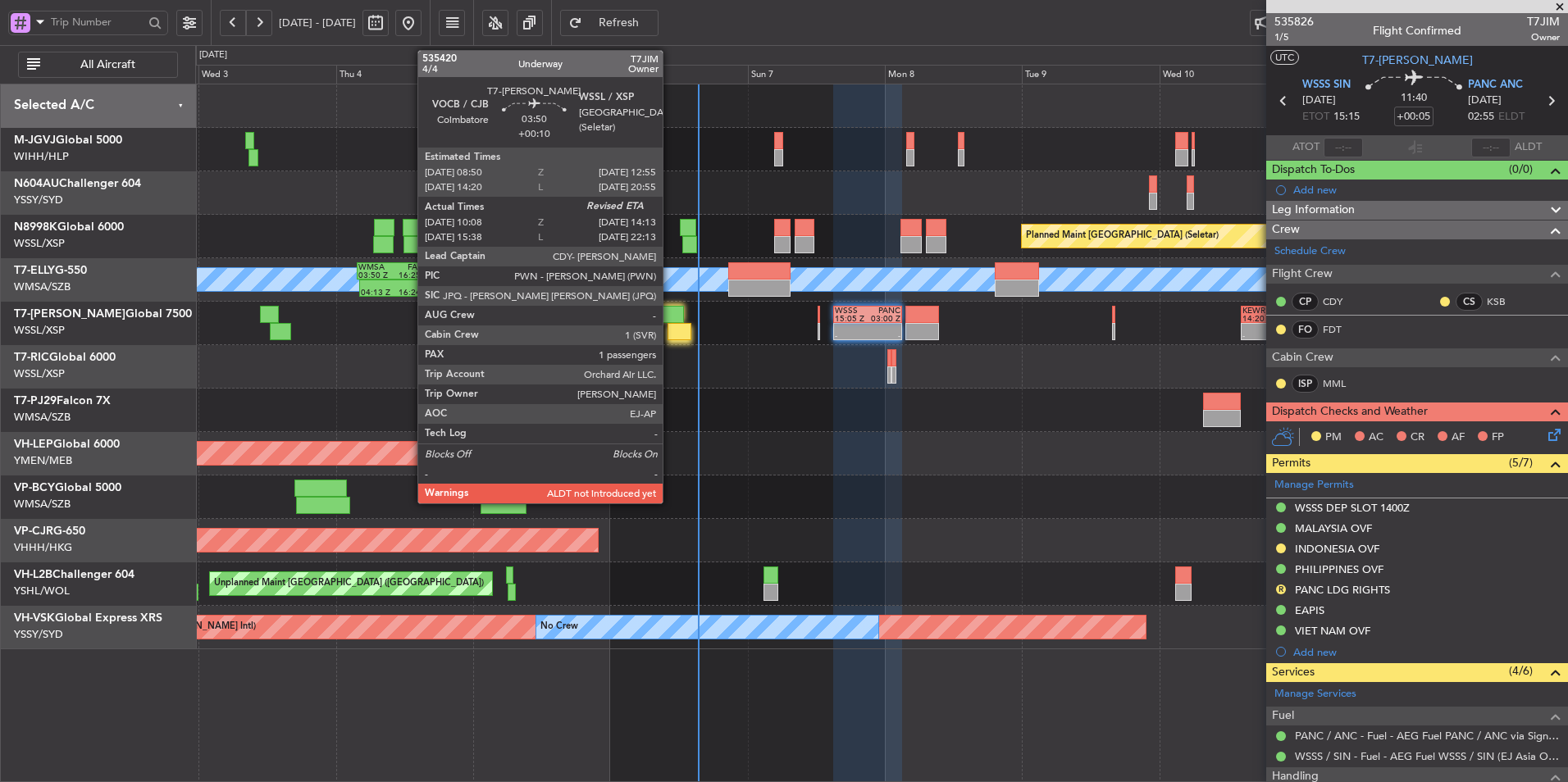
click at [670, 323] on div at bounding box center [680, 331] width 24 height 17
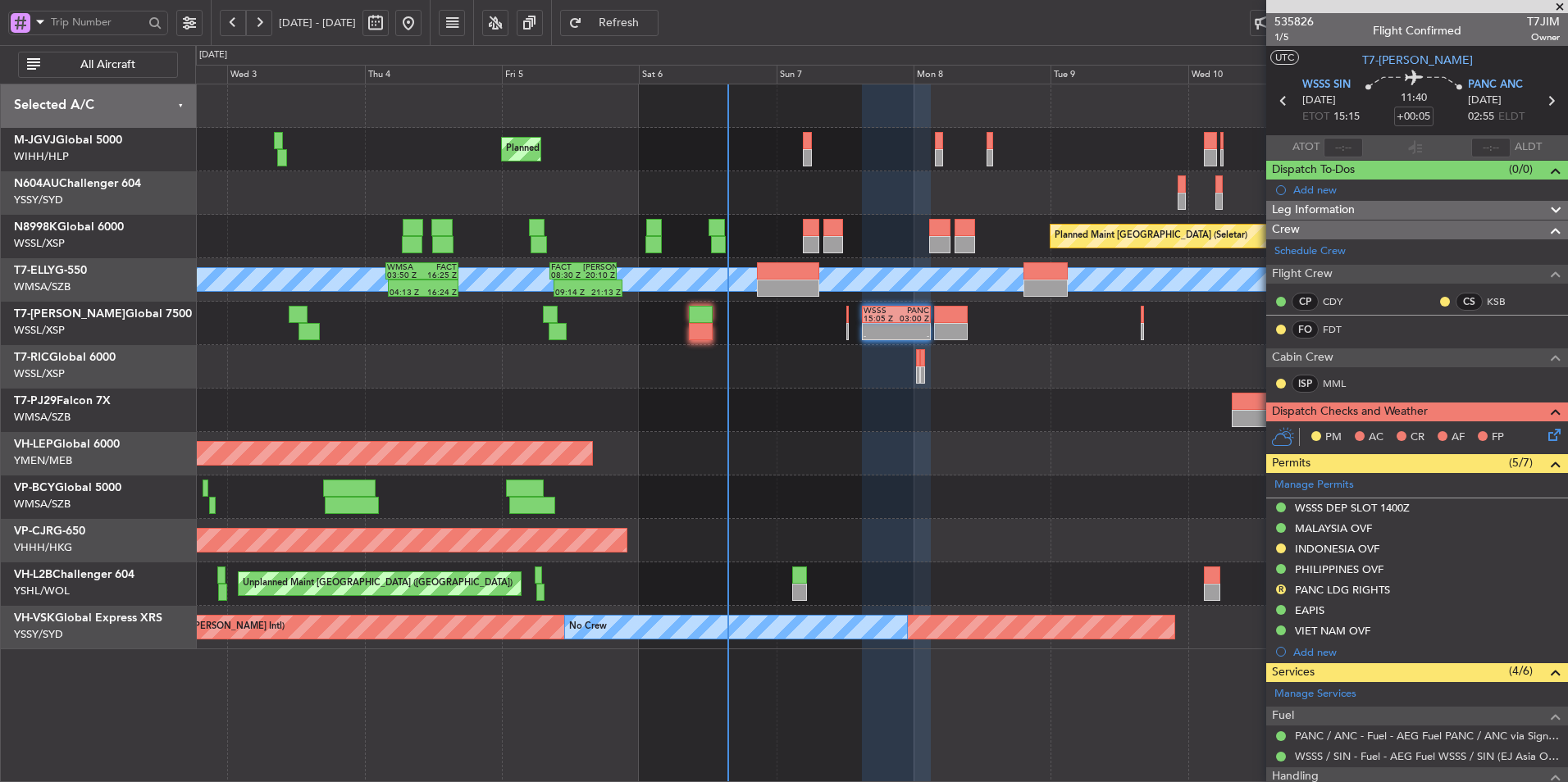
click at [390, 142] on div "Planned Maint [GEOGRAPHIC_DATA] (Seletar)" at bounding box center [881, 149] width 1372 height 44
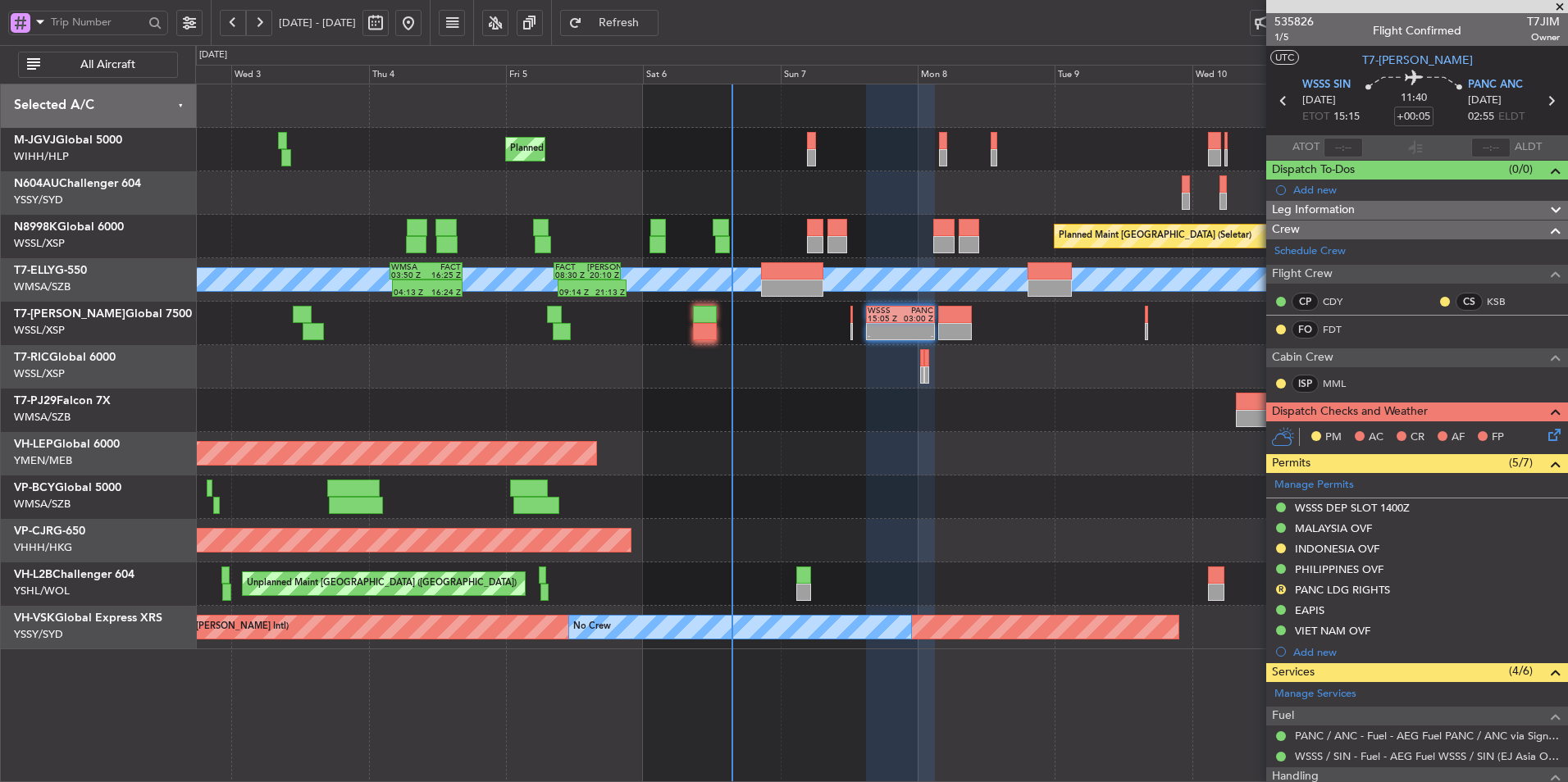
click at [758, 435] on div "Planned Maint Singapore (Seletar) Planned Maint Singapore (Seletar) Planned Mai…" at bounding box center [881, 367] width 1372 height 565
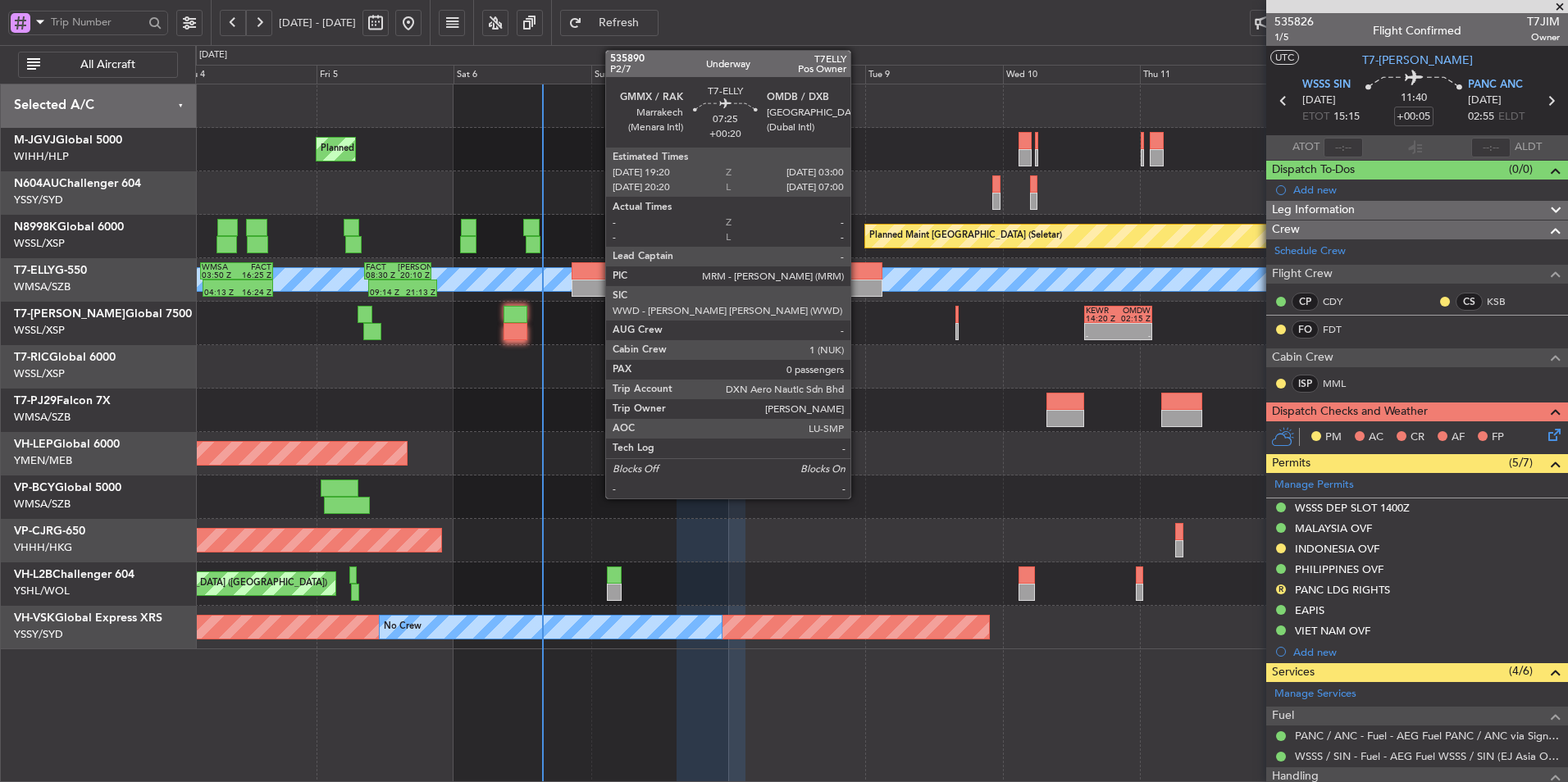
click at [858, 271] on div at bounding box center [860, 271] width 45 height 17
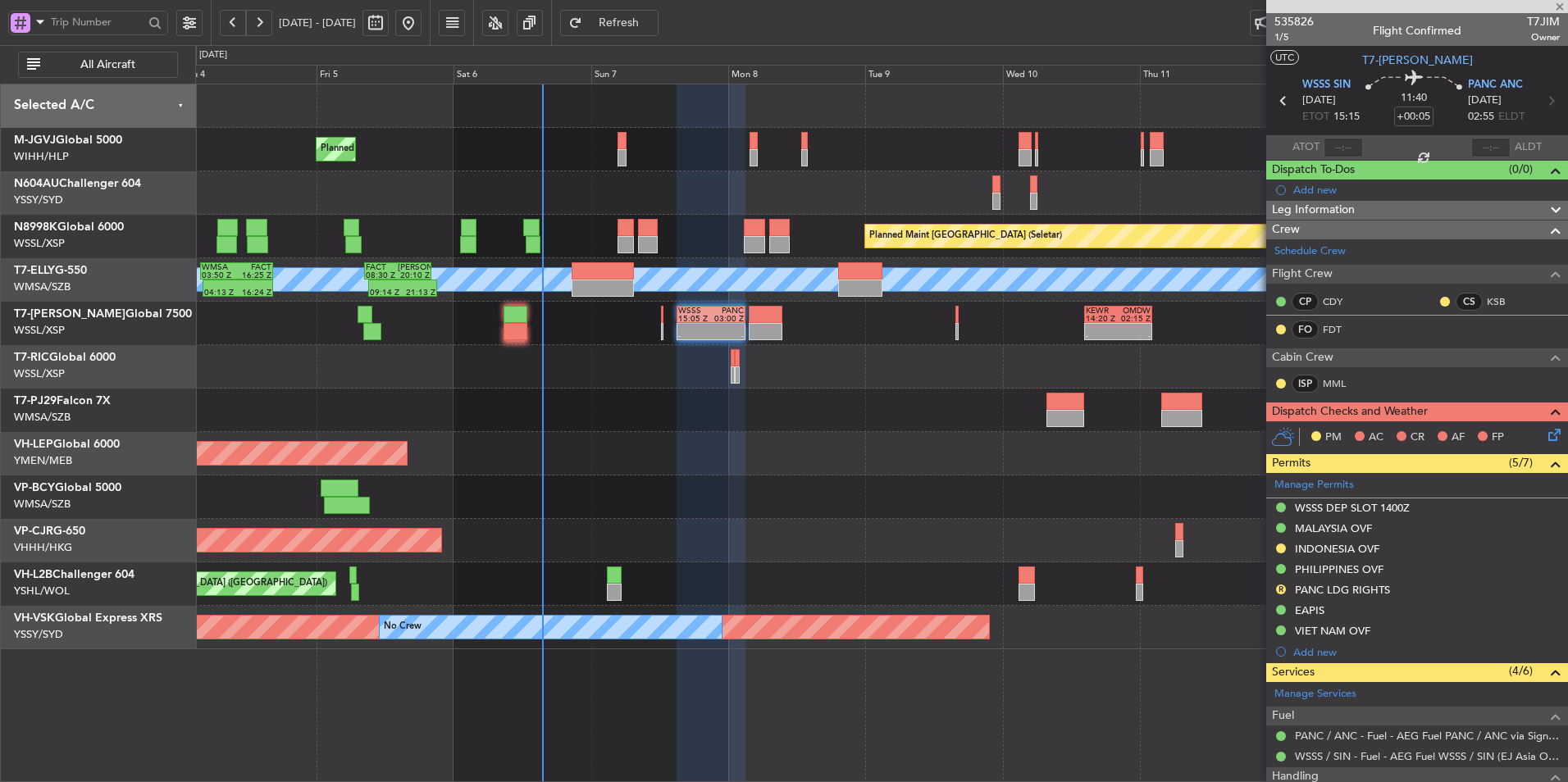
type input "+00:20"
type input "0"
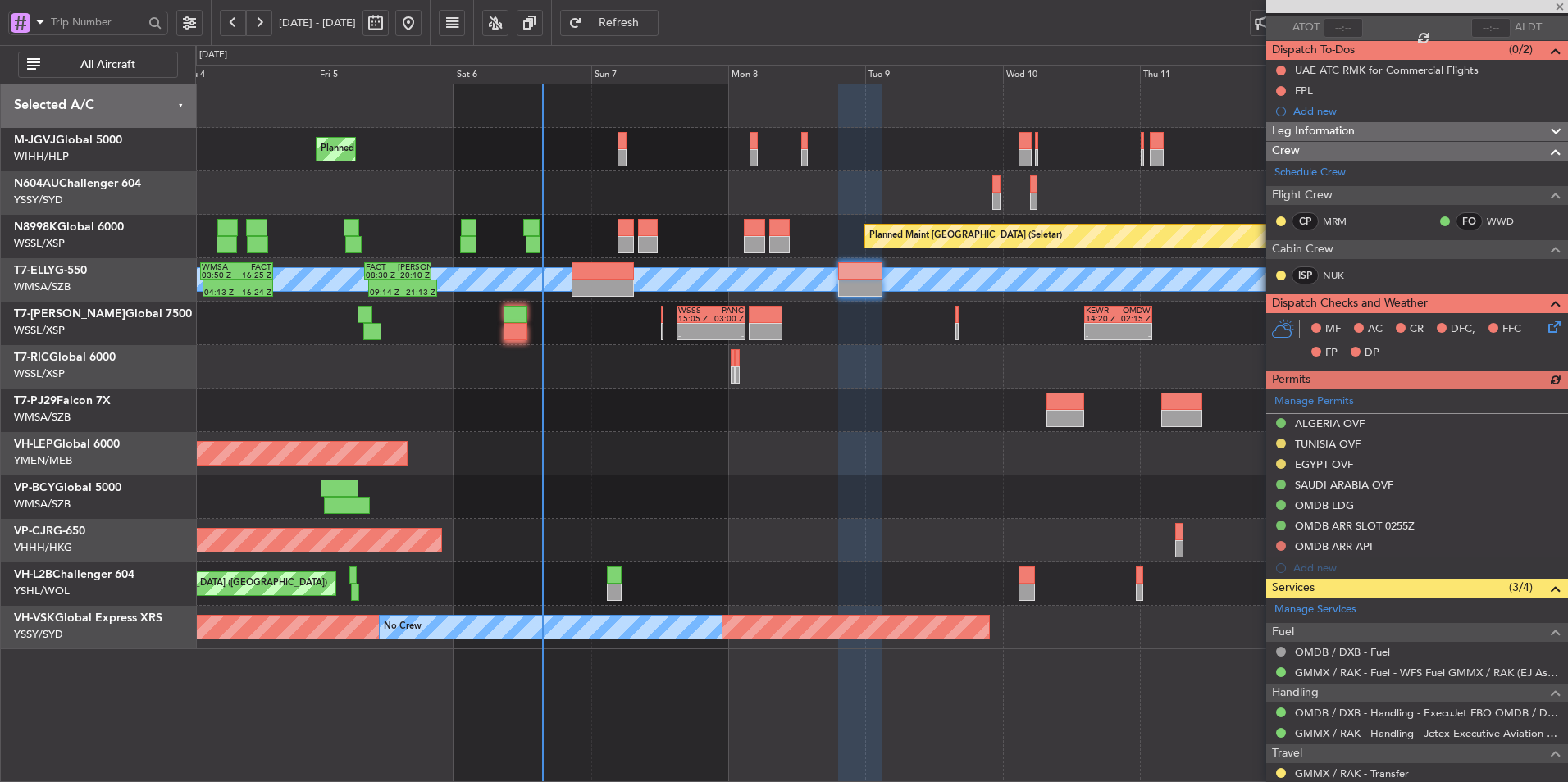
scroll to position [167, 0]
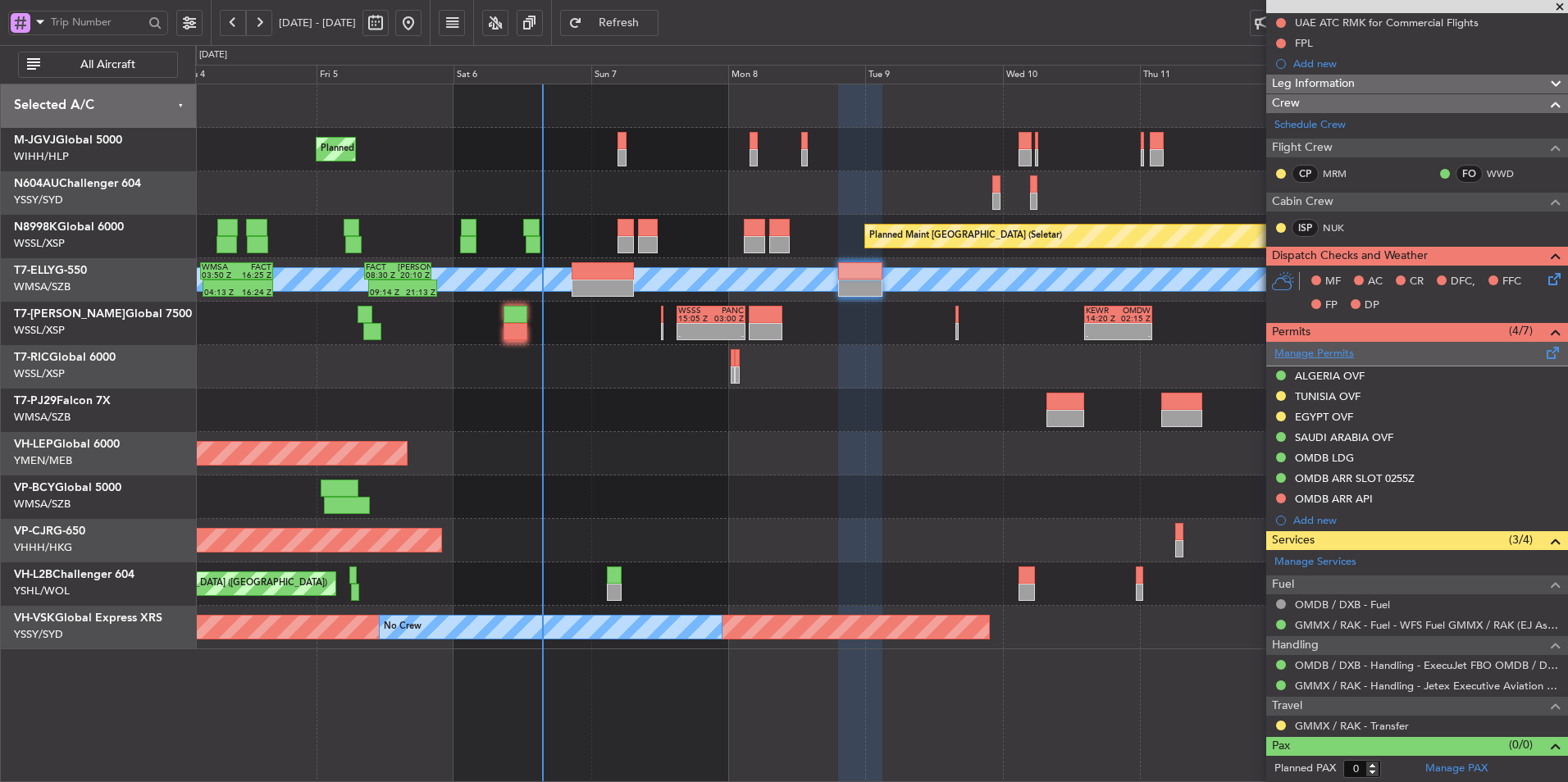
click at [1319, 353] on link "Manage Permits" at bounding box center [1314, 354] width 80 height 16
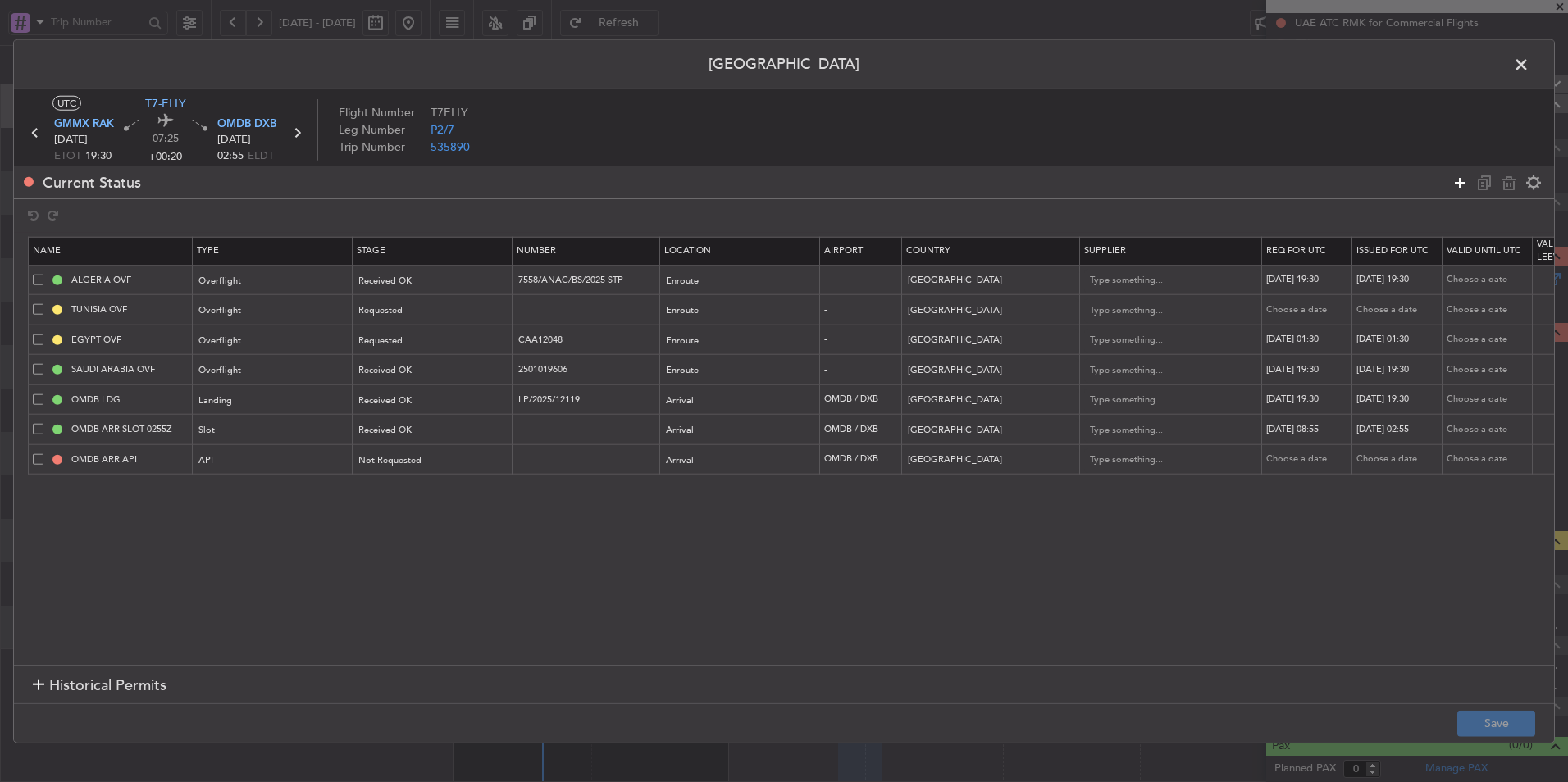
click at [1456, 178] on icon at bounding box center [1460, 182] width 20 height 20
click at [247, 502] on div "Type" at bounding box center [268, 491] width 137 height 25
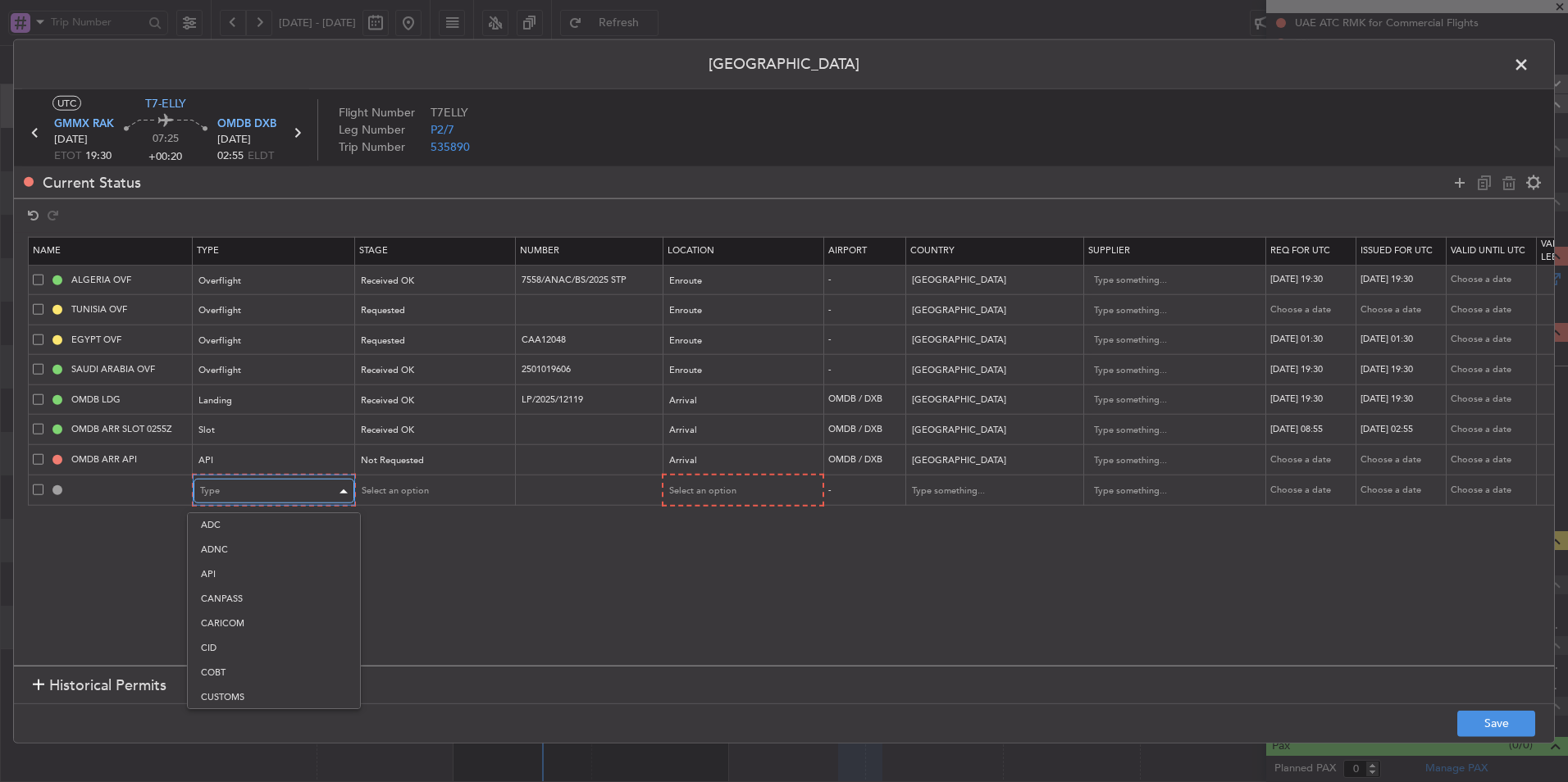
scroll to position [304, 0]
click at [256, 652] on span "Overflight" at bounding box center [274, 664] width 146 height 25
click at [710, 491] on span "Select an option" at bounding box center [702, 491] width 67 height 12
click at [710, 633] on span "Enroute" at bounding box center [742, 624] width 146 height 25
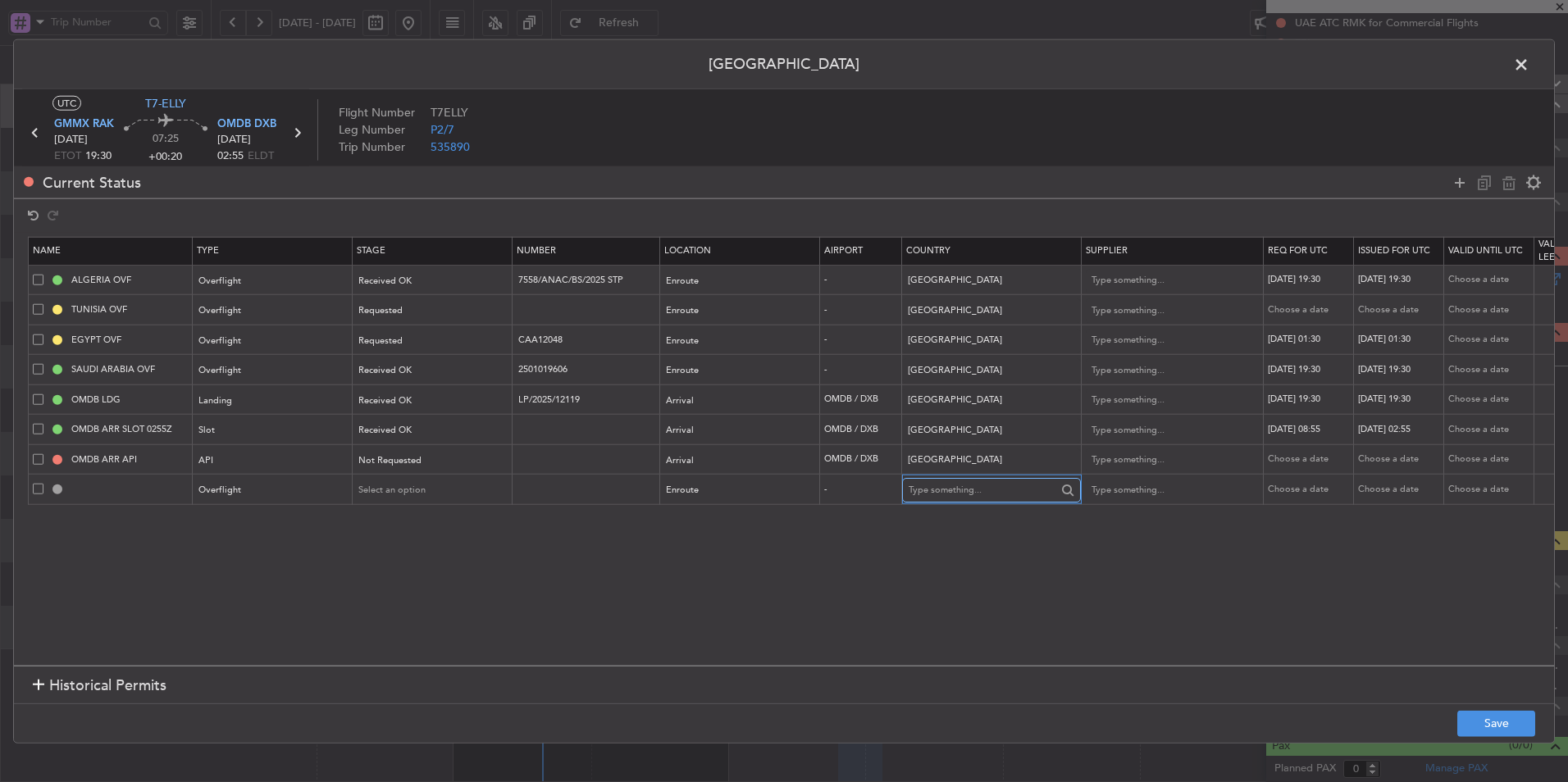
click at [959, 490] on input "text" at bounding box center [982, 490] width 148 height 25
click at [957, 520] on span "Qatar" at bounding box center [992, 516] width 153 height 25
type input "Qatar"
click at [1502, 706] on footer "Save" at bounding box center [784, 723] width 1541 height 39
click at [1498, 717] on button "Save" at bounding box center [1496, 723] width 78 height 27
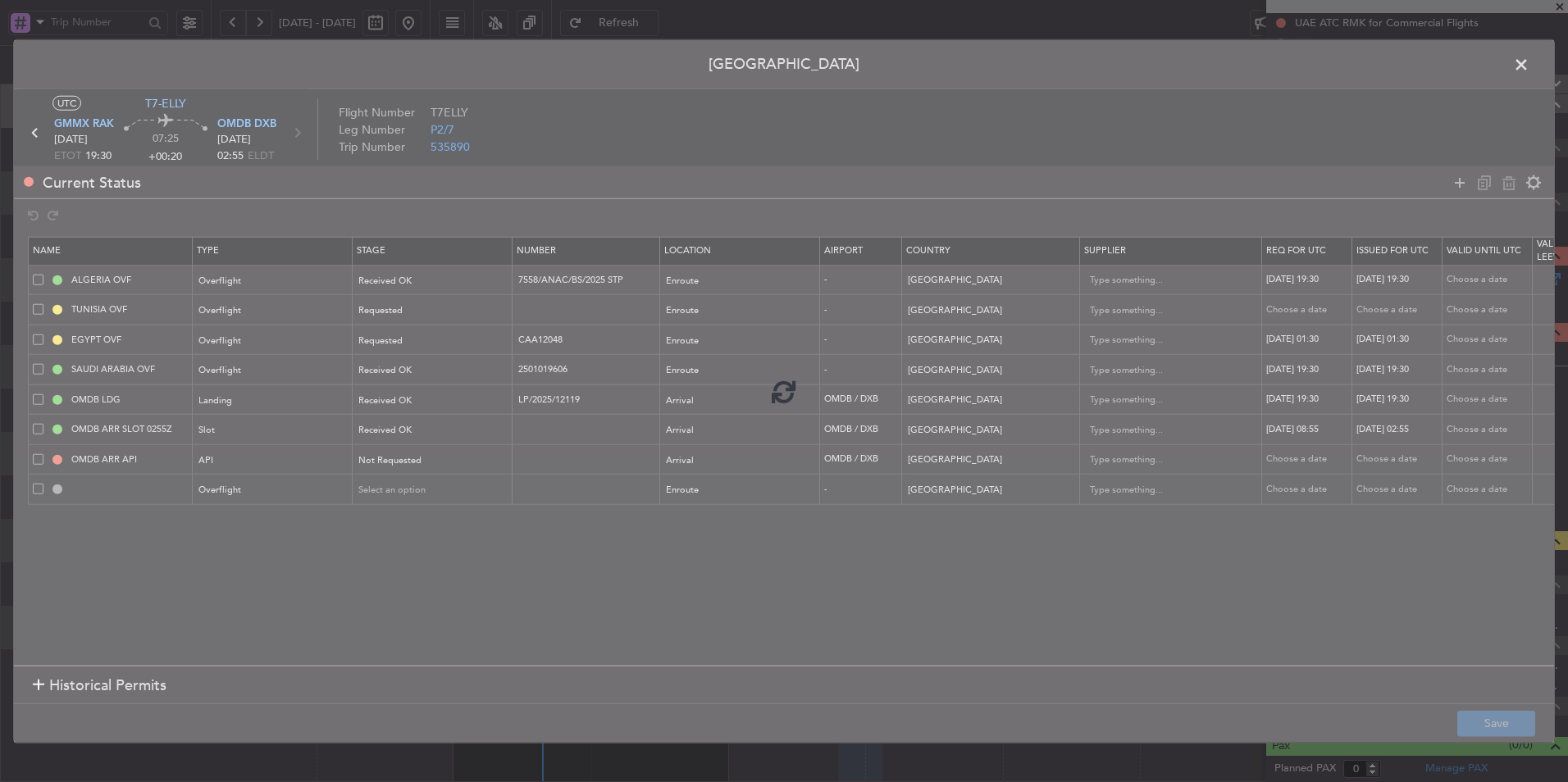
type input "QATAR OVF"
type input "NNN"
type input "2"
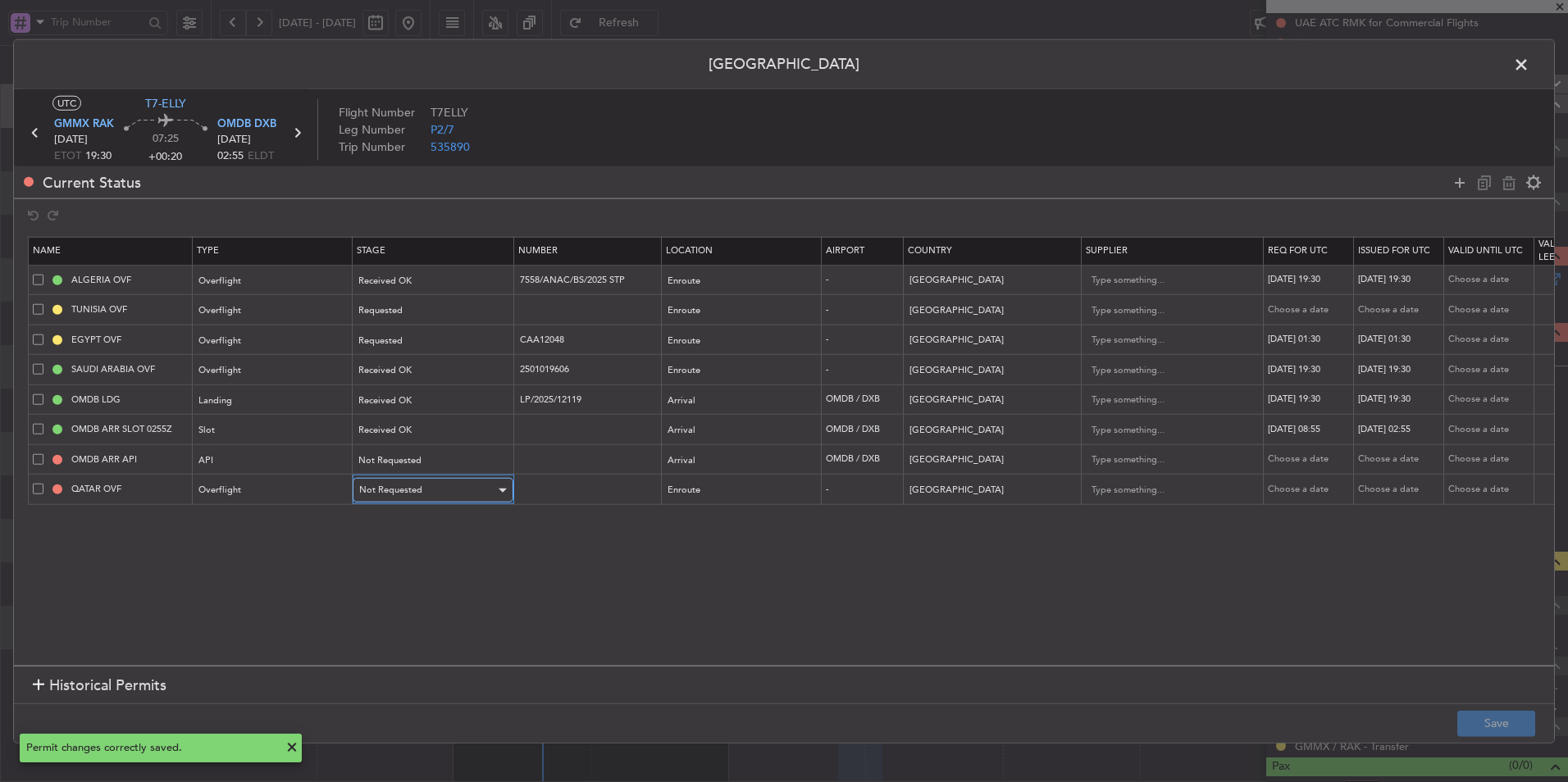
click at [417, 494] on span "Not Requested" at bounding box center [391, 490] width 64 height 12
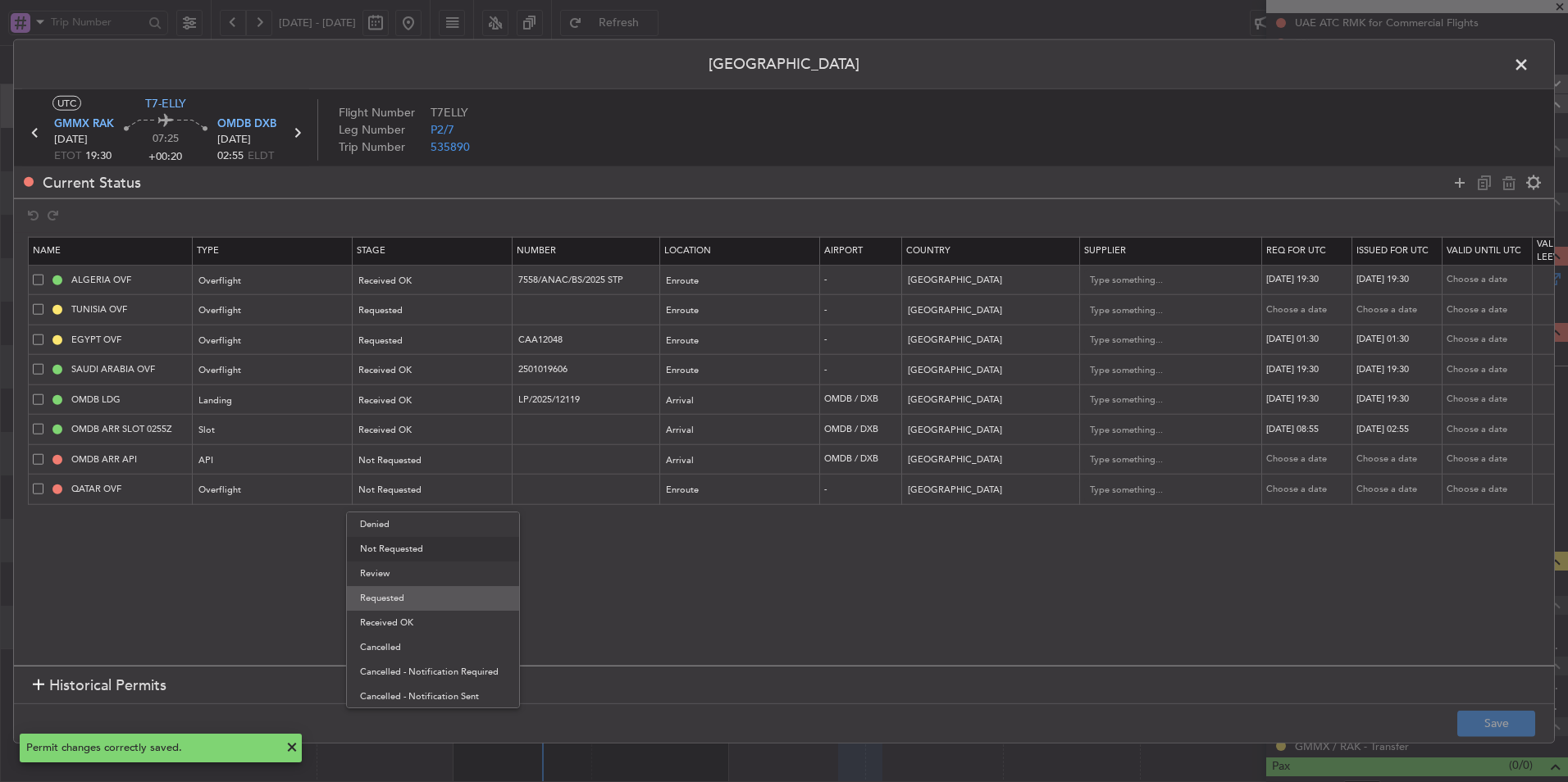
click at [422, 596] on span "Requested" at bounding box center [433, 598] width 146 height 25
click at [1466, 714] on button "Save" at bounding box center [1496, 723] width 78 height 27
click at [1530, 67] on span at bounding box center [1530, 69] width 0 height 33
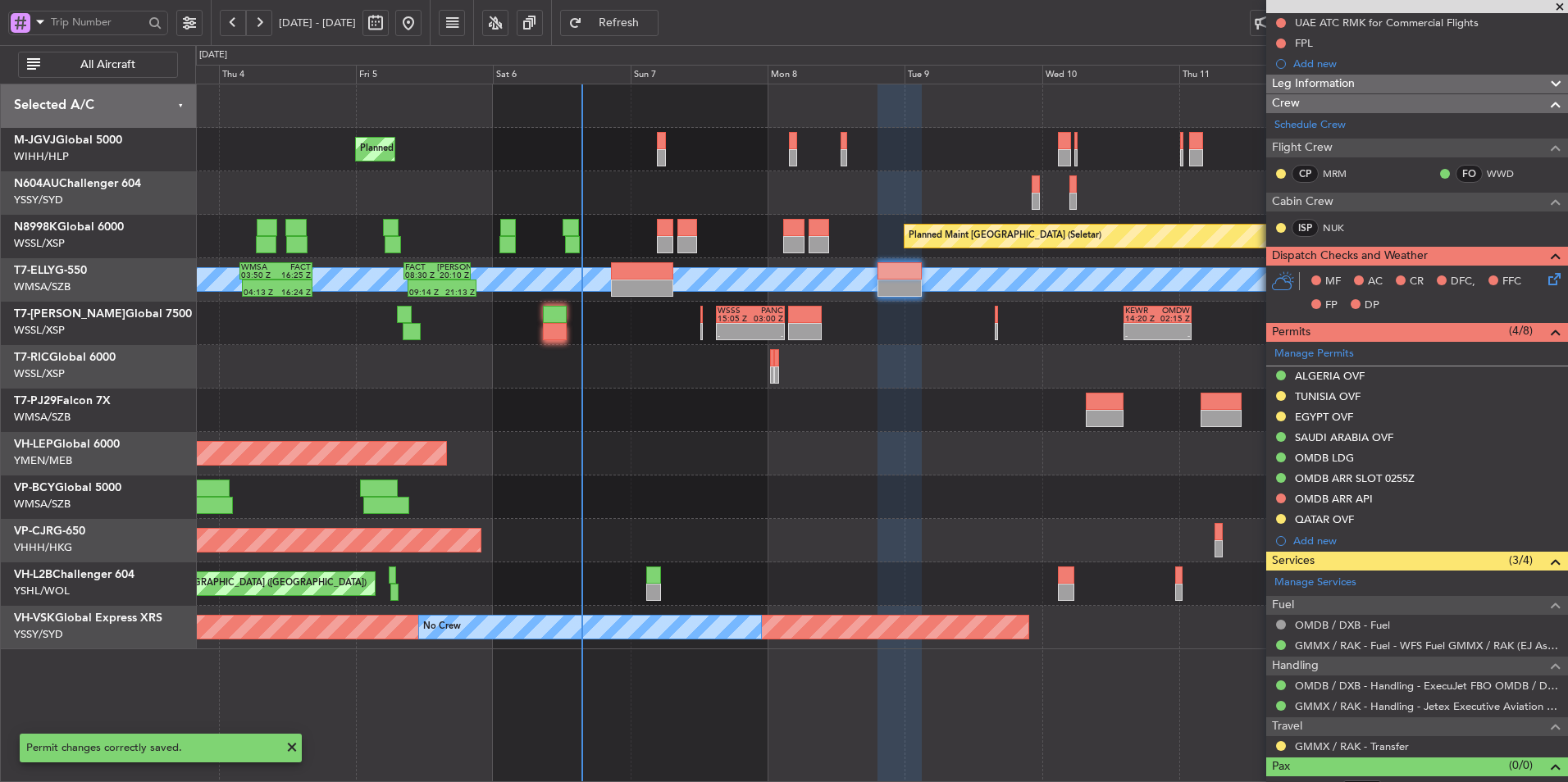
click at [896, 518] on div at bounding box center [881, 497] width 1372 height 44
click at [865, 434] on div "Unplanned Maint Wichita (Wichita Mid-continent)" at bounding box center [881, 453] width 1372 height 44
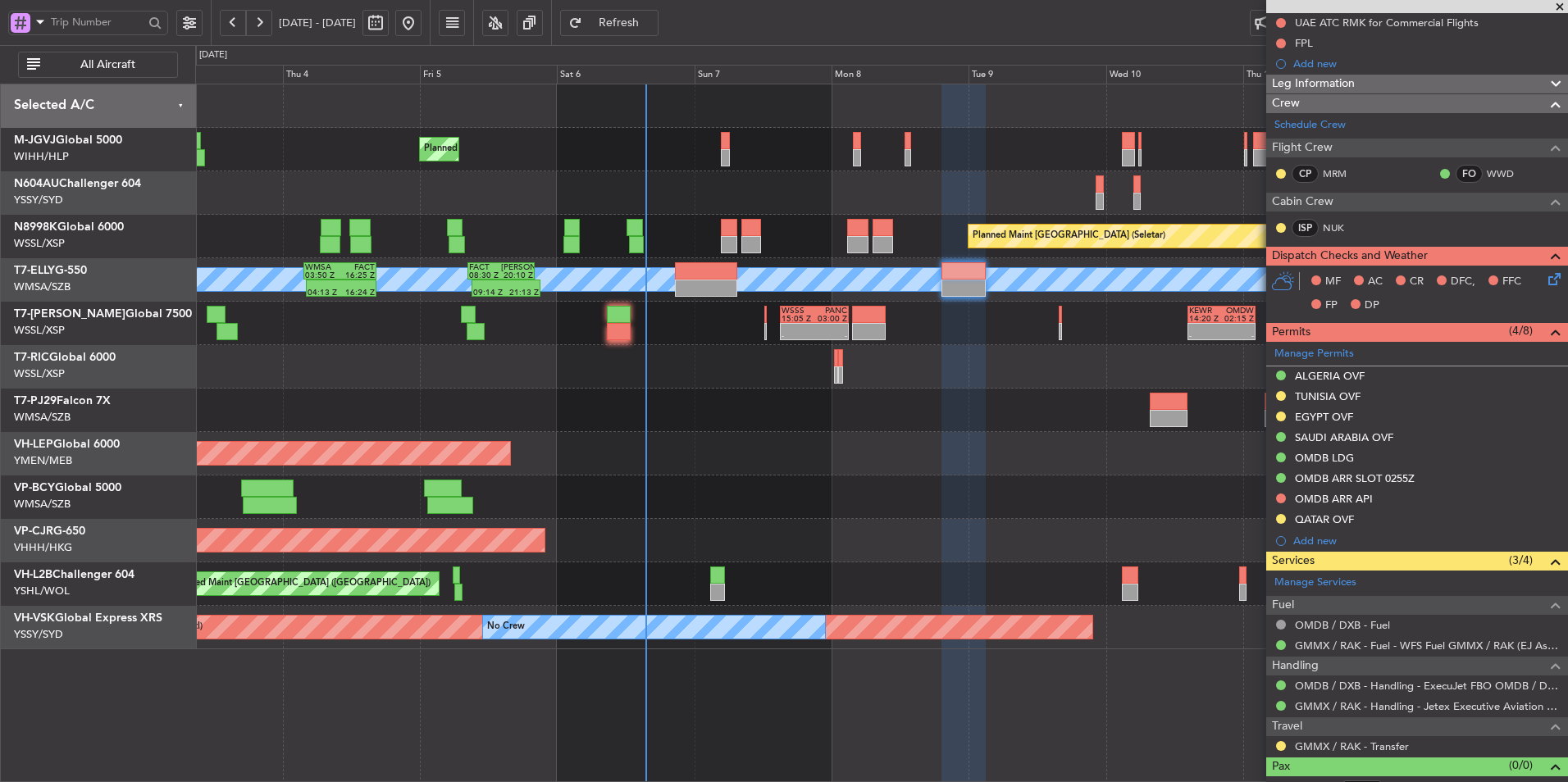
click at [890, 435] on div "Planned Maint Singapore (Seletar) Planned Maint Singapore (Seletar) Planned Mai…" at bounding box center [881, 367] width 1372 height 565
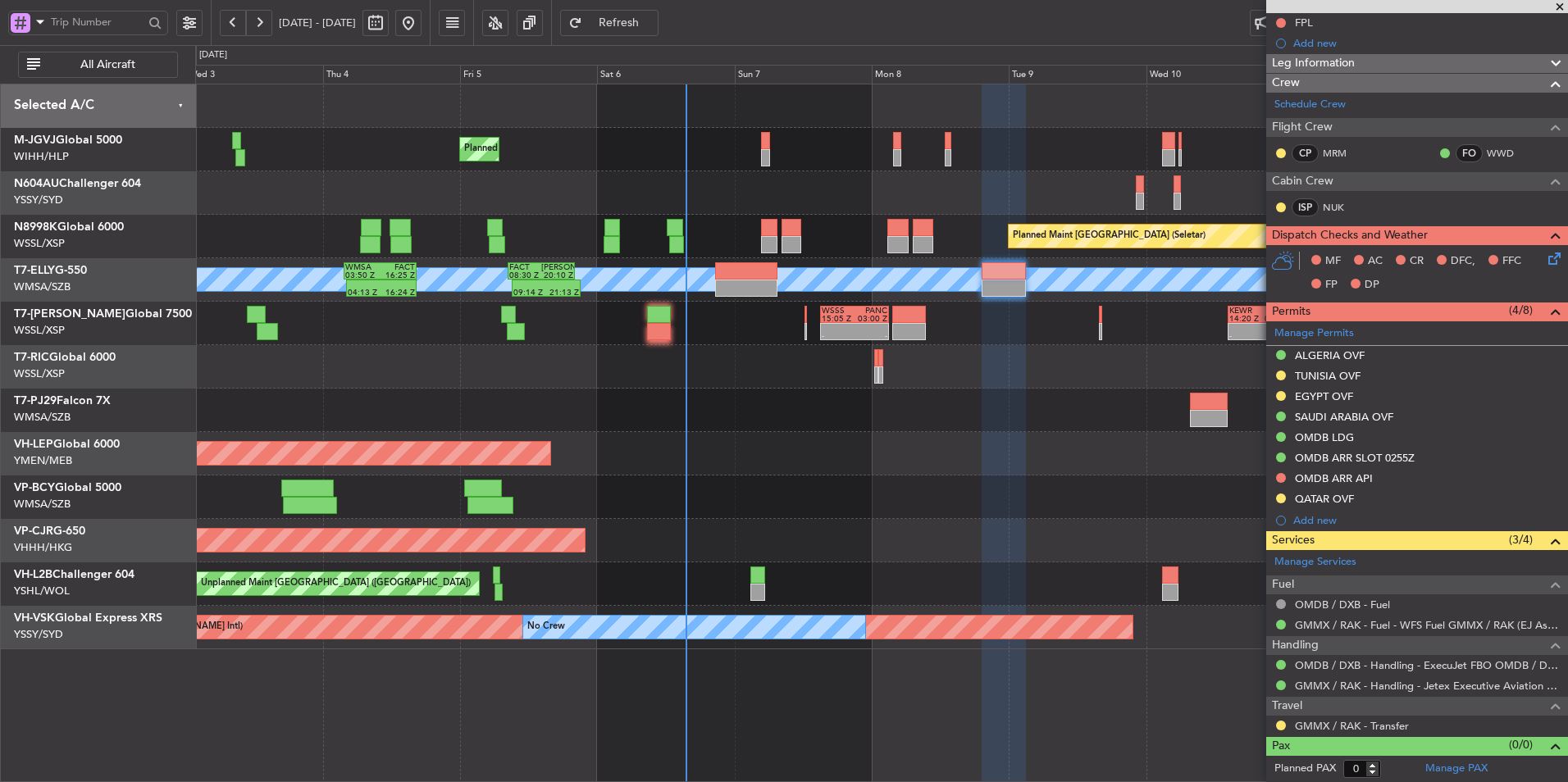
click at [896, 488] on div at bounding box center [881, 497] width 1372 height 44
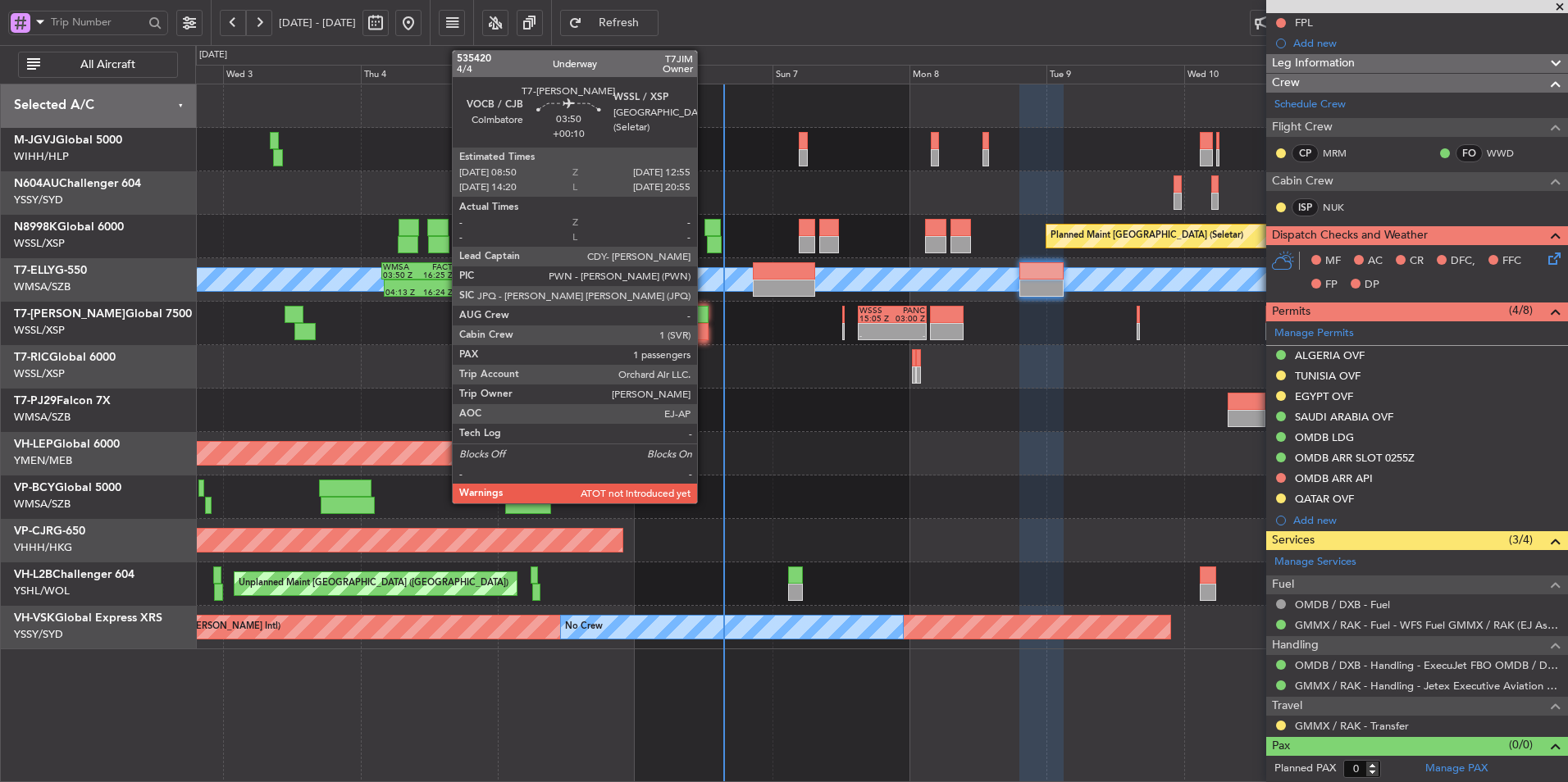
click at [698, 324] on div at bounding box center [697, 331] width 24 height 17
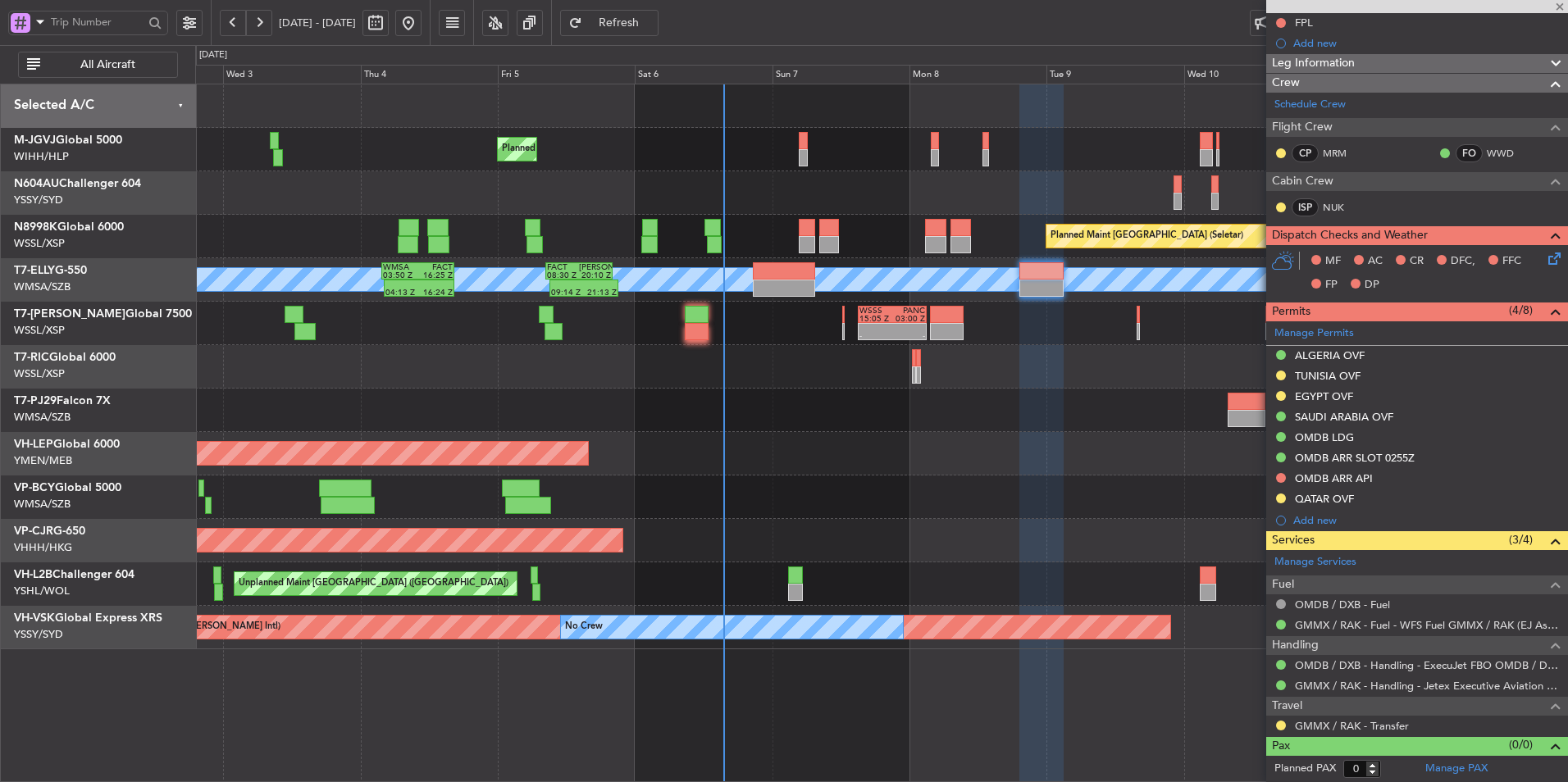
type input "+00:10"
type input "1"
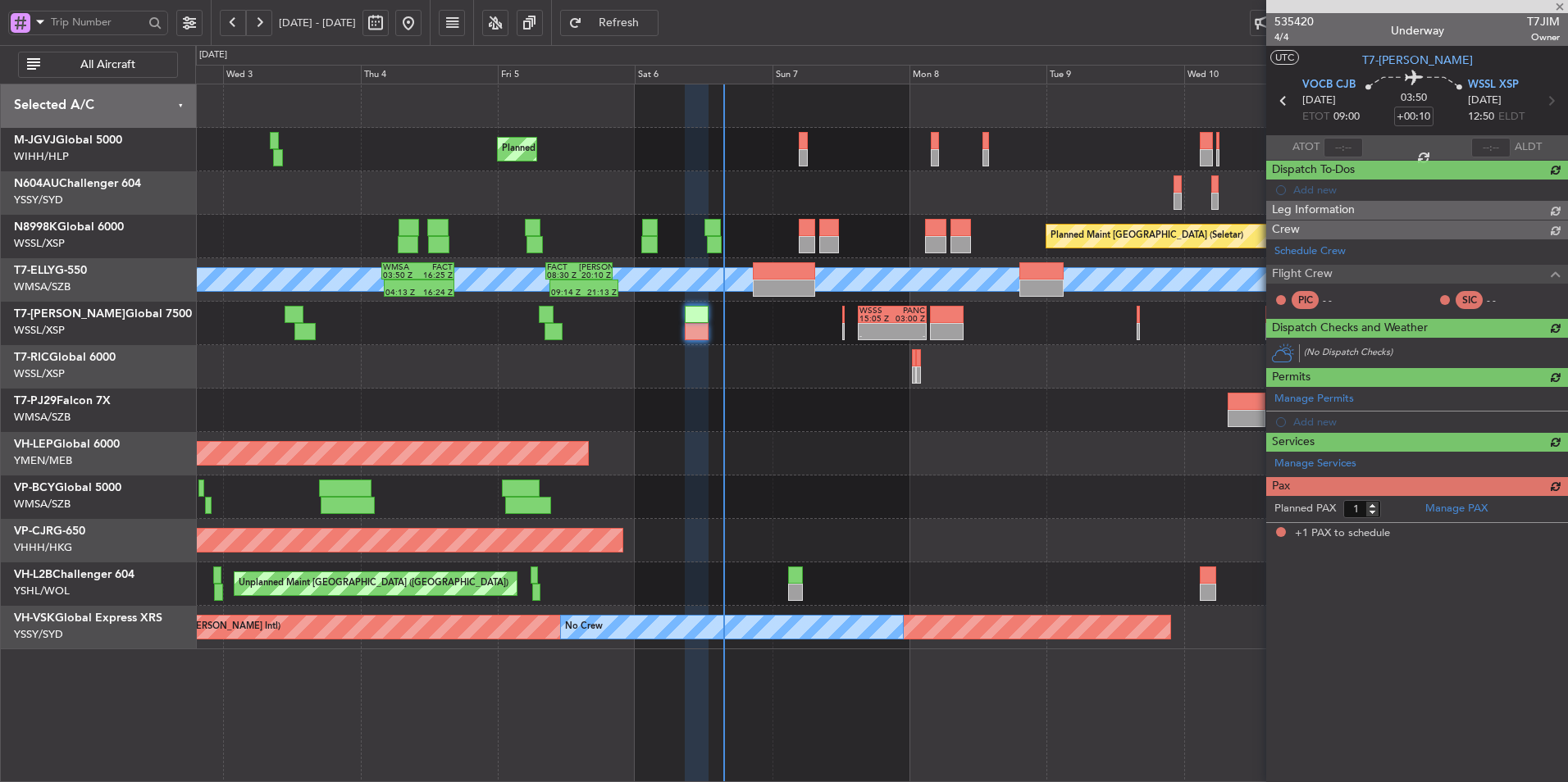
scroll to position [0, 0]
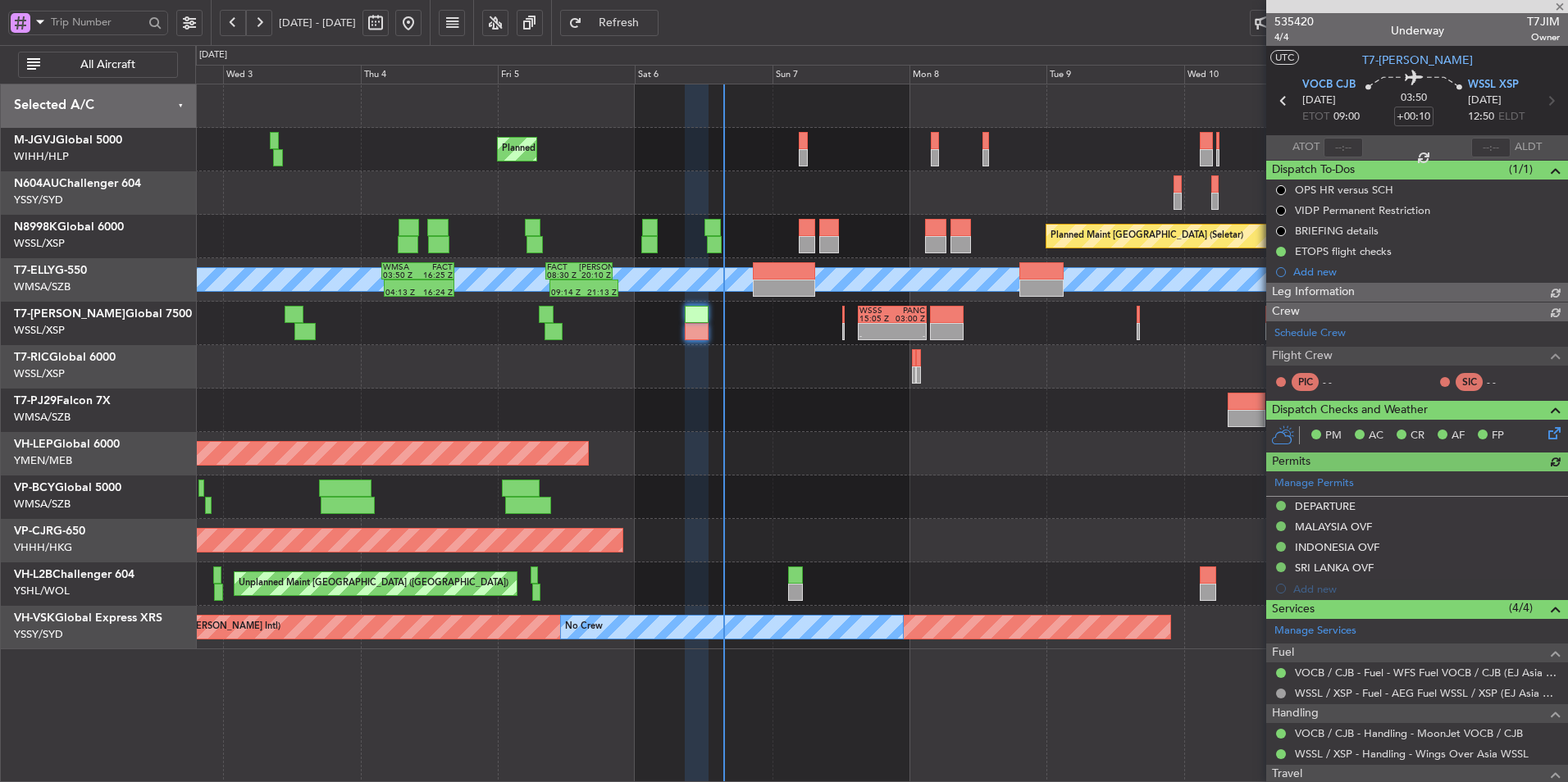
type input "Terry Leung (LEU)"
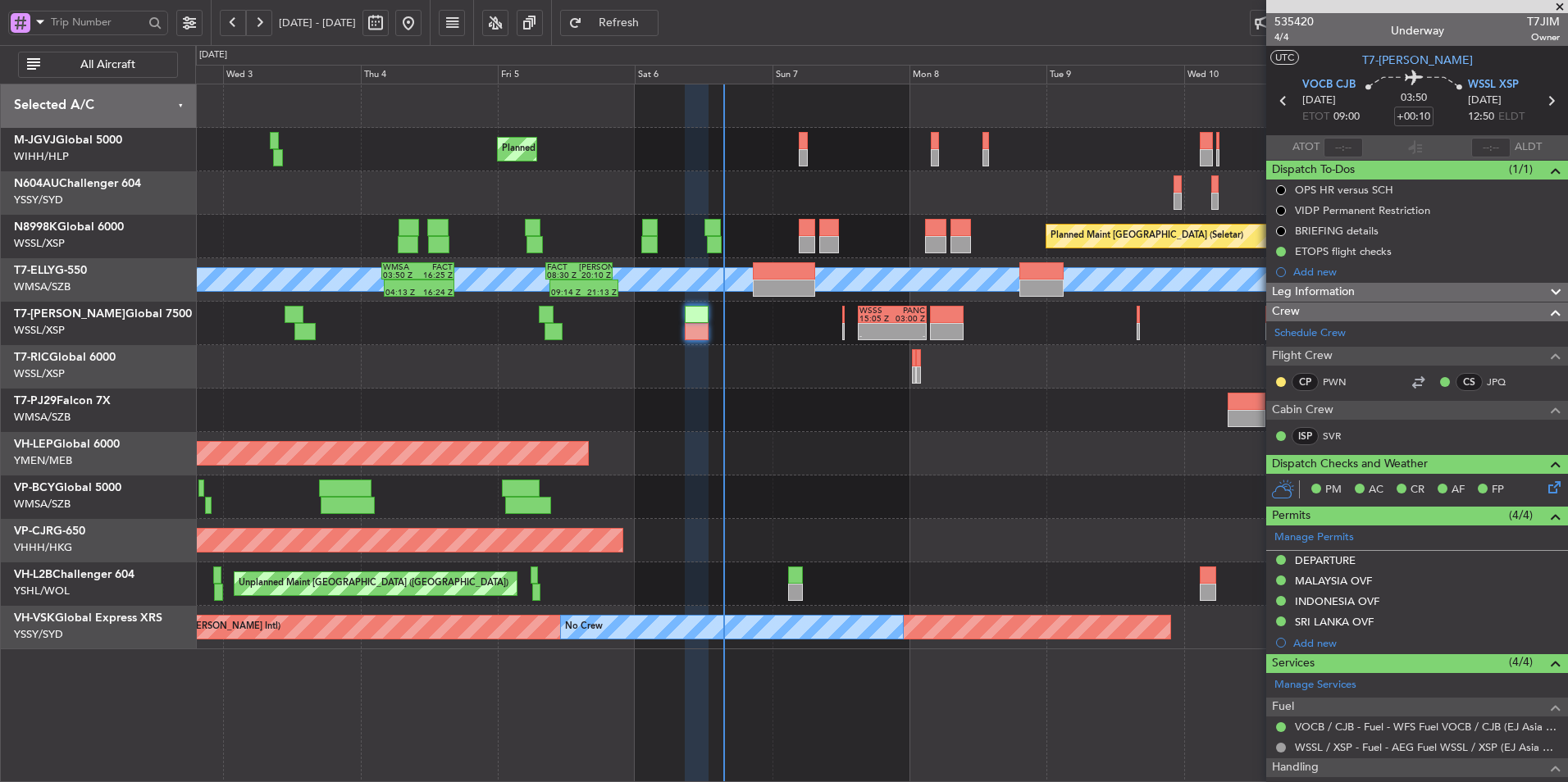
type input "Terry Leung (LEU)"
click at [666, 9] on fb-refresh-button "Refresh" at bounding box center [610, 22] width 115 height 45
click at [659, 10] on button "Refresh" at bounding box center [609, 22] width 99 height 27
type input "Terry Leung (LEU)"
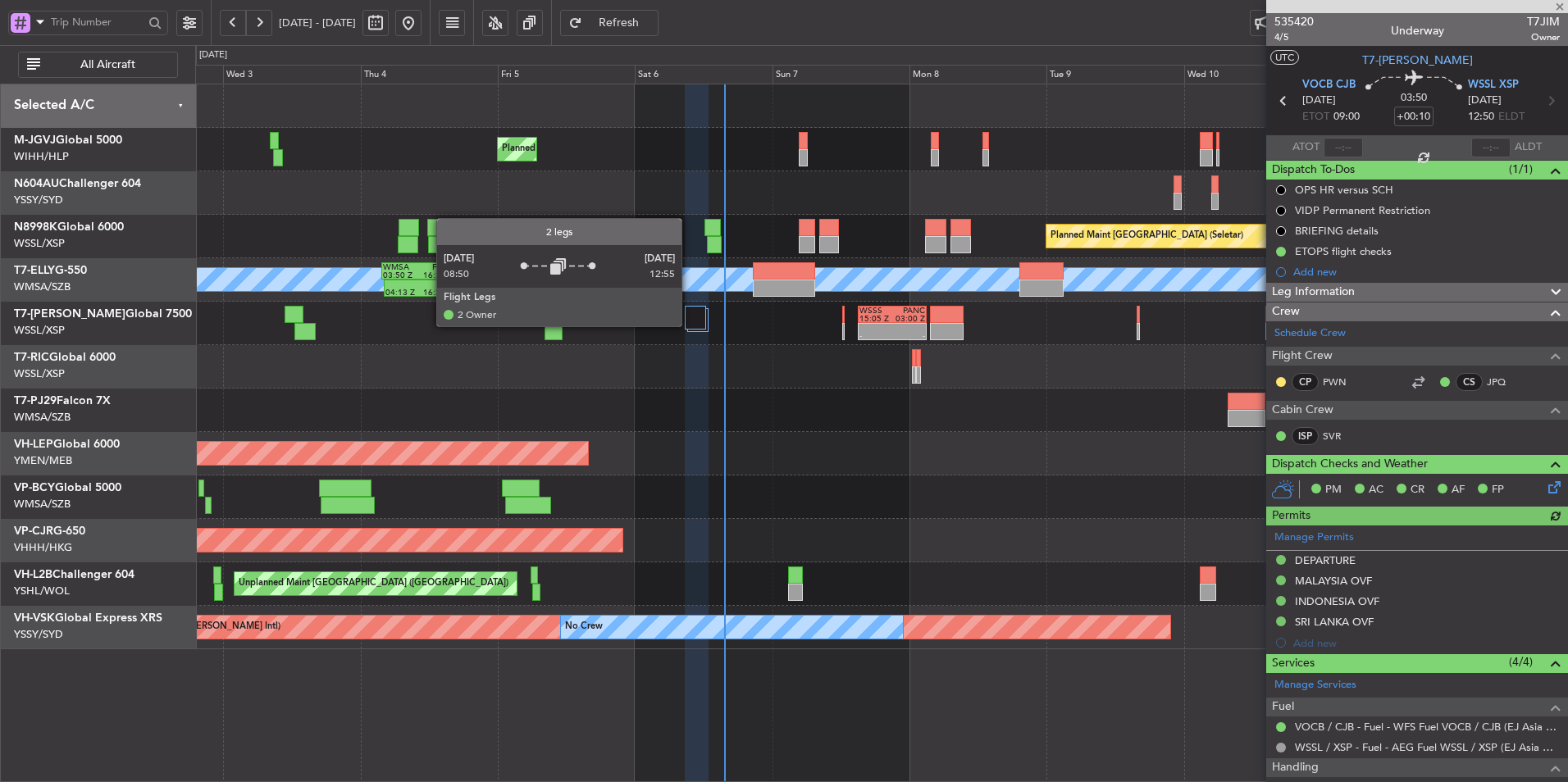
click at [690, 321] on div at bounding box center [696, 318] width 21 height 24
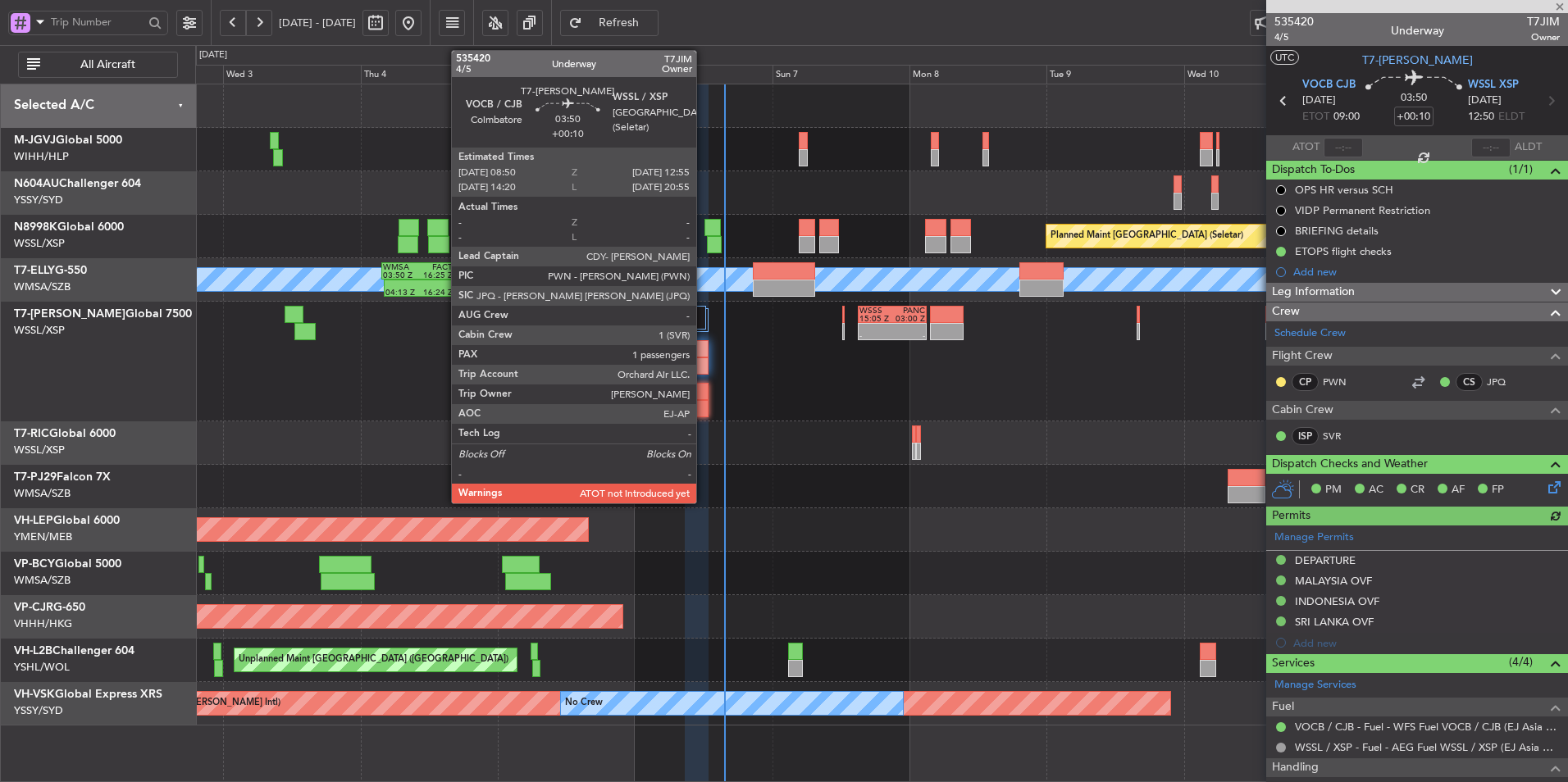
click at [704, 355] on div at bounding box center [697, 349] width 24 height 17
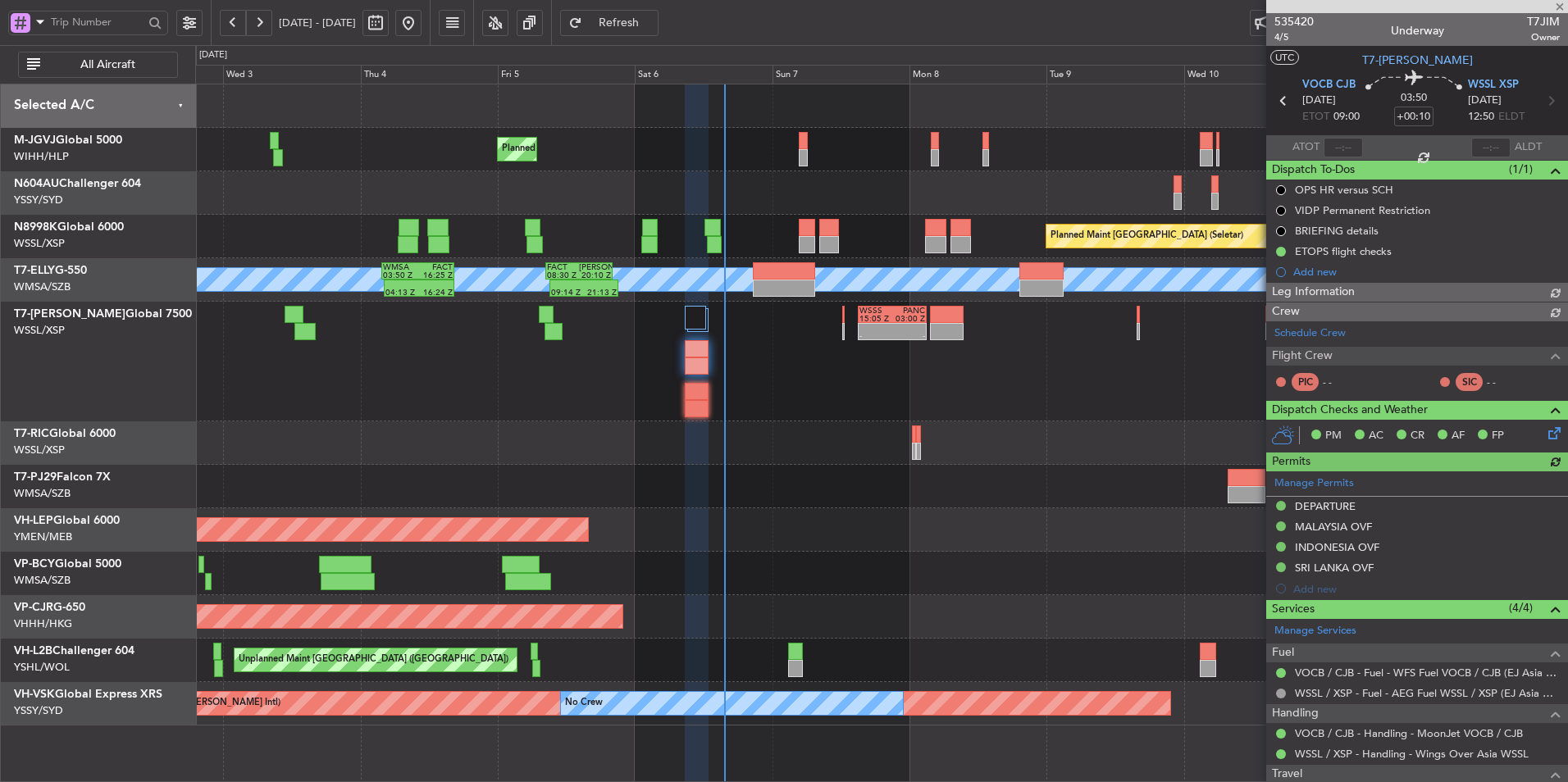
type input "Terry Leung (LEU)"
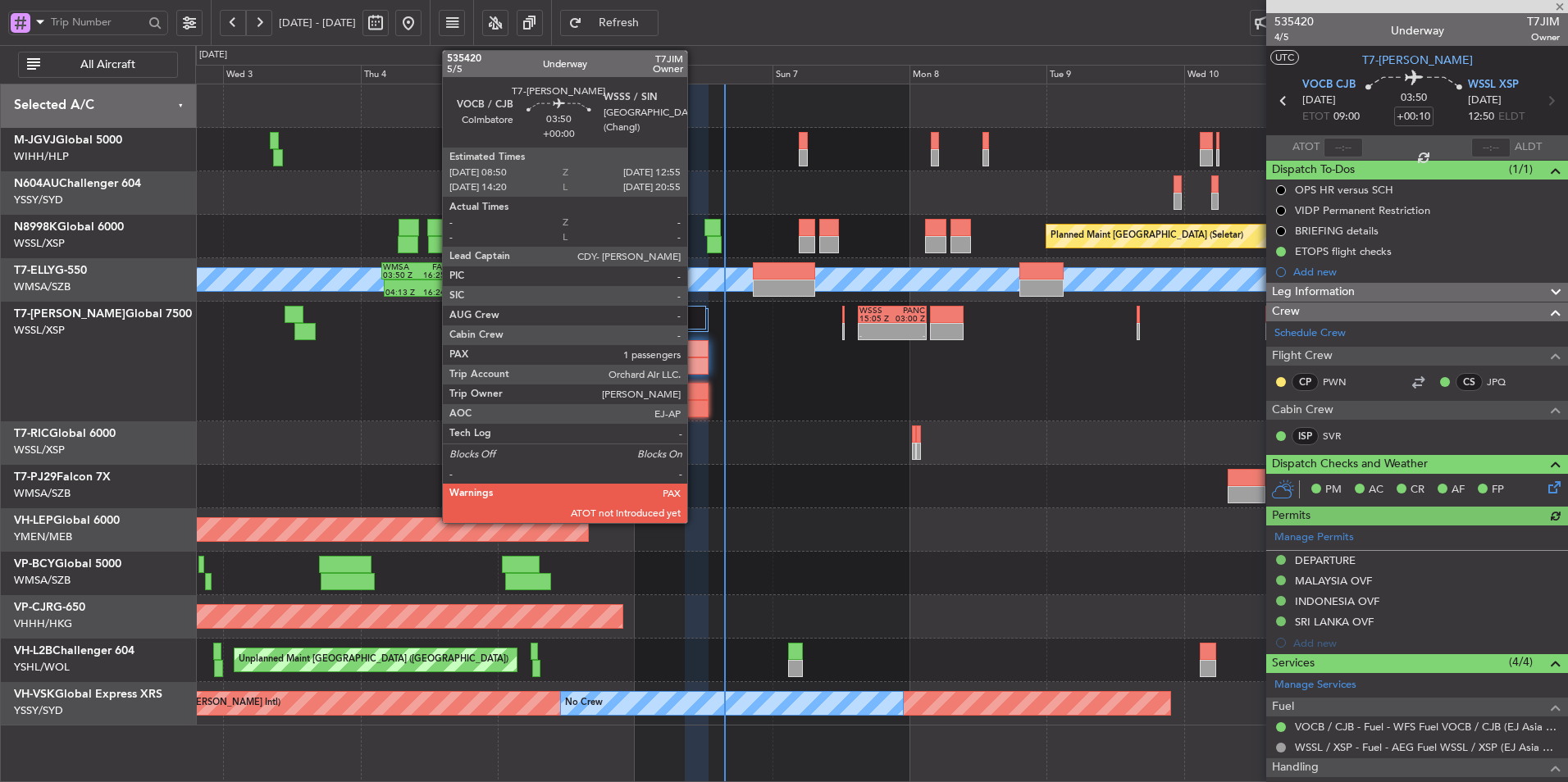
click at [695, 399] on div at bounding box center [697, 391] width 24 height 17
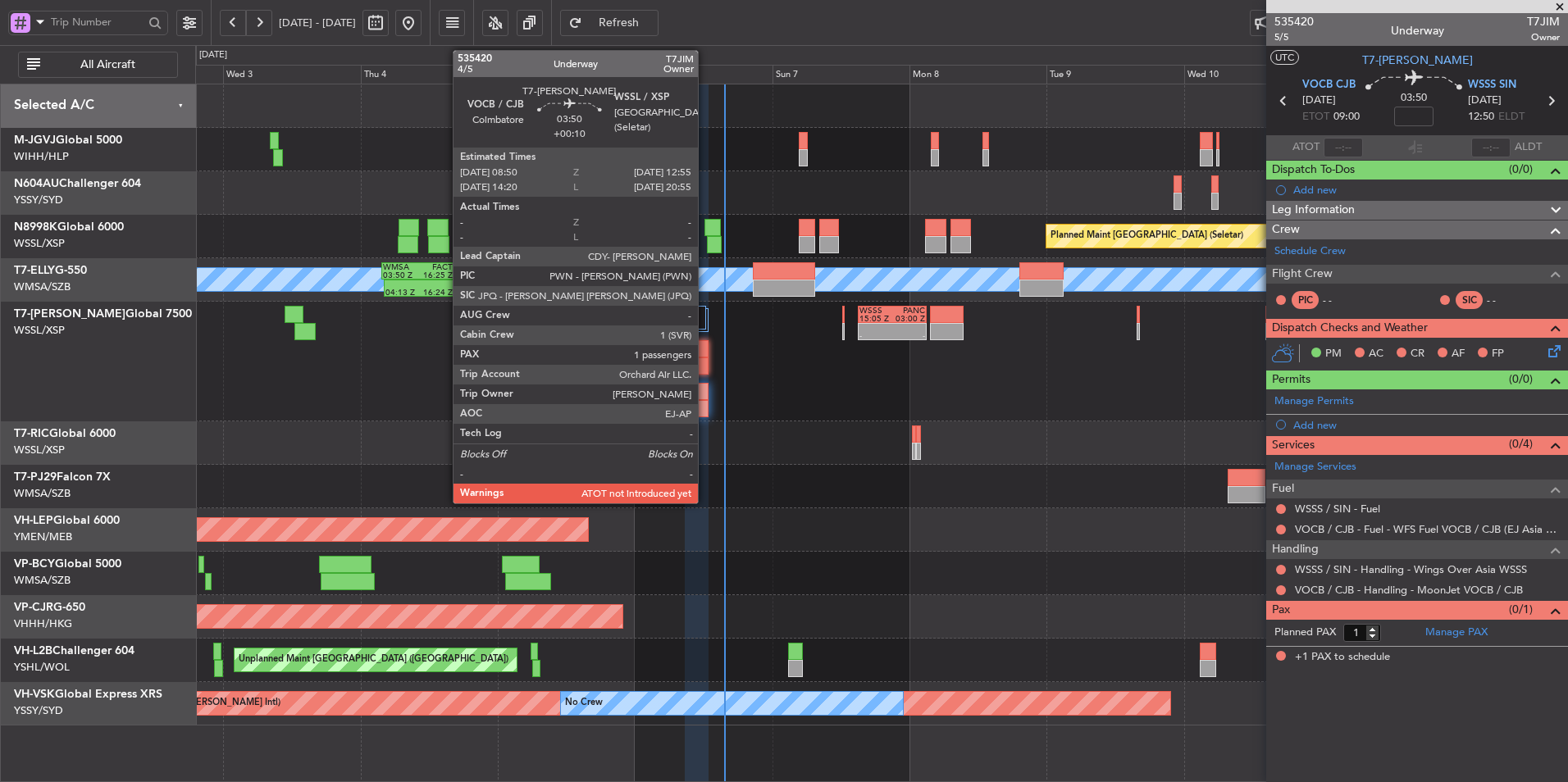
click at [706, 348] on div at bounding box center [697, 349] width 24 height 17
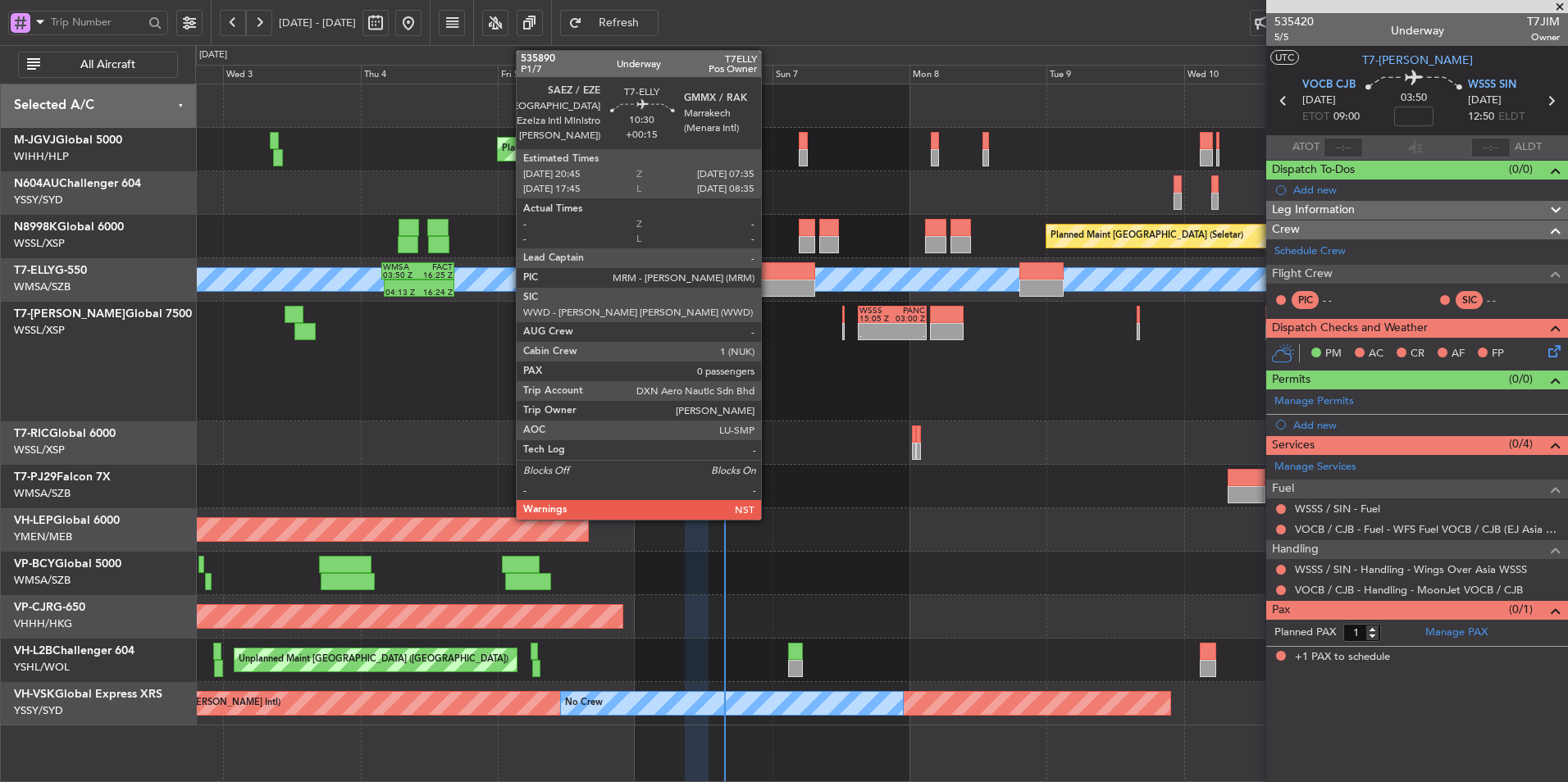
click at [769, 281] on div at bounding box center [784, 288] width 63 height 17
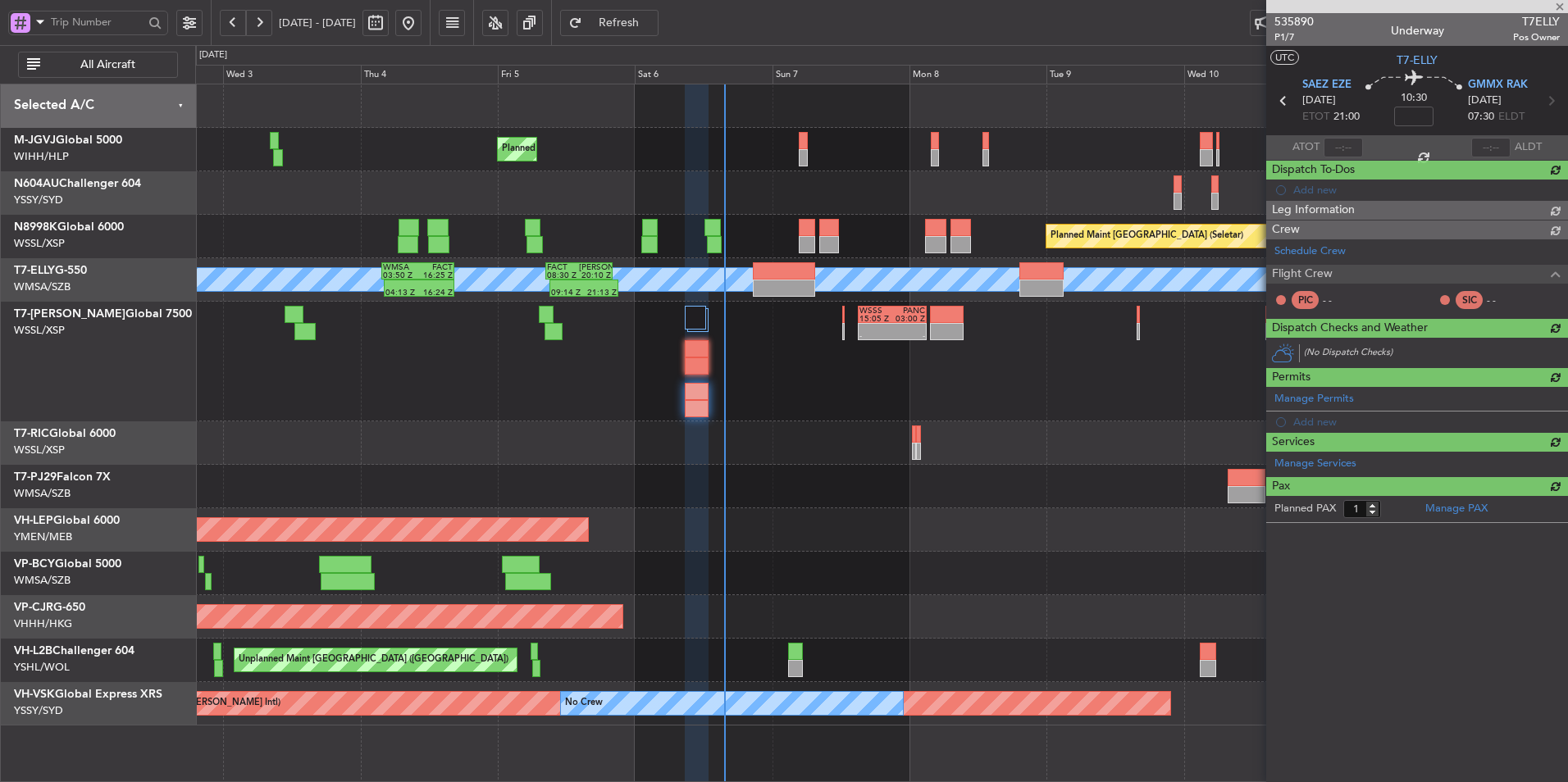
type input "+00:15"
type input "0"
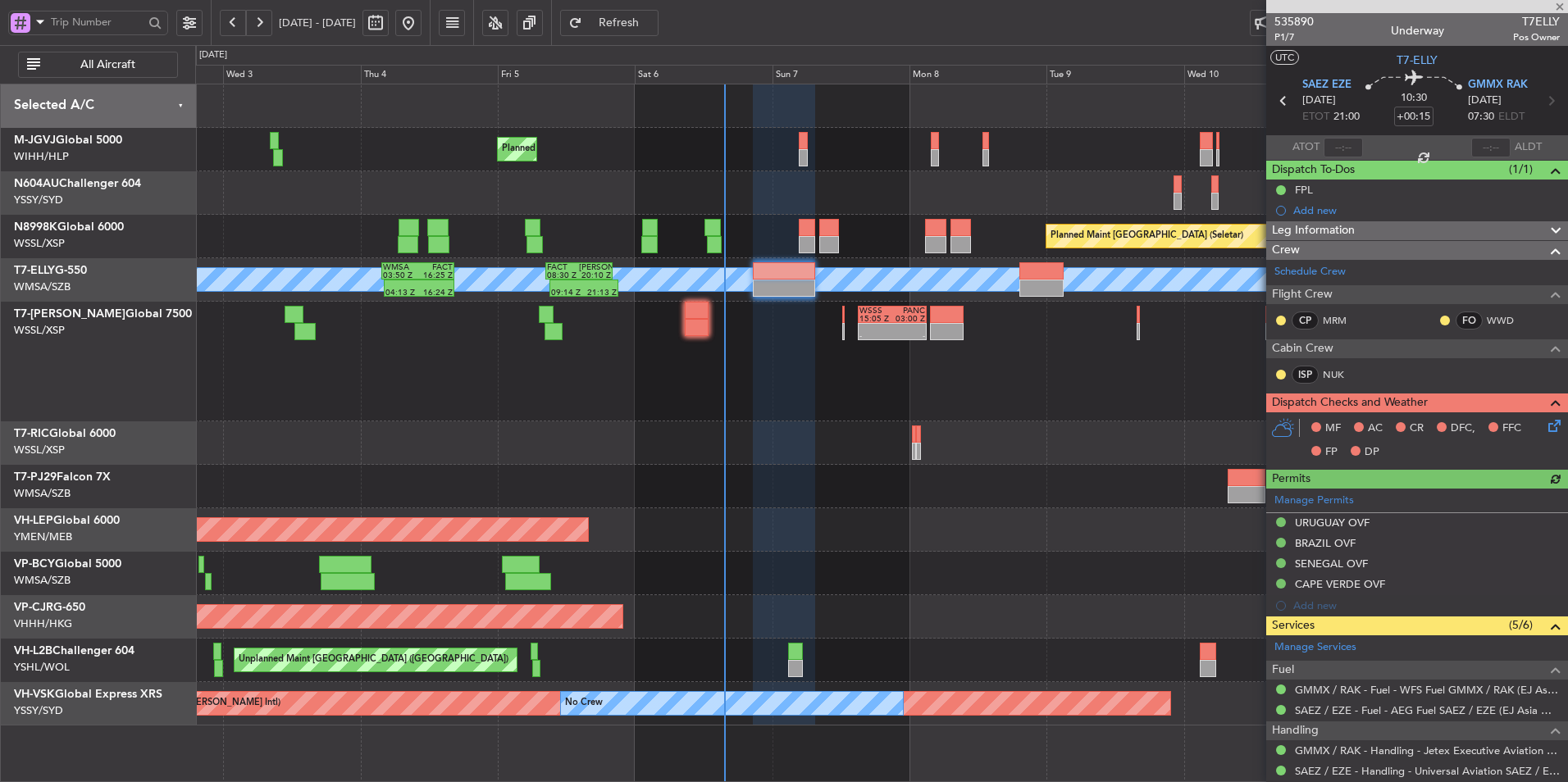
type input "[PERSON_NAME] (HHAFI)"
click at [440, 424] on div at bounding box center [881, 443] width 1372 height 44
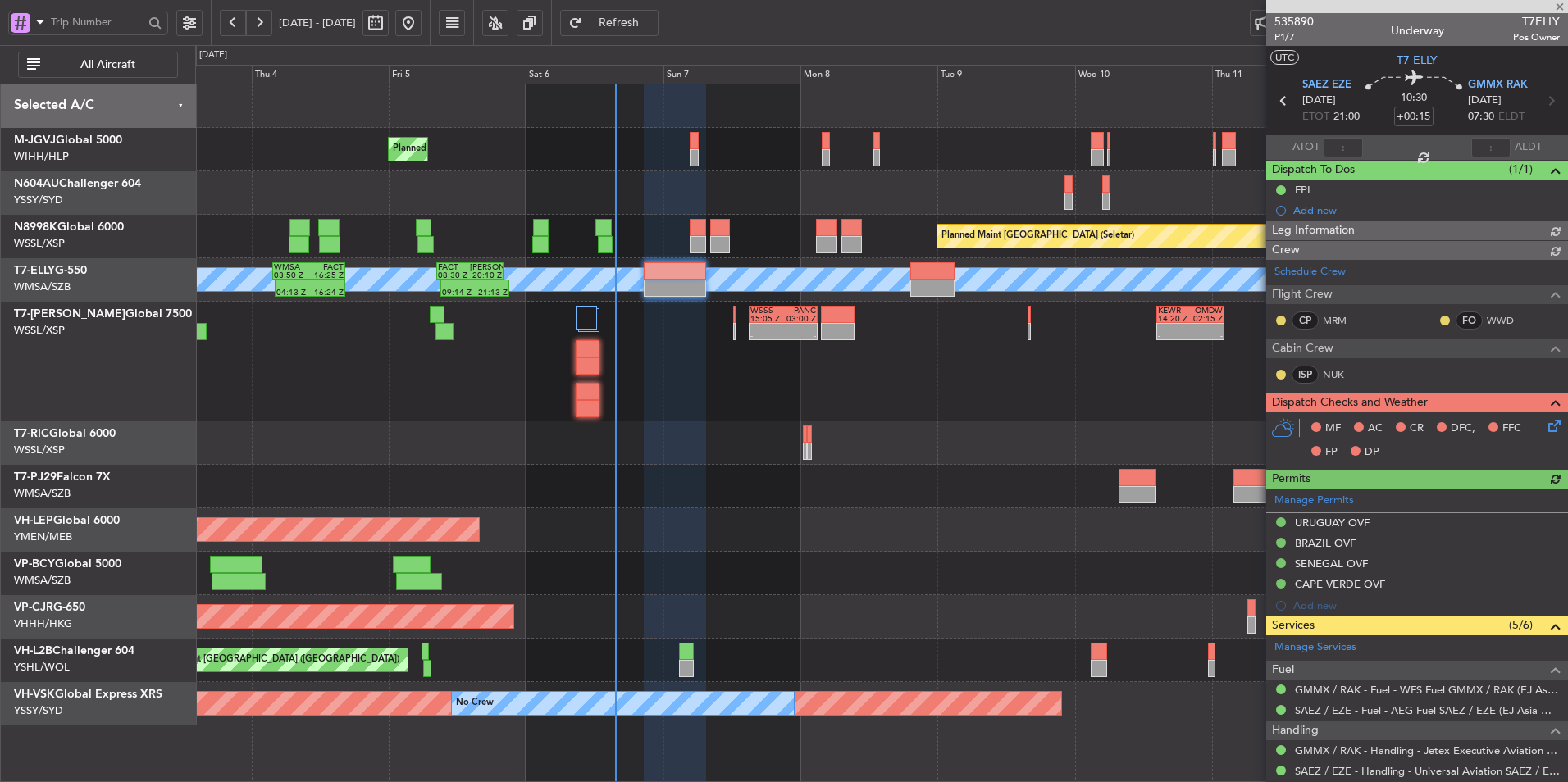
type input "[PERSON_NAME] (HHAFI)"
click at [476, 495] on div at bounding box center [881, 487] width 1372 height 44
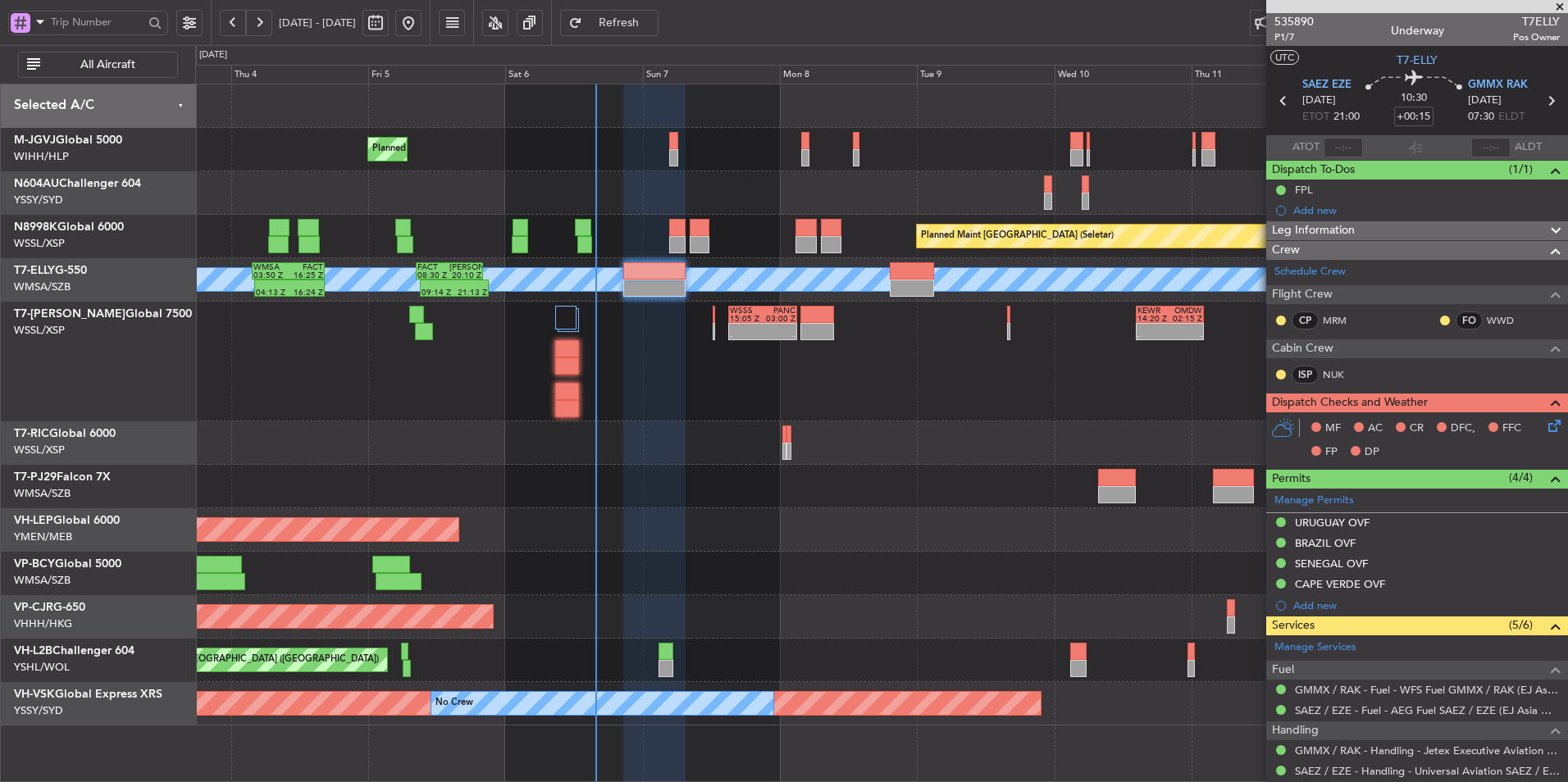
click at [596, 524] on div "Unplanned Maint Wichita (Wichita Mid-continent)" at bounding box center [881, 530] width 1372 height 44
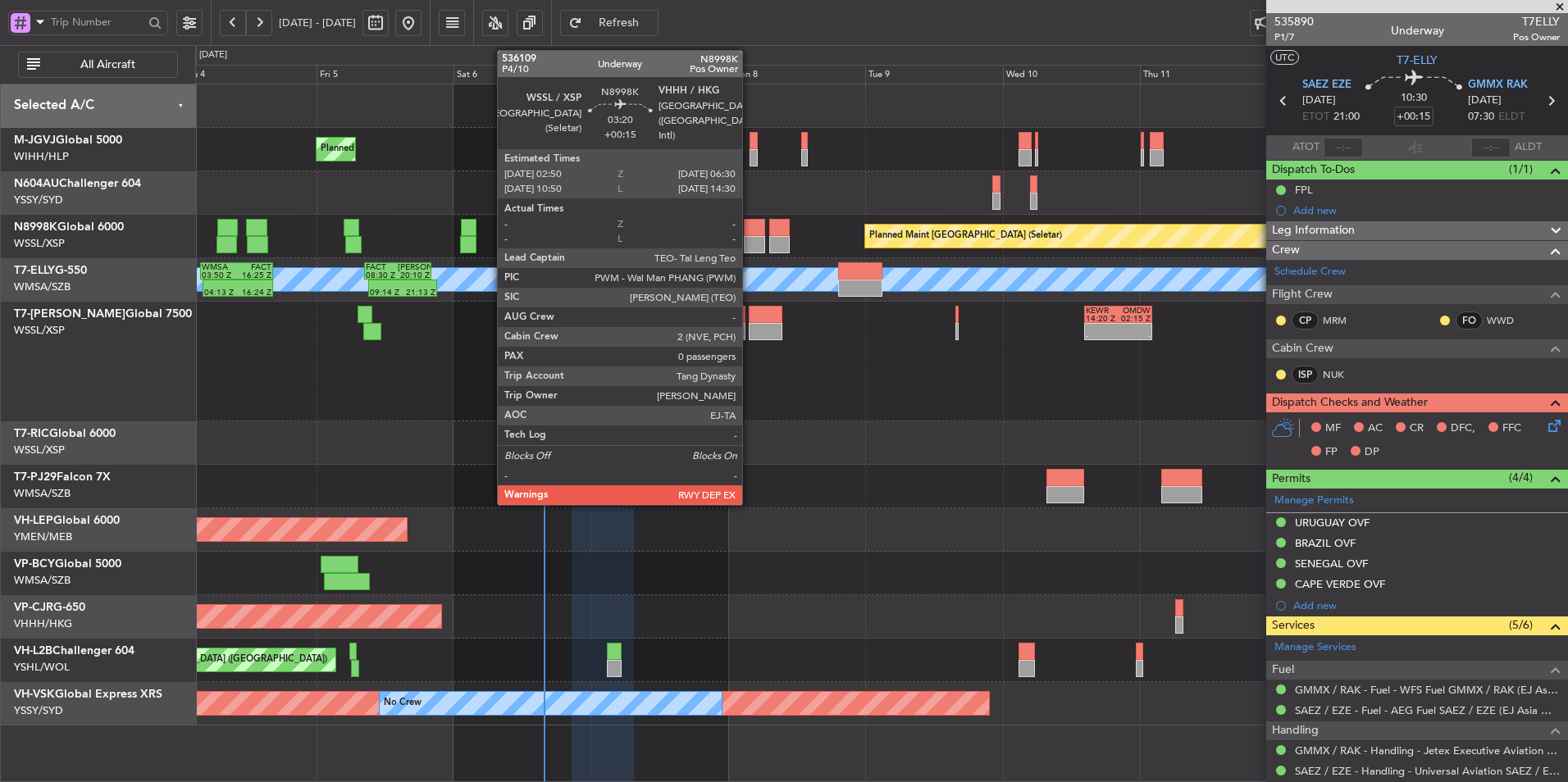
click at [750, 238] on div at bounding box center [754, 245] width 21 height 17
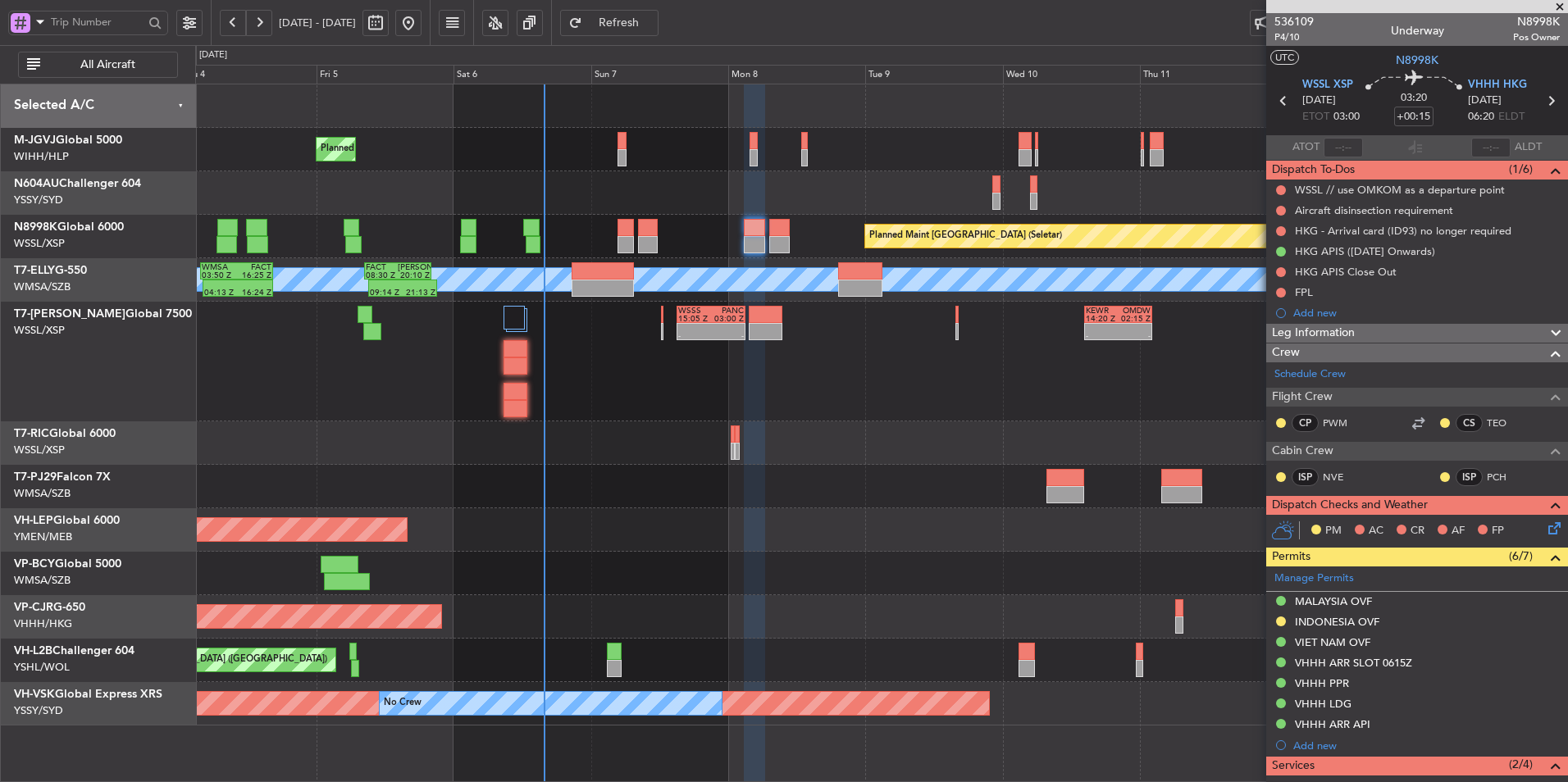
click at [824, 378] on div "- - WSSS 15:05 Z PANC 03:00 Z - - KEWR 14:20 Z OMDW 02:15 Z Planned Maint Dubai…" at bounding box center [881, 361] width 1372 height 119
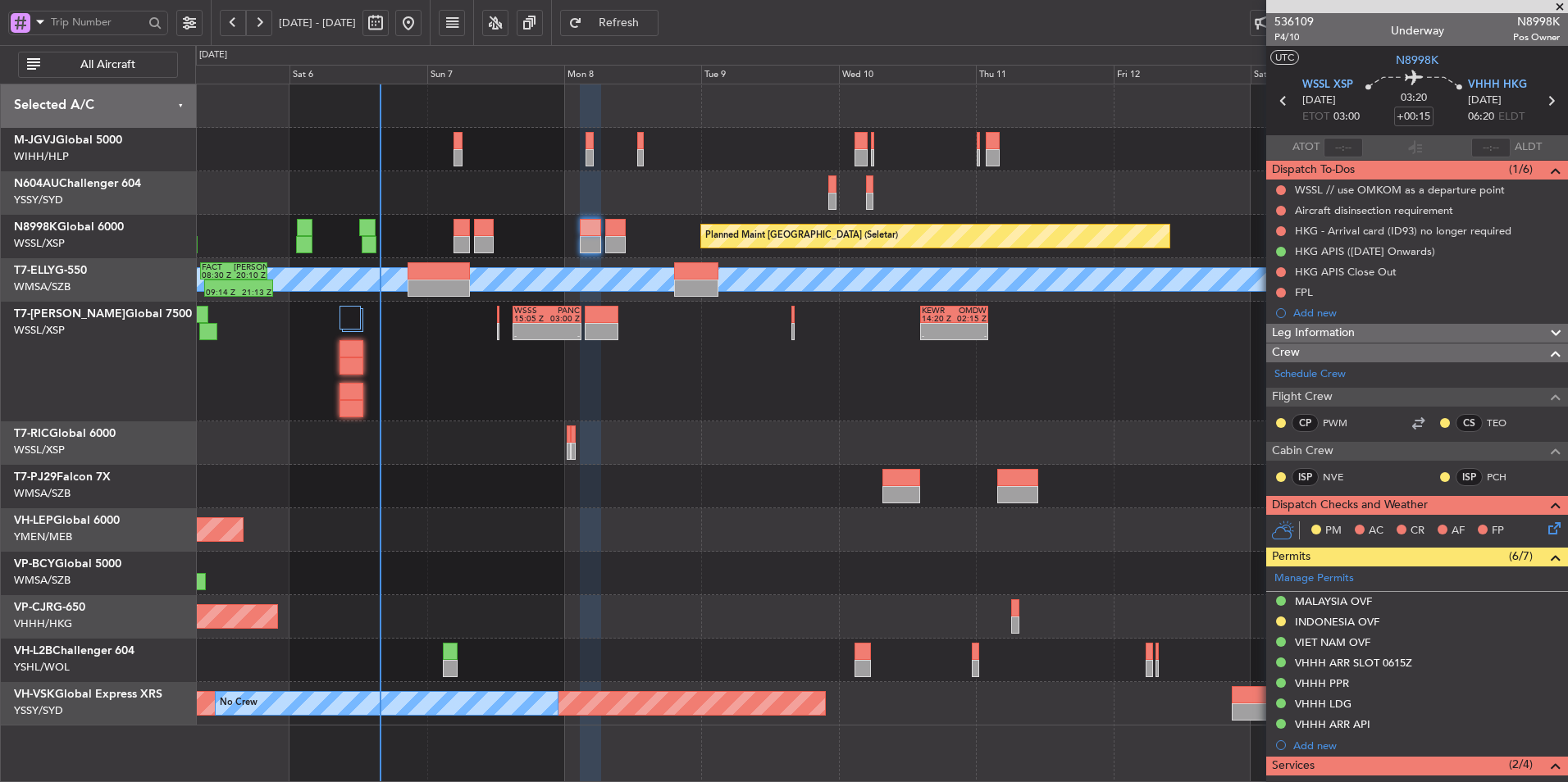
click at [737, 388] on div "- - WSSS 15:05 Z PANC 03:00 Z - - KEWR 14:20 Z OMDW 02:15 Z" at bounding box center [881, 361] width 1372 height 119
click at [721, 400] on div "- - WSSS 15:05 Z PANC 03:00 Z - - KEWR 14:20 Z OMDW 02:15 Z" at bounding box center [881, 361] width 1372 height 119
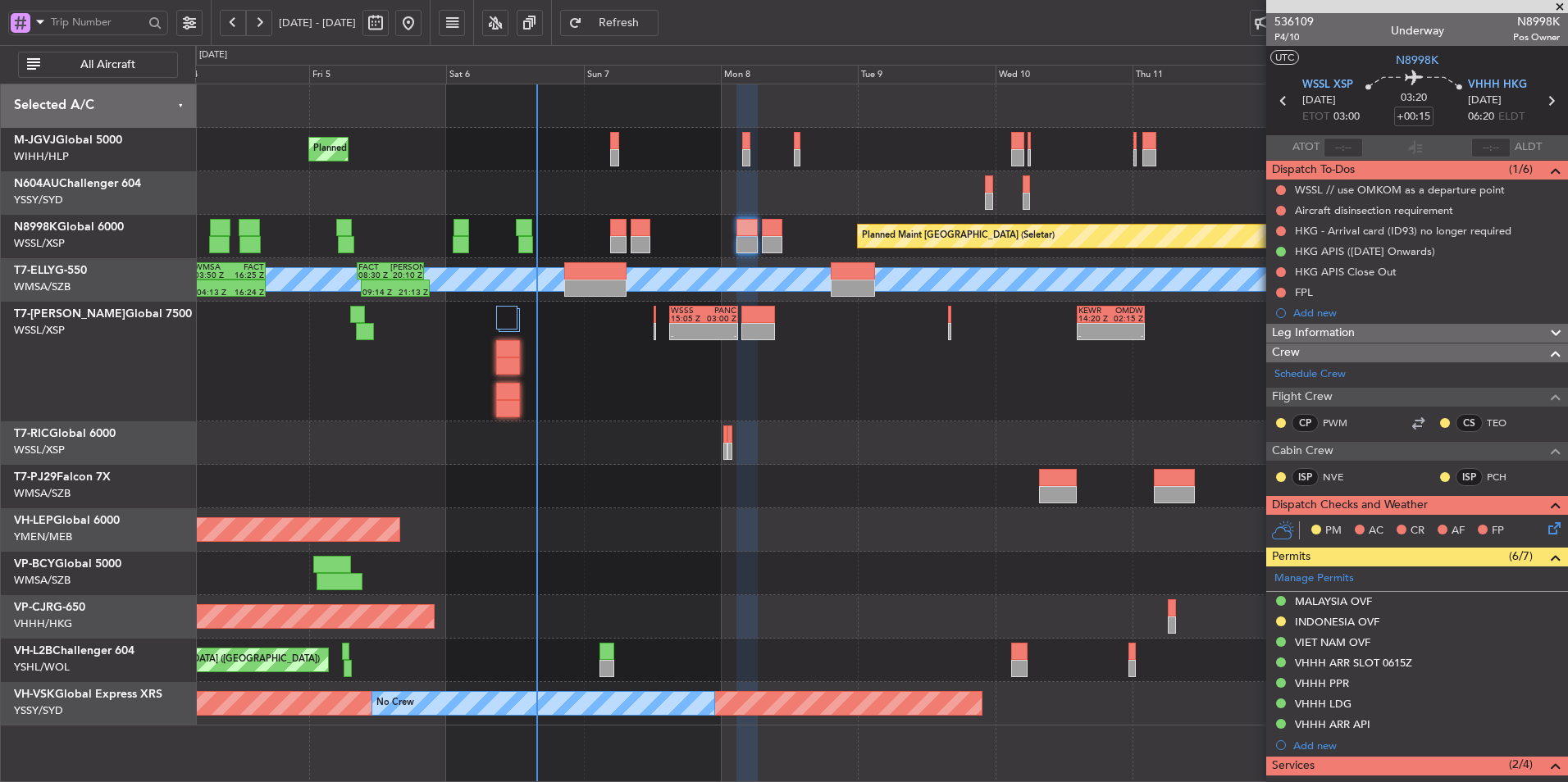
click at [708, 424] on div "Planned Maint Singapore (Seletar) Planned Maint Singapore (Seletar) Planned Mai…" at bounding box center [881, 404] width 1372 height 641
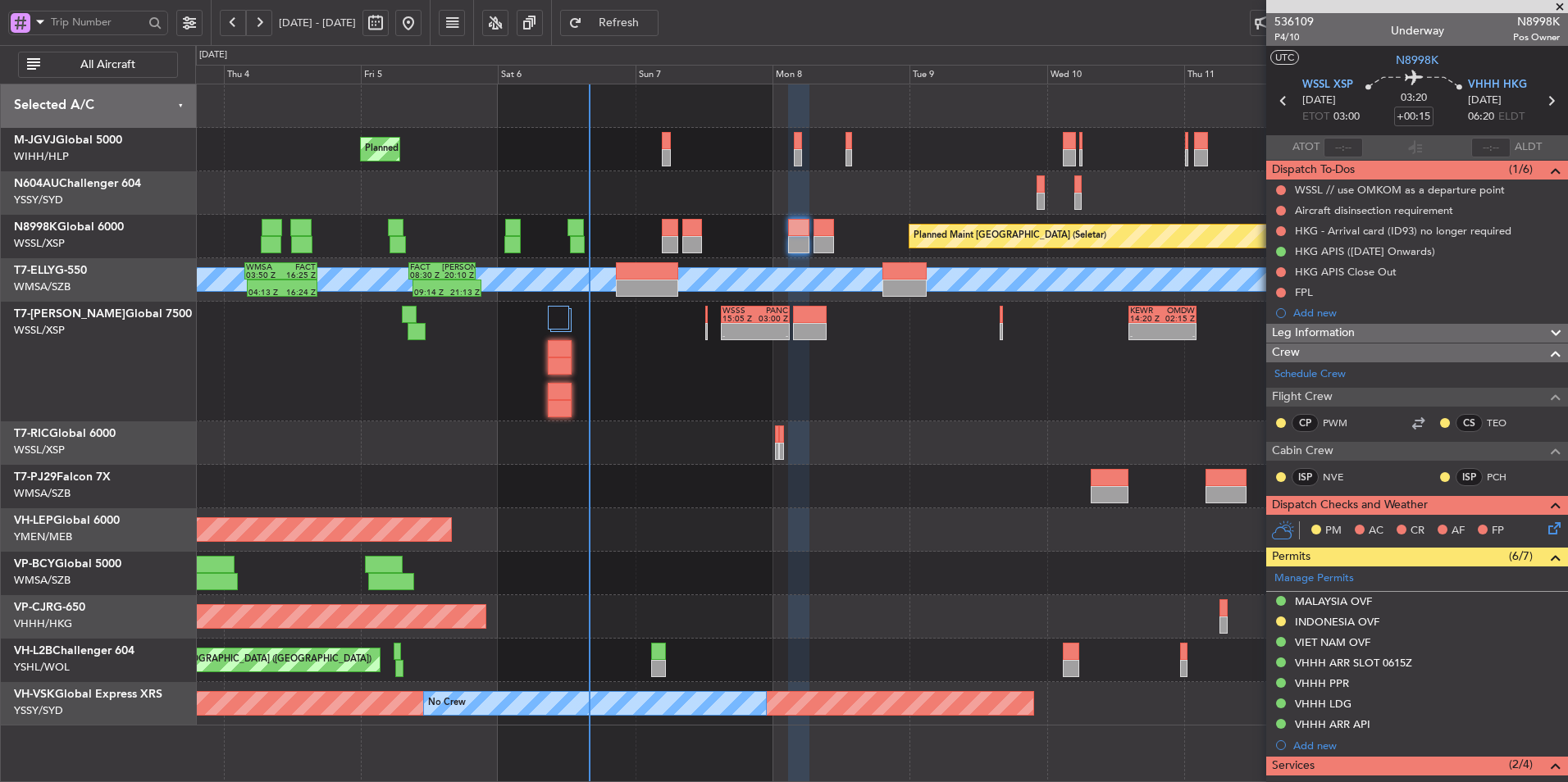
click at [869, 451] on div at bounding box center [881, 443] width 1372 height 44
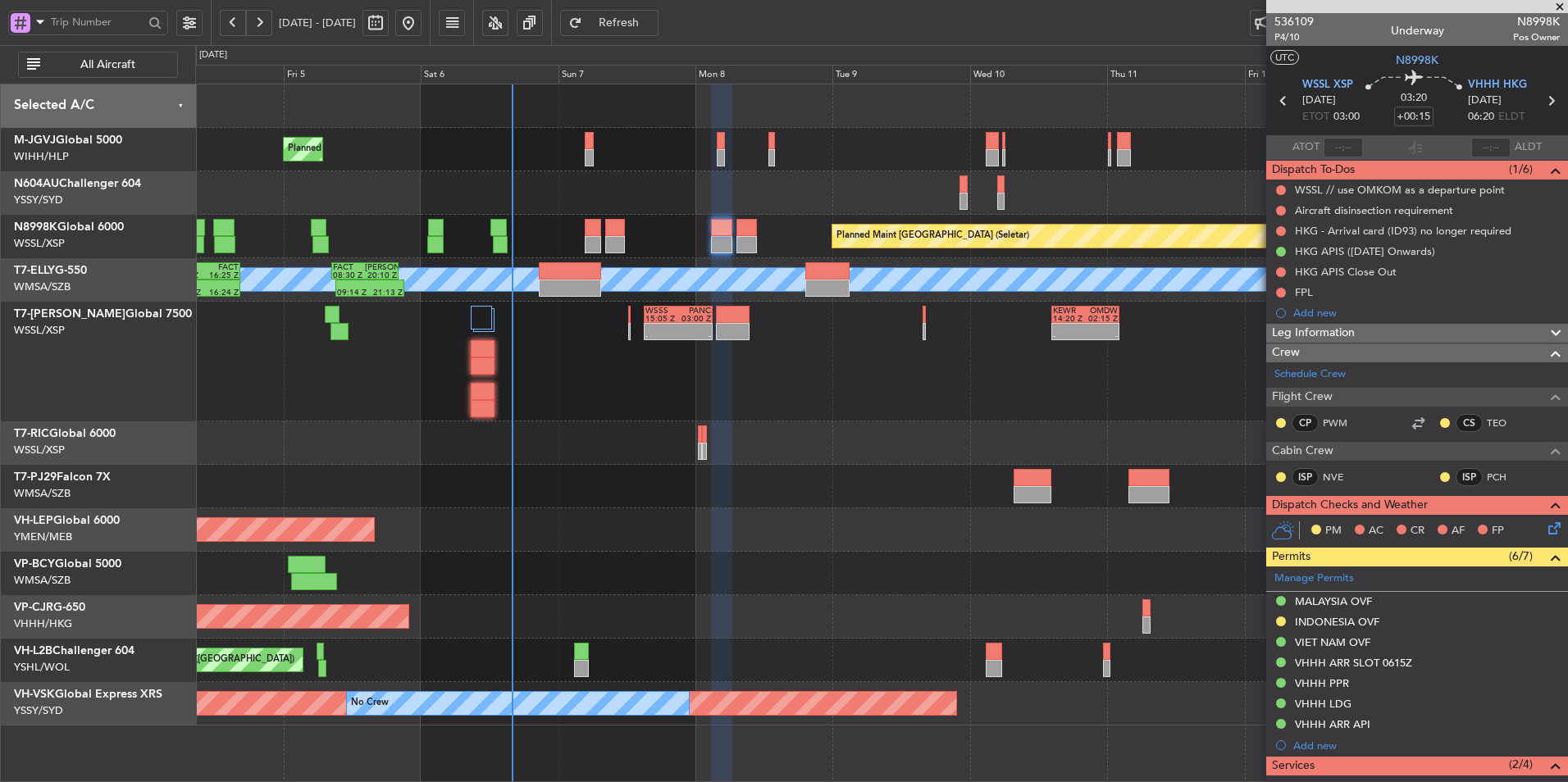
click at [777, 440] on div at bounding box center [881, 443] width 1372 height 44
click at [889, 431] on div at bounding box center [881, 443] width 1372 height 44
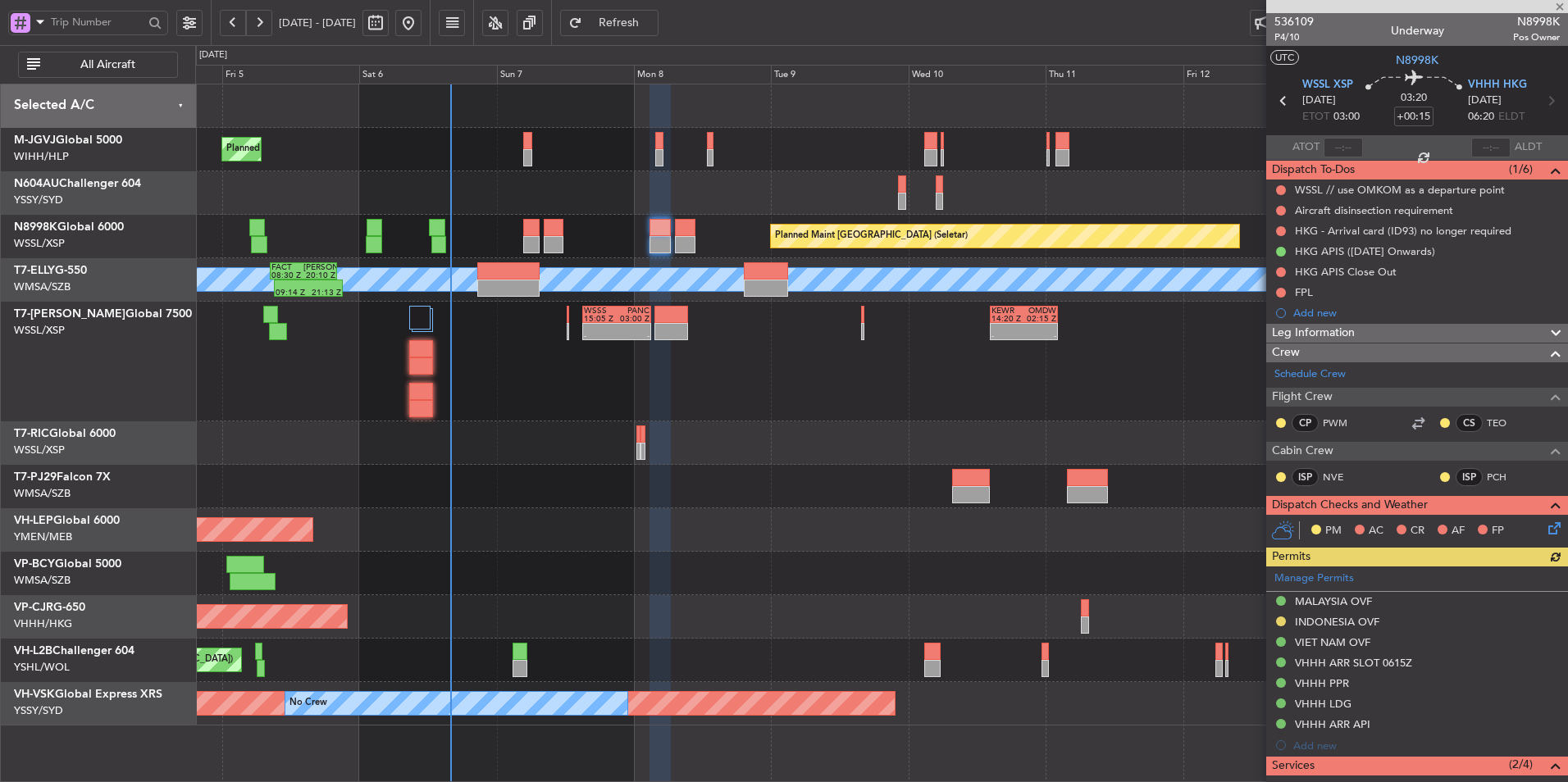
click at [887, 432] on div "Planned Maint Singapore (Seletar) Planned Maint Singapore (Seletar) Planned Mai…" at bounding box center [881, 404] width 1372 height 641
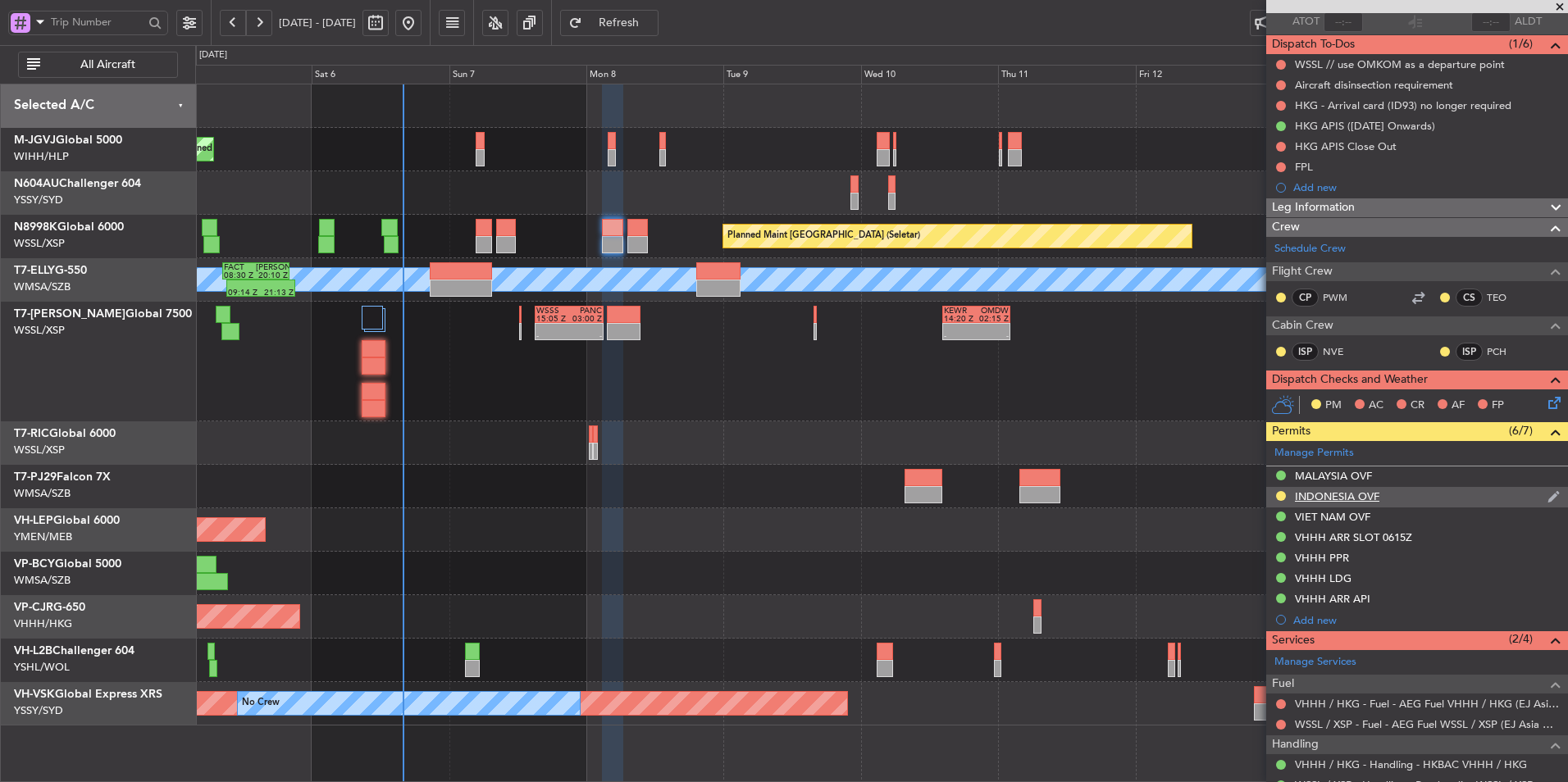
scroll to position [185, 0]
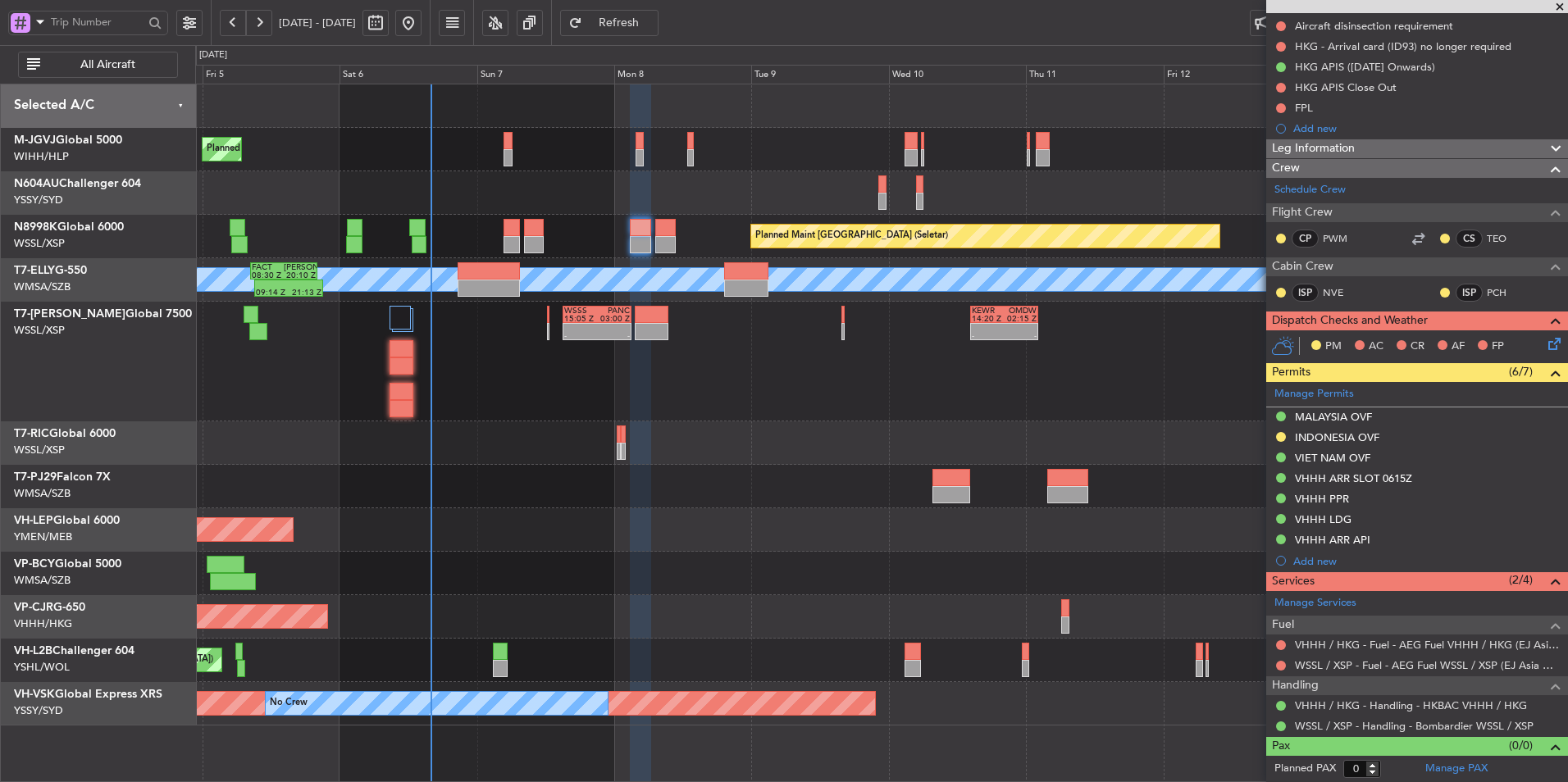
click at [647, 258] on div "Planned Maint [GEOGRAPHIC_DATA] (Seletar)" at bounding box center [881, 236] width 1372 height 44
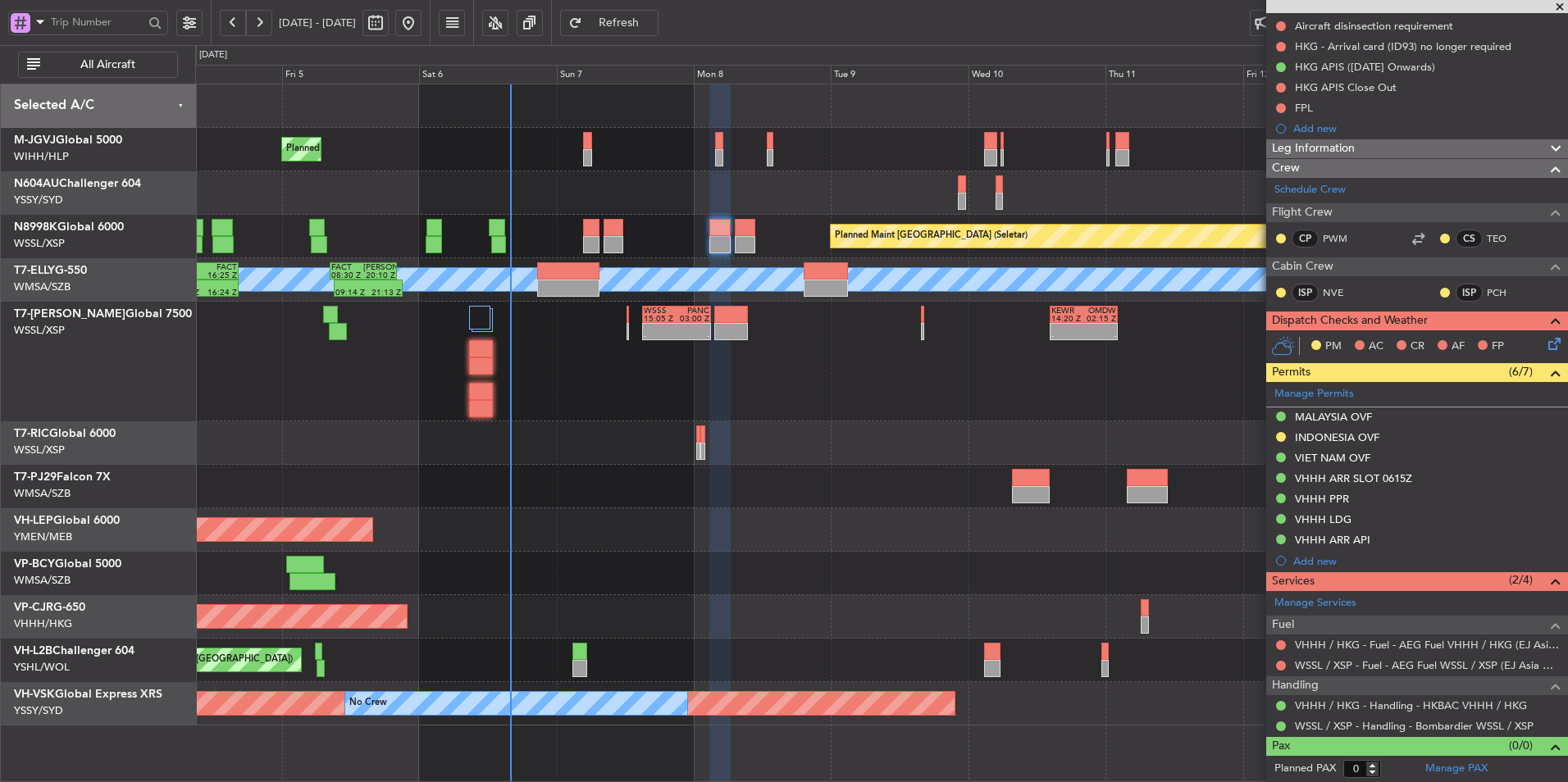
click at [655, 246] on div "Planned Maint Singapore (Seletar) Planned Maint Singapore (Seletar)" at bounding box center [881, 236] width 1372 height 44
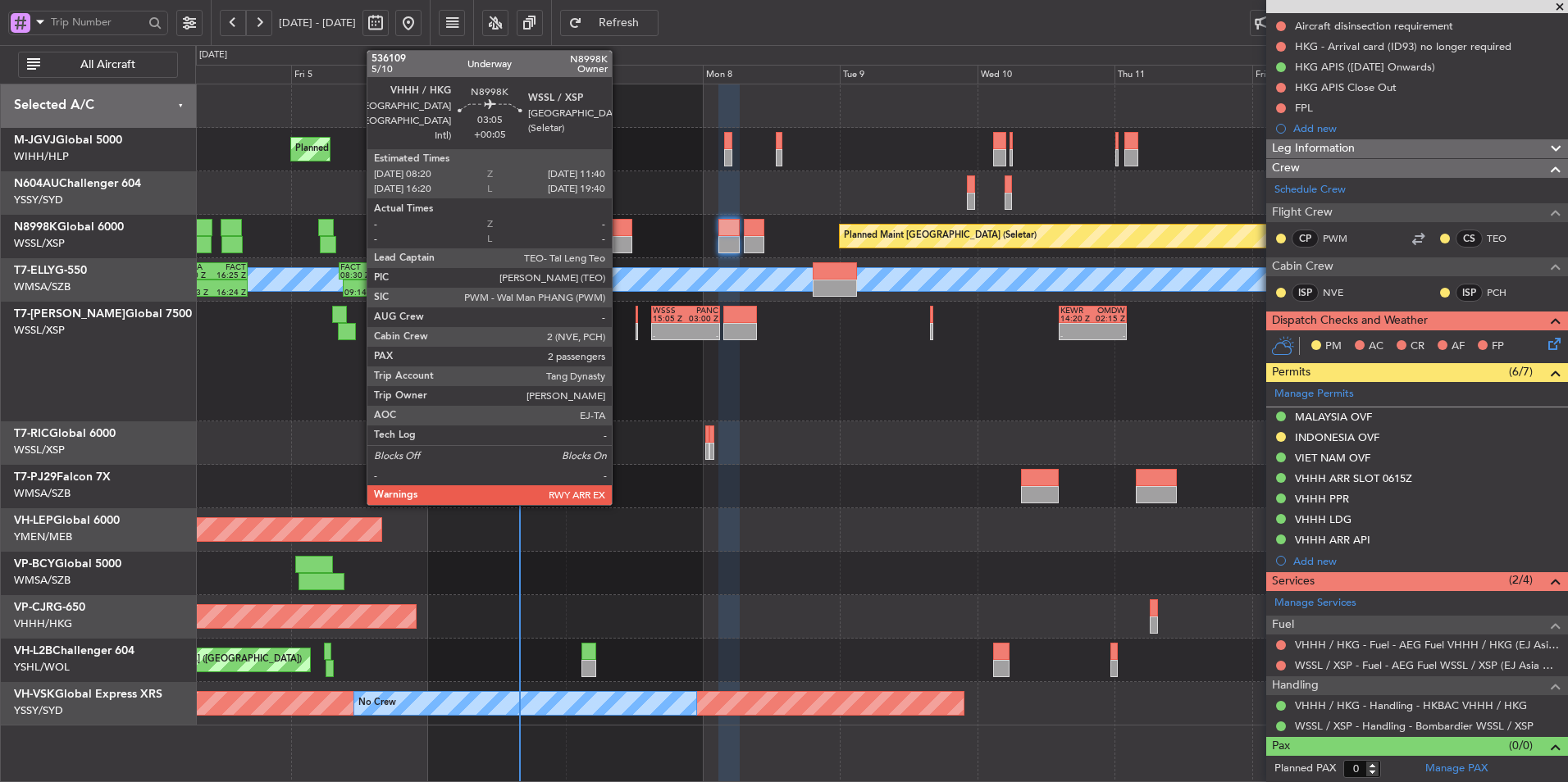
click at [619, 239] on div at bounding box center [623, 245] width 20 height 17
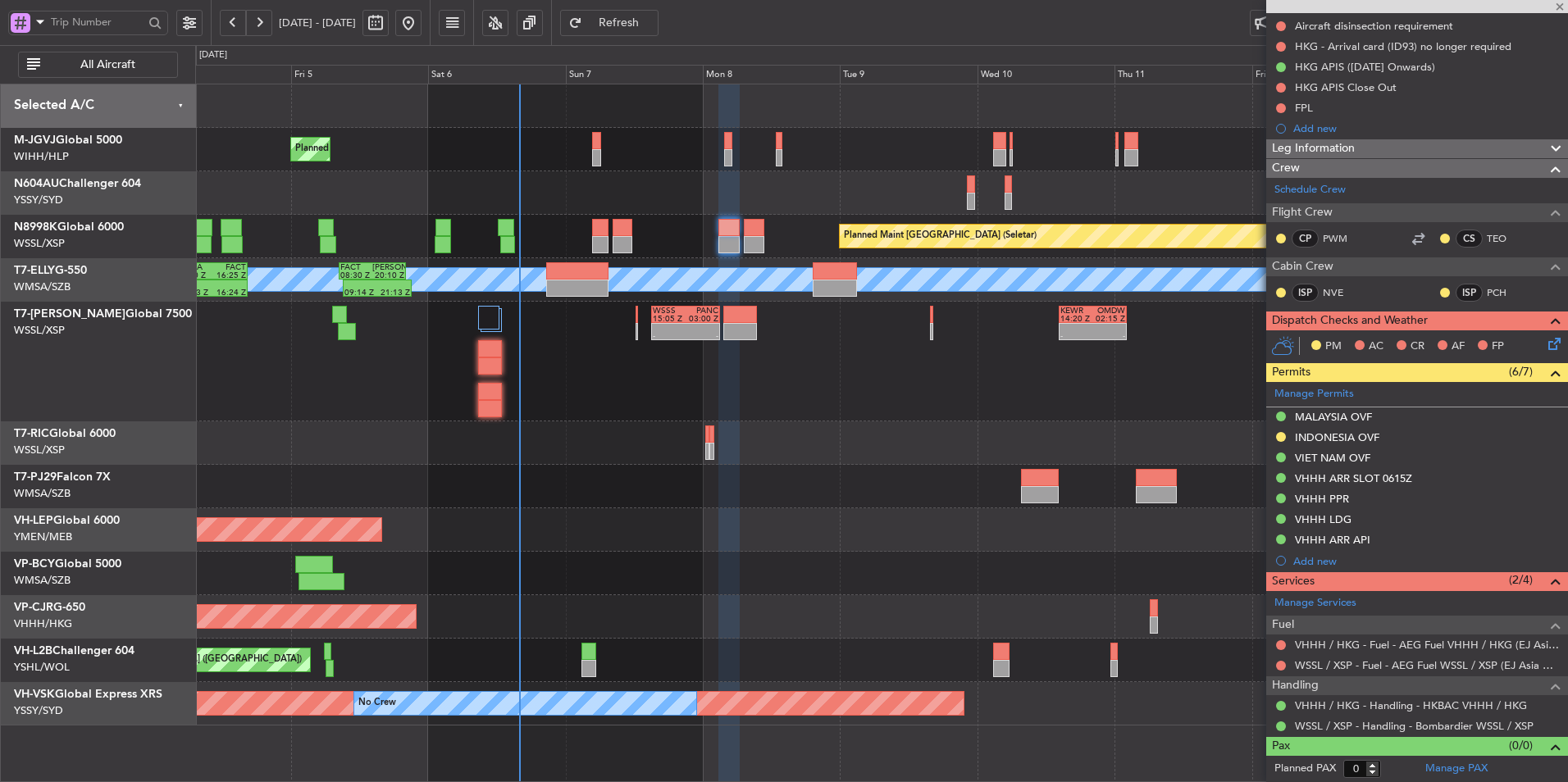
type input "+00:05"
type input "2"
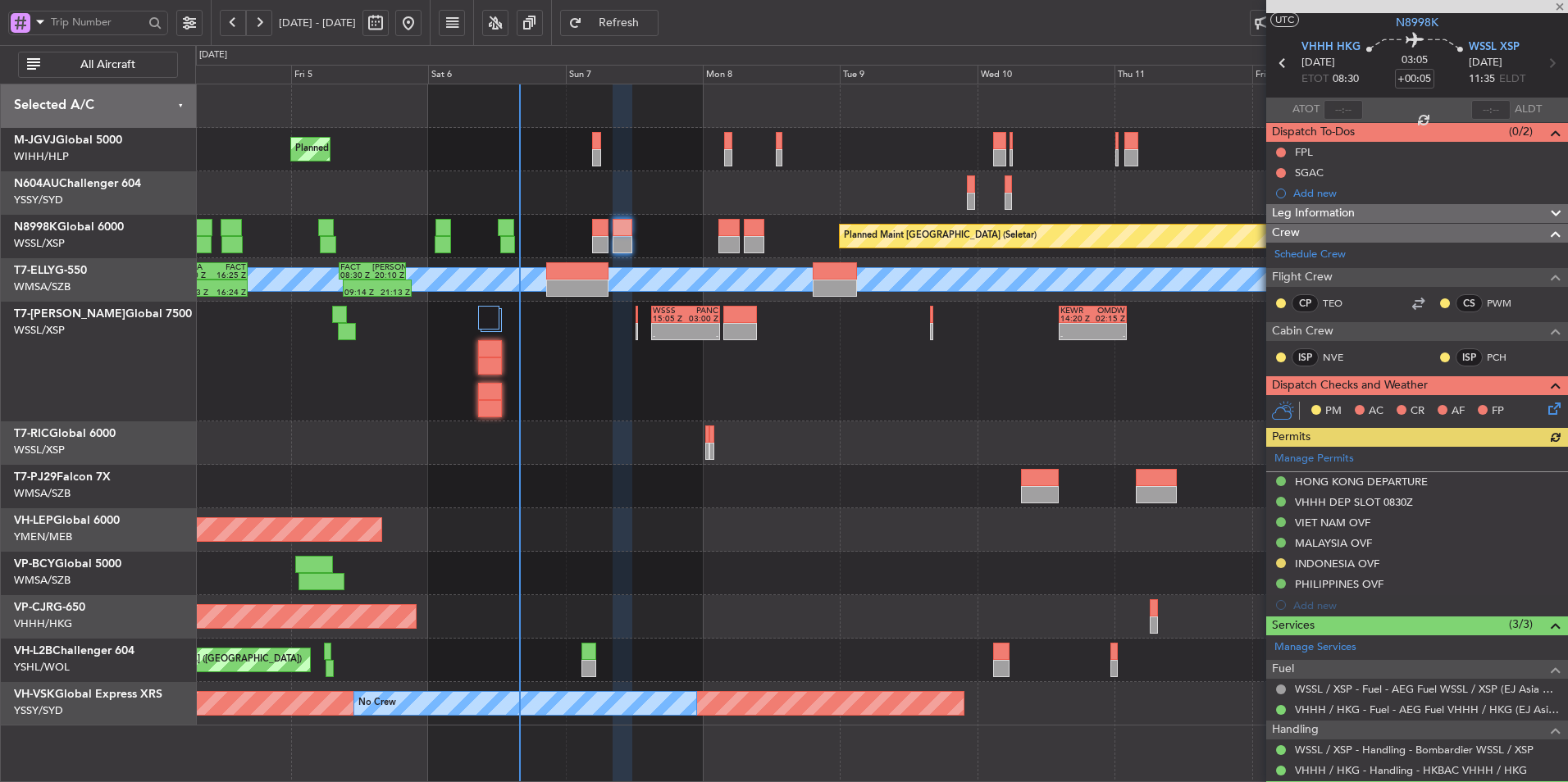
scroll to position [0, 0]
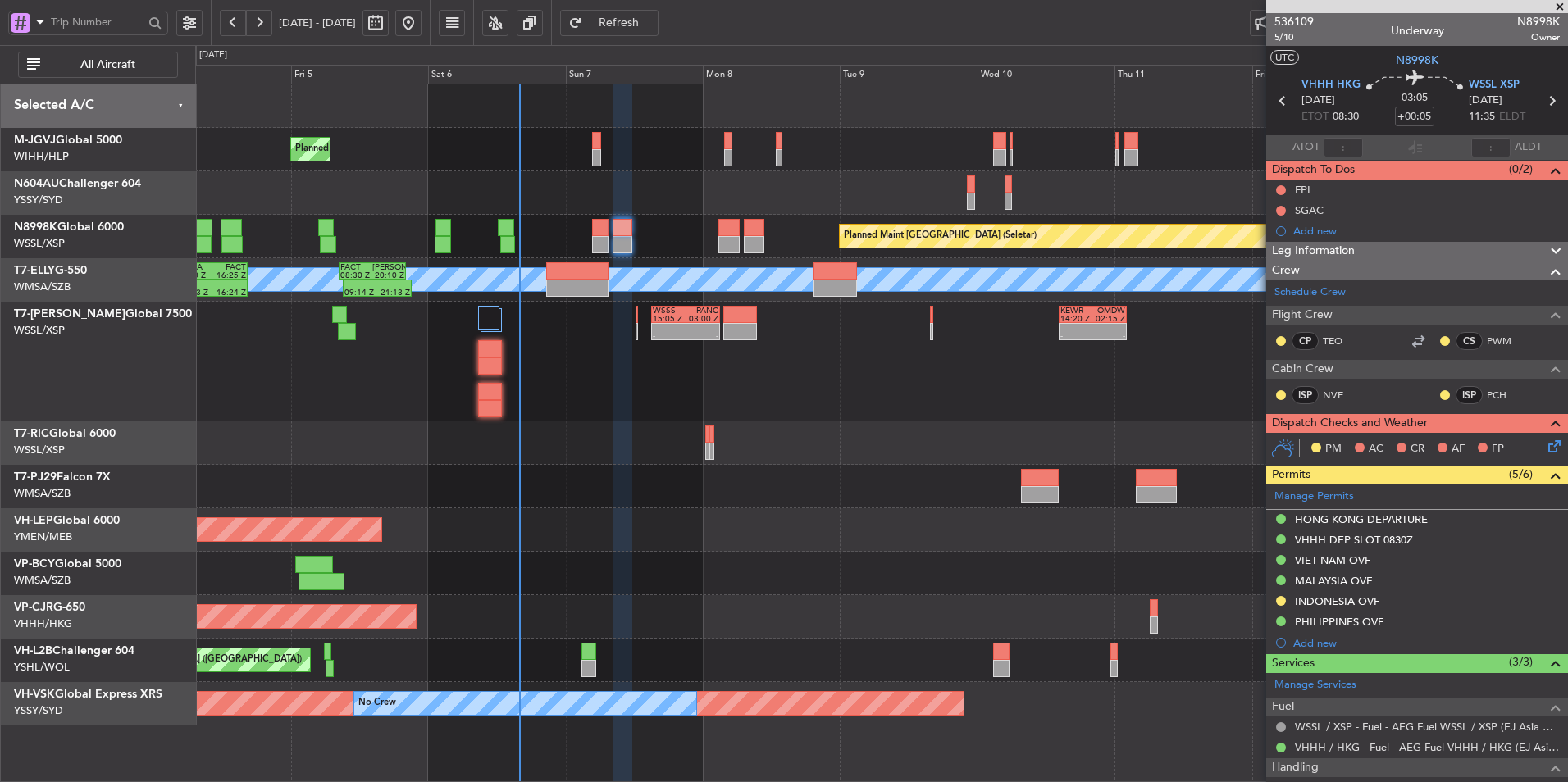
click at [839, 440] on div at bounding box center [881, 443] width 1372 height 44
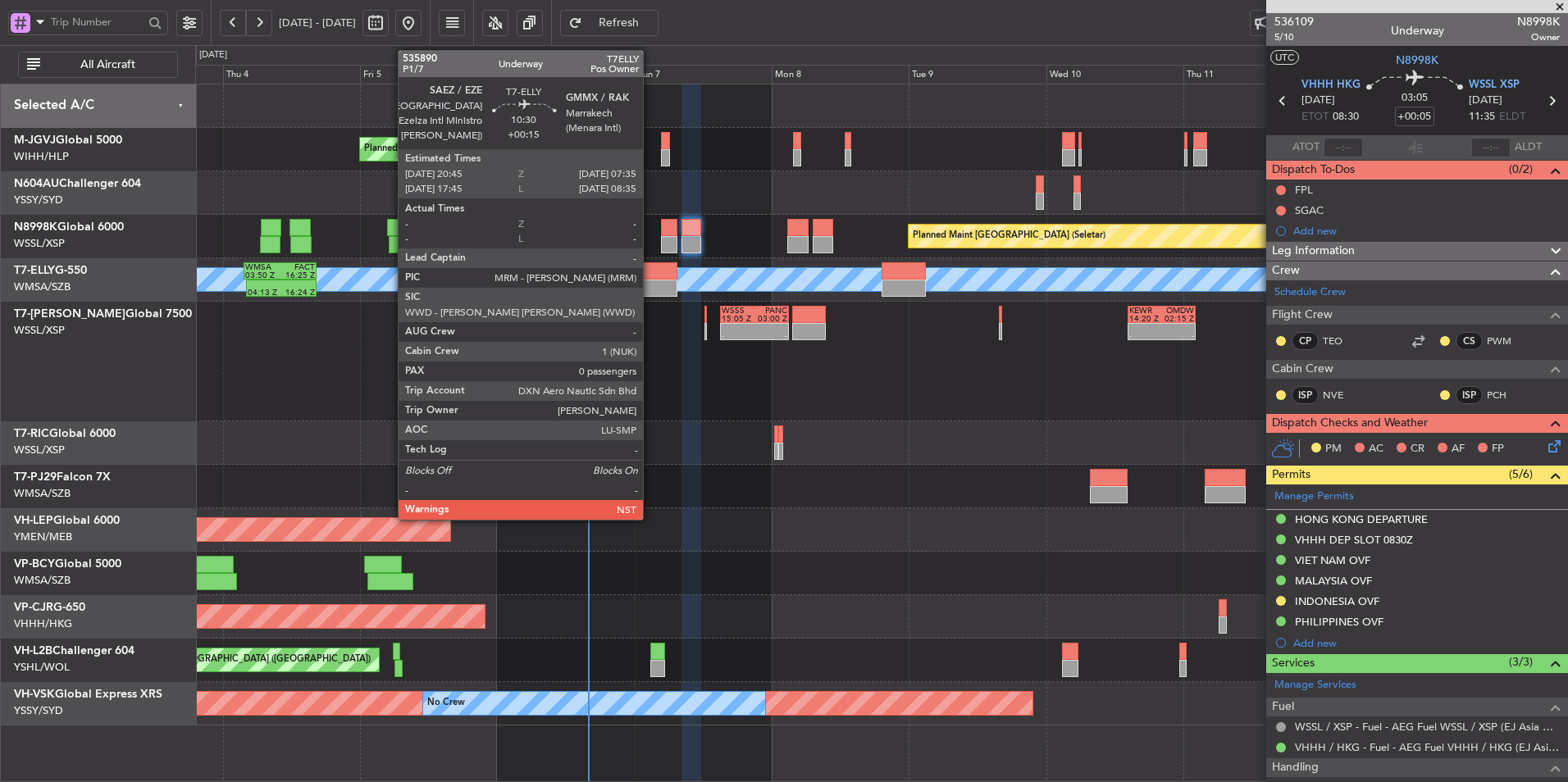
click at [650, 282] on div at bounding box center [646, 288] width 63 height 17
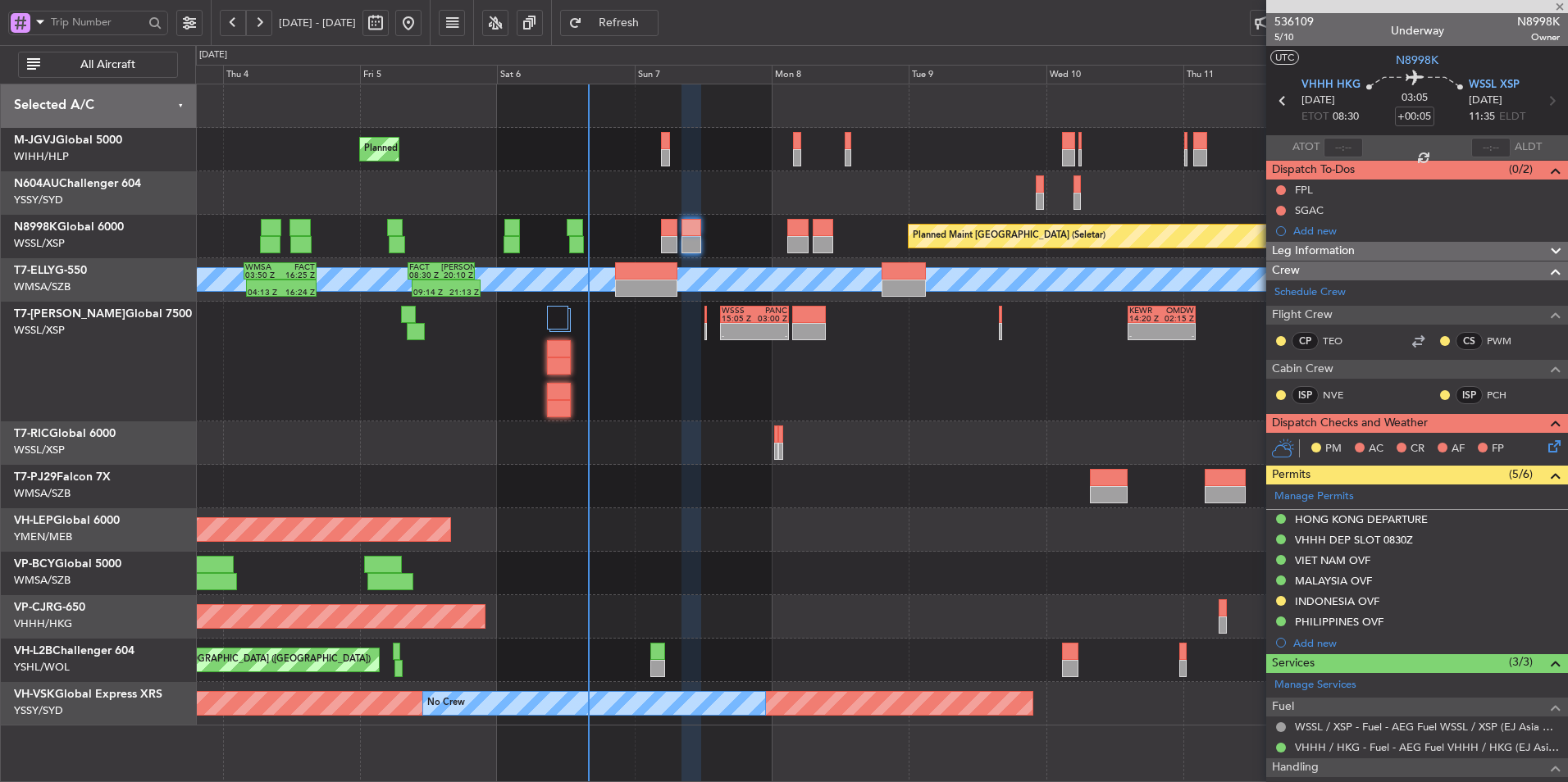
type input "+00:15"
type input "0"
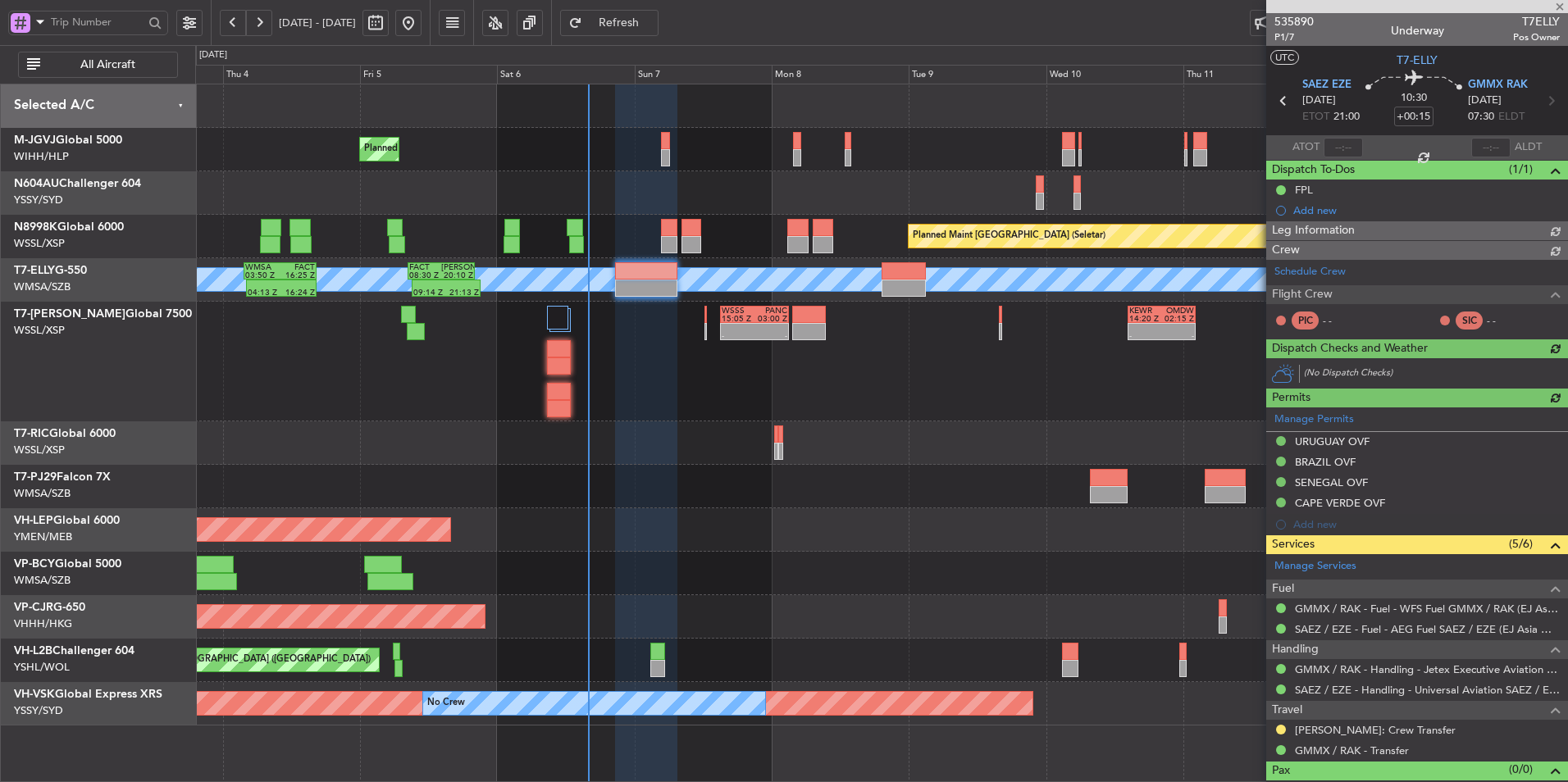
type input "[PERSON_NAME] (HHAFI)"
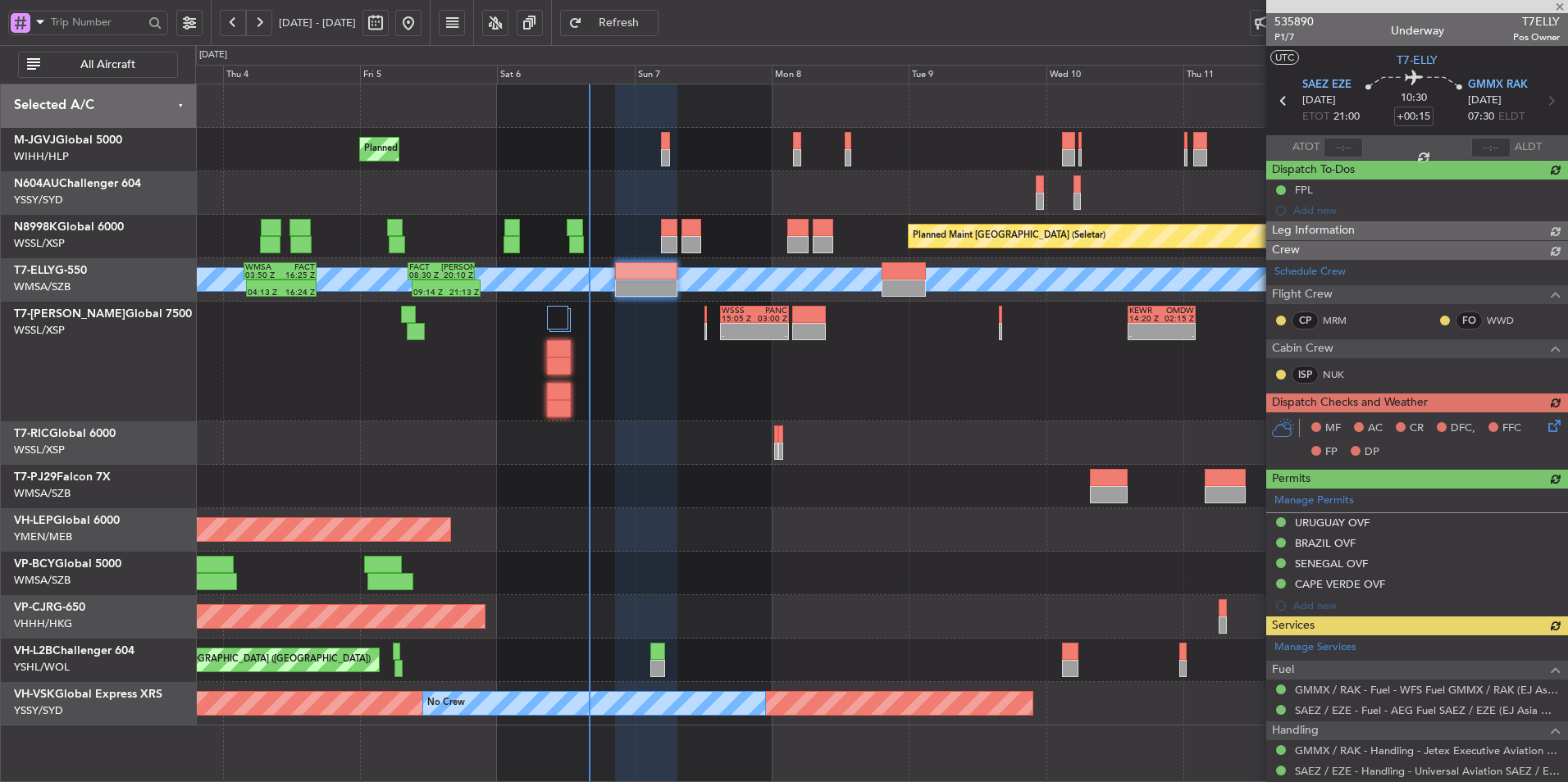
type input "[PERSON_NAME] (HHAFI)"
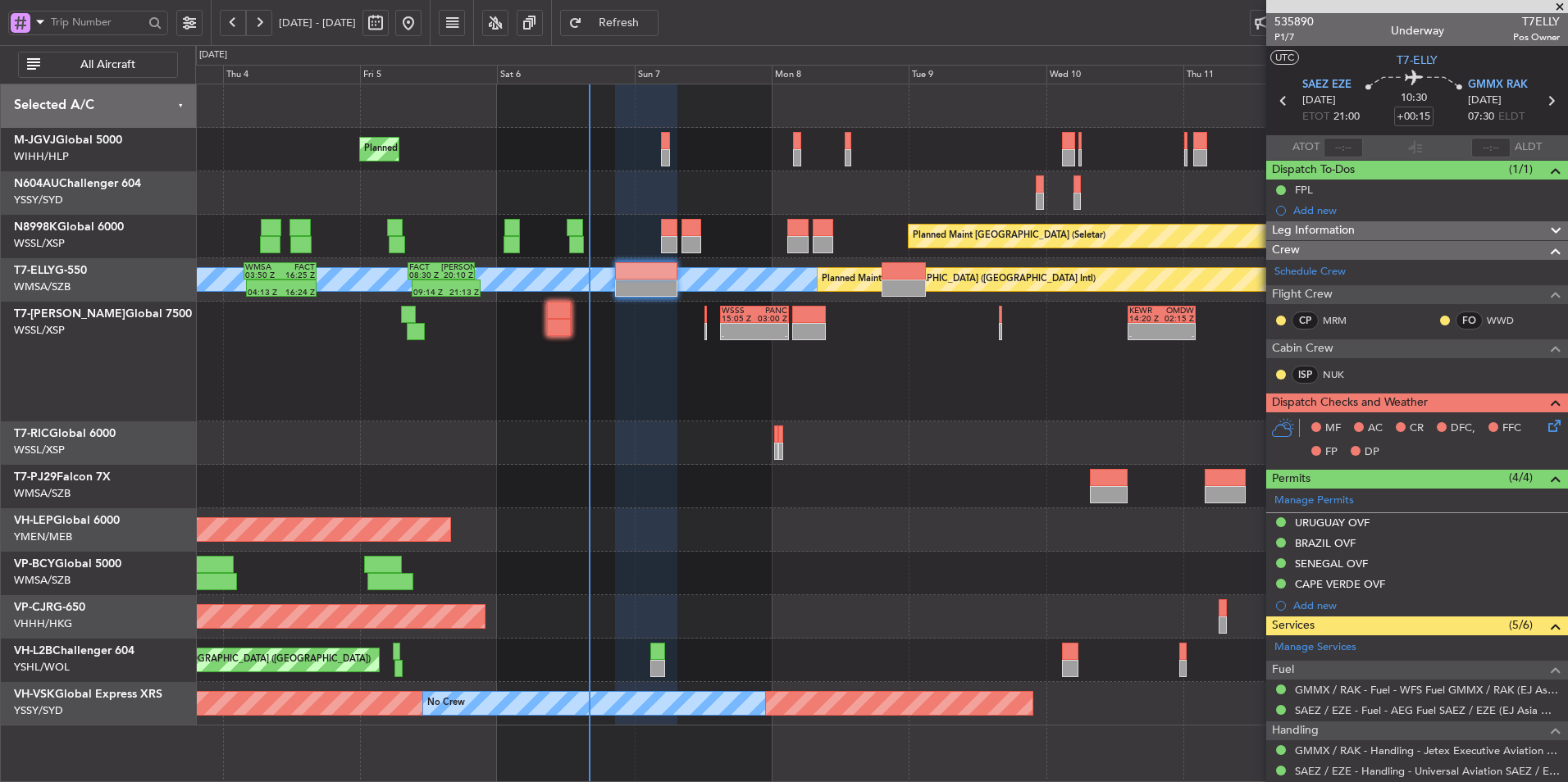
type input "[PERSON_NAME] (HHAFI)"
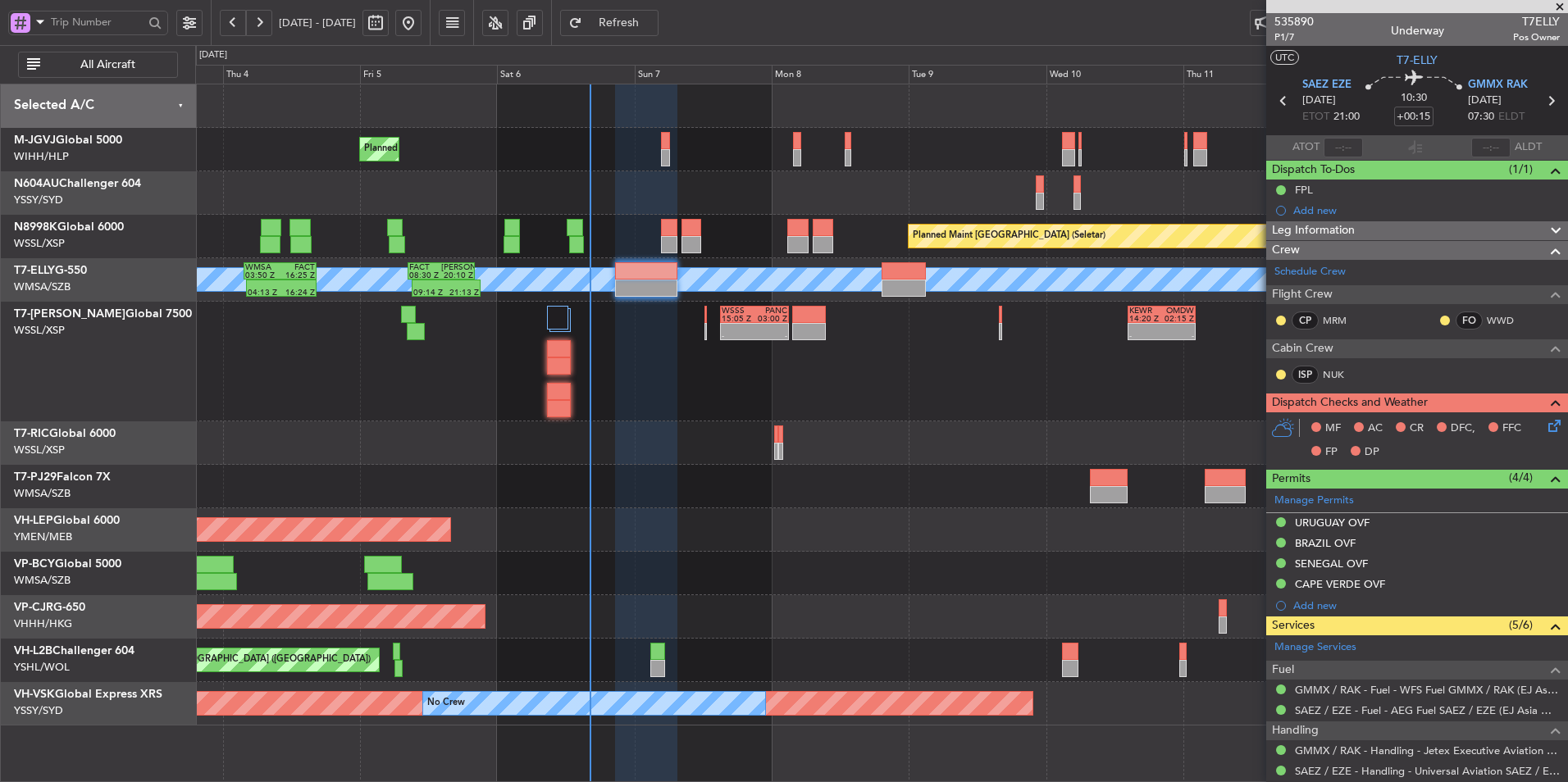
type input "[PERSON_NAME] (HHAFI)"
click at [695, 405] on div "- - WSSS 15:05 Z PANC 03:00 Z - - KEWR 14:20 Z OMDW 02:15 Z Planned Maint Dubai…" at bounding box center [881, 361] width 1372 height 119
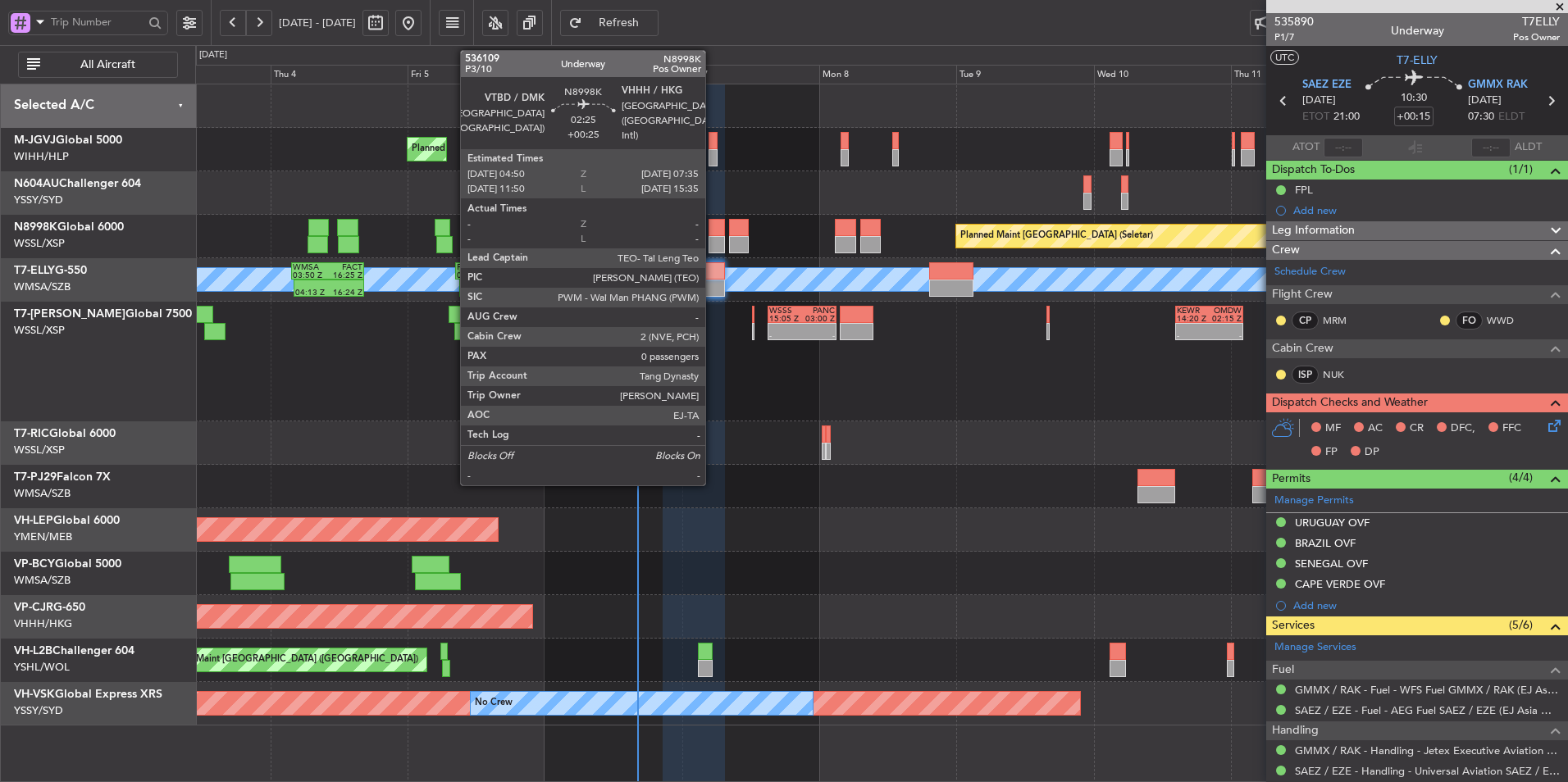
click at [714, 231] on div at bounding box center [716, 227] width 16 height 17
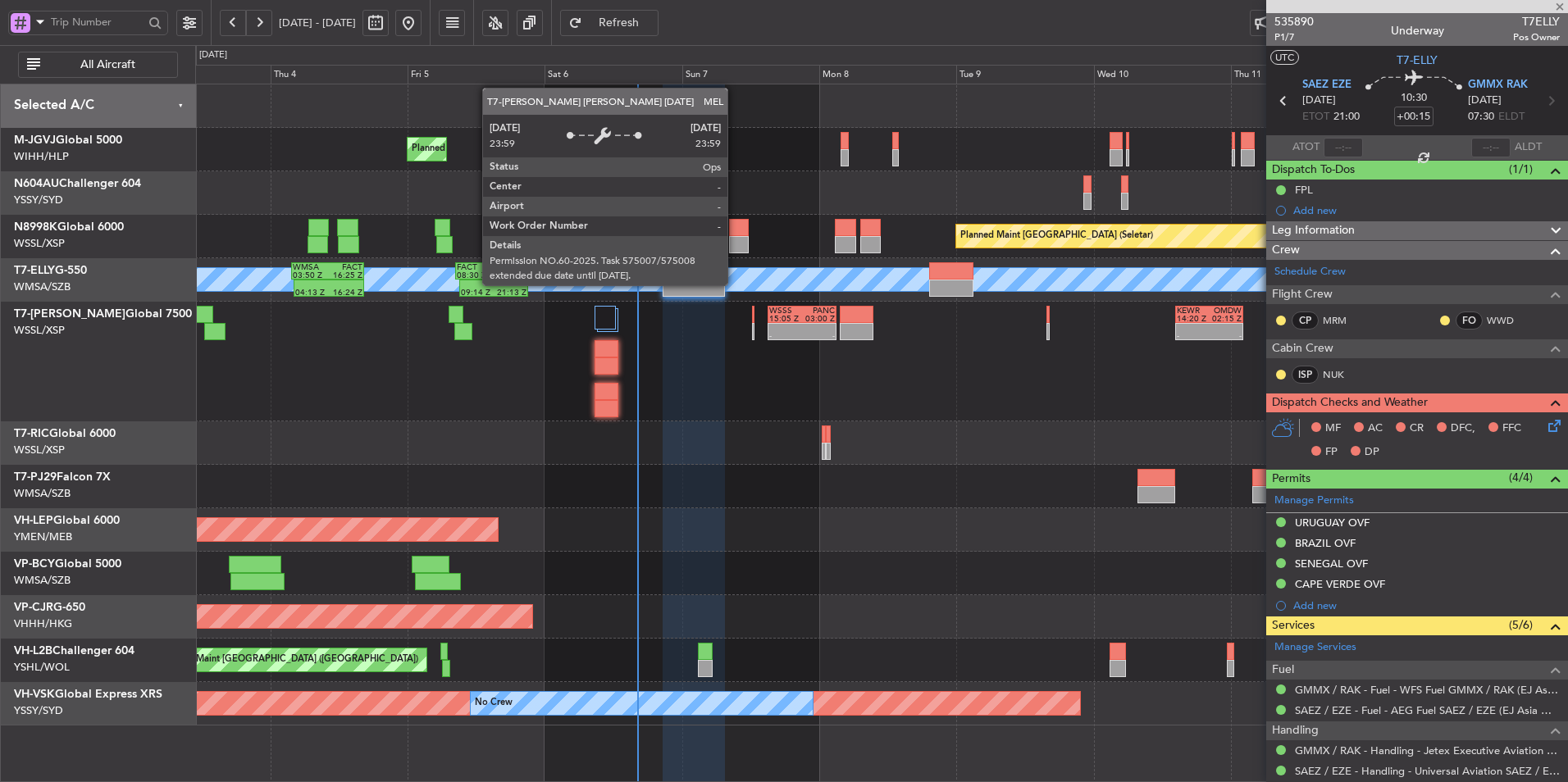
type input "+00:25"
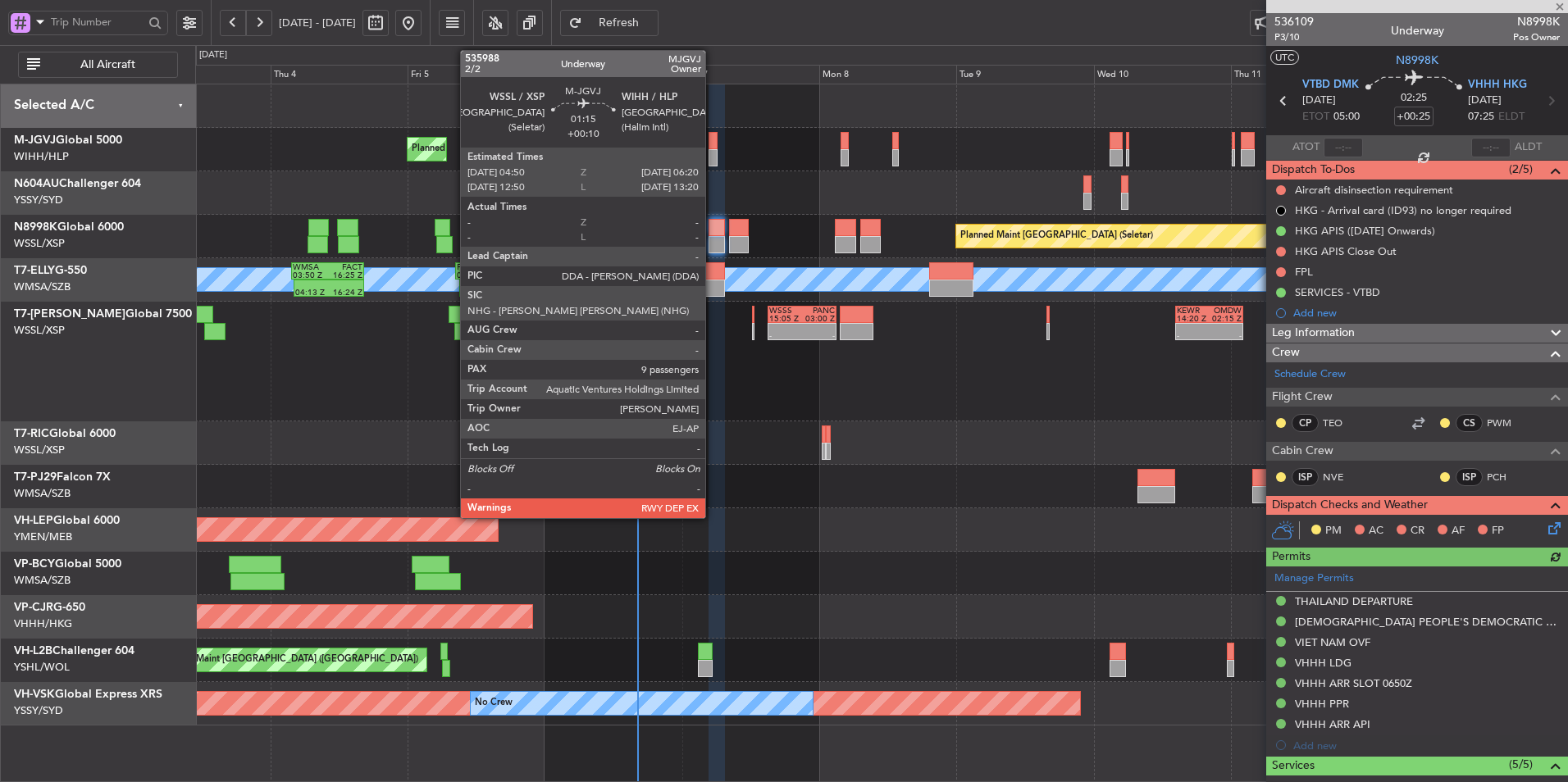
click at [713, 144] on div at bounding box center [713, 141] width 9 height 17
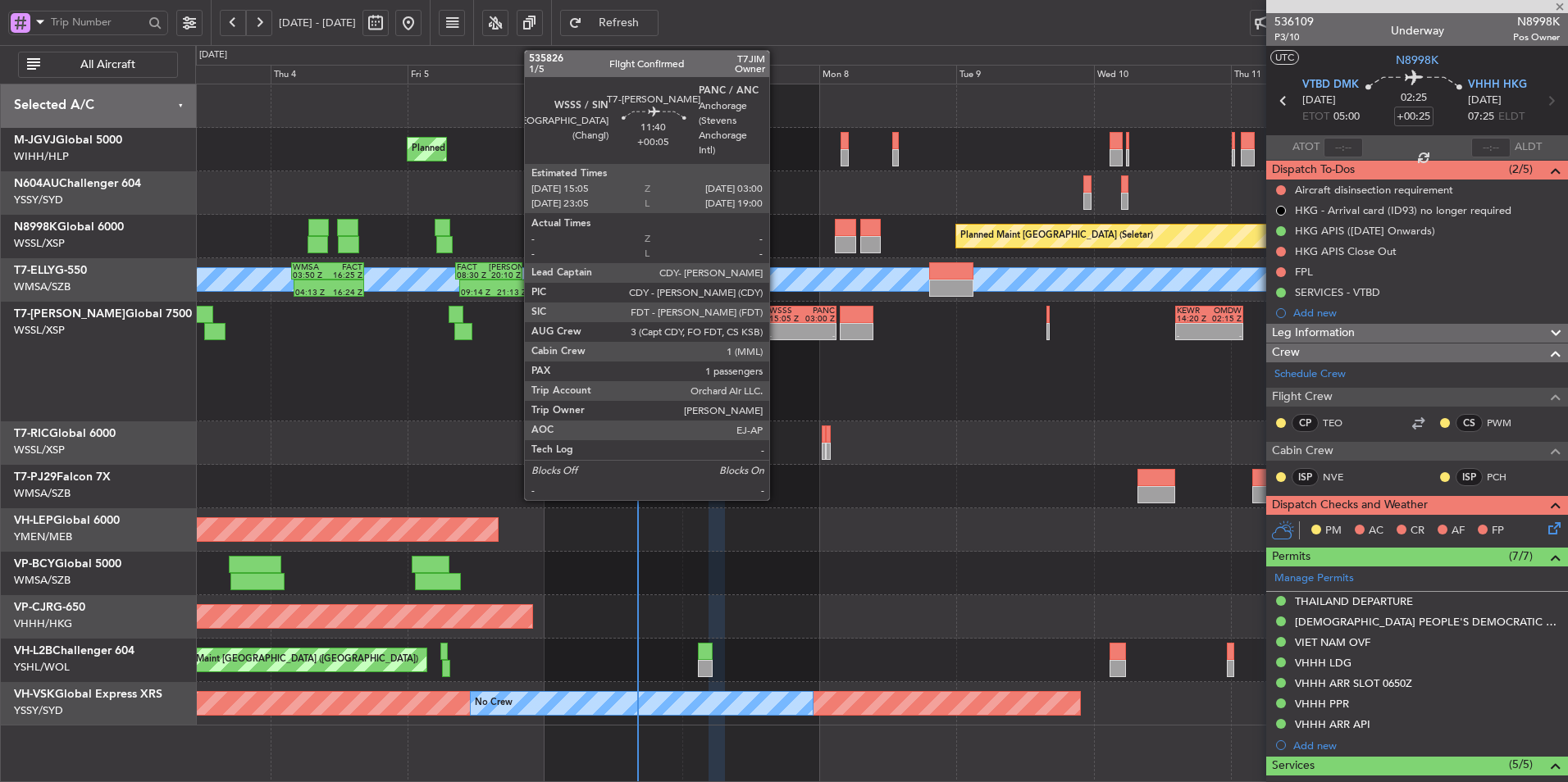
type input "+00:10"
type input "9"
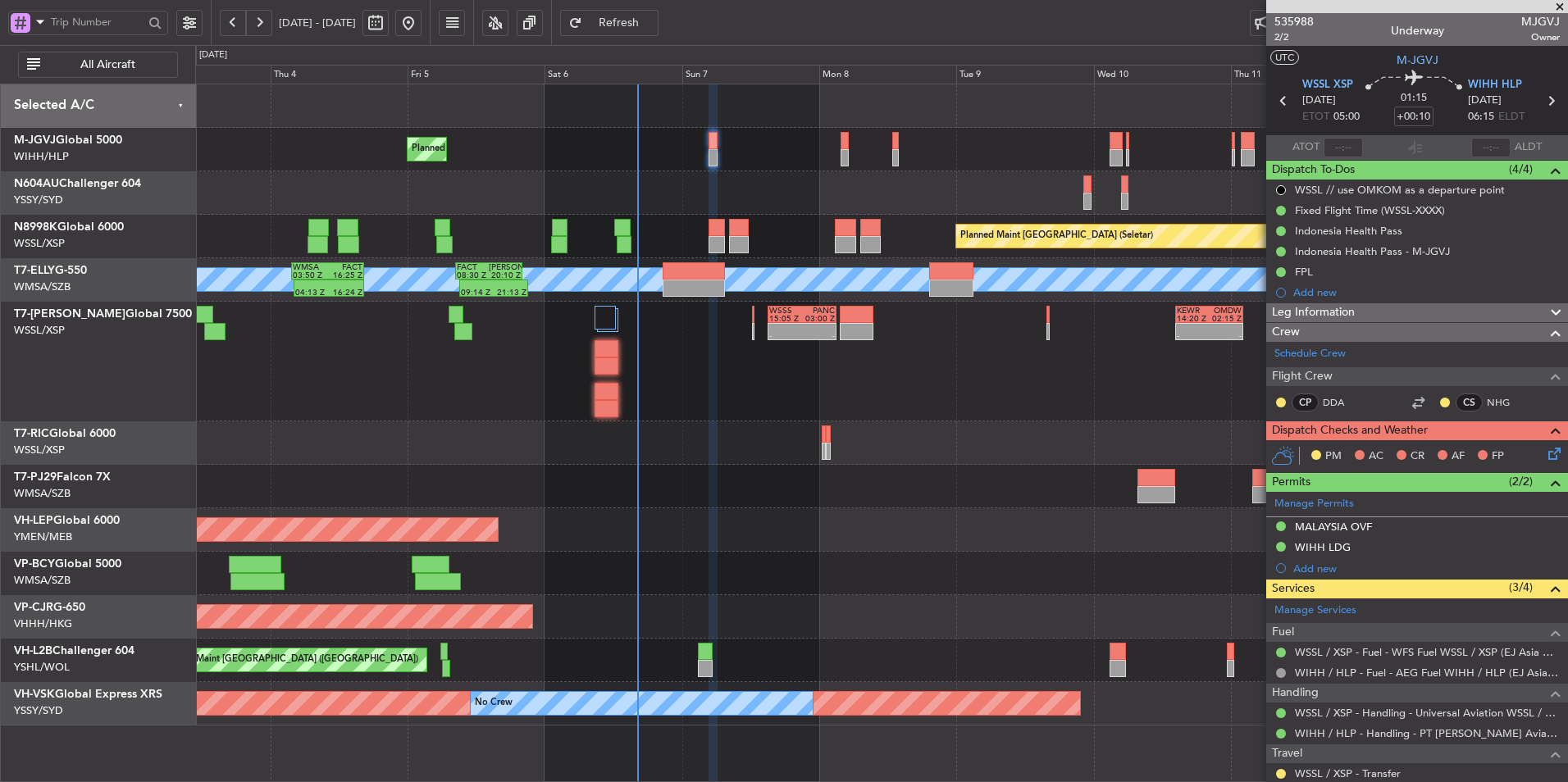
click at [592, 115] on div at bounding box center [881, 106] width 1372 height 44
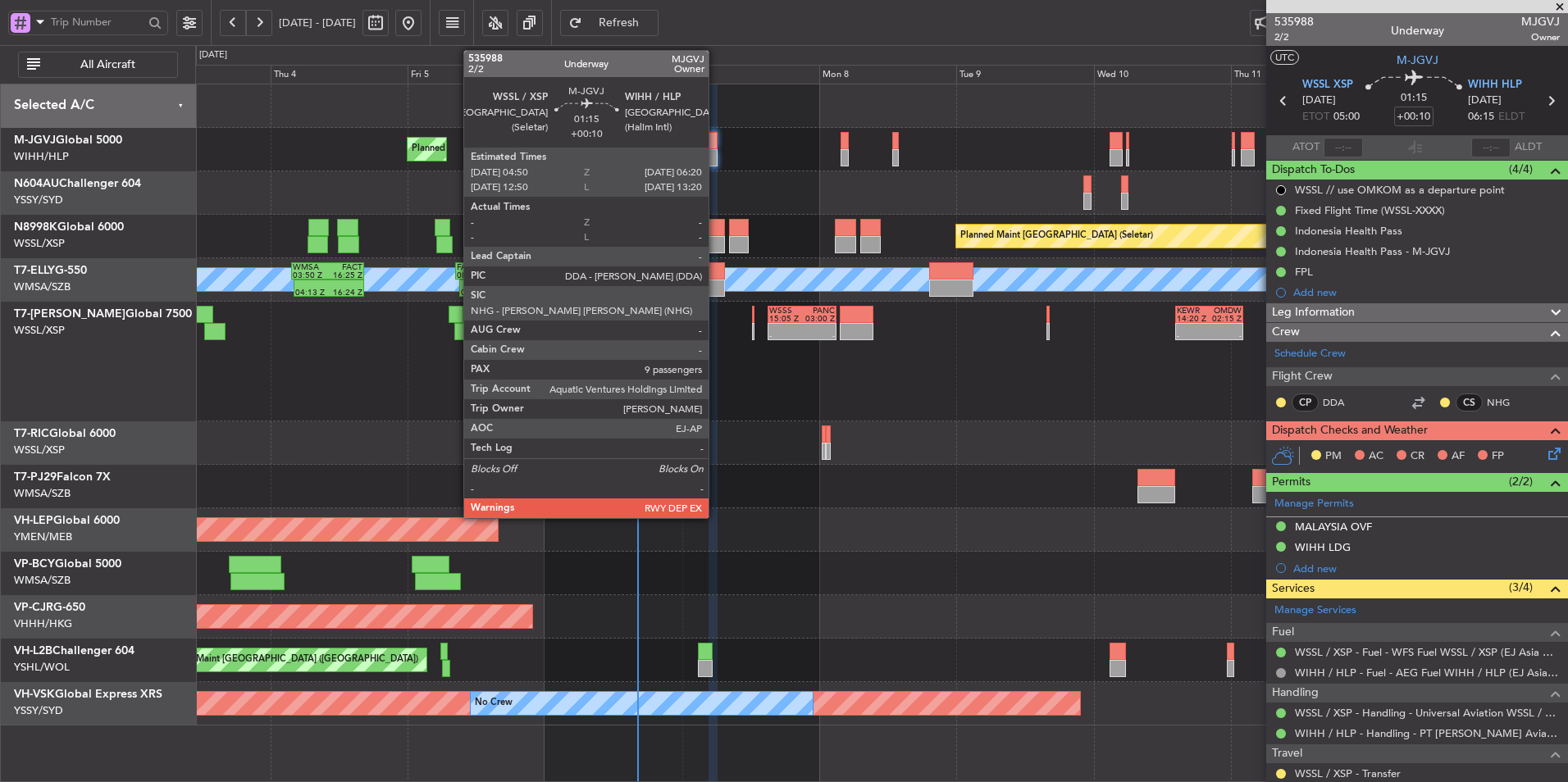
click at [717, 148] on div at bounding box center [713, 141] width 9 height 17
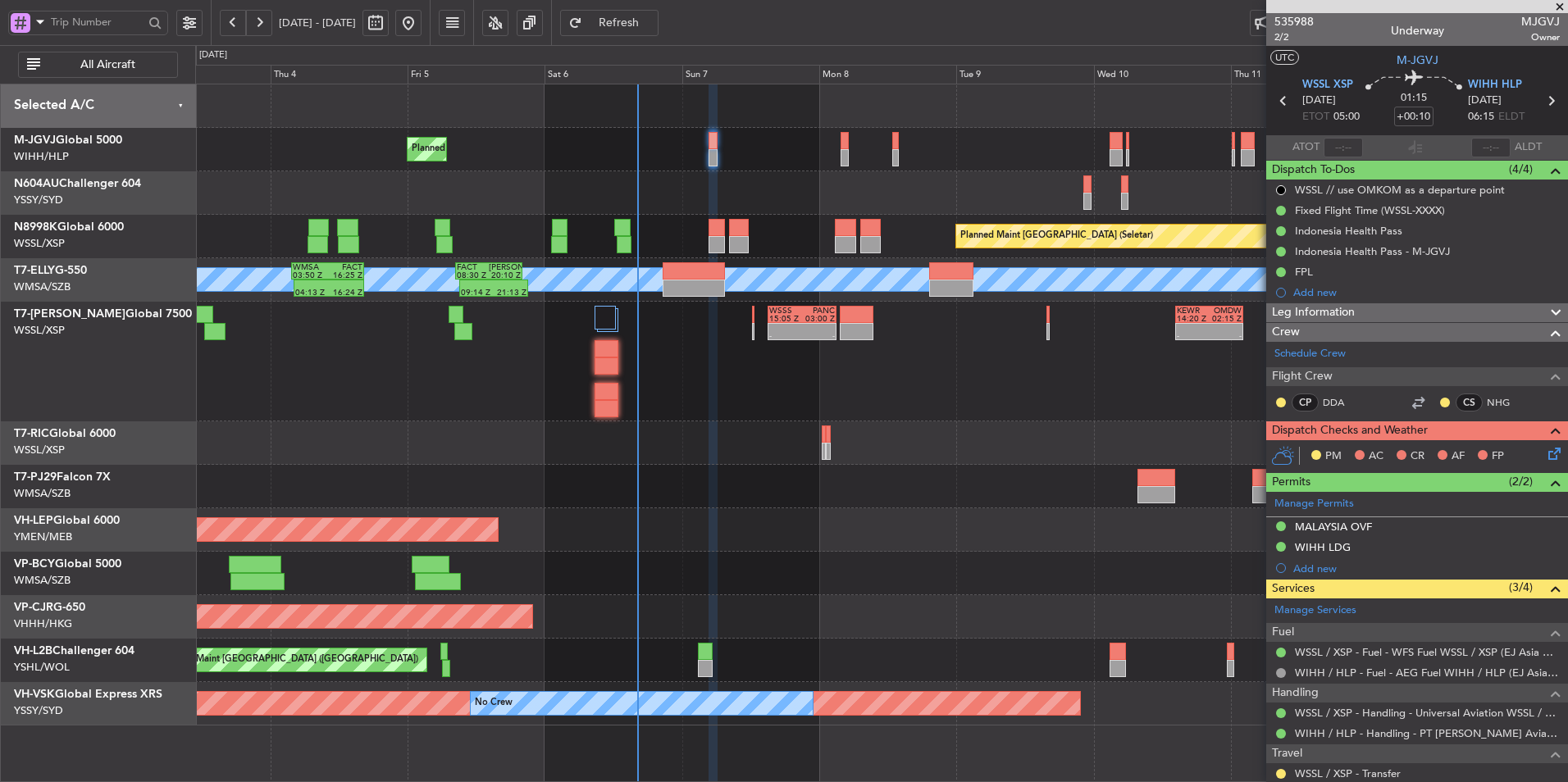
click at [785, 325] on div at bounding box center [786, 328] width 33 height 9
type input "+00:05"
type input "1"
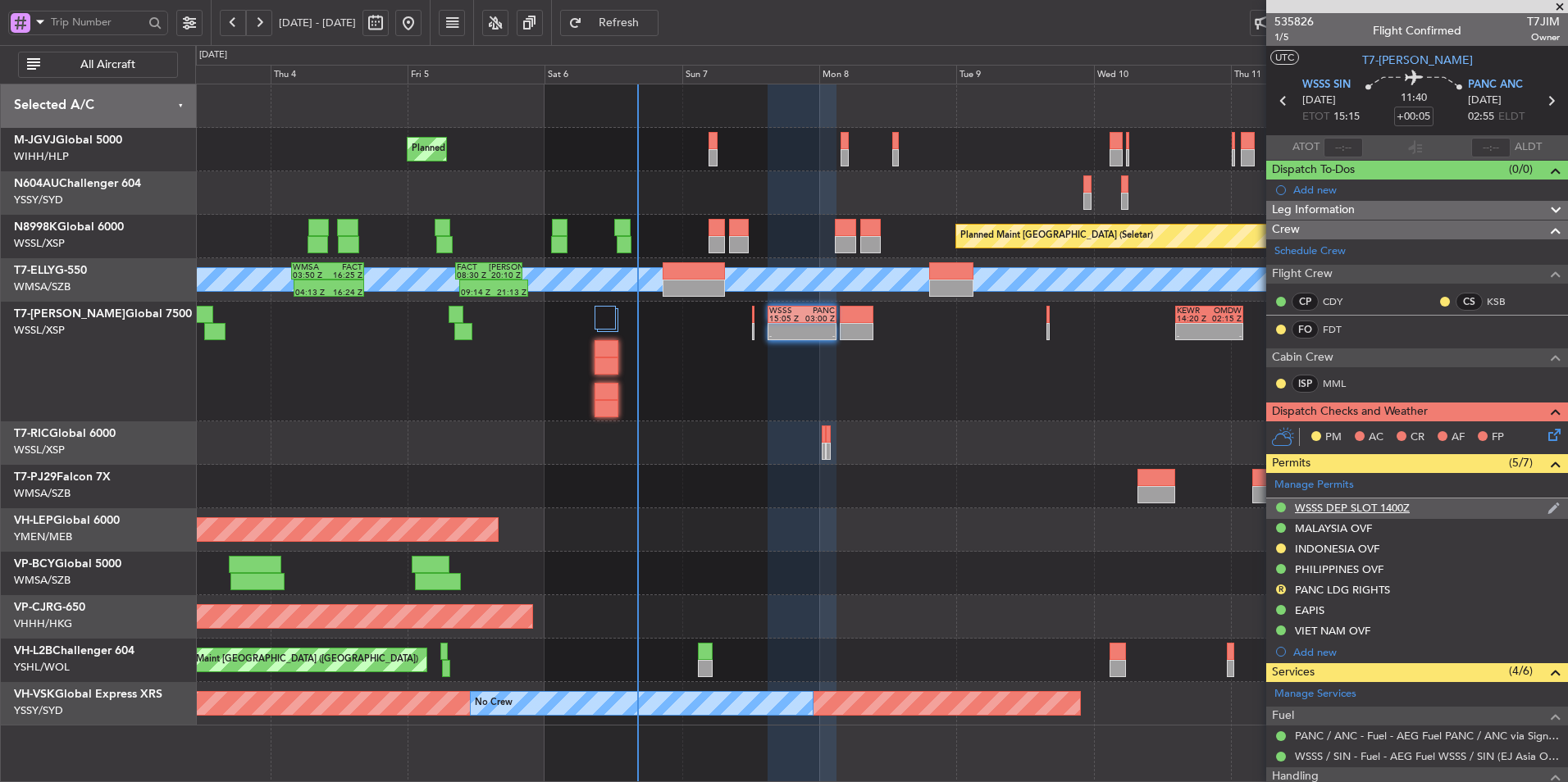
click at [1365, 509] on div "WSSS DEP SLOT 1400Z" at bounding box center [1352, 508] width 115 height 14
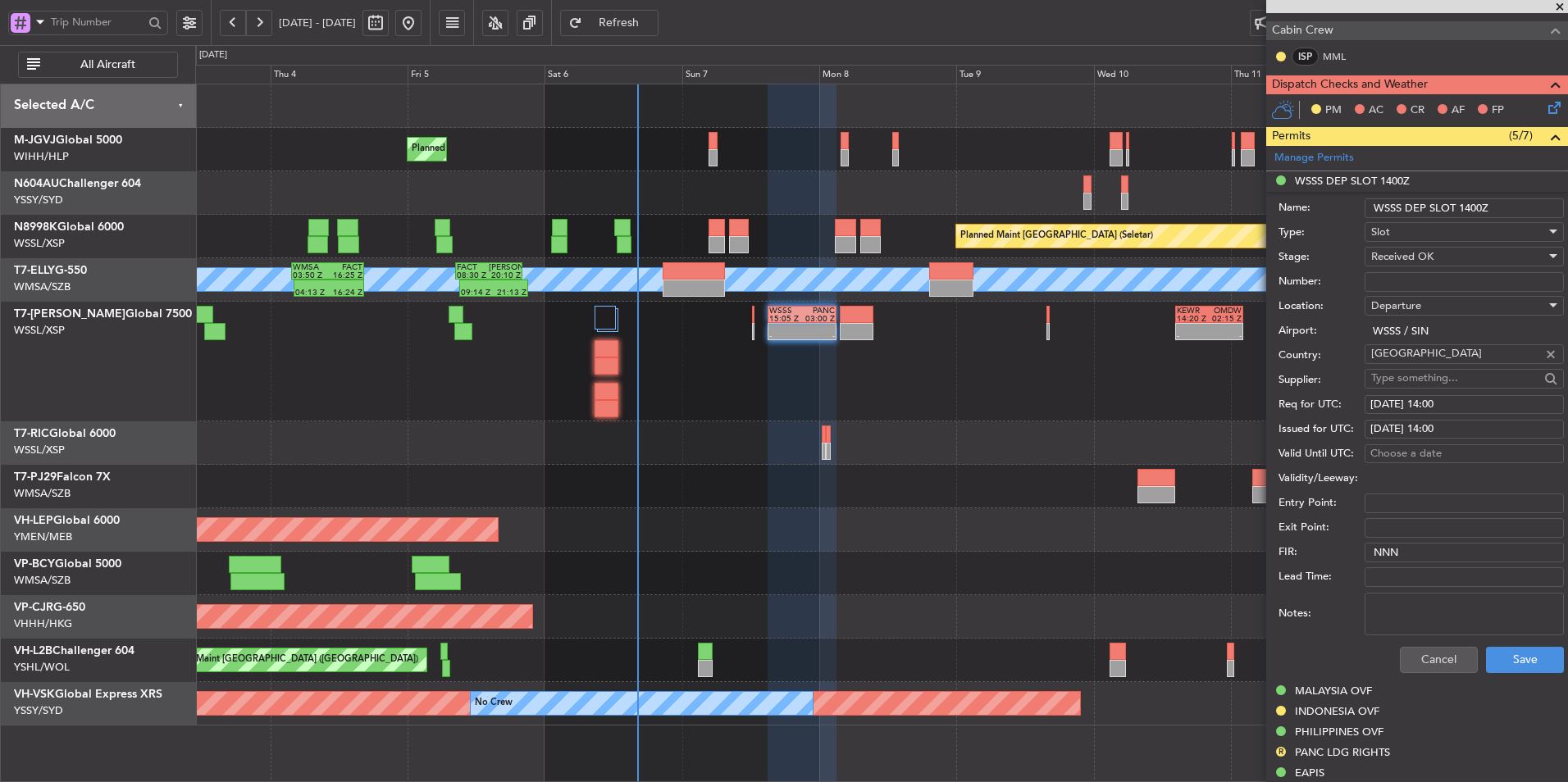
scroll to position [328, 0]
click at [1458, 406] on div "07/09/2025 14:00" at bounding box center [1464, 403] width 188 height 16
select select "9"
select select "2025"
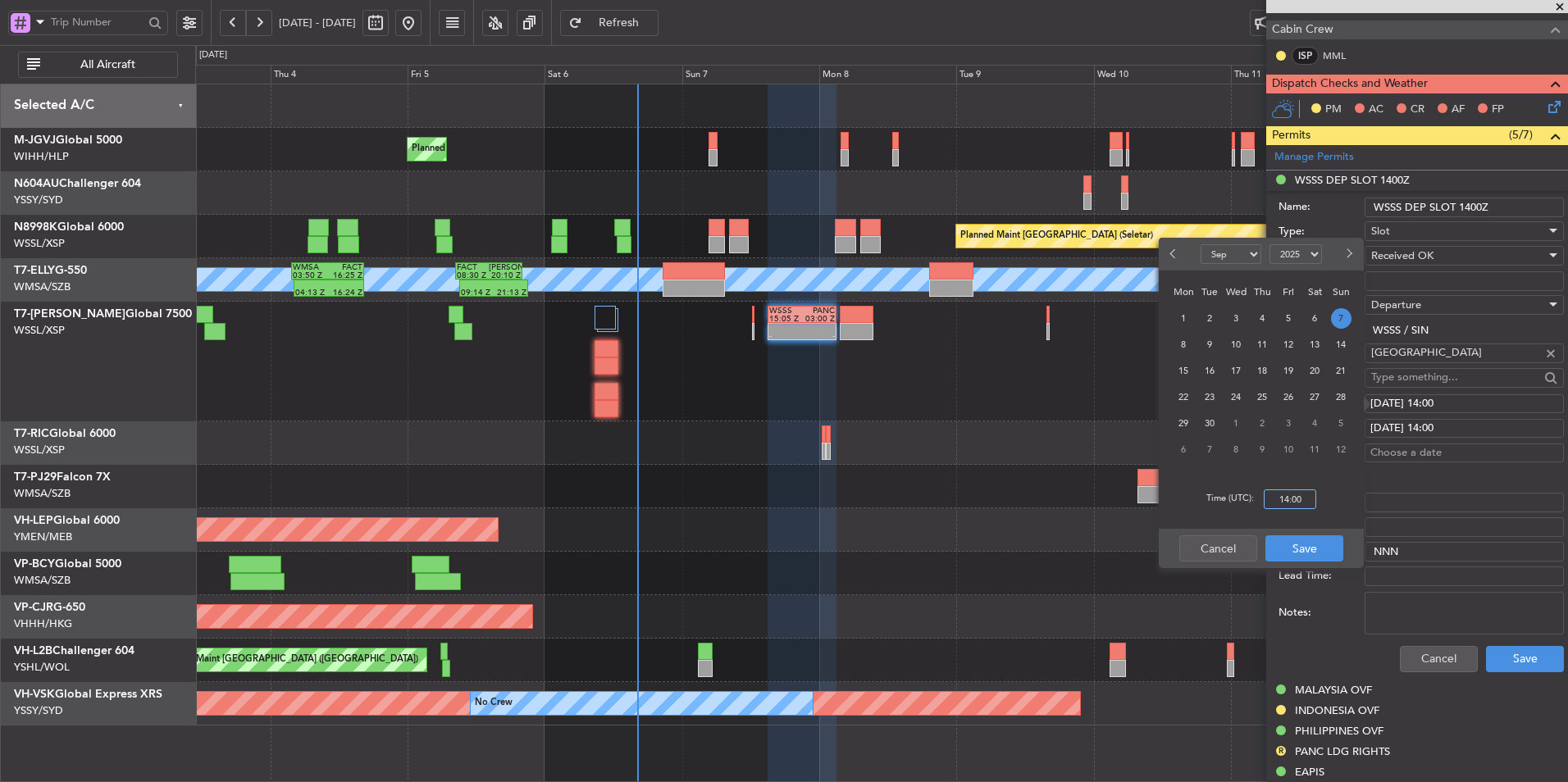
click at [1304, 503] on input "14:00" at bounding box center [1290, 499] width 52 height 20
click at [1323, 502] on div "Time (UTC): 1515" at bounding box center [1261, 499] width 205 height 59
type input "15:15"
click at [1308, 544] on button "Save" at bounding box center [1304, 549] width 78 height 27
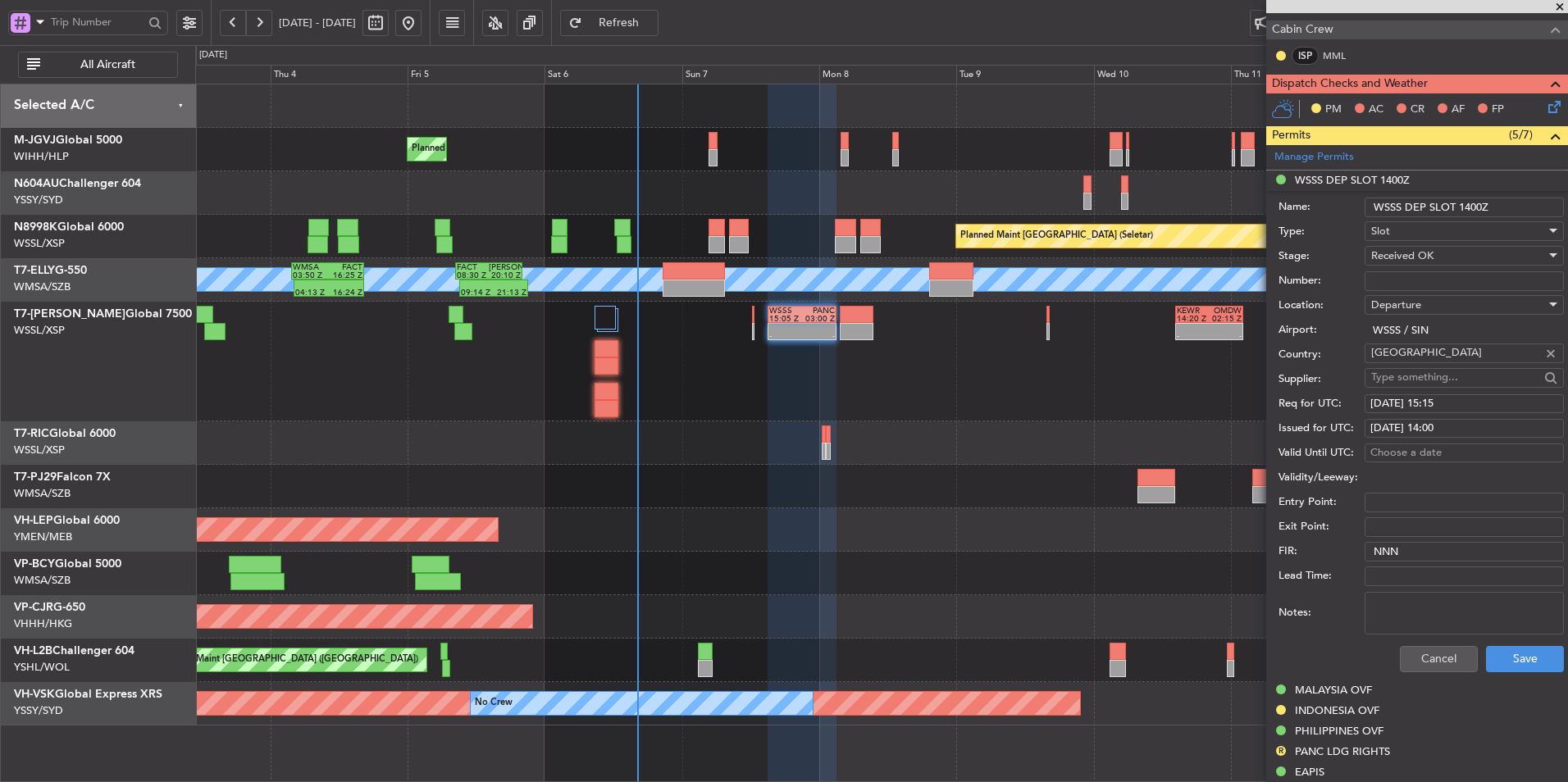
click at [1450, 431] on div "07/09/2025 14:00" at bounding box center [1464, 428] width 188 height 16
select select "9"
select select "2025"
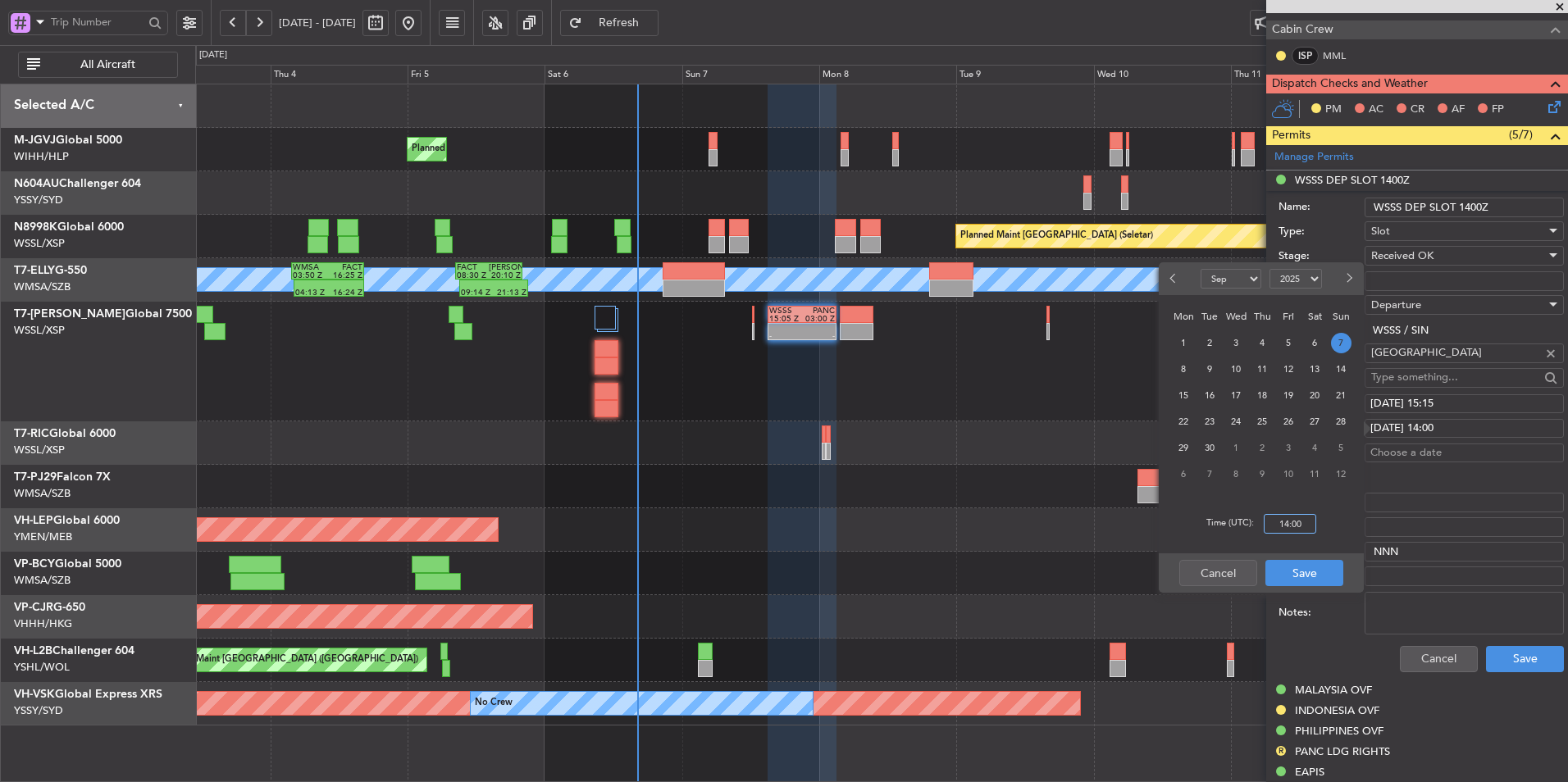
click at [1310, 517] on input "14:00" at bounding box center [1290, 524] width 52 height 20
click at [1328, 533] on div "Time (UTC): 1515" at bounding box center [1261, 524] width 205 height 59
type input "15:15"
click at [1307, 579] on button "Save" at bounding box center [1304, 573] width 78 height 27
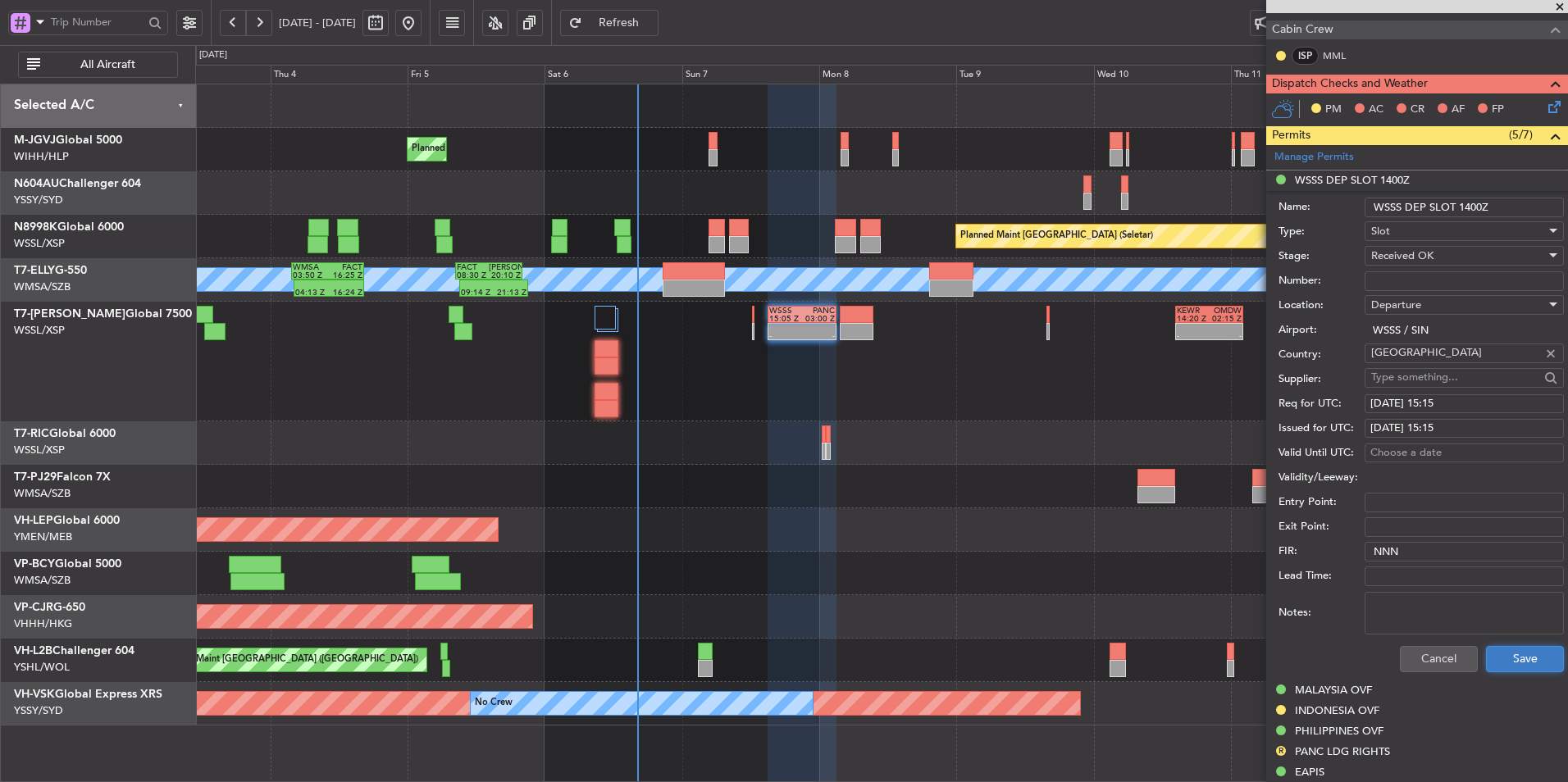
click at [1512, 659] on button "Save" at bounding box center [1525, 659] width 78 height 27
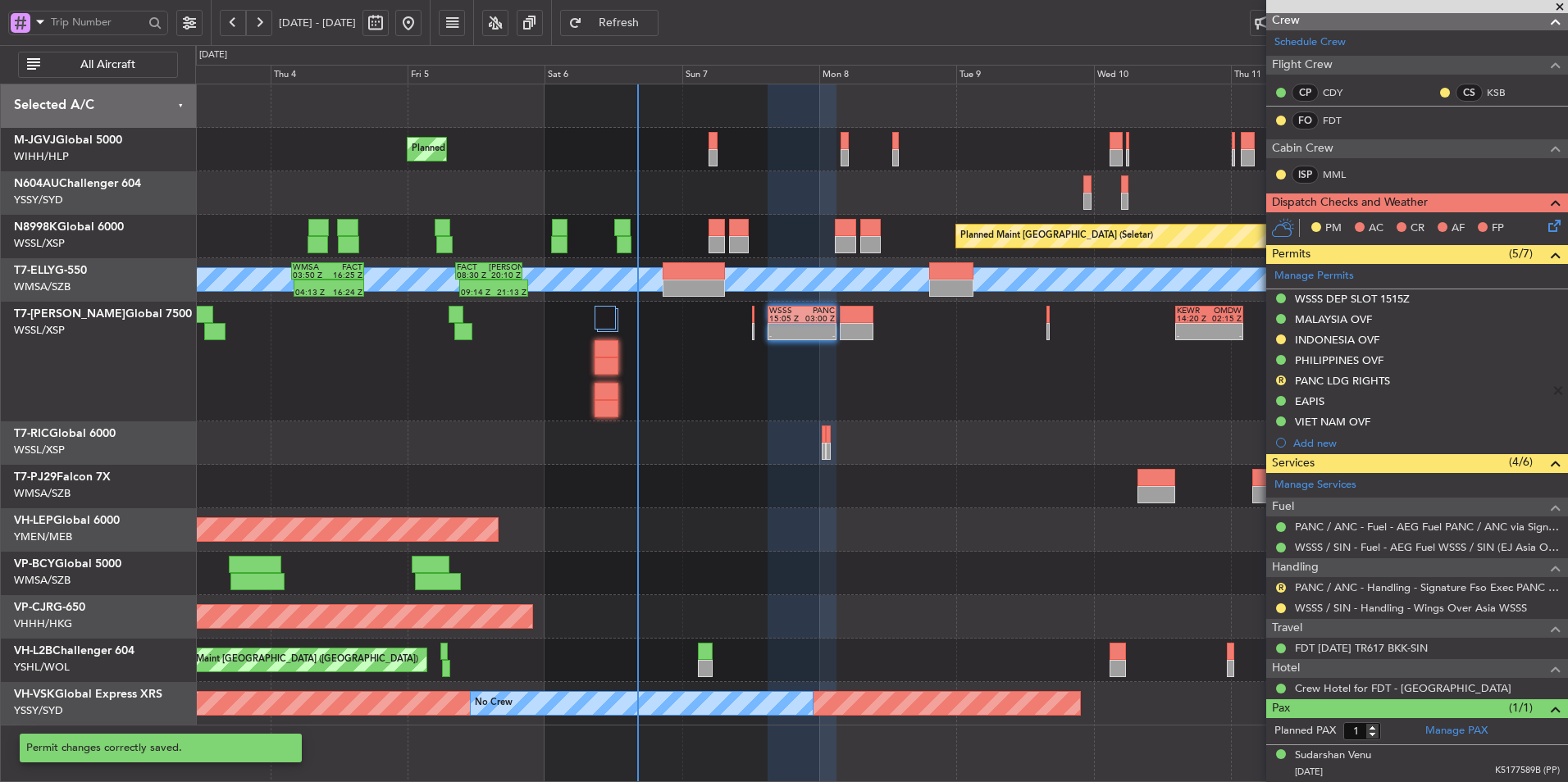
scroll to position [209, 0]
click at [757, 376] on div "- - WSSS 15:05 Z PANC 03:00 Z - - KEWR 14:20 Z OMDW 02:15 Z Planned Maint Dubai…" at bounding box center [881, 361] width 1372 height 119
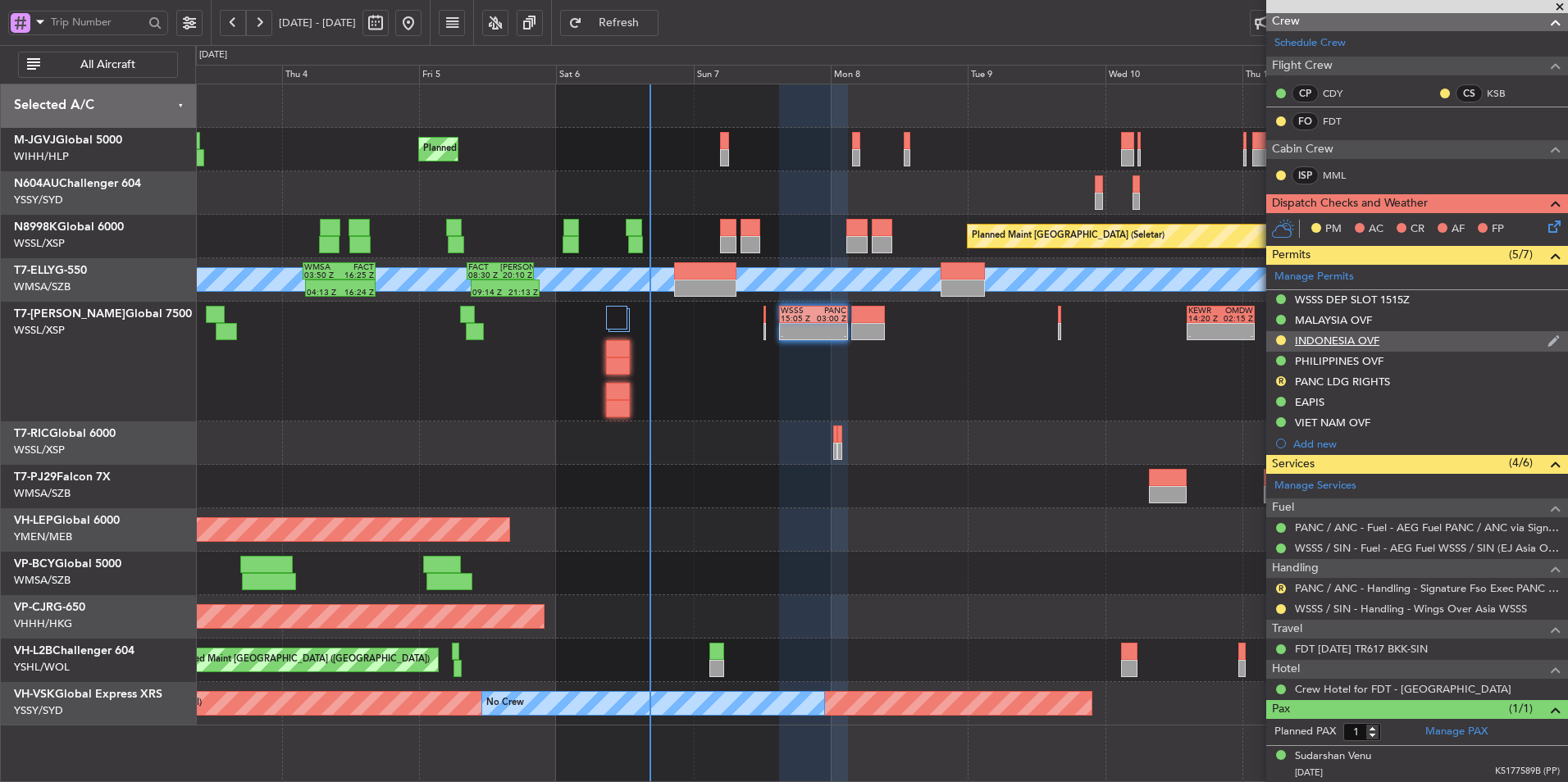
click at [1341, 344] on div "INDONESIA OVF" at bounding box center [1337, 341] width 84 height 14
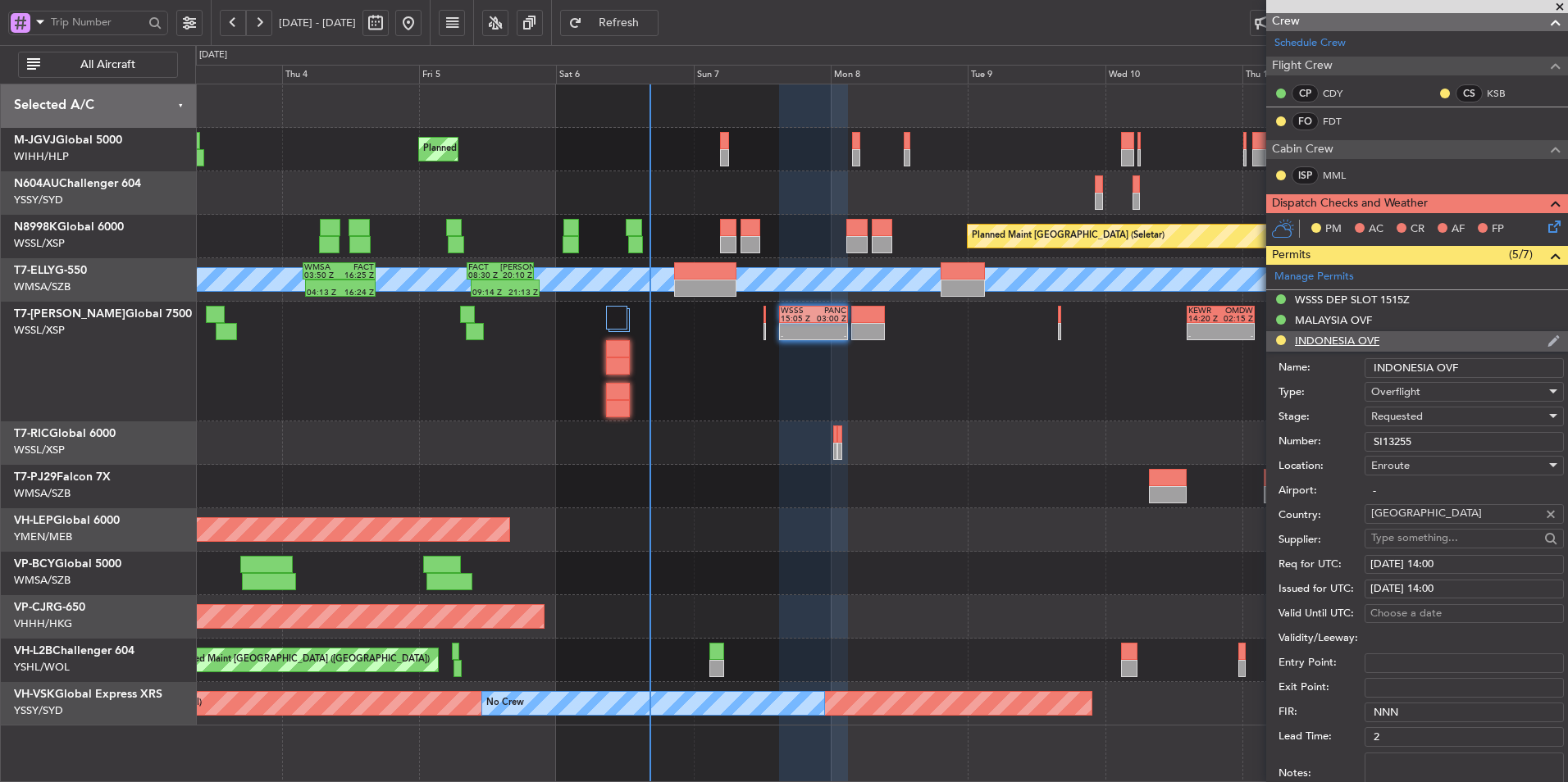
scroll to position [328, 0]
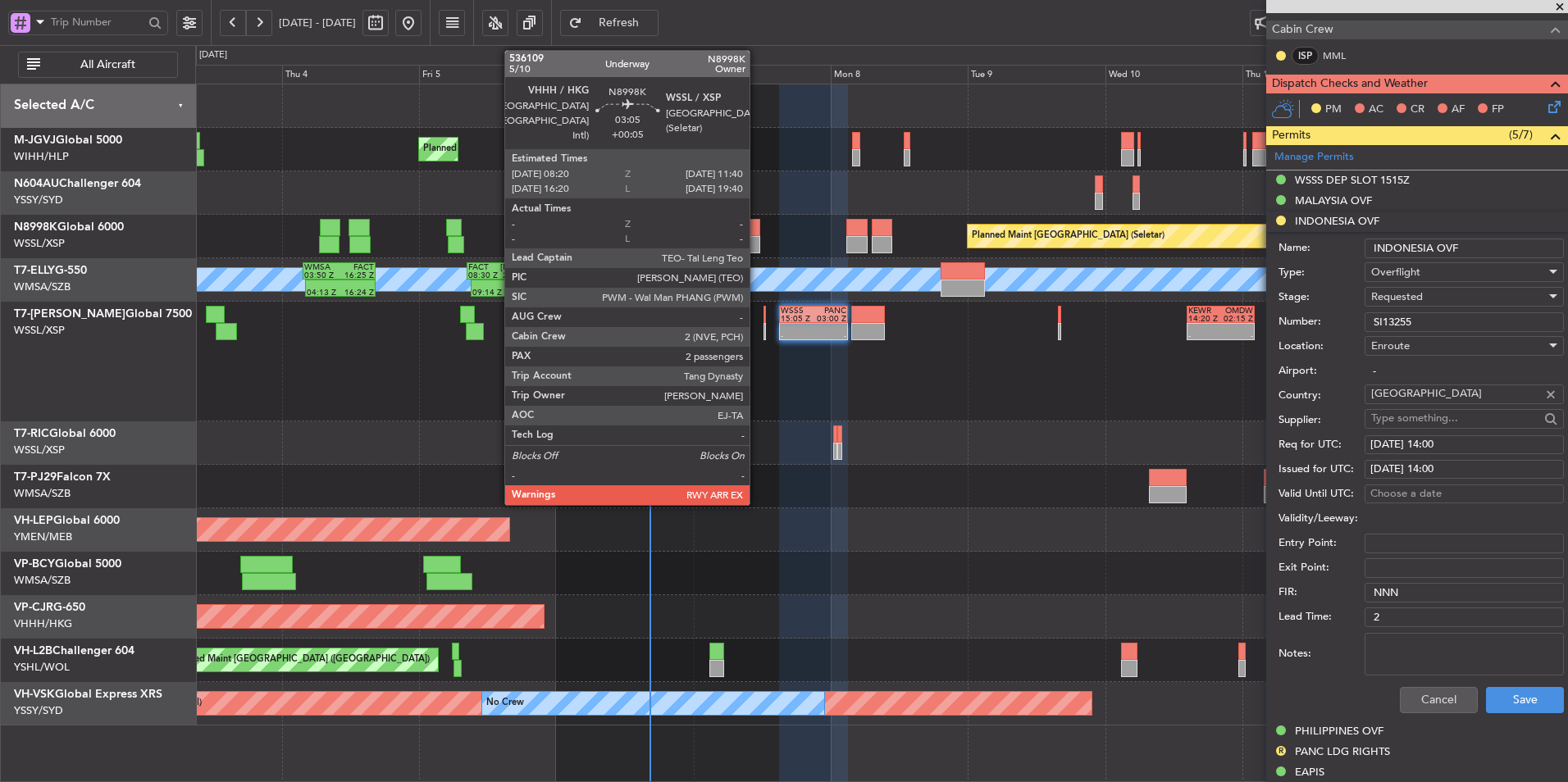
click at [757, 231] on div at bounding box center [751, 227] width 20 height 17
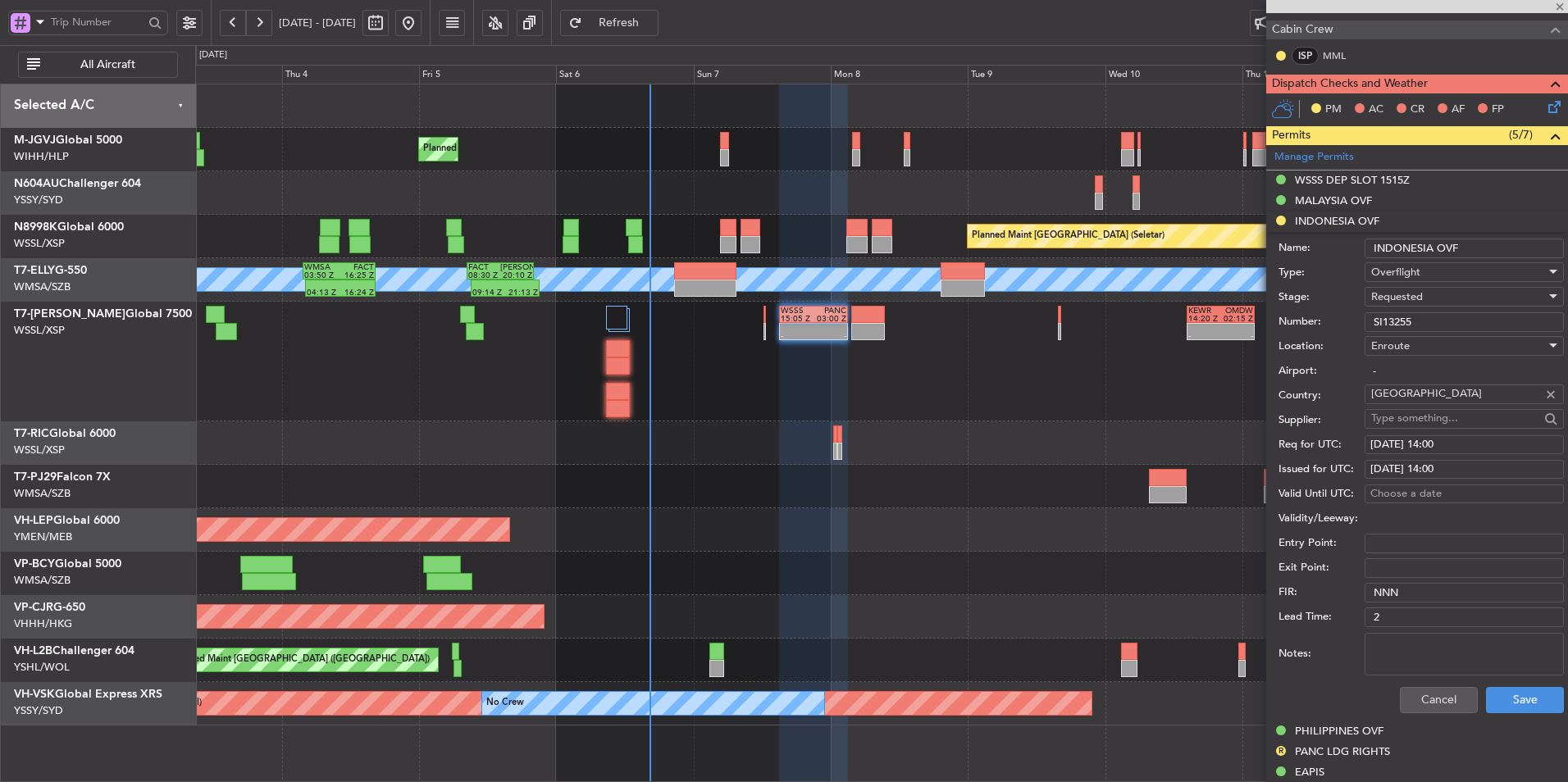
type input "2"
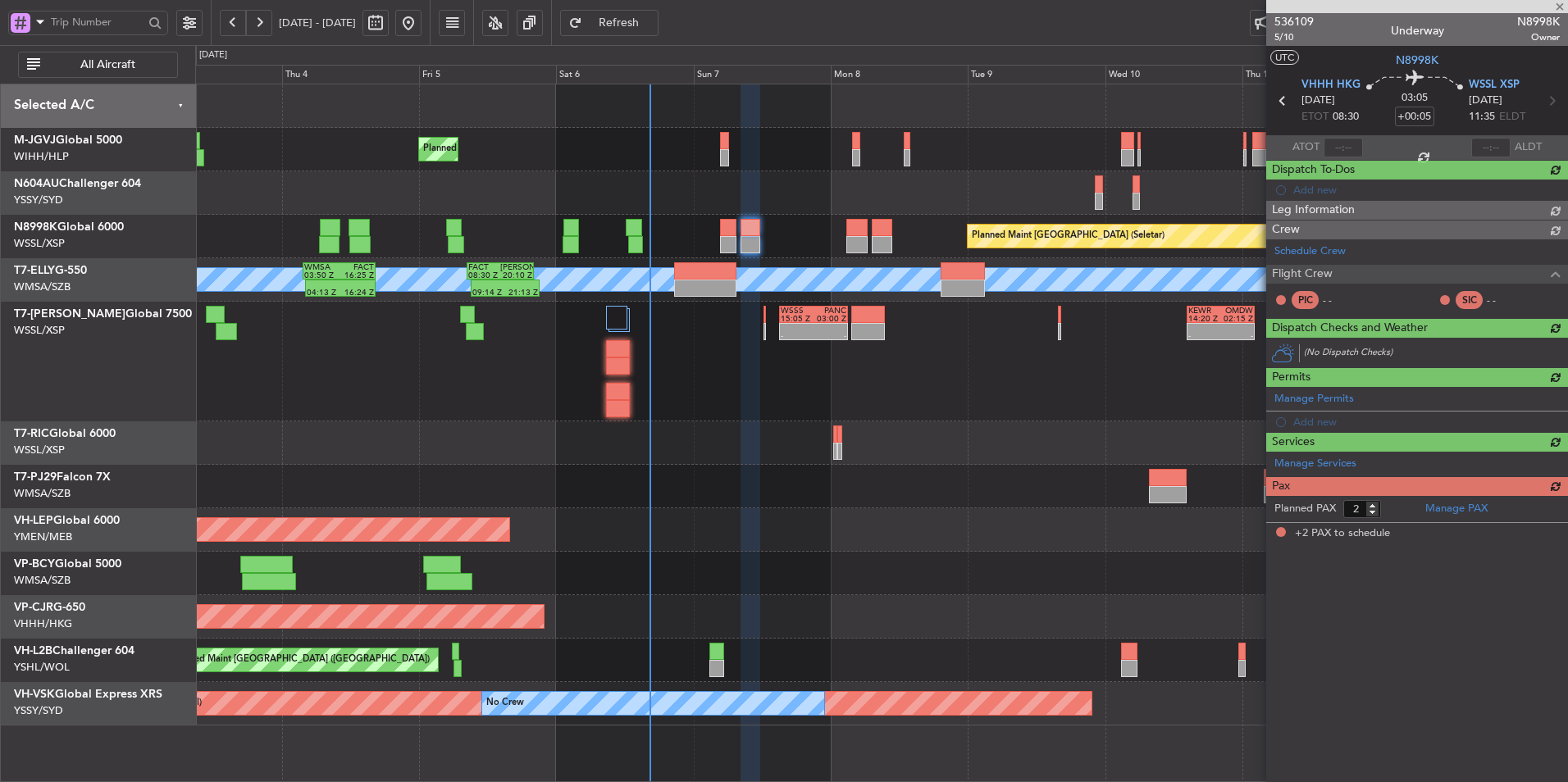
scroll to position [0, 0]
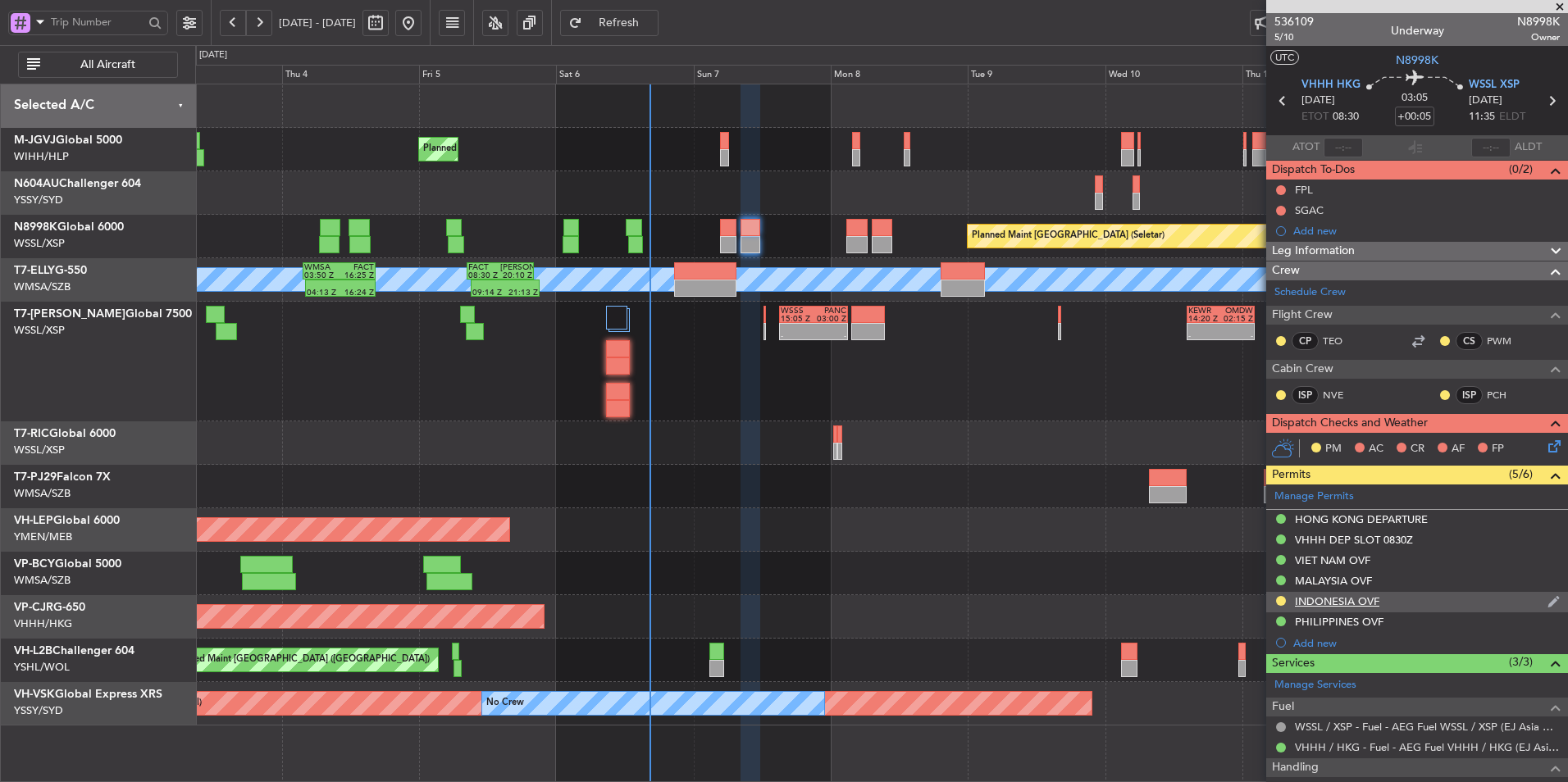
click at [1345, 603] on div "INDONESIA OVF" at bounding box center [1337, 602] width 84 height 14
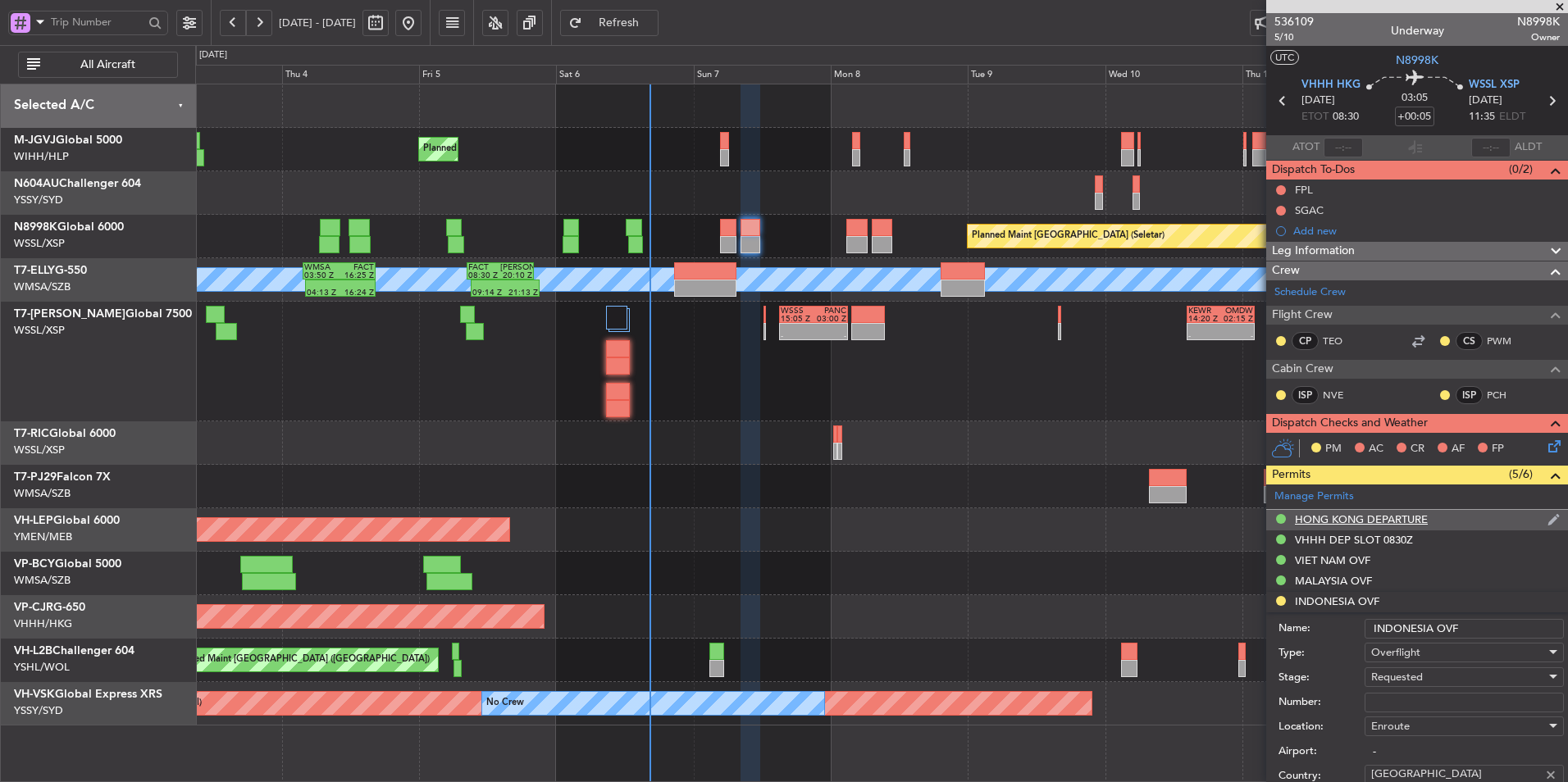
scroll to position [410, 0]
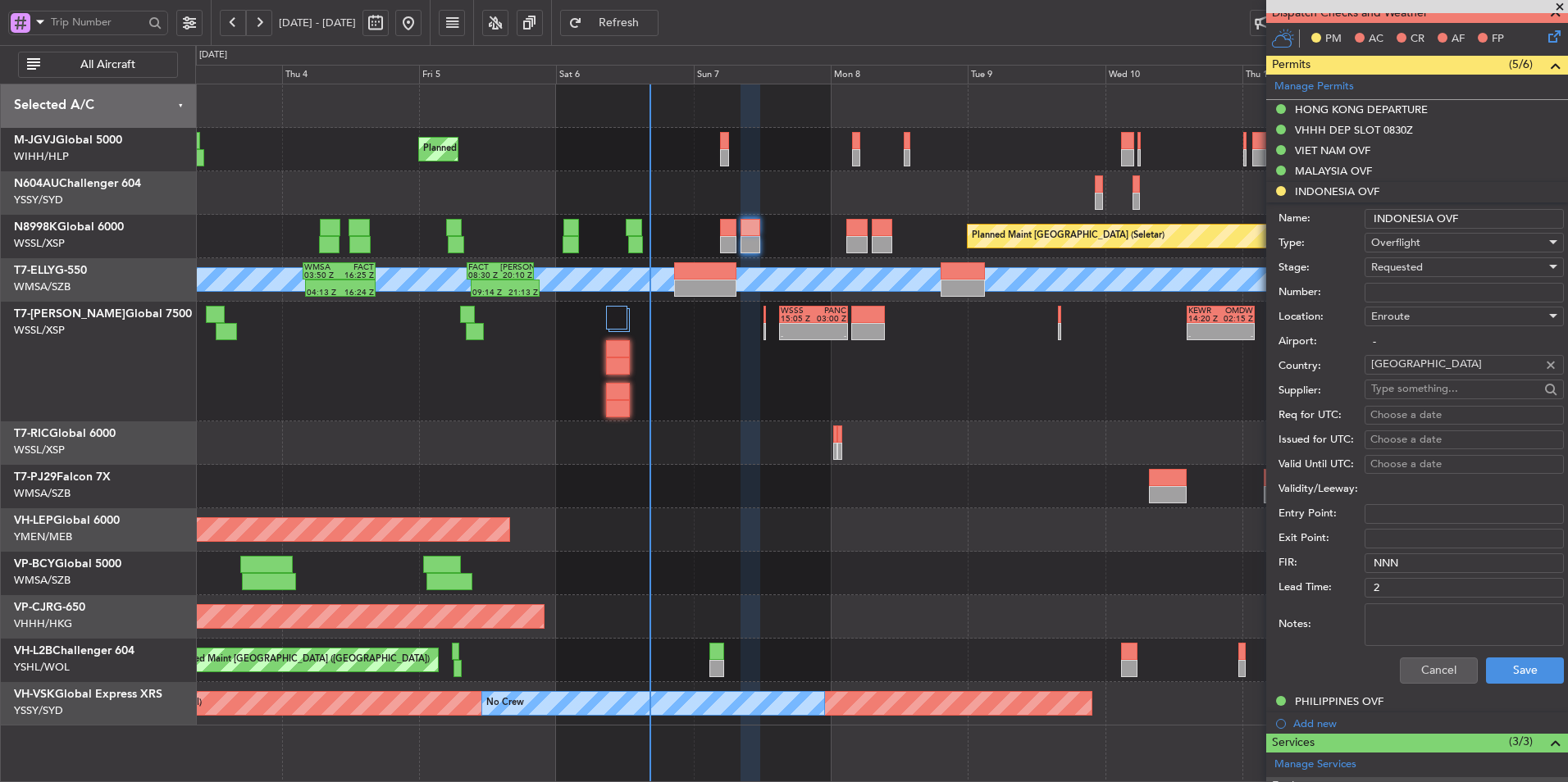
click at [1402, 284] on input "Number:" at bounding box center [1465, 293] width 199 height 20
paste input "SI13298"
type input "SI13298"
click at [1422, 271] on span "Requested" at bounding box center [1397, 267] width 52 height 15
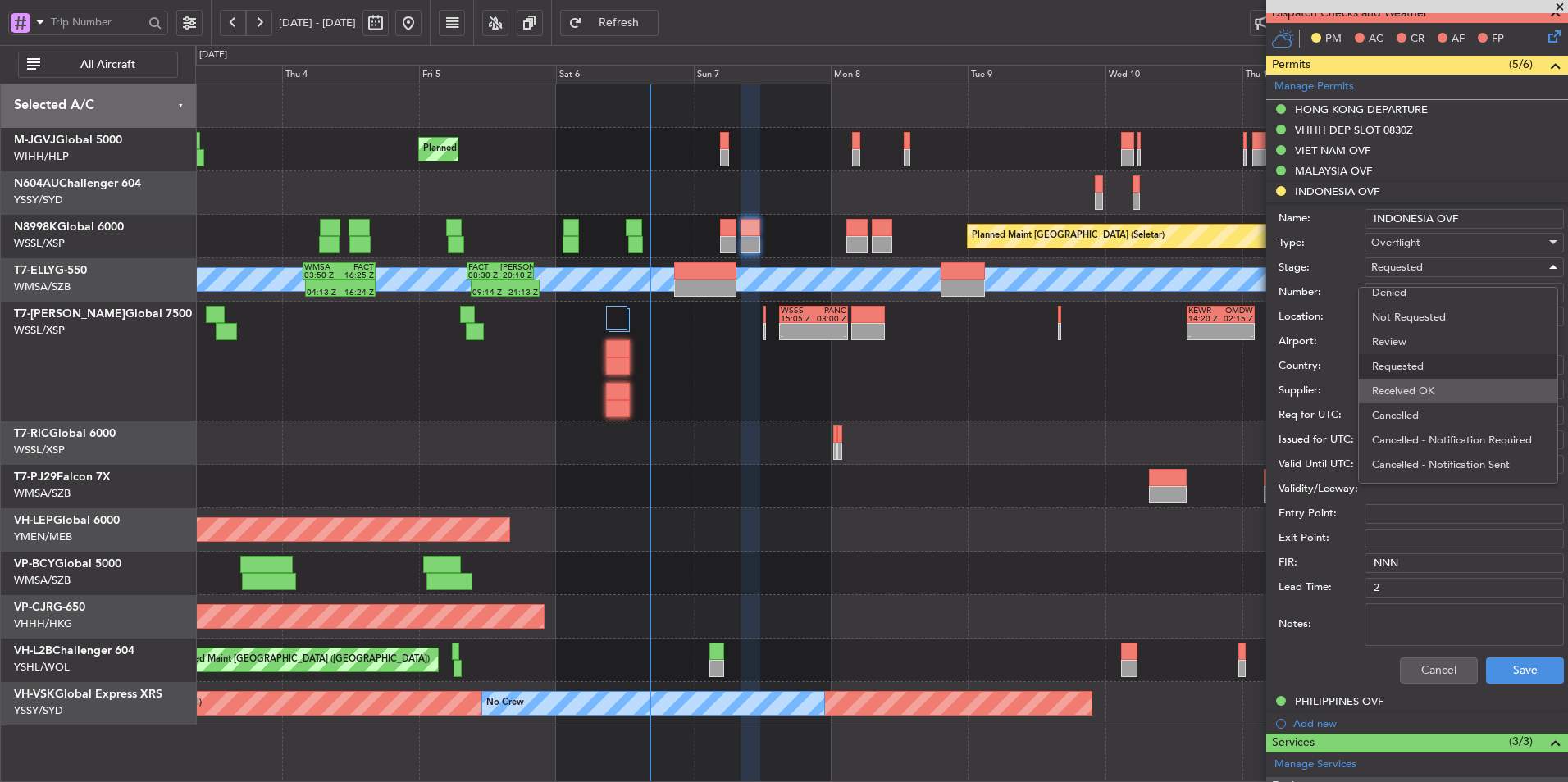
click at [1444, 383] on span "Received OK" at bounding box center [1458, 391] width 173 height 25
click at [1409, 416] on div "Choose a date" at bounding box center [1464, 415] width 188 height 16
select select "9"
select select "2025"
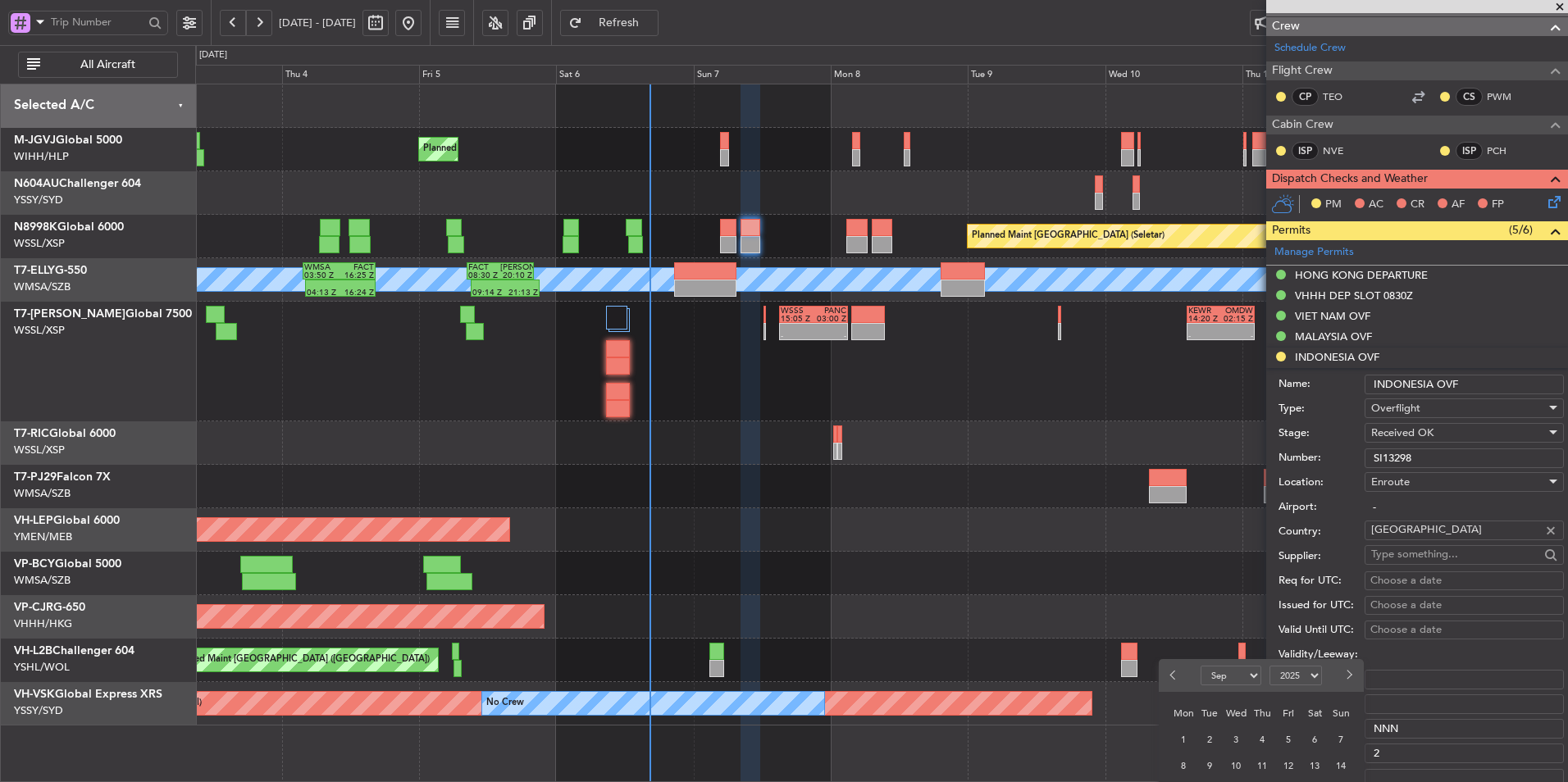
scroll to position [246, 0]
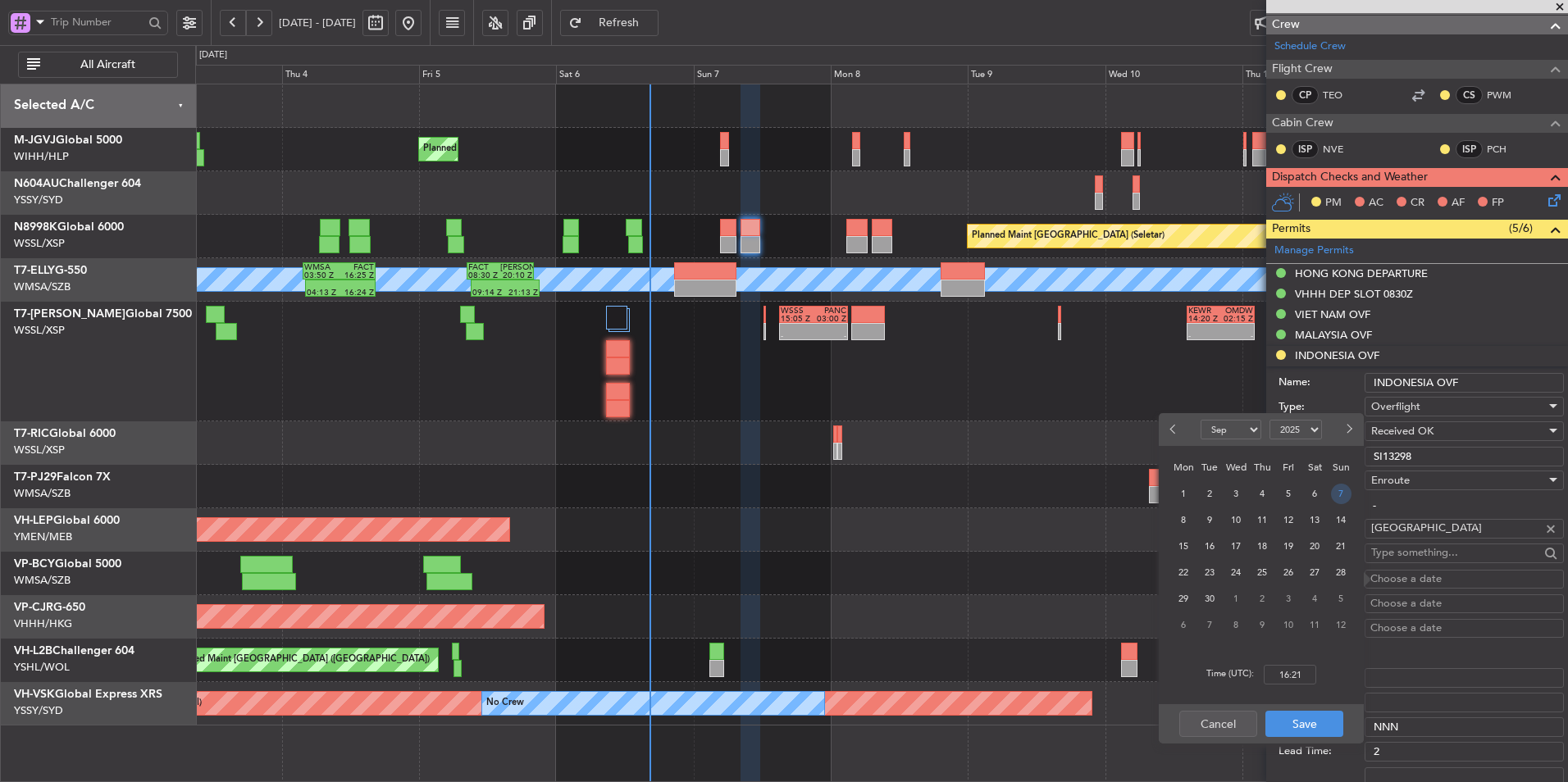
click at [1335, 493] on span "7" at bounding box center [1341, 494] width 21 height 21
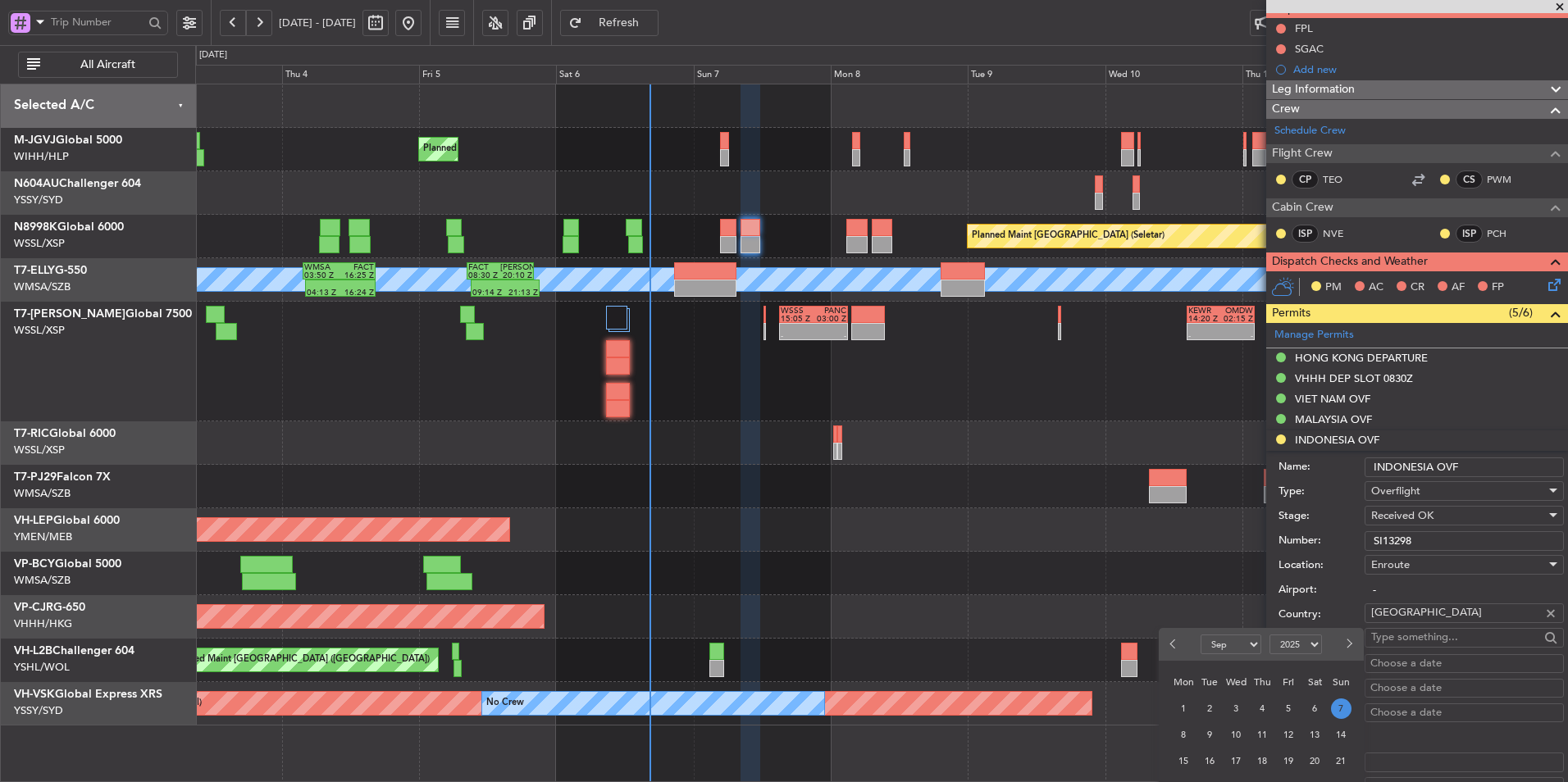
scroll to position [328, 0]
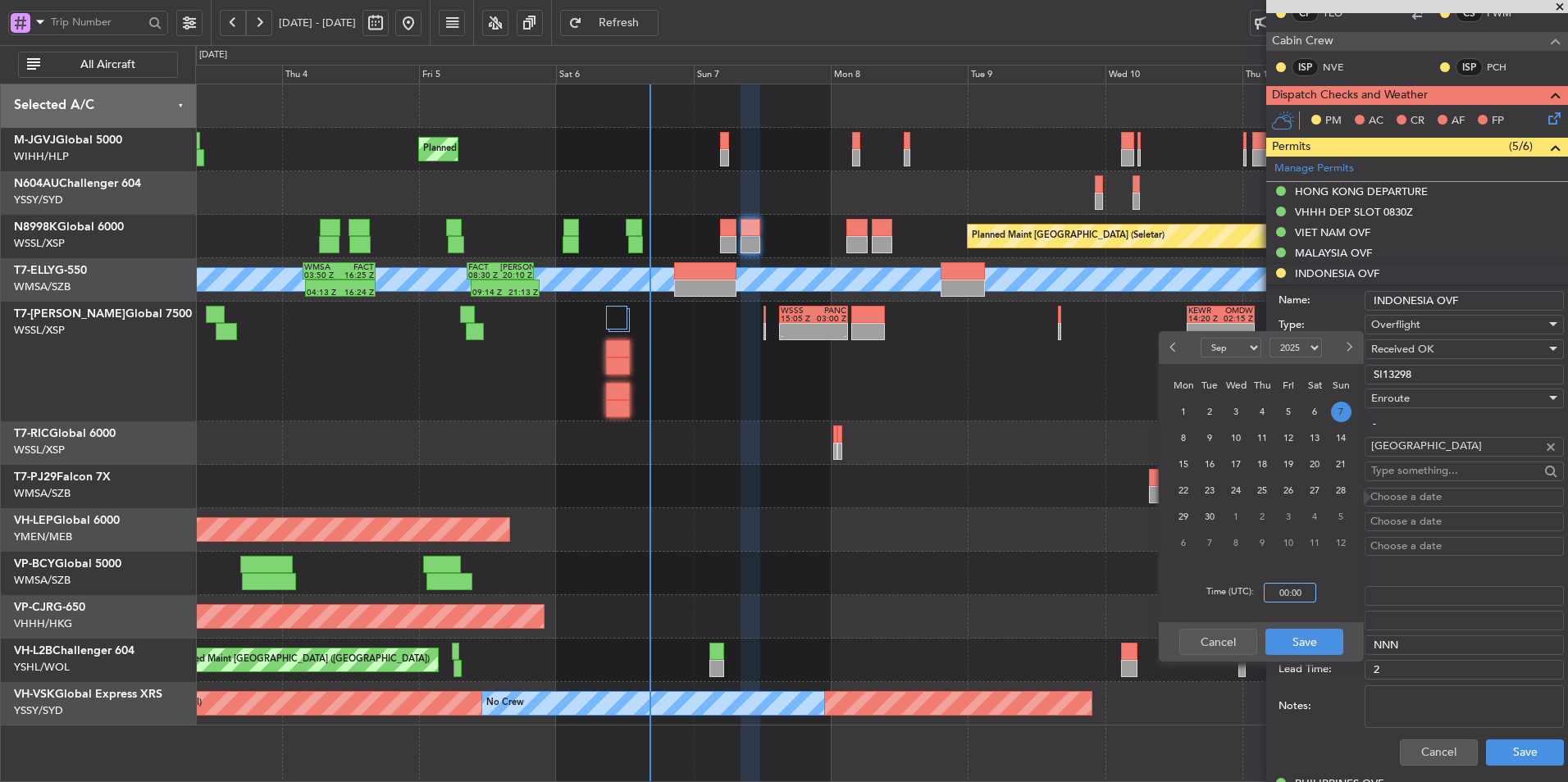
click at [1310, 591] on input "00:00" at bounding box center [1290, 592] width 52 height 20
type input "08:30"
click at [1317, 640] on button "Save" at bounding box center [1304, 642] width 78 height 27
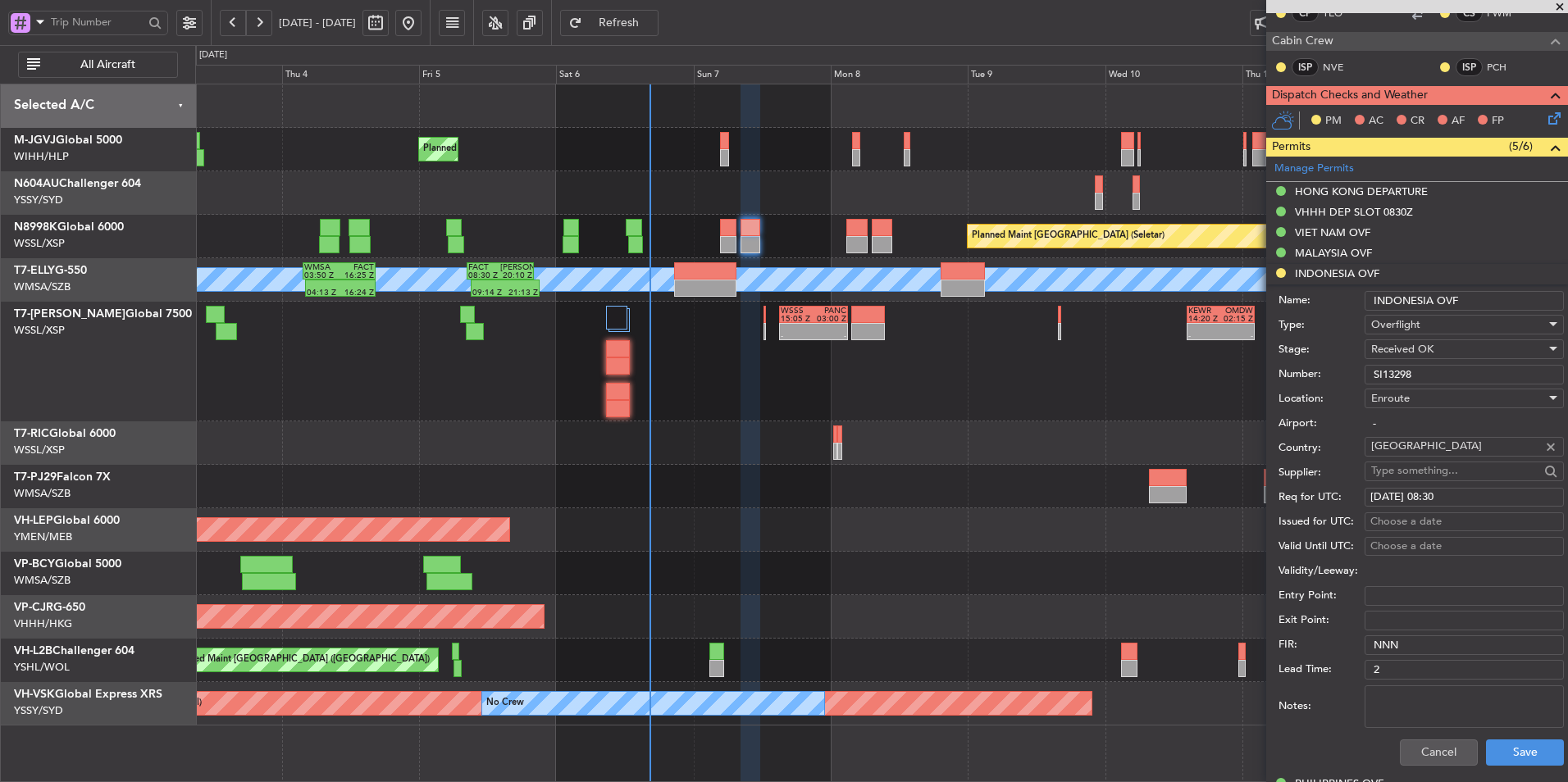
click at [1418, 523] on div "Choose a date" at bounding box center [1464, 522] width 188 height 16
select select "9"
select select "2025"
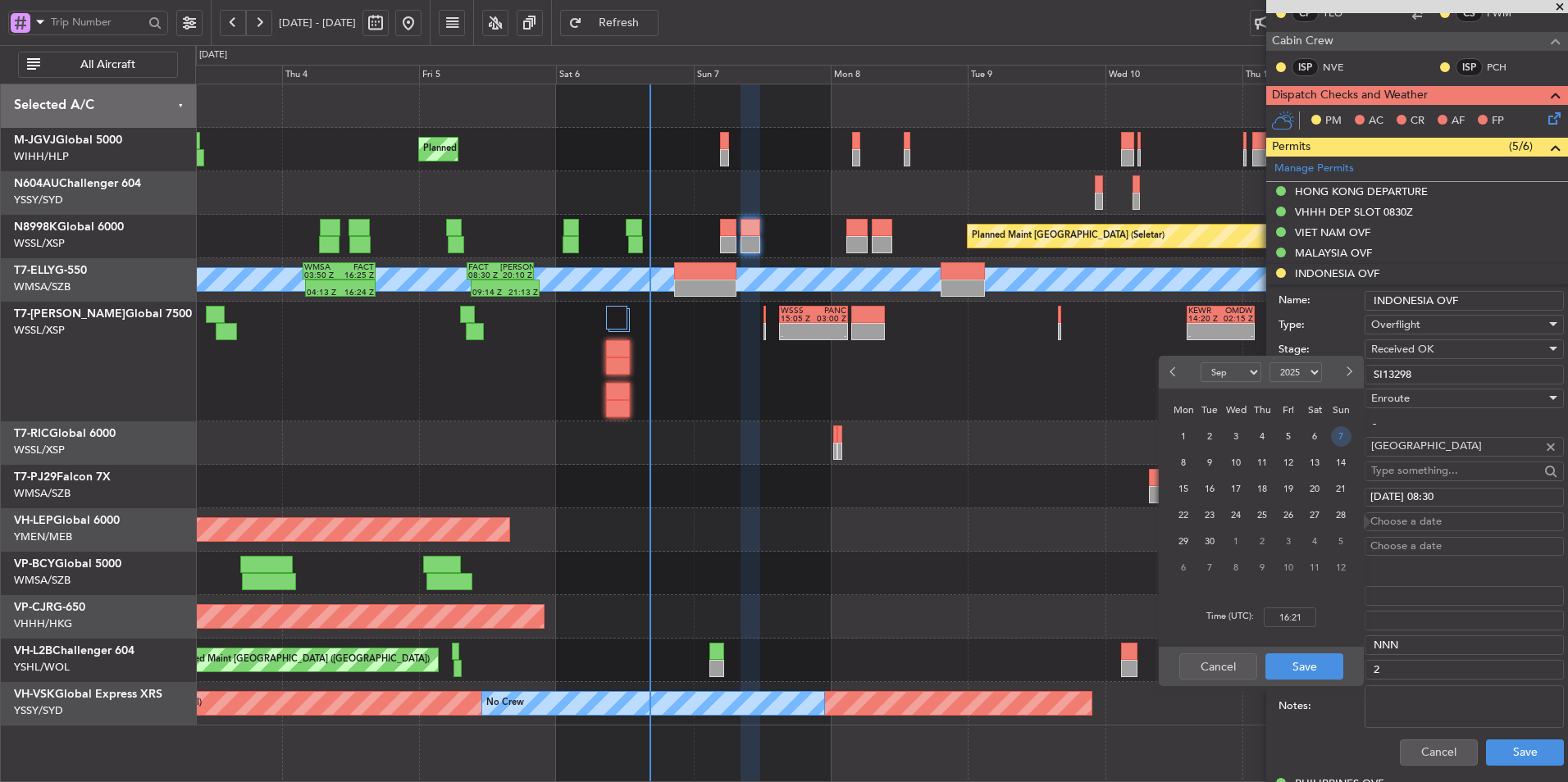
click at [1341, 437] on span "7" at bounding box center [1341, 437] width 21 height 21
click at [1301, 618] on input "00:00" at bounding box center [1290, 617] width 52 height 20
type input "08:30"
click at [1307, 658] on button "Save" at bounding box center [1304, 666] width 78 height 27
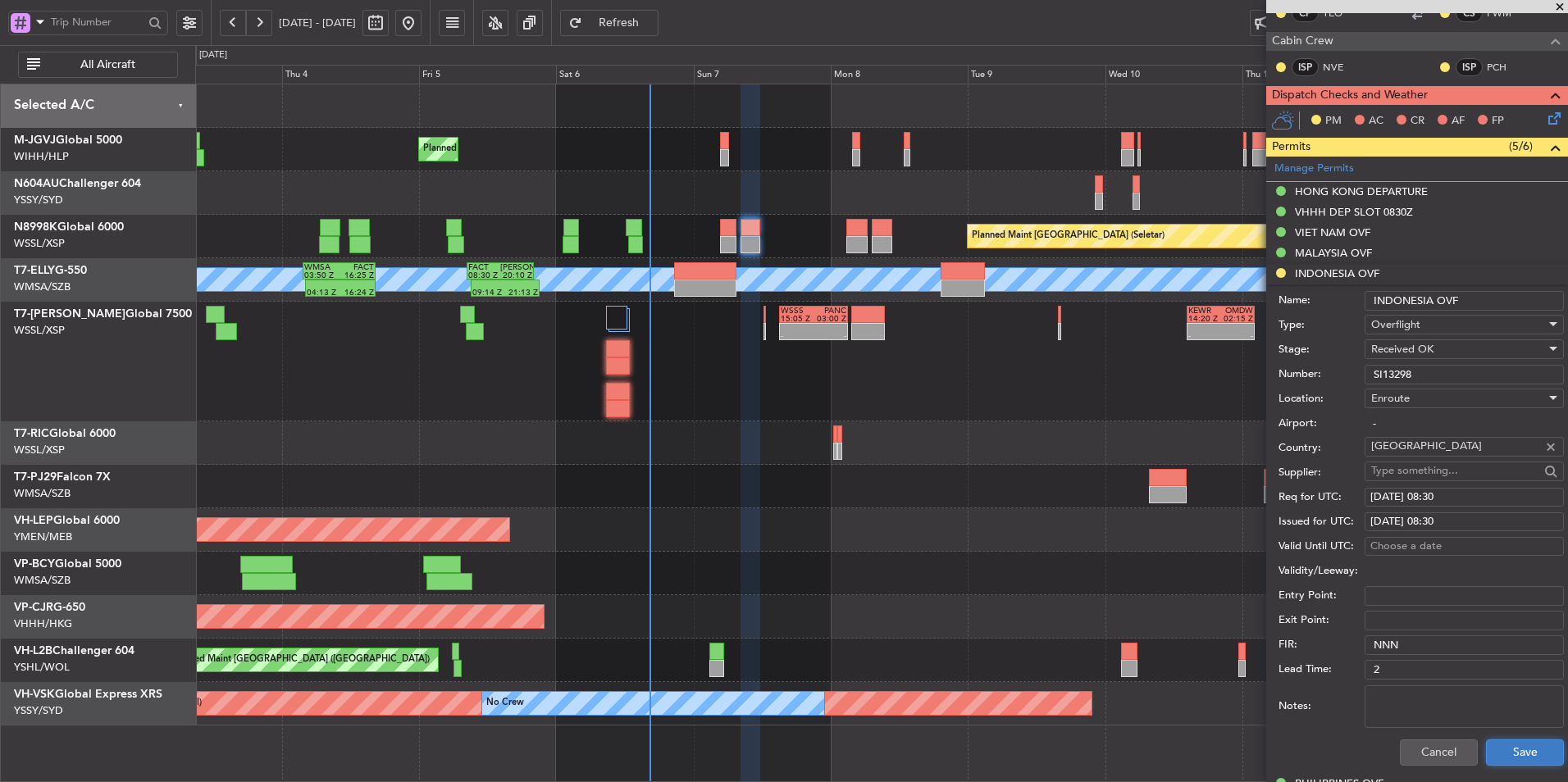
click at [1527, 745] on button "Save" at bounding box center [1525, 753] width 78 height 27
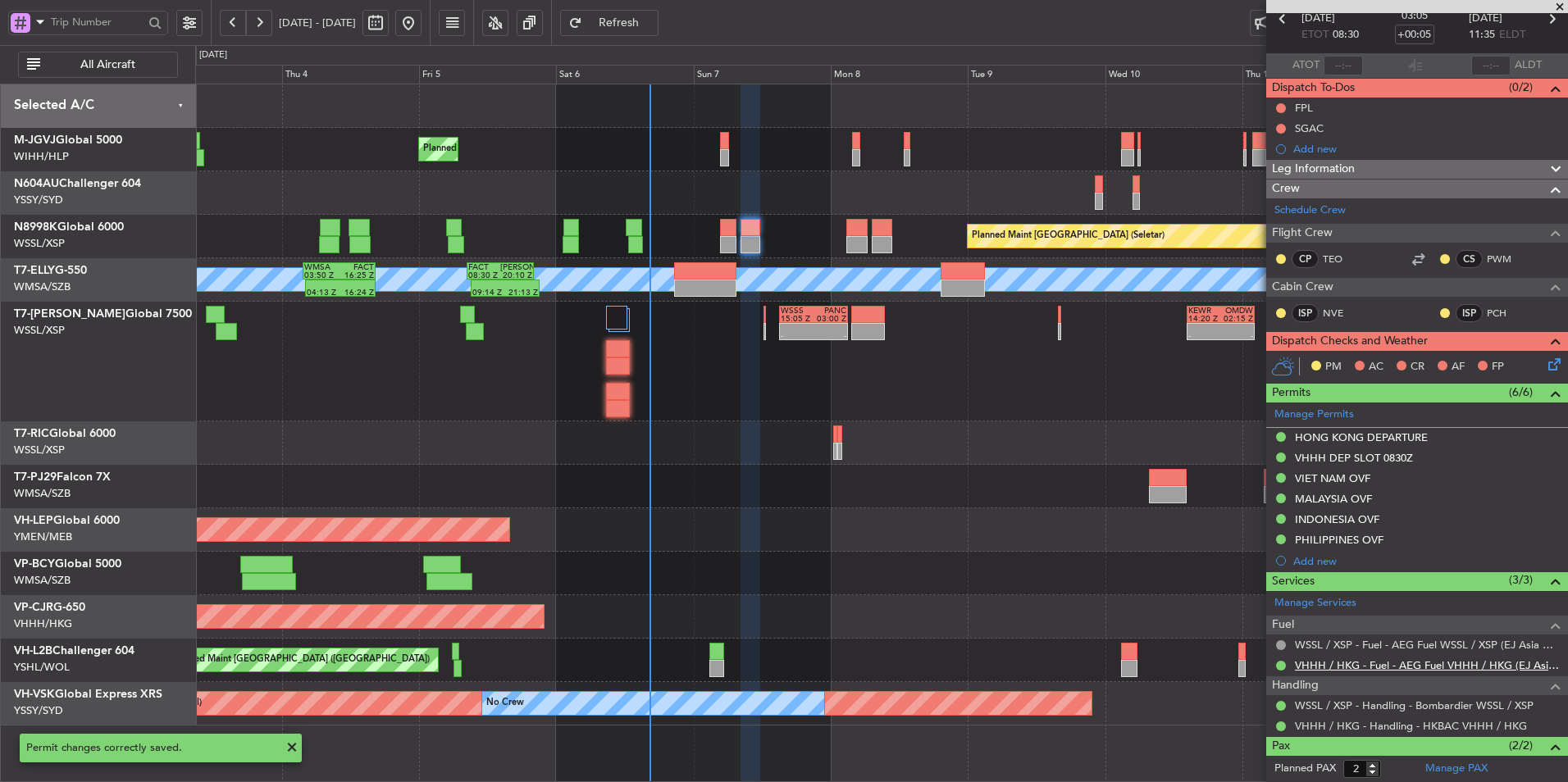
scroll to position [0, 0]
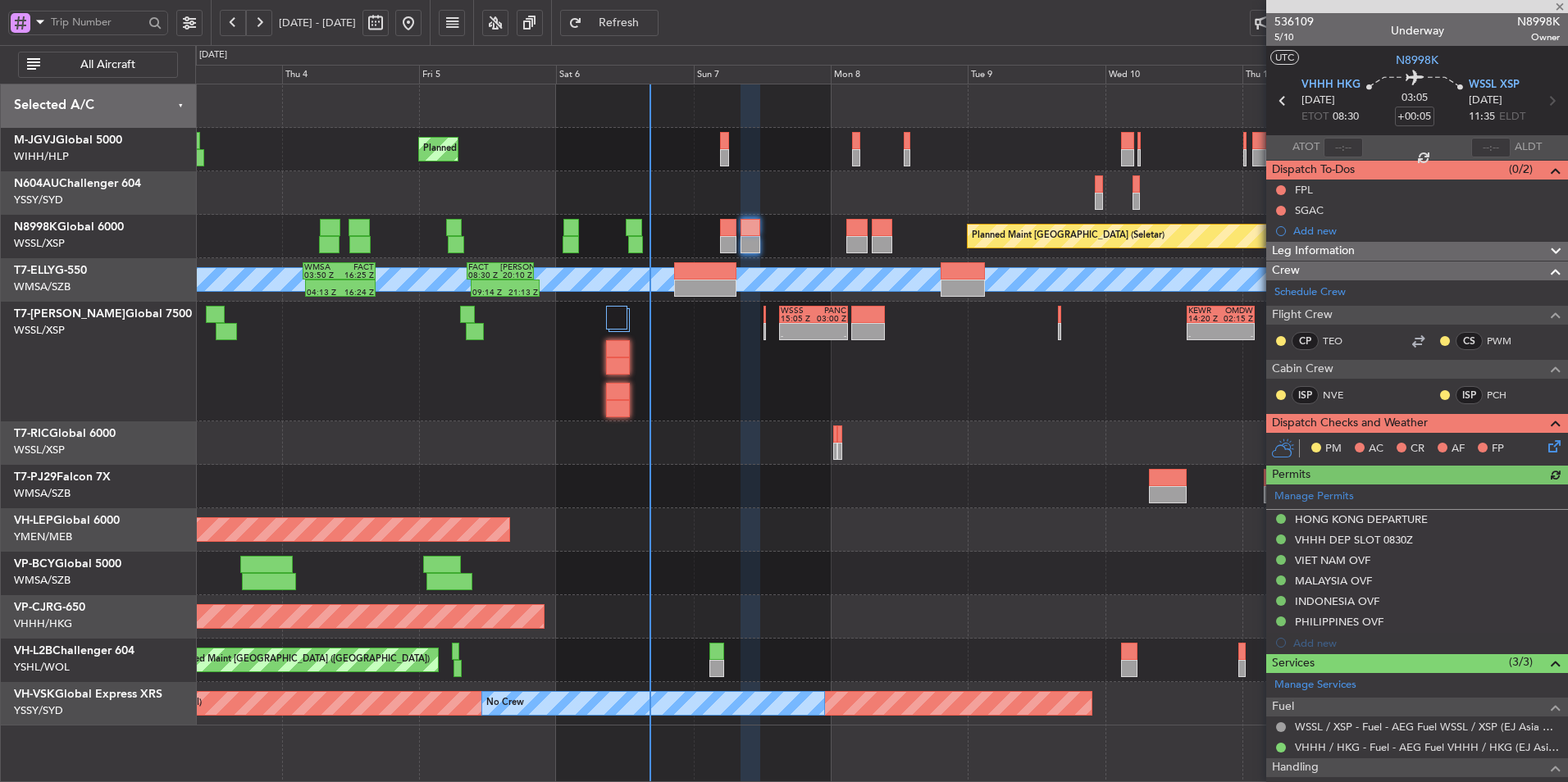
click at [769, 394] on div "- - WSSS 15:05 Z PANC 03:00 Z - - KEWR 14:20 Z OMDW 02:15 Z Planned Maint Dubai…" at bounding box center [881, 361] width 1372 height 119
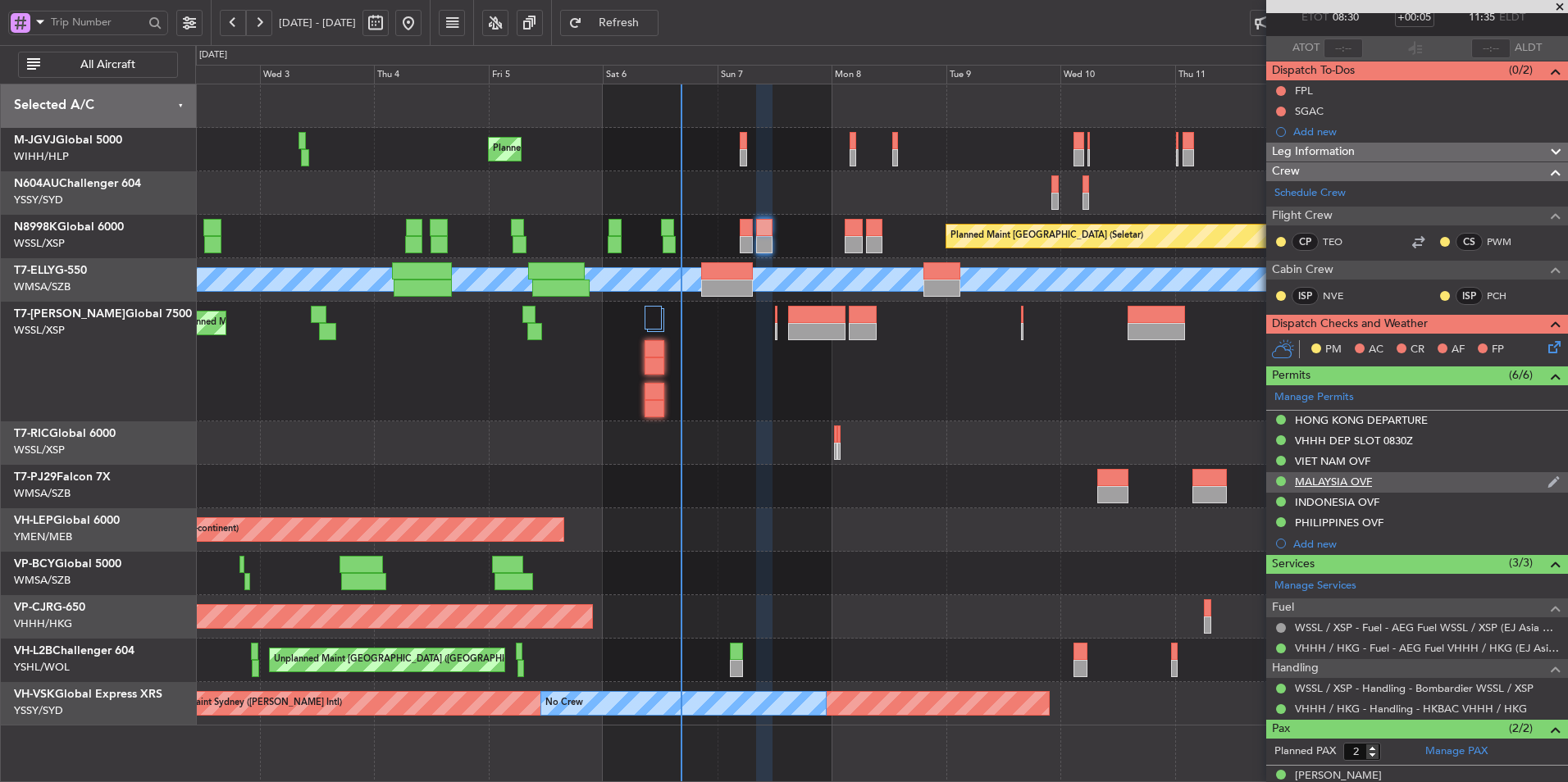
scroll to position [155, 0]
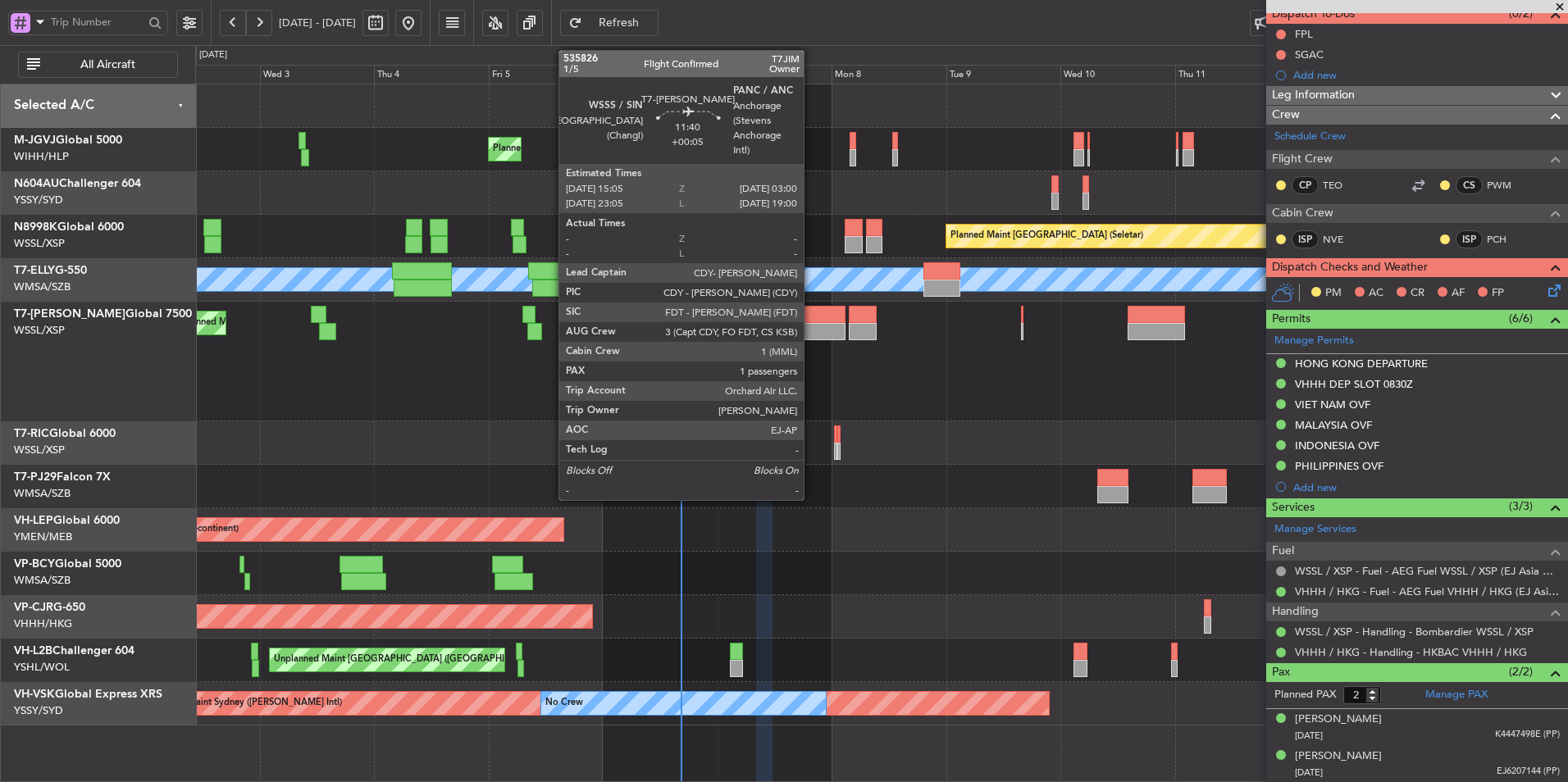
click at [815, 334] on div at bounding box center [817, 331] width 58 height 17
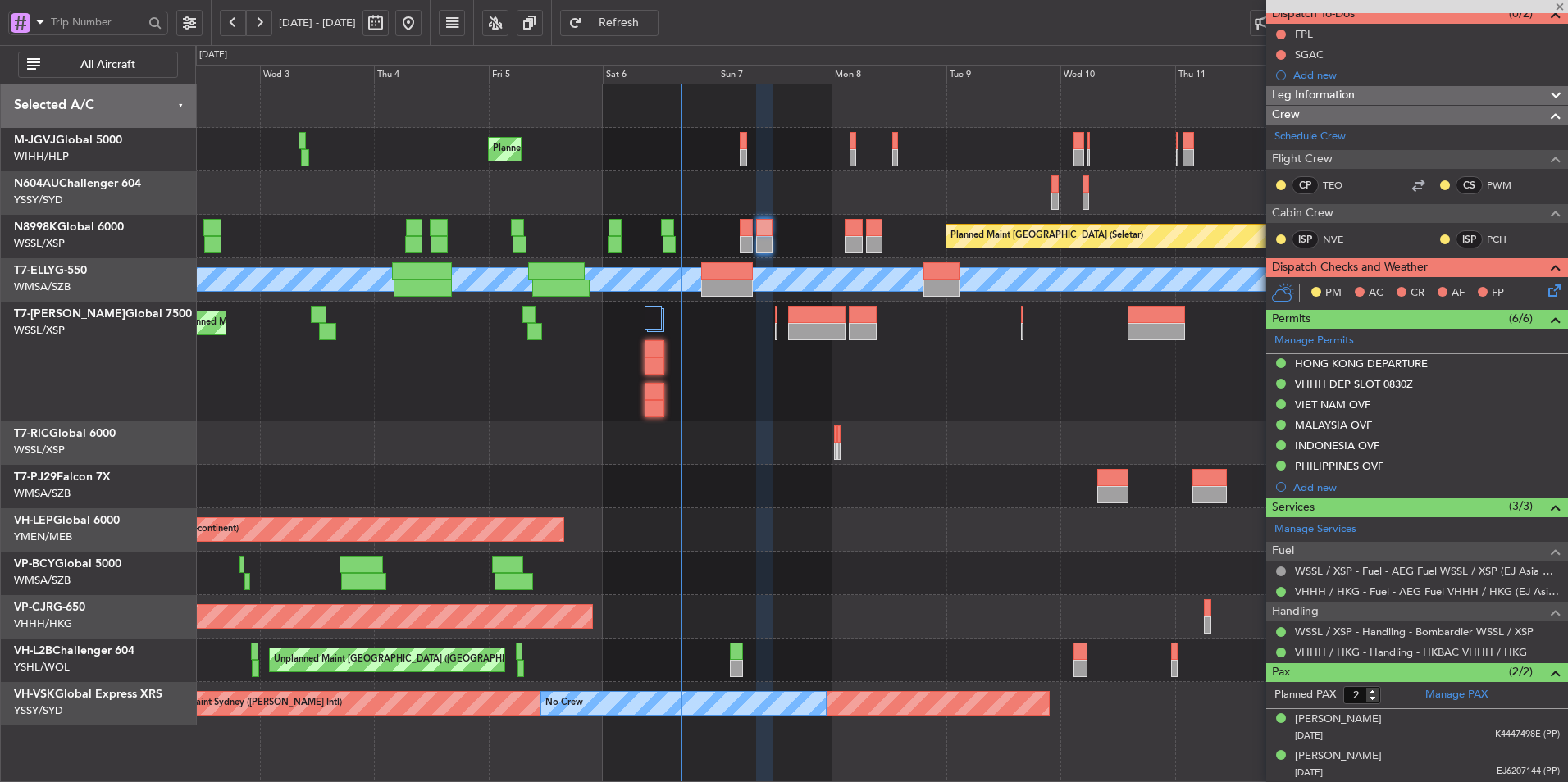
type input "1"
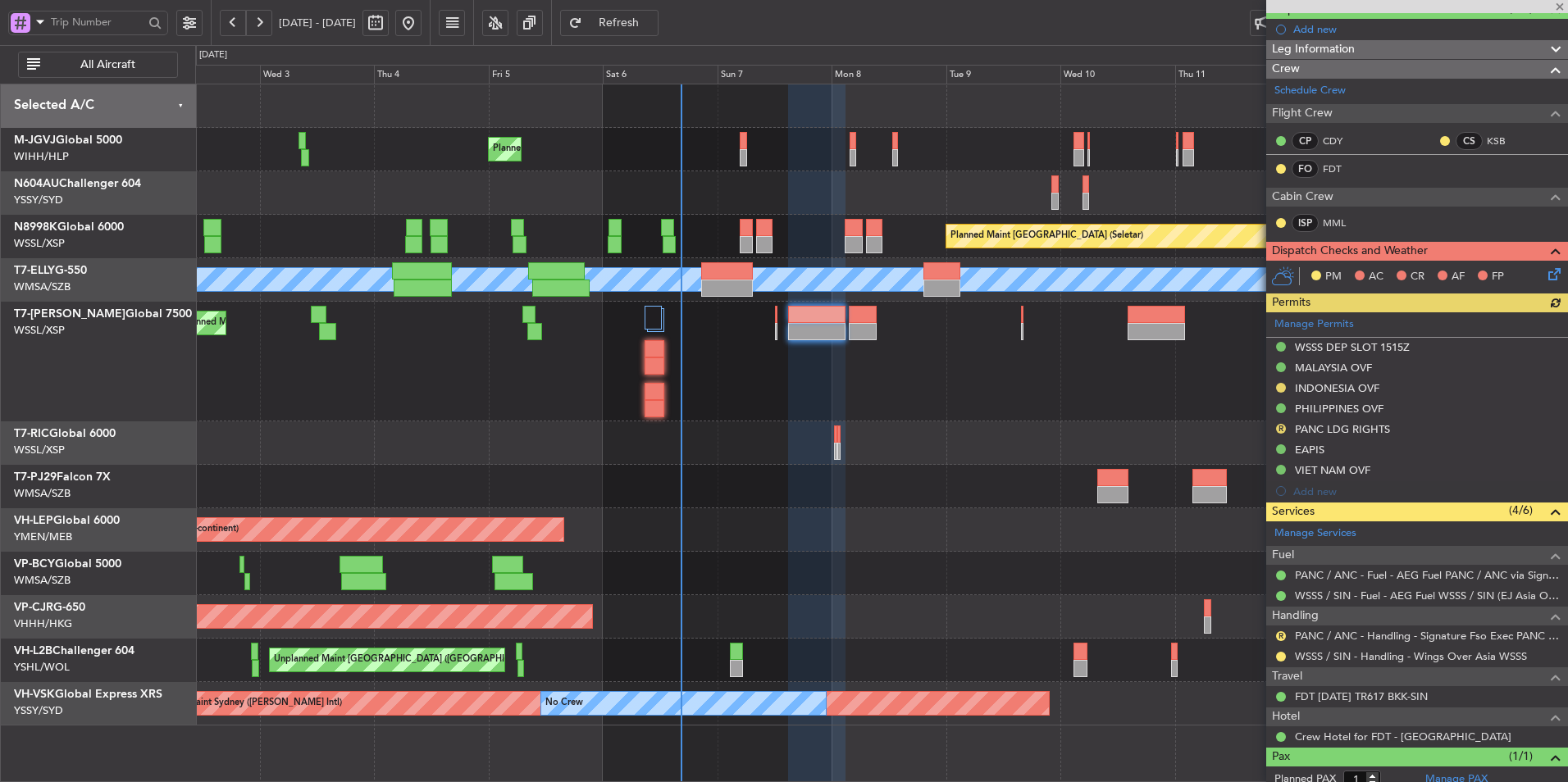
scroll to position [209, 0]
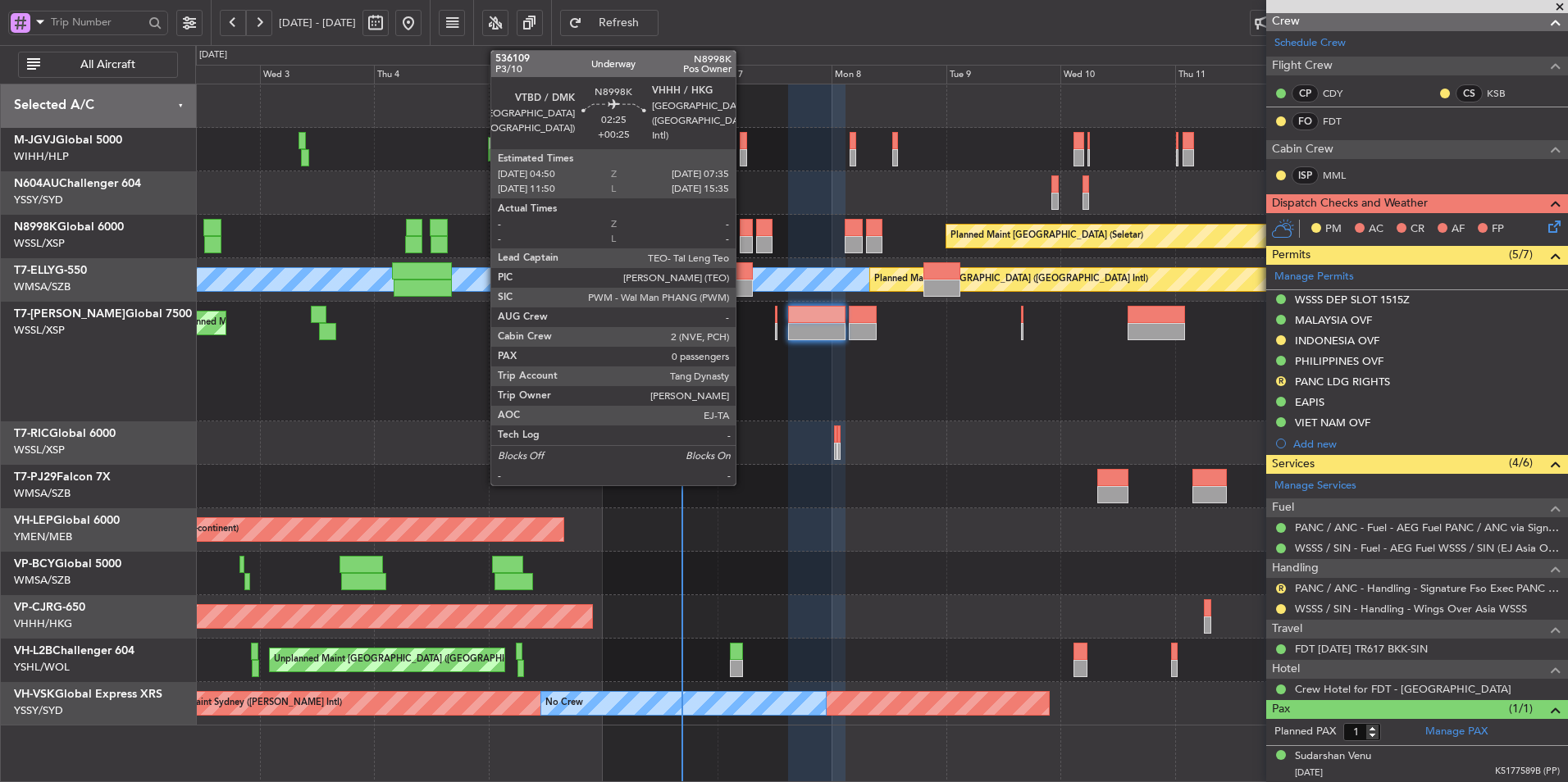
click at [743, 234] on div at bounding box center [746, 227] width 13 height 17
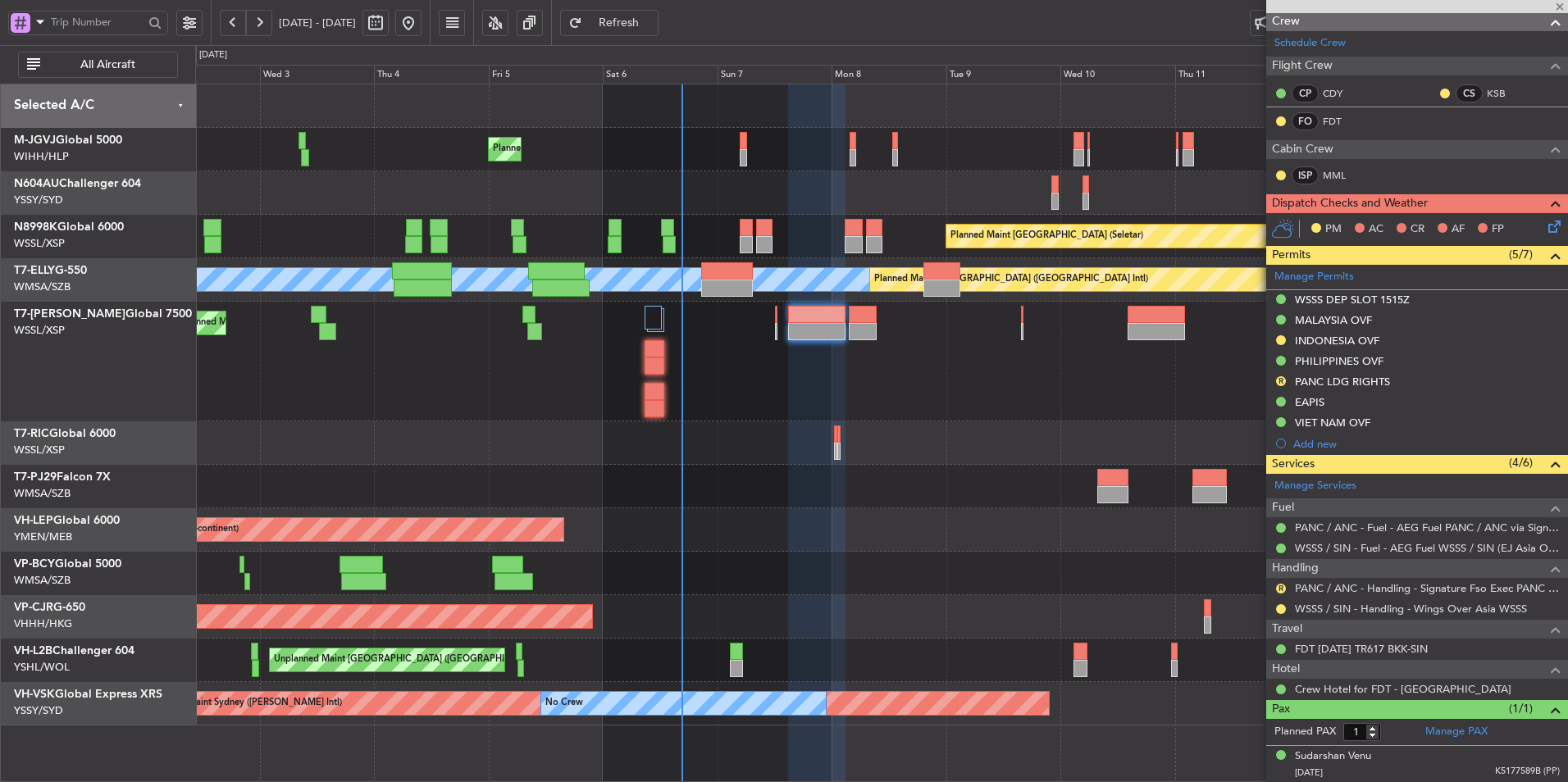
type input "+00:25"
type input "0"
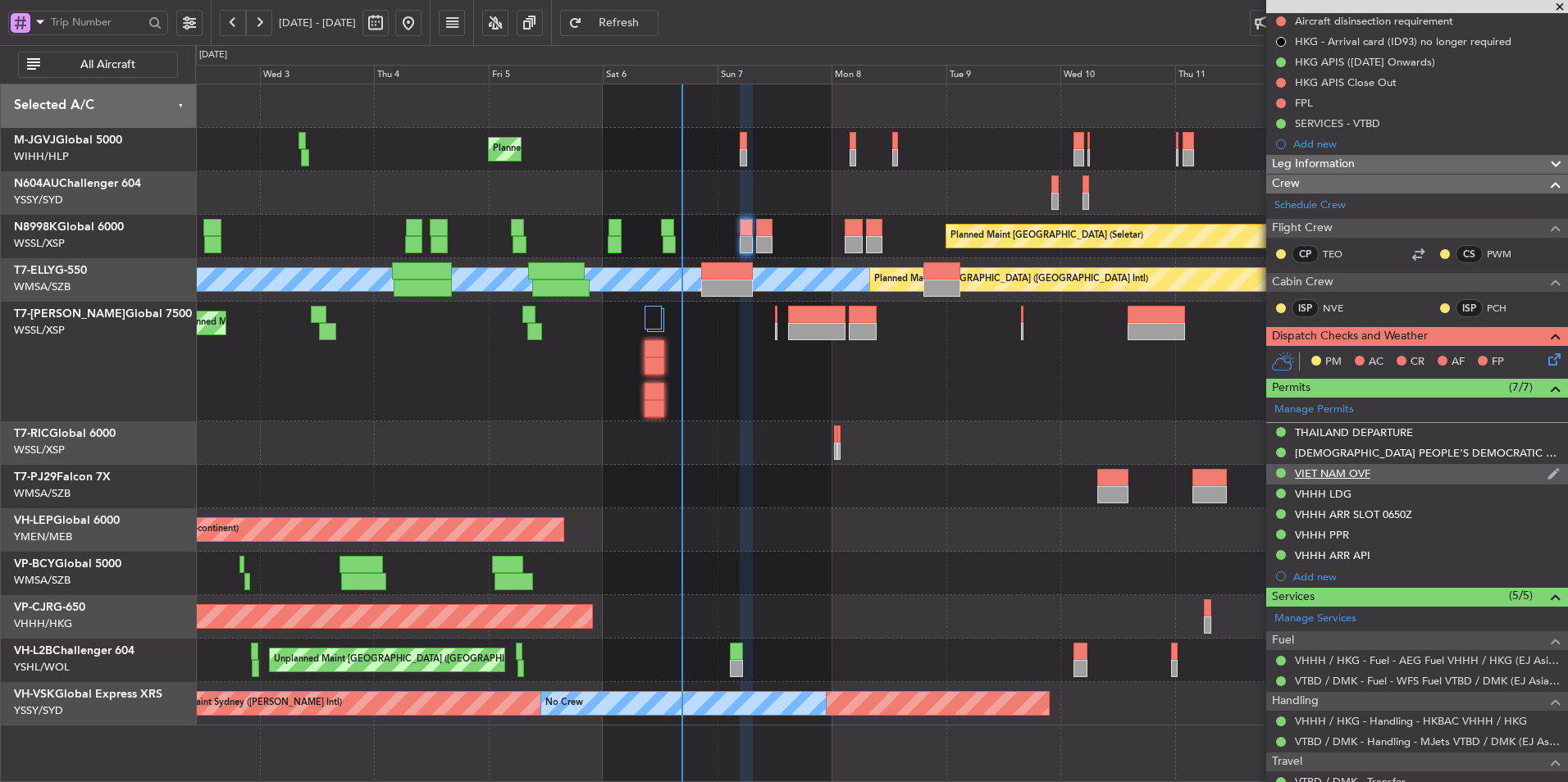
scroll to position [225, 0]
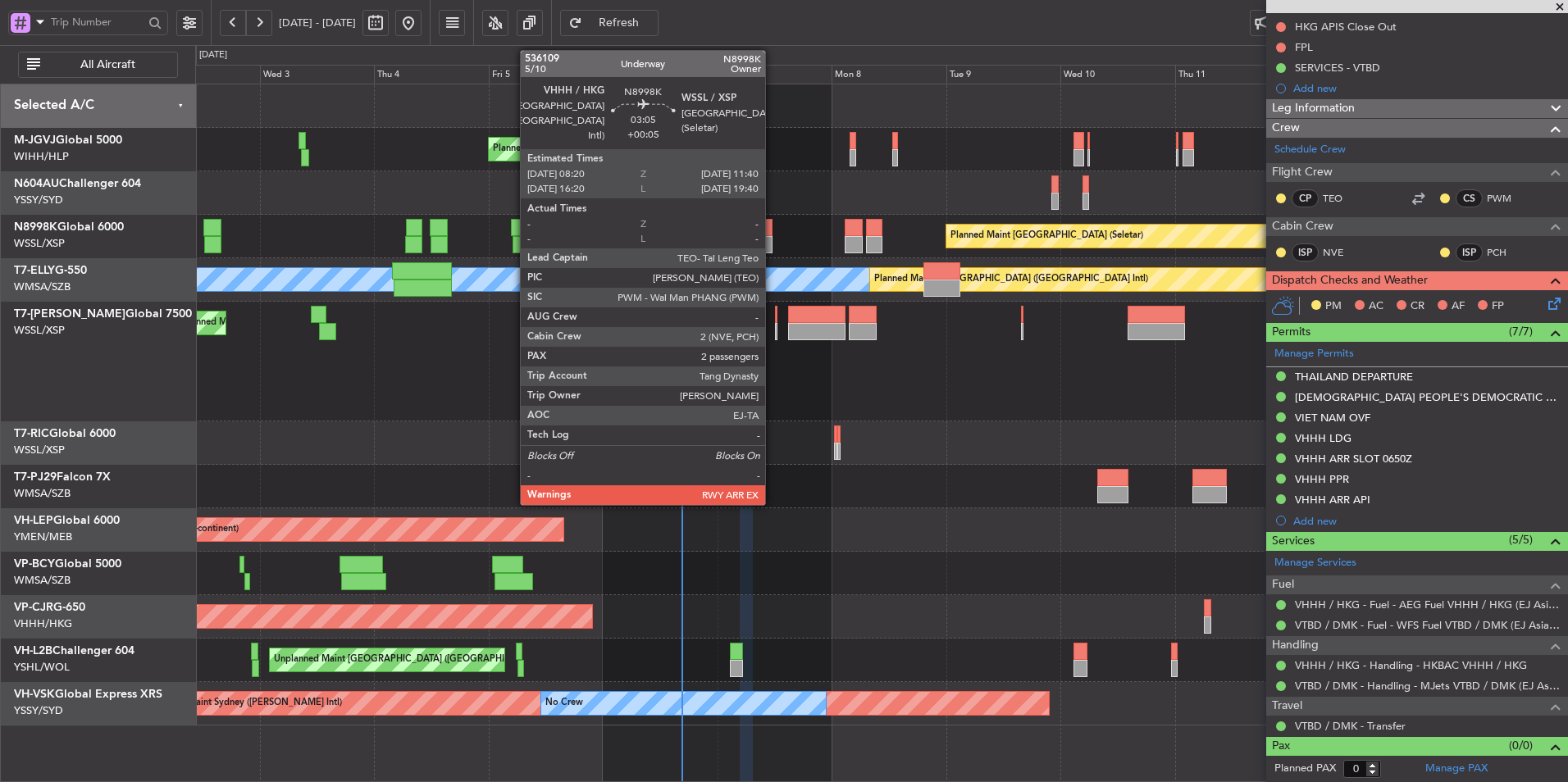
click at [773, 228] on div at bounding box center [764, 227] width 16 height 17
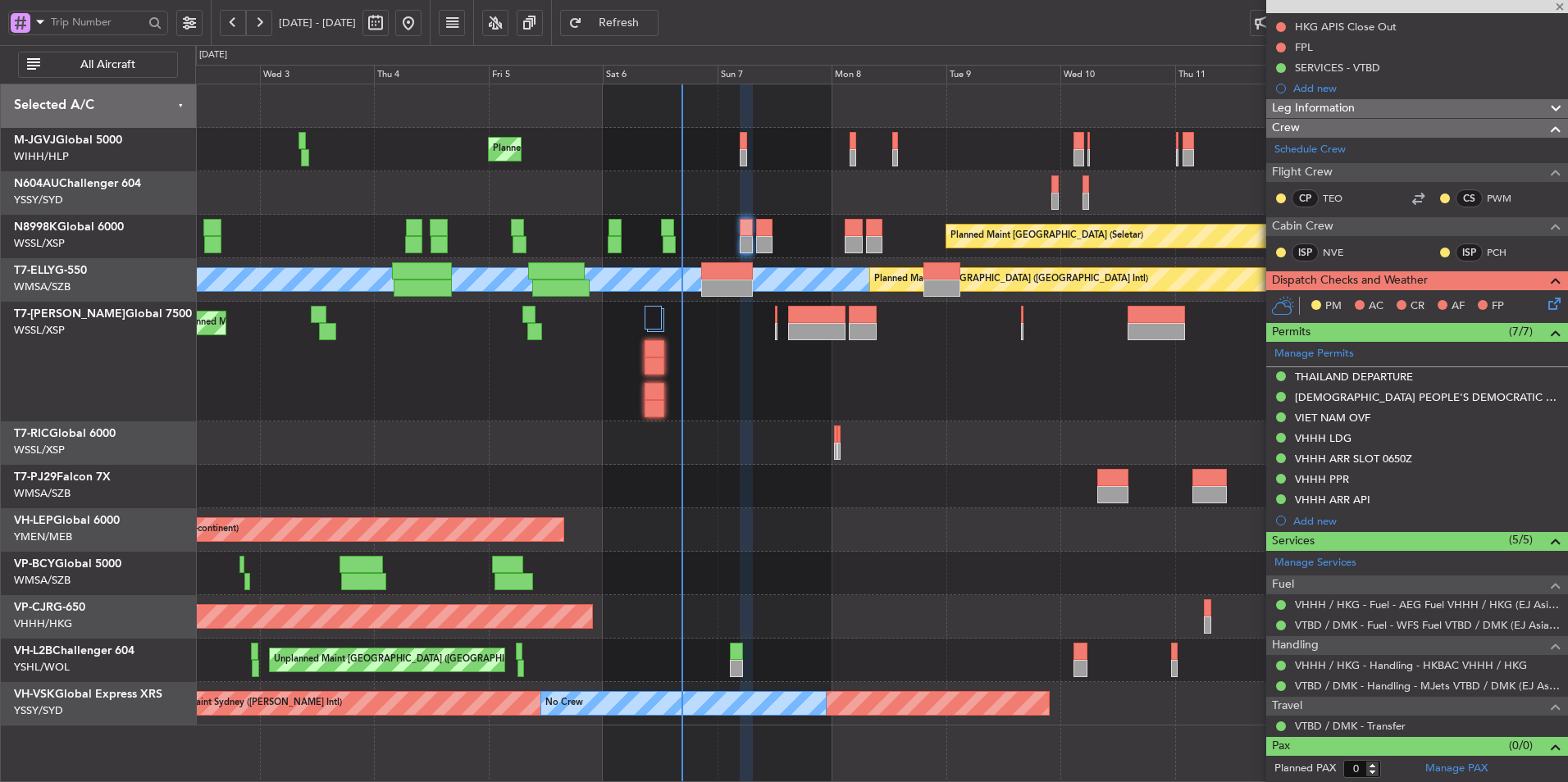
type input "+00:05"
type input "2"
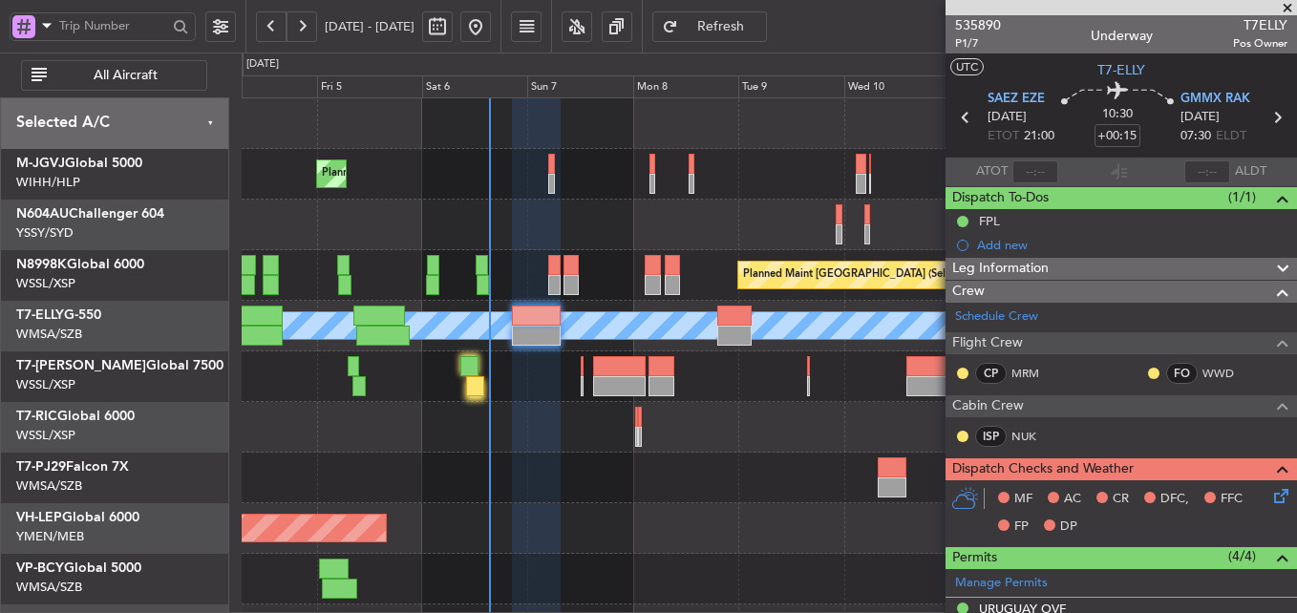
scroll to position [421, 0]
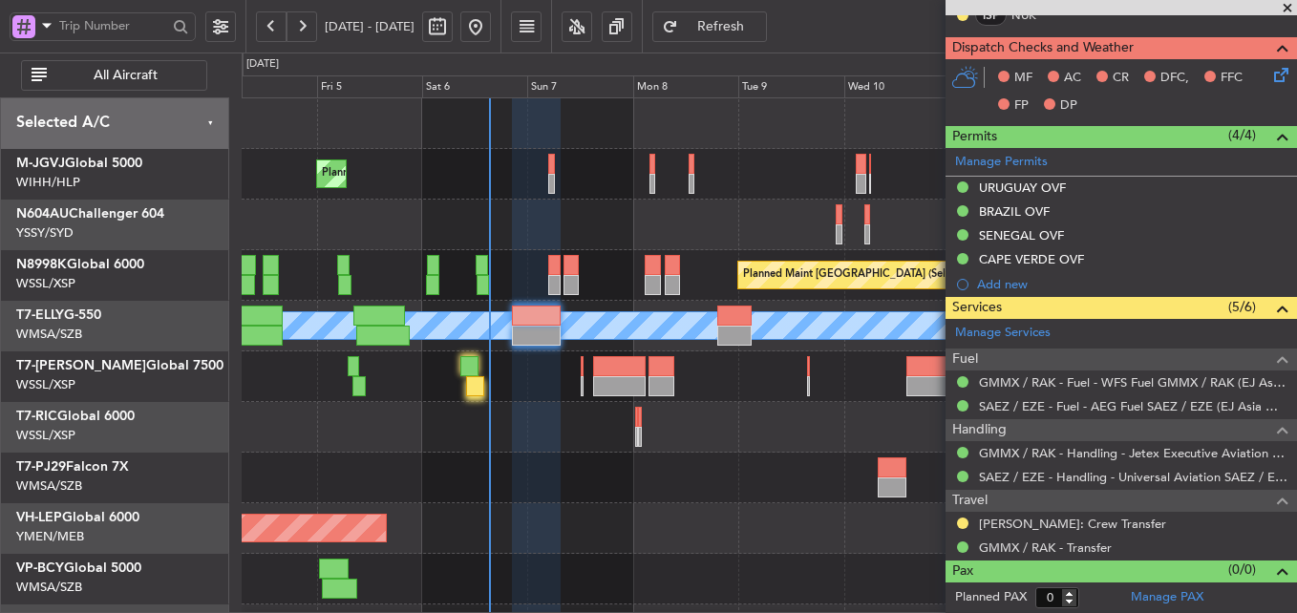
click at [535, 489] on div at bounding box center [769, 478] width 1055 height 51
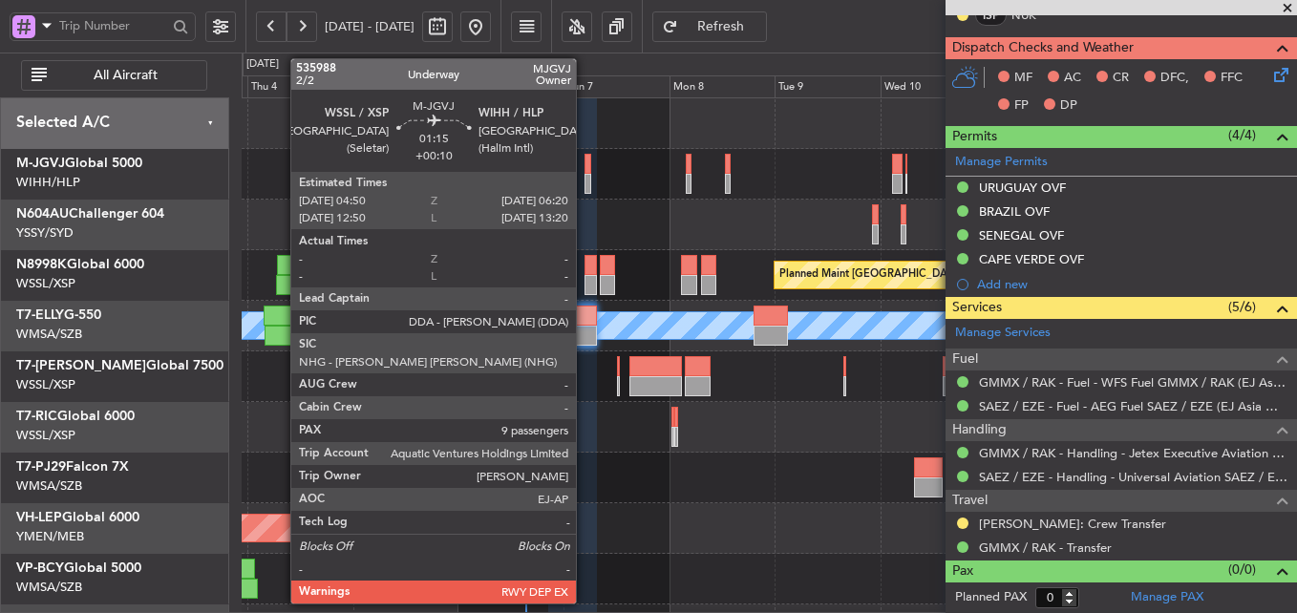
click at [585, 181] on div at bounding box center [588, 184] width 7 height 20
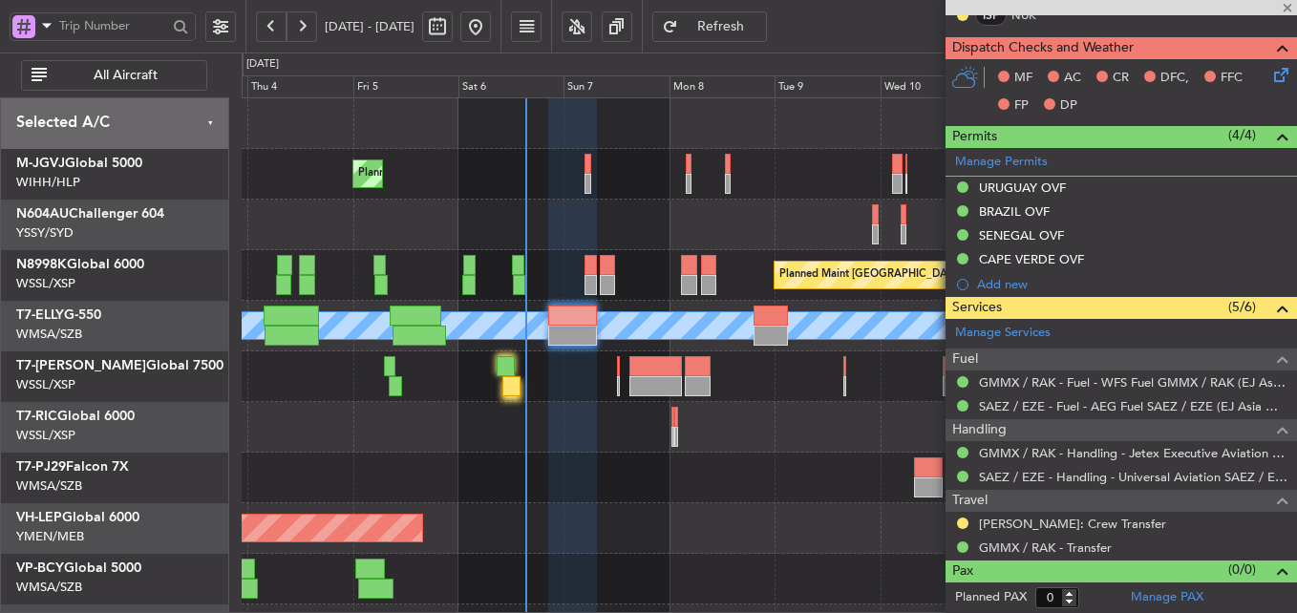
type input "+00:10"
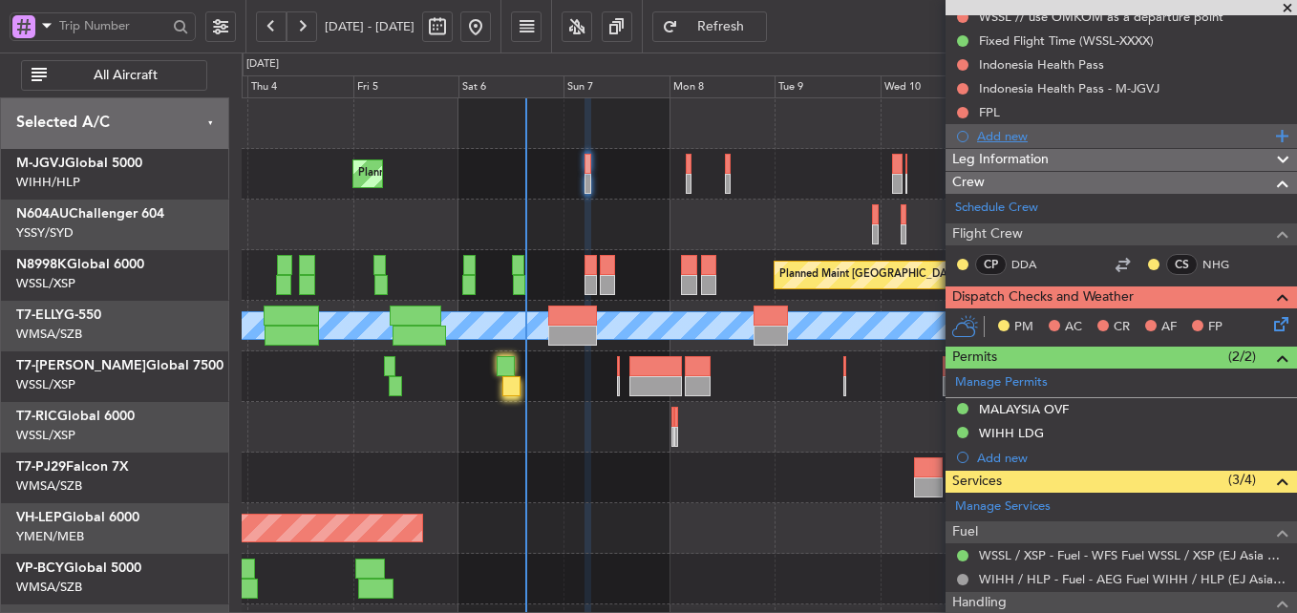
scroll to position [0, 0]
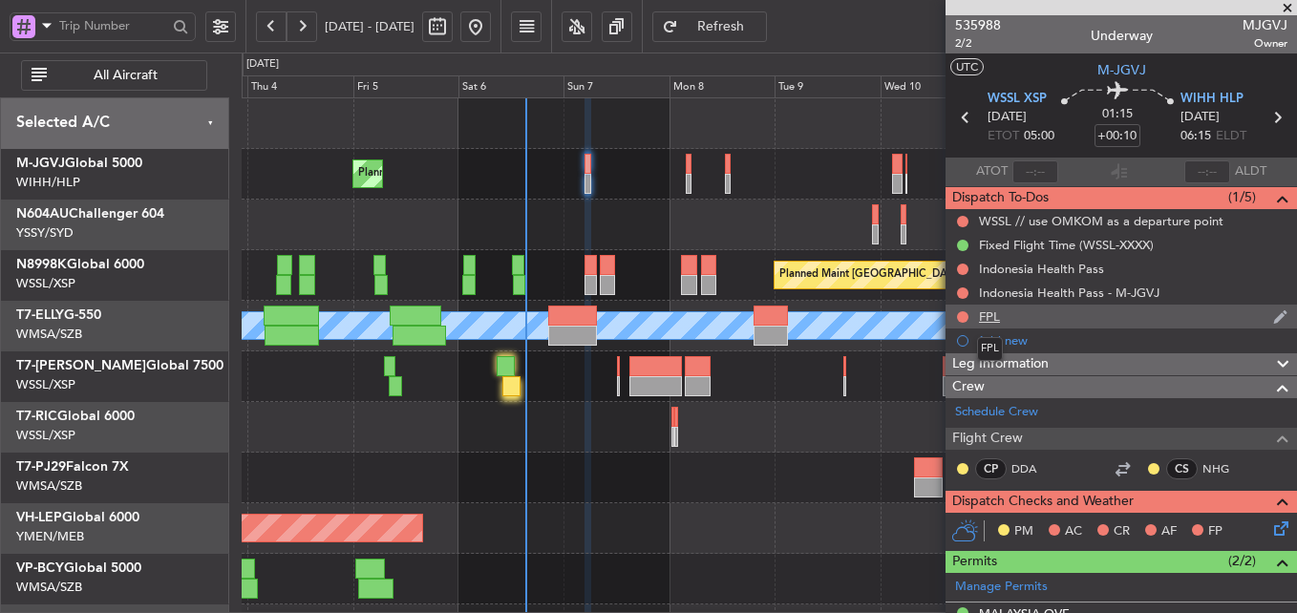
click at [984, 322] on div "FPL" at bounding box center [989, 317] width 21 height 16
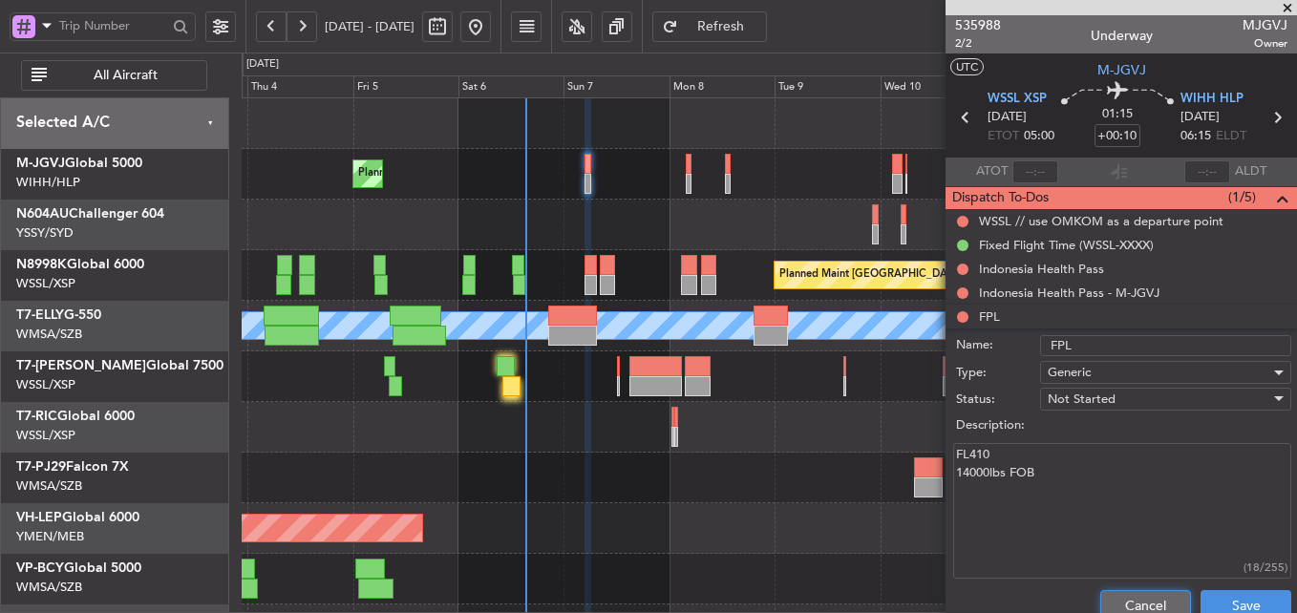
click at [1137, 600] on button "Cancel" at bounding box center [1145, 605] width 91 height 31
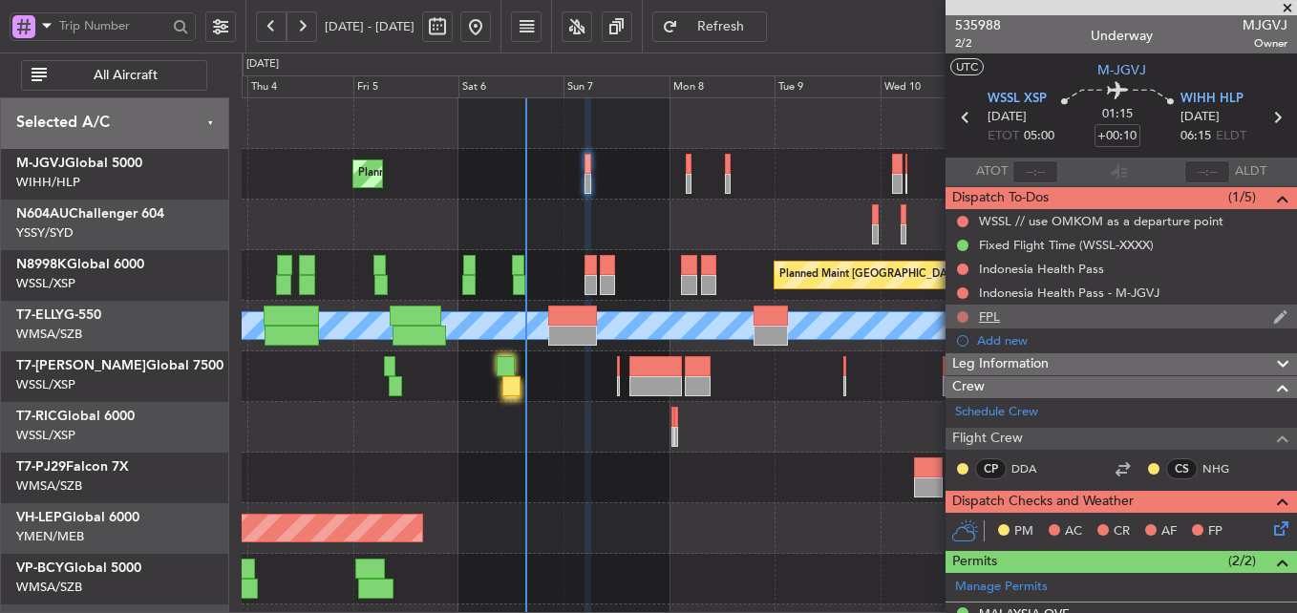
click at [958, 314] on button at bounding box center [962, 316] width 11 height 11
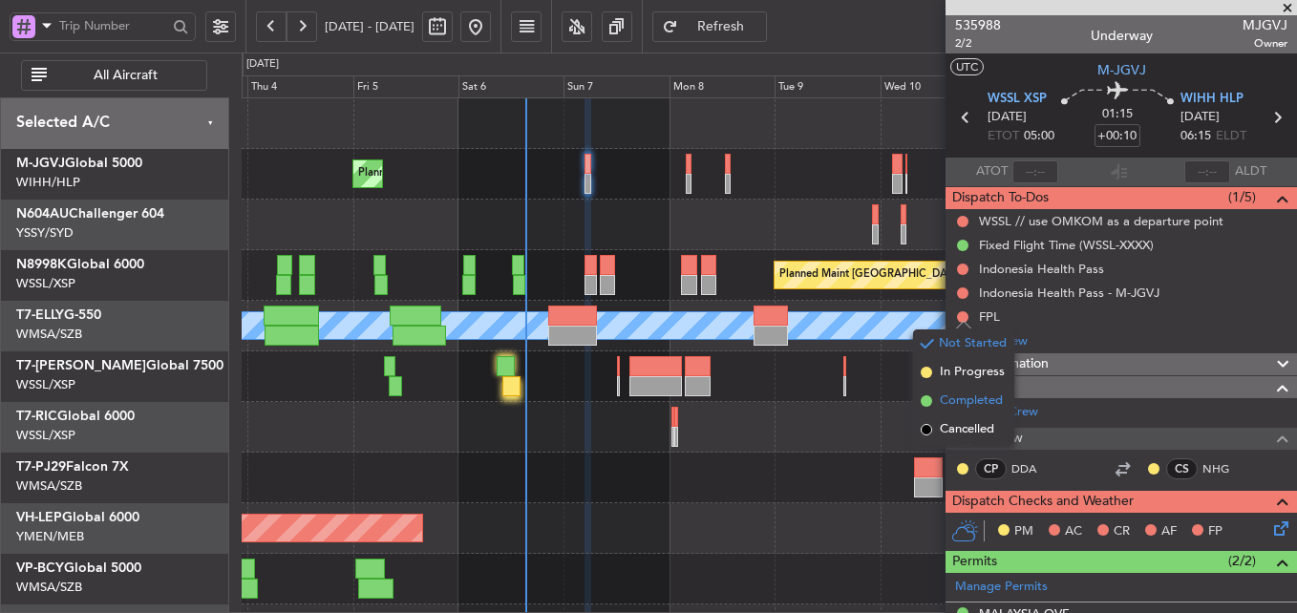
click at [955, 393] on span "Completed" at bounding box center [971, 401] width 63 height 19
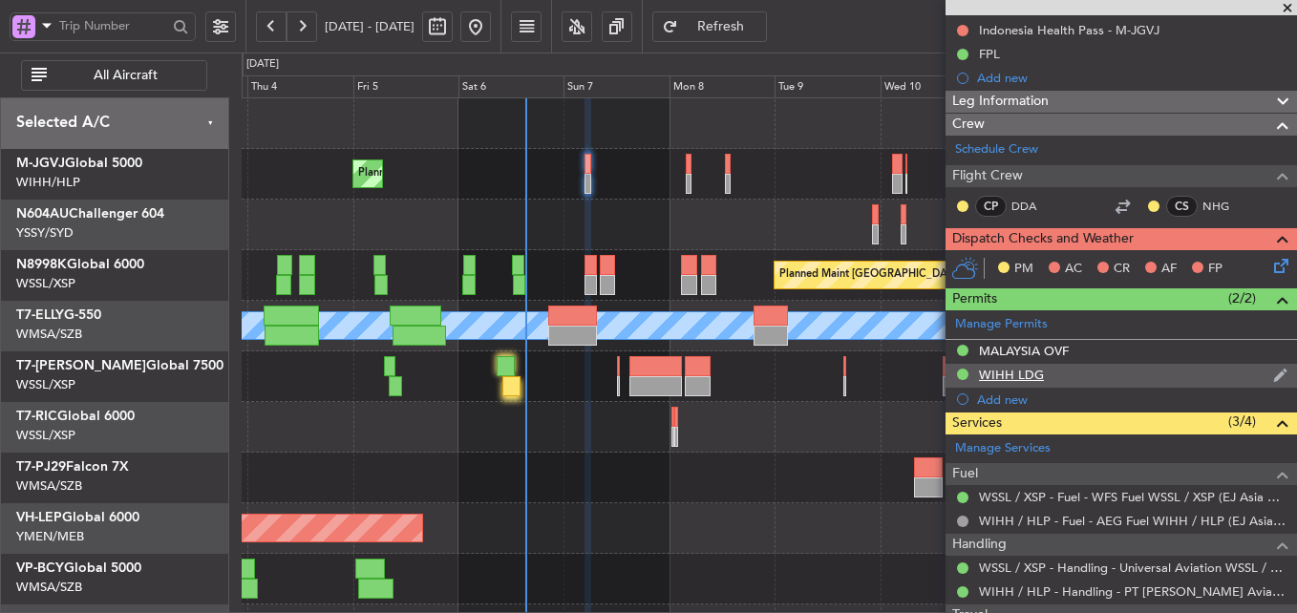
scroll to position [72, 0]
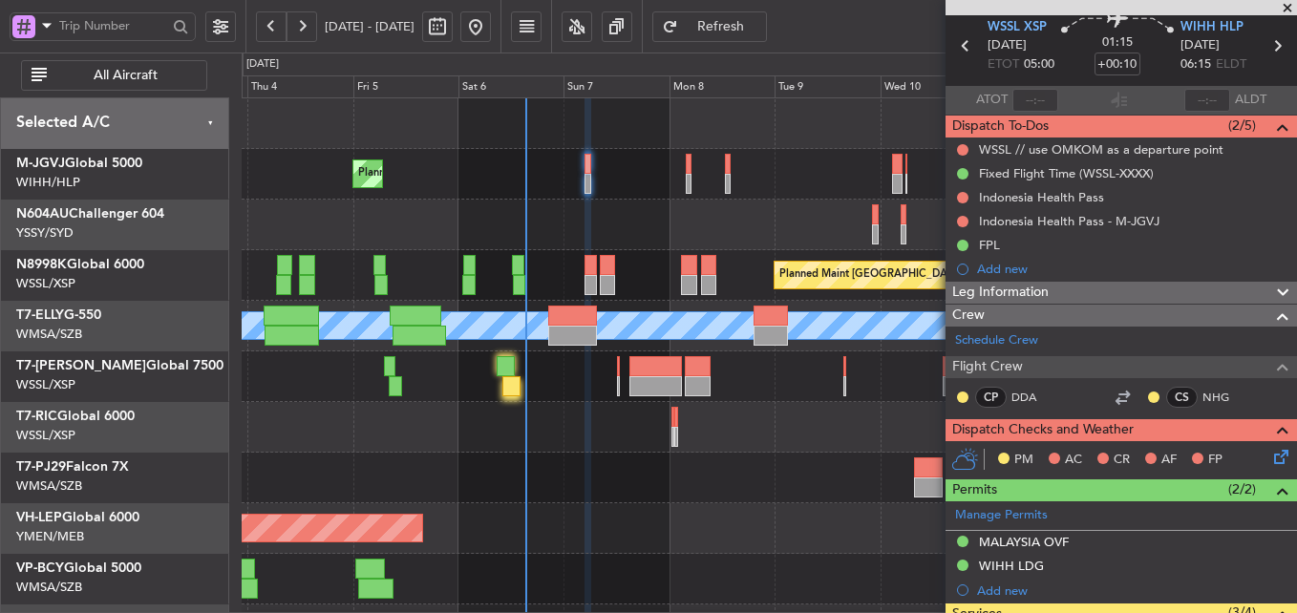
click at [661, 235] on div at bounding box center [769, 225] width 1055 height 51
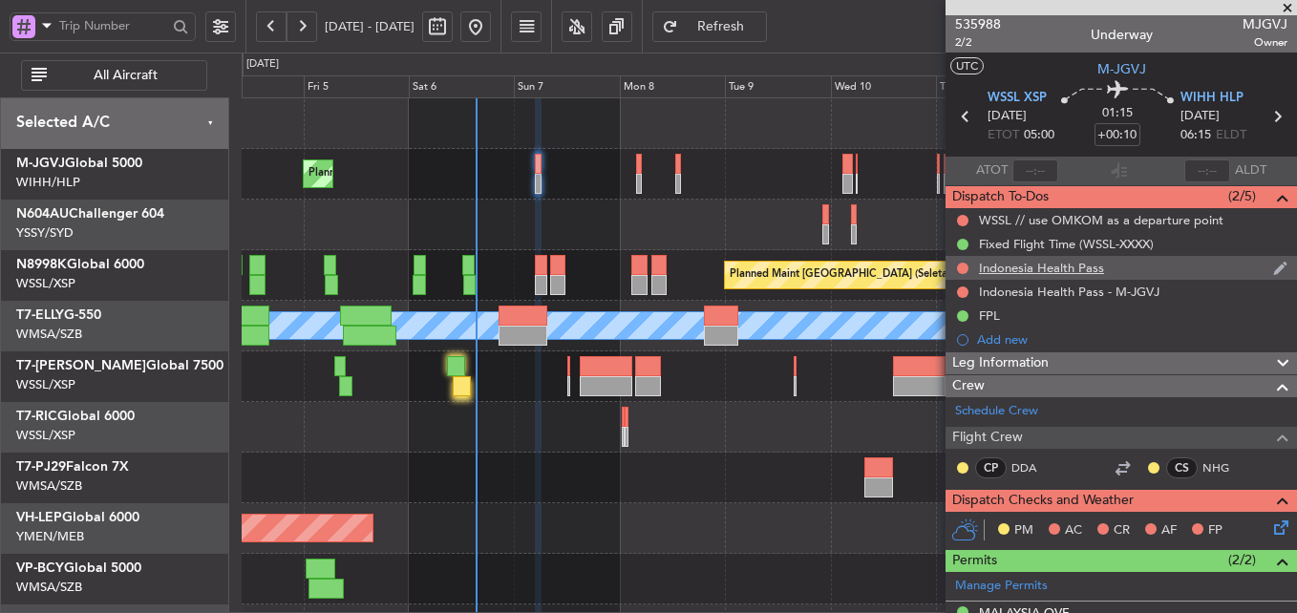
scroll to position [0, 0]
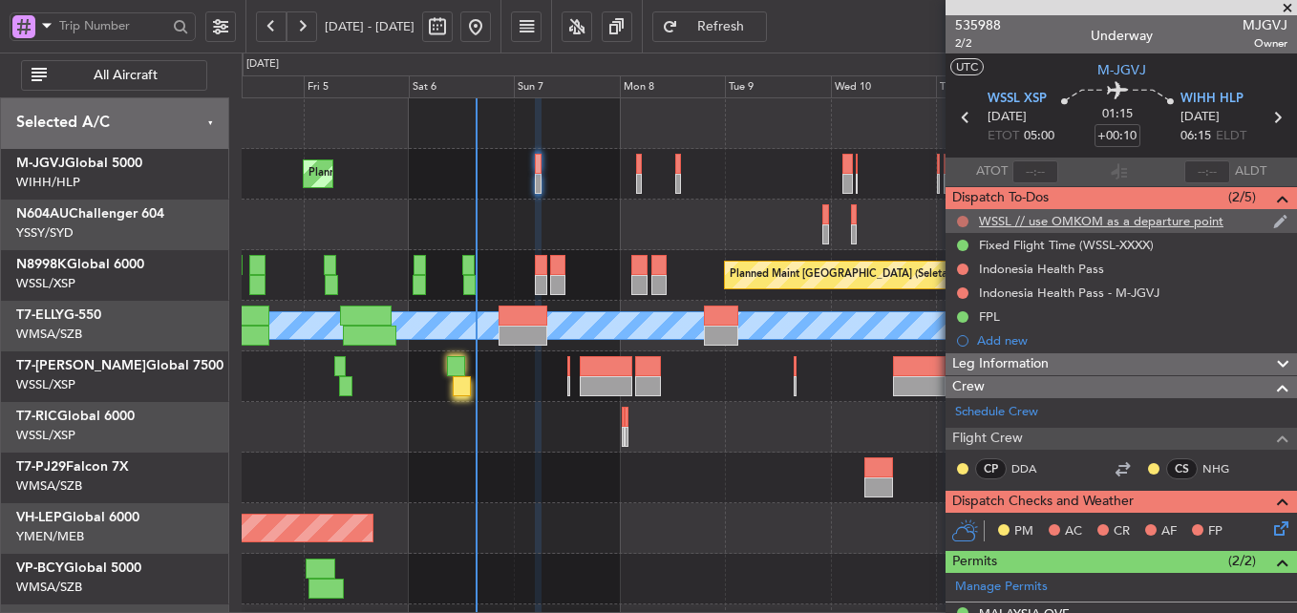
click at [964, 218] on button at bounding box center [962, 221] width 11 height 11
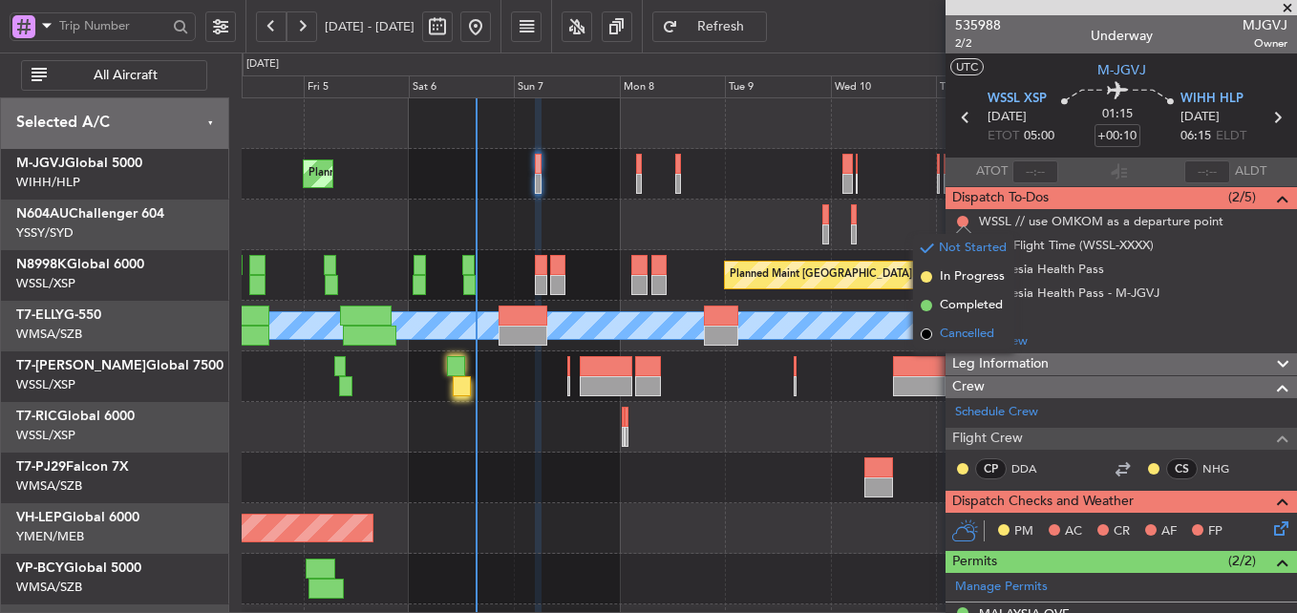
click at [954, 331] on span "Cancelled" at bounding box center [967, 334] width 54 height 19
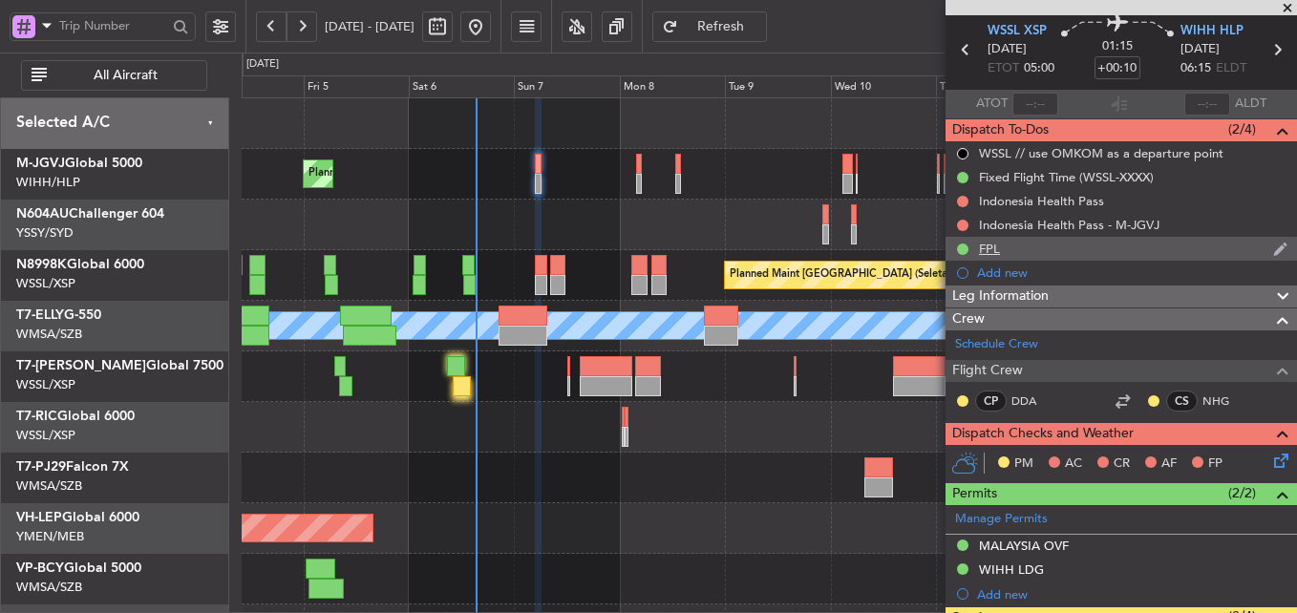
scroll to position [96, 0]
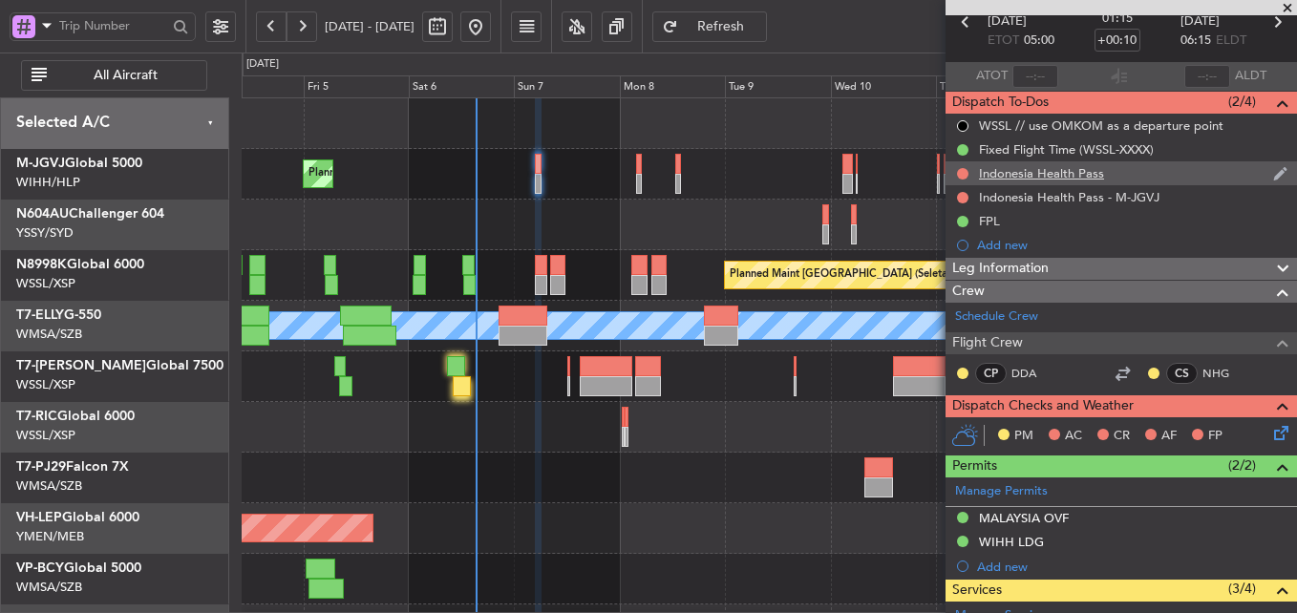
click at [1081, 178] on div "Indonesia Health Pass" at bounding box center [1041, 173] width 125 height 16
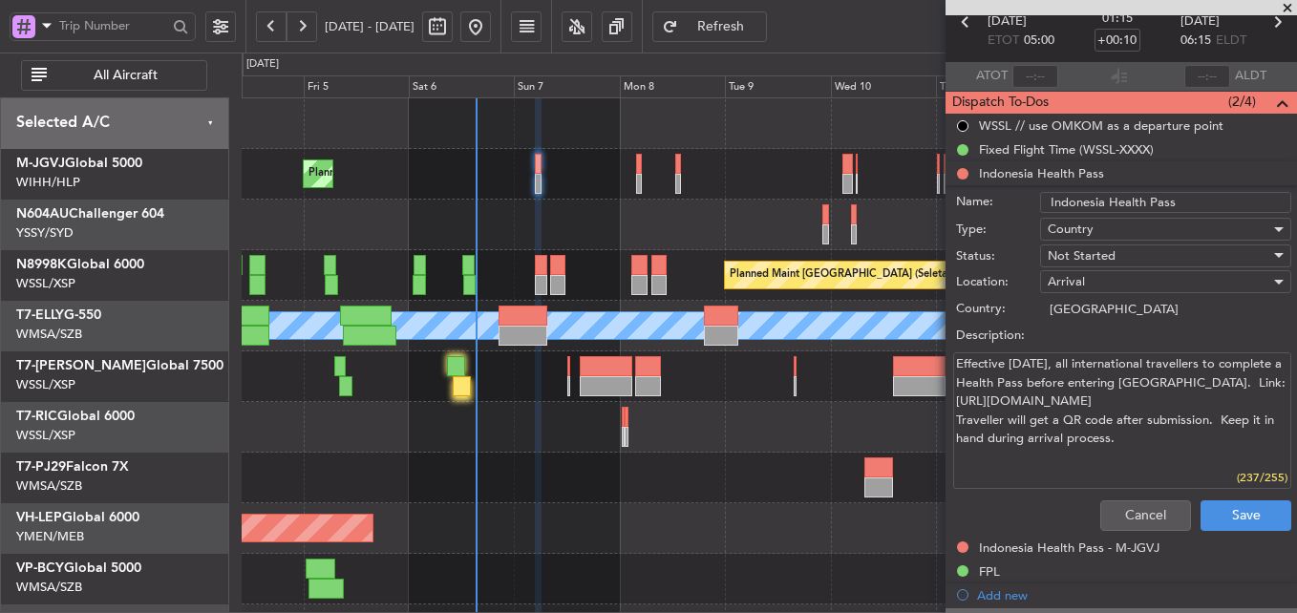
click at [1121, 498] on div "Cancel Save" at bounding box center [1116, 516] width 360 height 46
click at [1124, 512] on button "Cancel" at bounding box center [1145, 516] width 91 height 31
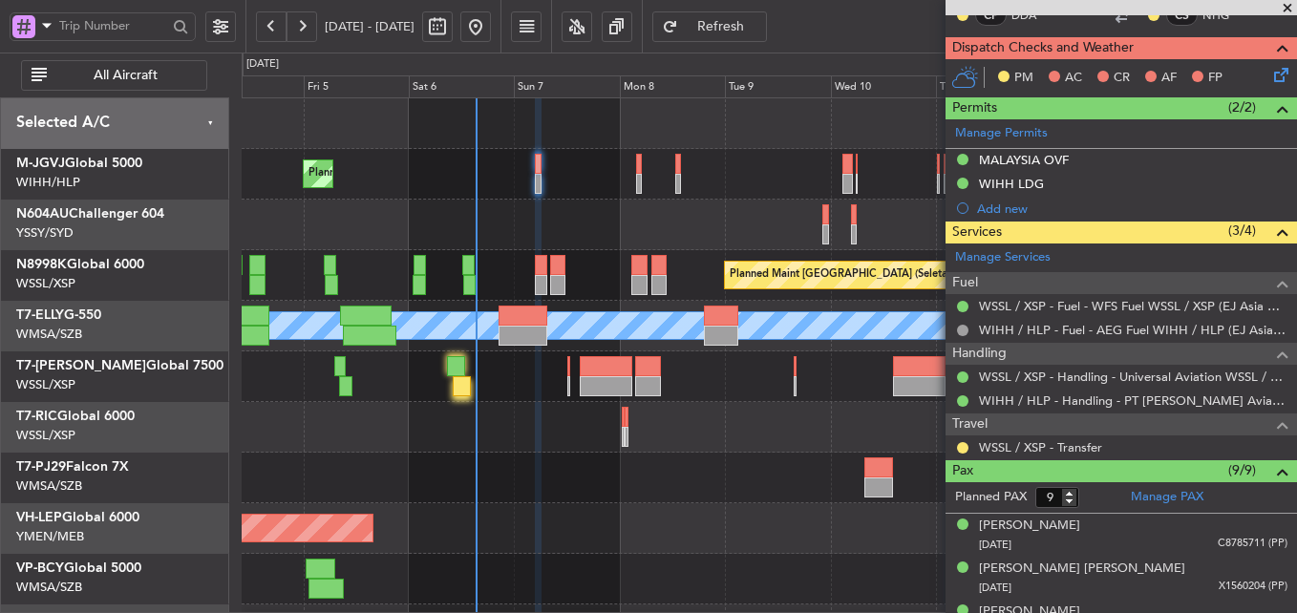
scroll to position [263, 0]
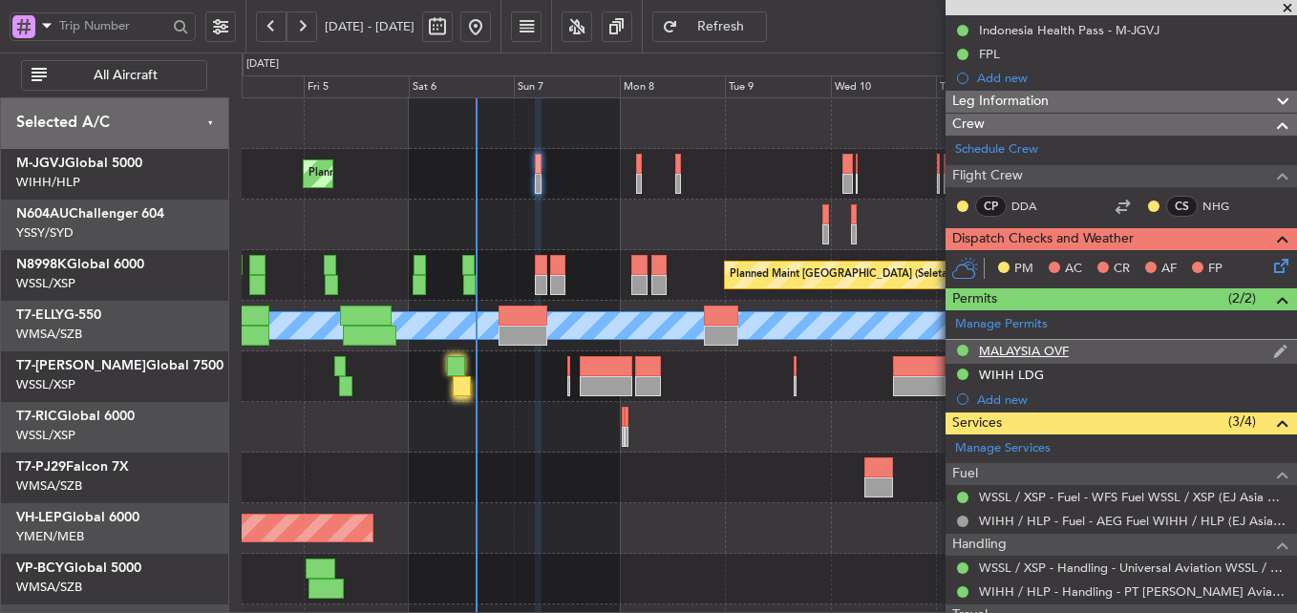
click at [1038, 355] on div "MALAYSIA OVF" at bounding box center [1024, 351] width 90 height 16
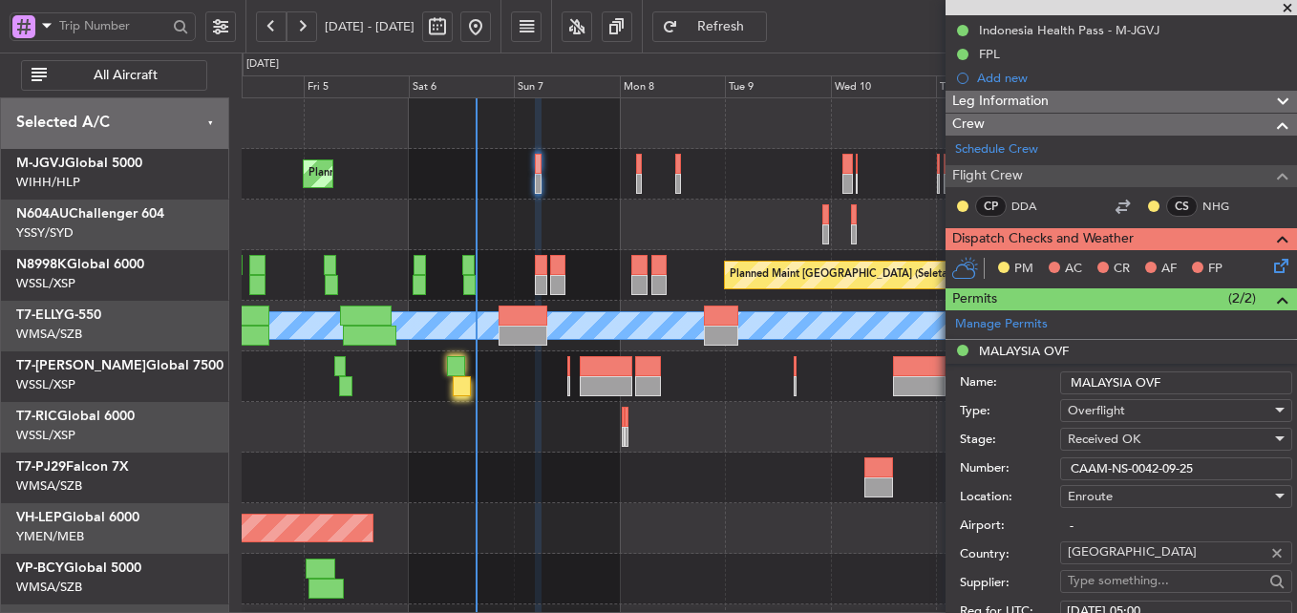
drag, startPoint x: 1251, startPoint y: 470, endPoint x: 870, endPoint y: 477, distance: 381.2
click at [888, 477] on fb-app "[DATE] - [DATE] Refresh Quick Links All Aircraft Planned Maint [GEOGRAPHIC_DATA…" at bounding box center [648, 319] width 1297 height 590
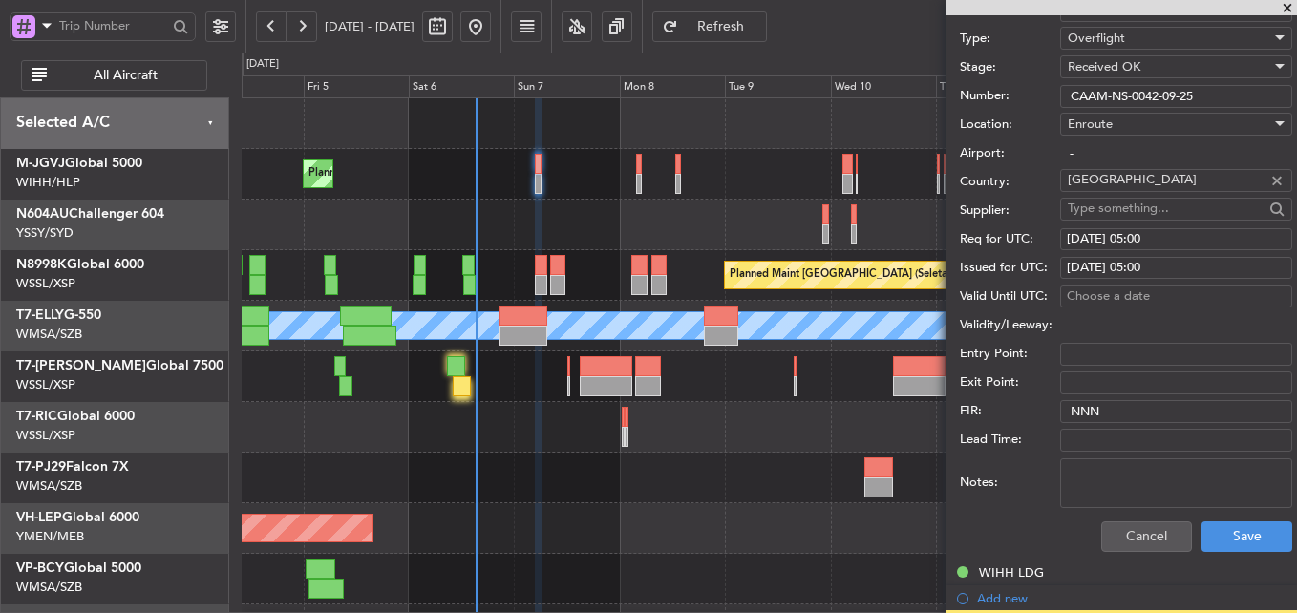
scroll to position [645, 0]
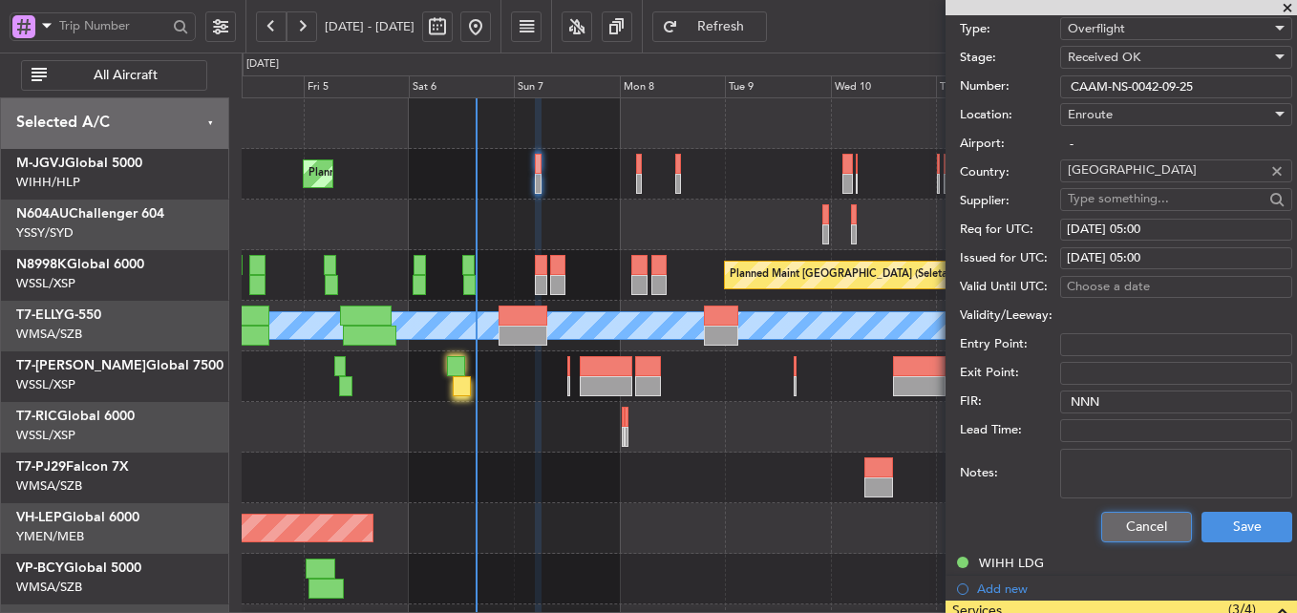
click at [1151, 526] on button "Cancel" at bounding box center [1146, 527] width 91 height 31
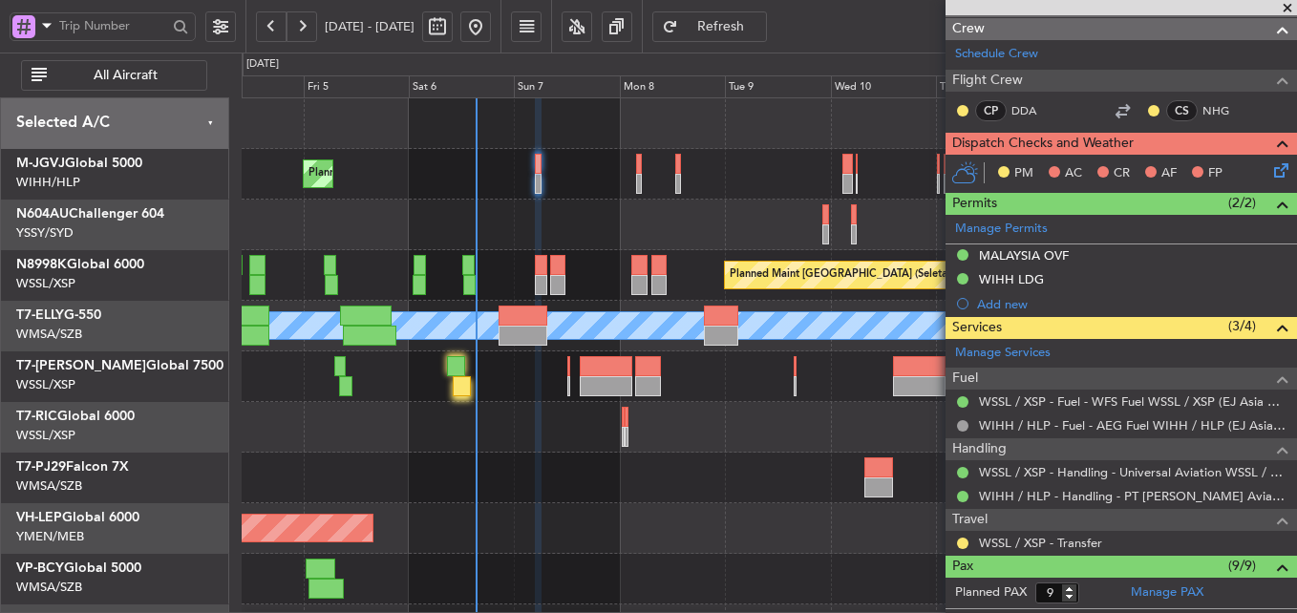
scroll to position [263, 0]
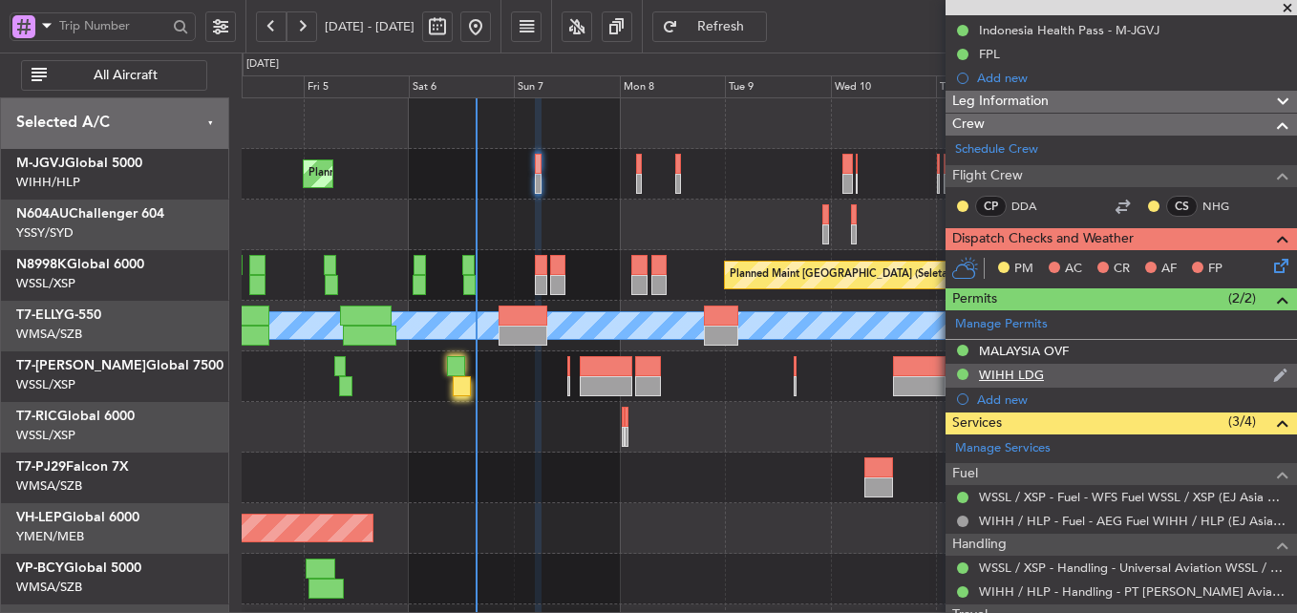
click at [1031, 377] on div "WIHH LDG" at bounding box center [1011, 375] width 65 height 16
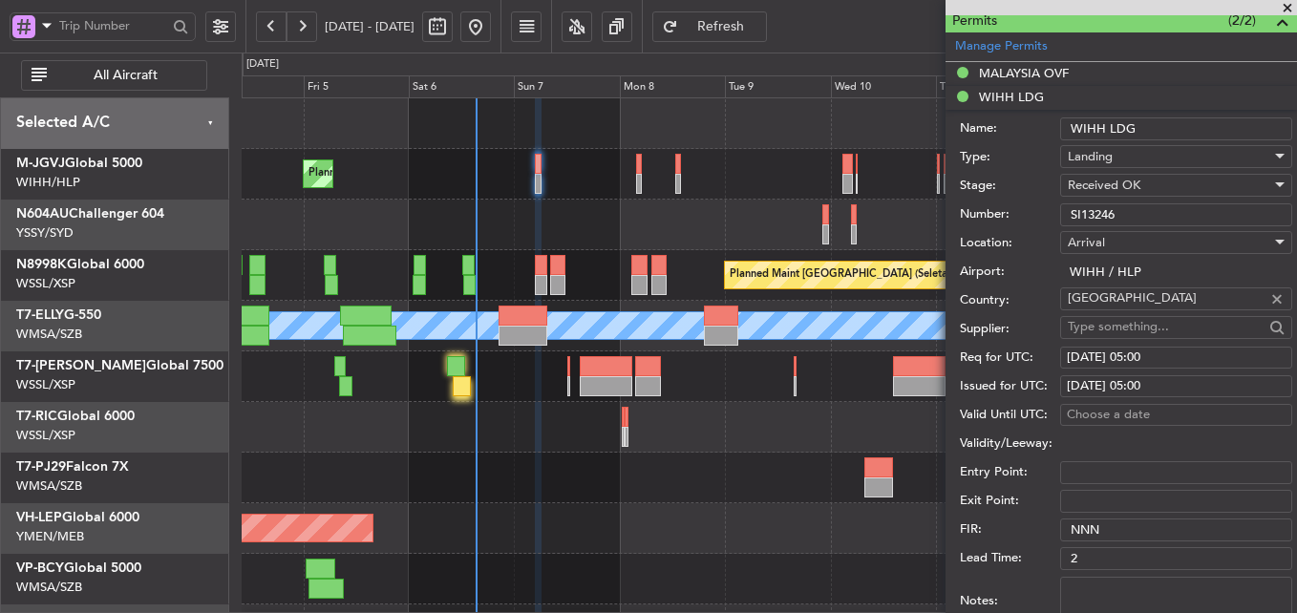
scroll to position [549, 0]
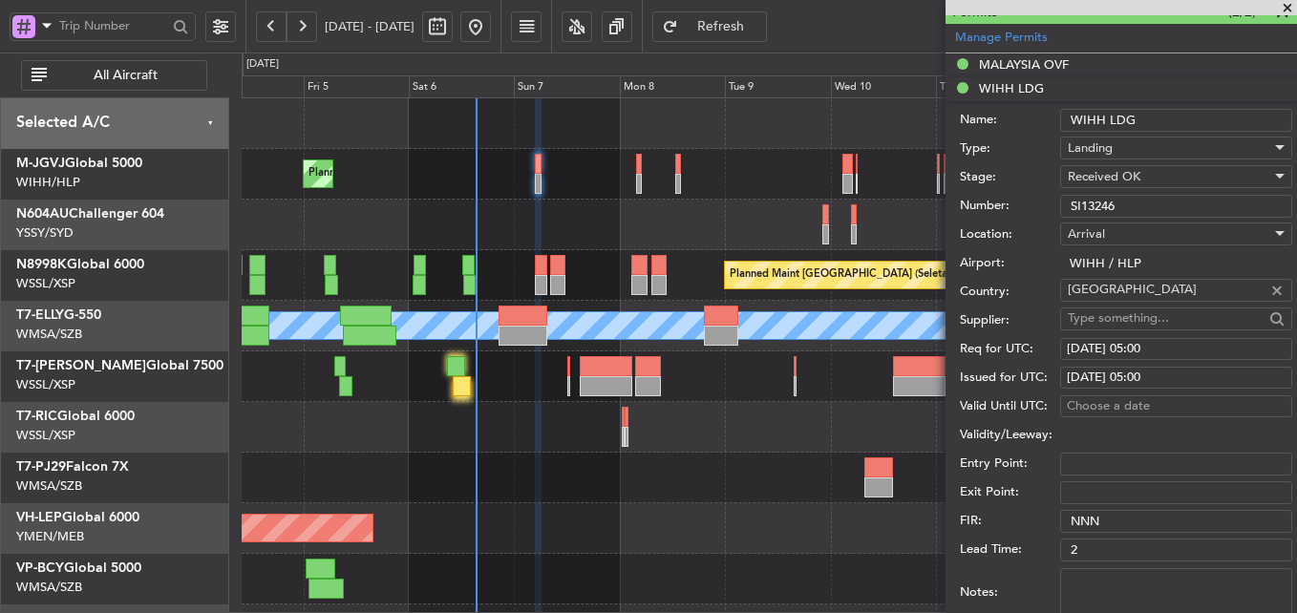
drag, startPoint x: 1131, startPoint y: 210, endPoint x: 955, endPoint y: 210, distance: 175.8
click at [975, 210] on div "Number: SI13246" at bounding box center [1126, 206] width 332 height 29
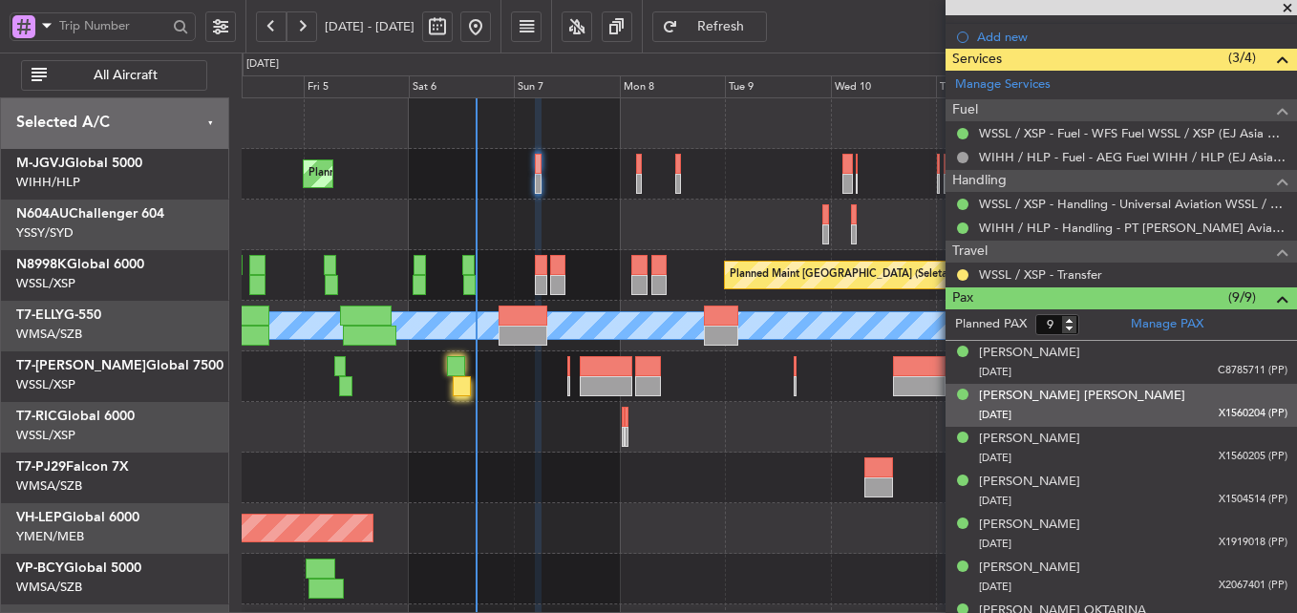
scroll to position [1218, 0]
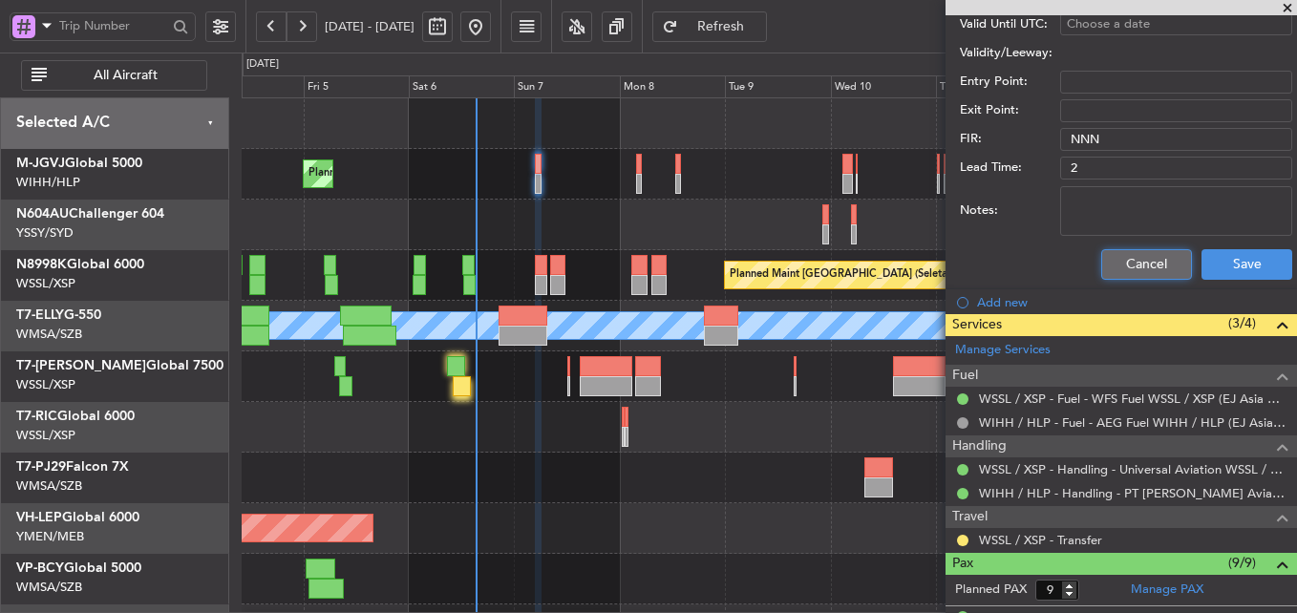
click at [1127, 267] on button "Cancel" at bounding box center [1146, 264] width 91 height 31
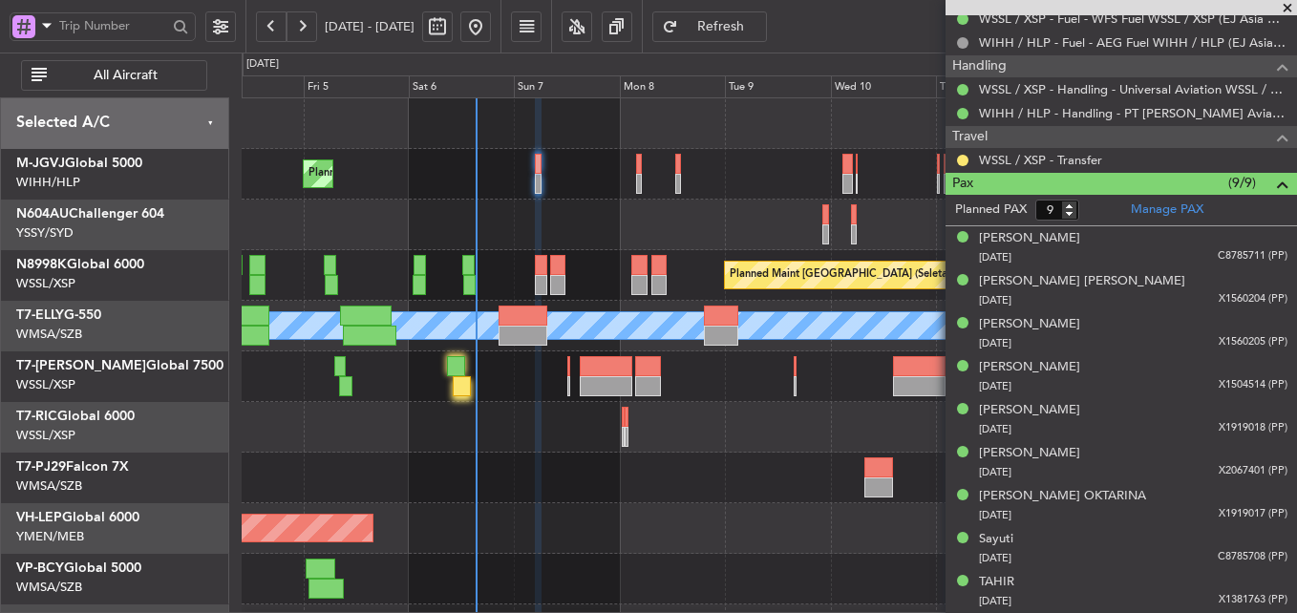
scroll to position [740, 0]
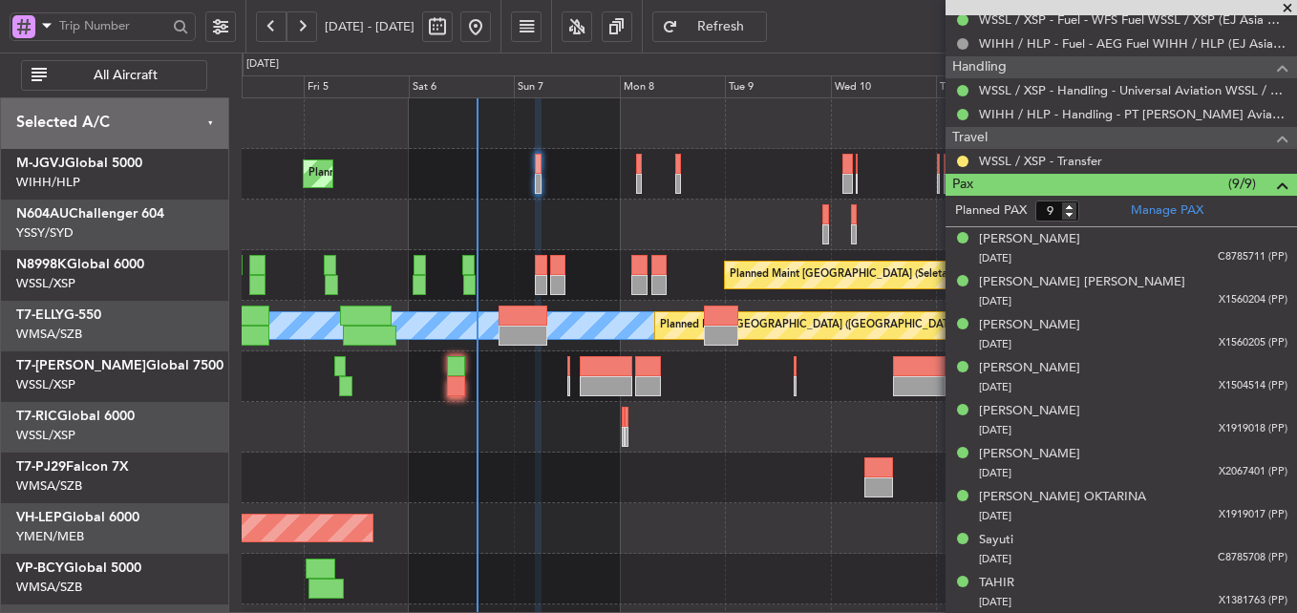
click at [1293, 0] on span at bounding box center [1287, 8] width 19 height 17
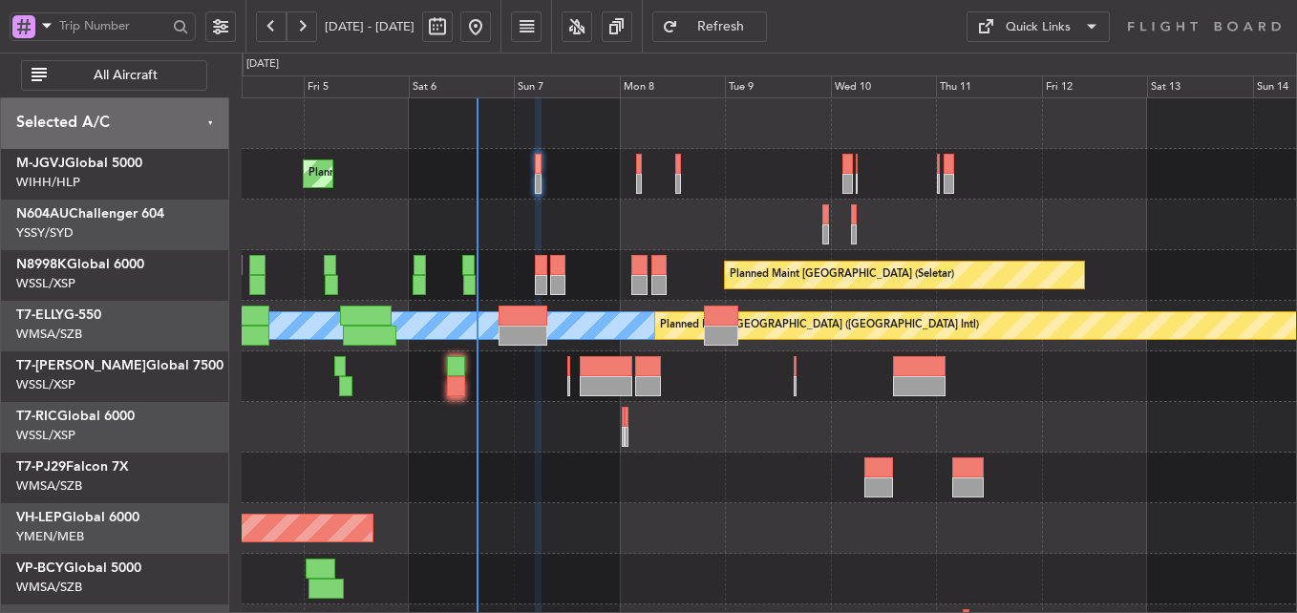
type input "0"
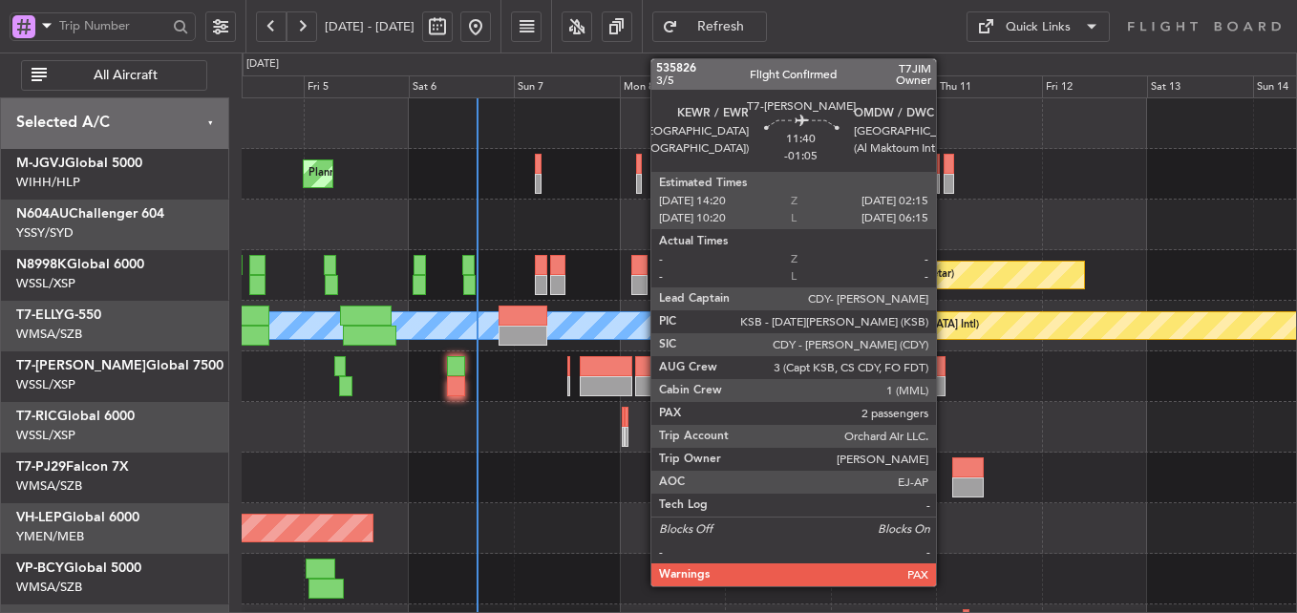
click at [863, 567] on div at bounding box center [769, 579] width 1055 height 51
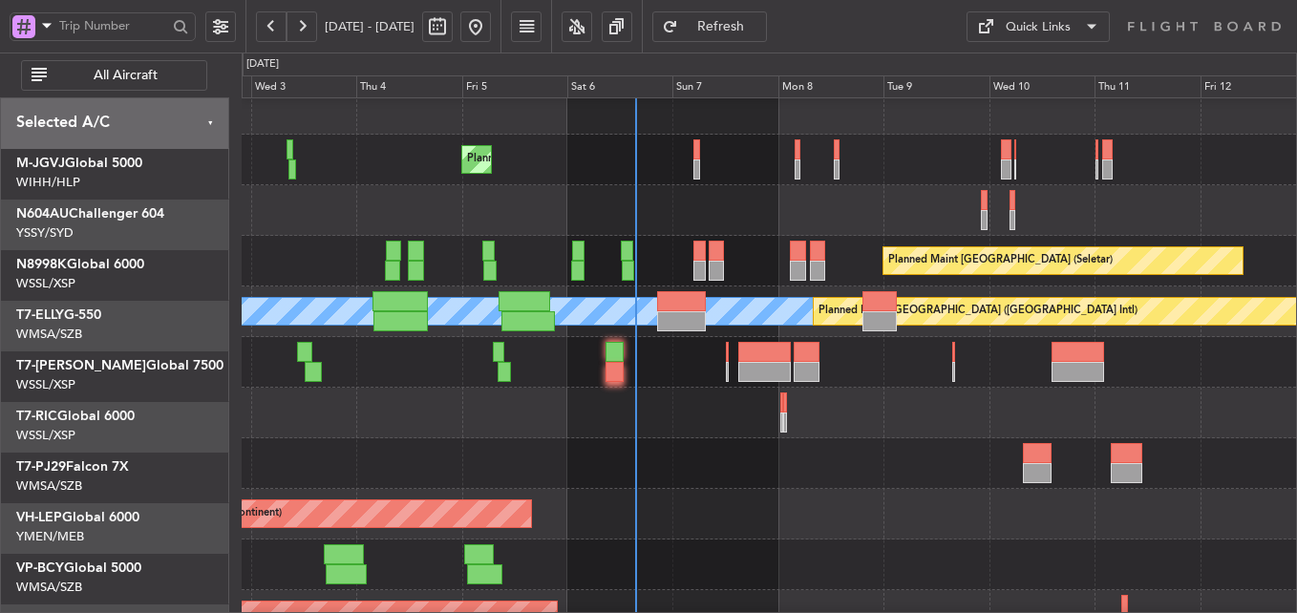
scroll to position [14, 0]
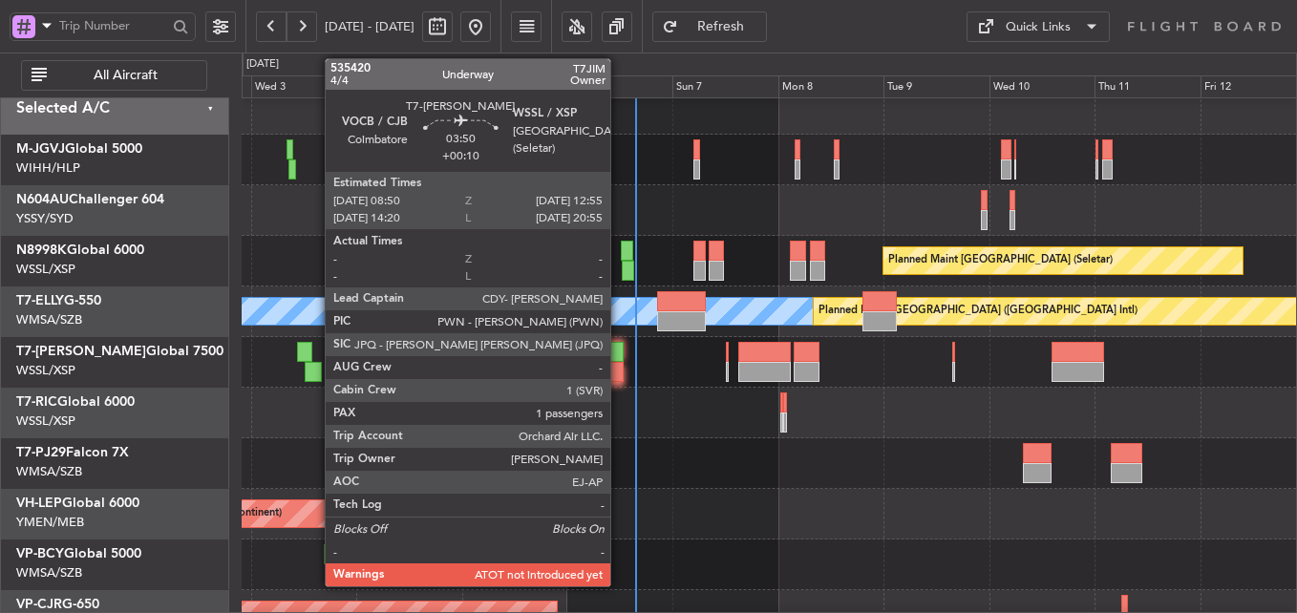
click at [619, 361] on div "Planned Maint Dubai (Al Maktoum Intl)" at bounding box center [769, 362] width 1055 height 51
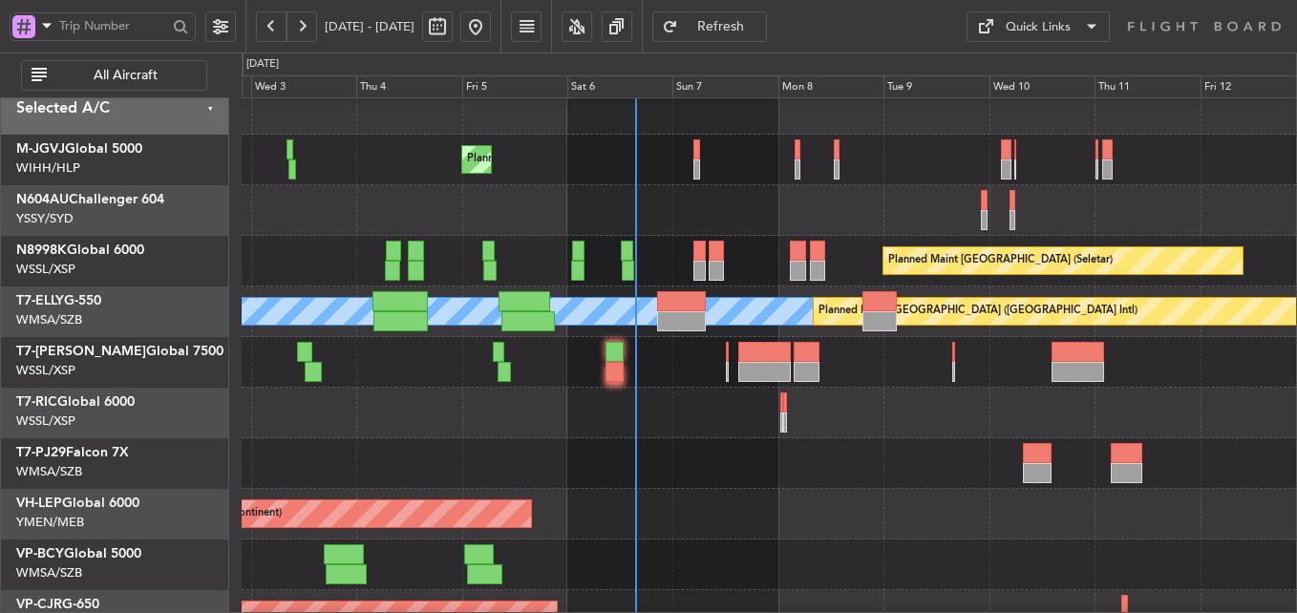
click at [702, 433] on div at bounding box center [769, 413] width 1055 height 51
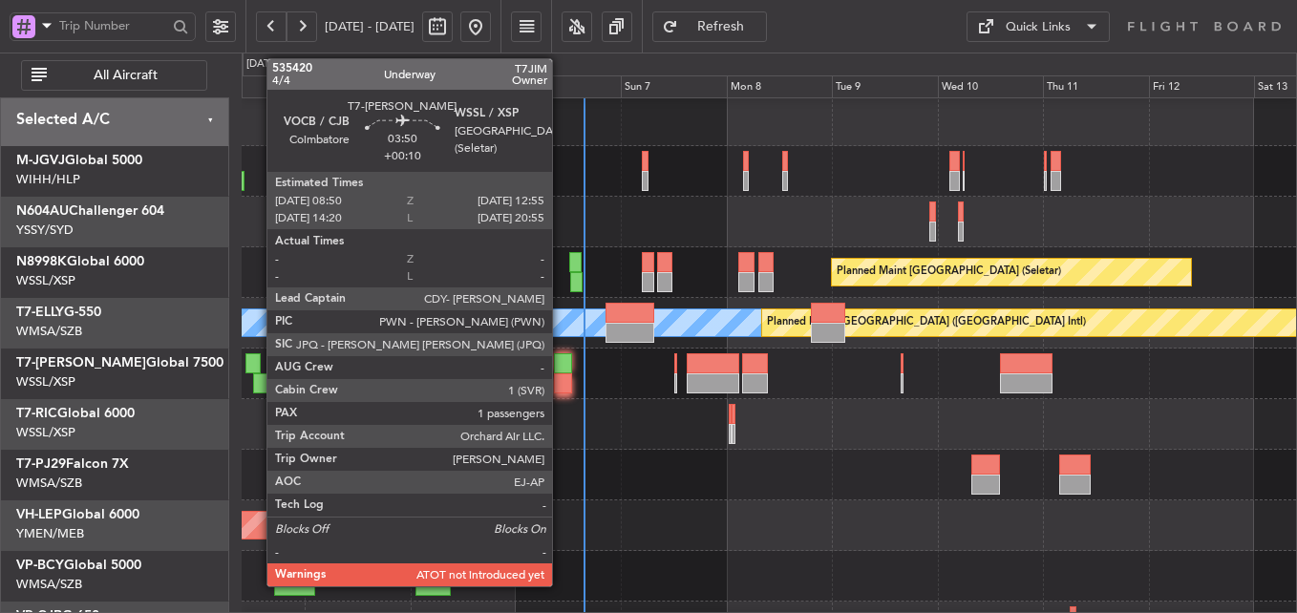
click at [561, 373] on div at bounding box center [563, 363] width 18 height 20
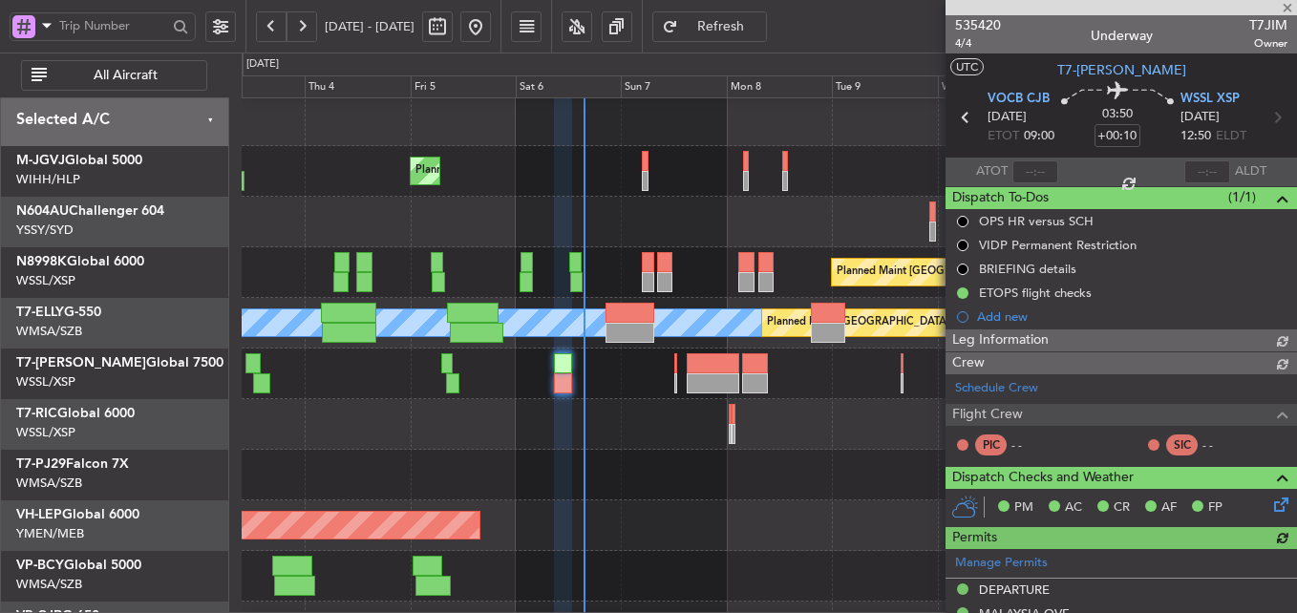
type input "[PERSON_NAME] (LEU)"
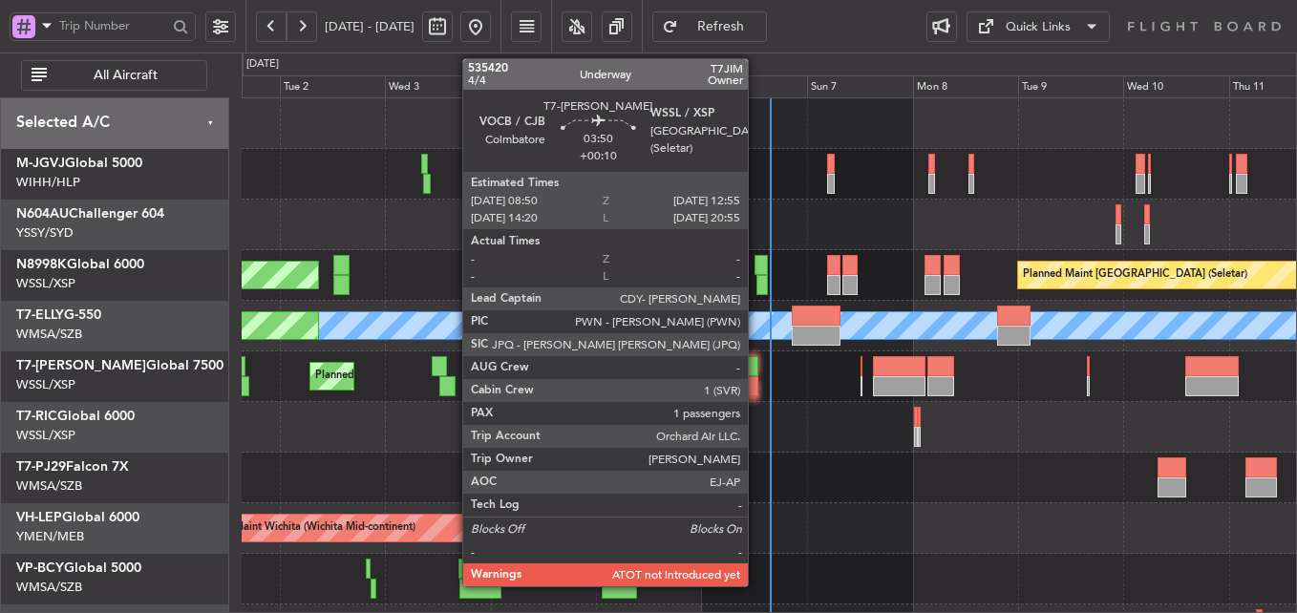
click at [758, 392] on div at bounding box center [748, 386] width 18 height 20
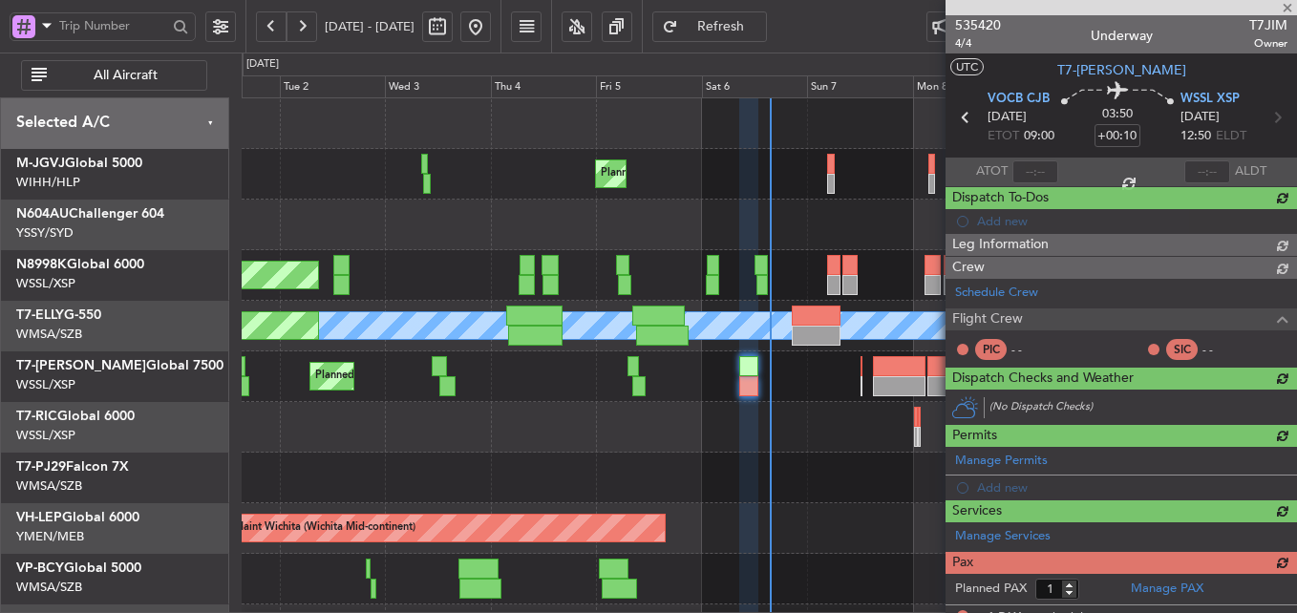
click at [717, 456] on div "Planned Maint [GEOGRAPHIC_DATA] (Seletar) Planned Maint [GEOGRAPHIC_DATA] (Sele…" at bounding box center [769, 427] width 1055 height 658
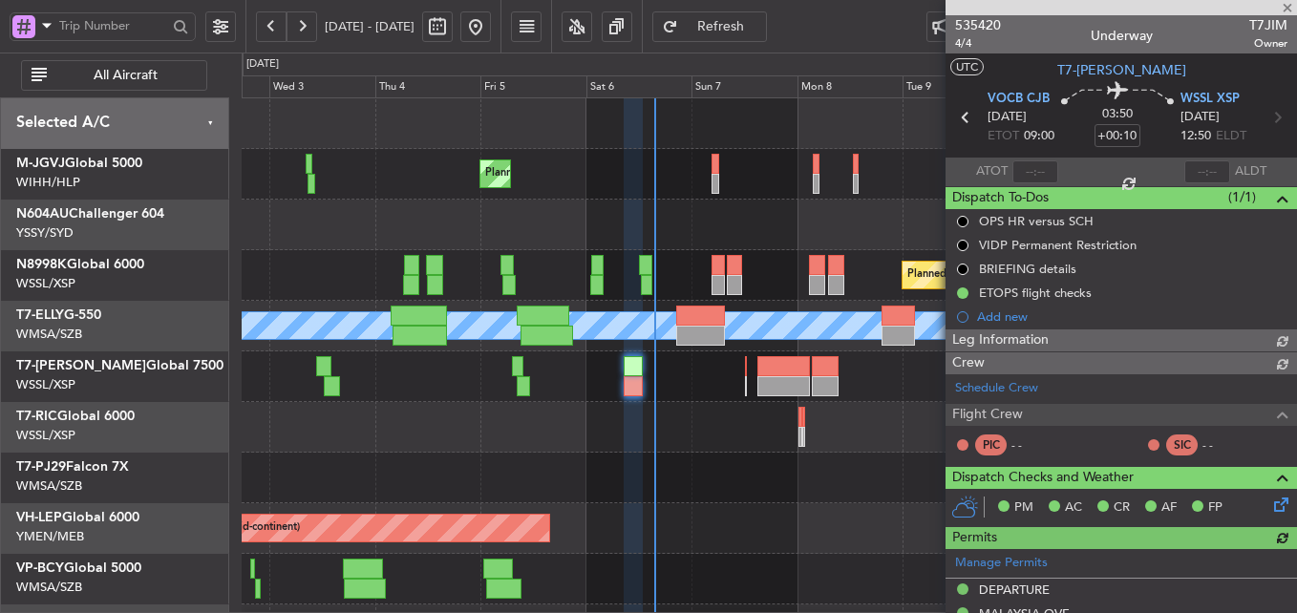
type input "[PERSON_NAME] (LEU)"
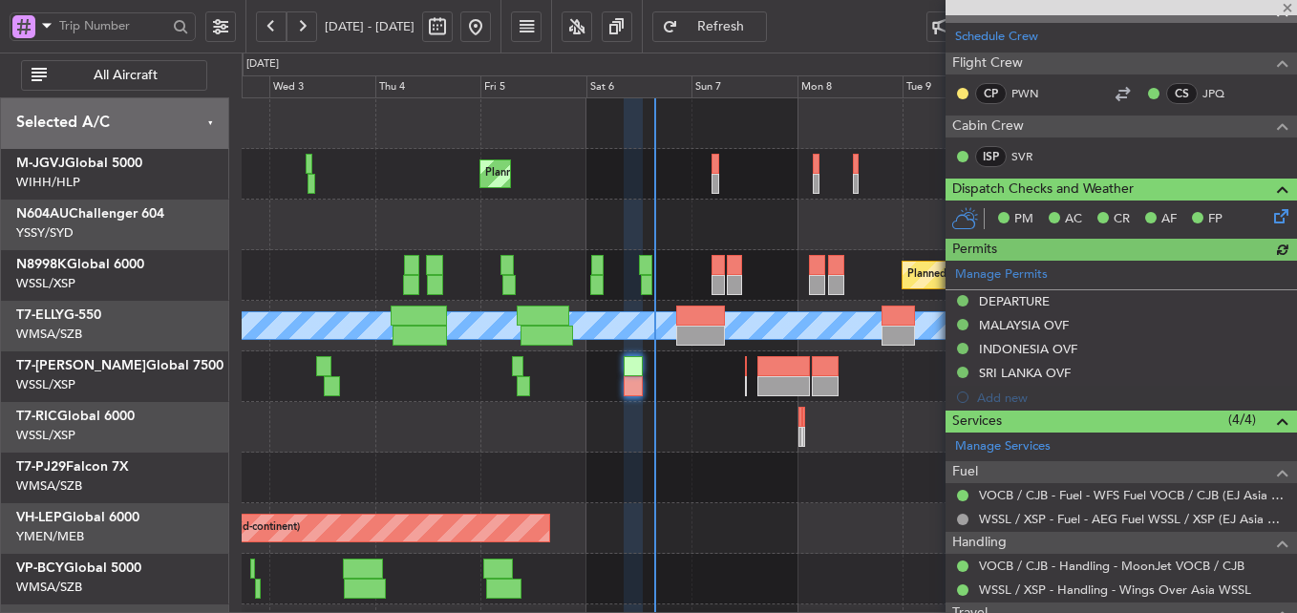
scroll to position [96, 0]
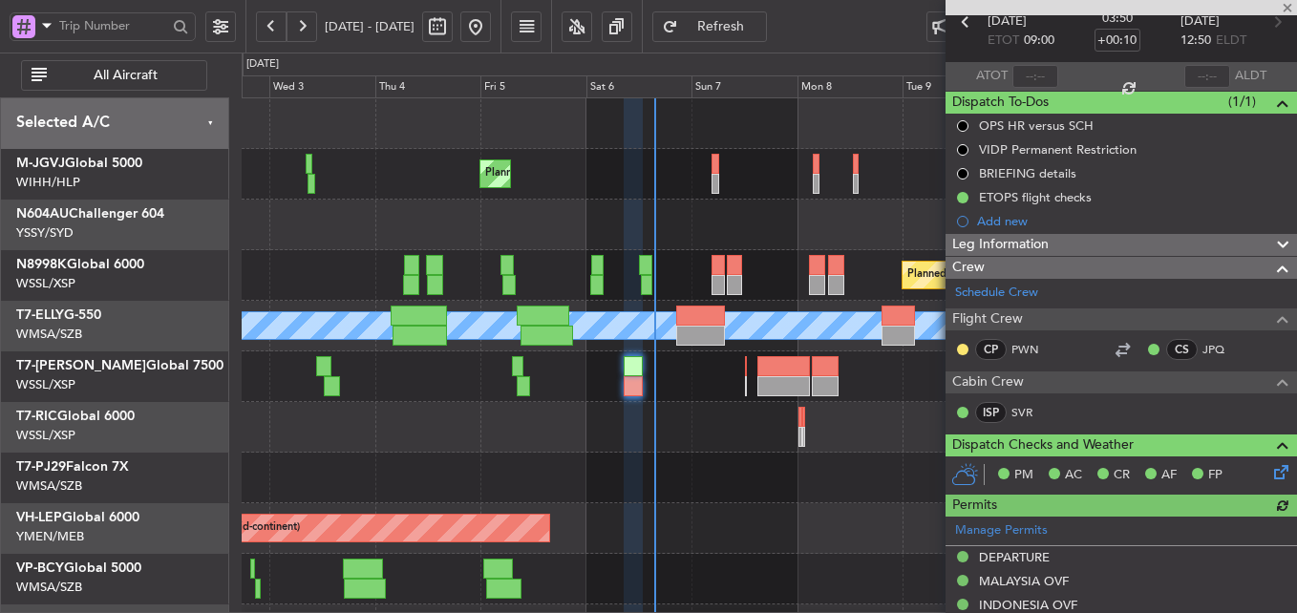
type input "[PERSON_NAME] (LEU)"
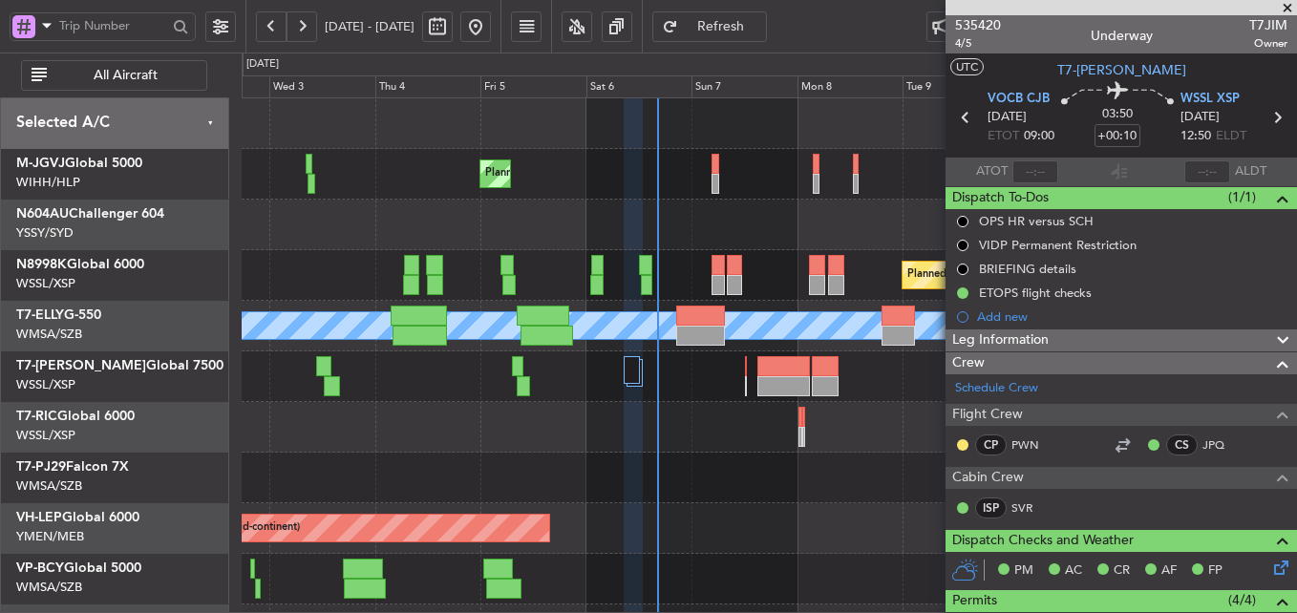
scroll to position [96, 0]
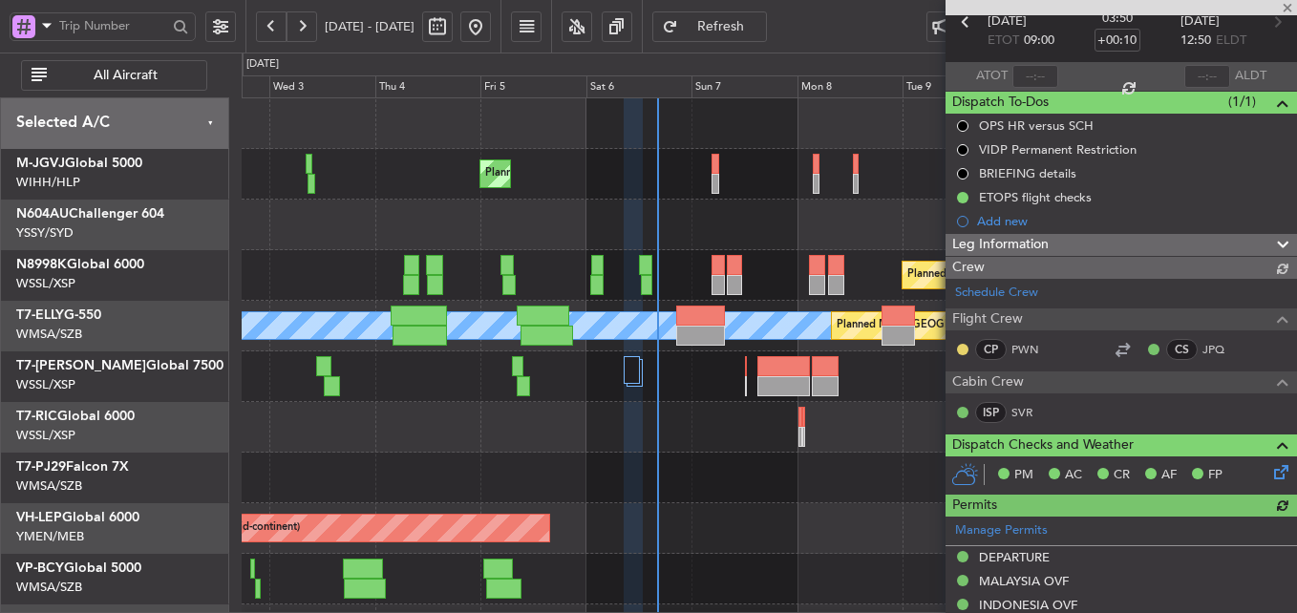
type input "[PERSON_NAME] (LEU)"
click at [507, 426] on div at bounding box center [769, 427] width 1055 height 51
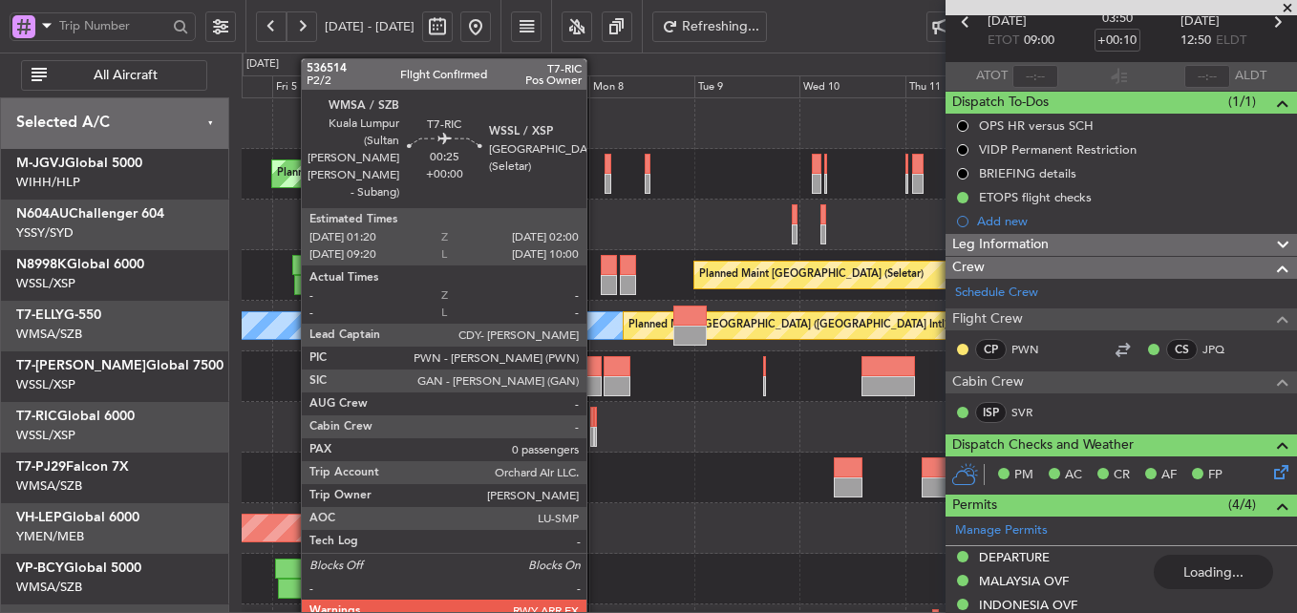
click at [595, 427] on div at bounding box center [596, 437] width 4 height 20
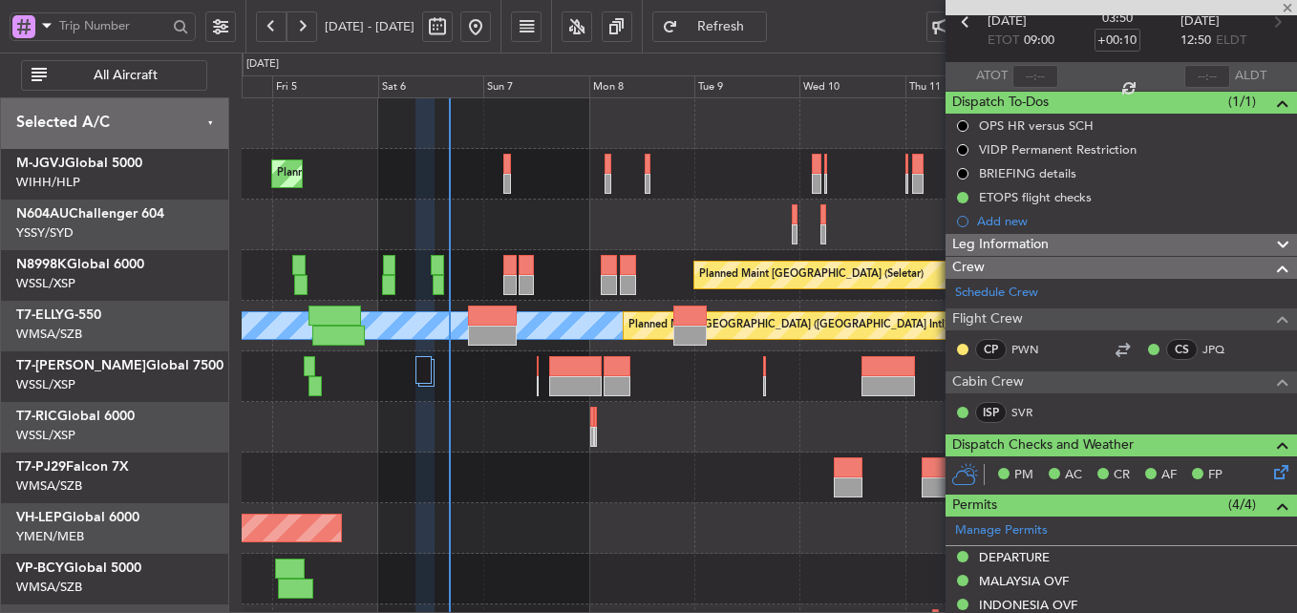
type input "0"
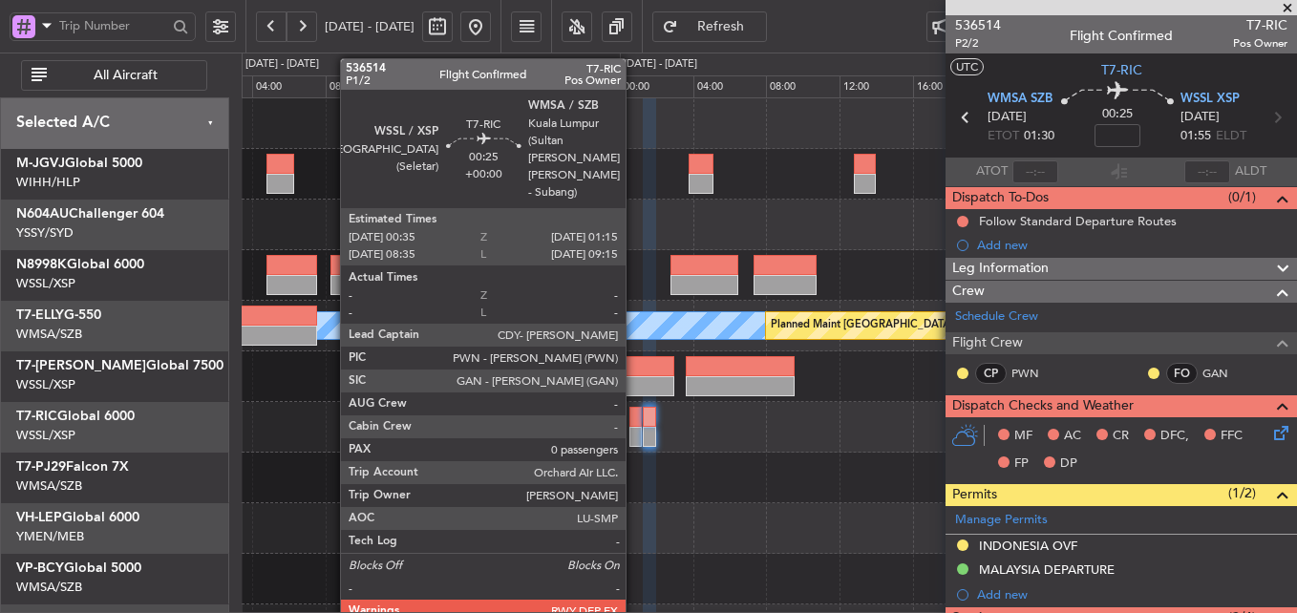
click at [634, 432] on div at bounding box center [636, 437] width 12 height 20
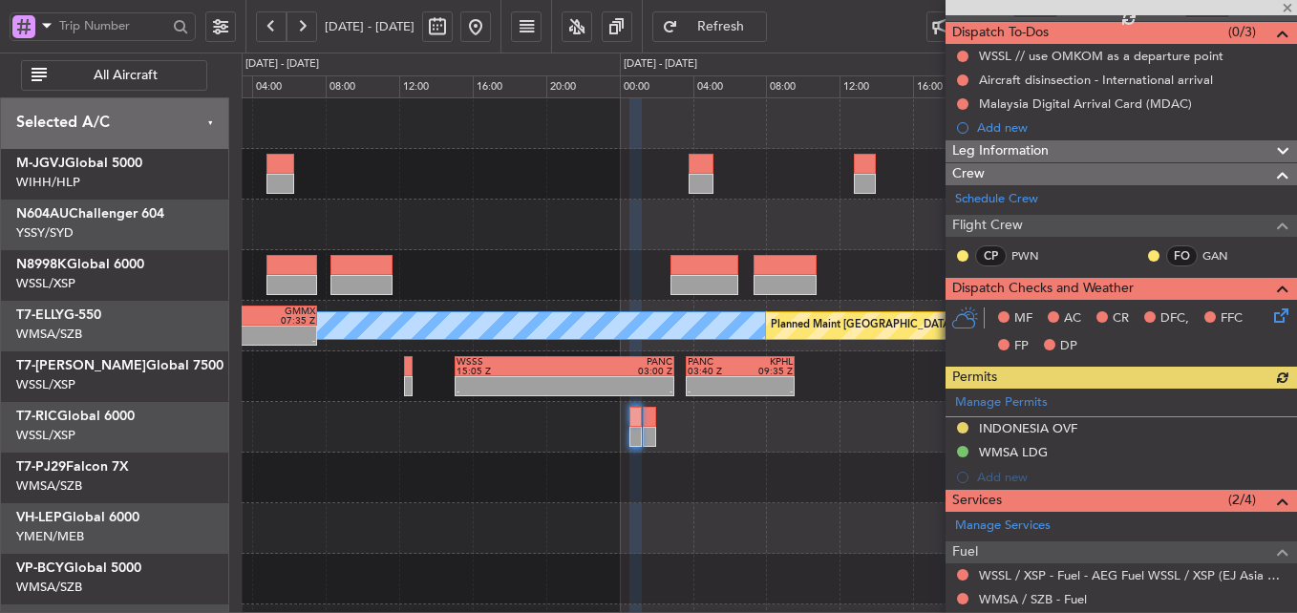
scroll to position [288, 0]
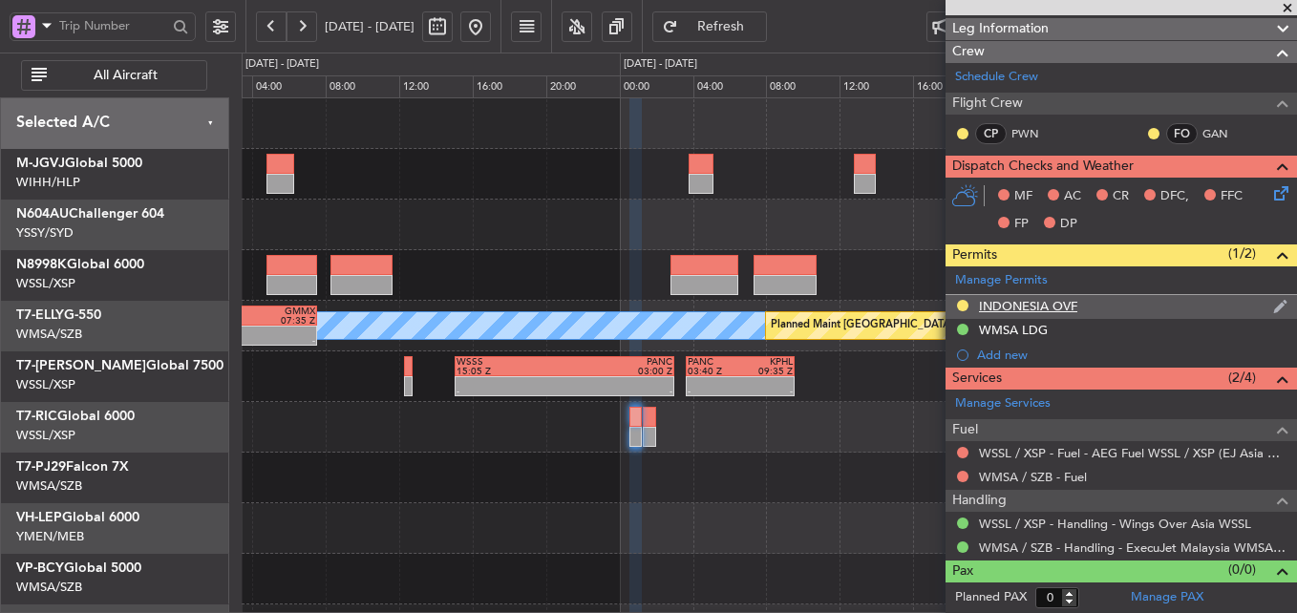
click at [1040, 307] on div "INDONESIA OVF" at bounding box center [1028, 306] width 98 height 16
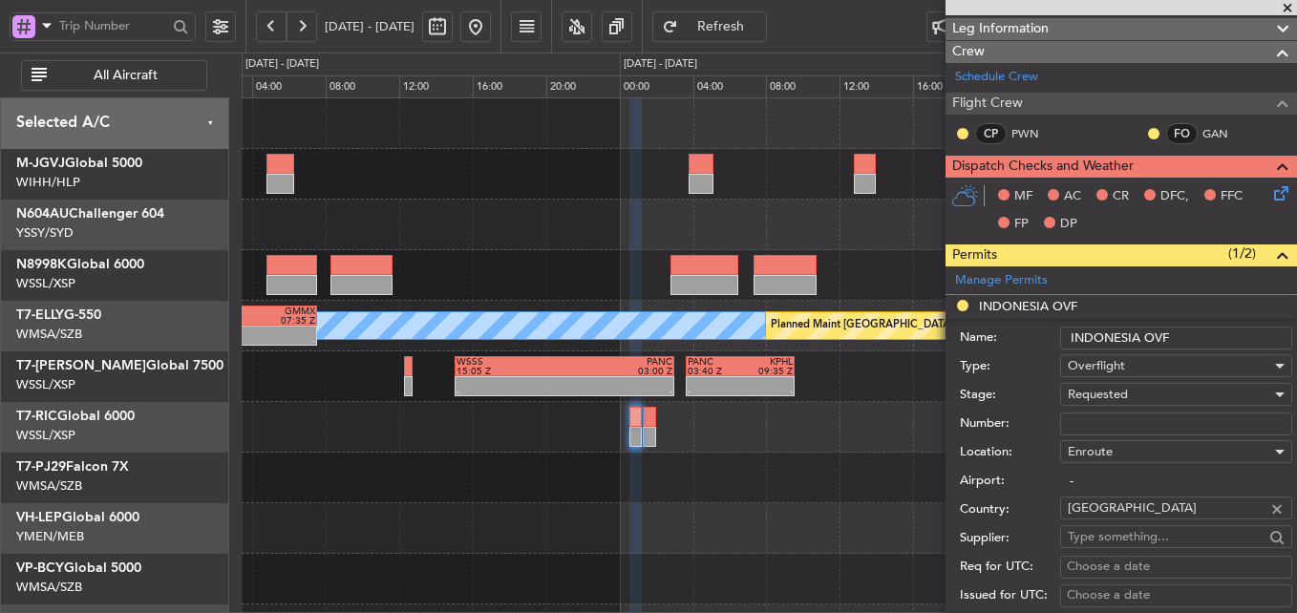
click at [1124, 432] on input "Number:" at bounding box center [1176, 424] width 232 height 23
paste input "SI13299"
type input "SI13299"
click at [1138, 398] on div "Requested" at bounding box center [1169, 394] width 203 height 29
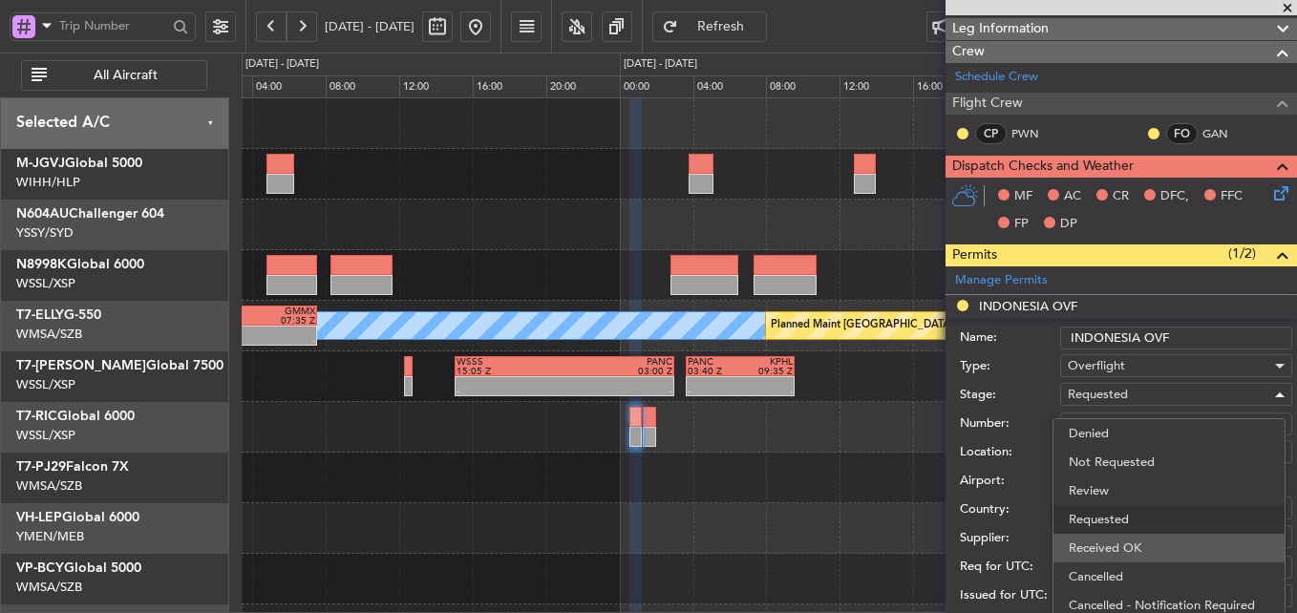
click at [1127, 544] on span "Received OK" at bounding box center [1169, 548] width 201 height 29
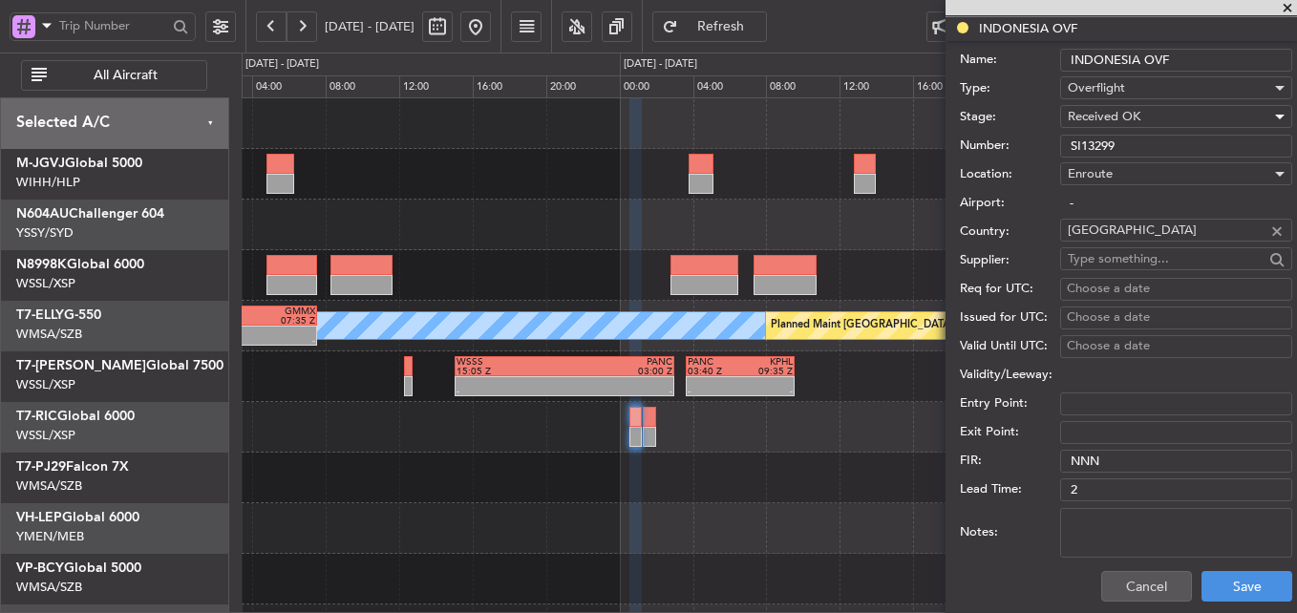
scroll to position [574, 0]
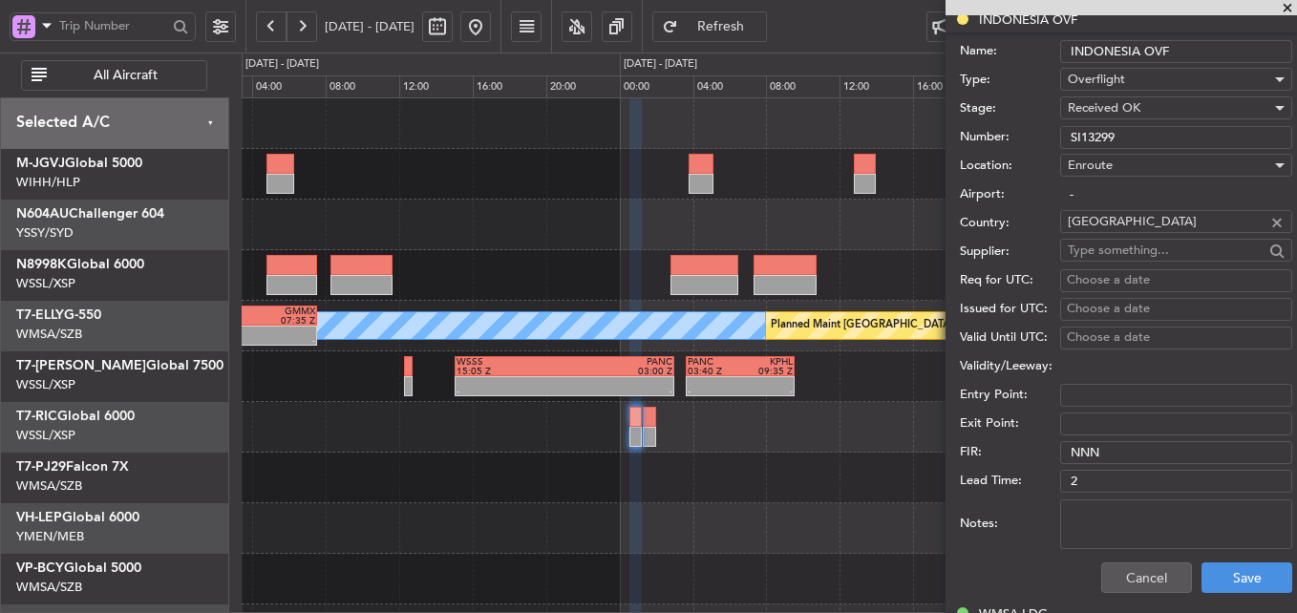
click at [1110, 283] on div "Choose a date" at bounding box center [1176, 280] width 219 height 19
select select "9"
select select "2025"
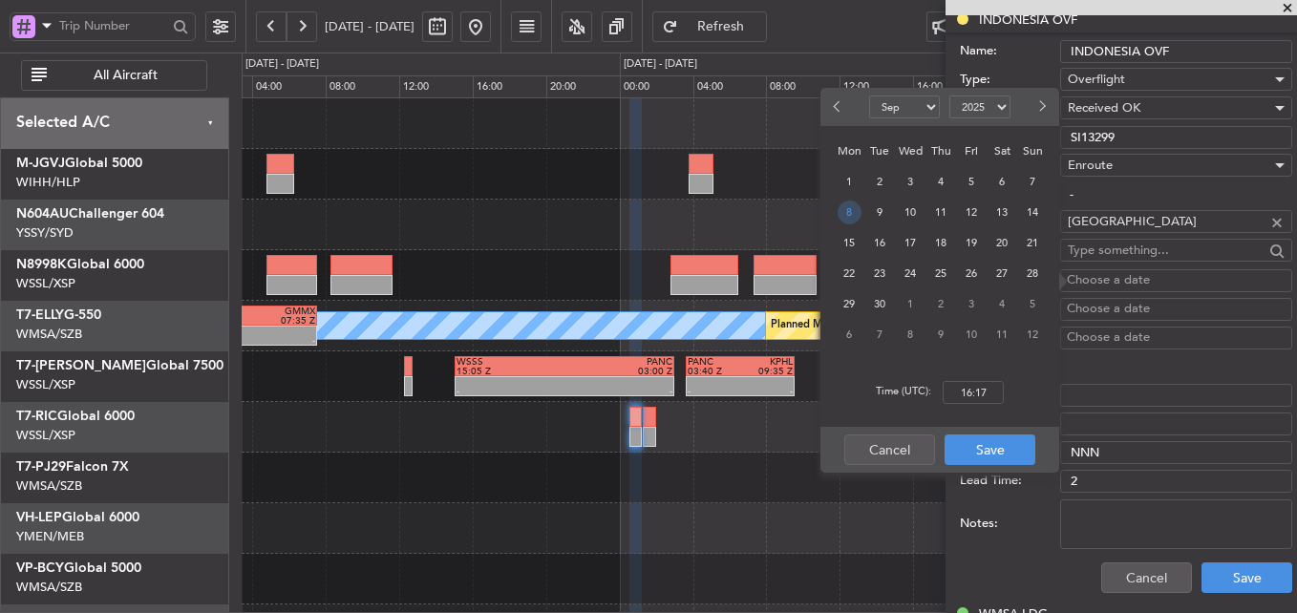
click at [842, 219] on span "8" at bounding box center [850, 213] width 24 height 24
click at [997, 391] on input "00:00" at bounding box center [973, 392] width 61 height 23
type input "00:45"
click at [1008, 439] on button "Save" at bounding box center [990, 450] width 91 height 31
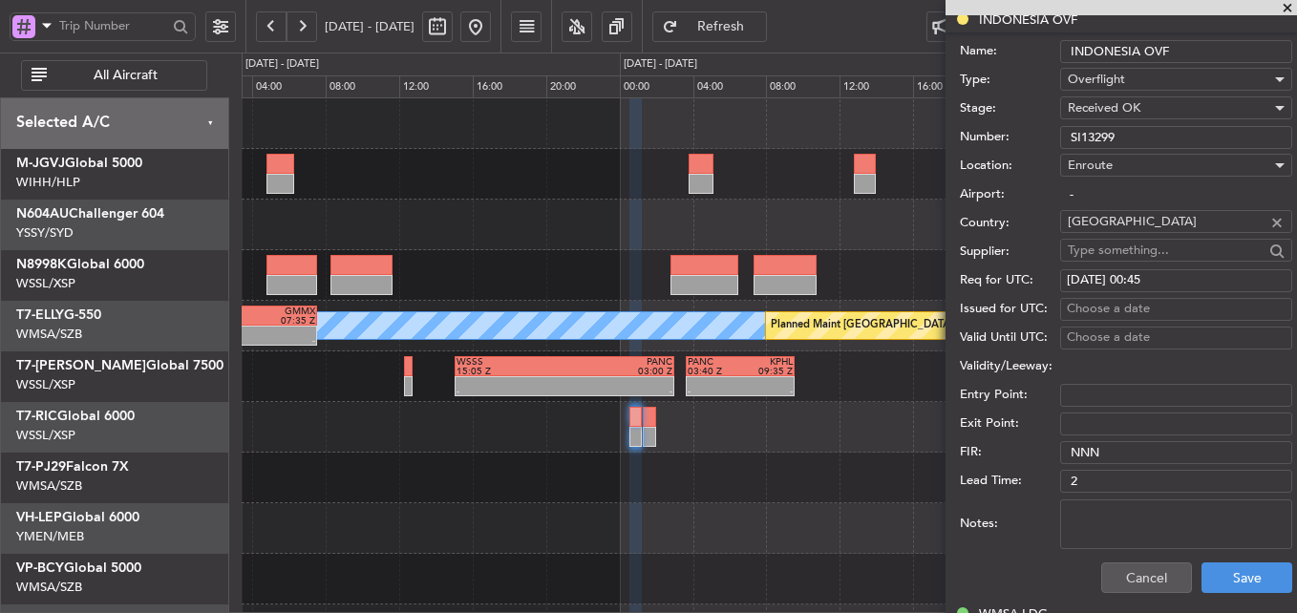
click at [1111, 306] on div "Choose a date" at bounding box center [1176, 309] width 219 height 19
select select "9"
select select "2025"
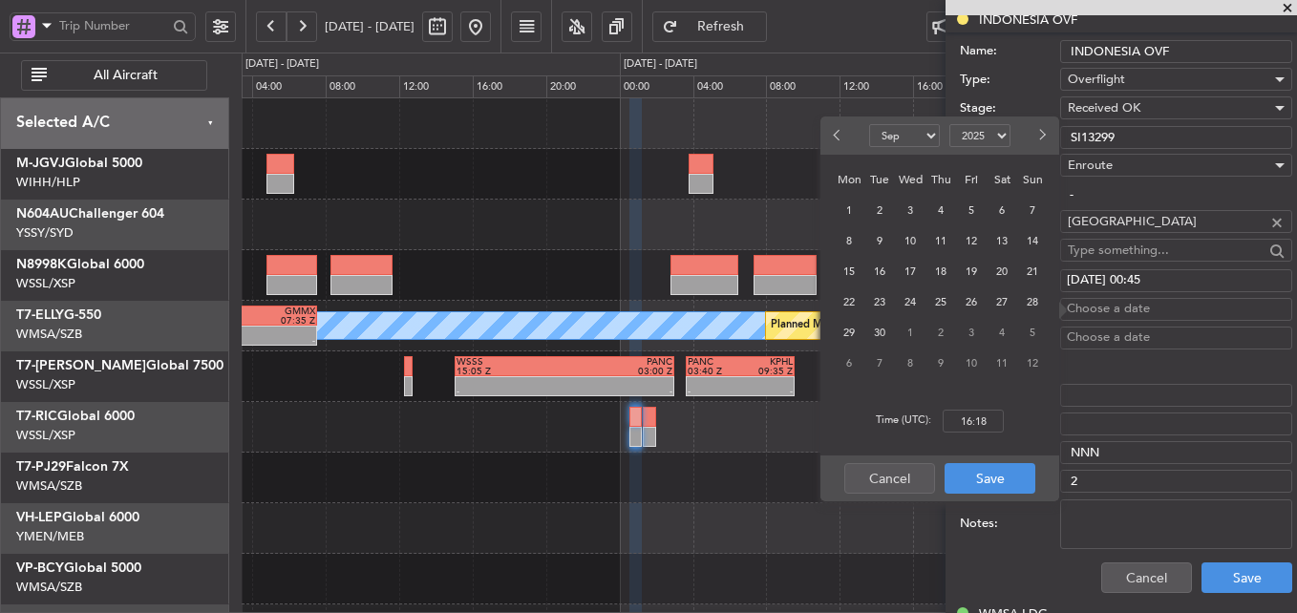
click at [863, 243] on div "8" at bounding box center [849, 240] width 31 height 31
click at [850, 243] on span "8" at bounding box center [850, 241] width 24 height 24
click at [988, 413] on input "00:00" at bounding box center [973, 421] width 61 height 23
type input "00:45"
click at [997, 469] on button "Save" at bounding box center [990, 478] width 91 height 31
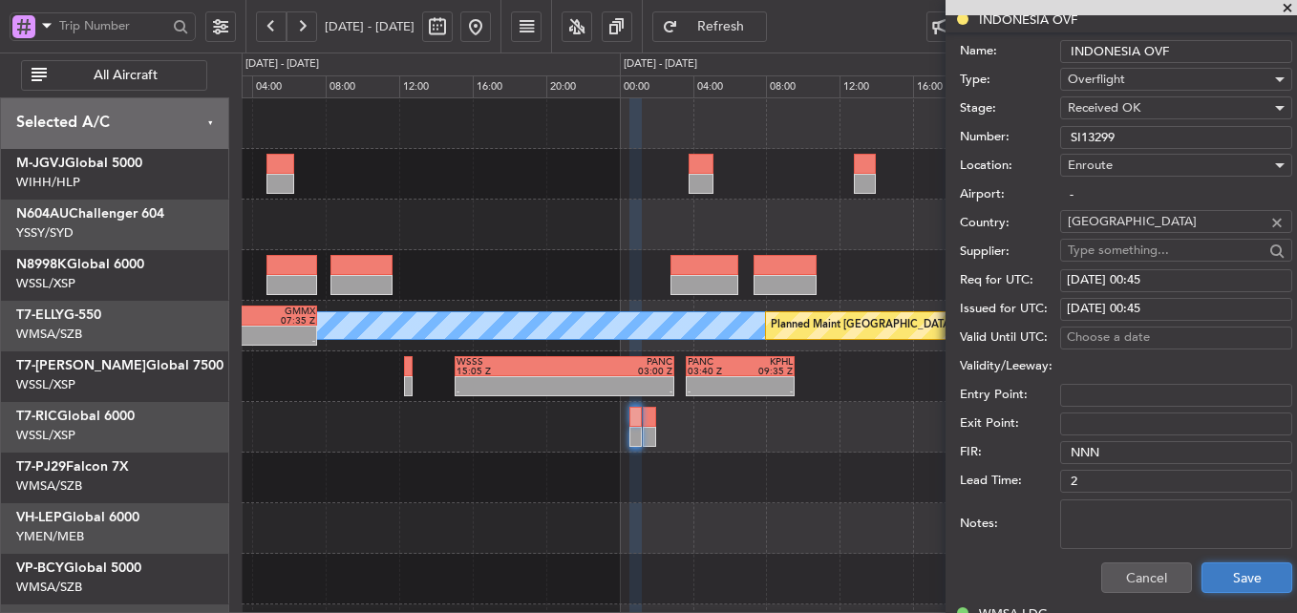
click at [1248, 569] on button "Save" at bounding box center [1247, 578] width 91 height 31
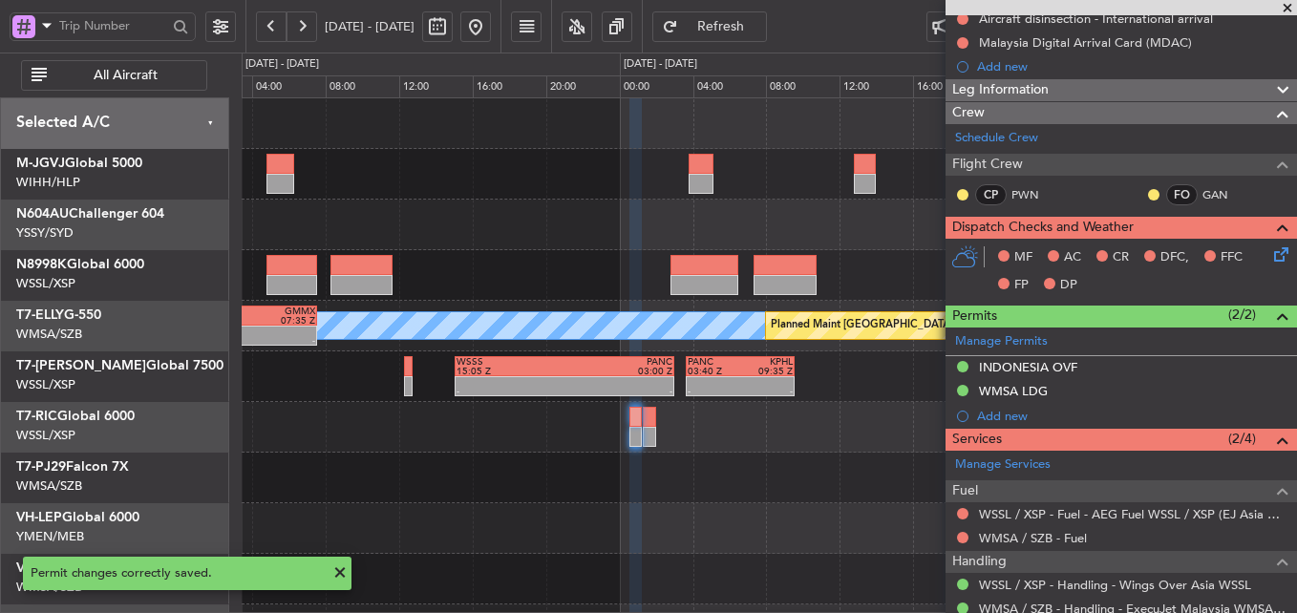
scroll to position [288, 0]
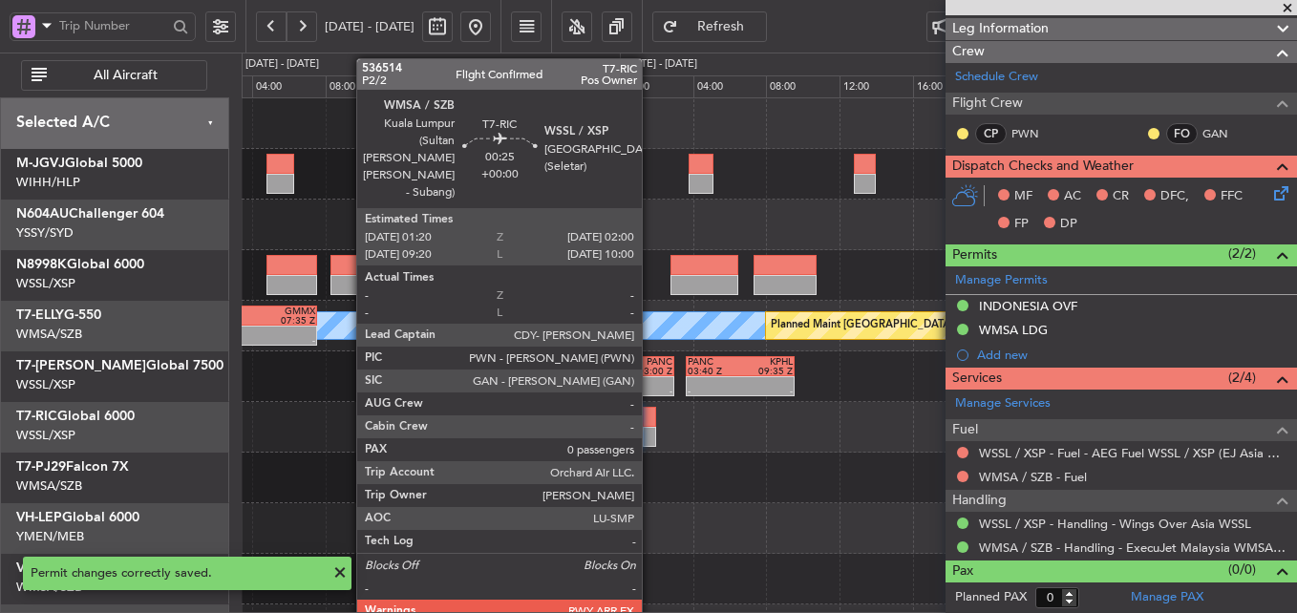
click at [651, 421] on div at bounding box center [649, 417] width 12 height 20
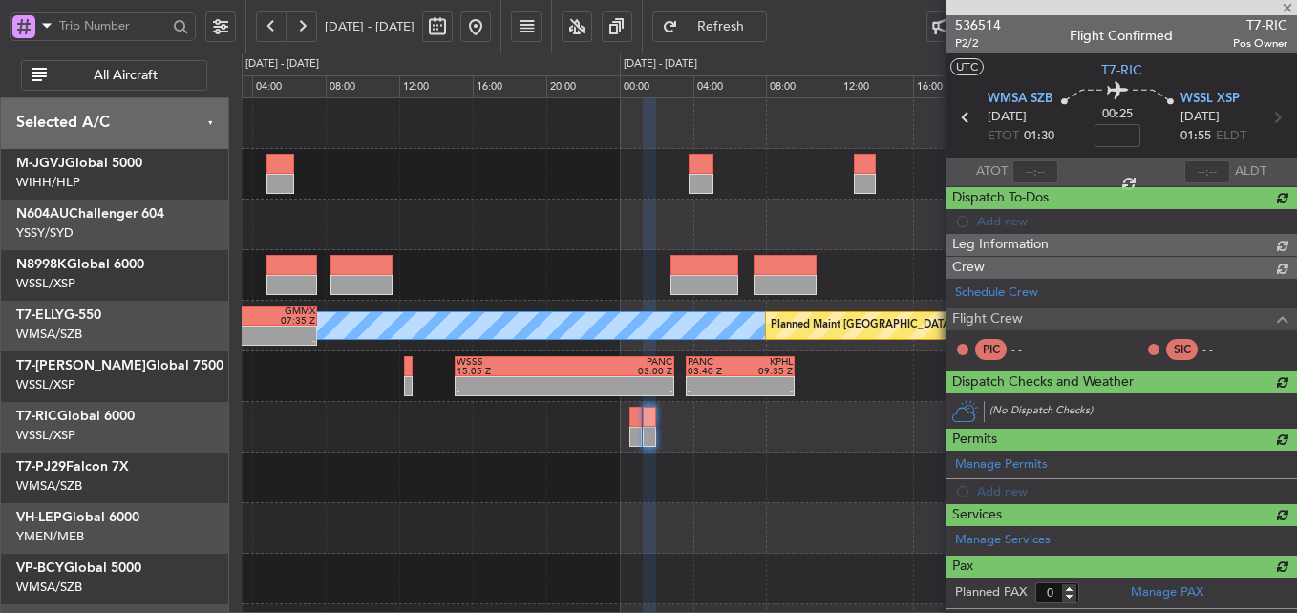
scroll to position [0, 0]
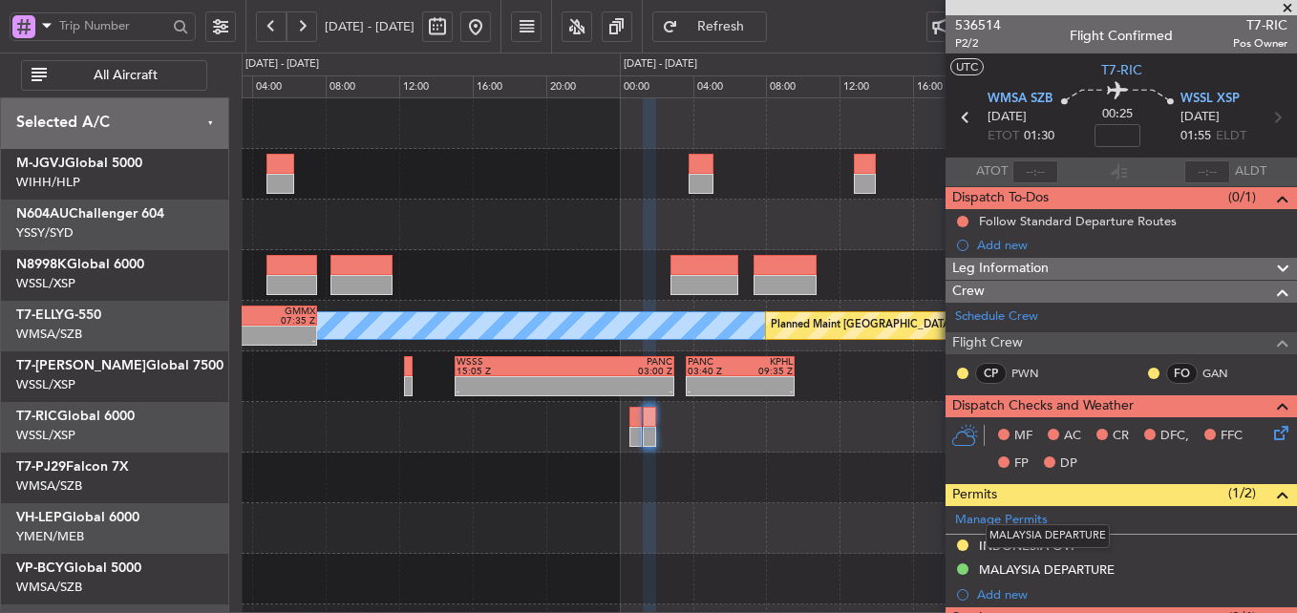
click at [1020, 552] on mat-tooltip-component "MALAYSIA DEPARTURE" at bounding box center [1047, 536] width 151 height 51
click at [1023, 541] on div "INDONESIA OVF" at bounding box center [1028, 546] width 98 height 16
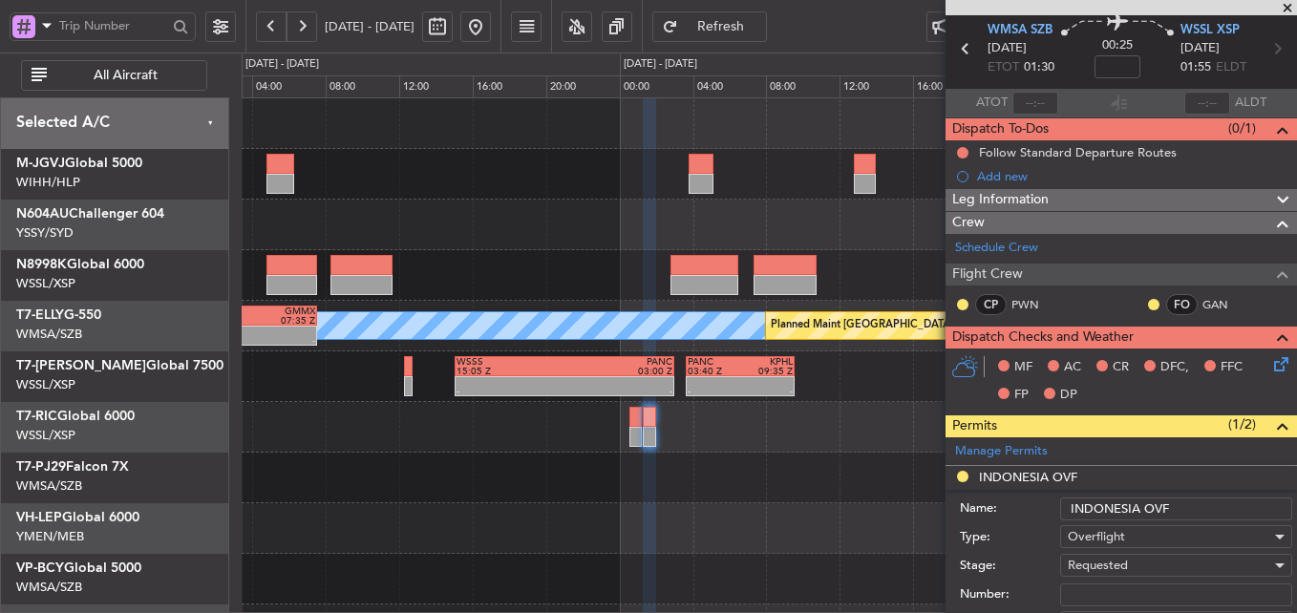
scroll to position [287, 0]
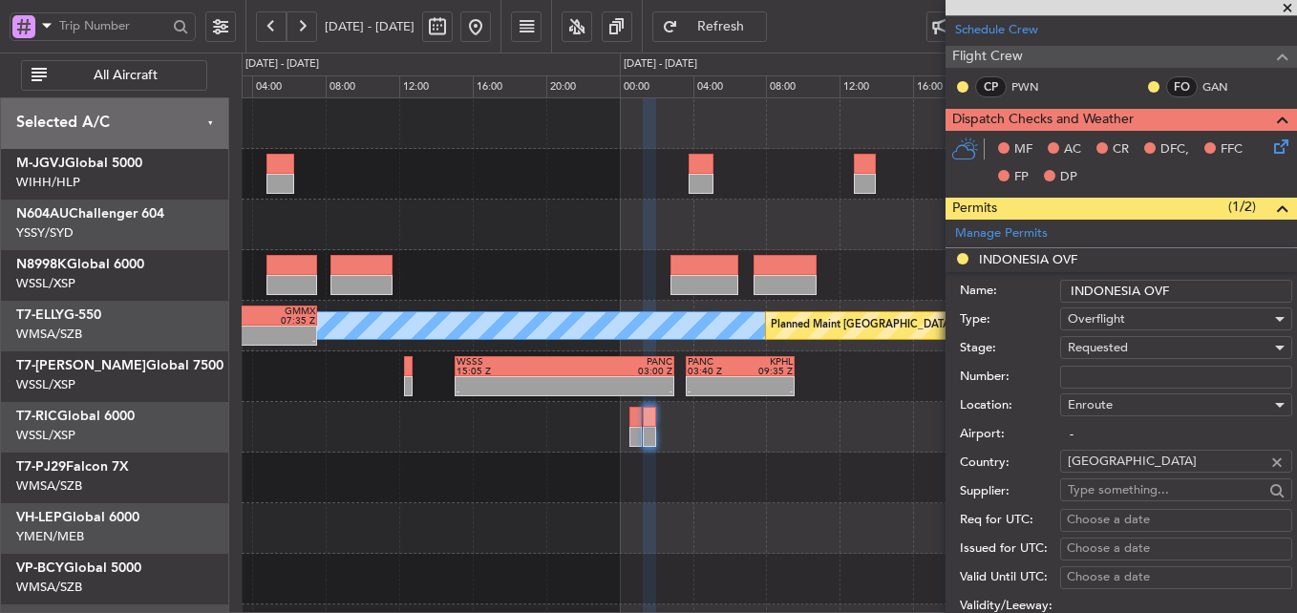
click at [1109, 376] on input "Number:" at bounding box center [1176, 377] width 232 height 23
paste input "SI13300"
type input "SI13300"
click at [1125, 352] on span "Requested" at bounding box center [1098, 347] width 60 height 17
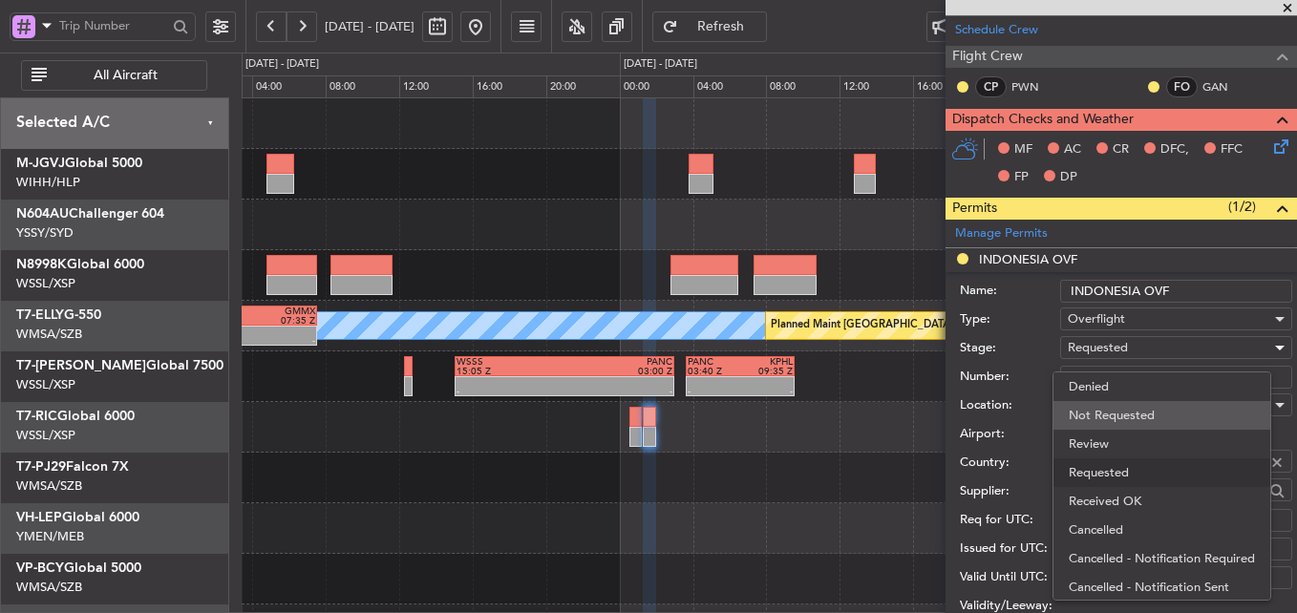
scroll to position [9, 0]
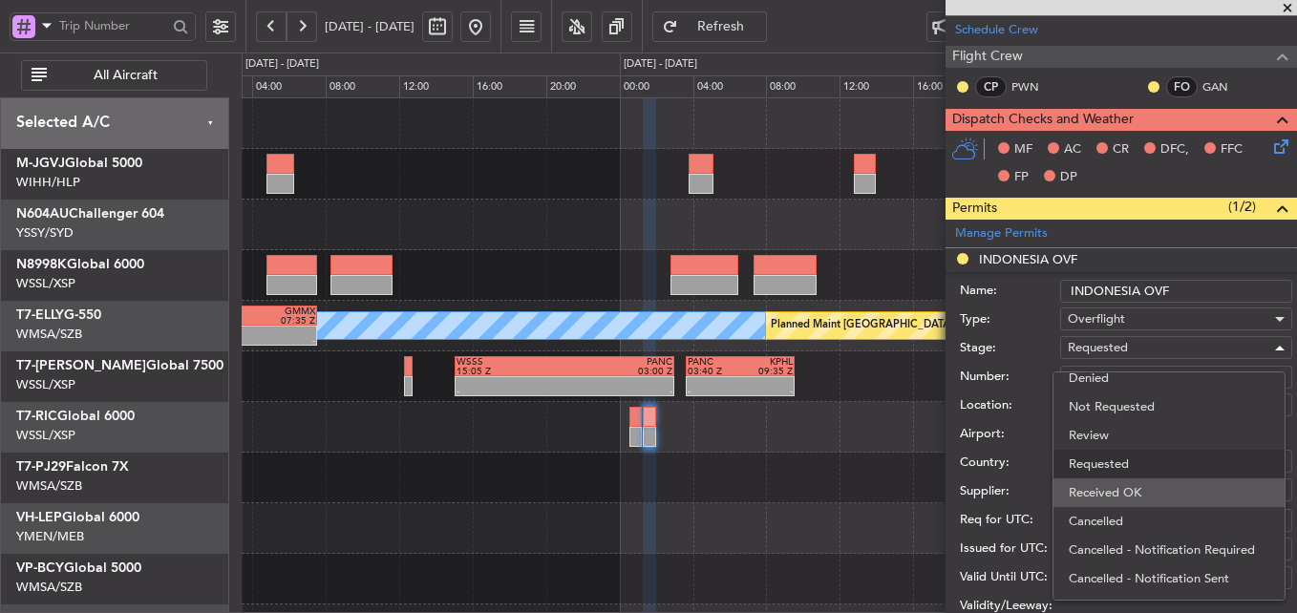
click at [1131, 485] on span "Received OK" at bounding box center [1169, 493] width 201 height 29
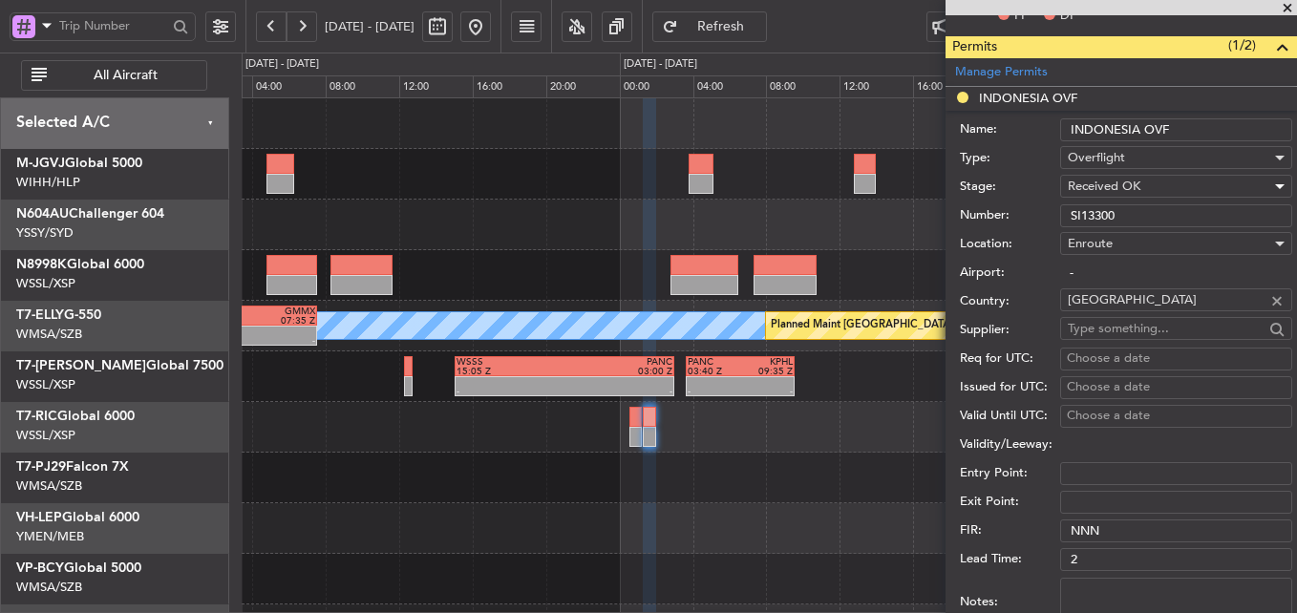
scroll to position [478, 0]
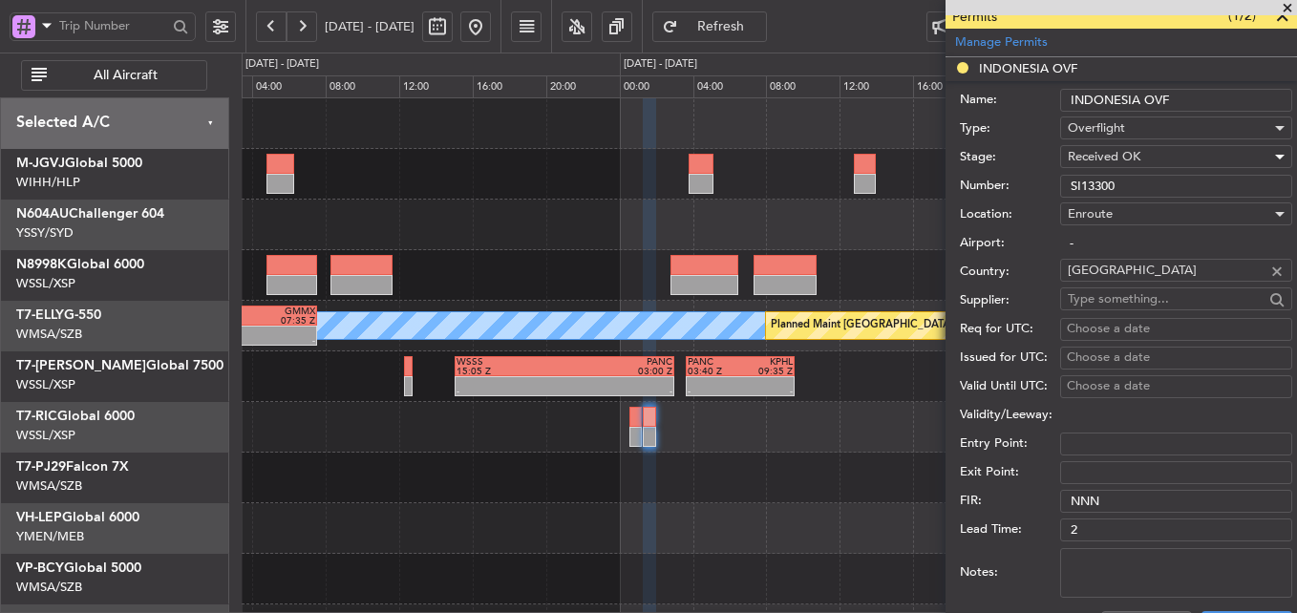
click at [1099, 329] on div "Choose a date" at bounding box center [1176, 329] width 219 height 19
select select "9"
select select "2025"
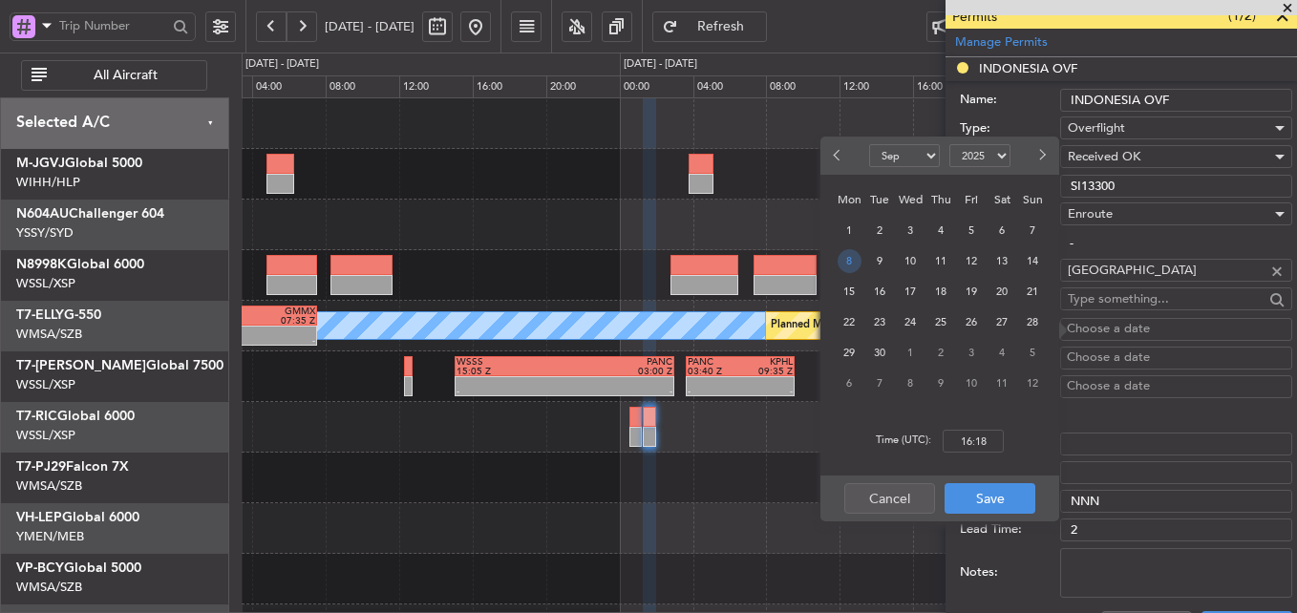
click at [847, 257] on span "8" at bounding box center [850, 261] width 24 height 24
click at [992, 442] on input "00:00" at bounding box center [973, 441] width 61 height 23
type input "01:30"
click at [994, 493] on button "Save" at bounding box center [990, 498] width 91 height 31
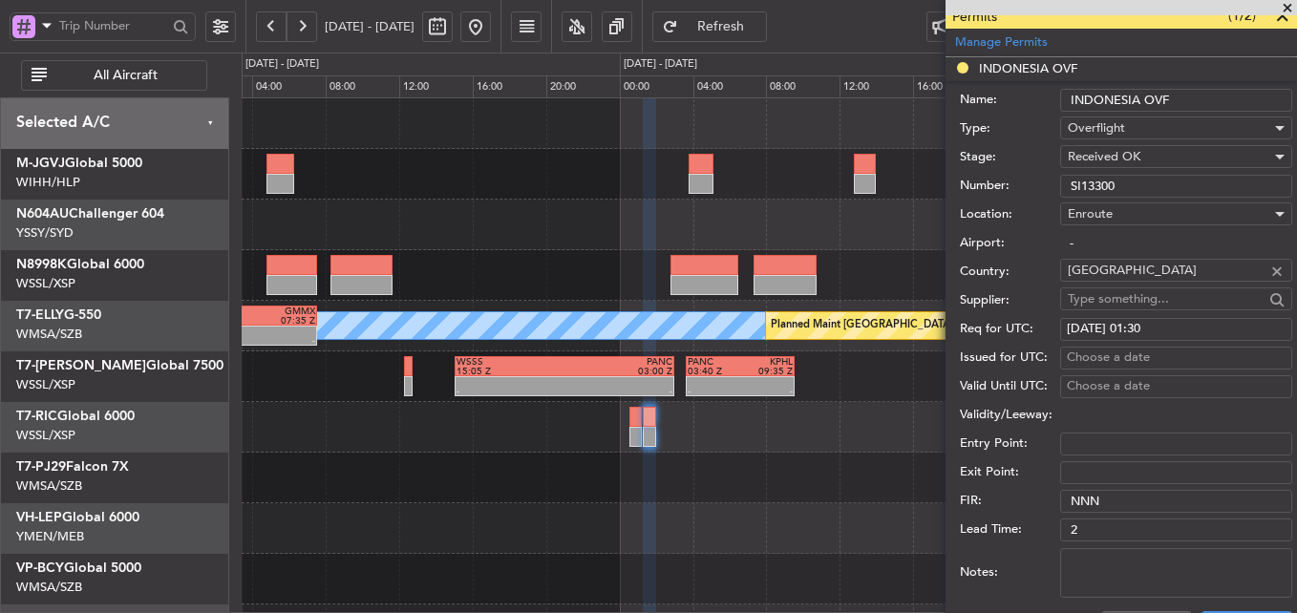
click at [1094, 361] on div "Choose a date" at bounding box center [1176, 358] width 219 height 19
select select "9"
select select "2025"
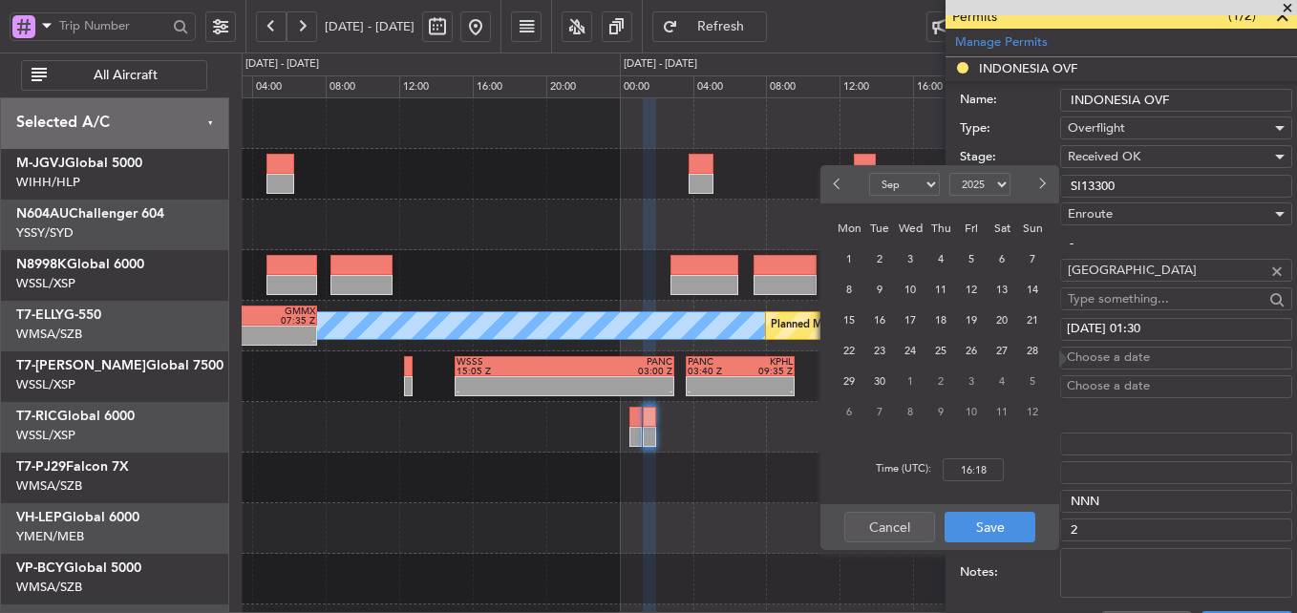
click at [837, 296] on div "8" at bounding box center [849, 289] width 31 height 31
click at [993, 468] on input "00:00" at bounding box center [973, 470] width 61 height 23
type input "01:30"
click at [996, 521] on button "Save" at bounding box center [990, 527] width 91 height 31
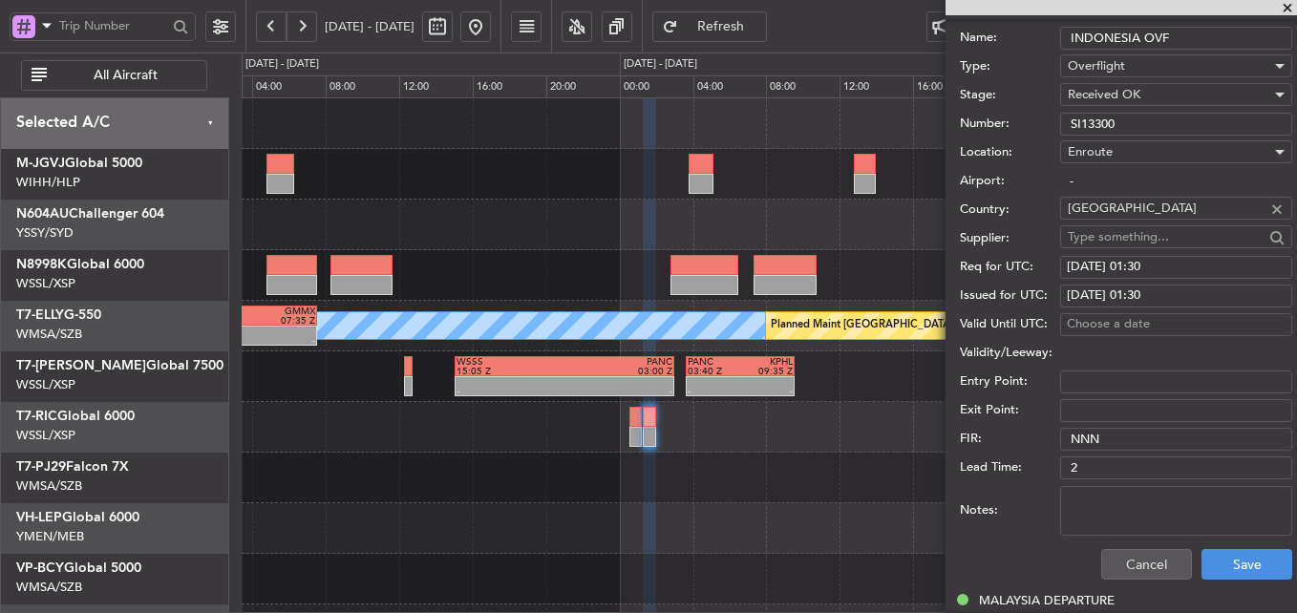
scroll to position [573, 0]
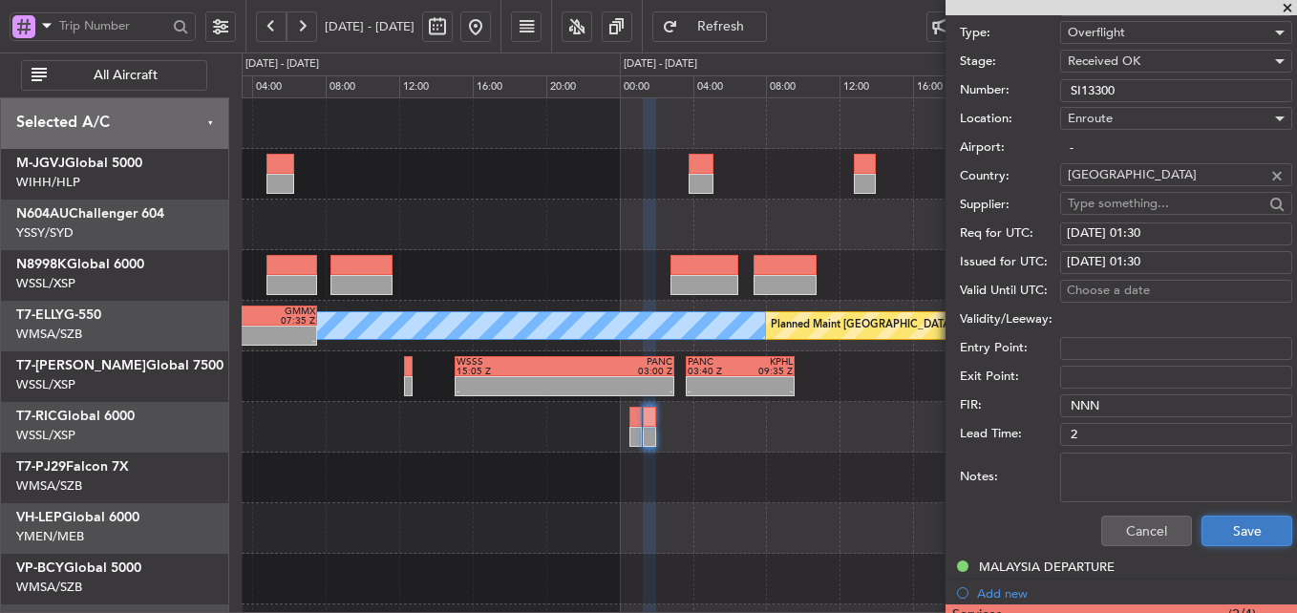
click at [1231, 523] on button "Save" at bounding box center [1247, 531] width 91 height 31
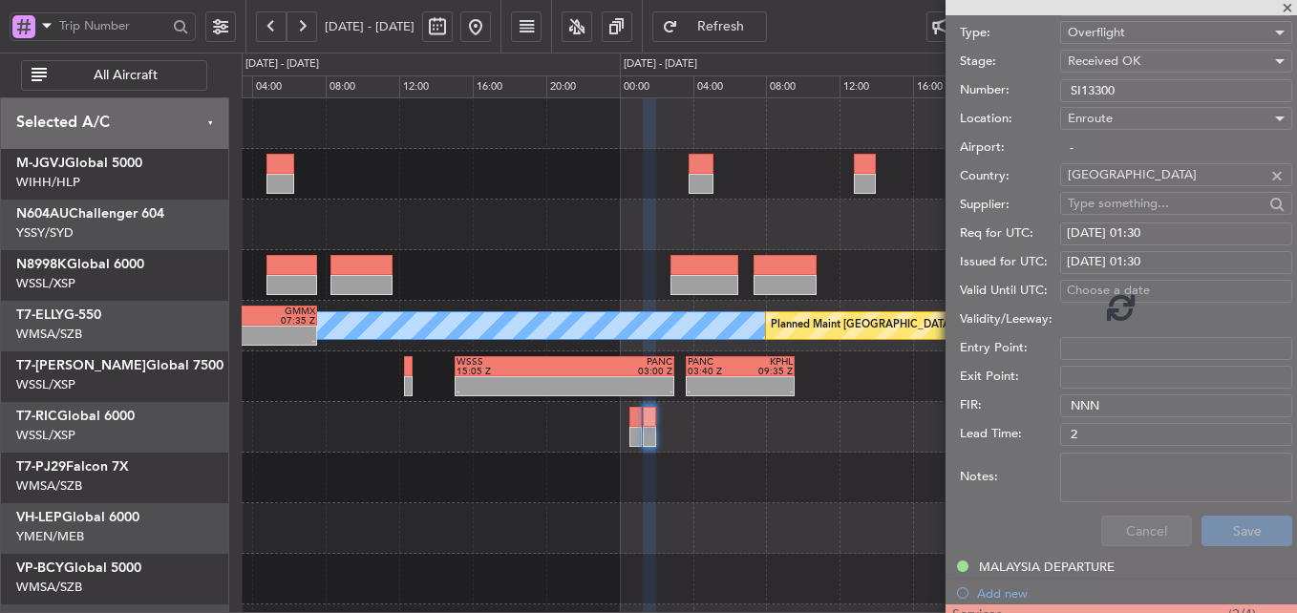
scroll to position [3, 0]
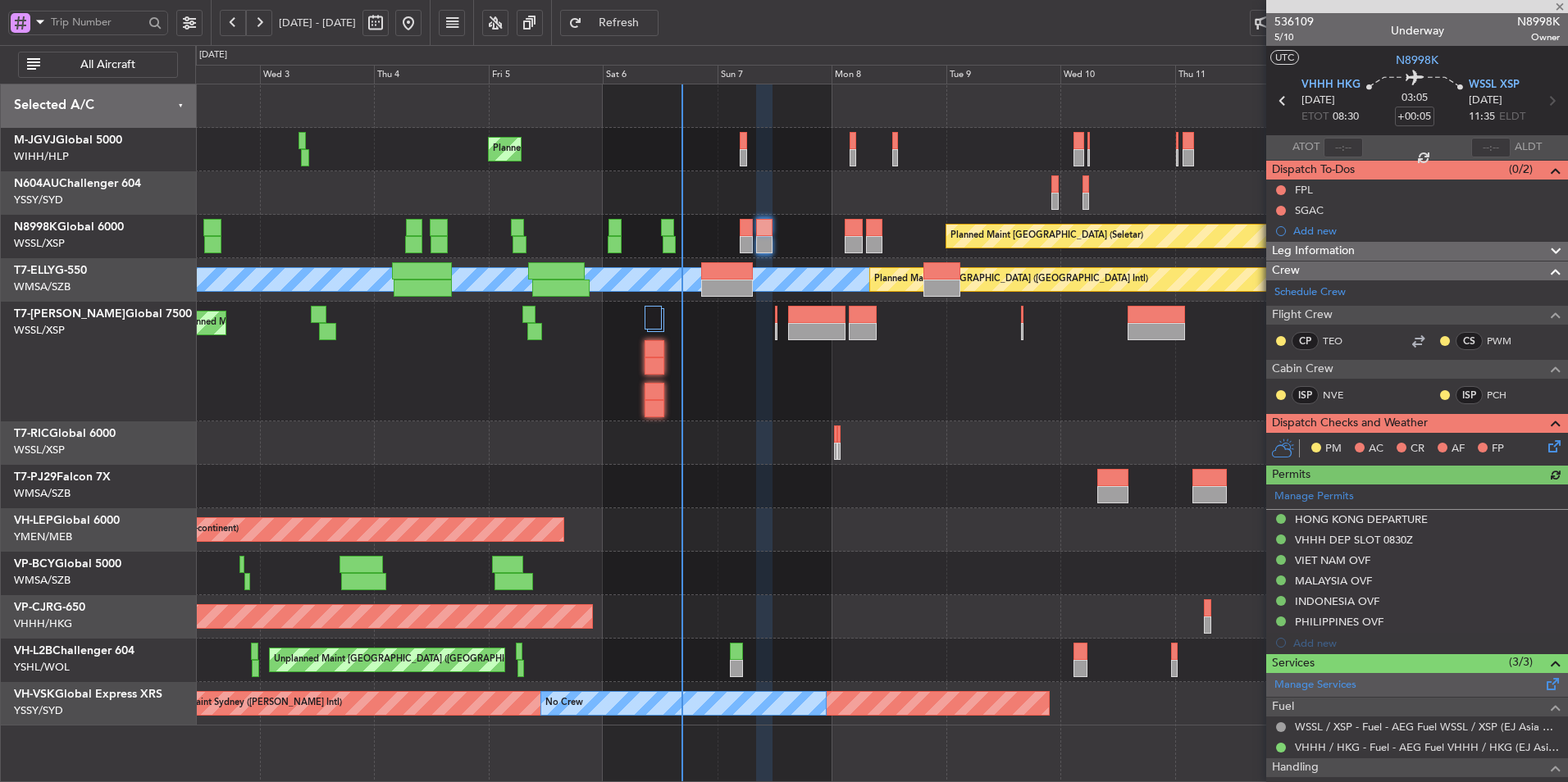
scroll to position [155, 0]
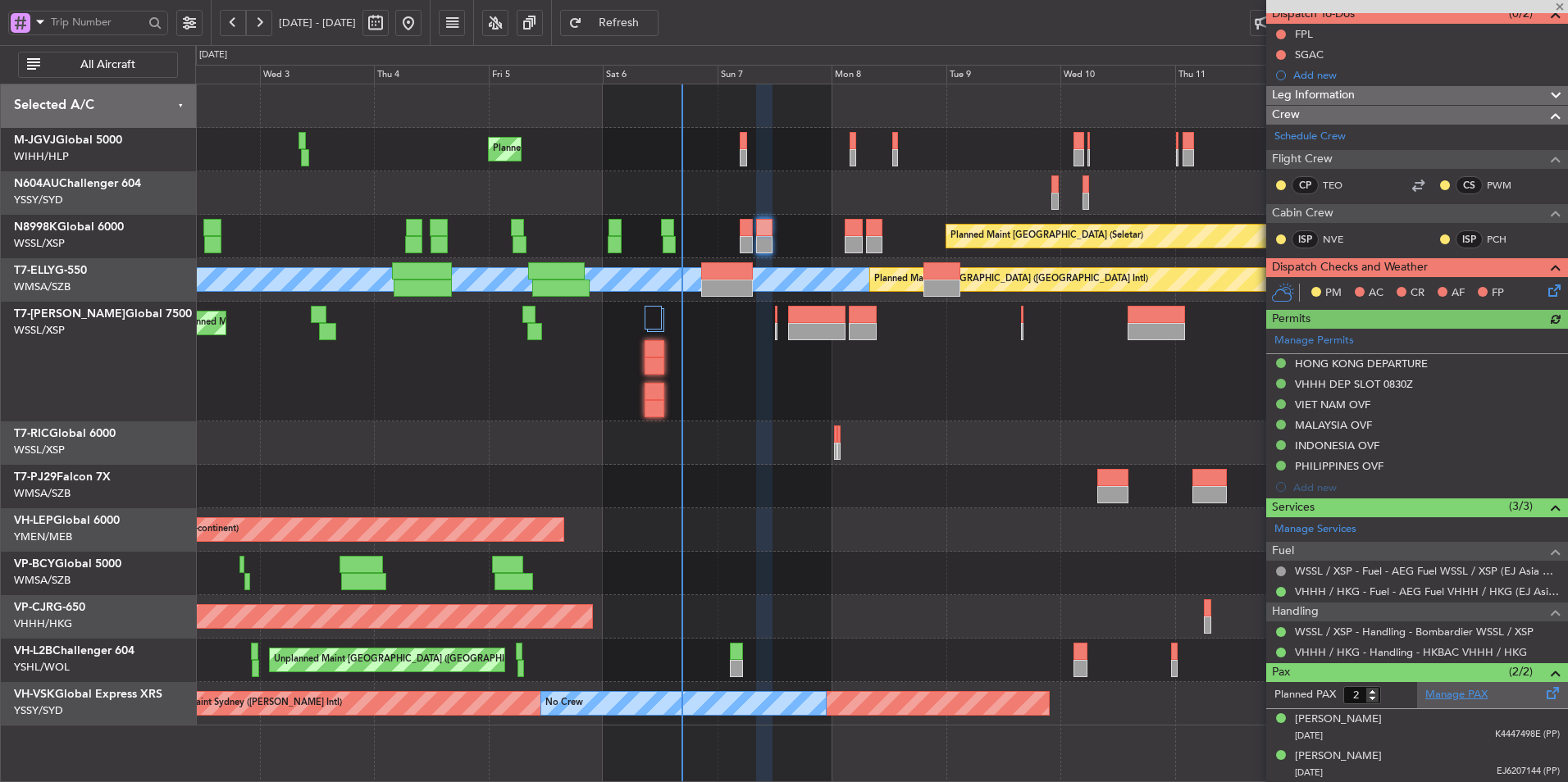
click at [1470, 696] on link "Manage PAX" at bounding box center [1456, 695] width 63 height 16
click at [659, 31] on button "Refresh" at bounding box center [609, 22] width 99 height 27
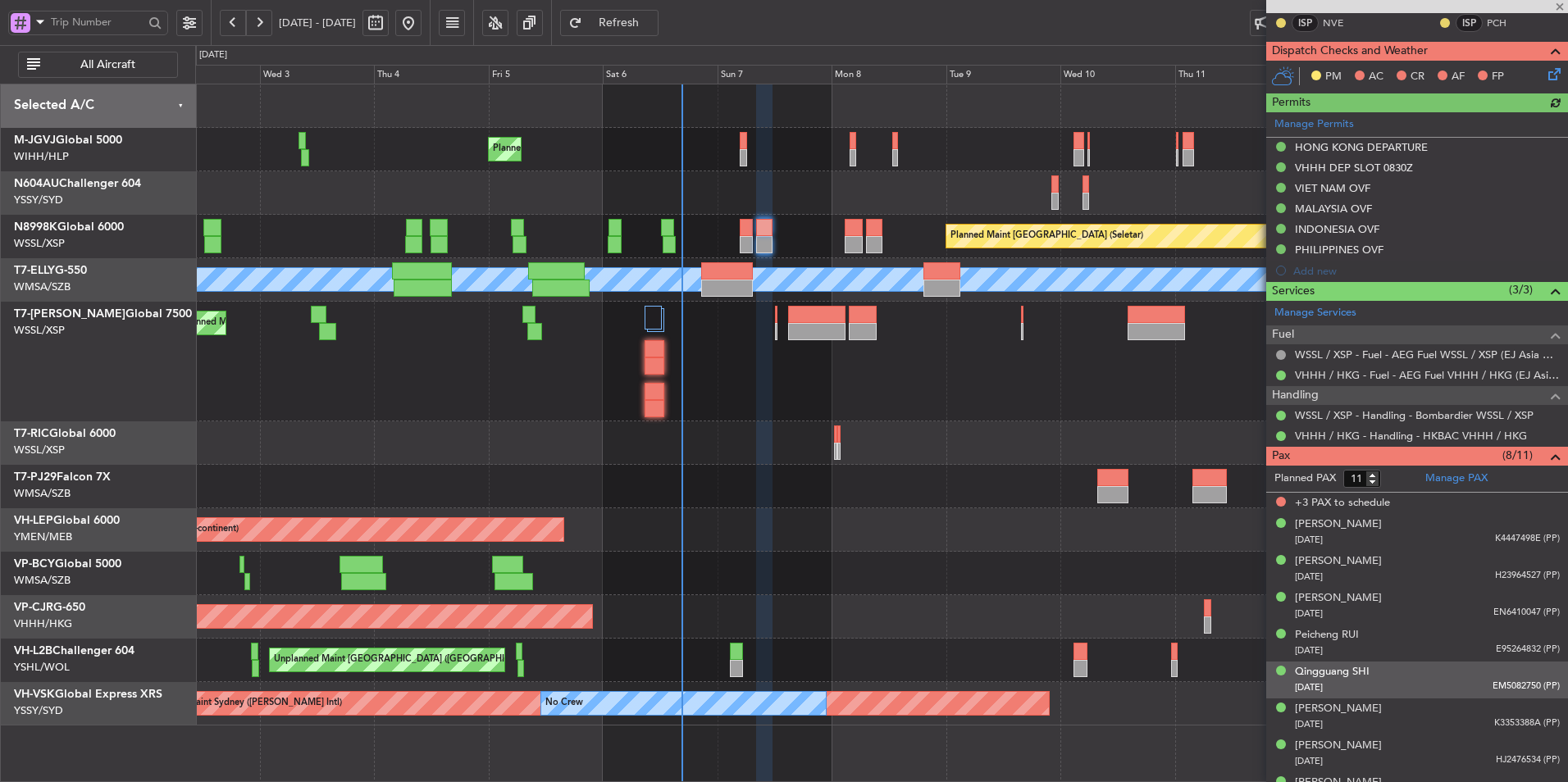
scroll to position [398, 0]
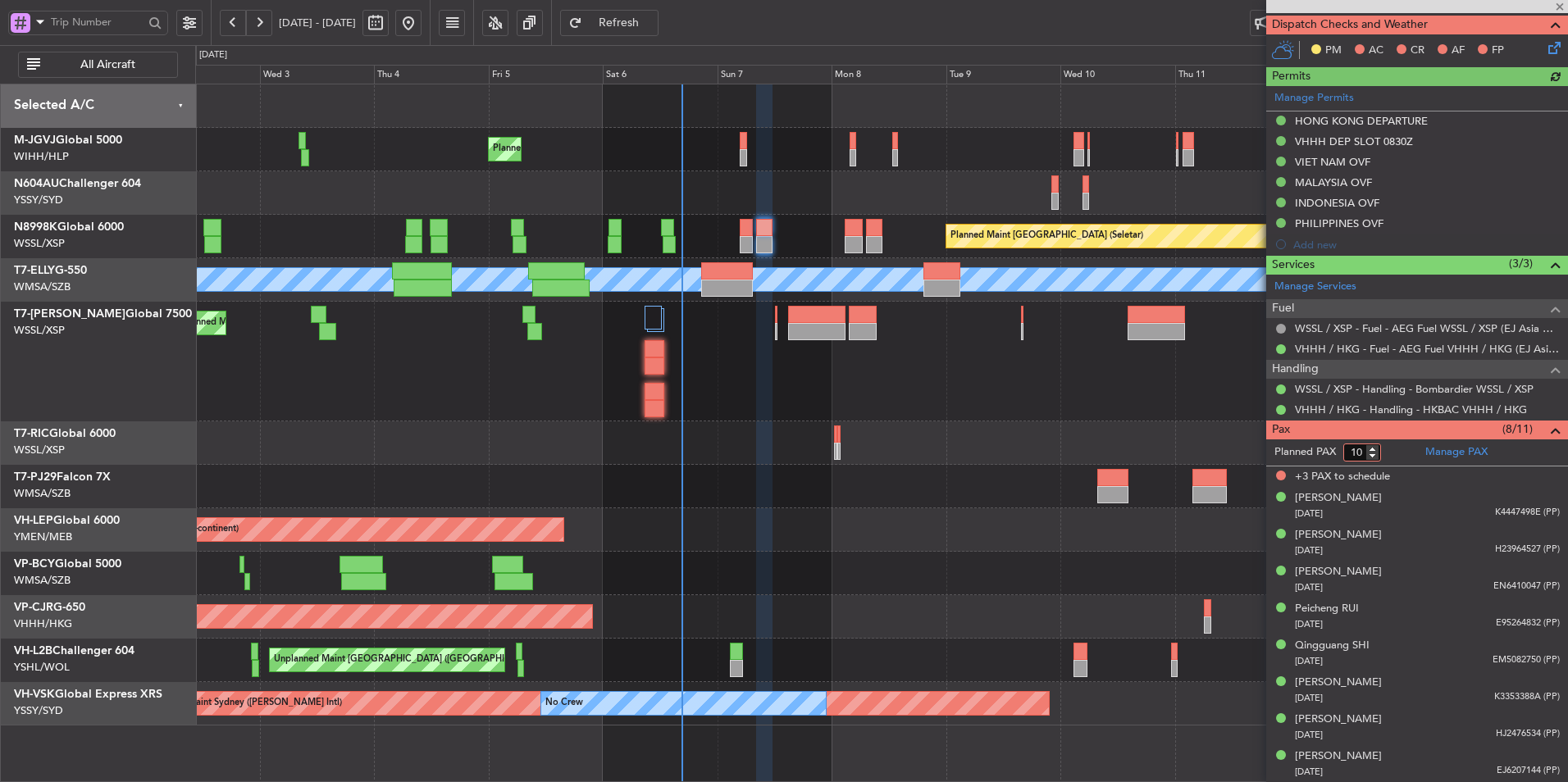
click at [1377, 458] on input "10" at bounding box center [1363, 452] width 38 height 18
click at [1377, 458] on input "9" at bounding box center [1363, 452] width 38 height 18
type input "8"
click at [1377, 458] on input "8" at bounding box center [1363, 452] width 38 height 18
click at [1384, 458] on form "Planned PAX 8" at bounding box center [1342, 452] width 151 height 27
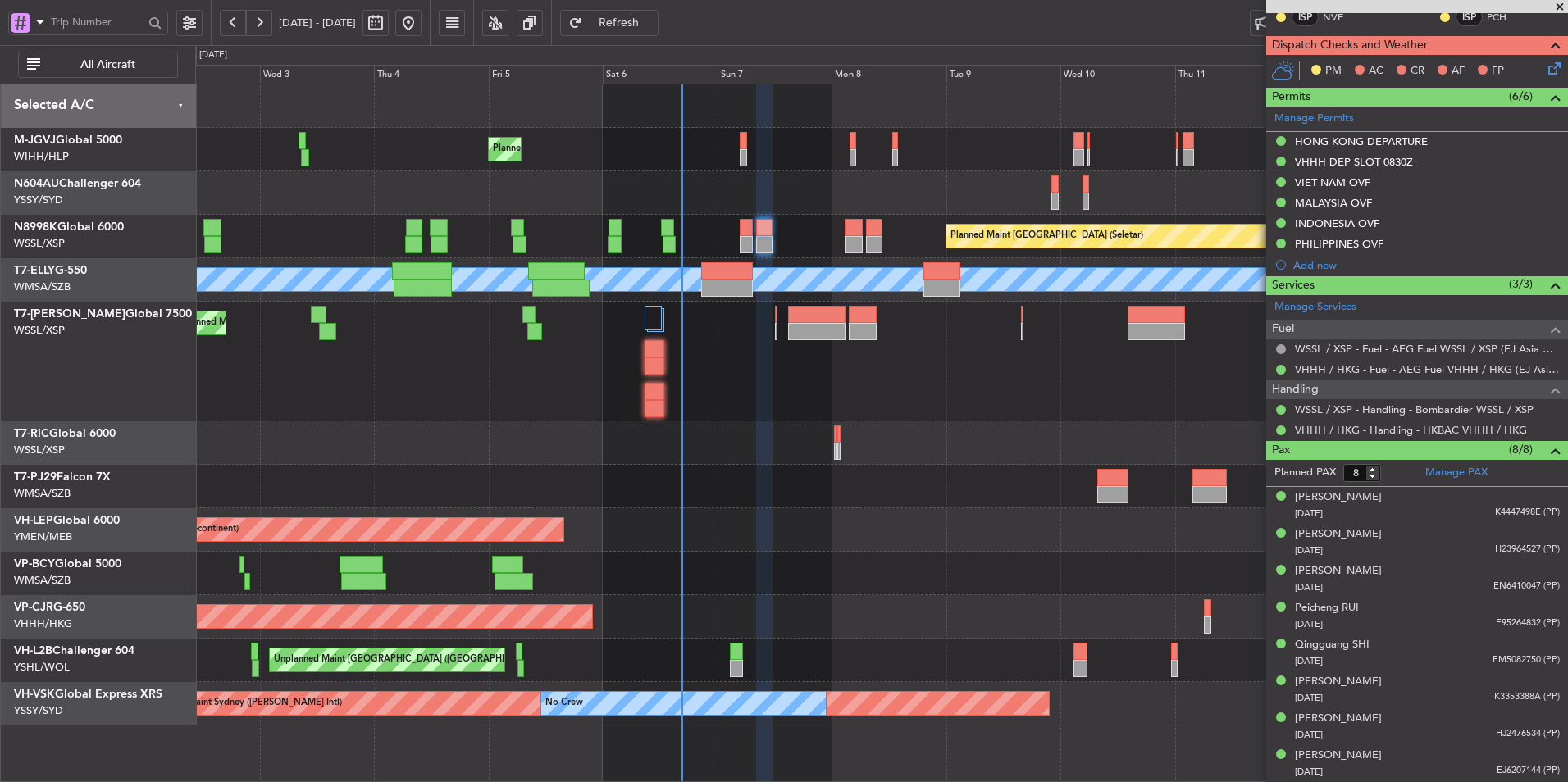
scroll to position [377, 0]
click at [726, 486] on div at bounding box center [881, 487] width 1372 height 44
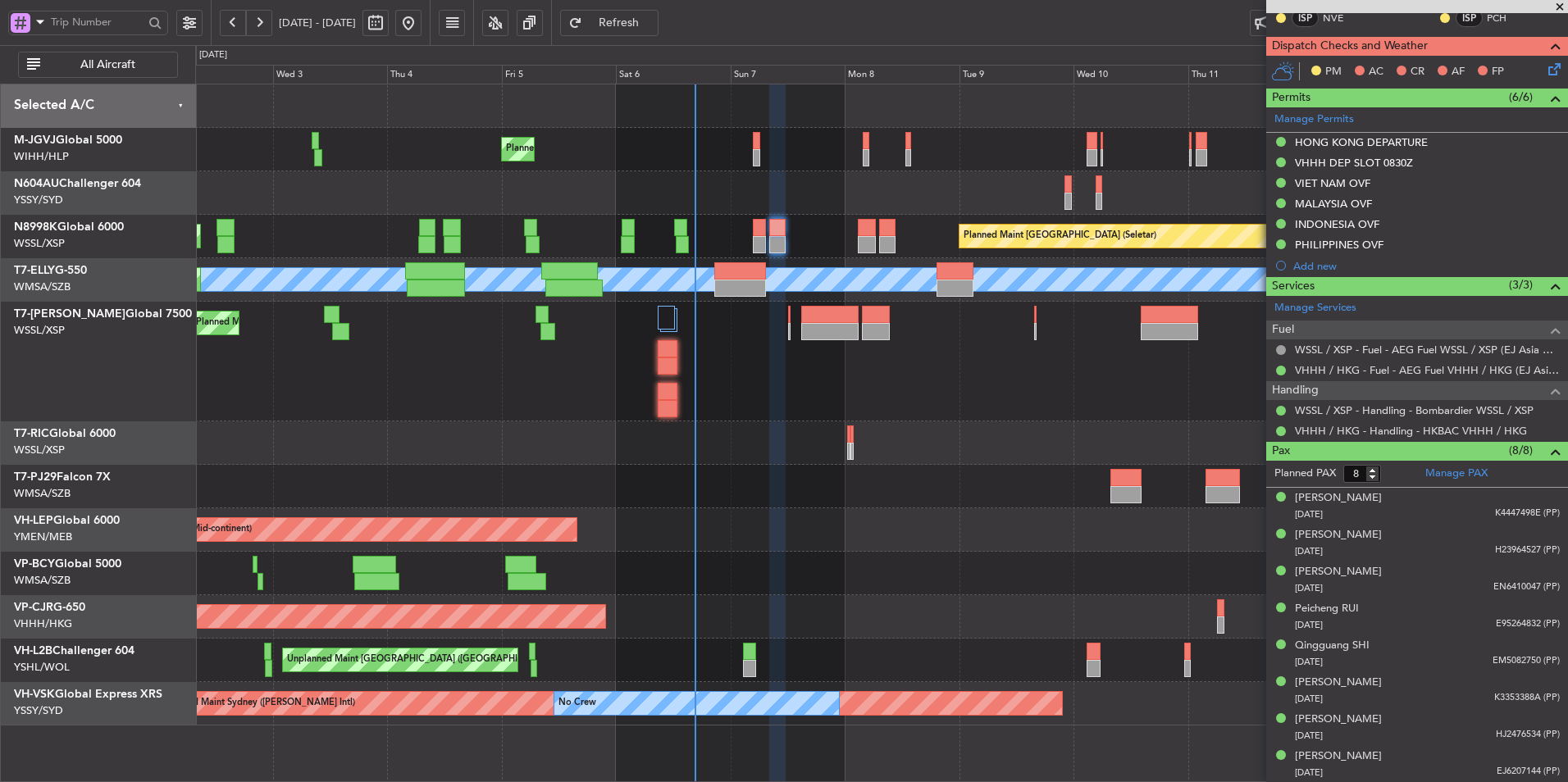
scroll to position [0, 0]
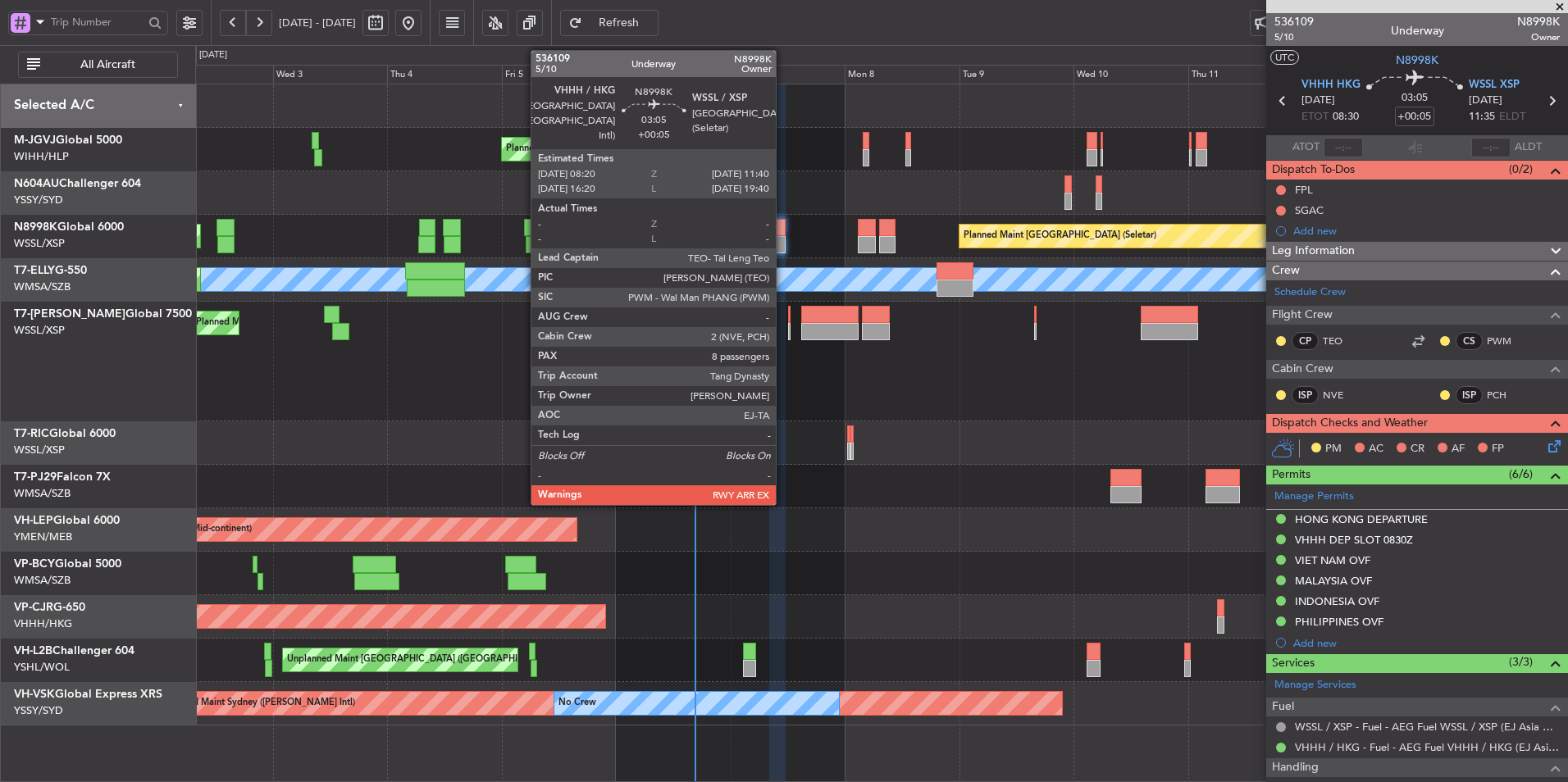
click at [781, 238] on div at bounding box center [777, 245] width 16 height 17
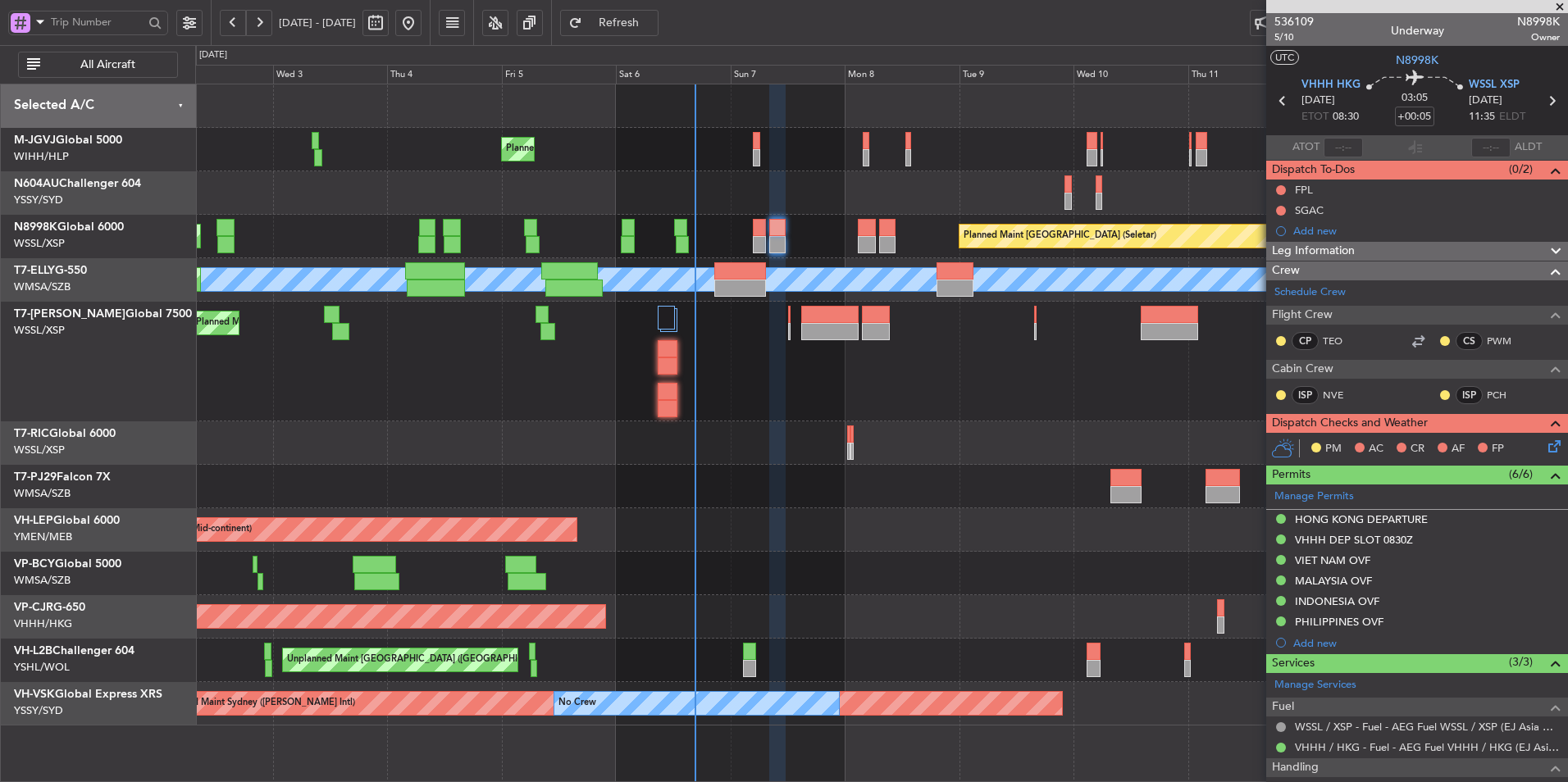
click at [847, 394] on div "Planned Maint Dubai (Al Maktoum Intl)" at bounding box center [881, 361] width 1372 height 119
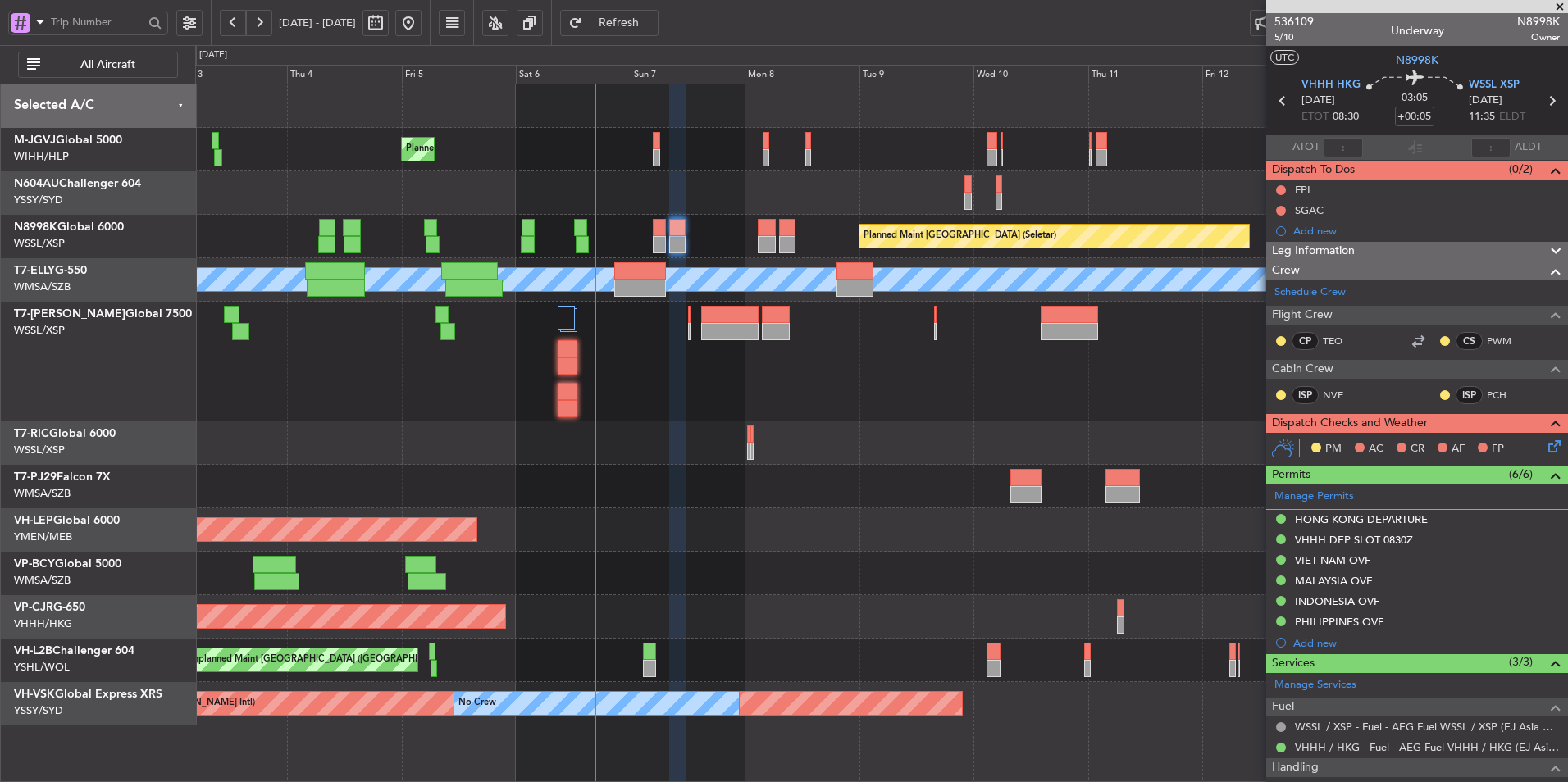
click at [743, 538] on div "Unplanned Maint Wichita (Wichita Mid-continent) Unplanned Maint Wichita (Wichit…" at bounding box center [881, 530] width 1372 height 44
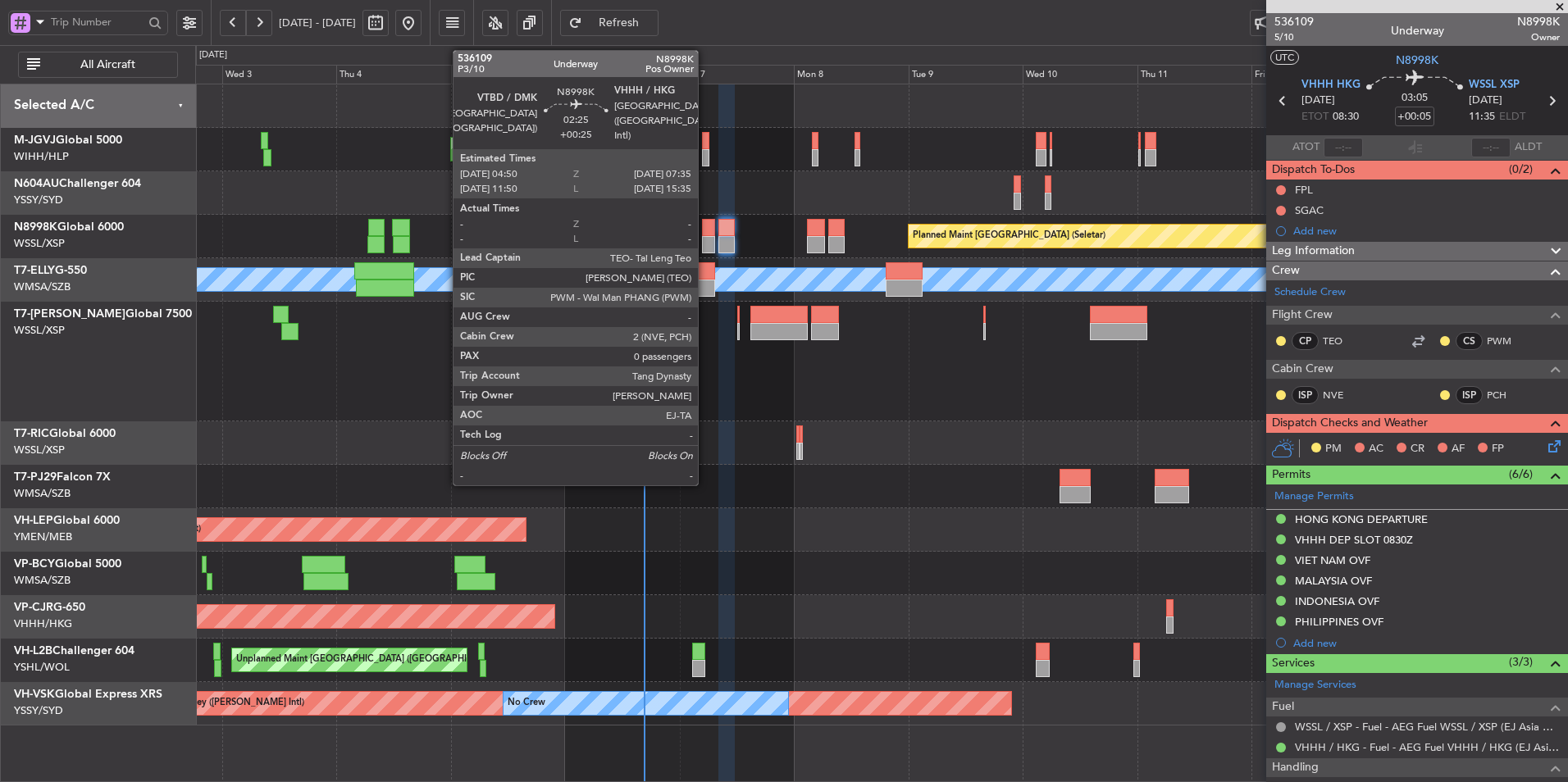
click at [706, 239] on div at bounding box center [708, 245] width 13 height 17
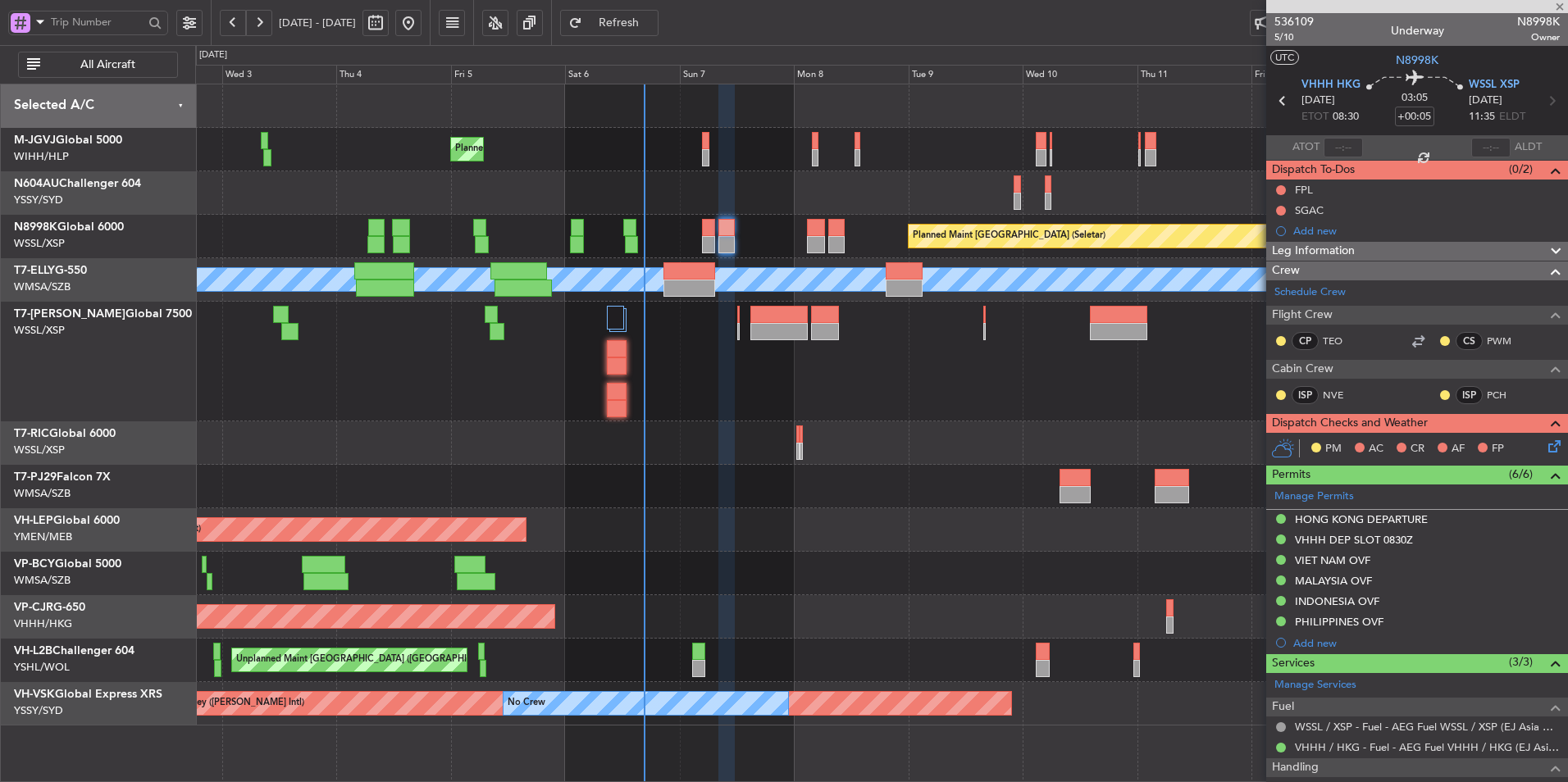
type input "+00:25"
type input "0"
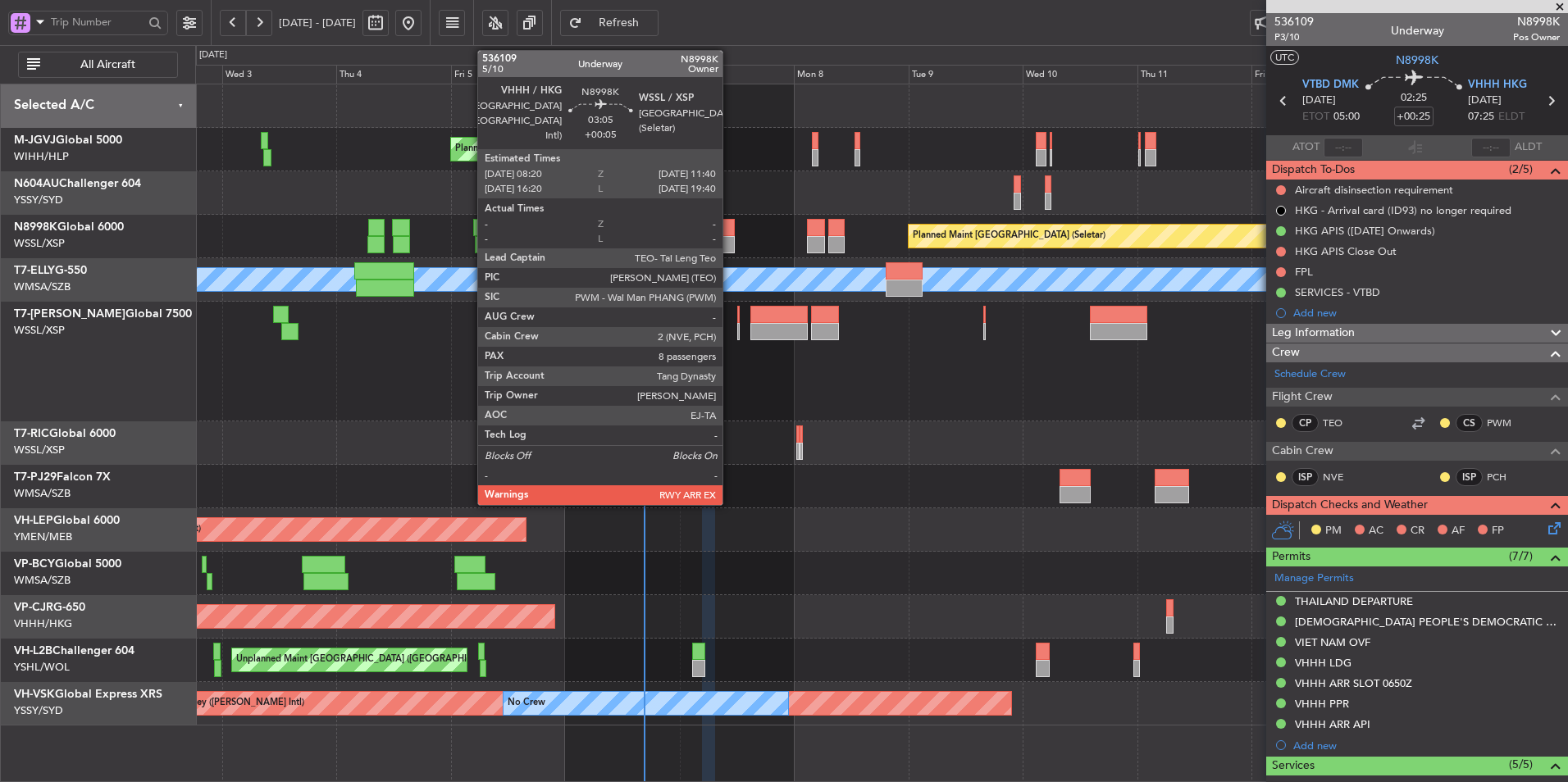
click at [728, 246] on div at bounding box center [726, 245] width 16 height 17
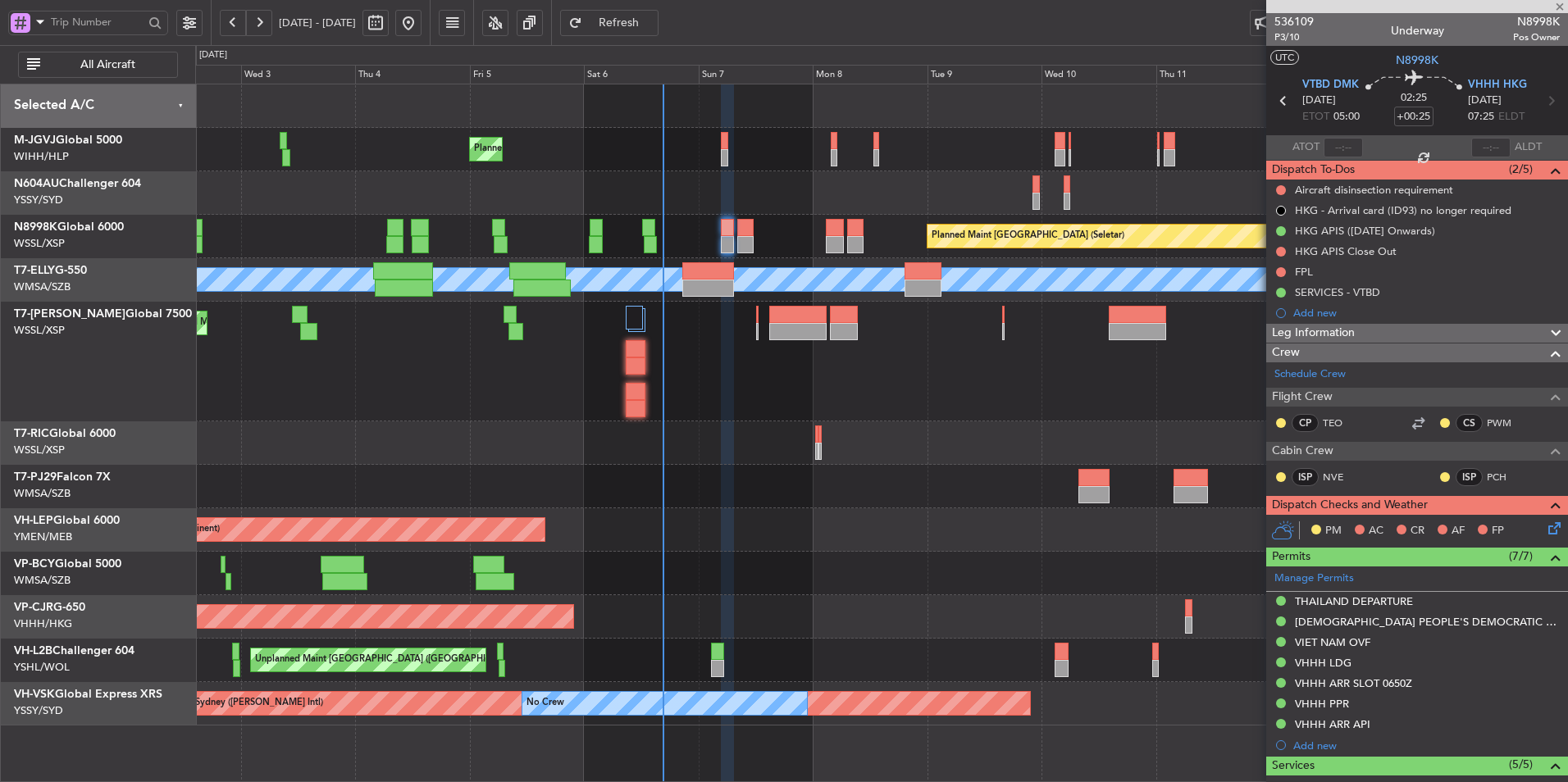
click at [764, 423] on div "Planned Maint [GEOGRAPHIC_DATA] (Seletar) Planned Maint [GEOGRAPHIC_DATA] (Sele…" at bounding box center [881, 404] width 1372 height 641
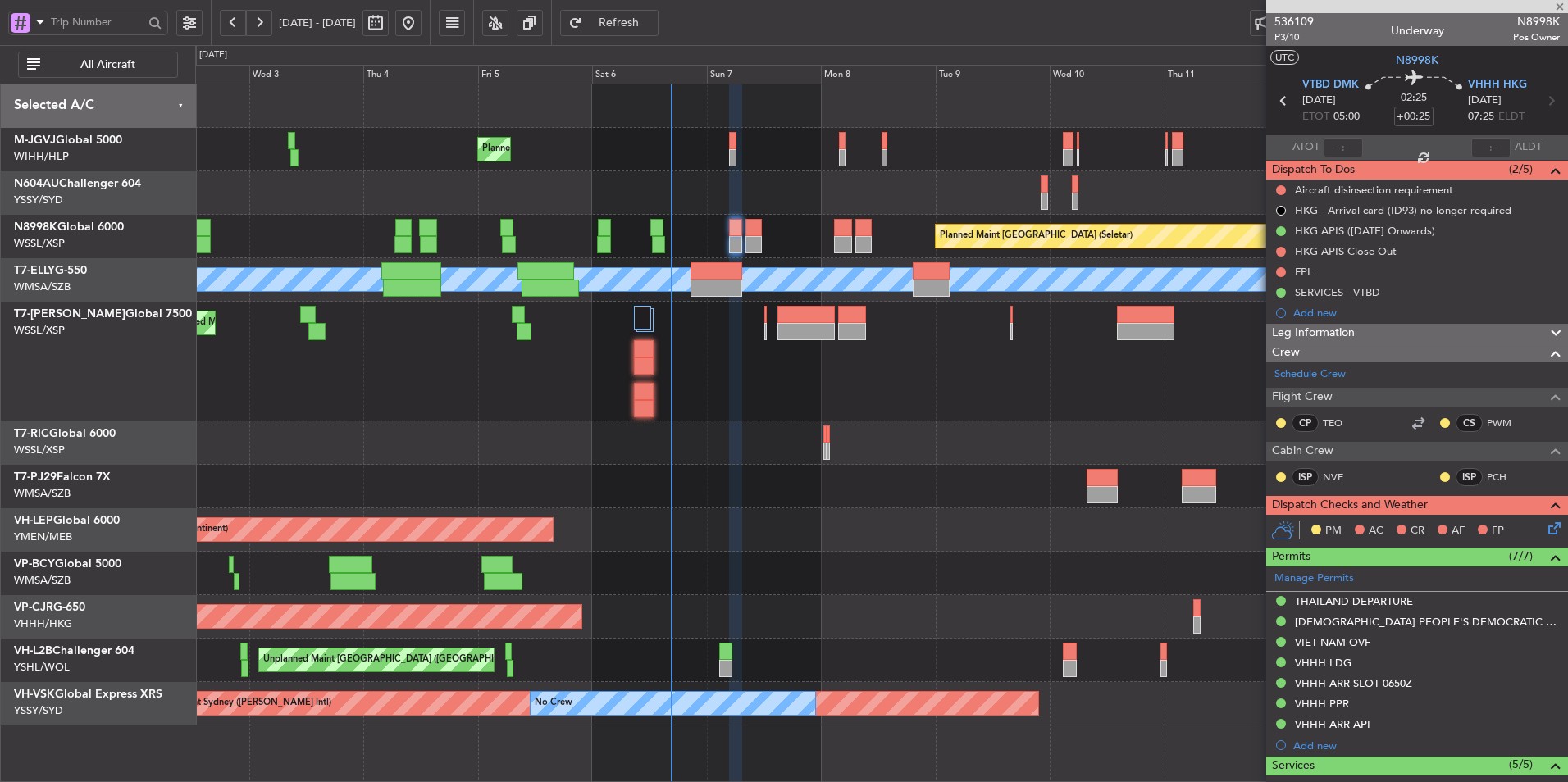
type input "+00:05"
type input "8"
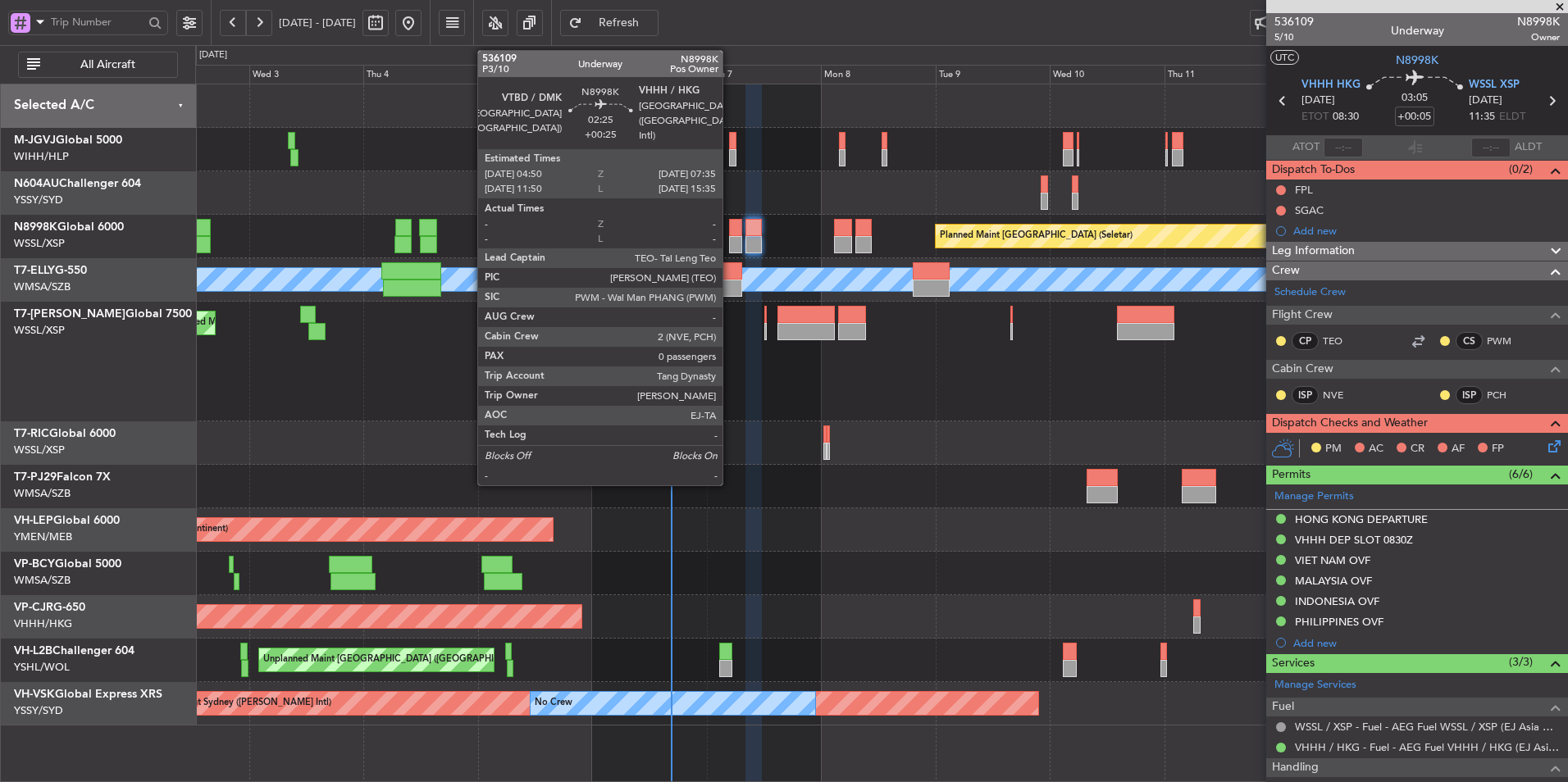
click at [730, 233] on div at bounding box center [735, 227] width 13 height 17
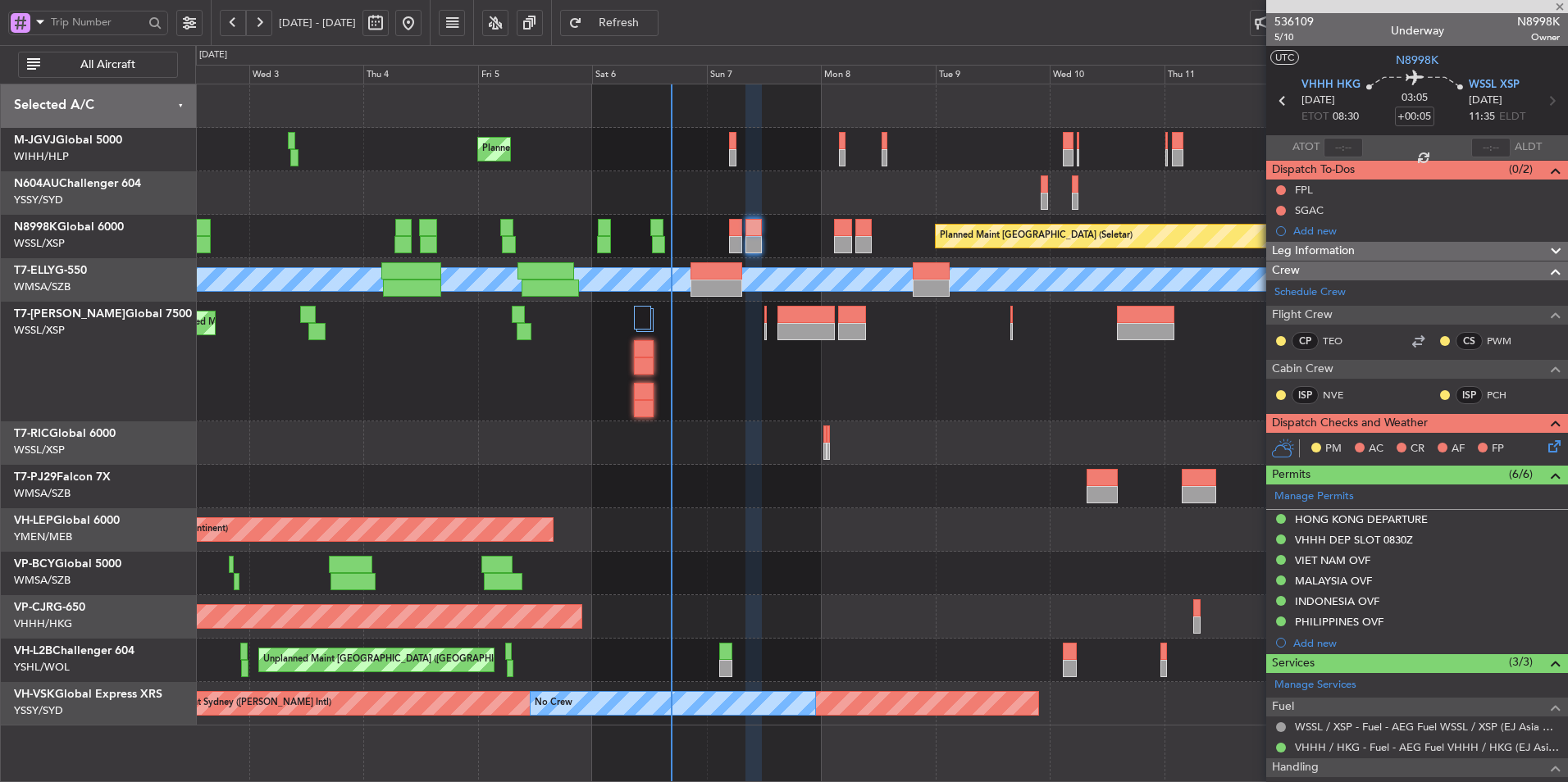
type input "+00:25"
type input "0"
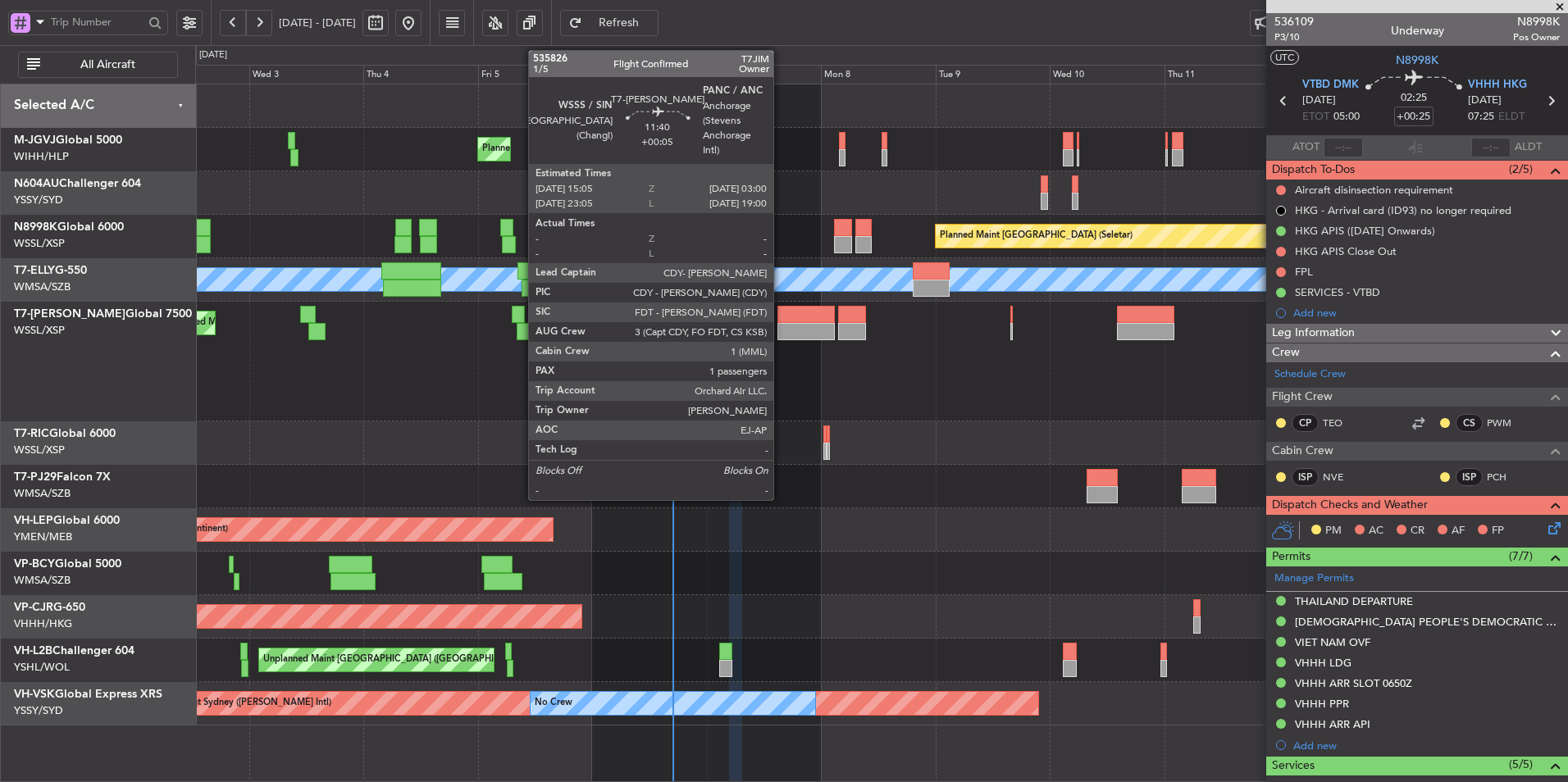
click at [781, 327] on div at bounding box center [806, 331] width 58 height 17
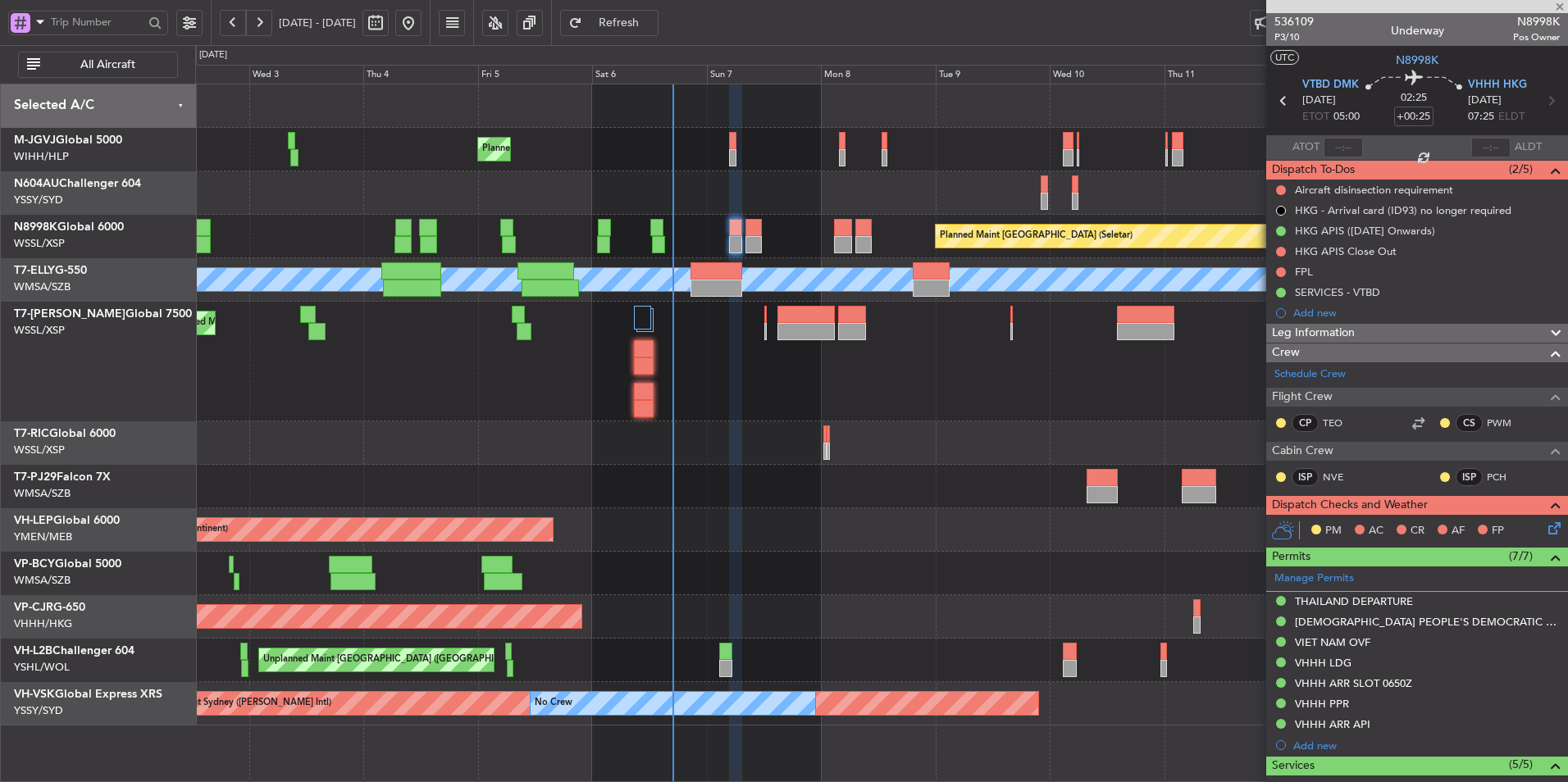
type input "+00:05"
type input "1"
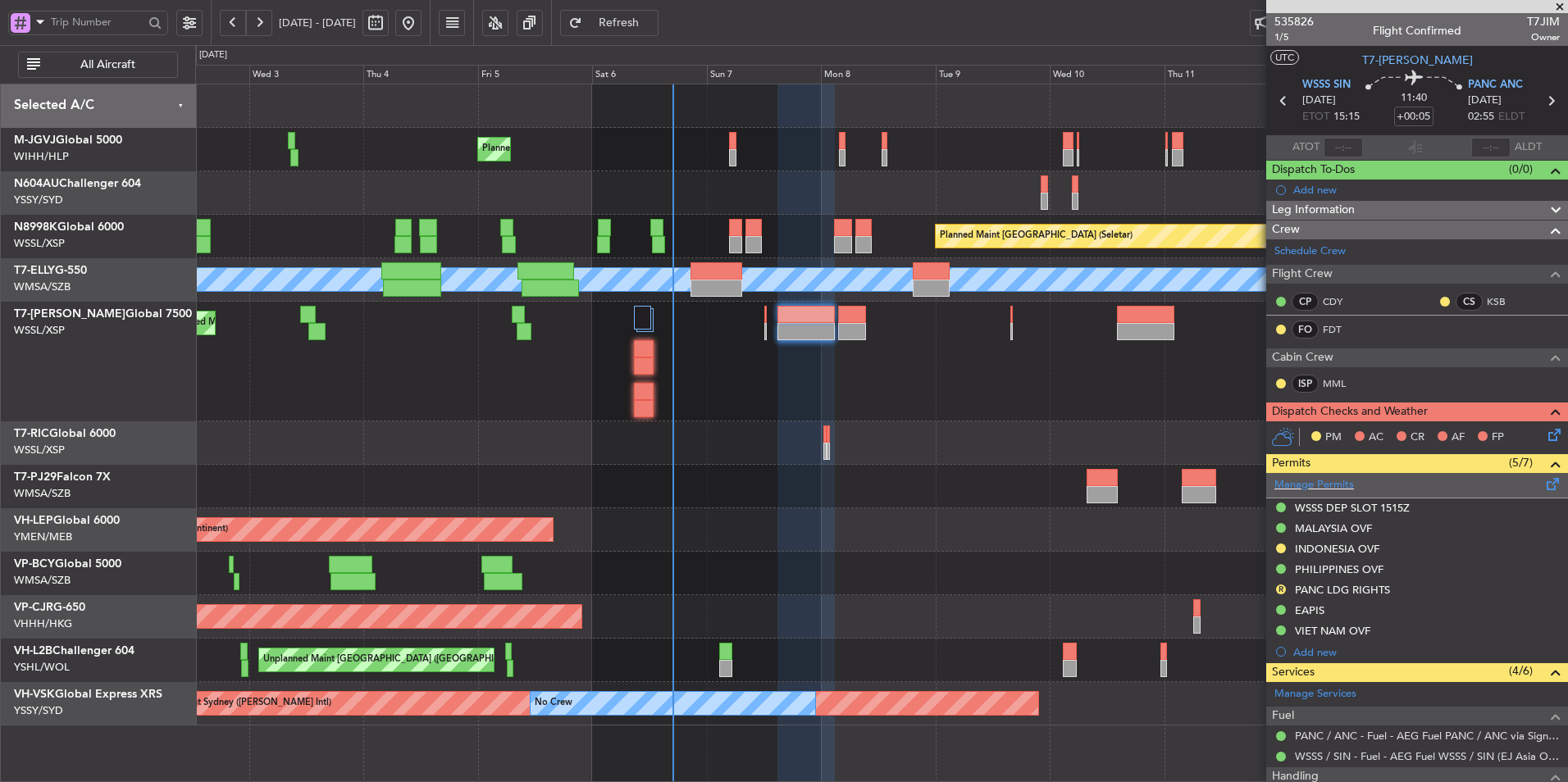
scroll to position [209, 0]
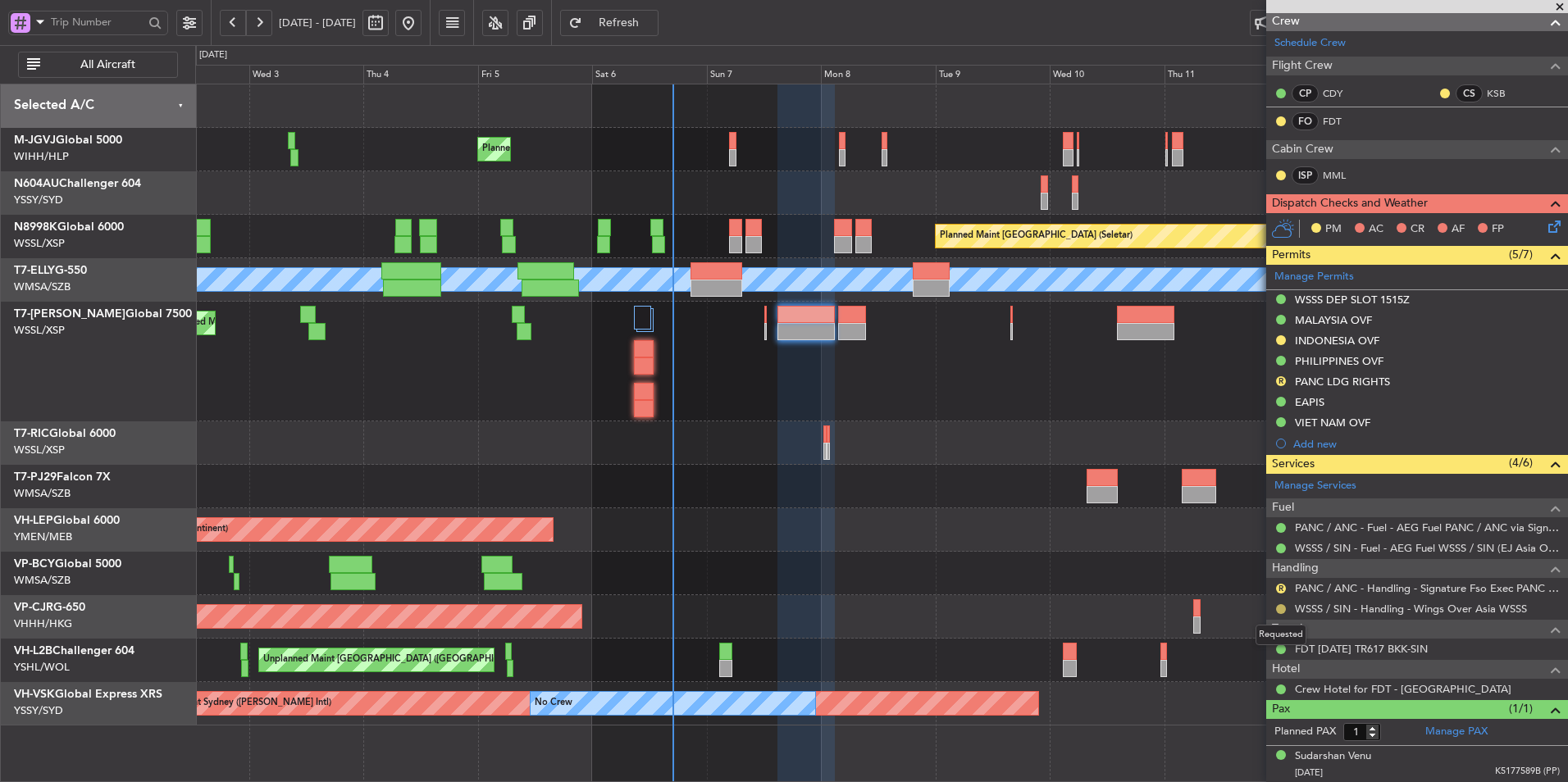
click at [1278, 609] on button at bounding box center [1280, 609] width 9 height 9
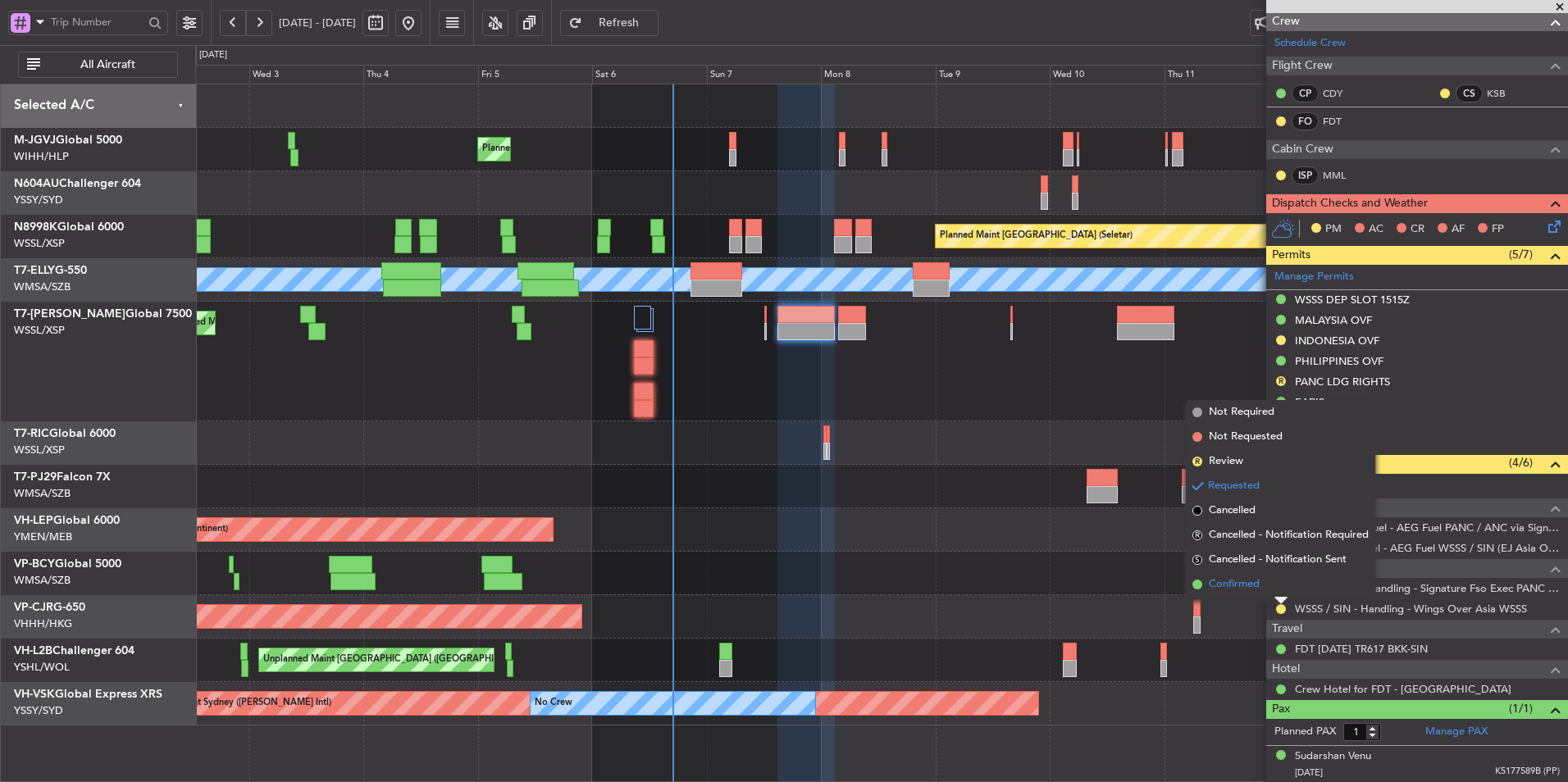
click at [1238, 590] on span "Confirmed" at bounding box center [1234, 585] width 51 height 16
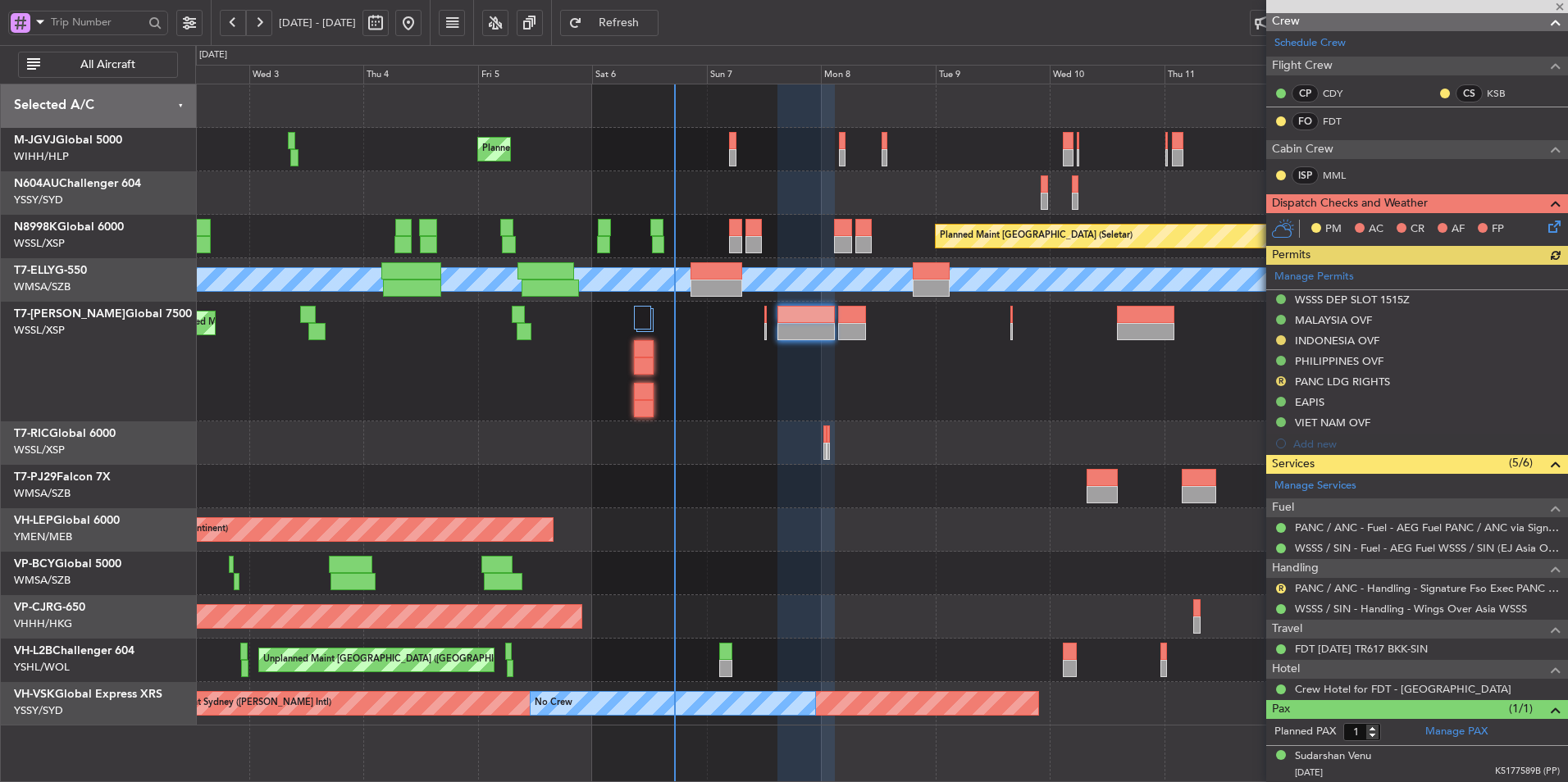
click at [781, 513] on div "Unplanned Maint Wichita (Wichita Mid-continent) Unplanned Maint Wichita (Wichit…" at bounding box center [881, 530] width 1372 height 44
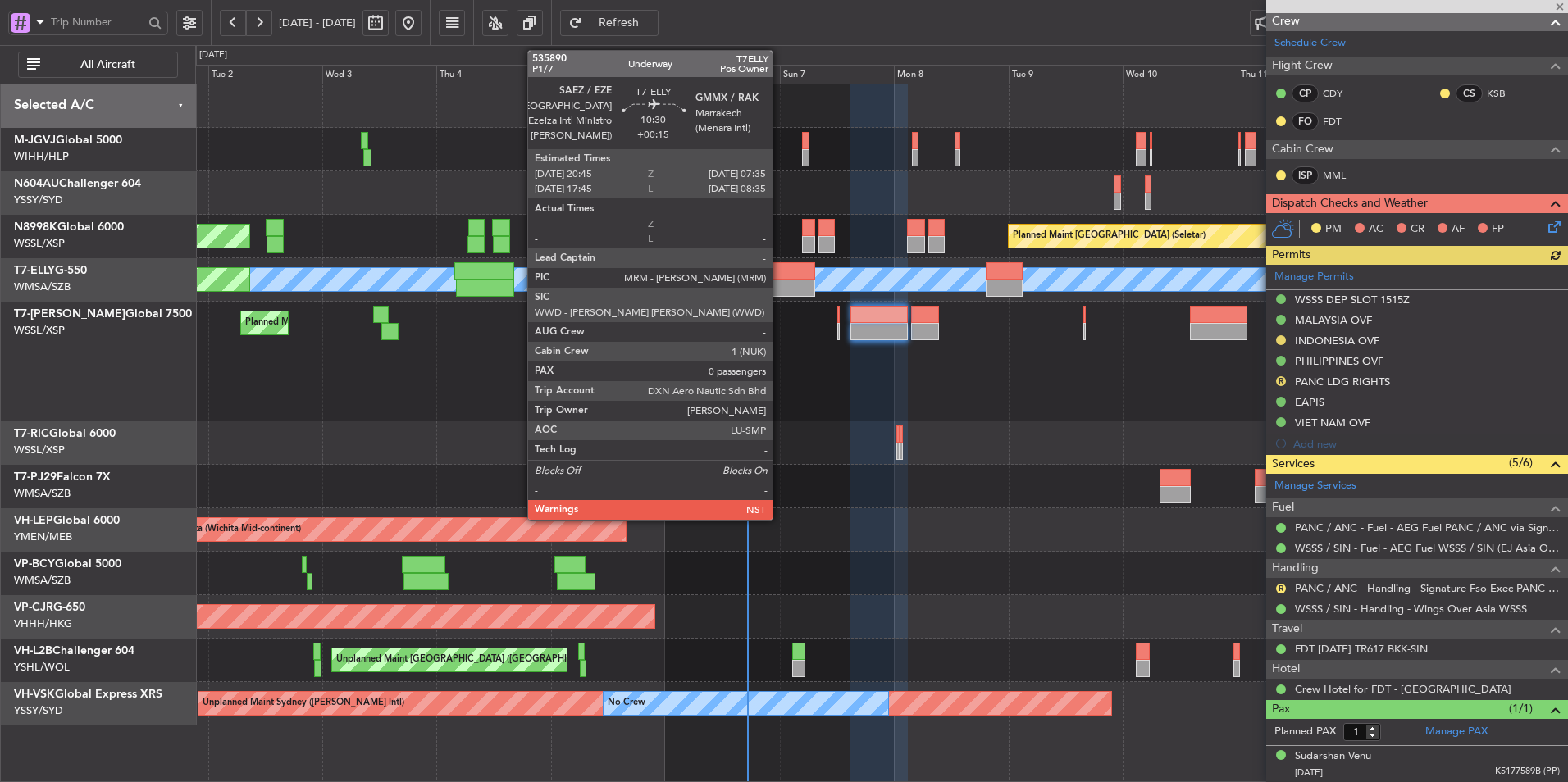
click at [780, 294] on div at bounding box center [789, 288] width 52 height 17
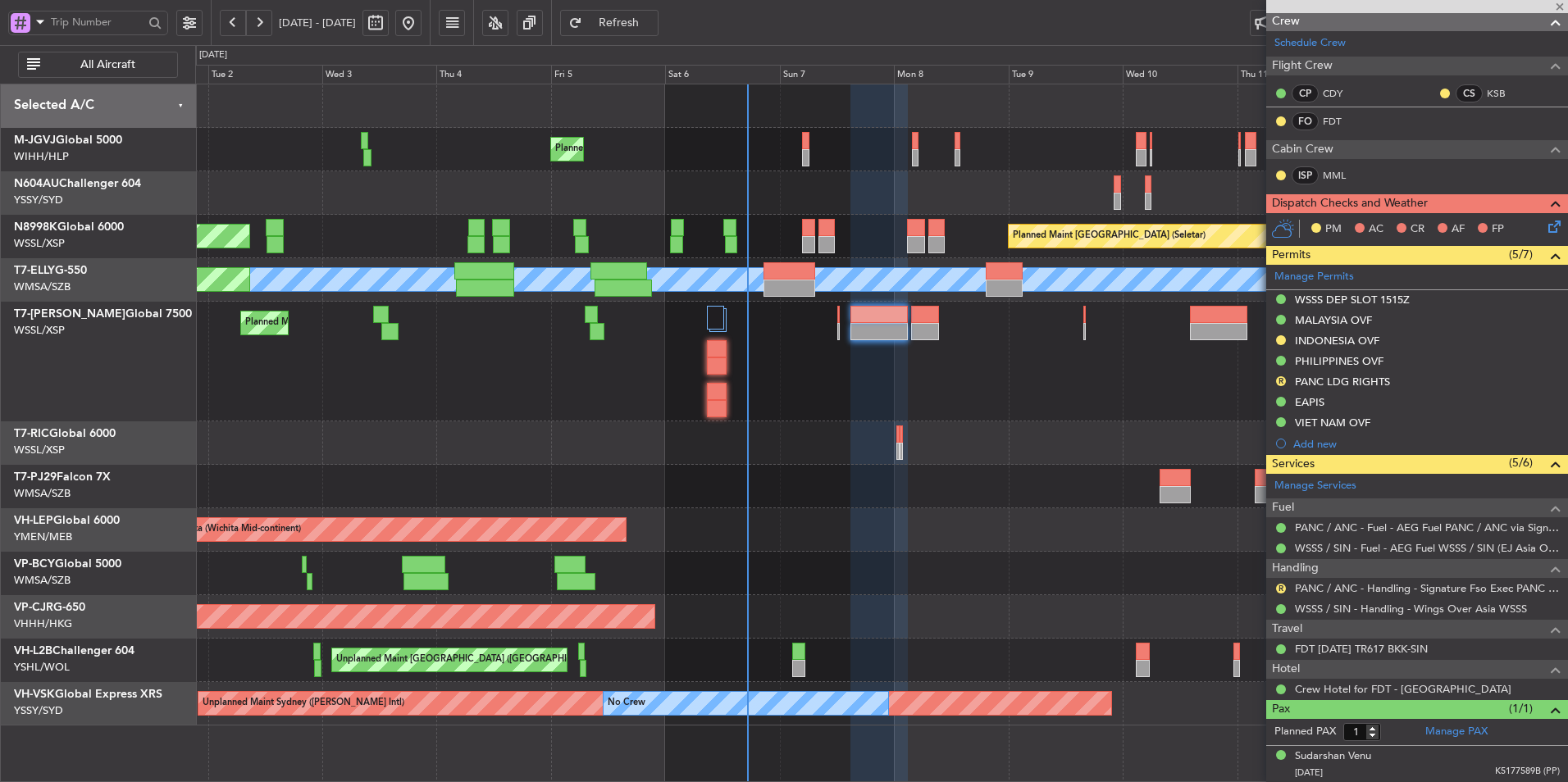
click at [827, 427] on div at bounding box center [881, 443] width 1372 height 44
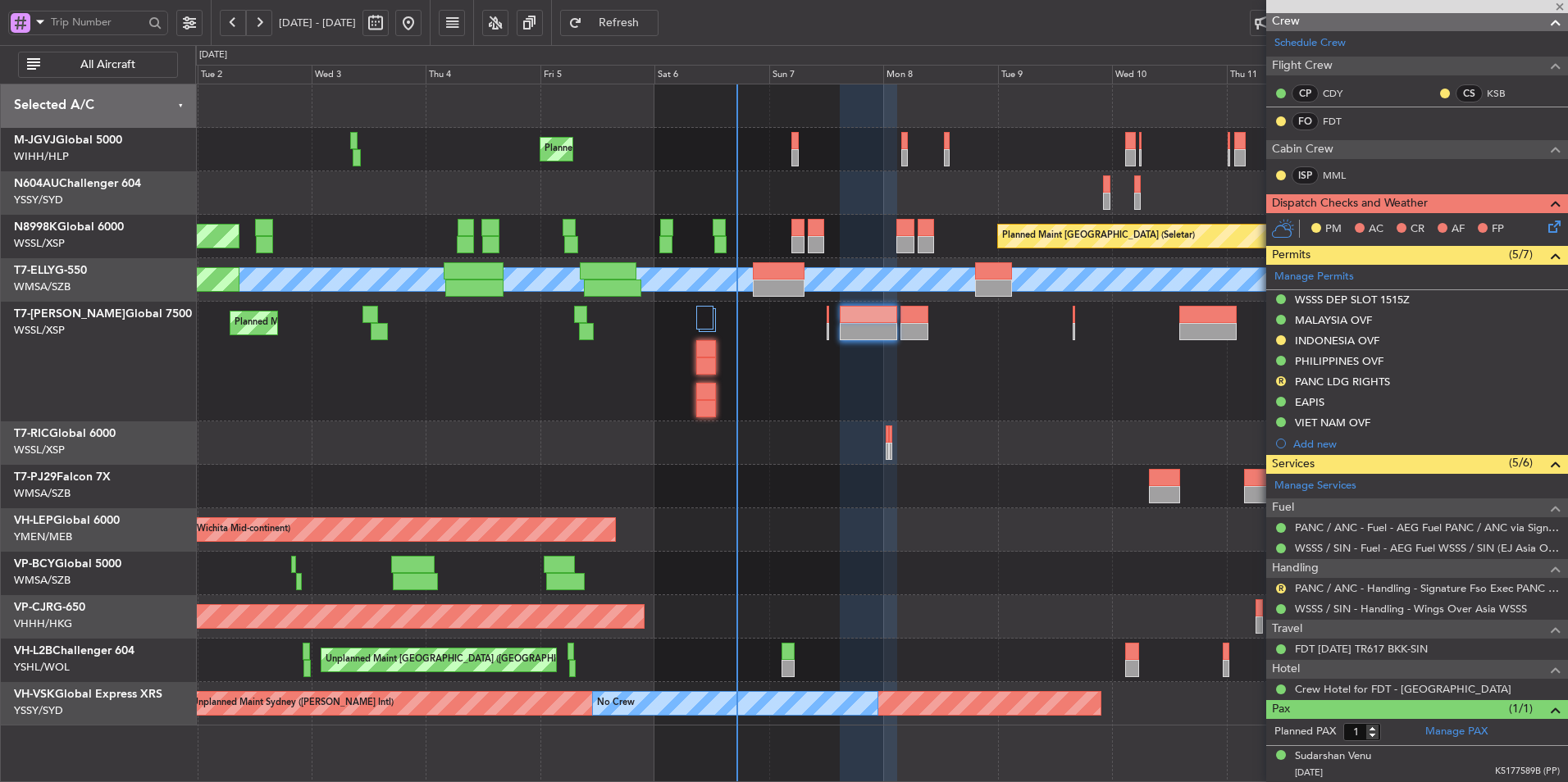
click at [749, 428] on div at bounding box center [881, 443] width 1372 height 44
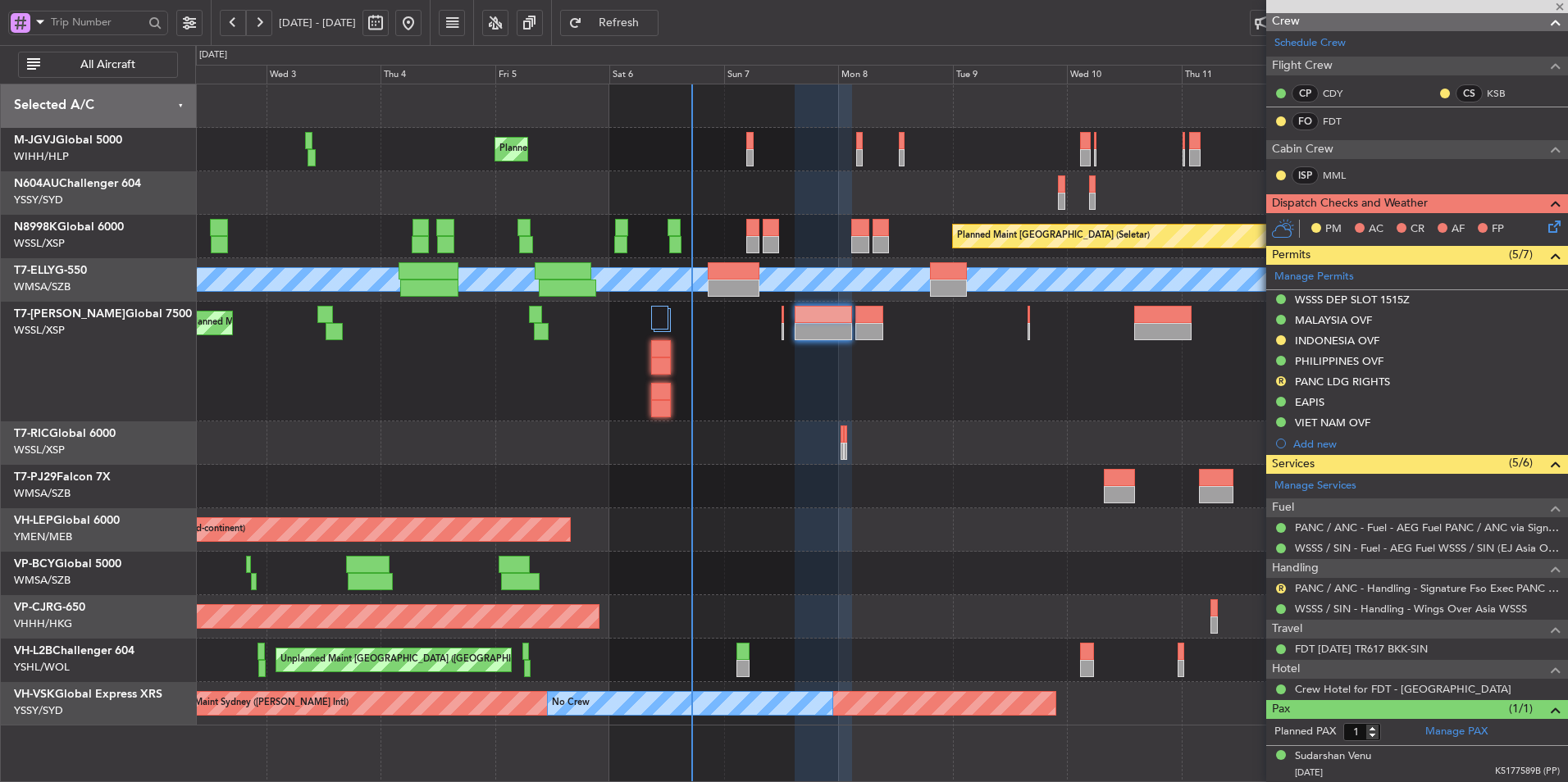
type input "+00:15"
type input "0"
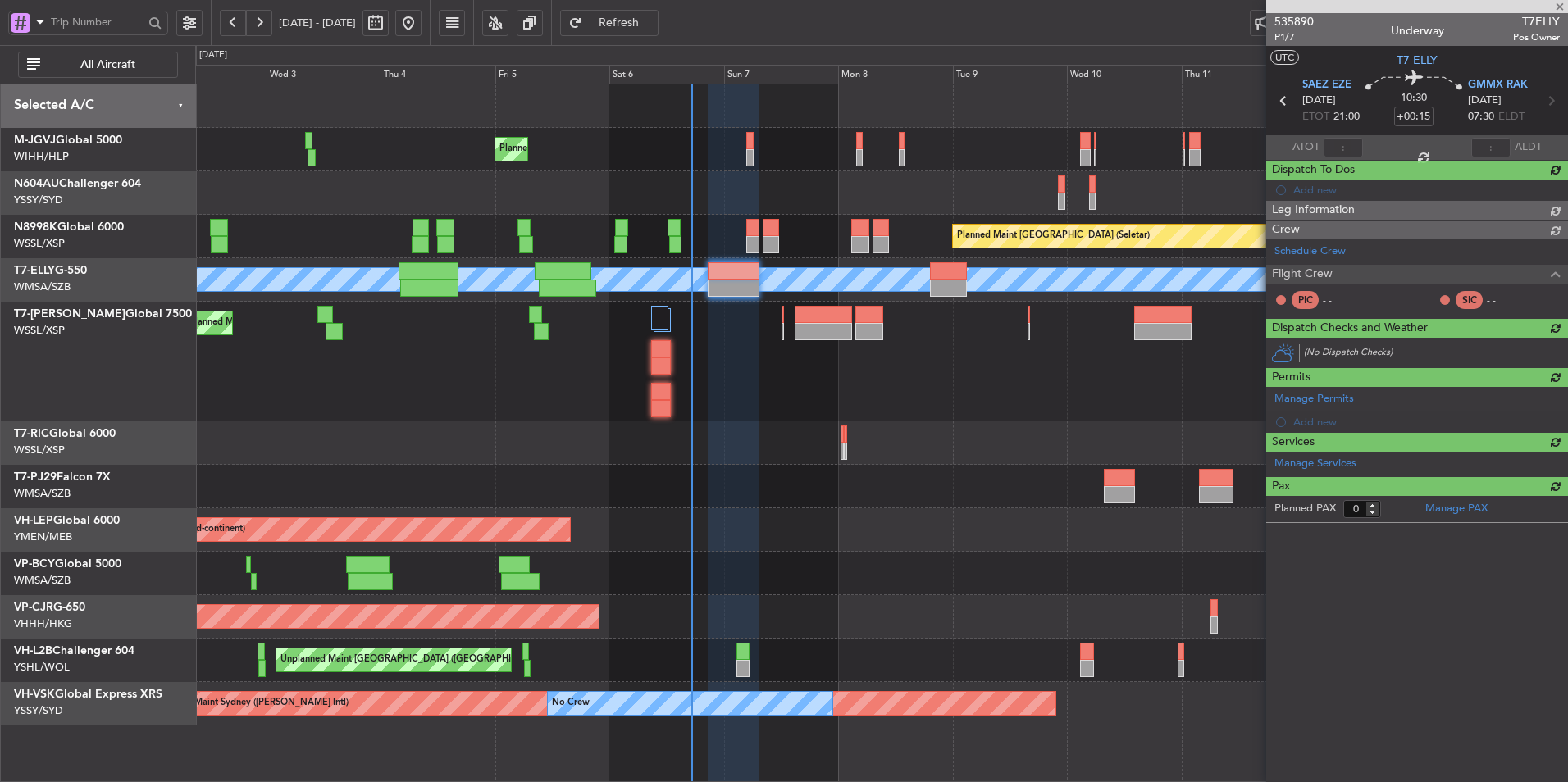
scroll to position [0, 0]
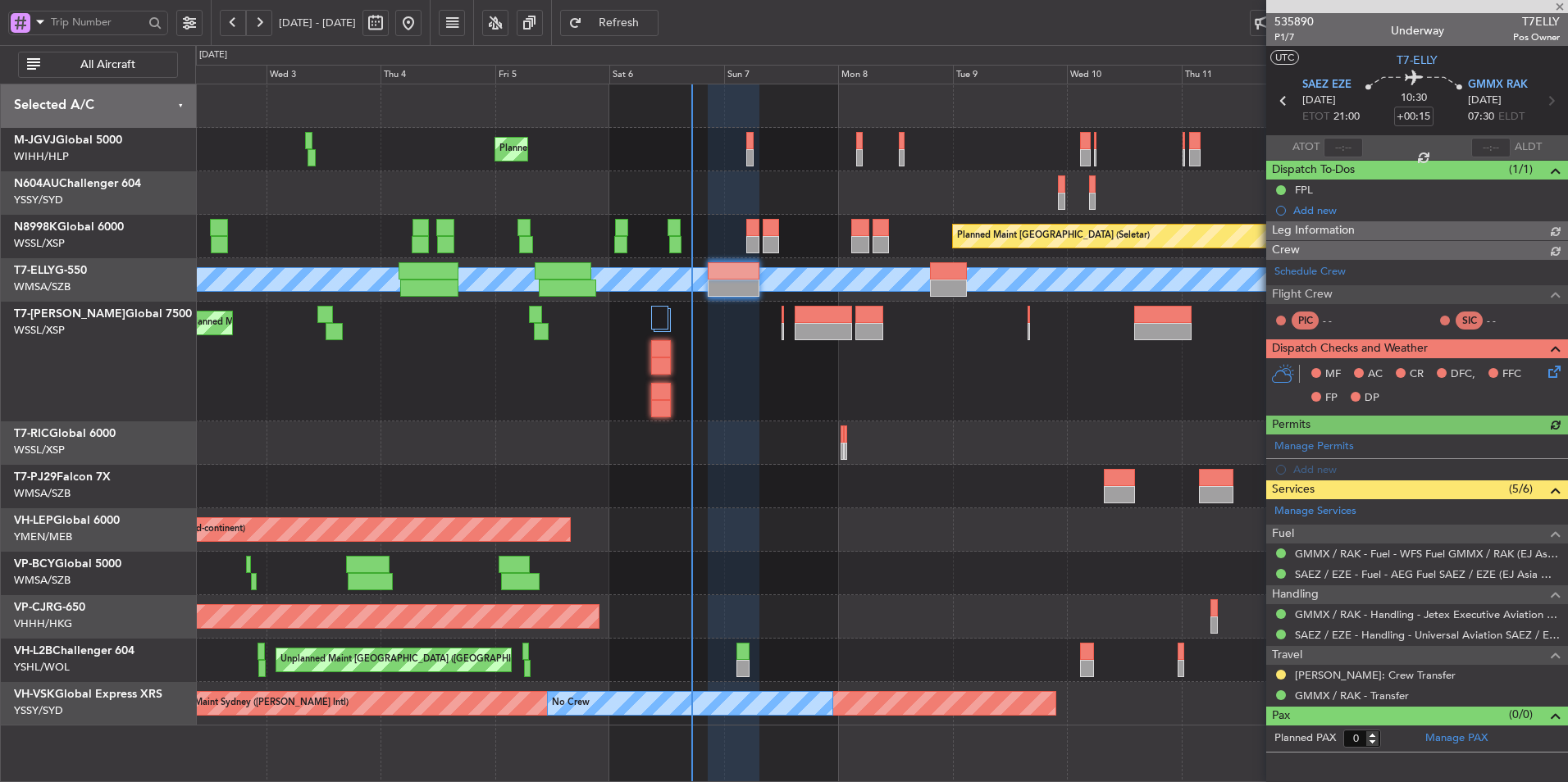
type input "[PERSON_NAME] (HHAFI)"
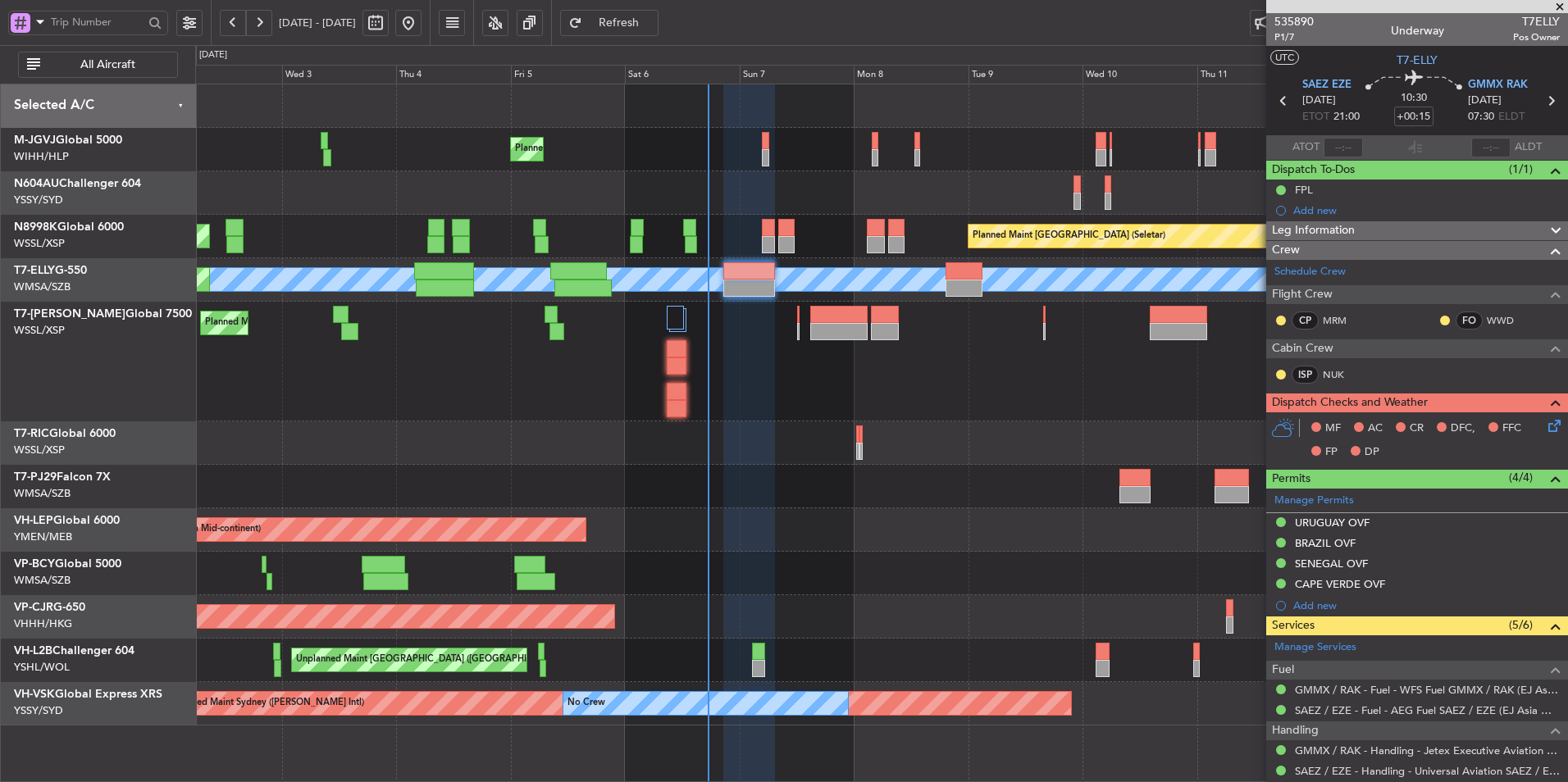
click at [764, 363] on div "Planned Maint Dubai (Al Maktoum Intl)" at bounding box center [881, 361] width 1372 height 119
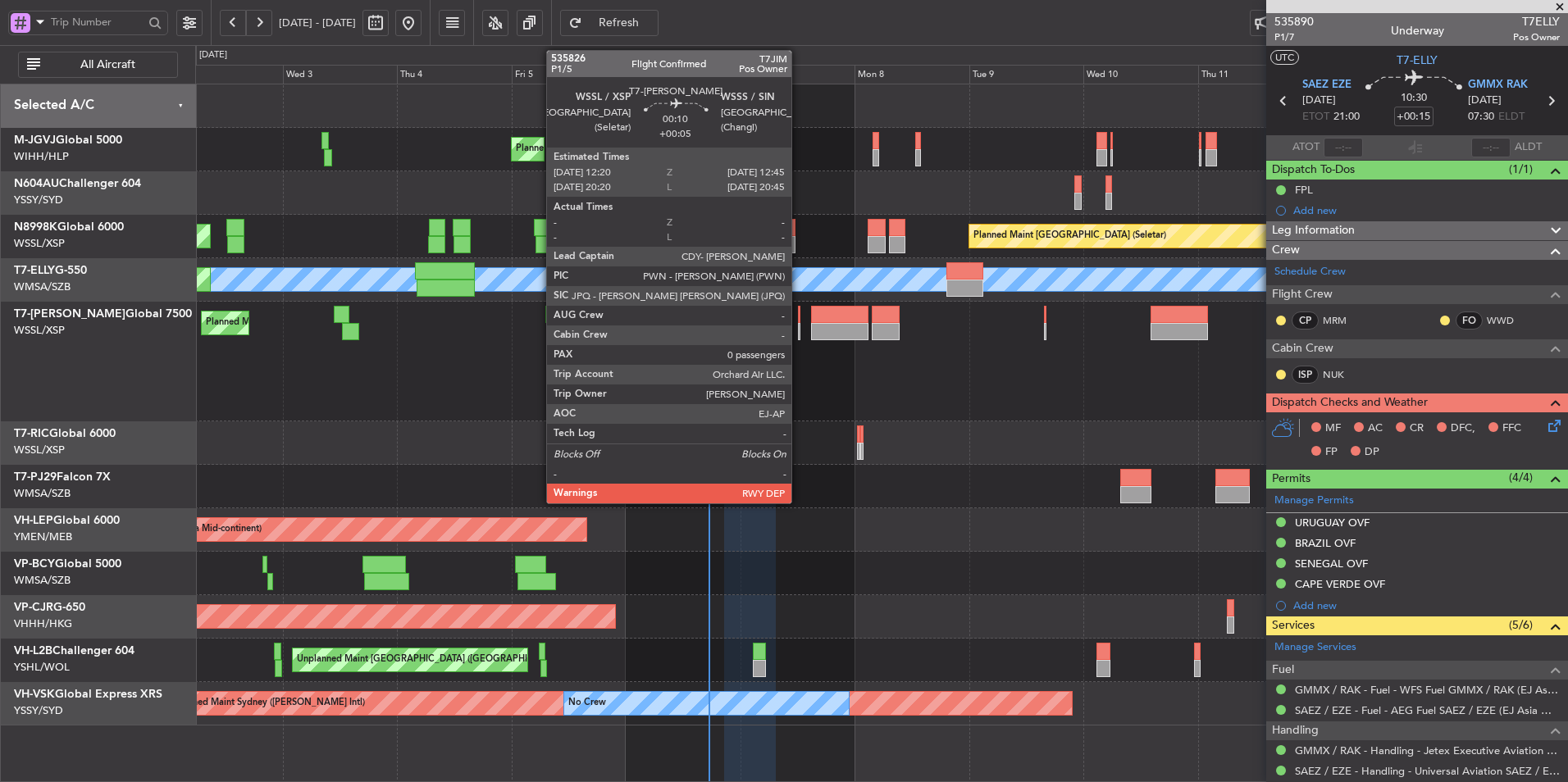
click at [799, 318] on div at bounding box center [799, 314] width 3 height 17
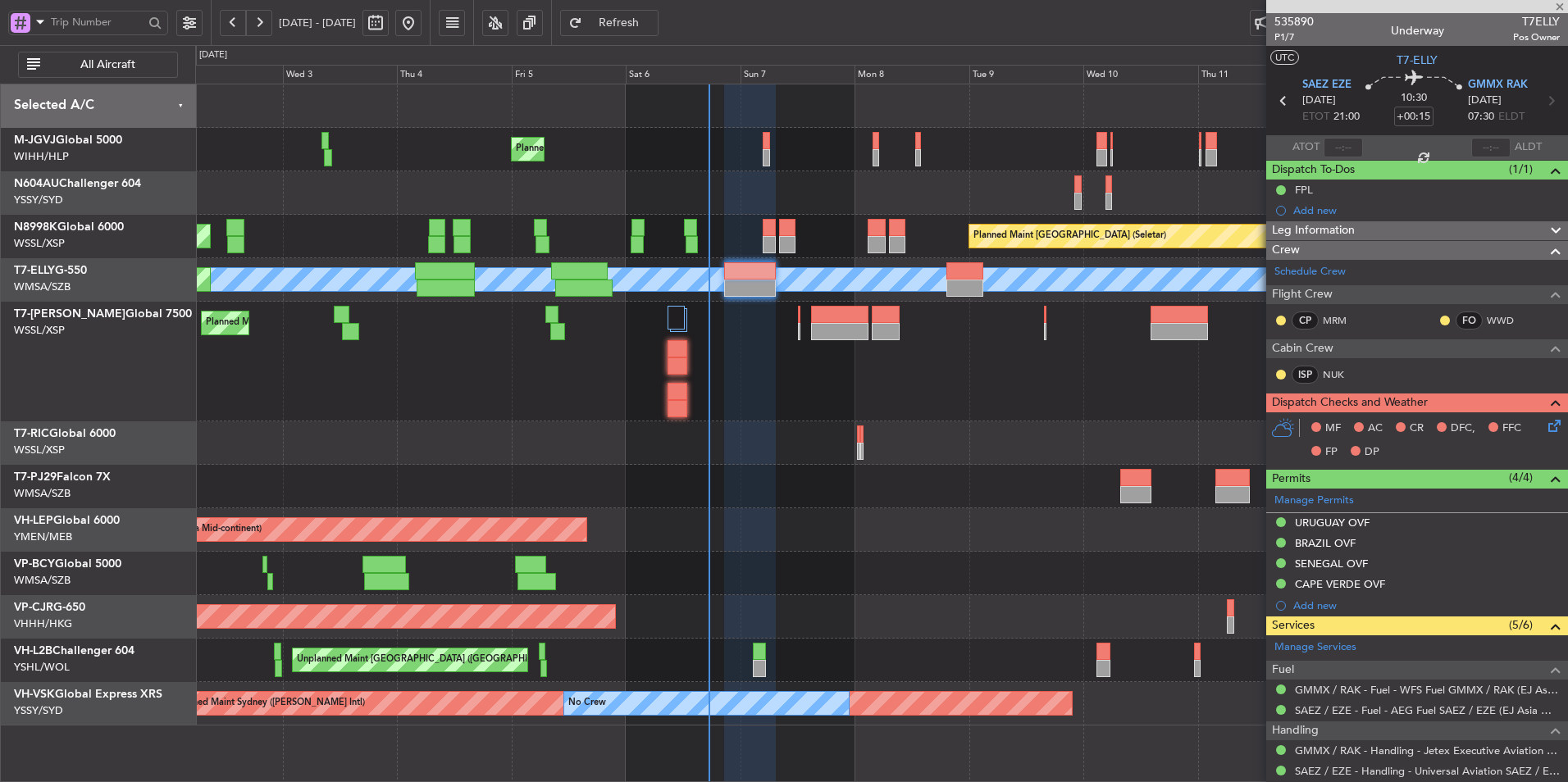
type input "+00:05"
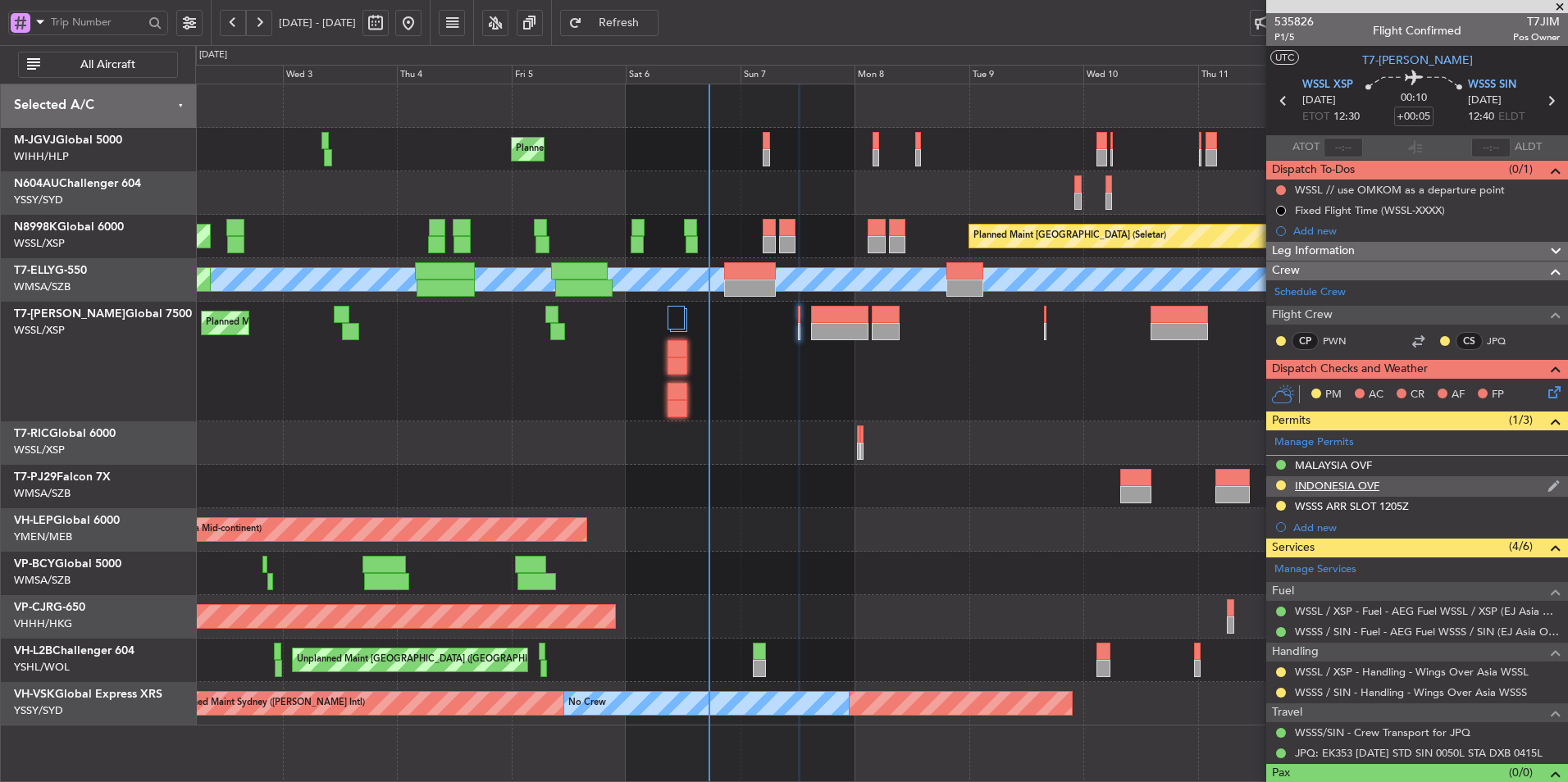
click at [1346, 490] on div "INDONESIA OVF" at bounding box center [1337, 486] width 84 height 14
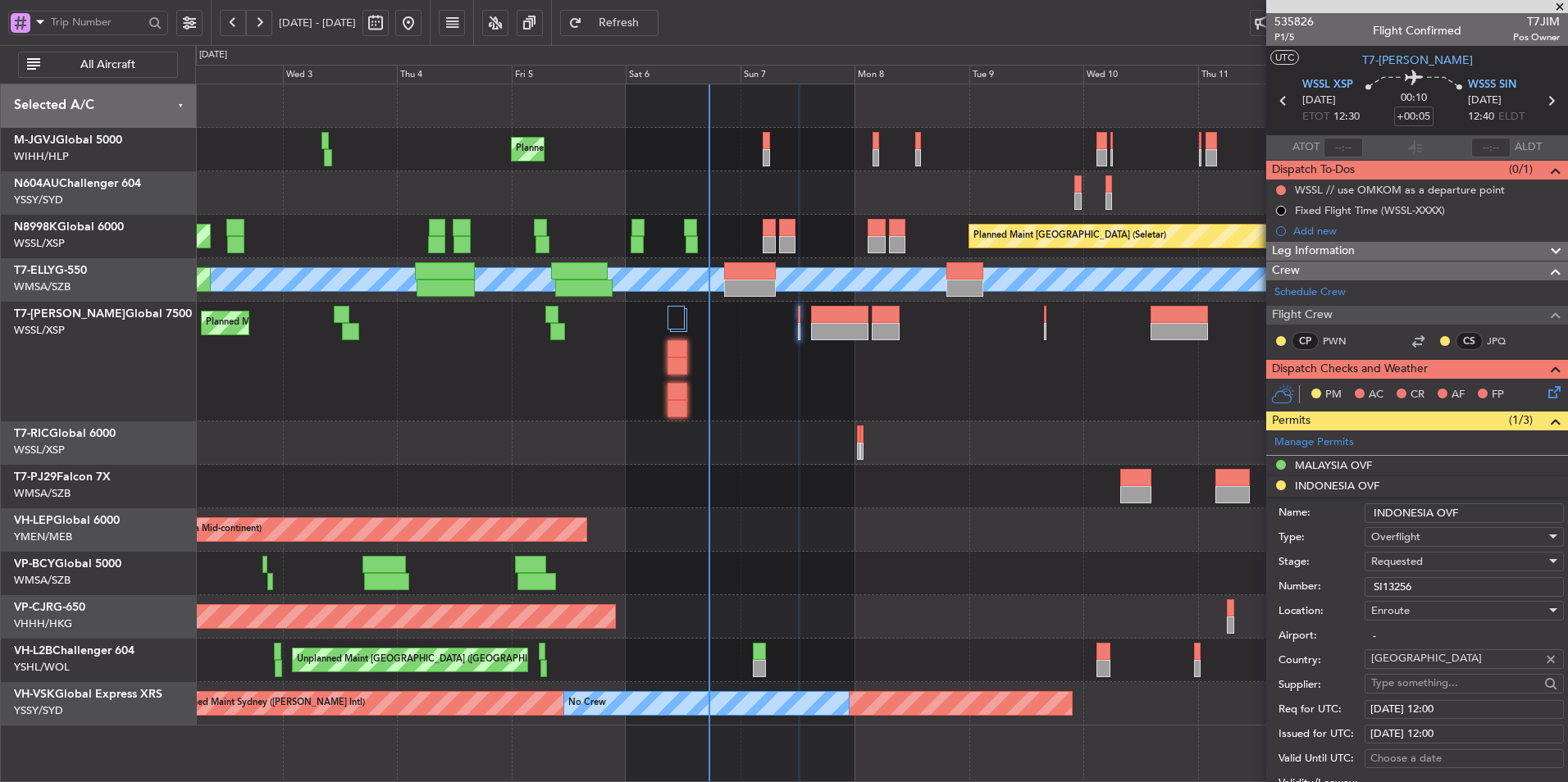
click at [1431, 562] on div "Requested" at bounding box center [1458, 561] width 174 height 25
click at [1440, 685] on span "Received OK" at bounding box center [1458, 685] width 173 height 25
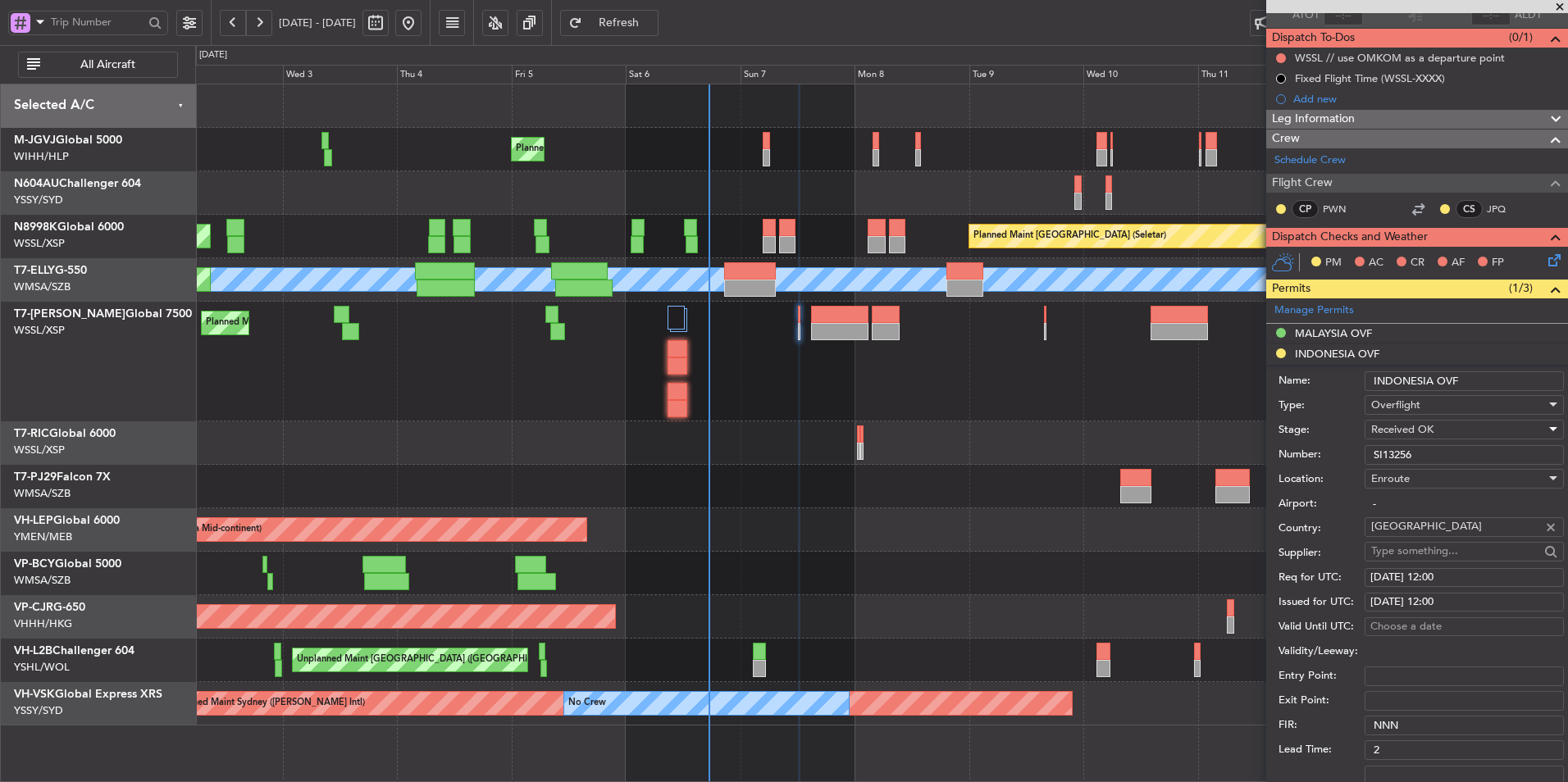
scroll to position [246, 0]
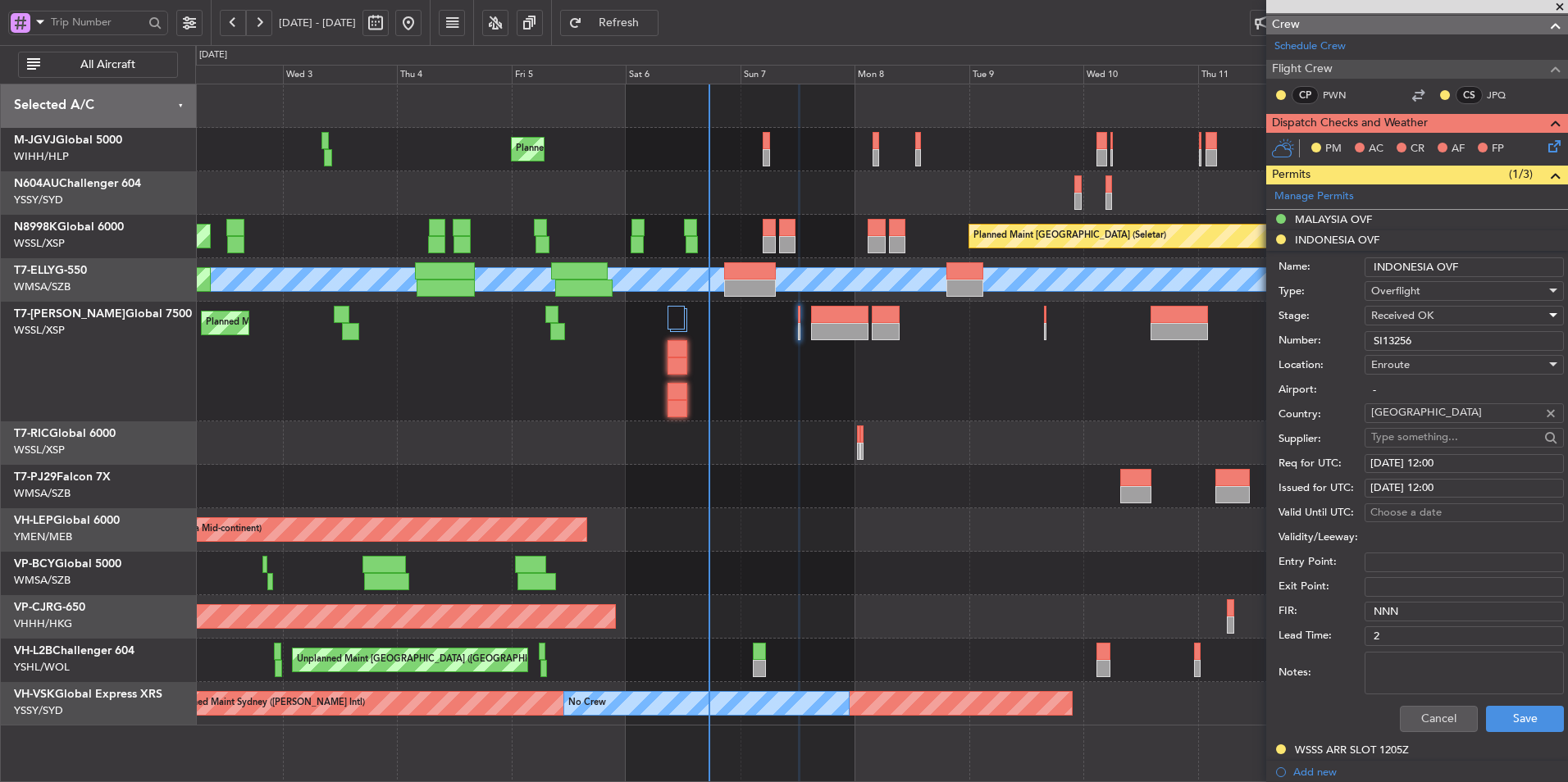
click at [1429, 456] on div "[DATE] 12:00" at bounding box center [1464, 464] width 188 height 16
select select "9"
select select "2025"
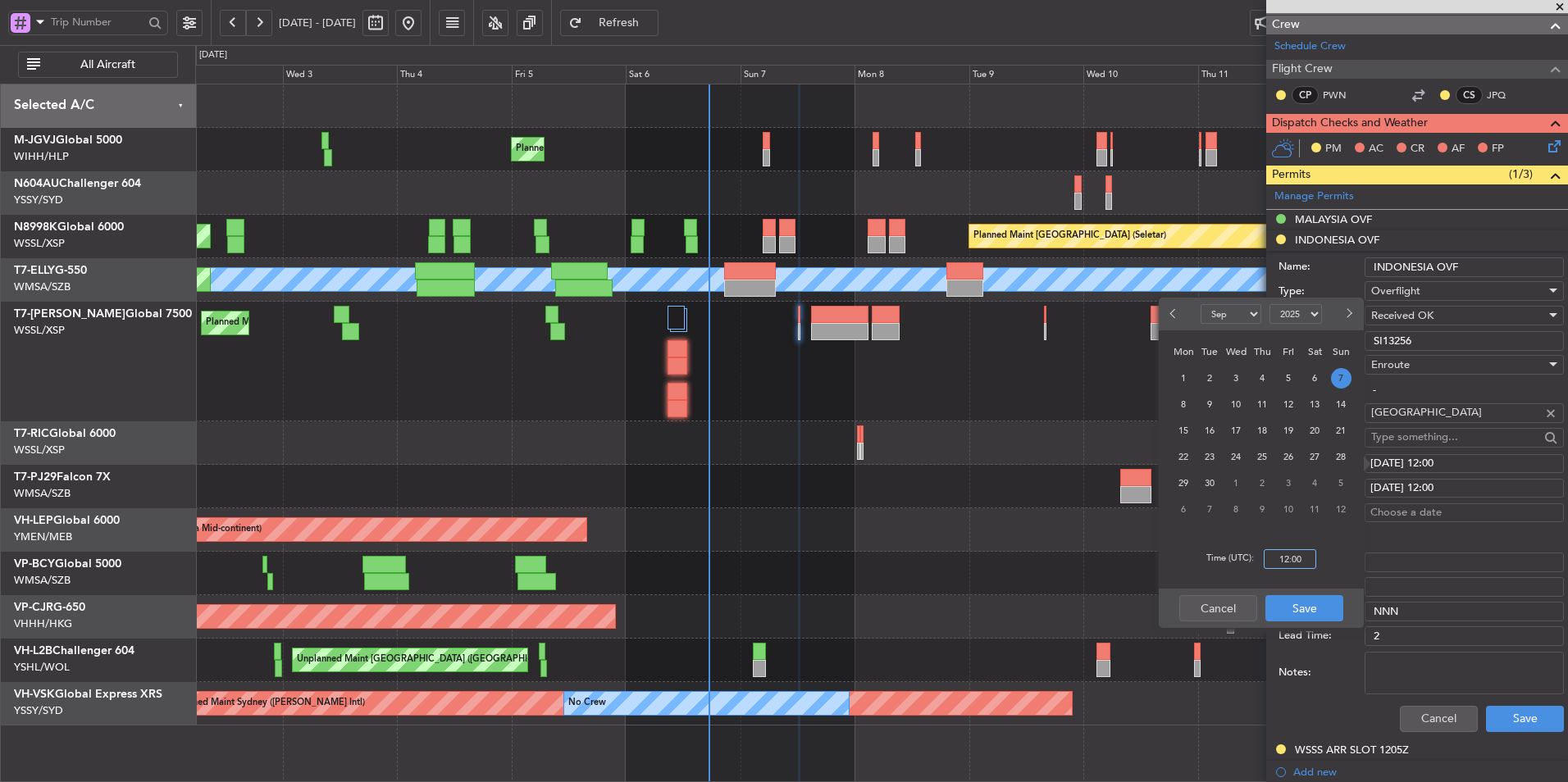
click at [1307, 555] on input "12:00" at bounding box center [1290, 559] width 52 height 20
type input "12:30"
click at [1292, 603] on button "Save" at bounding box center [1304, 609] width 78 height 27
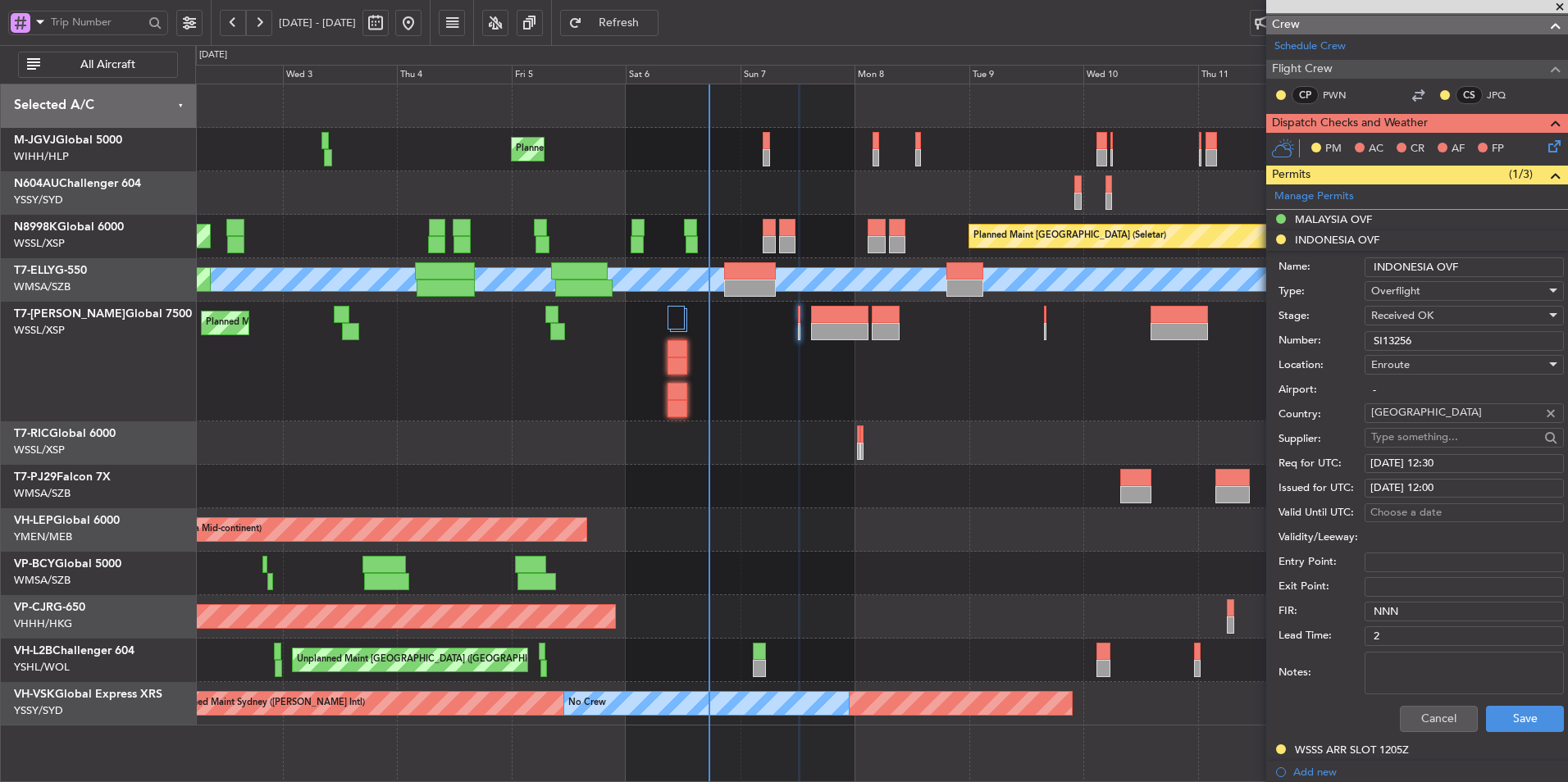
click at [1448, 494] on div "[DATE] 12:00" at bounding box center [1464, 488] width 188 height 16
select select "9"
select select "2025"
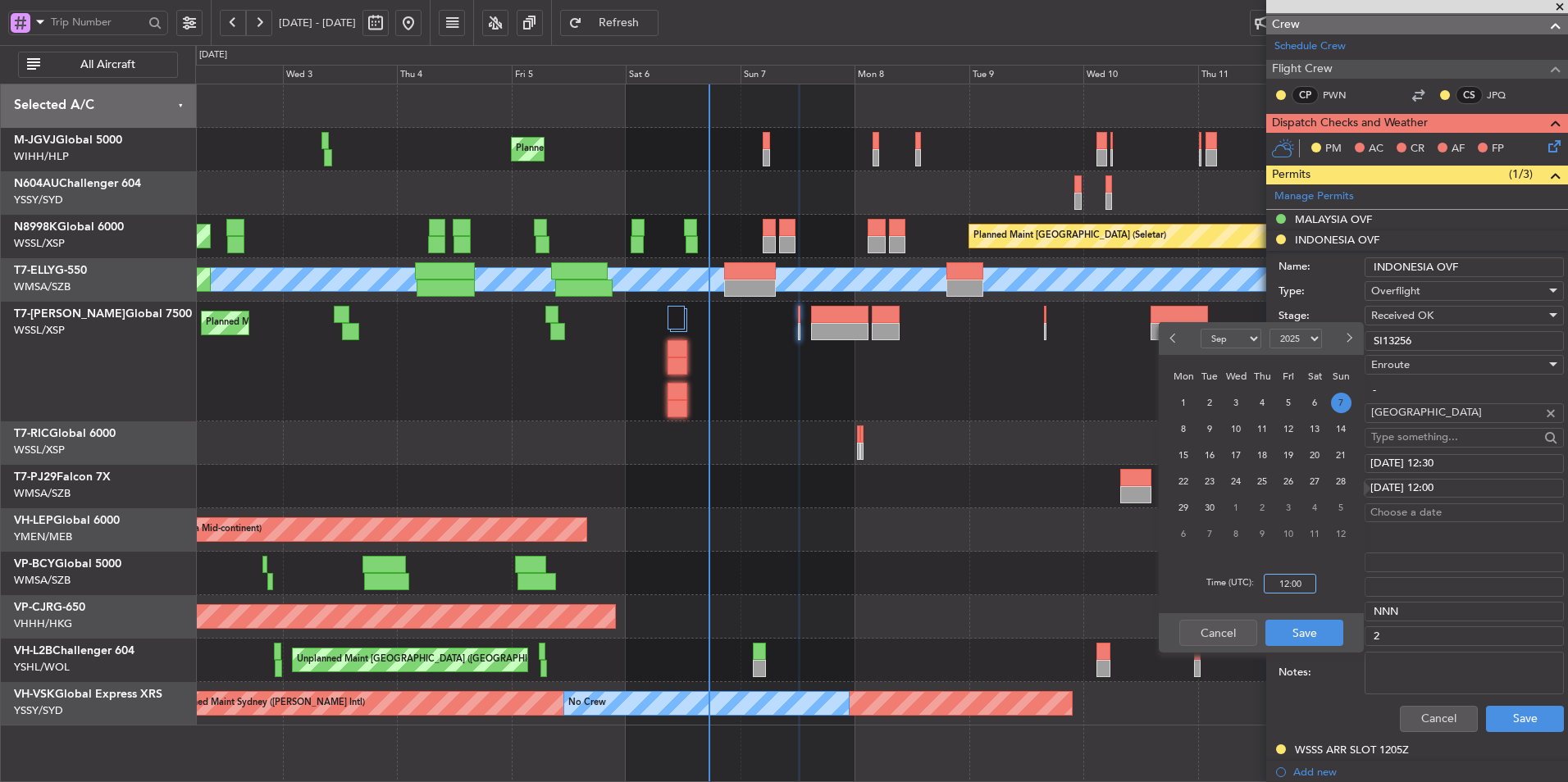
click at [1304, 585] on input "12:00" at bounding box center [1290, 584] width 52 height 20
type input "12:30"
click at [1299, 625] on button "Save" at bounding box center [1304, 633] width 78 height 27
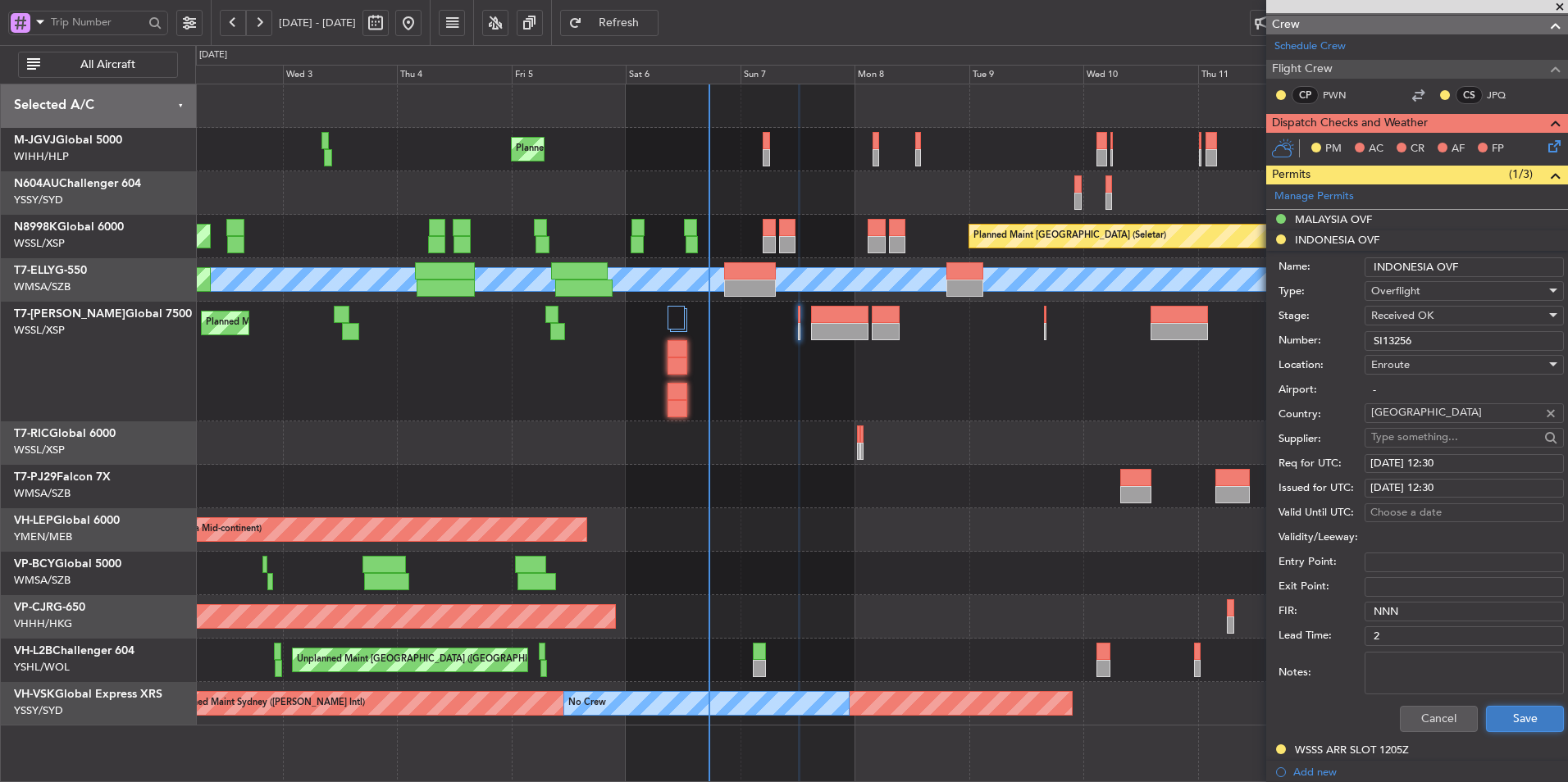
click at [1517, 722] on button "Save" at bounding box center [1525, 718] width 78 height 27
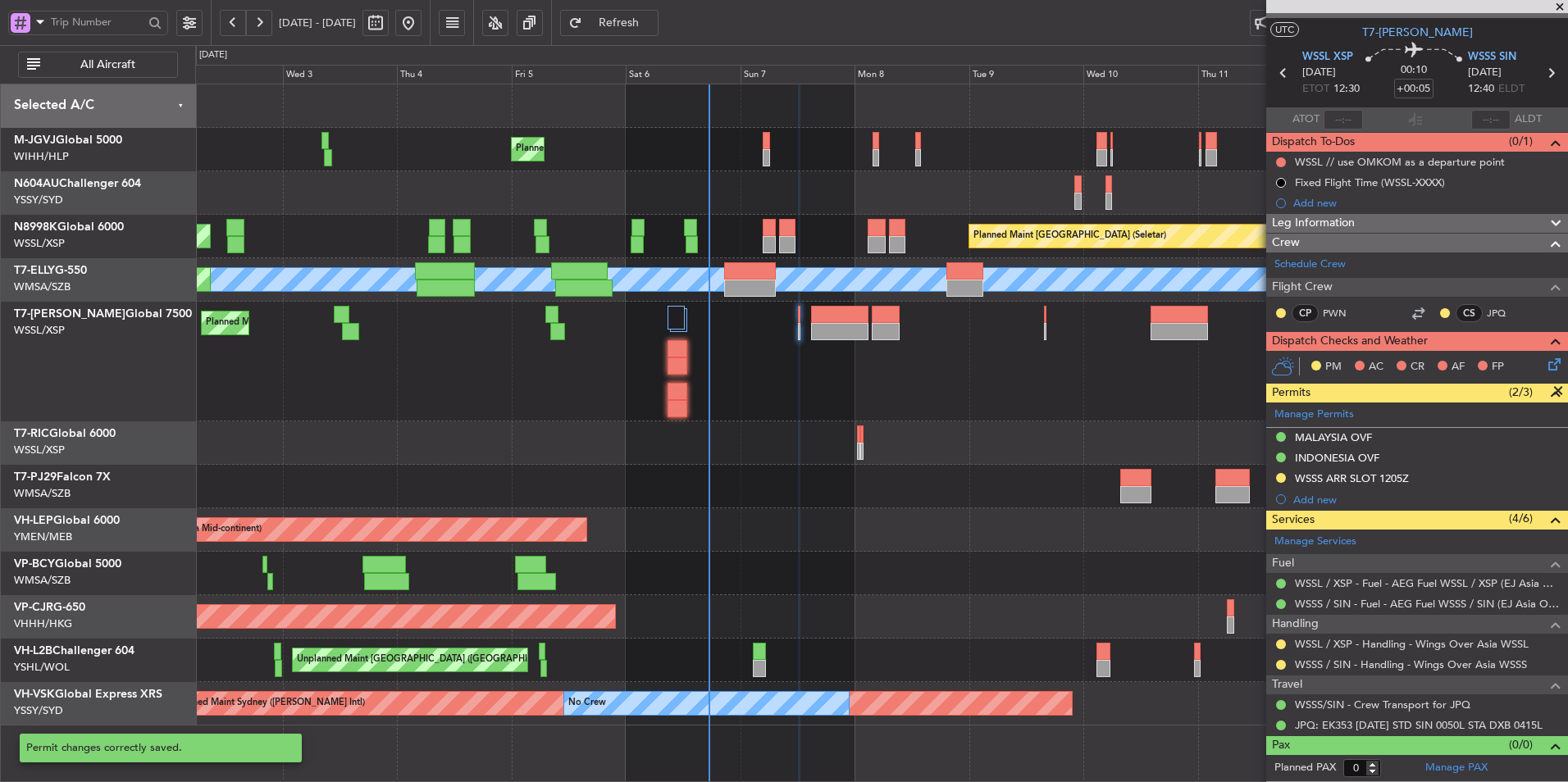
scroll to position [27, 0]
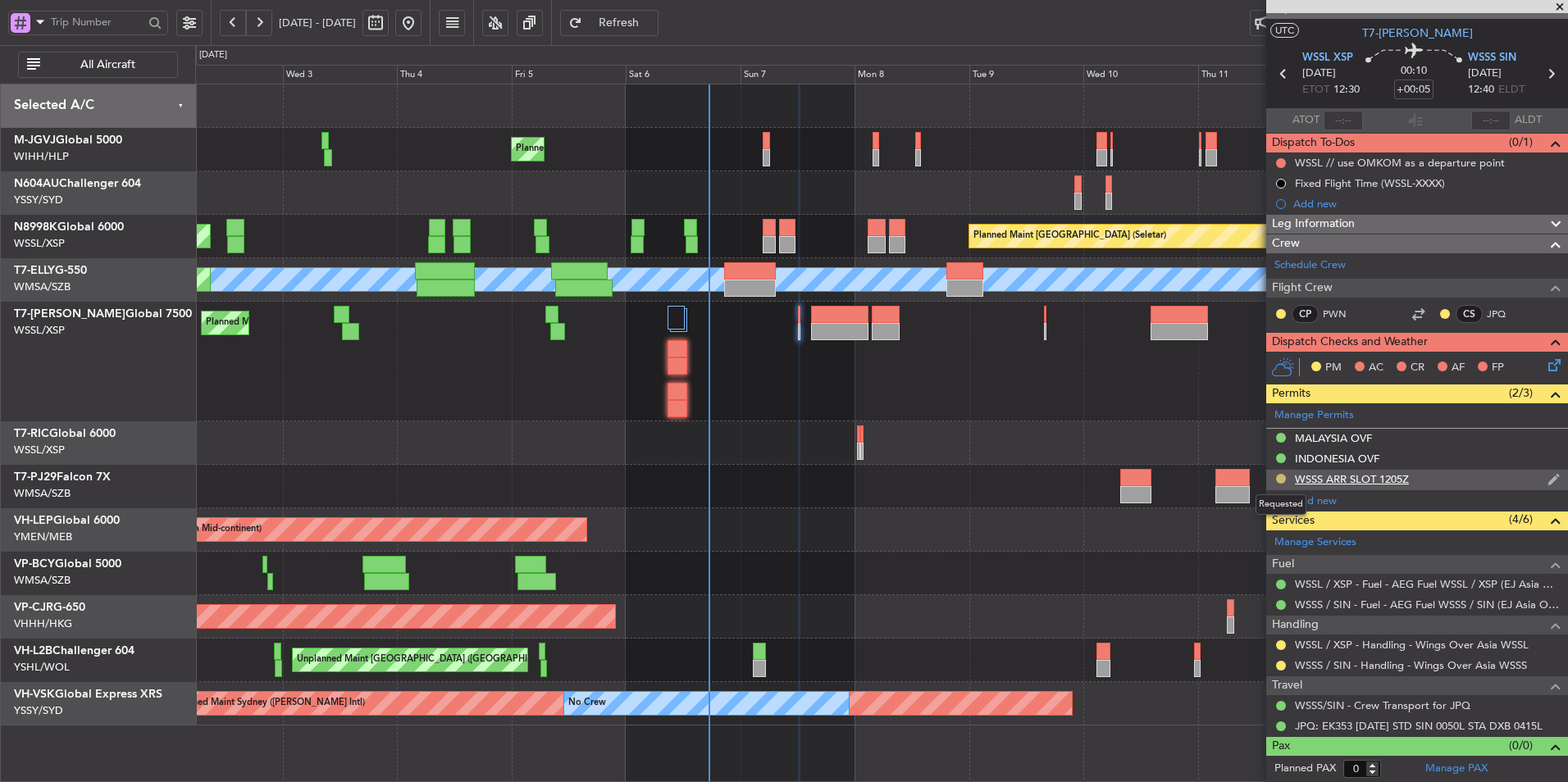
click at [1281, 480] on button at bounding box center [1280, 478] width 9 height 9
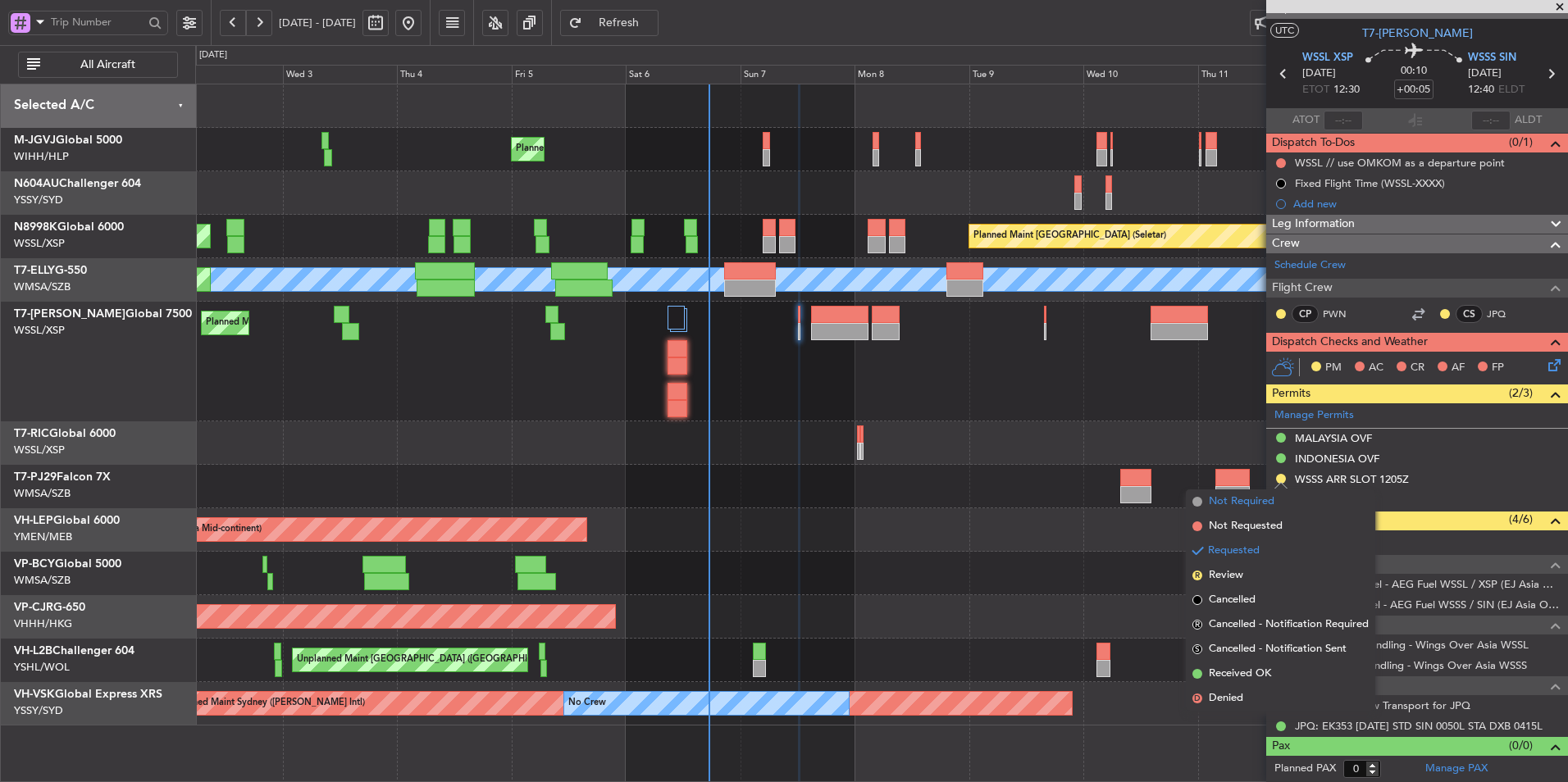
click at [1261, 507] on span "Not Required" at bounding box center [1242, 501] width 65 height 16
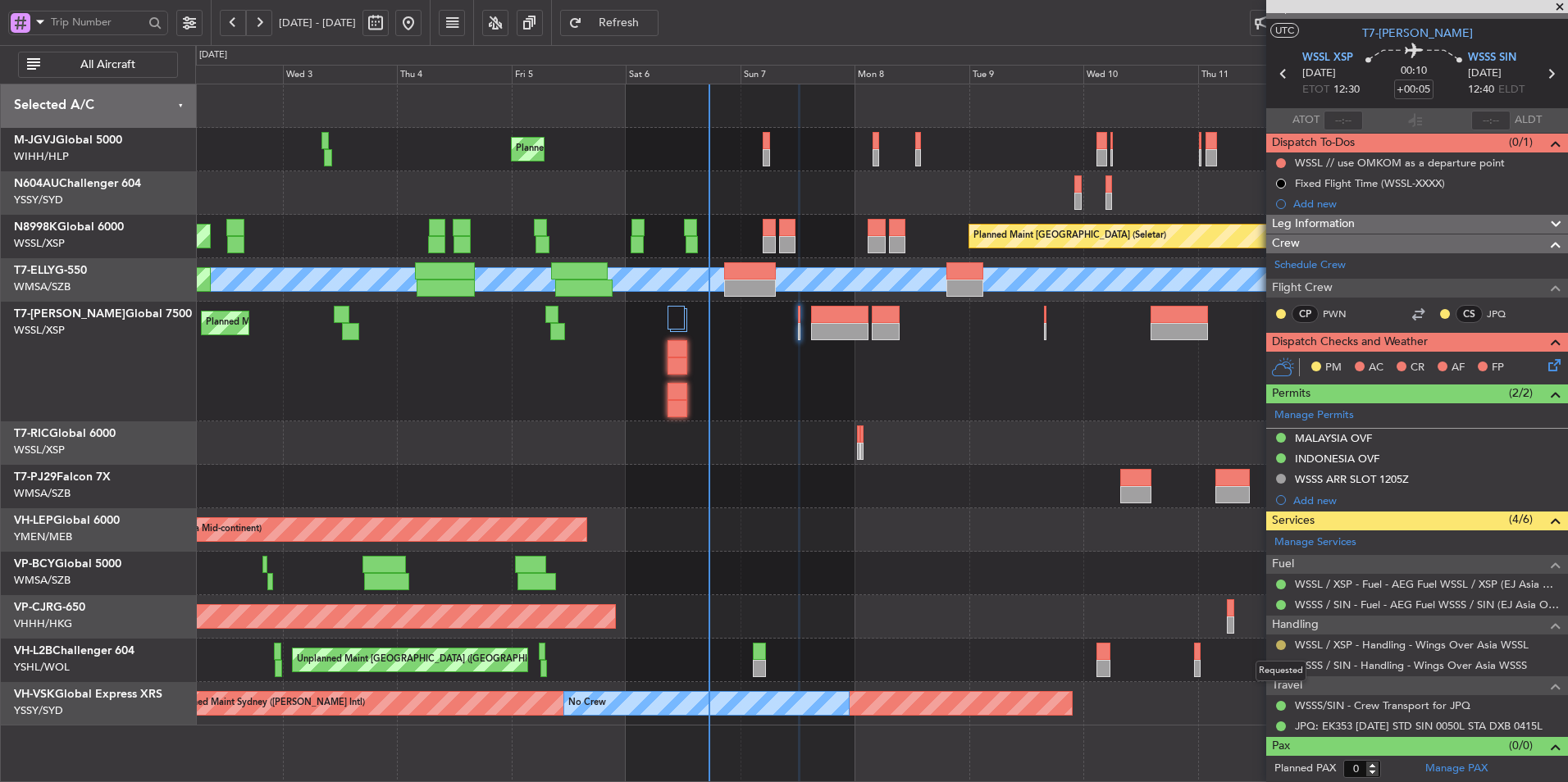
click at [1279, 647] on button at bounding box center [1280, 645] width 9 height 9
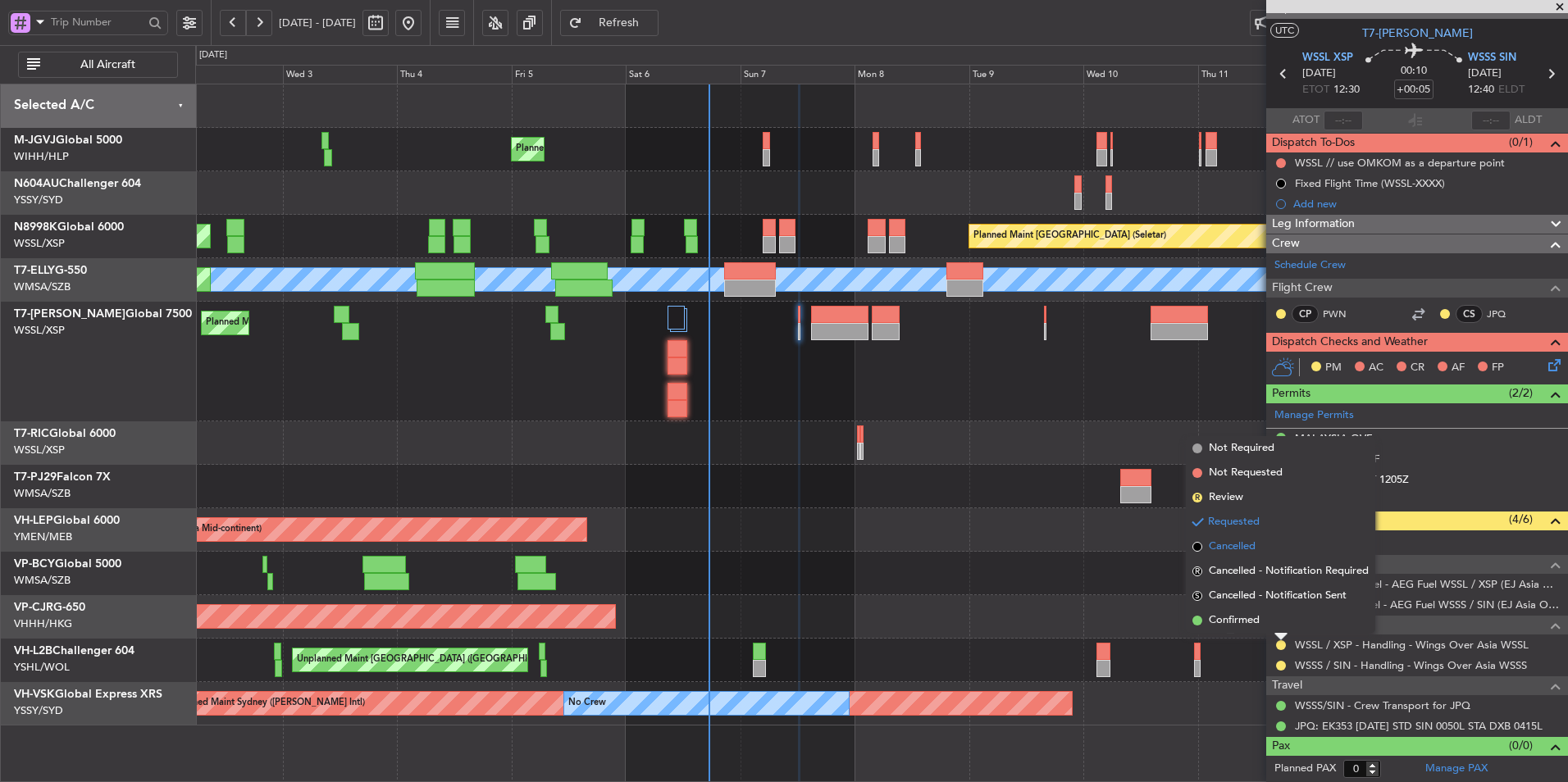
click at [1255, 549] on span "Cancelled" at bounding box center [1232, 547] width 46 height 16
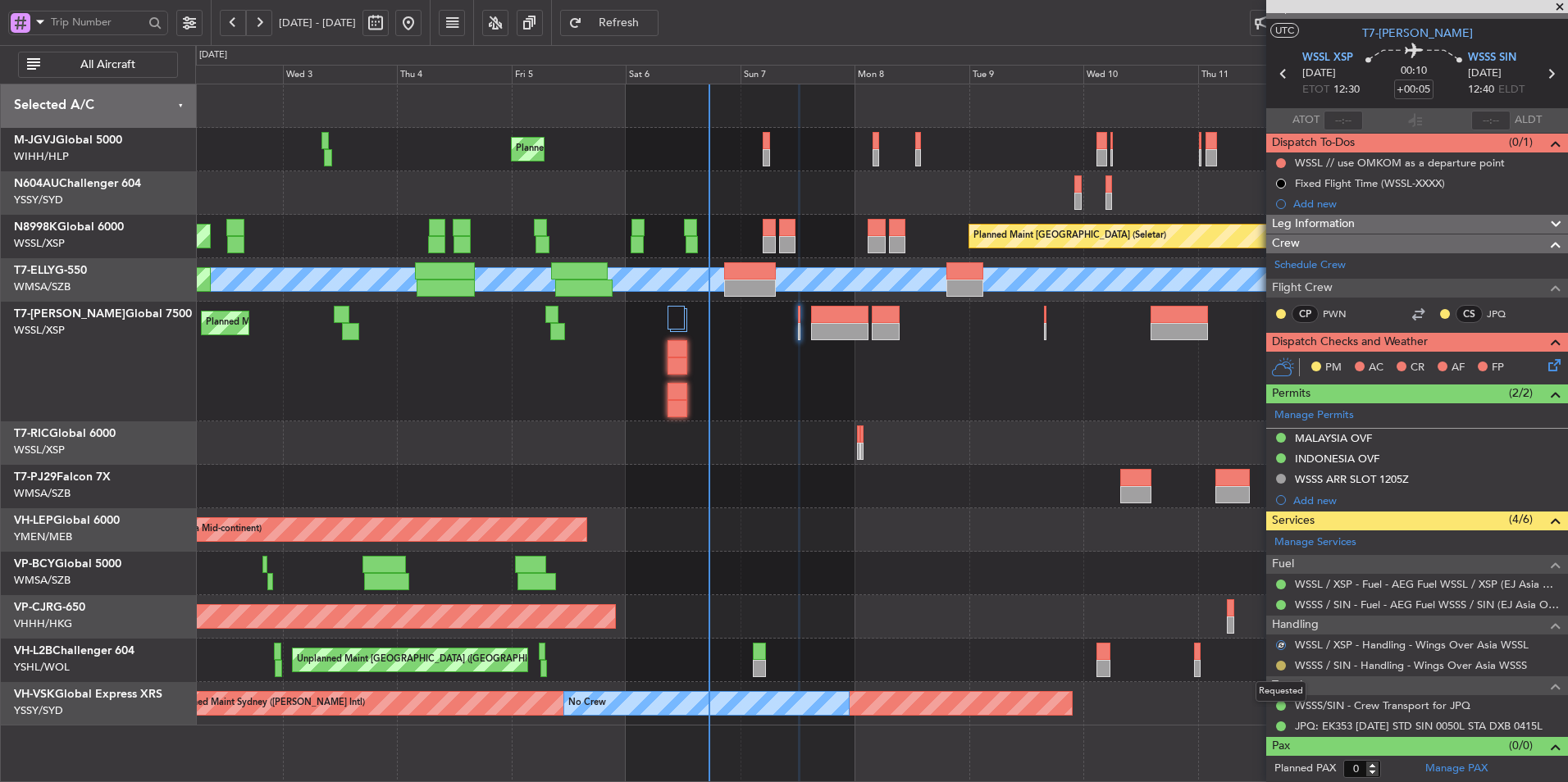
click at [1280, 668] on button at bounding box center [1280, 665] width 9 height 9
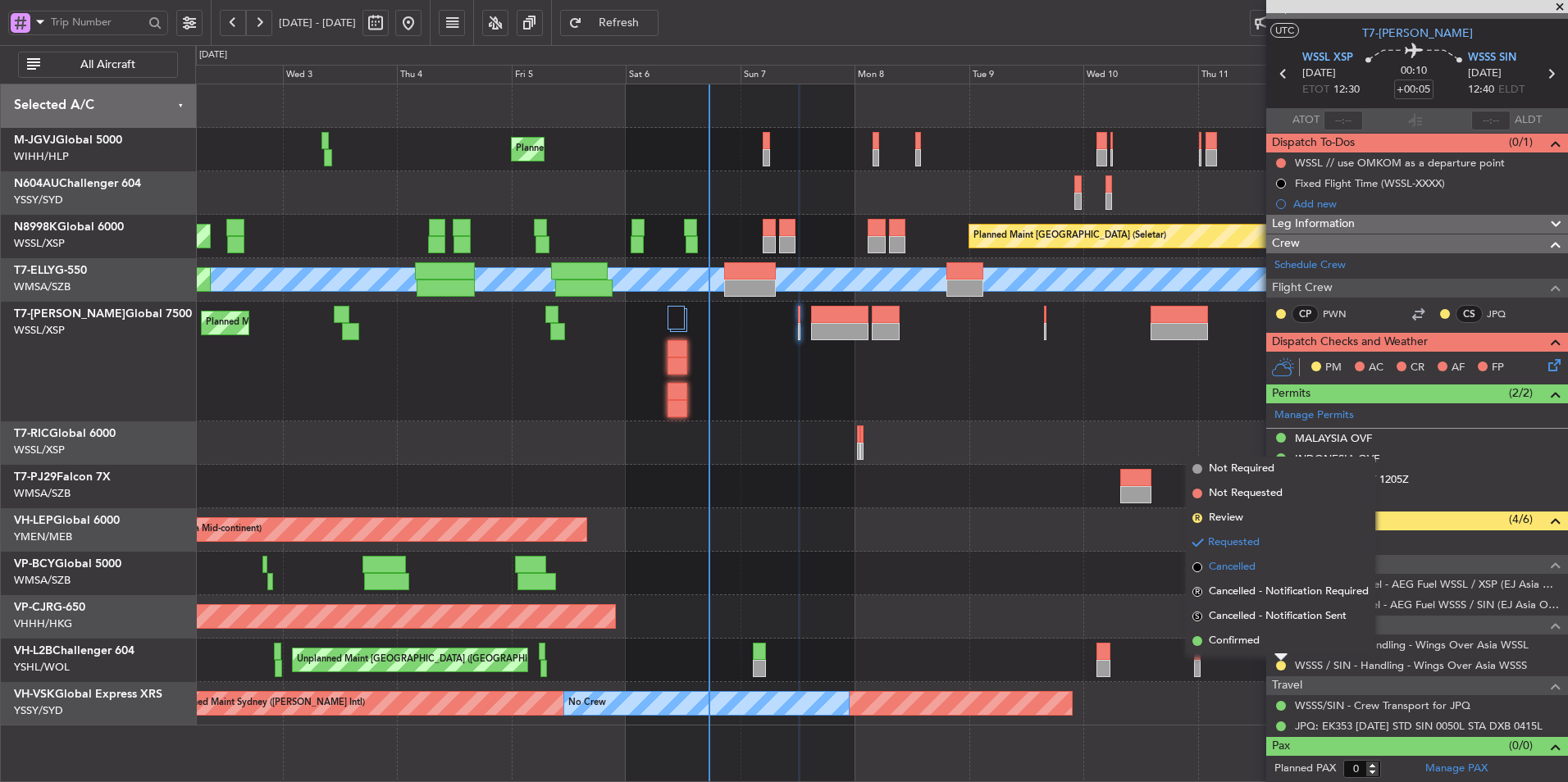
click at [1261, 573] on li "Cancelled" at bounding box center [1280, 567] width 190 height 25
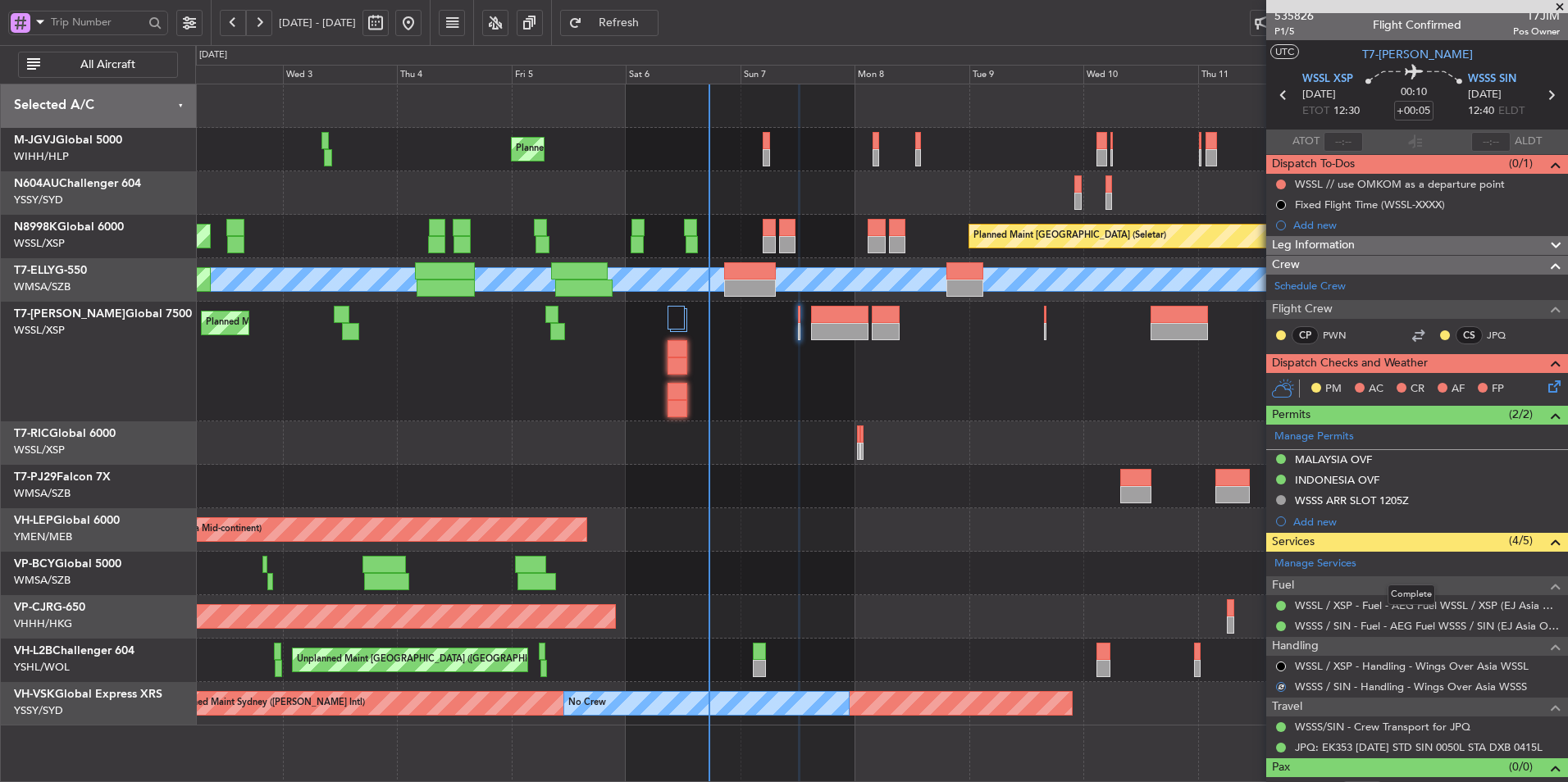
scroll to position [0, 0]
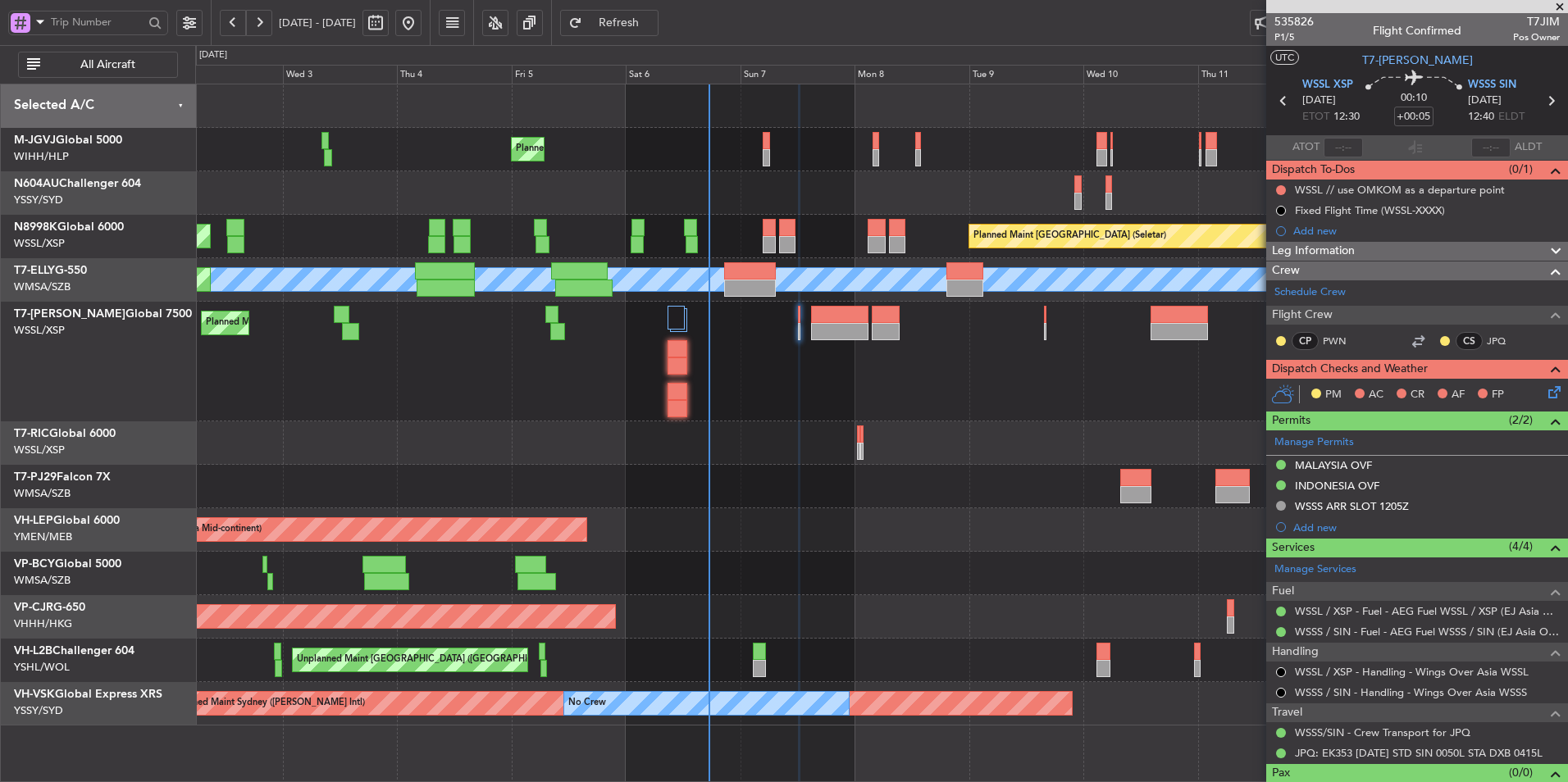
click at [844, 326] on div at bounding box center [840, 331] width 58 height 17
type input "1"
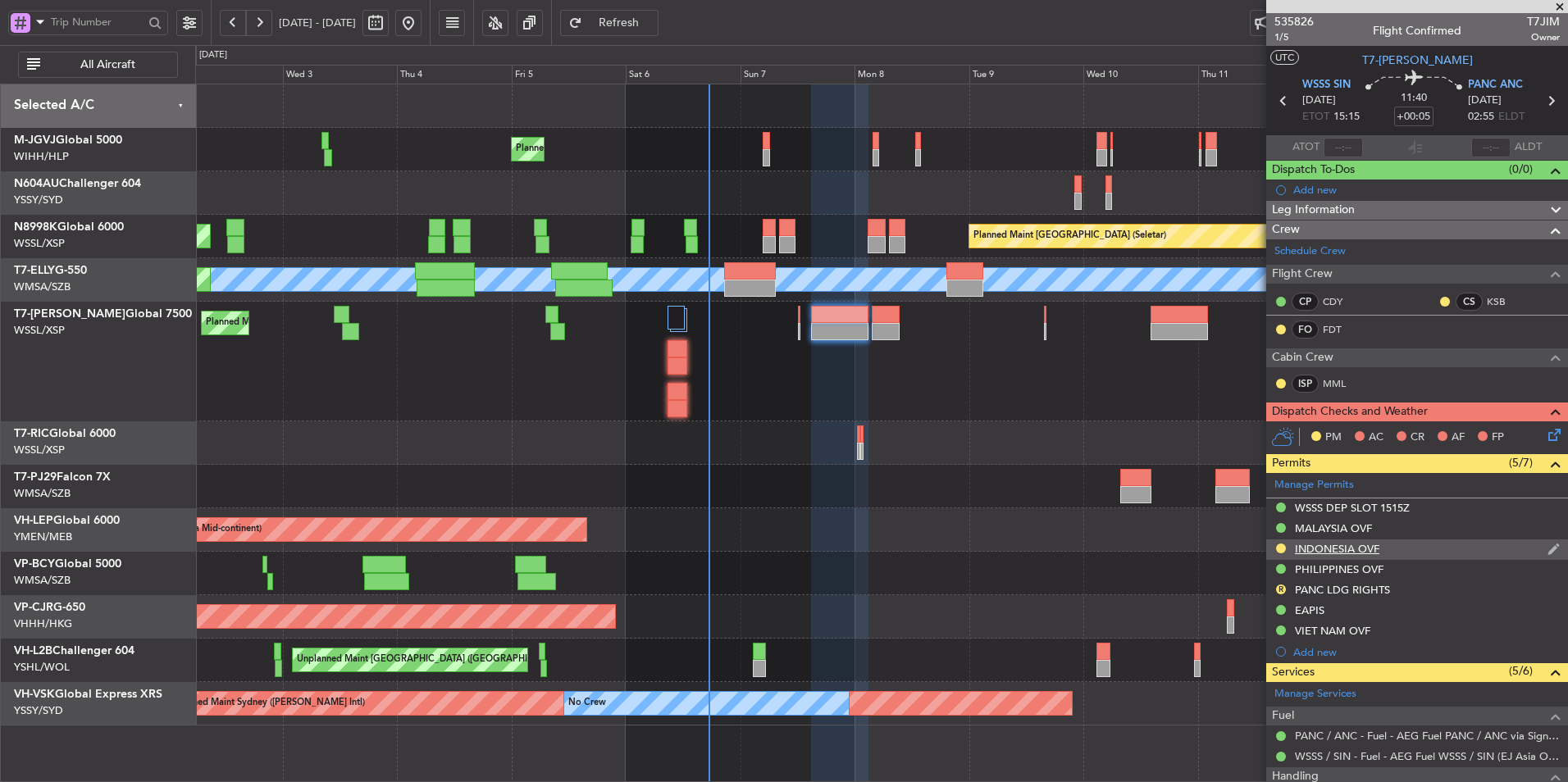
click at [1338, 549] on div "INDONESIA OVF" at bounding box center [1337, 549] width 84 height 14
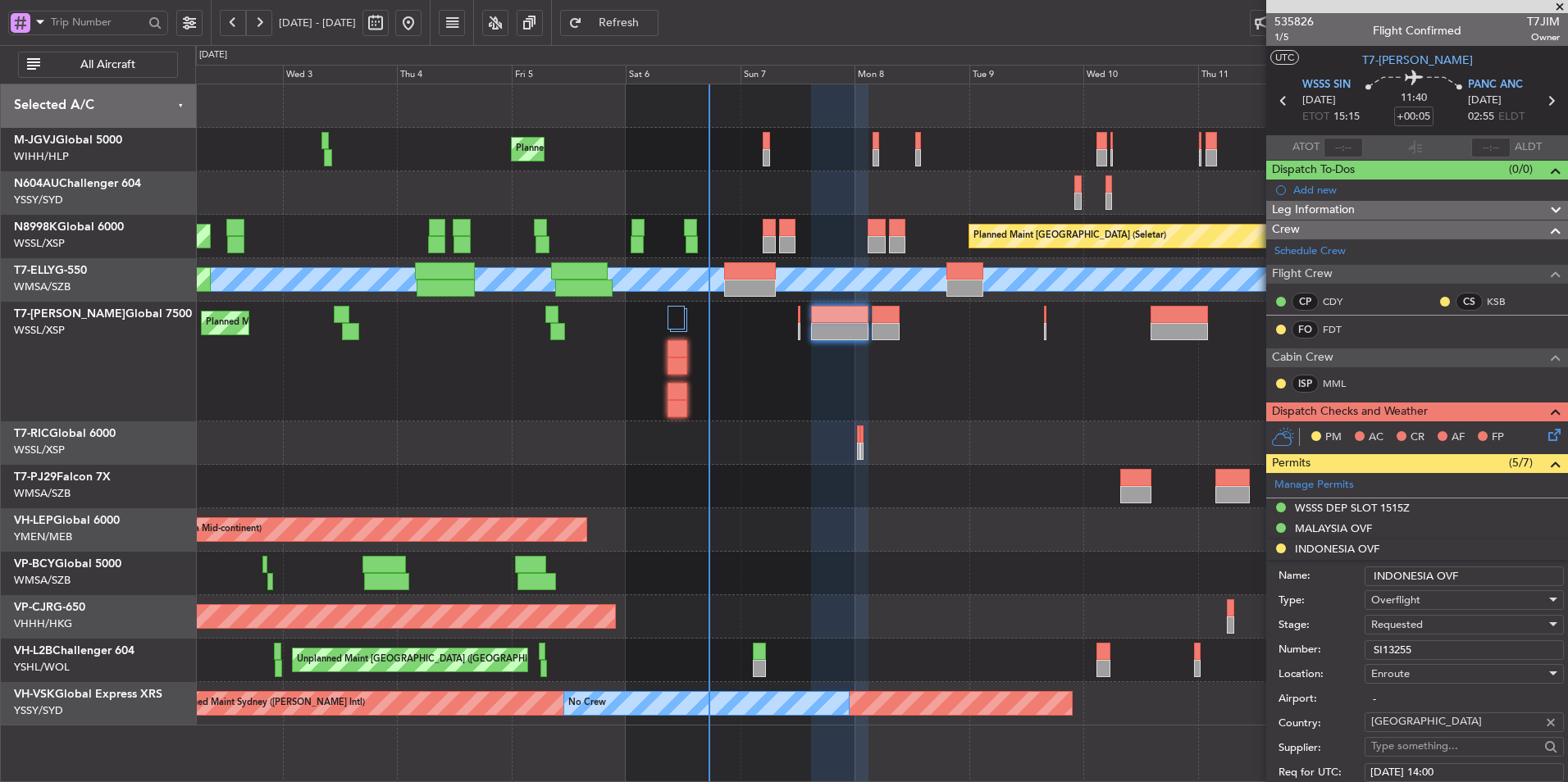
click at [1433, 623] on div "Requested" at bounding box center [1458, 625] width 174 height 25
click at [1424, 756] on span "Received OK" at bounding box center [1458, 755] width 173 height 25
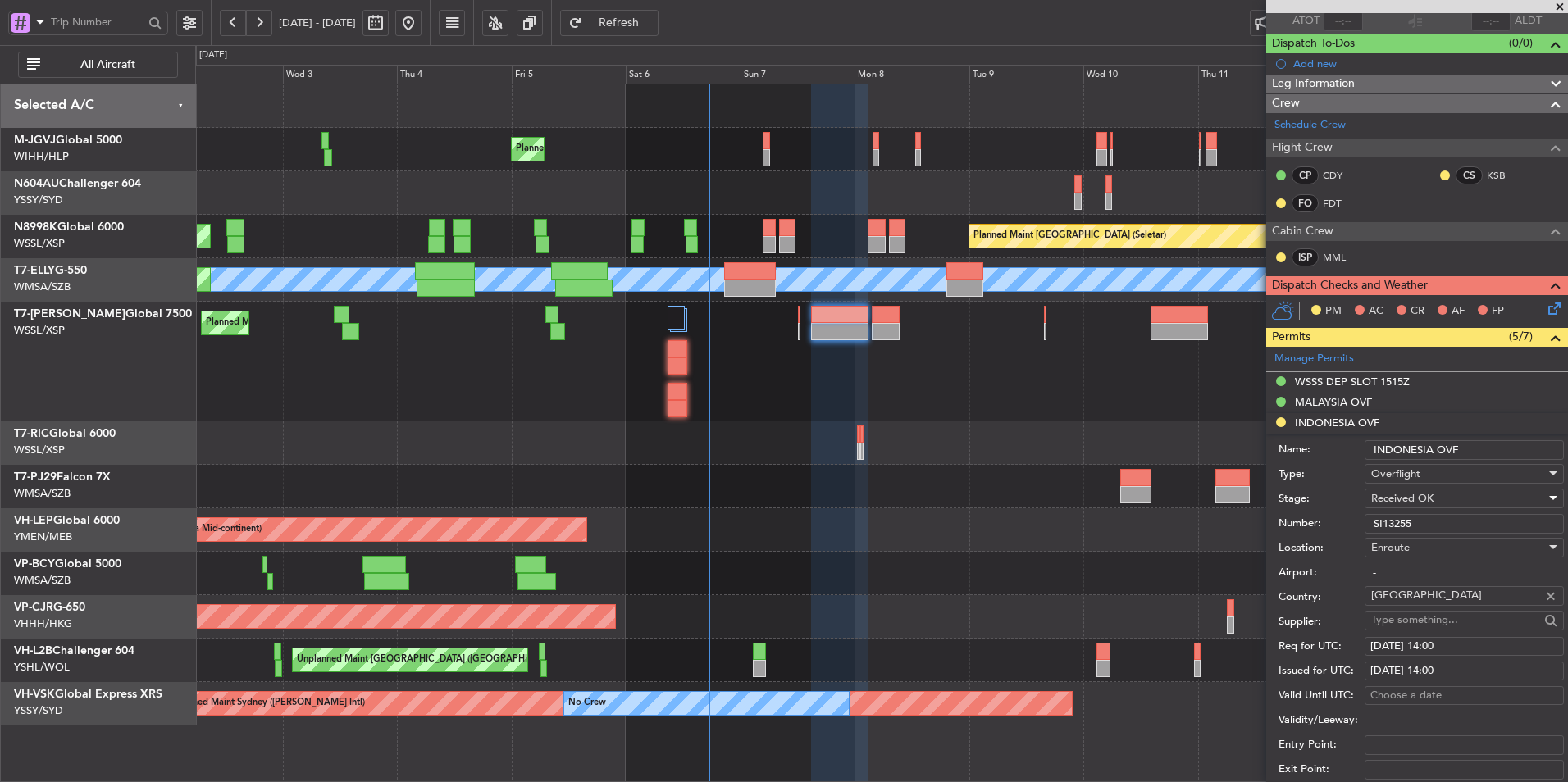
scroll to position [164, 0]
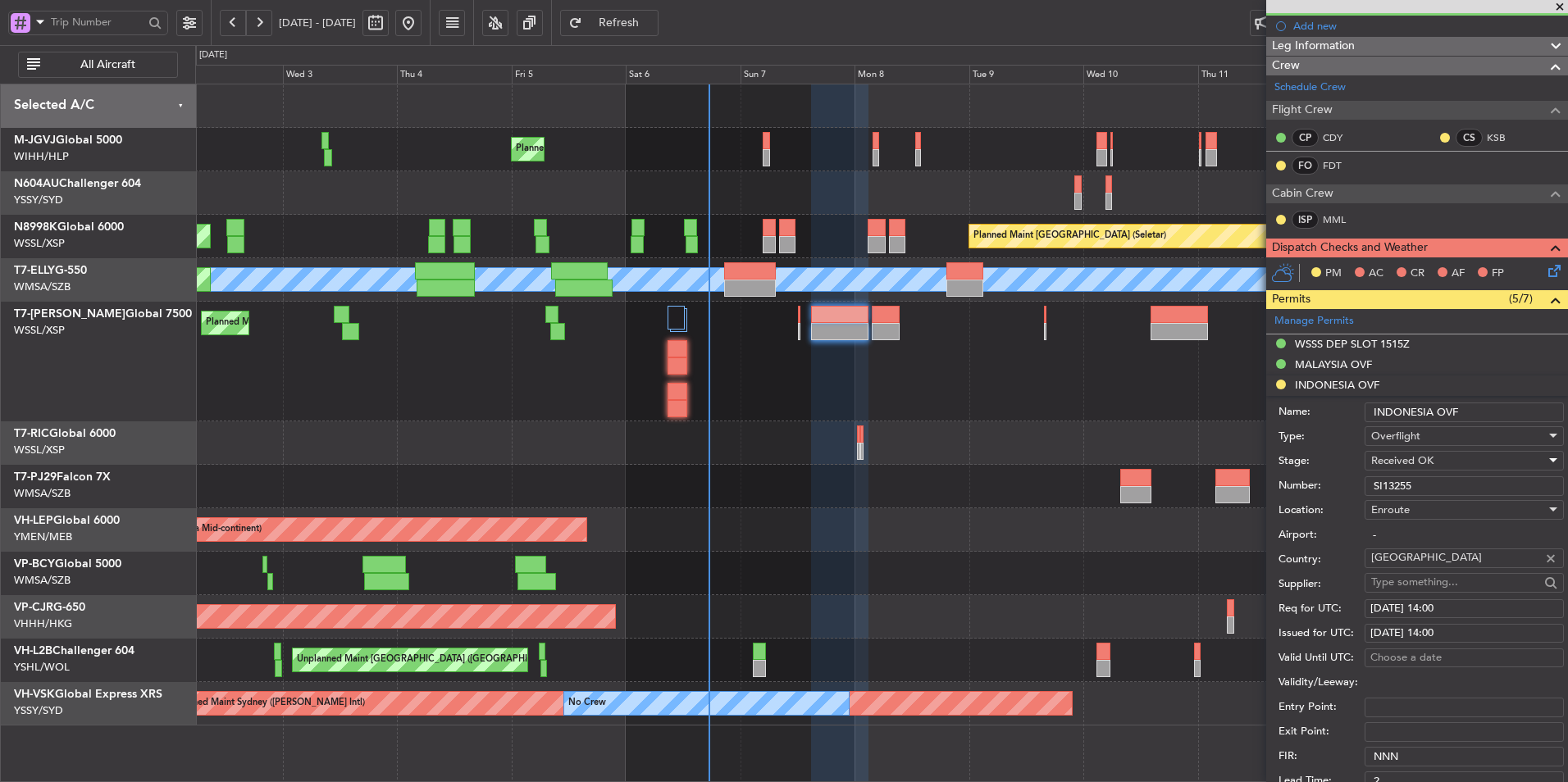
click at [1453, 607] on div "[DATE] 14:00" at bounding box center [1464, 609] width 188 height 16
select select "9"
select select "2025"
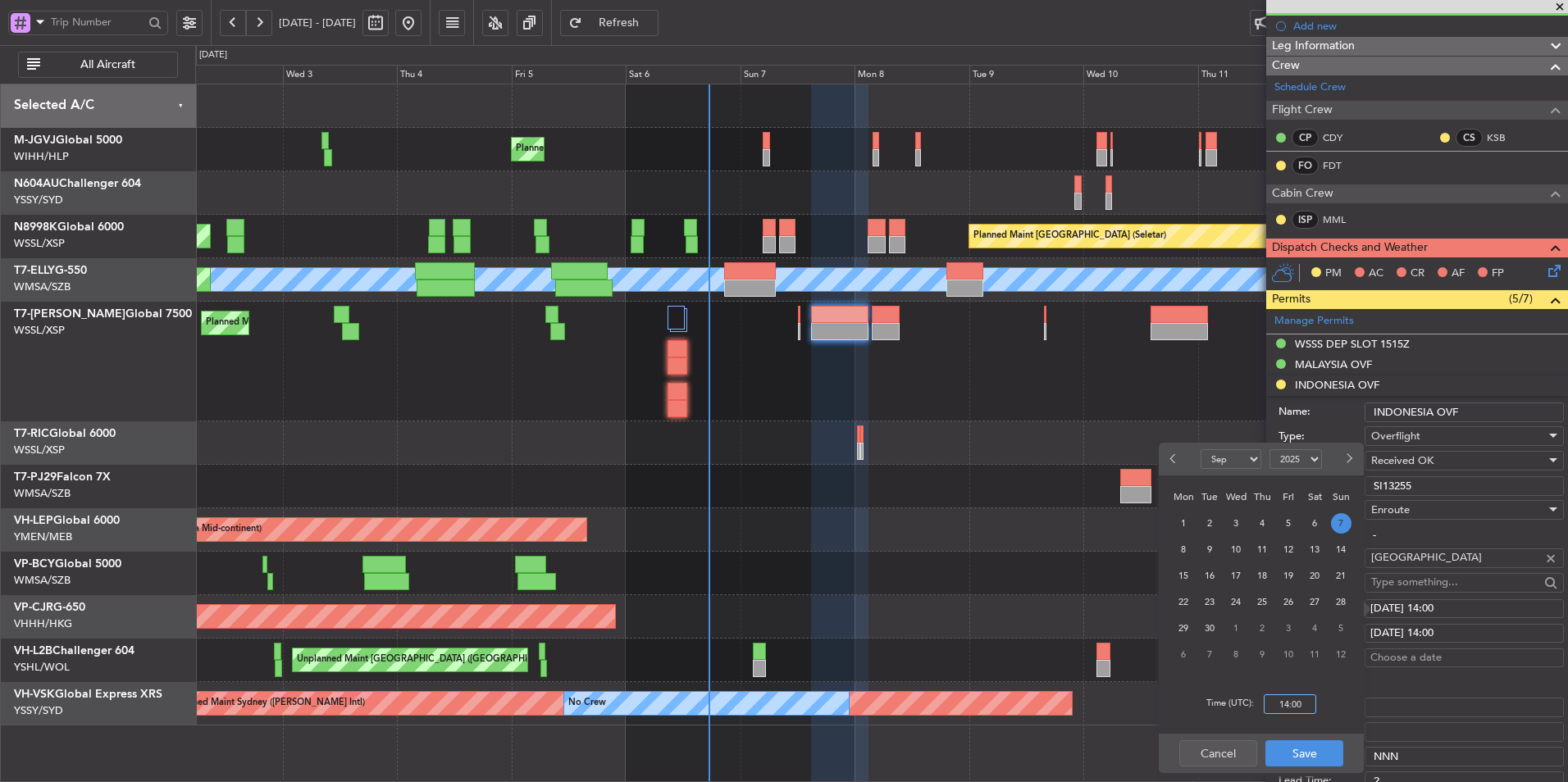
click at [1302, 704] on input "14:00" at bounding box center [1290, 704] width 52 height 20
type input "15:15"
click at [1320, 749] on button "Save" at bounding box center [1304, 754] width 78 height 27
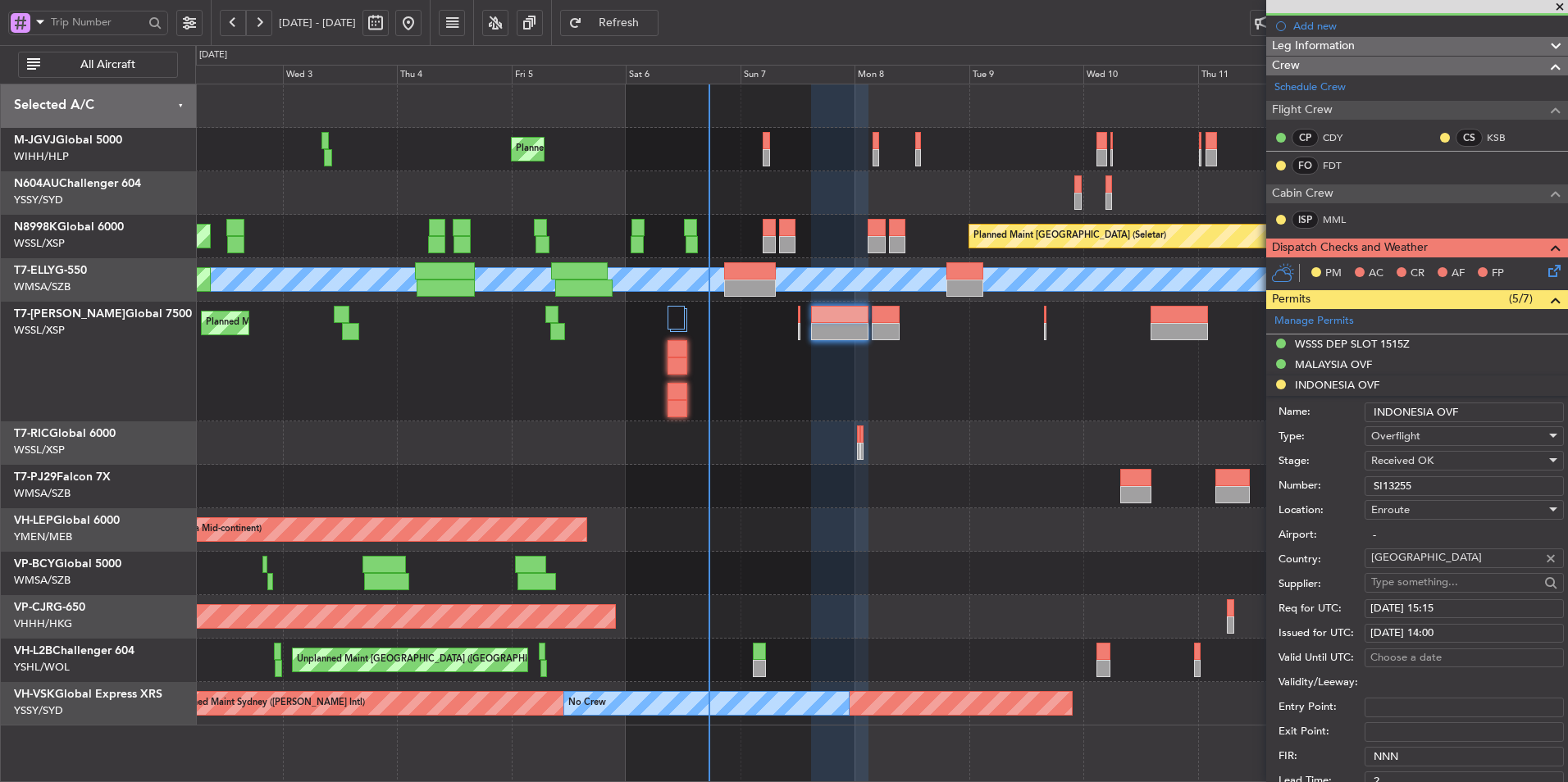
click at [1434, 637] on div "[DATE] 14:00" at bounding box center [1464, 633] width 188 height 16
select select "9"
select select "2025"
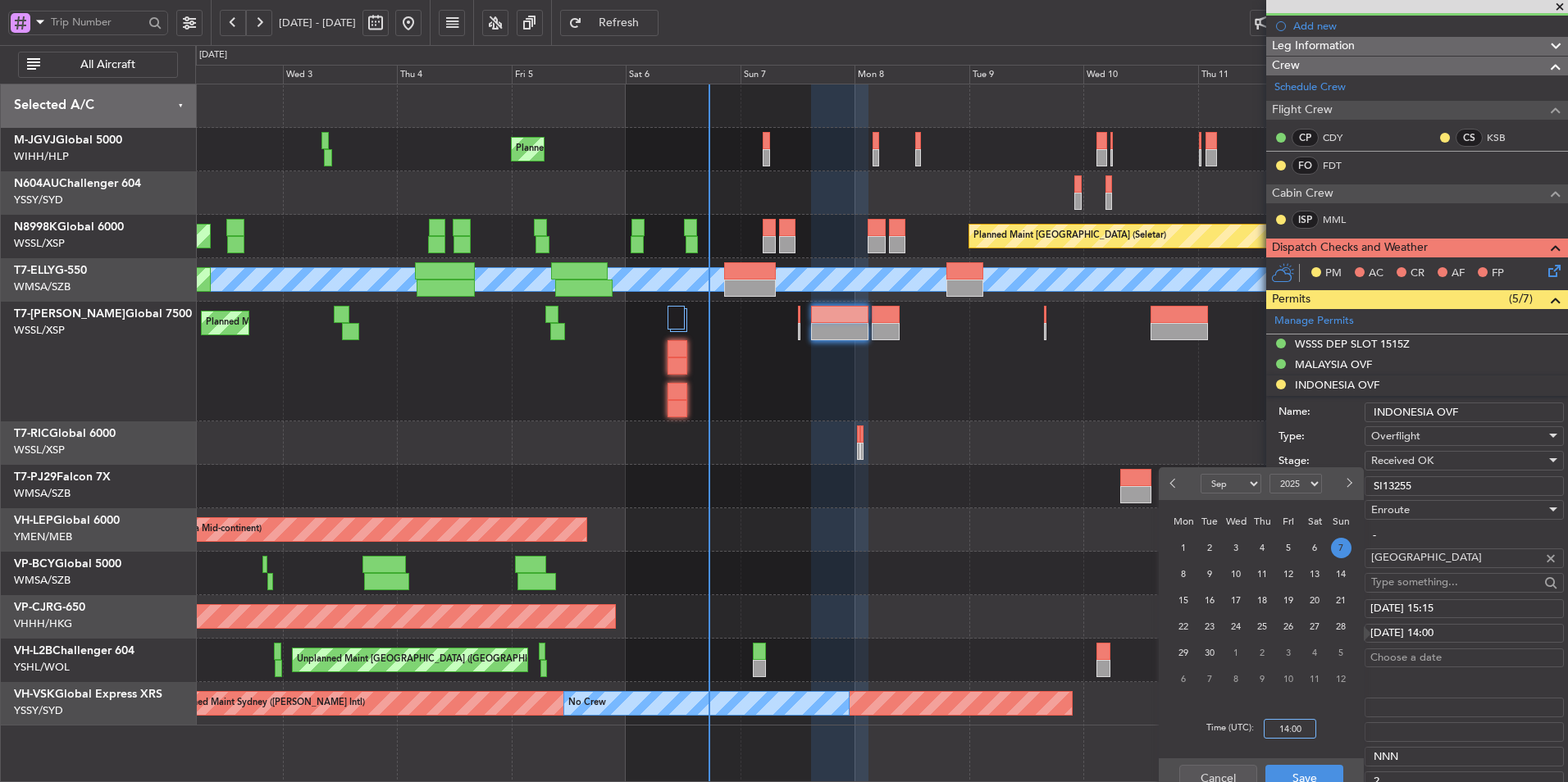
click at [1314, 732] on input "14:00" at bounding box center [1290, 729] width 52 height 20
type input "15:15"
click at [1318, 758] on div "Time (UTC): 15:15" at bounding box center [1261, 729] width 205 height 59
click at [1314, 776] on button "Save" at bounding box center [1304, 778] width 78 height 27
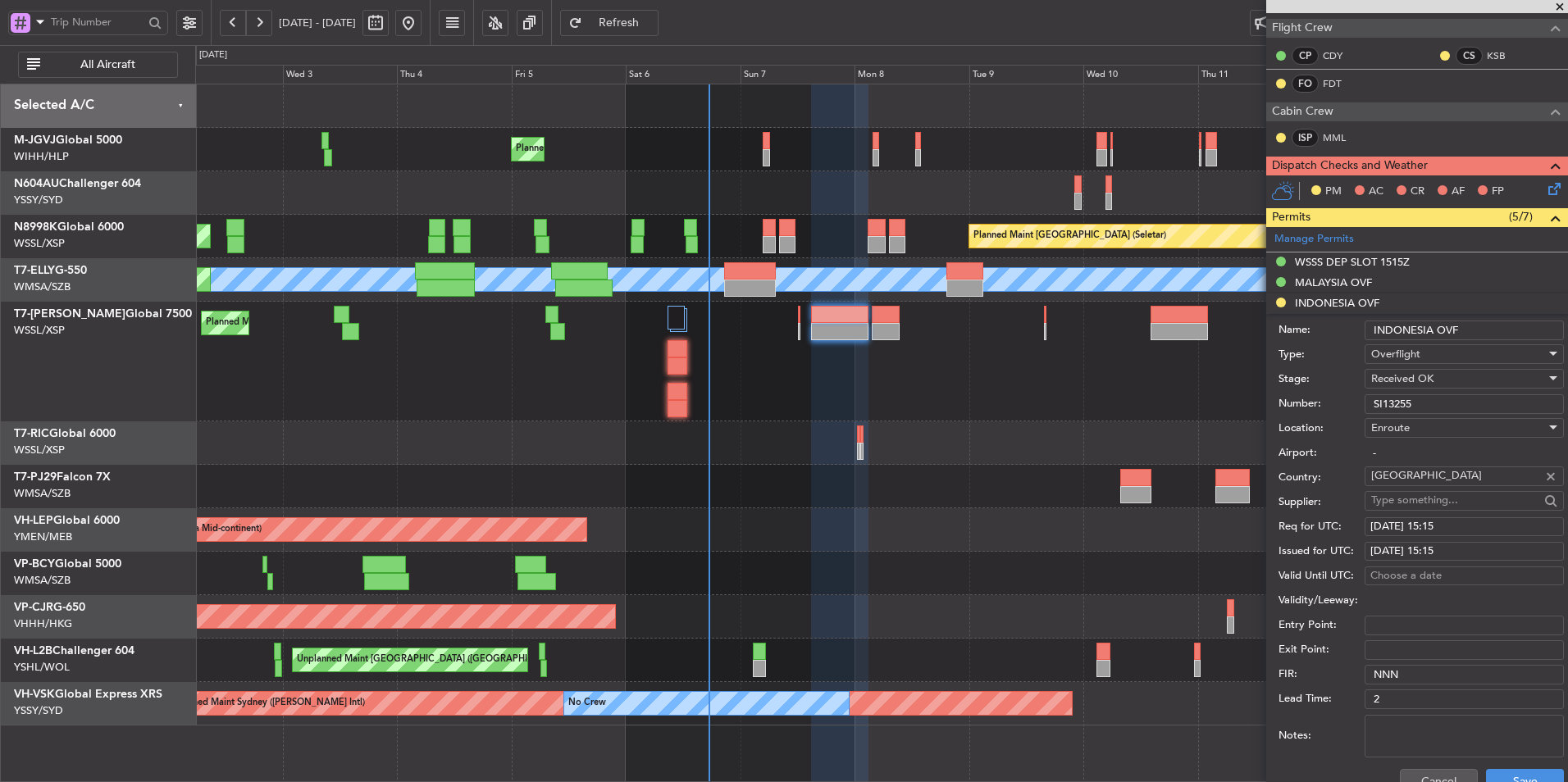
scroll to position [328, 0]
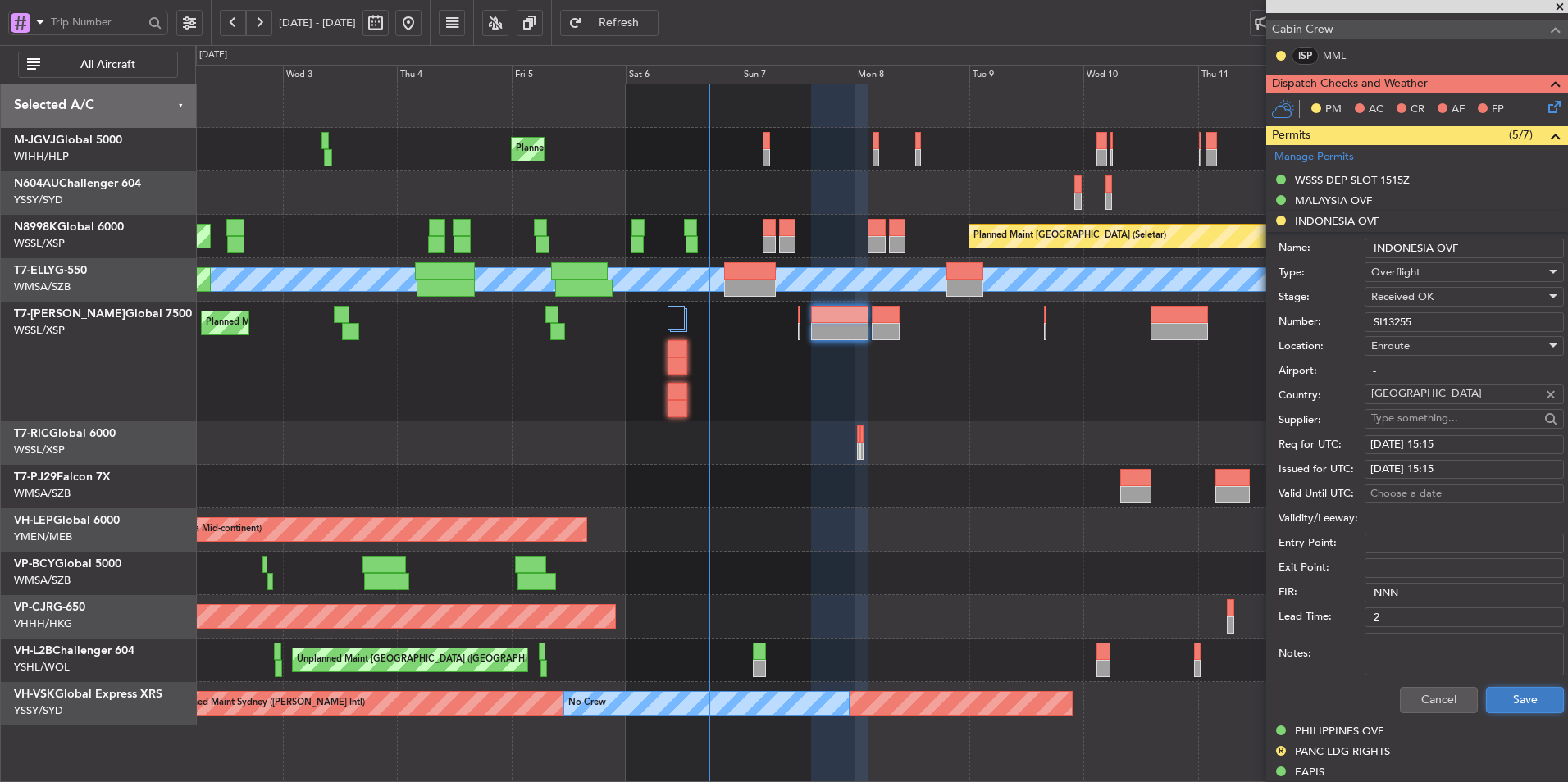
click at [1503, 709] on button "Save" at bounding box center [1525, 700] width 78 height 27
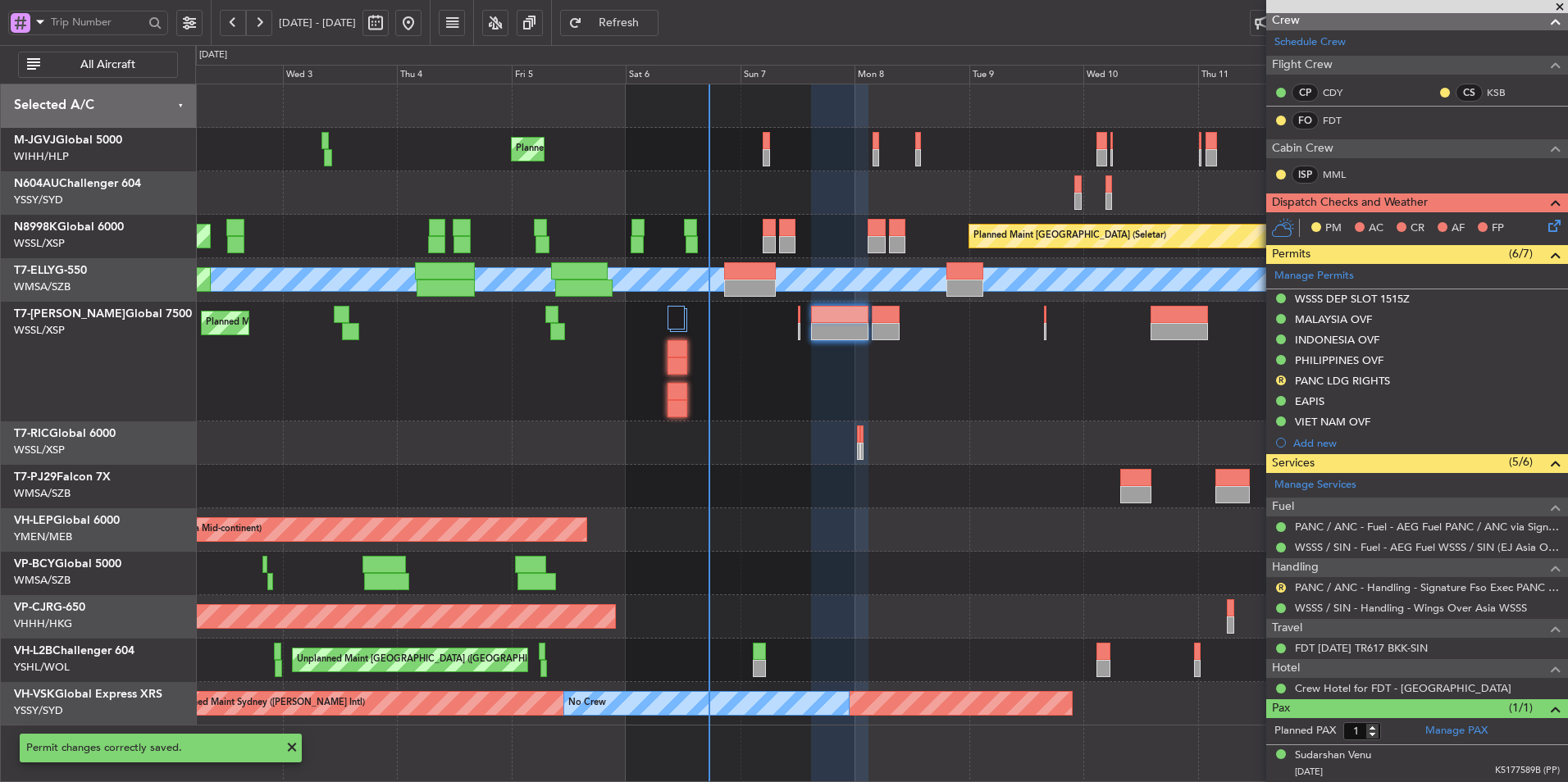
scroll to position [209, 0]
click at [781, 599] on div "Planned Maint [GEOGRAPHIC_DATA] ([GEOGRAPHIC_DATA] Intl)" at bounding box center [881, 617] width 1372 height 44
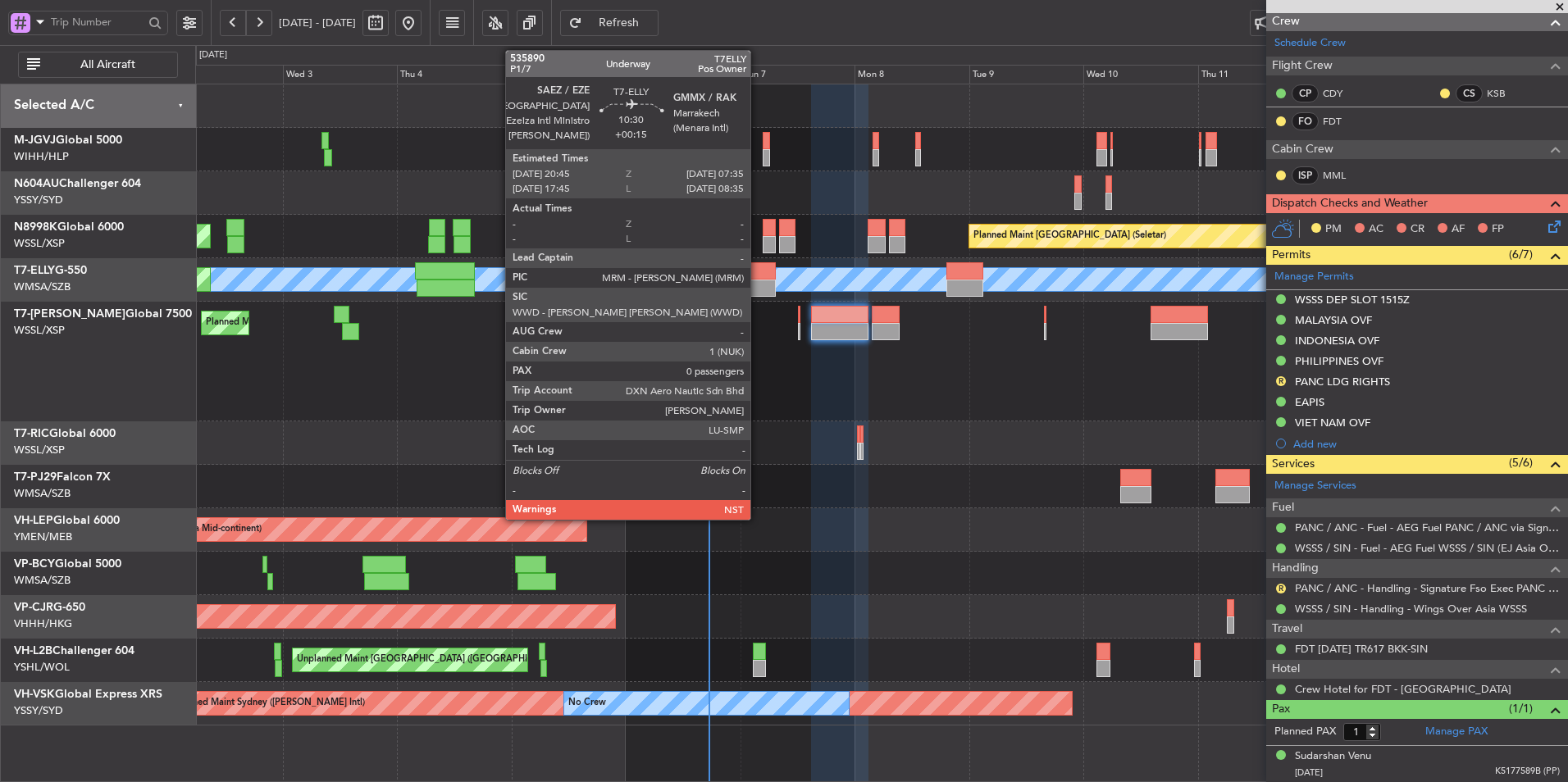
click at [758, 270] on div at bounding box center [750, 271] width 52 height 17
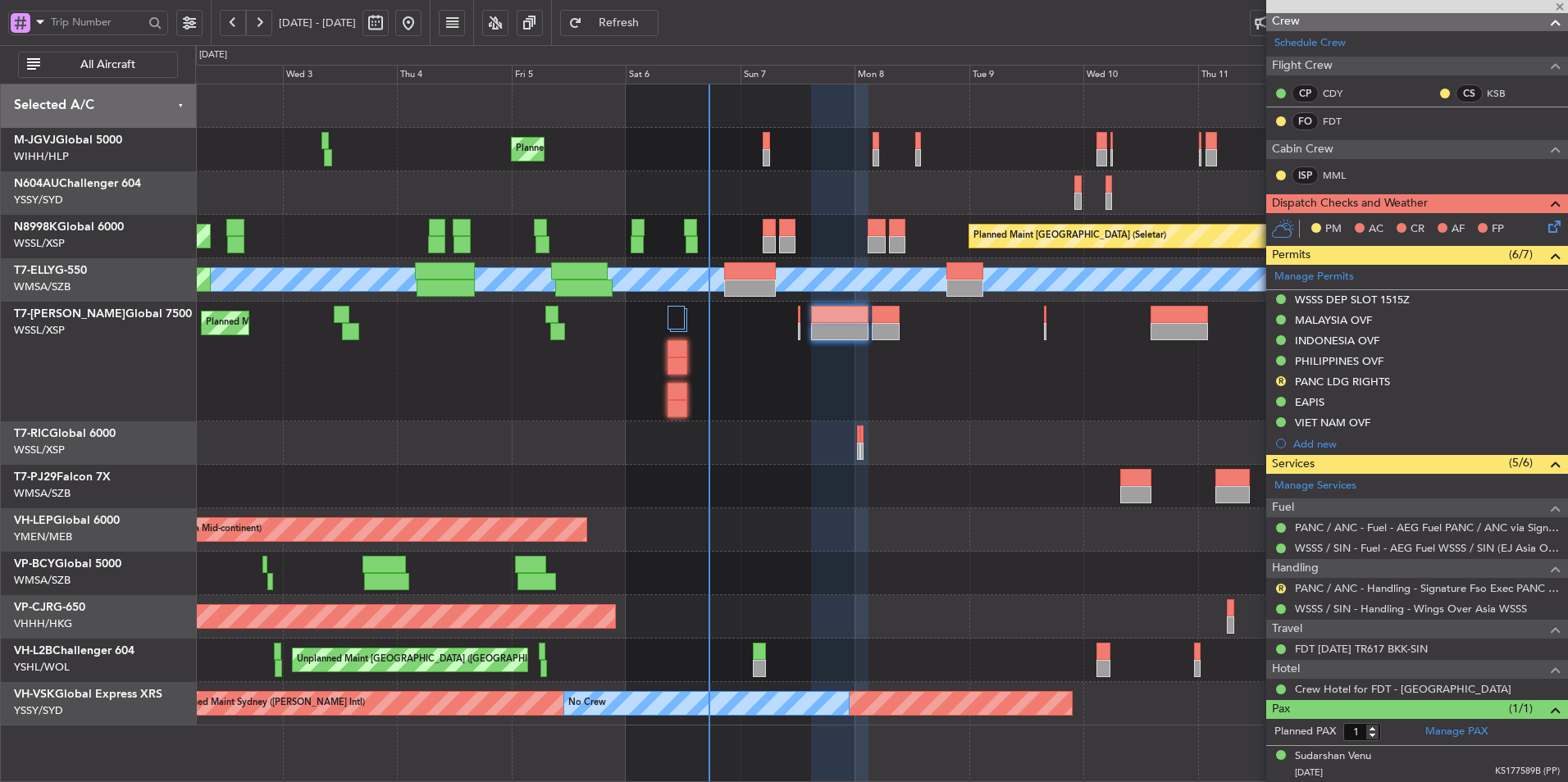
type input "+00:15"
type input "0"
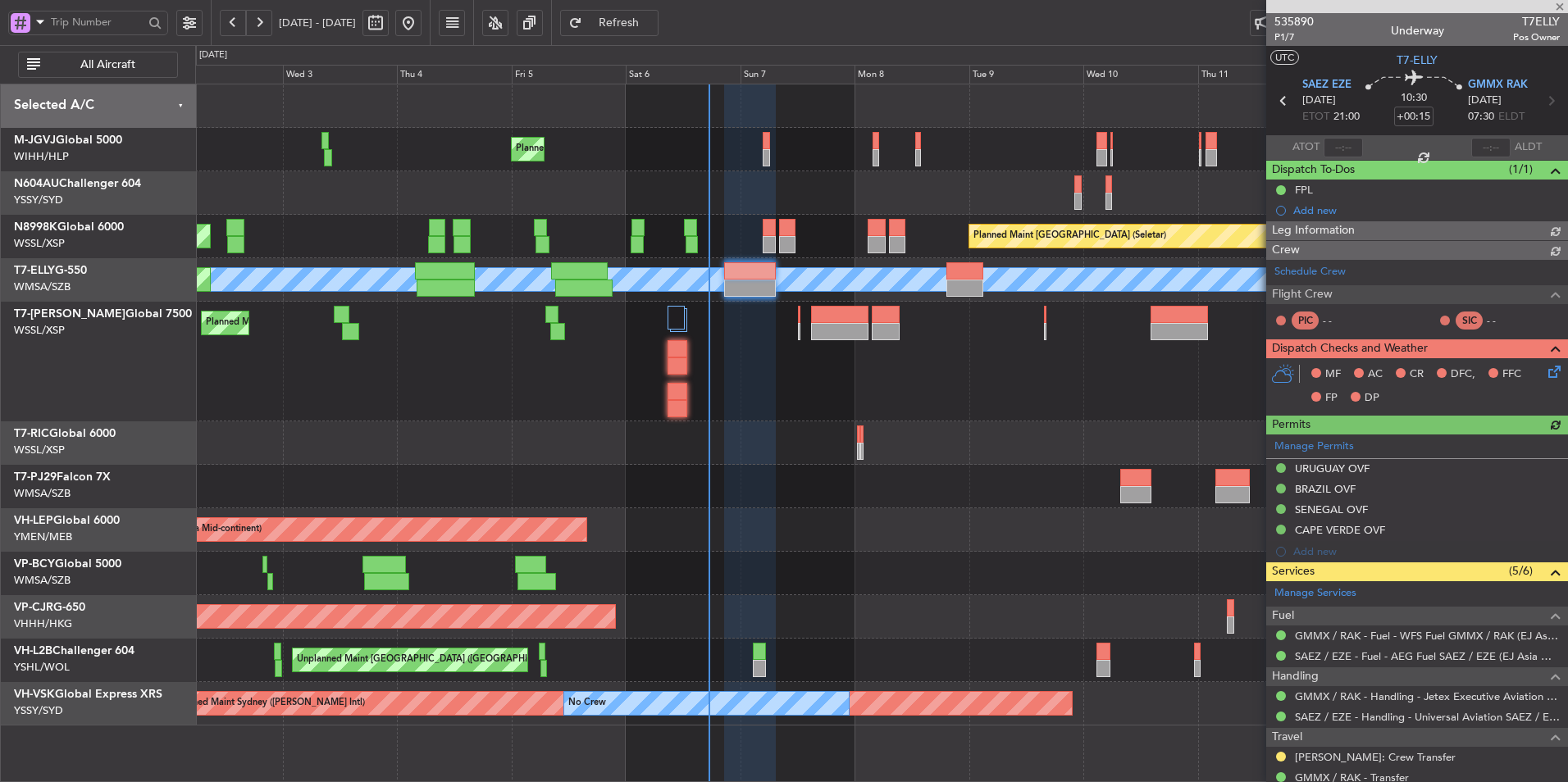
type input "[PERSON_NAME] (HHAFI)"
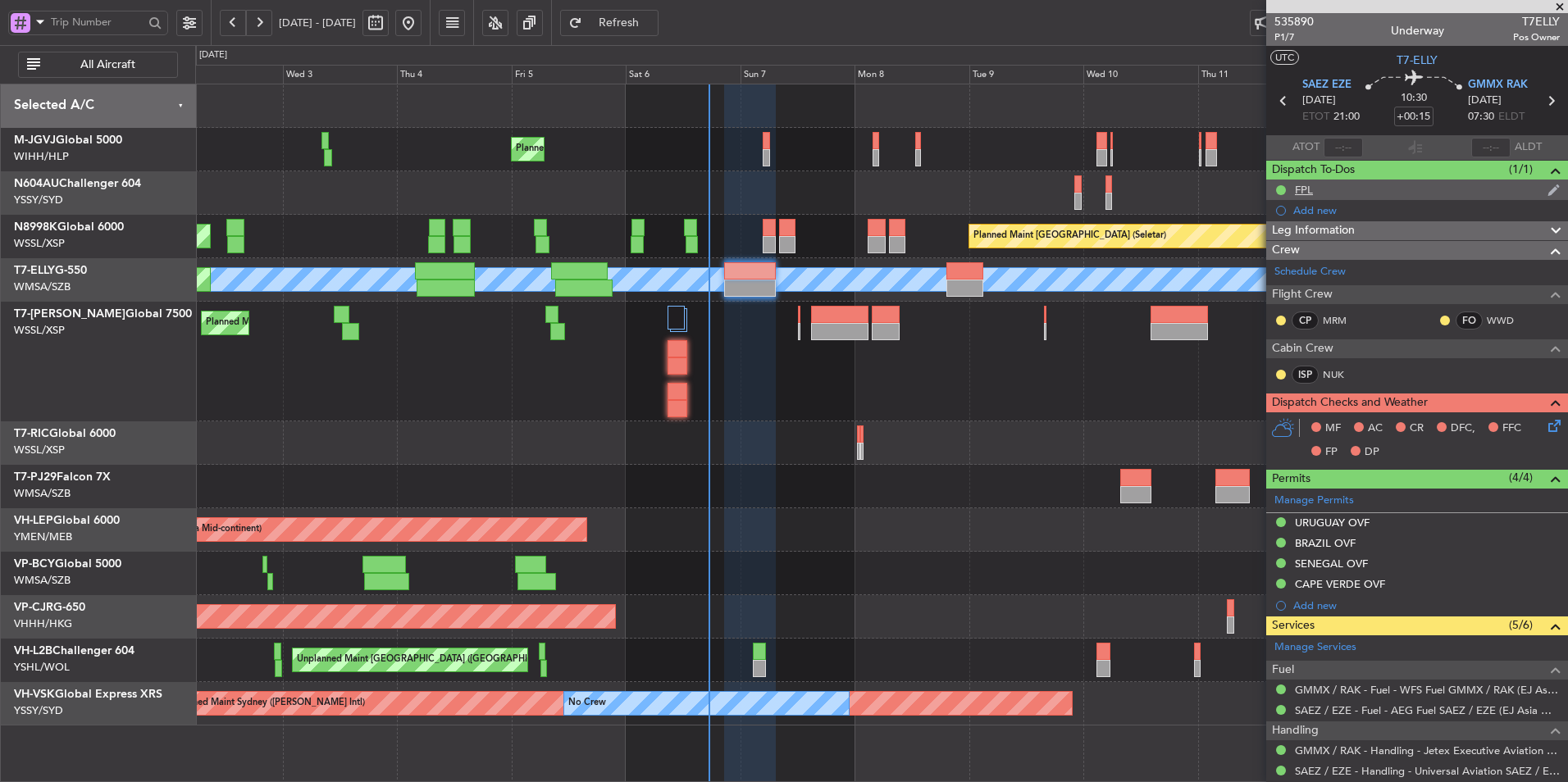
click at [1311, 192] on div "FPL" at bounding box center [1304, 190] width 18 height 14
type input "[PERSON_NAME] (HHAFI)"
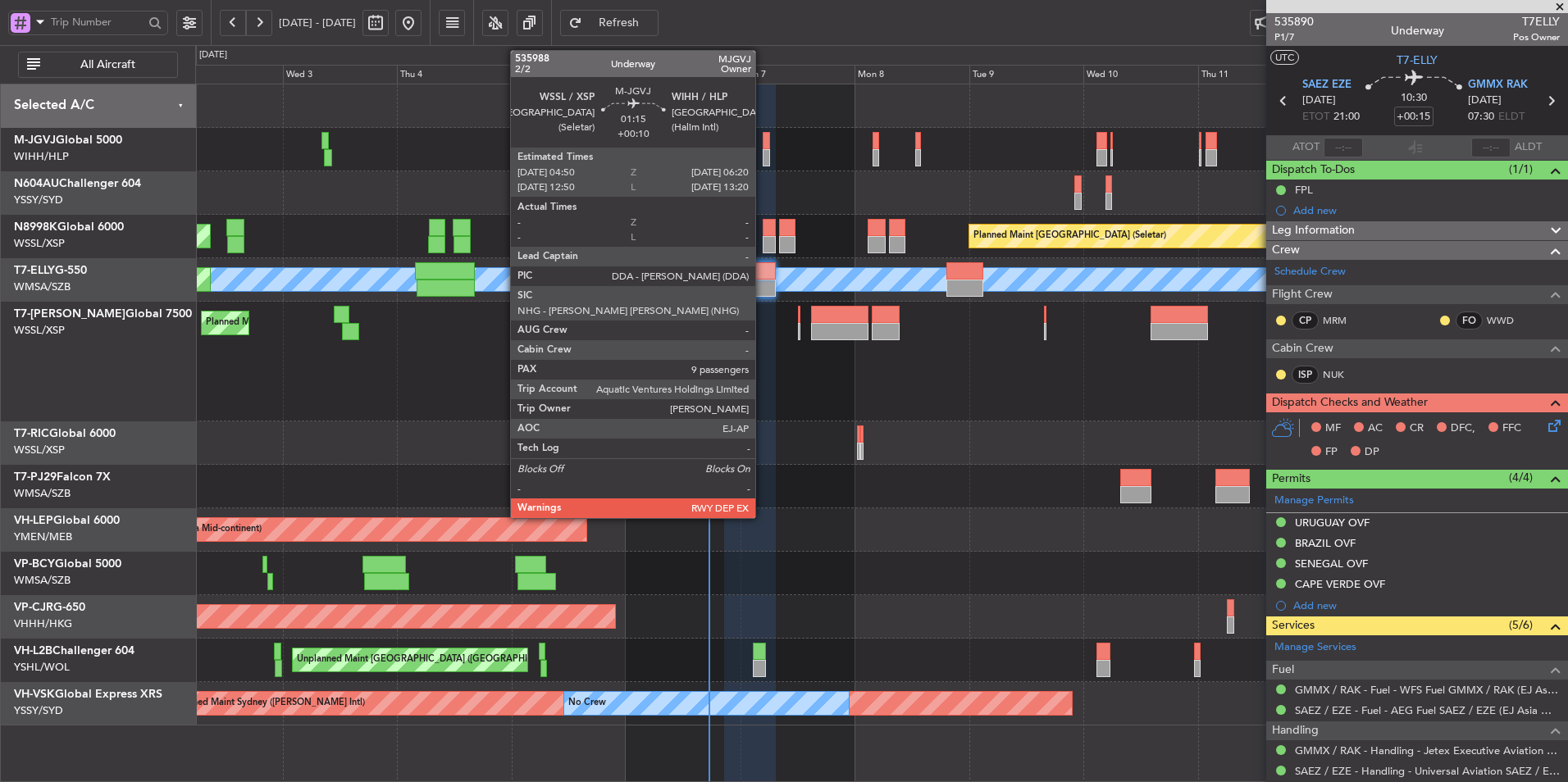
click at [763, 149] on div at bounding box center [766, 141] width 8 height 17
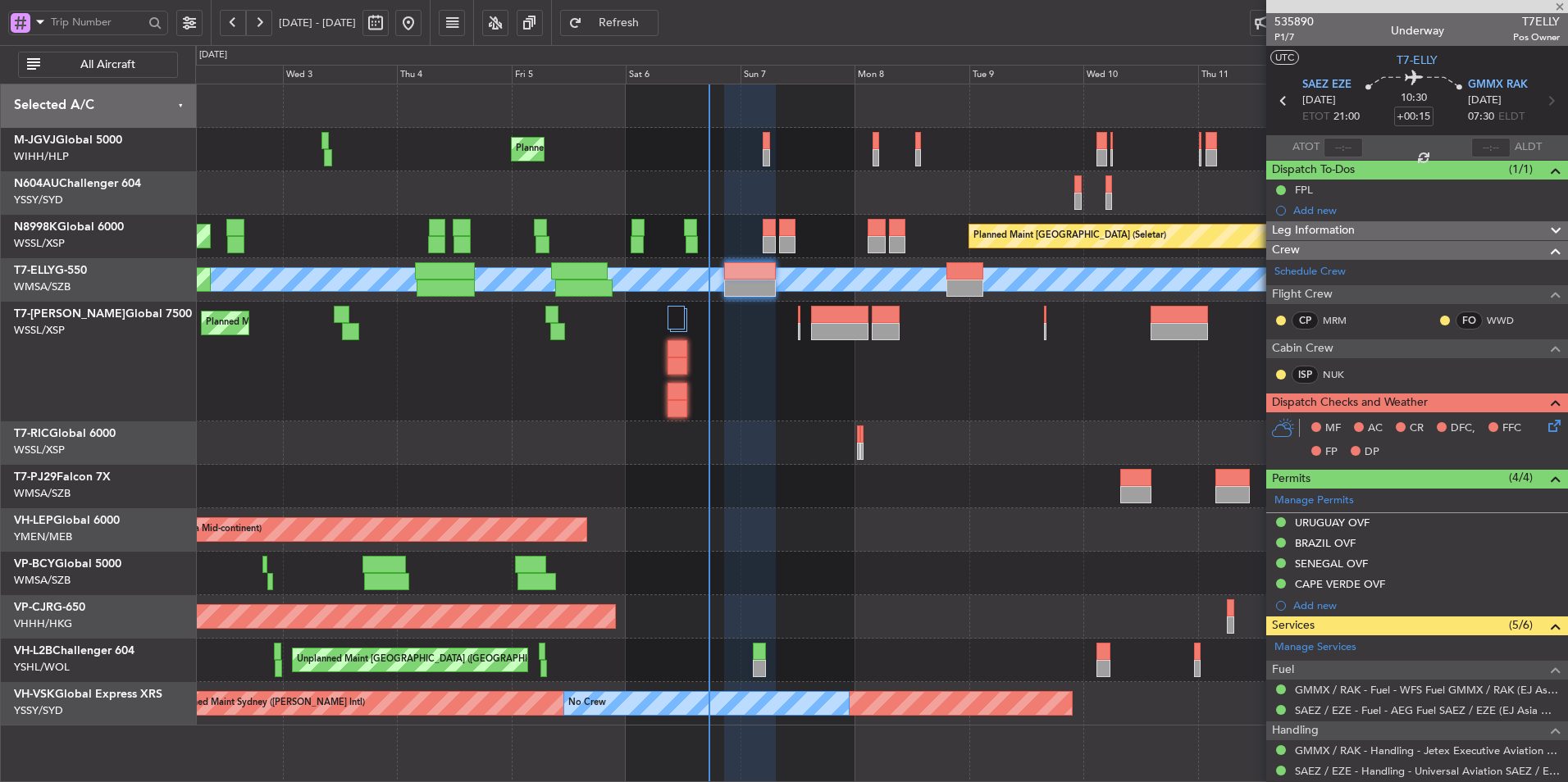
type input "+00:10"
type input "9"
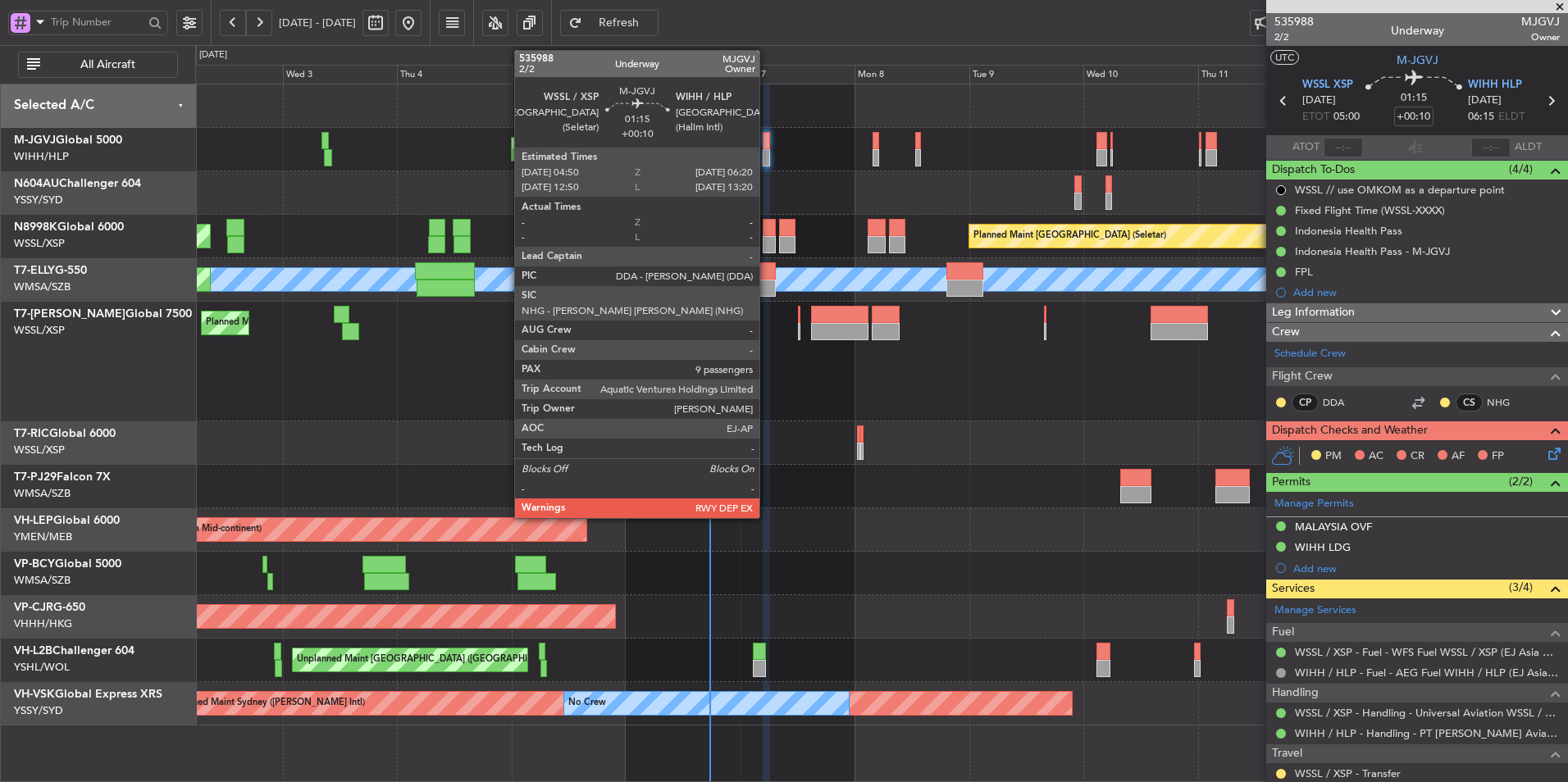
click at [767, 144] on div at bounding box center [766, 141] width 8 height 17
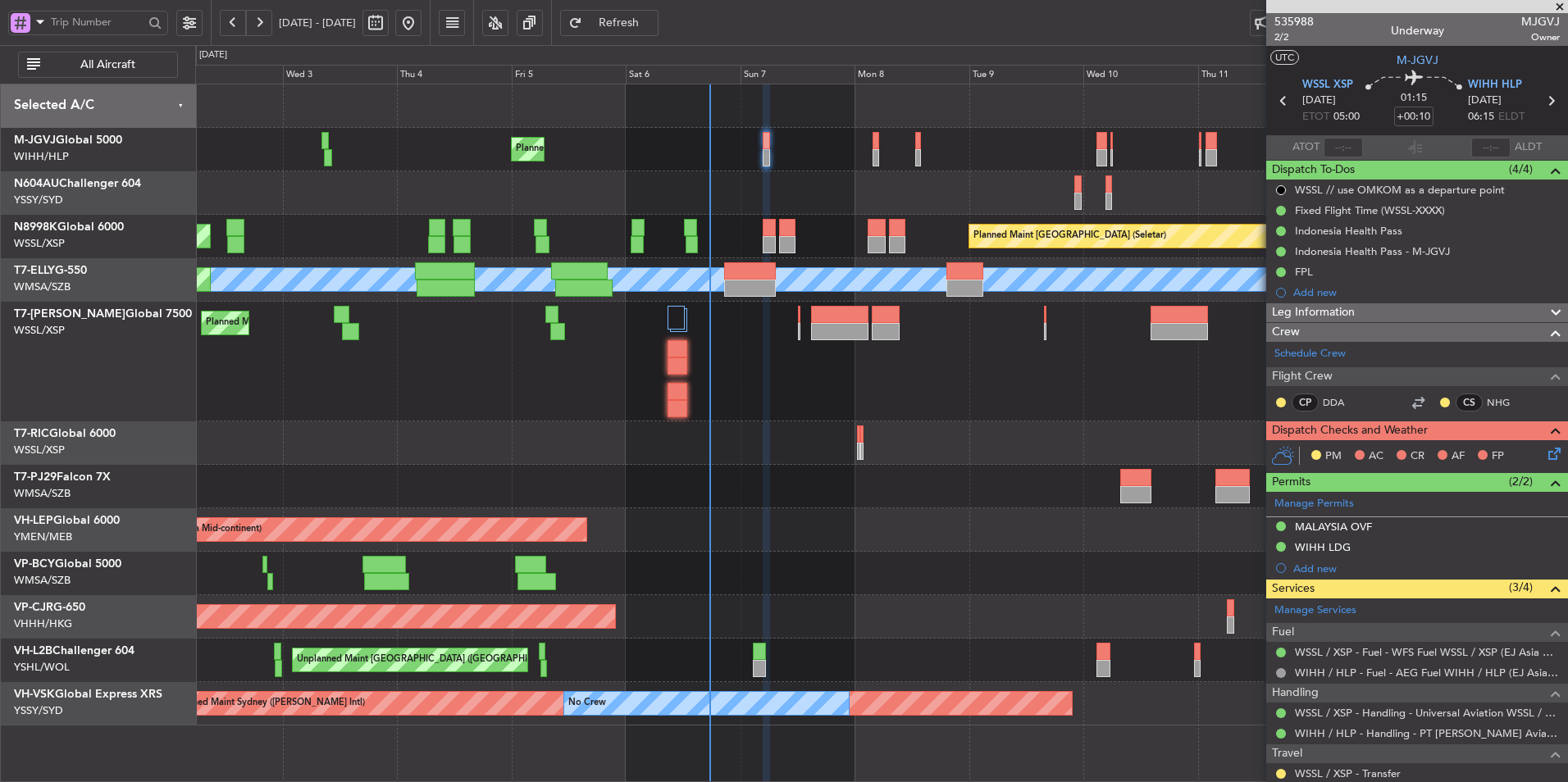
click at [774, 519] on div "Unplanned Maint Wichita (Wichita Mid-continent) Unplanned Maint Wichita (Wichit…" at bounding box center [881, 530] width 1372 height 44
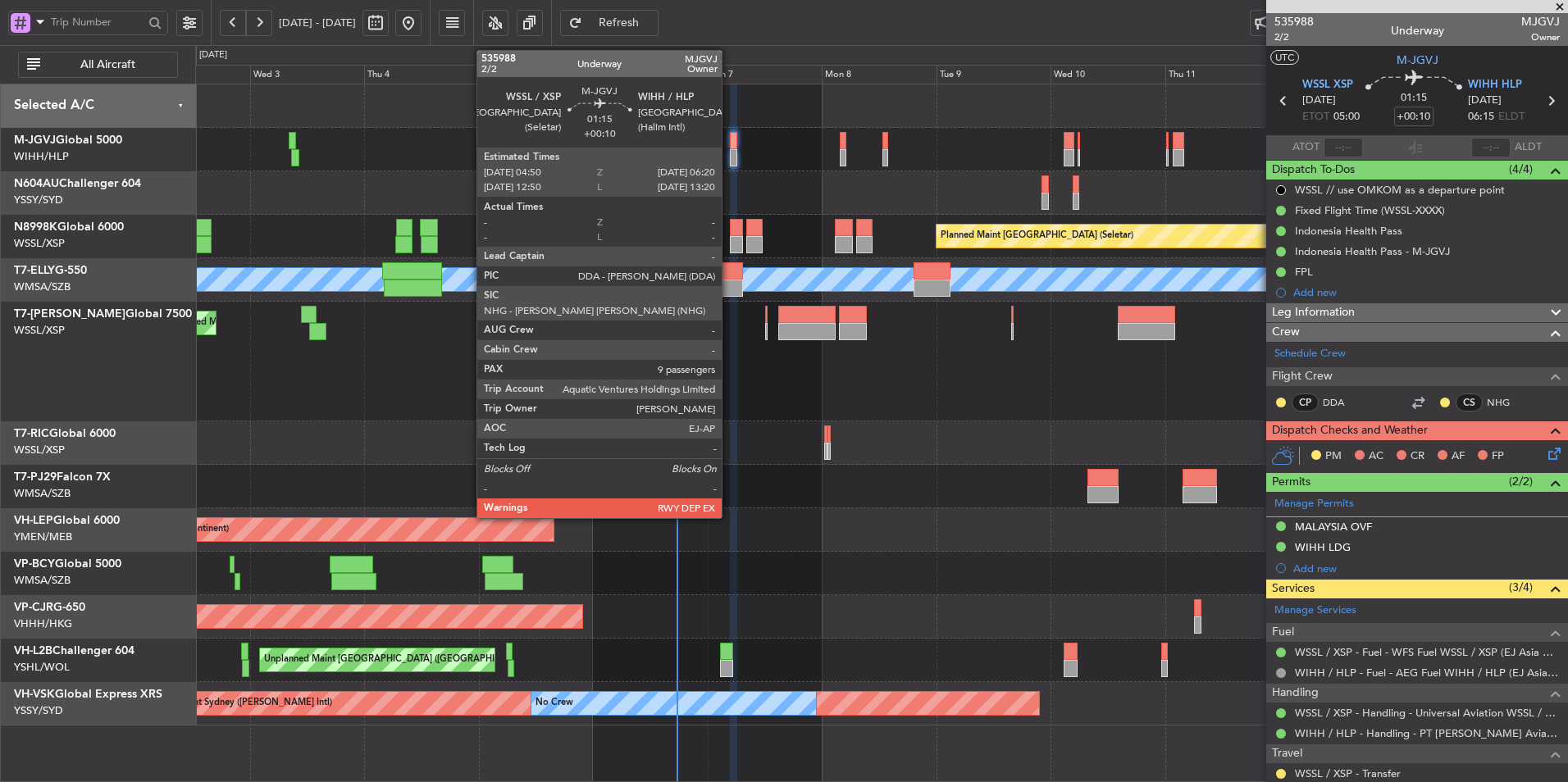
click at [730, 142] on div at bounding box center [733, 141] width 8 height 17
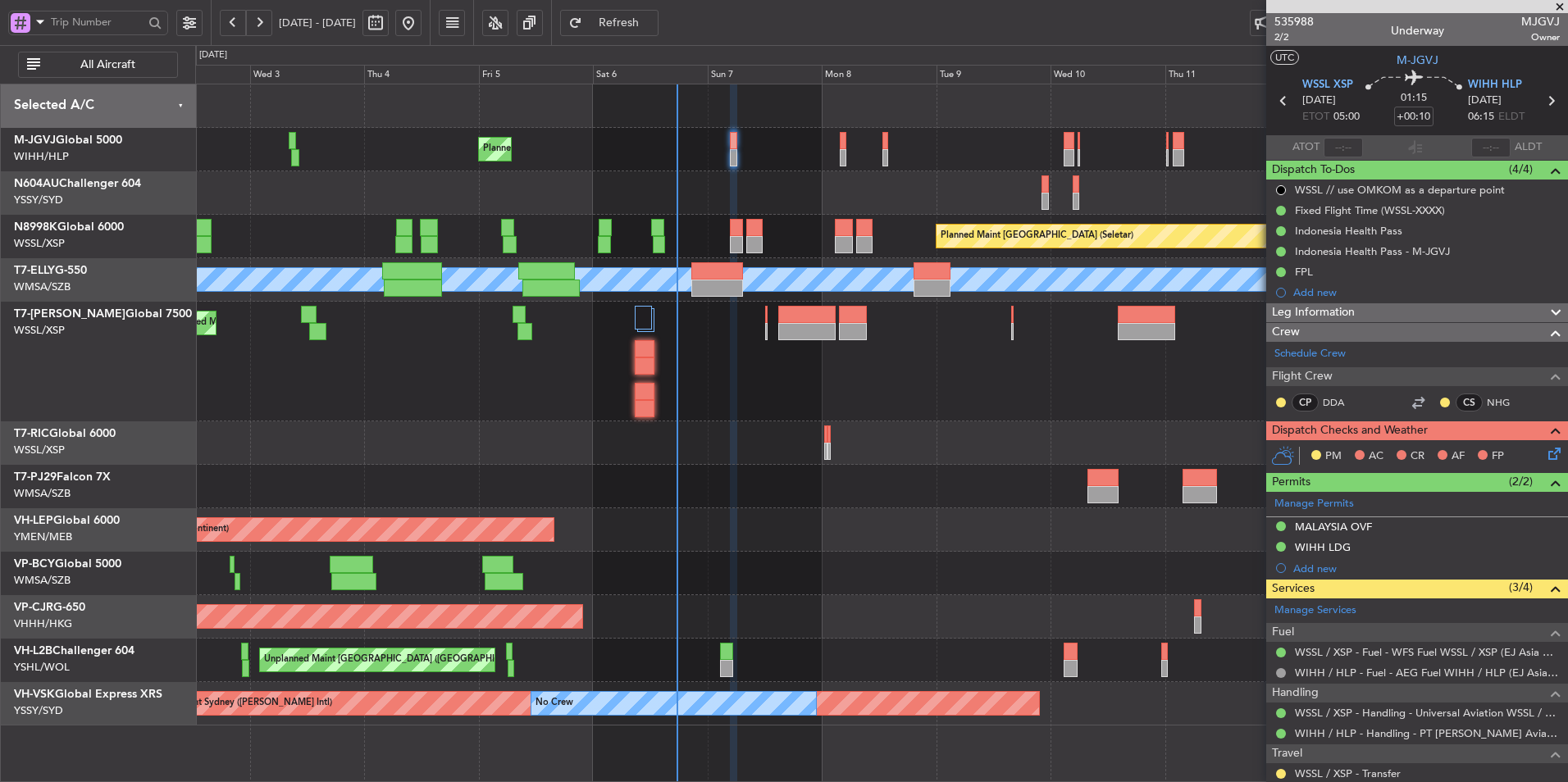
click at [651, 17] on span "Refresh" at bounding box center [619, 22] width 67 height 11
type input "[PERSON_NAME] (HHAFI)"
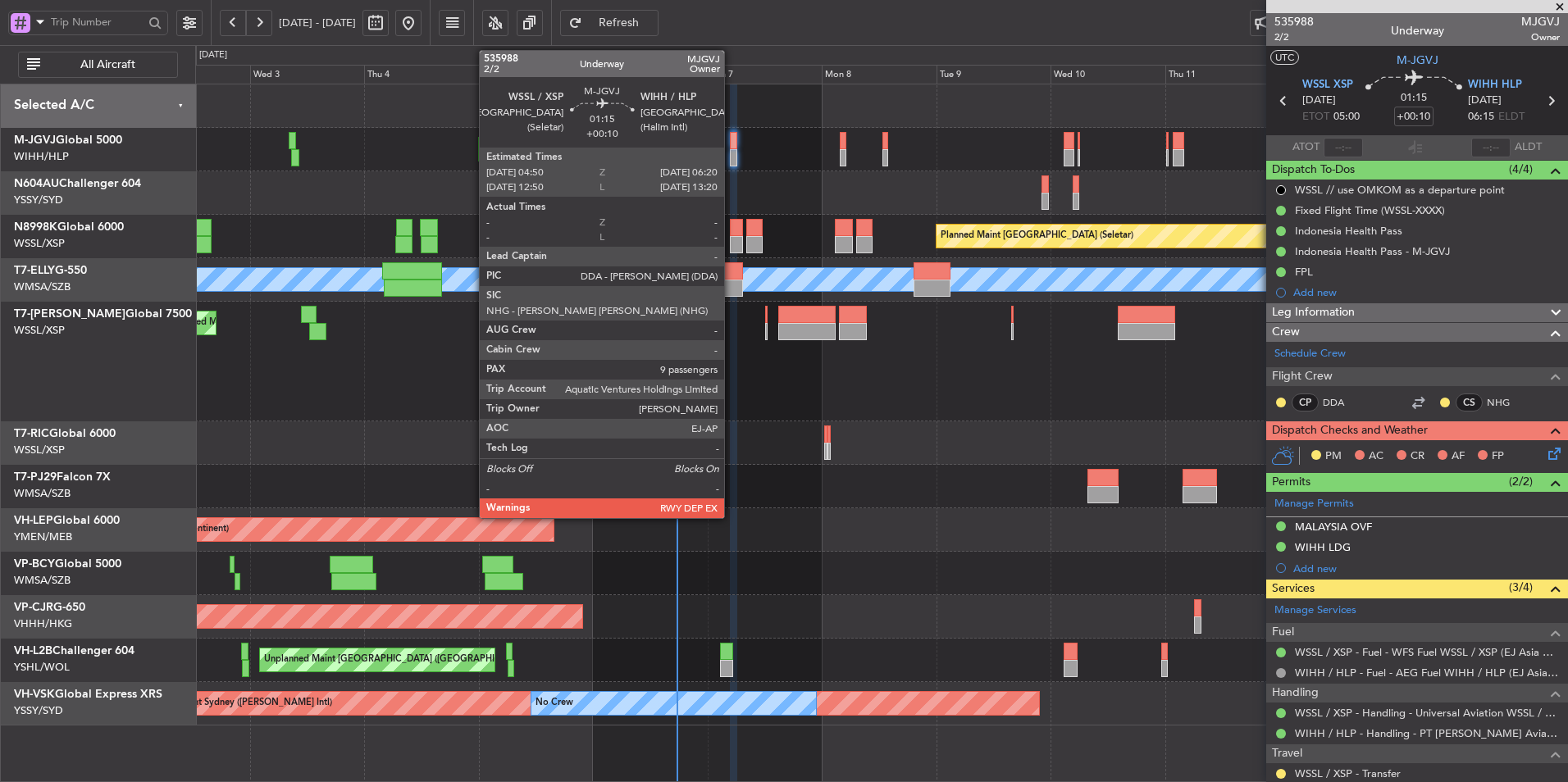
click at [732, 147] on div at bounding box center [733, 141] width 8 height 17
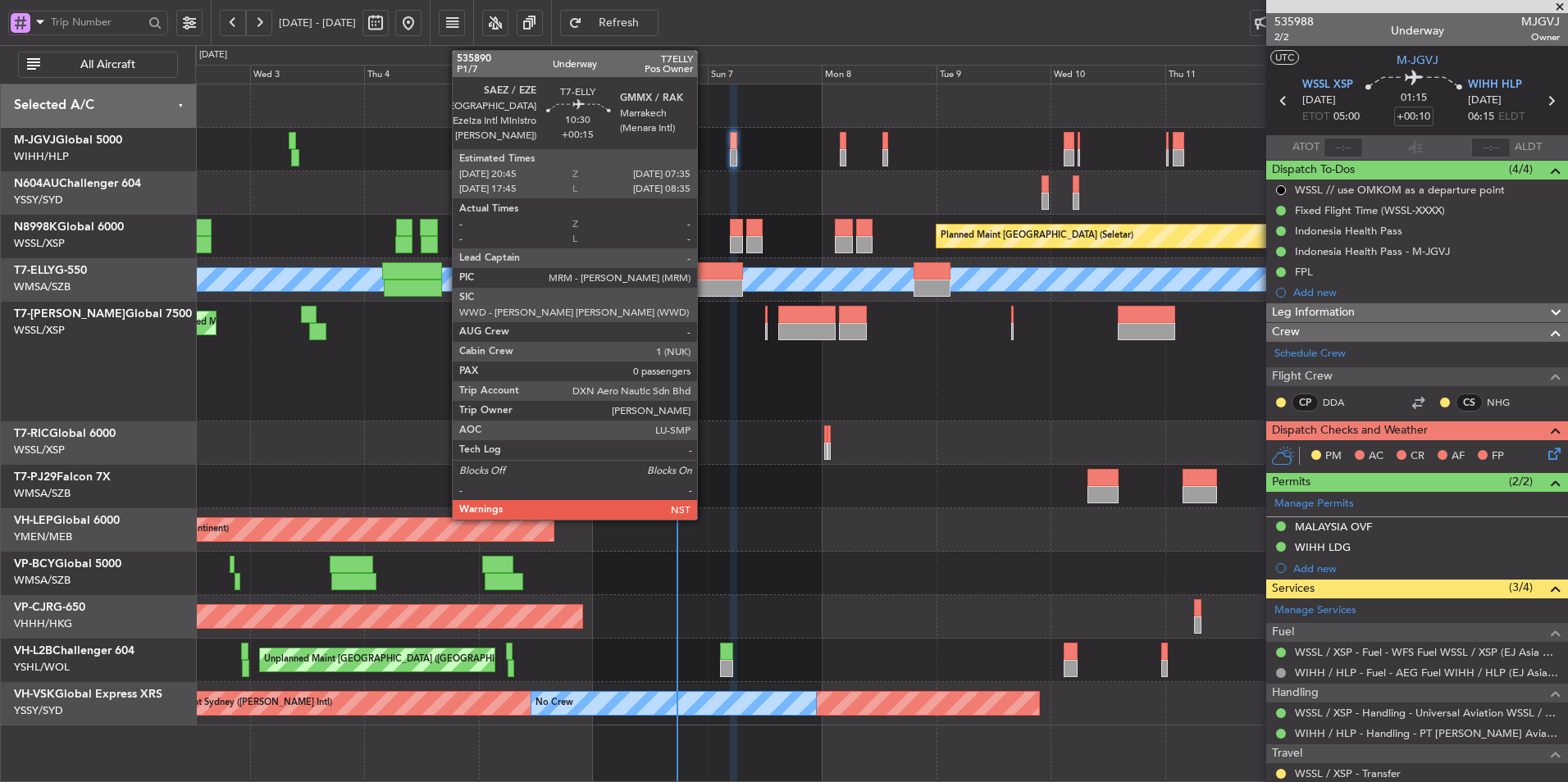
click at [705, 292] on div at bounding box center [717, 288] width 52 height 17
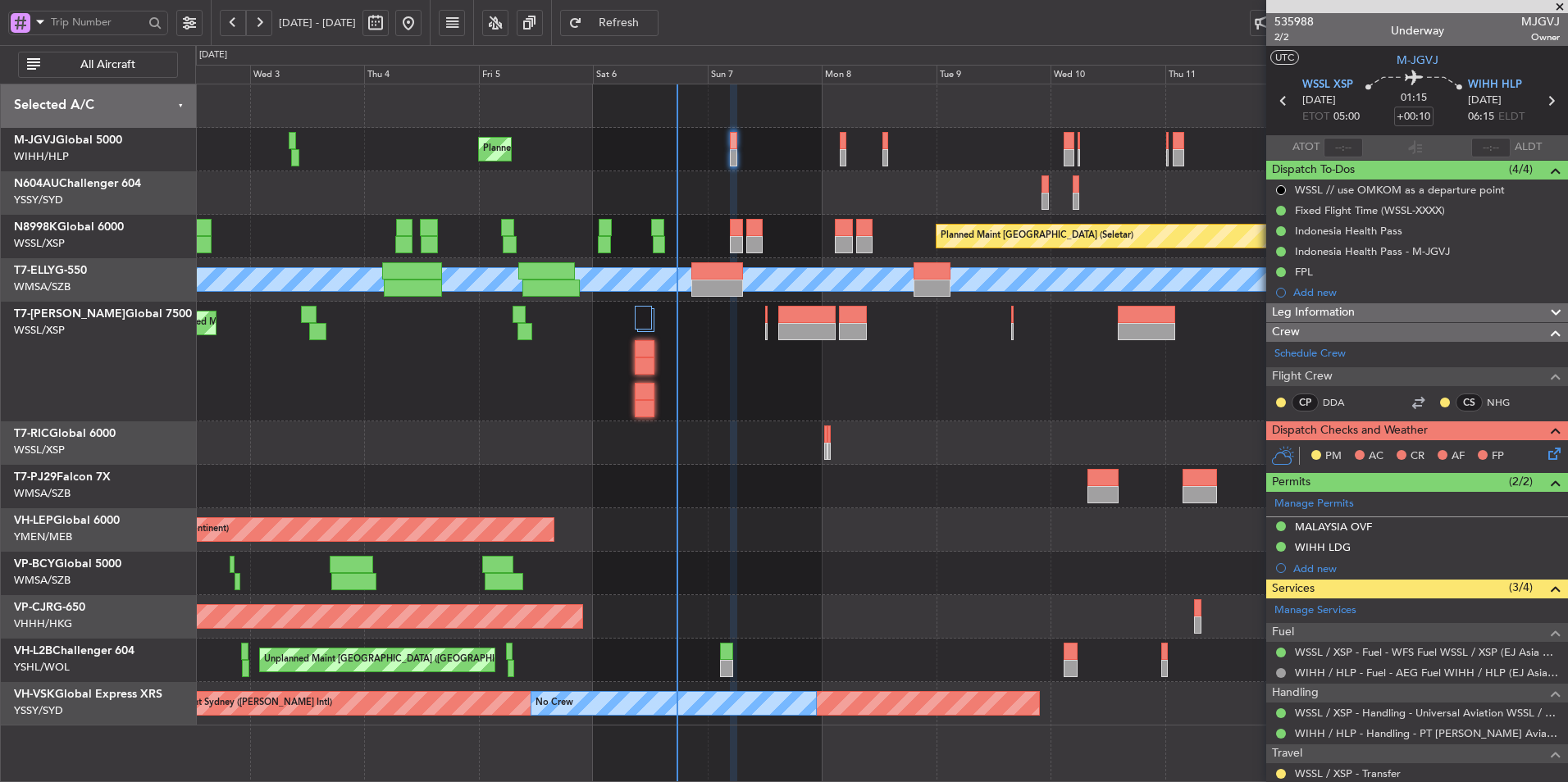
type input "[PERSON_NAME] (HHAFI)"
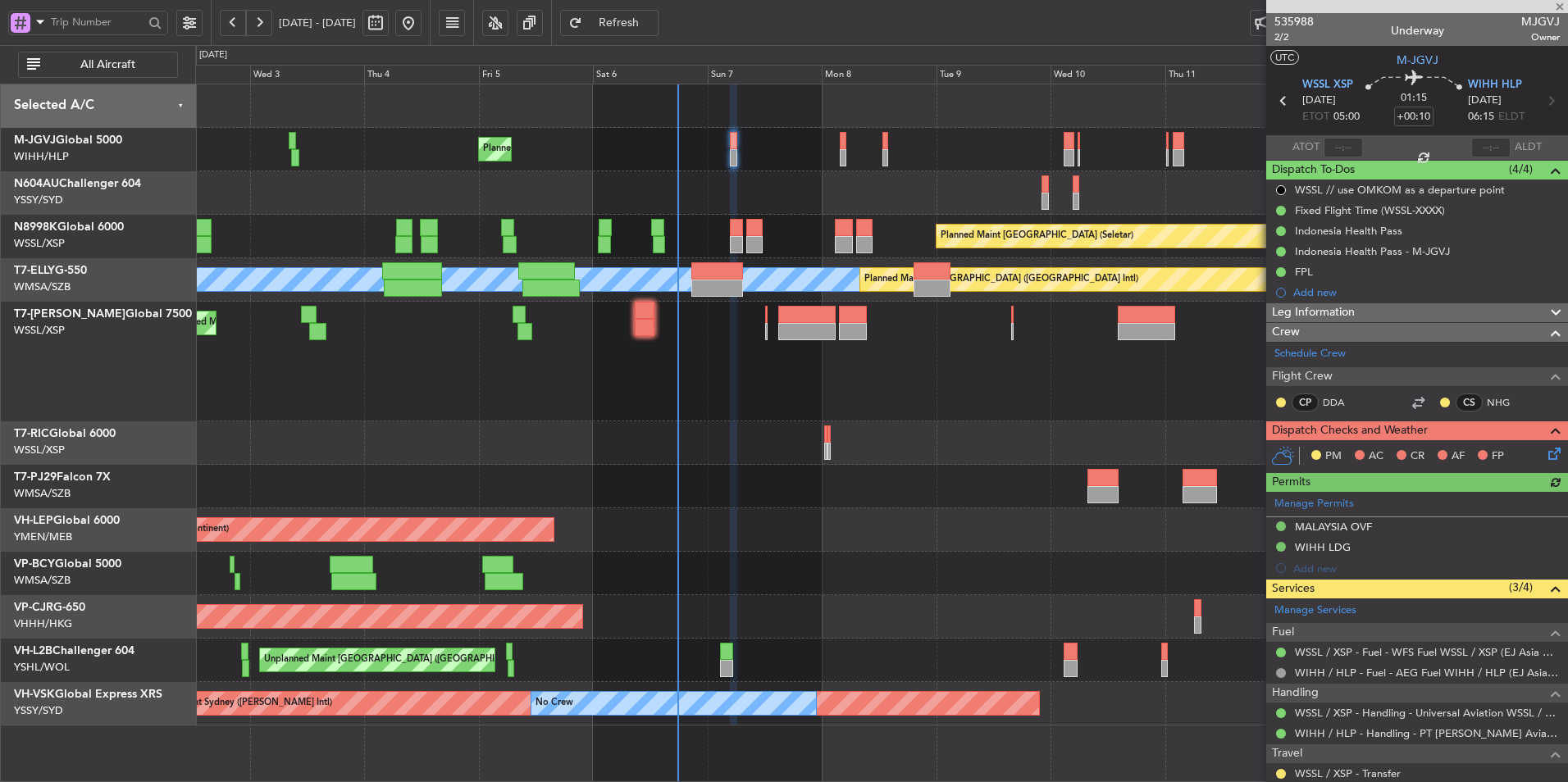
type input "[PERSON_NAME] (HHAFI)"
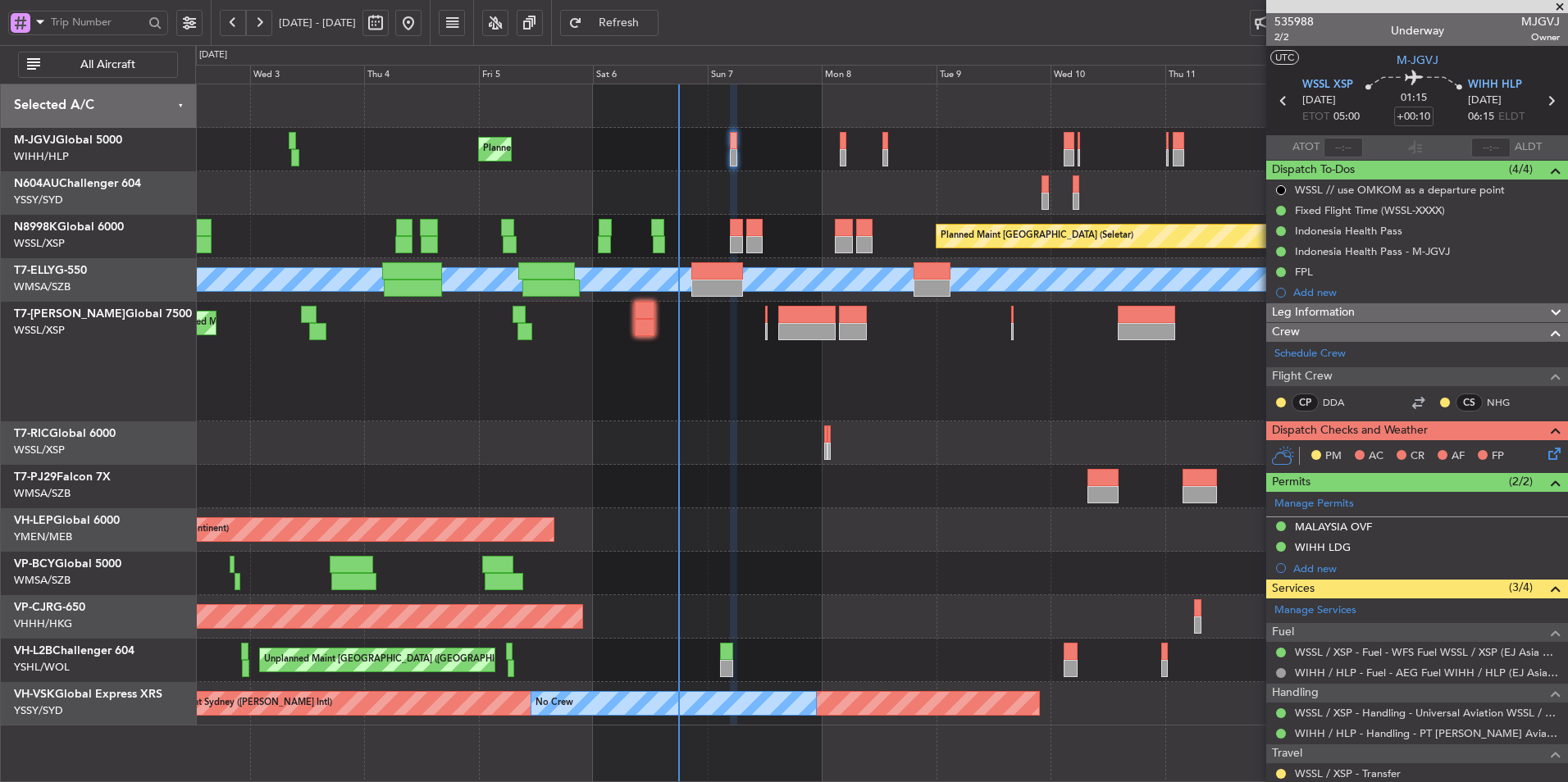
type input "[PERSON_NAME] (HHAFI)"
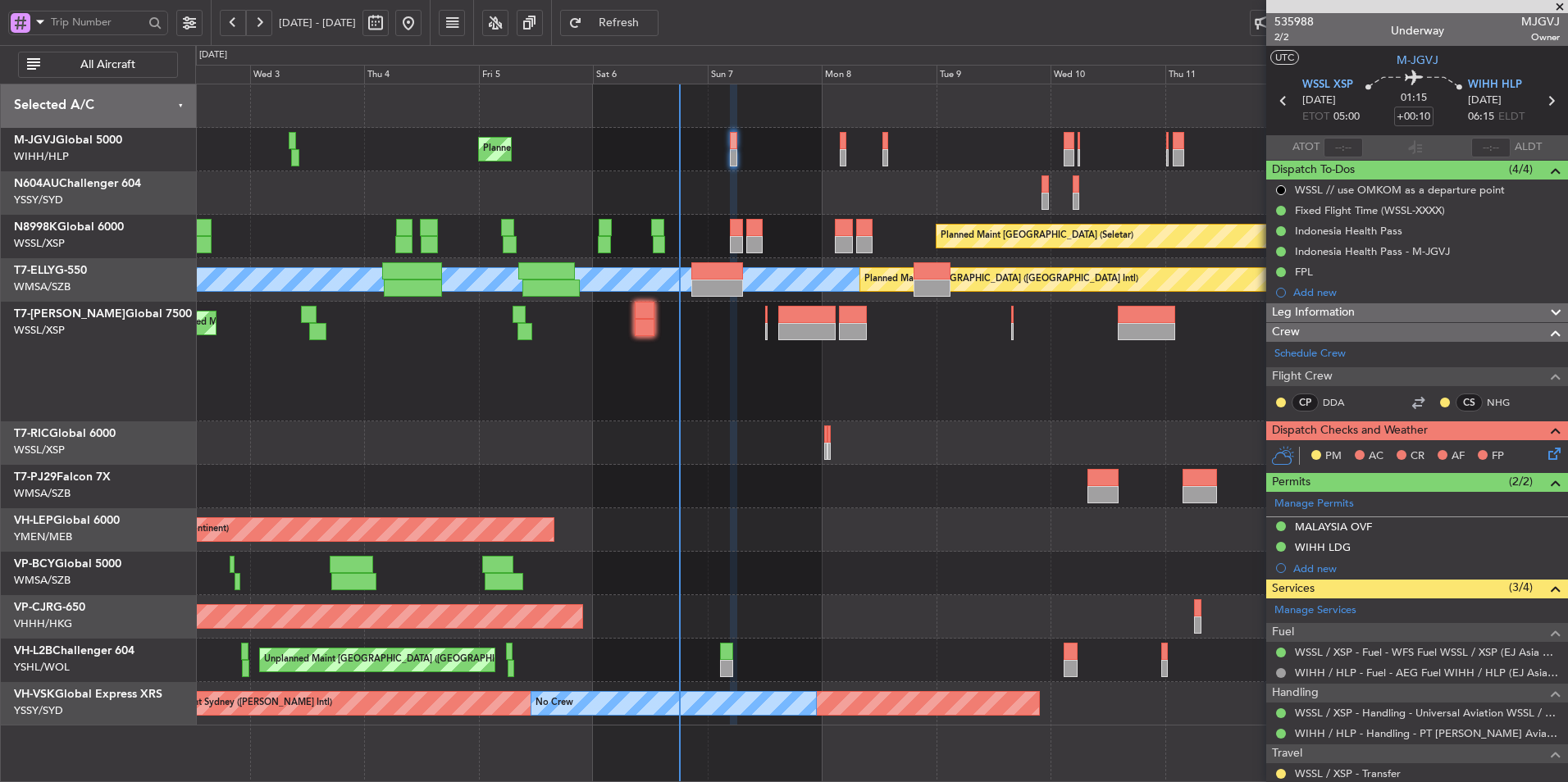
type input "[PERSON_NAME] (HHAFI)"
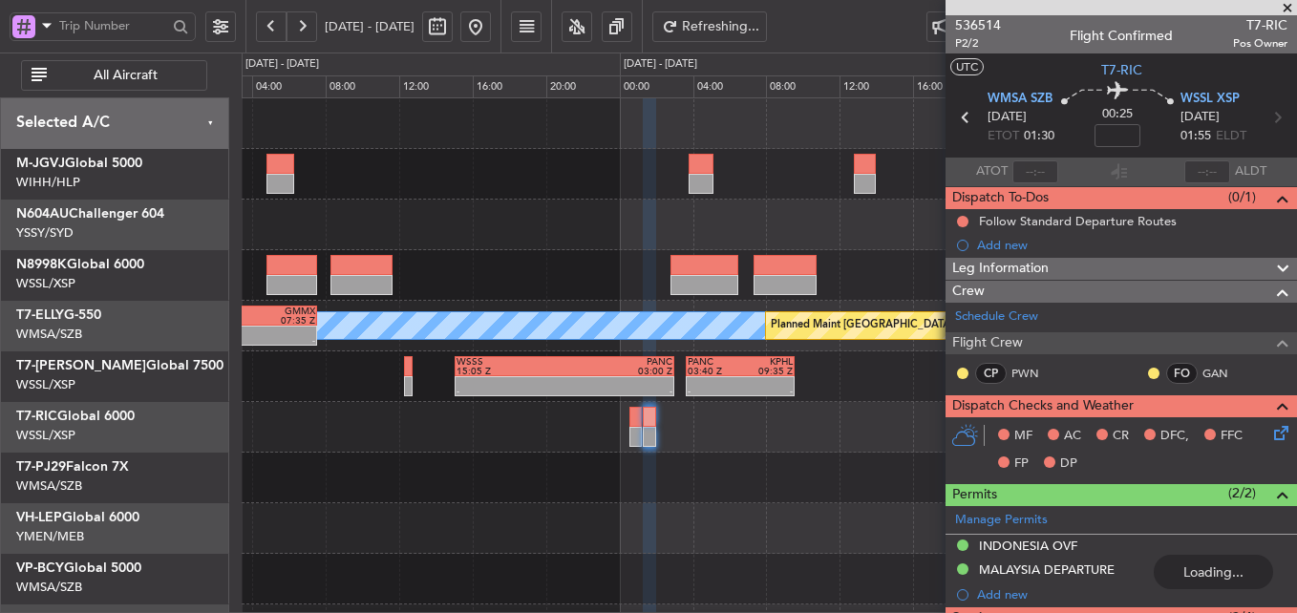
scroll to position [3, 0]
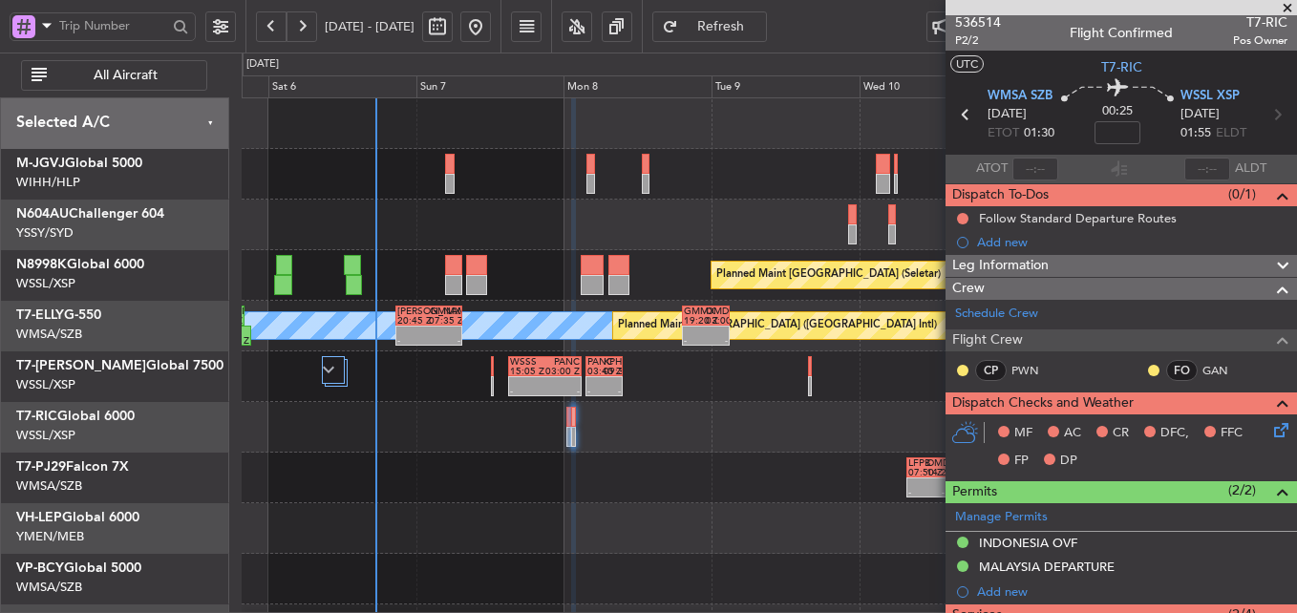
click at [593, 225] on div at bounding box center [769, 225] width 1055 height 51
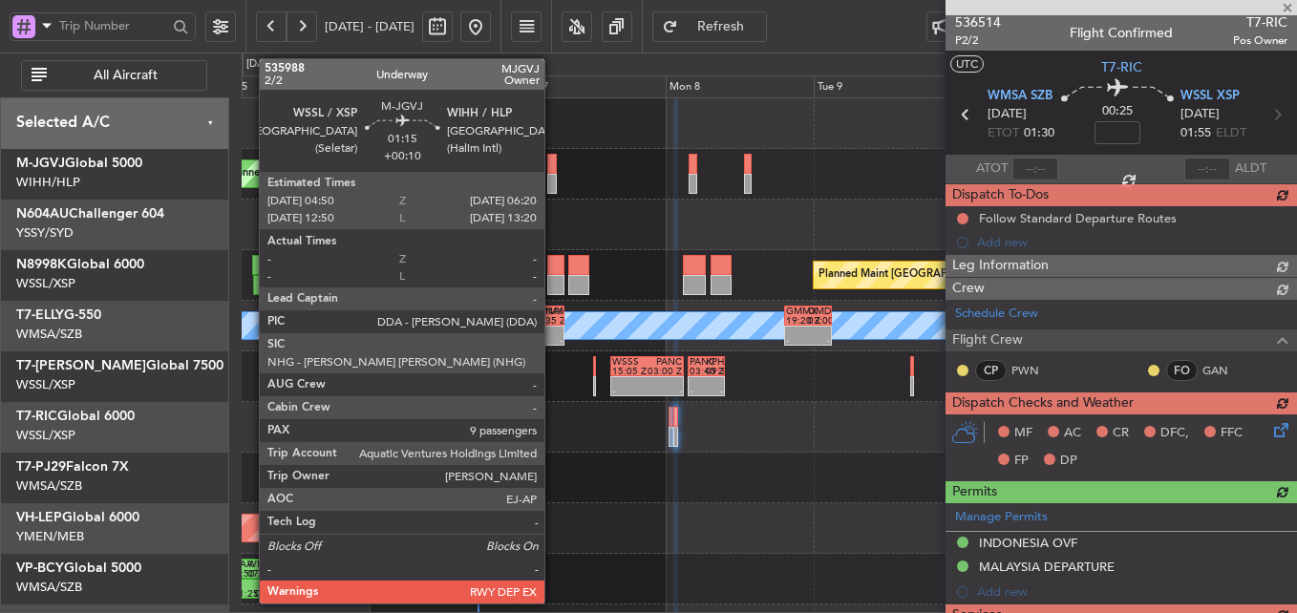
click at [553, 177] on div at bounding box center [552, 184] width 10 height 20
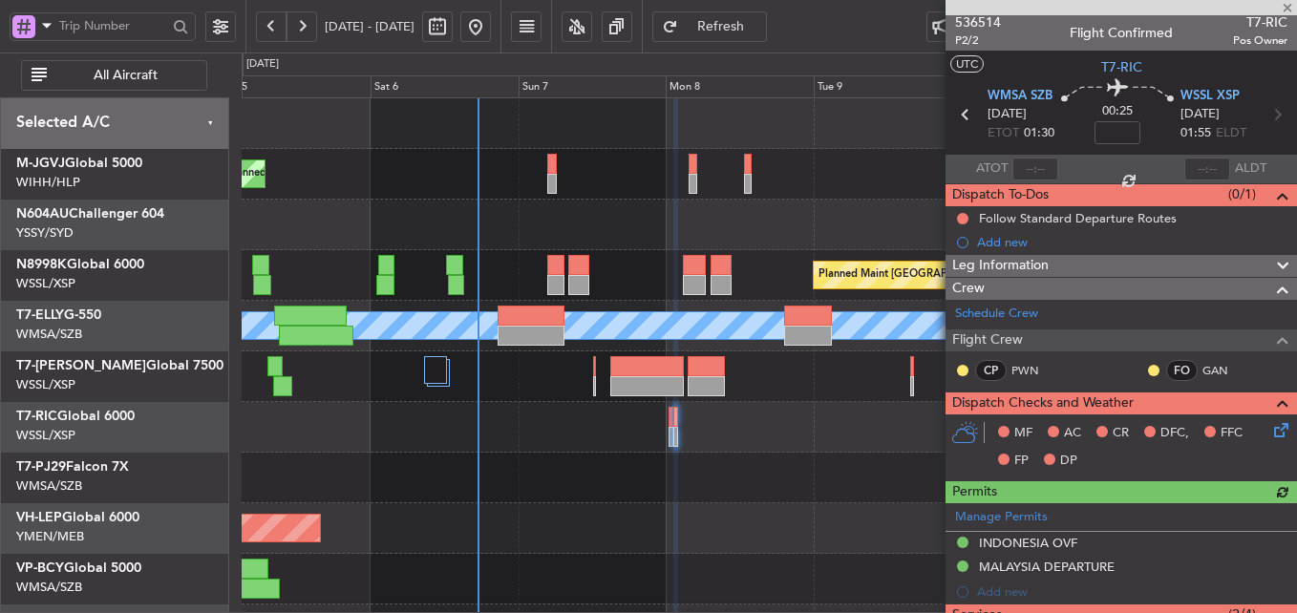
click at [693, 215] on div at bounding box center [769, 225] width 1055 height 51
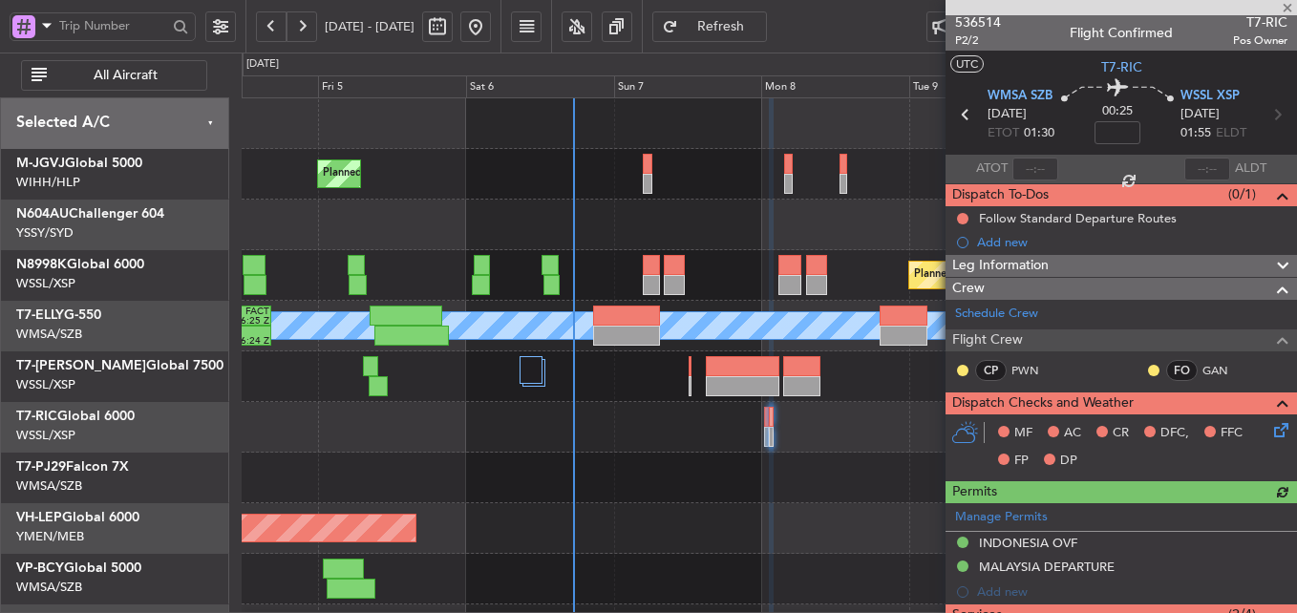
type input "+00:10"
type input "9"
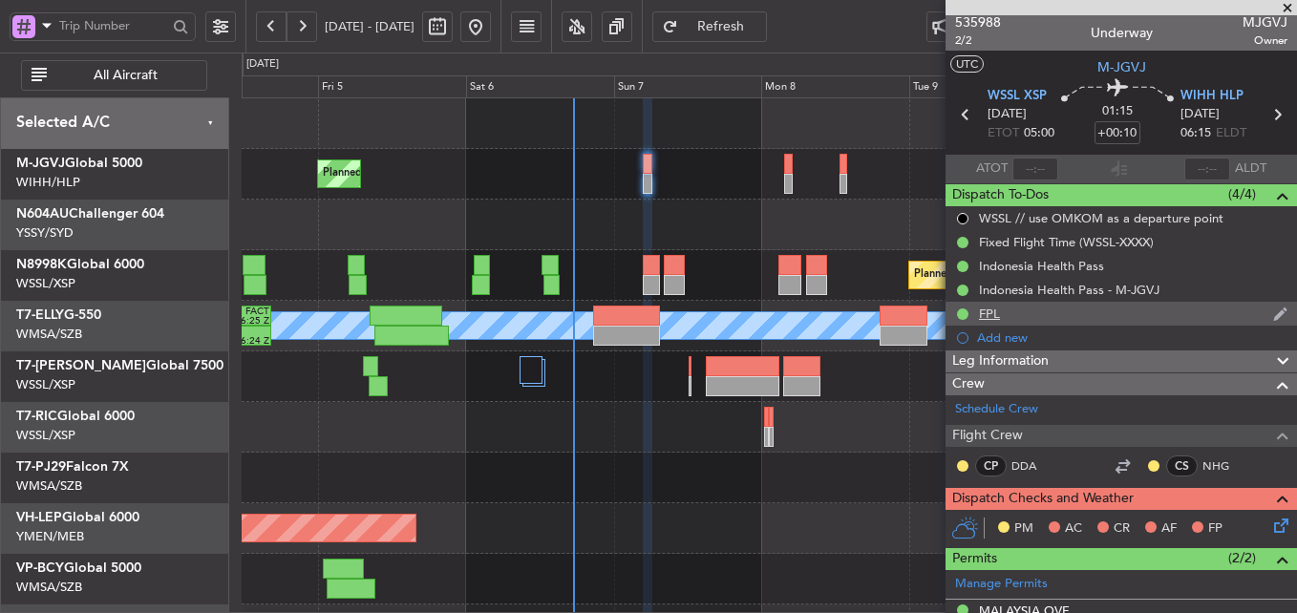
click at [993, 308] on div "FPL" at bounding box center [989, 314] width 21 height 16
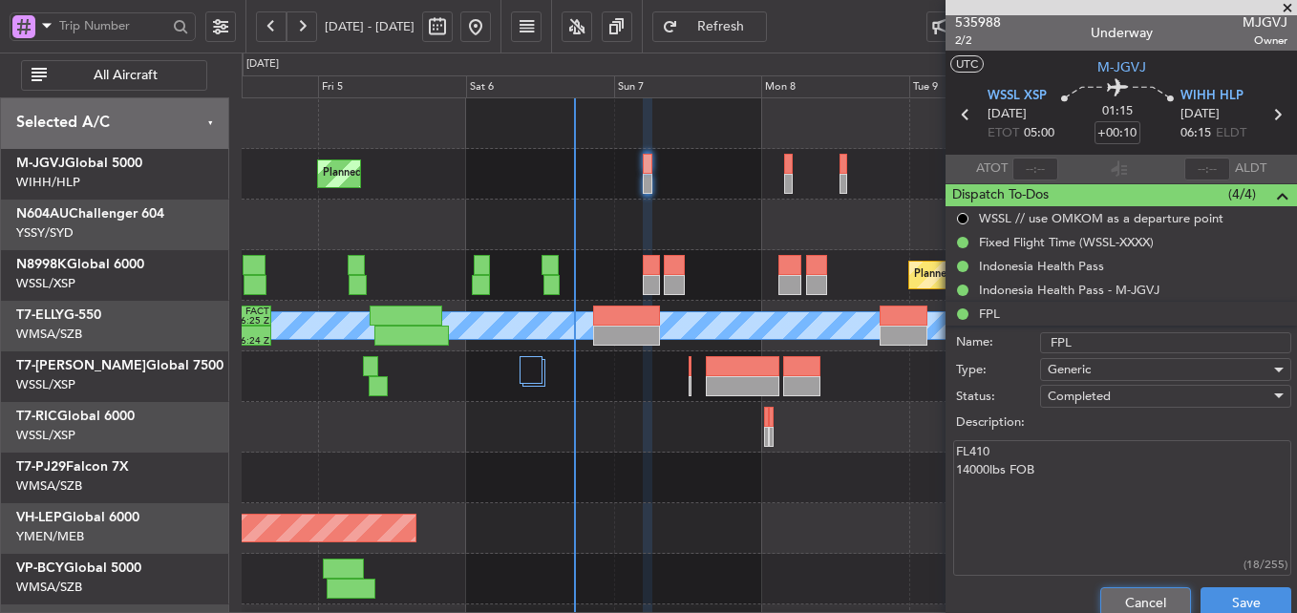
click at [1123, 591] on button "Cancel" at bounding box center [1145, 602] width 91 height 31
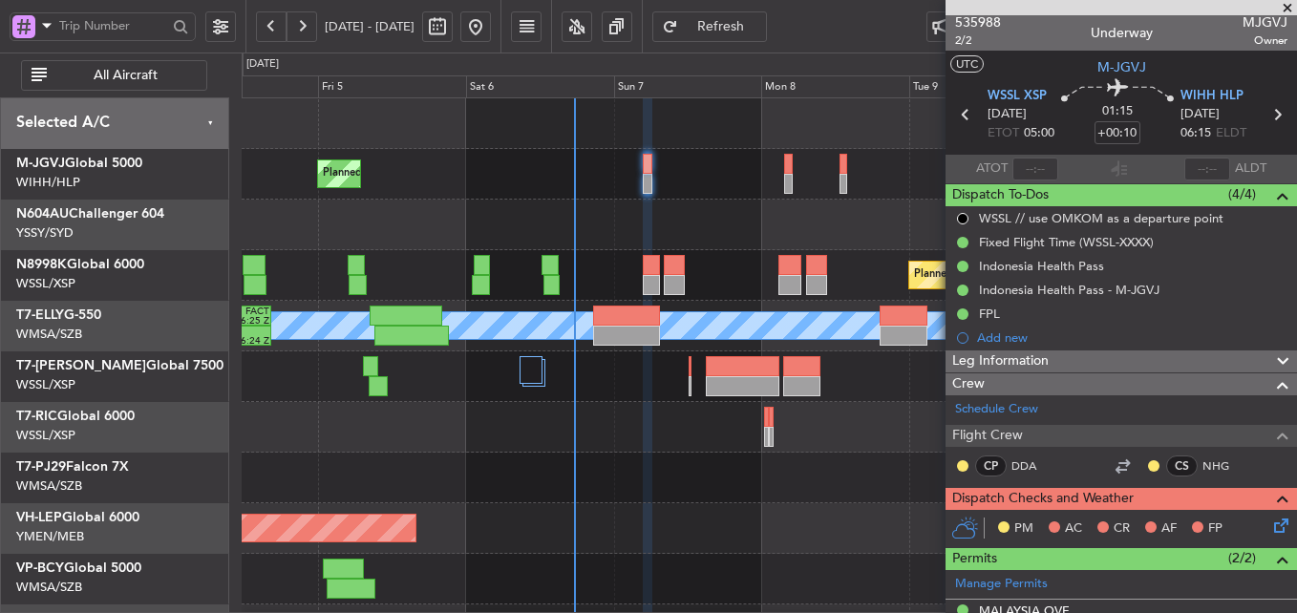
type input "[PERSON_NAME] (HHAFI)"
click at [634, 480] on div at bounding box center [769, 478] width 1055 height 51
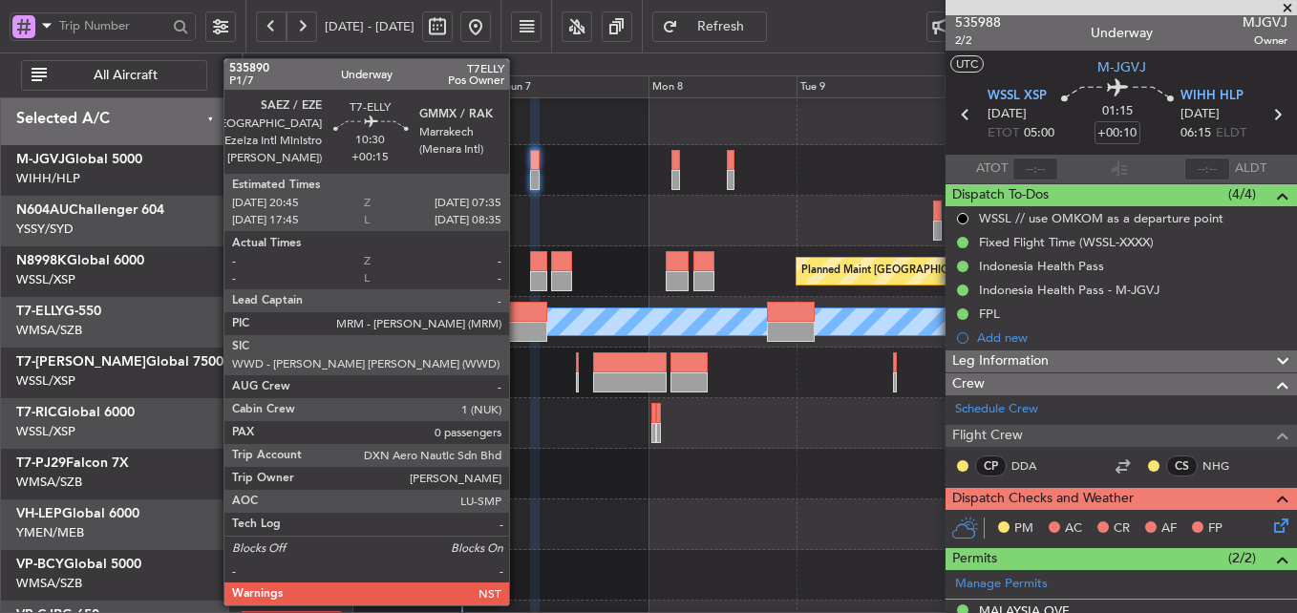
click at [518, 313] on div at bounding box center [513, 312] width 67 height 20
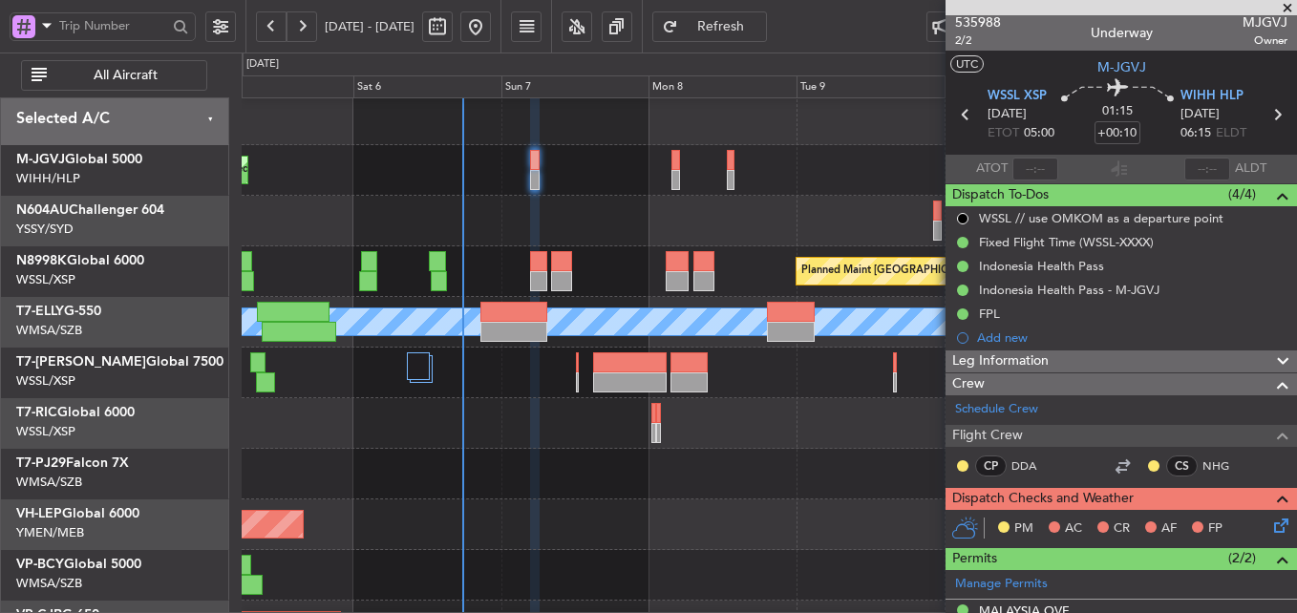
type input "[PERSON_NAME] (HHAFI)"
